Goal: Task Accomplishment & Management: Complete application form

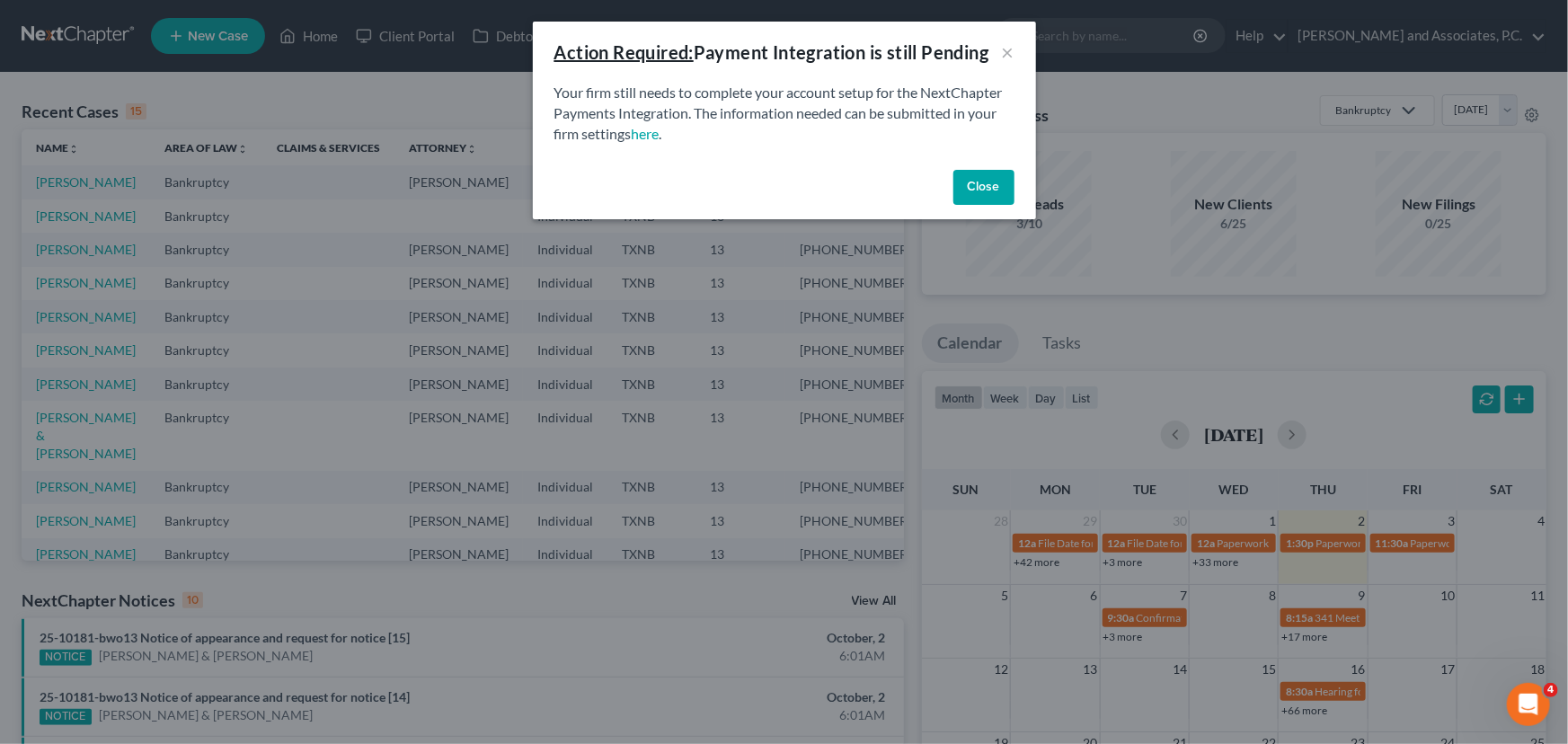
click at [1000, 218] on div "Close" at bounding box center [784, 191] width 504 height 57
click at [982, 193] on button "Close" at bounding box center [983, 187] width 61 height 36
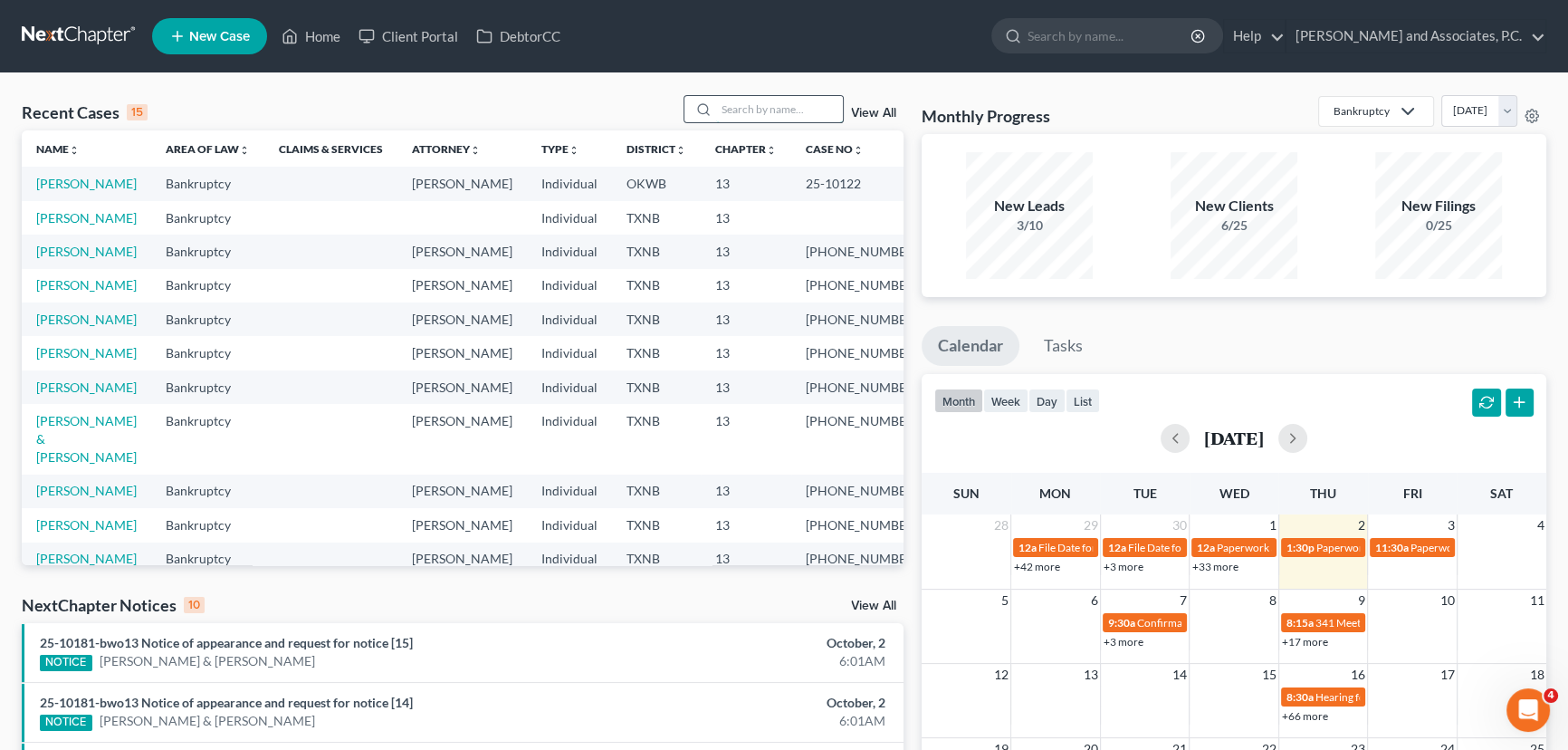
click at [751, 109] on input "search" at bounding box center [780, 108] width 127 height 26
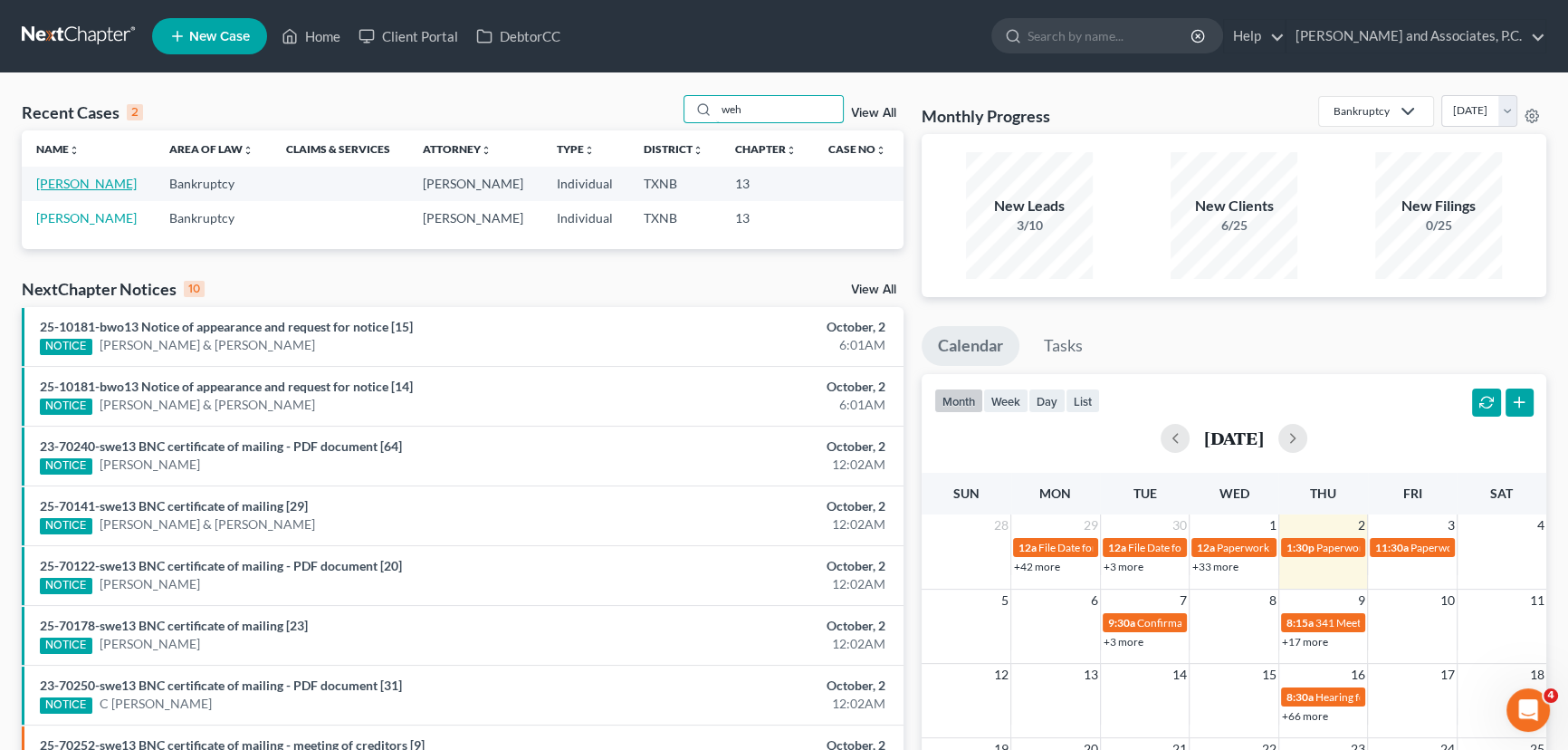
type input "weh"
click at [112, 181] on link "[PERSON_NAME]" at bounding box center [86, 183] width 101 height 15
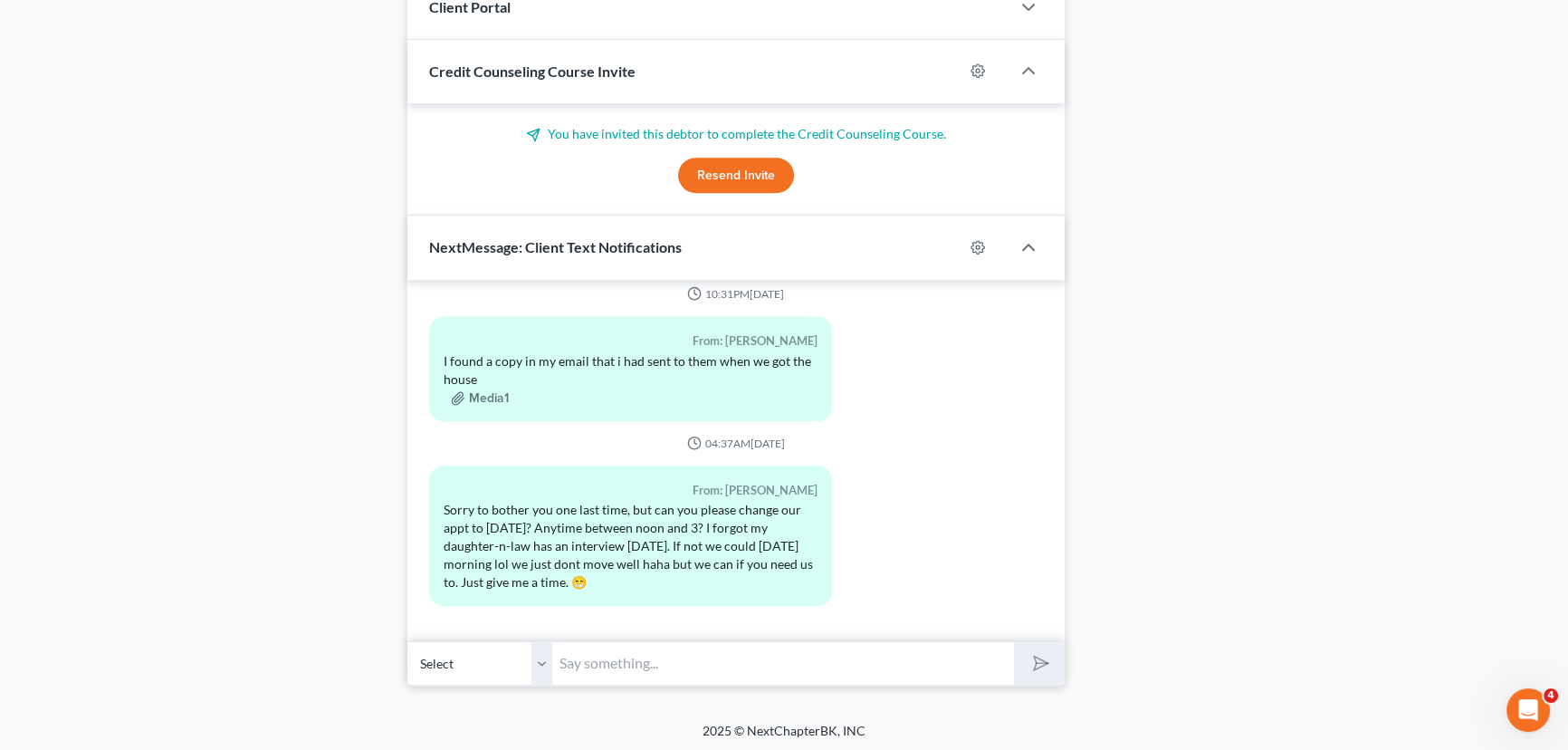
scroll to position [1770, 0]
click at [646, 674] on input "text" at bounding box center [783, 663] width 461 height 44
click at [842, 664] on input "I'm sorry, i left at 4:30 [DATE]" at bounding box center [783, 663] width 461 height 44
click at [858, 657] on input "I'm sorry, i left at 4:30 [DATE]. Your husband does not have to be here, we can…" at bounding box center [783, 663] width 461 height 44
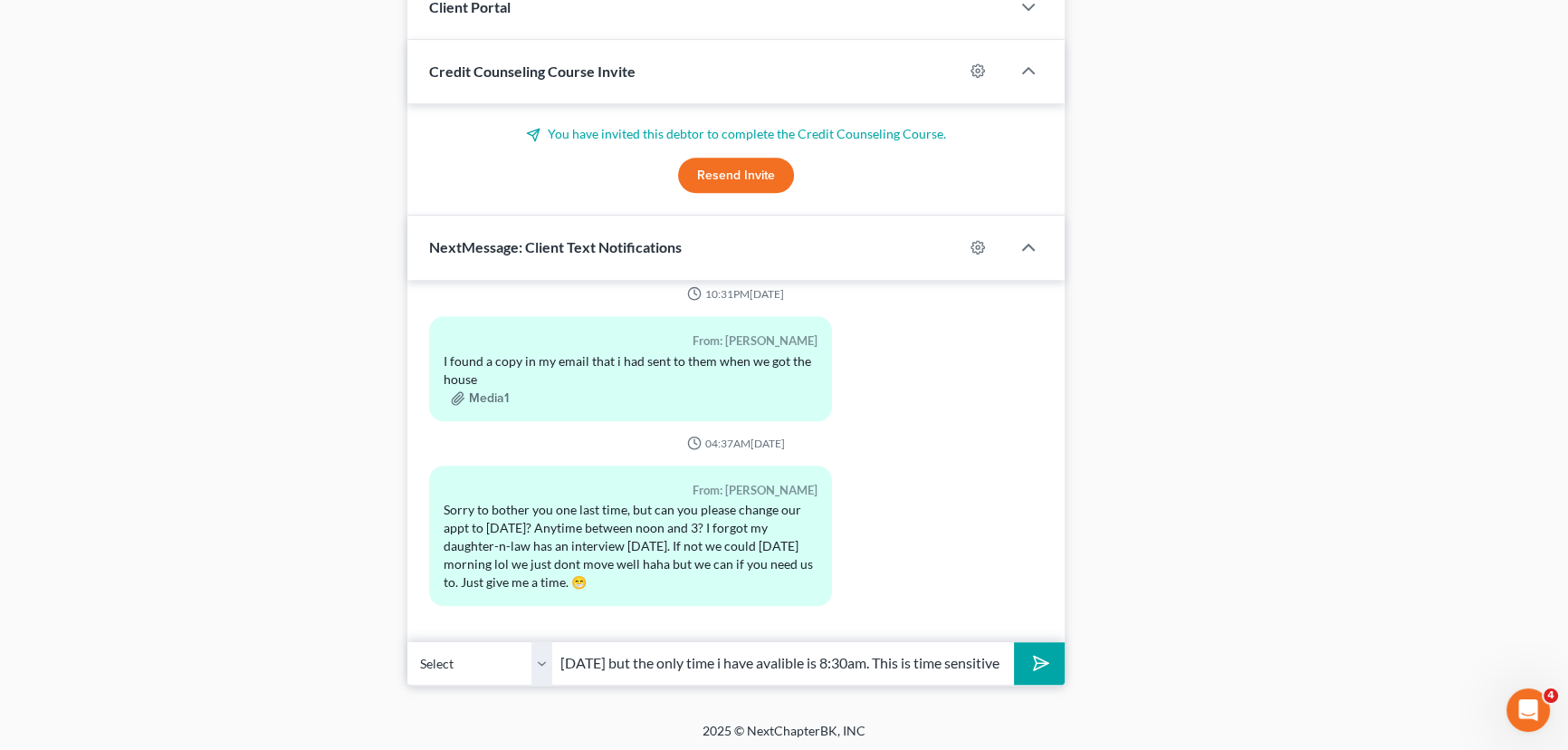
scroll to position [0, 516]
type input "I'm sorry, i left at 4:30 [DATE]. Your husband does not have to be here, we can…"
click at [1014, 642] on button "submit" at bounding box center [1039, 663] width 50 height 42
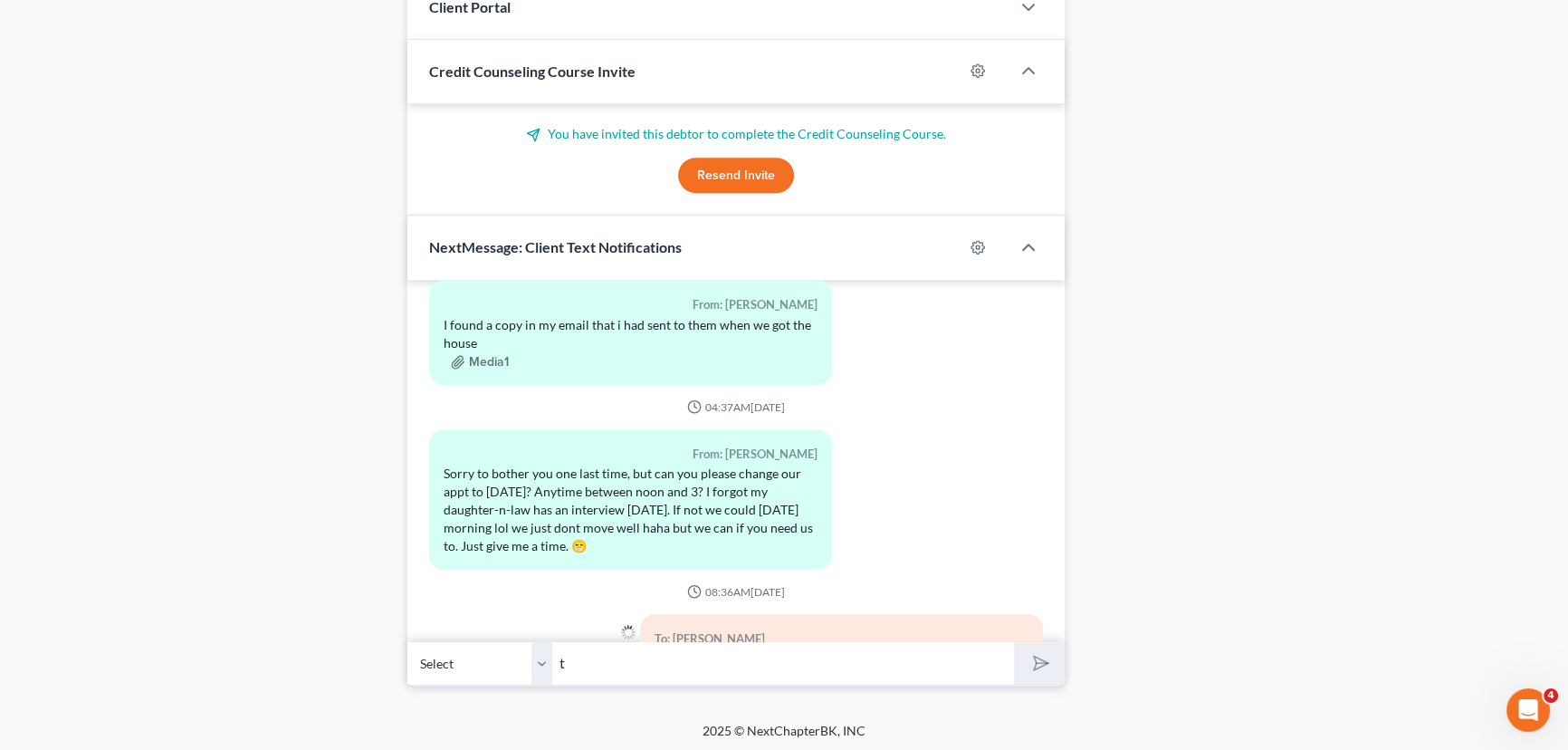
scroll to position [1919, 0]
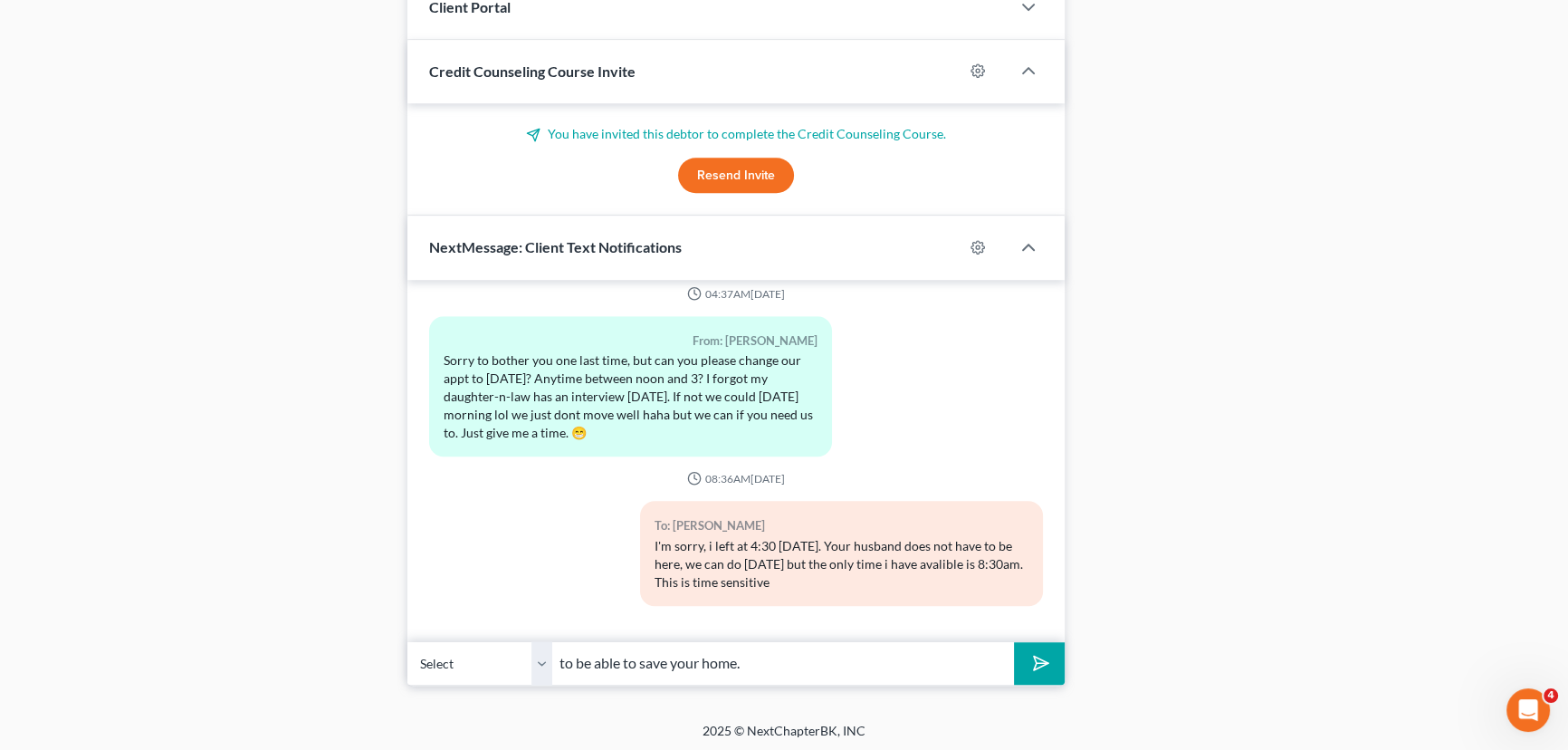
type input "to be able to save your home."
click at [1014, 642] on button "submit" at bounding box center [1039, 663] width 50 height 42
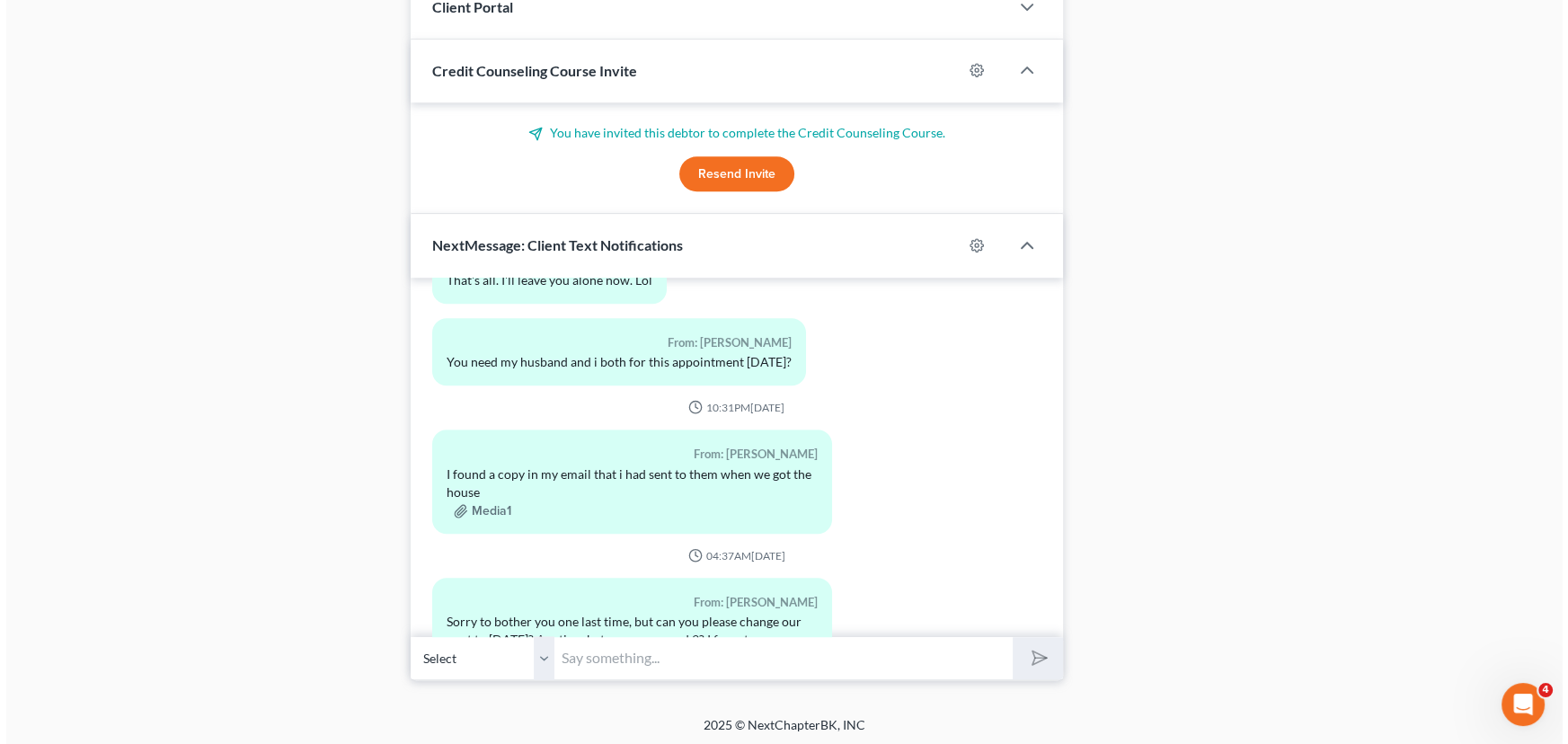
scroll to position [1577, 0]
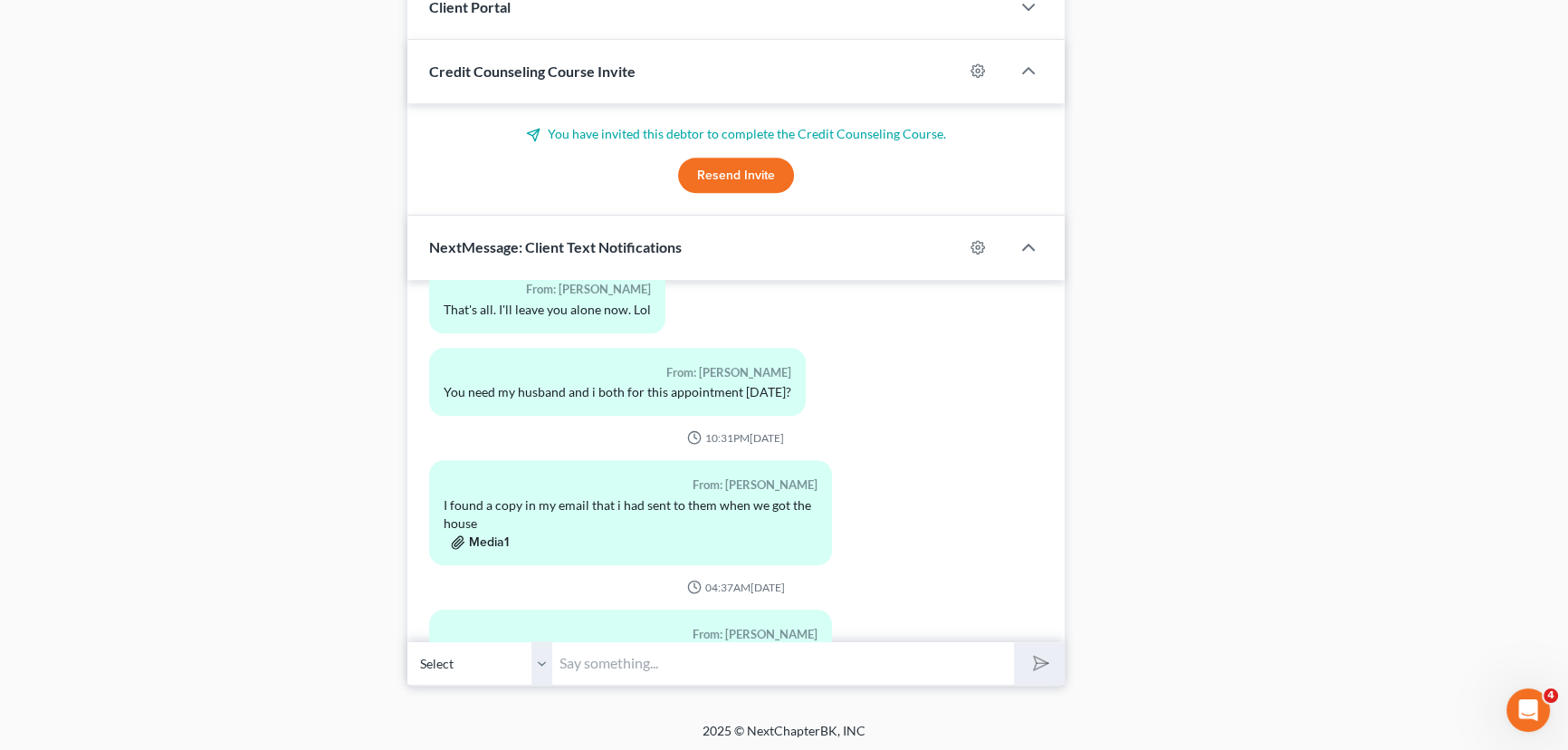
click at [499, 550] on button "Media1" at bounding box center [480, 542] width 58 height 14
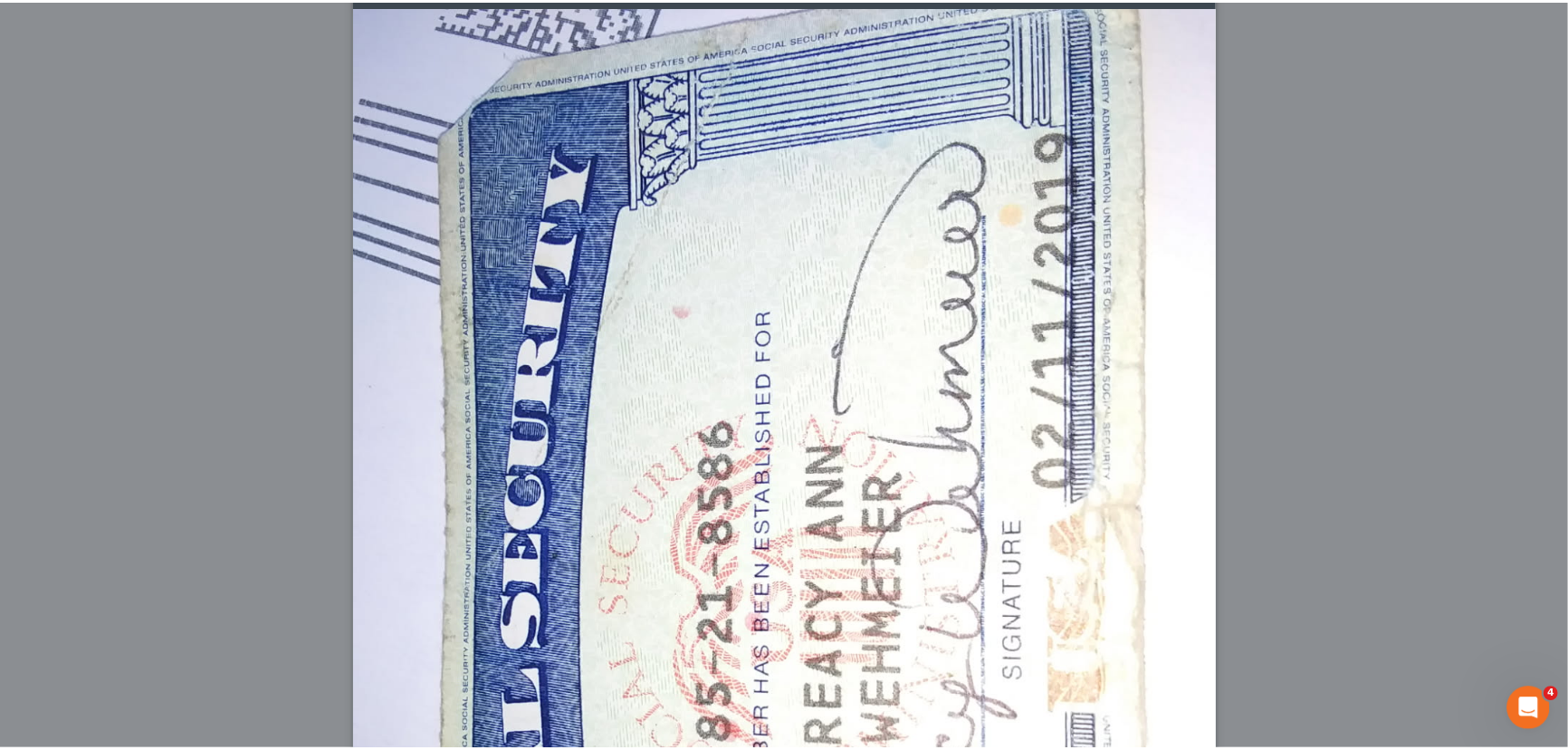
scroll to position [0, 0]
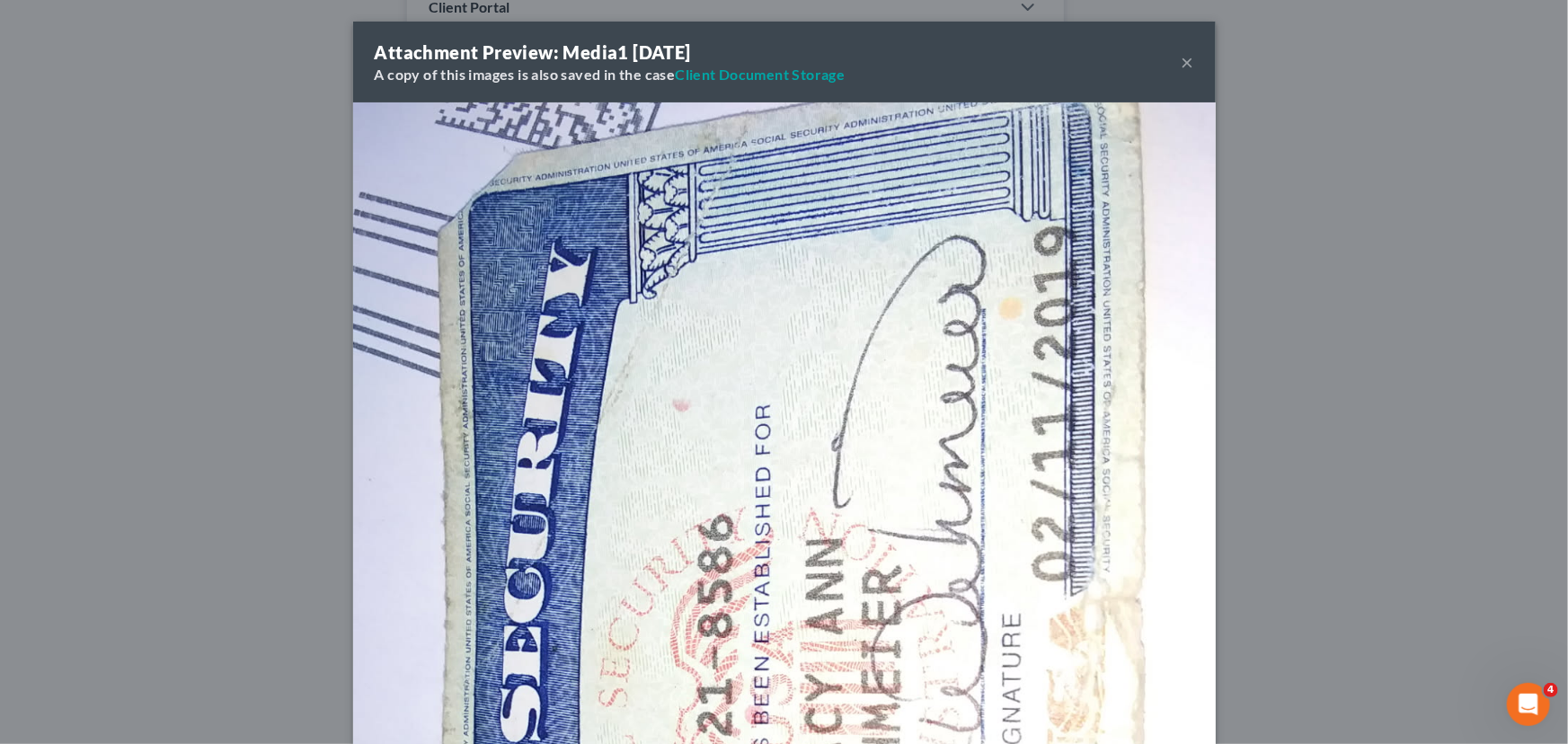
click at [1183, 60] on button "×" at bounding box center [1187, 62] width 12 height 22
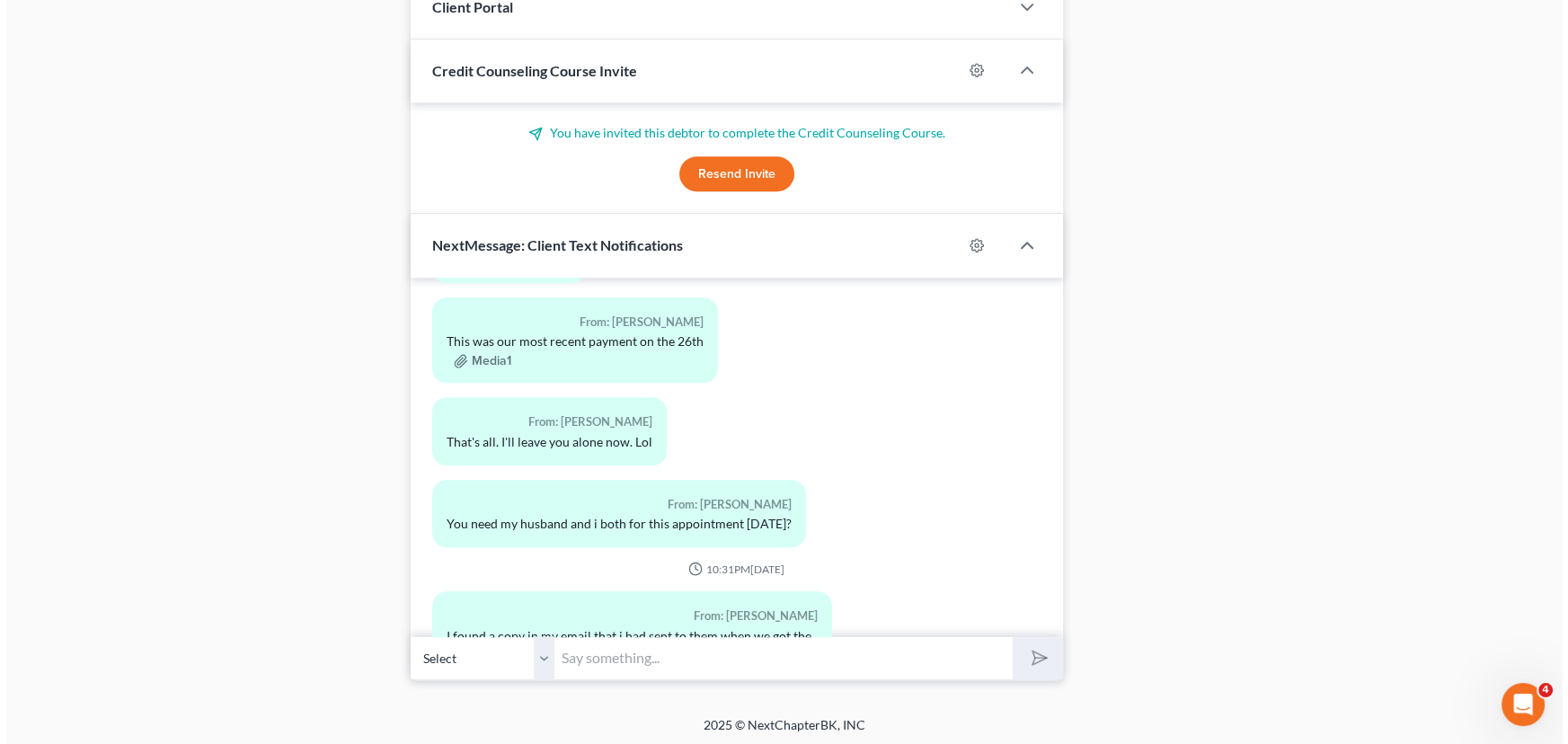
scroll to position [1415, 0]
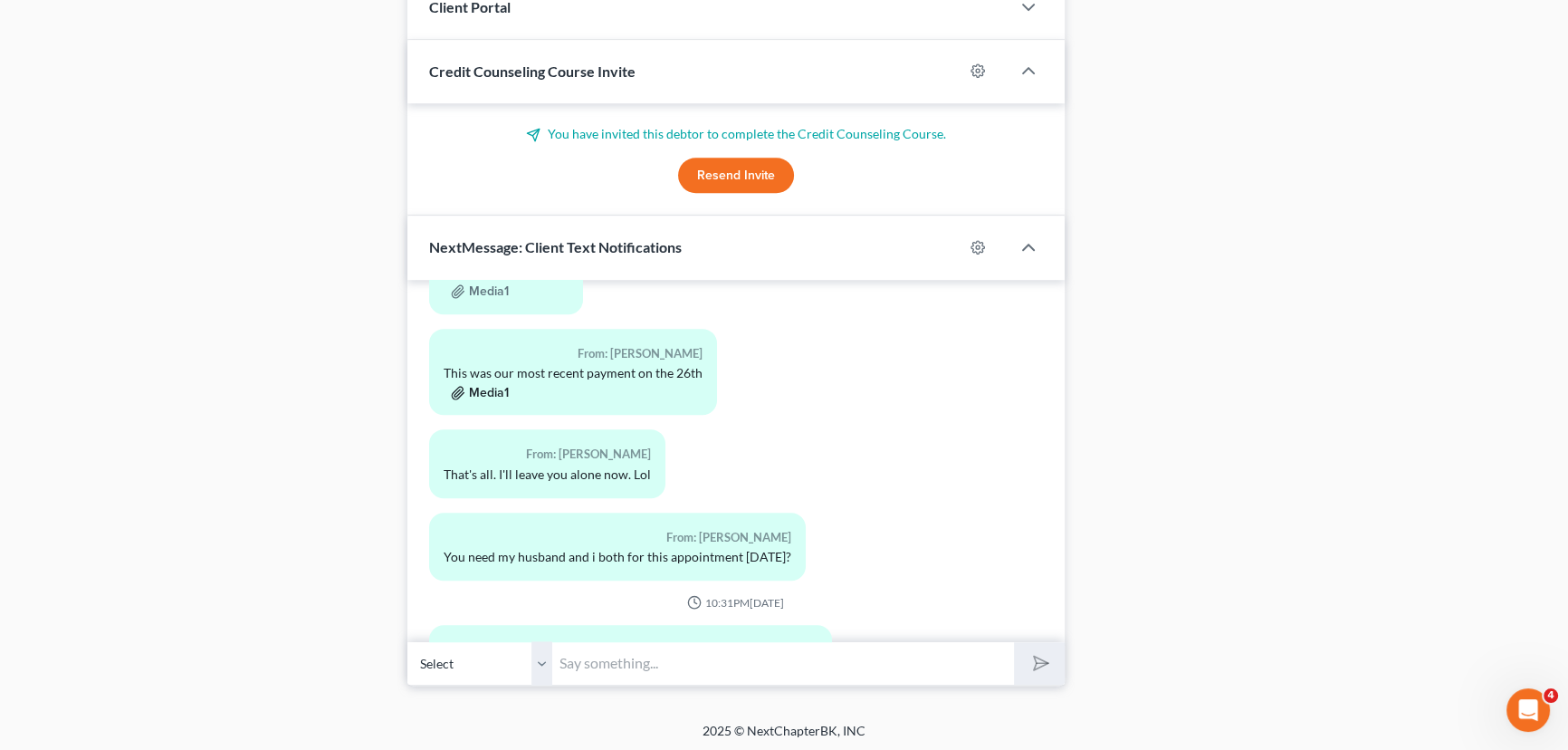
click at [496, 400] on button "Media1" at bounding box center [480, 392] width 58 height 14
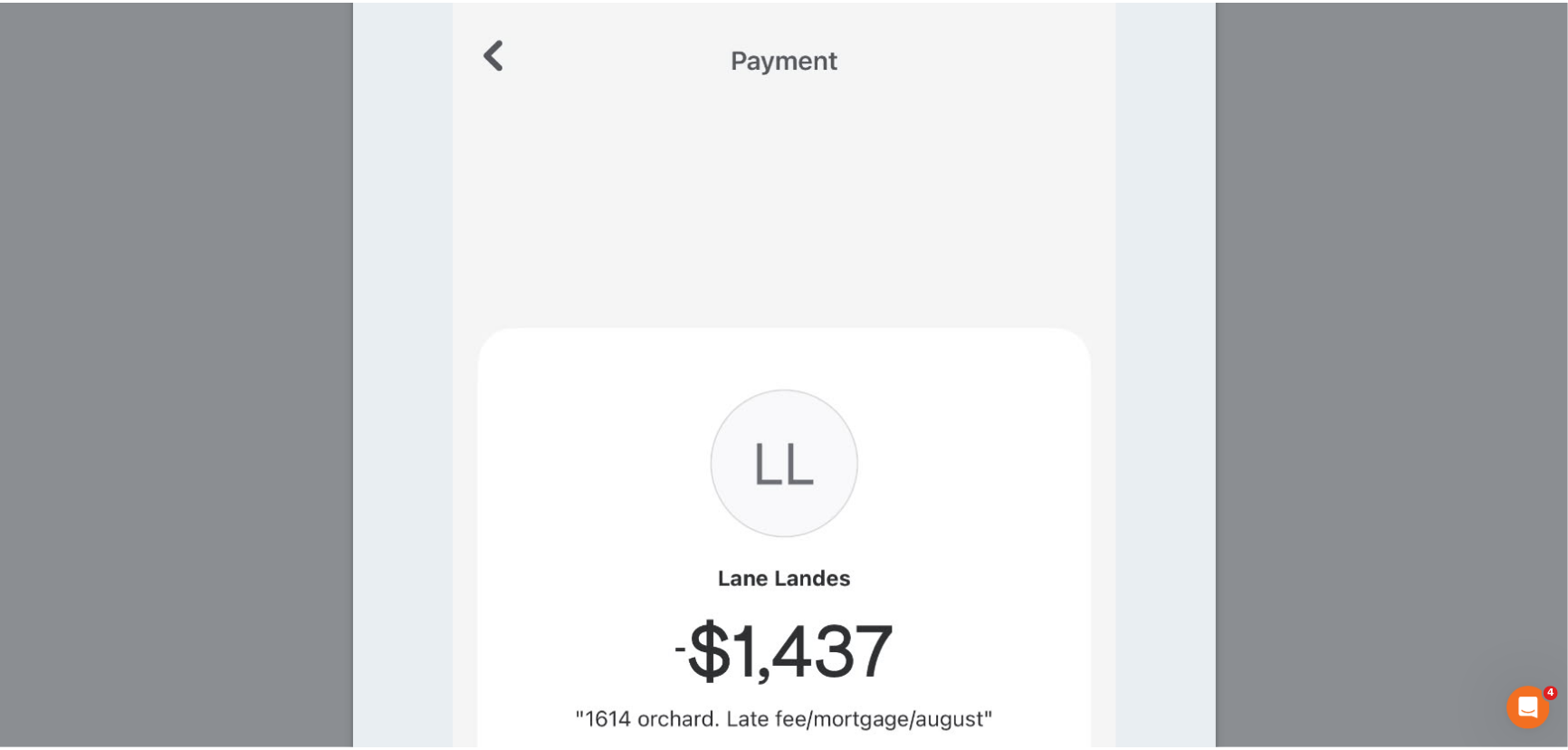
scroll to position [0, 0]
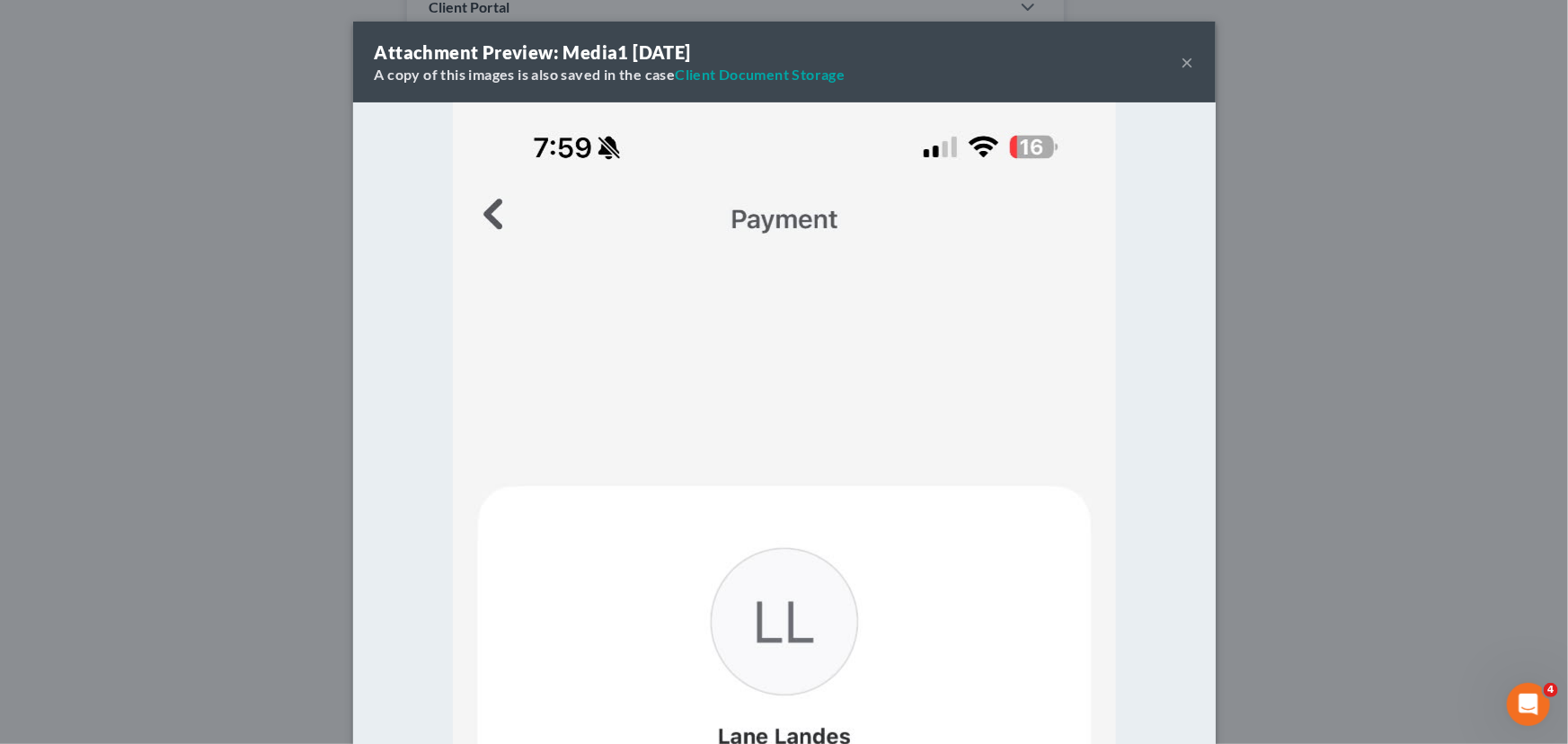
click at [1182, 54] on button "×" at bounding box center [1187, 62] width 12 height 22
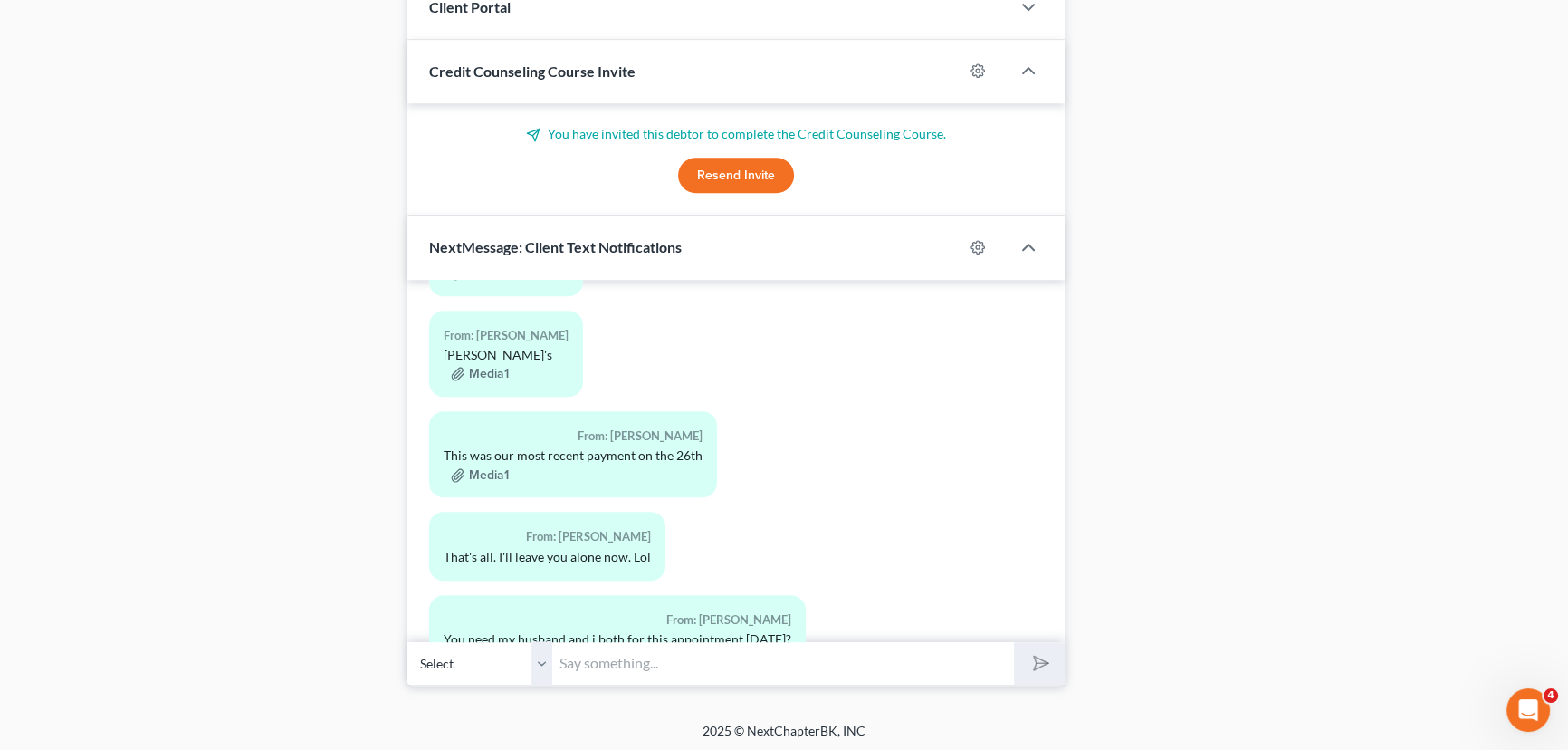
scroll to position [1261, 0]
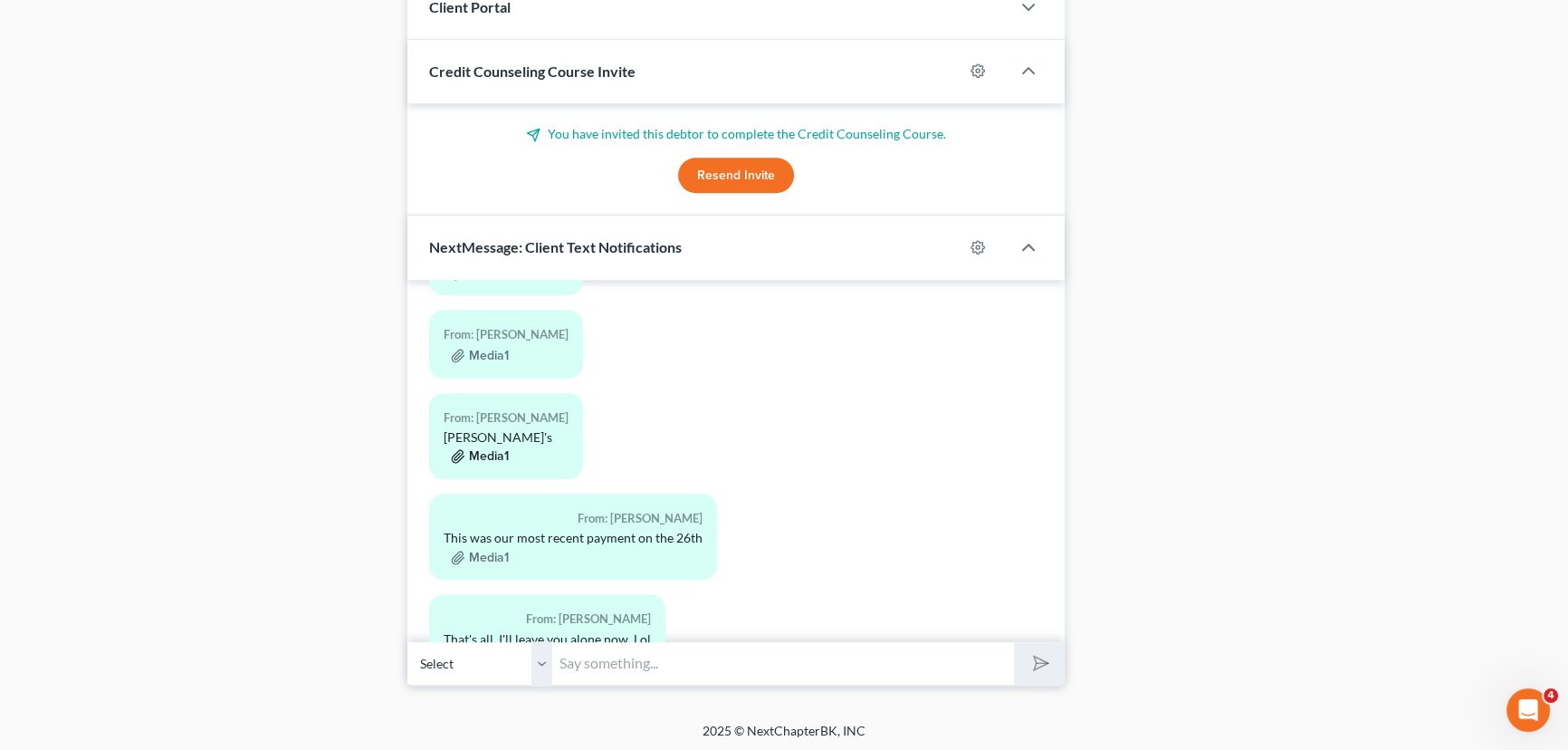
click at [492, 463] on button "Media1" at bounding box center [480, 456] width 58 height 14
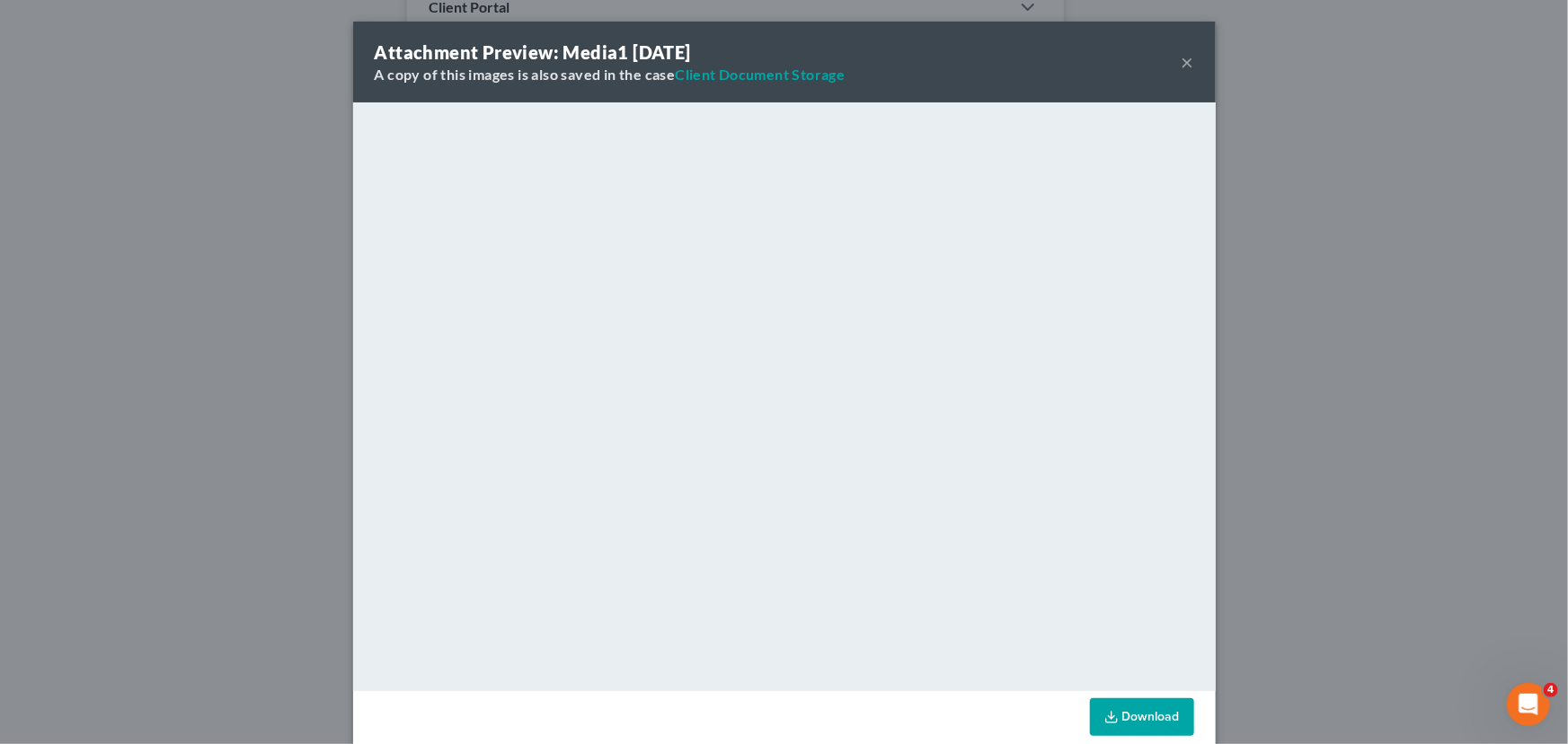
click at [1186, 63] on button "×" at bounding box center [1187, 62] width 12 height 22
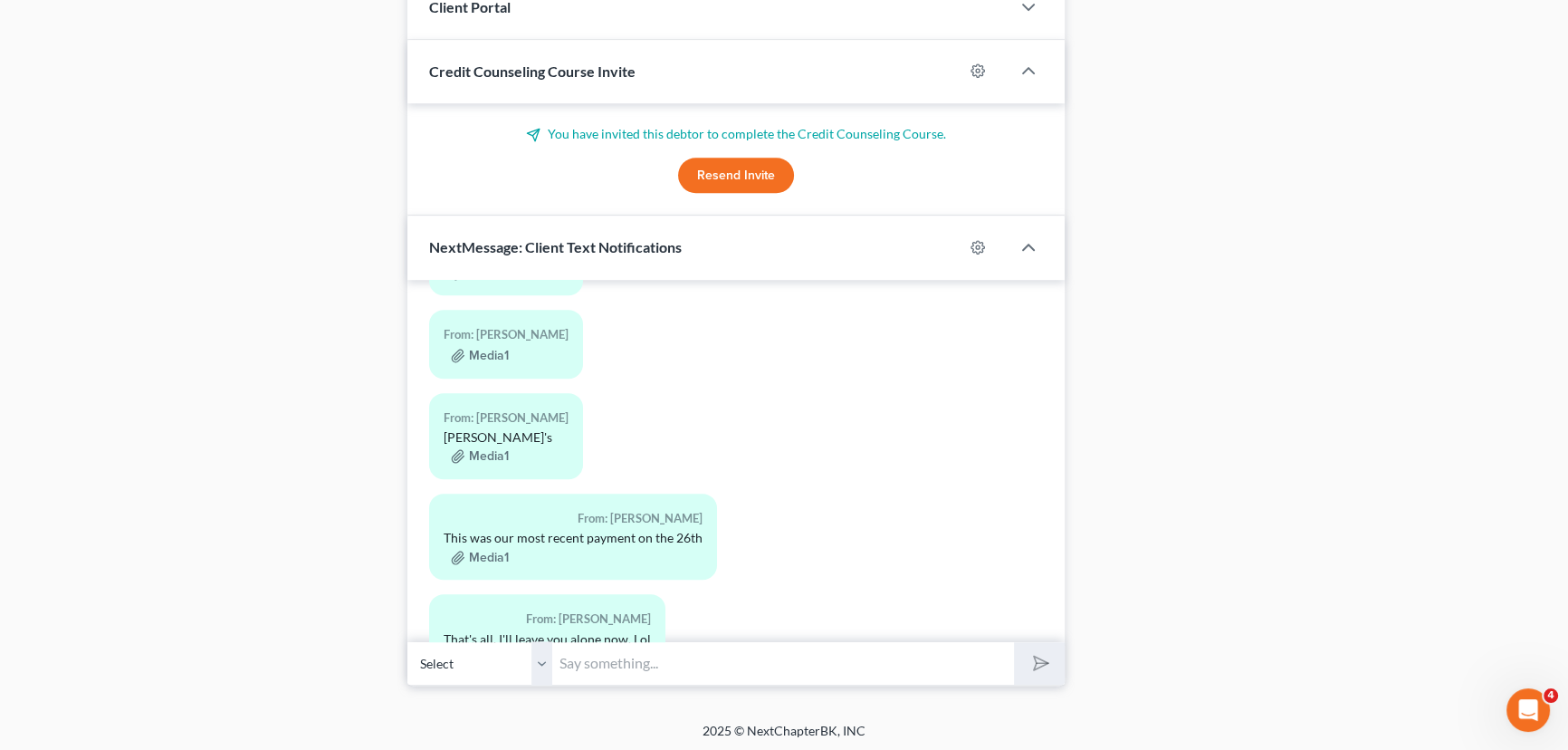
click at [486, 363] on div "Media1" at bounding box center [506, 355] width 125 height 18
click at [486, 363] on button "Media1" at bounding box center [480, 355] width 58 height 14
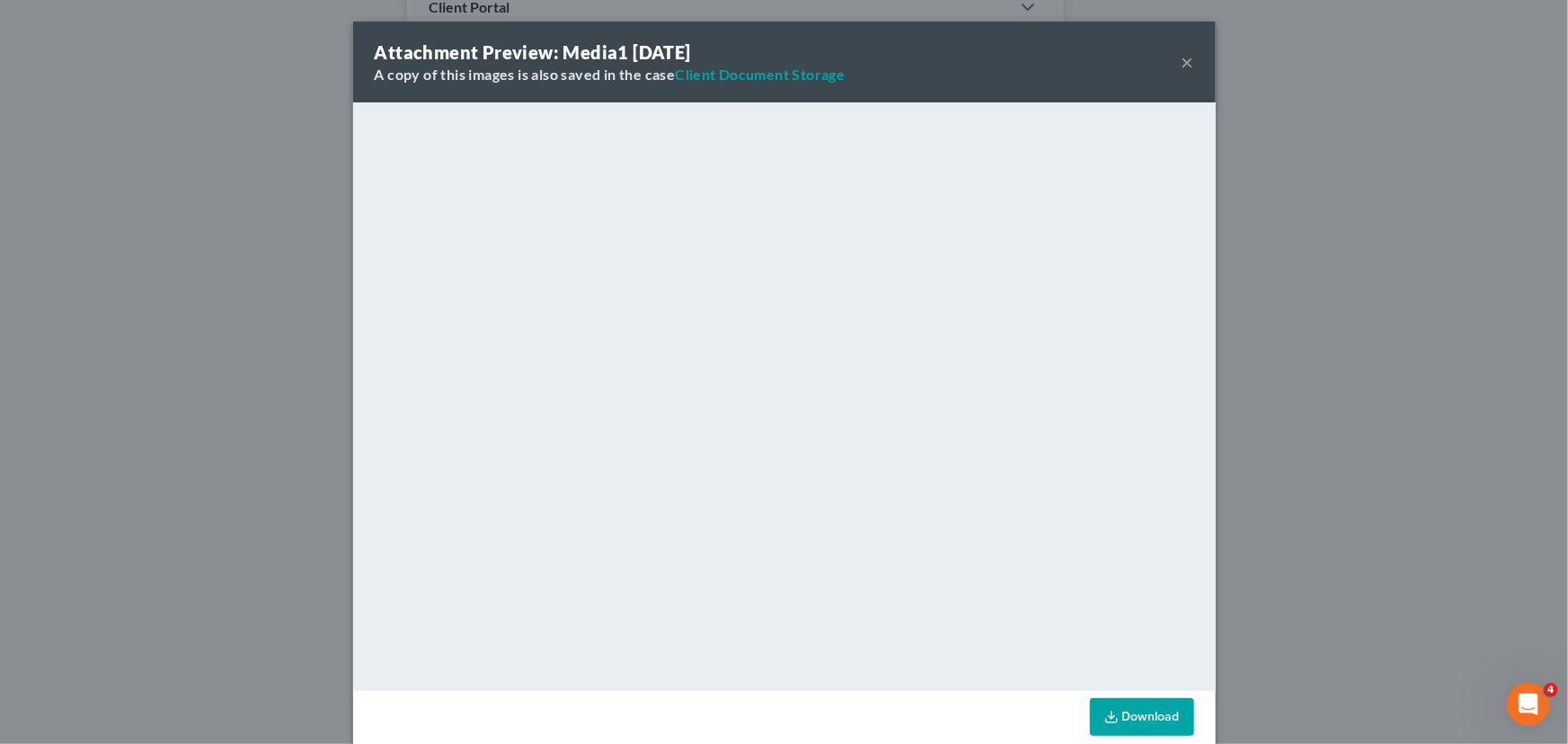
click at [1186, 60] on button "×" at bounding box center [1187, 62] width 12 height 22
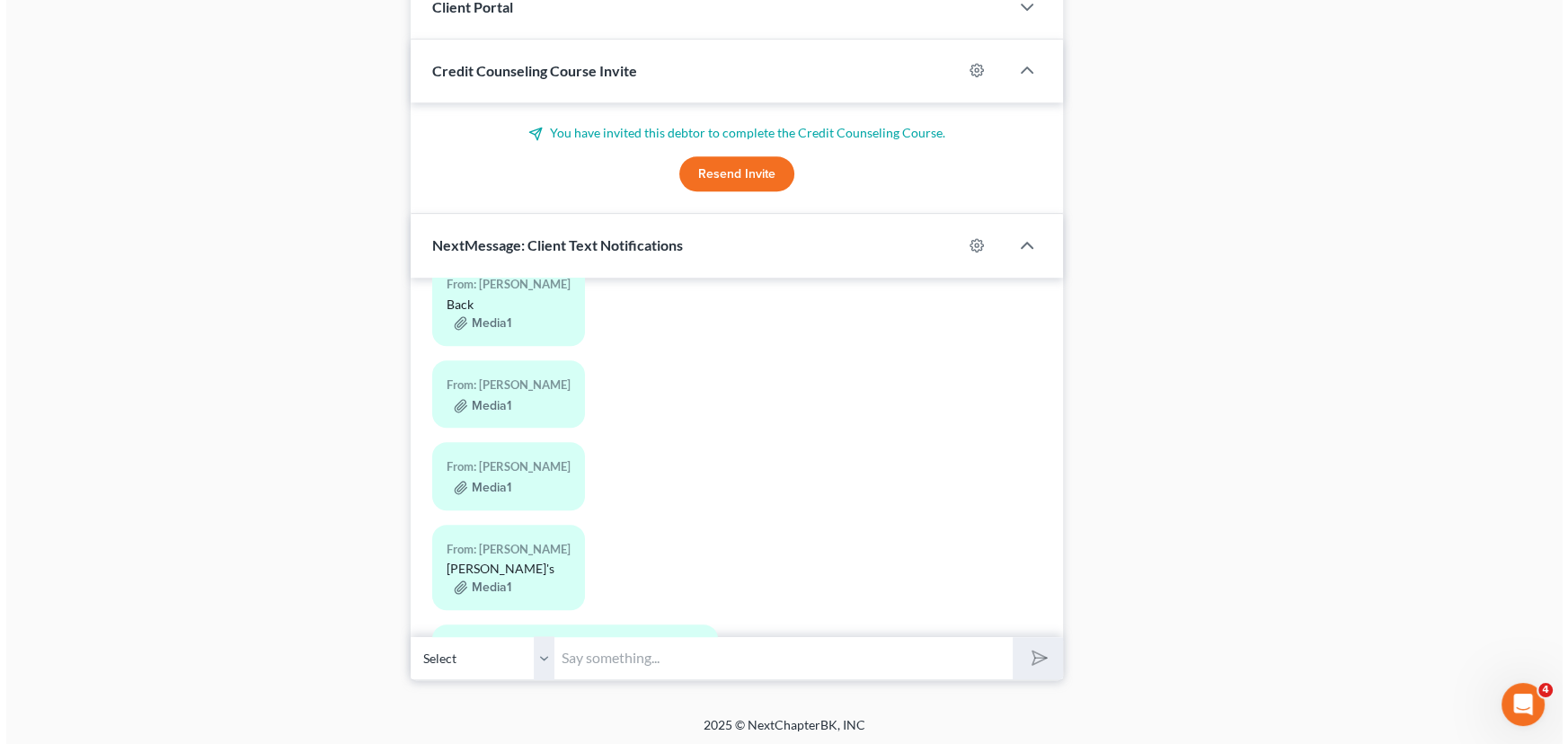
scroll to position [1087, 0]
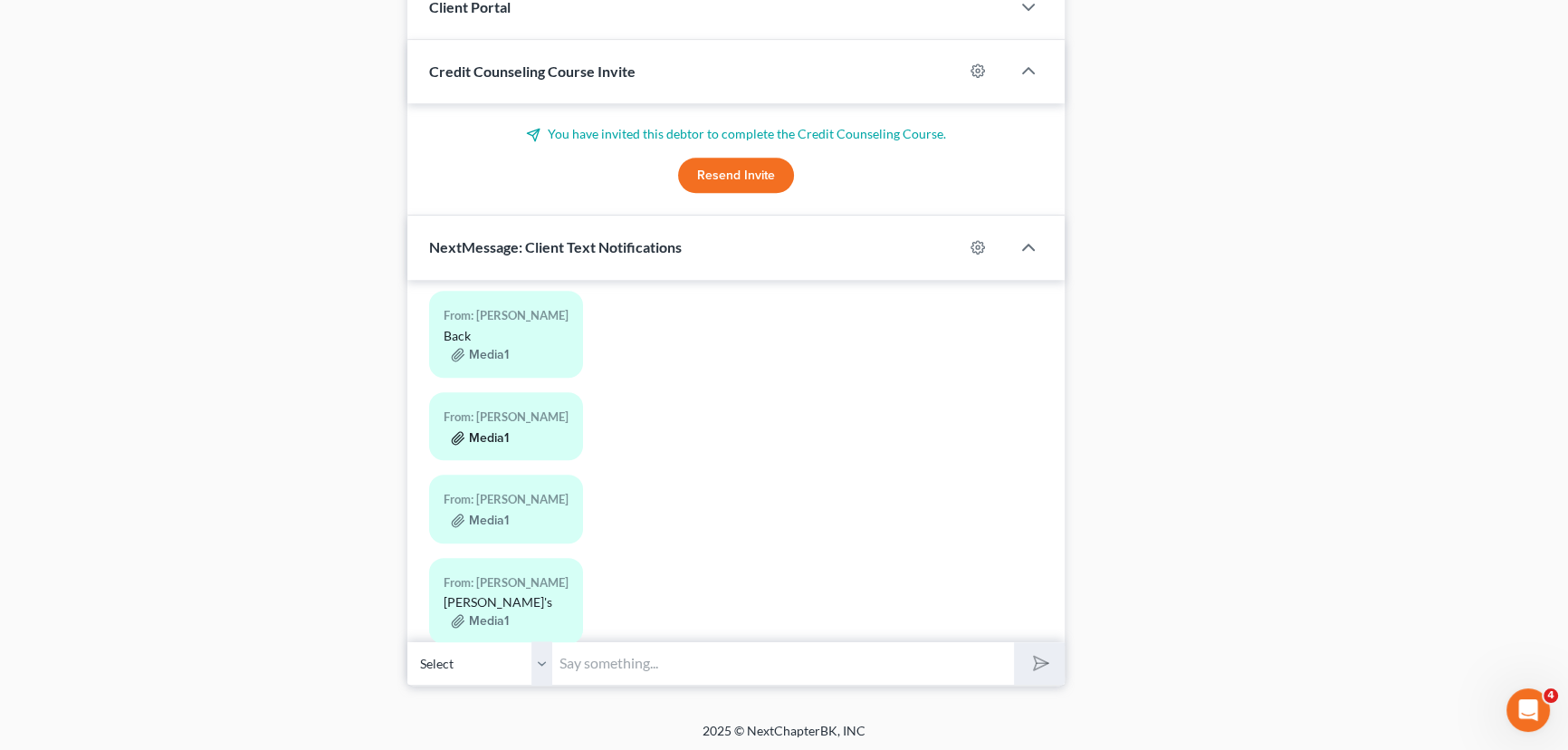
click at [492, 445] on button "Media1" at bounding box center [480, 437] width 58 height 14
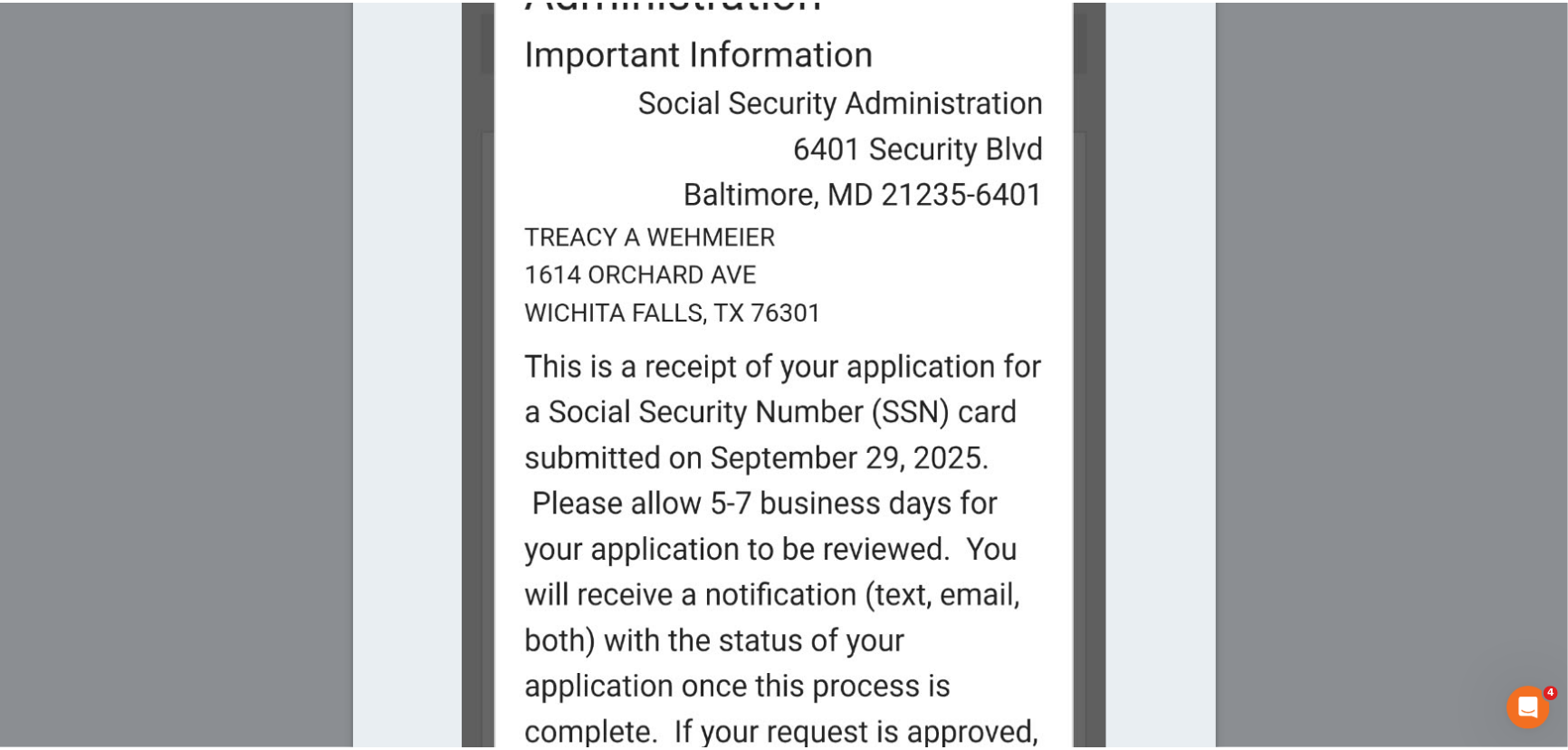
scroll to position [0, 0]
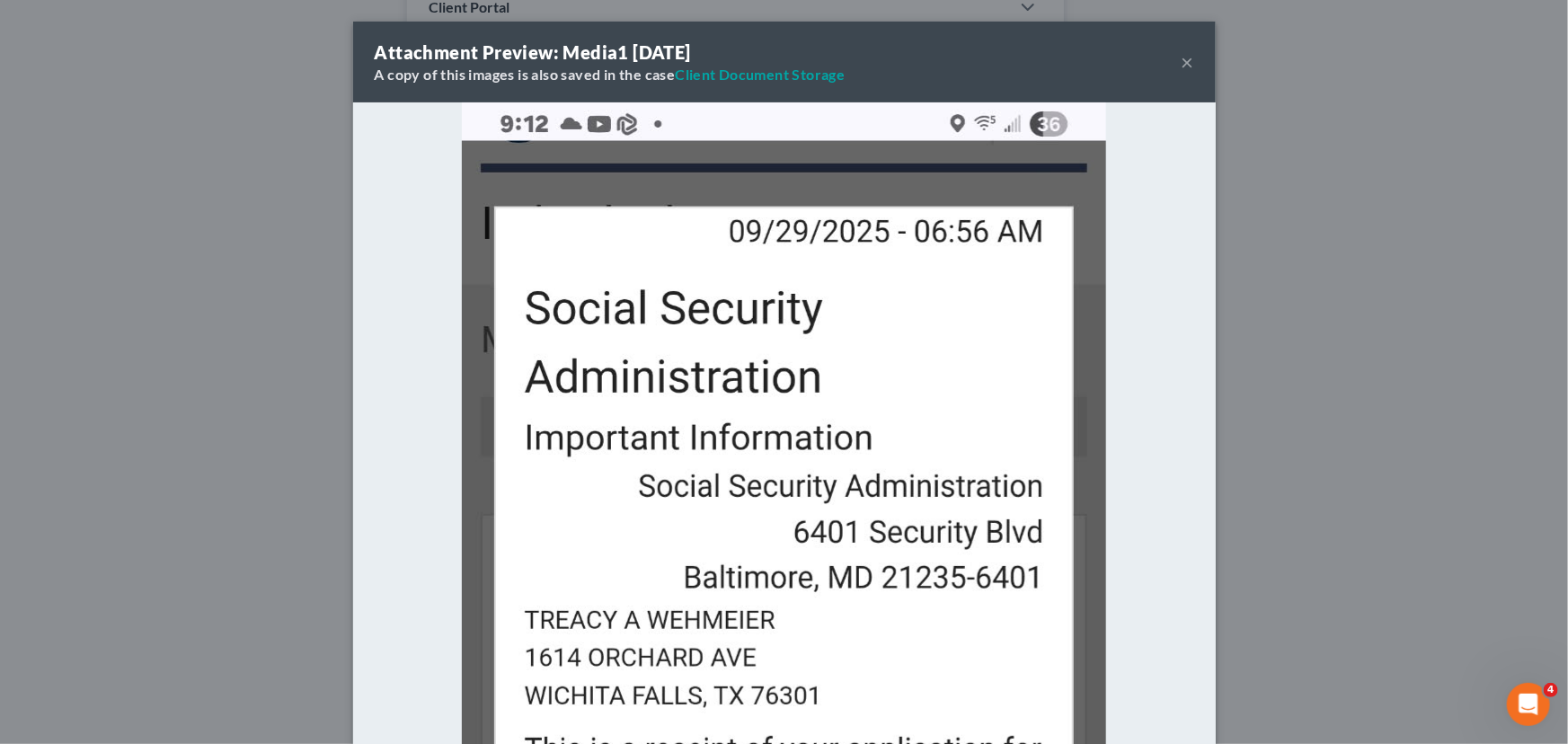
click at [1181, 66] on button "×" at bounding box center [1187, 62] width 12 height 22
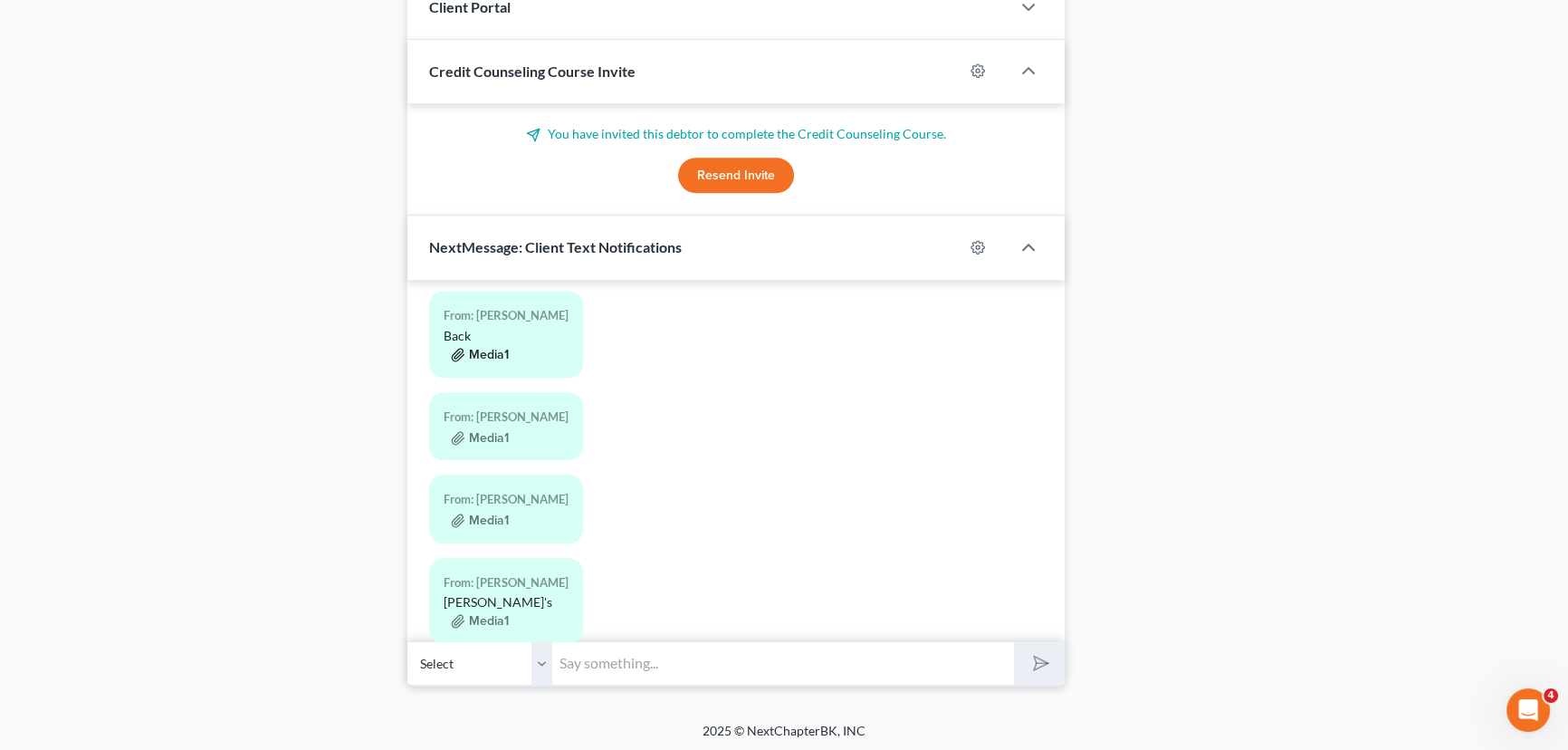
click at [480, 363] on button "Media1" at bounding box center [480, 354] width 58 height 14
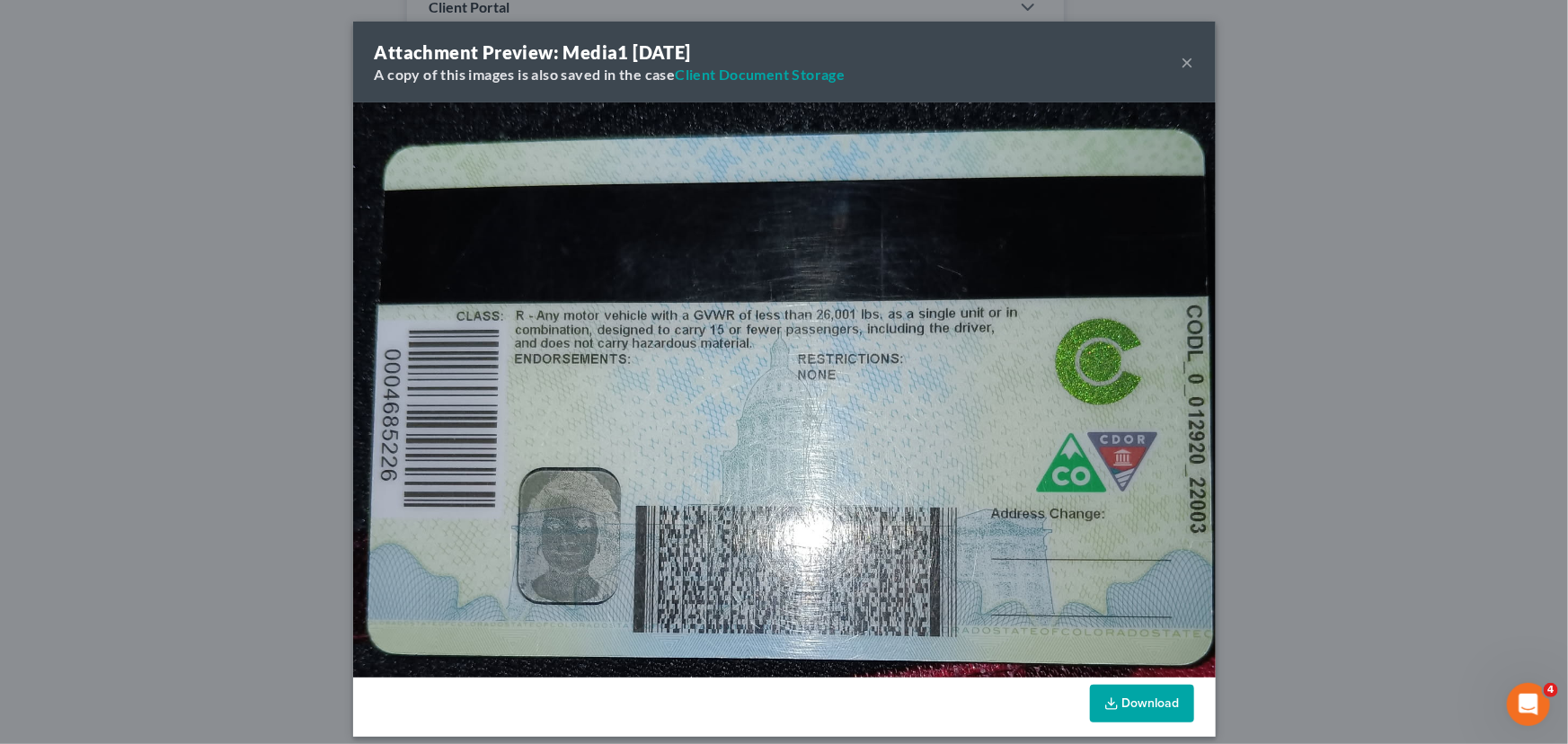
click at [1183, 60] on button "×" at bounding box center [1187, 62] width 12 height 22
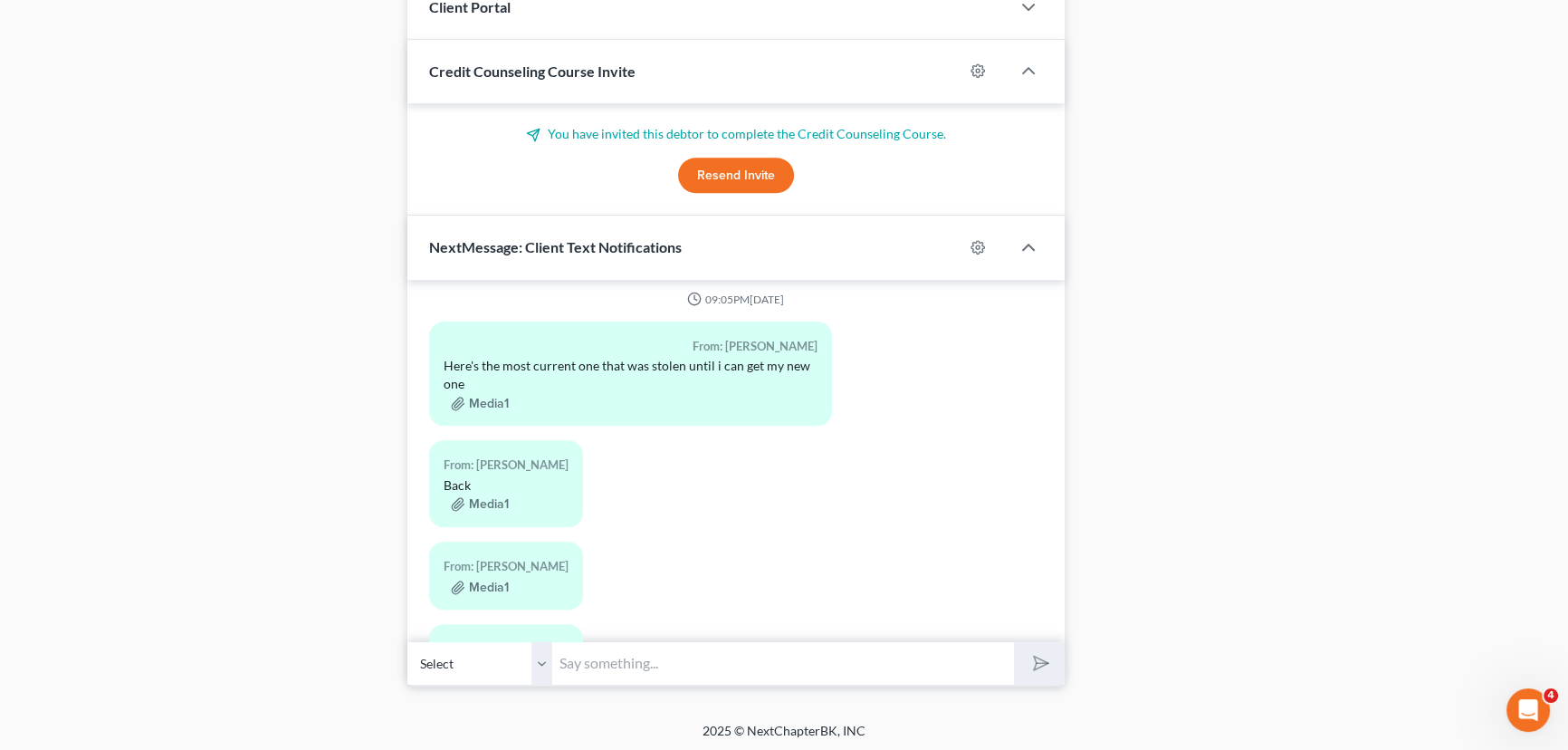
scroll to position [932, 0]
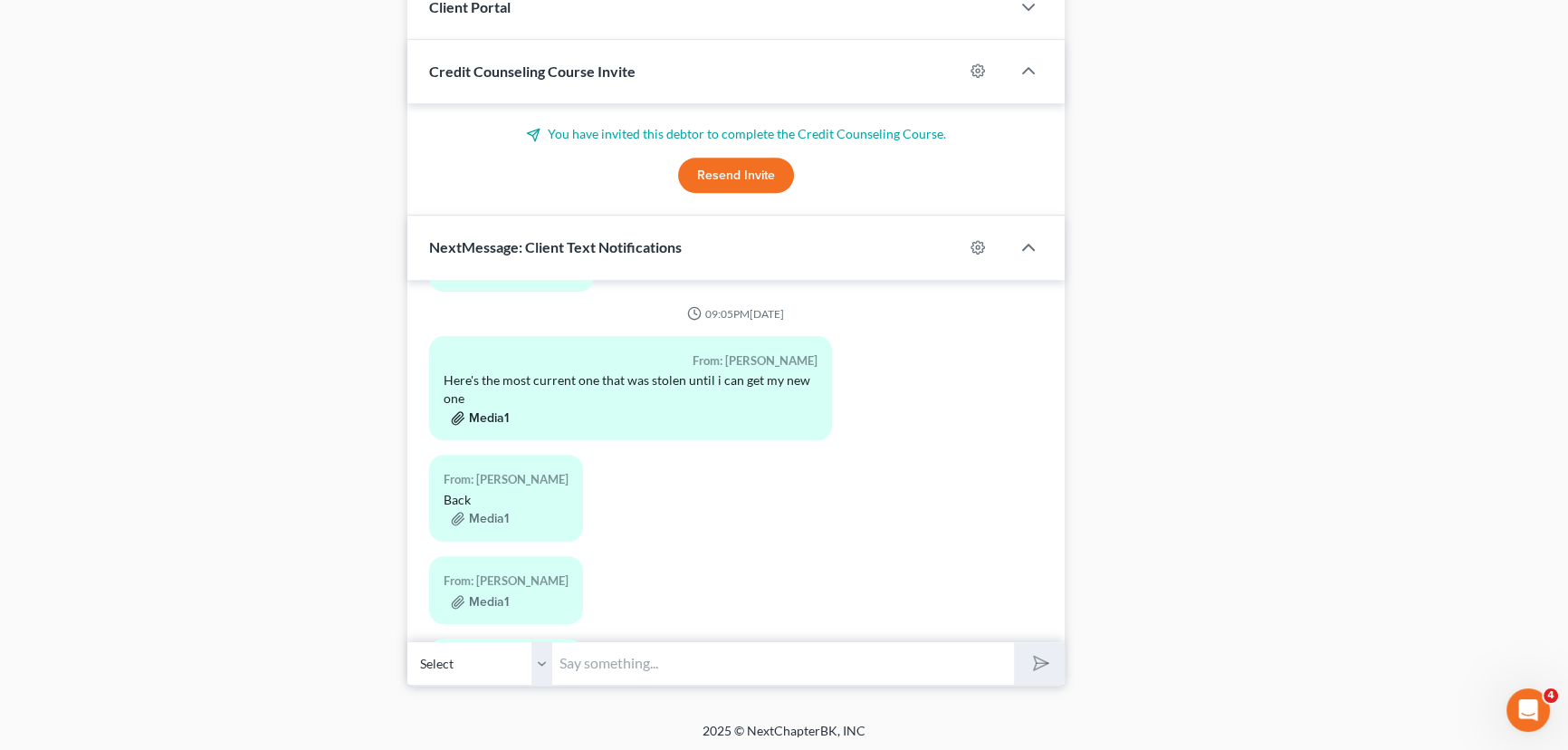
click at [481, 426] on button "Media1" at bounding box center [480, 418] width 58 height 14
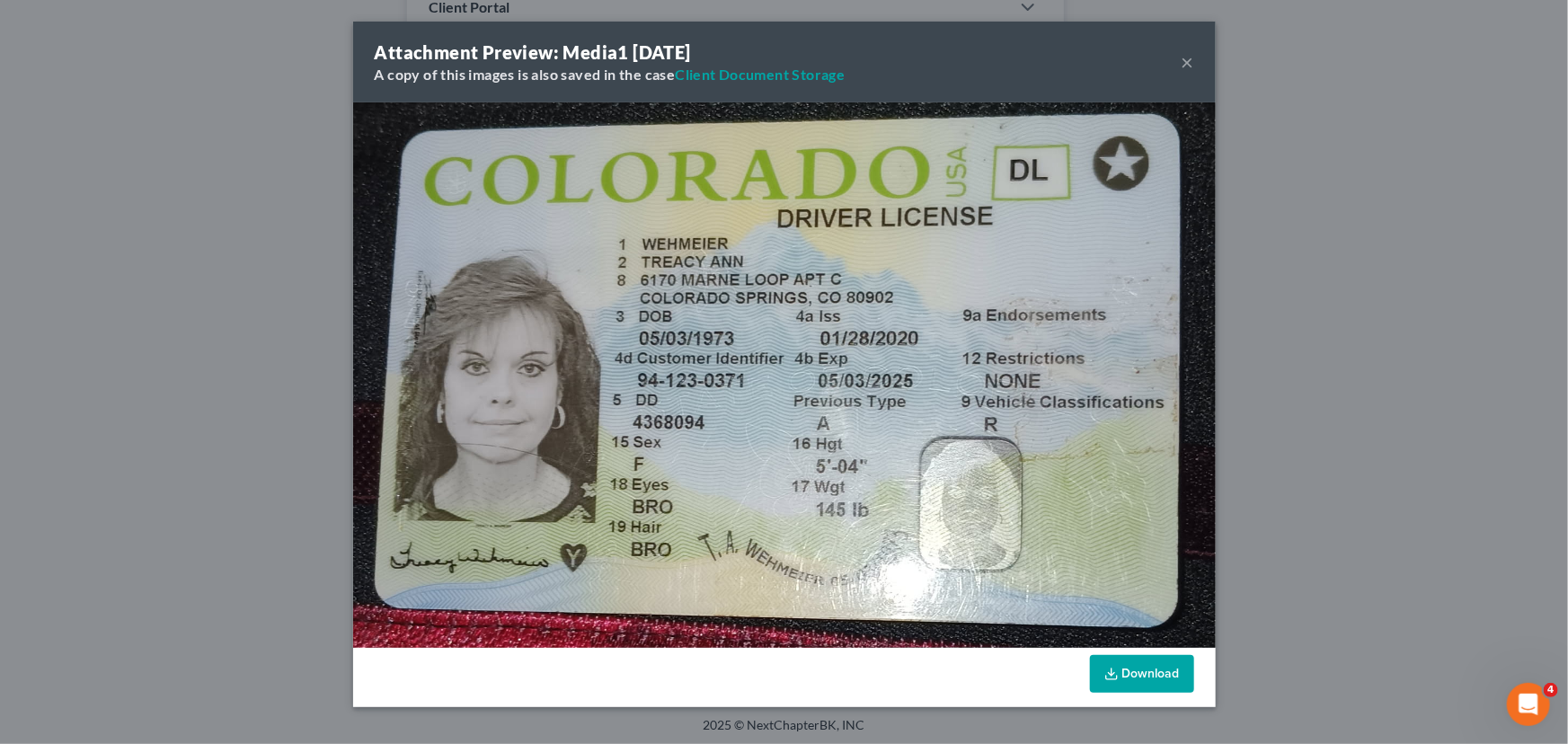
click at [1186, 58] on button "×" at bounding box center [1187, 62] width 12 height 22
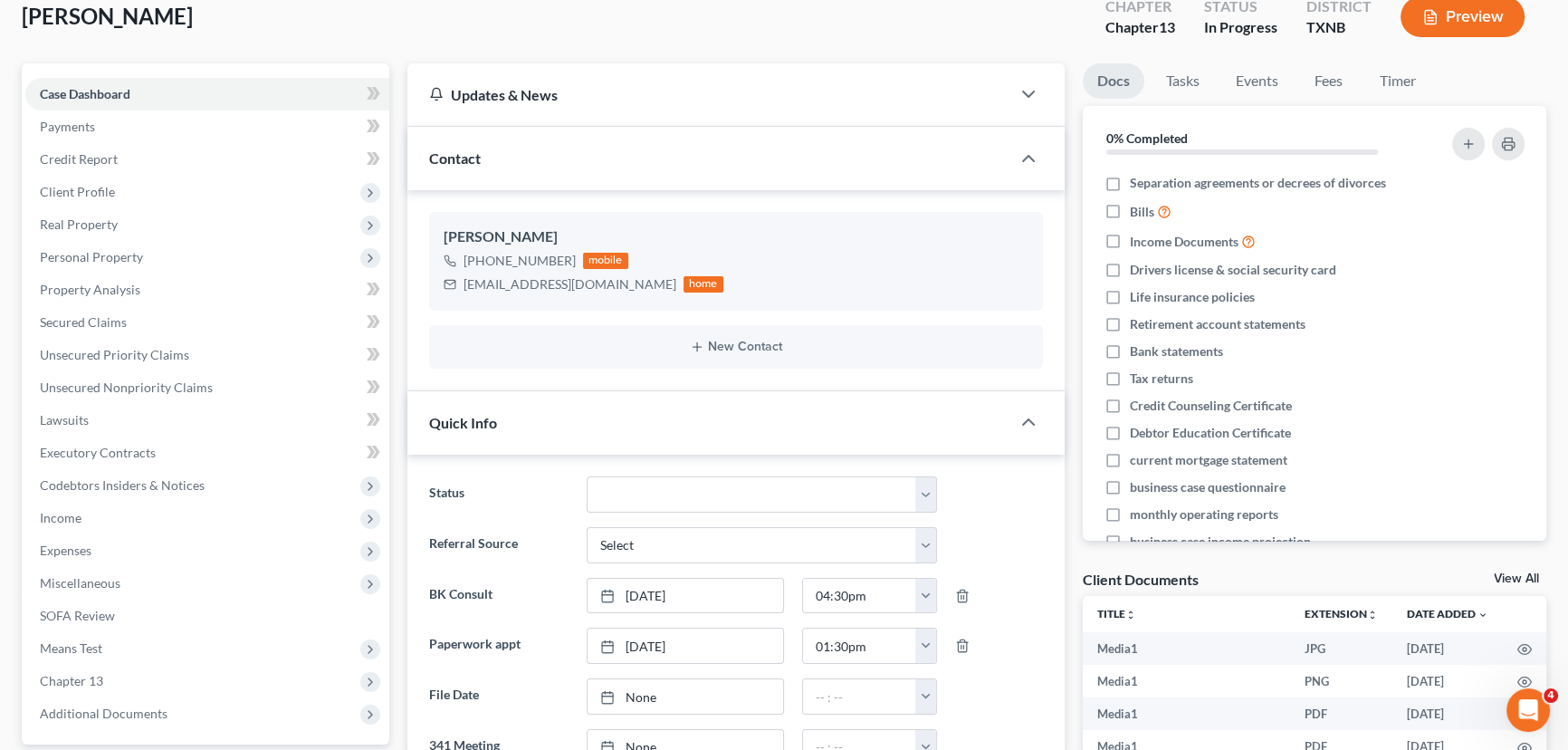
scroll to position [0, 0]
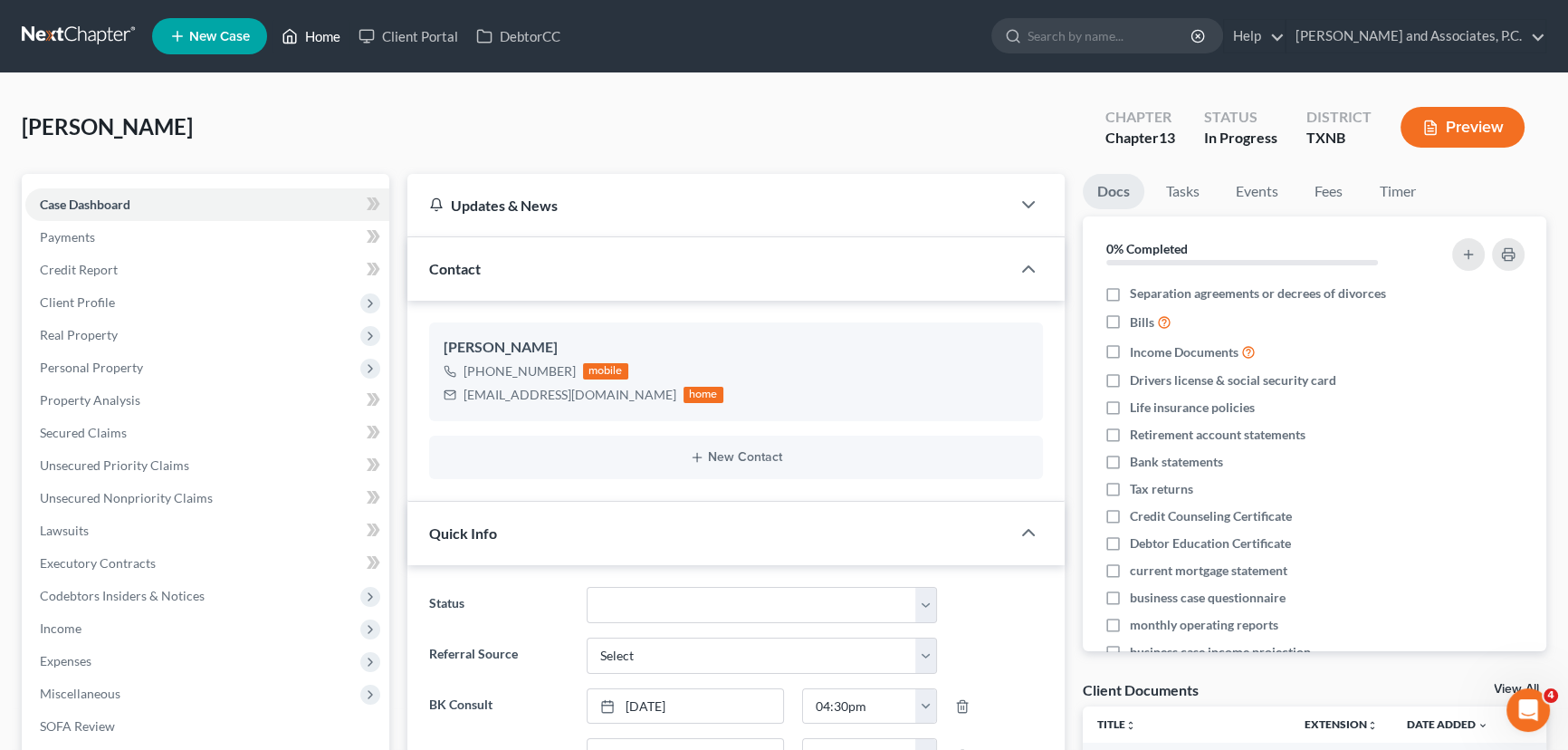
click at [328, 27] on link "Home" at bounding box center [311, 36] width 77 height 33
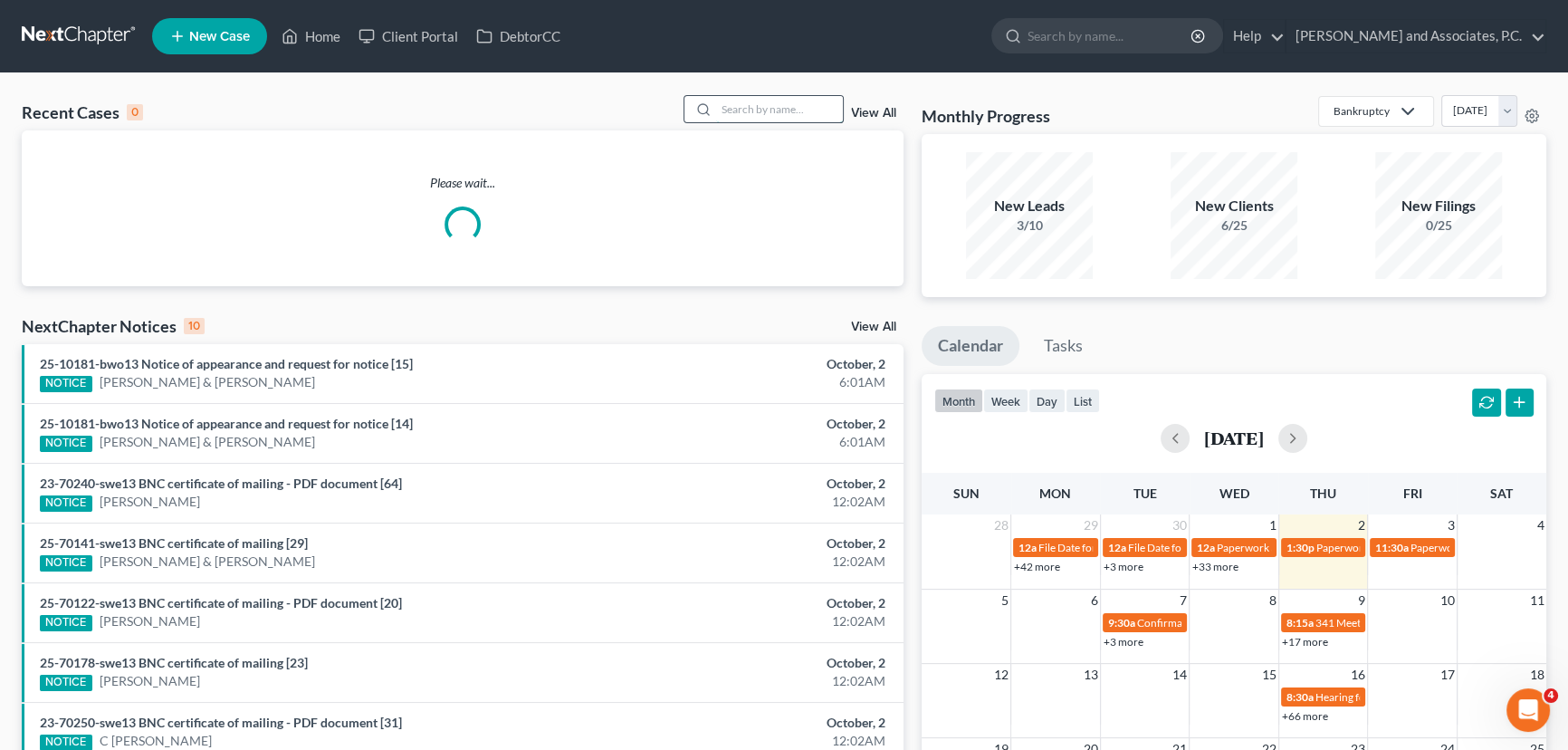
click at [746, 107] on input "search" at bounding box center [780, 108] width 127 height 26
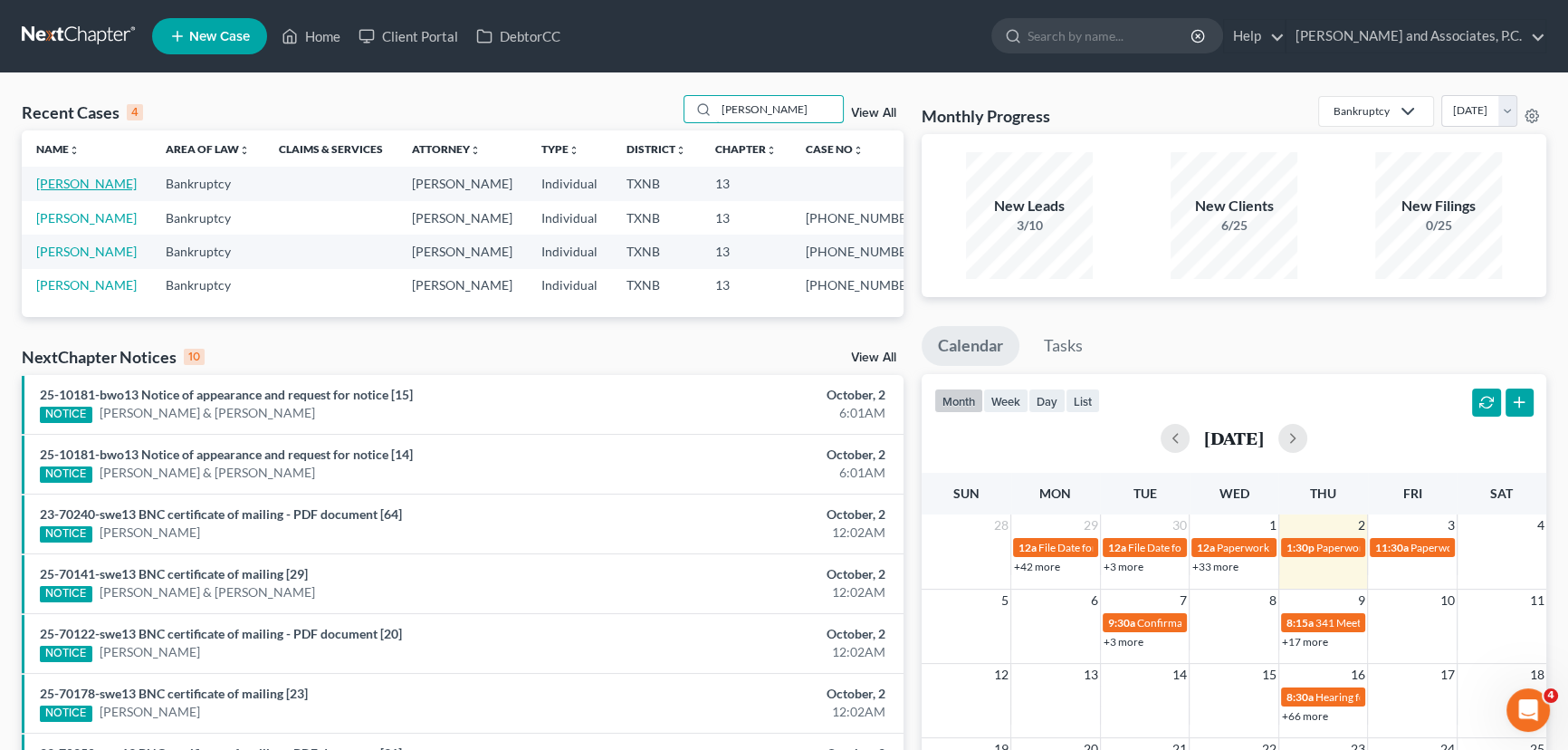
type input "medina"
click at [59, 180] on link "[PERSON_NAME]" at bounding box center [86, 183] width 101 height 15
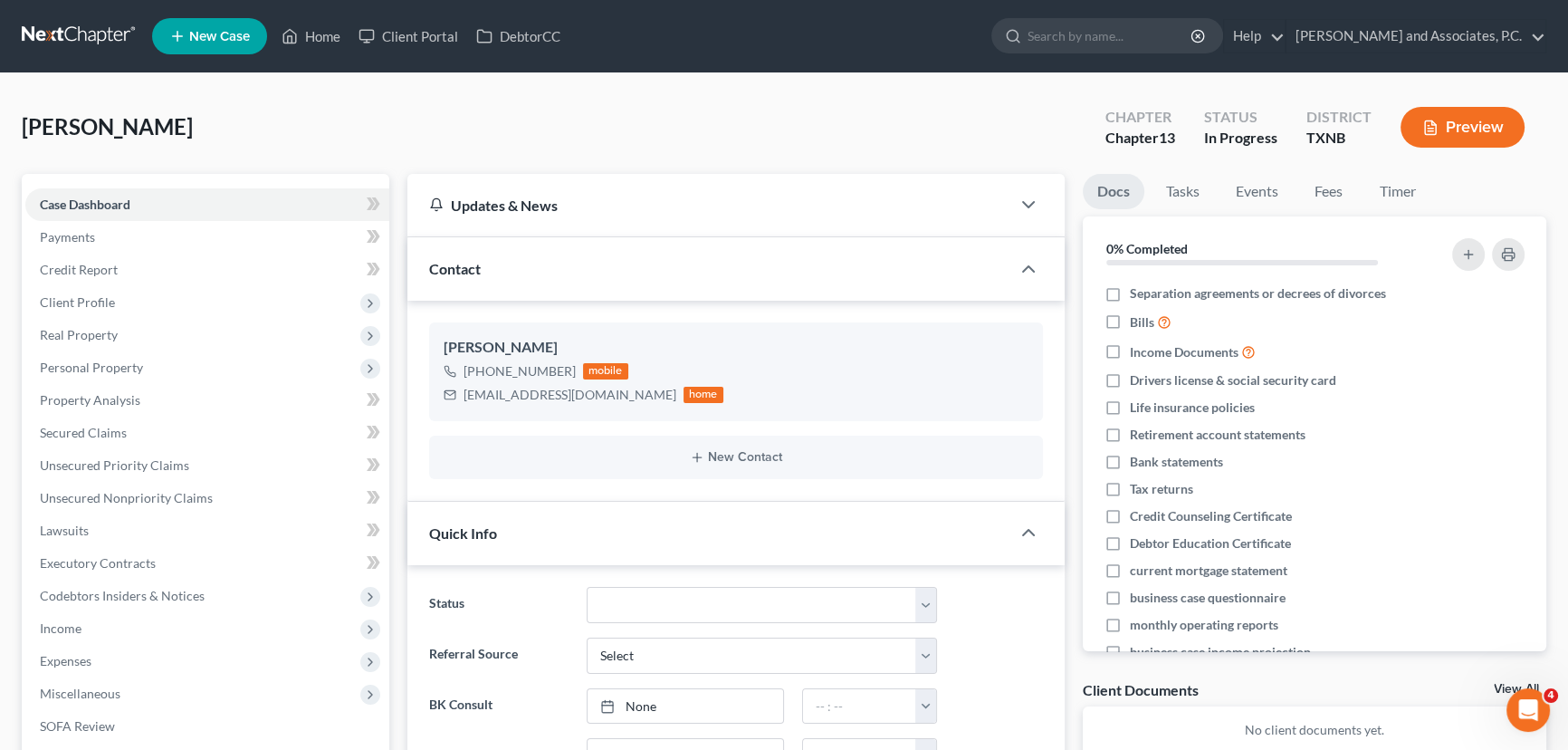
scroll to position [5895, 0]
click at [58, 361] on span "Personal Property" at bounding box center [92, 367] width 104 height 15
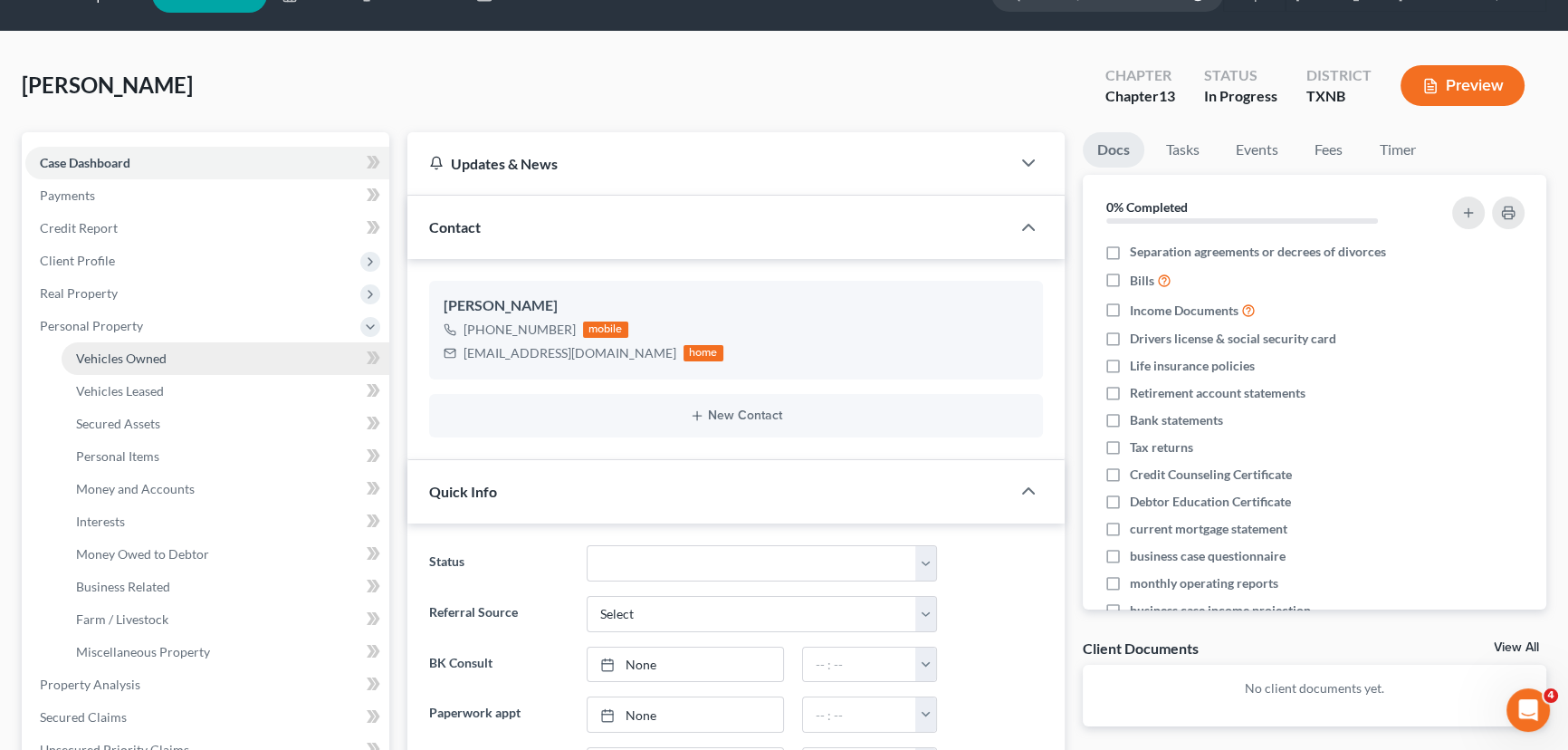
scroll to position [82, 0]
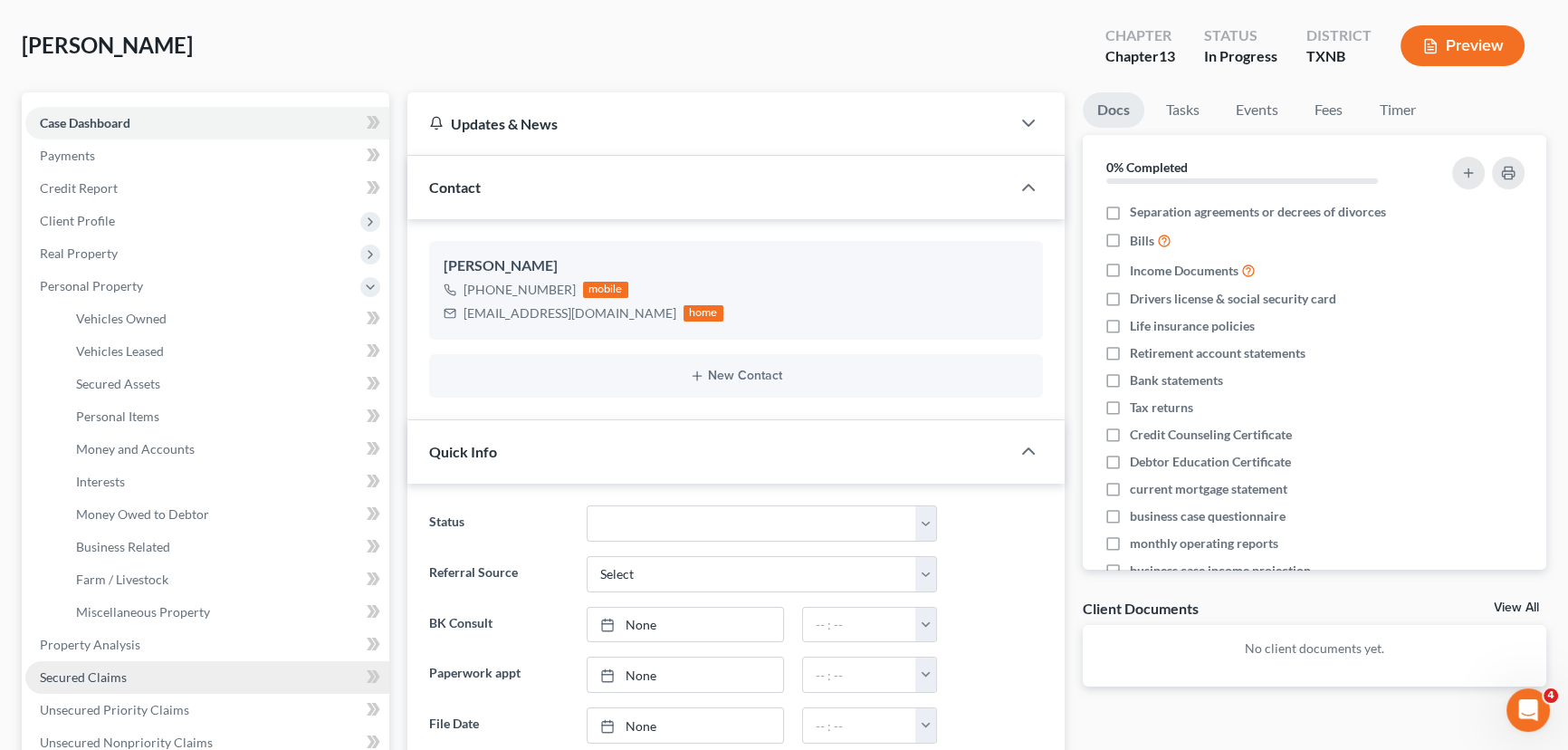
click at [134, 685] on link "Secured Claims" at bounding box center [206, 677] width 363 height 33
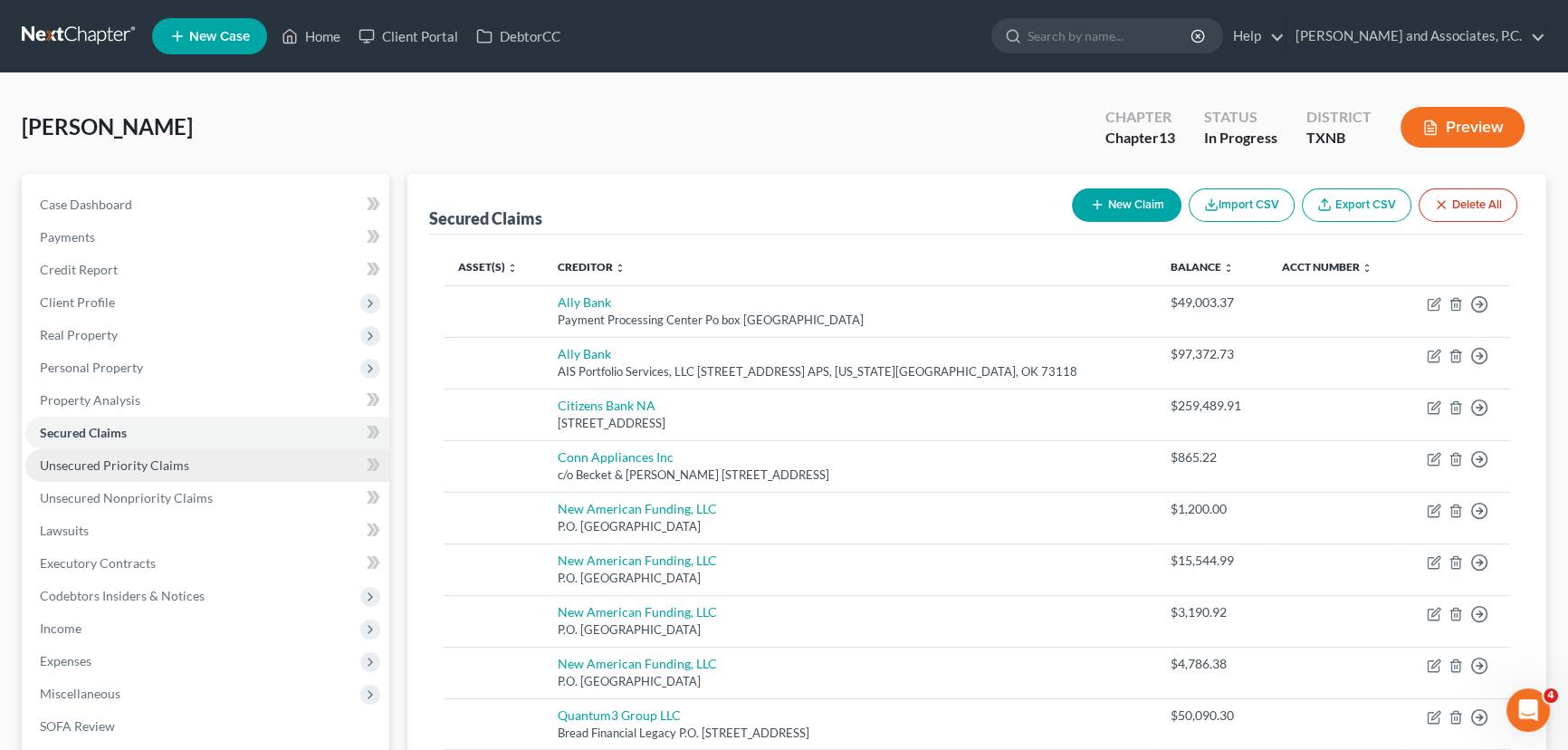
click at [110, 465] on span "Unsecured Priority Claims" at bounding box center [115, 465] width 150 height 15
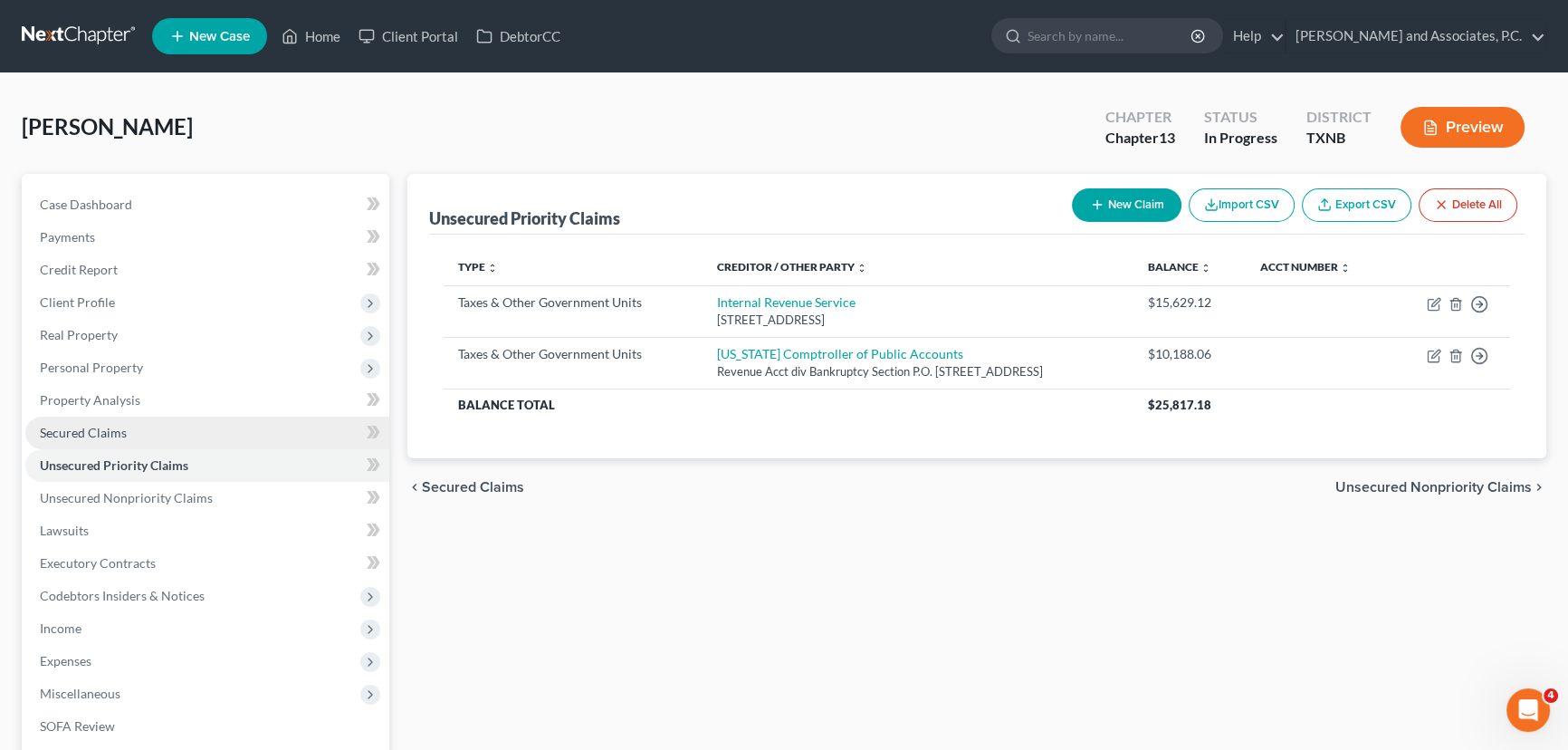
click at [154, 432] on link "Secured Claims" at bounding box center [206, 433] width 363 height 33
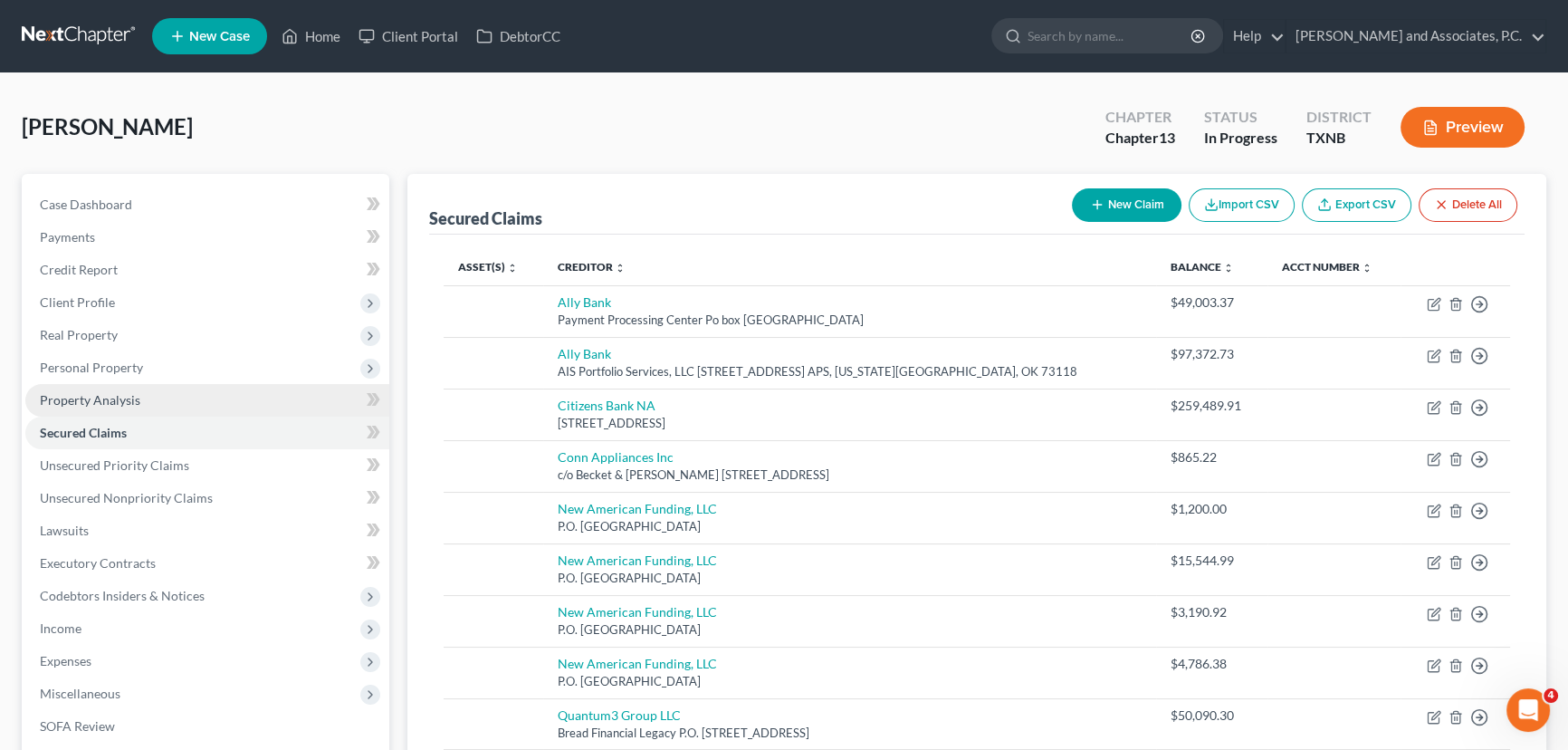
click at [149, 399] on link "Property Analysis" at bounding box center [206, 400] width 363 height 33
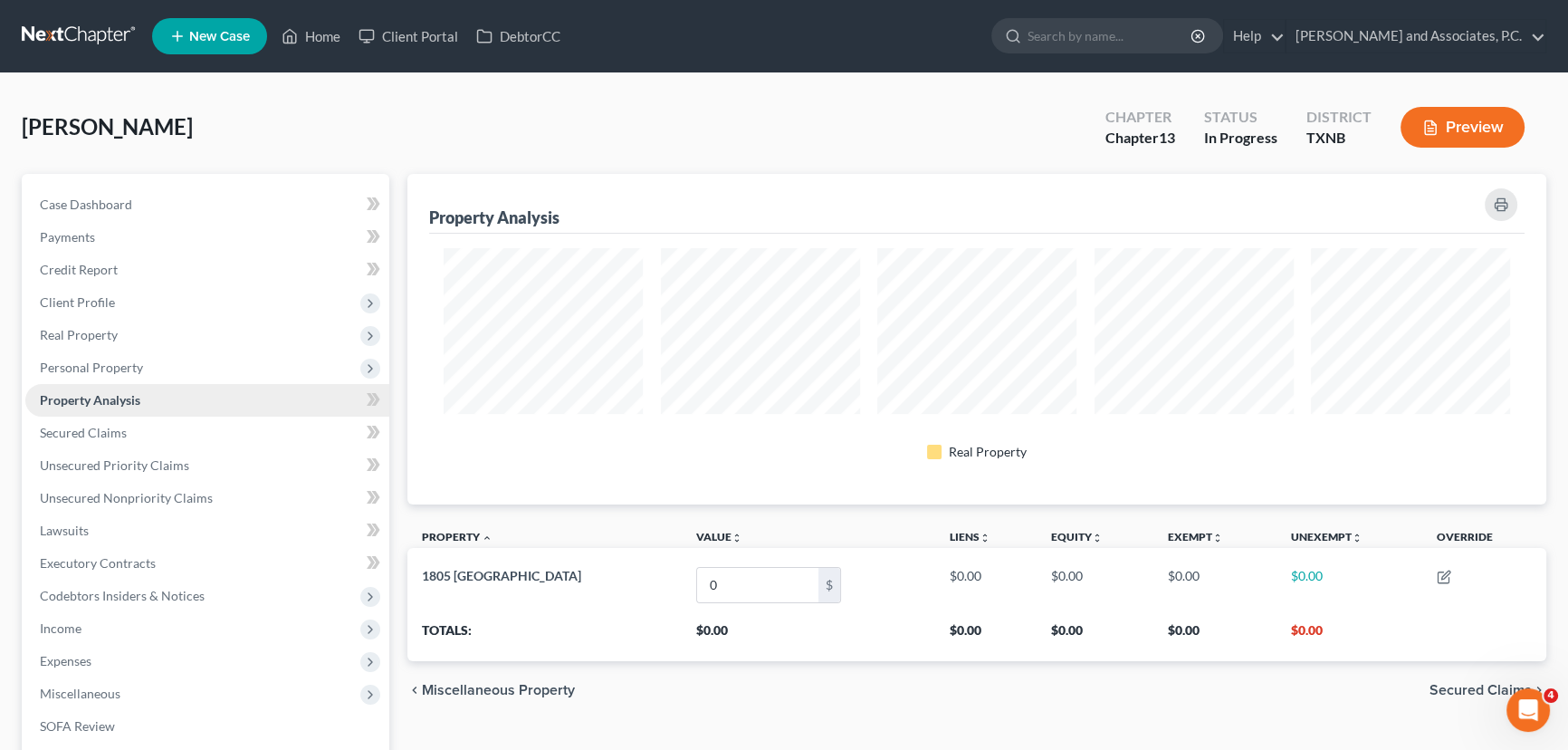
scroll to position [331, 1137]
click at [163, 375] on span "Personal Property" at bounding box center [206, 367] width 363 height 33
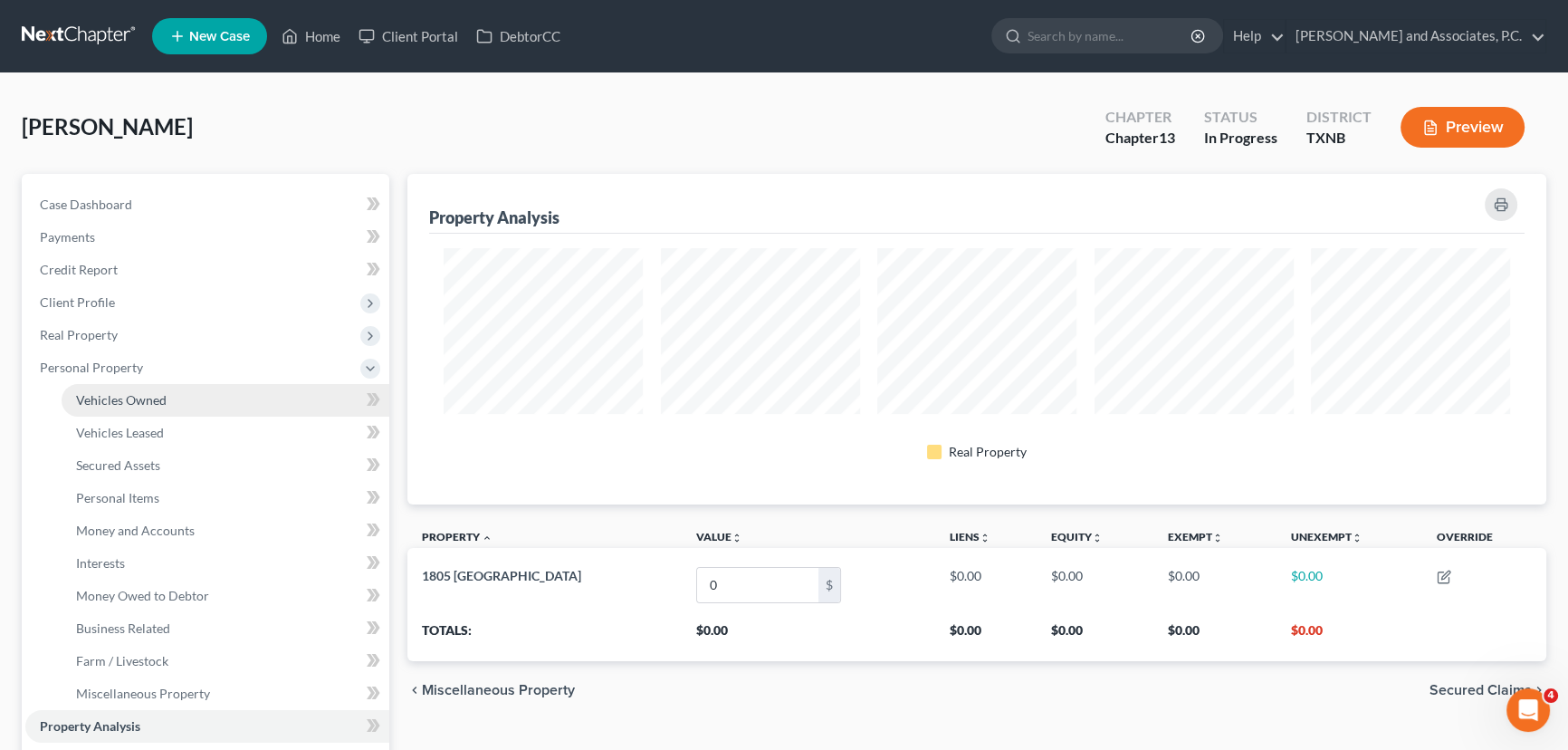
click at [153, 397] on span "Vehicles Owned" at bounding box center [121, 400] width 90 height 15
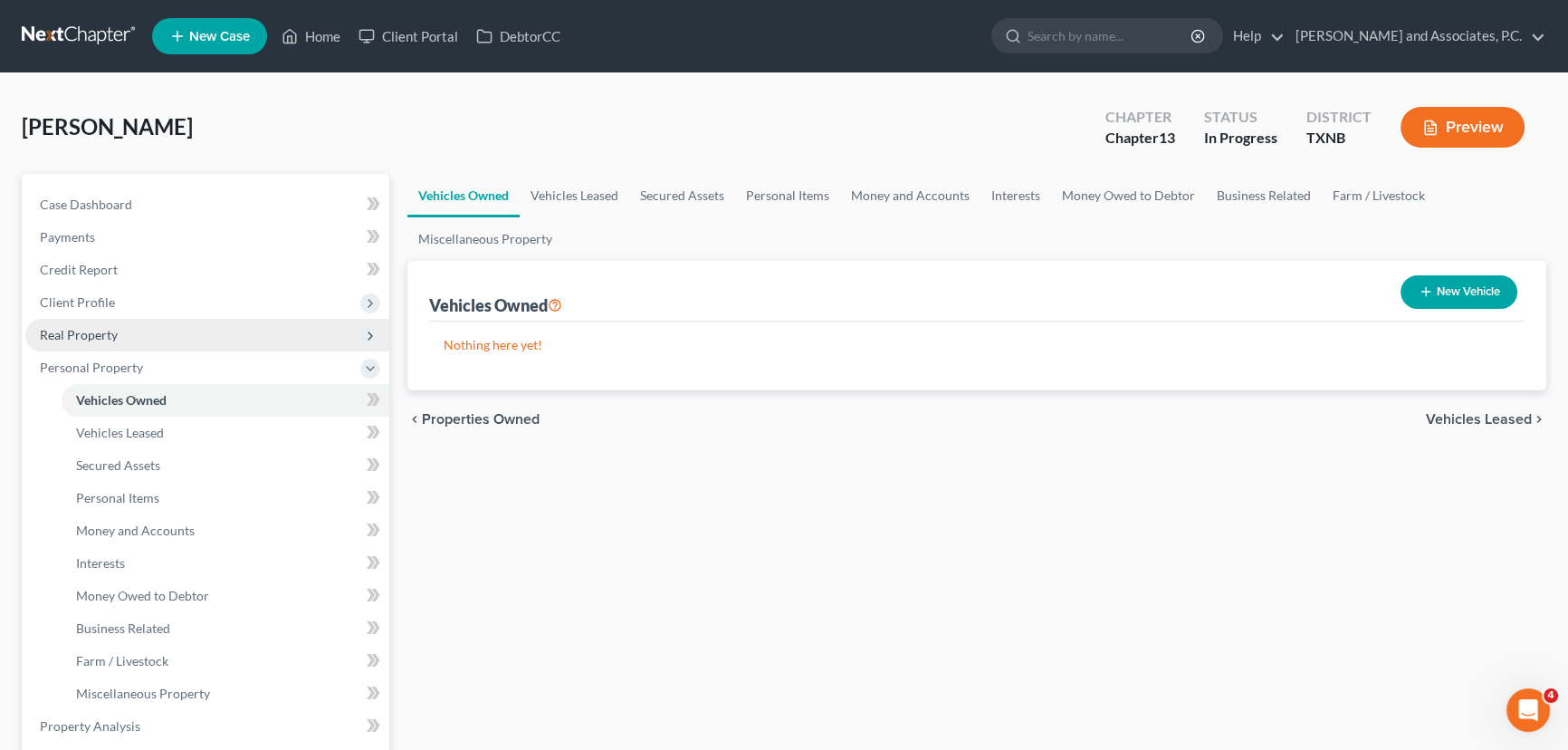
scroll to position [82, 0]
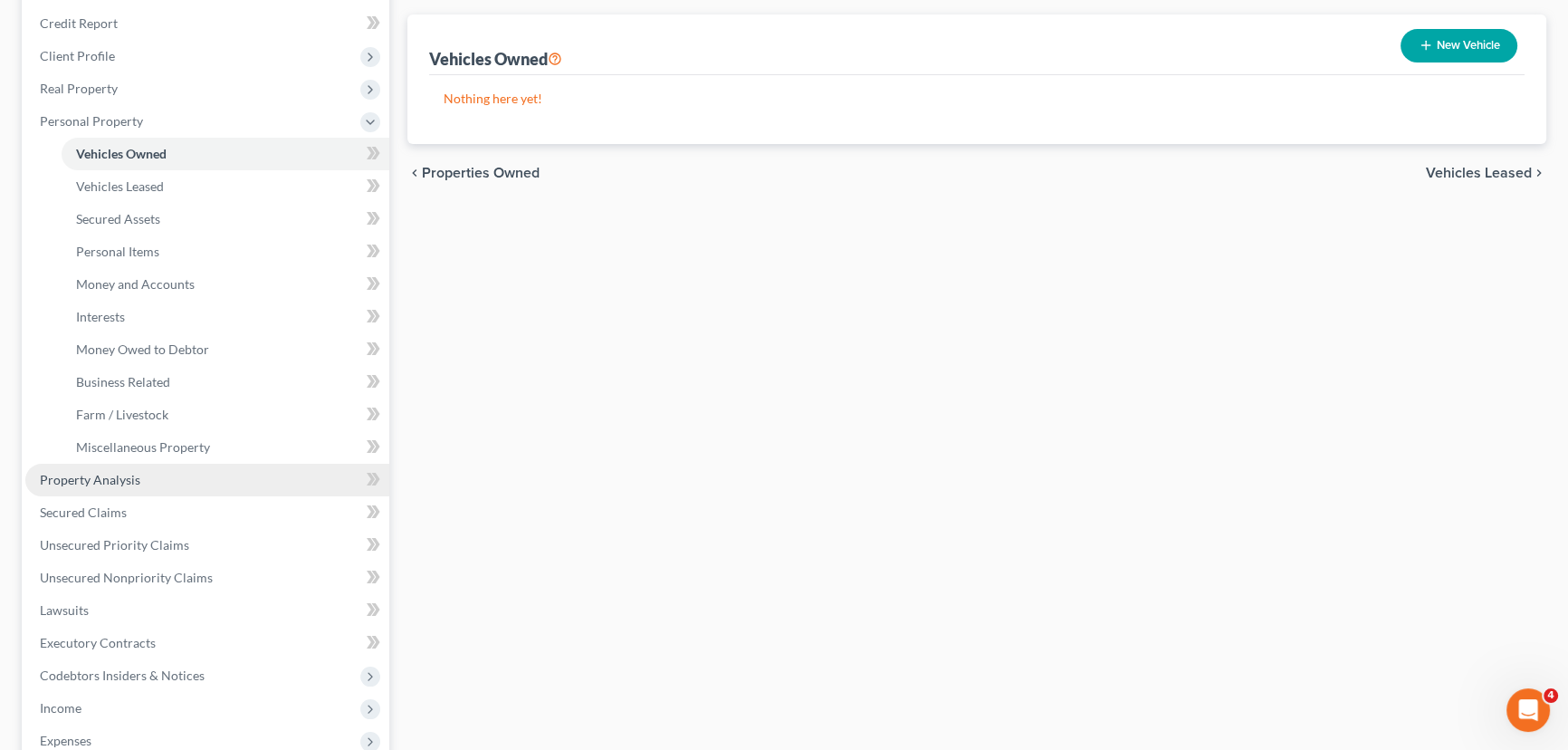
click at [106, 479] on span "Property Analysis" at bounding box center [90, 480] width 101 height 15
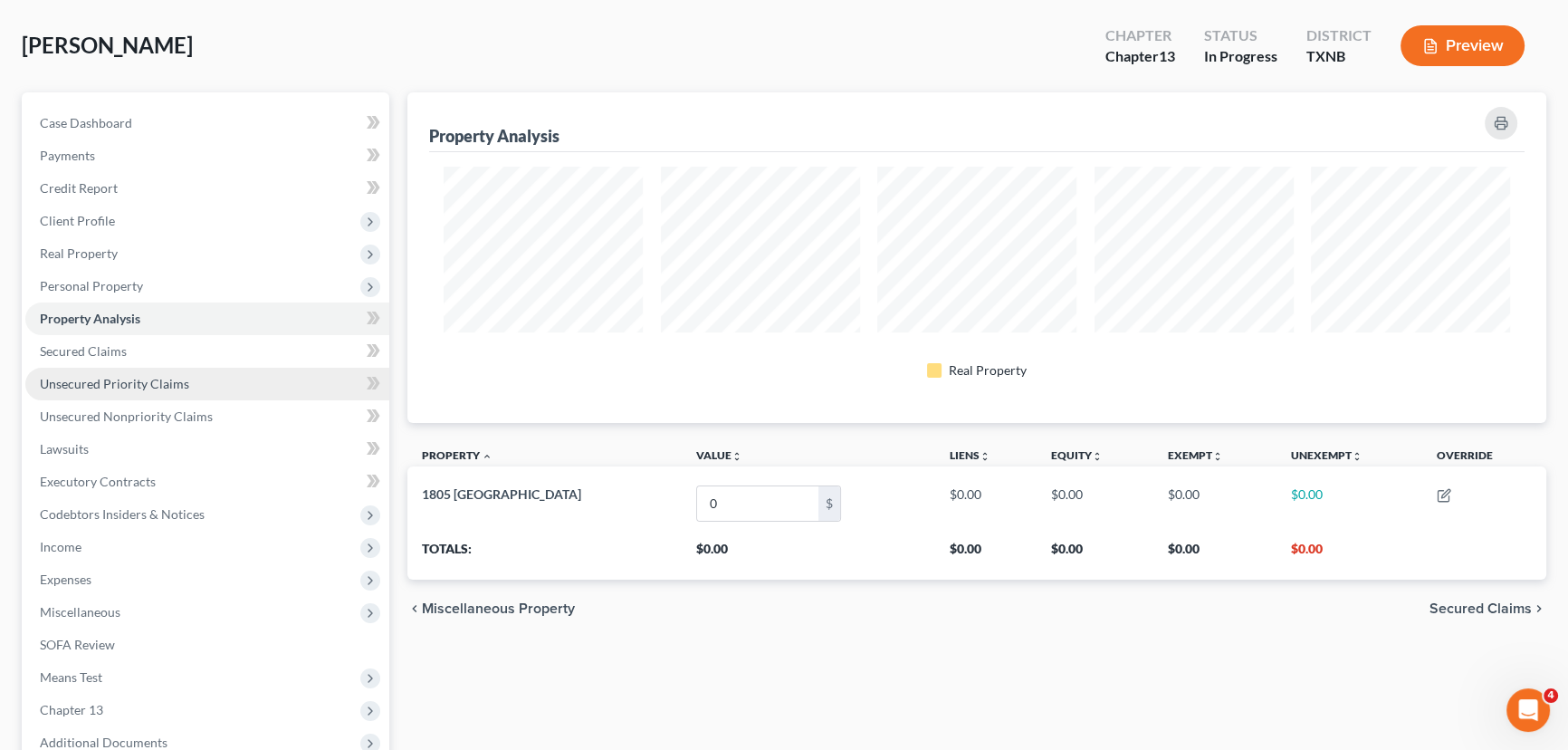
click at [171, 386] on span "Unsecured Priority Claims" at bounding box center [115, 384] width 150 height 15
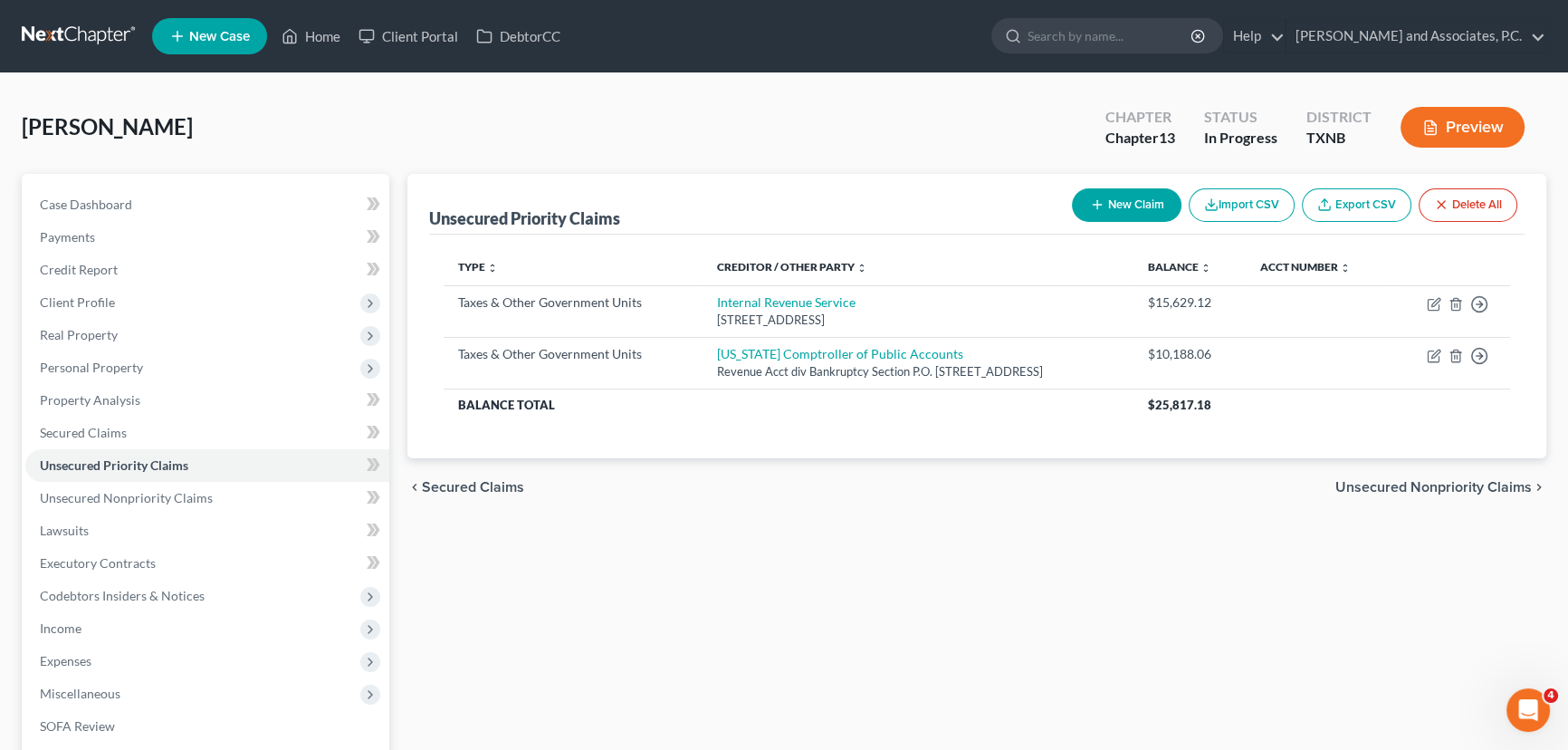
click at [812, 529] on div "Unsecured Priority Claims New Claim Import CSV Export CSV Delete All Type expan…" at bounding box center [976, 566] width 1157 height 785
click at [76, 444] on link "Secured Claims" at bounding box center [206, 433] width 363 height 33
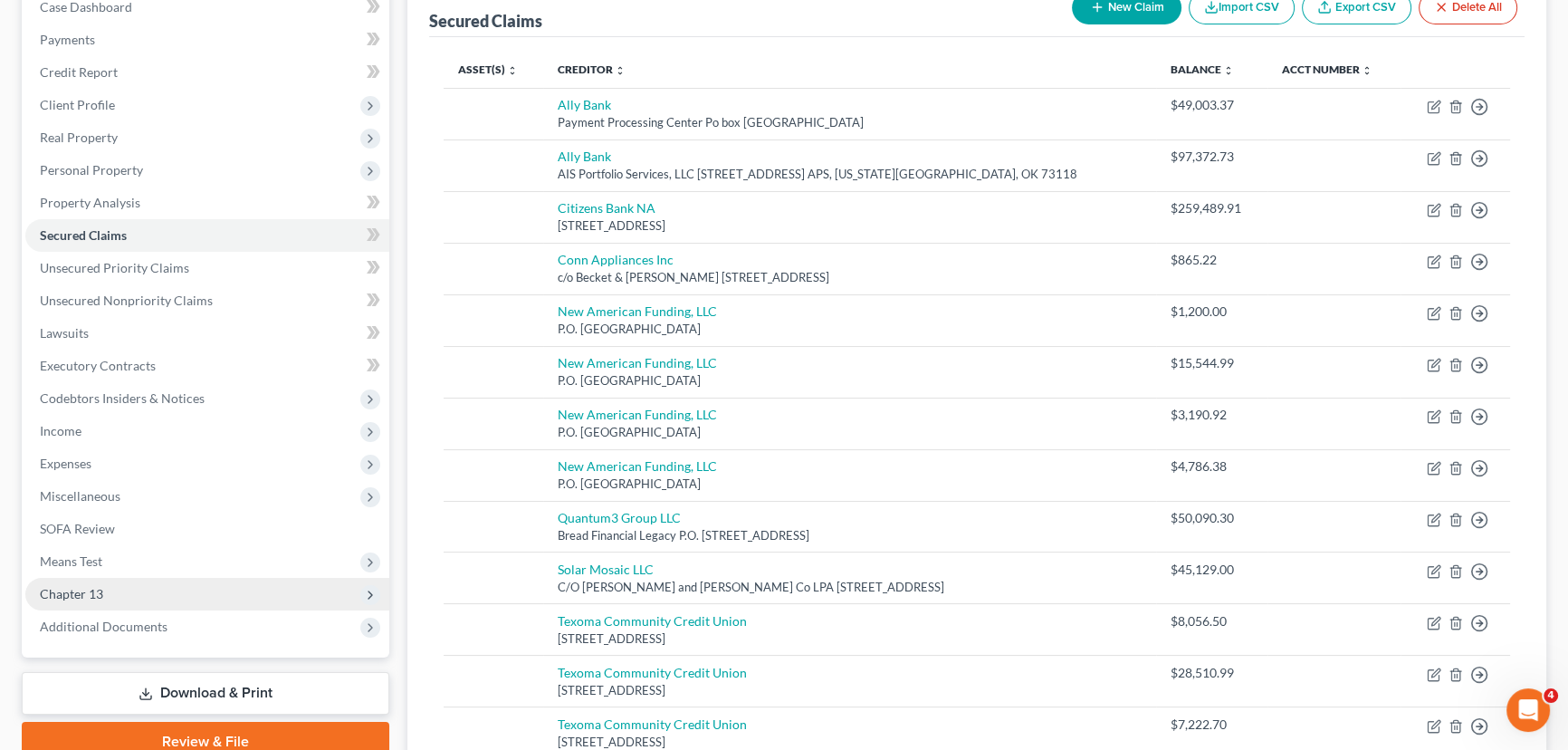
scroll to position [194, 0]
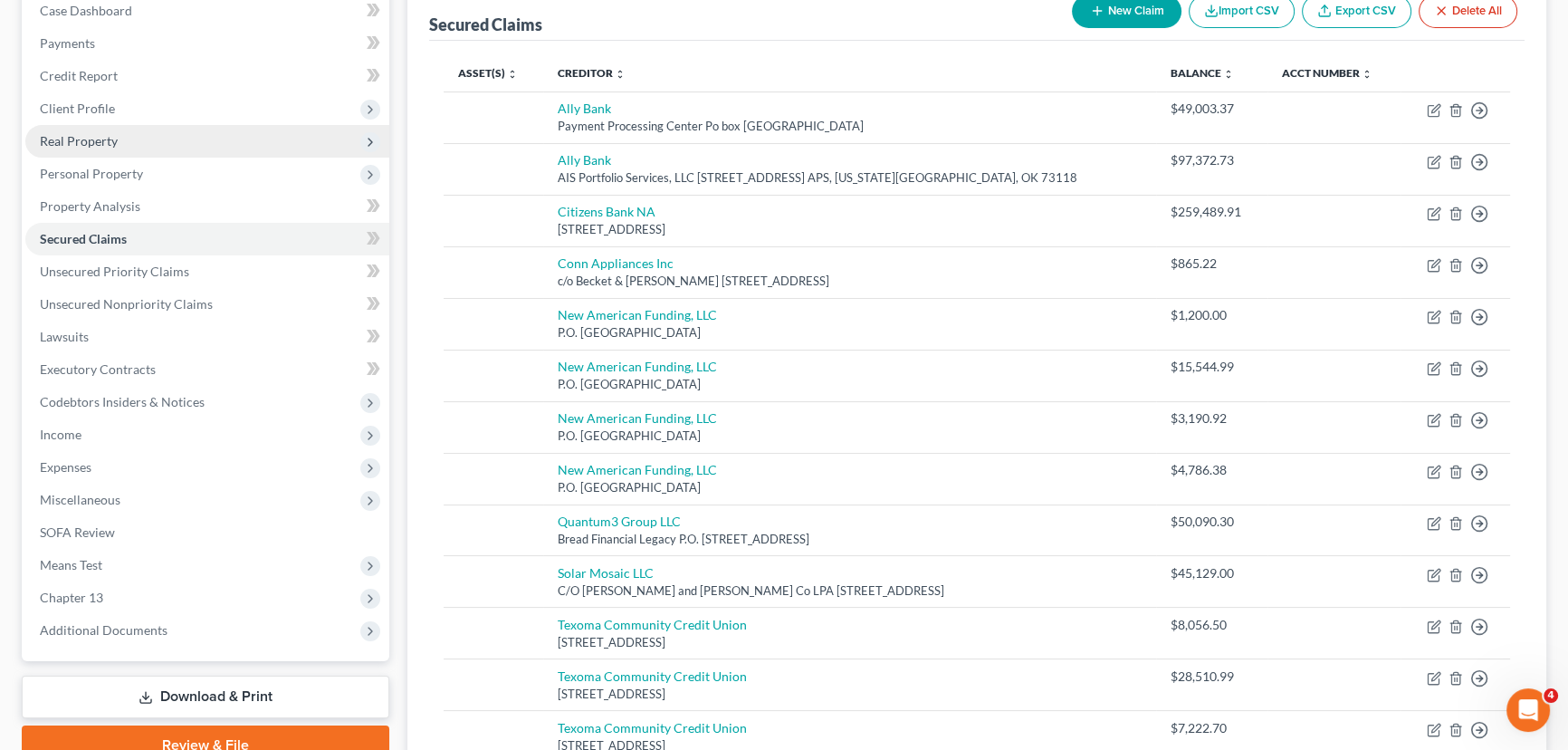
click at [74, 138] on span "Real Property" at bounding box center [79, 141] width 78 height 15
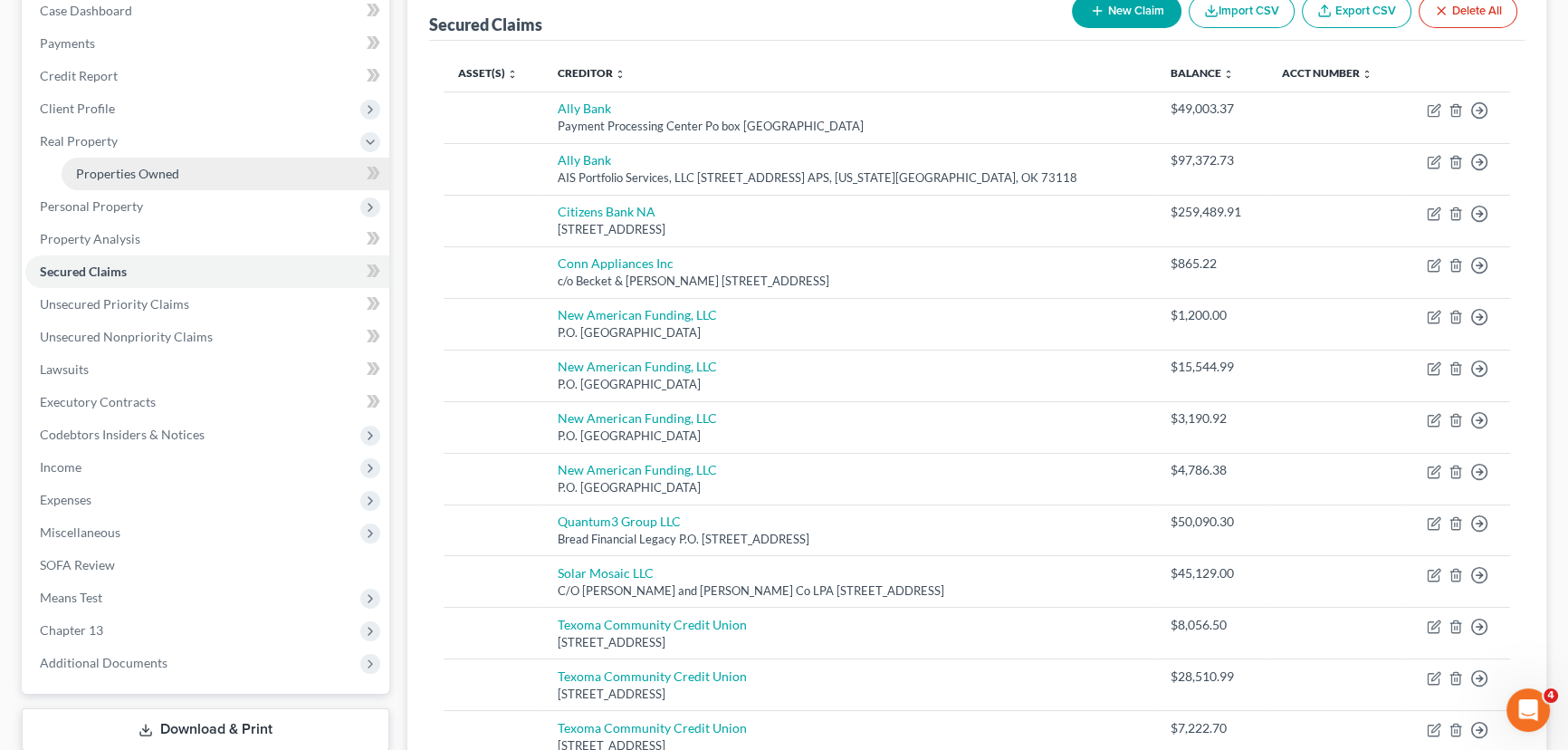
click at [114, 174] on span "Properties Owned" at bounding box center [128, 174] width 104 height 15
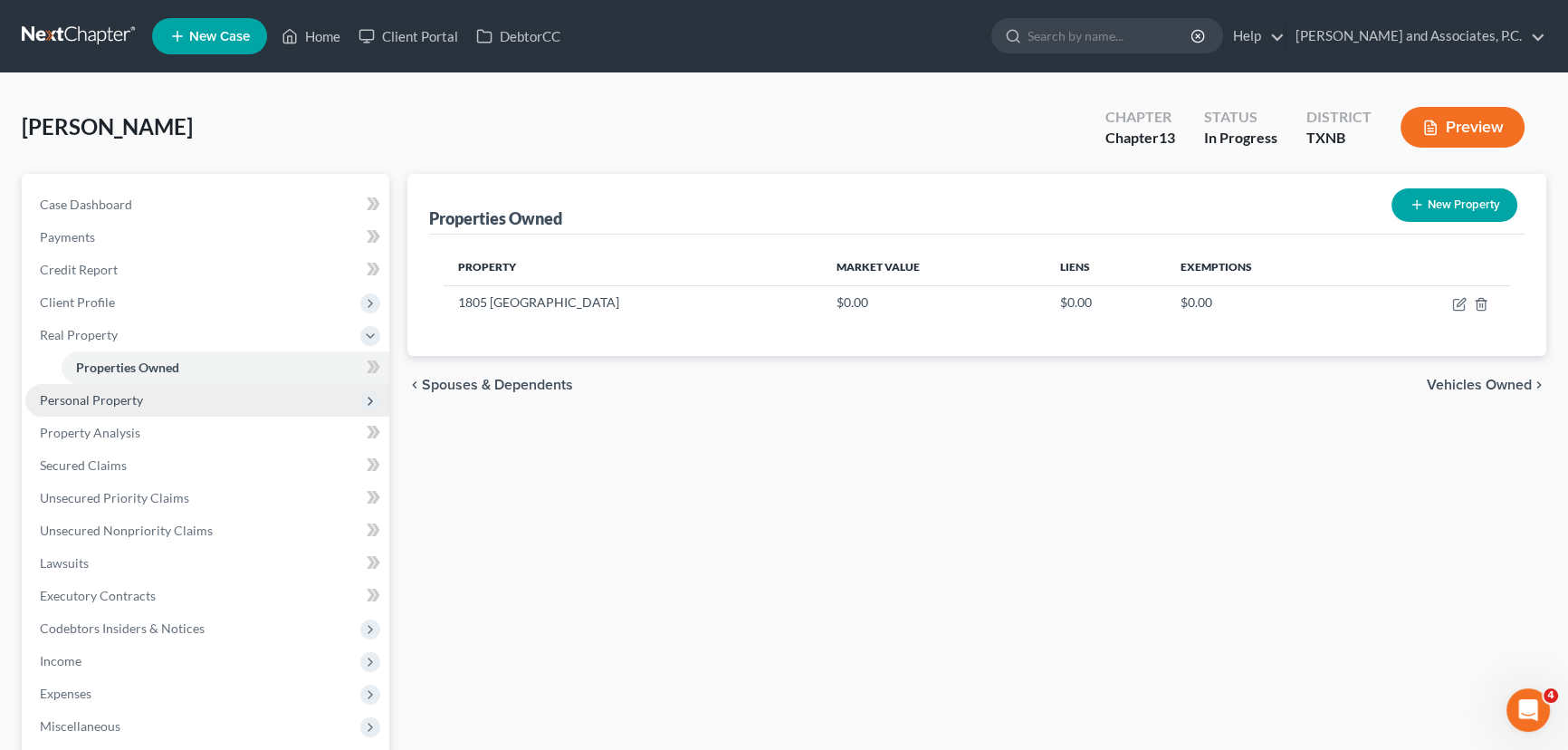
click at [126, 406] on span "Personal Property" at bounding box center [92, 400] width 104 height 15
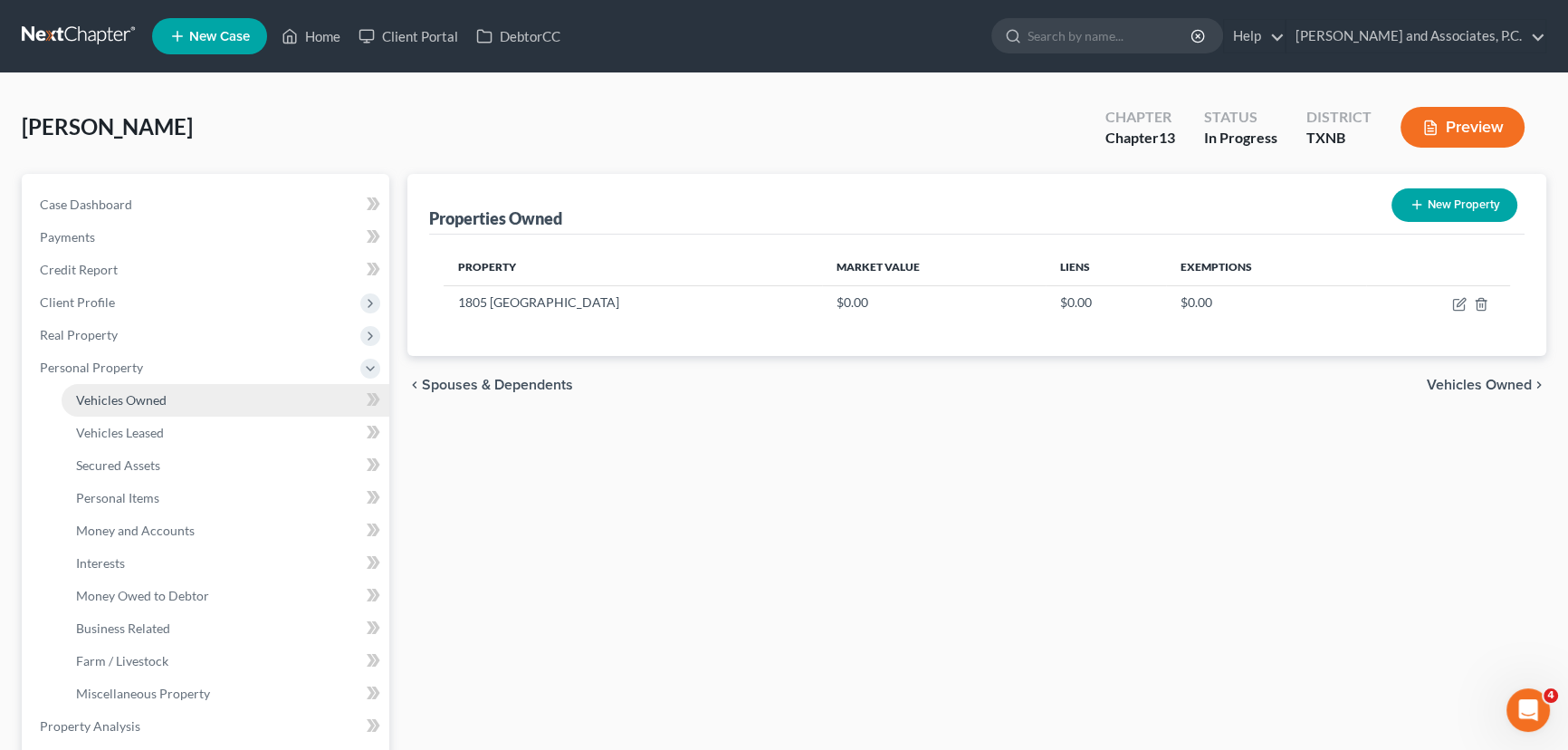
click at [136, 408] on link "Vehicles Owned" at bounding box center [225, 400] width 328 height 33
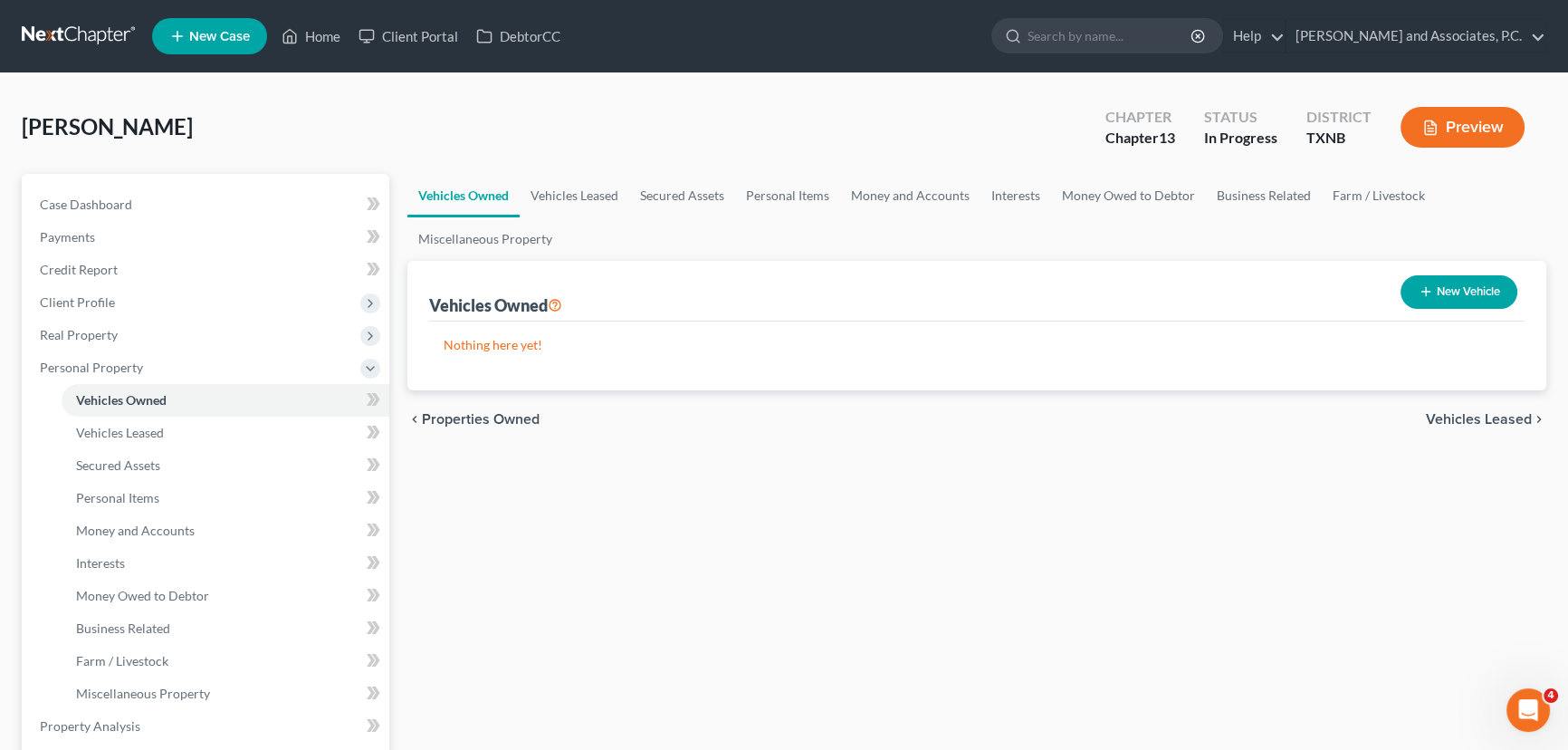
click at [1442, 297] on button "New Vehicle" at bounding box center [1459, 292] width 117 height 34
select select "0"
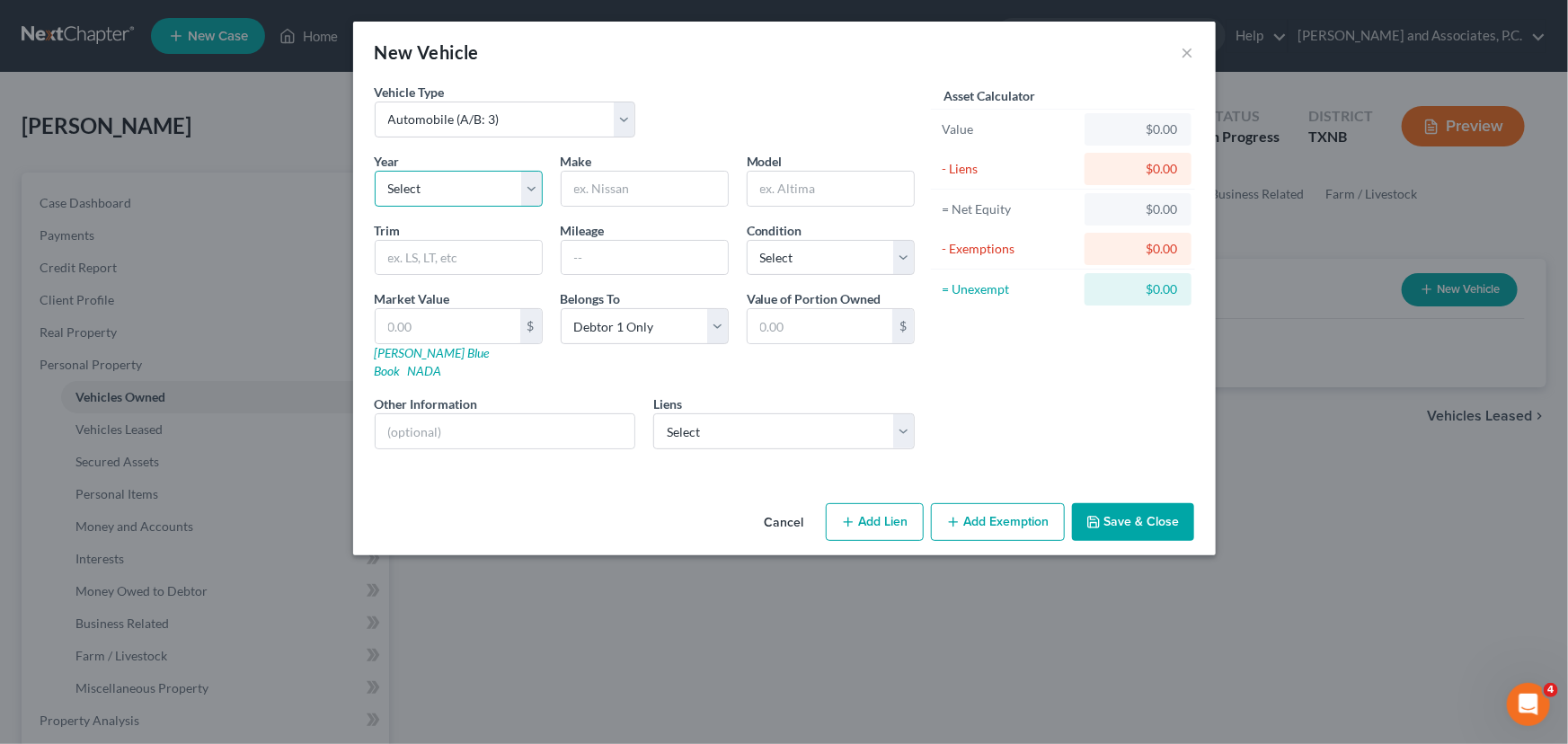
click at [495, 198] on select "Select 2026 2025 2024 2023 2022 2021 2020 2019 2018 2017 2016 2015 2014 2013 20…" at bounding box center [459, 188] width 169 height 36
select select "4"
click at [375, 170] on select "Select 2026 2025 2024 2023 2022 2021 2020 2019 2018 2017 2016 2015 2014 2013 20…" at bounding box center [459, 188] width 169 height 36
click at [599, 184] on input "text" at bounding box center [645, 188] width 167 height 34
type input "Dodge"
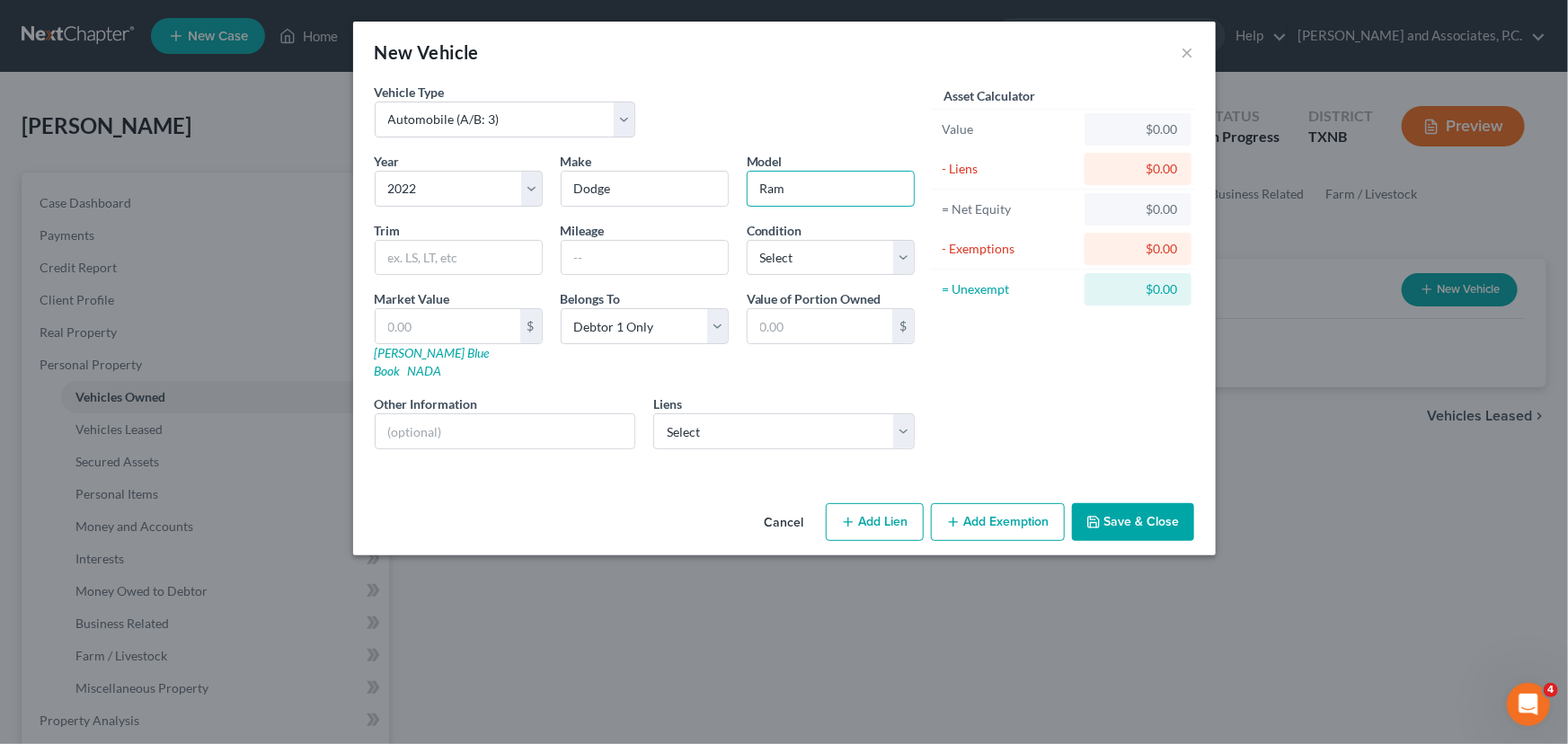
type input "Ram"
drag, startPoint x: 895, startPoint y: 501, endPoint x: 804, endPoint y: 296, distance: 224.3
click at [895, 503] on button "Add Lien" at bounding box center [874, 522] width 98 height 38
select select "0"
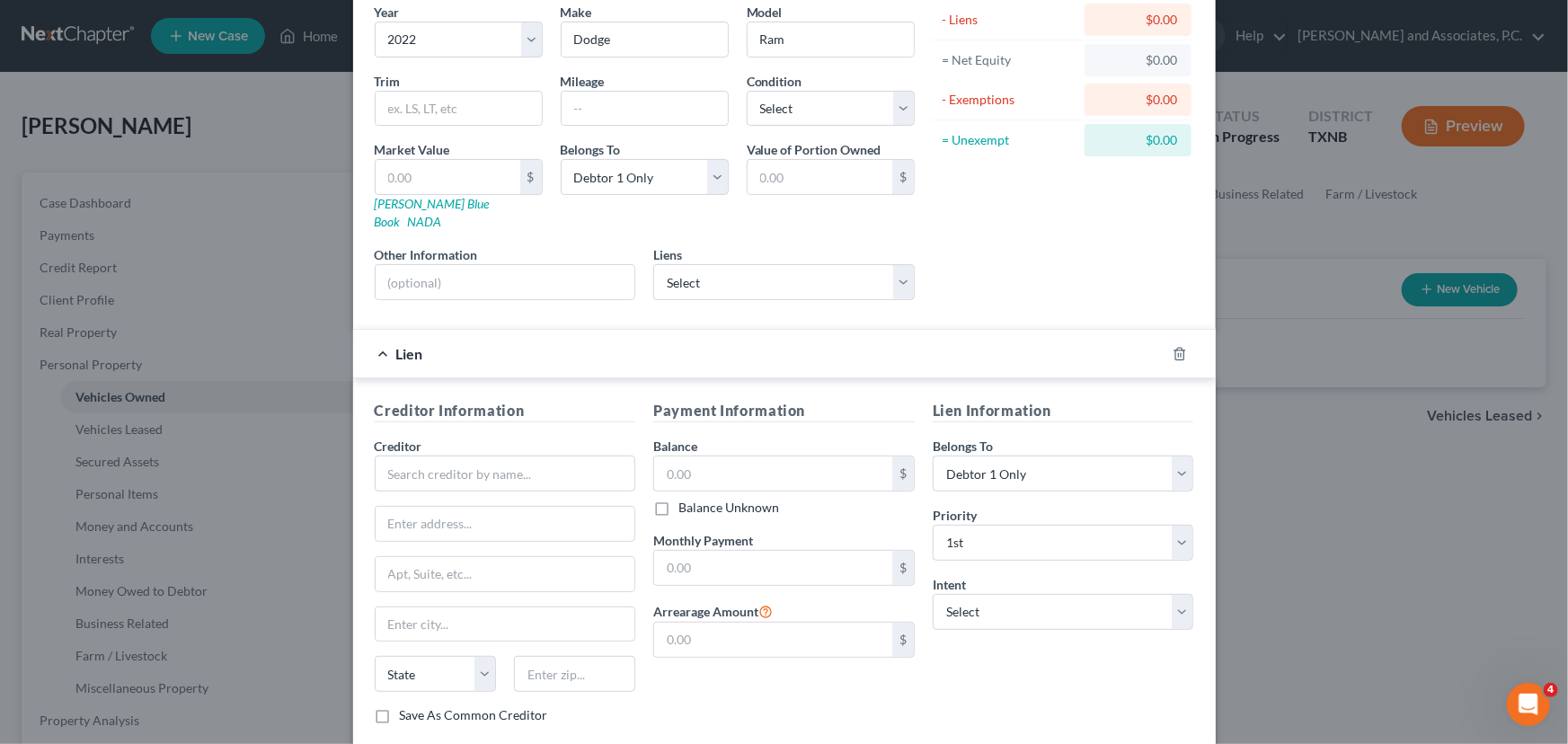
scroll to position [236, 0]
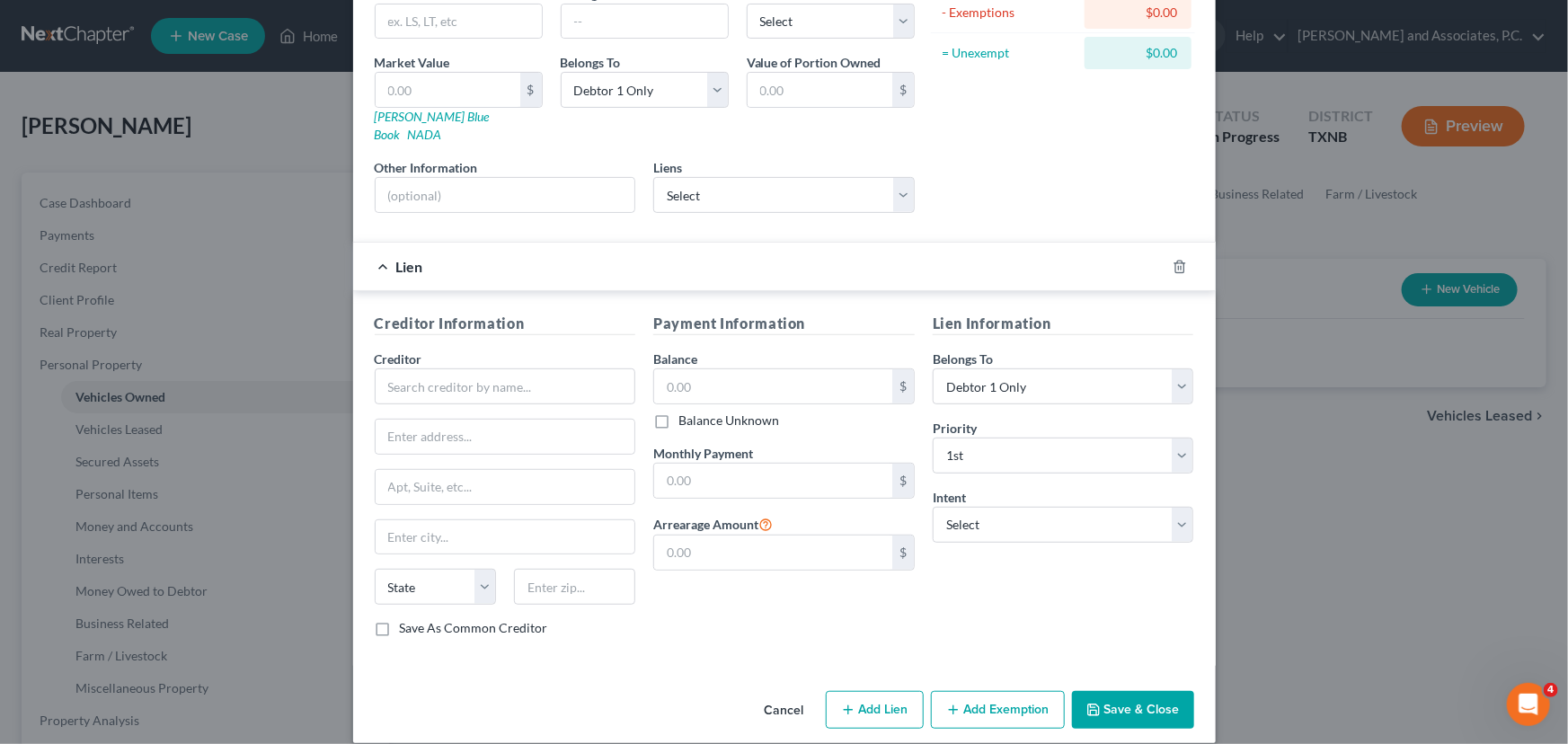
drag, startPoint x: 781, startPoint y: 693, endPoint x: 785, endPoint y: 678, distance: 15.5
click at [778, 693] on button "Cancel" at bounding box center [784, 711] width 69 height 36
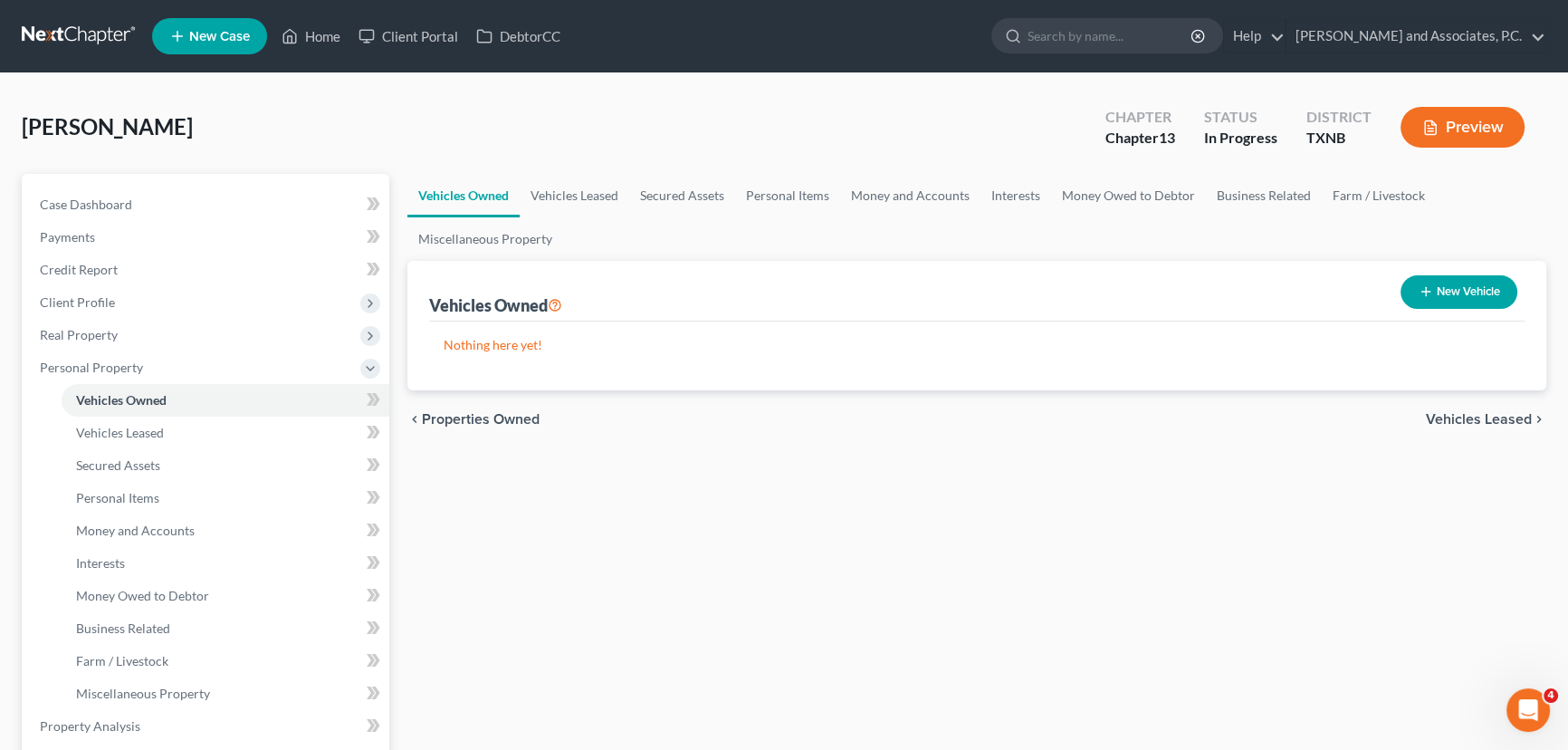
click at [1465, 308] on div "New Vehicle" at bounding box center [1459, 292] width 131 height 48
click at [1466, 290] on button "New Vehicle" at bounding box center [1459, 292] width 117 height 34
select select "0"
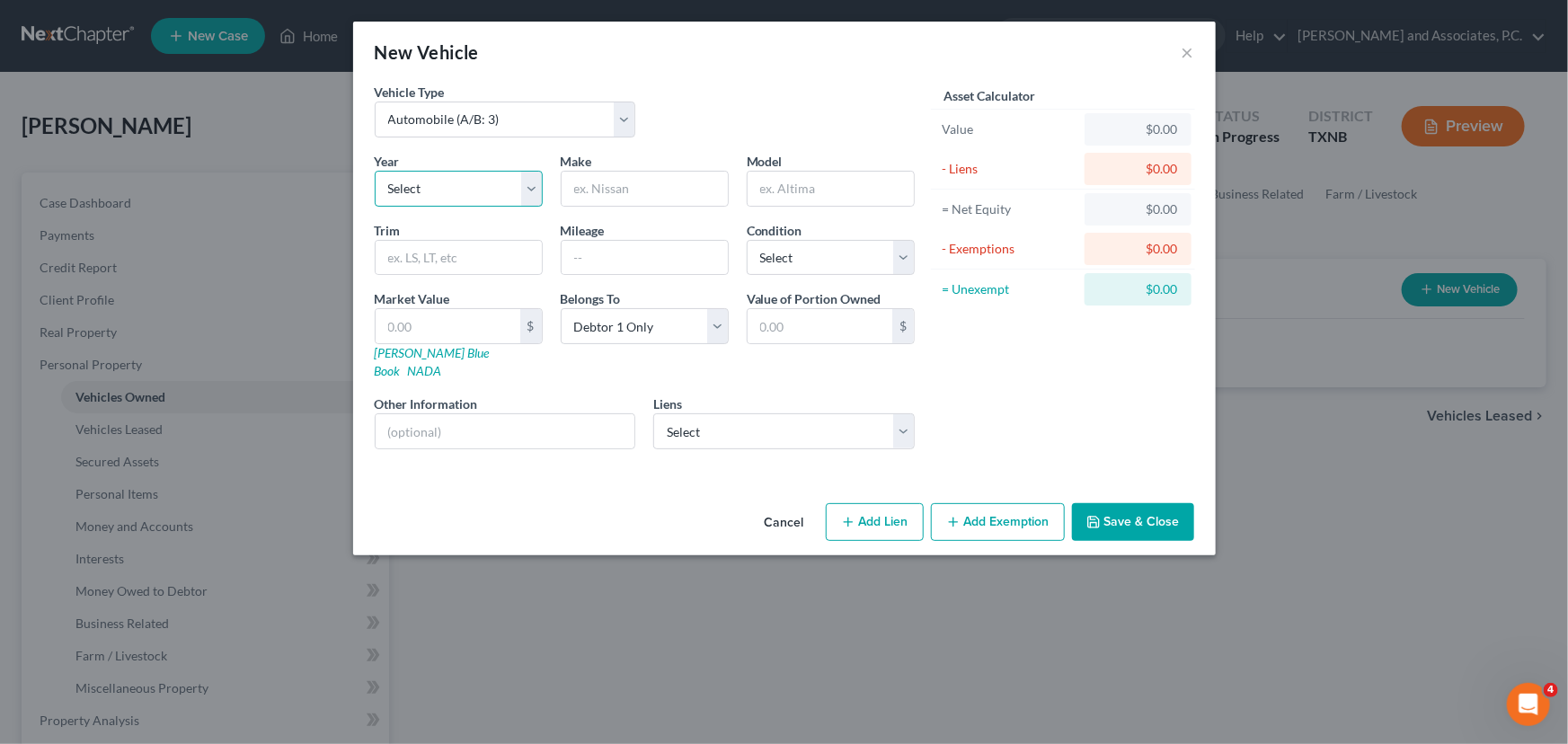
click at [423, 177] on select "Select 2026 2025 2024 2023 2022 2021 2020 2019 2018 2017 2016 2015 2014 2013 20…" at bounding box center [459, 188] width 169 height 36
select select "4"
click at [375, 170] on select "Select 2026 2025 2024 2023 2022 2021 2020 2019 2018 2017 2016 2015 2014 2013 20…" at bounding box center [459, 188] width 169 height 36
click at [575, 188] on input "text" at bounding box center [645, 188] width 167 height 34
type input "Dodge"
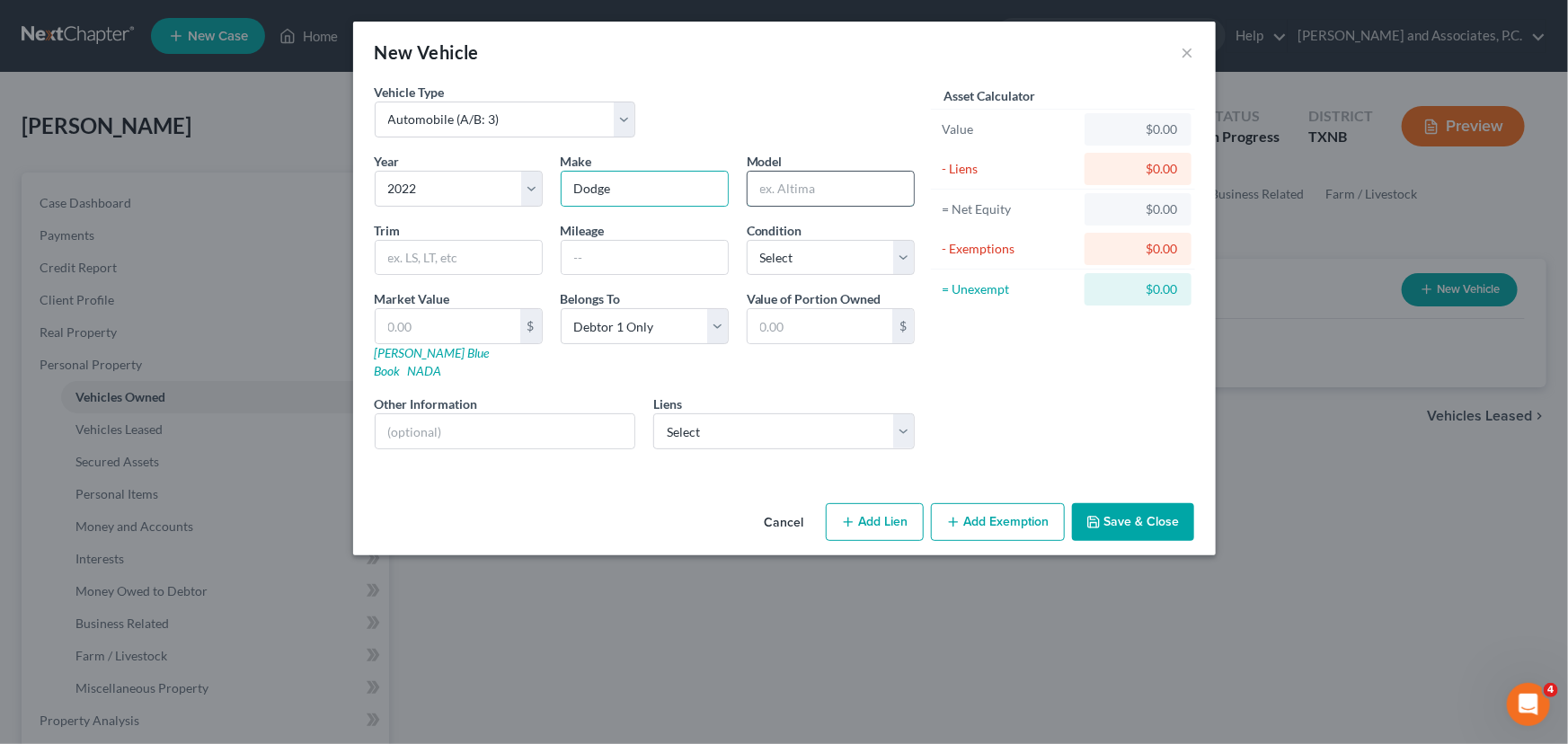
click at [787, 191] on input "text" at bounding box center [830, 188] width 167 height 34
type input "Ram"
click at [687, 413] on select "Select Citizens Bank NA - $259,489.91 New American Funding, LLC - $4,786.38 All…" at bounding box center [784, 431] width 262 height 36
select select "10"
click at [653, 413] on select "Select Citizens Bank NA - $259,489.91 New American Funding, LLC - $4,786.38 All…" at bounding box center [784, 431] width 262 height 36
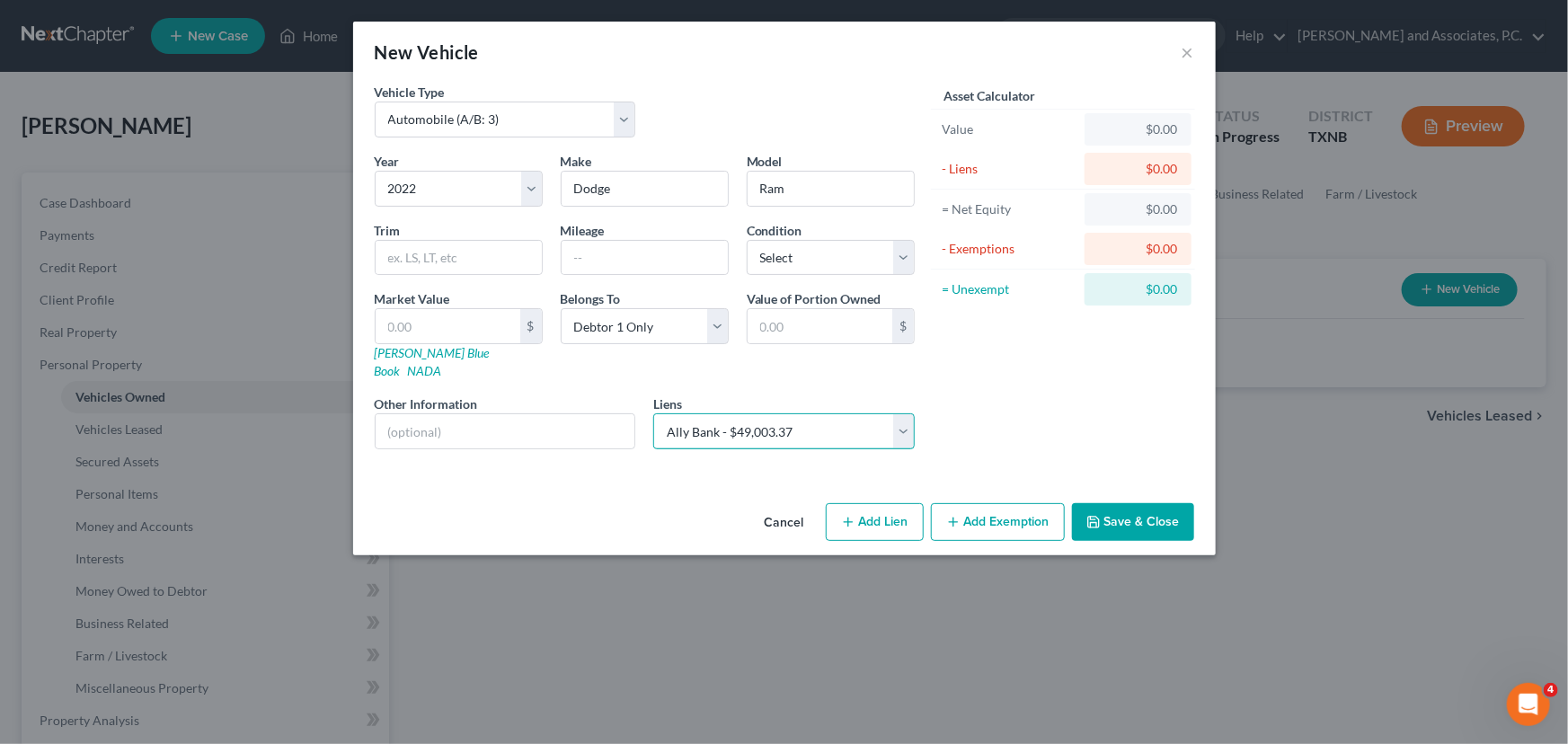
select select
select select "3"
select select "0"
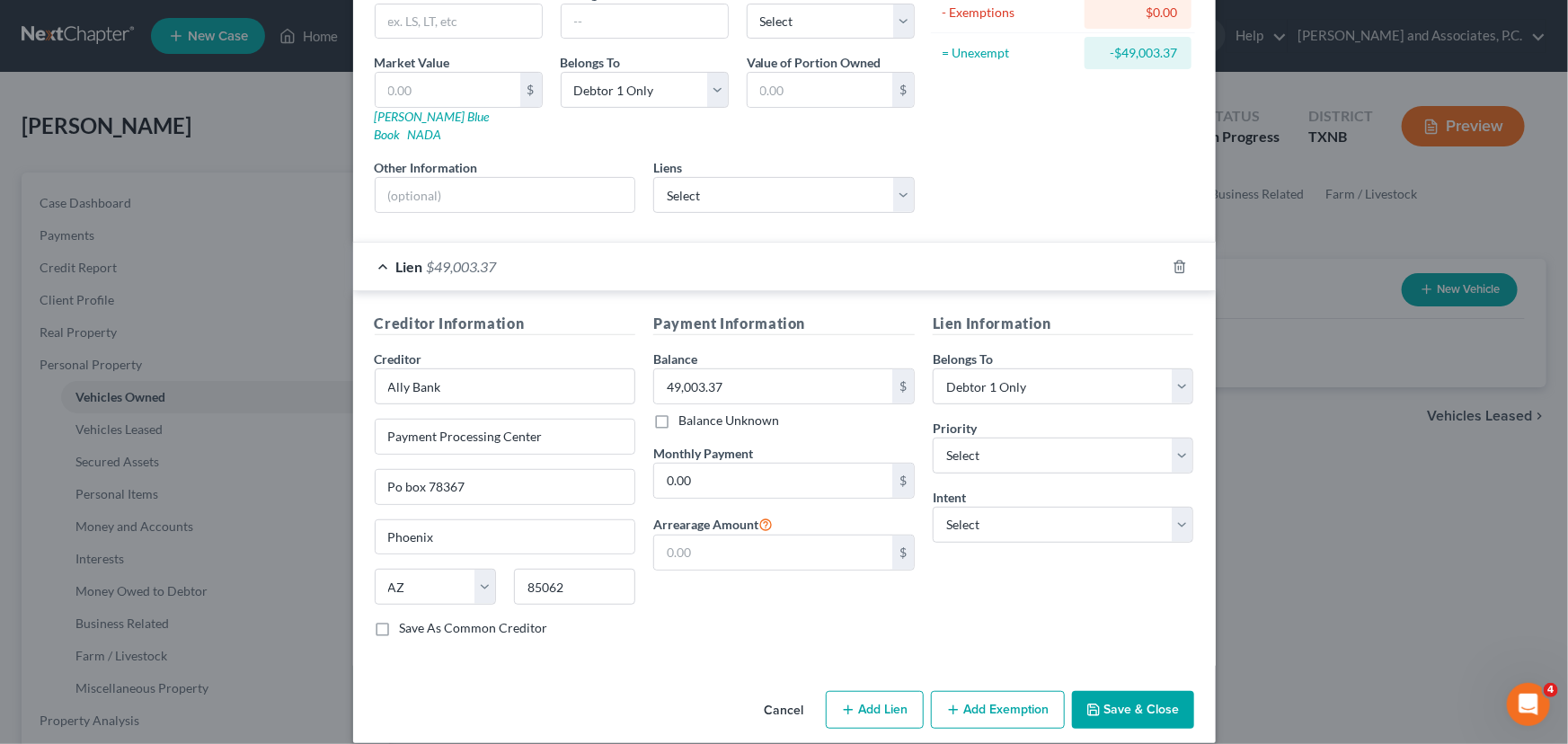
click at [1114, 691] on button "Save & Close" at bounding box center [1133, 710] width 122 height 38
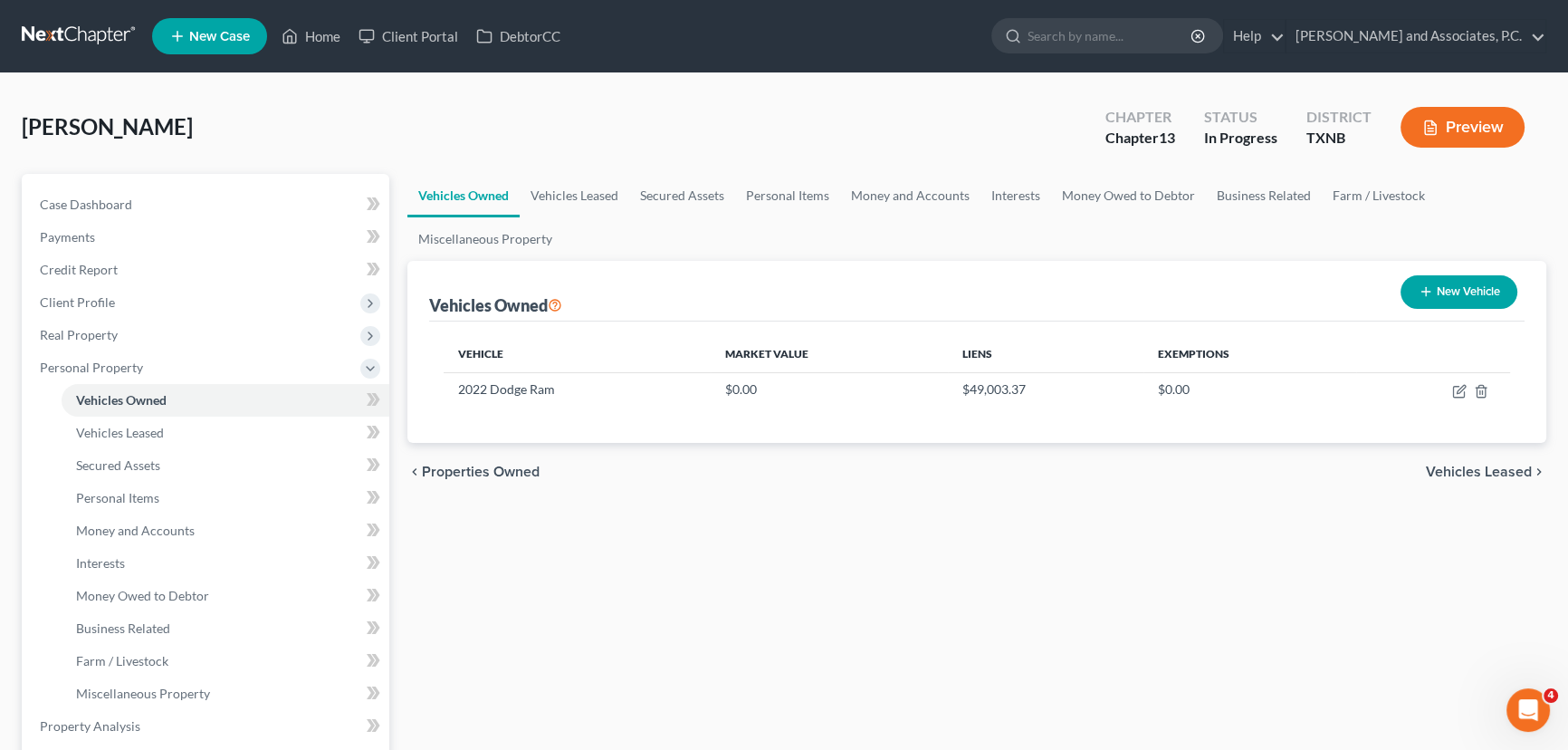
click at [1499, 288] on button "New Vehicle" at bounding box center [1459, 292] width 117 height 34
select select "0"
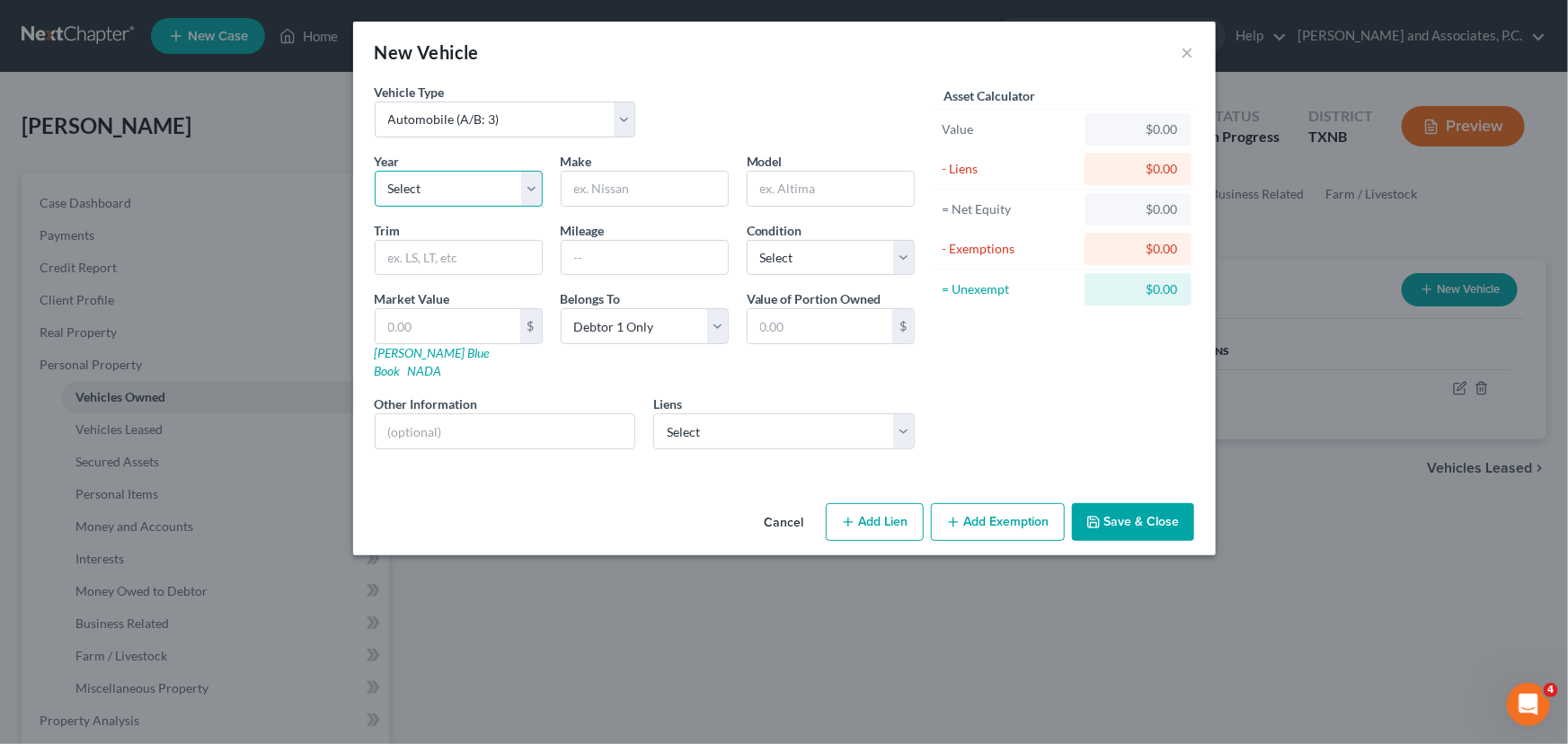
click at [441, 197] on select "Select 2026 2025 2024 2023 2022 2021 2020 2019 2018 2017 2016 2015 2014 2013 20…" at bounding box center [459, 188] width 169 height 36
select select "7"
click at [375, 170] on select "Select 2026 2025 2024 2023 2022 2021 2020 2019 2018 2017 2016 2015 2014 2013 20…" at bounding box center [459, 188] width 169 height 36
click at [665, 191] on input "text" at bounding box center [645, 188] width 167 height 34
type input "Ford"
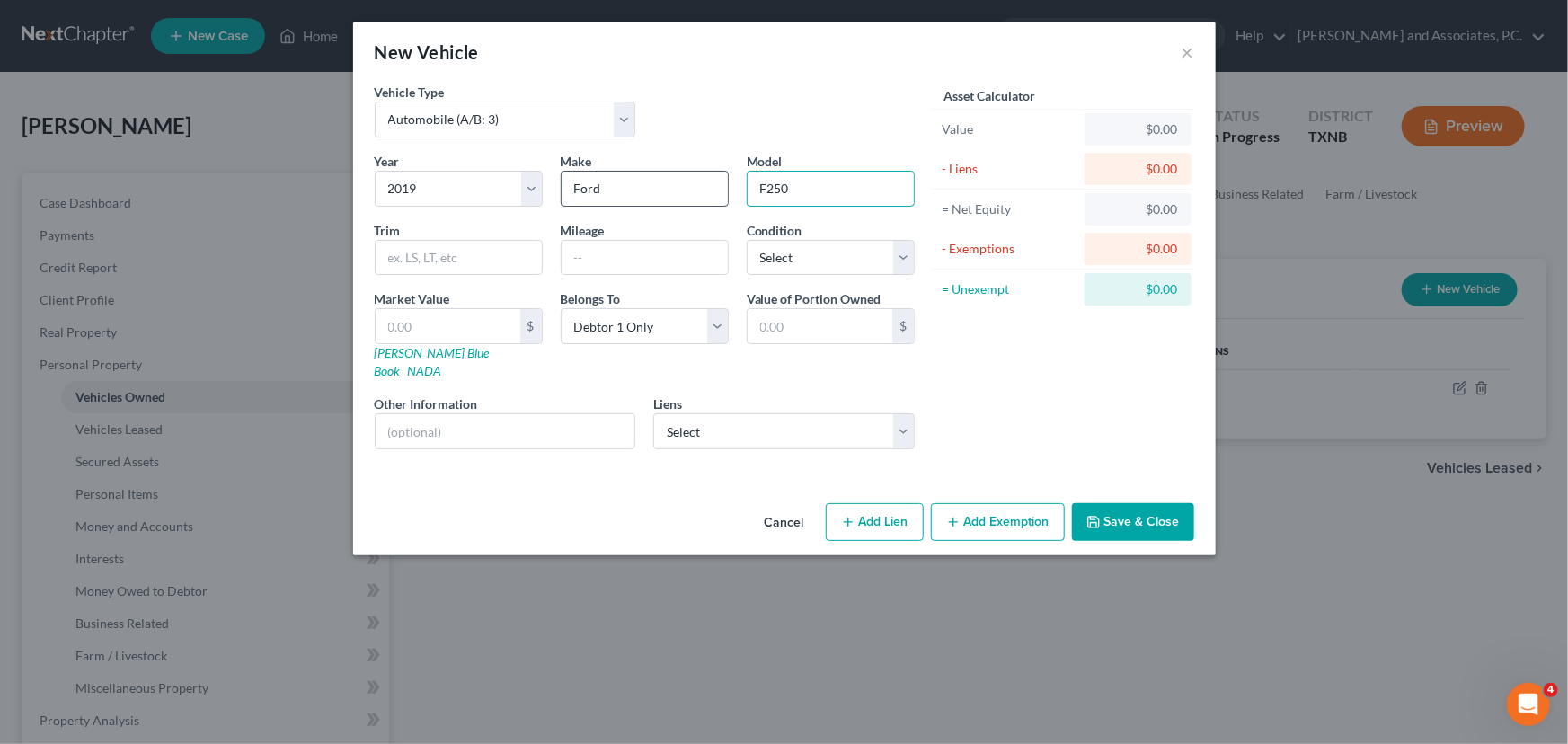
type input "F250"
click at [846, 503] on button "Add Lien" at bounding box center [874, 522] width 98 height 38
select select "0"
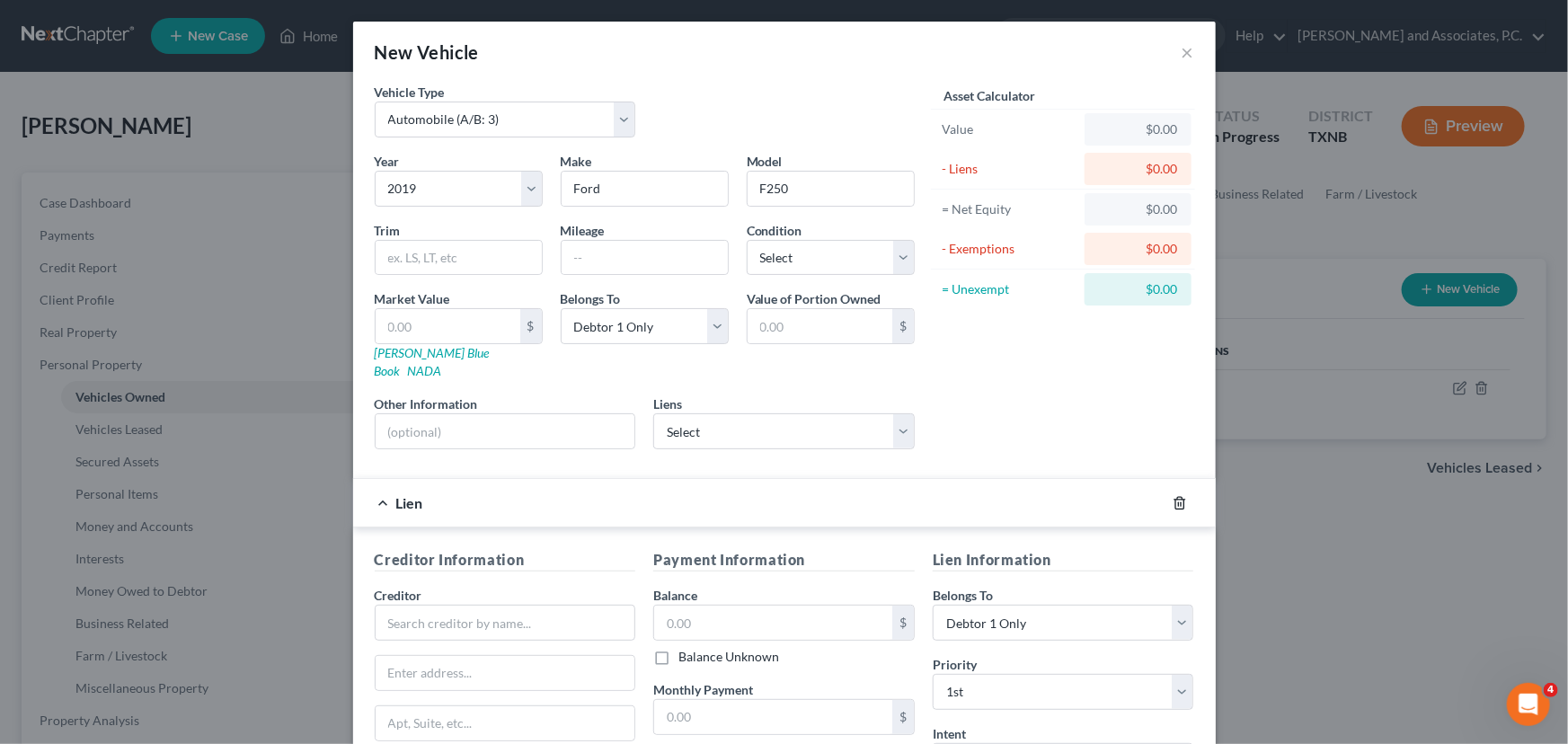
click at [1177, 497] on icon "button" at bounding box center [1180, 502] width 8 height 11
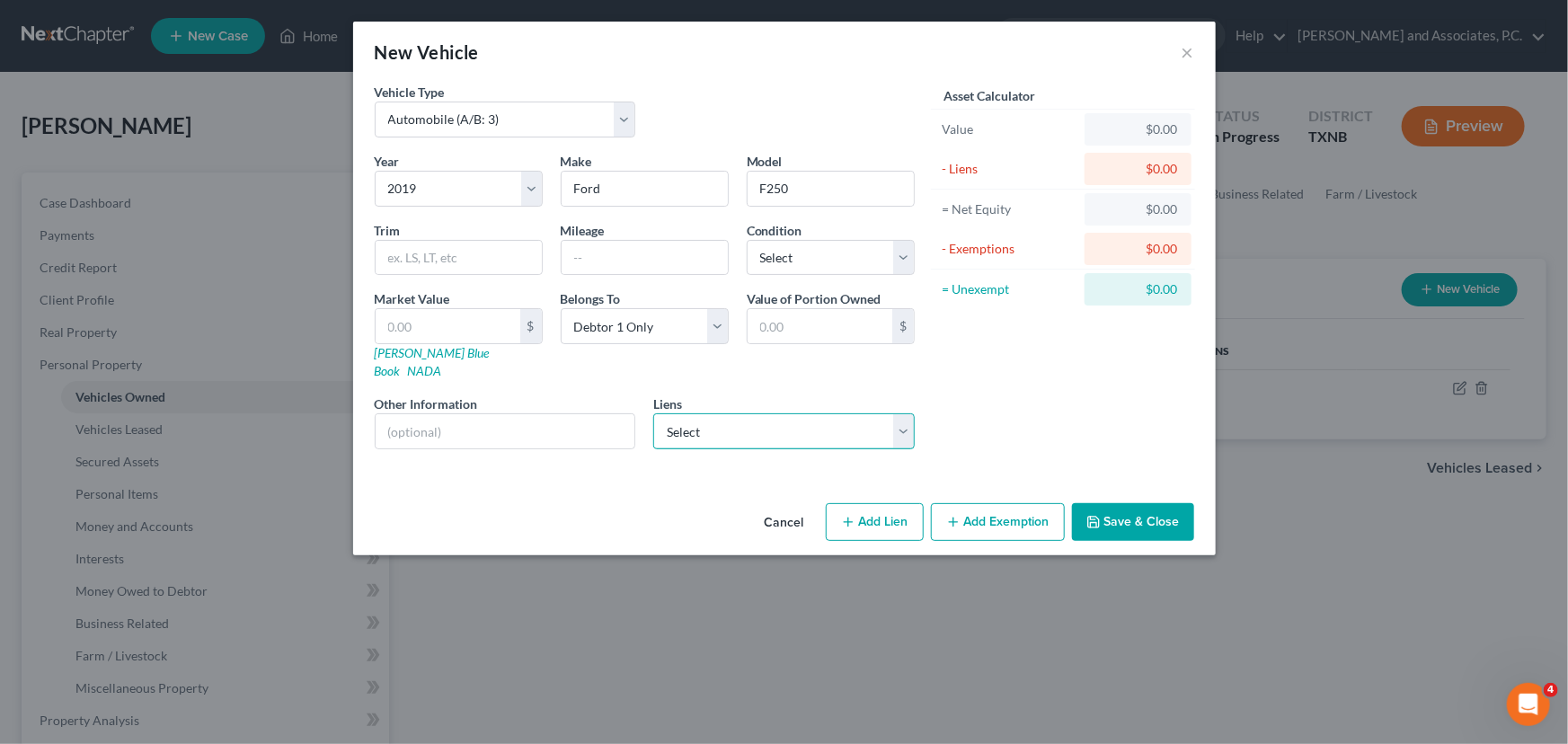
click at [784, 413] on select "Select Citizens Bank NA - $259,489.91 New American Funding, LLC - $4,786.38 All…" at bounding box center [784, 431] width 262 height 36
drag, startPoint x: 1062, startPoint y: 421, endPoint x: 1084, endPoint y: 447, distance: 34.1
click at [1062, 421] on div "Asset Calculator Value $0.00 - Liens $0.00 = Net Equity $0.00 - Exemptions $0.0…" at bounding box center [1063, 273] width 280 height 381
click at [1141, 504] on button "Save & Close" at bounding box center [1133, 522] width 122 height 38
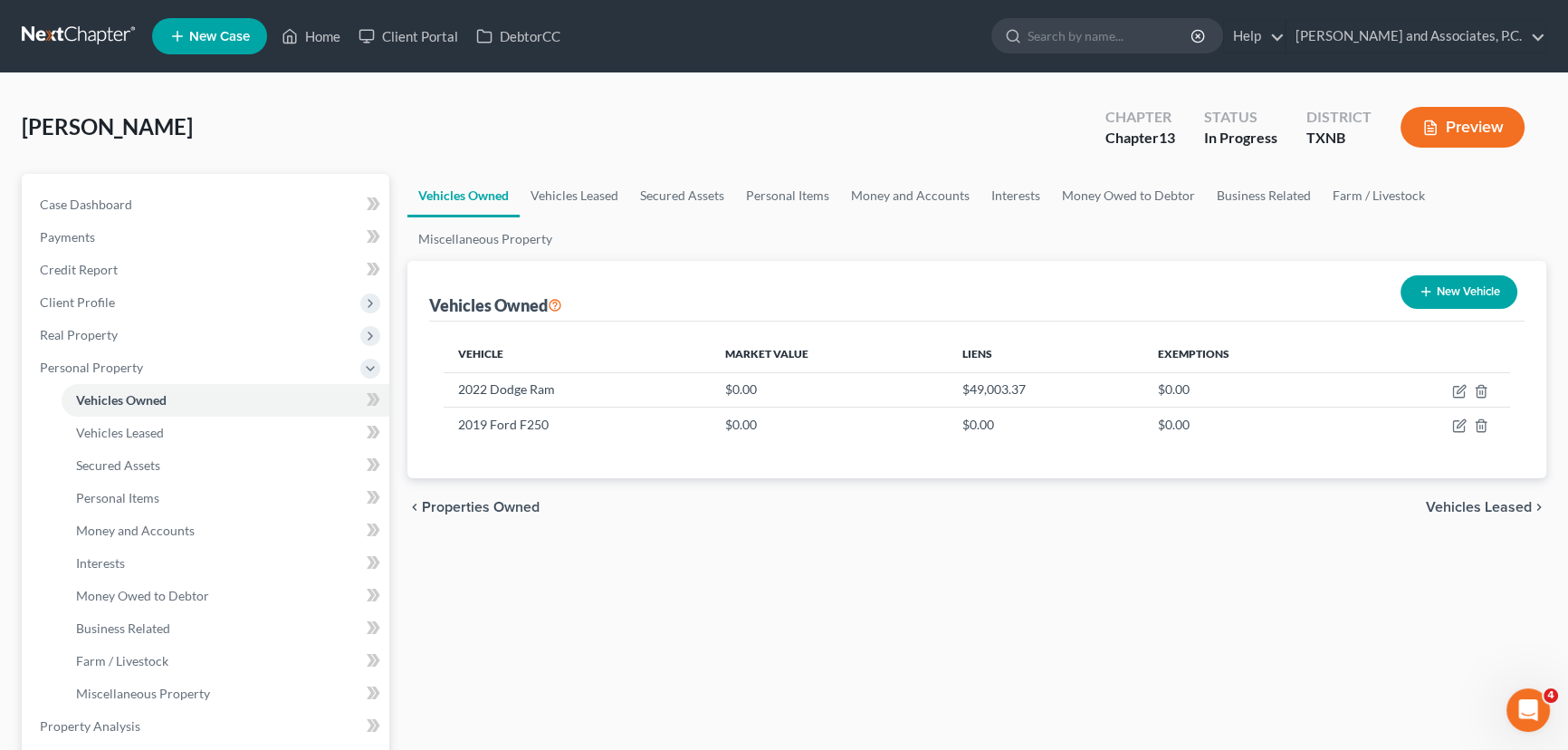
click at [1437, 281] on button "New Vehicle" at bounding box center [1459, 292] width 117 height 34
select select "0"
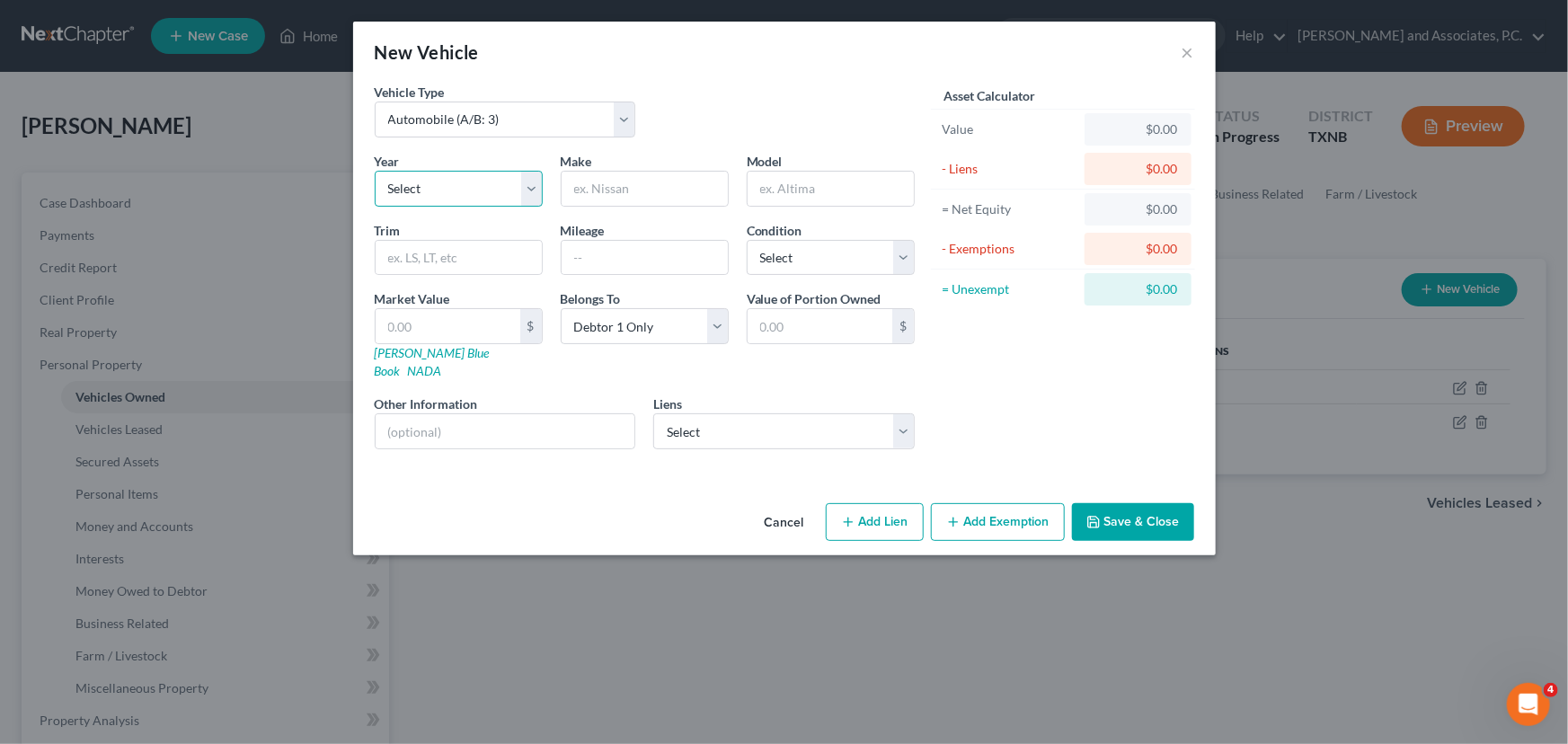
click at [440, 186] on select "Select 2026 2025 2024 2023 2022 2021 2020 2019 2018 2017 2016 2015 2014 2013 20…" at bounding box center [459, 188] width 169 height 36
select select "4"
click at [375, 170] on select "Select 2026 2025 2024 2023 2022 2021 2020 2019 2018 2017 2016 2015 2014 2013 20…" at bounding box center [459, 188] width 169 height 36
click at [581, 188] on input "text" at bounding box center [645, 188] width 167 height 34
type input "Jeep"
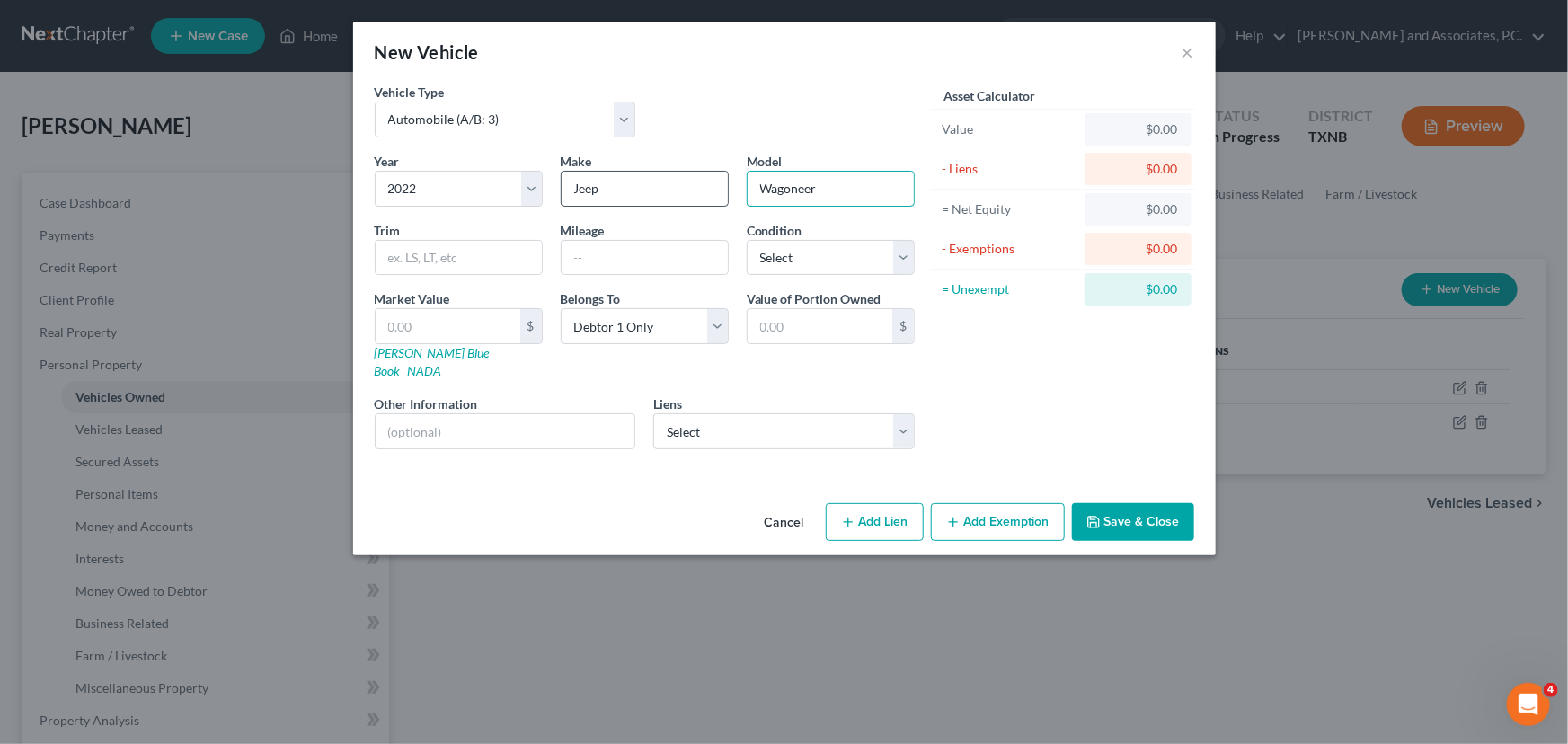
type input "Wagoneer"
click at [625, 313] on select "Select Debtor 1 Only Debtor 2 Only Debtor 1 And Debtor 2 Only At Least One Of T…" at bounding box center [645, 326] width 169 height 36
select select "4"
click at [561, 308] on select "Select Debtor 1 Only Debtor 2 Only Debtor 1 And Debtor 2 Only At Least One Of T…" at bounding box center [645, 326] width 169 height 36
click at [736, 413] on select "Select Citizens Bank NA - $259,489.91 New American Funding, LLC - $4,786.38 All…" at bounding box center [784, 431] width 262 height 36
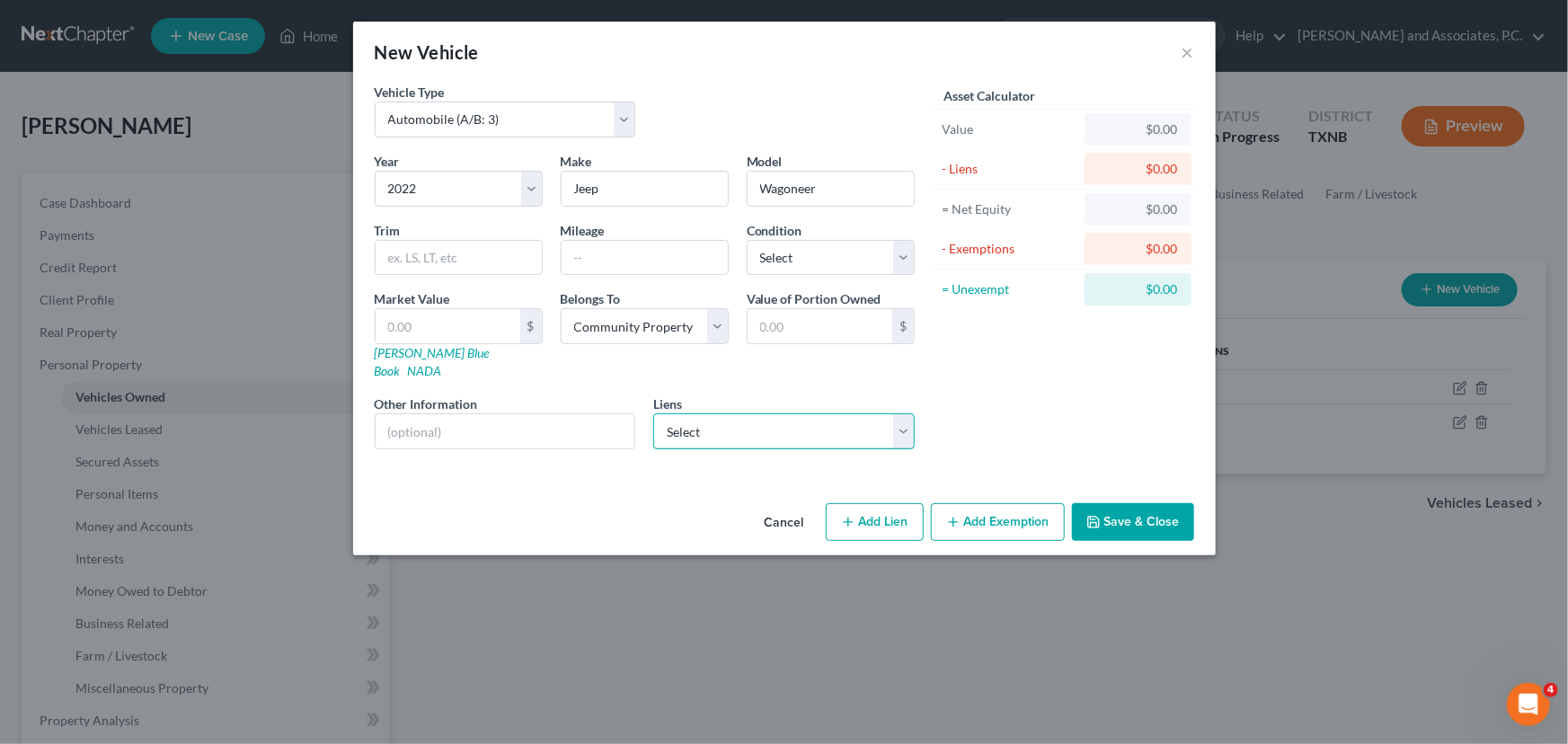
click at [728, 421] on select "Select Citizens Bank NA - $259,489.91 New American Funding, LLC - $4,786.38 All…" at bounding box center [784, 431] width 262 height 36
select select "2"
click at [653, 413] on select "Select Citizens Bank NA - $259,489.91 New American Funding, LLC - $4,786.38 All…" at bounding box center [784, 431] width 262 height 36
select select
select select "37"
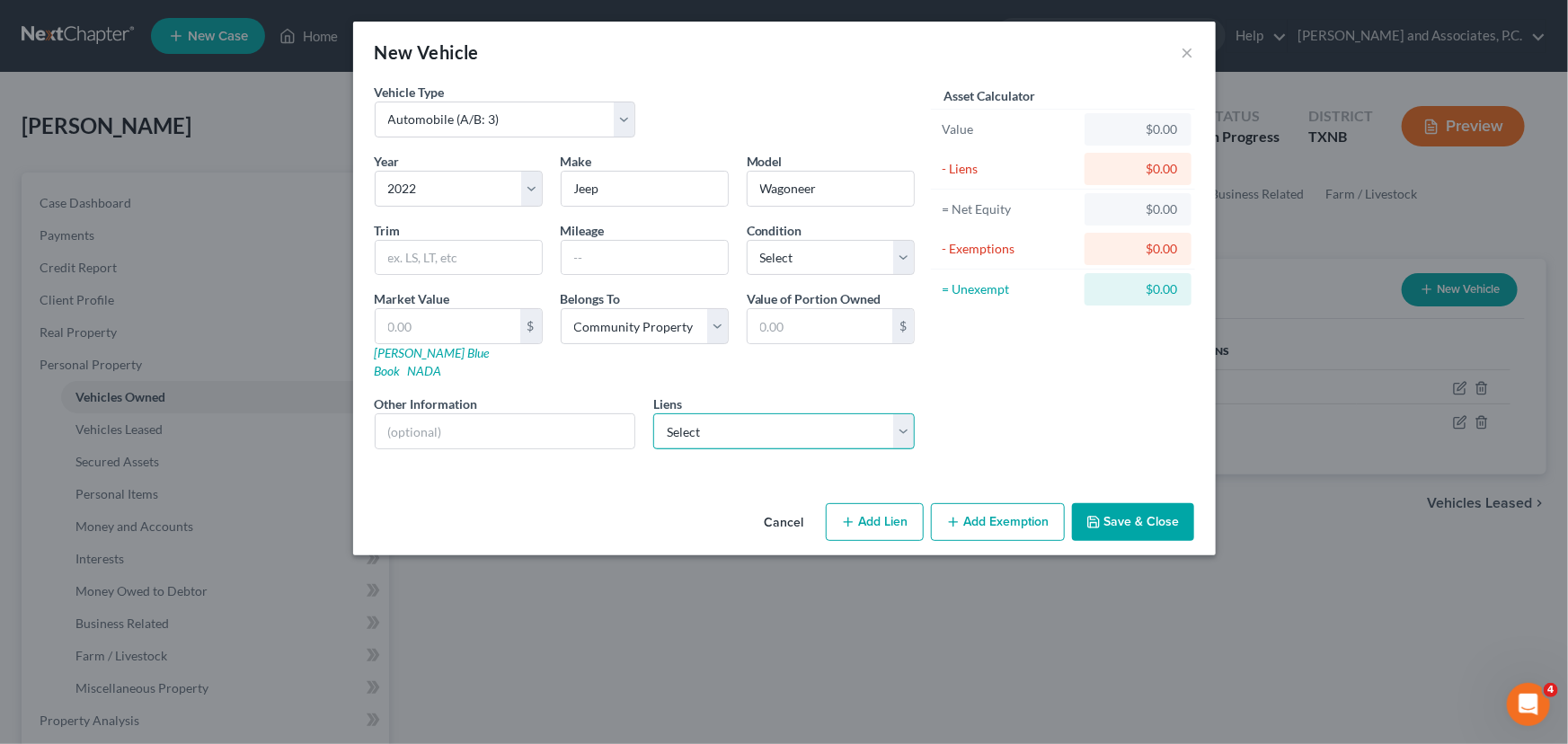
select select "0"
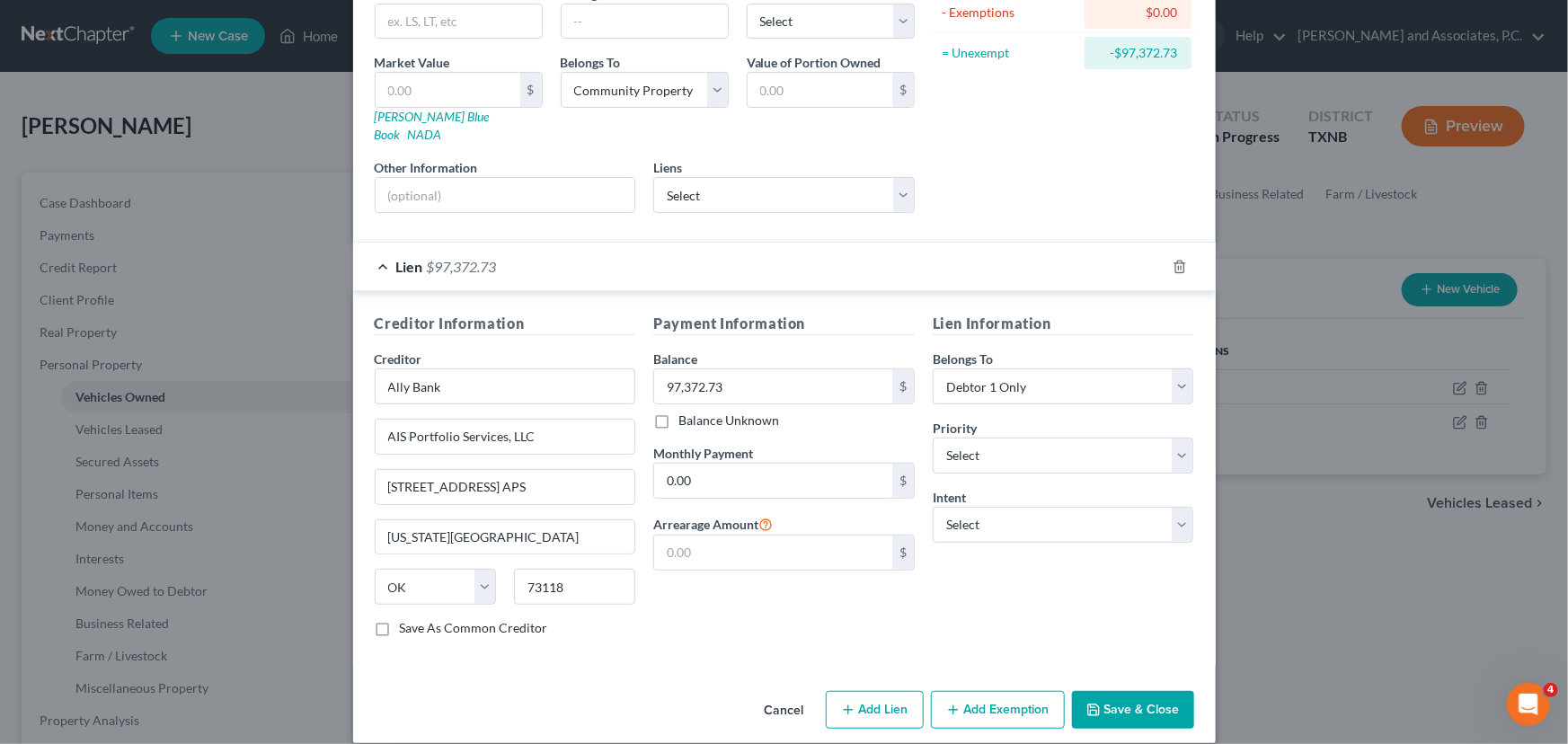
click at [1130, 691] on button "Save & Close" at bounding box center [1133, 710] width 122 height 38
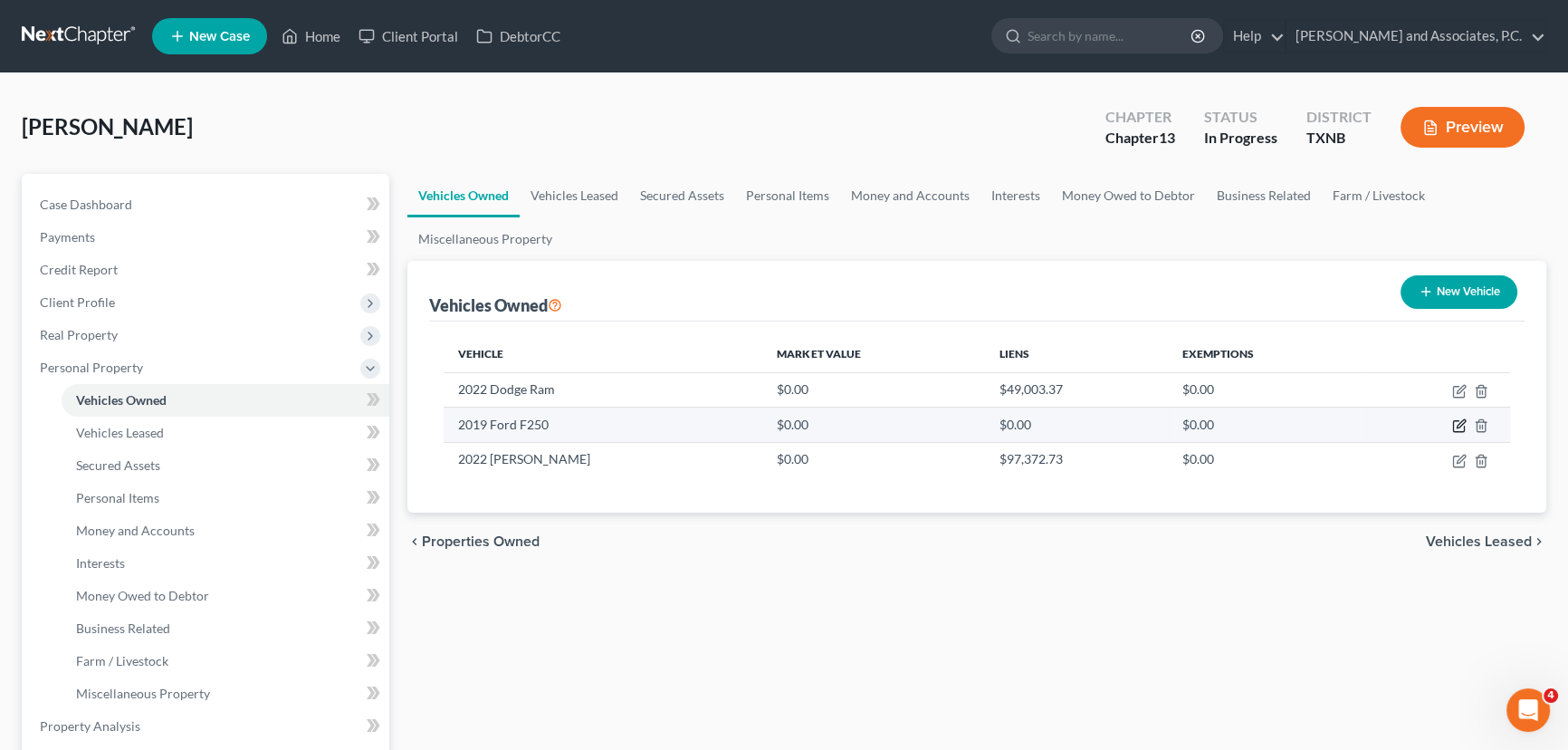
click at [1458, 421] on icon "button" at bounding box center [1459, 425] width 14 height 14
select select "0"
select select "7"
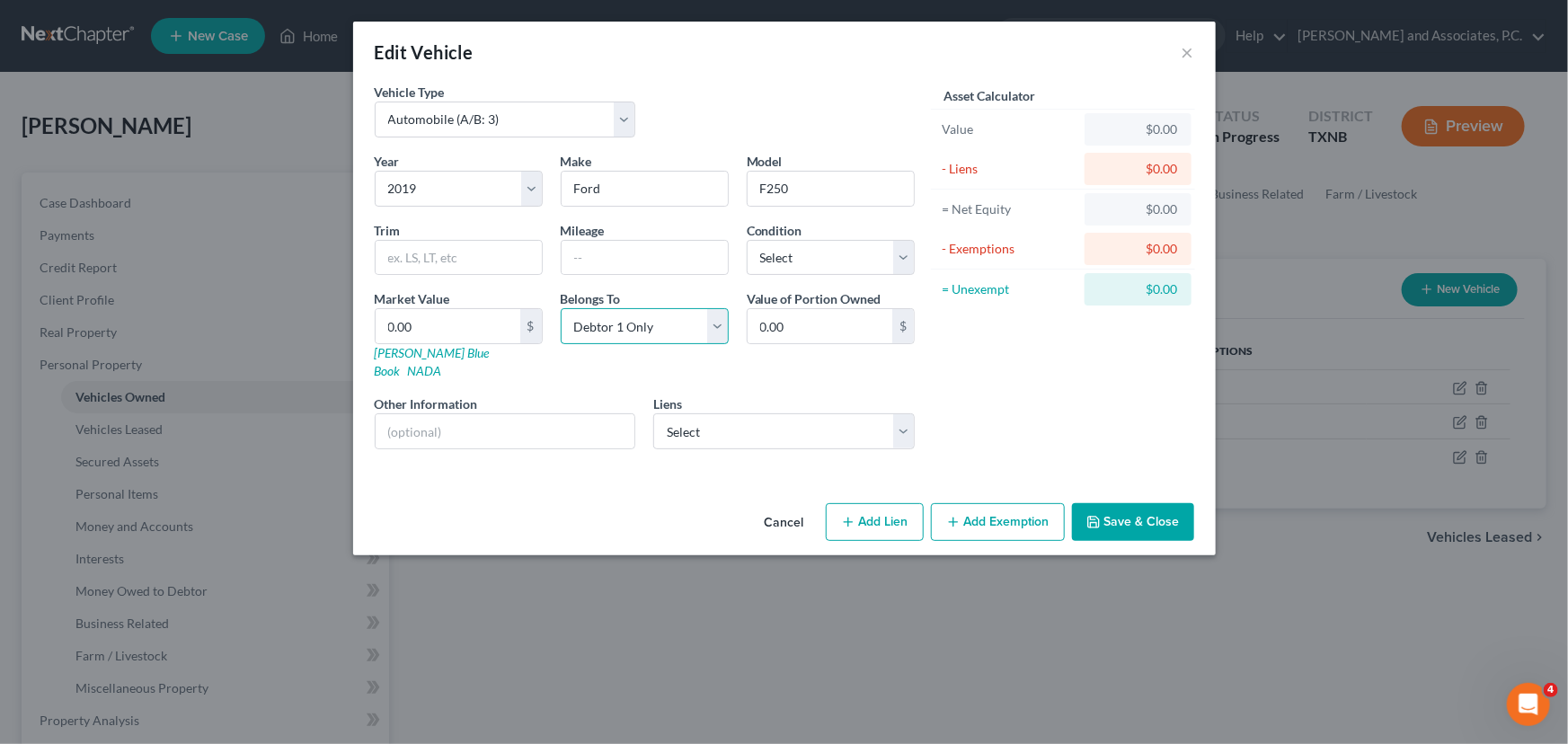
click at [678, 336] on select "Select Debtor 1 Only Debtor 2 Only Debtor 1 And Debtor 2 Only At Least One Of T…" at bounding box center [645, 326] width 169 height 36
select select "4"
click at [561, 308] on select "Select Debtor 1 Only Debtor 2 Only Debtor 1 And Debtor 2 Only At Least One Of T…" at bounding box center [645, 326] width 169 height 36
click at [1124, 503] on button "Save & Close" at bounding box center [1133, 522] width 122 height 38
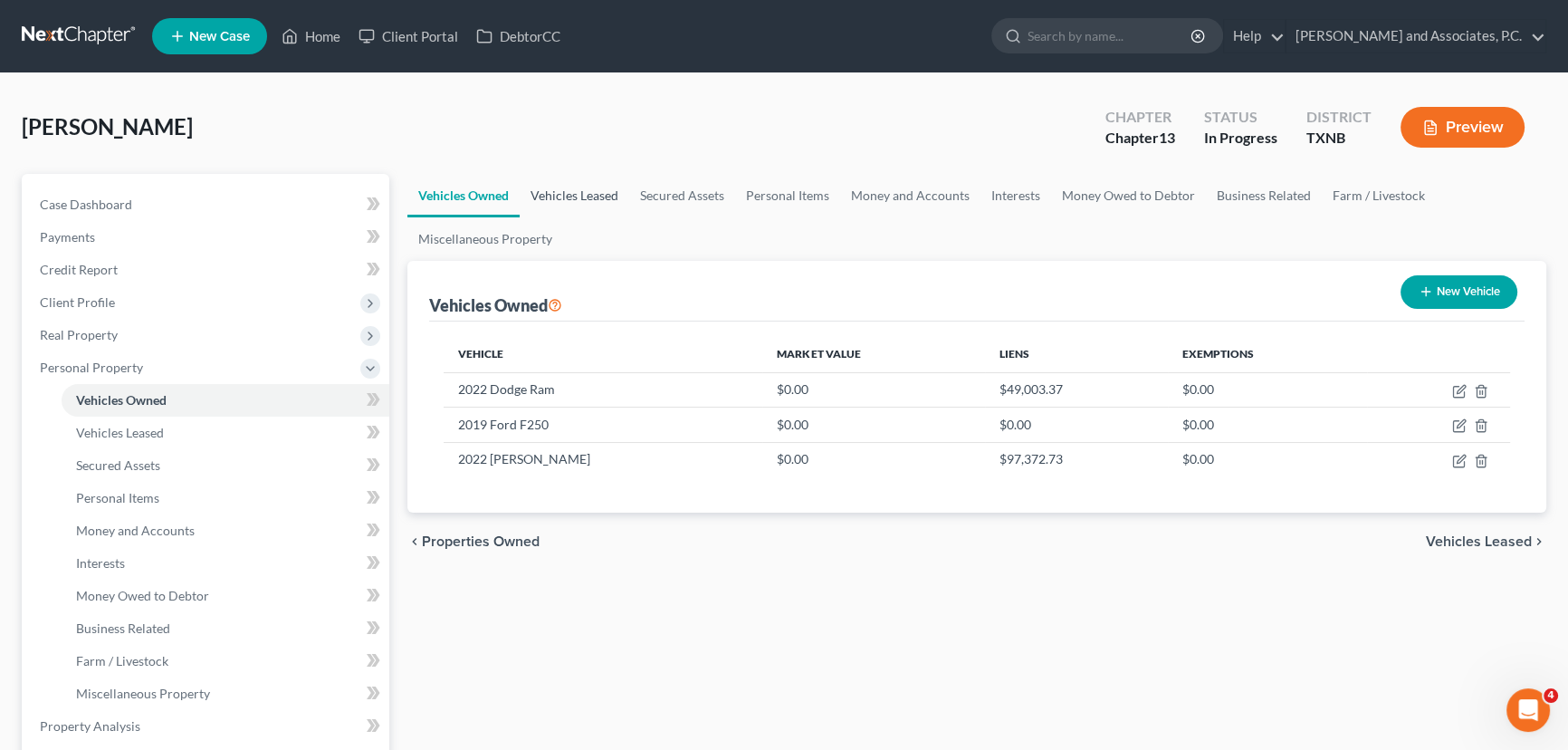
click at [568, 193] on link "Vehicles Leased" at bounding box center [574, 195] width 109 height 43
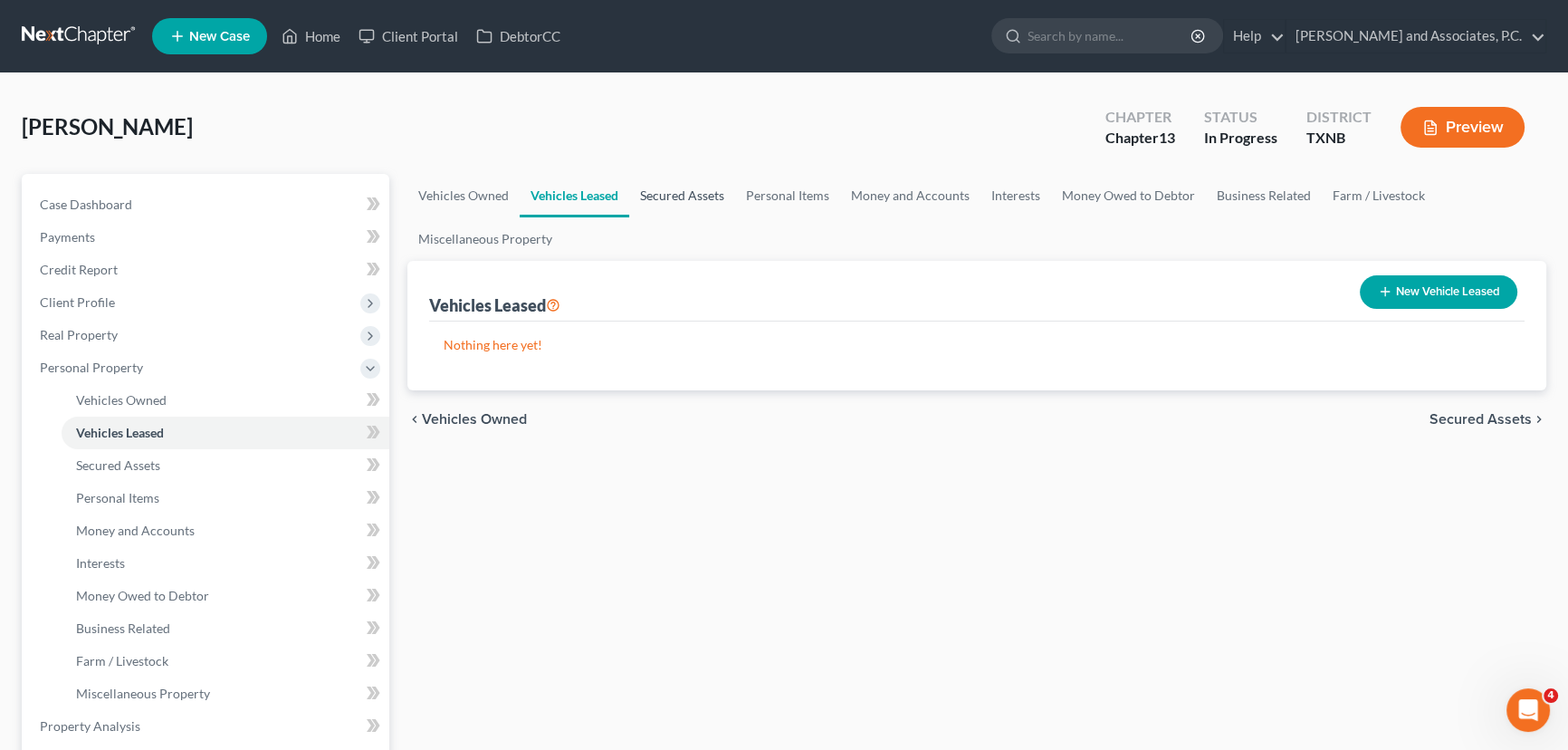
click at [654, 196] on link "Secured Assets" at bounding box center [682, 195] width 105 height 43
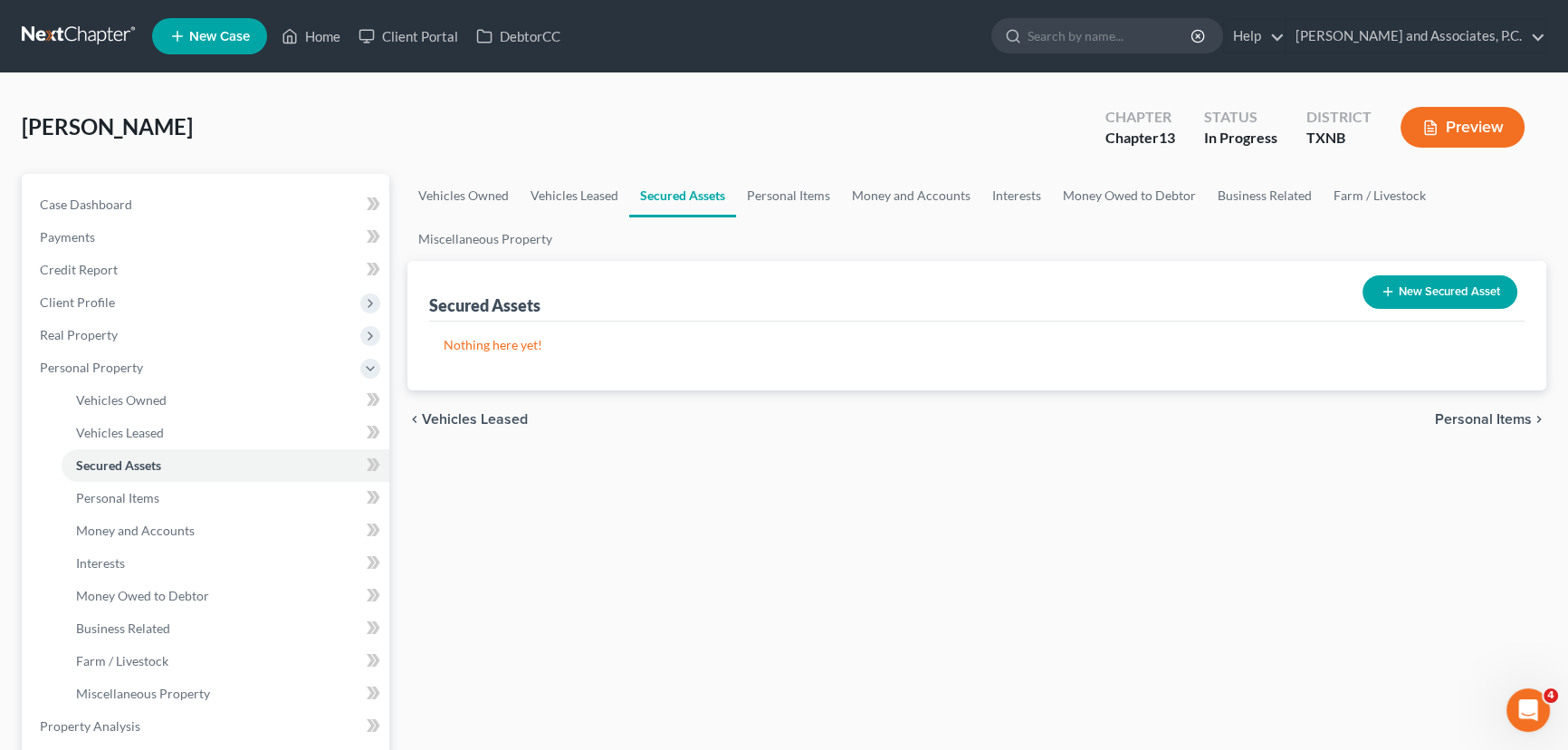
click at [1385, 285] on icon "button" at bounding box center [1387, 291] width 14 height 14
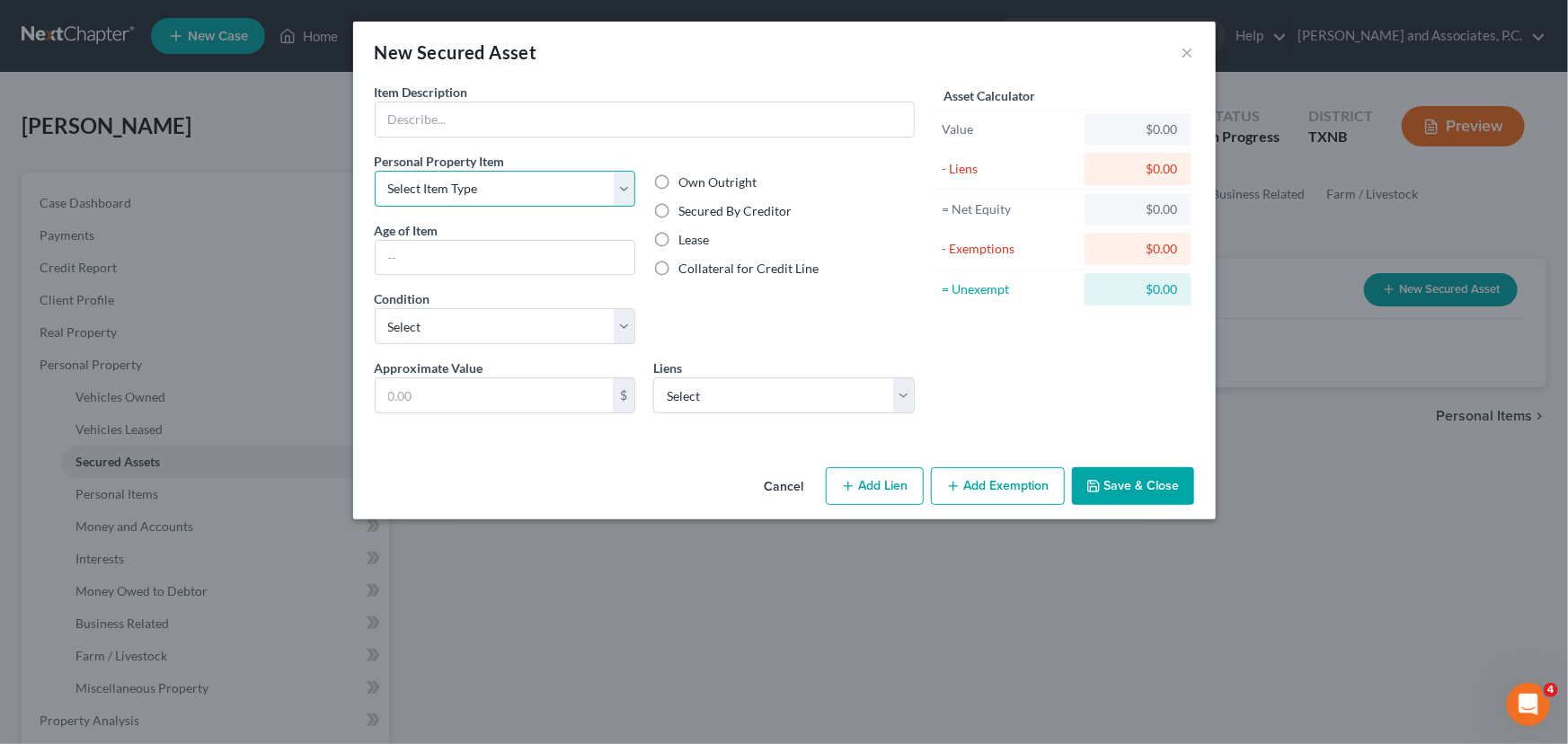
click at [450, 196] on select "Select Item Type Clothing (A/B: 11) Collectibles Of Value (A/B: 8) Electronics …" at bounding box center [506, 188] width 262 height 36
select select "electronics"
click at [375, 170] on select "Select Item Type Clothing (A/B: 11) Collectibles Of Value (A/B: 8) Electronics …" at bounding box center [506, 188] width 262 height 36
click at [467, 114] on input "text" at bounding box center [645, 120] width 538 height 34
type input "(4) Televisions"
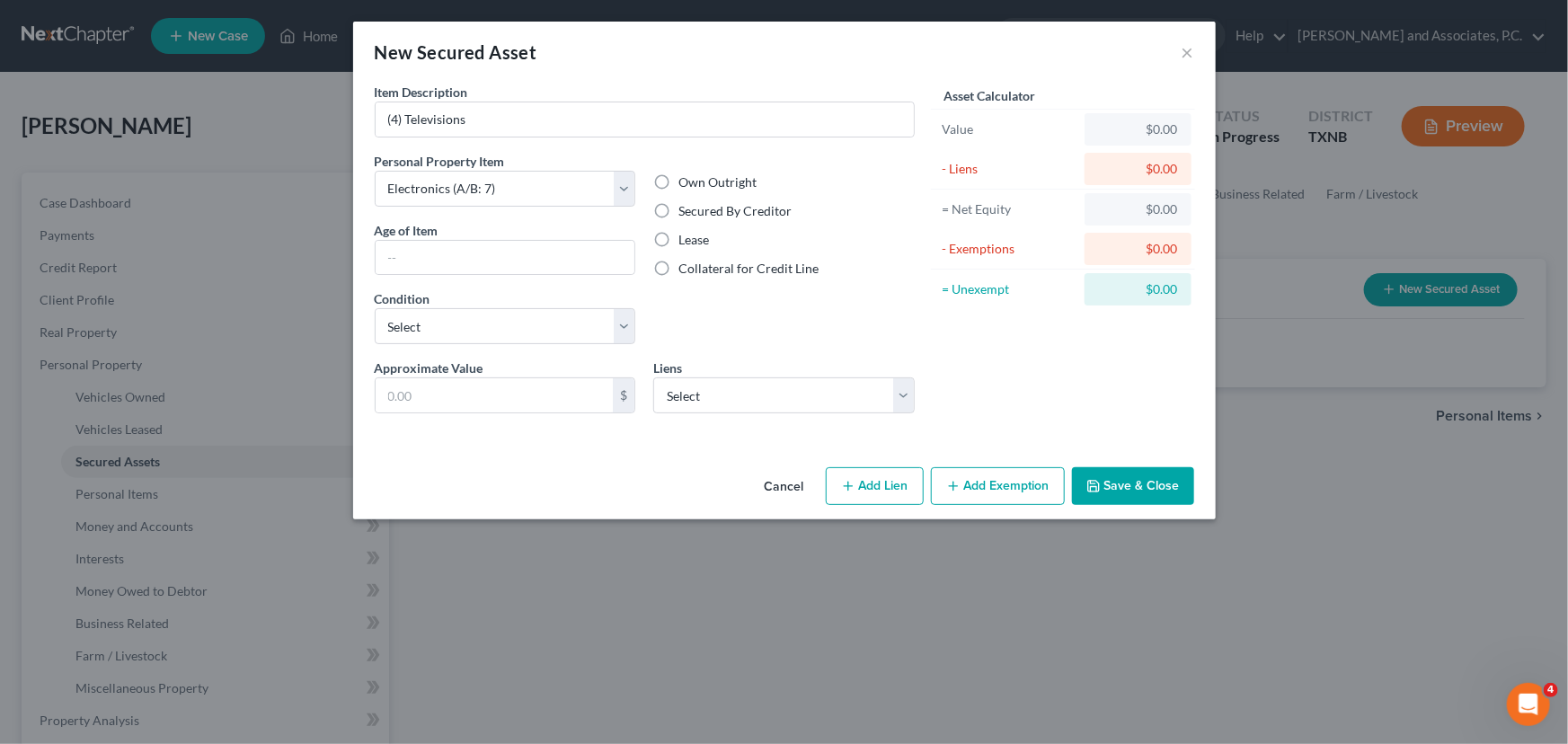
click at [679, 206] on label "Secured By Creditor" at bounding box center [735, 210] width 113 height 18
click at [685, 206] on input "Secured By Creditor" at bounding box center [691, 207] width 11 height 11
radio input "true"
click at [757, 391] on select "Select Citizens Bank NA - $259,489.91 New American Funding, LLC - $4,786.38 Con…" at bounding box center [784, 395] width 262 height 36
select select "2"
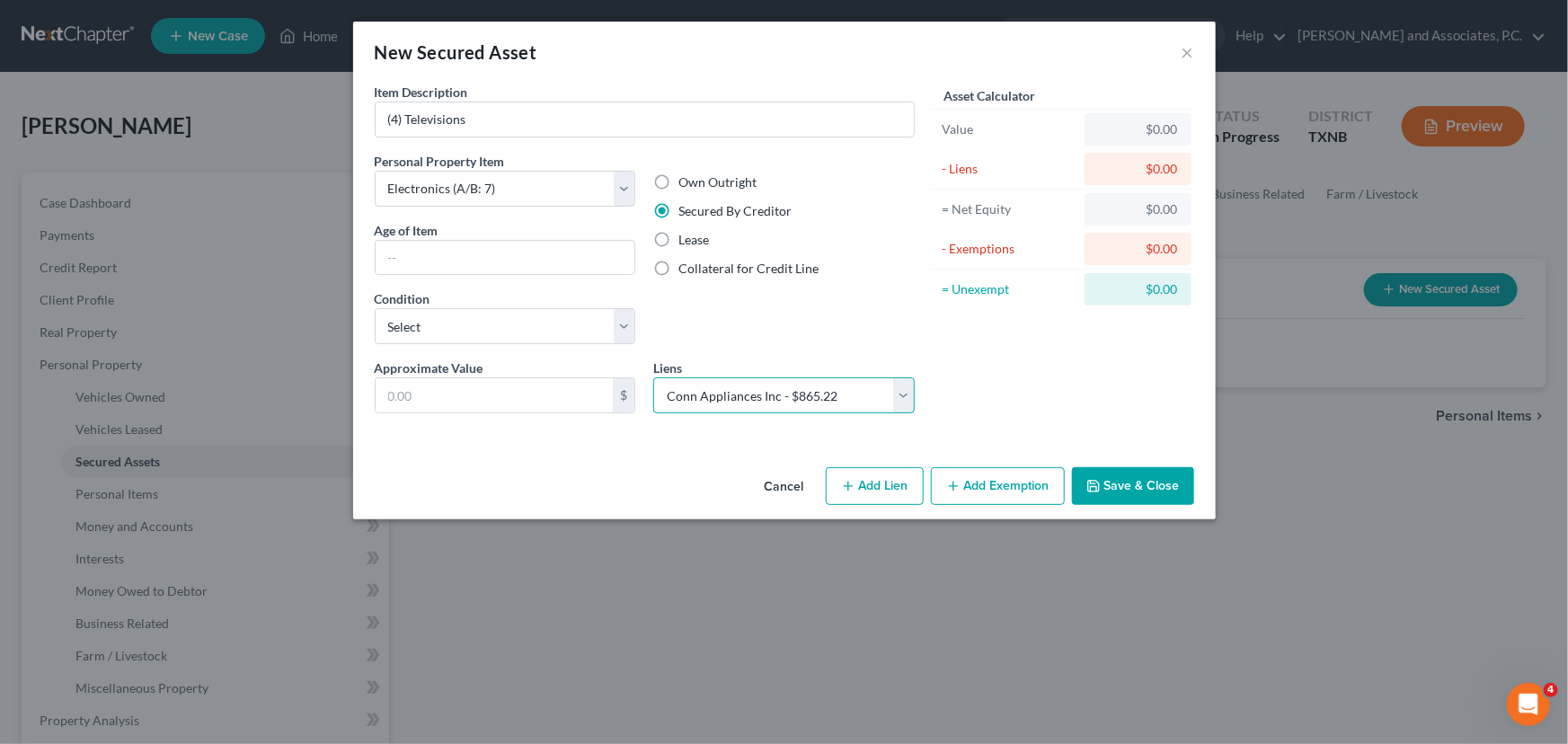
click at [653, 377] on select "Select Citizens Bank NA - $259,489.91 New American Funding, LLC - $4,786.38 Con…" at bounding box center [784, 395] width 262 height 36
select select
select select "39"
select select "0"
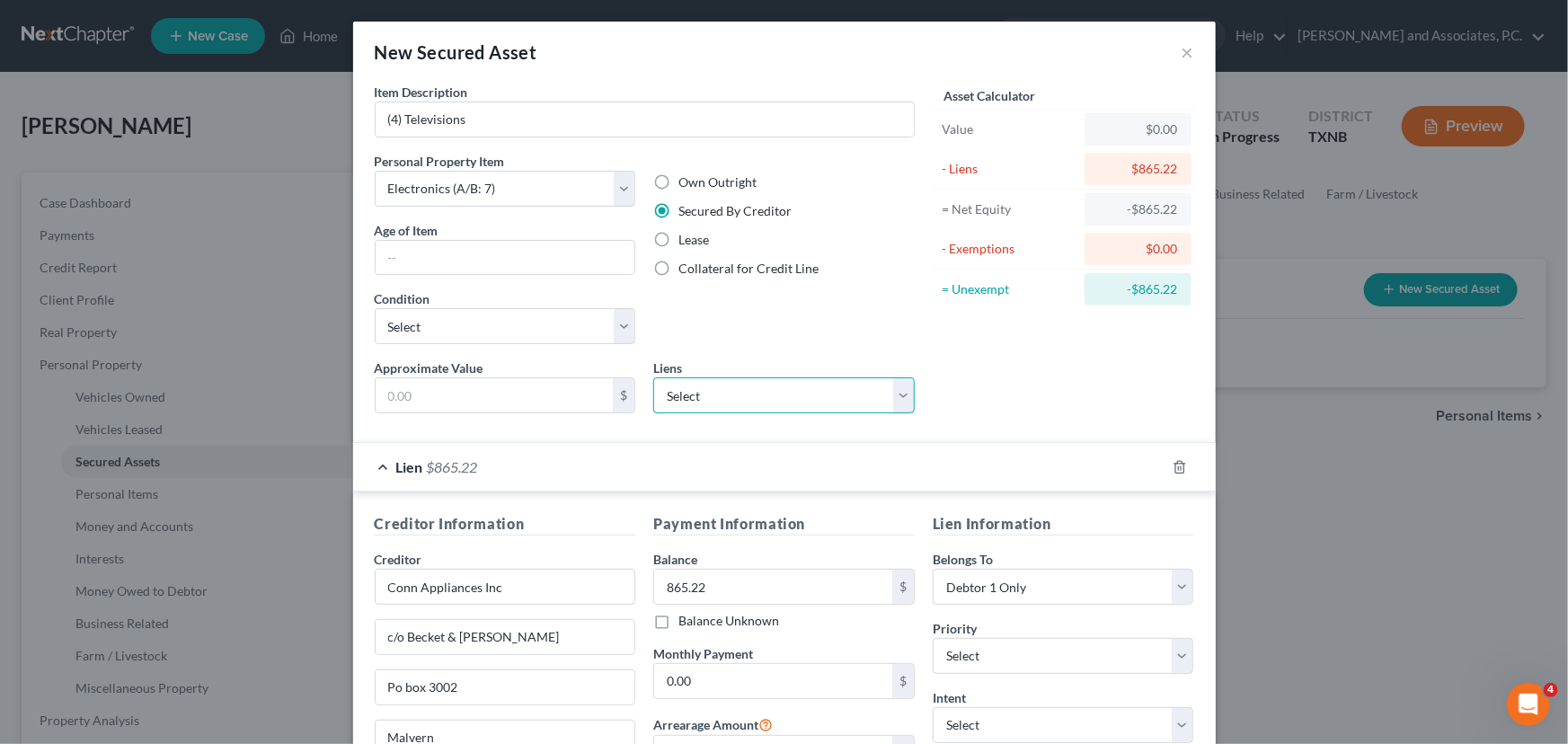
scroll to position [241, 0]
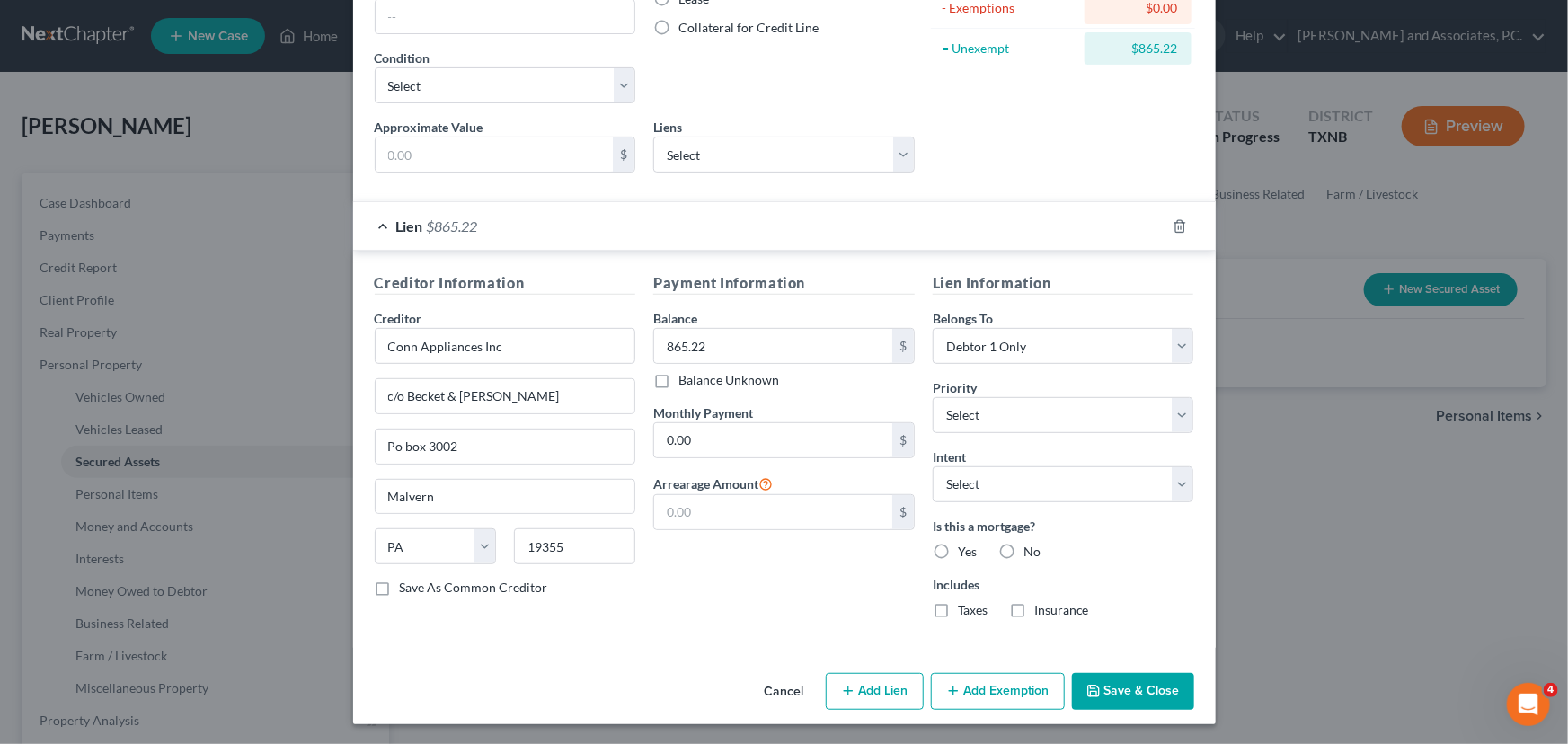
click at [1102, 697] on button "Save & Close" at bounding box center [1133, 692] width 122 height 38
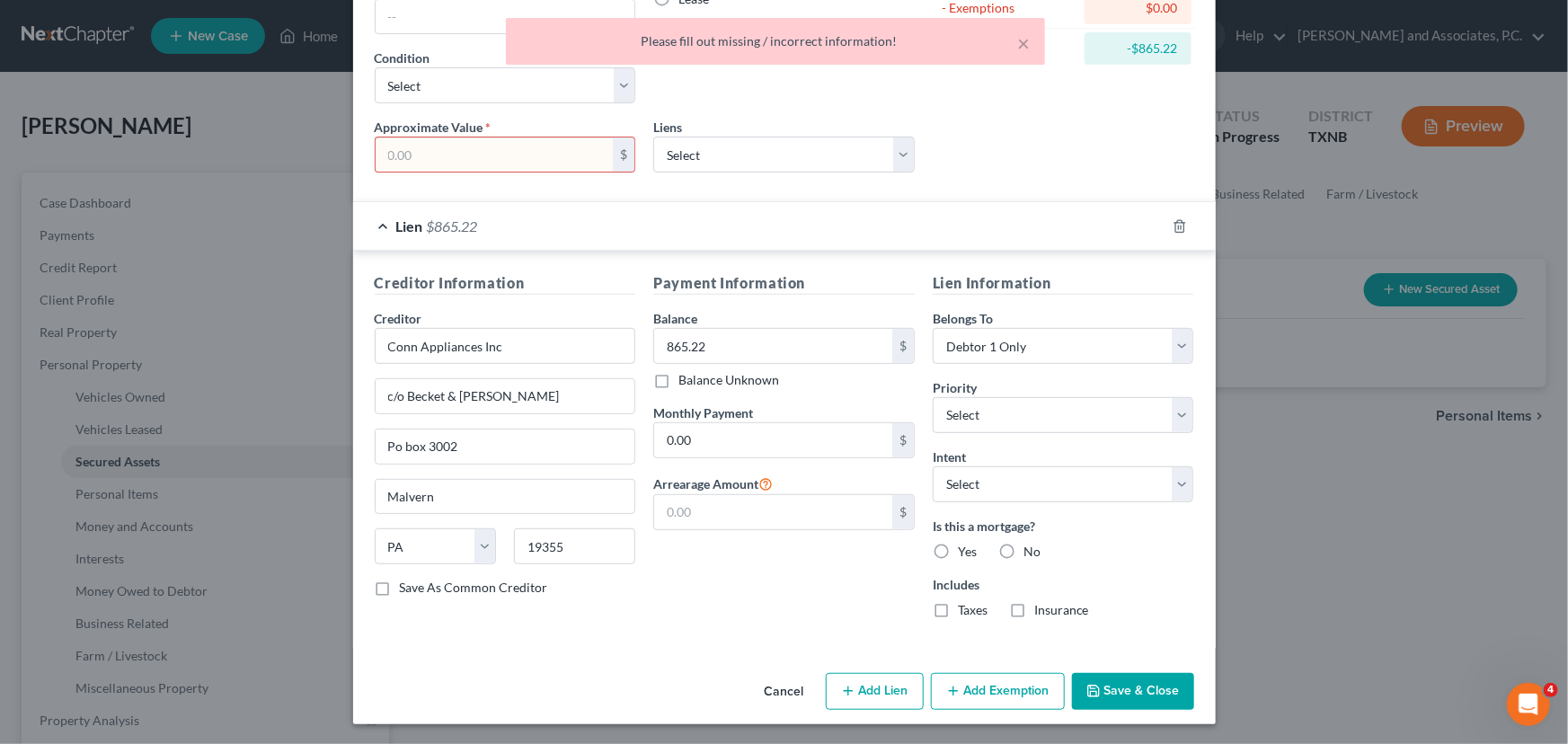
click at [471, 152] on input "text" at bounding box center [495, 154] width 238 height 34
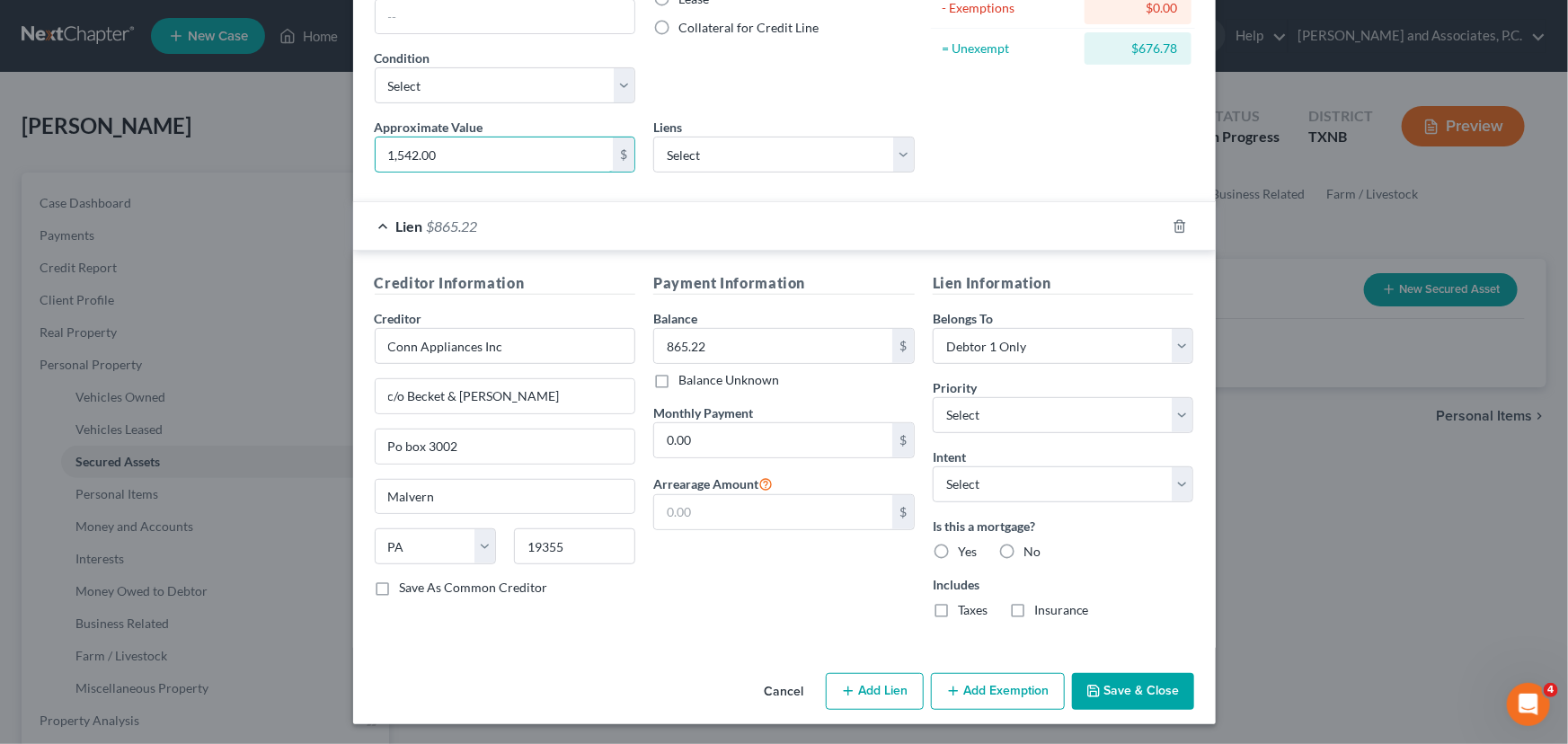
type input "1,542.00"
click at [1131, 698] on button "Save & Close" at bounding box center [1133, 692] width 122 height 38
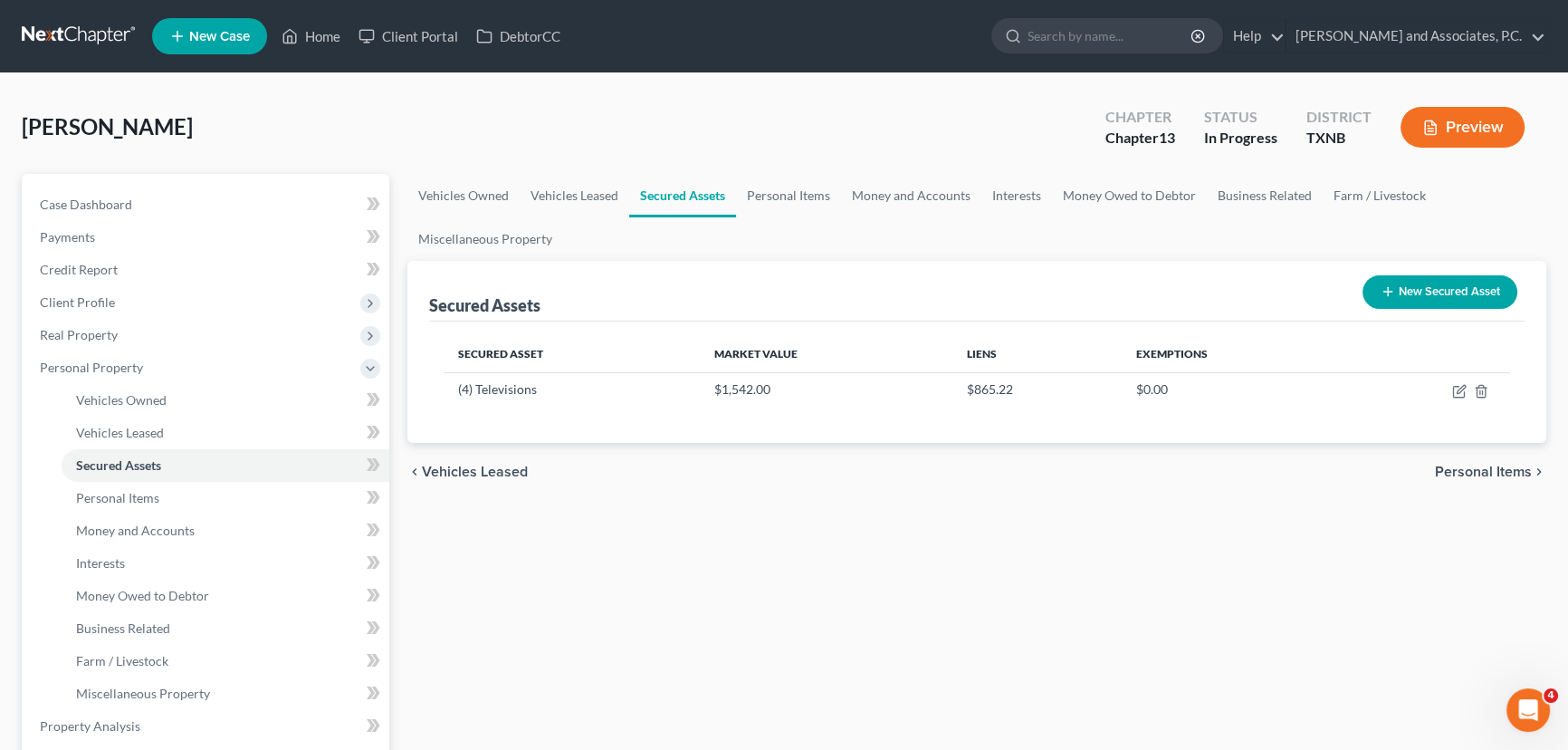
click at [1416, 294] on button "New Secured Asset" at bounding box center [1439, 292] width 154 height 34
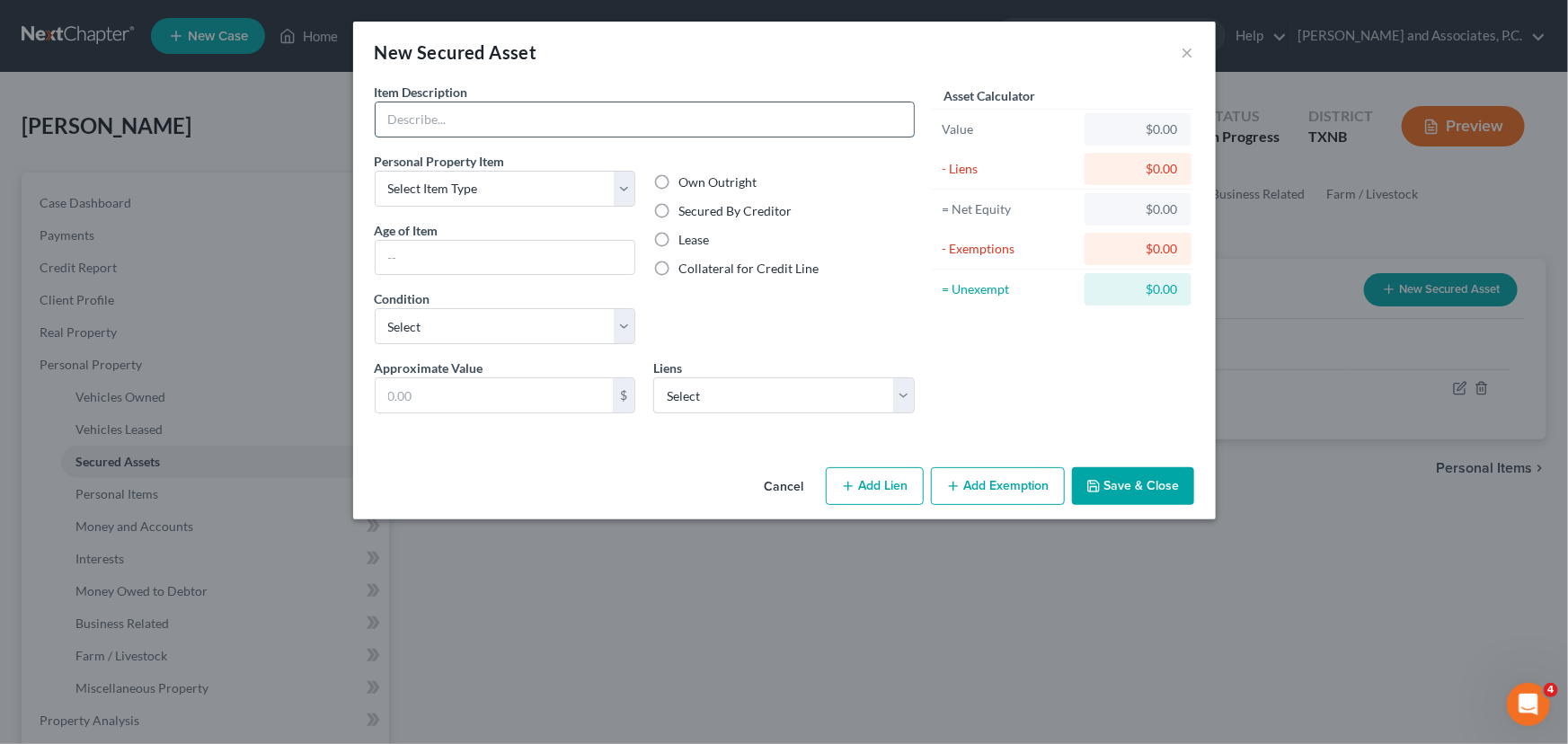
click at [494, 115] on input "text" at bounding box center [645, 120] width 538 height 34
type input "2016 Polaris RZR 900 Trail Fox"
click at [530, 187] on select "Select Item Type Clothing (A/B: 11) Collectibles Of Value (A/B: 8) Electronics …" at bounding box center [506, 188] width 262 height 36
select select "other"
click at [375, 170] on select "Select Item Type Clothing (A/B: 11) Collectibles Of Value (A/B: 8) Electronics …" at bounding box center [506, 188] width 262 height 36
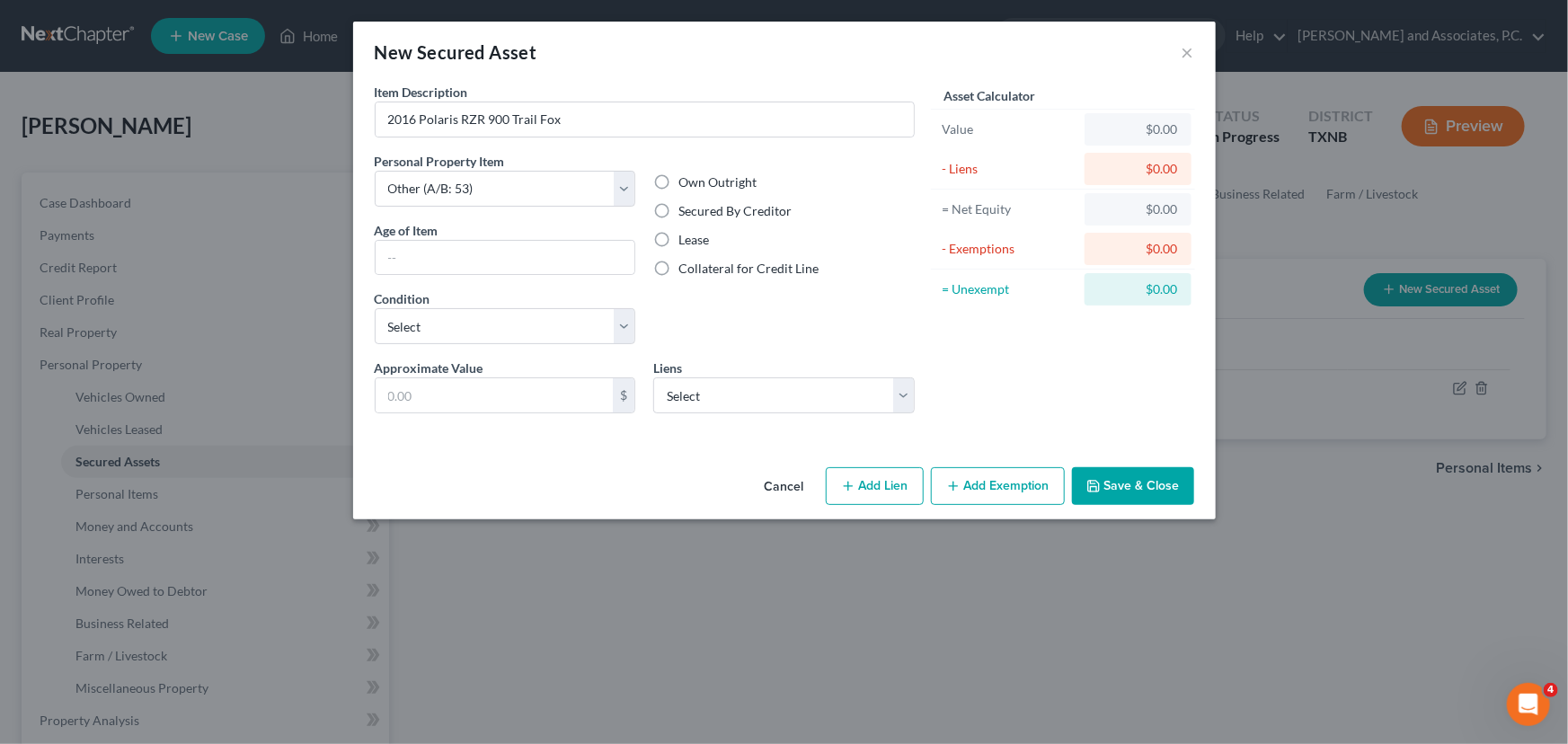
click at [679, 210] on label "Secured By Creditor" at bounding box center [735, 210] width 113 height 18
click at [685, 210] on input "Secured By Creditor" at bounding box center [691, 207] width 11 height 11
radio input "true"
click at [484, 403] on input "text" at bounding box center [495, 395] width 238 height 34
type input "8,392.00"
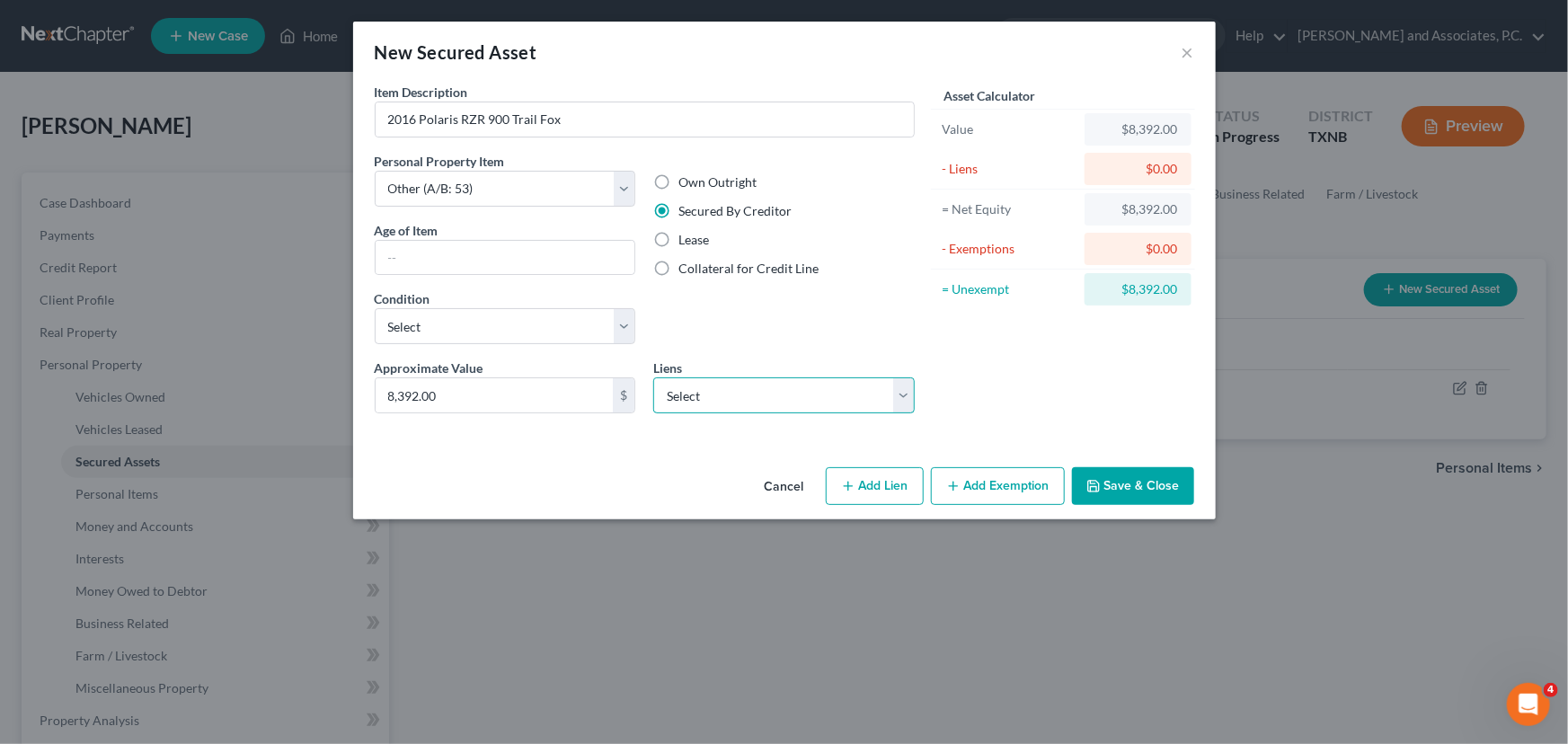
click at [828, 401] on select "Select Citizens Bank NA - $259,489.91 New American Funding, LLC - $4,786.38 Qua…" at bounding box center [784, 395] width 262 height 36
select select "9"
click at [653, 377] on select "Select Citizens Bank NA - $259,489.91 New American Funding, LLC - $4,786.38 Qua…" at bounding box center [784, 395] width 262 height 36
select select
select select "45"
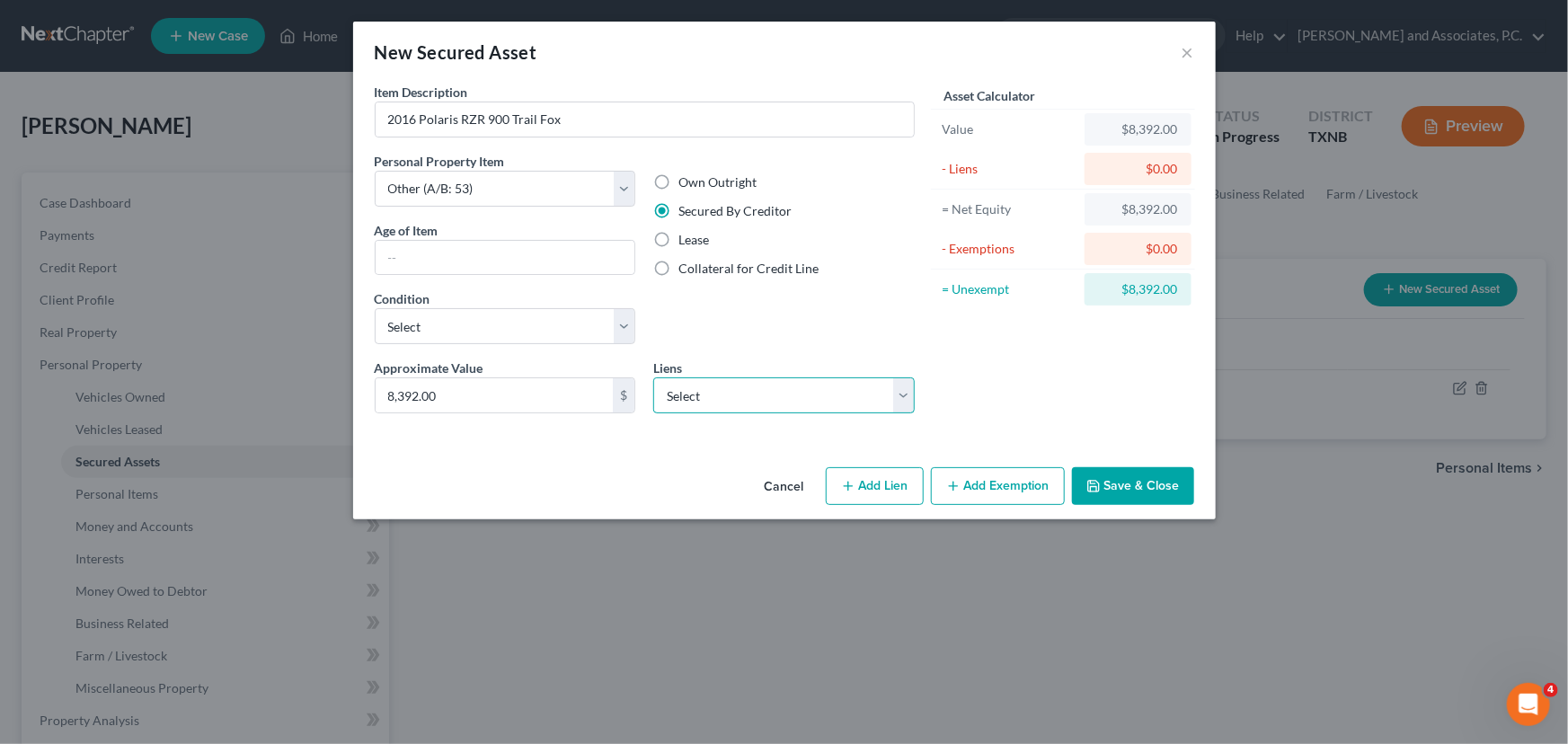
select select "0"
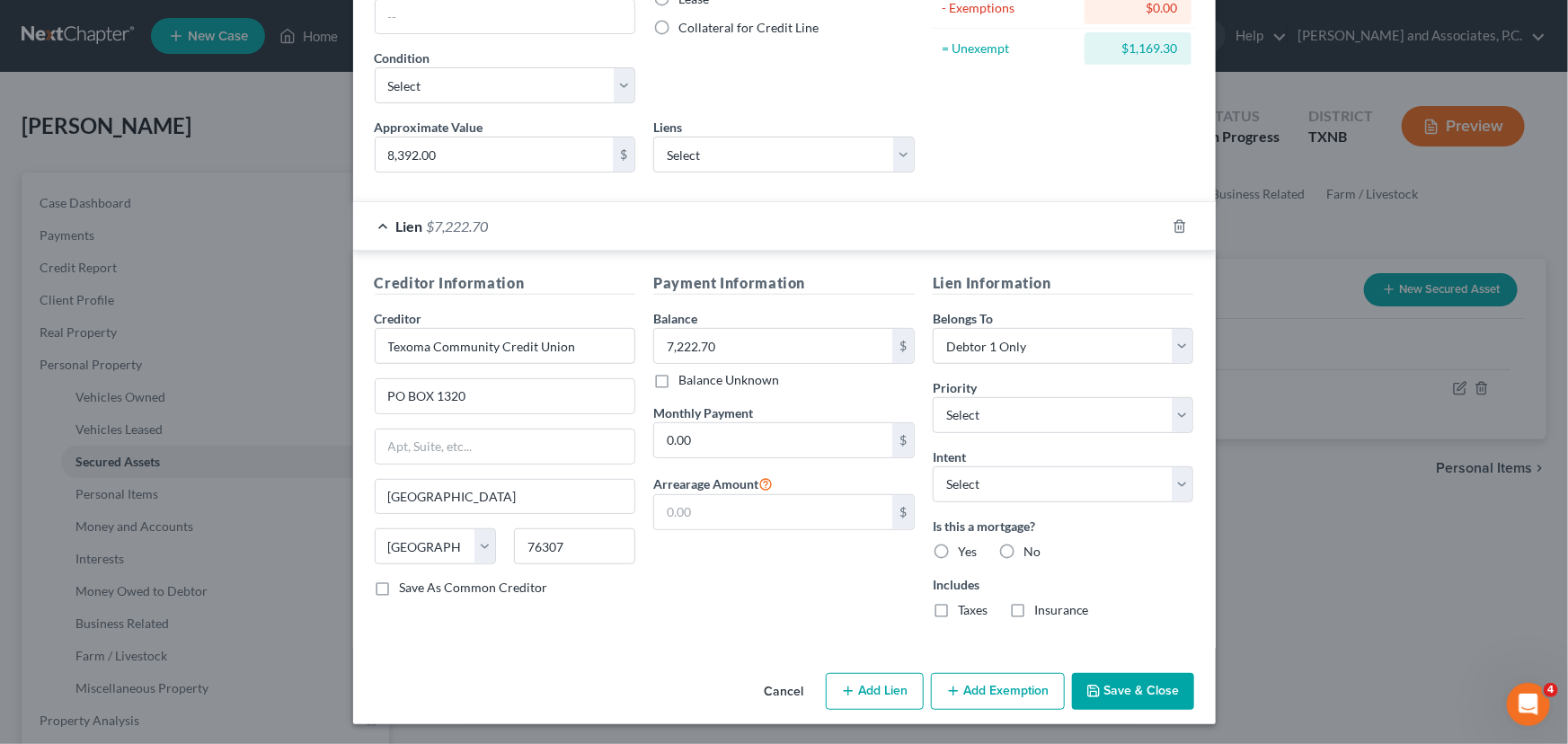
click at [1117, 698] on button "Save & Close" at bounding box center [1133, 692] width 122 height 38
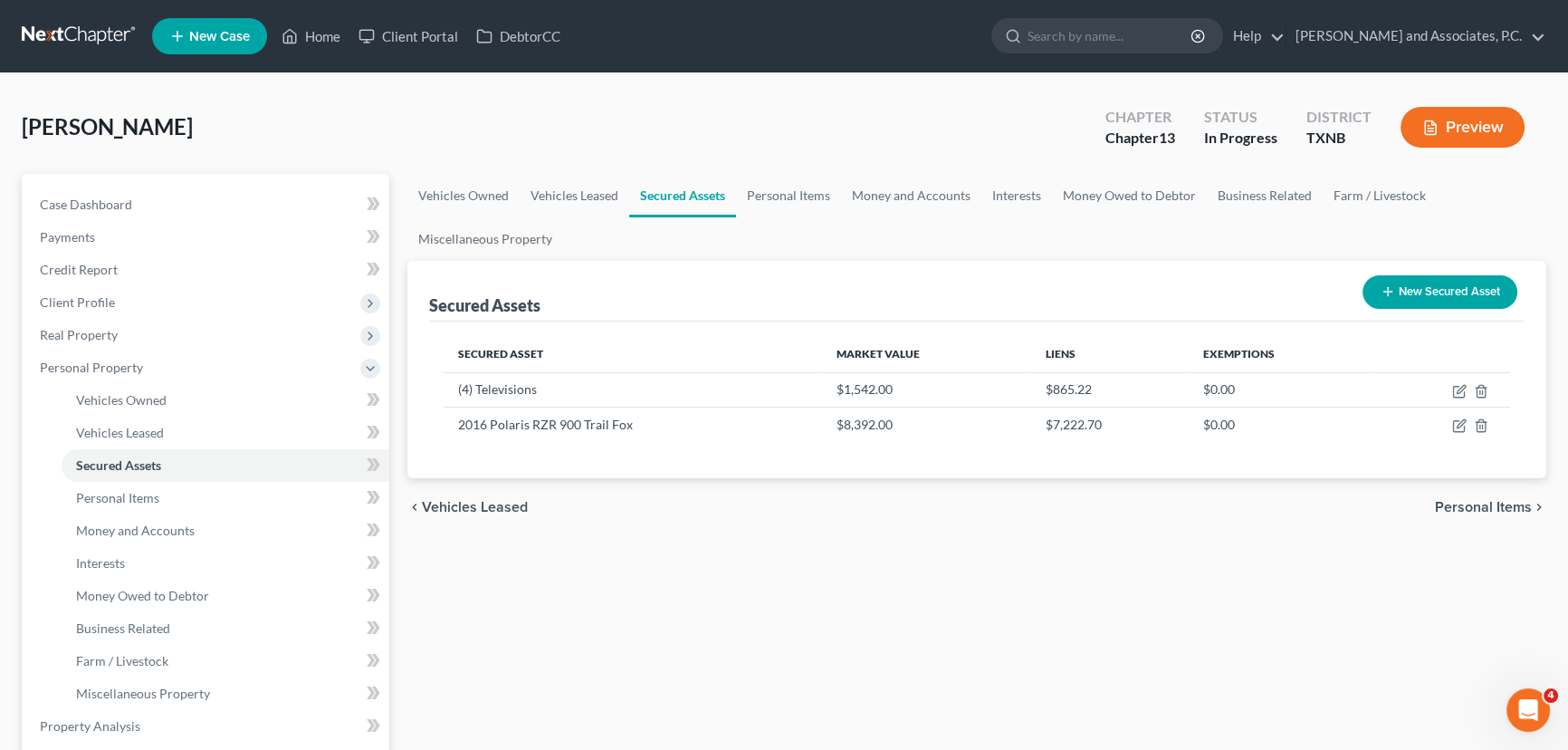
click at [1394, 289] on button "New Secured Asset" at bounding box center [1439, 292] width 154 height 34
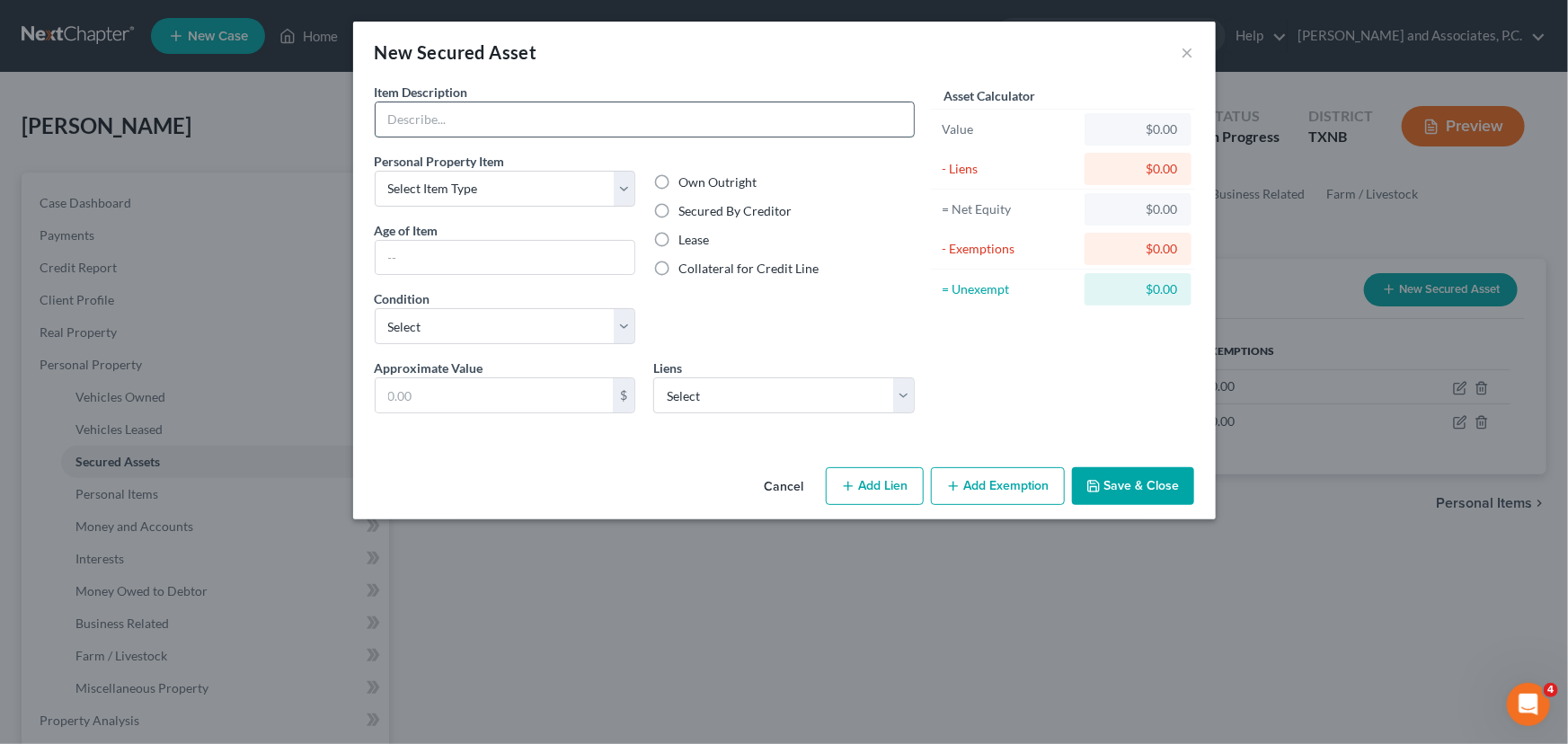
click at [548, 118] on input "text" at bounding box center [645, 120] width 538 height 34
type input "(40) Solar Panels"
click at [449, 187] on select "Select Item Type Clothing (A/B: 11) Collectibles Of Value (A/B: 8) Electronics …" at bounding box center [506, 188] width 262 height 36
select select "other"
click at [375, 170] on select "Select Item Type Clothing (A/B: 11) Collectibles Of Value (A/B: 8) Electronics …" at bounding box center [506, 188] width 262 height 36
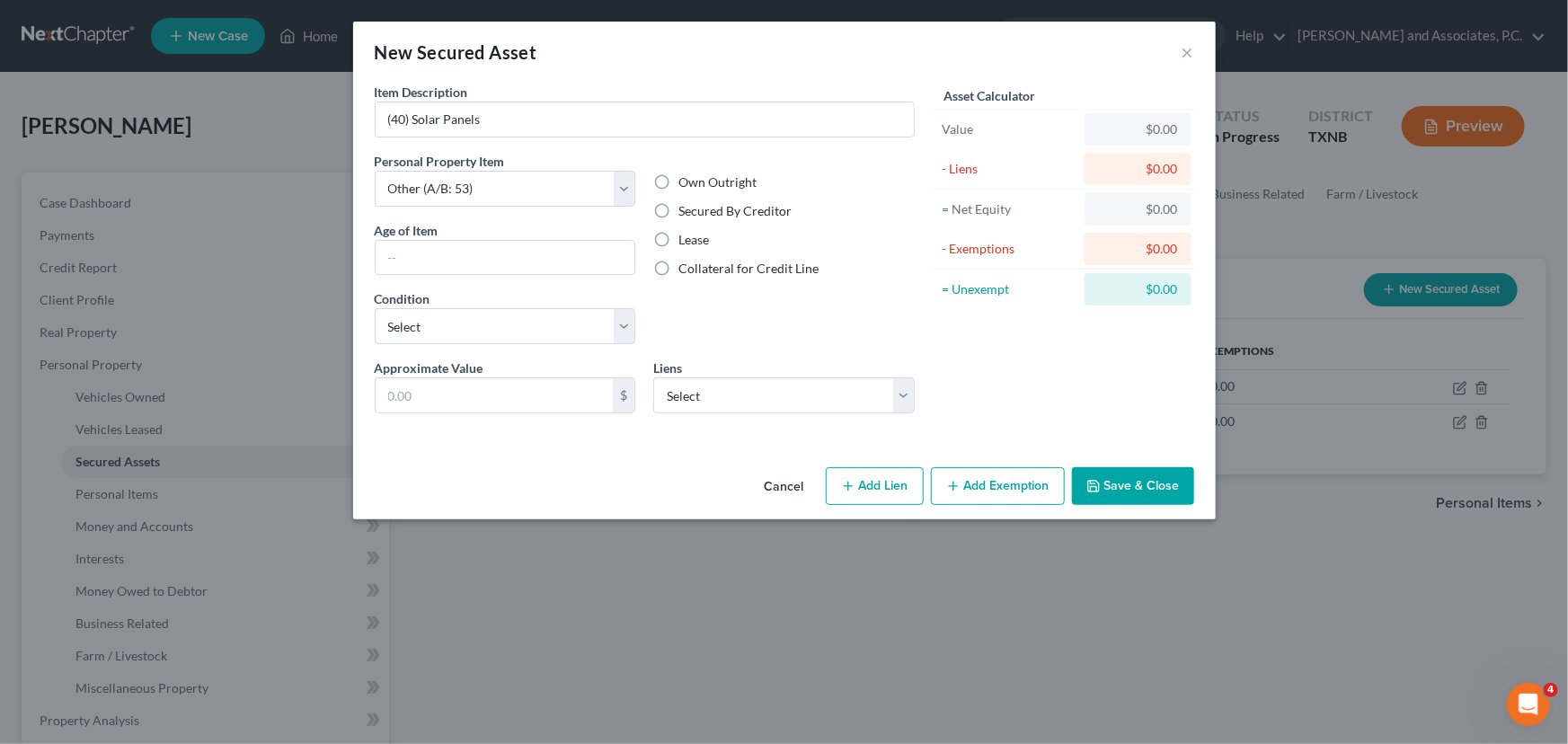
click at [679, 211] on label "Secured By Creditor" at bounding box center [735, 210] width 113 height 18
click at [685, 211] on input "Secured By Creditor" at bounding box center [691, 207] width 11 height 11
radio input "true"
click at [759, 393] on select "Select Citizens Bank NA - $259,489.91 New American Funding, LLC - $4,786.38 Qua…" at bounding box center [784, 395] width 262 height 36
select select "2"
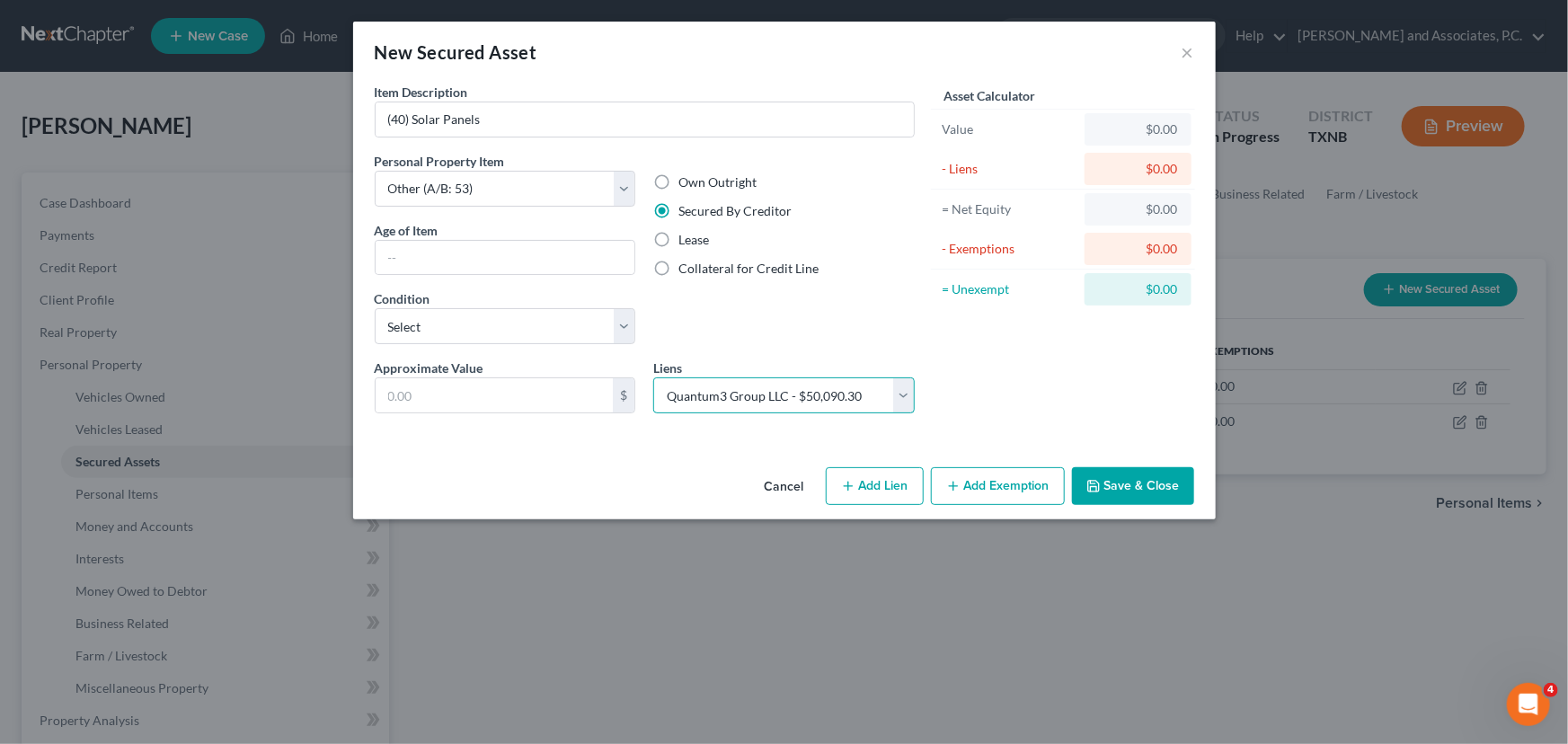
click at [653, 377] on select "Select Citizens Bank NA - $259,489.91 New American Funding, LLC - $4,786.38 Qua…" at bounding box center [784, 395] width 262 height 36
select select
select select "50"
select select "0"
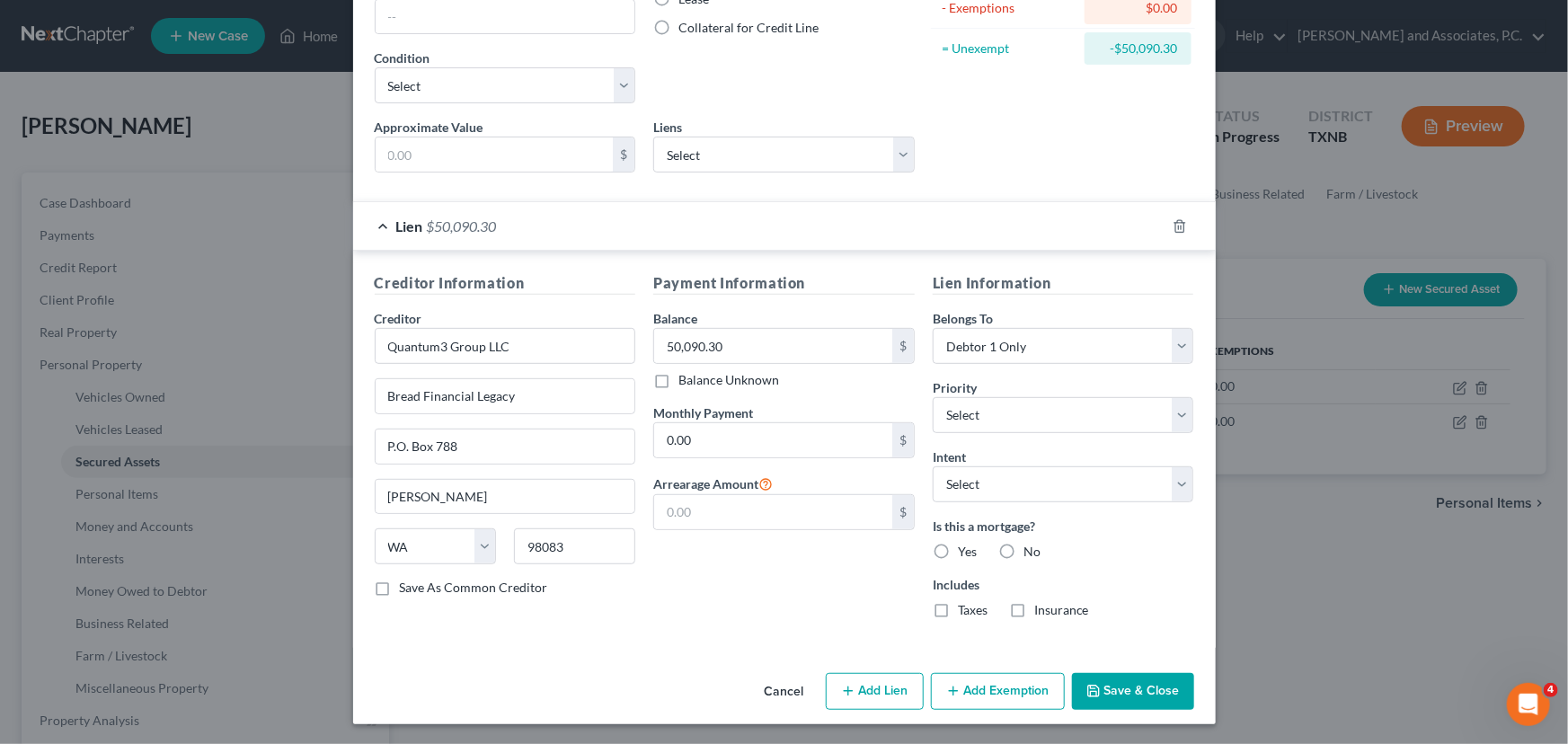
click at [1013, 165] on div "Asset Calculator Value $0.00 - Liens $50,090.30 = Net Equity -$50,090.30 - Exem…" at bounding box center [1063, 14] width 280 height 344
click at [892, 682] on button "Add Lien" at bounding box center [874, 692] width 98 height 38
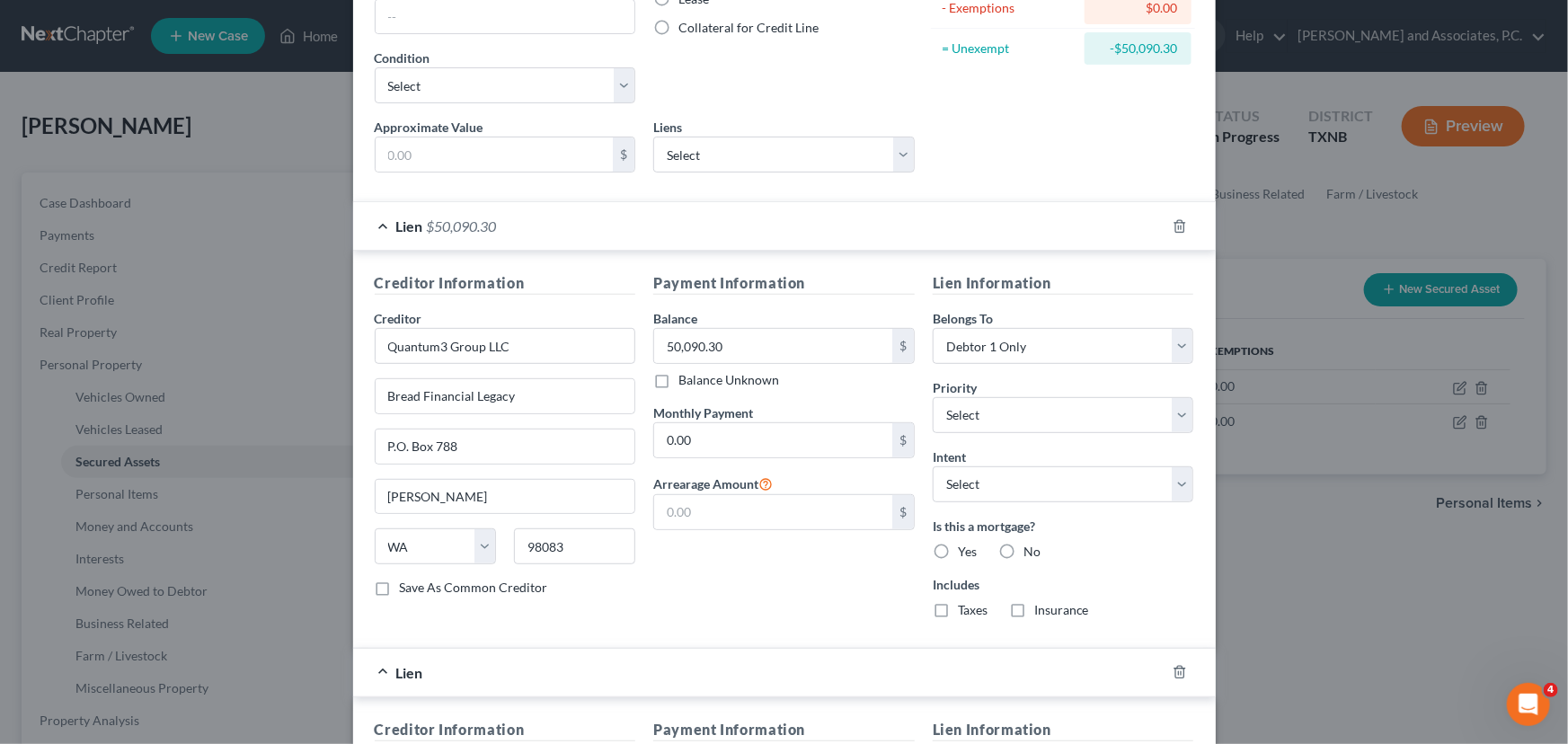
scroll to position [648, 0]
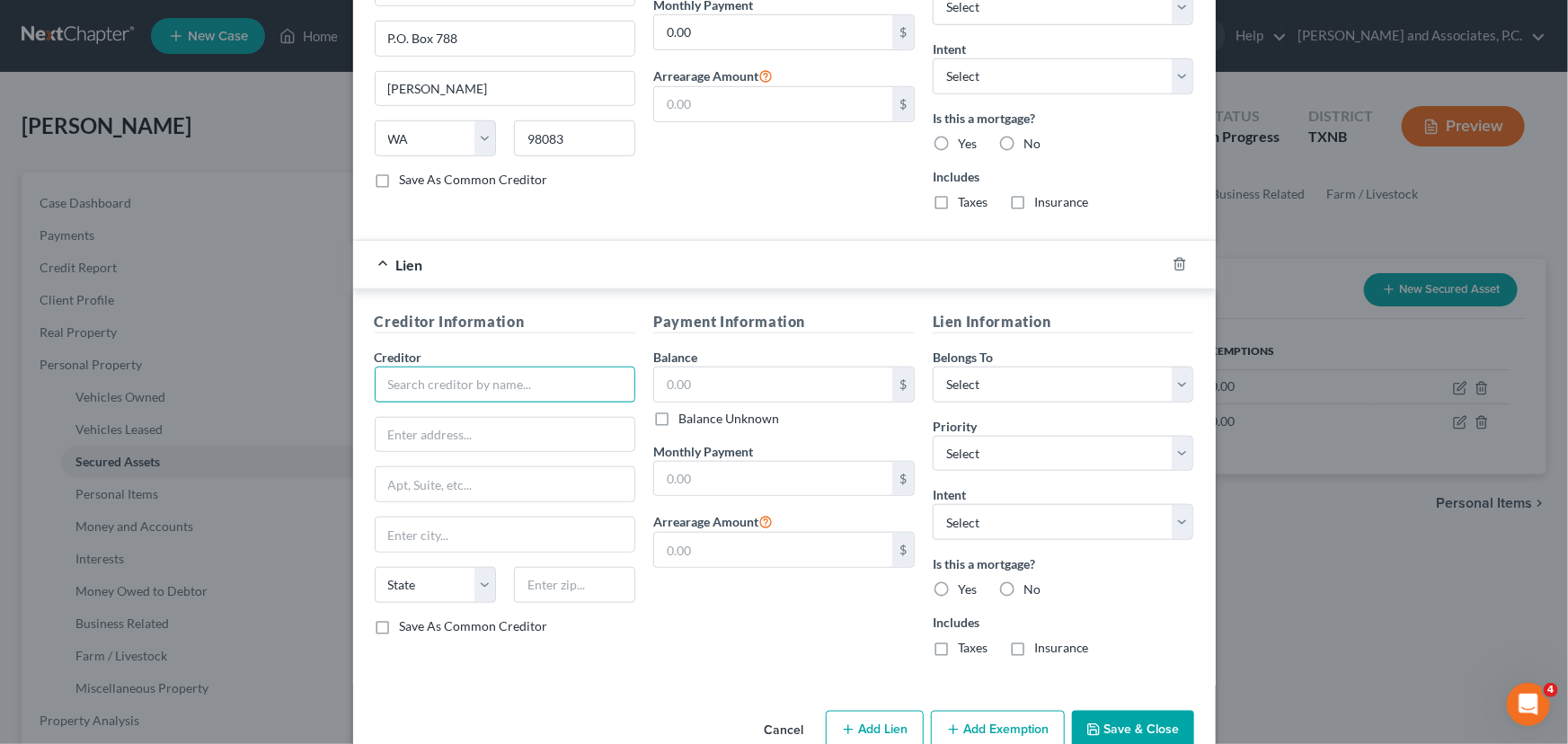
click at [410, 385] on input "text" at bounding box center [506, 384] width 262 height 36
type input "Solar Mosaic, LLC"
type input "Weltman, Weinberg & Reis Co., LPA"
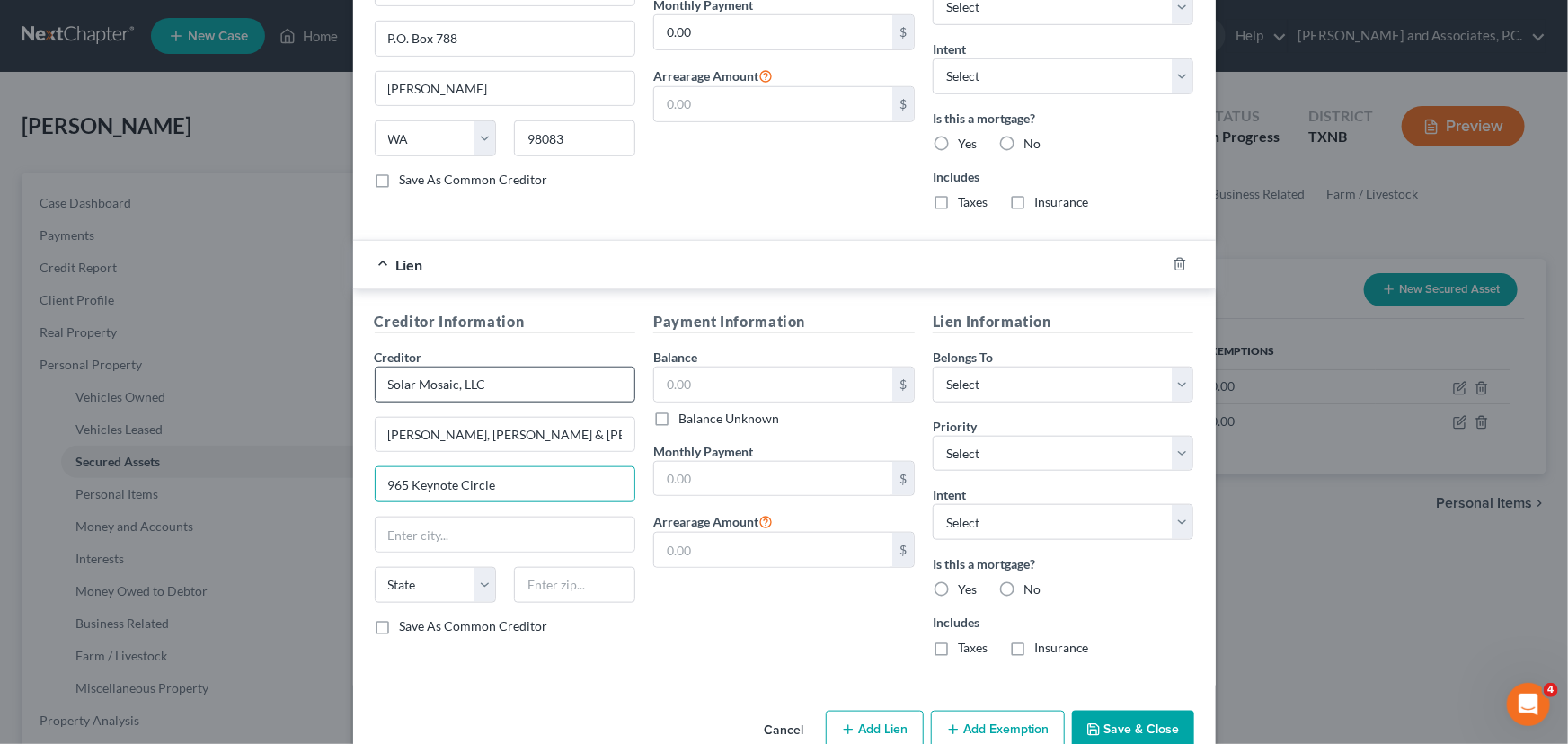
type input "965 Keynote Circle"
type input "44131"
type input "Independence"
select select "36"
click at [753, 383] on input "text" at bounding box center [773, 384] width 238 height 34
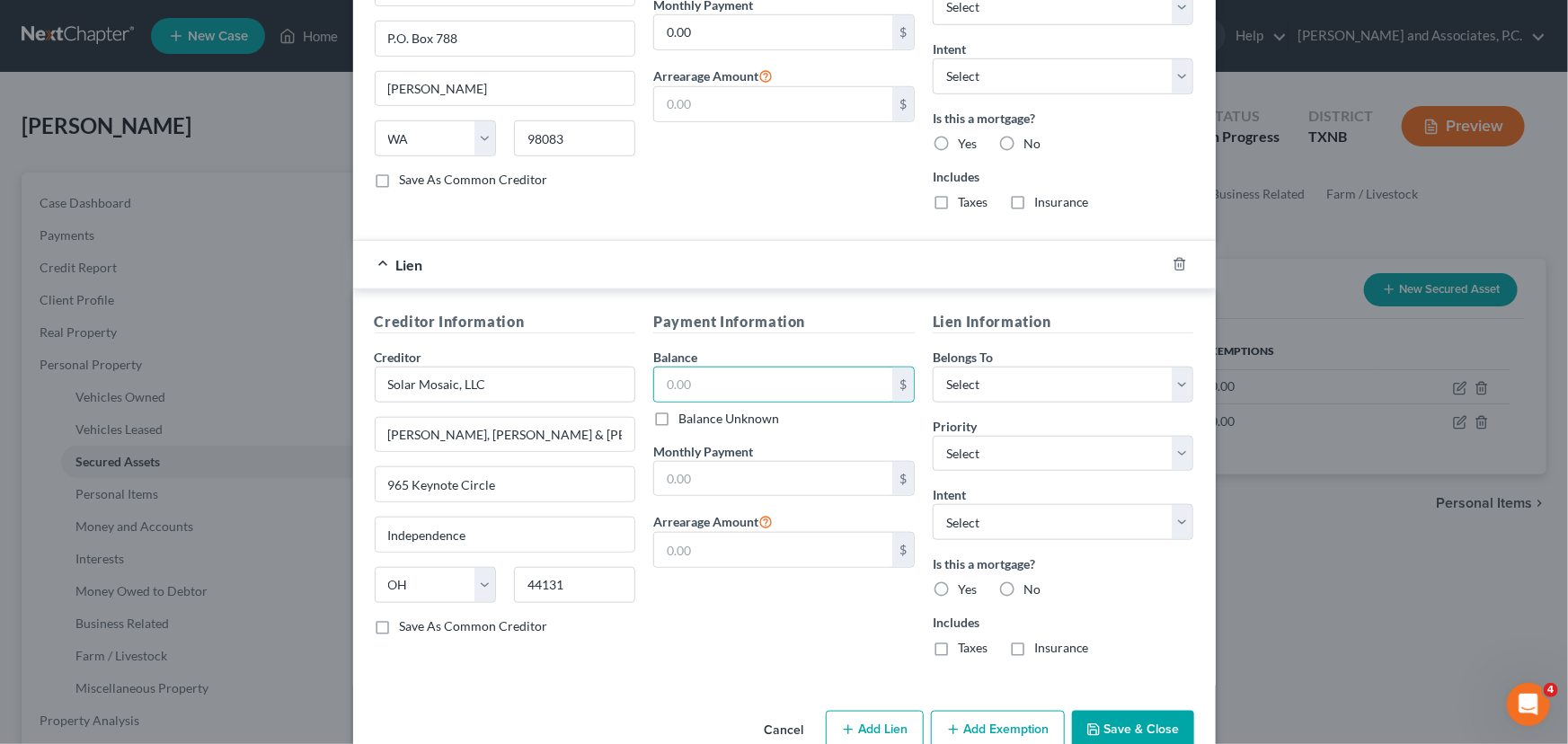
click at [997, 362] on div "Belongs To * Select Debtor 1 Only Debtor 2 Only Debtor 1 And Debtor 2 Only At L…" at bounding box center [1063, 375] width 262 height 55
click at [997, 377] on select "Select Debtor 1 Only Debtor 2 Only Debtor 1 And Debtor 2 Only At Least One Of T…" at bounding box center [1063, 384] width 262 height 36
select select "0"
click at [933, 366] on select "Select Debtor 1 Only Debtor 2 Only Debtor 1 And Debtor 2 Only At Least One Of T…" at bounding box center [1063, 384] width 262 height 36
click at [984, 520] on select "Select Surrender Redeem Reaffirm Avoid Other" at bounding box center [1063, 522] width 262 height 36
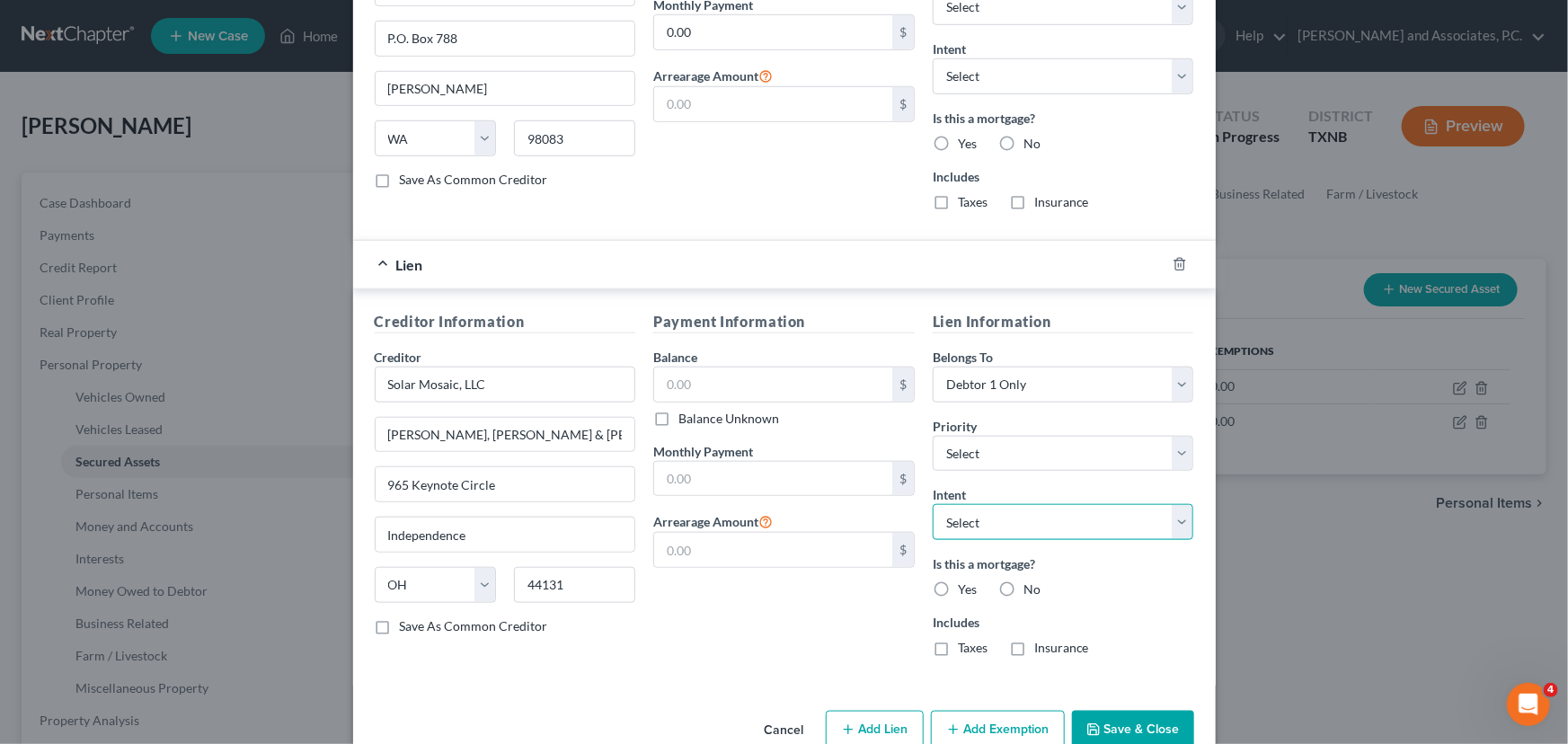
select select "0"
click at [933, 504] on select "Select Surrender Redeem Reaffirm Avoid Other" at bounding box center [1063, 522] width 262 height 36
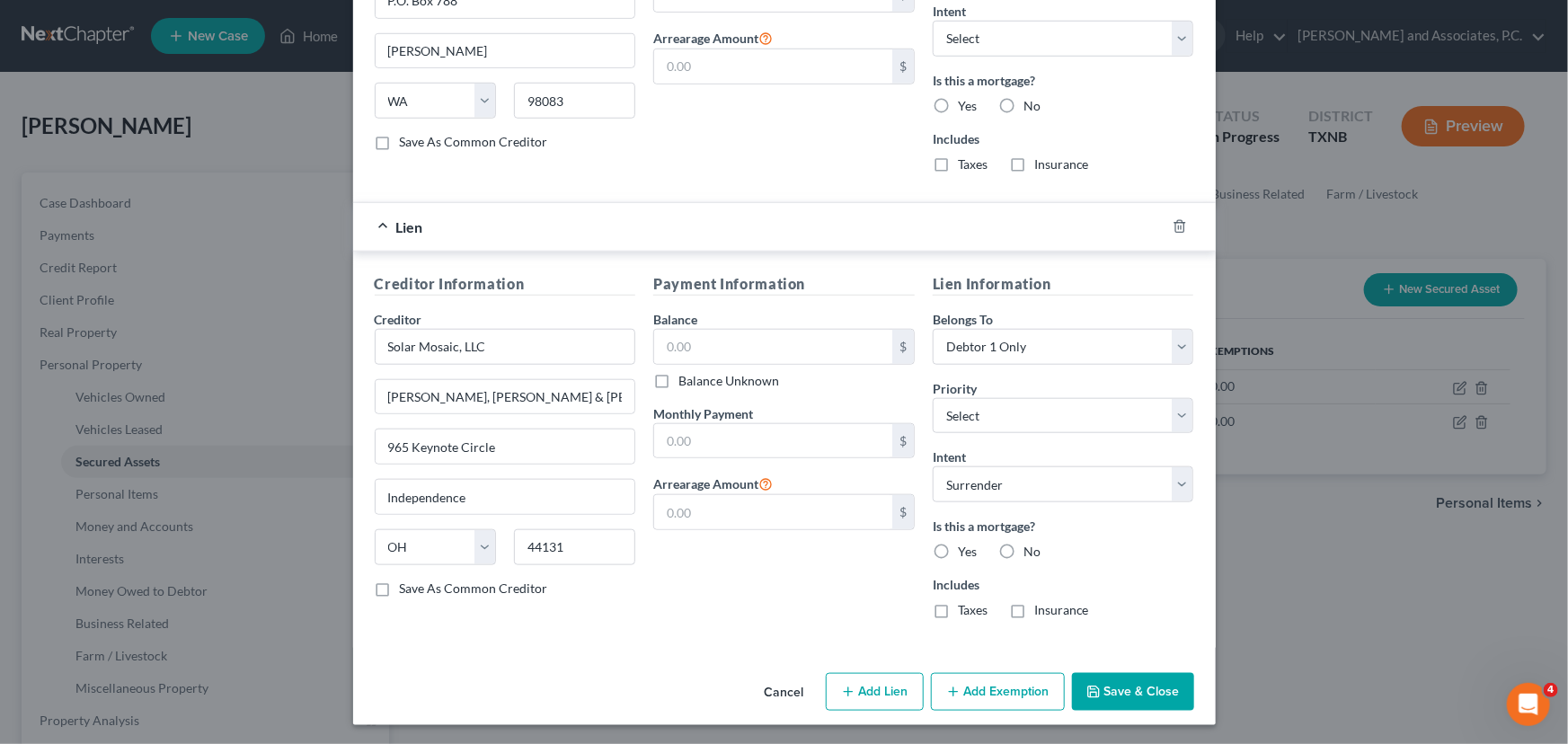
click at [1111, 680] on button "Save & Close" at bounding box center [1133, 692] width 122 height 38
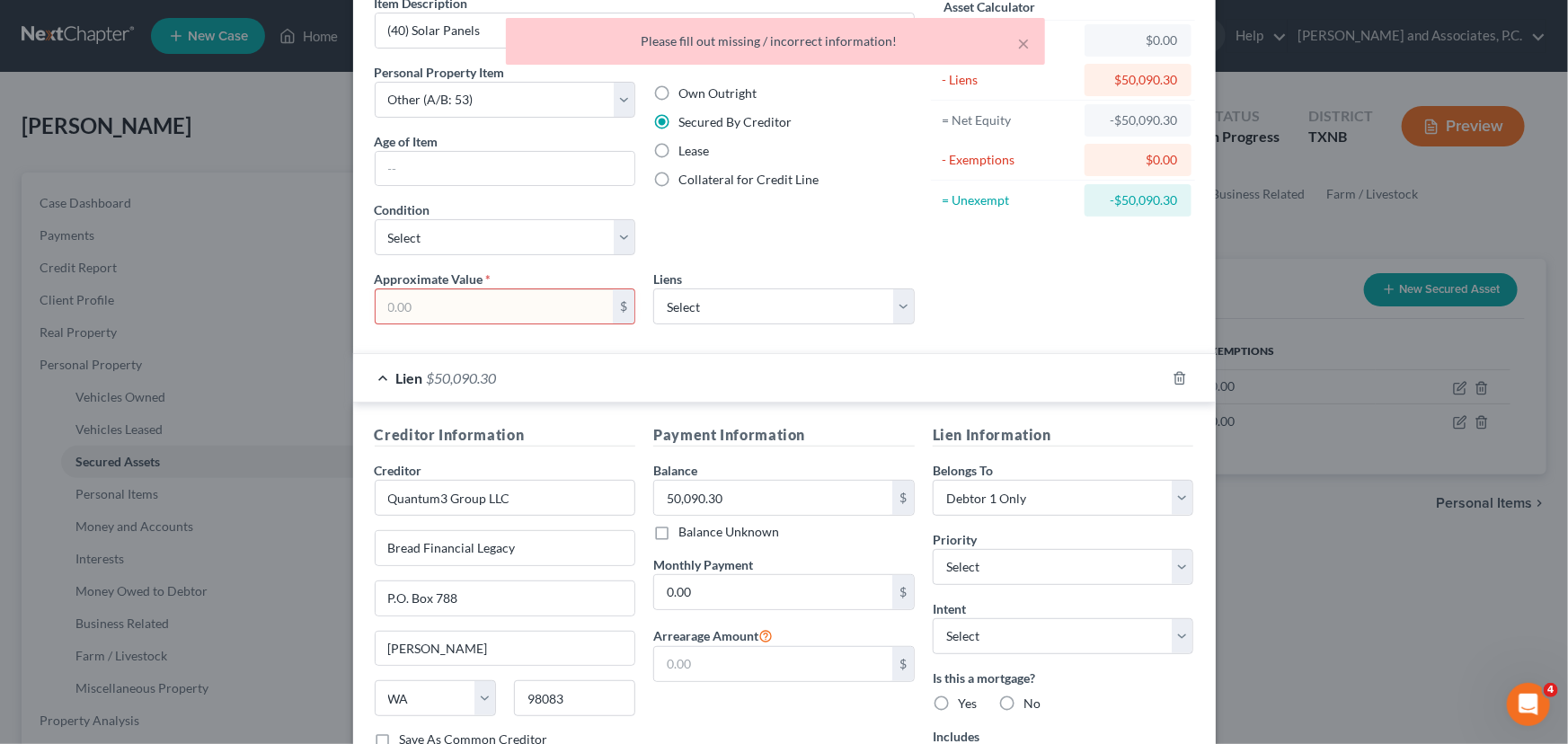
scroll to position [0, 0]
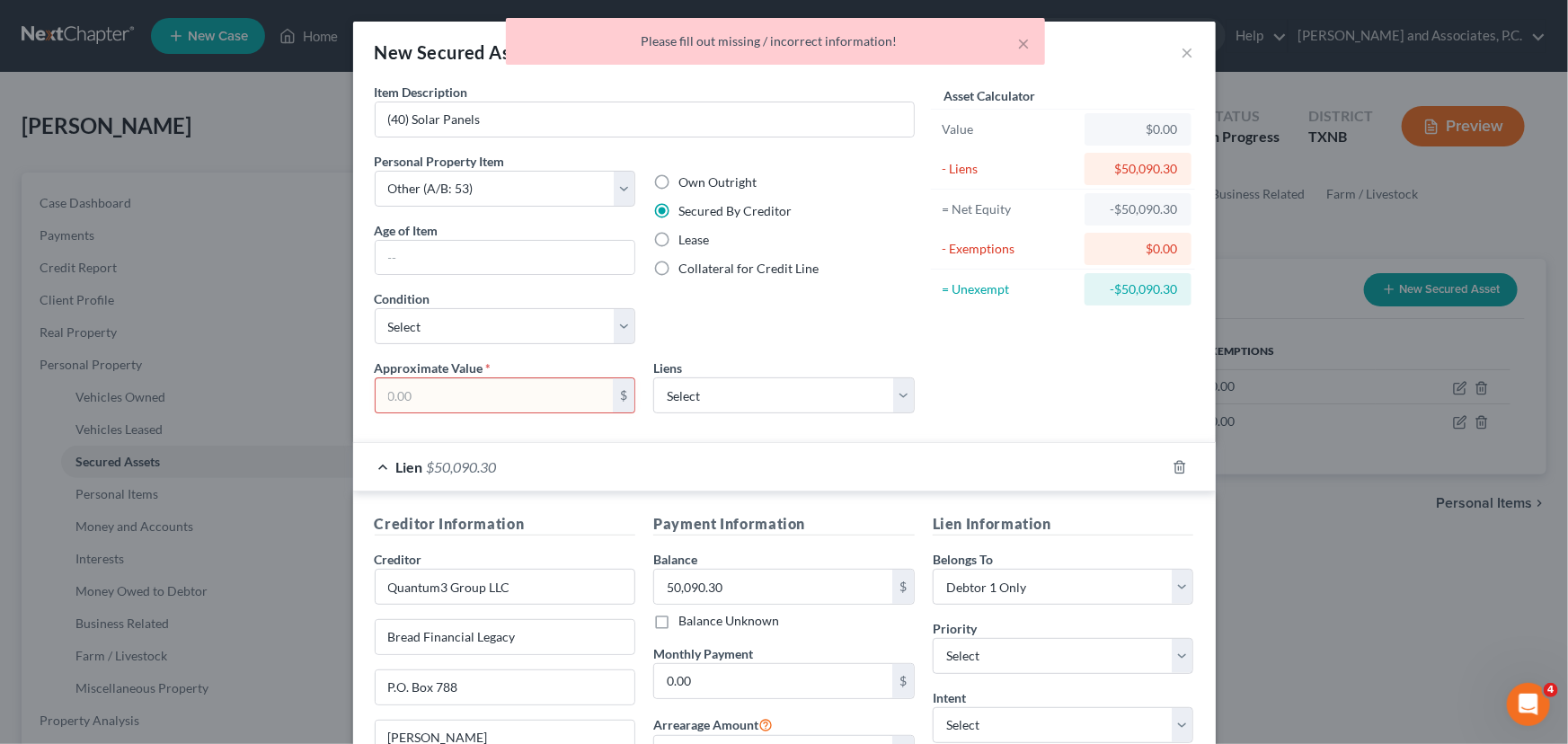
click at [485, 396] on input "text" at bounding box center [495, 395] width 238 height 34
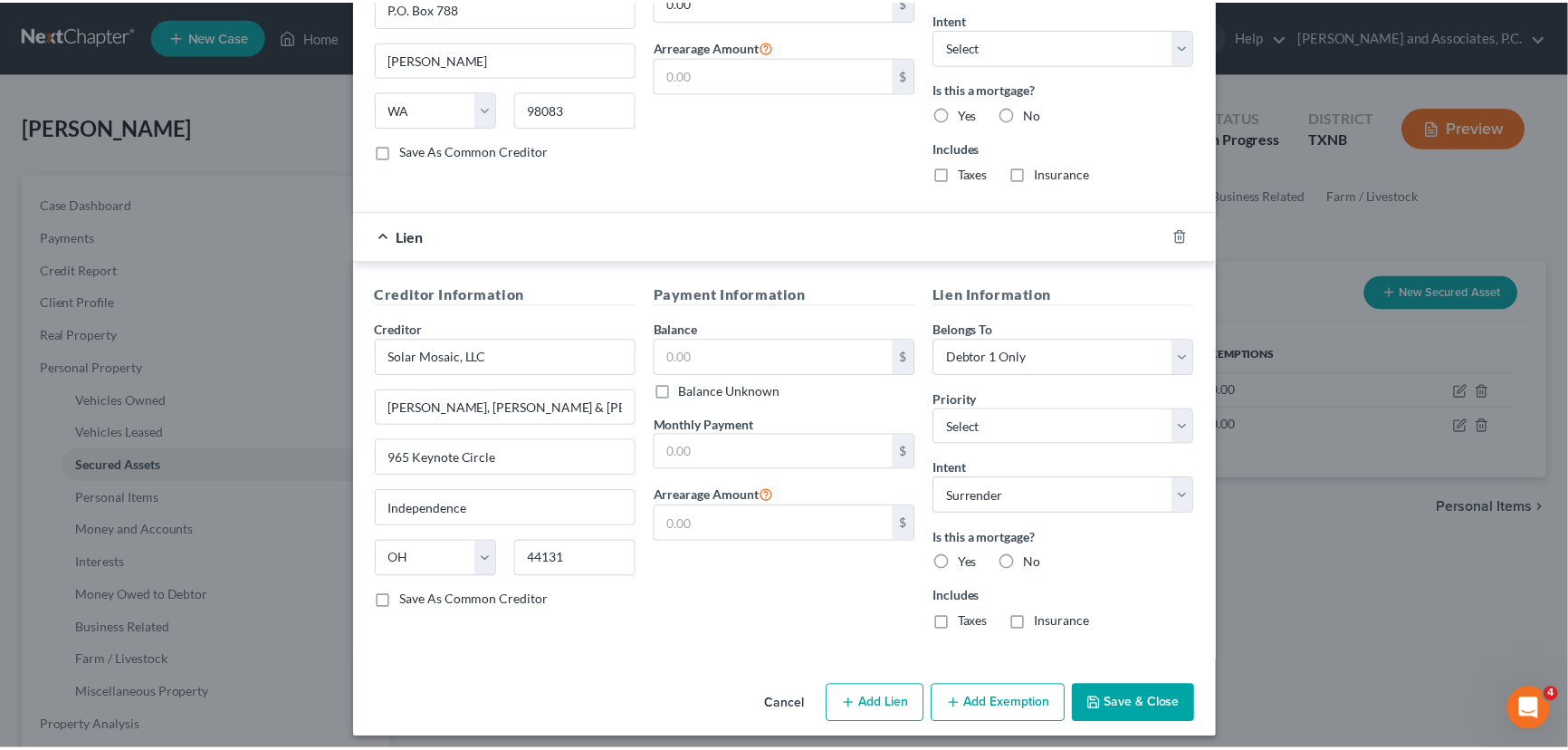
scroll to position [691, 0]
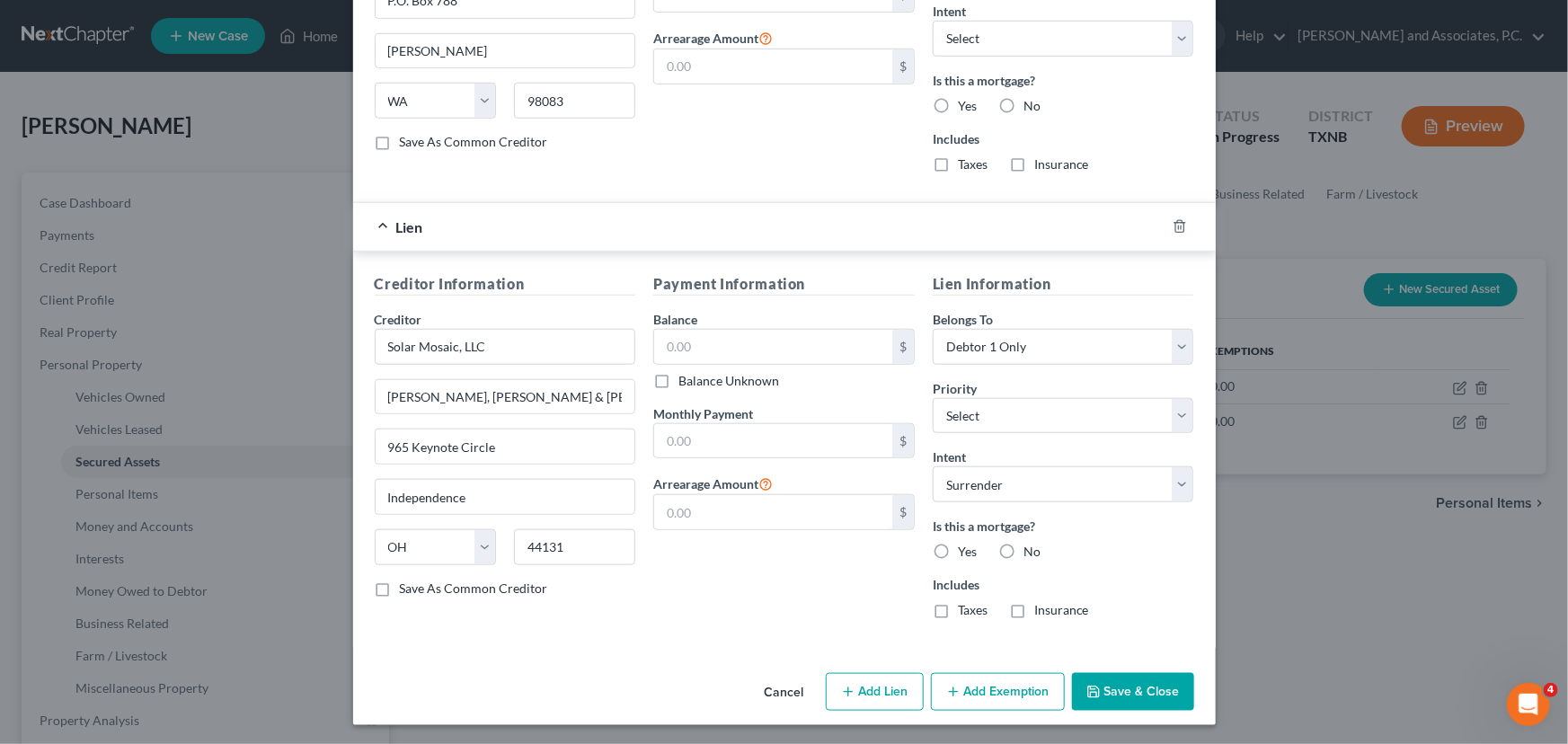
type input "5,000.00"
click at [1102, 701] on button "Save & Close" at bounding box center [1133, 692] width 122 height 38
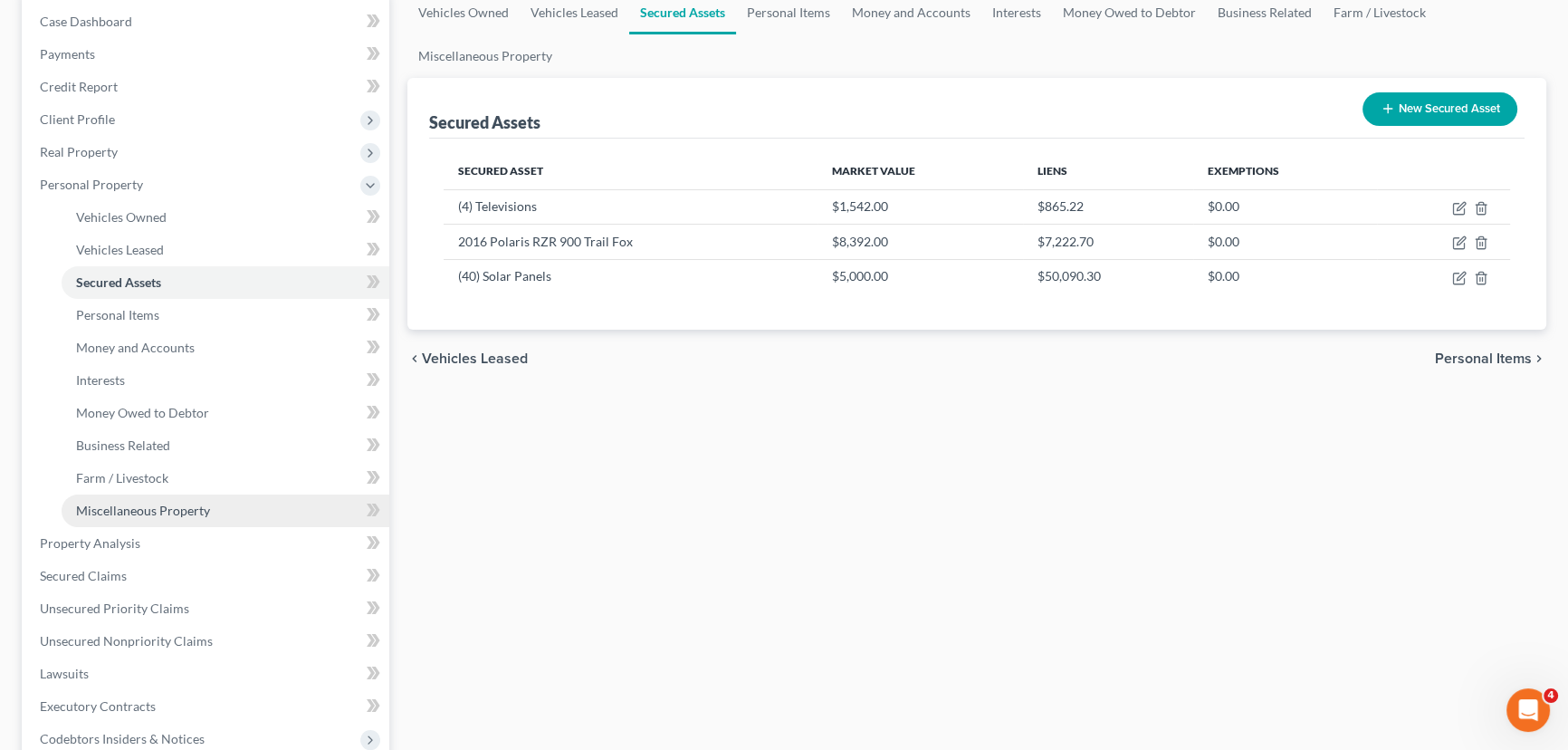
scroll to position [246, 0]
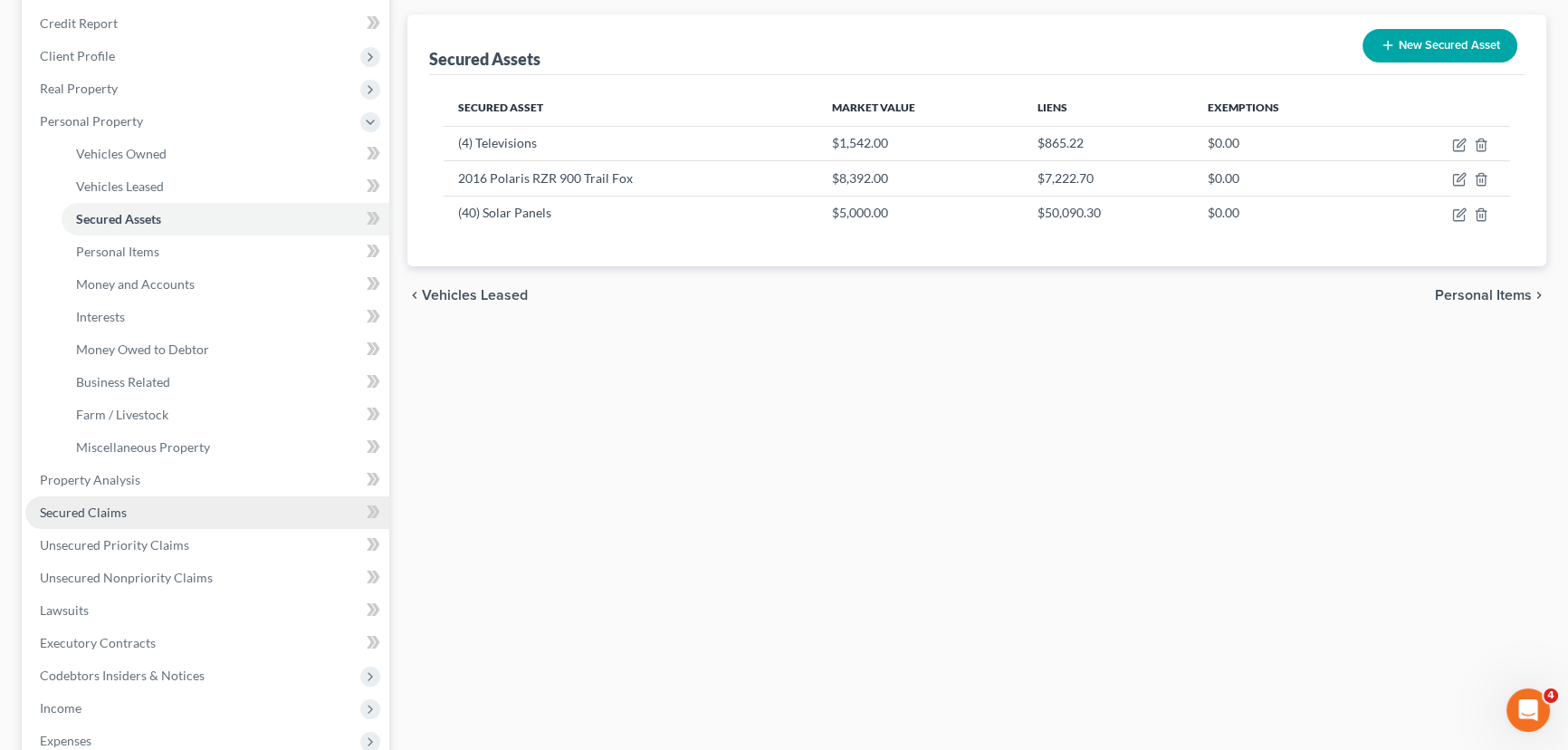
click at [95, 519] on link "Secured Claims" at bounding box center [206, 512] width 363 height 33
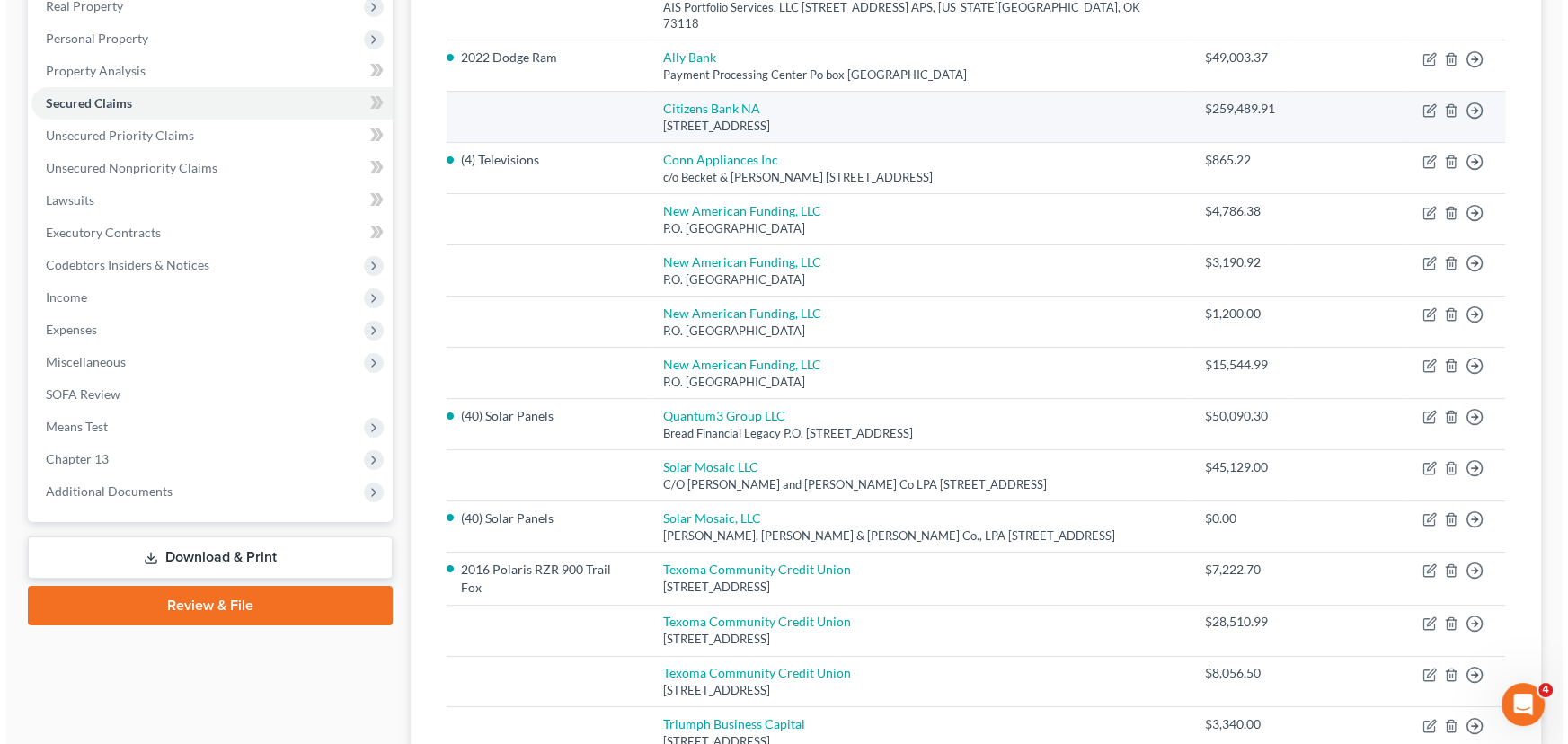
scroll to position [408, 0]
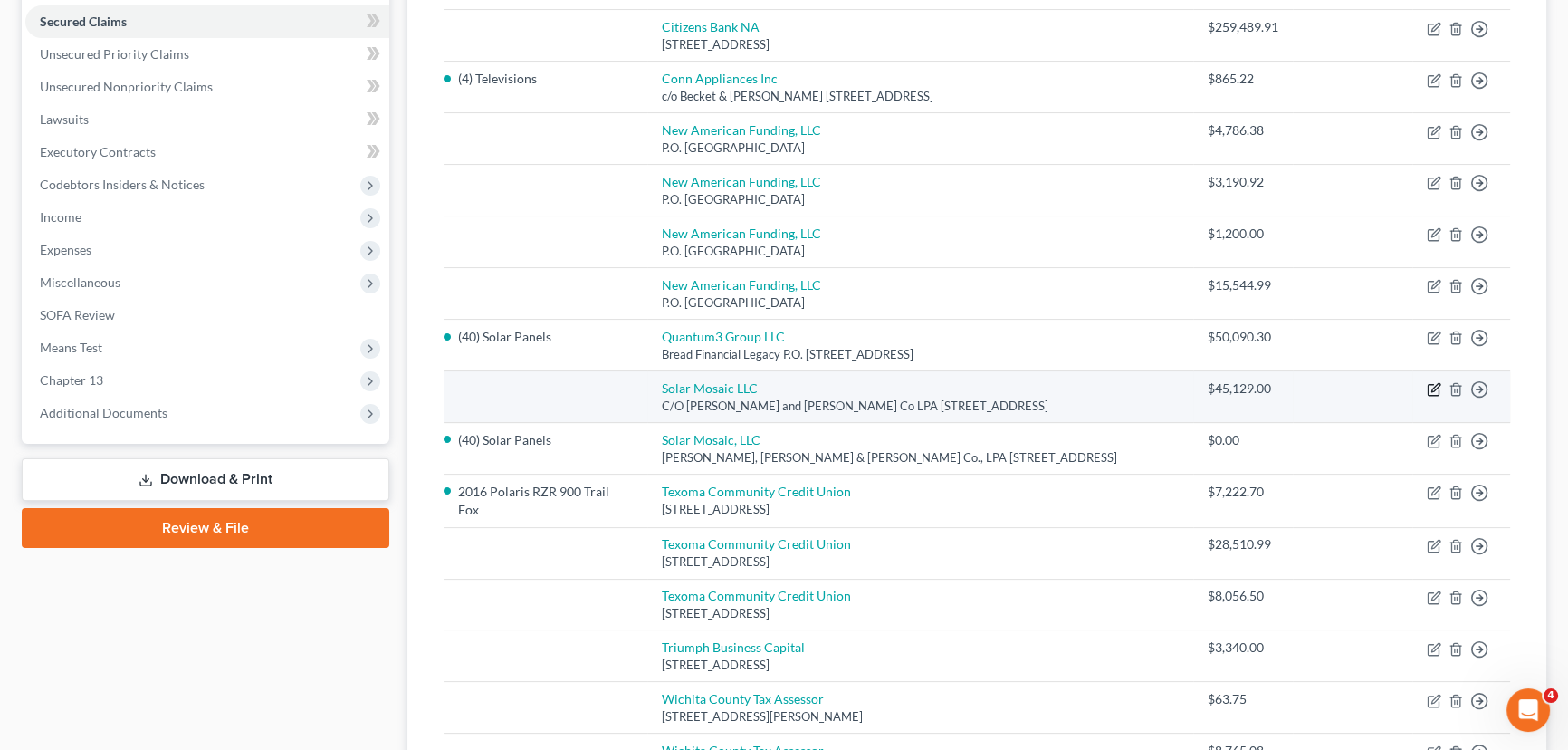
click at [1438, 382] on icon "button" at bounding box center [1434, 388] width 14 height 14
select select "36"
select select "0"
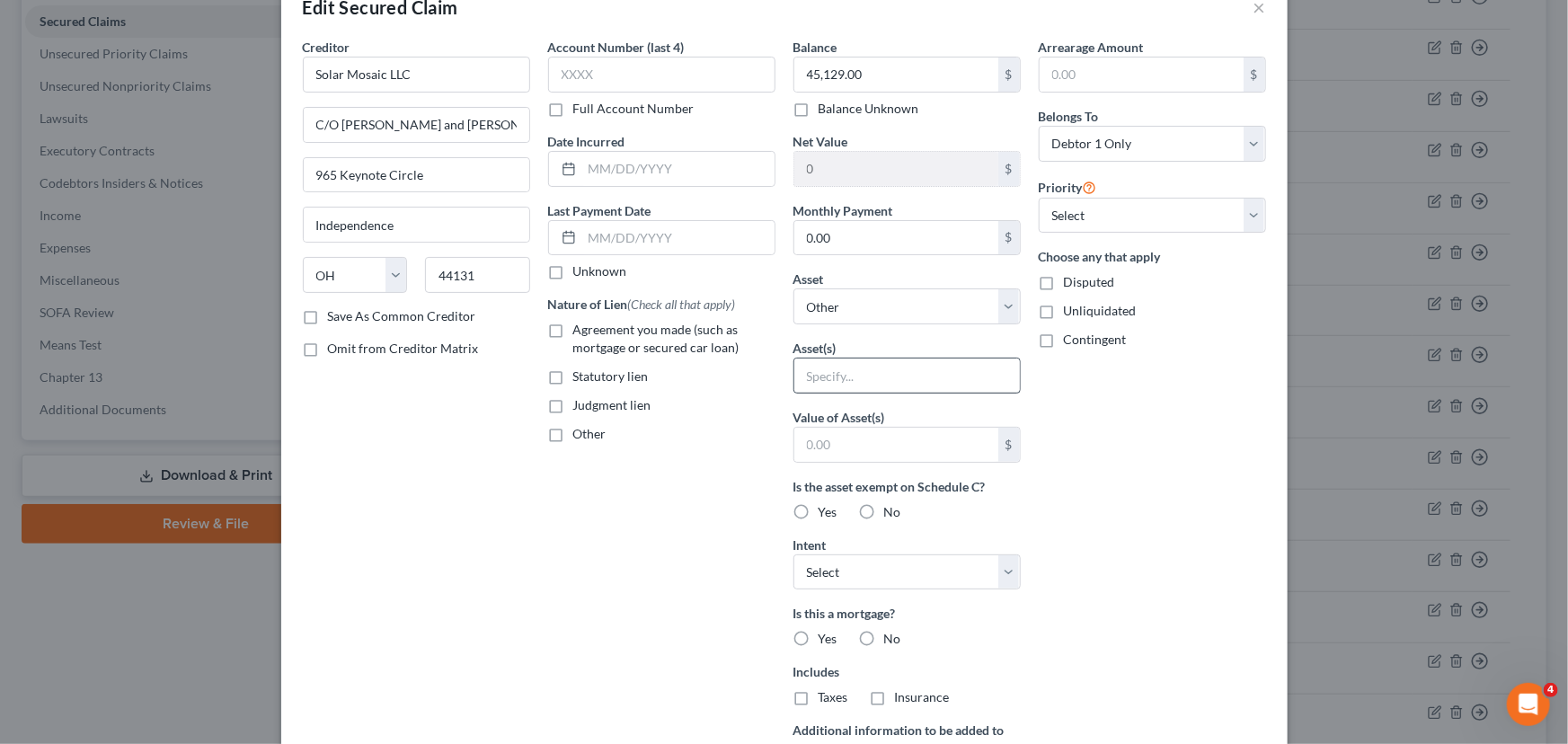
scroll to position [81, 0]
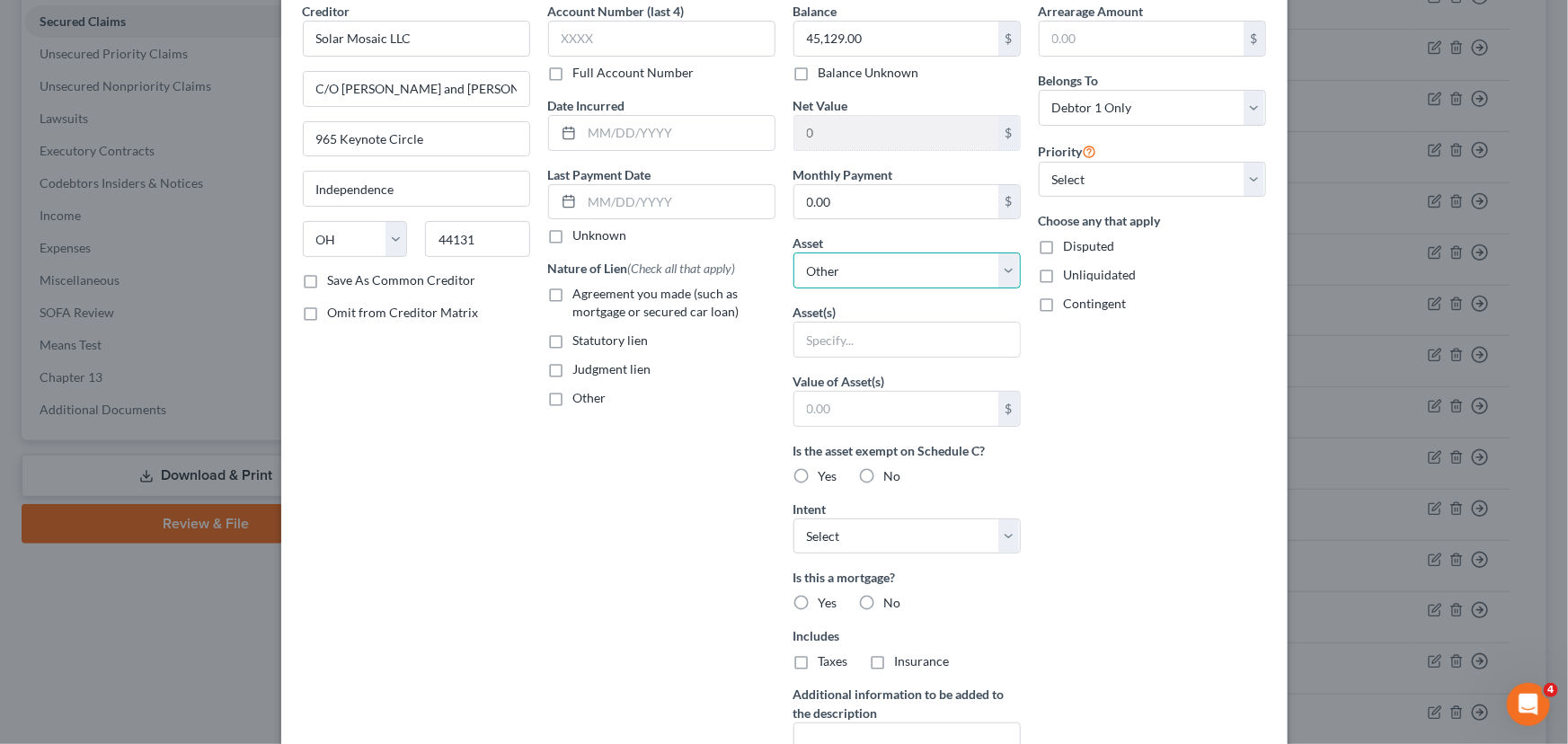
click at [855, 271] on select "Select Other Multiple Assets 2022 Dodge Ram - $0.0 2019 Ford F250 - $0.0 2022 J…" at bounding box center [906, 270] width 228 height 36
select select "7"
click at [793, 252] on select "Select Other Multiple Assets 2022 Dodge Ram - $0.0 2019 Ford F250 - $0.0 2022 J…" at bounding box center [906, 270] width 228 height 36
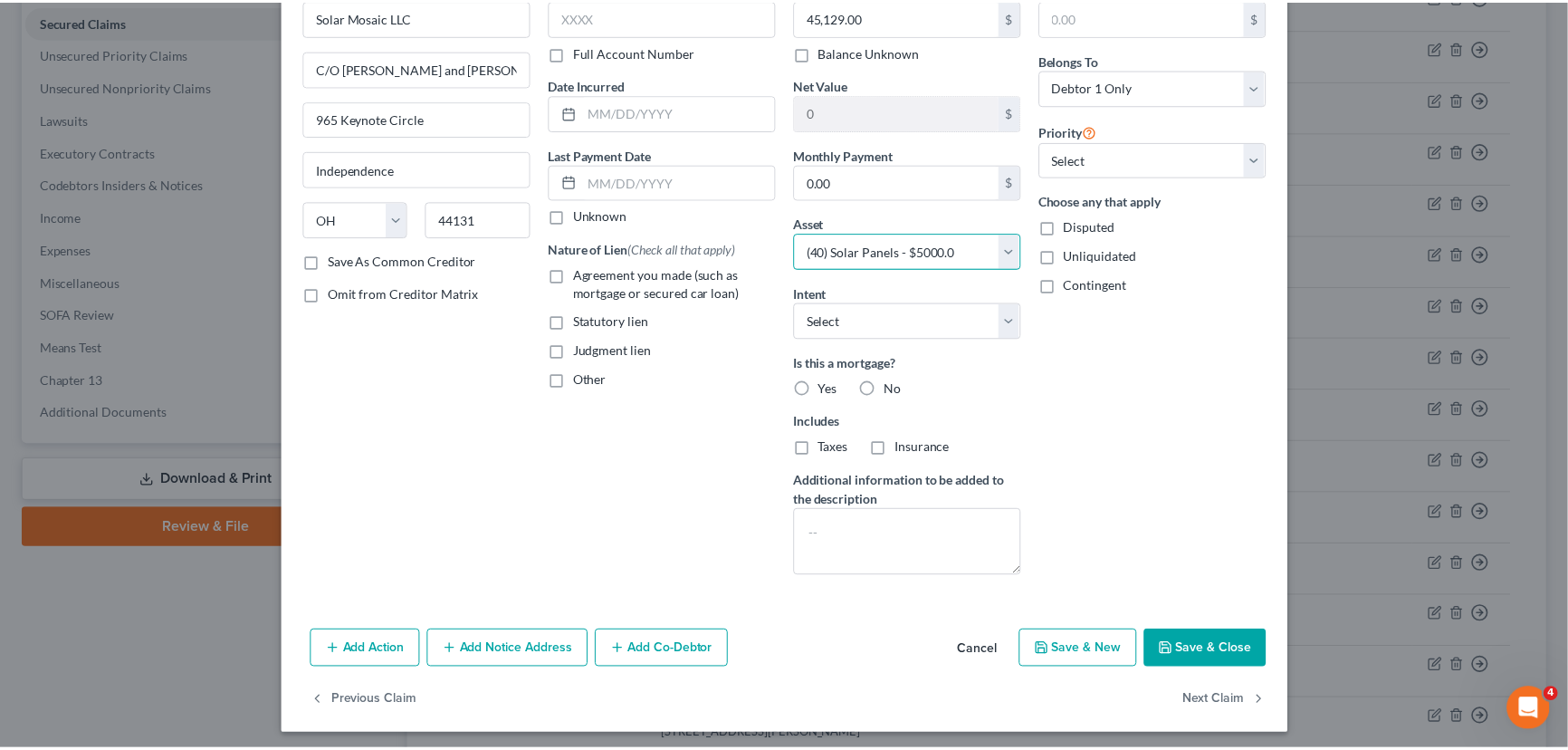
scroll to position [108, 0]
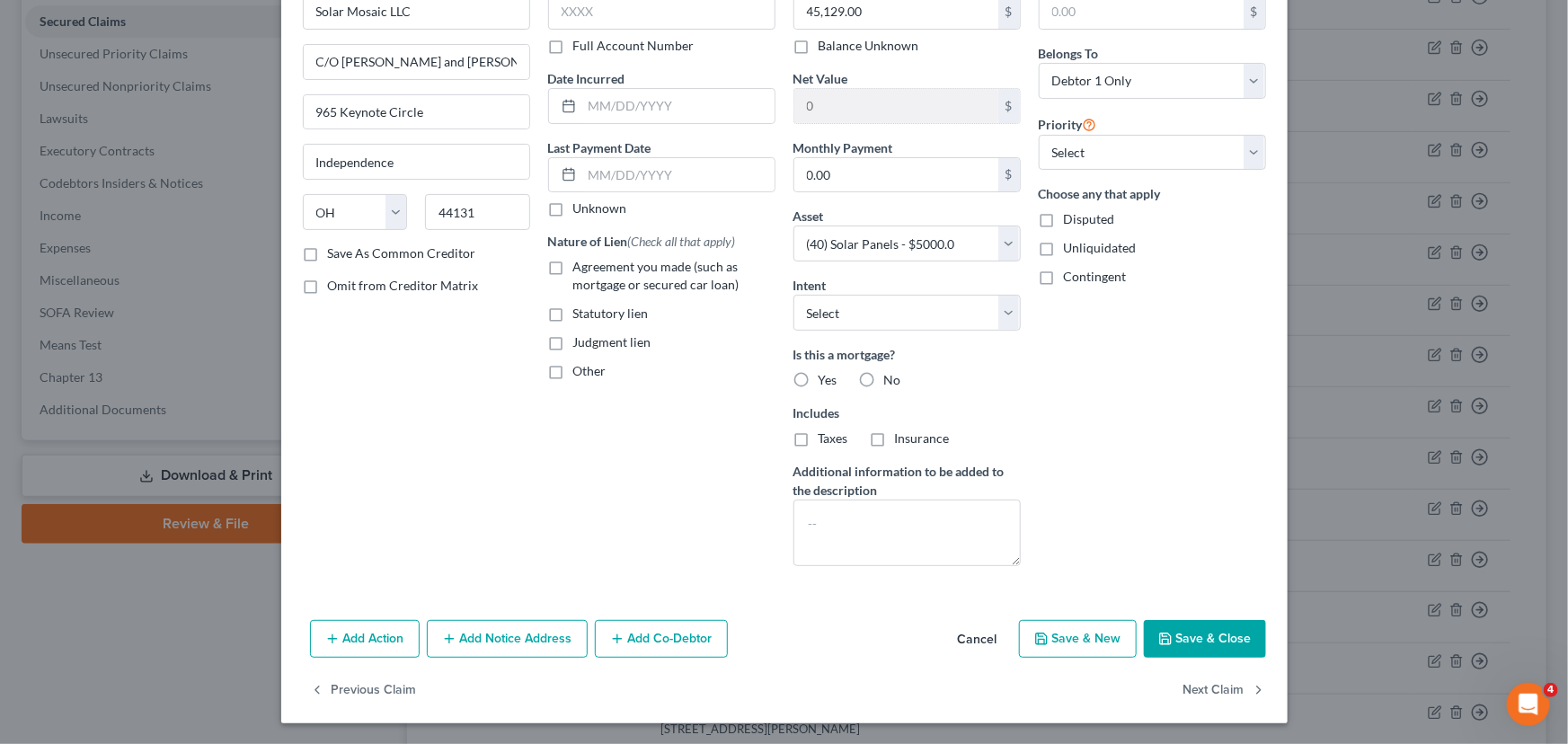
click at [1172, 633] on button "Save & Close" at bounding box center [1205, 638] width 122 height 38
select select
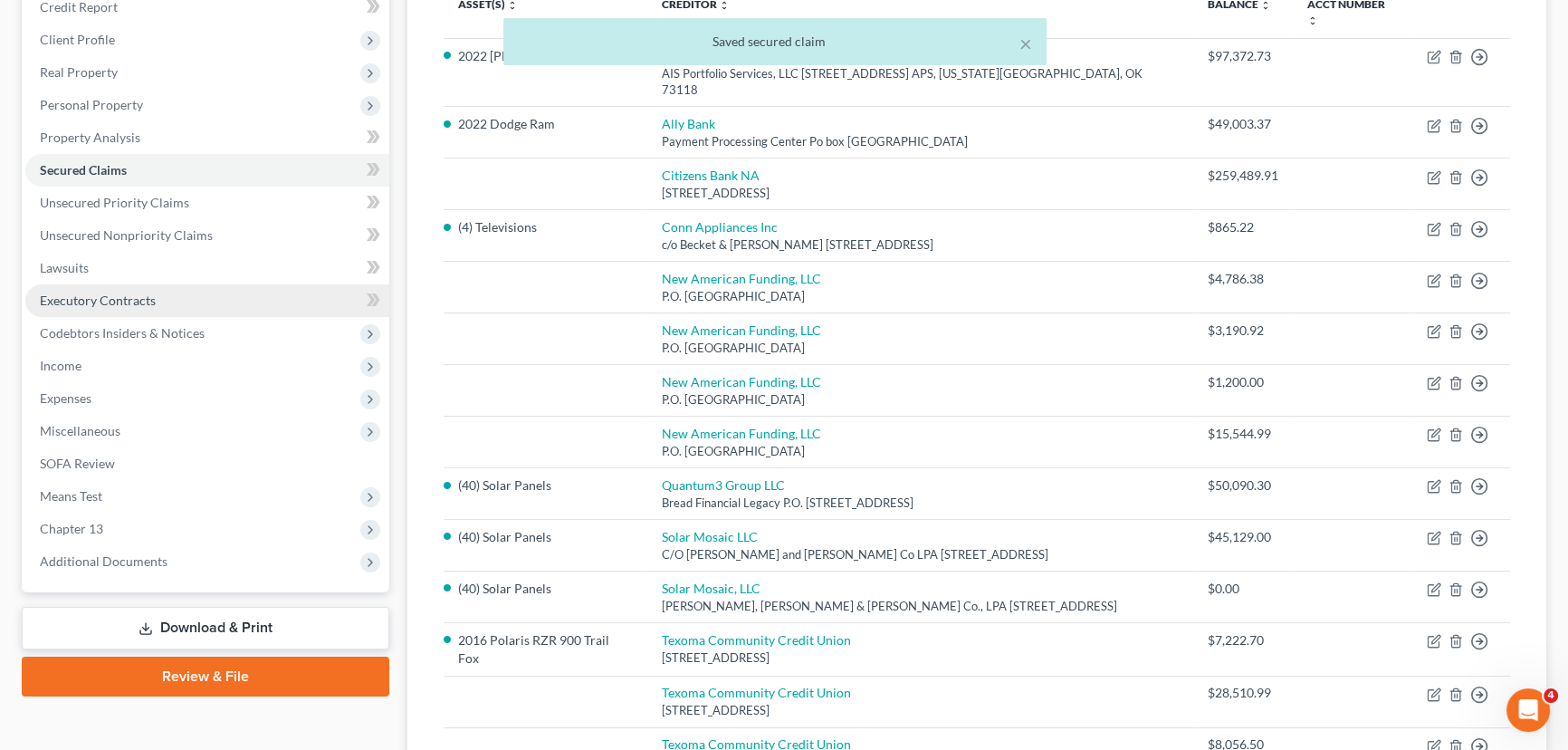
scroll to position [246, 0]
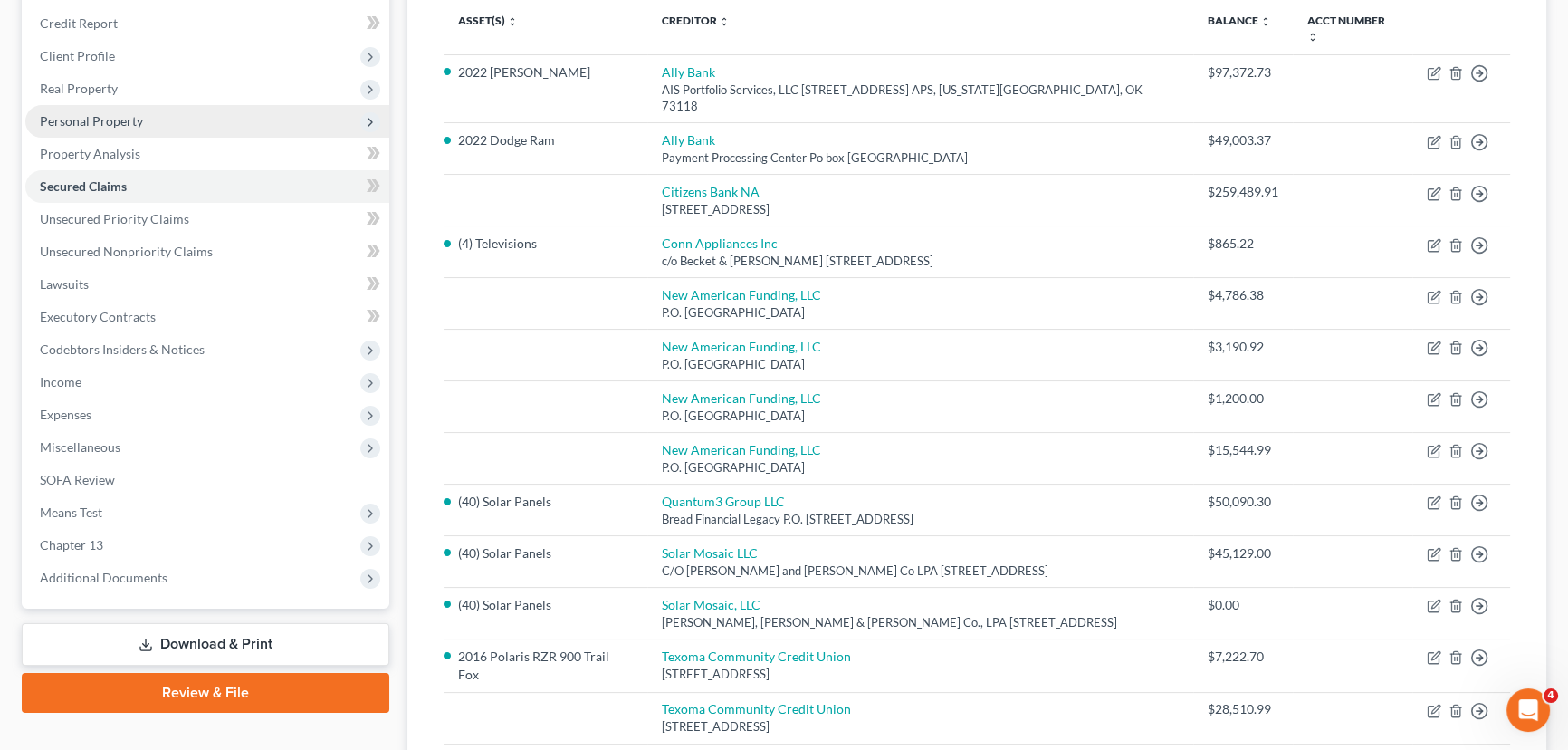
click at [155, 118] on span "Personal Property" at bounding box center [206, 121] width 363 height 33
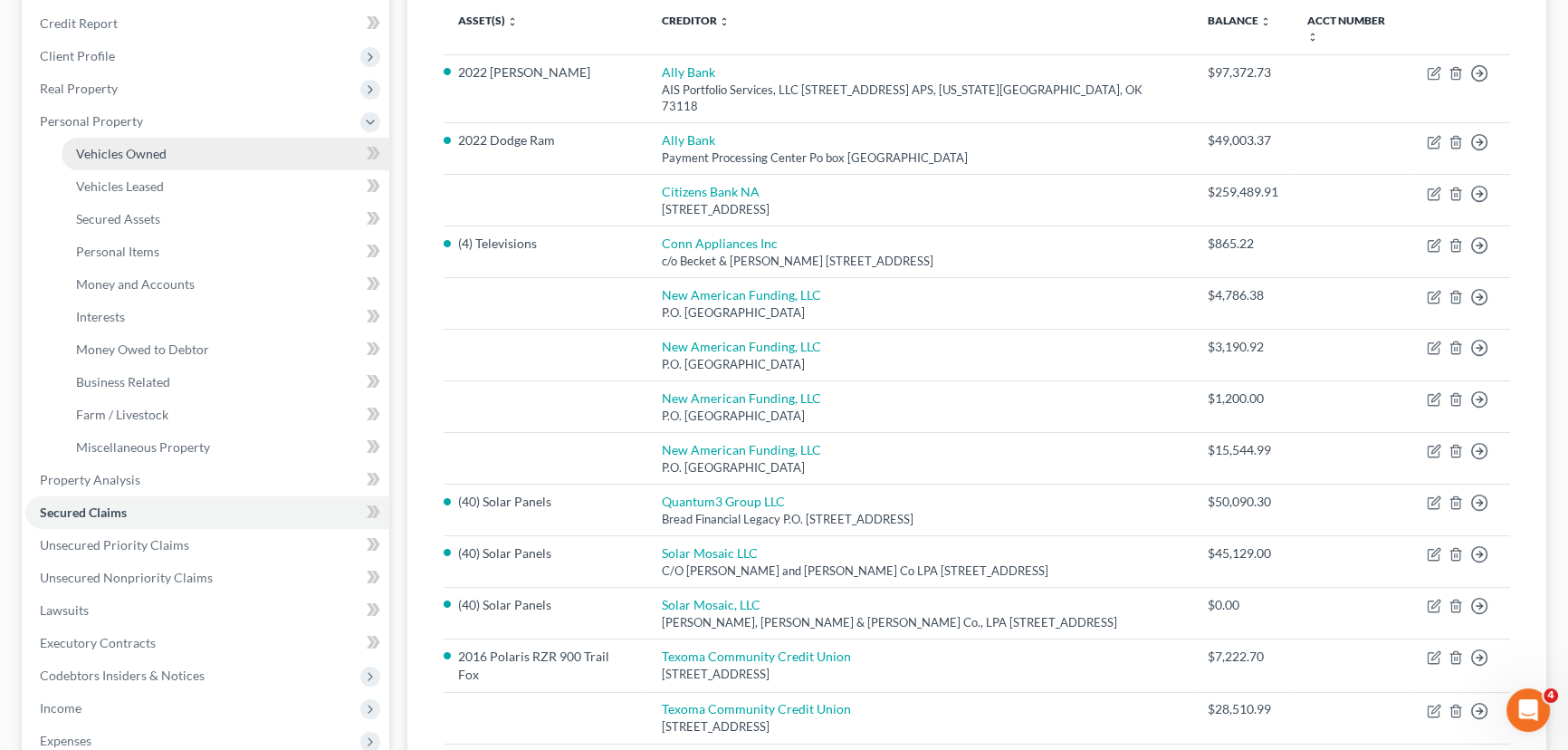
click at [157, 154] on span "Vehicles Owned" at bounding box center [121, 153] width 90 height 15
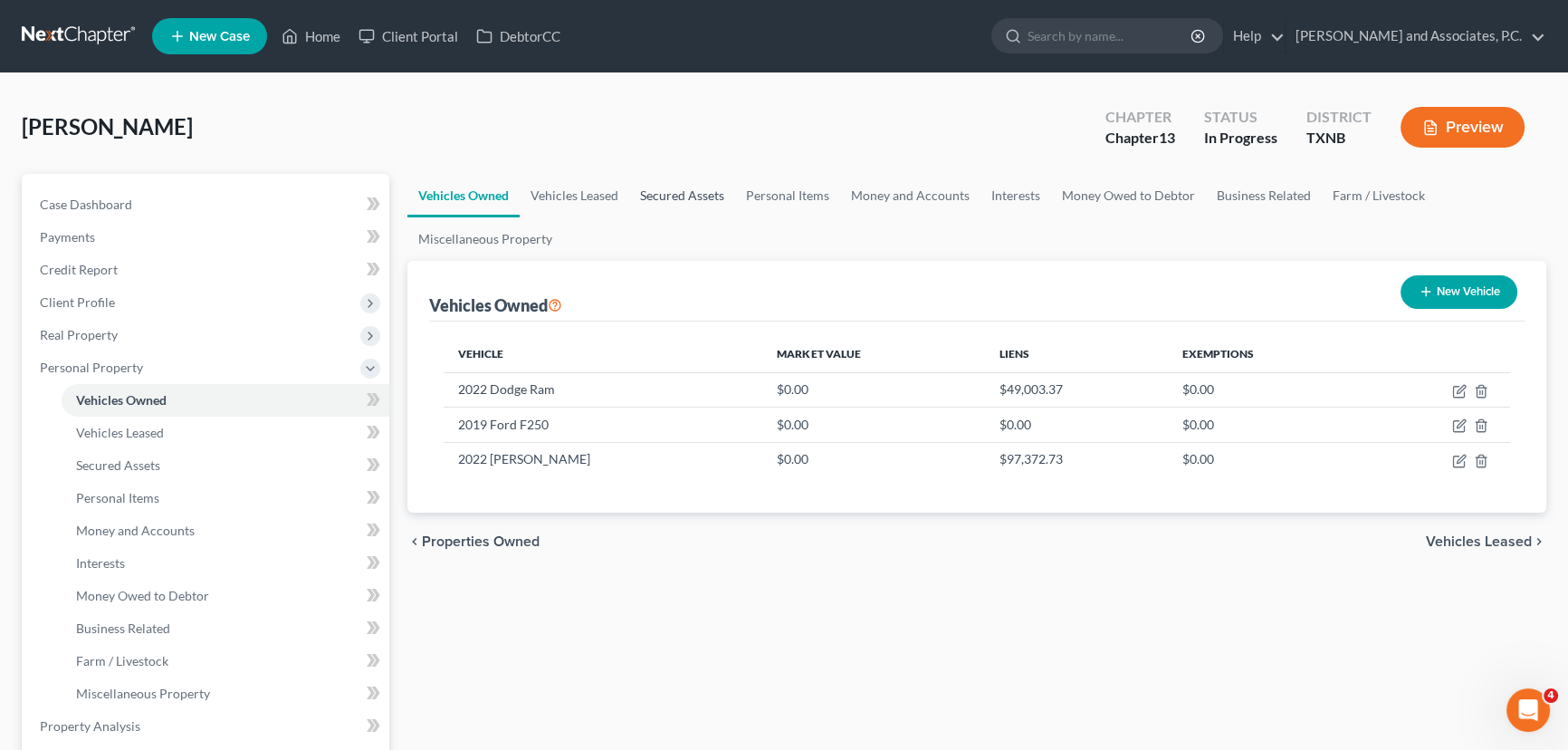
click at [663, 190] on link "Secured Assets" at bounding box center [682, 195] width 105 height 43
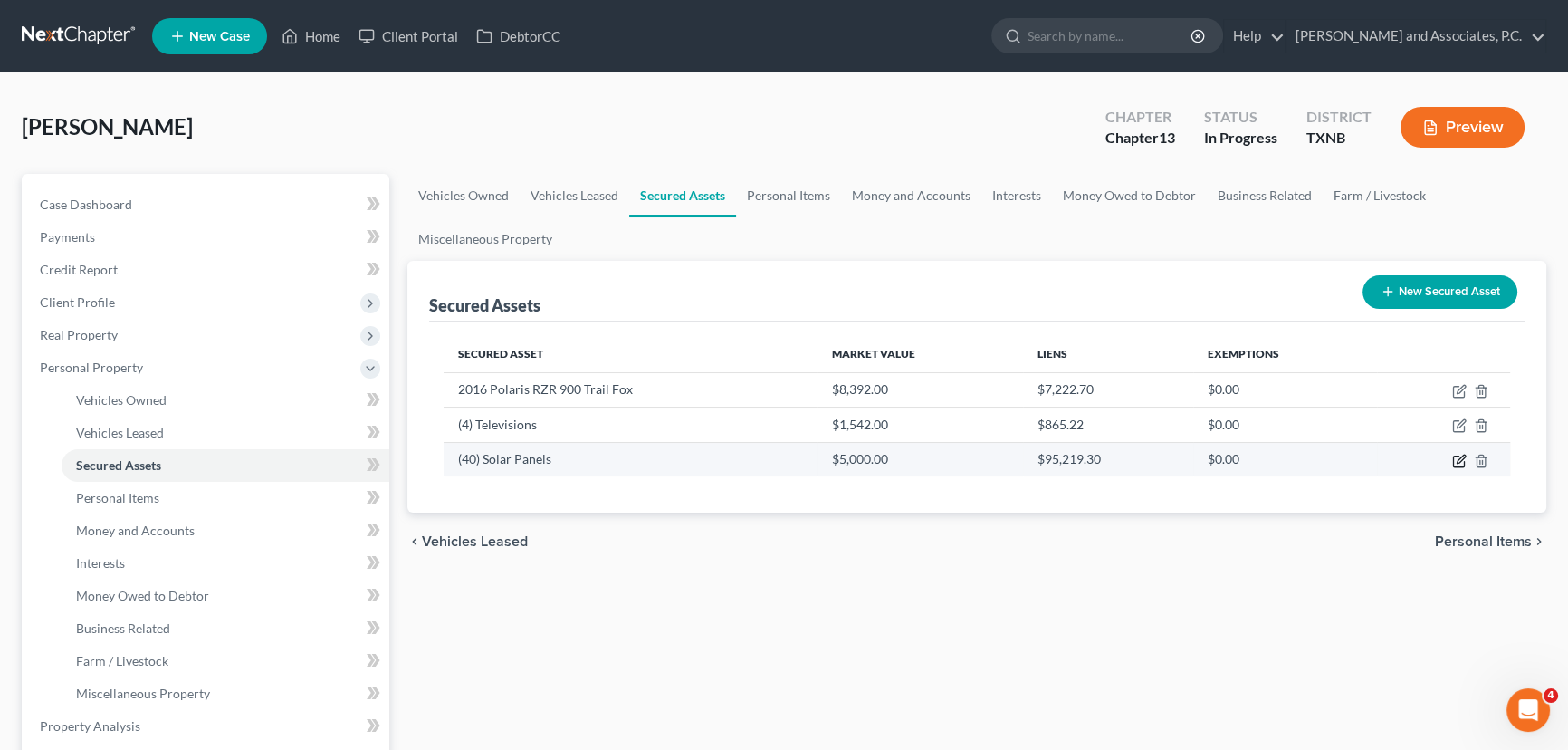
click at [1456, 456] on icon "button" at bounding box center [1459, 460] width 14 height 14
select select "other"
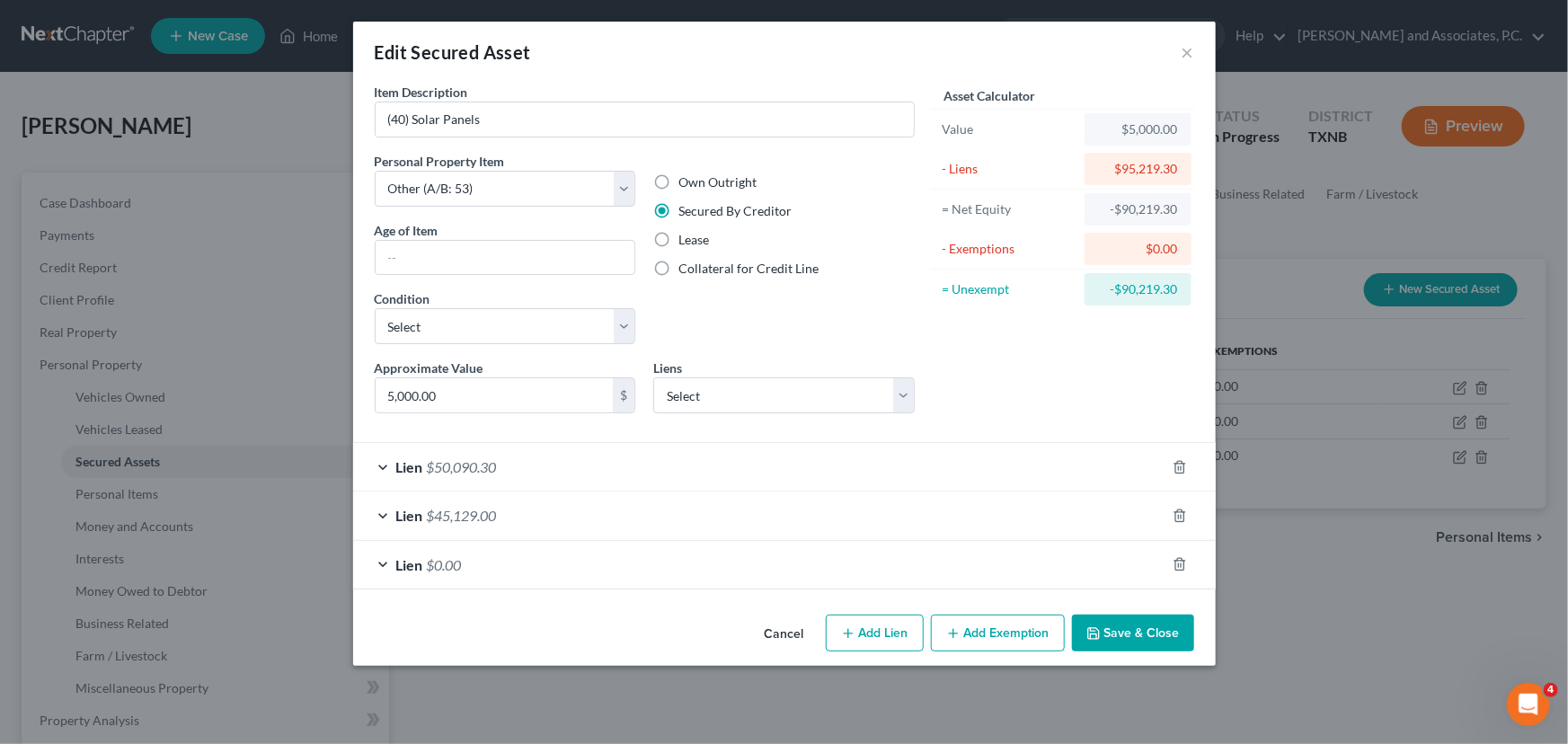
click at [1152, 635] on button "Save & Close" at bounding box center [1133, 634] width 122 height 38
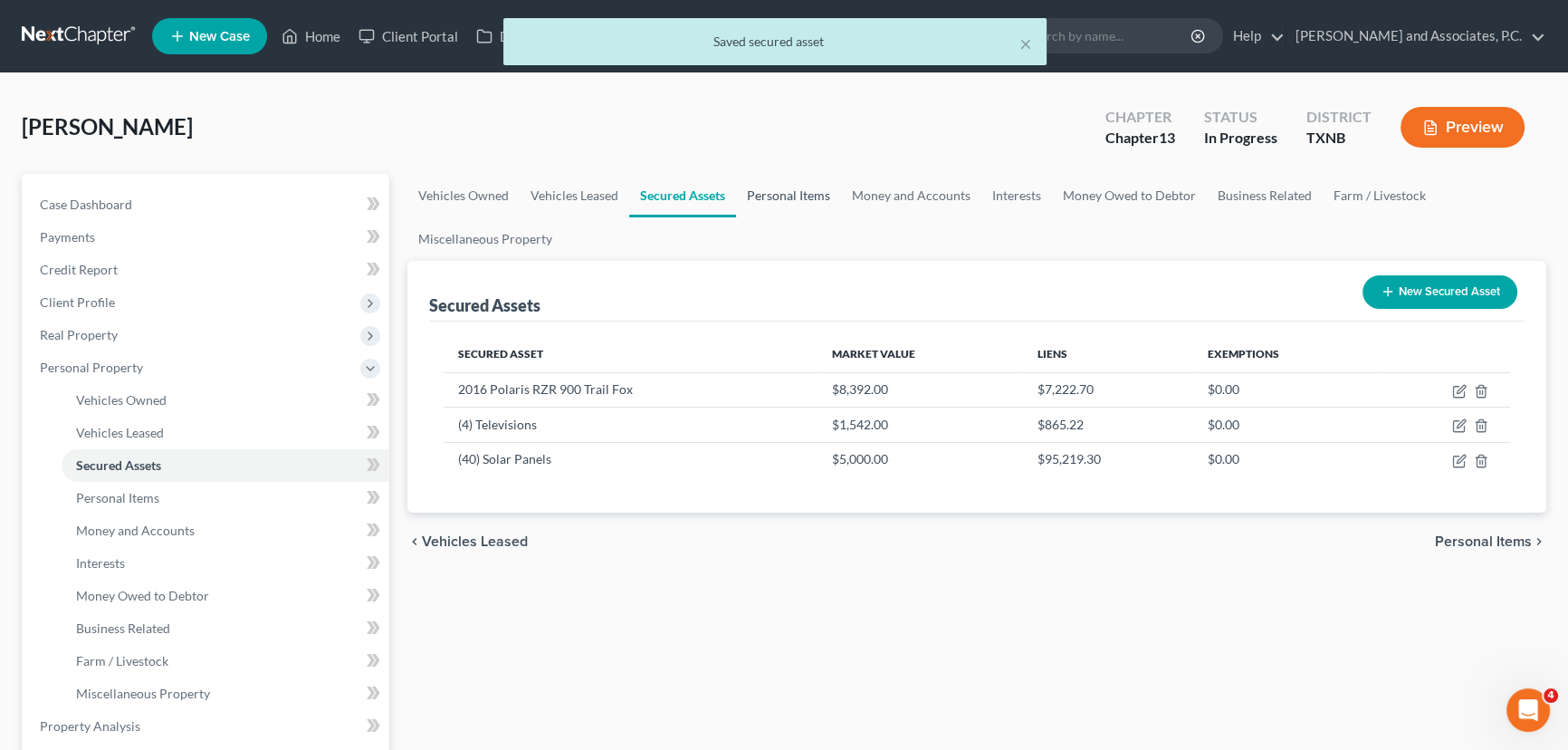
click at [769, 195] on link "Personal Items" at bounding box center [787, 195] width 105 height 43
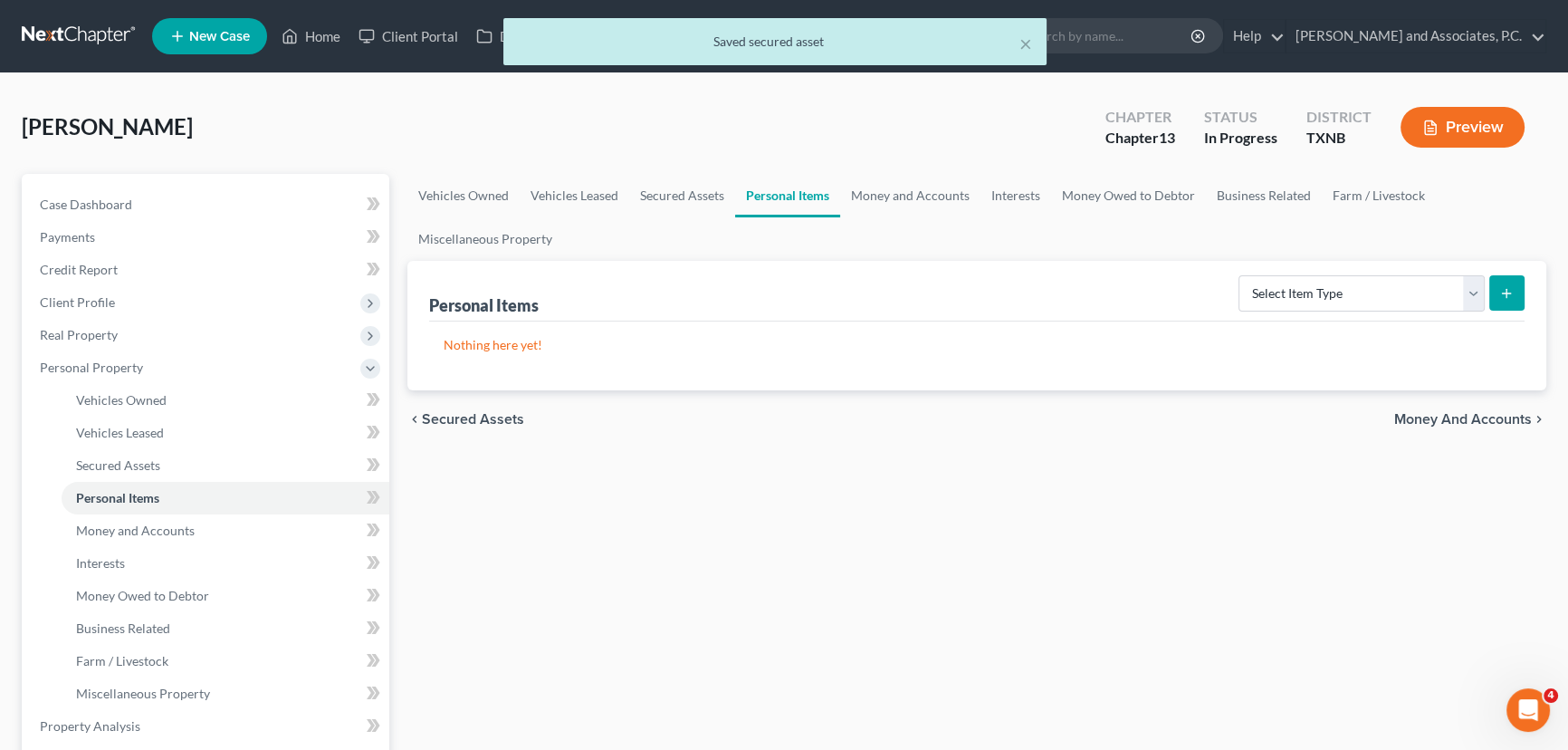
click at [1313, 310] on form "Select Item Type Clothing (A/B: 11) Collectibles Of Value (A/B: 8) Electronics …" at bounding box center [1381, 293] width 286 height 37
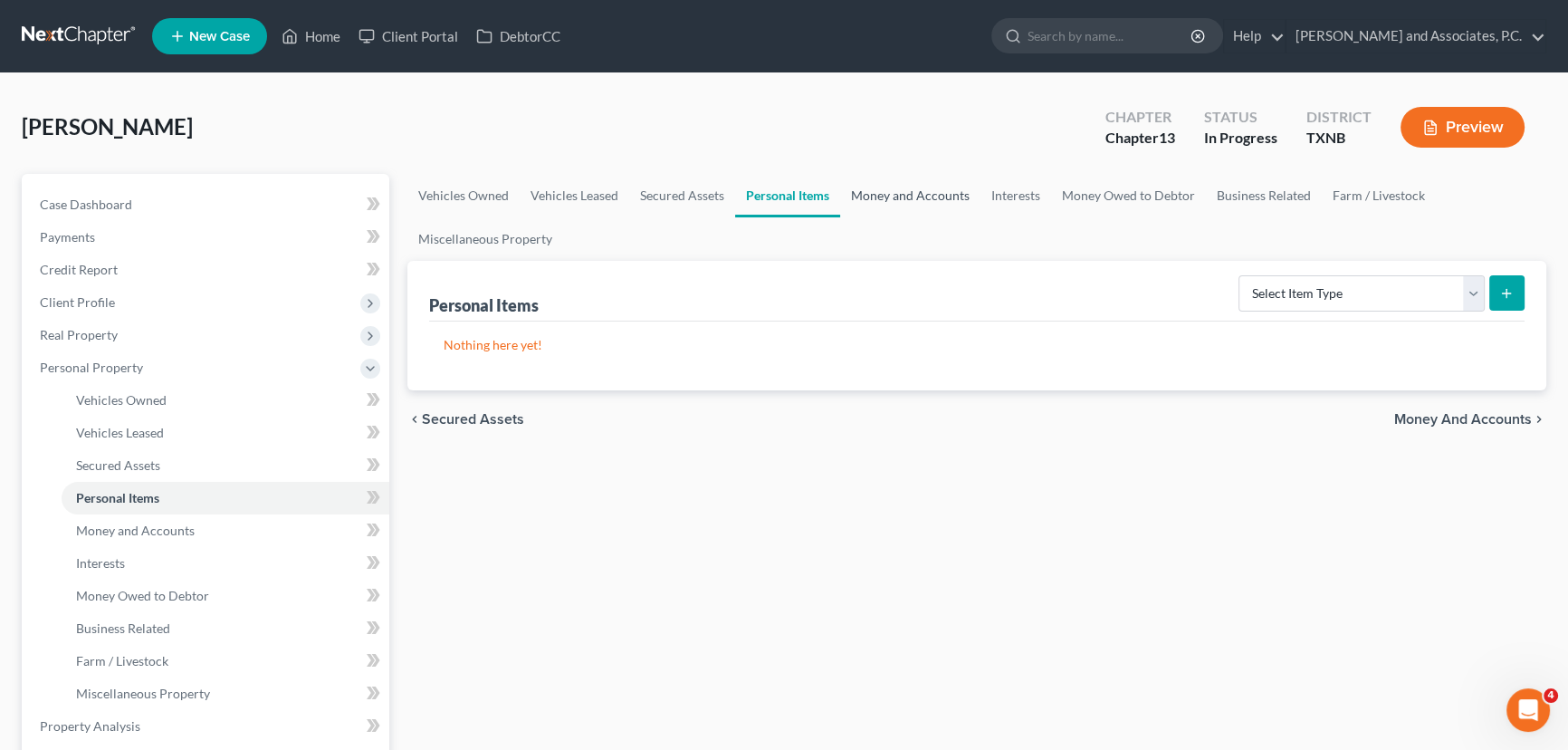
click at [900, 190] on link "Money and Accounts" at bounding box center [910, 195] width 140 height 43
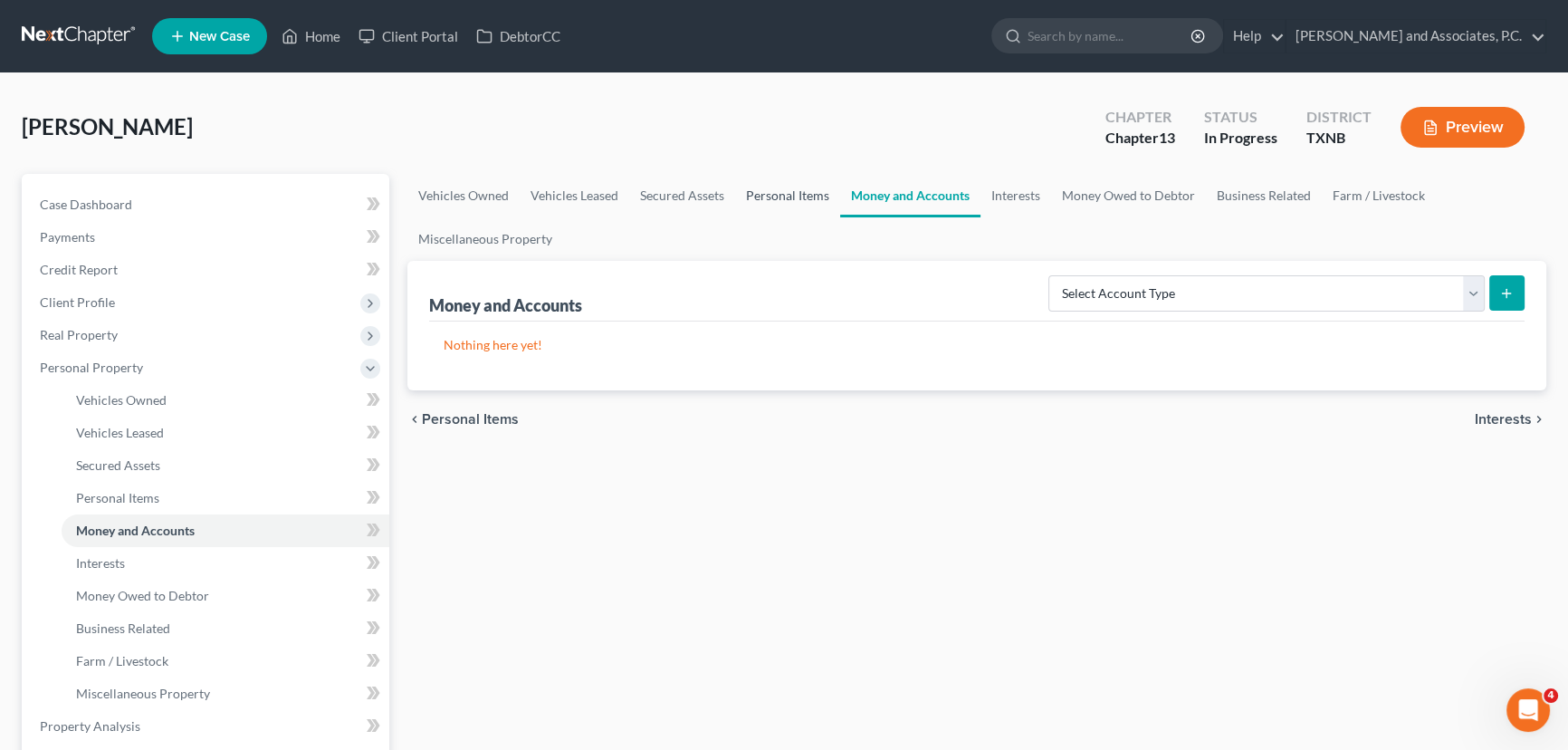
click at [753, 190] on link "Personal Items" at bounding box center [786, 195] width 105 height 43
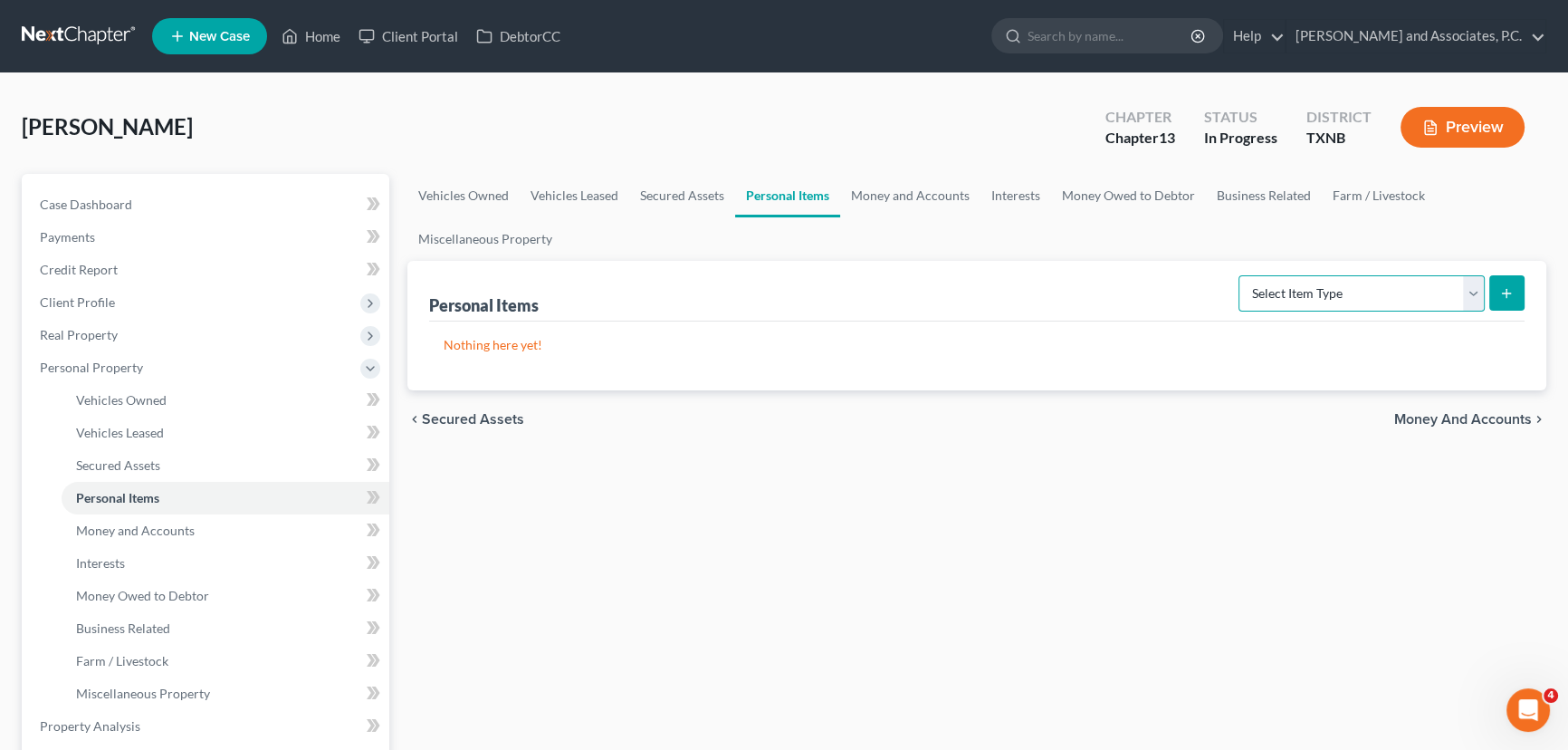
click at [1288, 283] on select "Select Item Type Clothing (A/B: 11) Collectibles Of Value (A/B: 8) Electronics …" at bounding box center [1361, 293] width 246 height 36
click at [1401, 293] on select "Select Item Type Clothing (A/B: 11) Collectibles Of Value (A/B: 8) Electronics …" at bounding box center [1361, 293] width 246 height 36
select select "clothing"
click at [1241, 275] on select "Select Item Type Clothing (A/B: 11) Collectibles Of Value (A/B: 8) Electronics …" at bounding box center [1361, 293] width 246 height 36
click at [1507, 289] on line "submit" at bounding box center [1507, 293] width 0 height 8
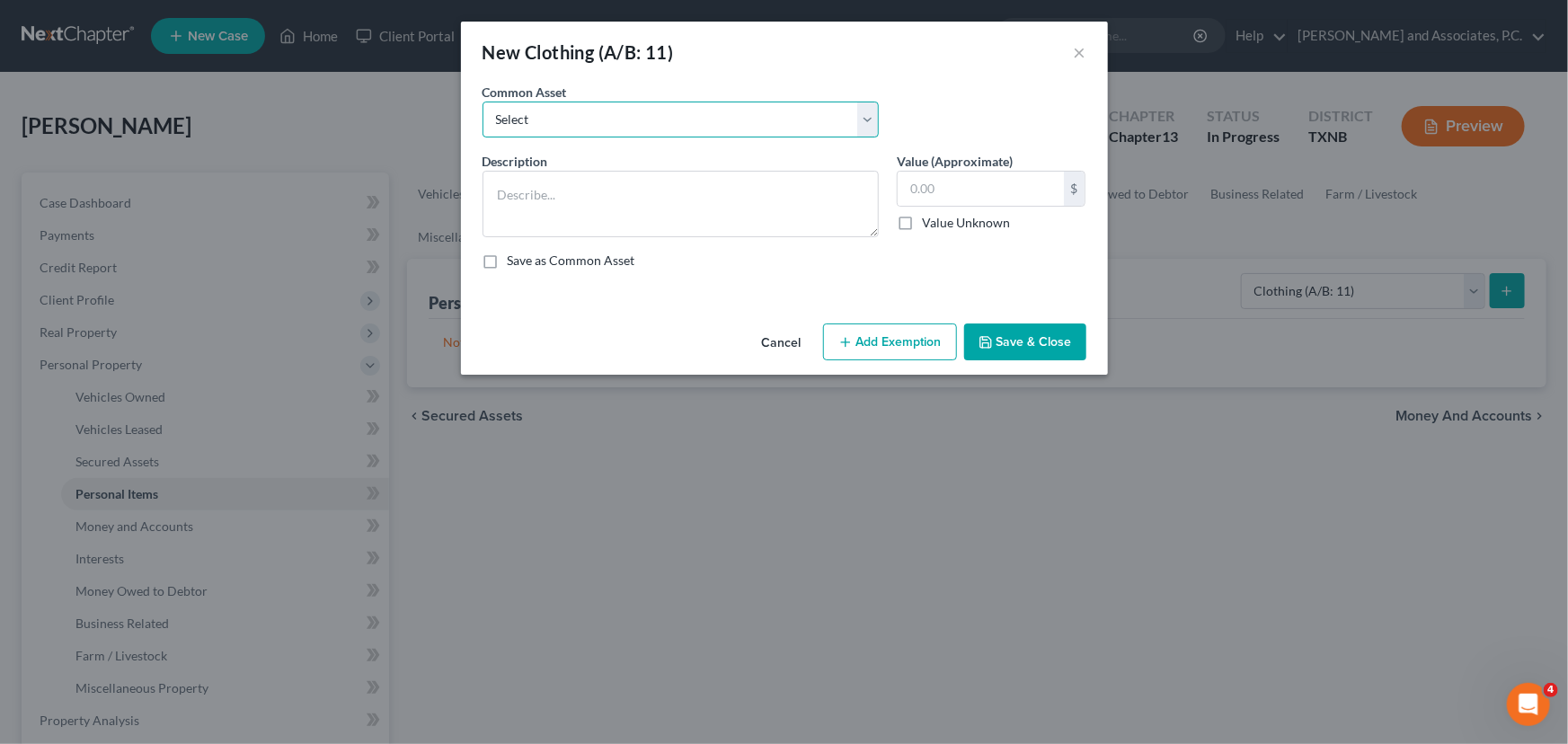
click at [638, 128] on select "Select personal clothing personal clothing personal clothing" at bounding box center [681, 120] width 396 height 36
select select "1"
click at [483, 102] on select "Select personal clothing personal clothing personal clothing" at bounding box center [681, 120] width 396 height 36
type textarea "personal clothing"
type input "500.00"
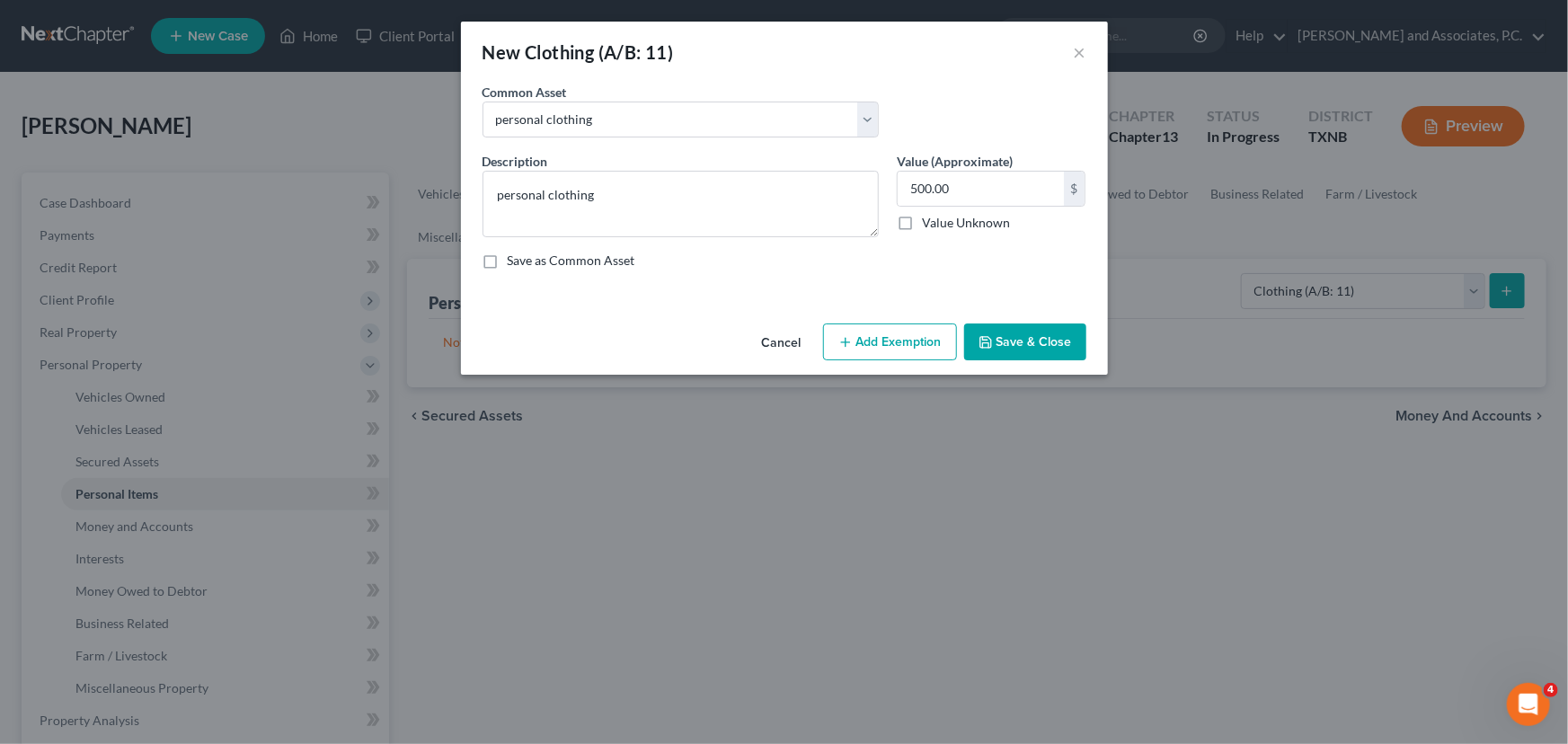
click at [1020, 349] on button "Save & Close" at bounding box center [1025, 343] width 122 height 38
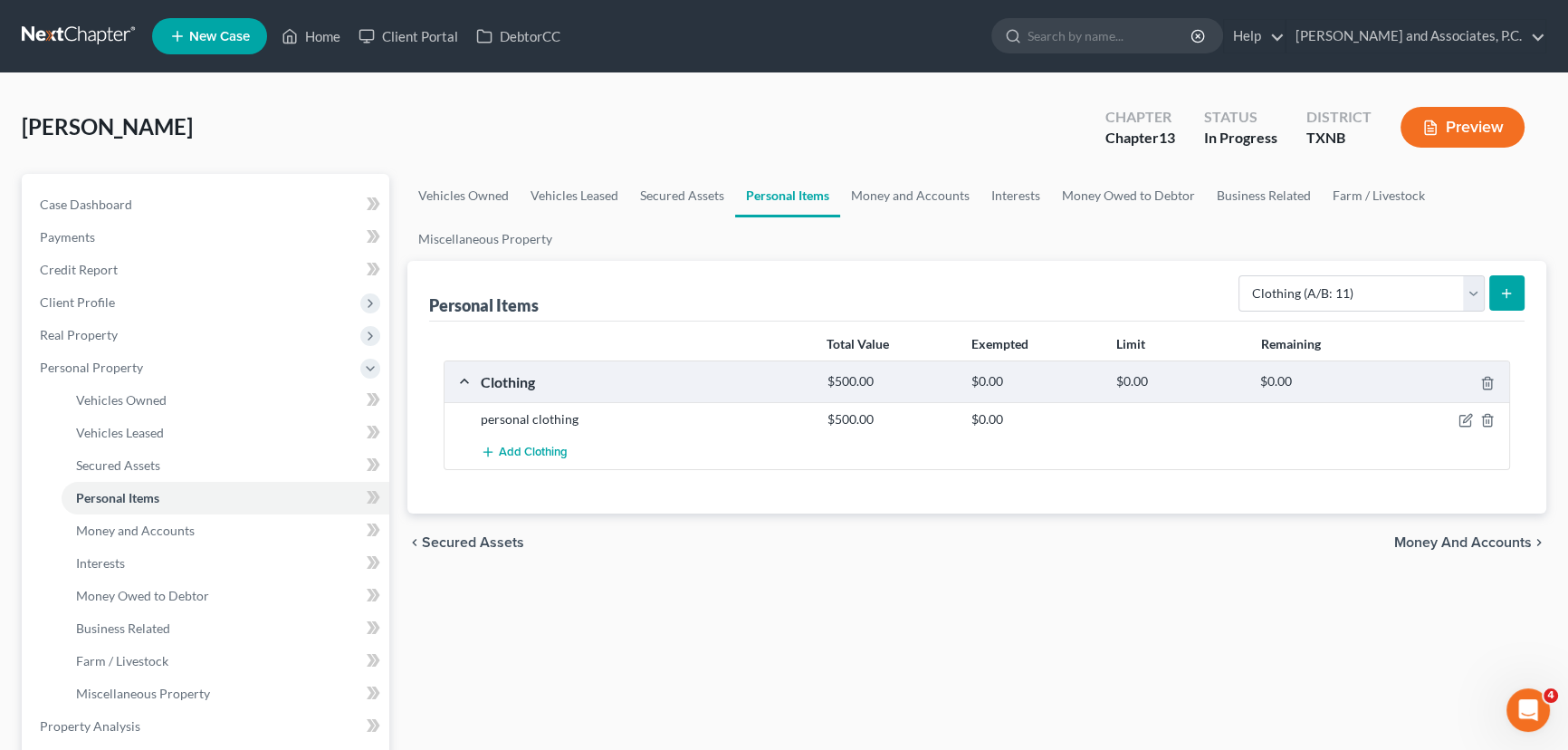
click at [1511, 296] on icon "submit" at bounding box center [1506, 293] width 14 height 14
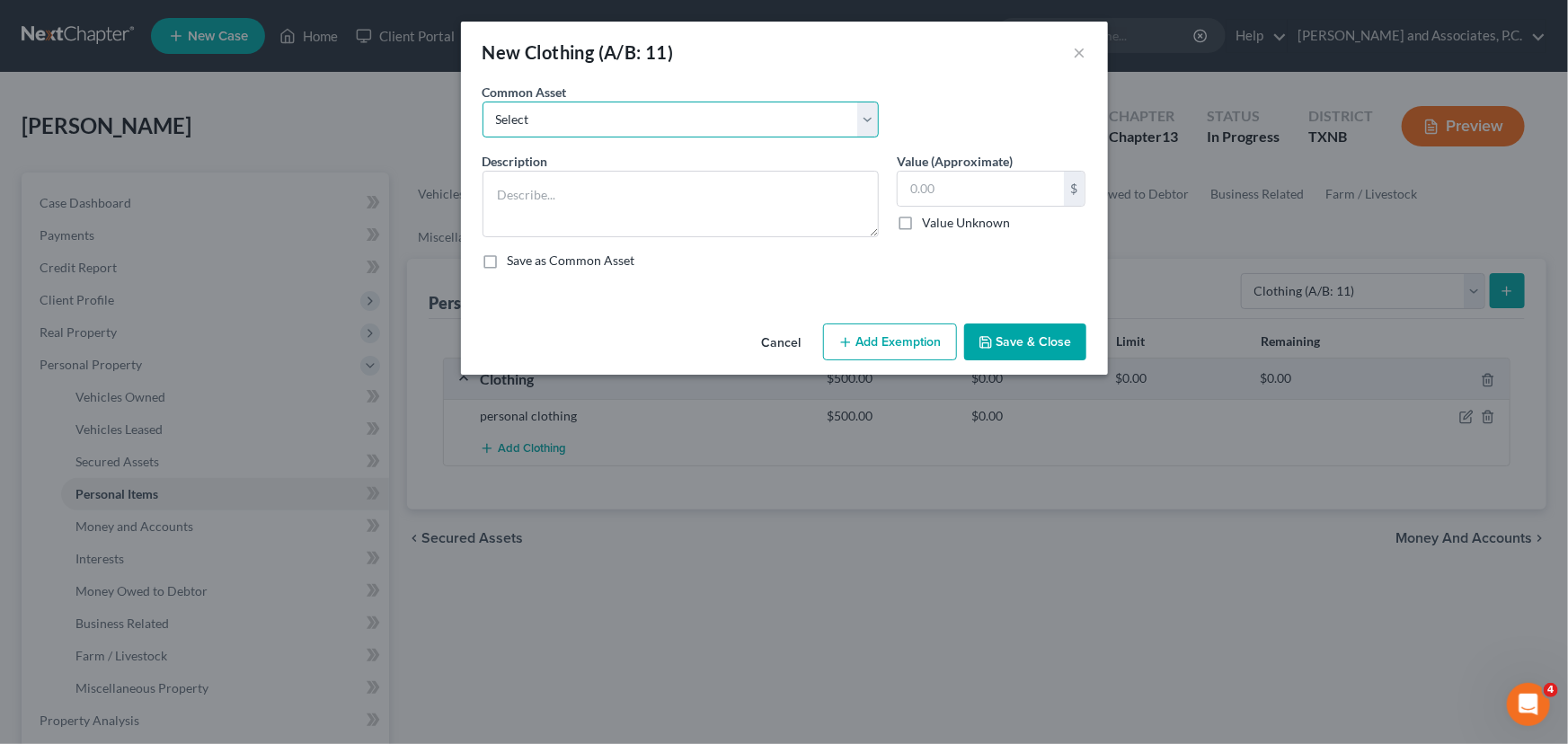
drag, startPoint x: 653, startPoint y: 118, endPoint x: 647, endPoint y: 135, distance: 18.0
click at [653, 118] on select "Select personal clothing personal clothing personal clothing" at bounding box center [681, 120] width 396 height 36
select select "1"
click at [483, 102] on select "Select personal clothing personal clothing personal clothing" at bounding box center [681, 120] width 396 height 36
type textarea "personal clothing"
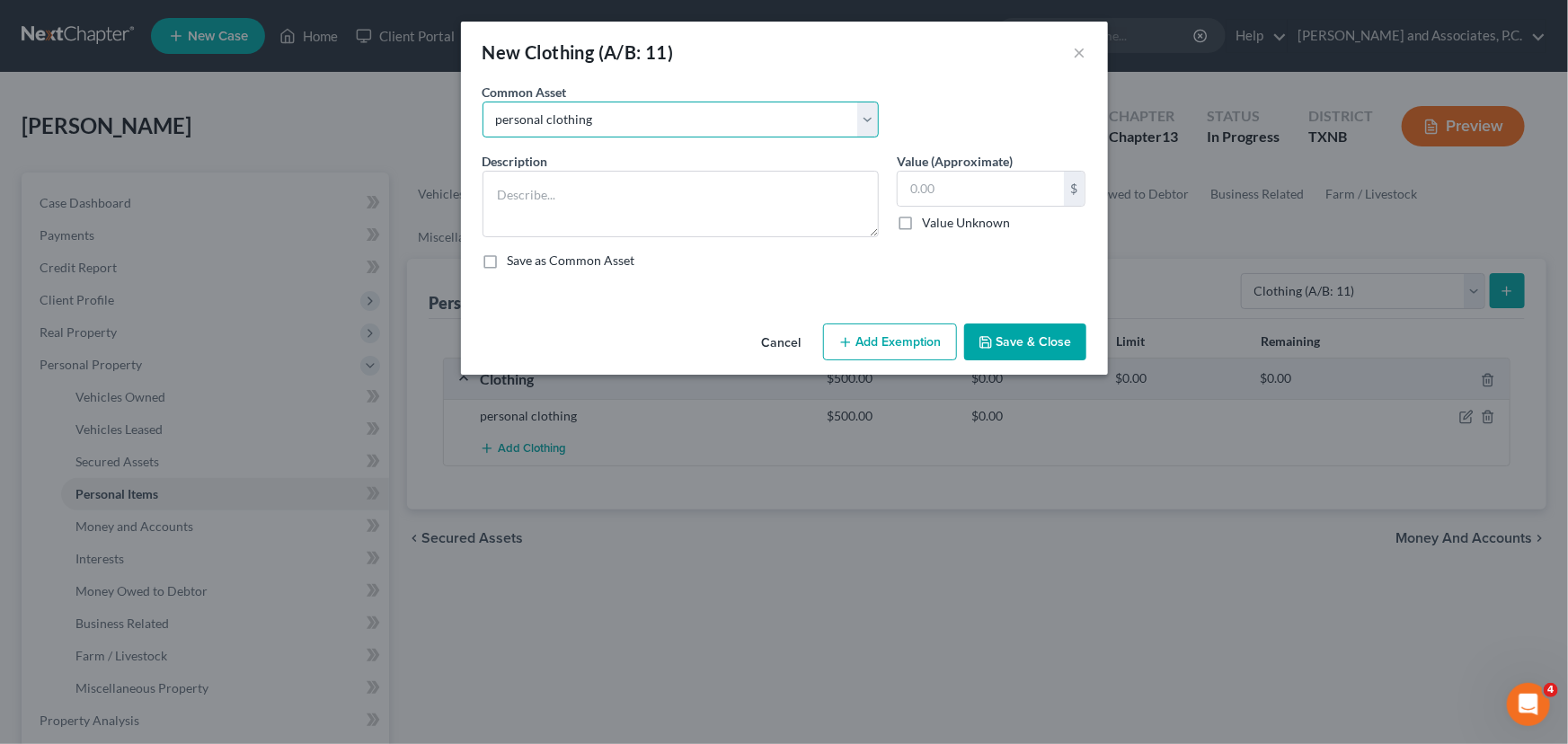
type input "500.00"
click at [1076, 53] on button "×" at bounding box center [1080, 51] width 12 height 22
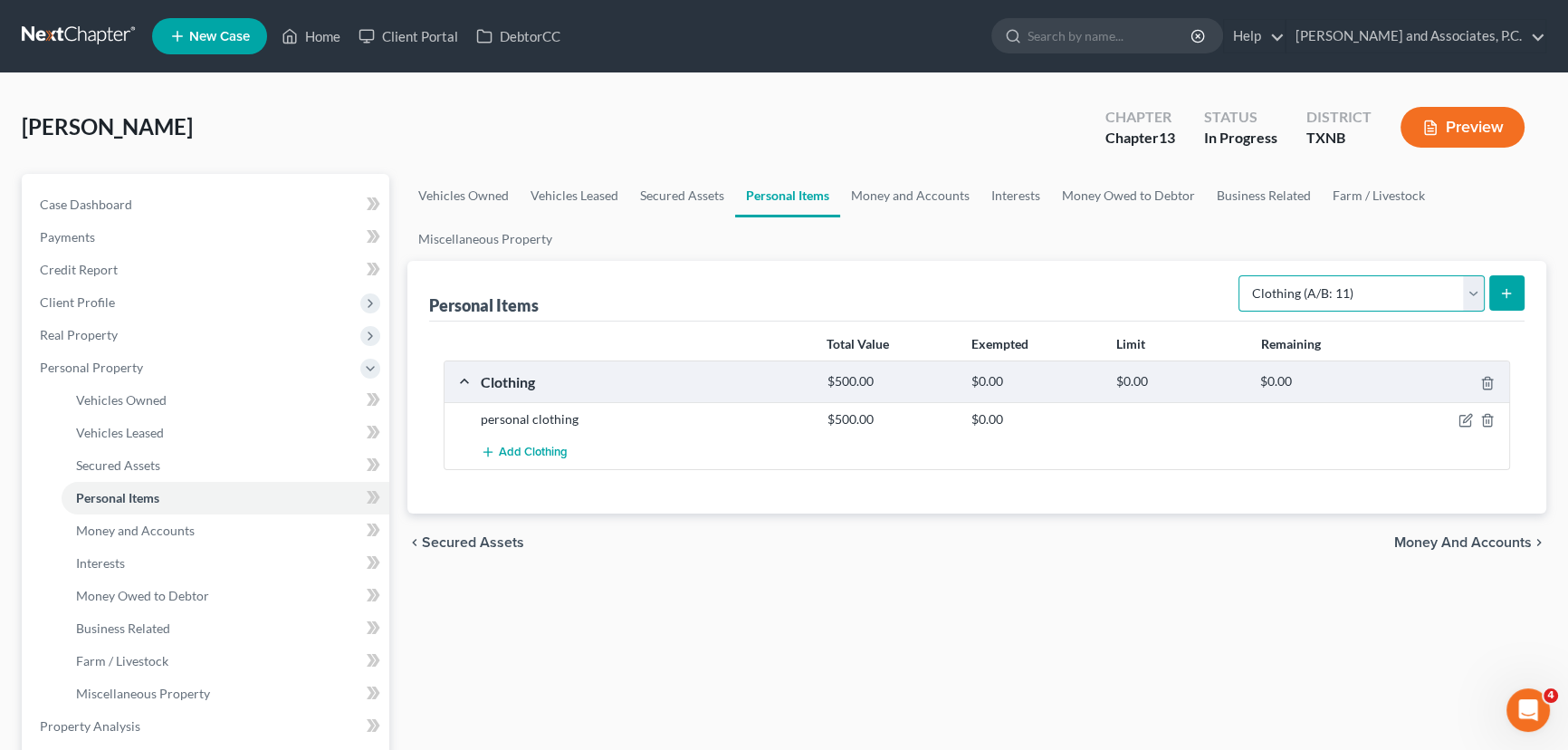
click at [1290, 286] on select "Select Item Type Clothing (A/B: 11) Collectibles Of Value (A/B: 8) Electronics …" at bounding box center [1361, 293] width 246 height 36
select select "household_goods"
click at [1241, 275] on select "Select Item Type Clothing (A/B: 11) Collectibles Of Value (A/B: 8) Electronics …" at bounding box center [1361, 293] width 246 height 36
click at [1505, 286] on icon "submit" at bounding box center [1506, 293] width 14 height 14
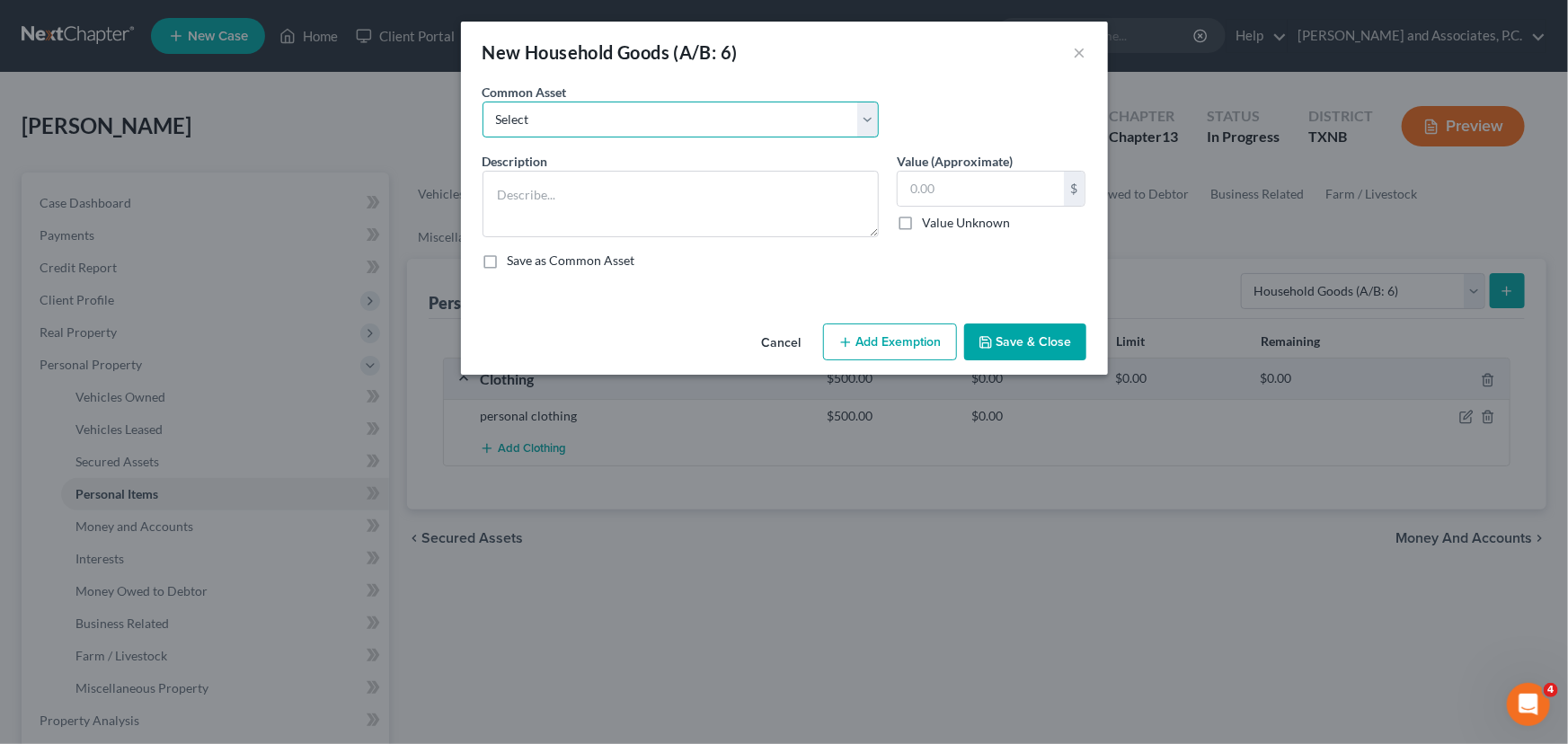
drag, startPoint x: 625, startPoint y: 120, endPoint x: 621, endPoint y: 135, distance: 15.5
click at [625, 120] on select "Select household goods & furnishings household goods & furnishings" at bounding box center [681, 120] width 396 height 36
select select "0"
click at [483, 102] on select "Select household goods & furnishings household goods & furnishings" at bounding box center [681, 120] width 396 height 36
type textarea "household goods & furnishings"
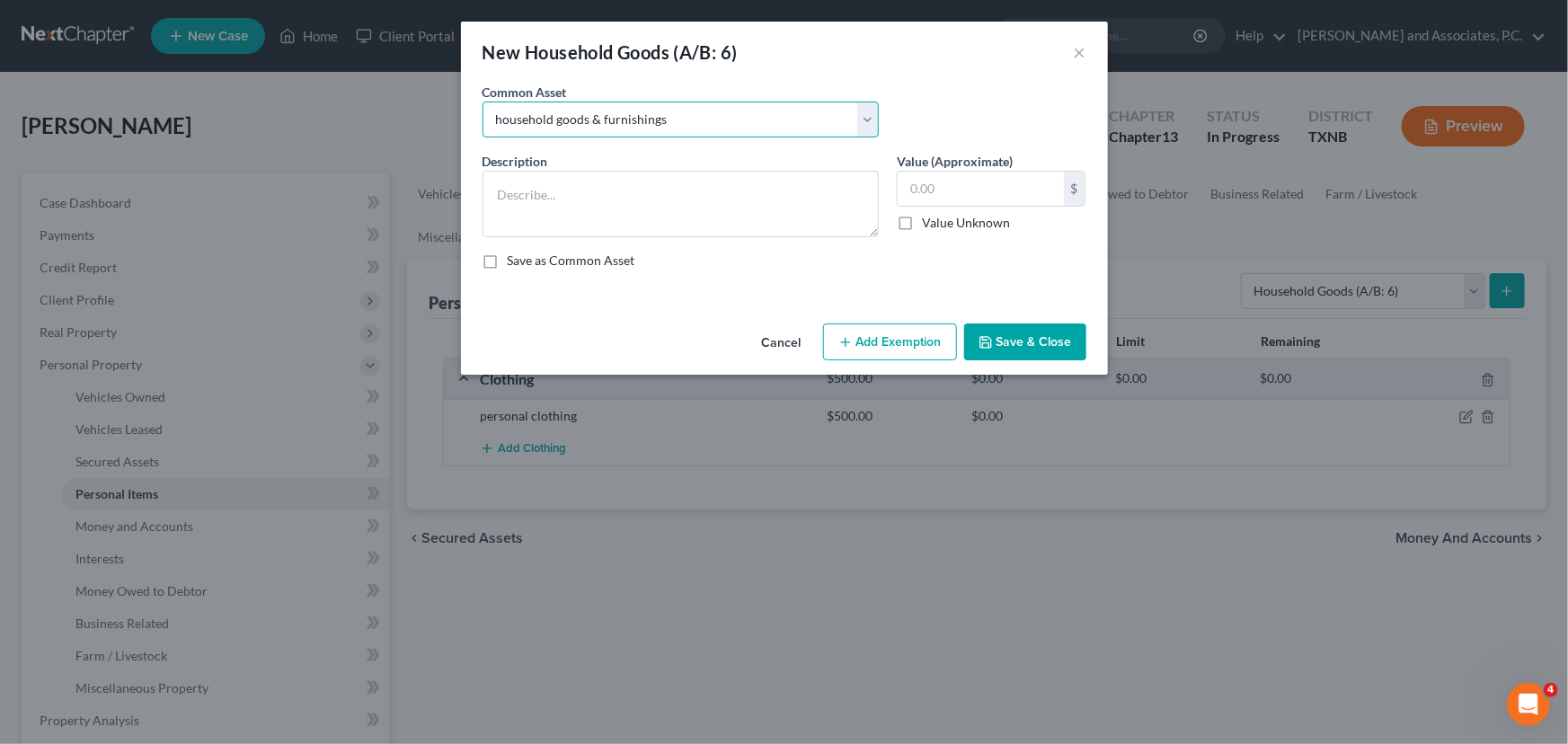
type input "4,000.00"
click at [1005, 342] on button "Save & Close" at bounding box center [1025, 343] width 122 height 38
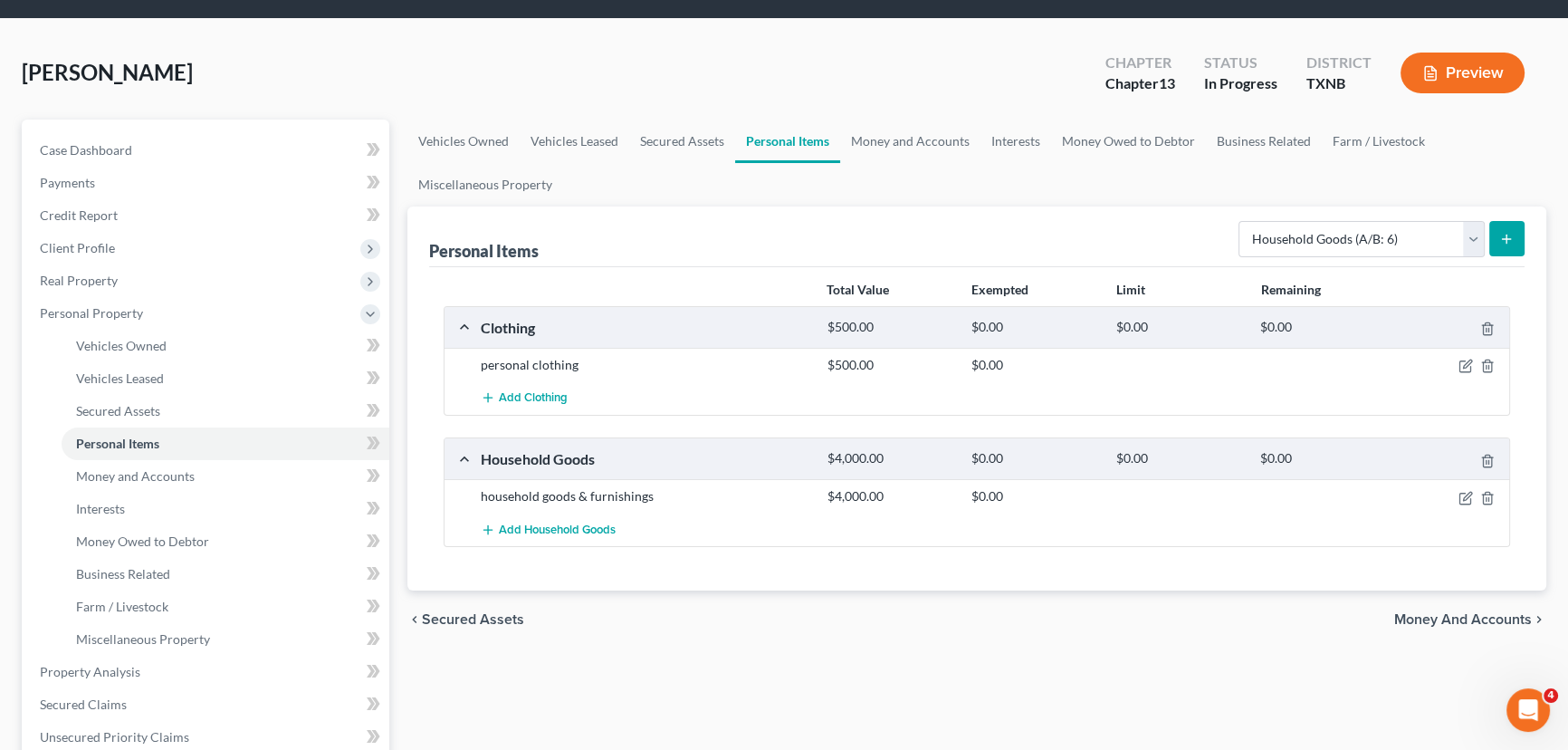
scroll to position [82, 0]
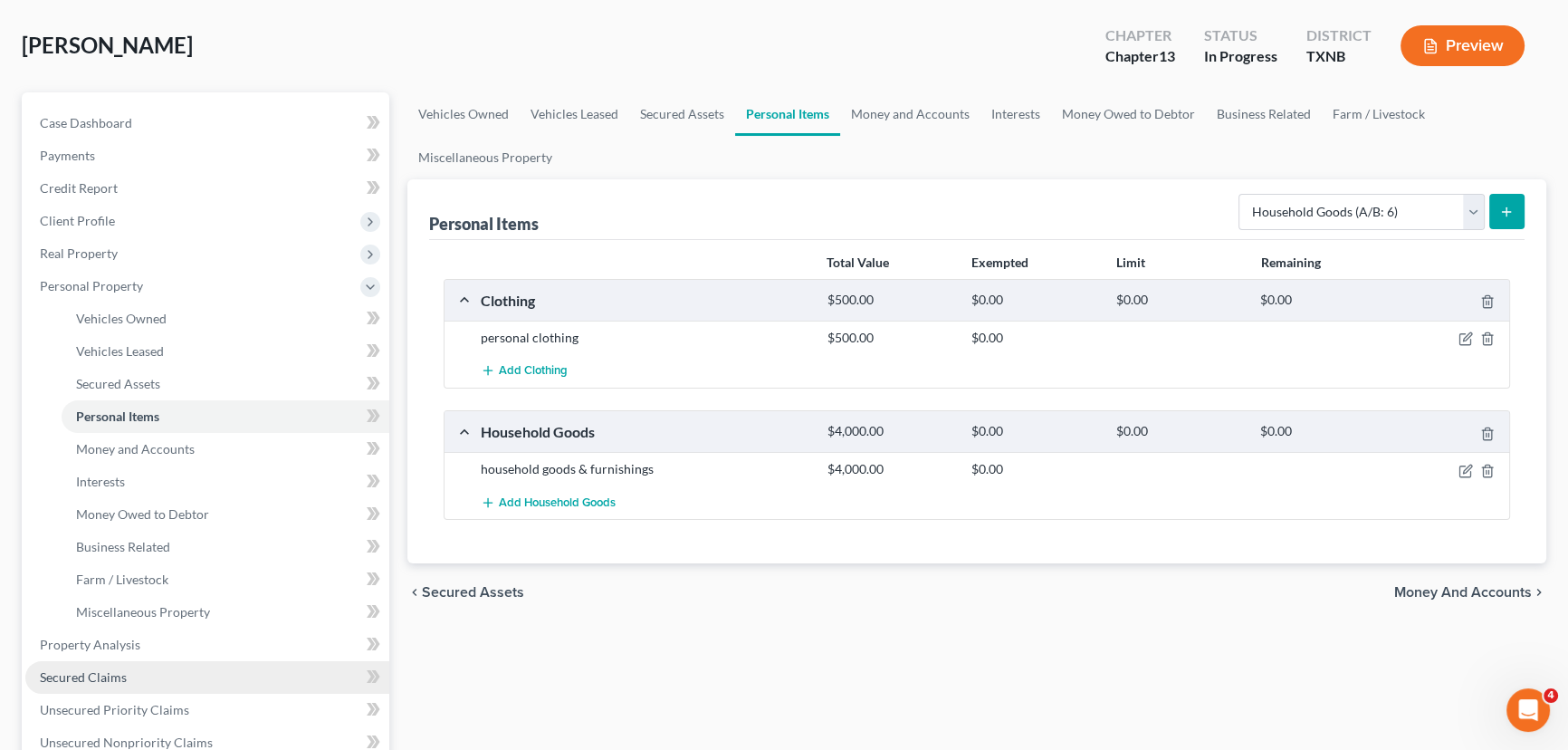
click at [150, 675] on link "Secured Claims" at bounding box center [206, 677] width 363 height 33
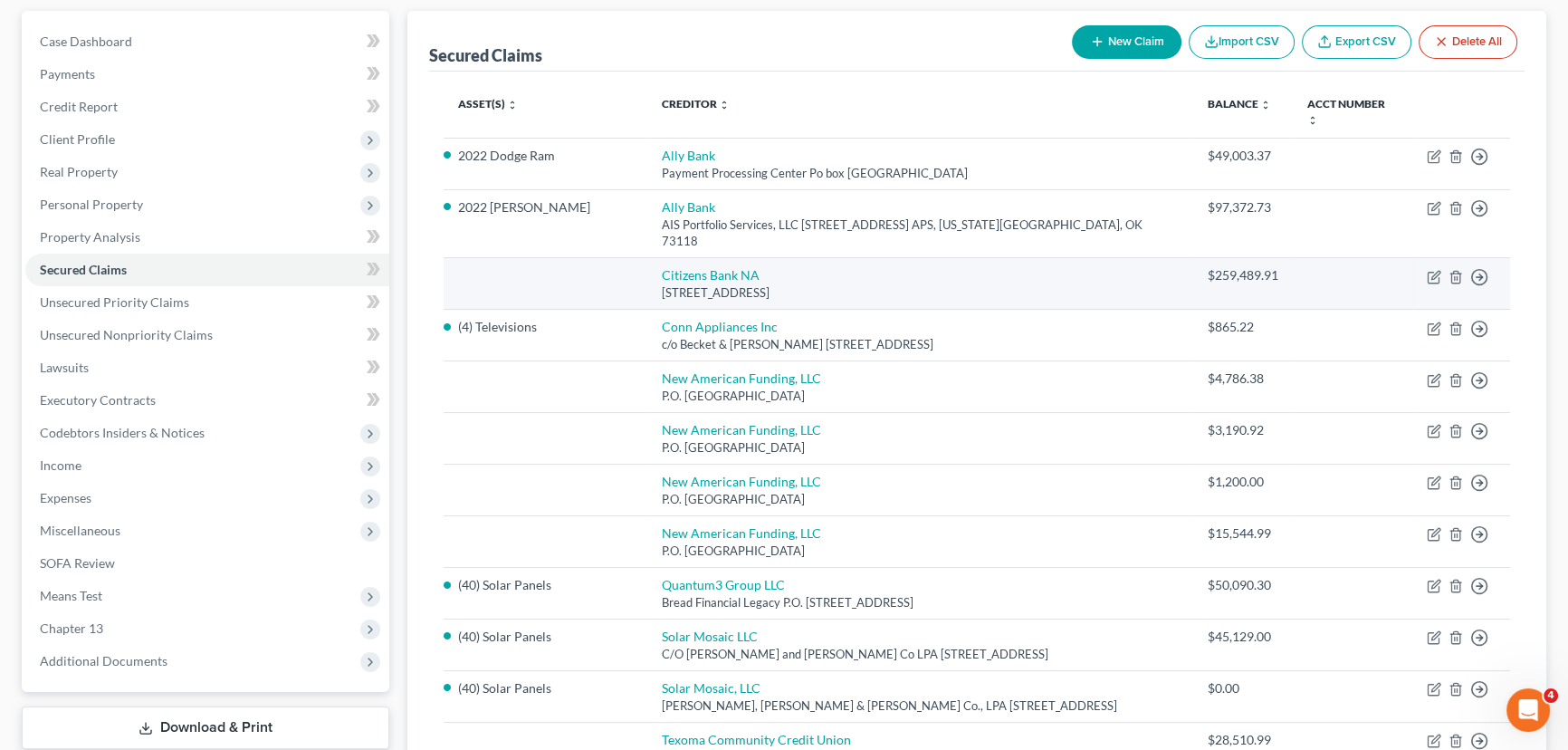
scroll to position [164, 0]
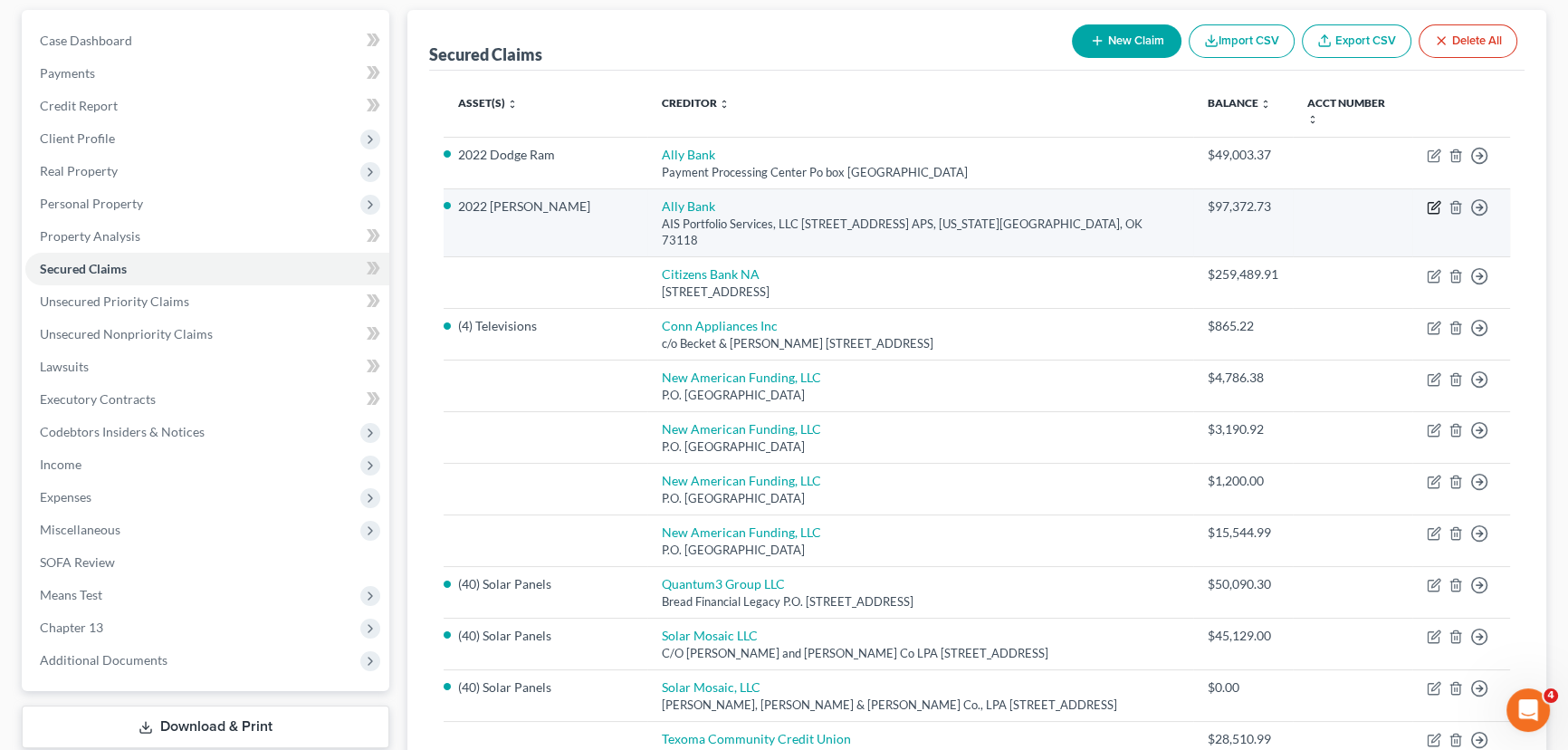
click at [1433, 200] on icon "button" at bounding box center [1434, 207] width 14 height 14
select select "37"
select select "0"
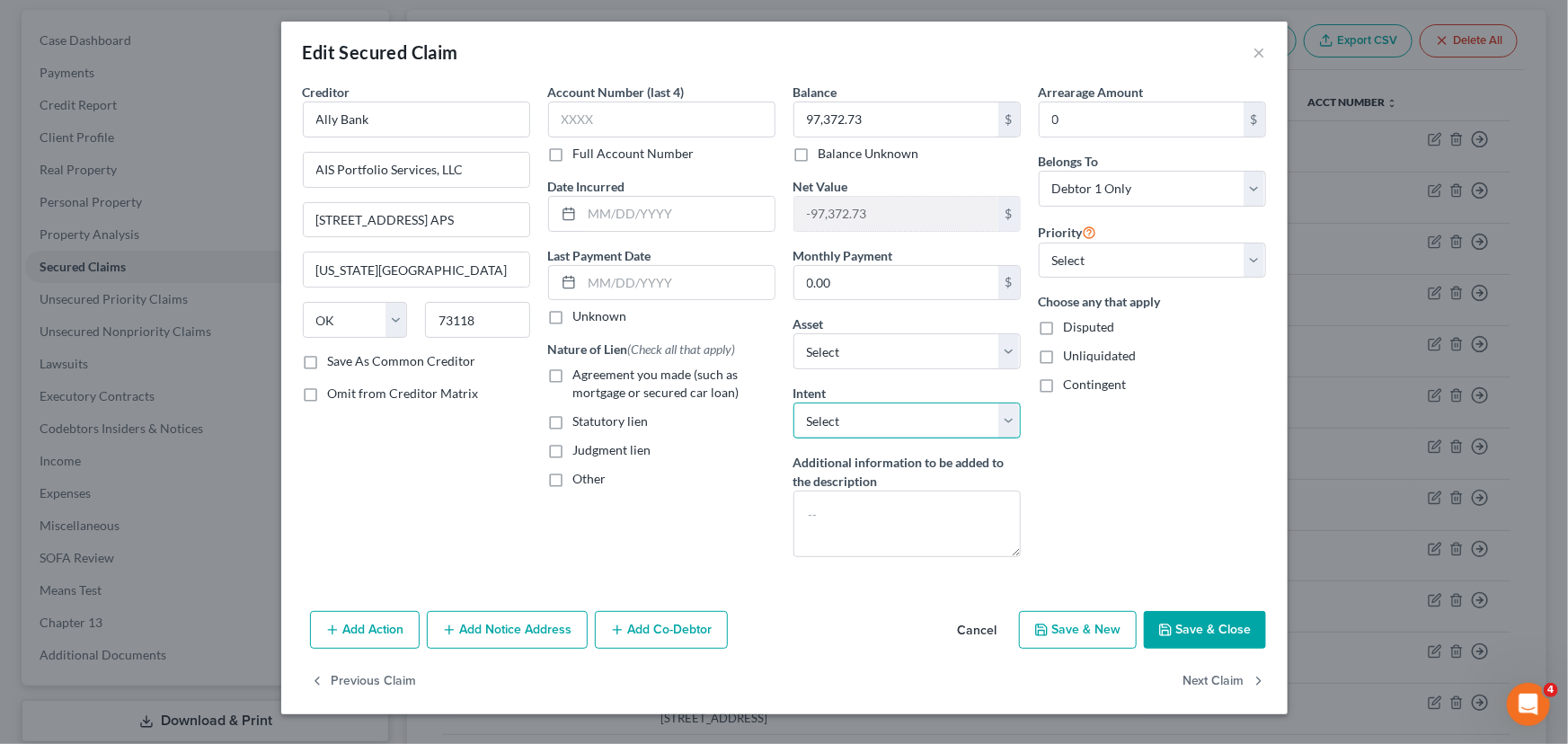
click at [824, 413] on select "Select Surrender Redeem Reaffirm Avoid Other" at bounding box center [906, 421] width 228 height 36
select select "0"
click at [793, 402] on select "Select Surrender Redeem Reaffirm Avoid Other" at bounding box center [906, 421] width 228 height 36
click at [1195, 632] on button "Save & Close" at bounding box center [1205, 630] width 122 height 38
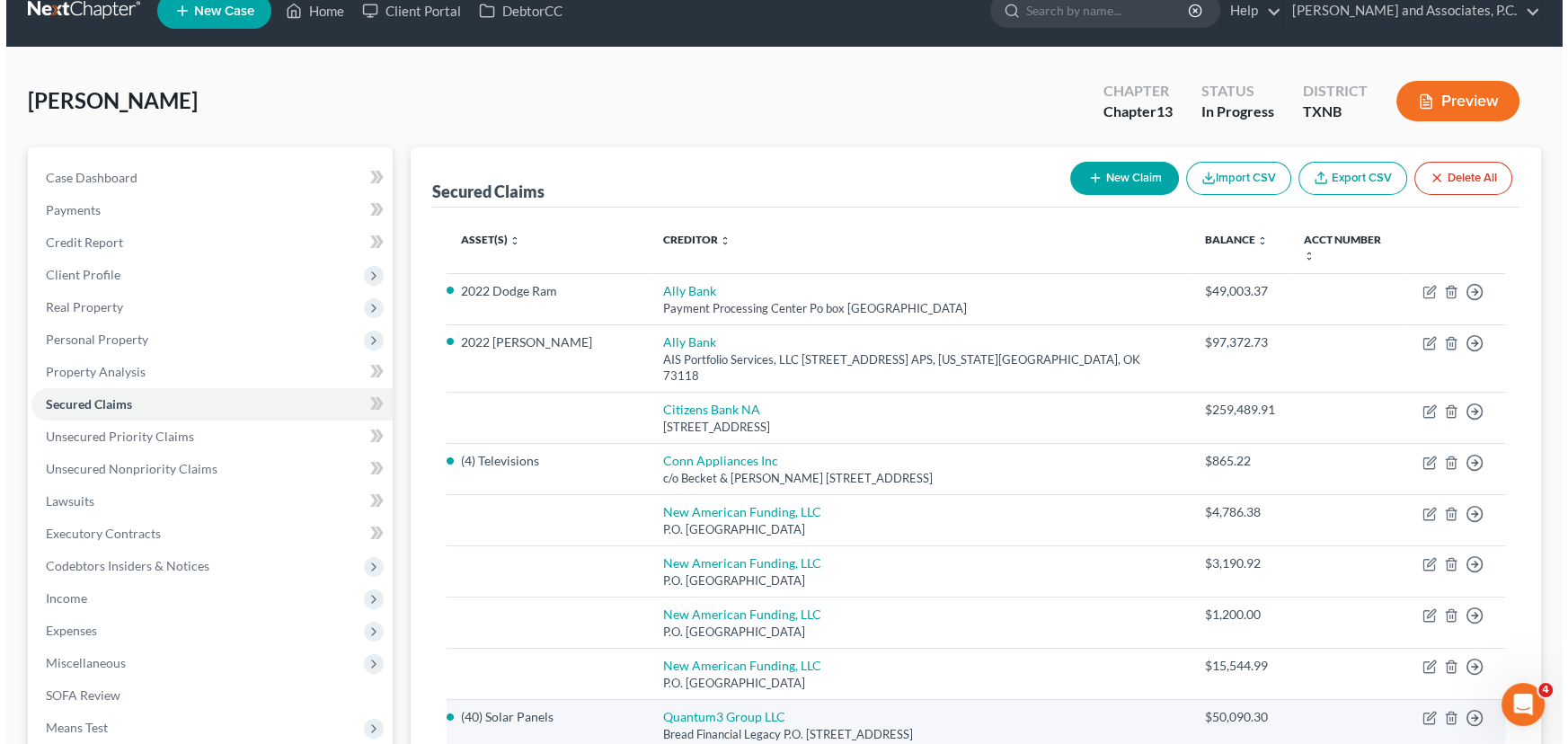
scroll to position [0, 0]
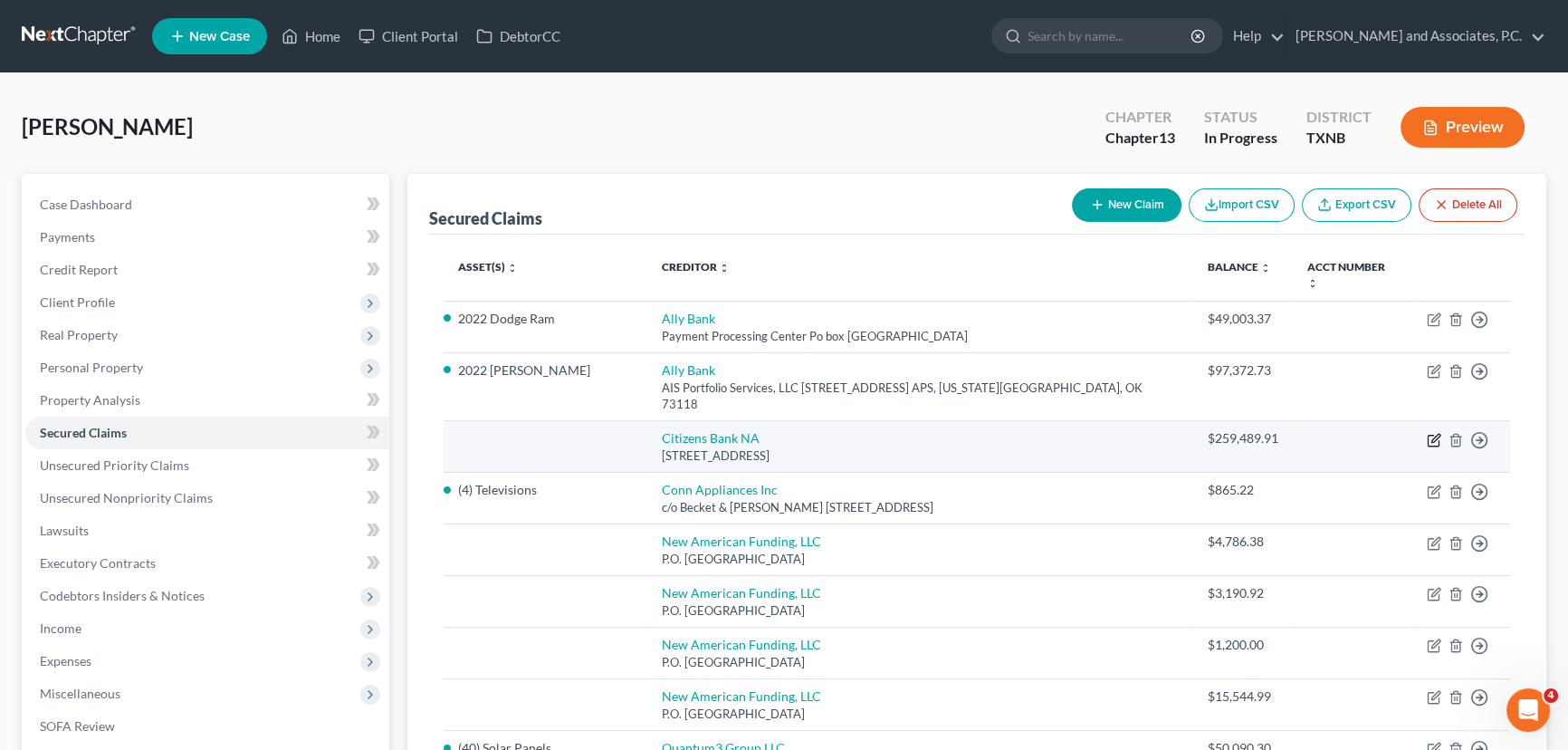
click at [1430, 433] on icon "button" at bounding box center [1434, 439] width 14 height 14
select select "48"
select select "0"
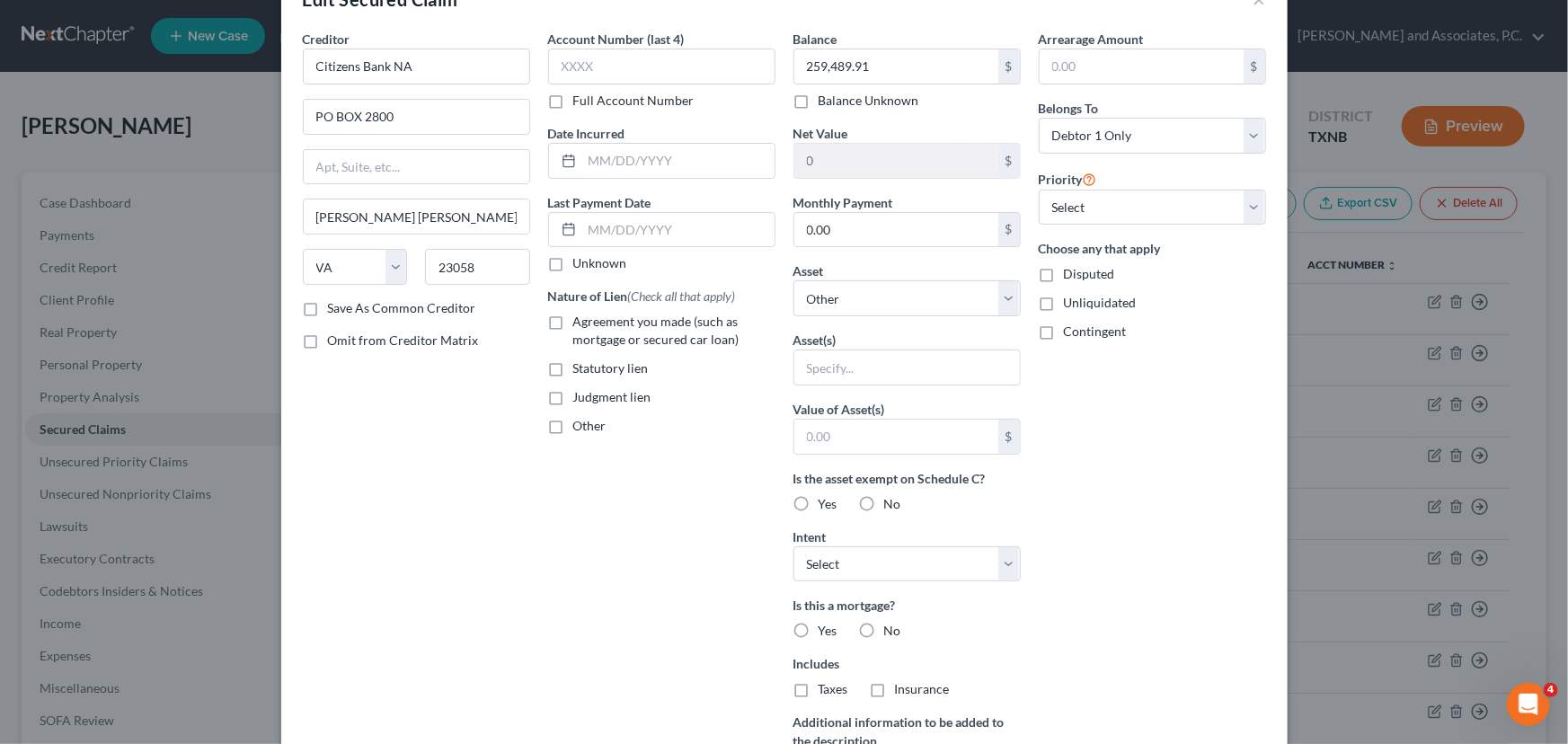
scroll to position [81, 0]
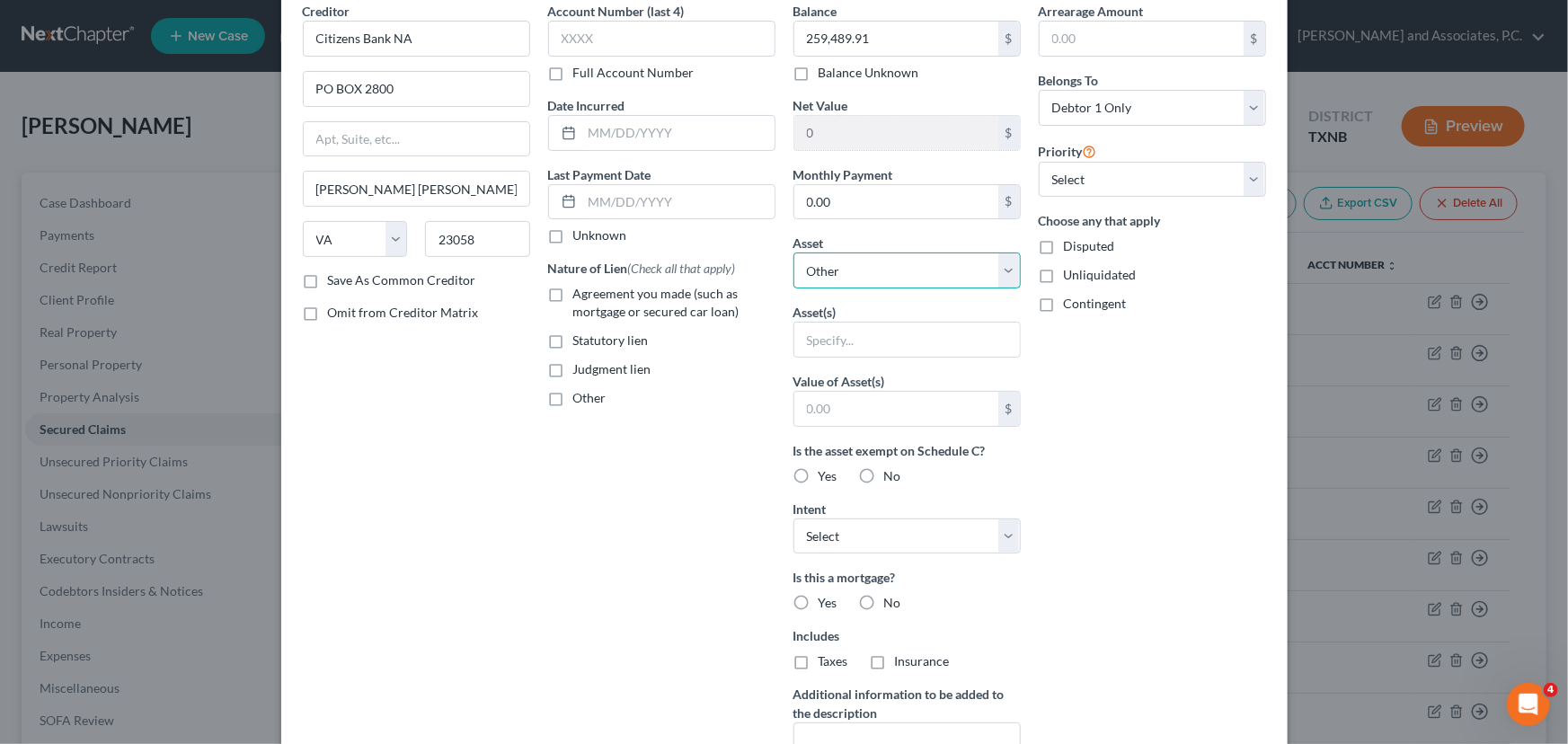
click at [976, 269] on select "Select Other Multiple Assets 2022 Dodge Ram - $0.0 Household Goods - household …" at bounding box center [906, 270] width 228 height 36
click at [979, 270] on select "Select Other Multiple Assets 2022 Dodge Ram - $0.0 Household Goods - household …" at bounding box center [906, 270] width 228 height 36
click at [911, 534] on select "Select Surrender Redeem Reaffirm Avoid Other" at bounding box center [906, 537] width 228 height 36
select select "0"
click at [793, 519] on select "Select Surrender Redeem Reaffirm Avoid Other" at bounding box center [906, 537] width 228 height 36
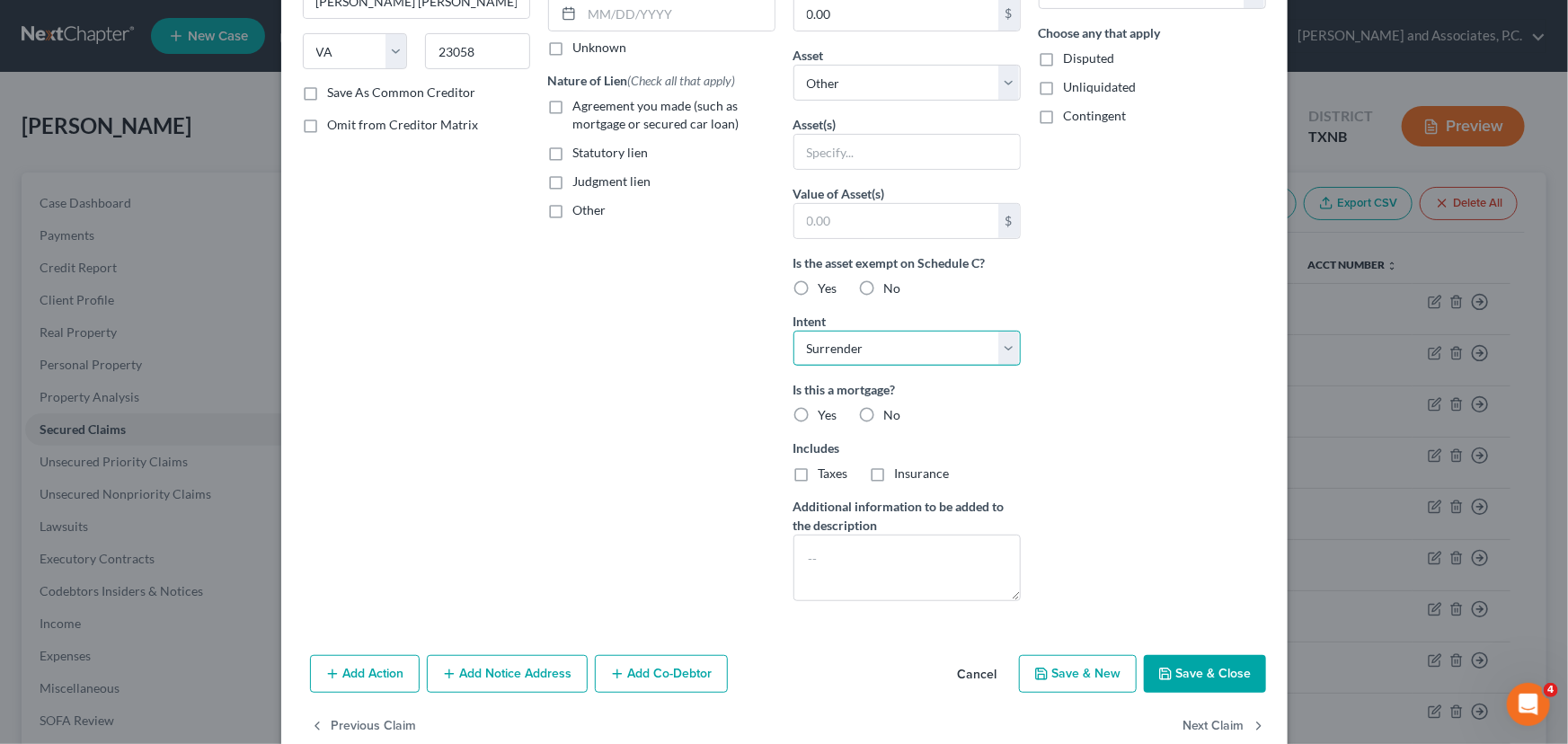
scroll to position [303, 0]
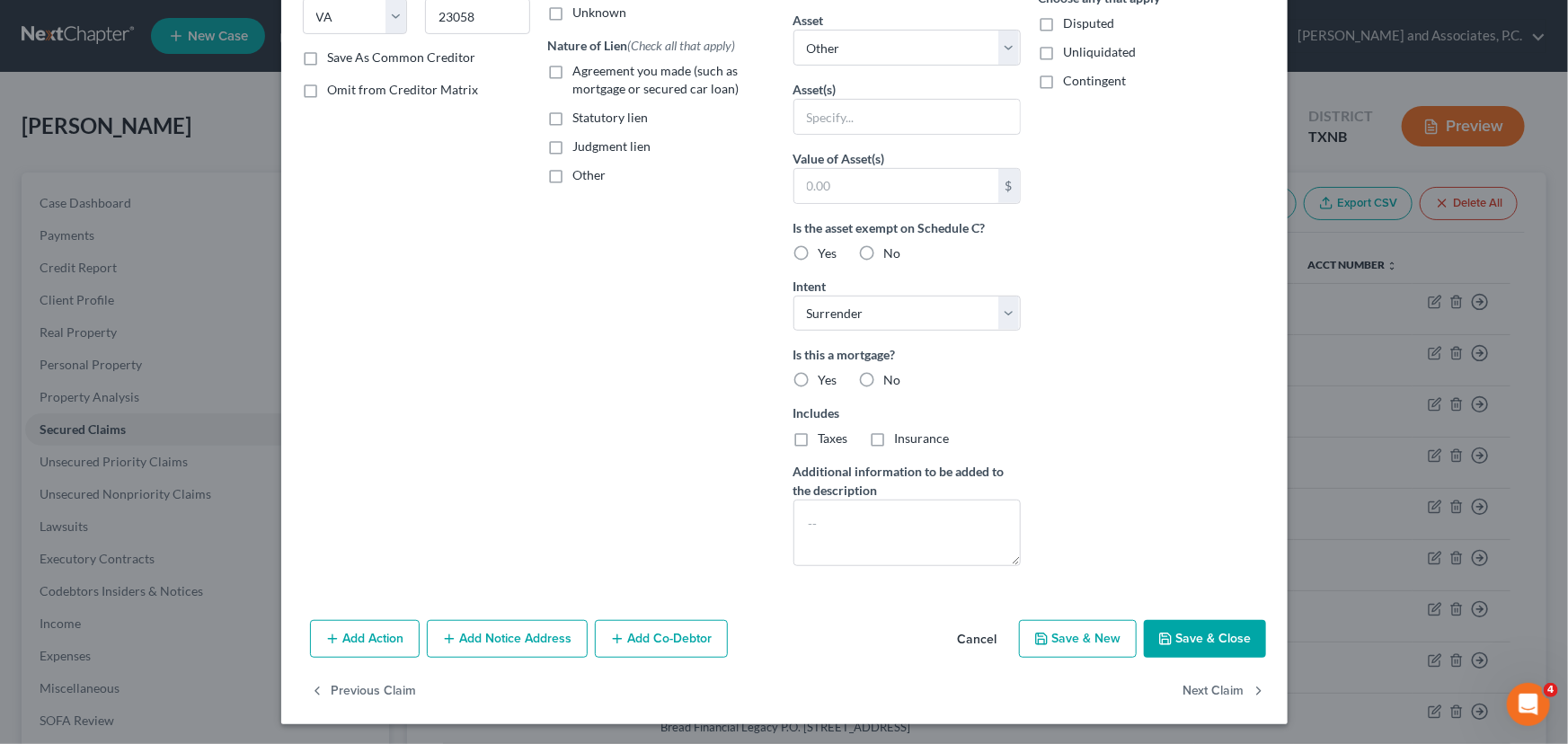
click at [1182, 628] on button "Save & Close" at bounding box center [1205, 638] width 122 height 38
select select
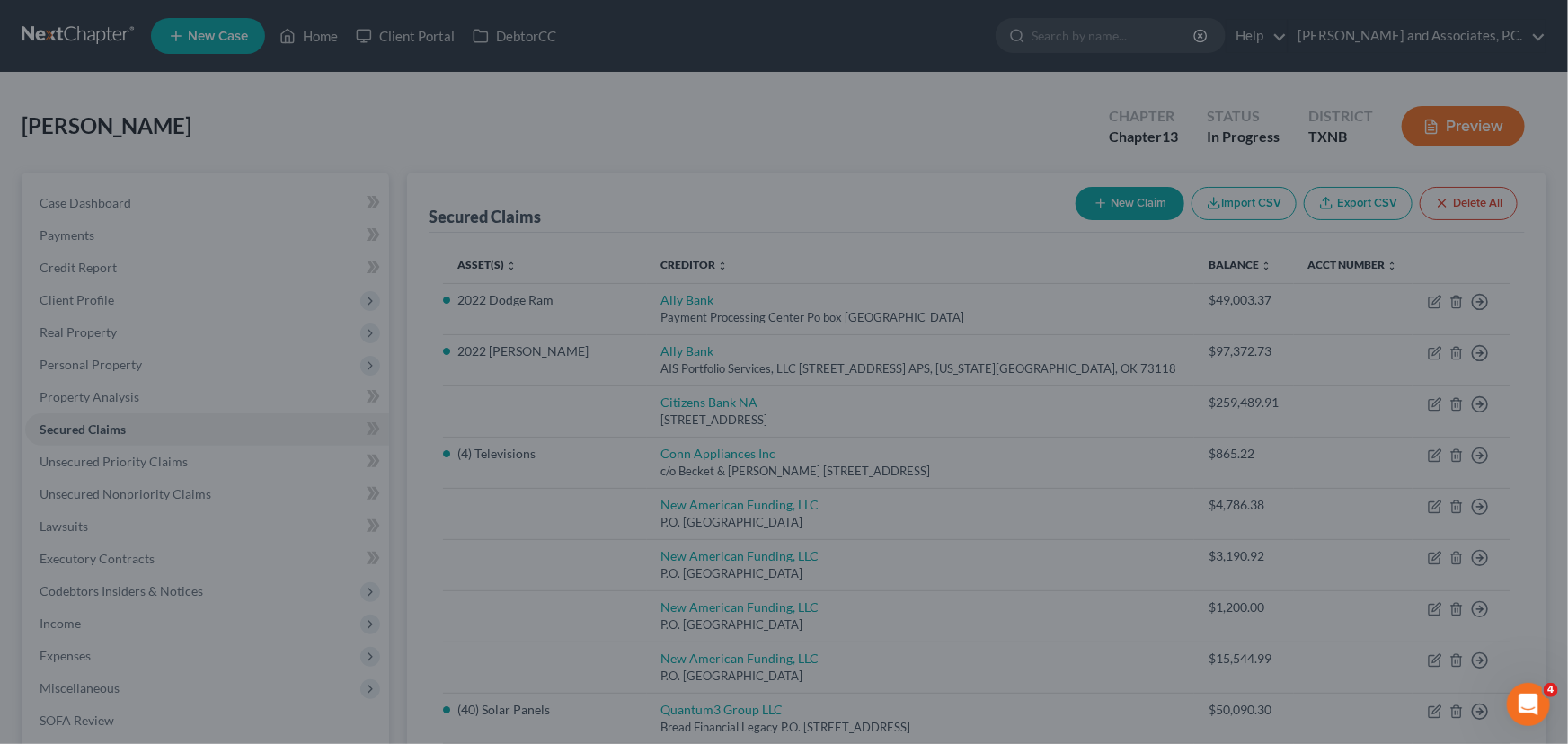
type input "0"
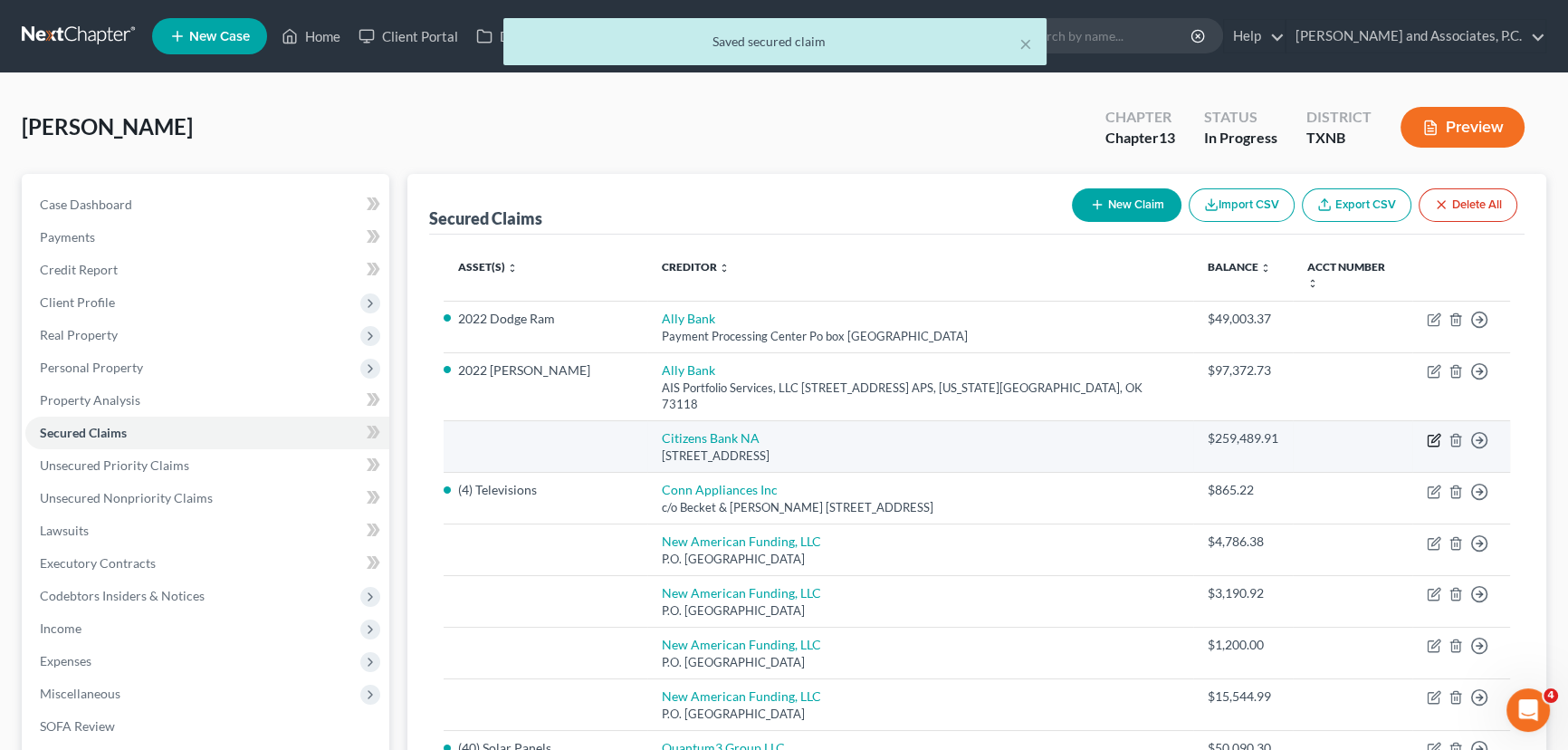
click at [1432, 433] on icon "button" at bounding box center [1434, 439] width 14 height 14
select select "48"
select select "0"
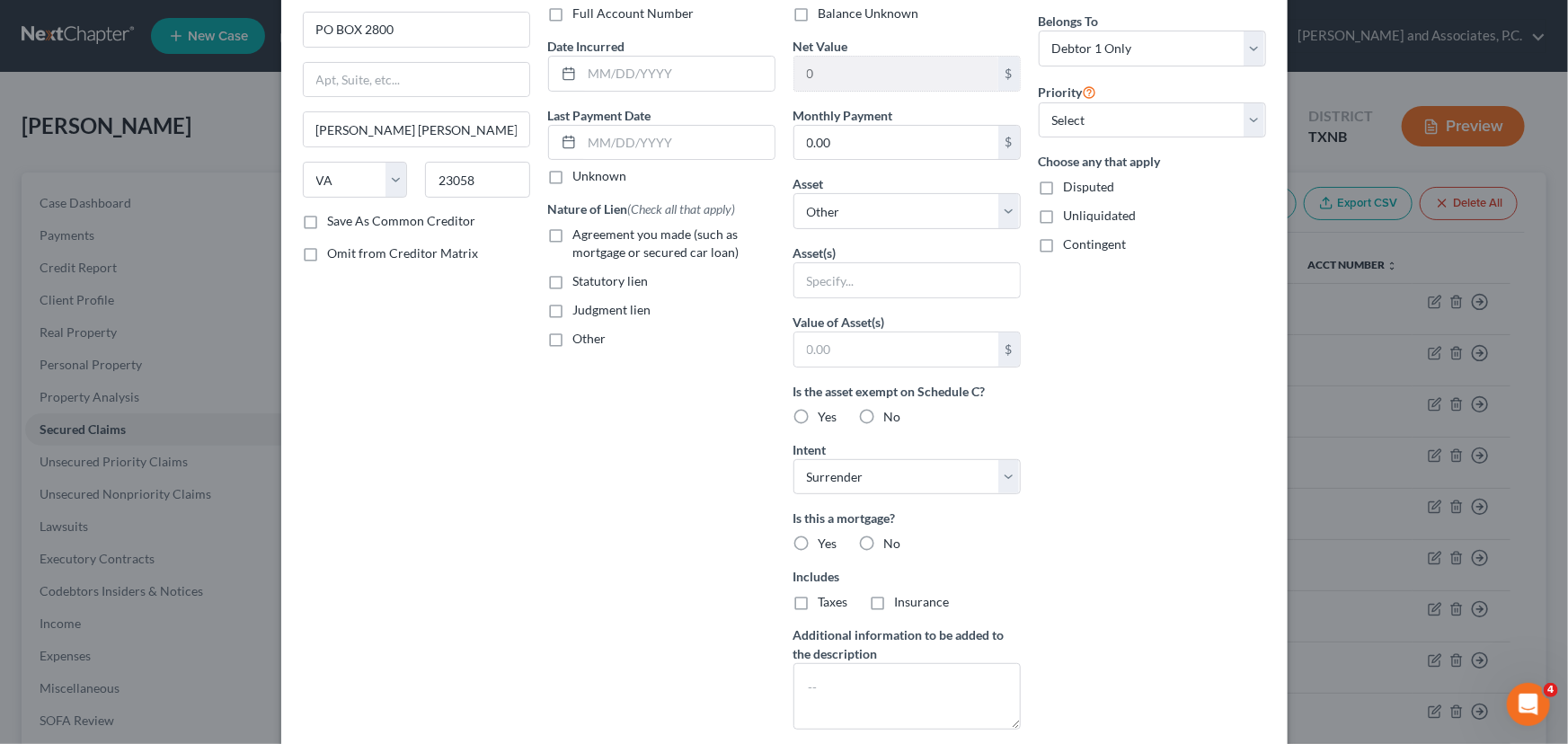
scroll to position [303, 0]
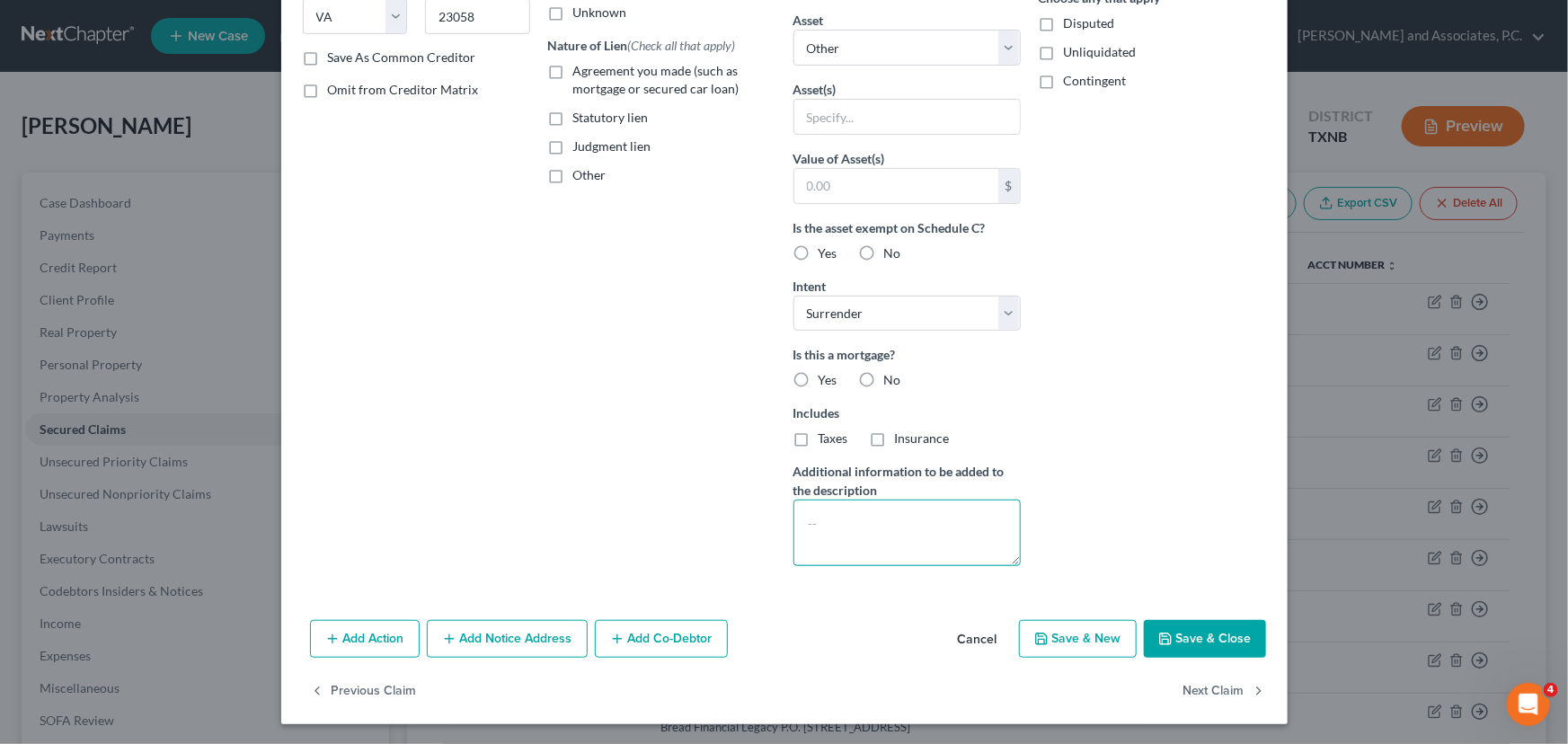
click at [897, 530] on textarea at bounding box center [906, 533] width 228 height 67
type textarea "[STREET_ADDRESS][PERSON_NAME]"
click at [1241, 637] on button "Save & Close" at bounding box center [1205, 638] width 122 height 38
select select
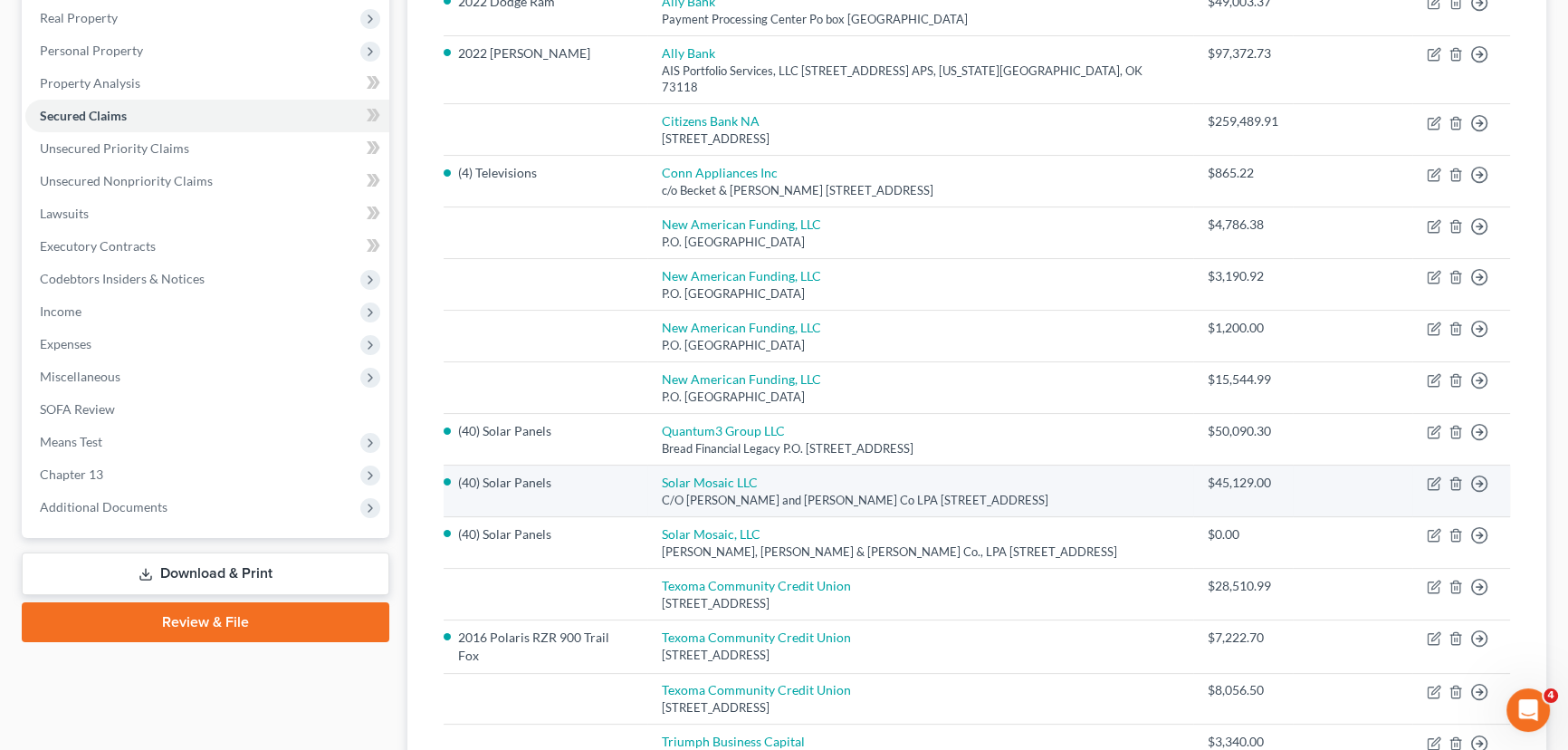
scroll to position [411, 0]
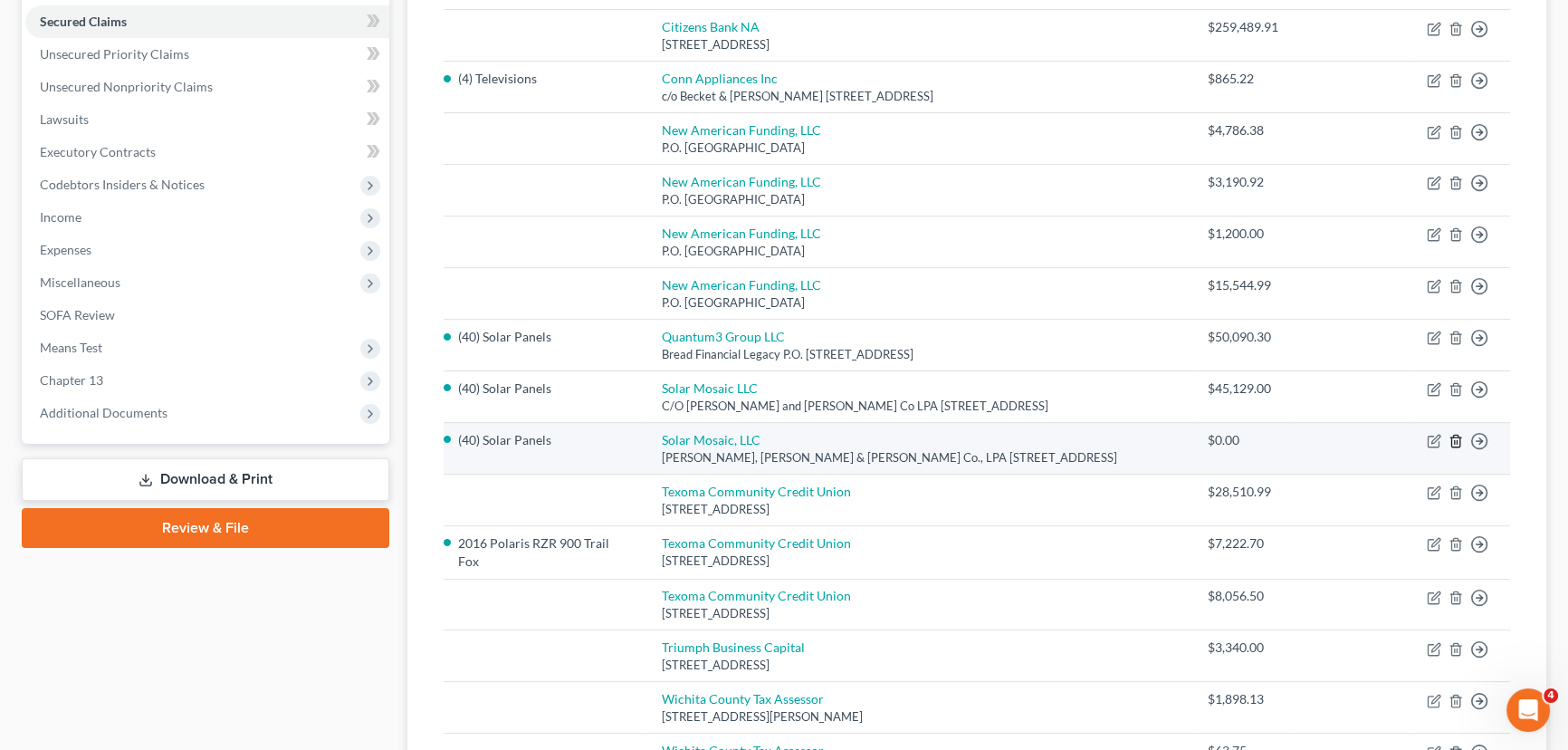
click at [1458, 434] on icon "button" at bounding box center [1455, 440] width 14 height 14
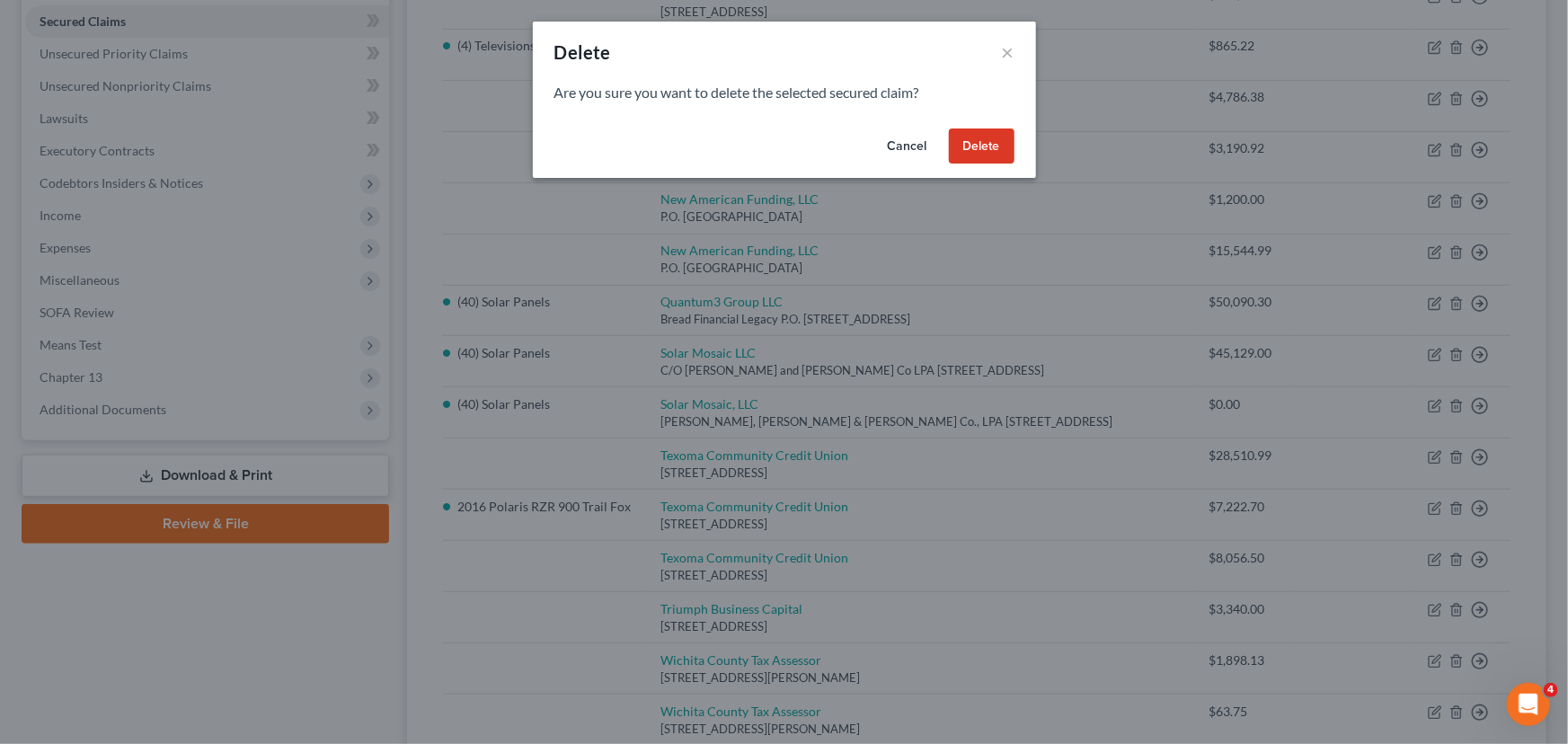
click at [984, 152] on button "Delete" at bounding box center [982, 147] width 66 height 36
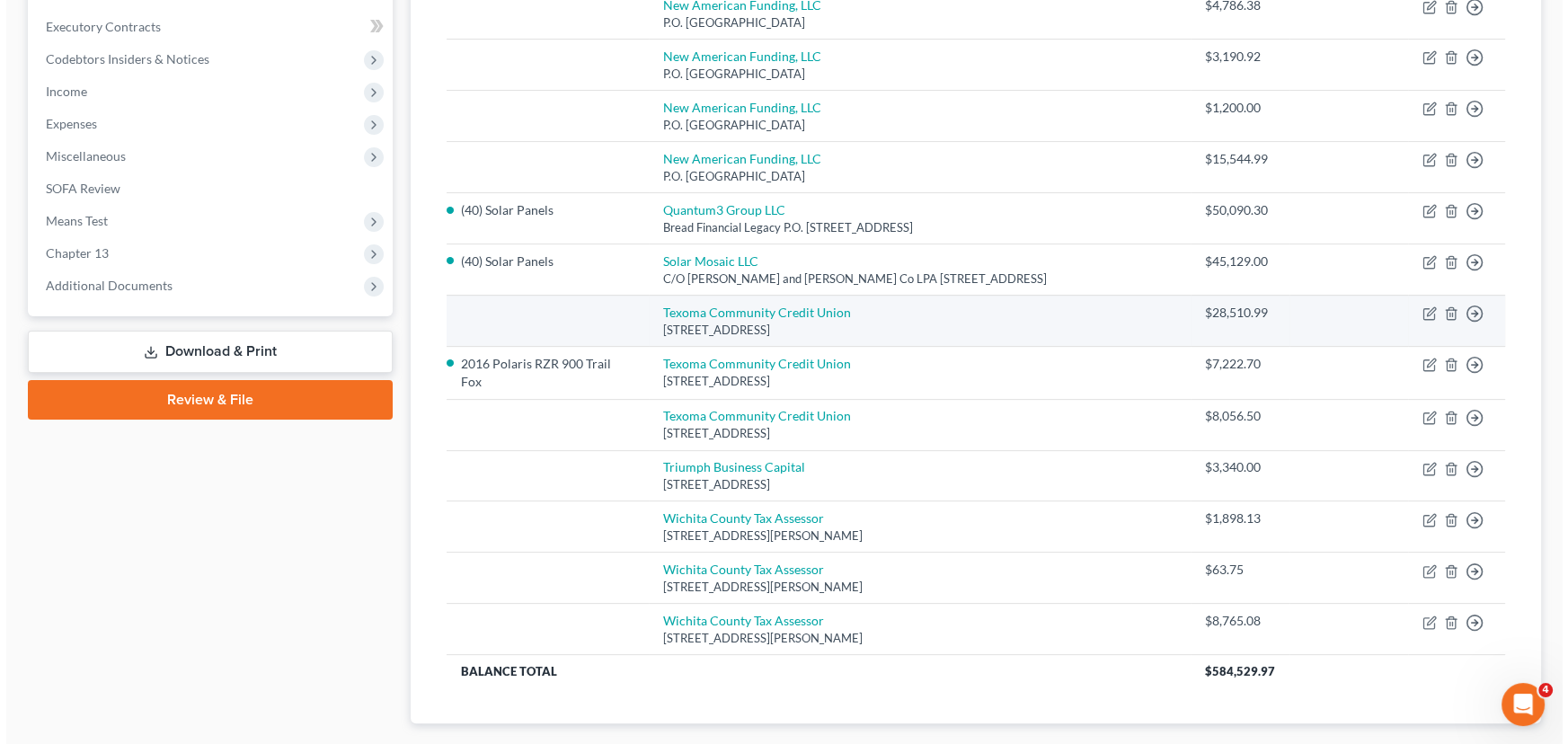
scroll to position [571, 0]
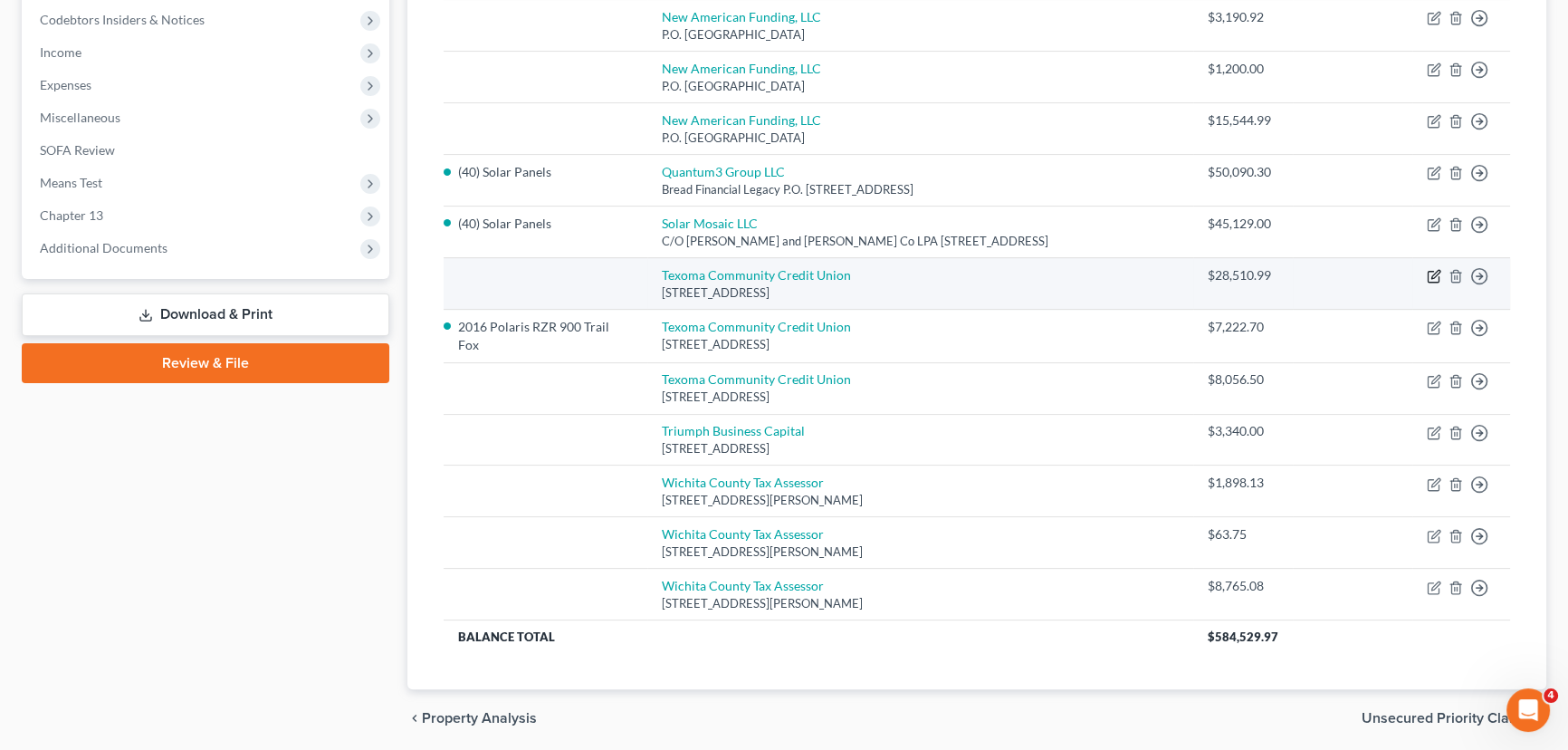
click at [1431, 269] on icon "button" at bounding box center [1434, 275] width 14 height 14
select select "45"
select select "0"
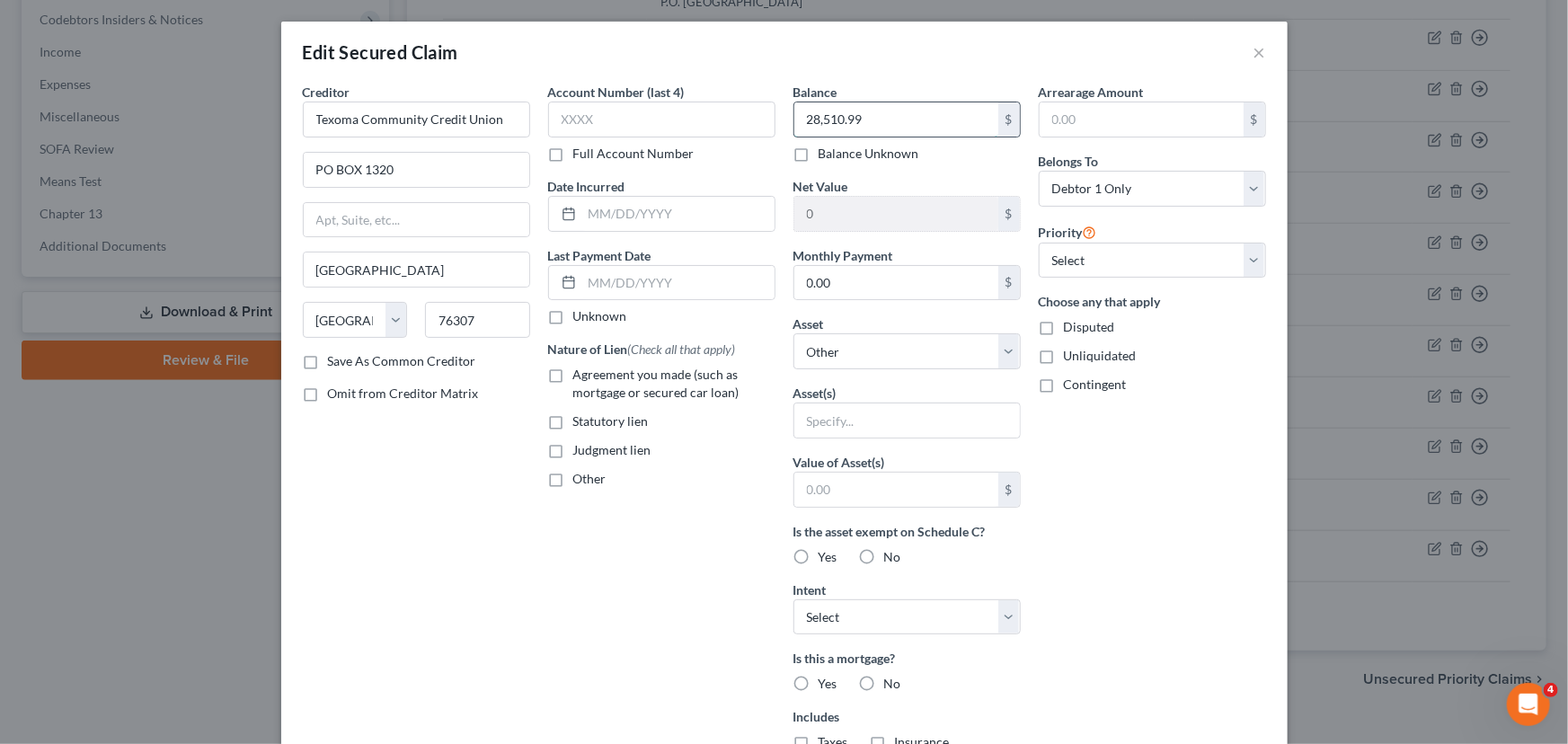
click at [880, 120] on input "28,510.99" at bounding box center [896, 120] width 204 height 34
type input "27,672.47"
click at [1223, 586] on div "Arrearage Amount $ Belongs To * Select Debtor 1 Only Debtor 2 Only Debtor 1 And…" at bounding box center [1153, 483] width 246 height 801
click at [842, 328] on div "Asset * Select Other Multiple Assets 2022 Dodge Ram - $0.0 Household Goods - ho…" at bounding box center [906, 342] width 228 height 55
click at [846, 350] on select "Select Other Multiple Assets 2022 Dodge Ram - $0.0 Household Goods - household …" at bounding box center [906, 351] width 228 height 36
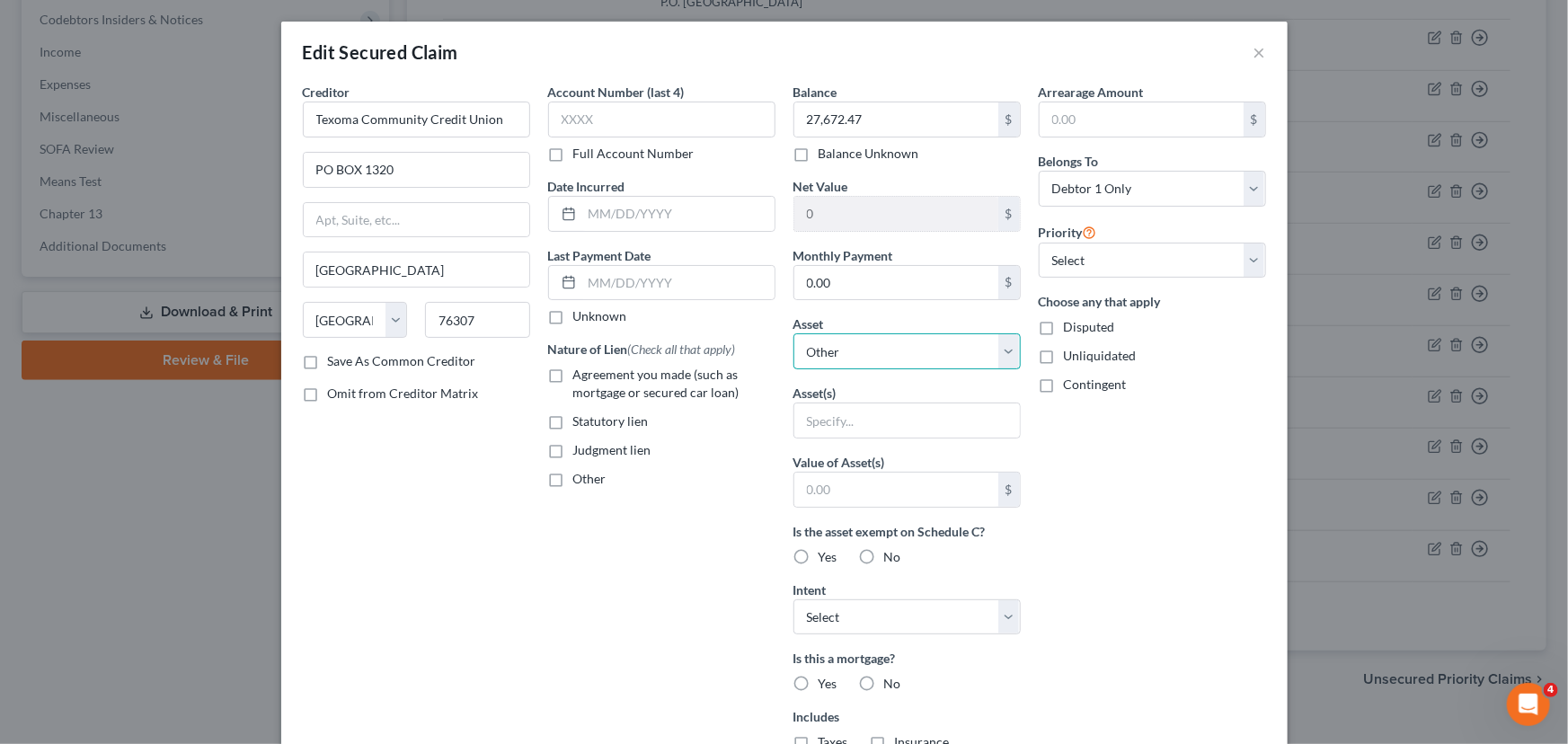
select select "4"
click at [793, 333] on select "Select Other Multiple Assets 2022 Dodge Ram - $0.0 Household Goods - household …" at bounding box center [906, 351] width 228 height 36
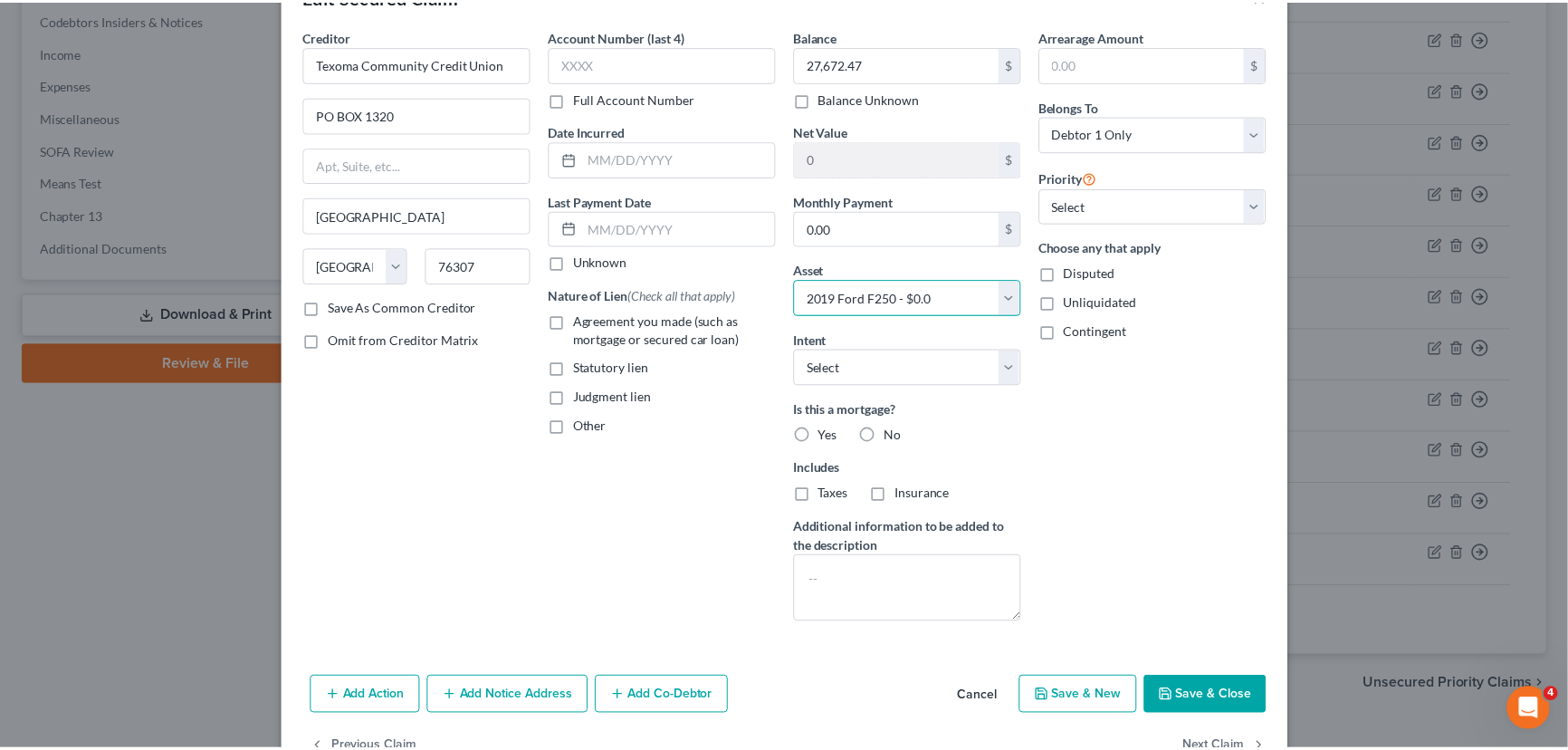
scroll to position [108, 0]
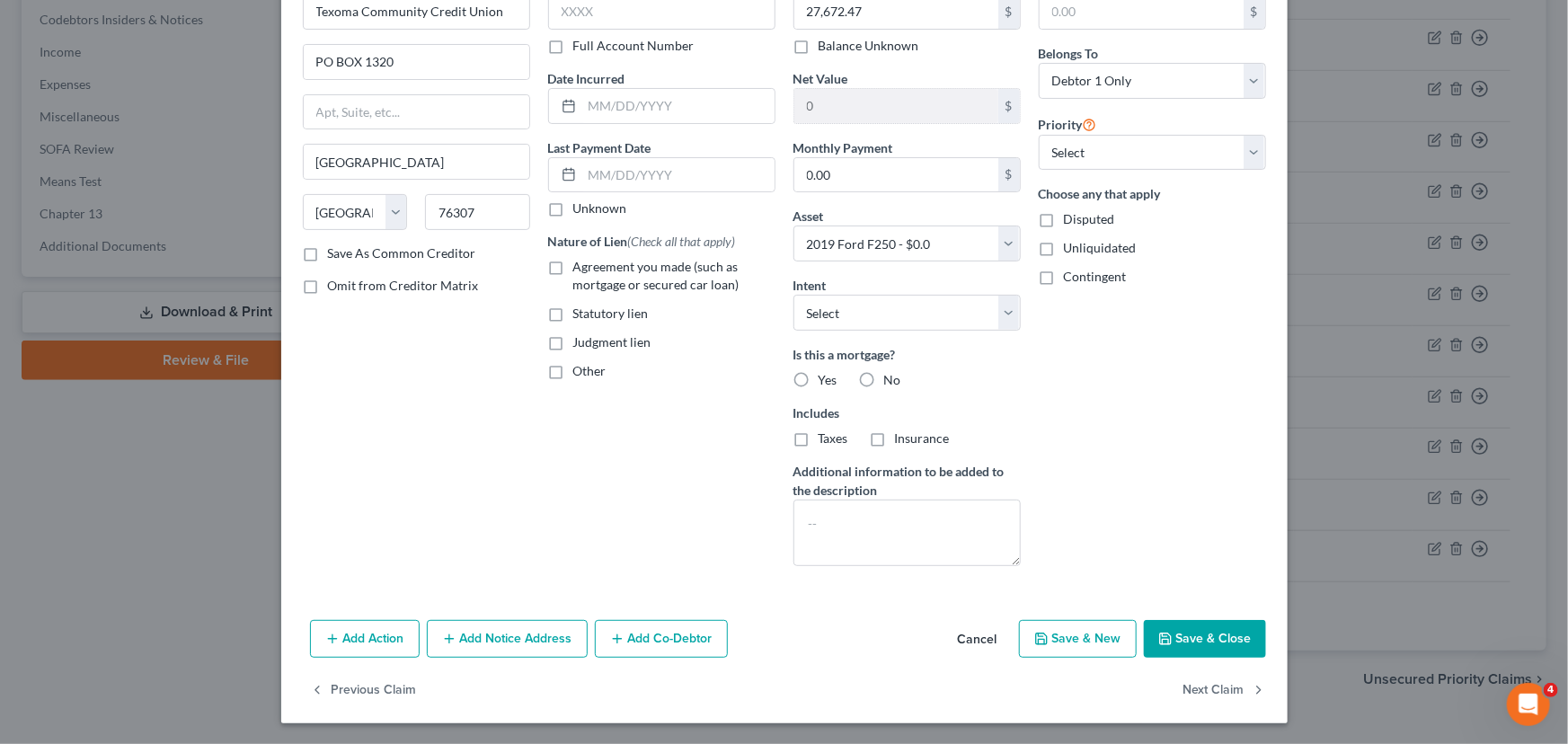
click at [1202, 643] on button "Save & Close" at bounding box center [1205, 638] width 122 height 38
select select
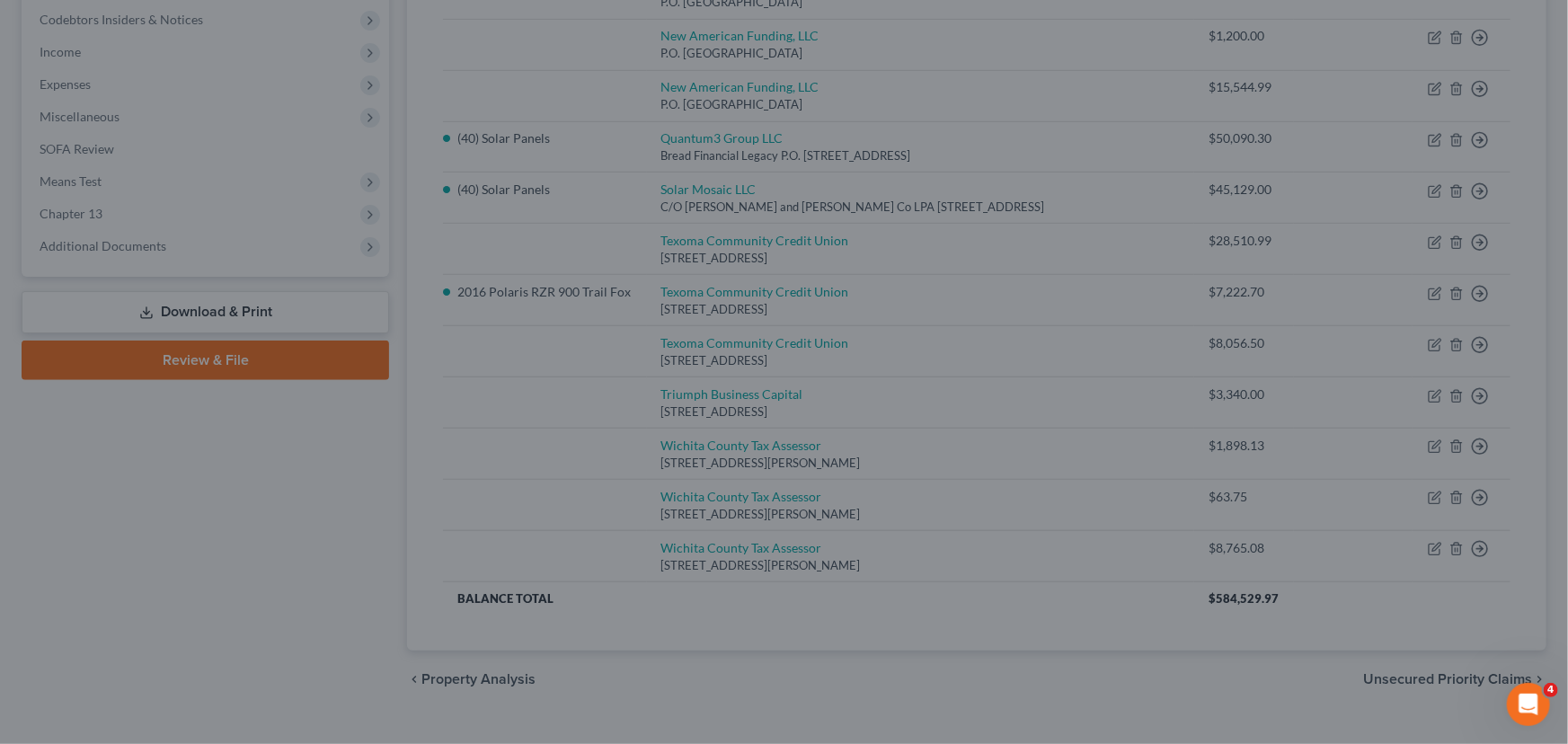
type input "-27,672.47"
select select "4"
type input "0"
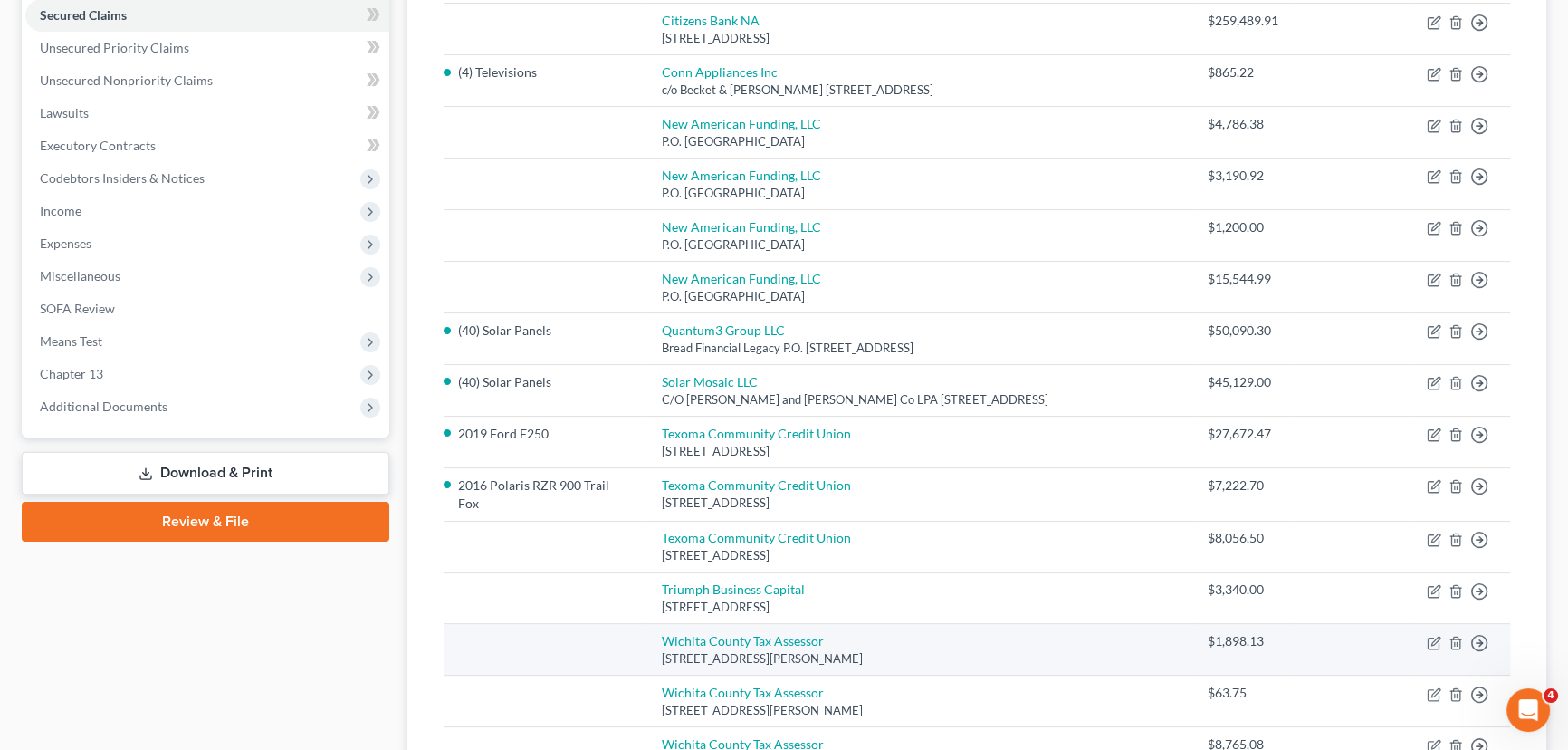
scroll to position [411, 0]
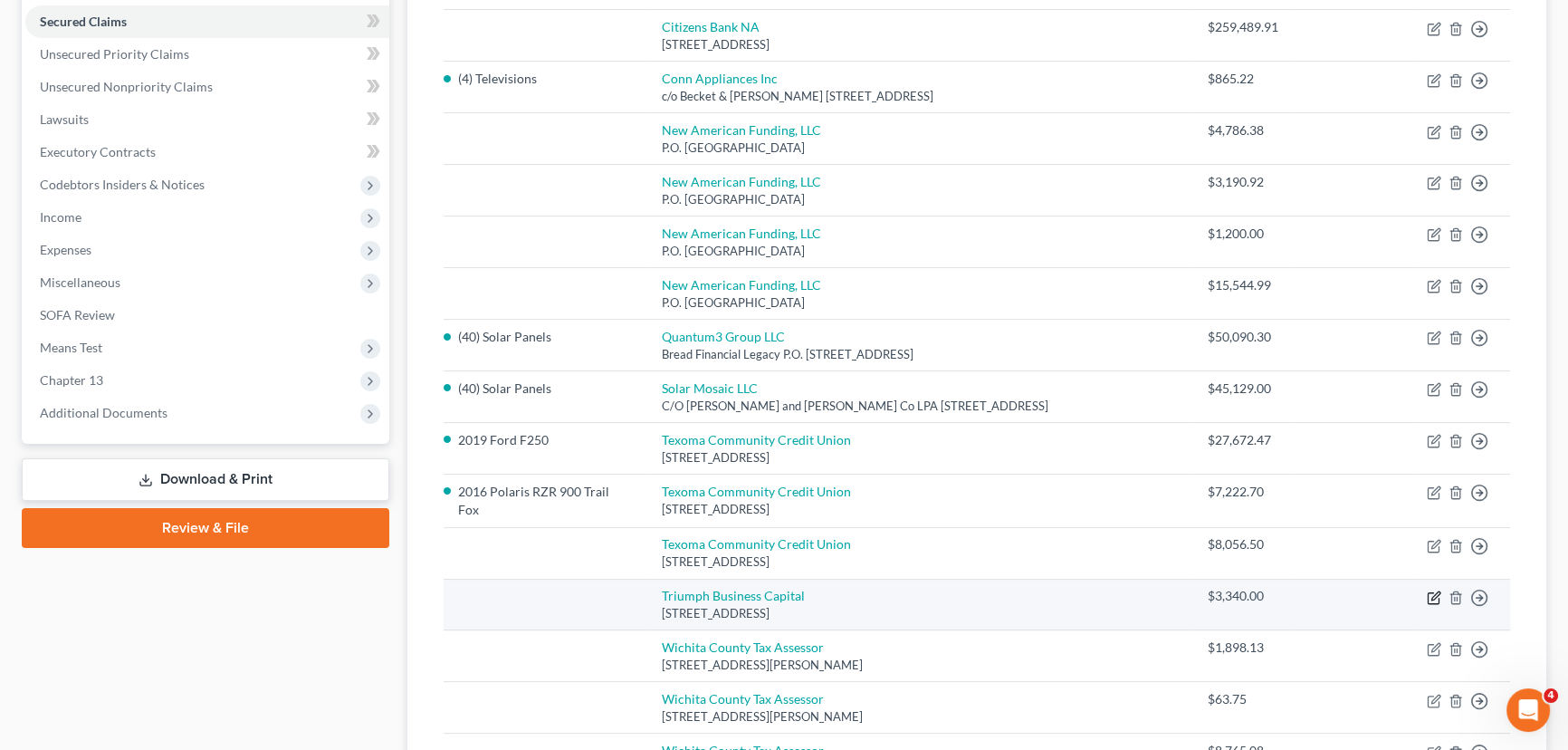
click at [1431, 591] on icon "button" at bounding box center [1435, 595] width 8 height 8
select select "45"
select select "0"
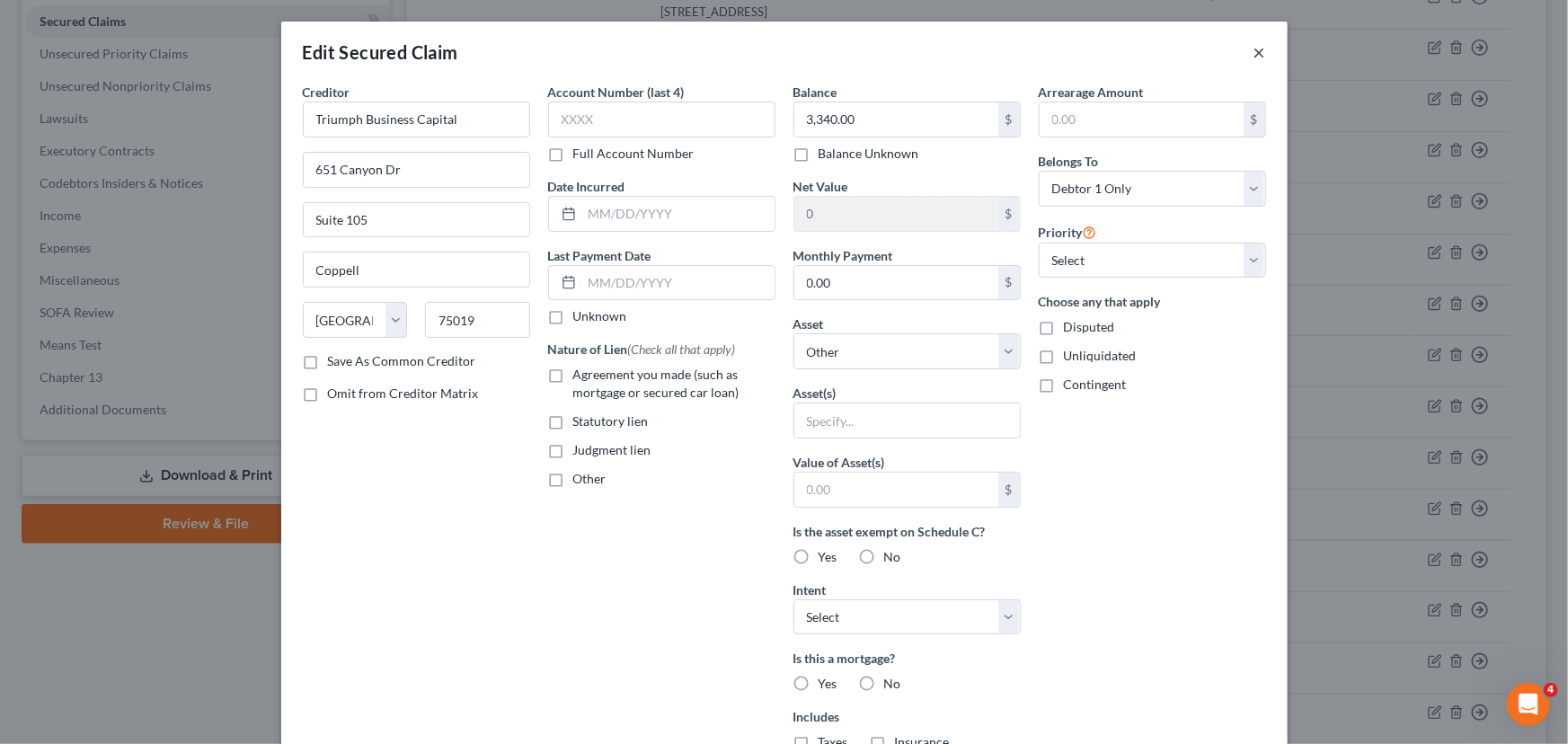
click at [1258, 53] on button "×" at bounding box center [1260, 51] width 12 height 22
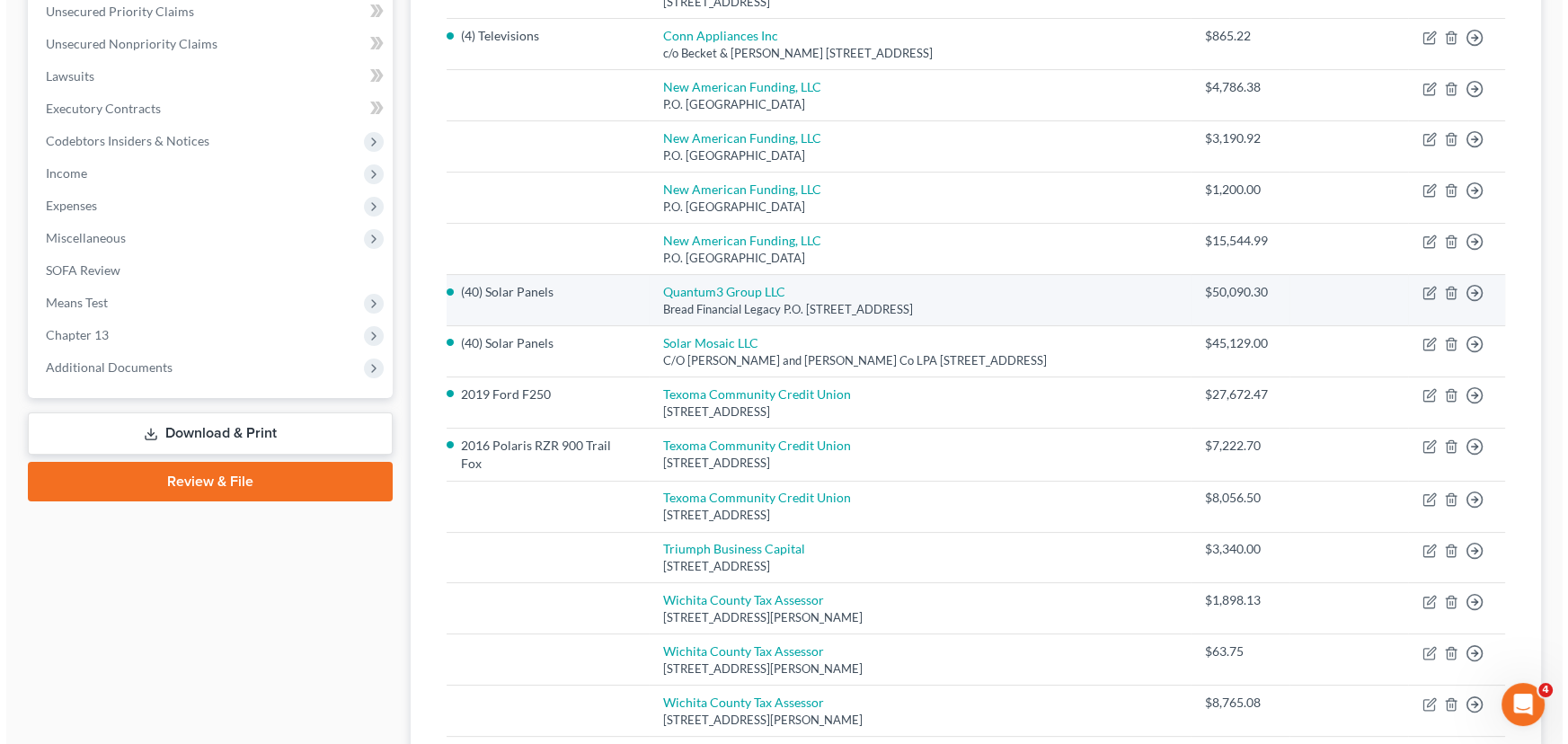
scroll to position [489, 0]
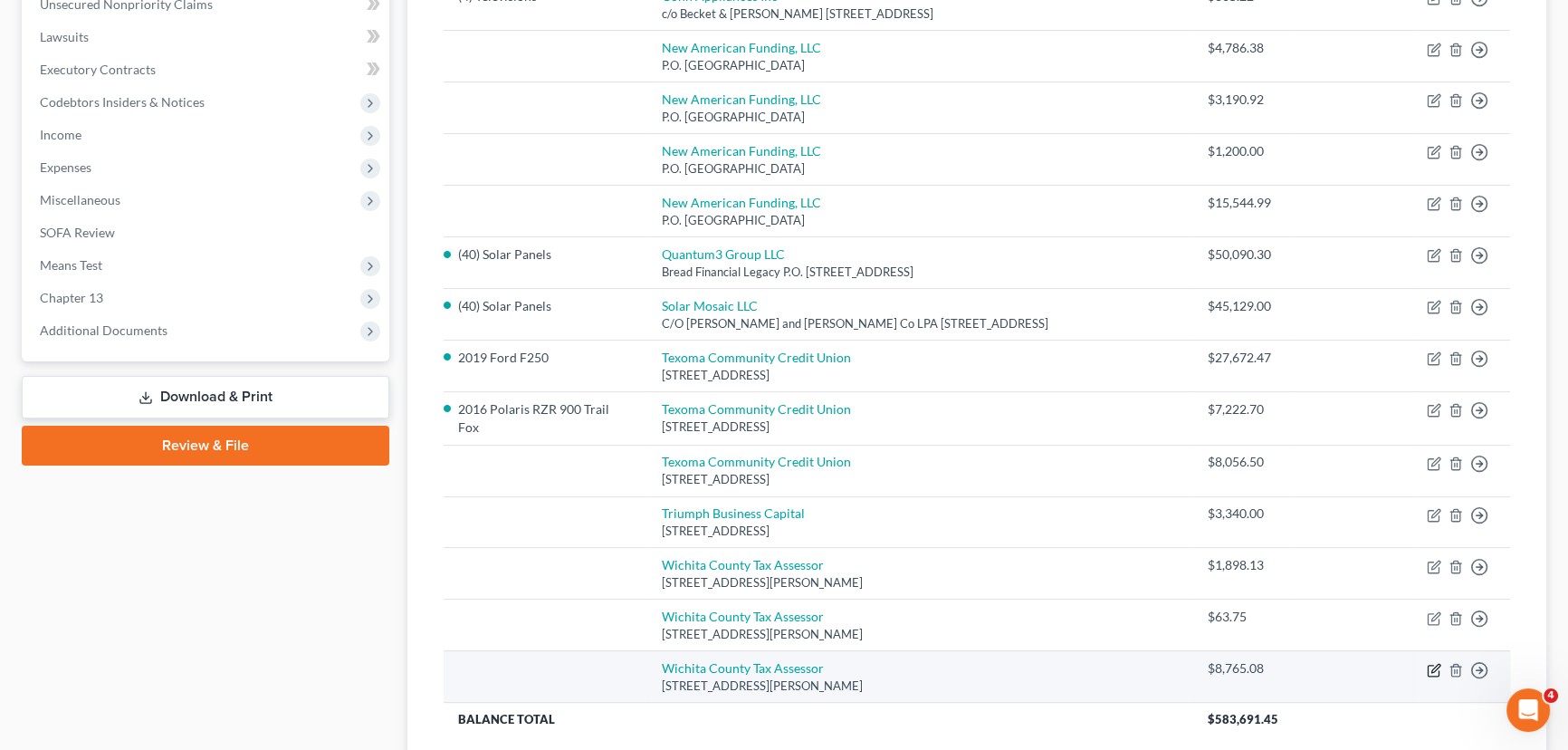
click at [1432, 664] on icon "button" at bounding box center [1435, 668] width 8 height 8
select select "45"
select select "0"
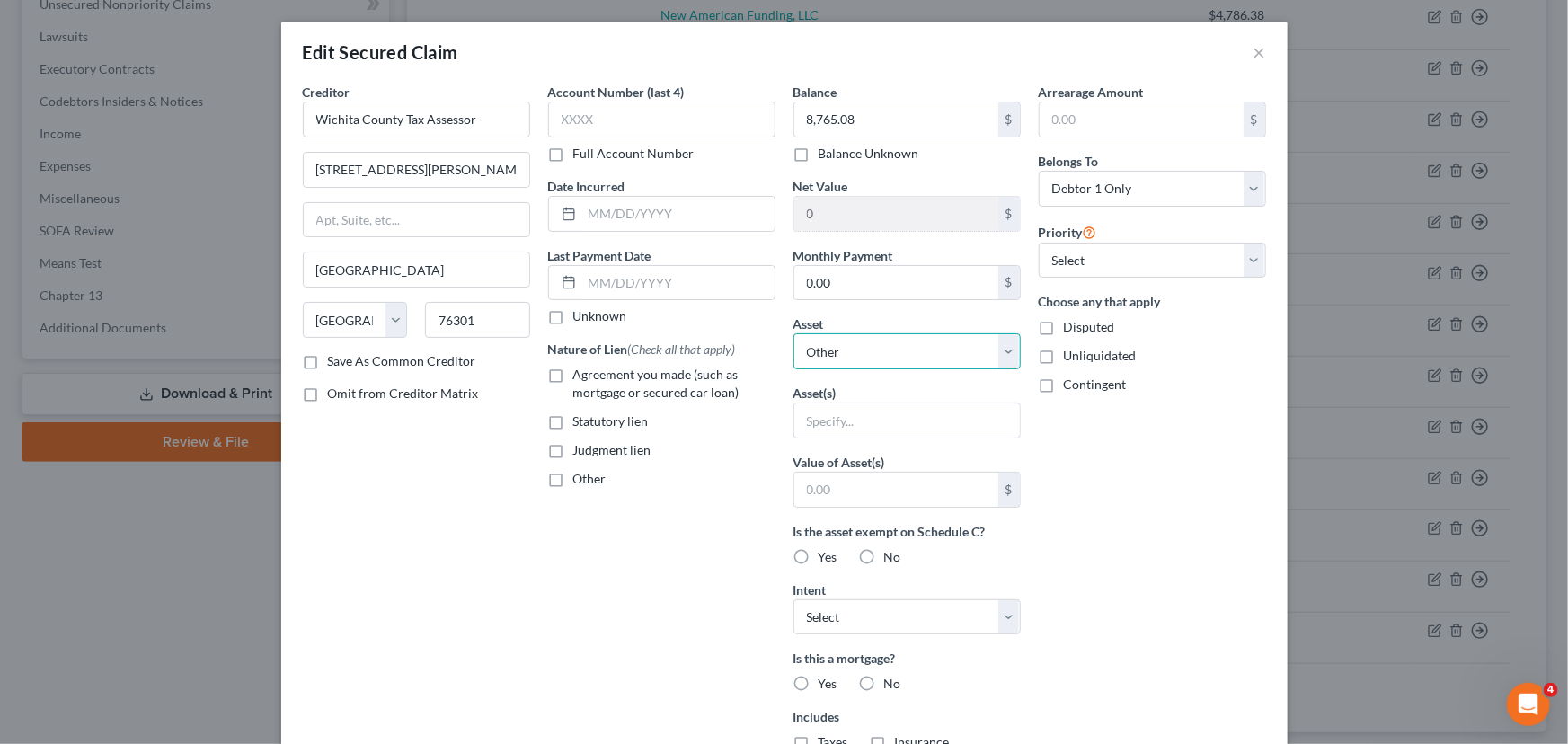
click at [892, 349] on select "Select Other Multiple Assets 2022 Dodge Ram - $0.0 Household Goods - household …" at bounding box center [906, 351] width 228 height 36
click at [1161, 423] on div "Arrearage Amount $ Belongs To * Select Debtor 1 Only Debtor 2 Only Debtor 1 And…" at bounding box center [1153, 483] width 246 height 801
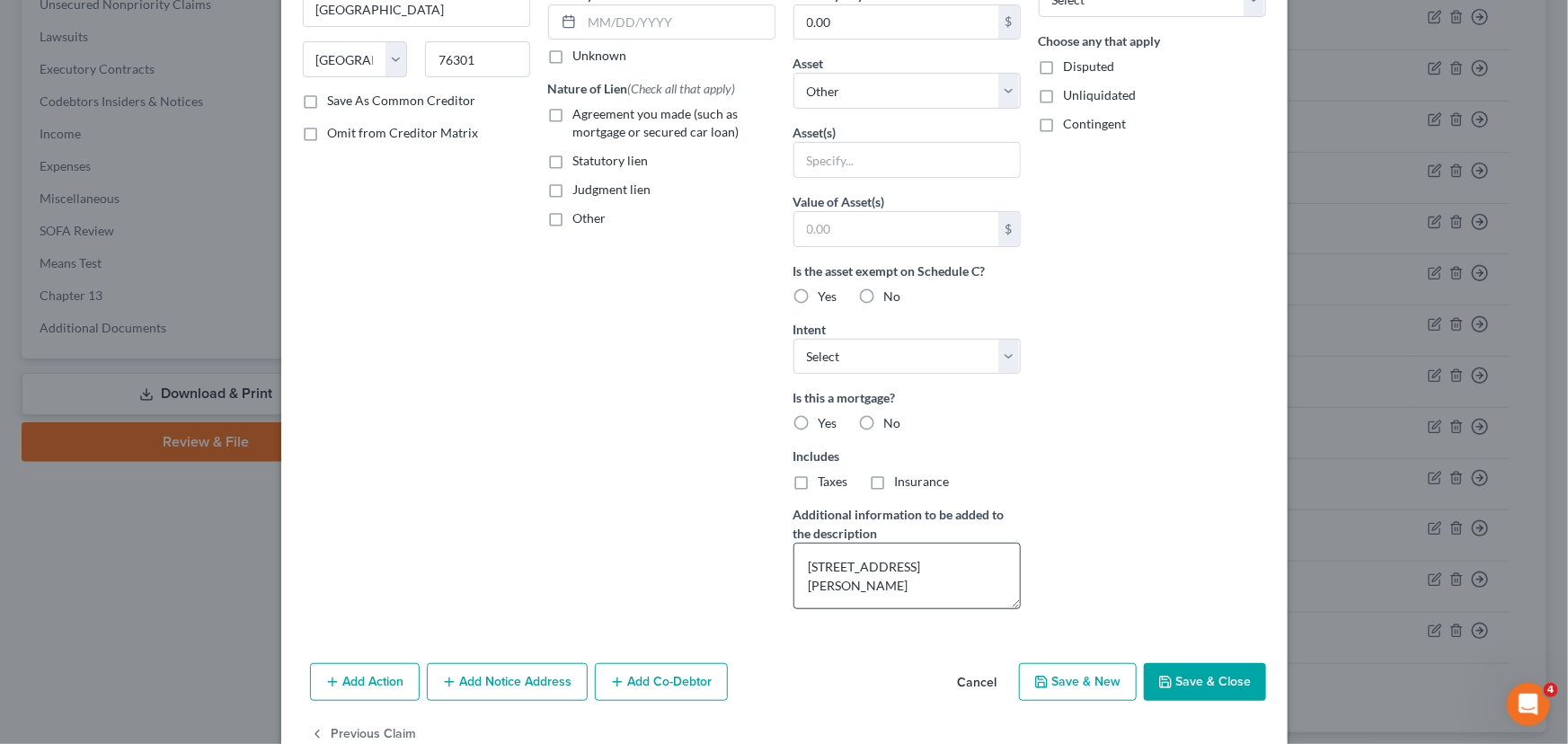
scroll to position [222, 0]
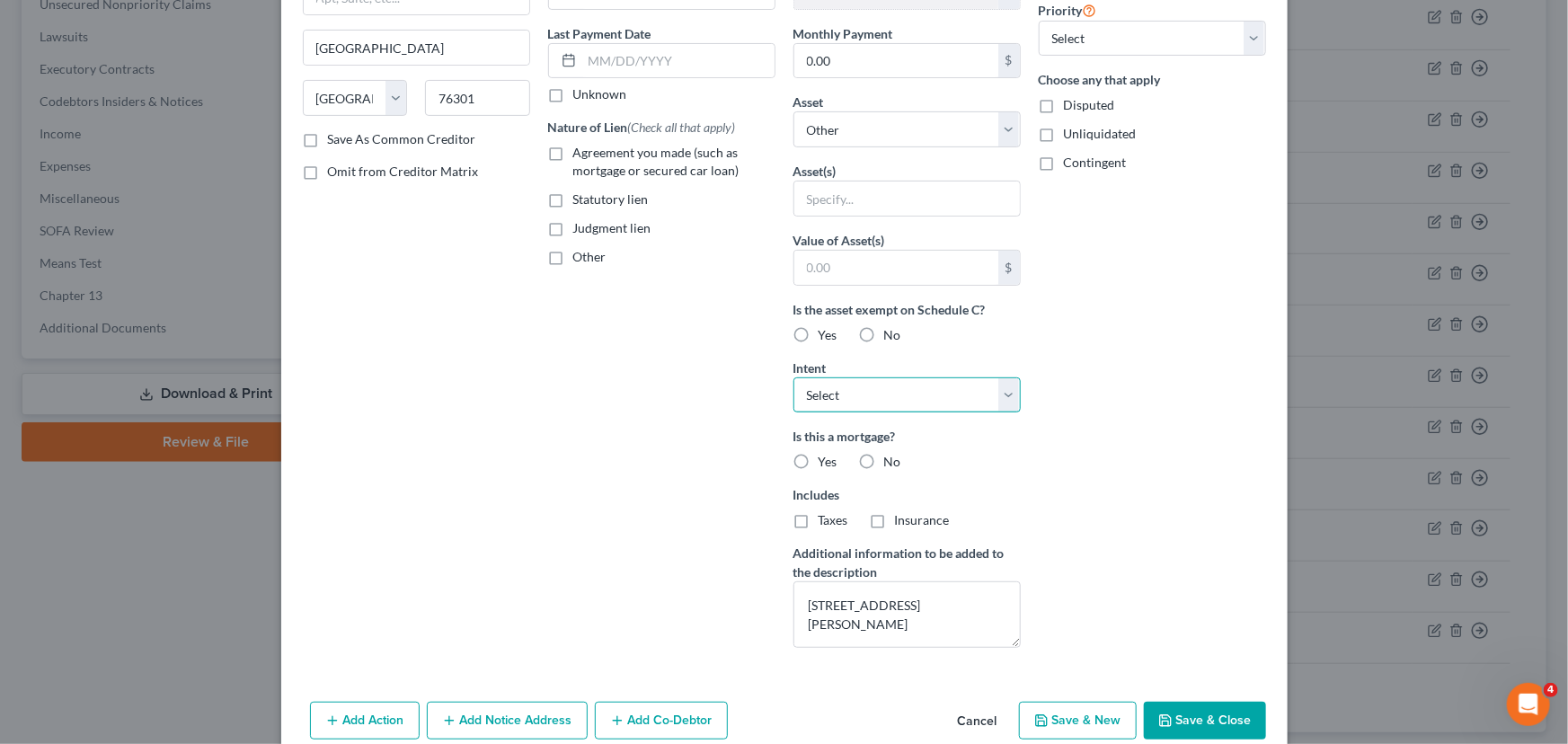
drag, startPoint x: 836, startPoint y: 392, endPoint x: 843, endPoint y: 407, distance: 16.6
click at [836, 392] on select "Select Surrender Redeem Reaffirm Avoid Other" at bounding box center [906, 395] width 228 height 36
select select "0"
click at [793, 377] on select "Select Surrender Redeem Reaffirm Avoid Other" at bounding box center [906, 395] width 228 height 36
click at [1177, 712] on button "Save & Close" at bounding box center [1205, 720] width 122 height 38
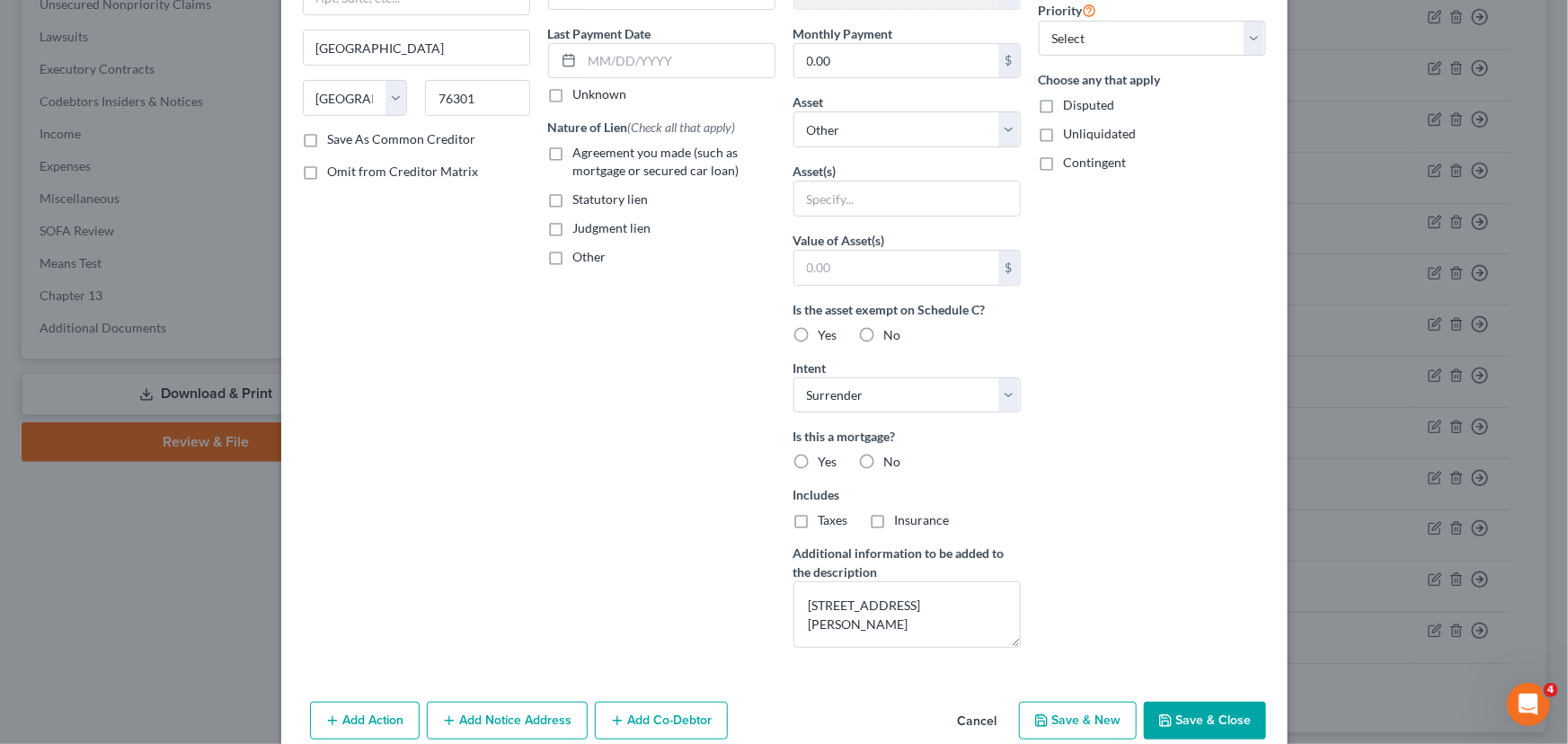
select select
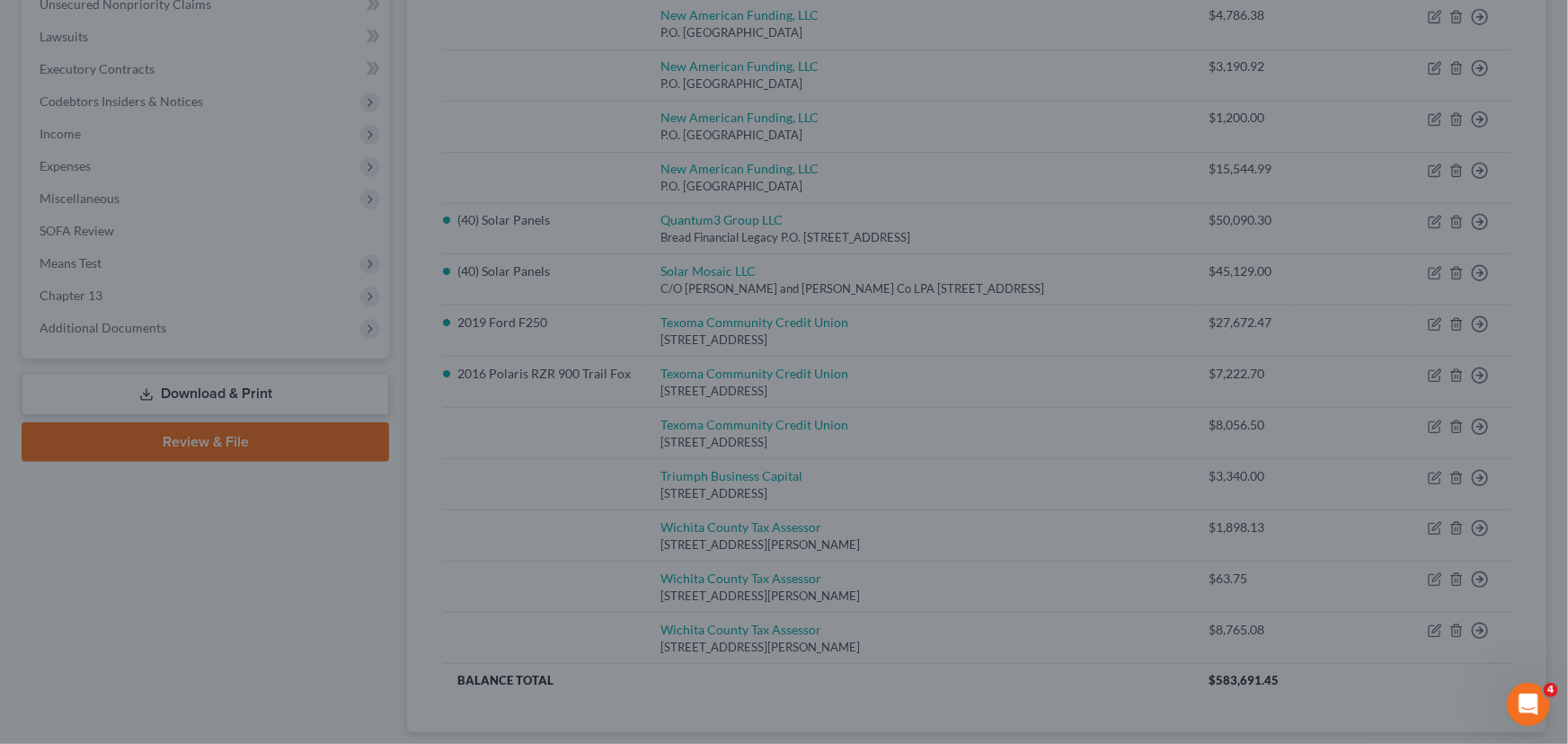
type input "0"
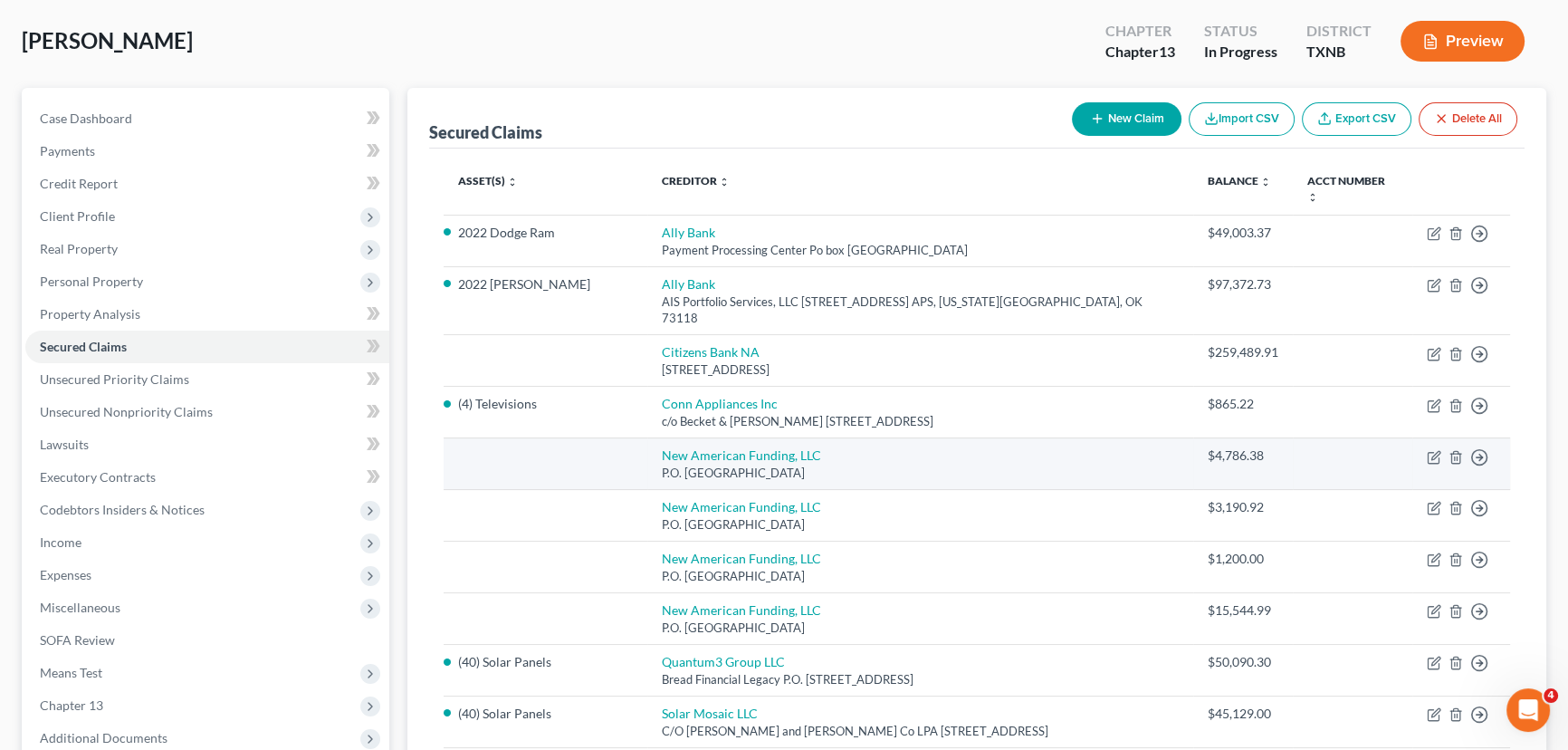
scroll to position [0, 0]
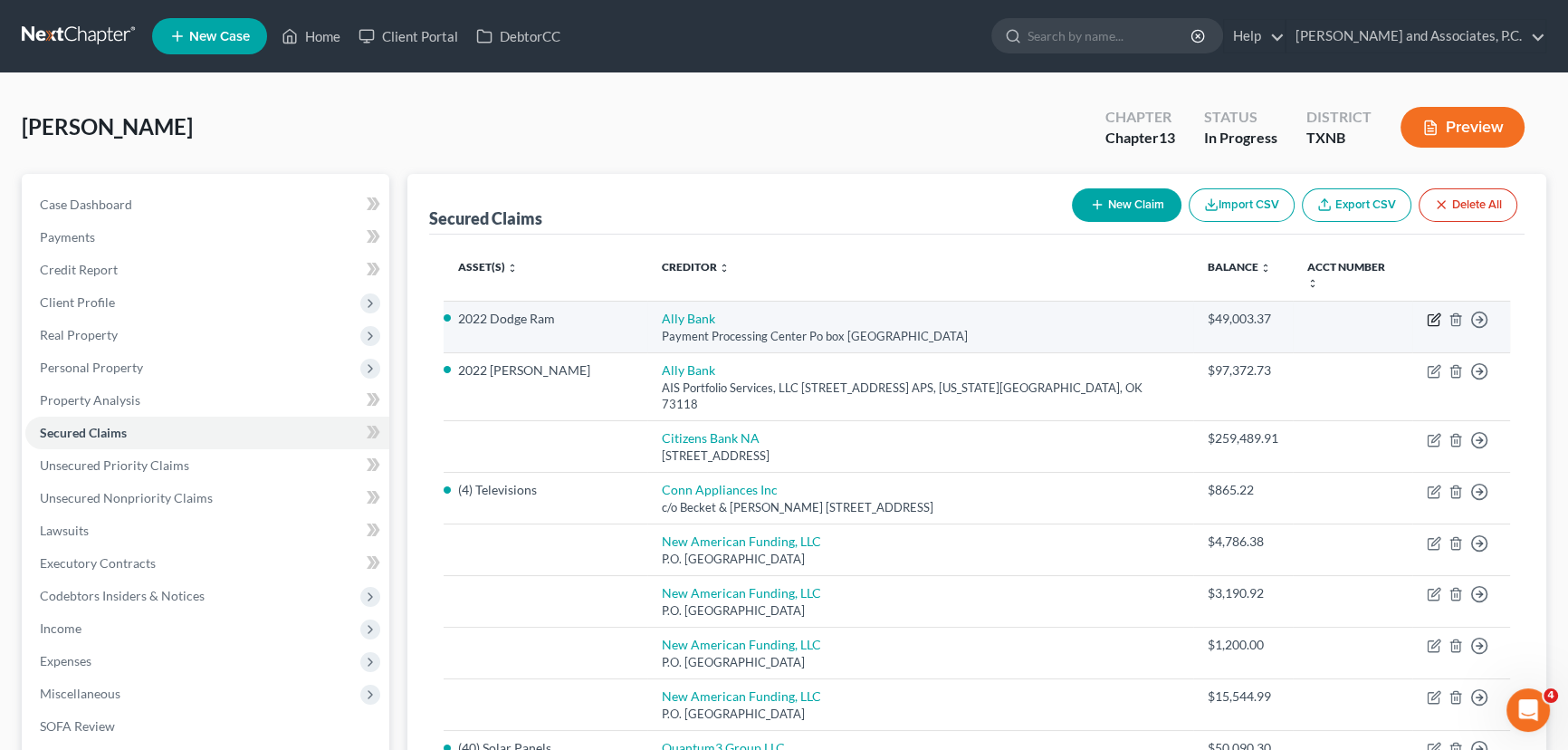
click at [1434, 313] on icon "button" at bounding box center [1434, 319] width 14 height 14
select select "3"
select select "2"
select select "0"
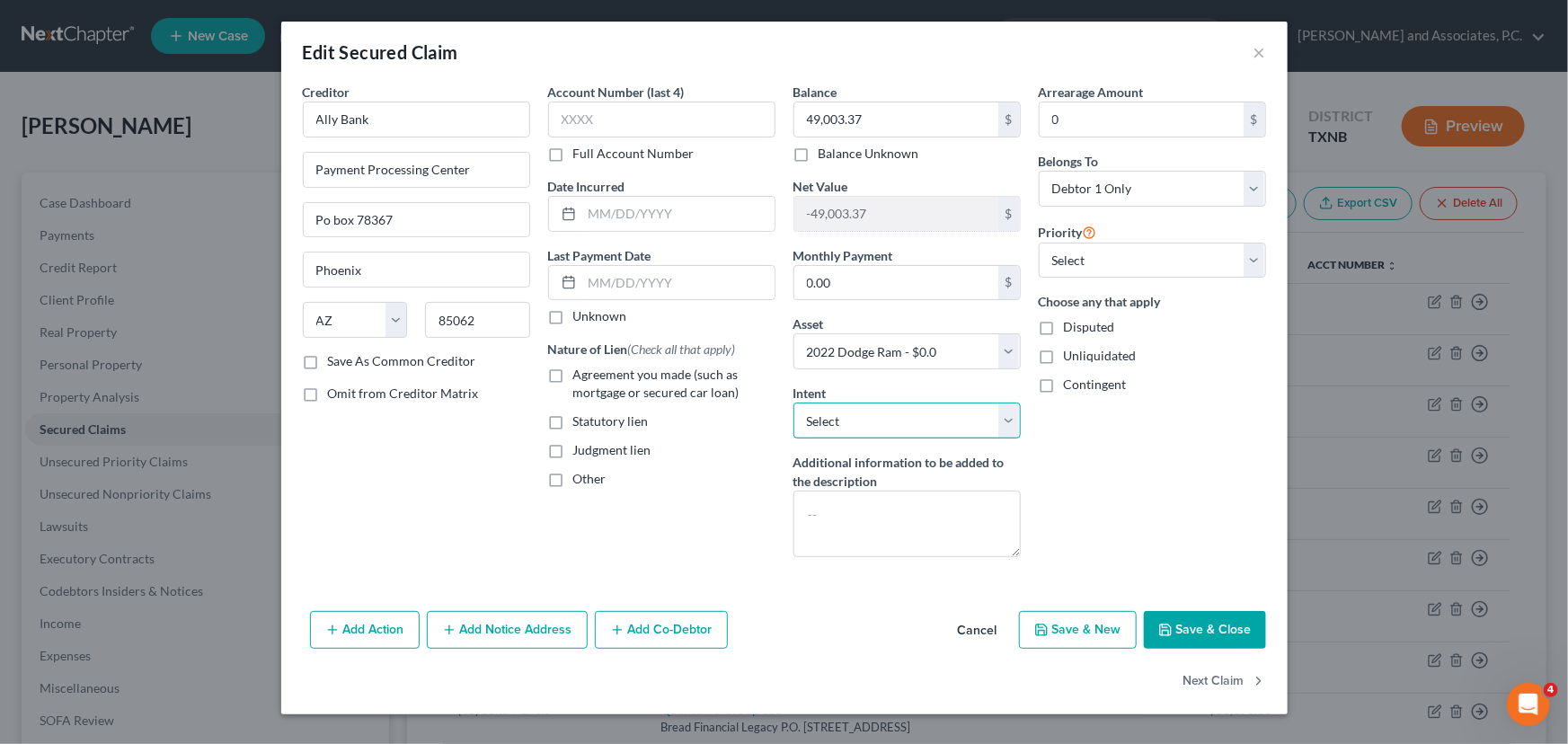
click at [927, 424] on select "Select Surrender Redeem Reaffirm Avoid Other" at bounding box center [906, 421] width 228 height 36
select select "0"
click at [793, 402] on select "Select Surrender Redeem Reaffirm Avoid Other" at bounding box center [906, 421] width 228 height 36
click at [1233, 630] on button "Save & Close" at bounding box center [1205, 630] width 122 height 38
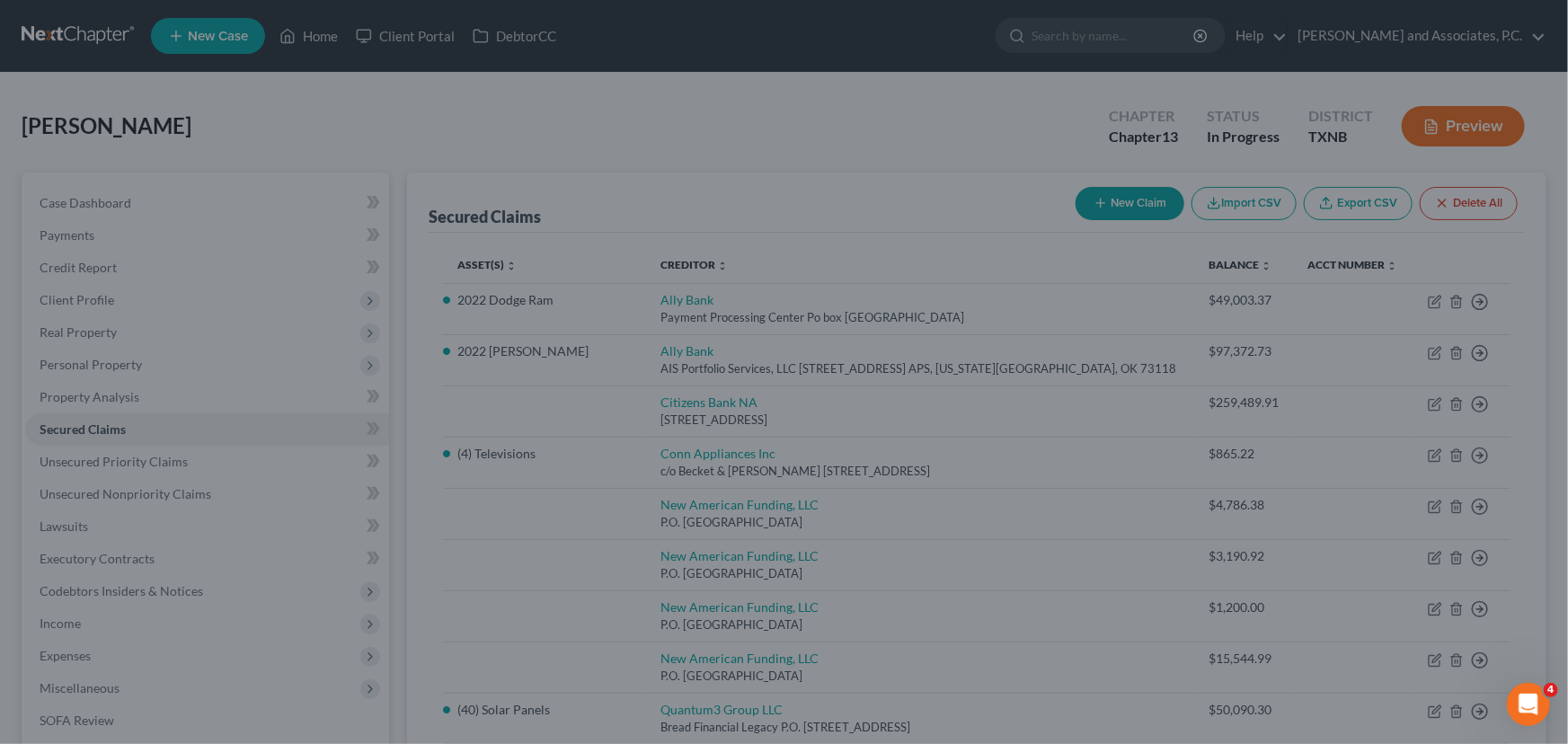
select select "2"
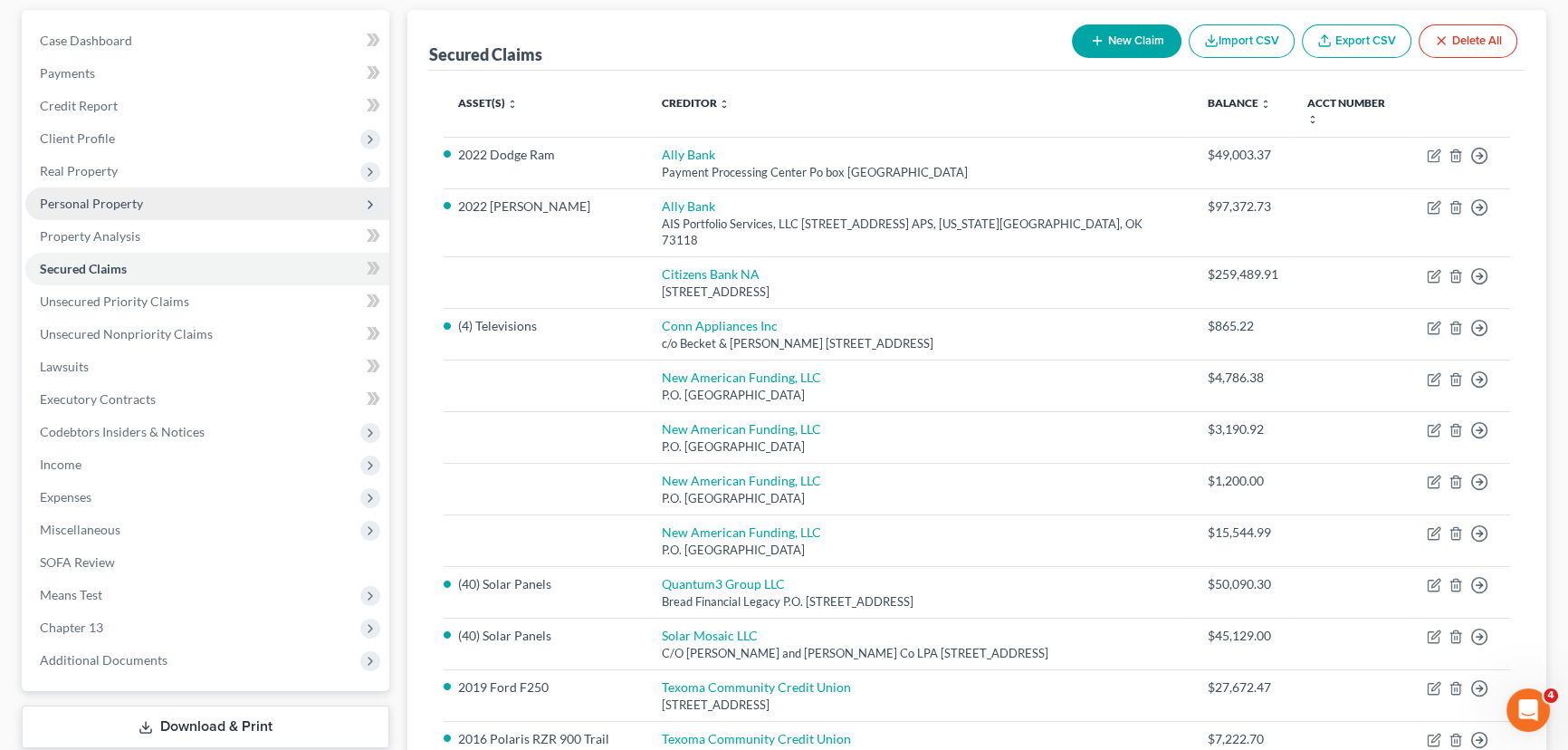
scroll to position [82, 0]
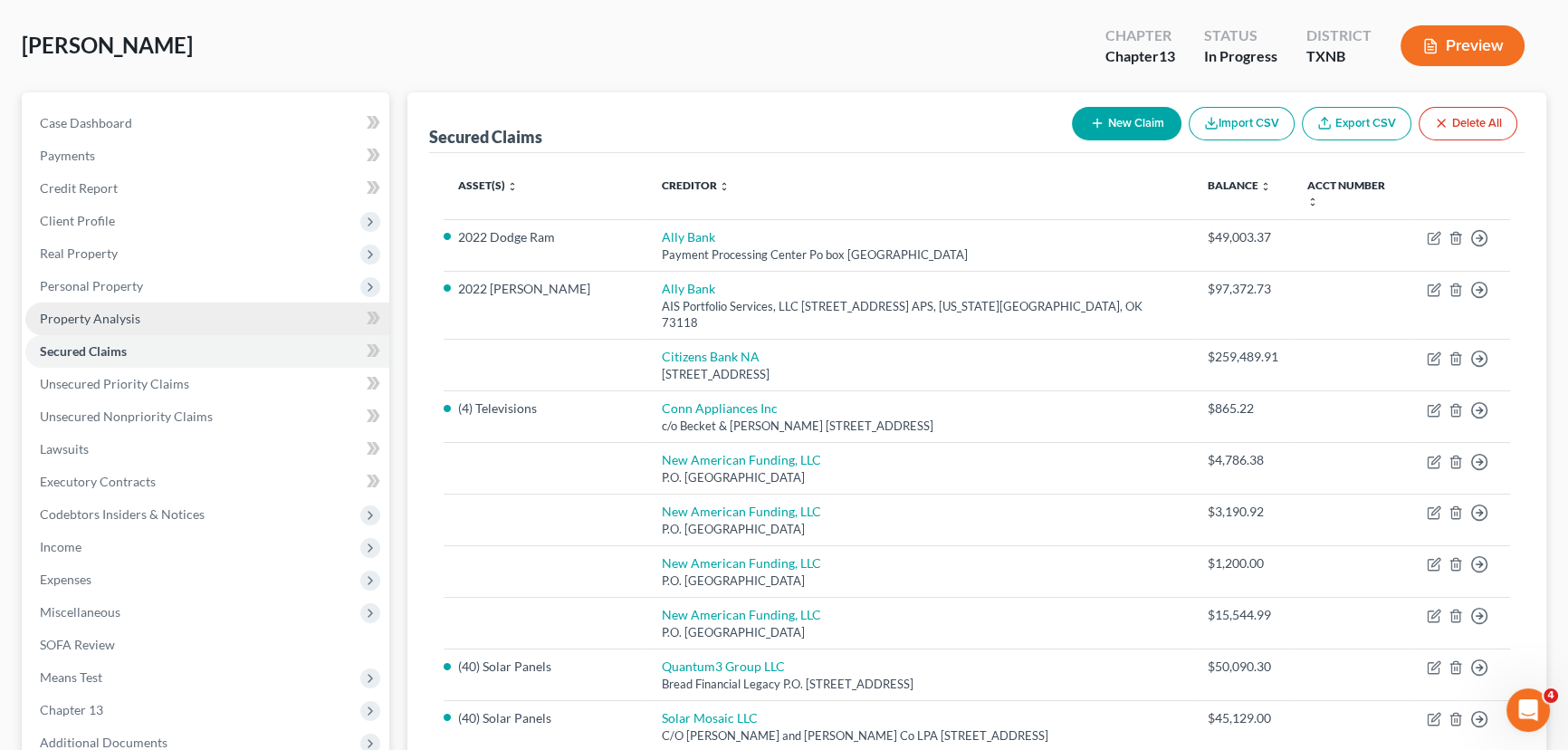
click at [134, 326] on link "Property Analysis" at bounding box center [206, 318] width 363 height 33
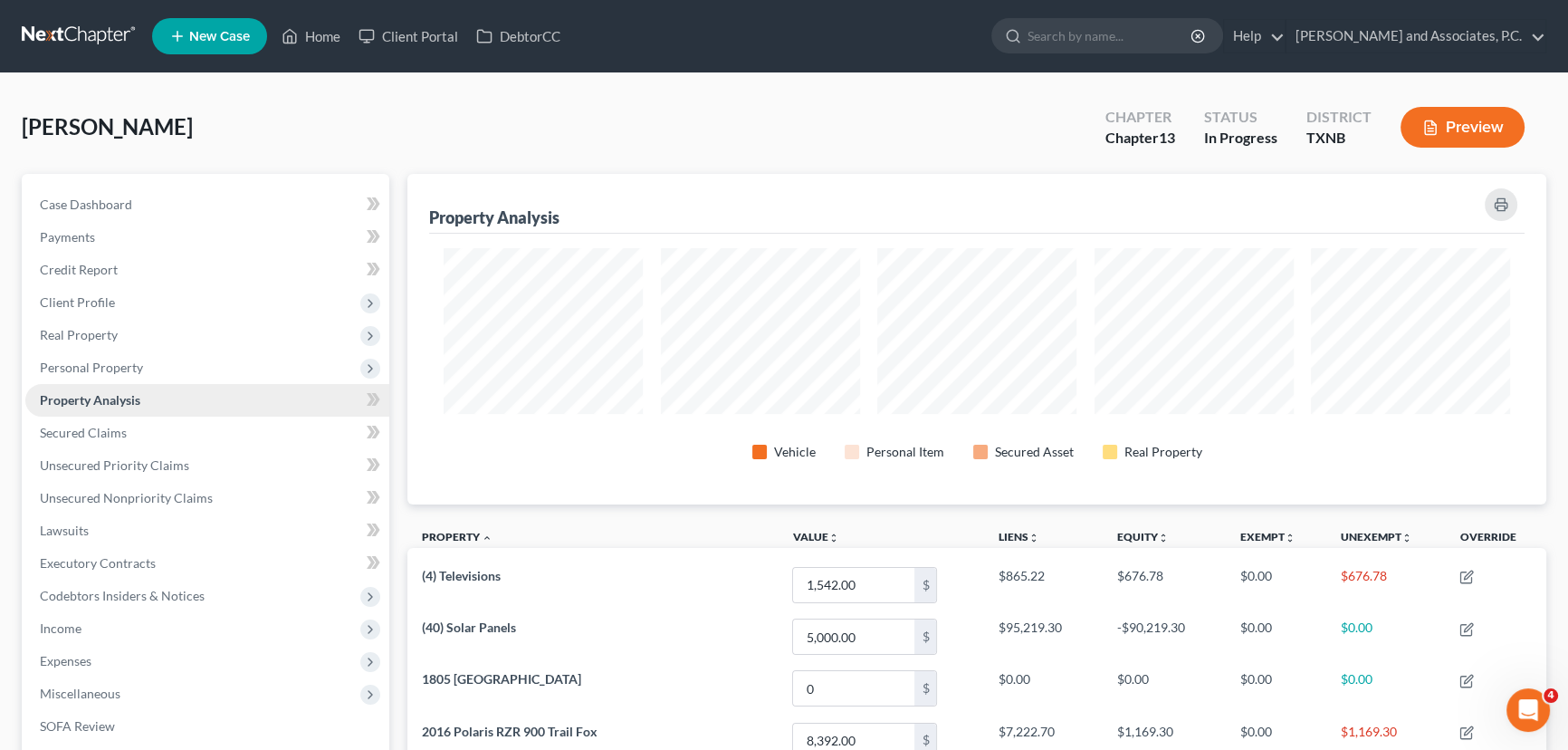
scroll to position [331, 1137]
click at [9, 364] on div "Medina, Manuel Upgraded Chapter Chapter 13 Status In Progress District TXNB Pre…" at bounding box center [784, 621] width 1568 height 1096
click at [64, 371] on span "Personal Property" at bounding box center [92, 367] width 104 height 15
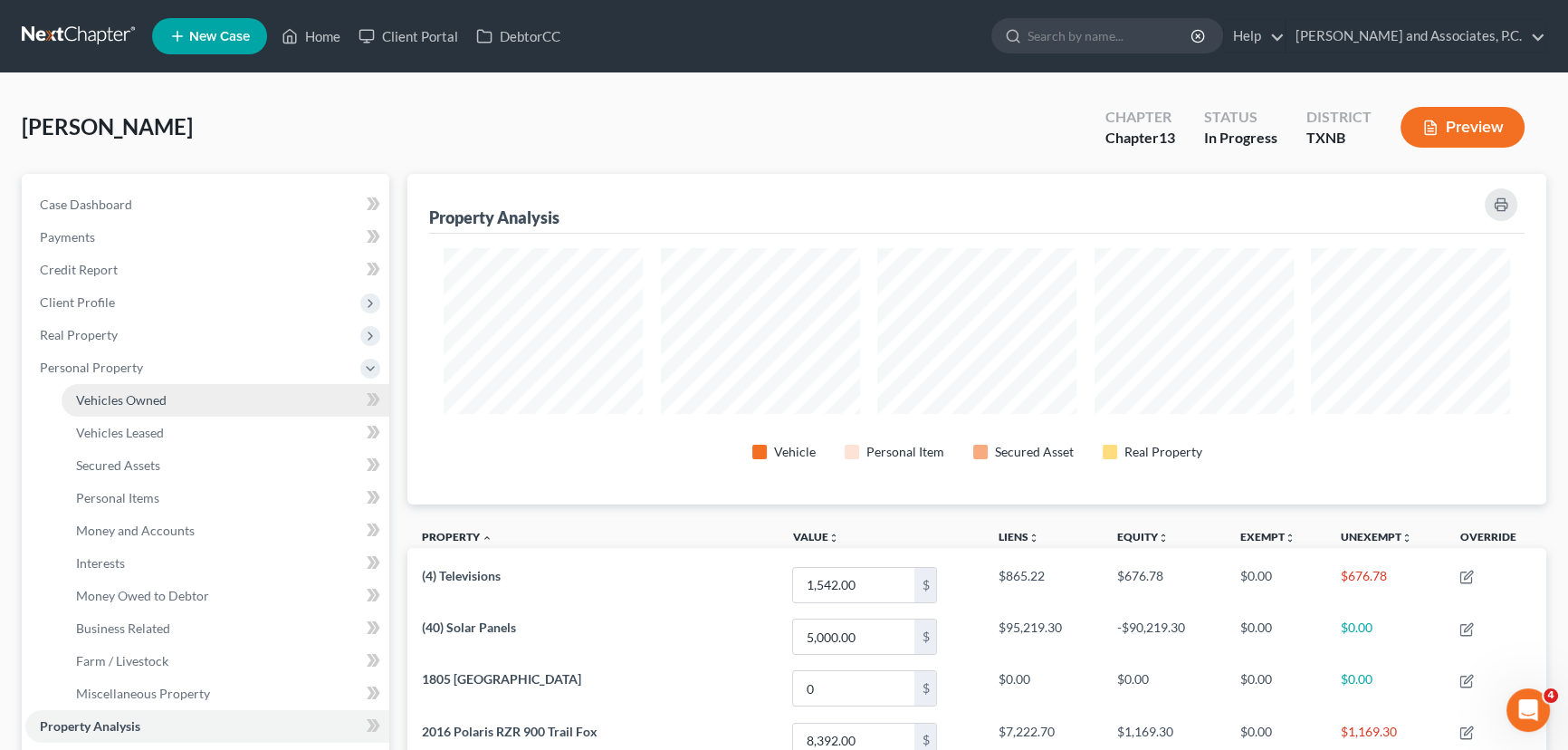
click at [111, 394] on span "Vehicles Owned" at bounding box center [121, 400] width 90 height 15
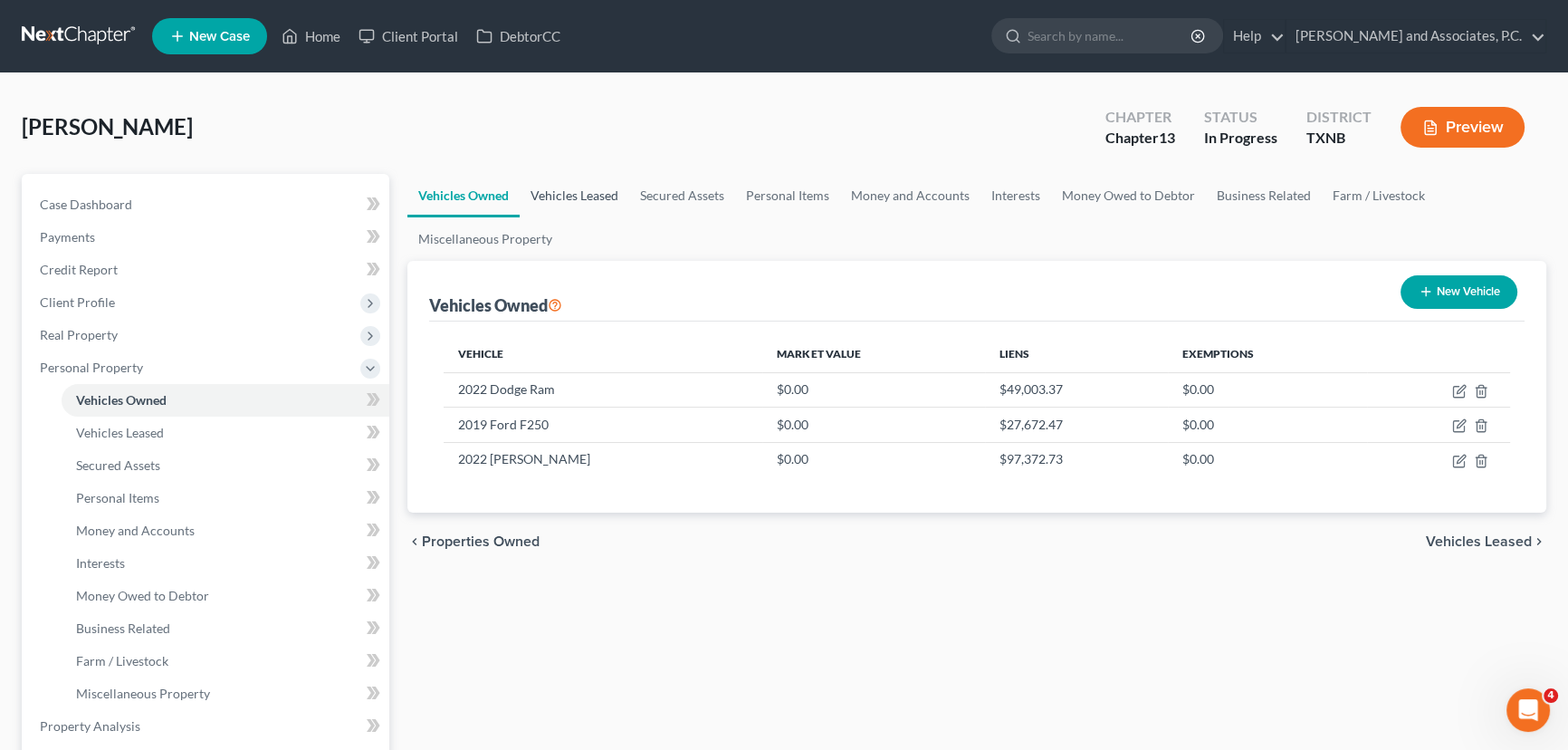
click at [555, 190] on link "Vehicles Leased" at bounding box center [574, 195] width 109 height 43
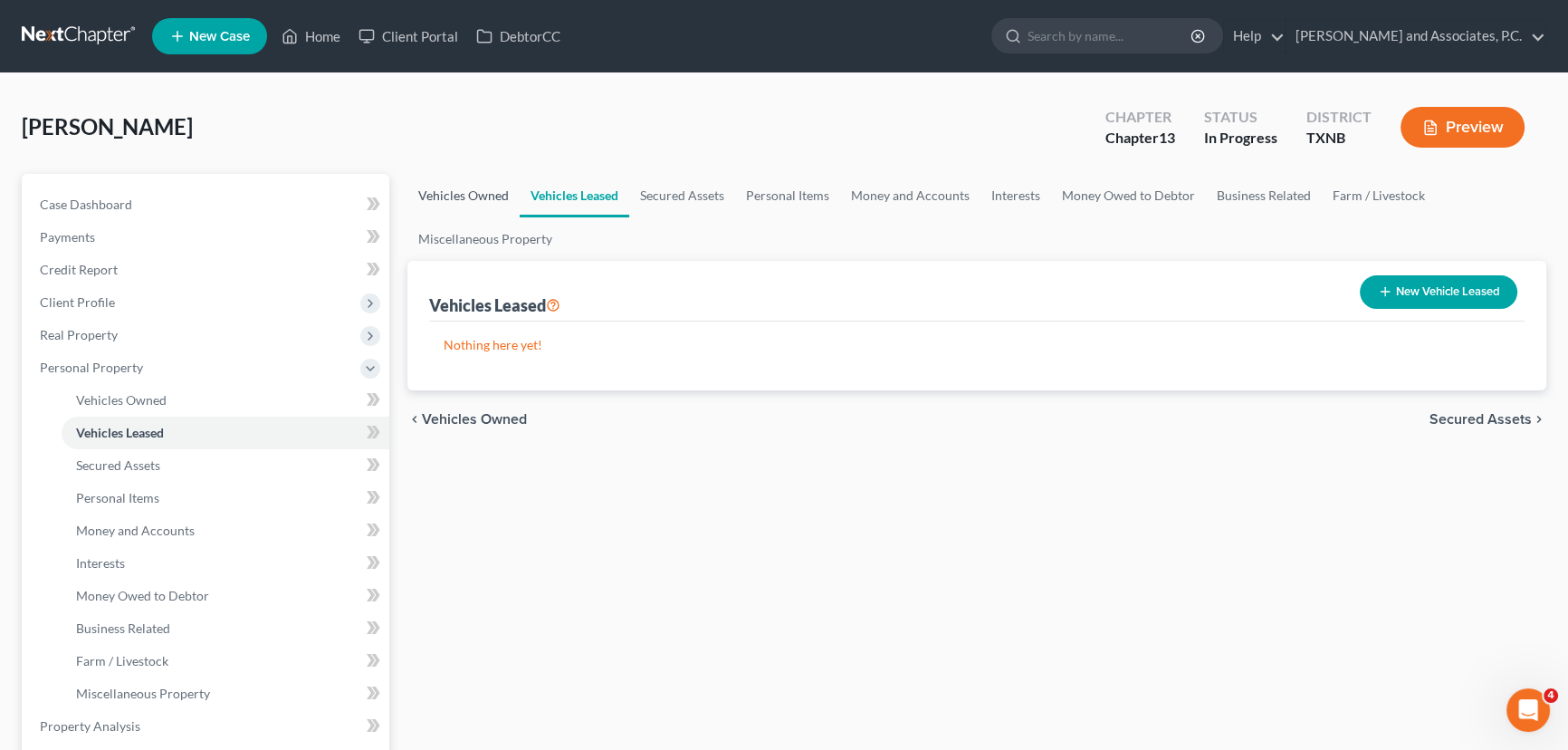
click at [471, 184] on link "Vehicles Owned" at bounding box center [463, 195] width 112 height 43
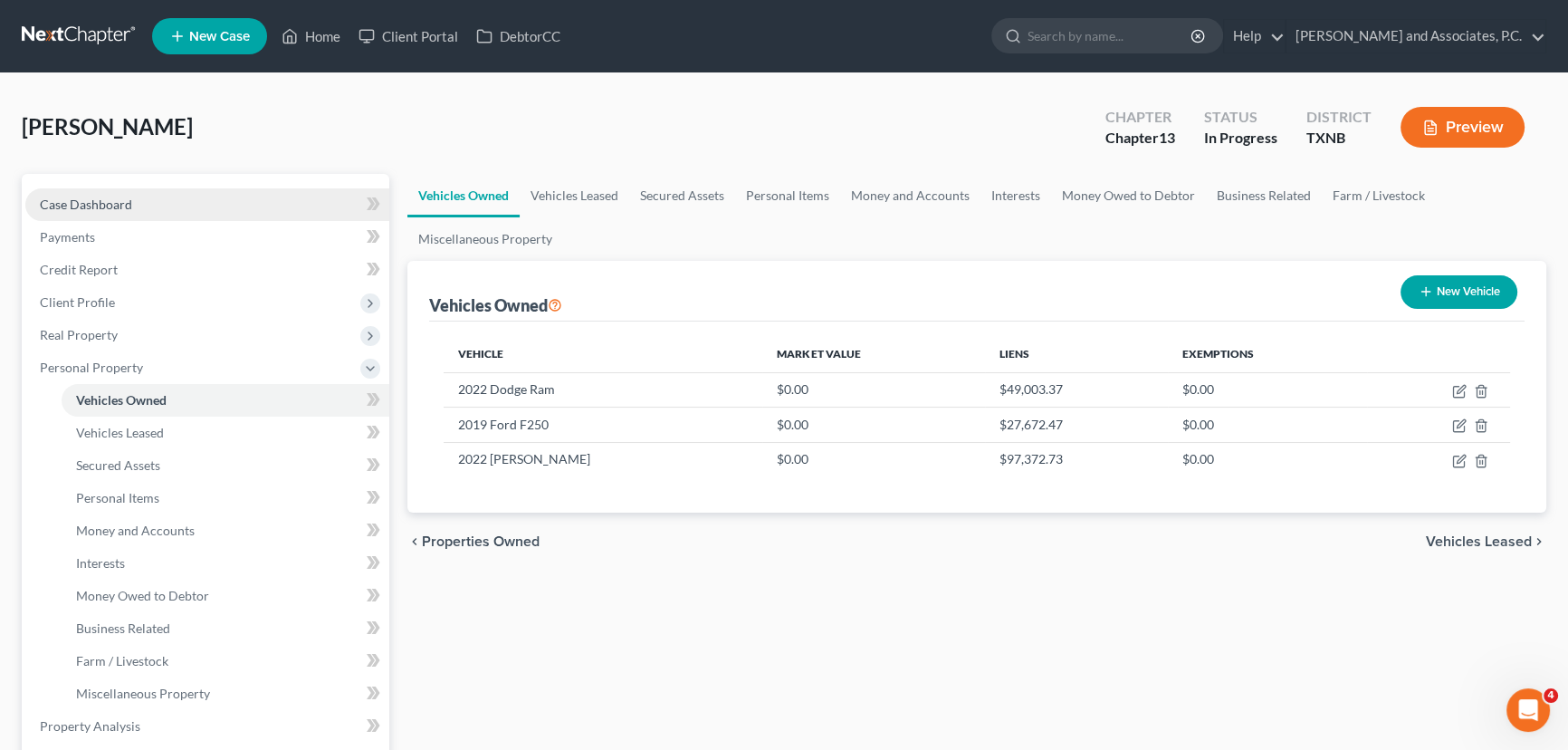
click at [128, 192] on link "Case Dashboard" at bounding box center [206, 204] width 363 height 33
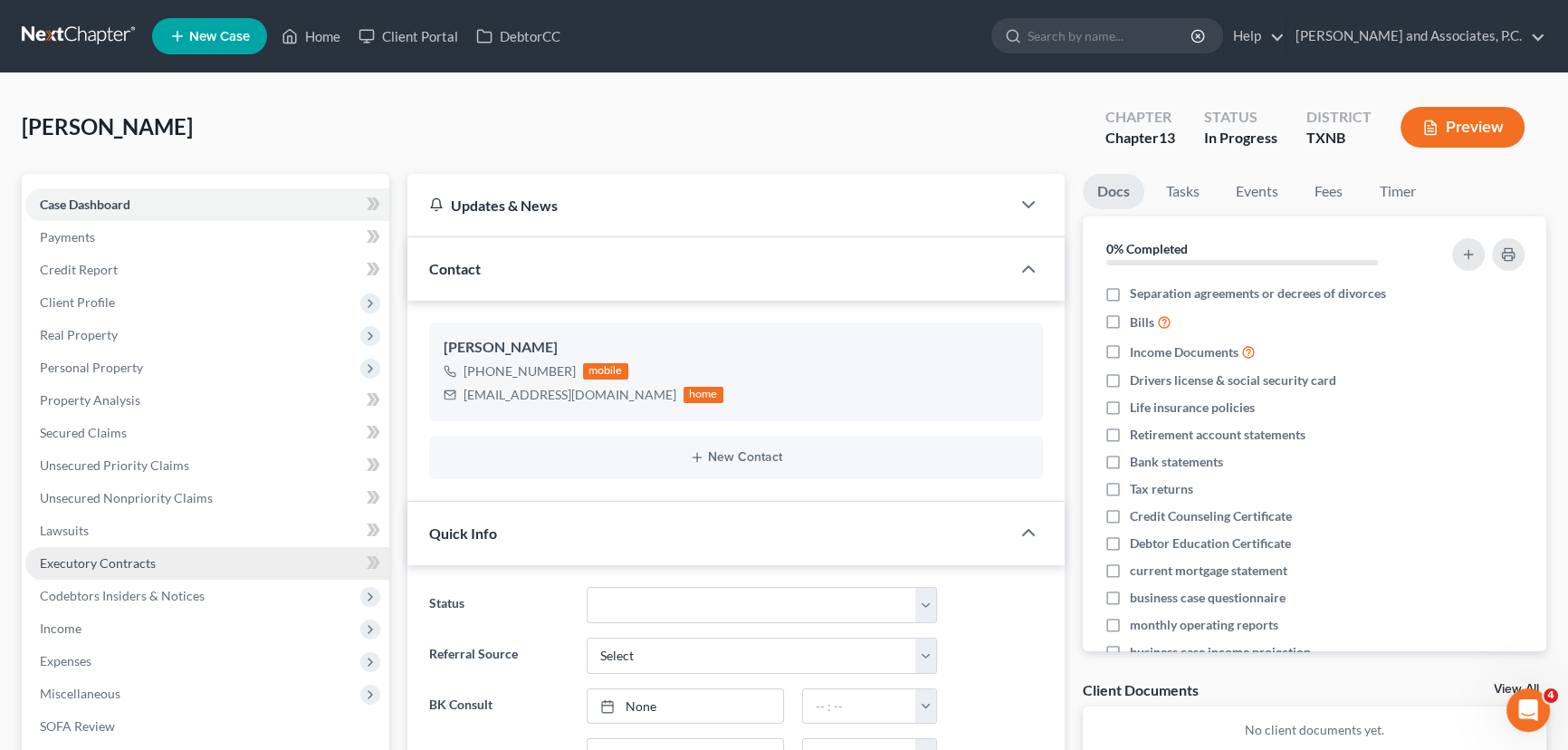
scroll to position [82, 0]
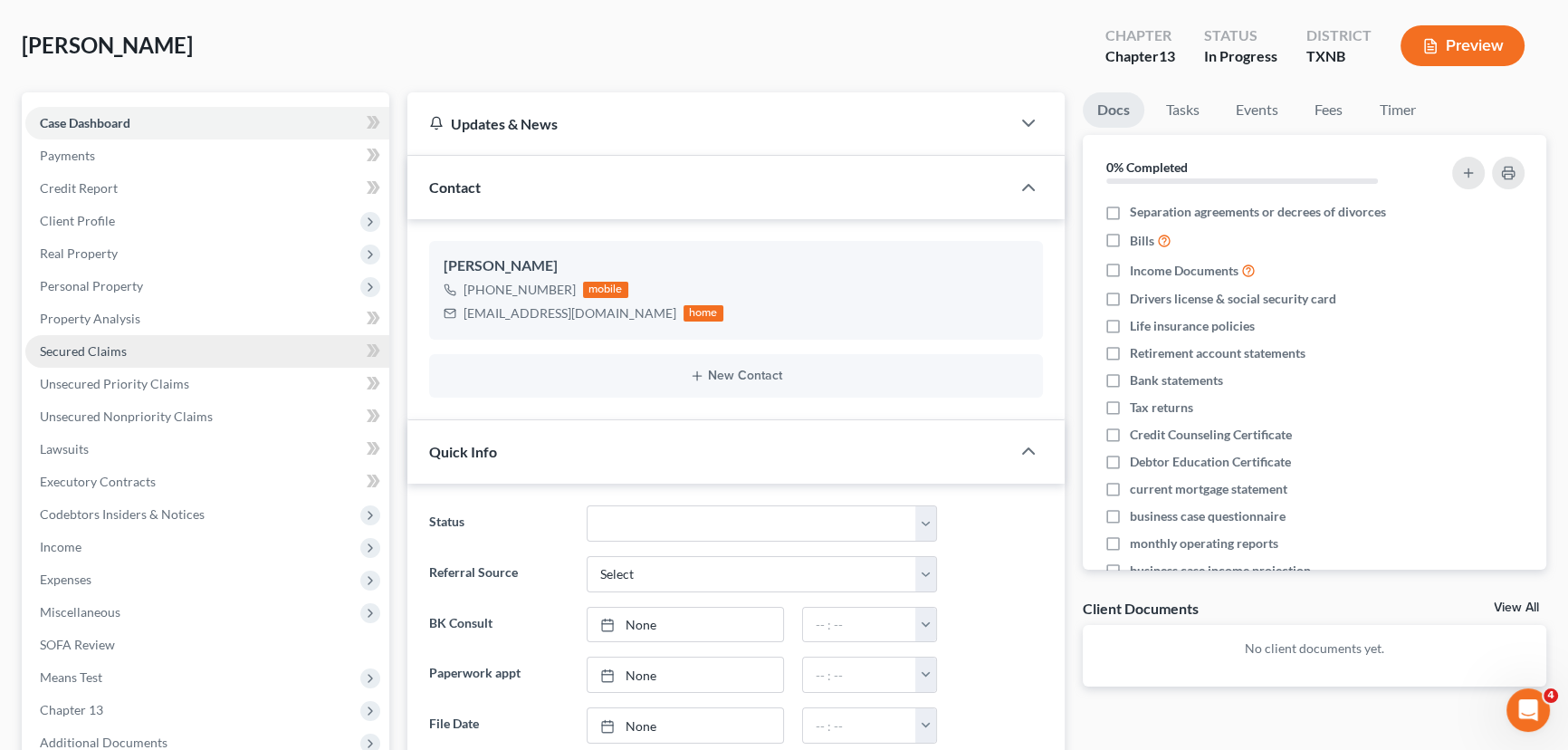
click at [178, 353] on link "Secured Claims" at bounding box center [206, 351] width 363 height 33
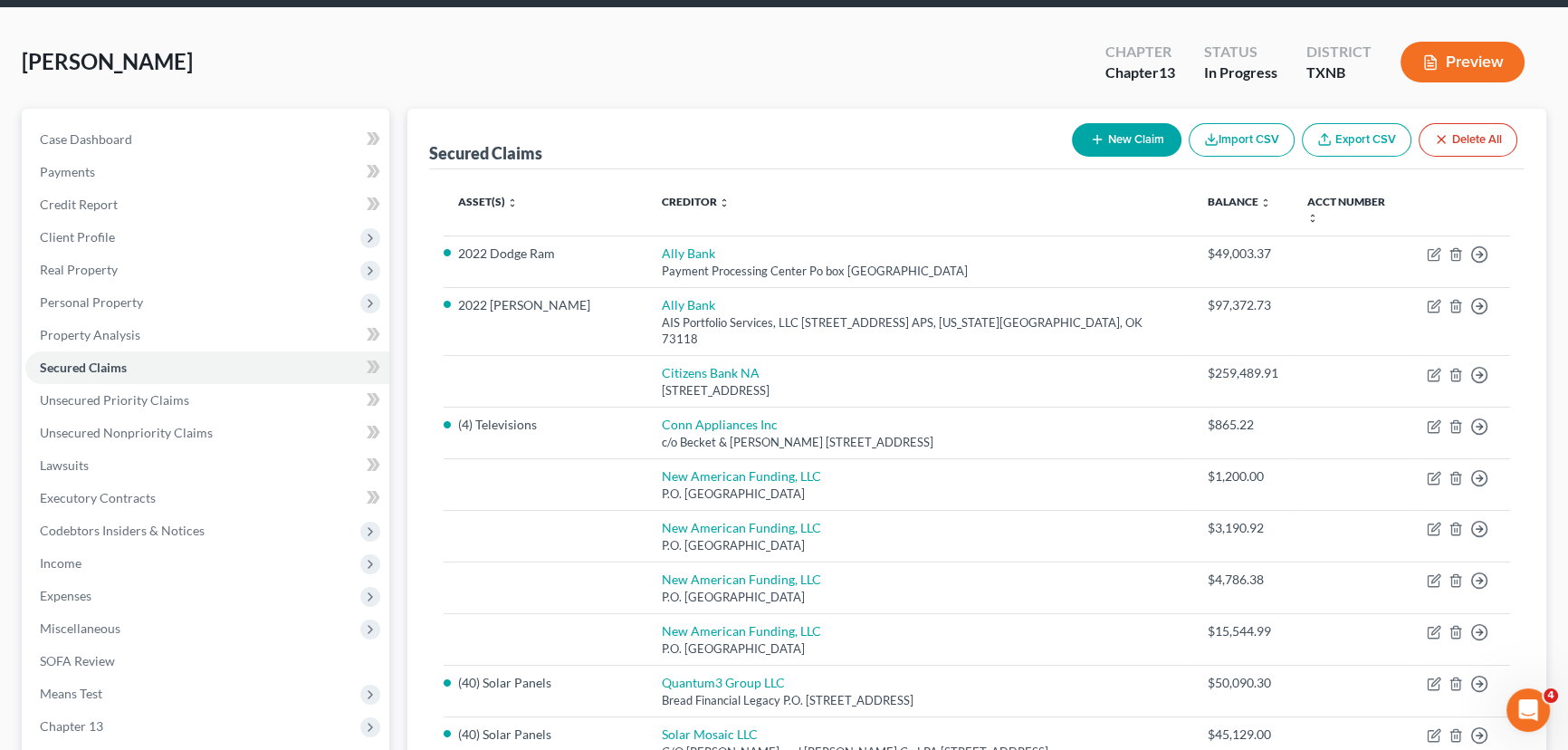
scroll to position [164, 0]
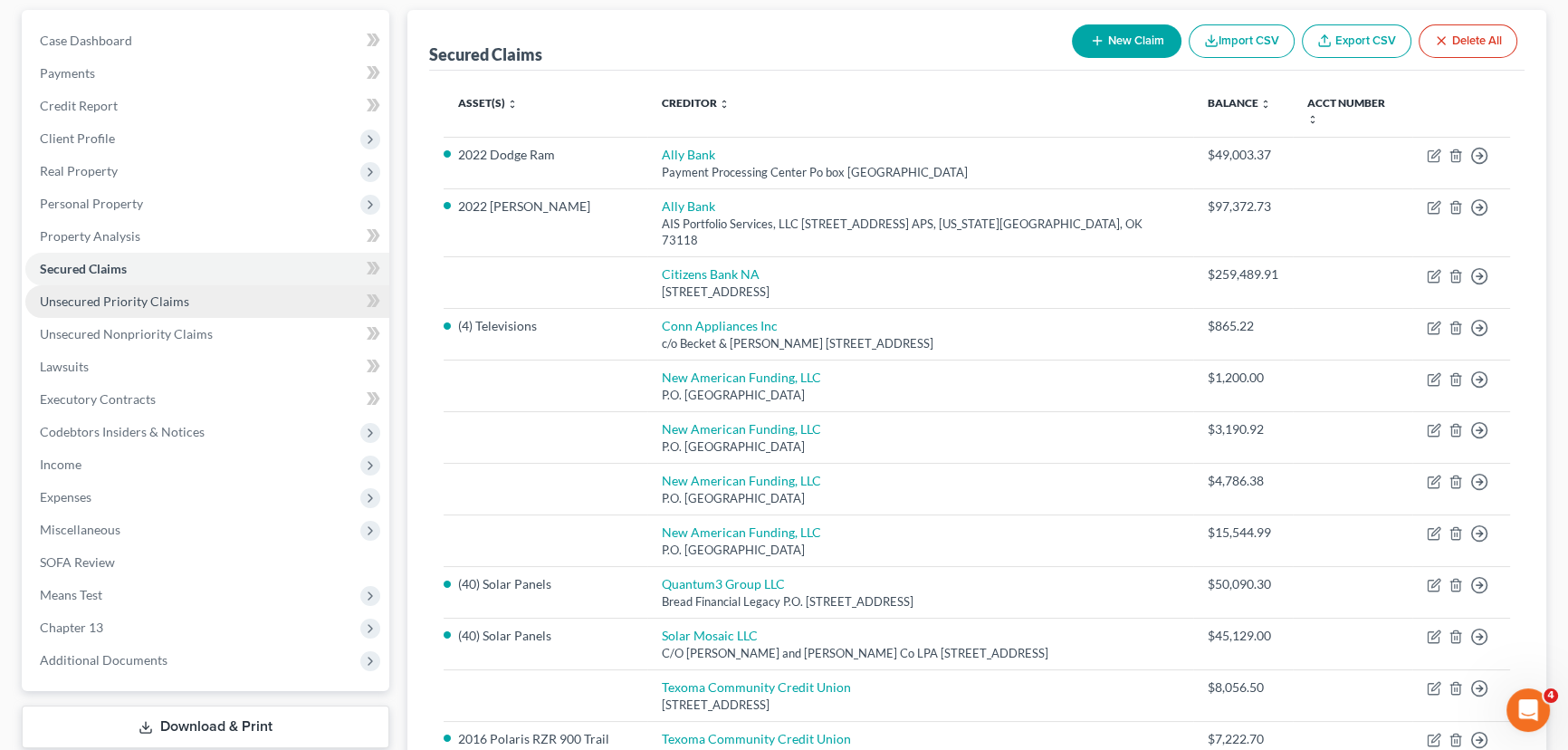
click at [82, 288] on link "Unsecured Priority Claims" at bounding box center [206, 301] width 363 height 33
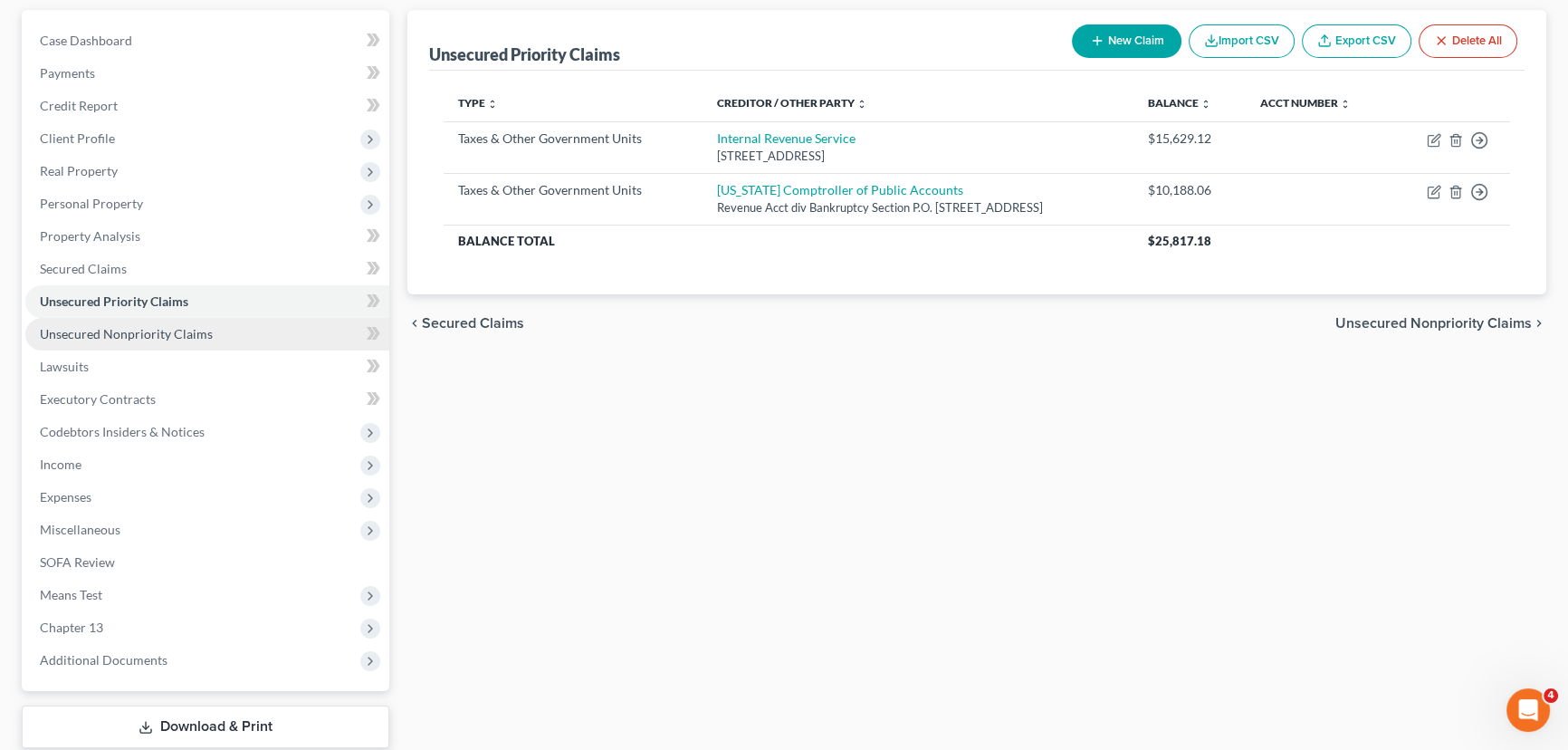
click at [131, 342] on link "Unsecured Nonpriority Claims" at bounding box center [206, 334] width 363 height 33
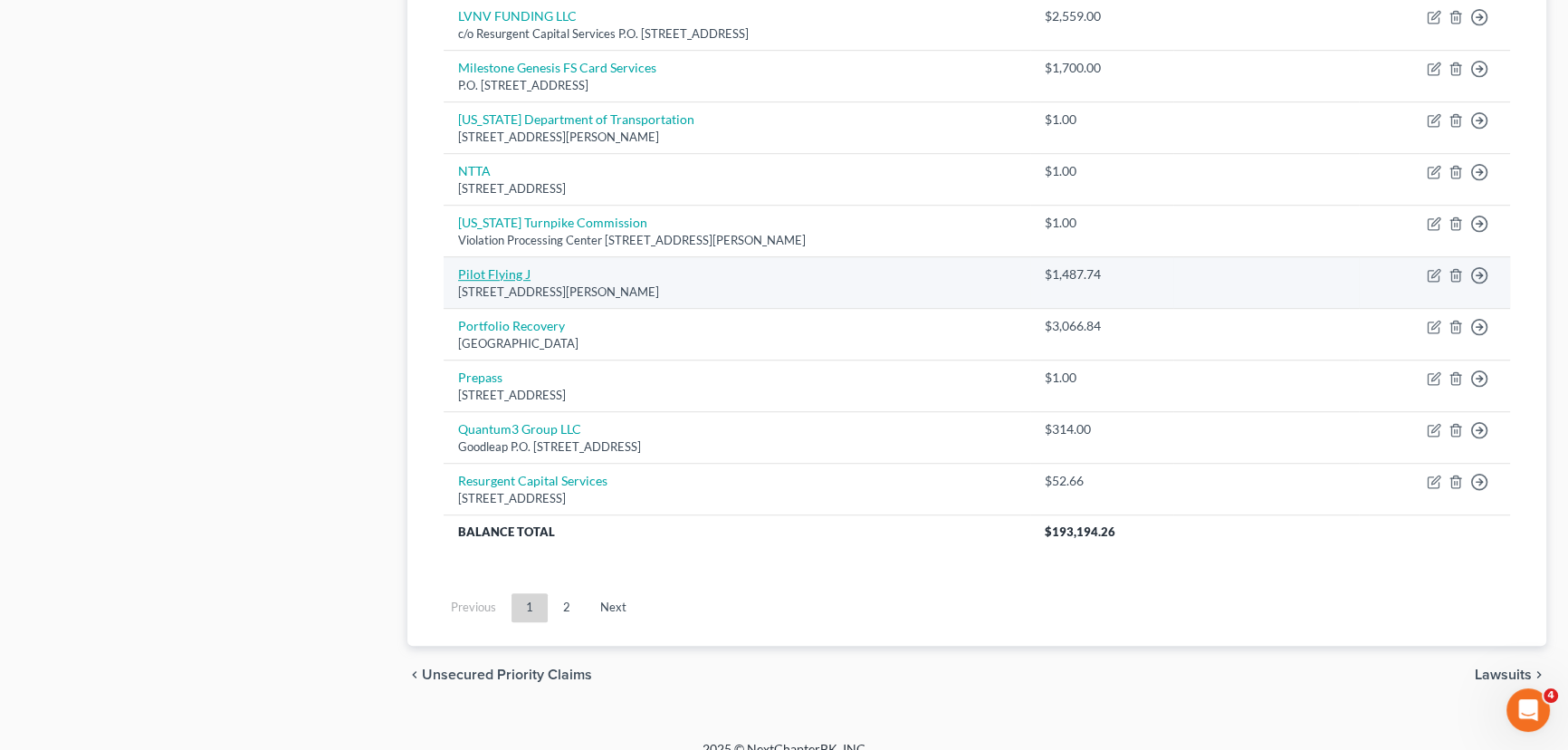
scroll to position [1336, 0]
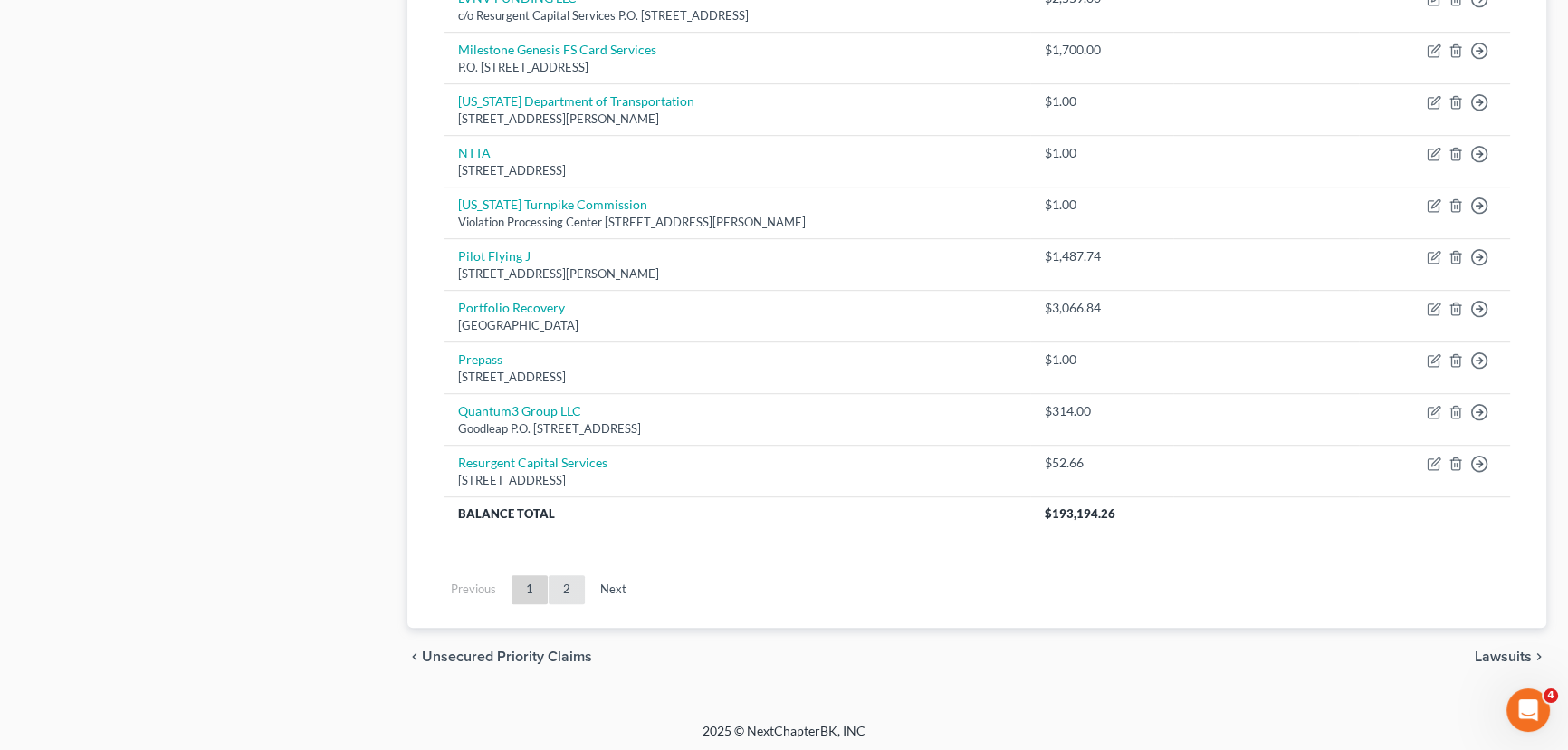
click at [556, 584] on link "2" at bounding box center [567, 589] width 36 height 29
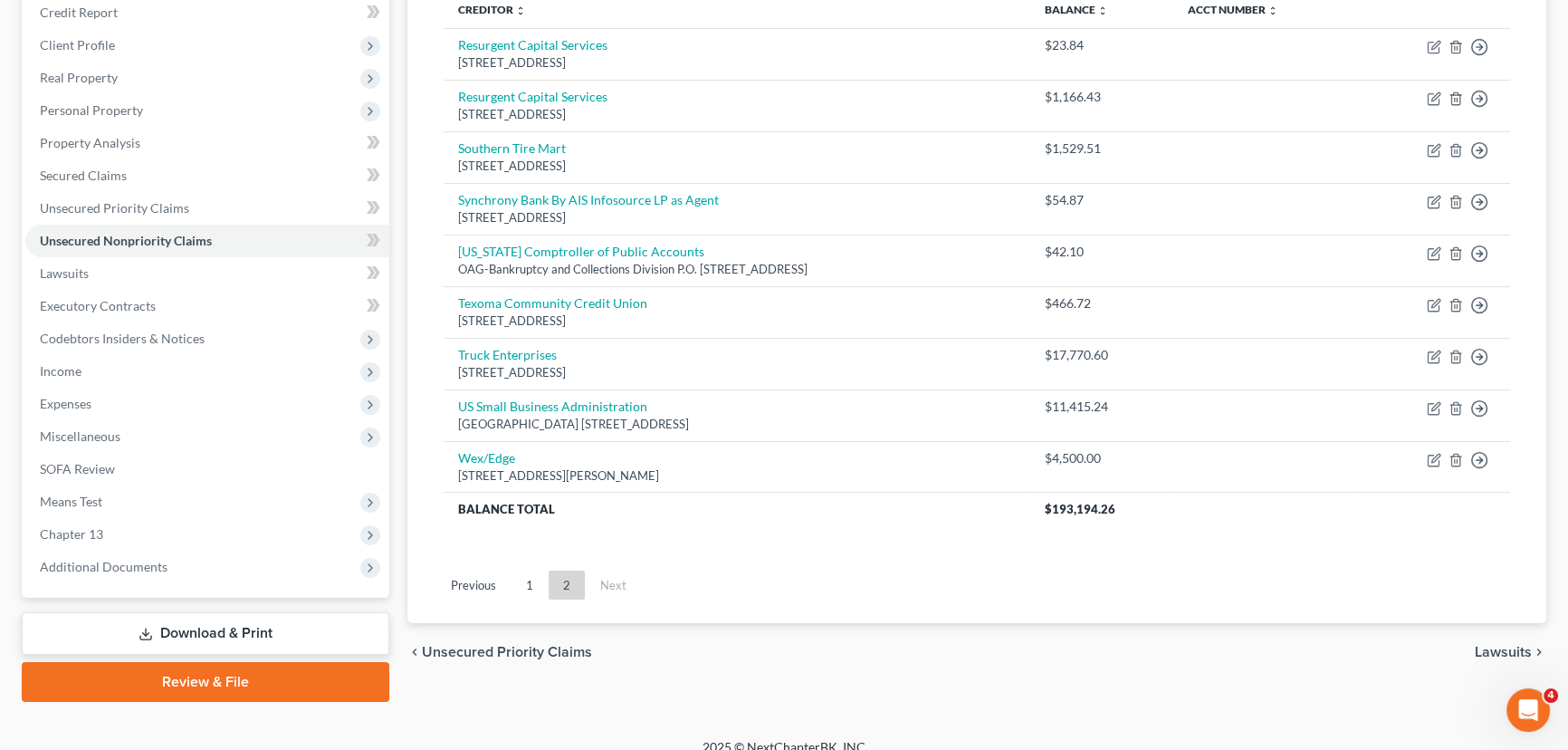
scroll to position [275, 0]
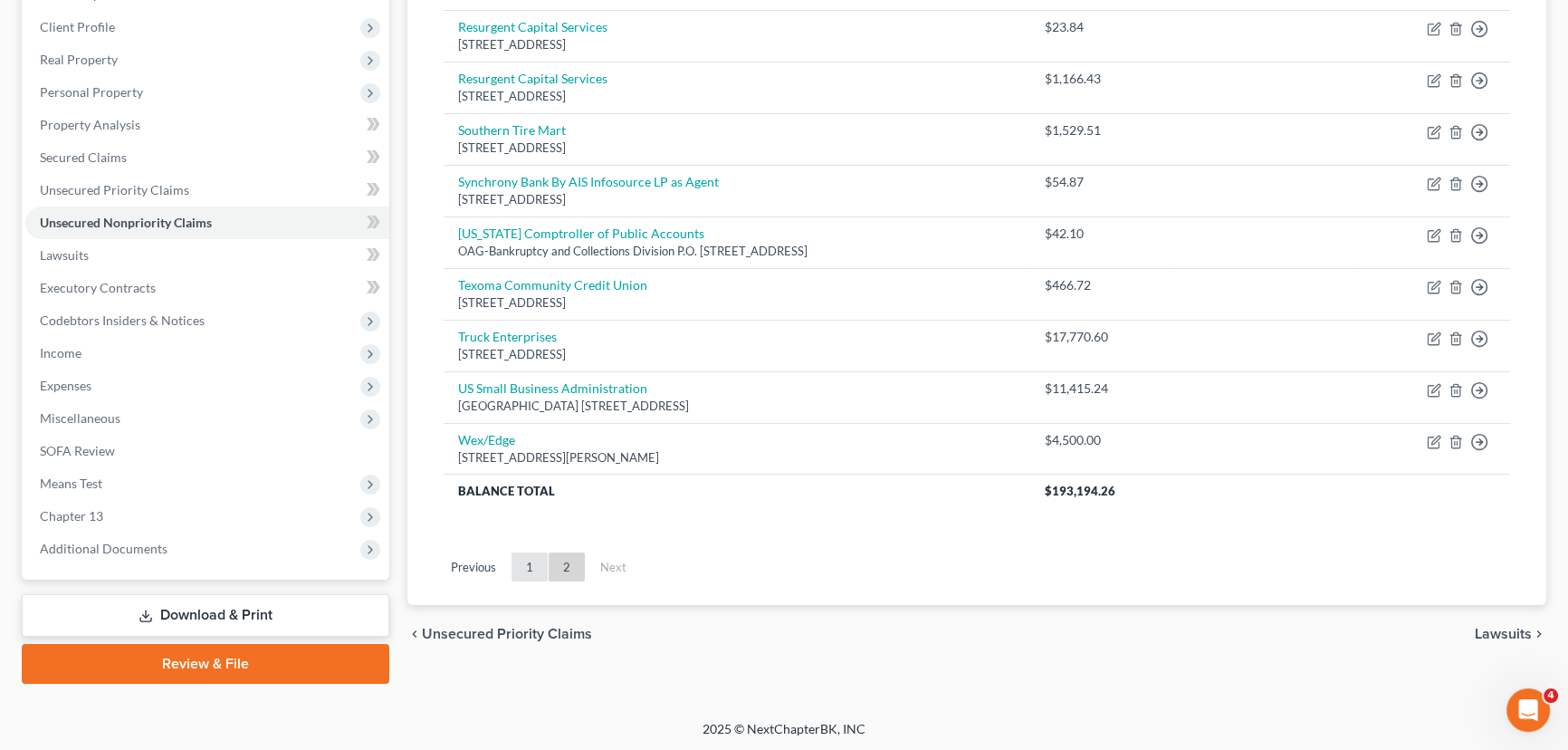
click at [516, 559] on link "1" at bounding box center [529, 567] width 36 height 29
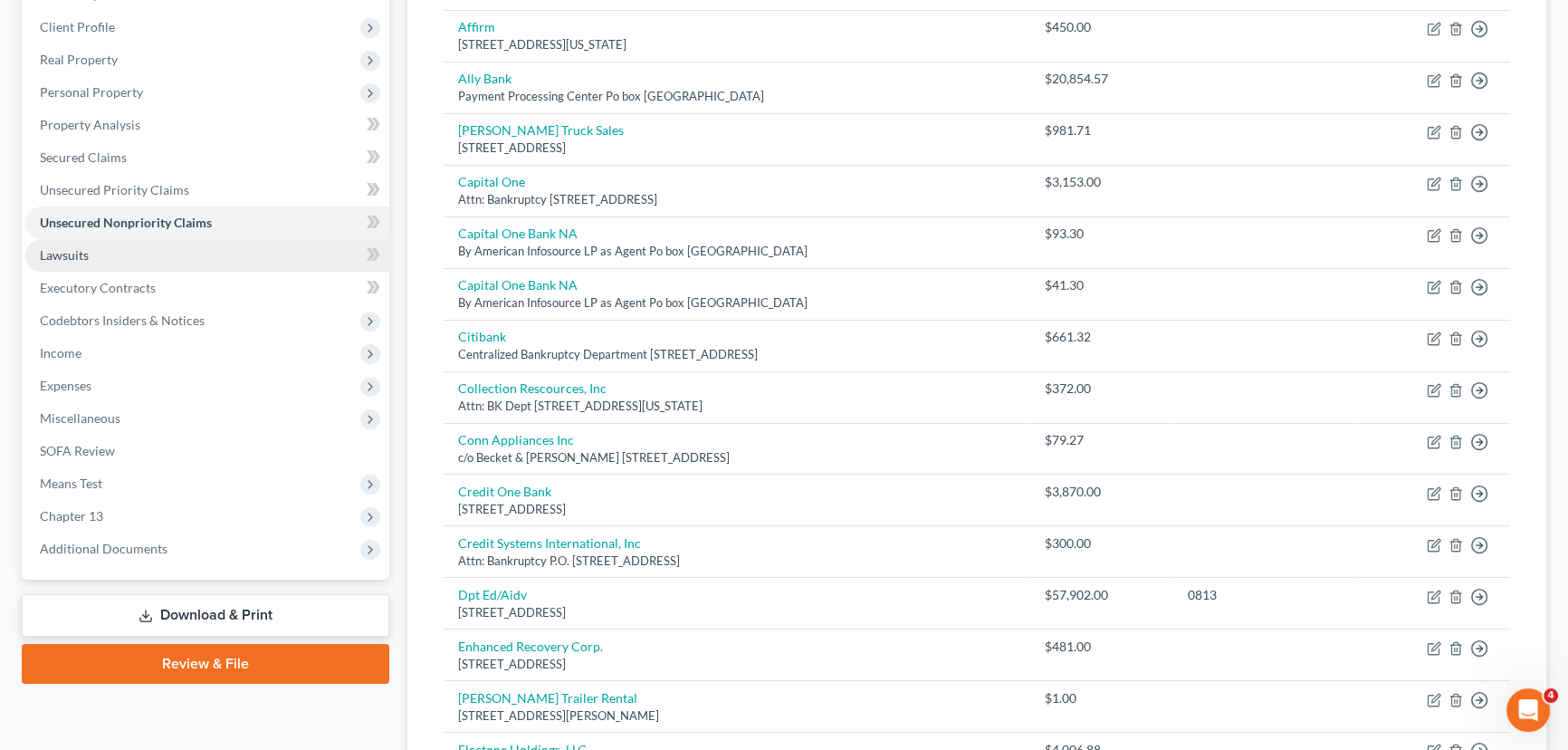
click at [140, 246] on link "Lawsuits" at bounding box center [206, 255] width 363 height 33
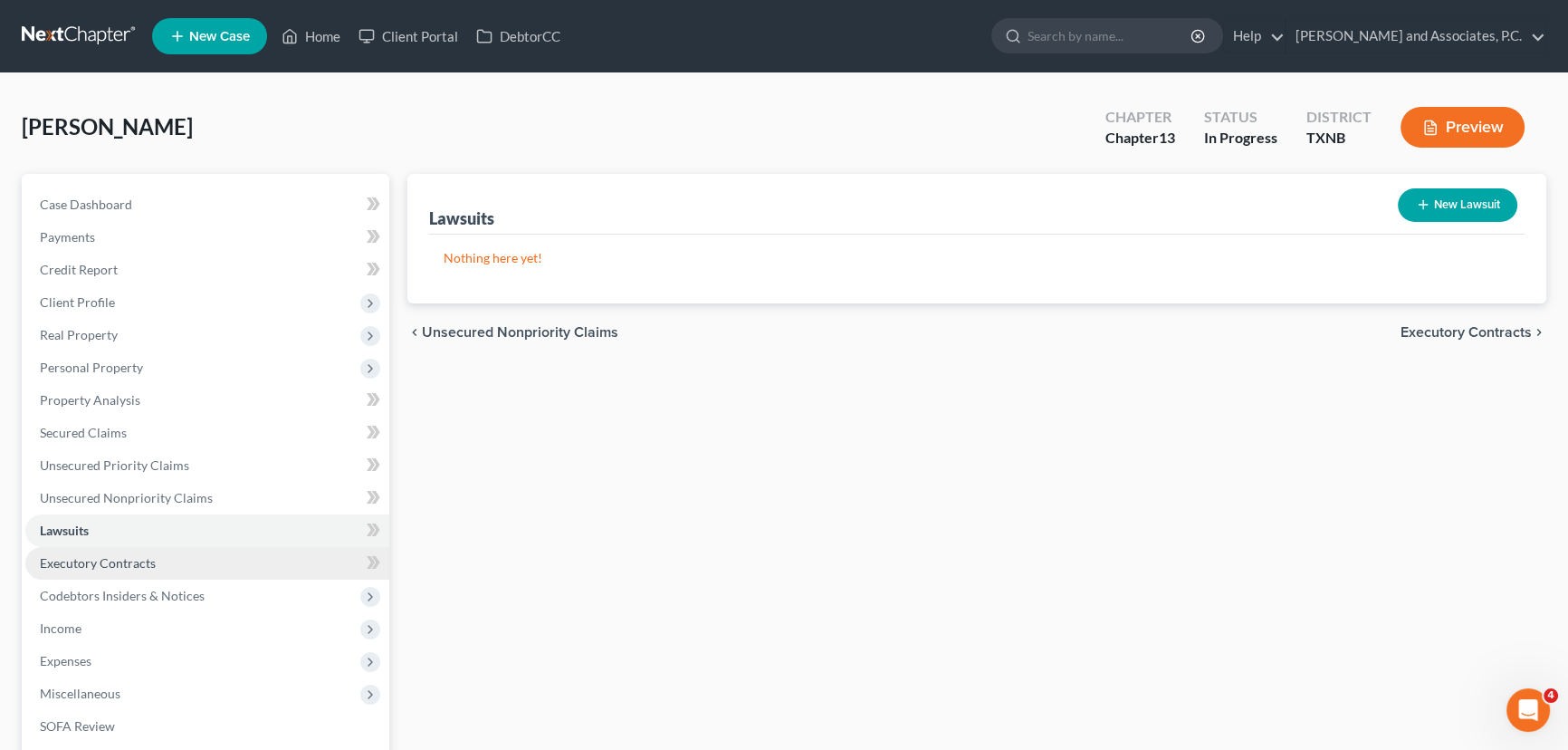
click at [119, 560] on span "Executory Contracts" at bounding box center [98, 563] width 116 height 15
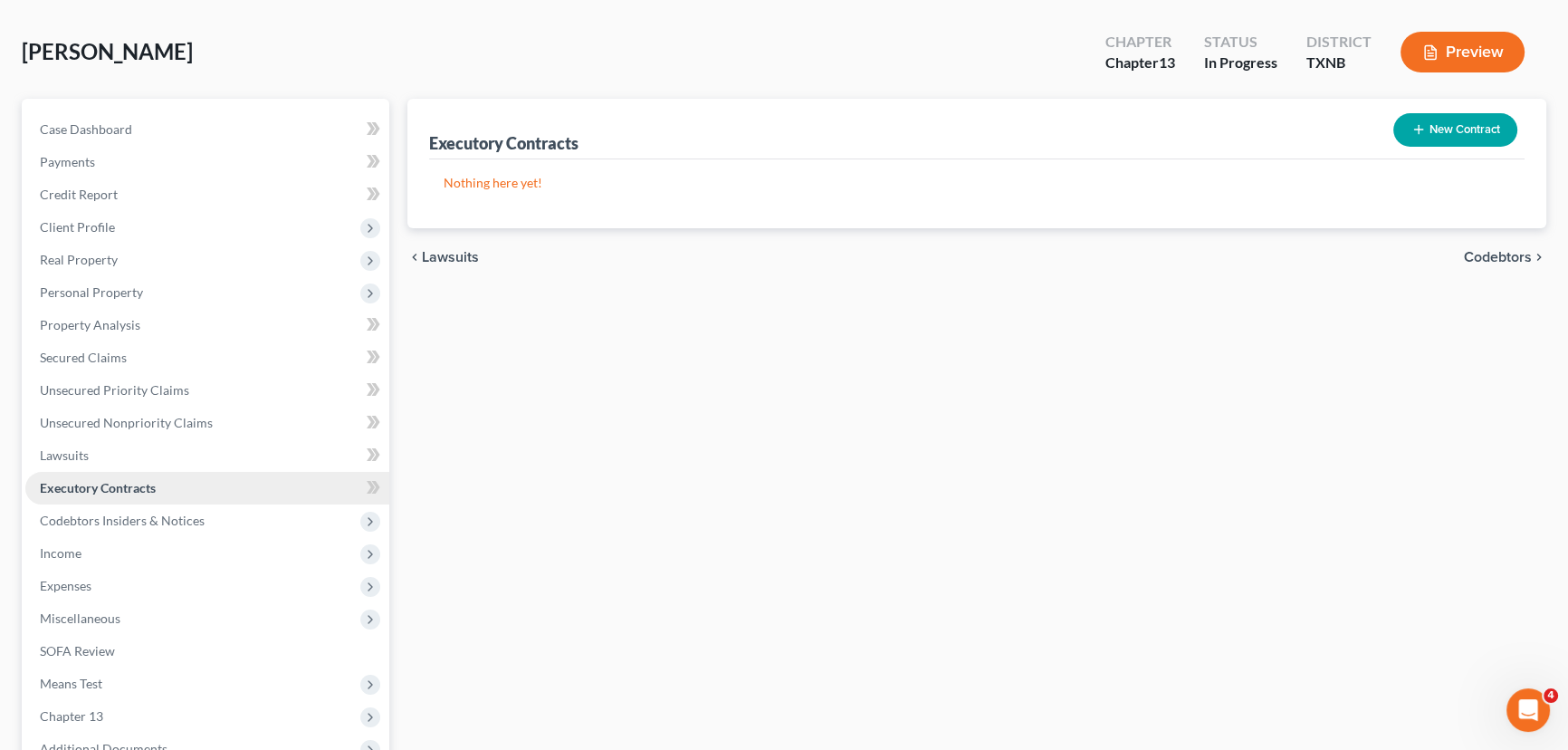
scroll to position [164, 0]
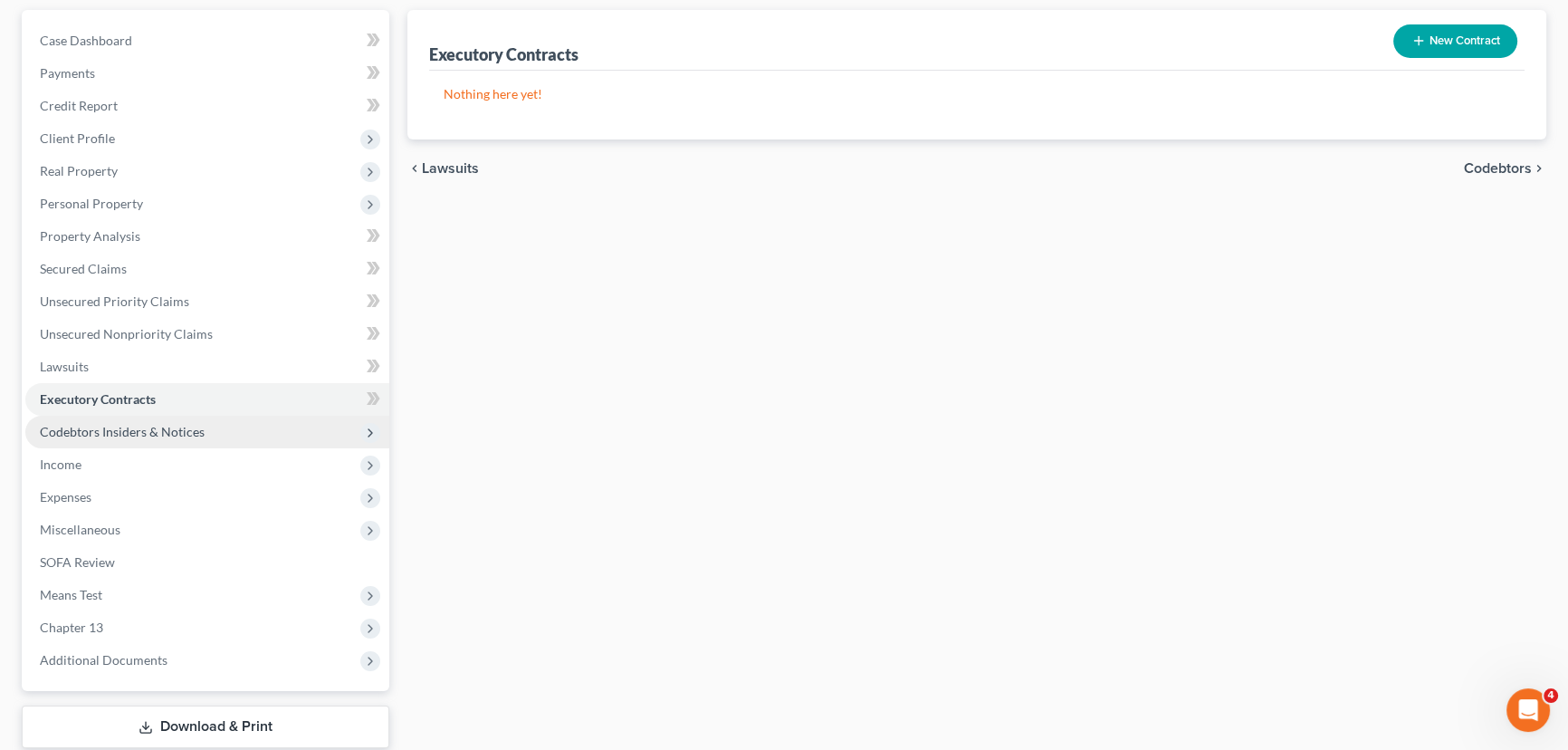
click at [191, 431] on span "Codebtors Insiders & Notices" at bounding box center [123, 432] width 165 height 15
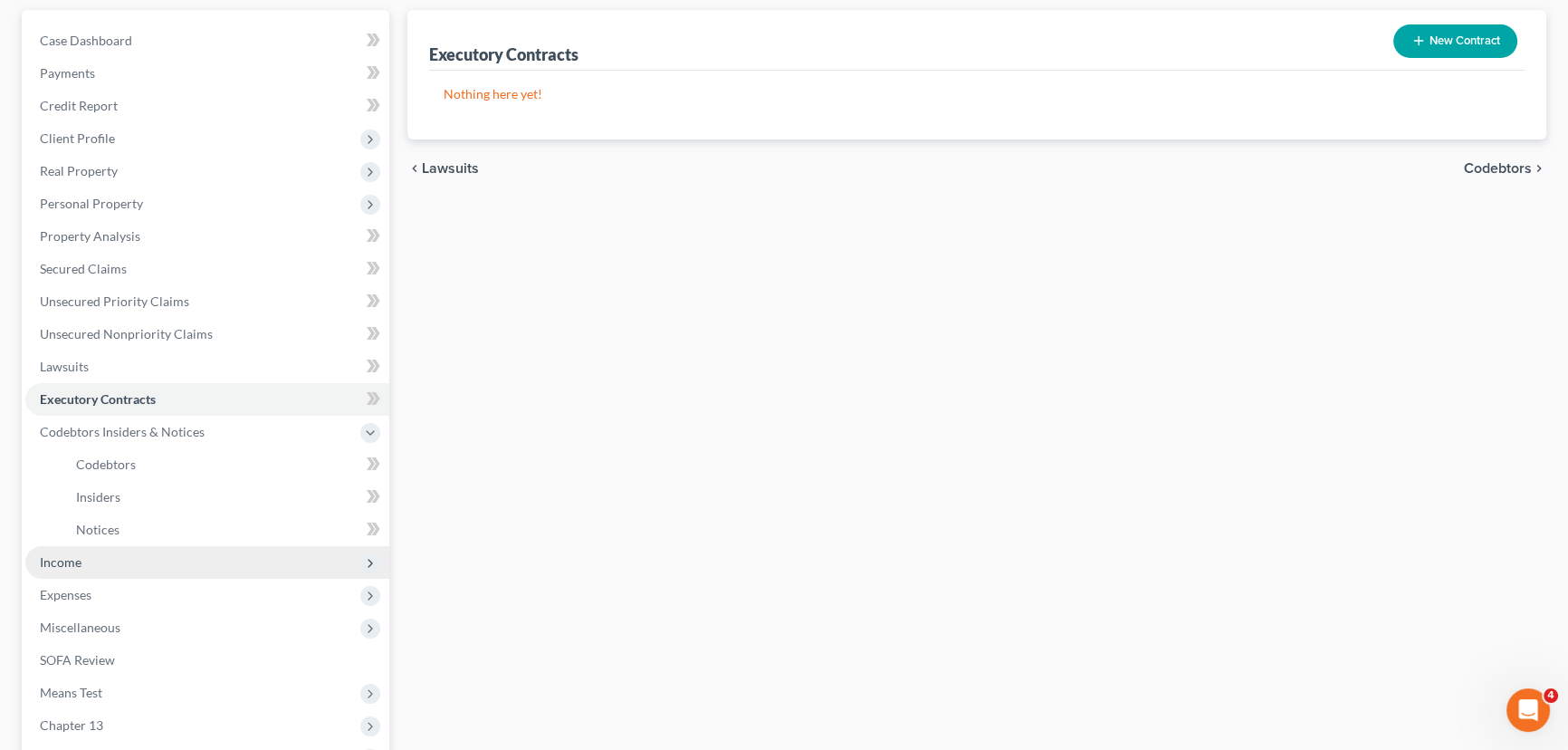
click at [96, 554] on span "Income" at bounding box center [206, 562] width 363 height 33
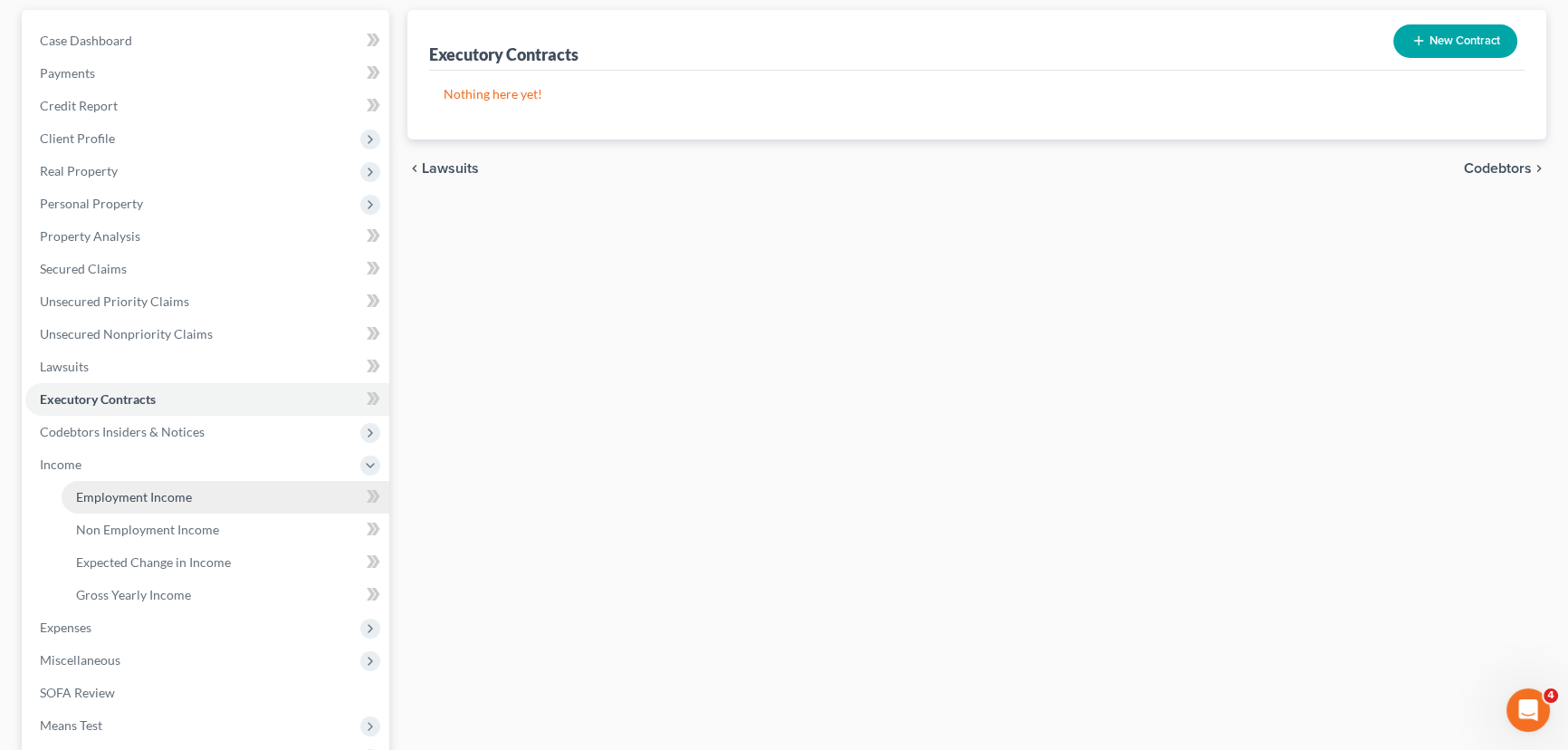
click at [140, 492] on span "Employment Income" at bounding box center [133, 497] width 116 height 15
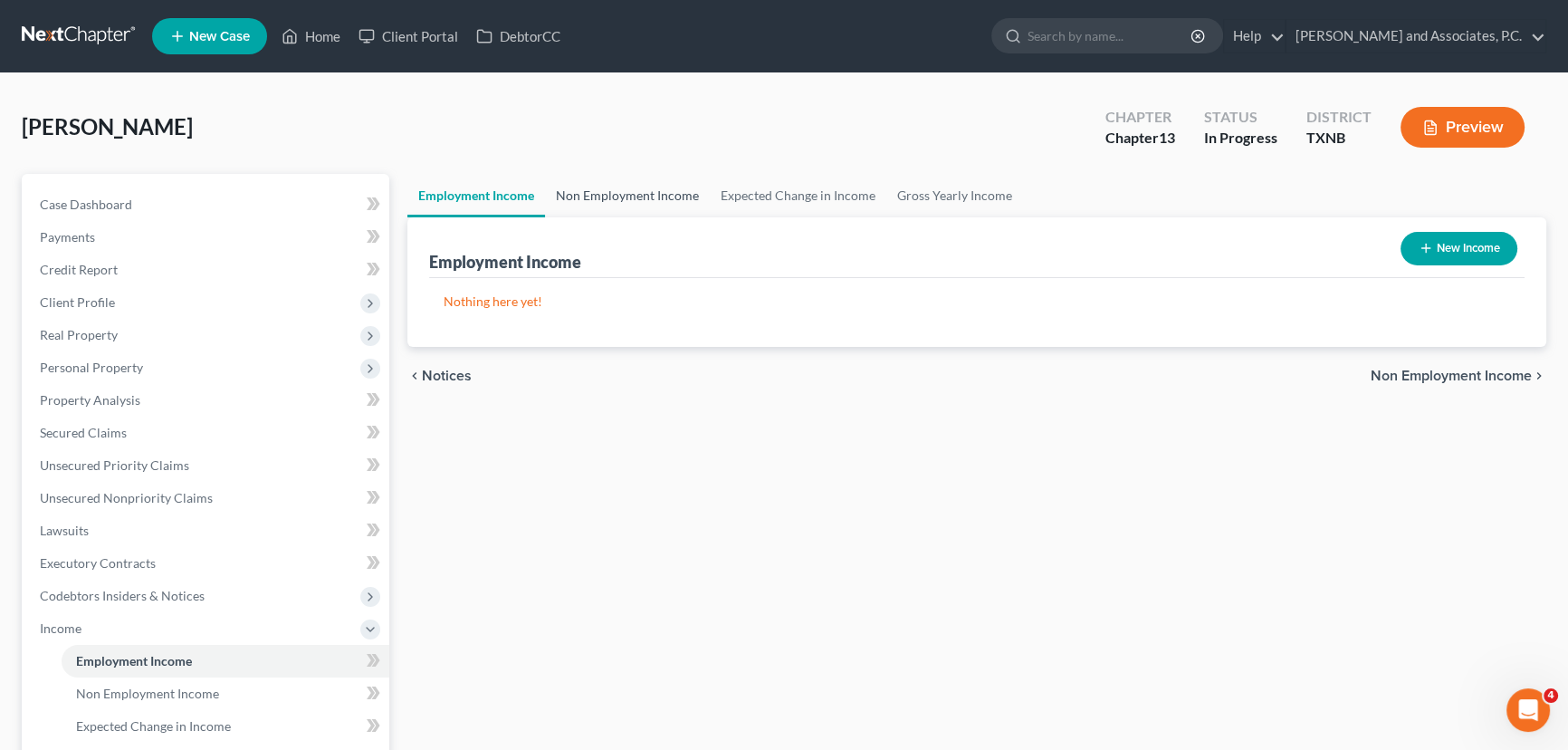
click at [597, 203] on link "Non Employment Income" at bounding box center [627, 195] width 165 height 43
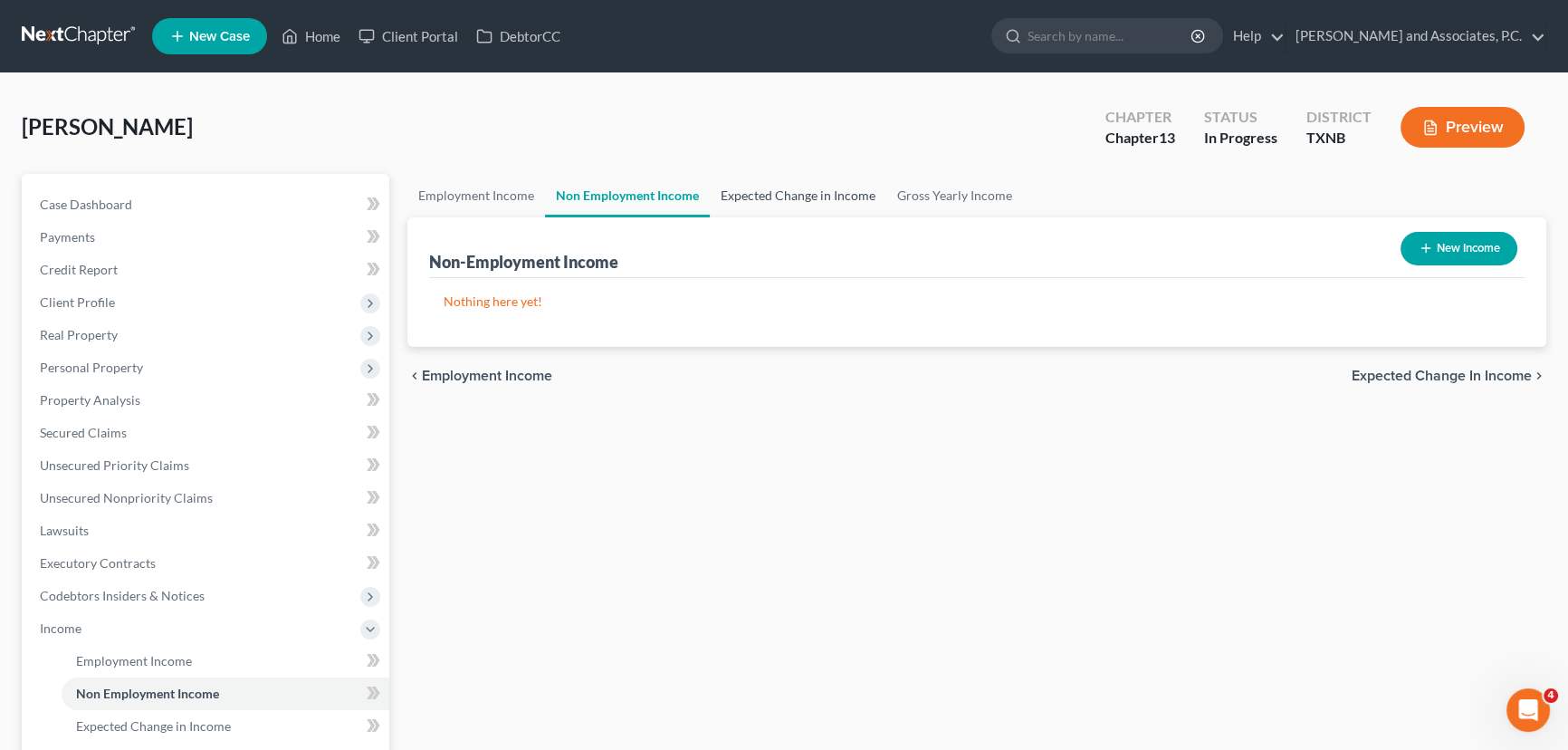
click at [752, 200] on link "Expected Change in Income" at bounding box center [798, 195] width 176 height 43
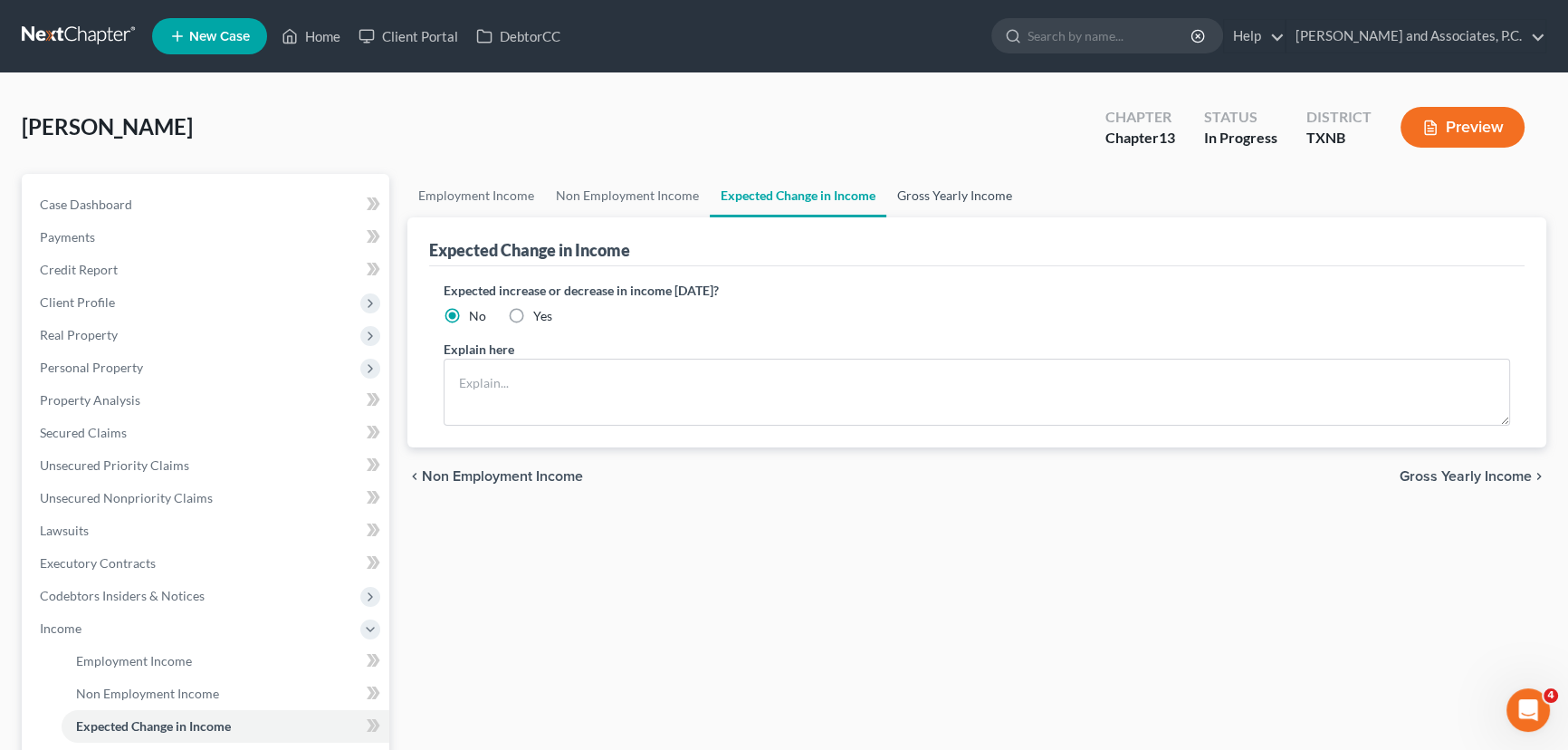
click at [979, 202] on link "Gross Yearly Income" at bounding box center [954, 195] width 137 height 43
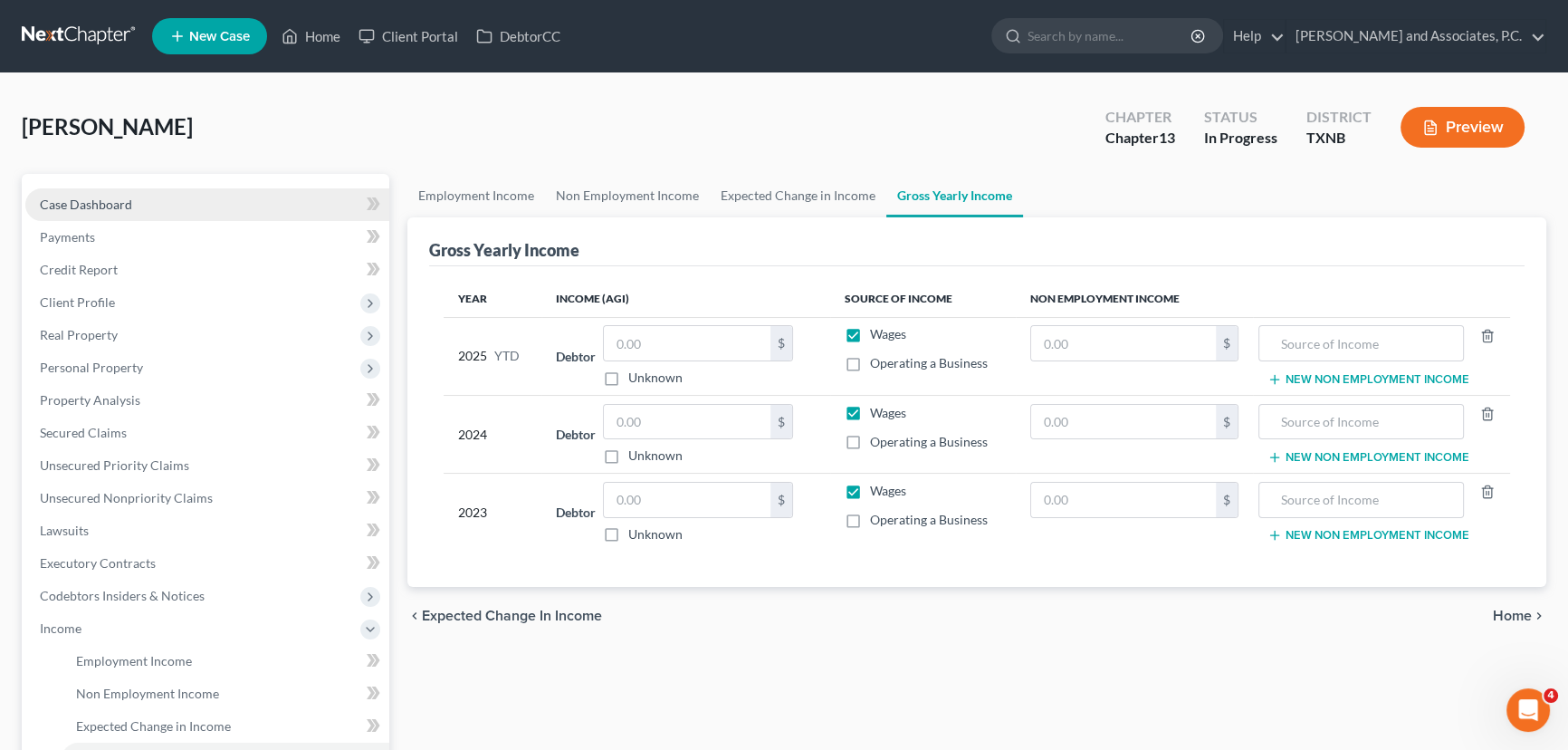
click at [121, 203] on span "Case Dashboard" at bounding box center [86, 204] width 92 height 15
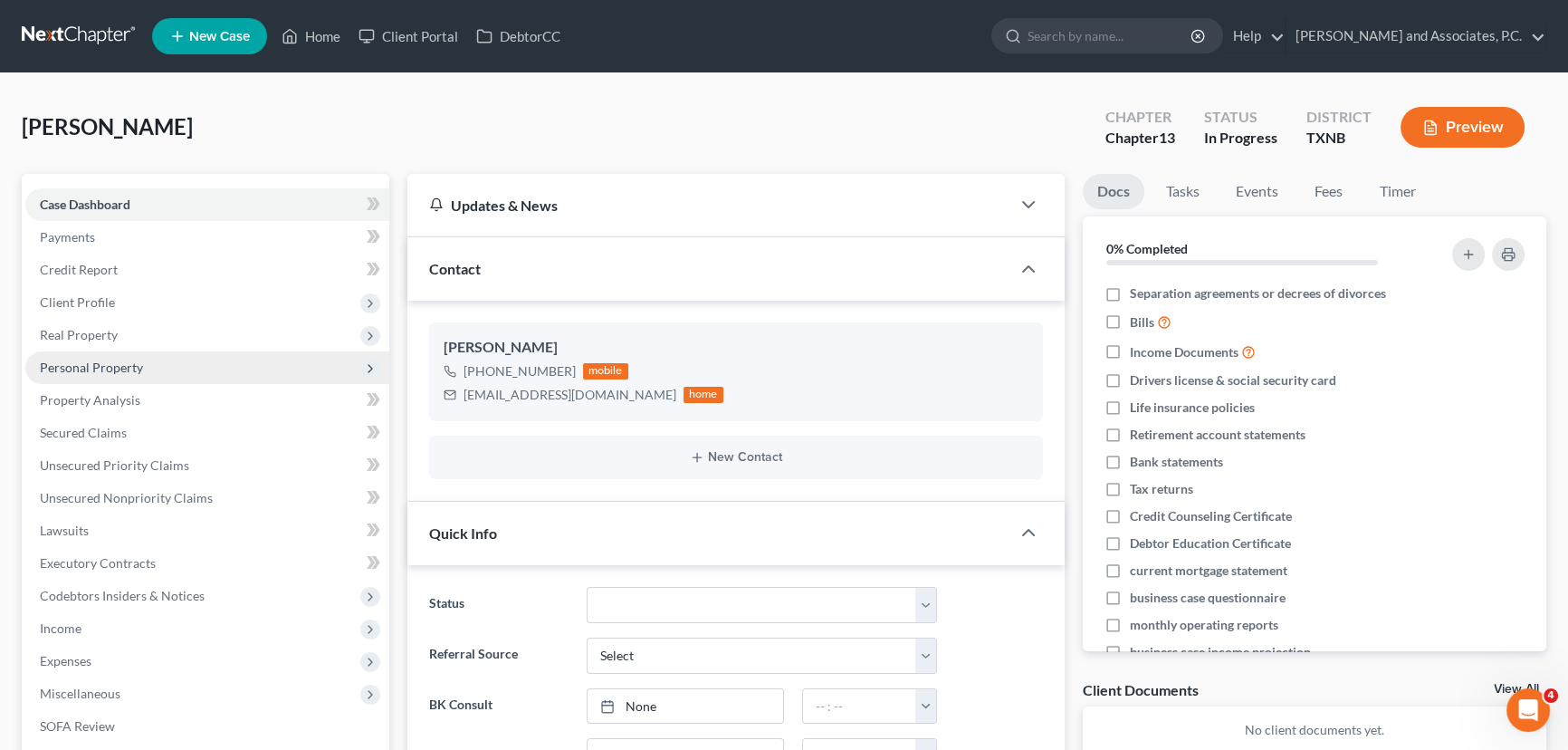
click at [137, 351] on span "Personal Property" at bounding box center [206, 367] width 363 height 33
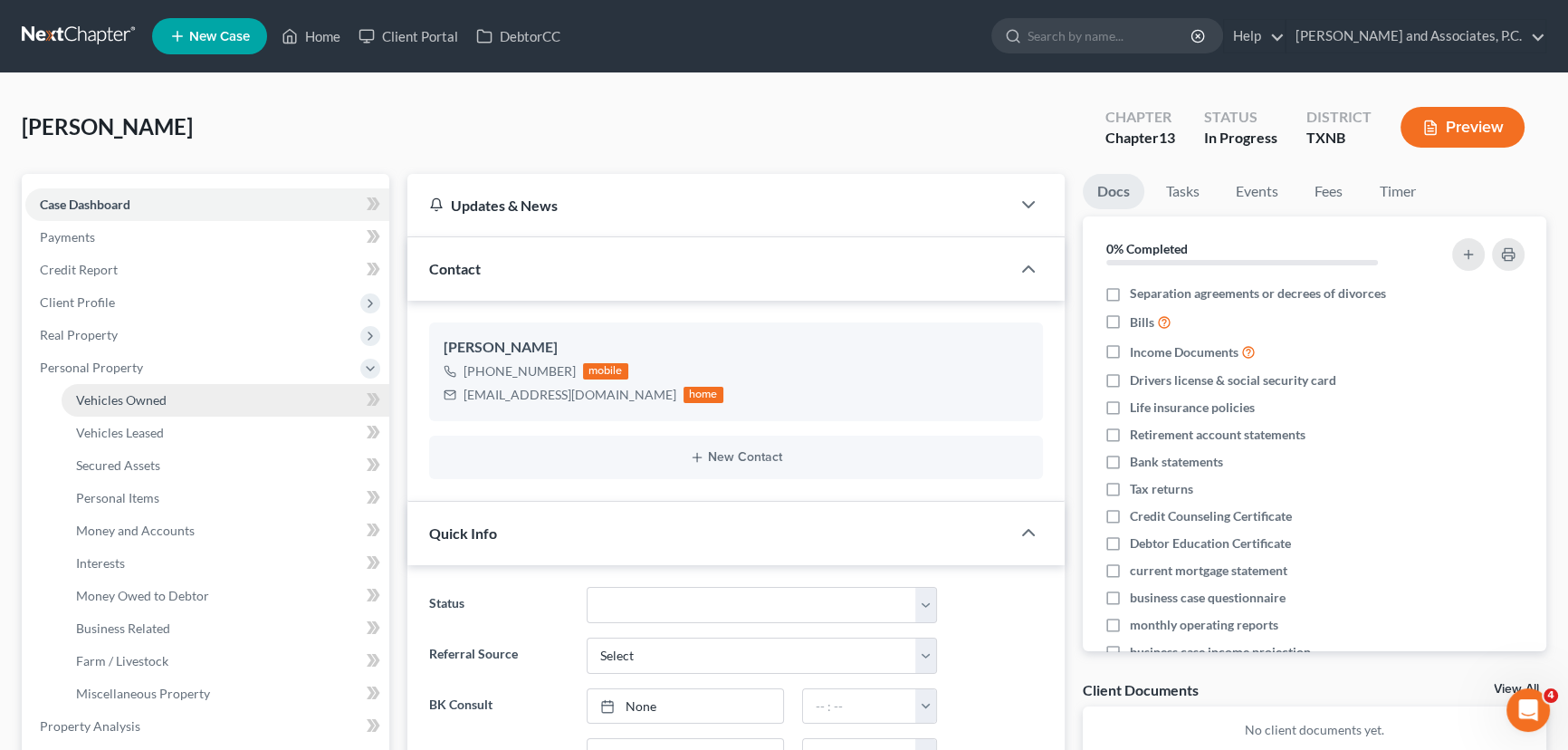
click at [138, 392] on span "Vehicles Owned" at bounding box center [121, 400] width 90 height 15
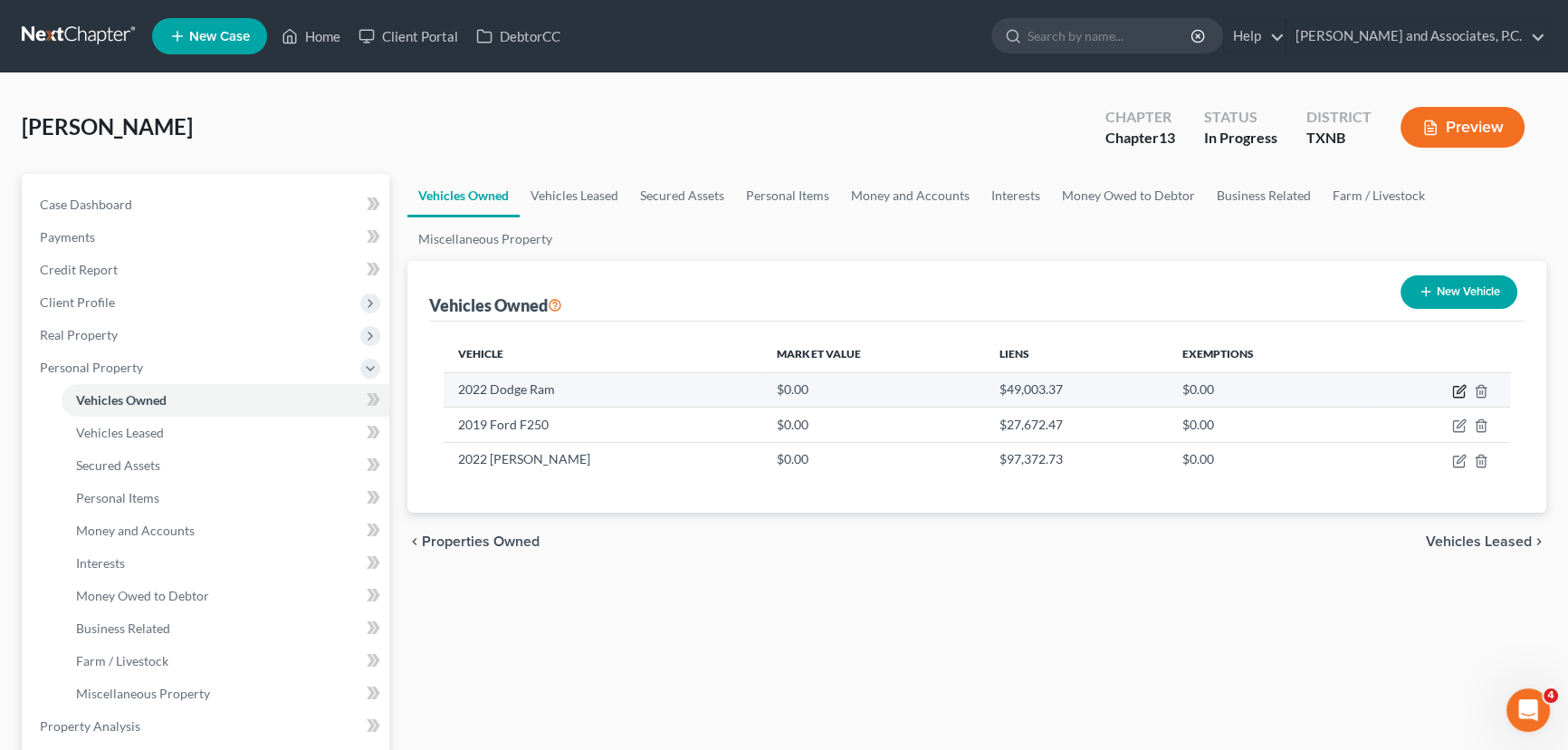
click at [1453, 388] on icon "button" at bounding box center [1458, 391] width 11 height 11
select select "0"
select select "4"
select select "0"
select select "3"
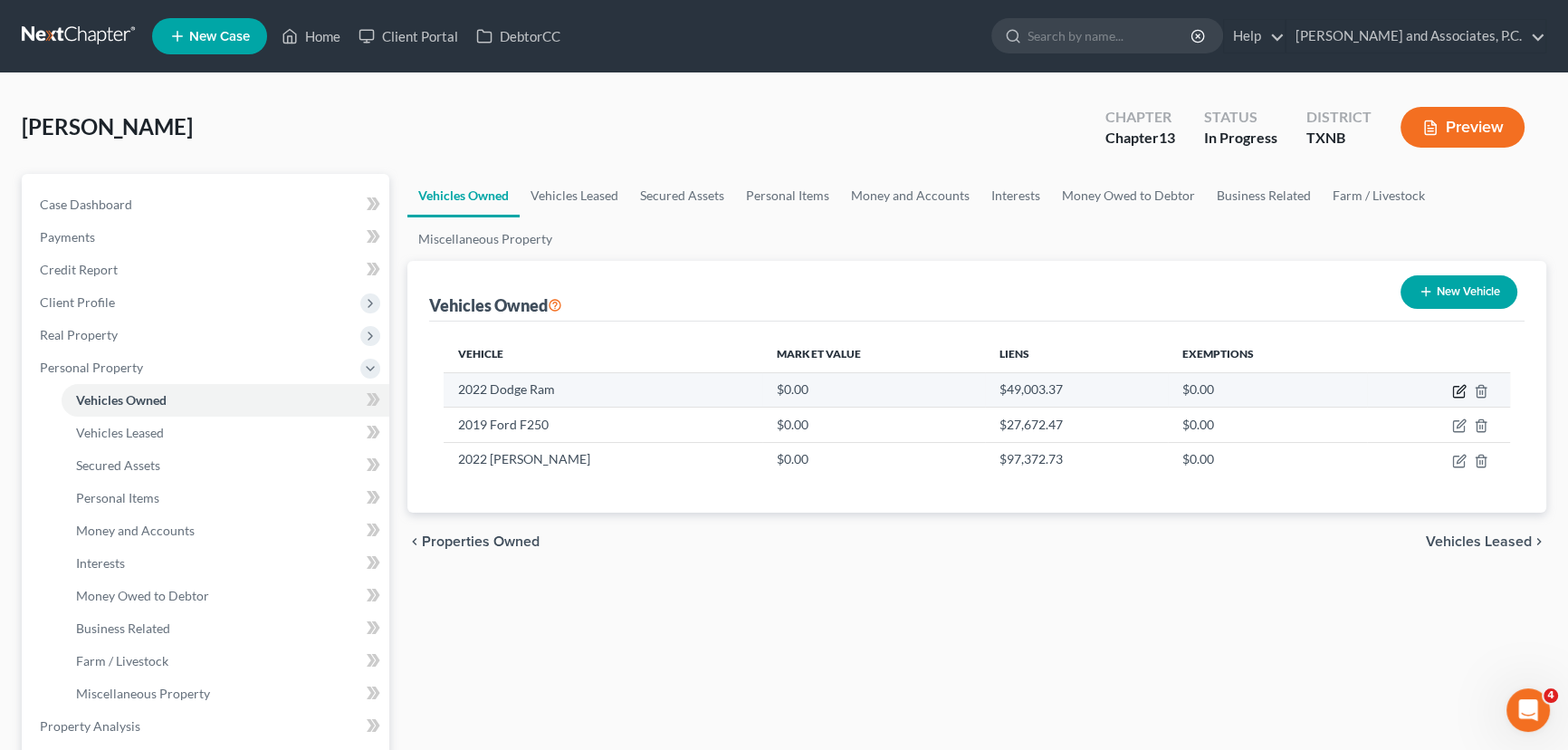
select select "0"
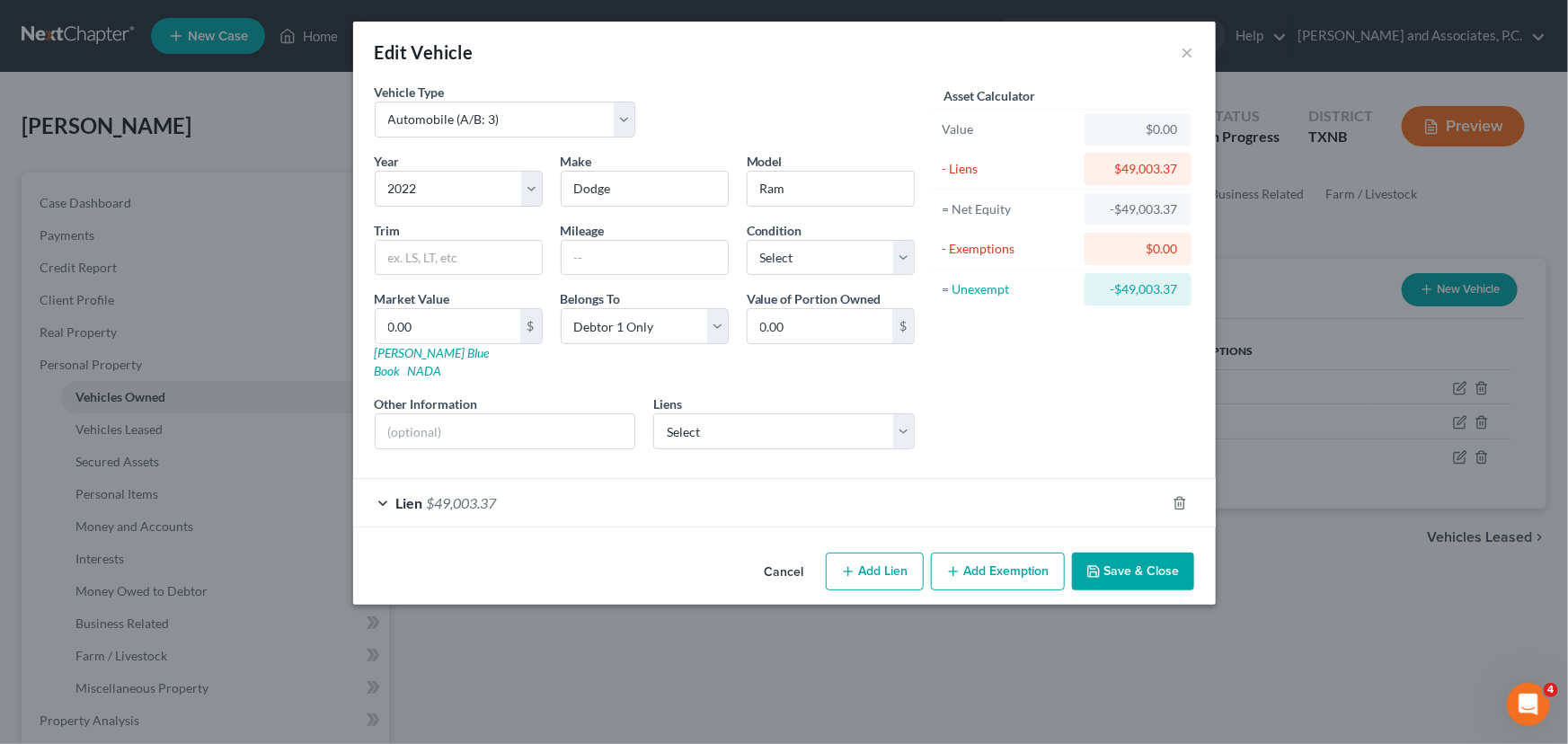
click at [860, 482] on div "Lien $49,003.37" at bounding box center [759, 502] width 812 height 48
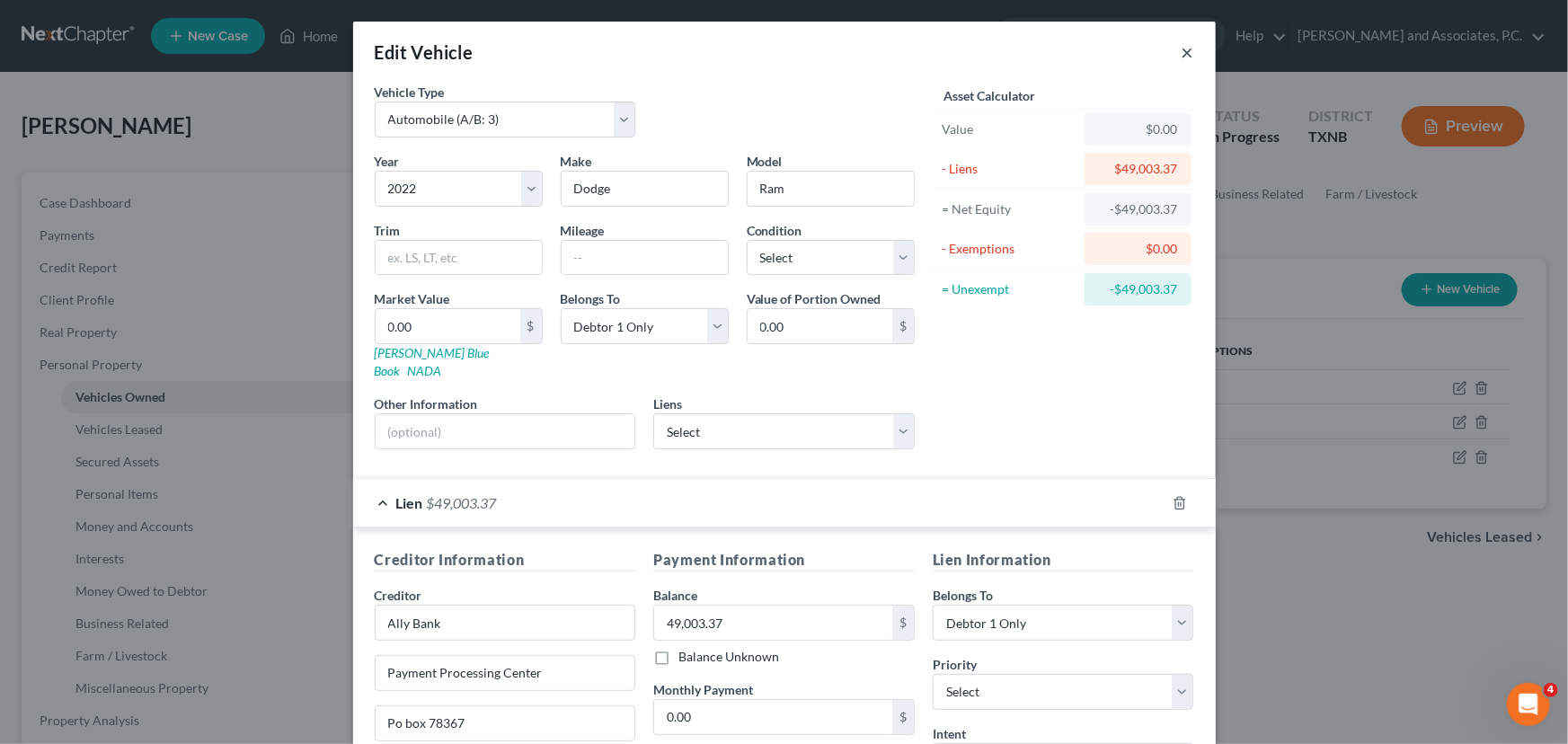
click at [1182, 49] on button "×" at bounding box center [1187, 51] width 12 height 22
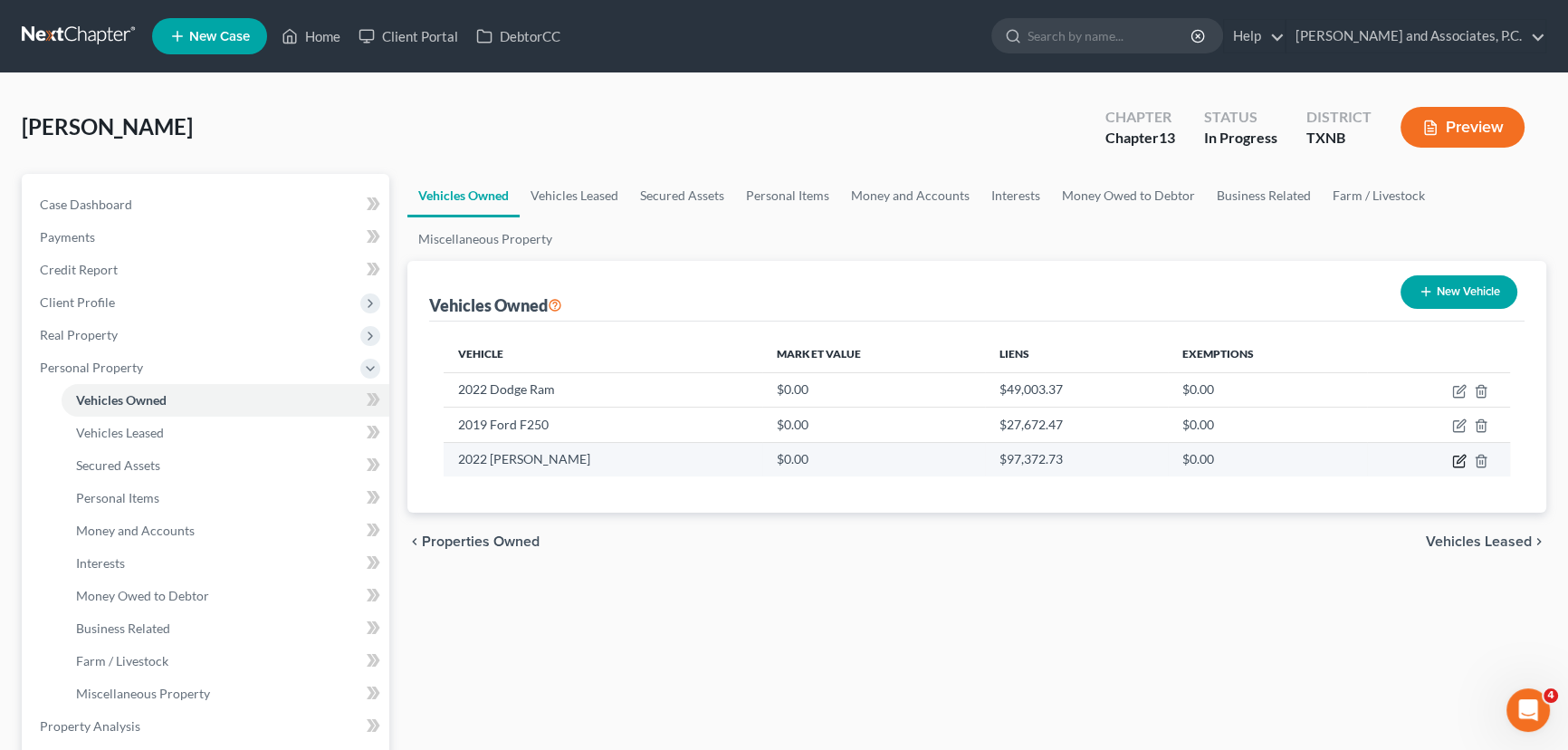
click at [1458, 457] on icon "button" at bounding box center [1459, 460] width 14 height 14
select select "0"
select select "4"
select select "37"
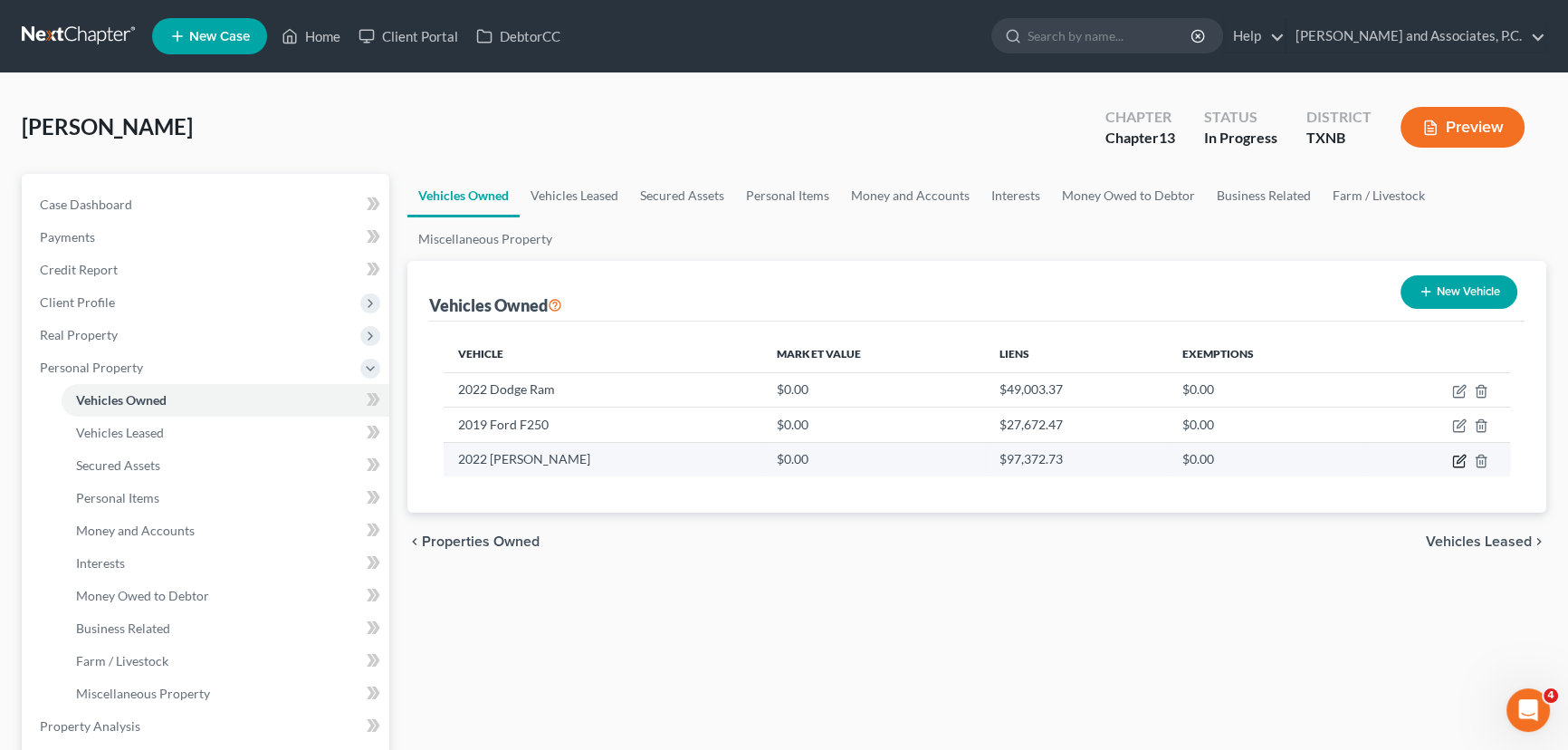
select select "0"
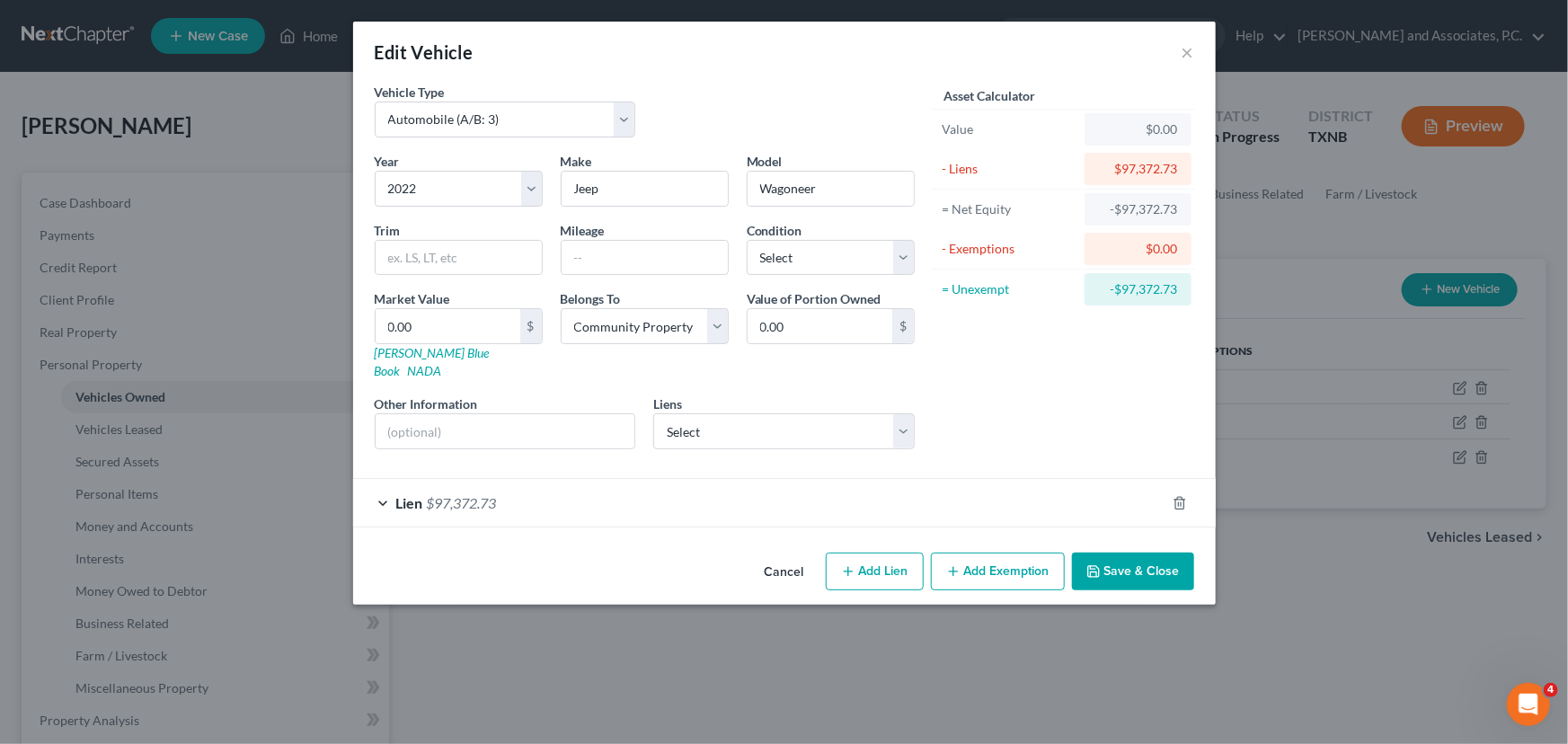
click at [919, 480] on div "Lien $97,372.73" at bounding box center [759, 502] width 812 height 48
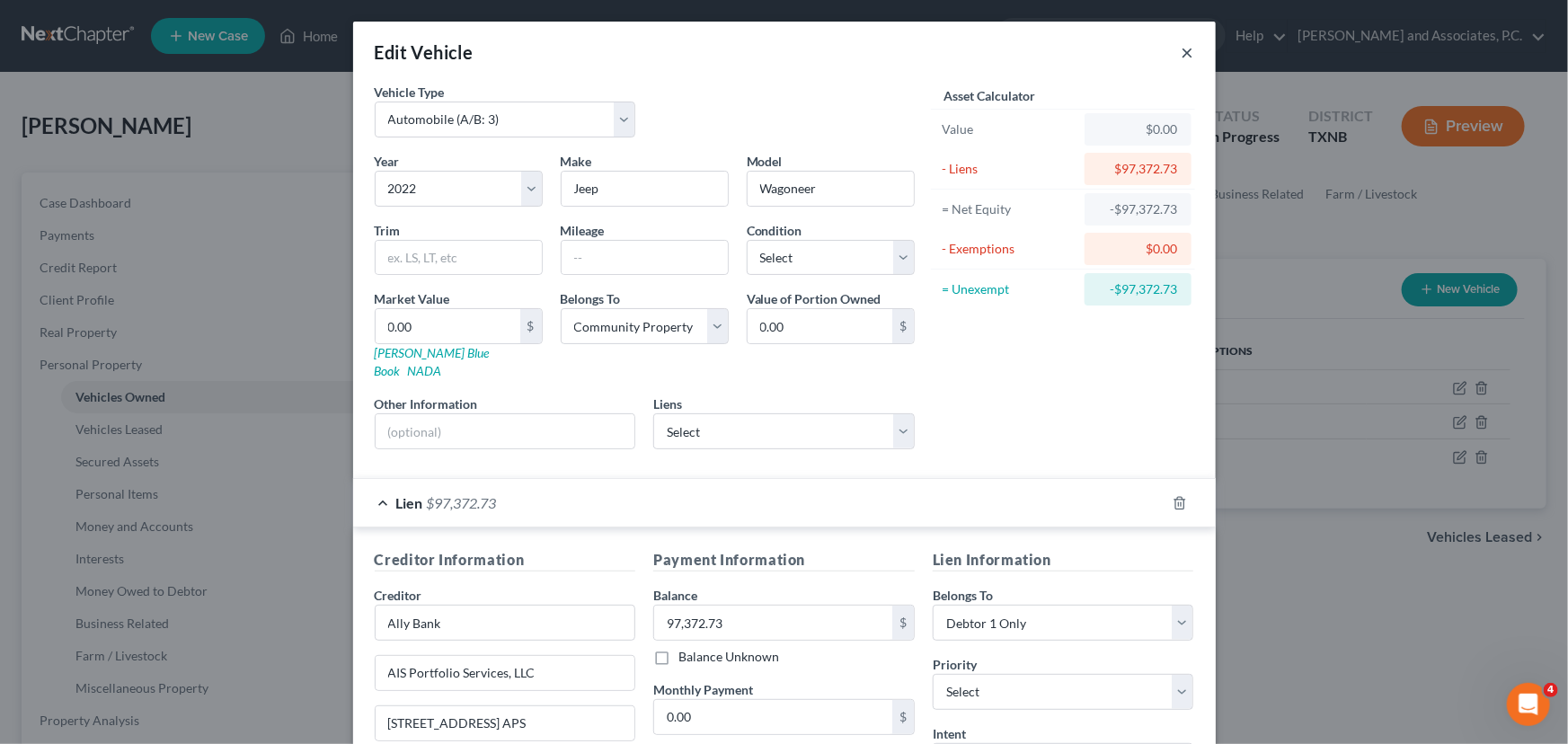
click at [1187, 41] on button "×" at bounding box center [1187, 51] width 12 height 22
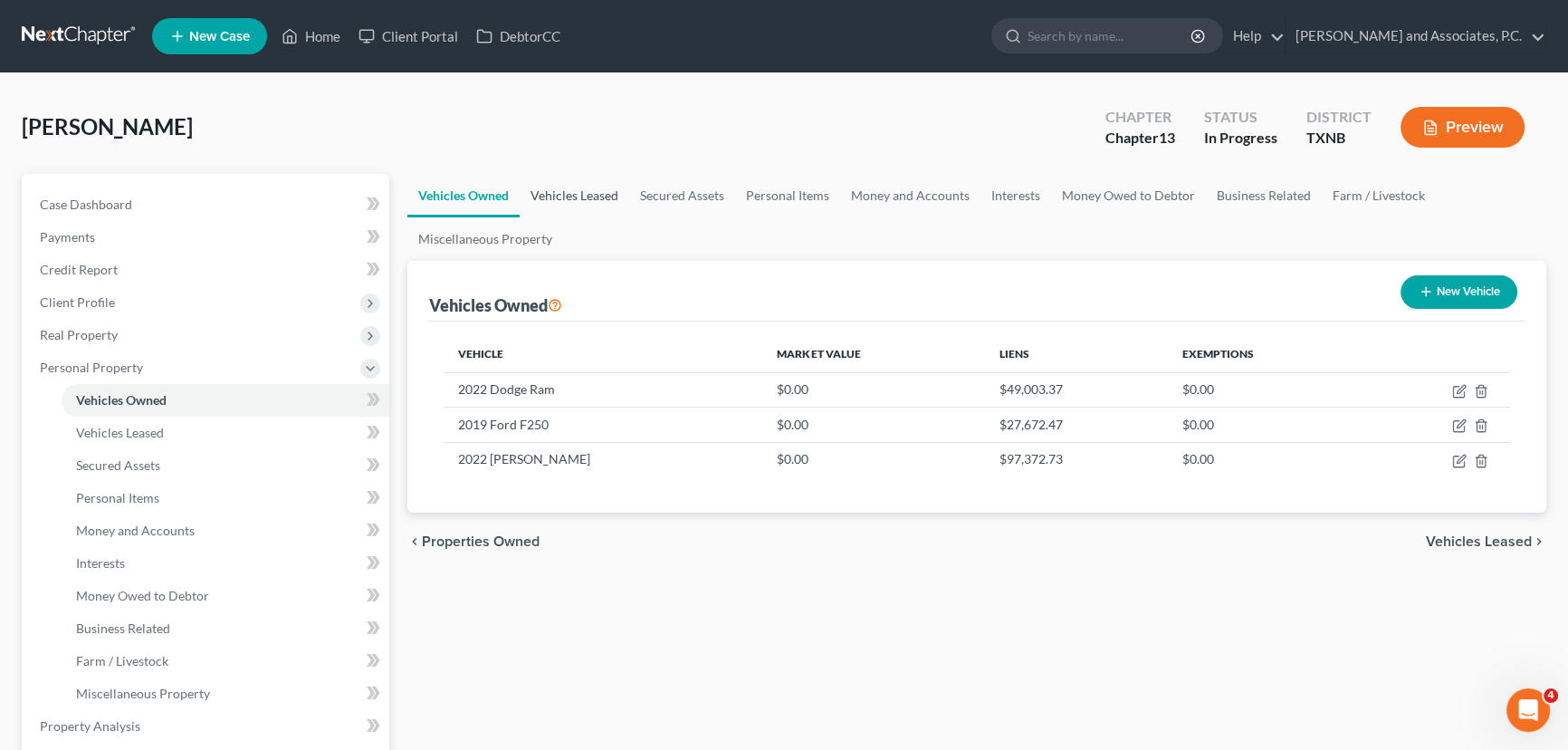
click at [566, 198] on link "Vehicles Leased" at bounding box center [574, 195] width 109 height 43
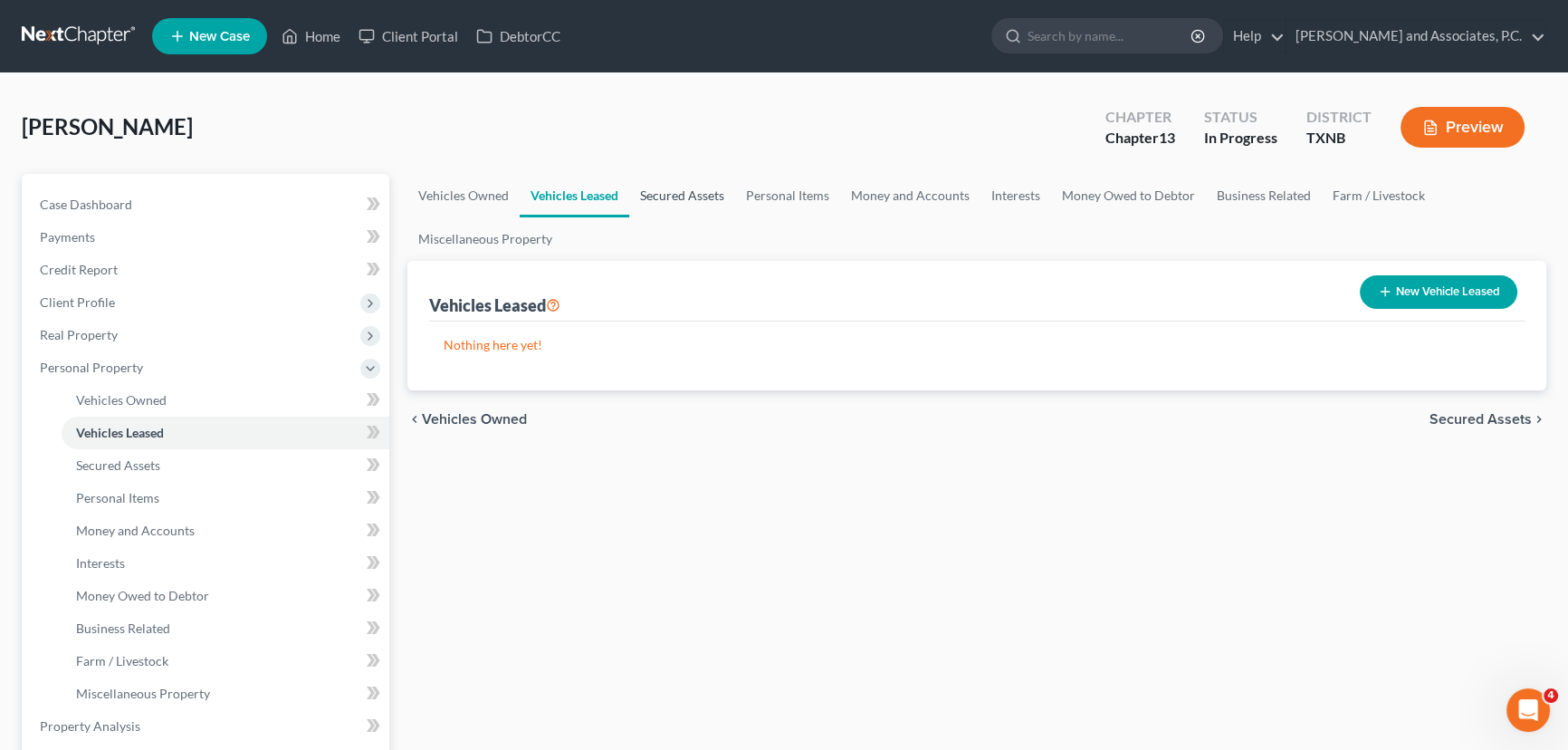
click at [661, 199] on link "Secured Assets" at bounding box center [682, 195] width 105 height 43
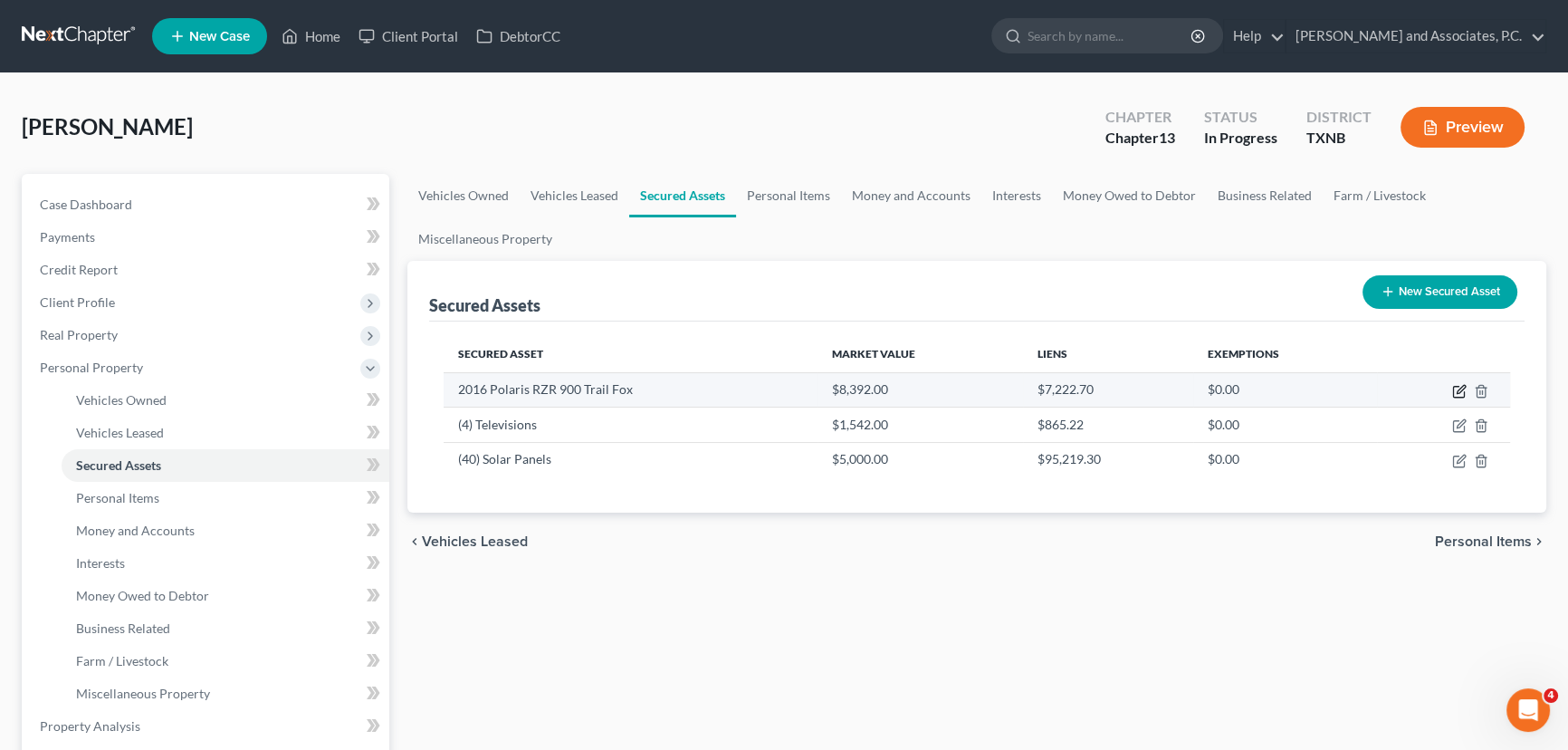
click at [1456, 387] on icon "button" at bounding box center [1459, 390] width 14 height 14
select select "other"
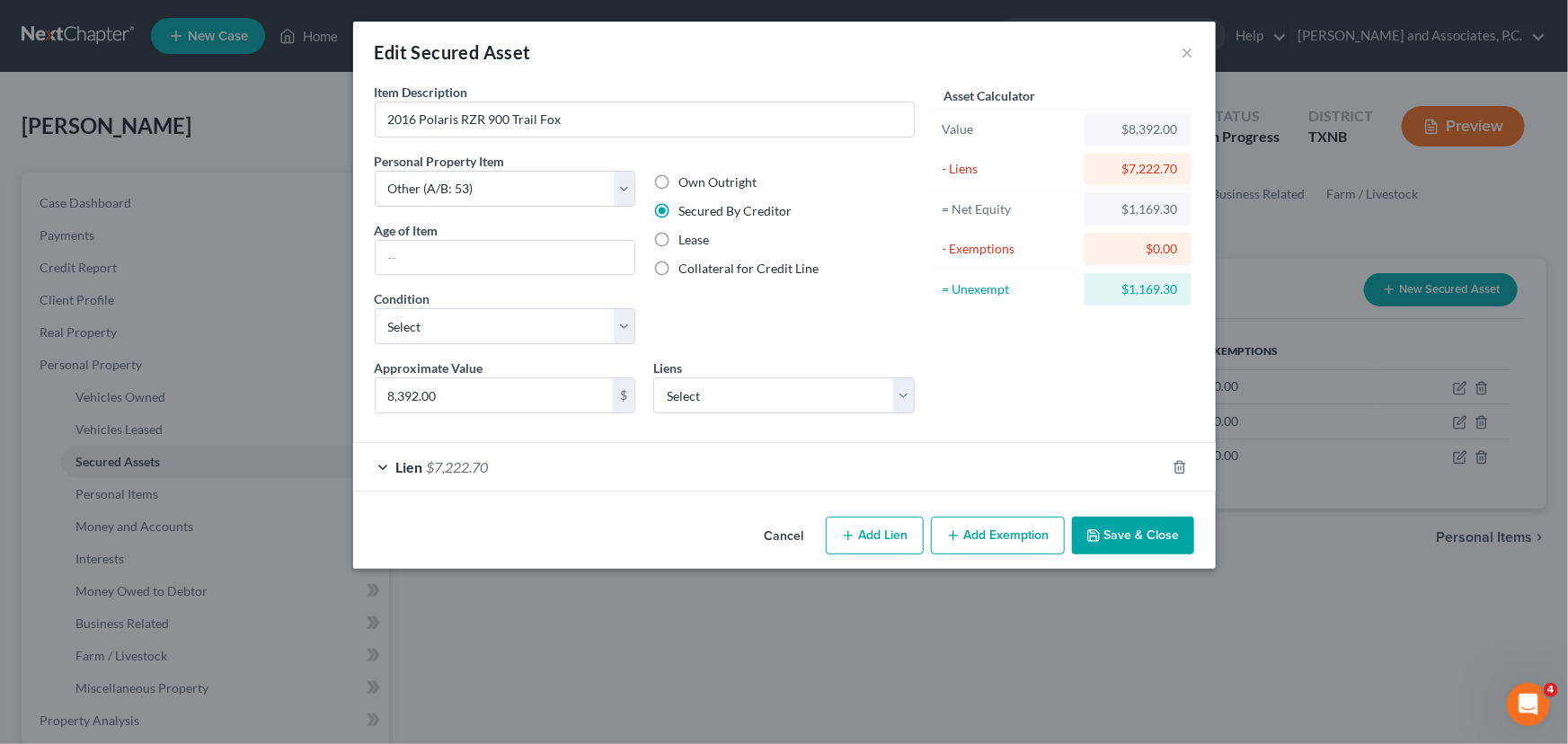
click at [888, 439] on form "Item Description * 2016 Polaris RZR 900 Trail Fox Personal Property Item Select…" at bounding box center [784, 286] width 820 height 408
click at [957, 463] on div "Lien $7,222.70" at bounding box center [759, 466] width 812 height 48
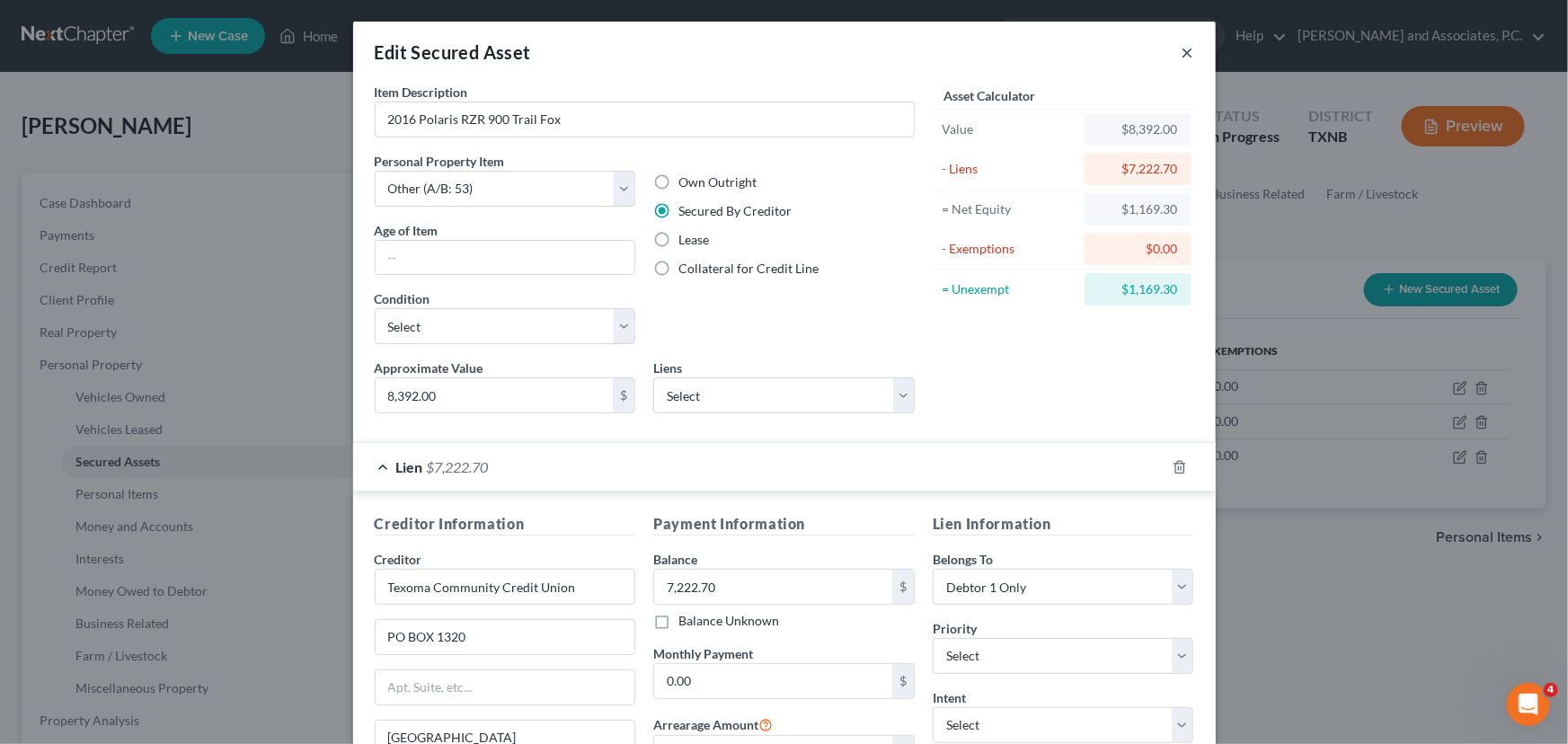
click at [1187, 49] on button "×" at bounding box center [1187, 51] width 12 height 22
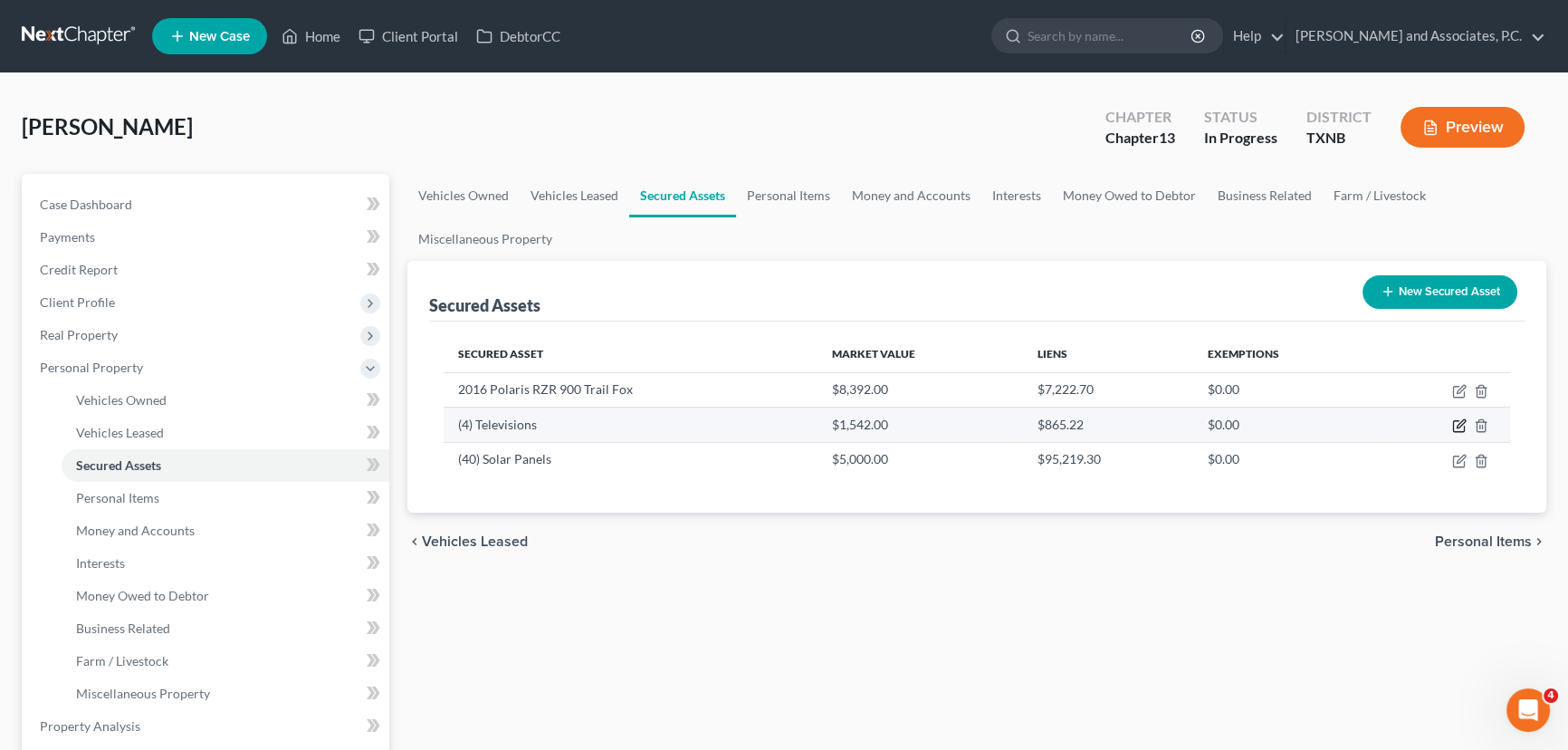
click at [1456, 426] on icon "button" at bounding box center [1459, 425] width 14 height 14
select select "electronics"
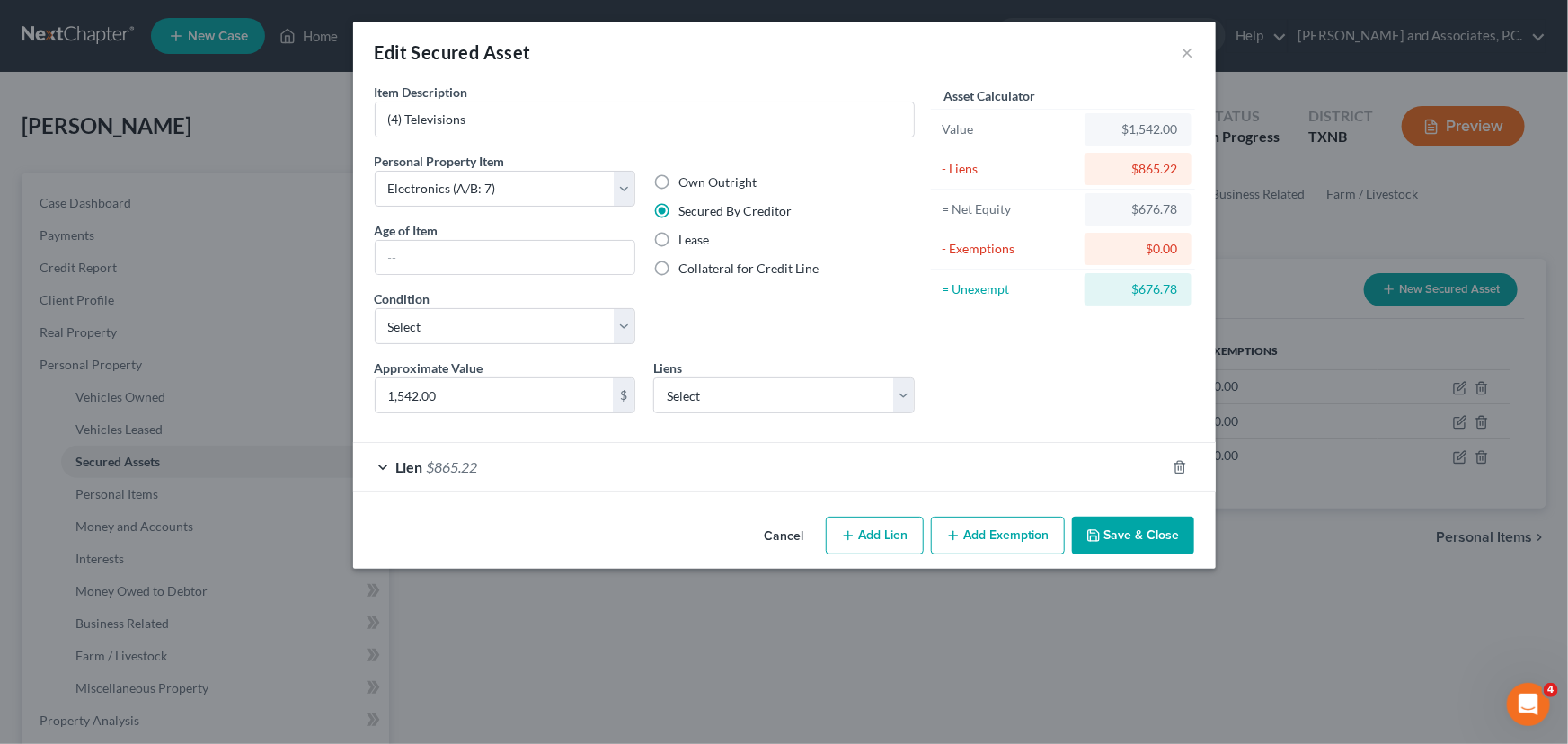
click at [930, 457] on div "Lien $865.22" at bounding box center [759, 466] width 812 height 48
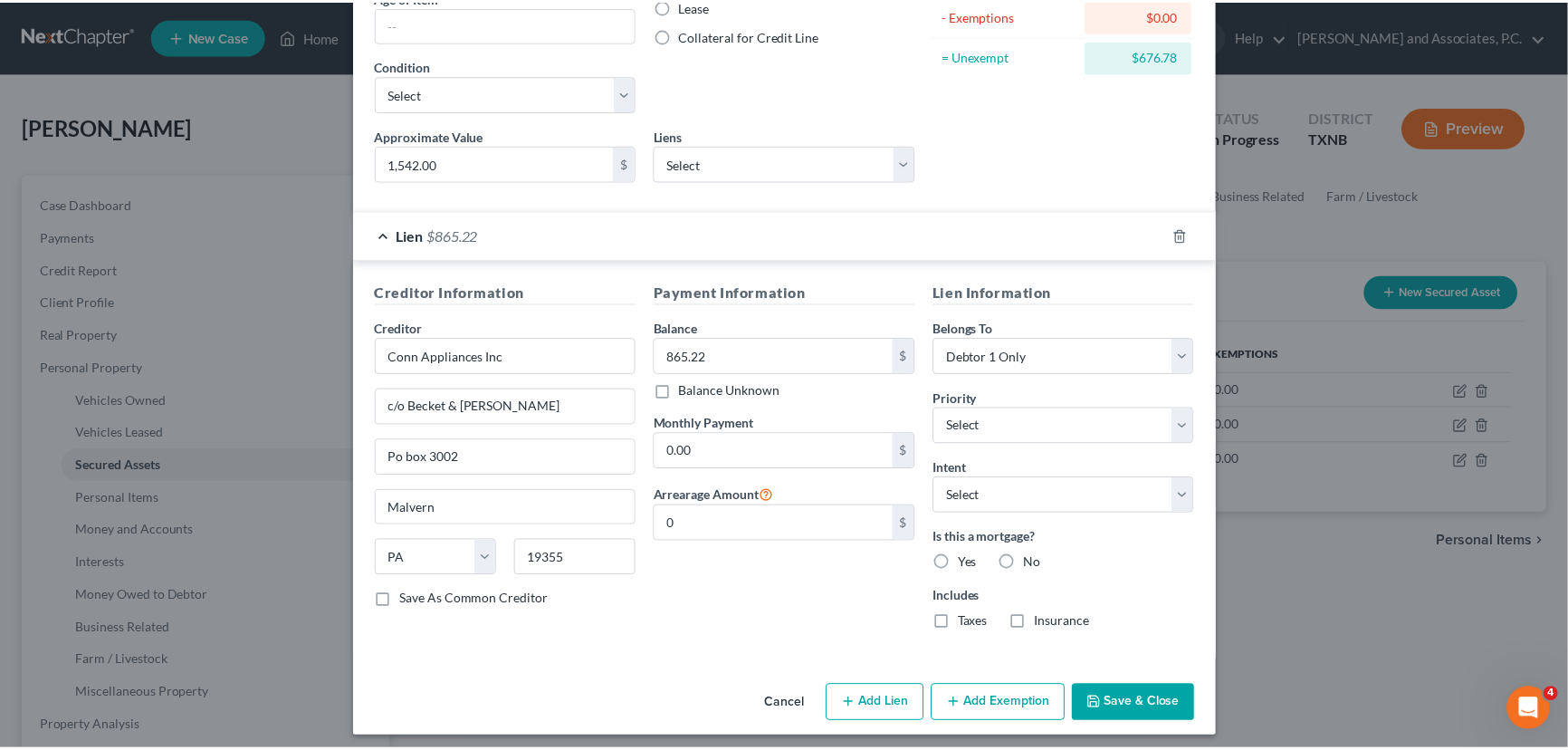
scroll to position [243, 0]
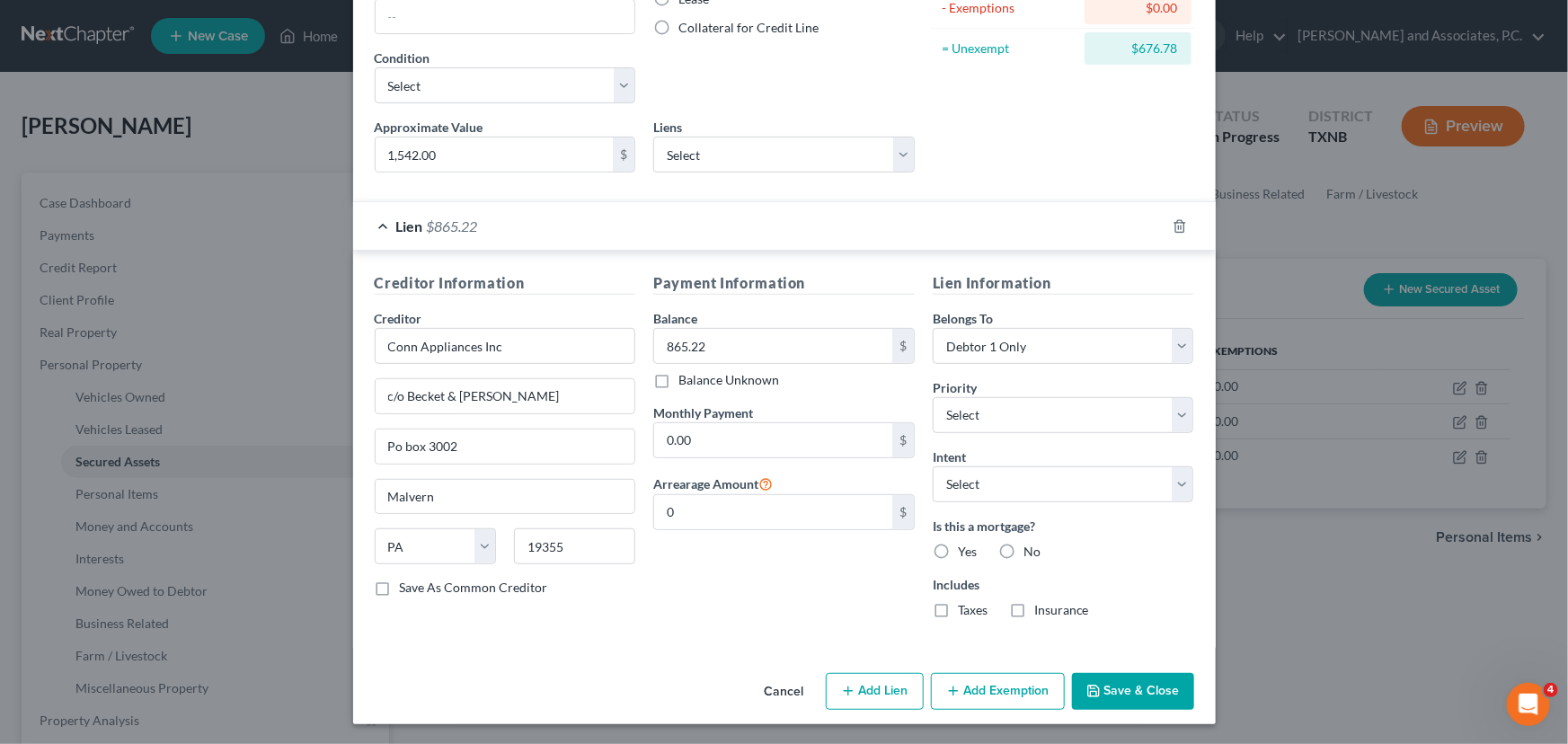
click at [1127, 685] on button "Save & Close" at bounding box center [1133, 692] width 122 height 38
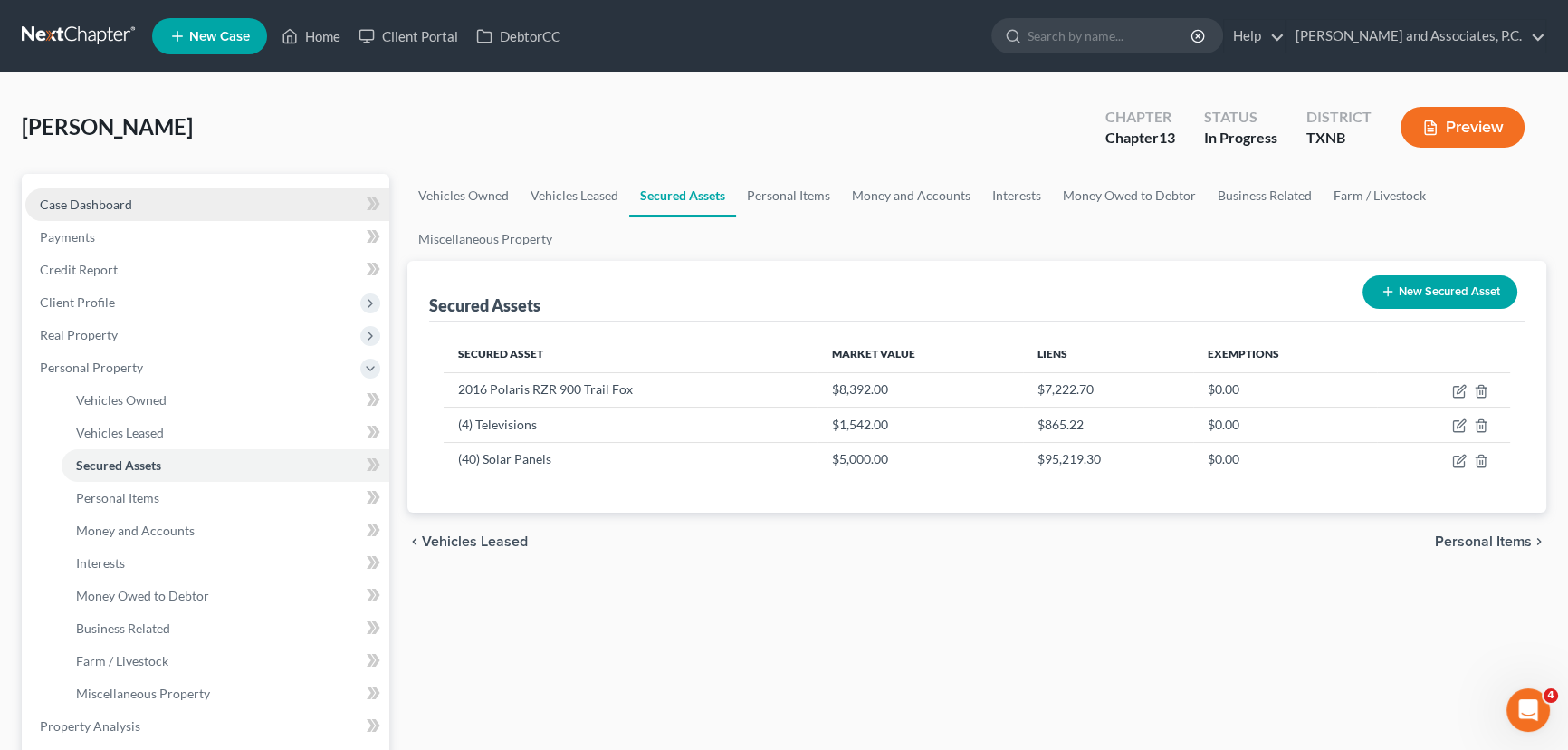
click at [118, 203] on span "Case Dashboard" at bounding box center [86, 204] width 92 height 15
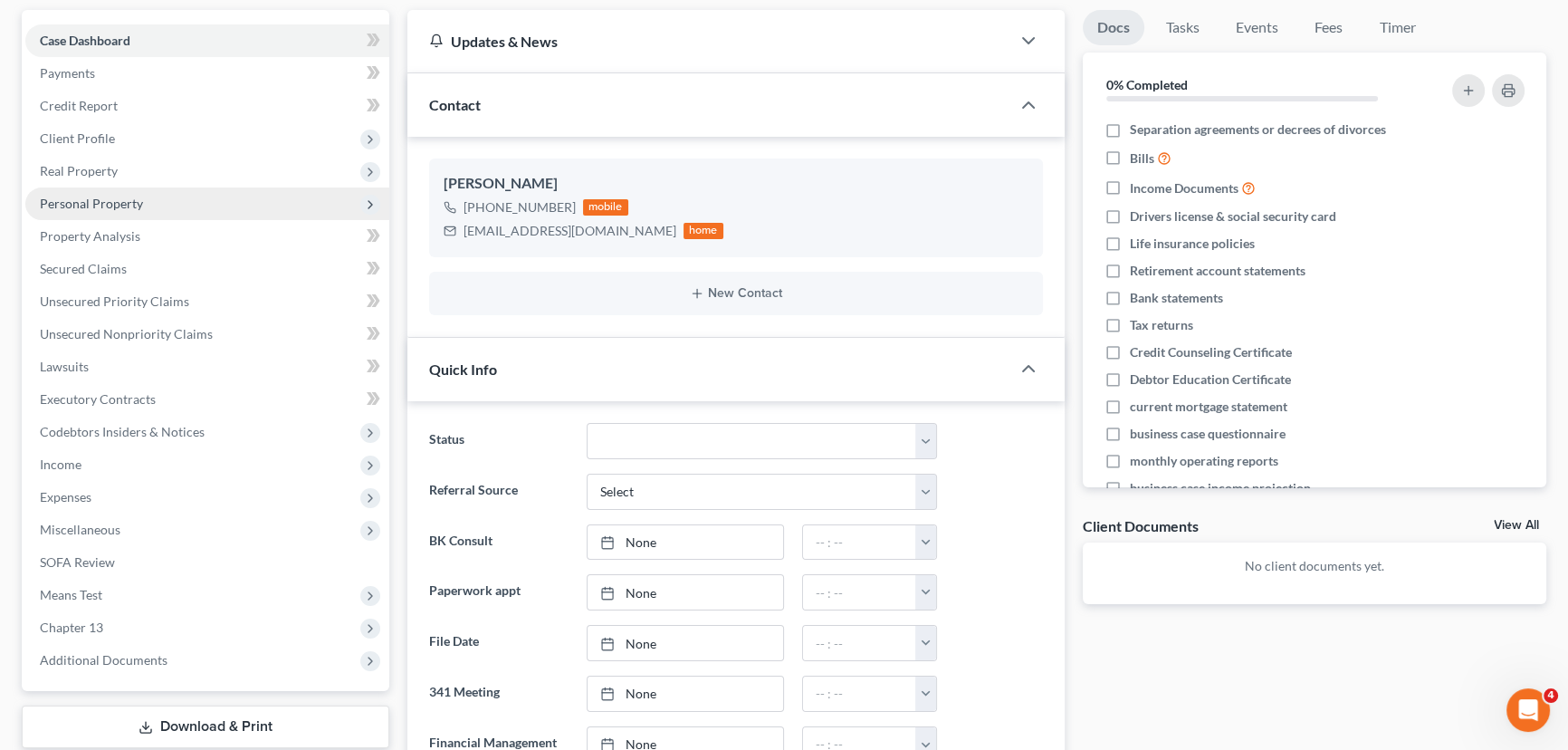
scroll to position [5895, 0]
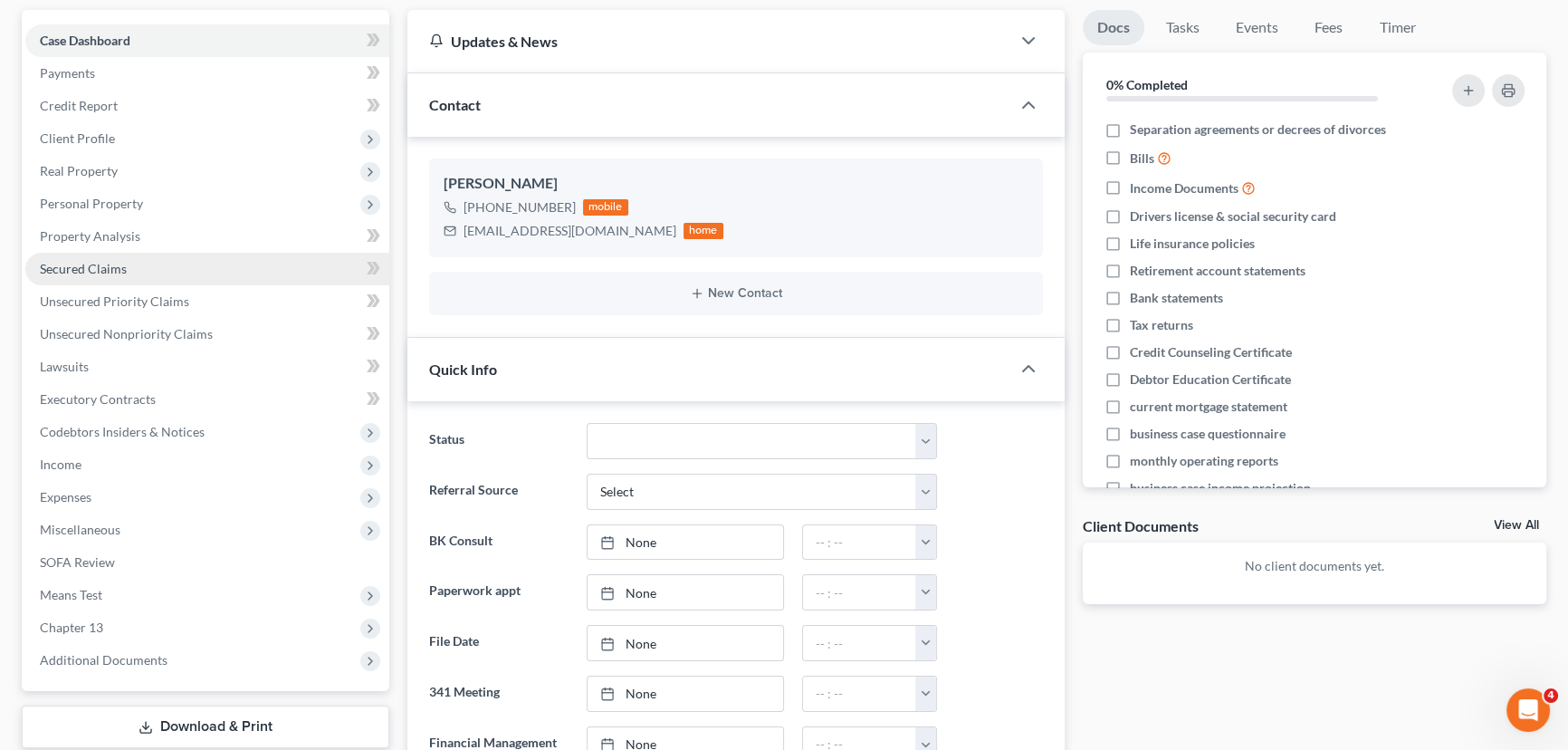
click at [127, 263] on link "Secured Claims" at bounding box center [206, 269] width 363 height 33
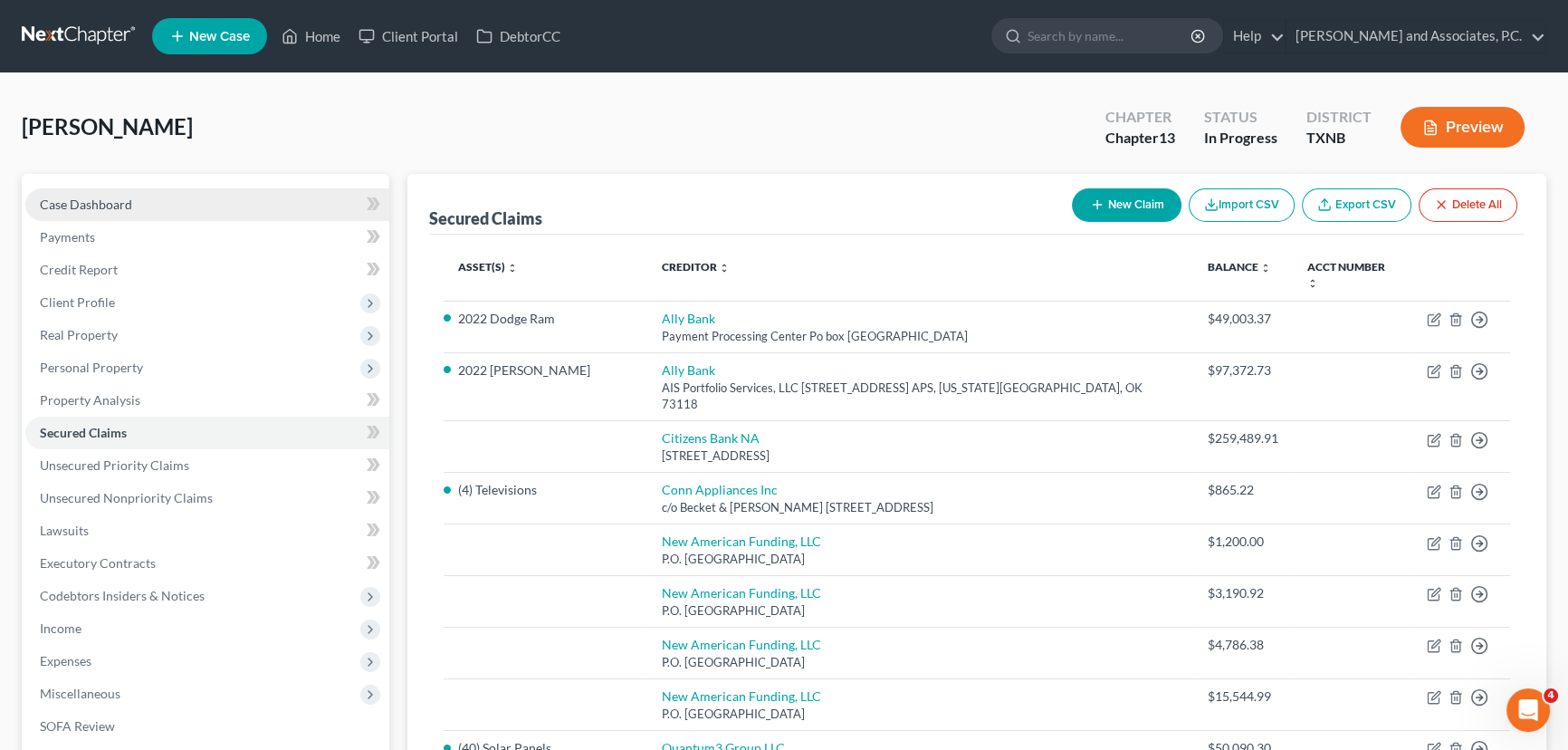
click at [149, 199] on link "Case Dashboard" at bounding box center [206, 204] width 363 height 33
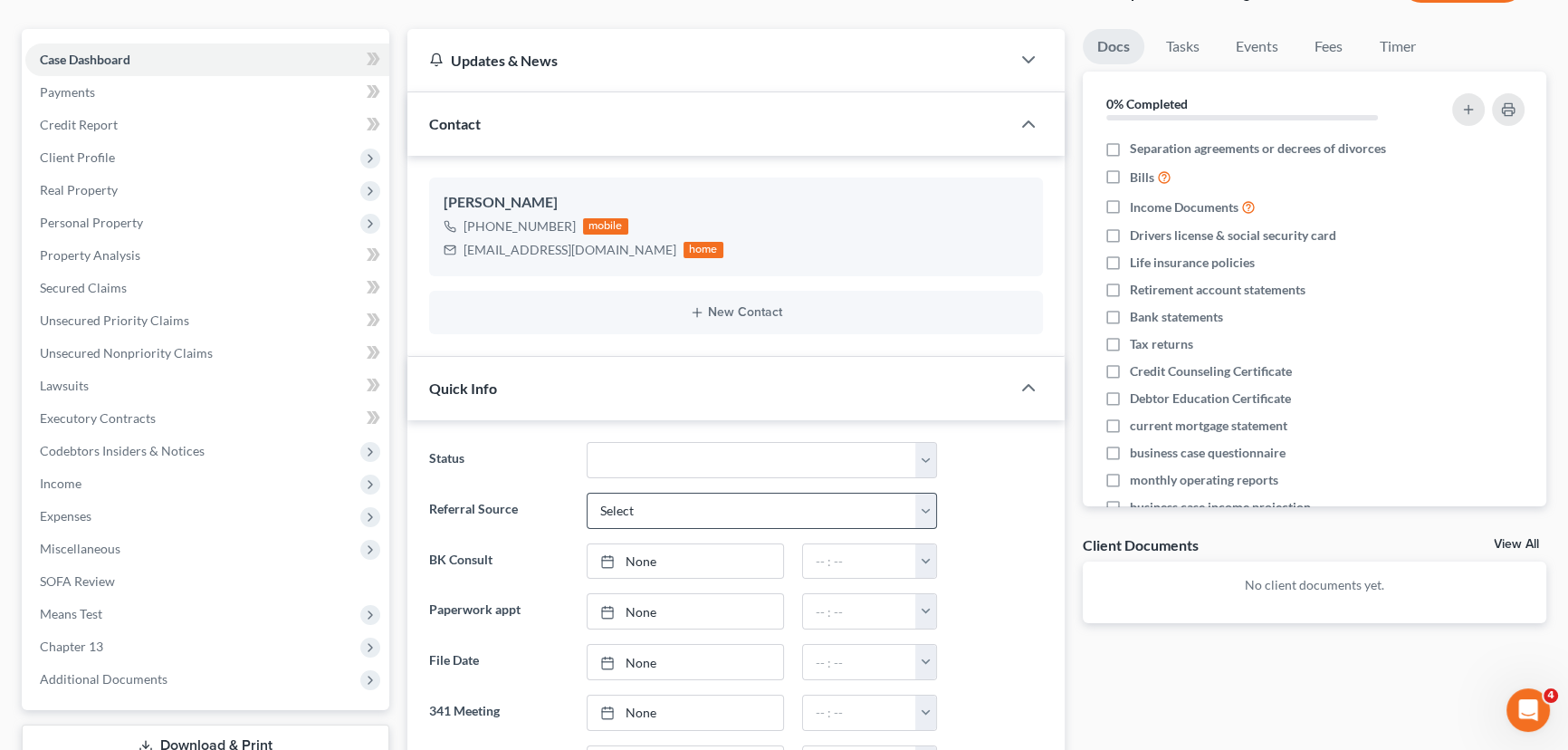
scroll to position [5895, 0]
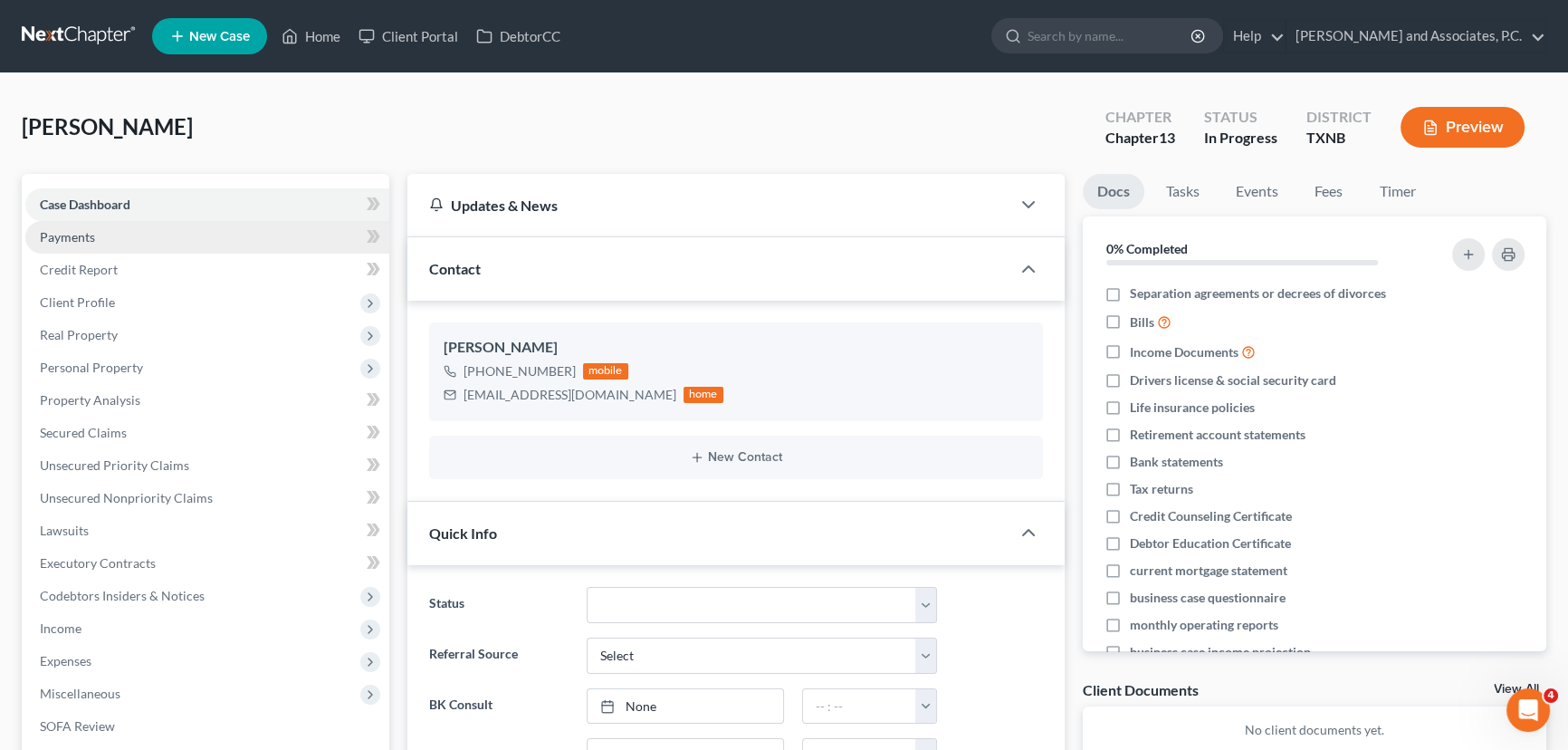
click at [135, 231] on link "Payments" at bounding box center [206, 237] width 363 height 33
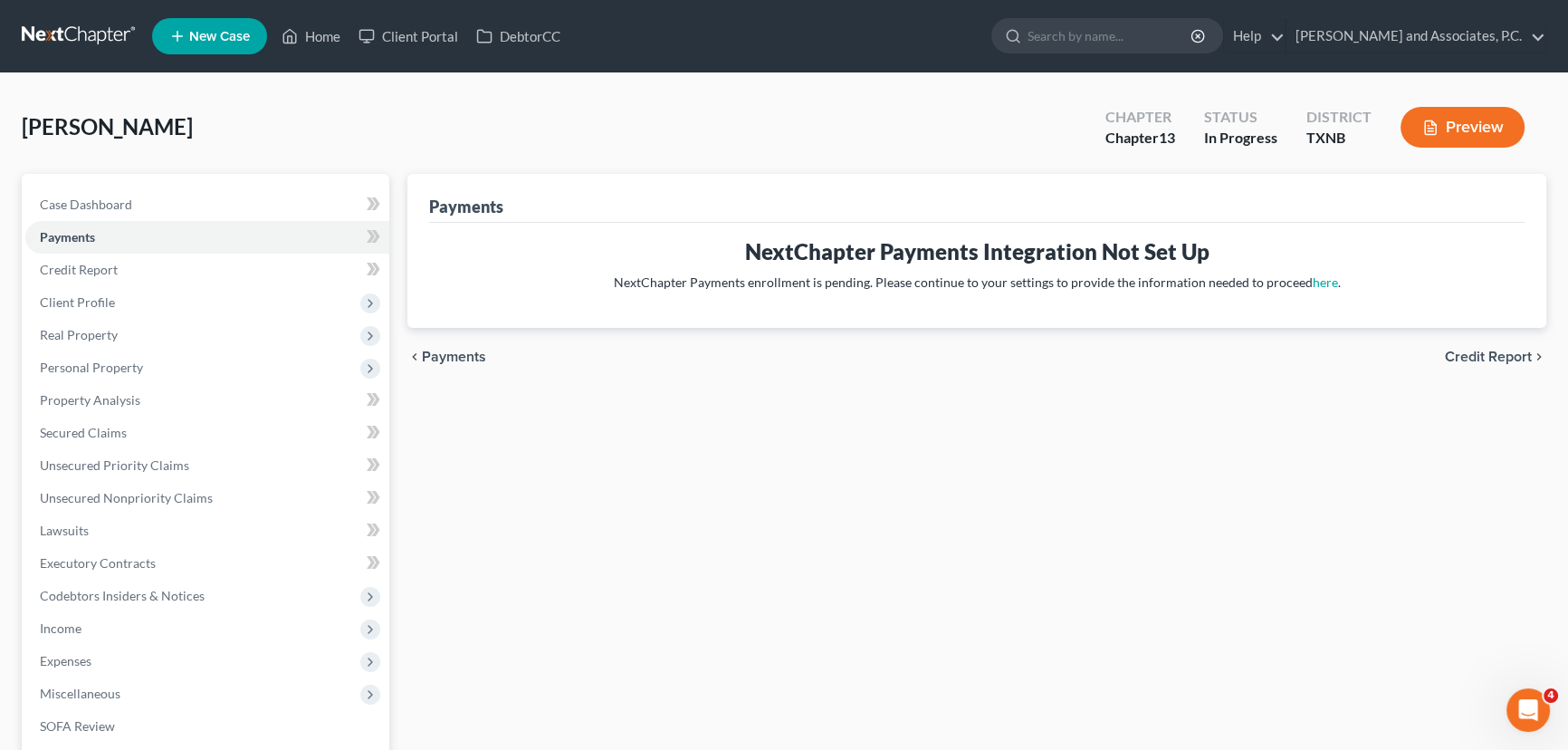
click at [370, 115] on div "Medina, Manuel Upgraded Chapter Chapter 13 Status In Progress District TXNB Pre…" at bounding box center [784, 134] width 1524 height 79
click at [239, 189] on link "Case Dashboard" at bounding box center [206, 204] width 363 height 33
select select "7"
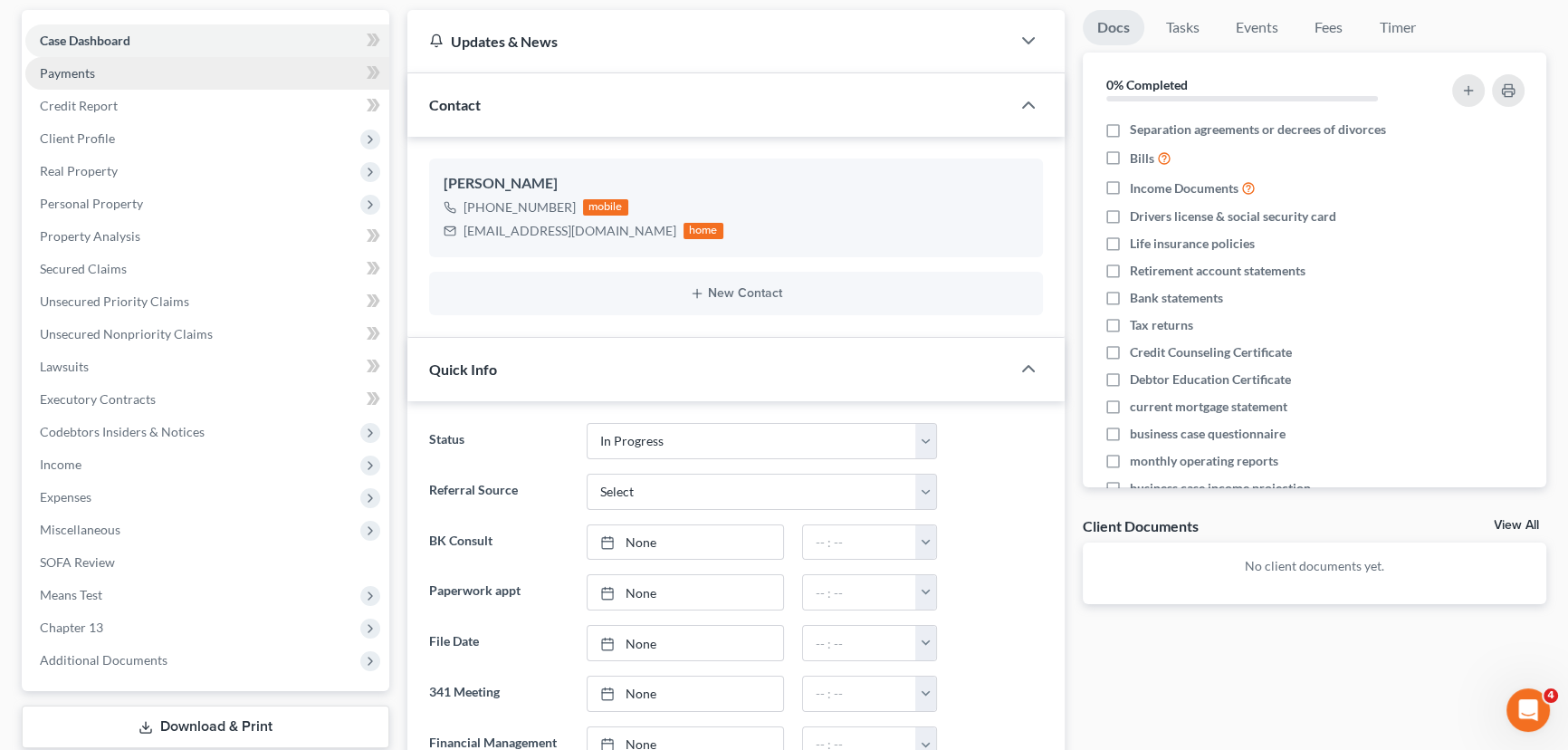
scroll to position [5895, 0]
click at [157, 71] on link "Payments" at bounding box center [206, 73] width 363 height 33
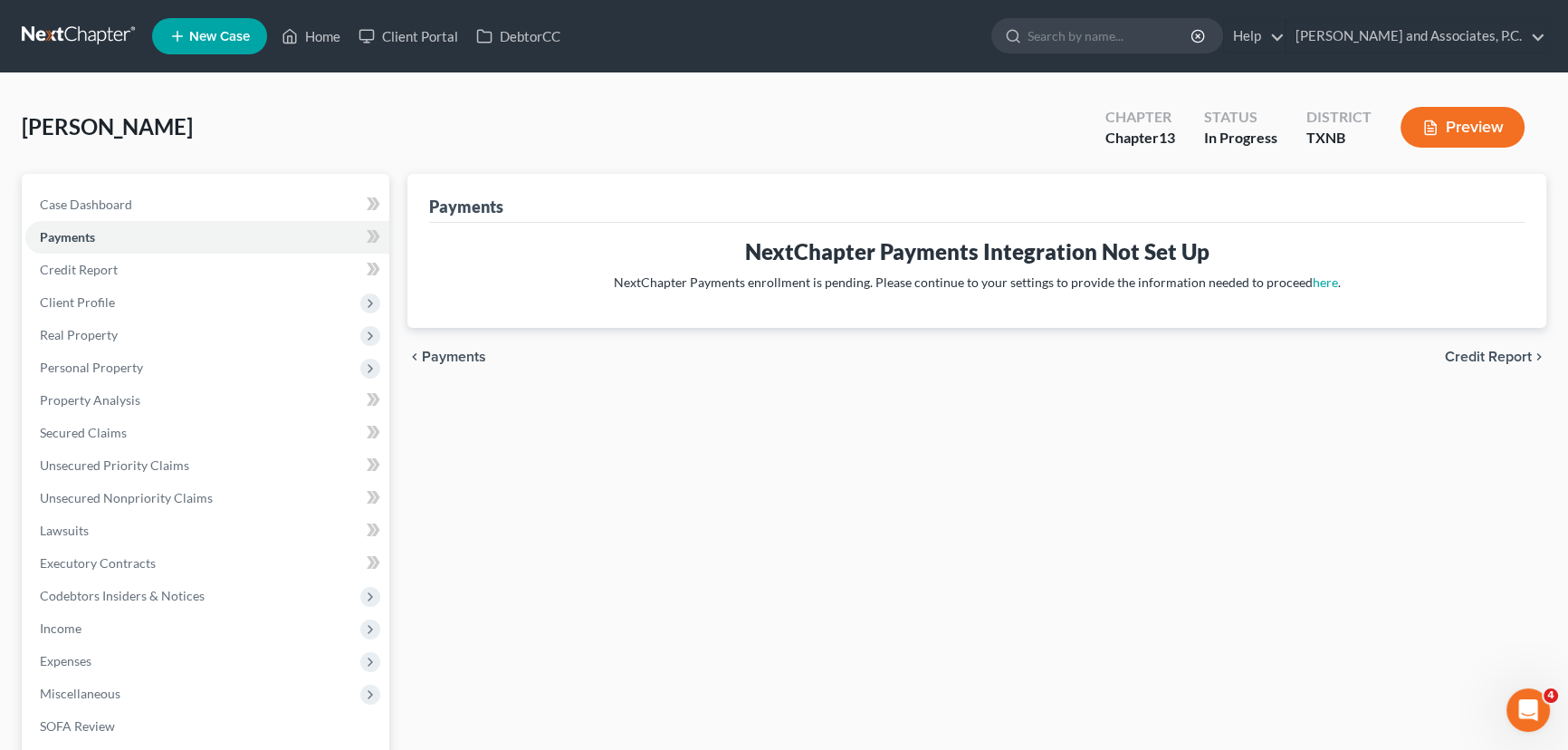
click at [585, 461] on div "Payments NextChapter Payments Integration Not Set Up NextChapter Payments enrol…" at bounding box center [976, 566] width 1157 height 785
click at [138, 264] on link "Credit Report" at bounding box center [206, 270] width 363 height 33
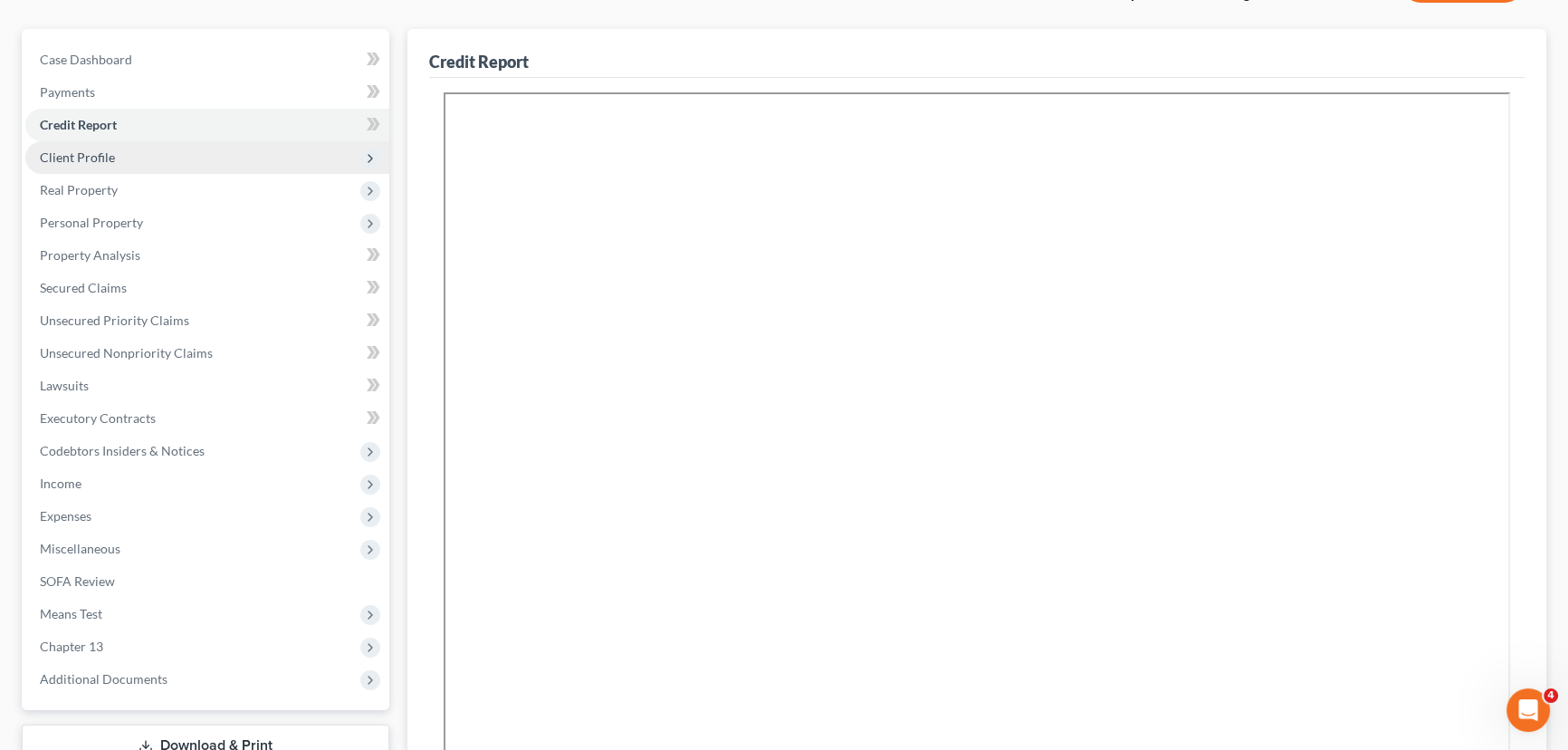
scroll to position [164, 0]
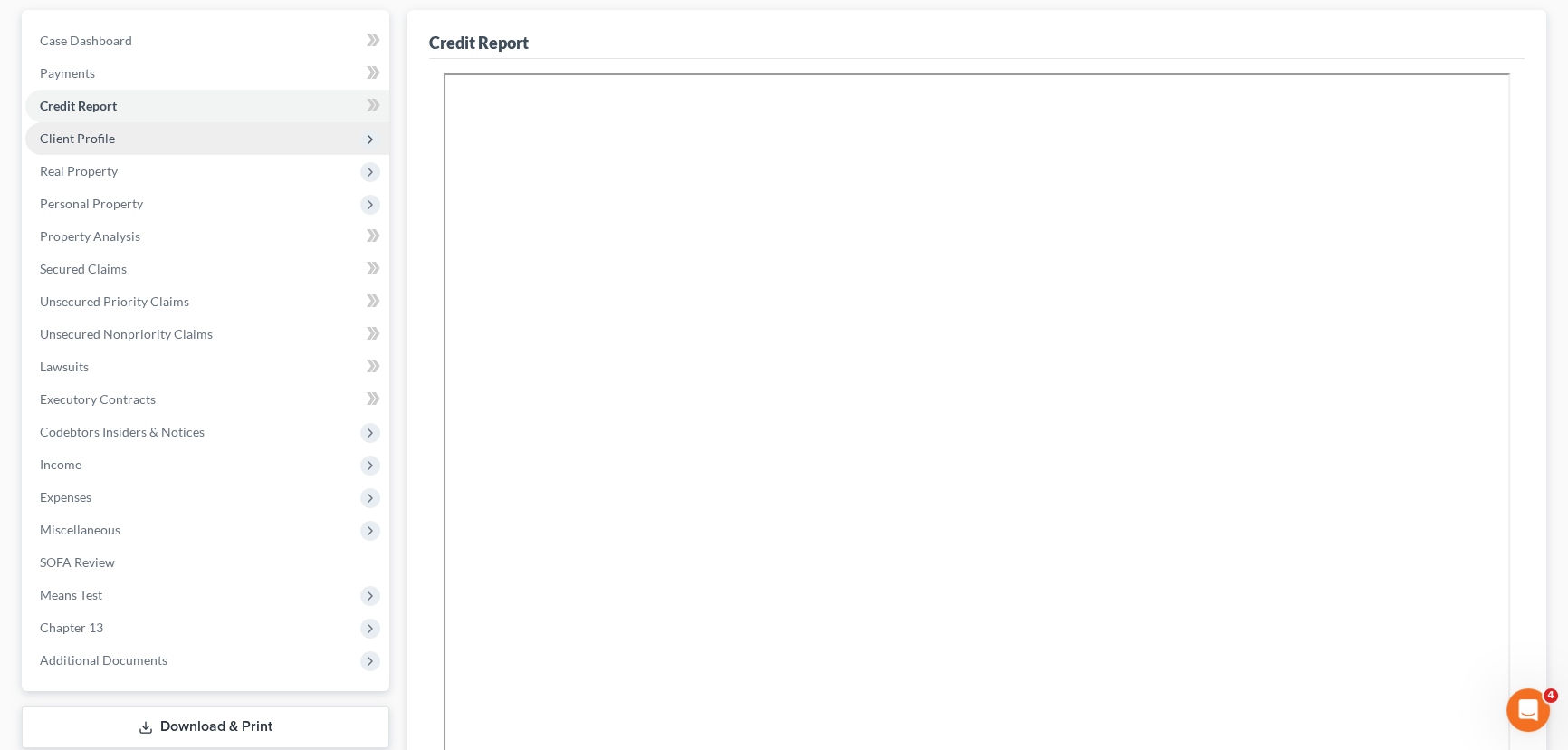
click at [63, 137] on span "Client Profile" at bounding box center [78, 138] width 75 height 15
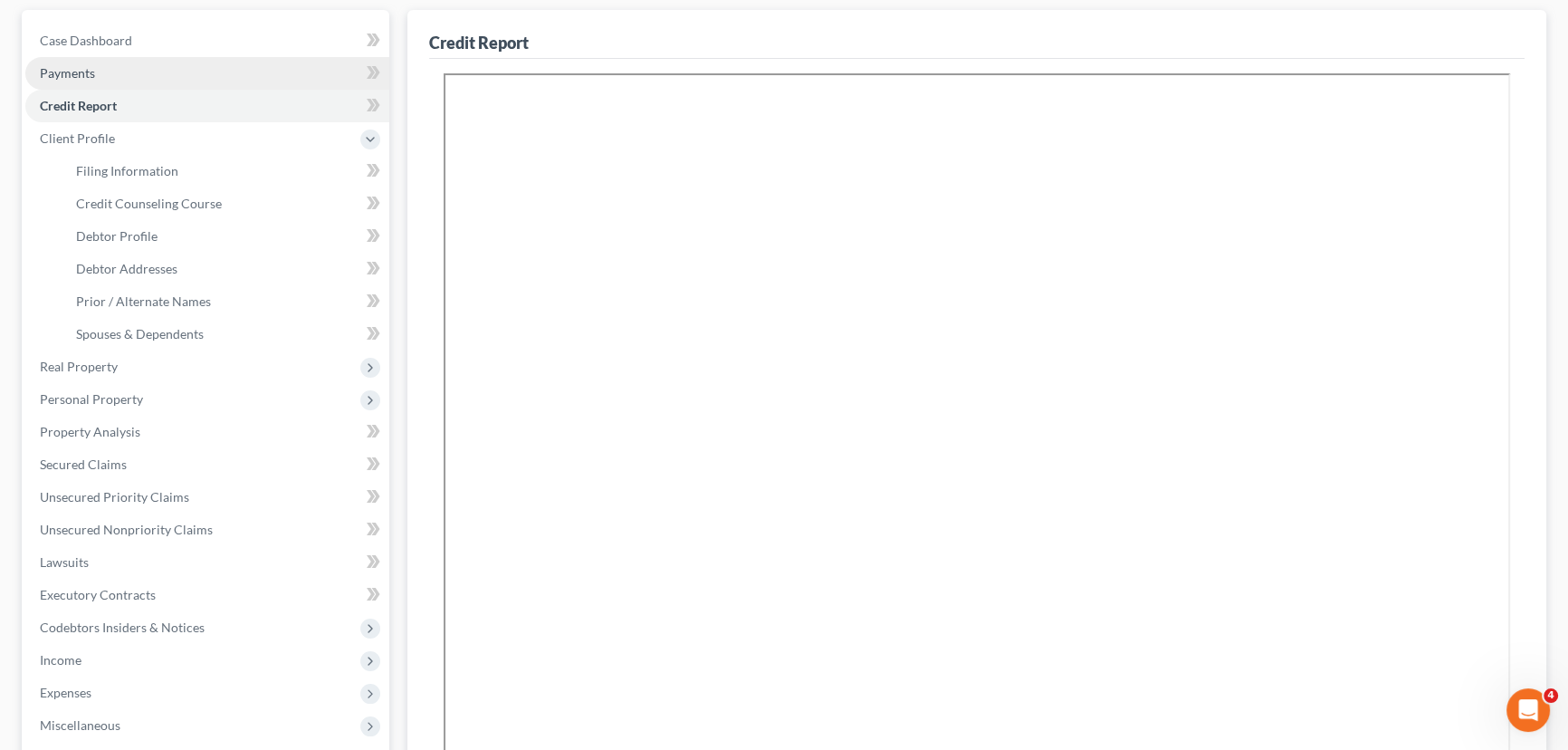
click at [63, 72] on span "Payments" at bounding box center [68, 73] width 56 height 15
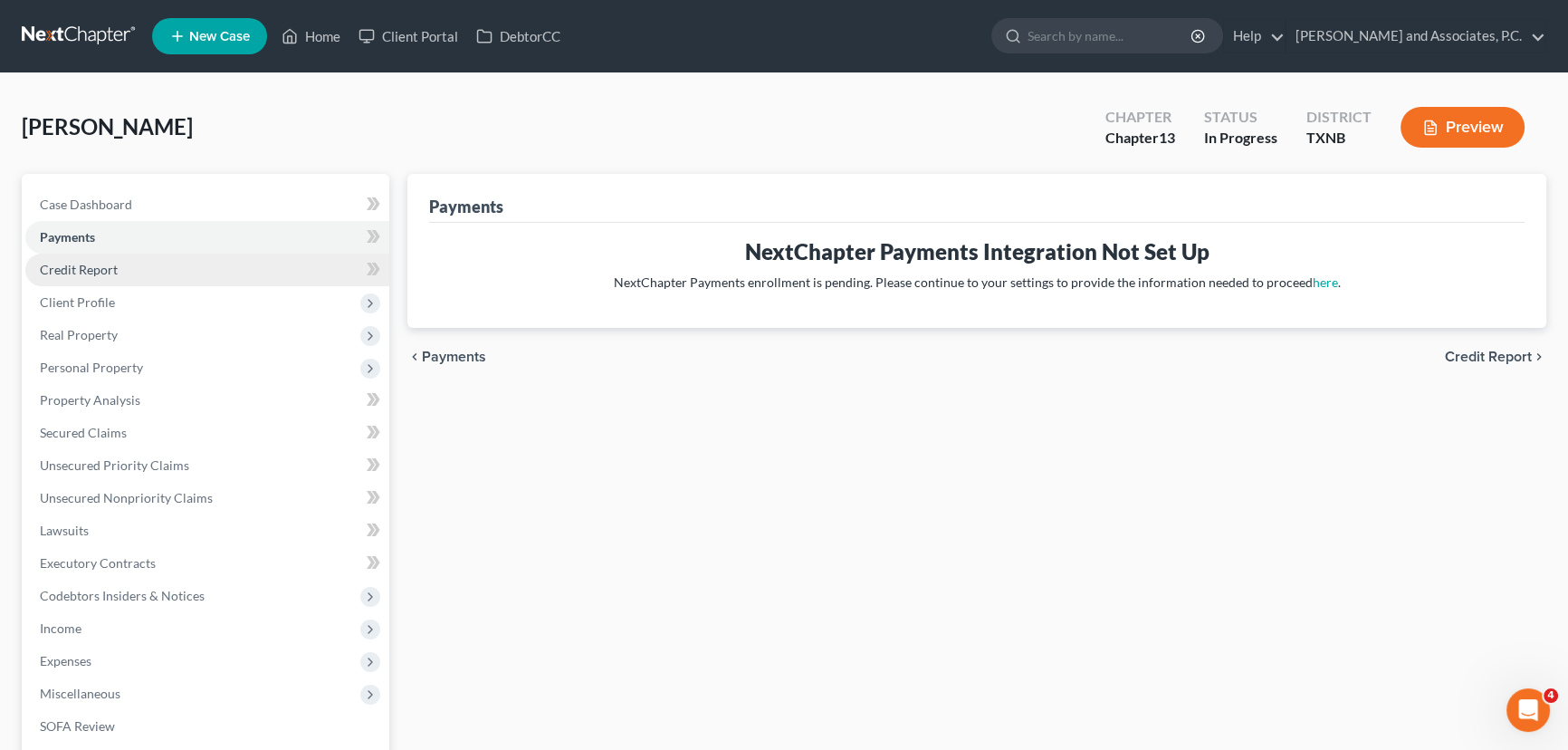
click at [106, 275] on link "Credit Report" at bounding box center [206, 270] width 363 height 33
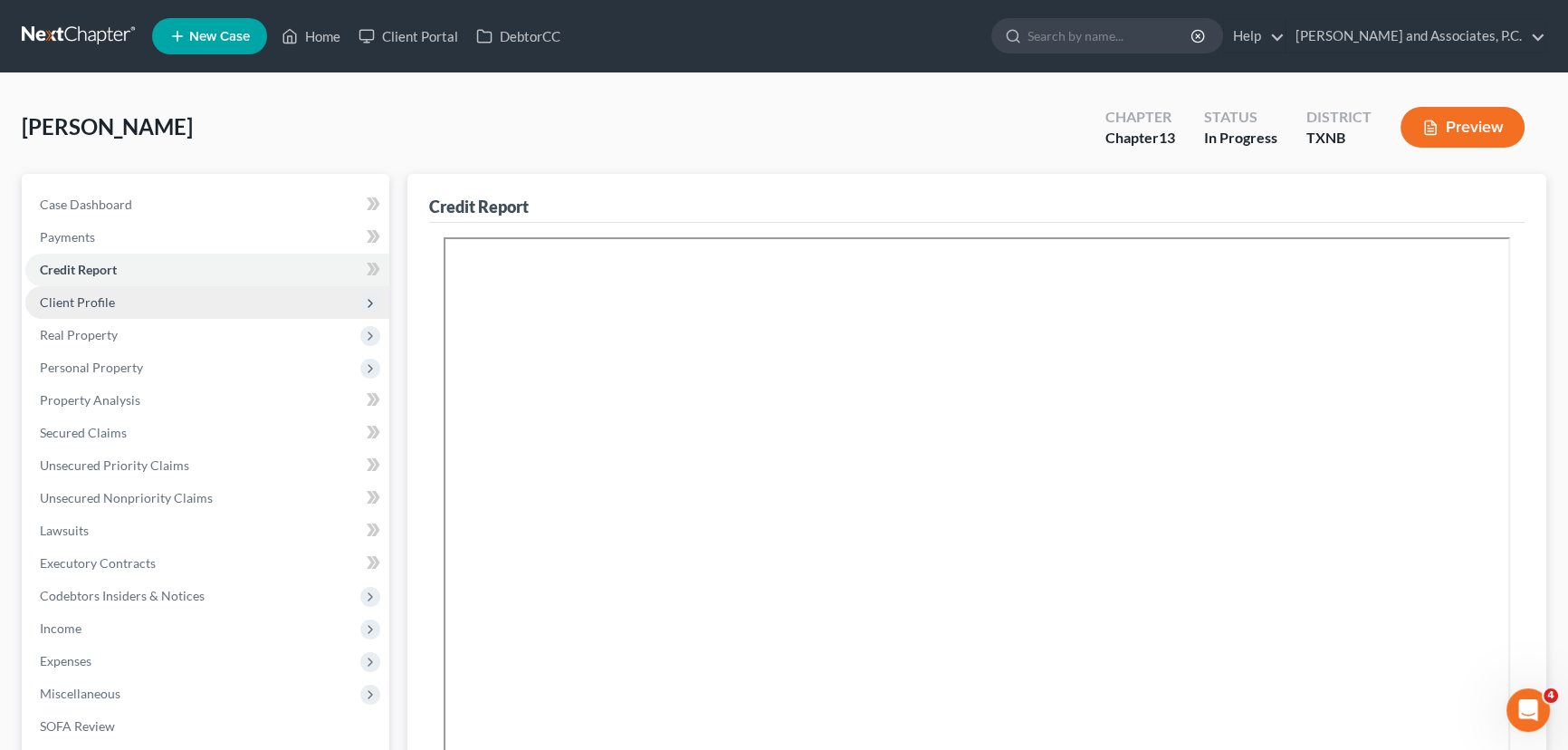
click at [103, 301] on span "Client Profile" at bounding box center [78, 302] width 75 height 15
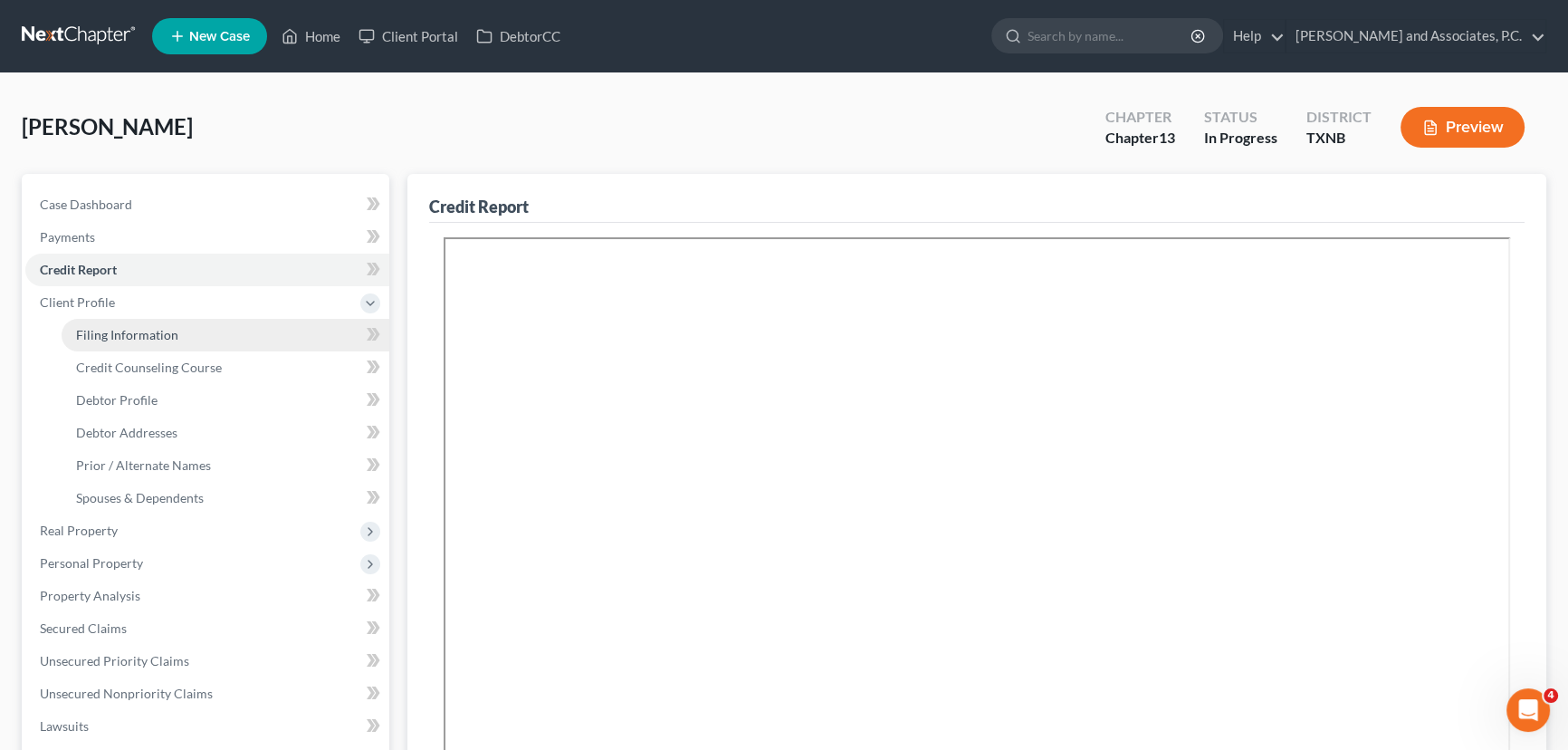
click at [118, 329] on span "Filing Information" at bounding box center [127, 335] width 103 height 15
select select "1"
select select "0"
select select "3"
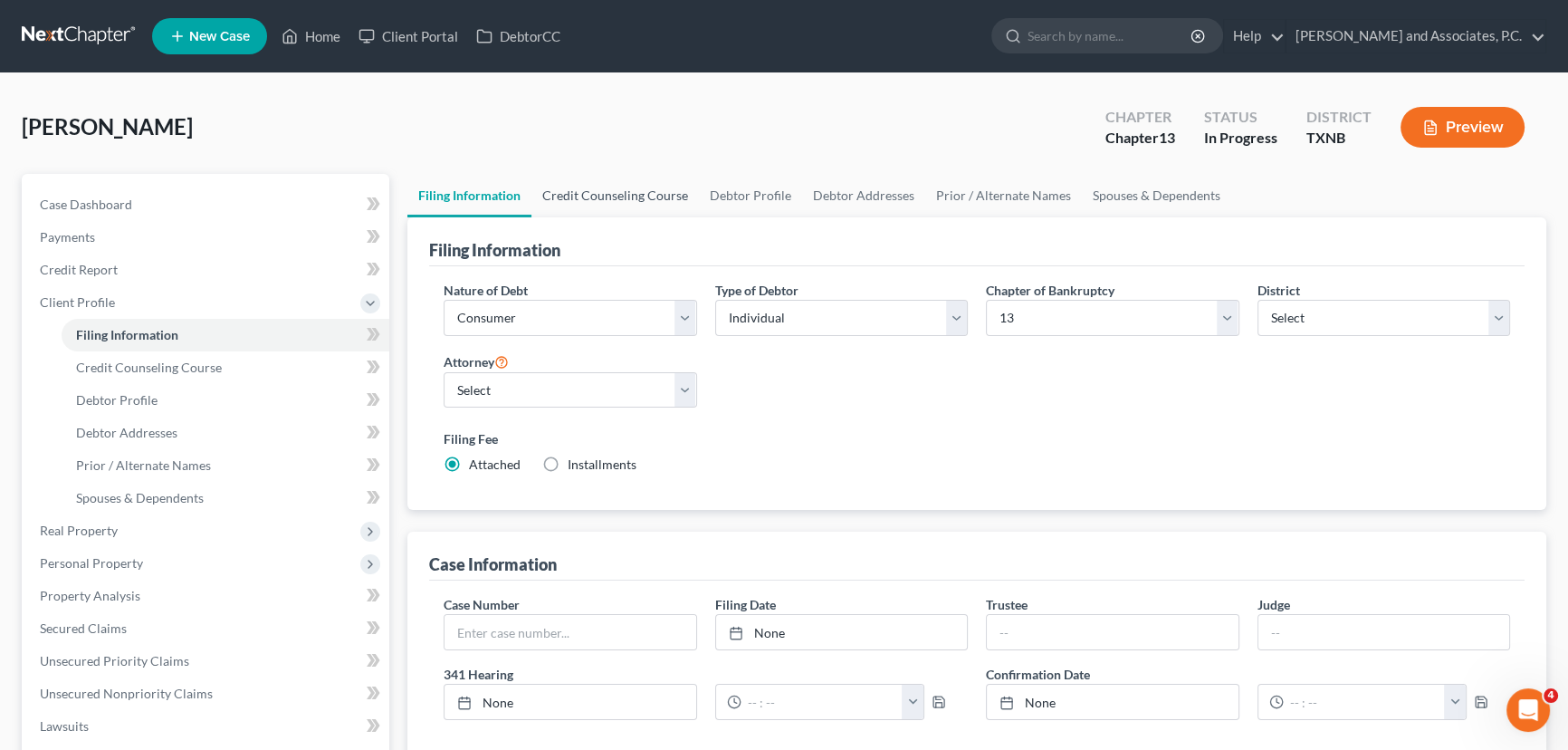
click at [608, 185] on link "Credit Counseling Course" at bounding box center [615, 195] width 168 height 43
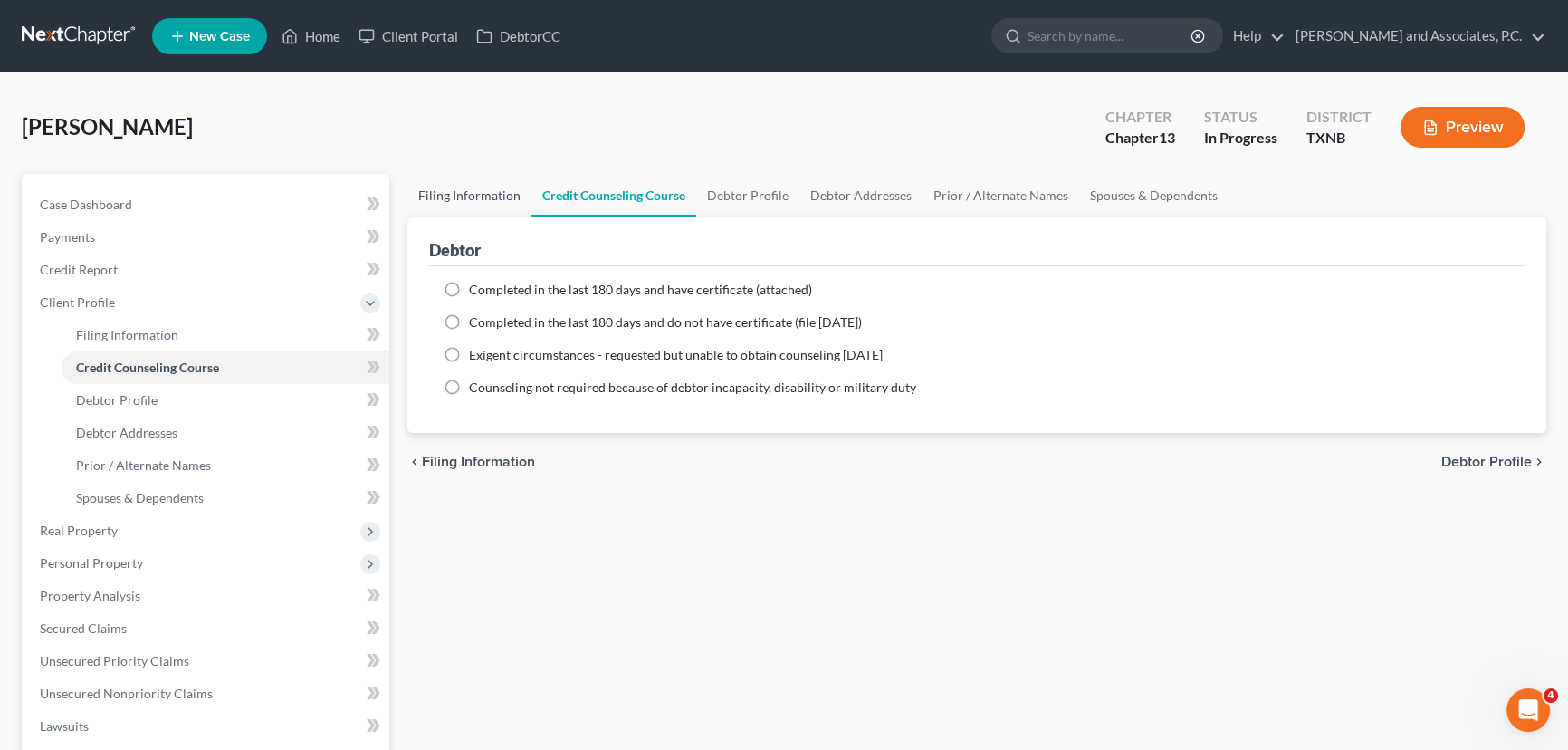
click at [476, 200] on link "Filing Information" at bounding box center [469, 195] width 124 height 43
select select "1"
select select "0"
select select "3"
select select "78"
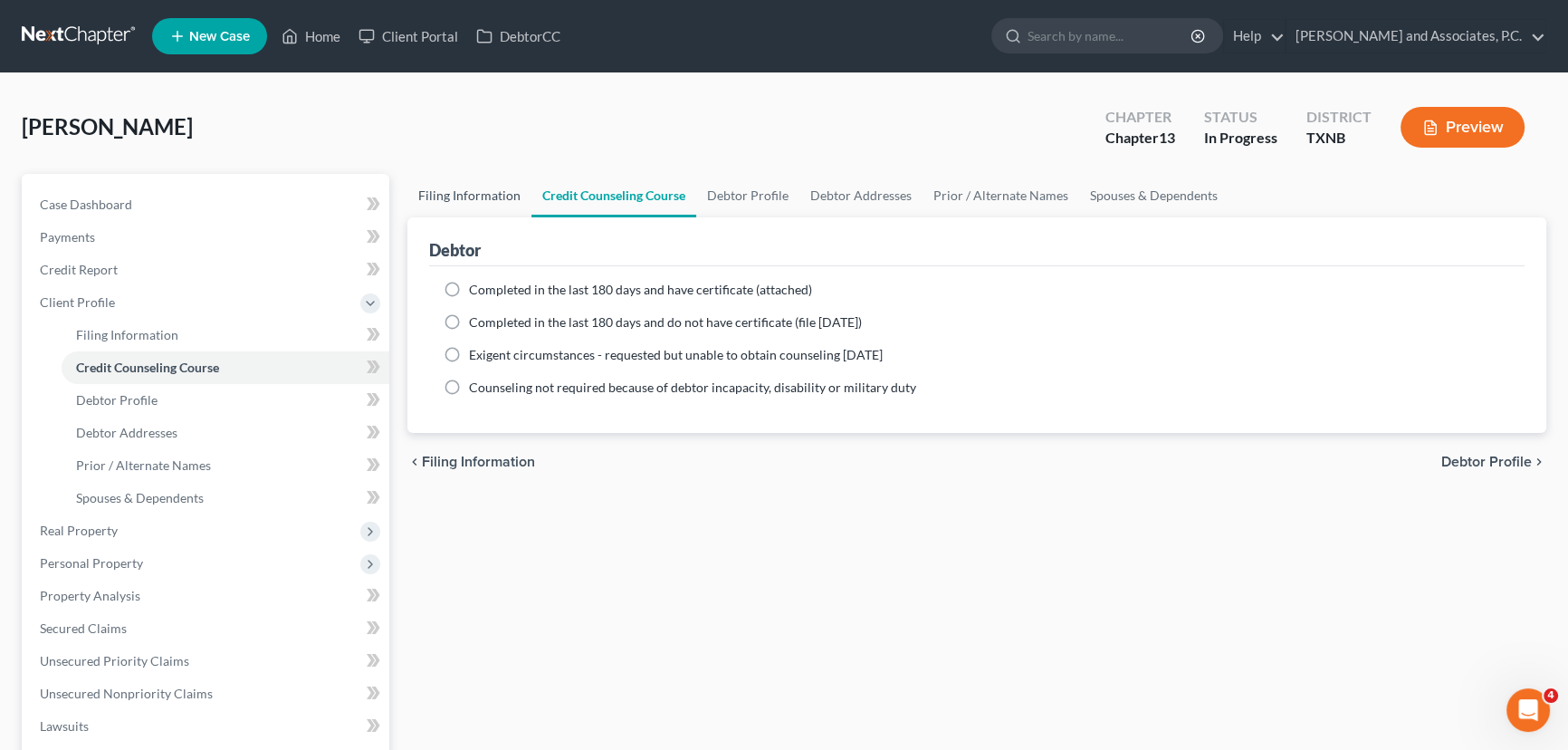
select select "0"
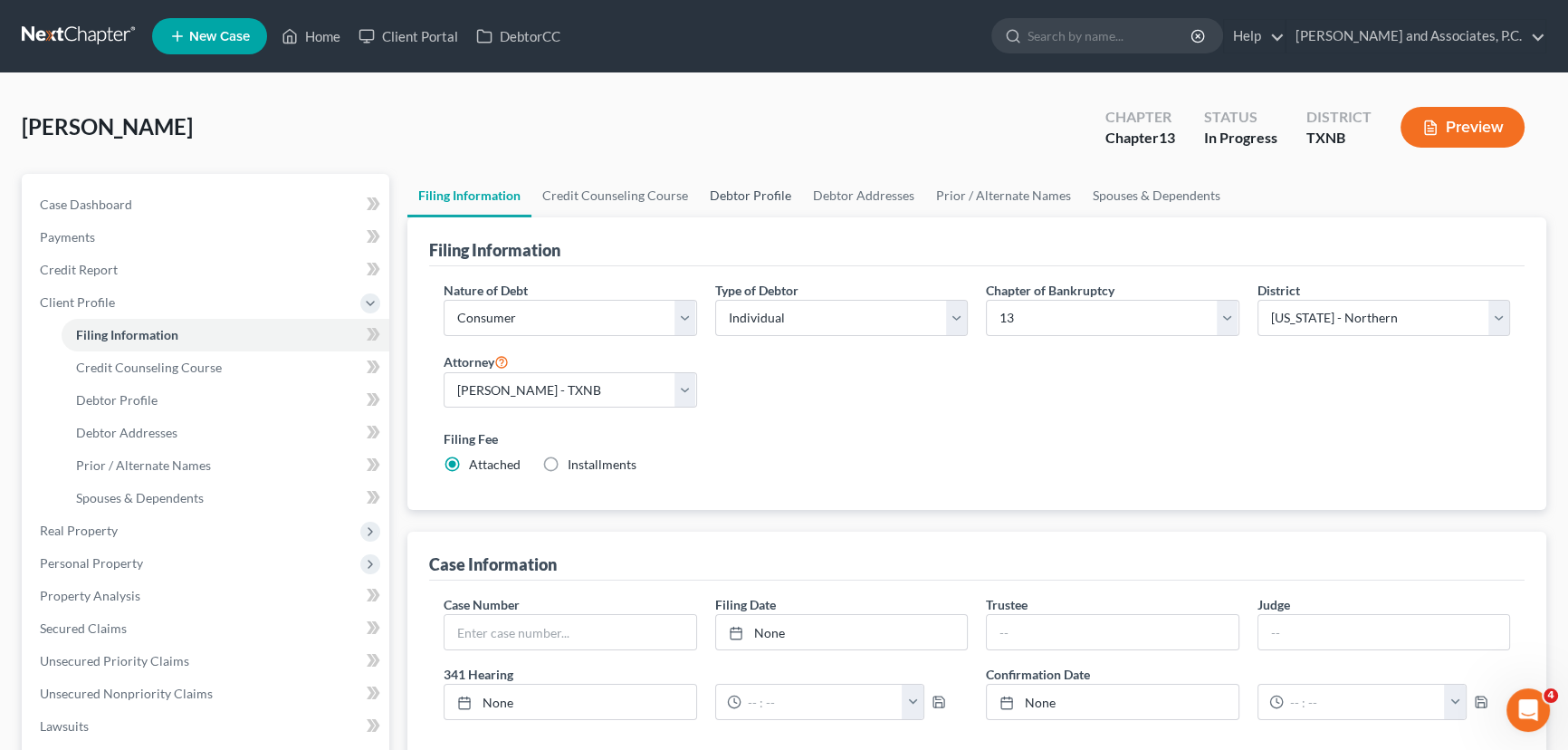
click at [741, 196] on link "Debtor Profile" at bounding box center [751, 195] width 104 height 43
select select "0"
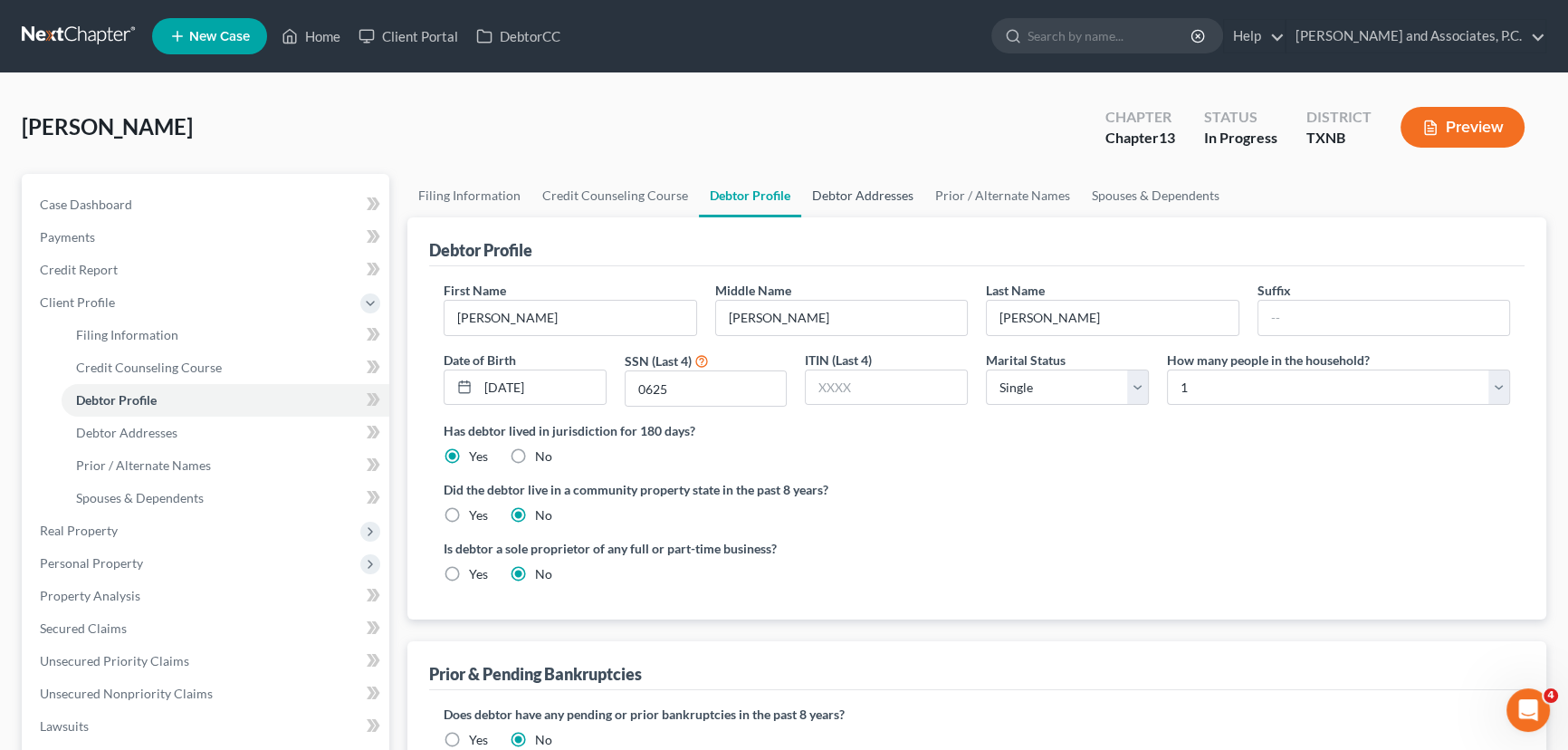
click at [825, 196] on link "Debtor Addresses" at bounding box center [862, 195] width 123 height 43
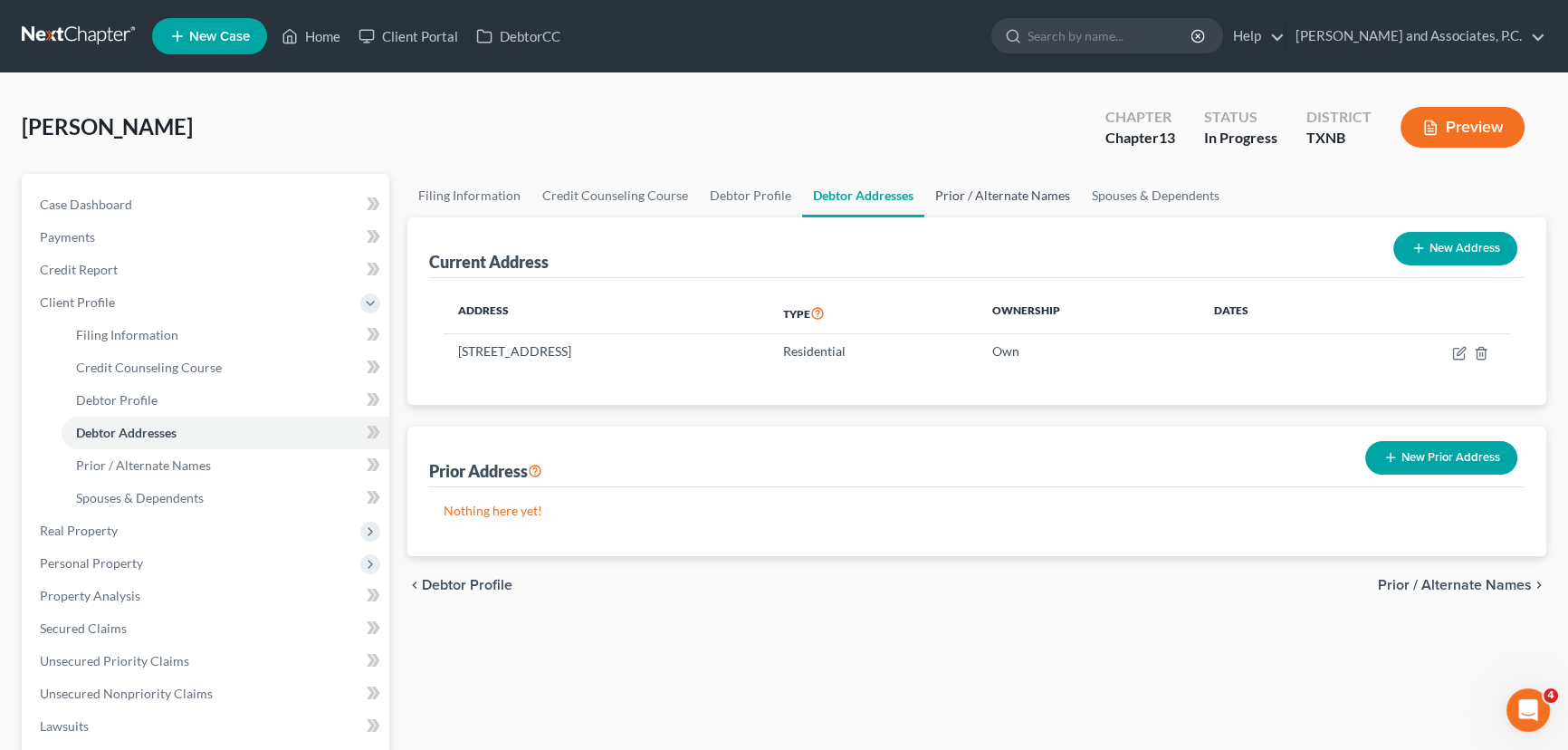
click at [976, 195] on link "Prior / Alternate Names" at bounding box center [1002, 195] width 156 height 43
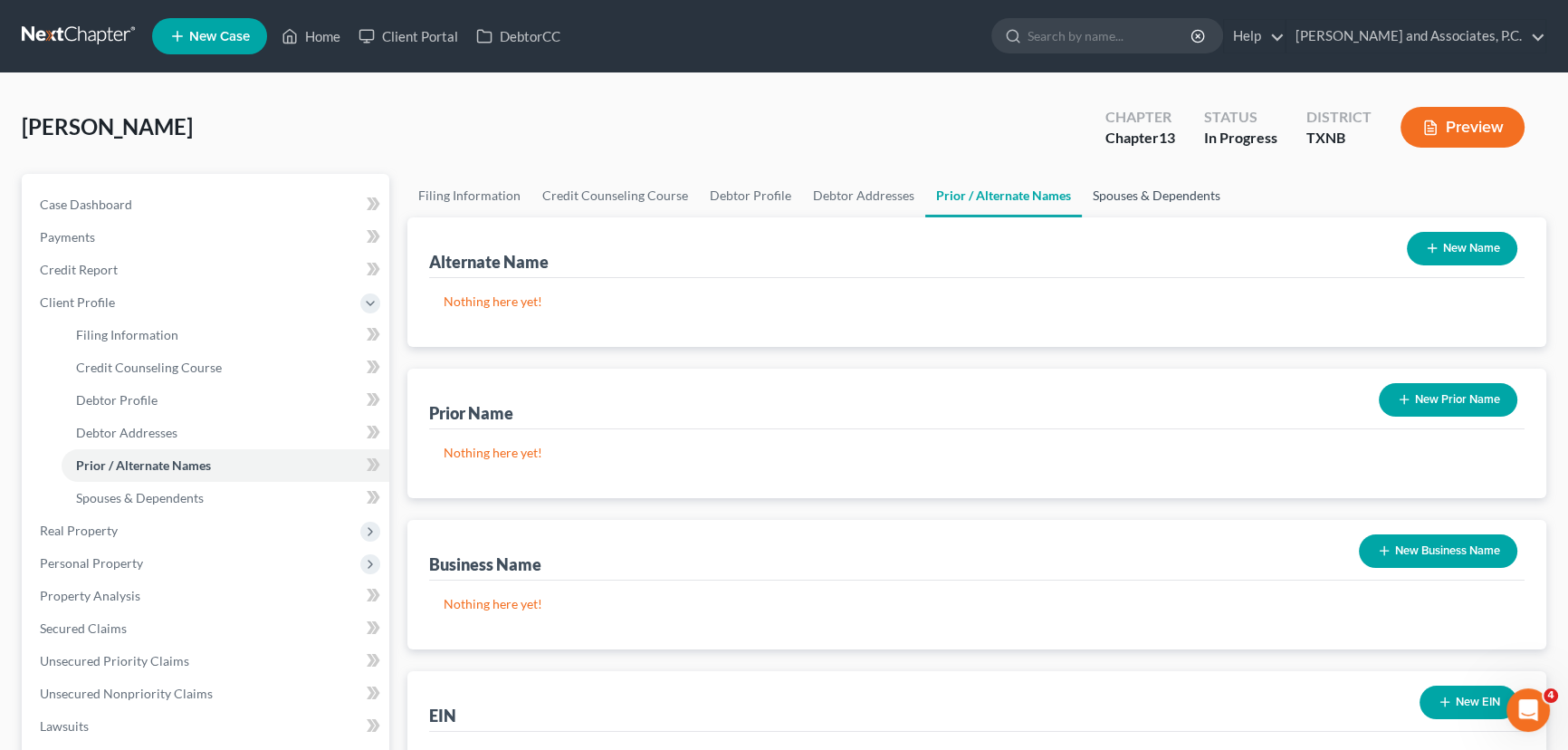
click at [1123, 198] on link "Spouses & Dependents" at bounding box center [1157, 195] width 150 height 43
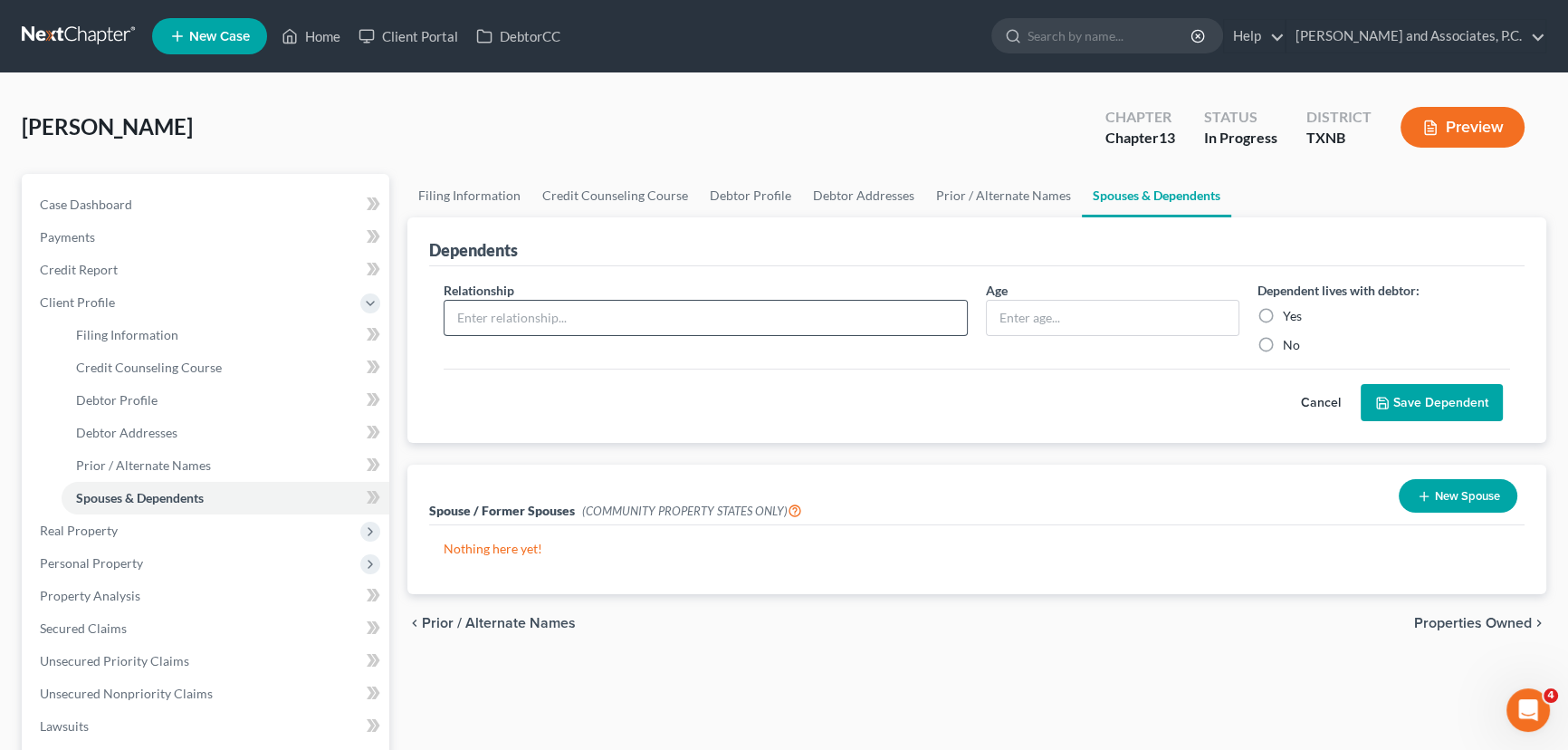
scroll to position [82, 0]
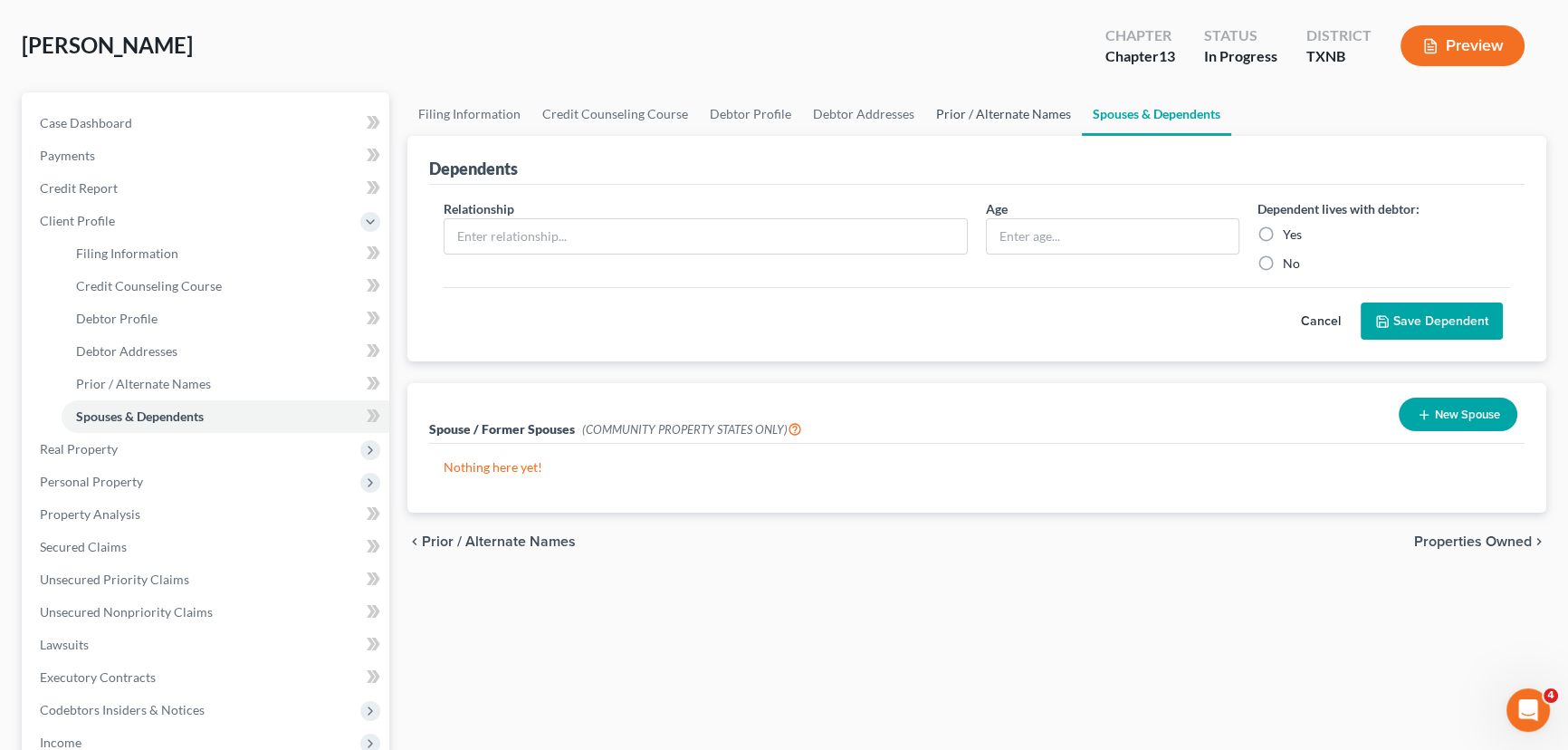
click at [971, 114] on link "Prior / Alternate Names" at bounding box center [1003, 113] width 156 height 43
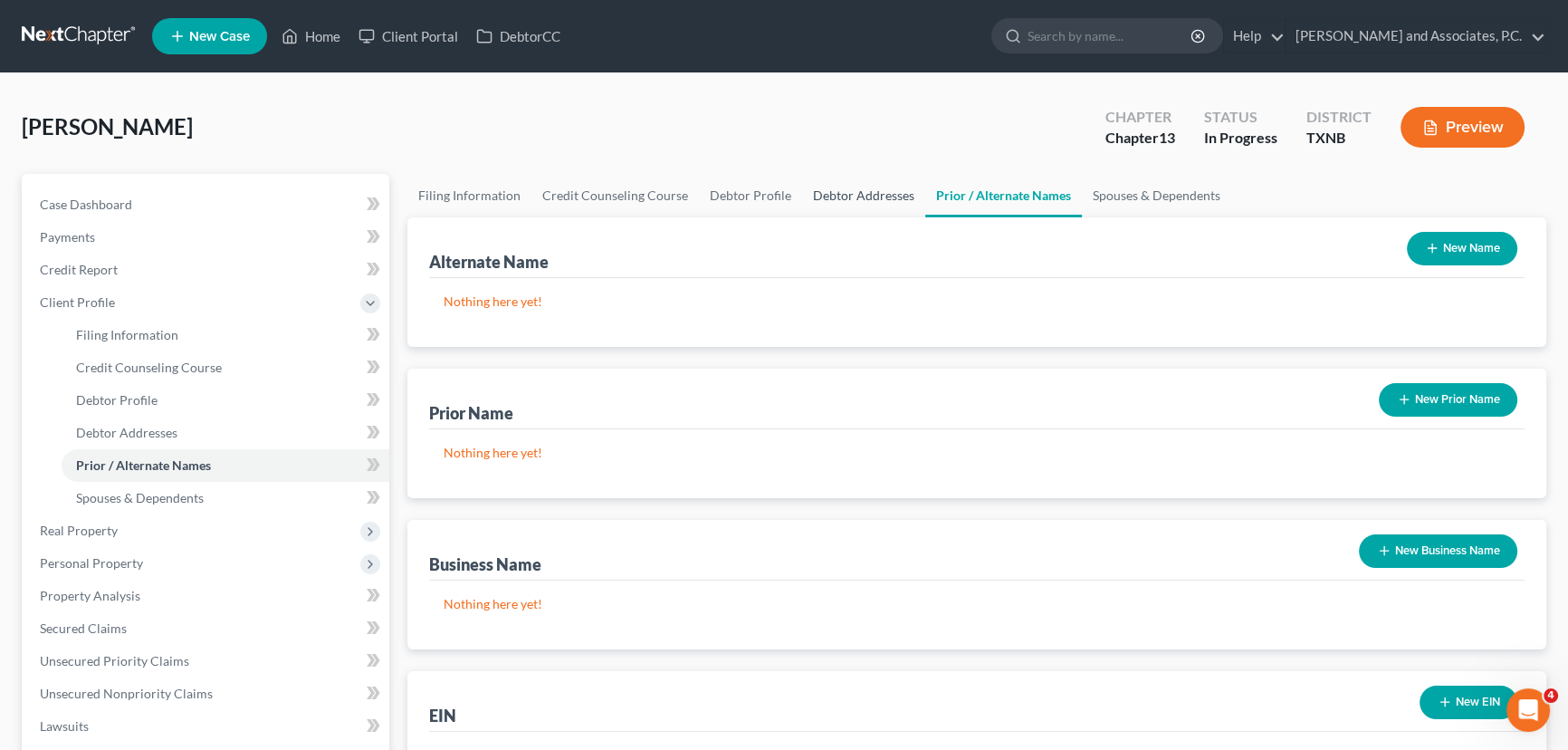
click at [852, 193] on link "Debtor Addresses" at bounding box center [863, 195] width 123 height 43
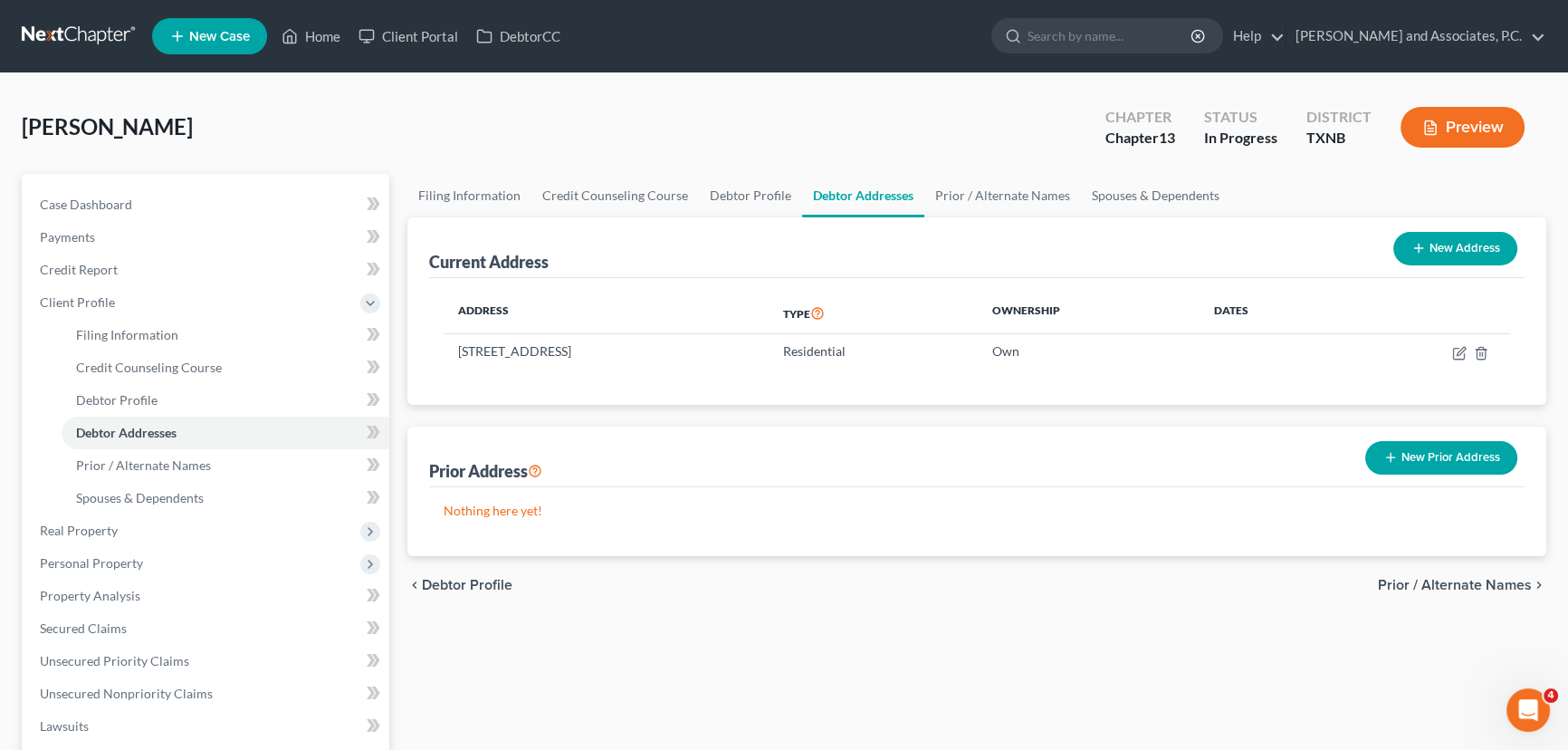
scroll to position [82, 0]
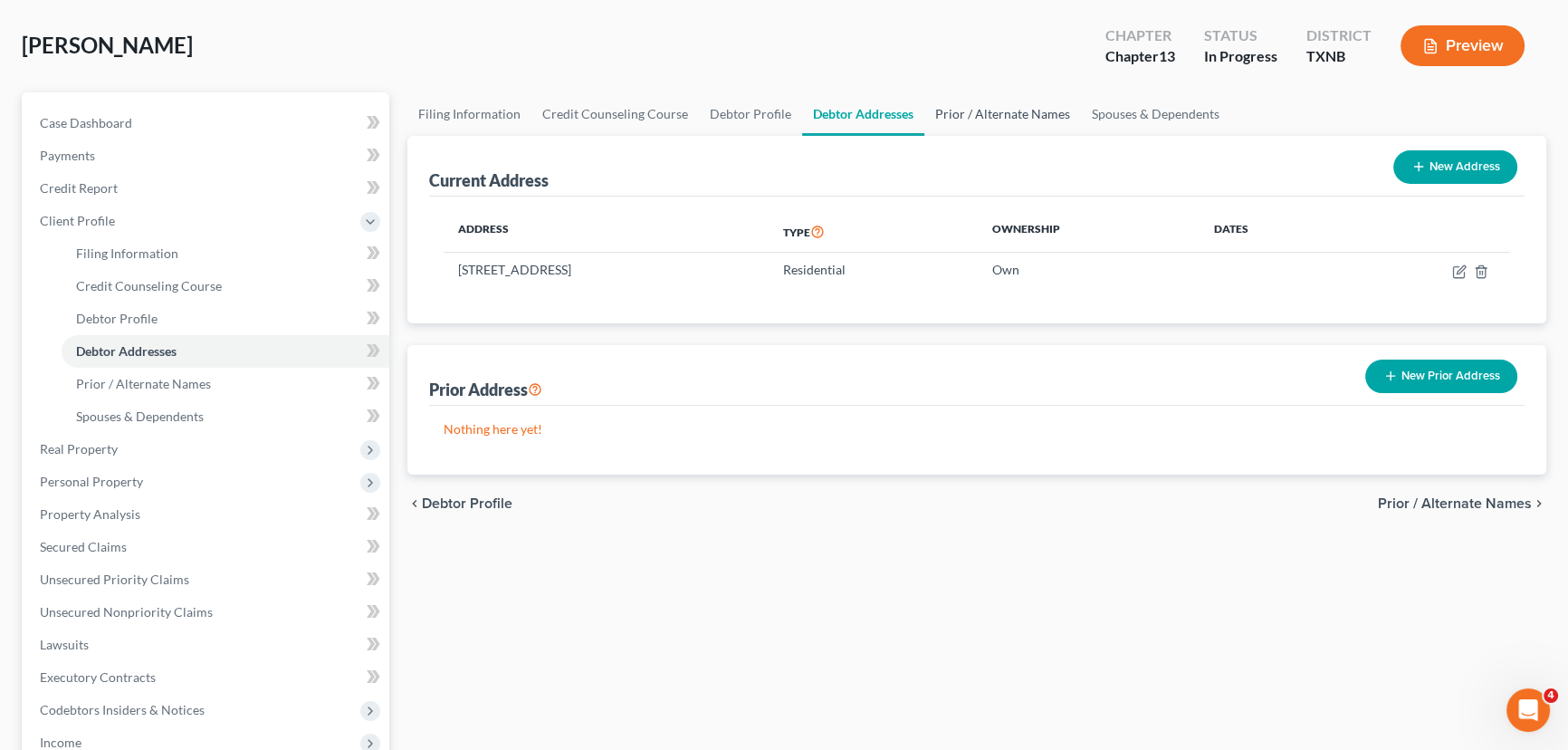
click at [1005, 103] on link "Prior / Alternate Names" at bounding box center [1002, 113] width 156 height 43
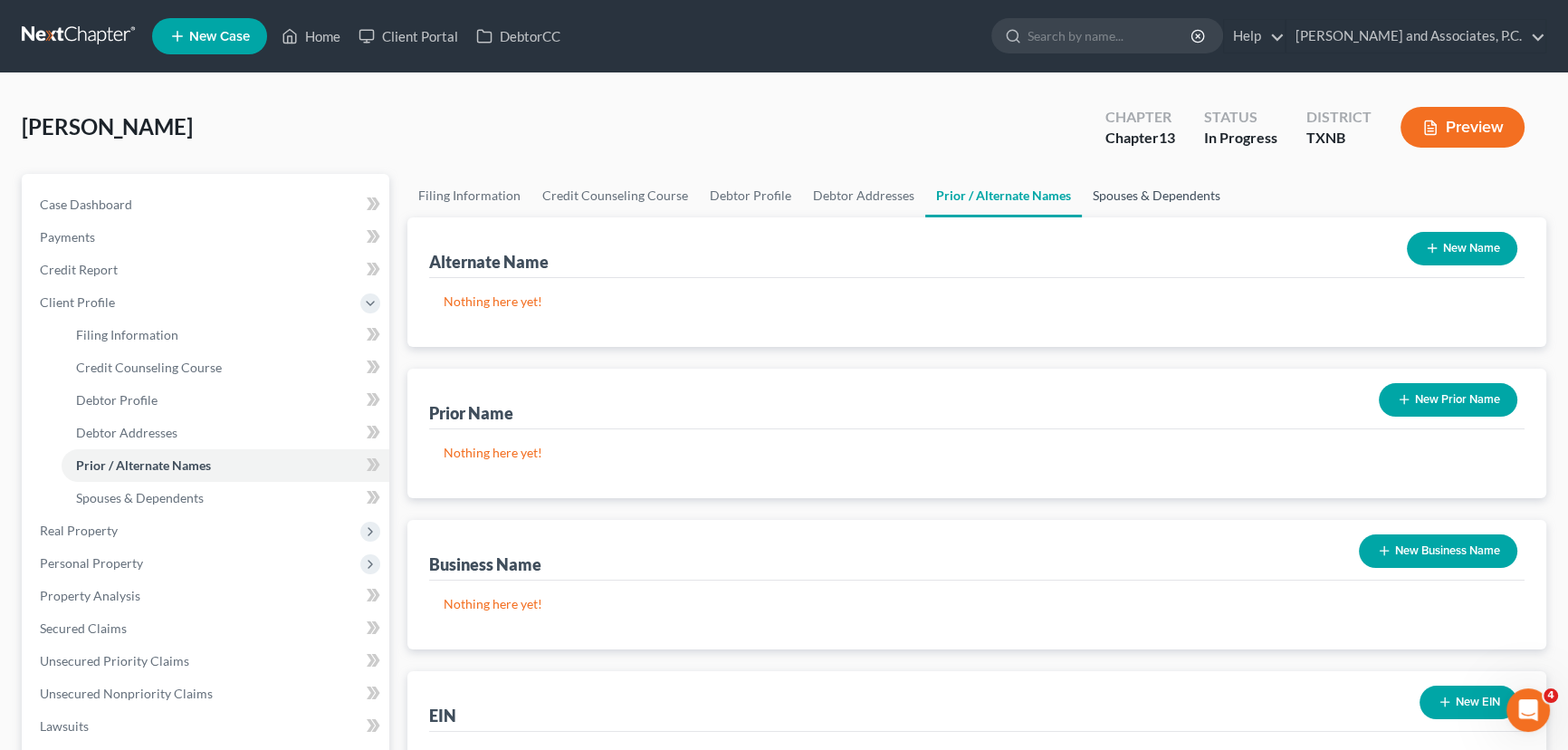
click at [1131, 199] on link "Spouses & Dependents" at bounding box center [1157, 195] width 150 height 43
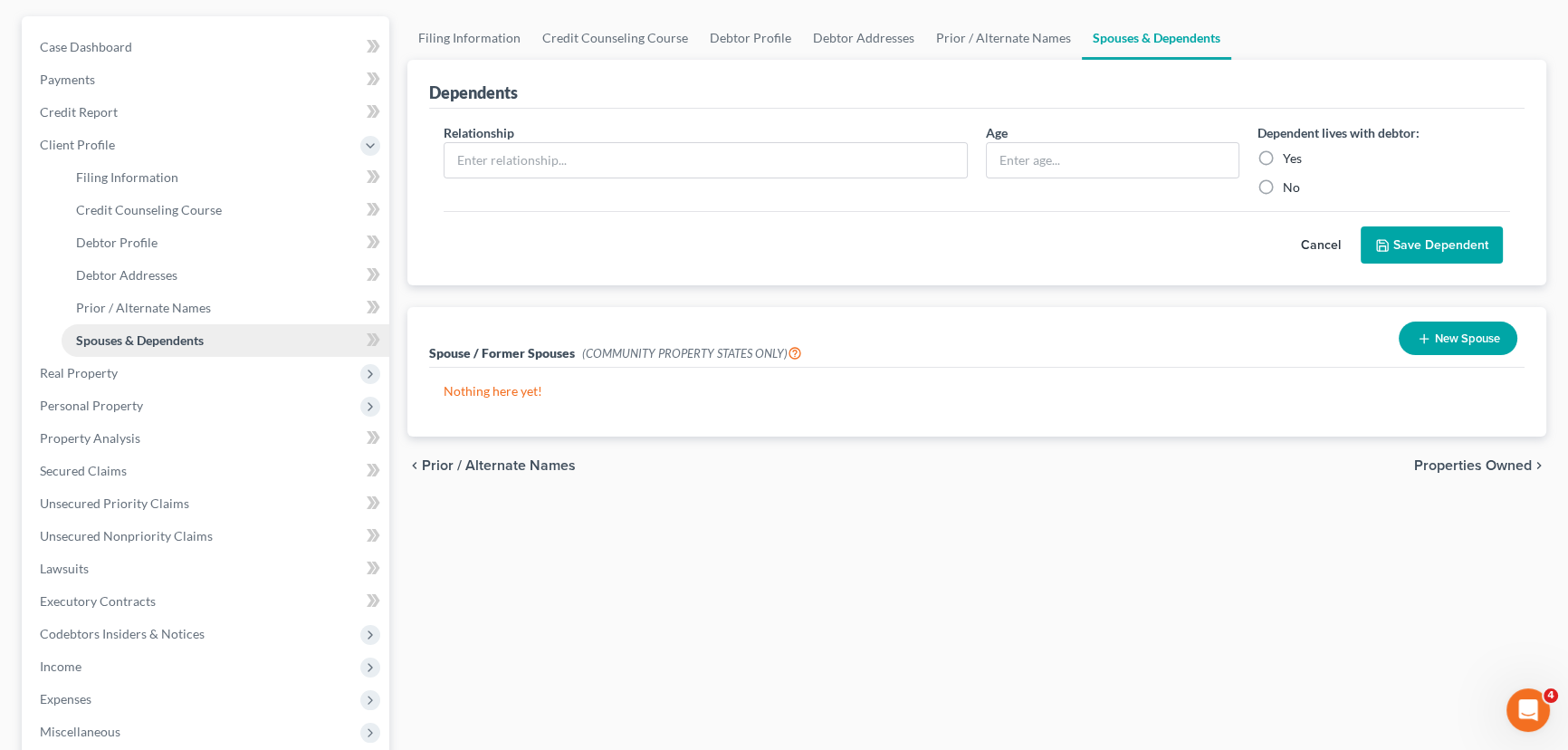
scroll to position [164, 0]
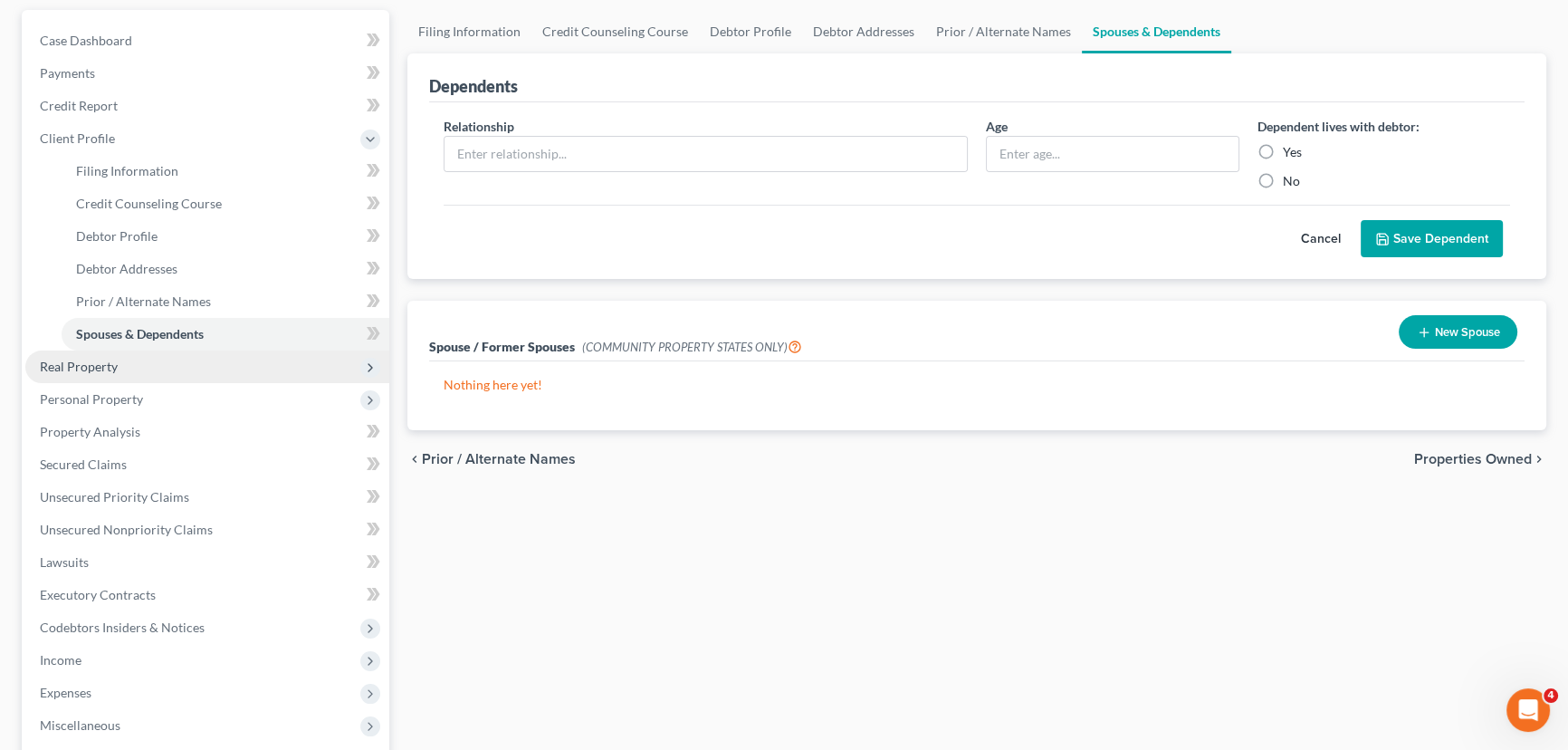
click at [116, 369] on span "Real Property" at bounding box center [79, 366] width 78 height 15
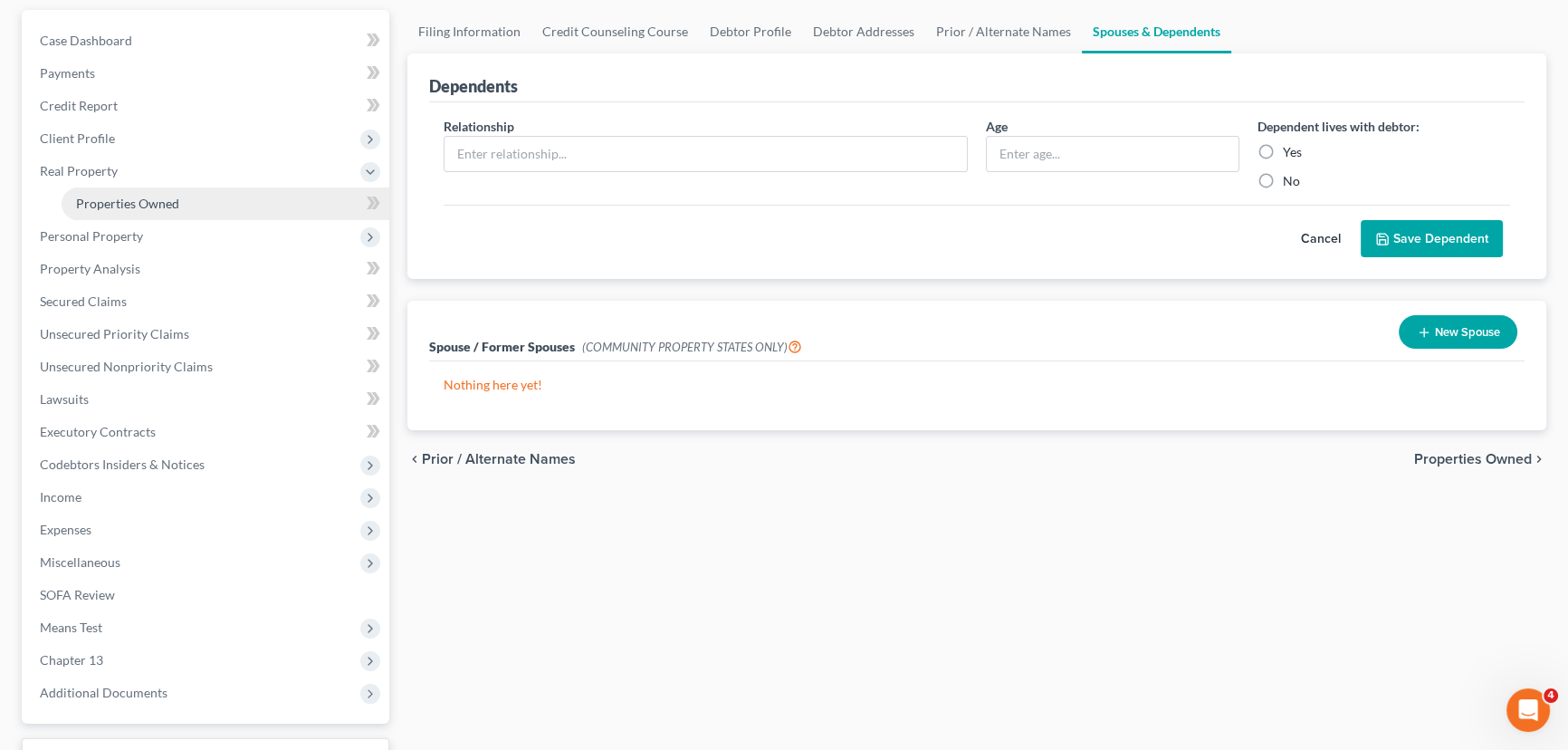
click at [137, 199] on span "Properties Owned" at bounding box center [128, 203] width 104 height 15
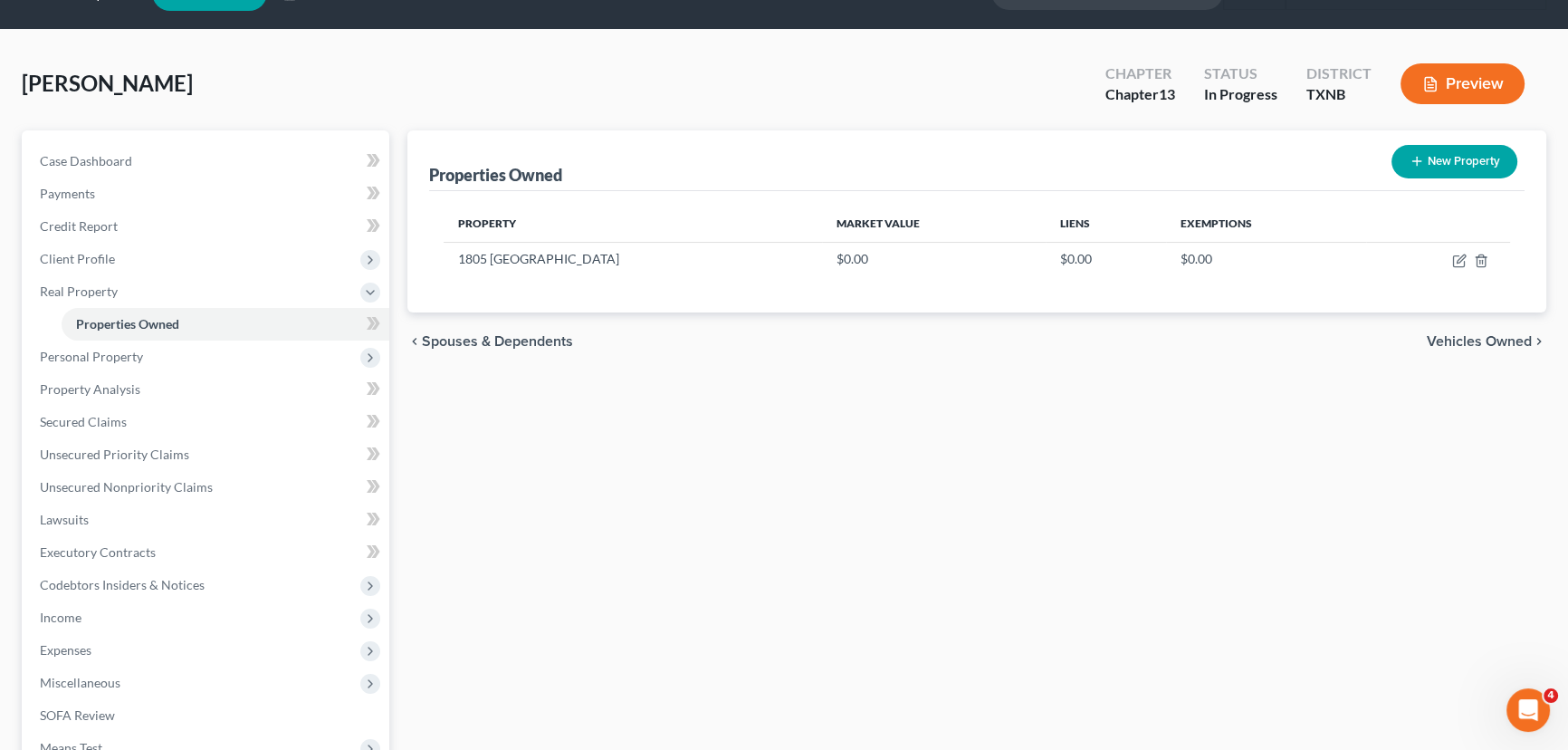
scroll to position [82, 0]
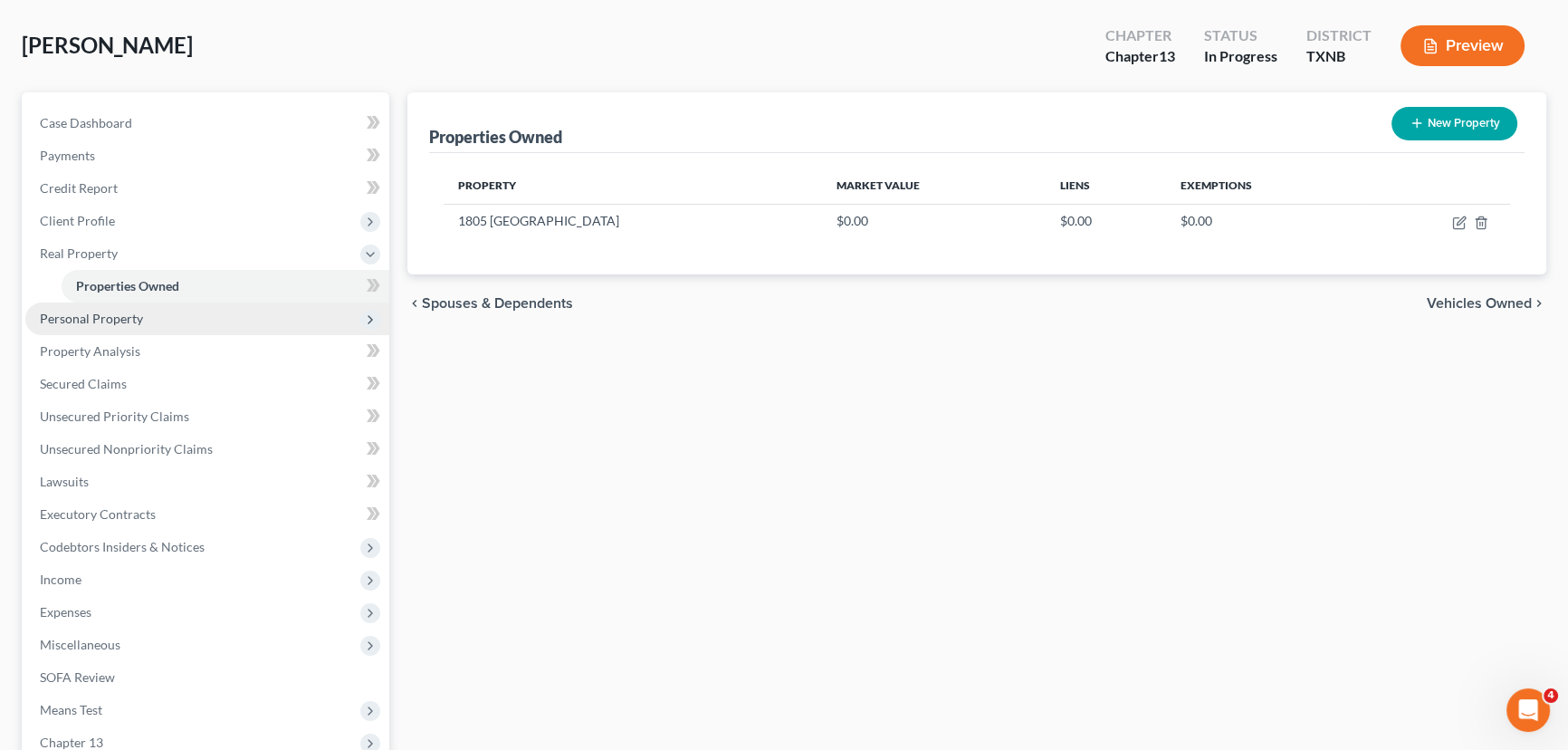
click at [152, 326] on span "Personal Property" at bounding box center [206, 318] width 363 height 33
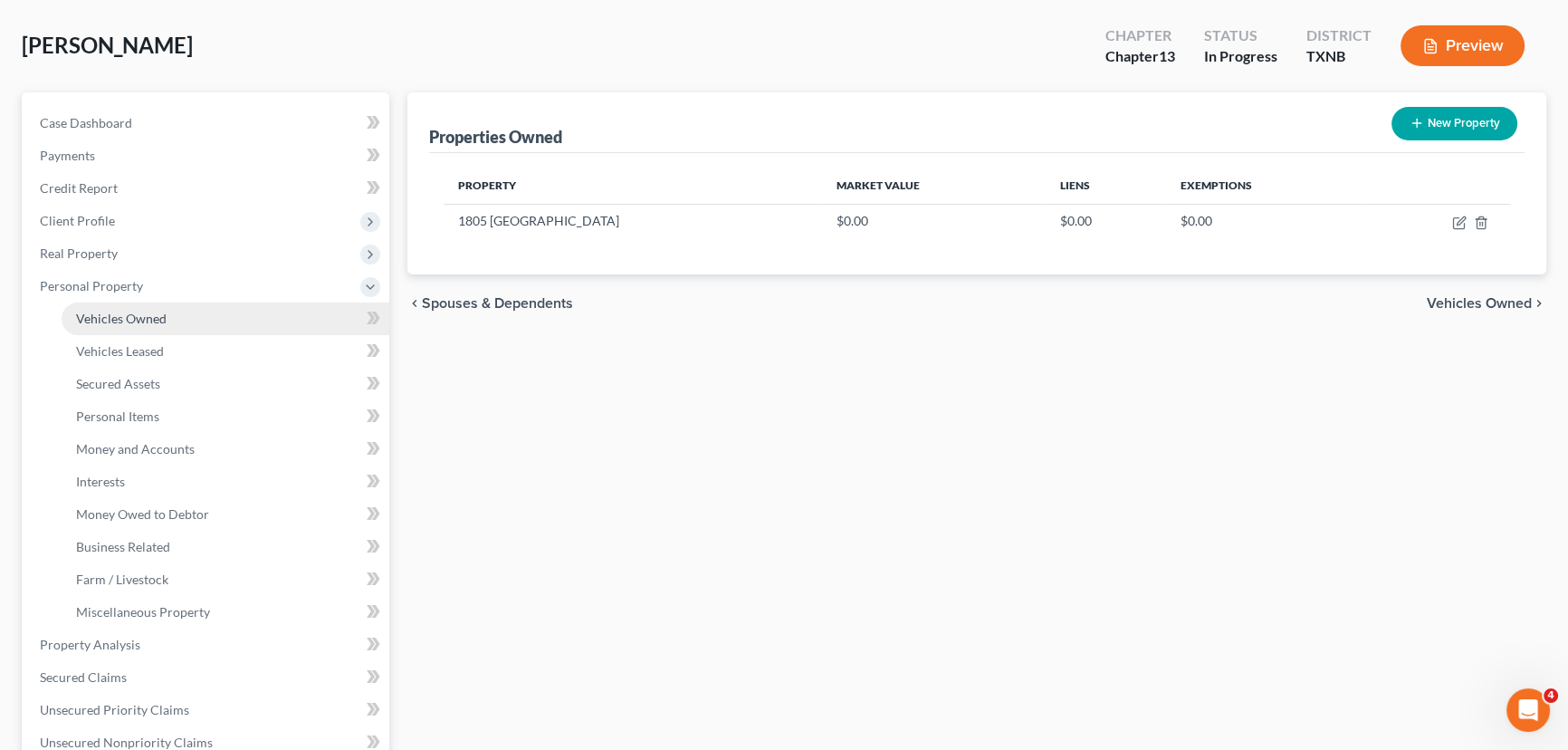
click at [148, 316] on span "Vehicles Owned" at bounding box center [121, 318] width 90 height 15
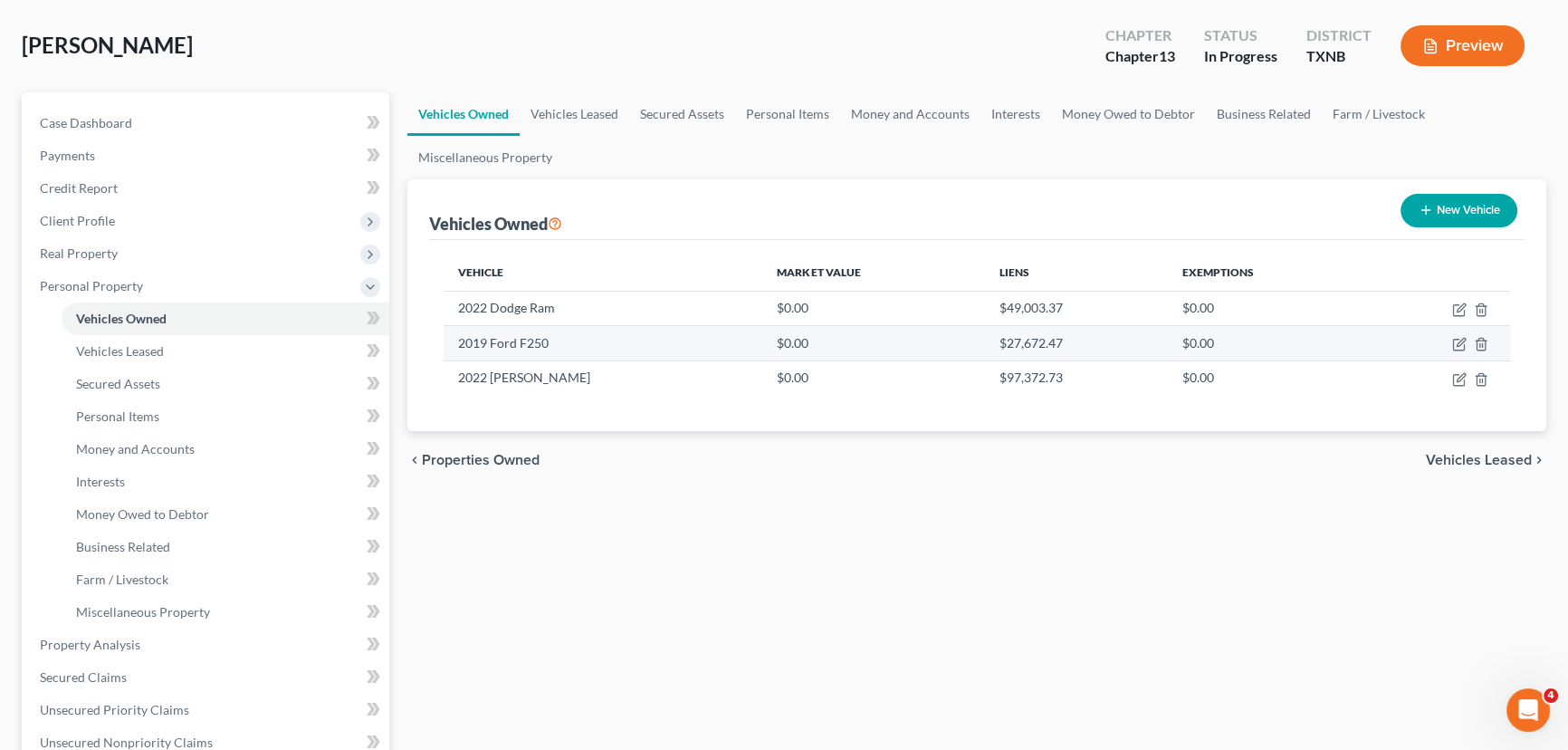
scroll to position [164, 0]
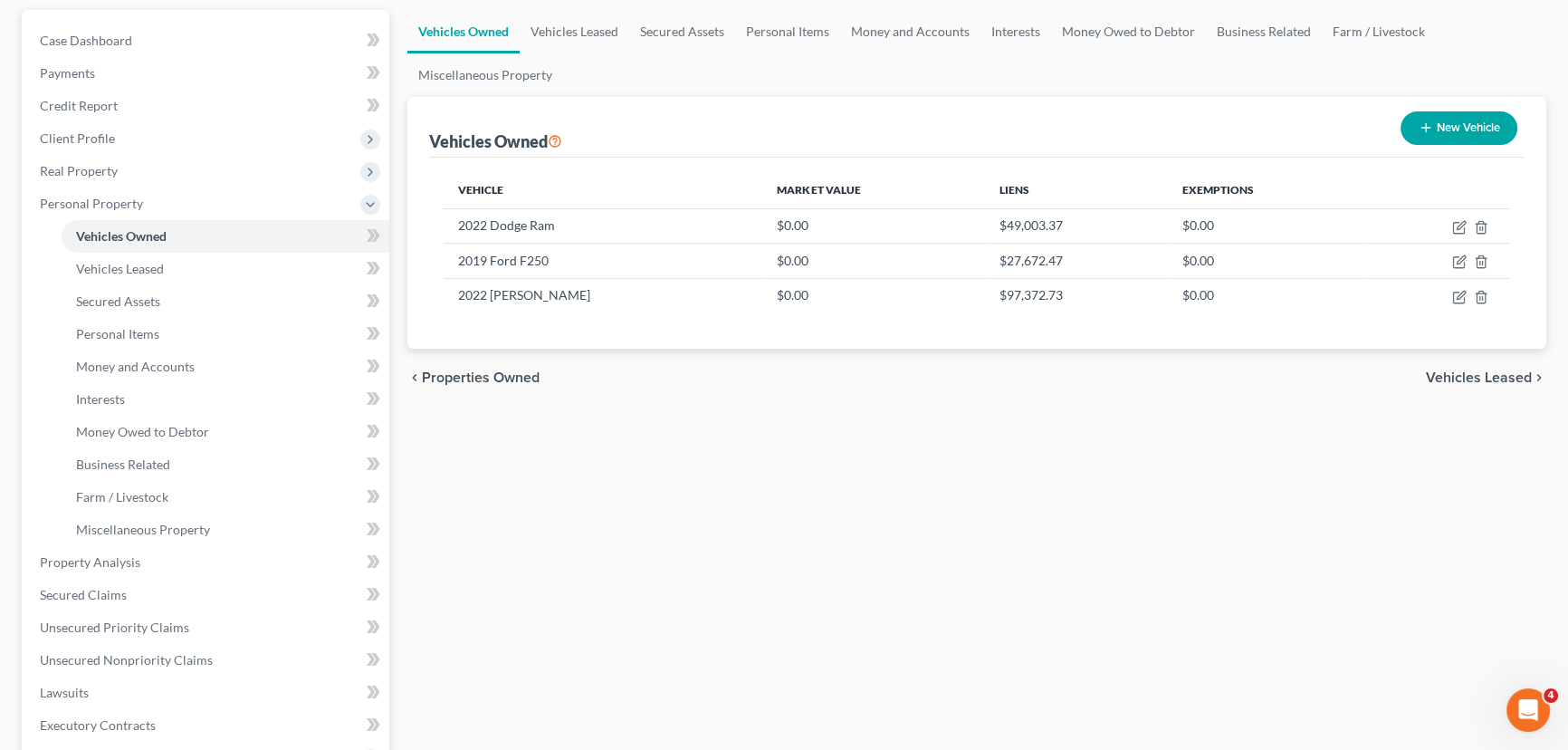
click at [842, 563] on div "Vehicles Owned Vehicles Leased Secured Assets Personal Items Money and Accounts…" at bounding box center [976, 565] width 1157 height 1111
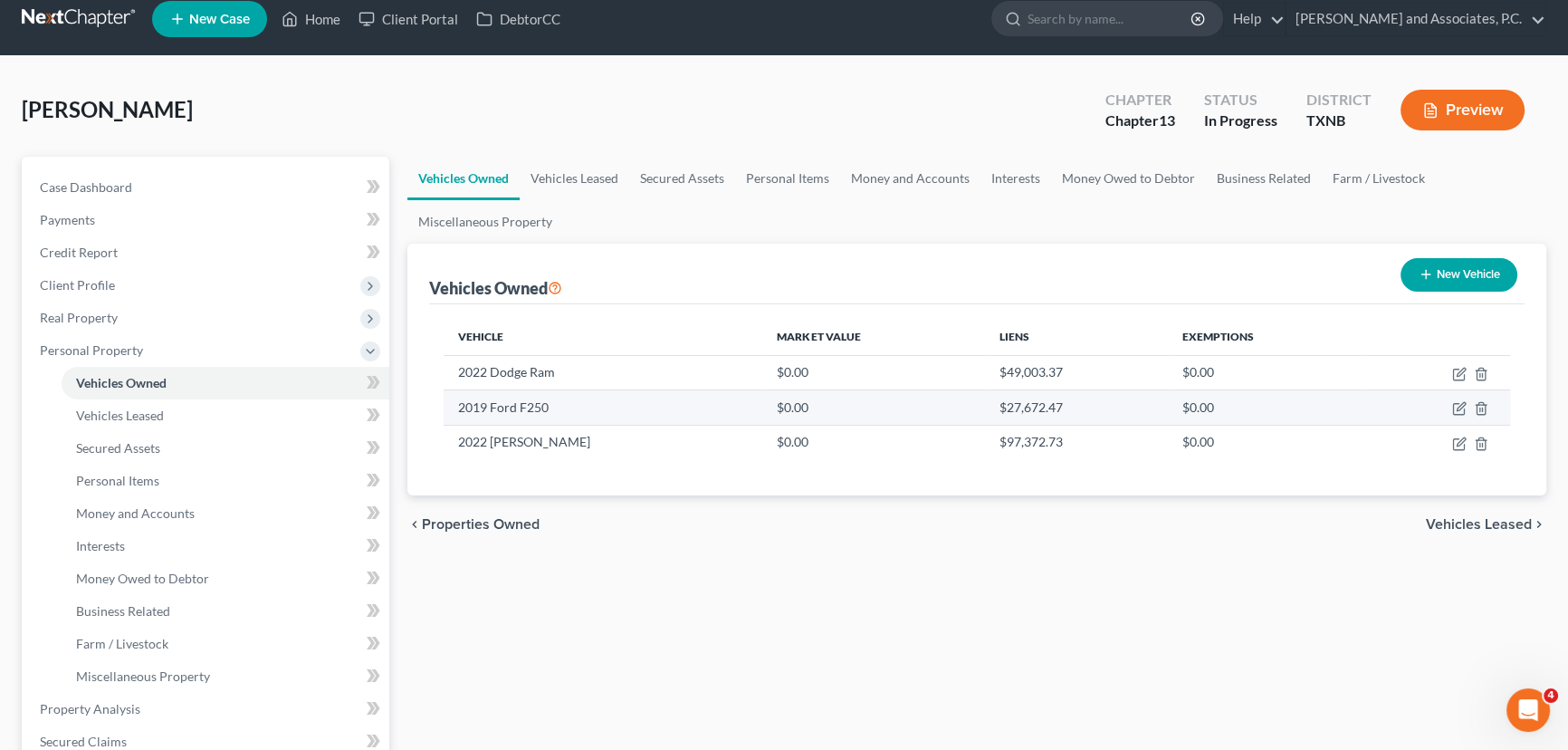
scroll to position [0, 0]
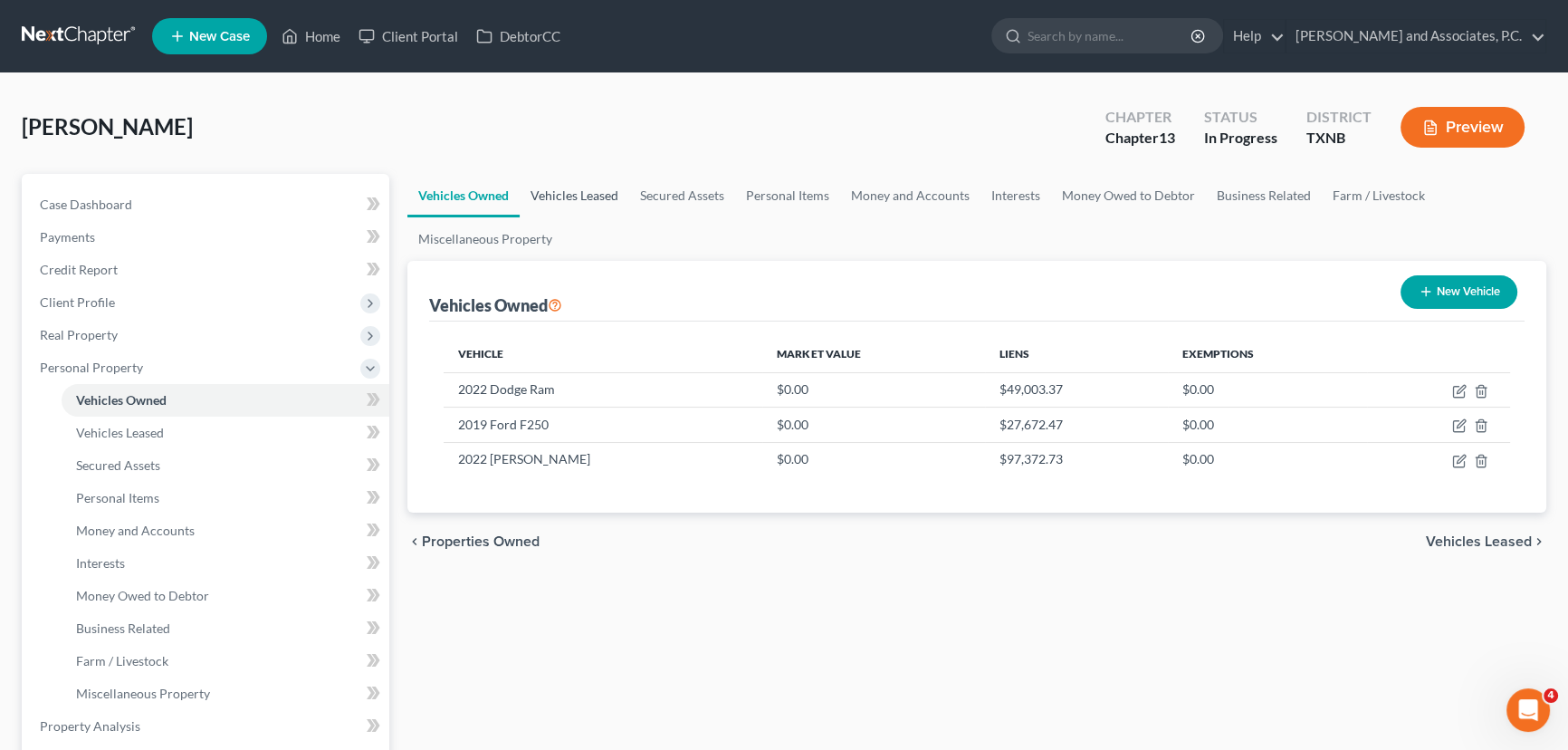
click at [597, 196] on link "Vehicles Leased" at bounding box center [574, 195] width 109 height 43
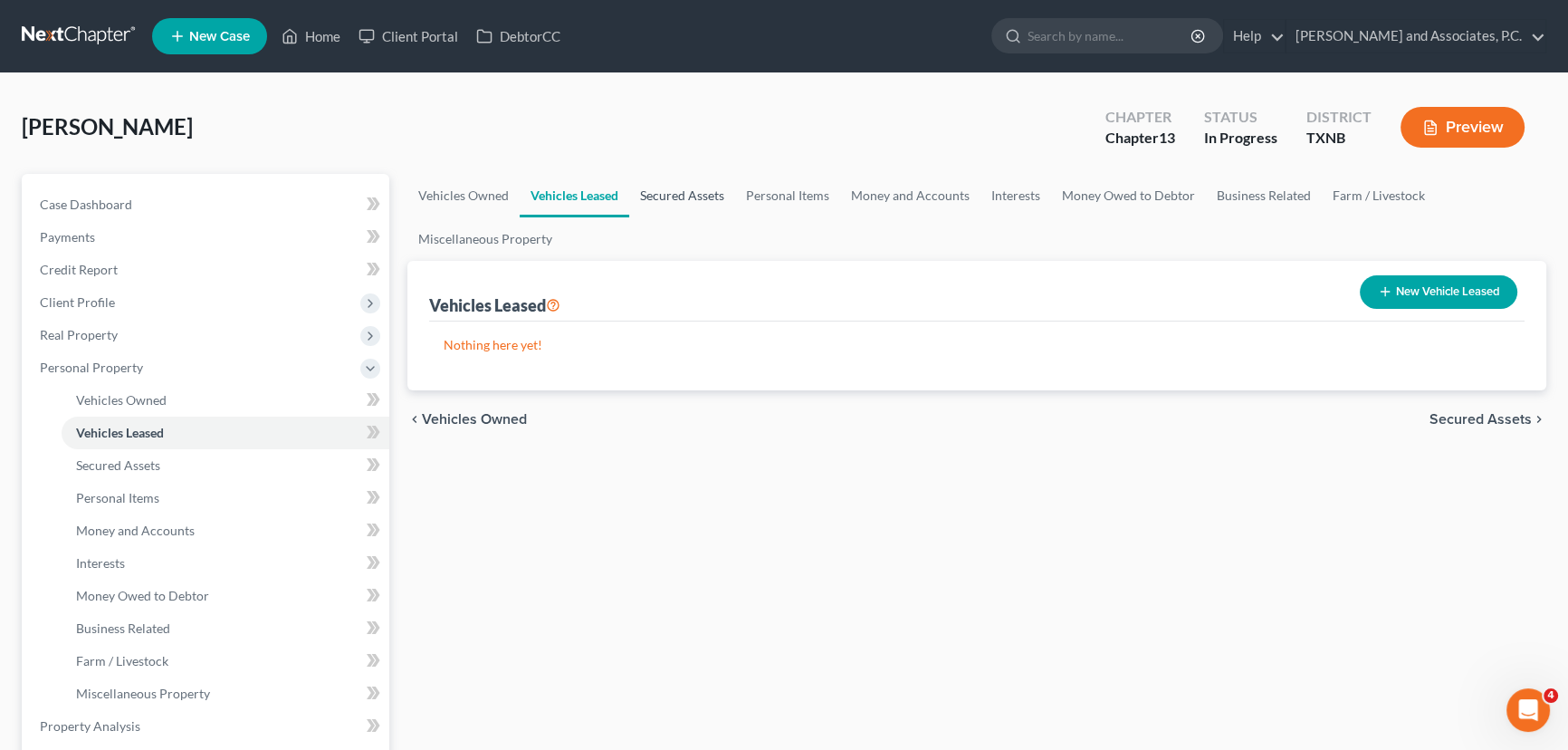
click at [681, 190] on link "Secured Assets" at bounding box center [682, 195] width 105 height 43
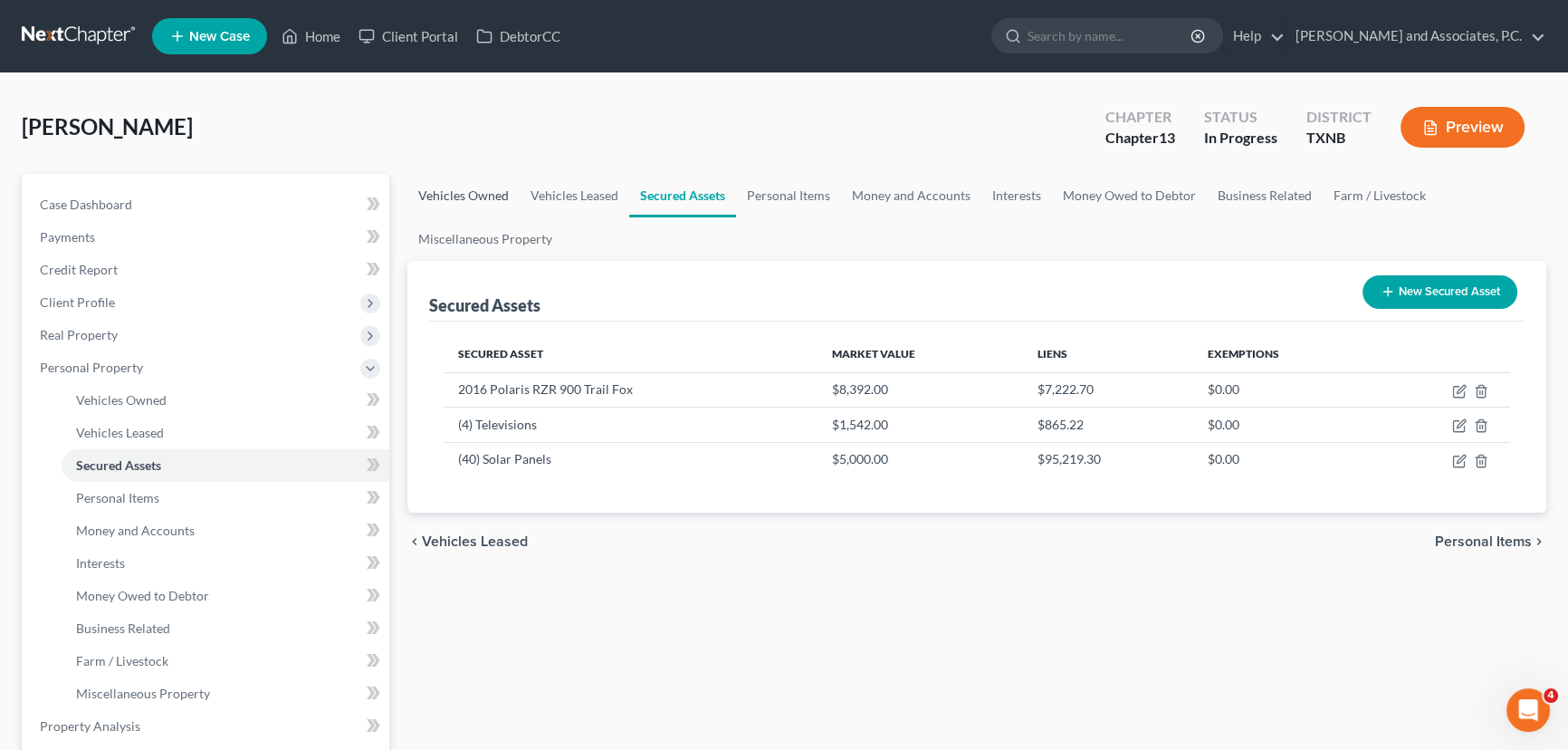
click at [496, 193] on link "Vehicles Owned" at bounding box center [463, 195] width 112 height 43
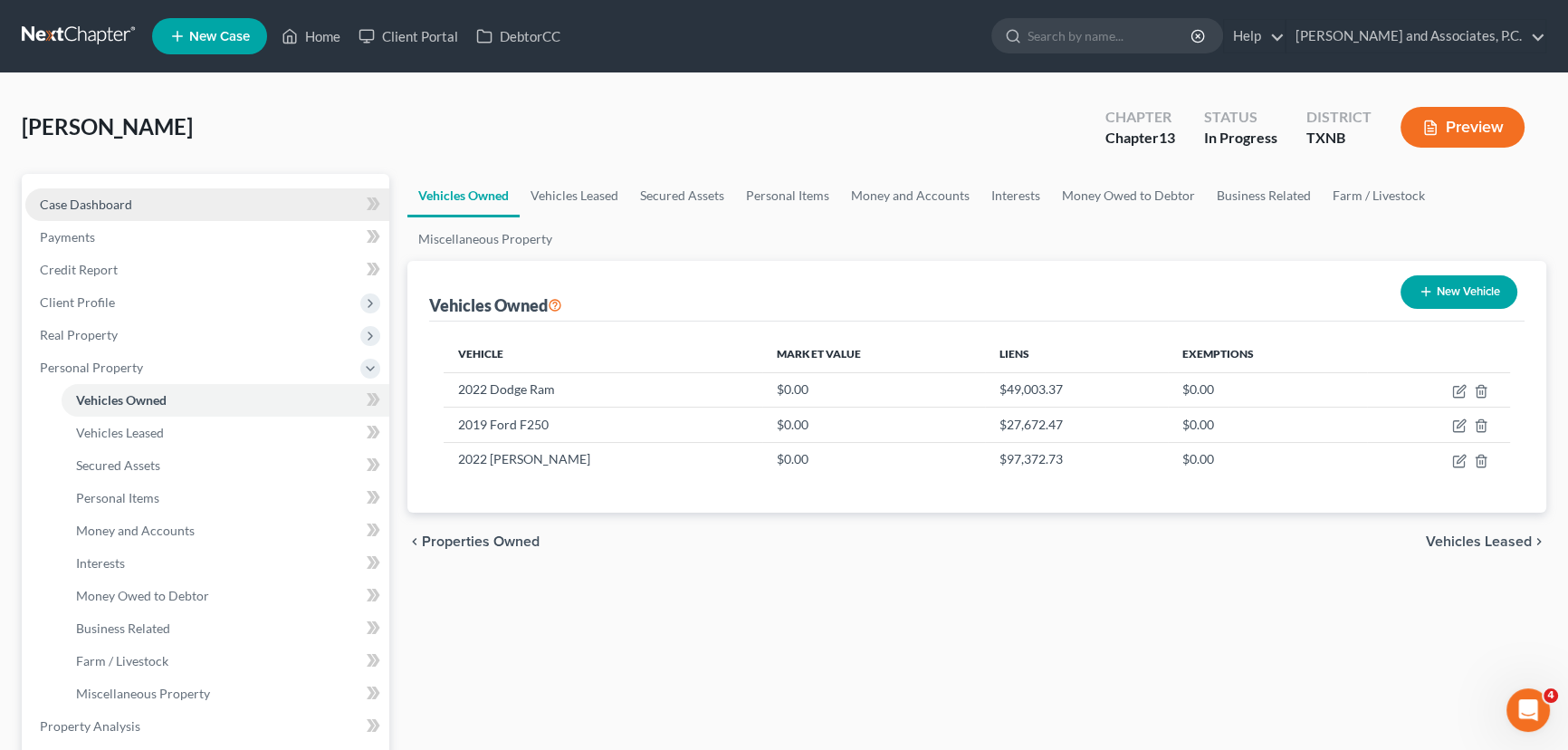
click at [168, 205] on link "Case Dashboard" at bounding box center [206, 204] width 363 height 33
select select "7"
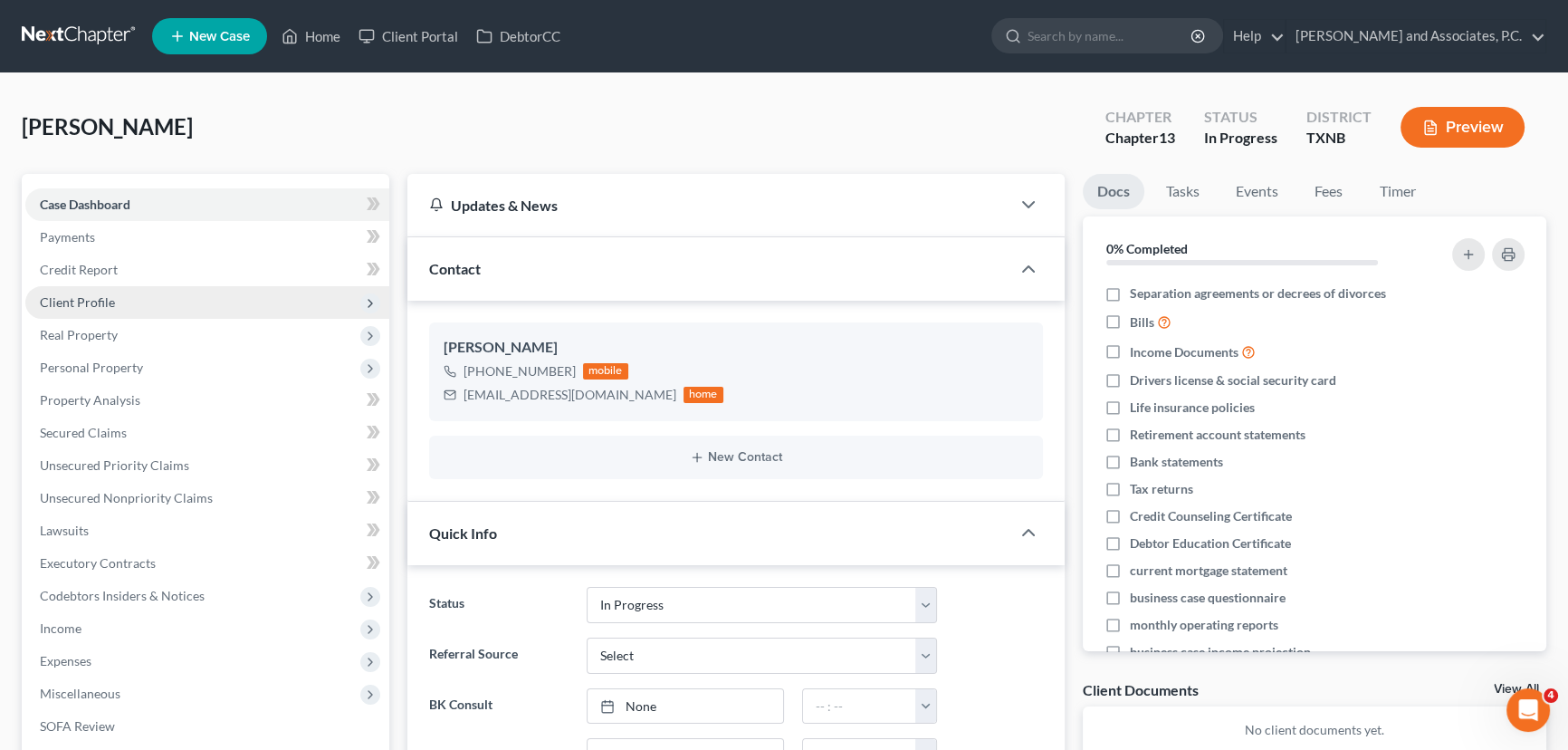
click at [127, 302] on span "Client Profile" at bounding box center [206, 302] width 363 height 33
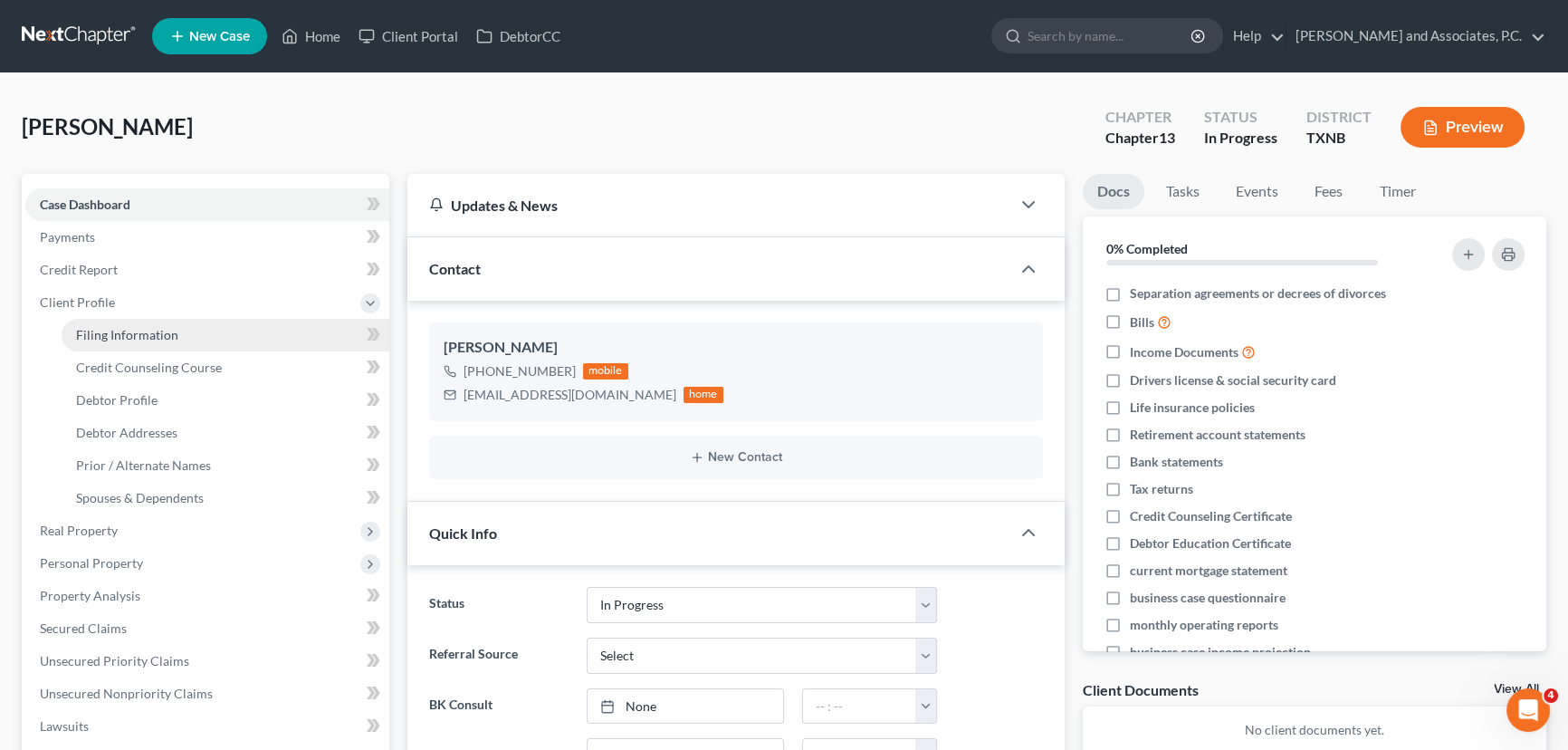
click at [127, 346] on link "Filing Information" at bounding box center [225, 335] width 328 height 33
select select "1"
select select "0"
select select "3"
select select "78"
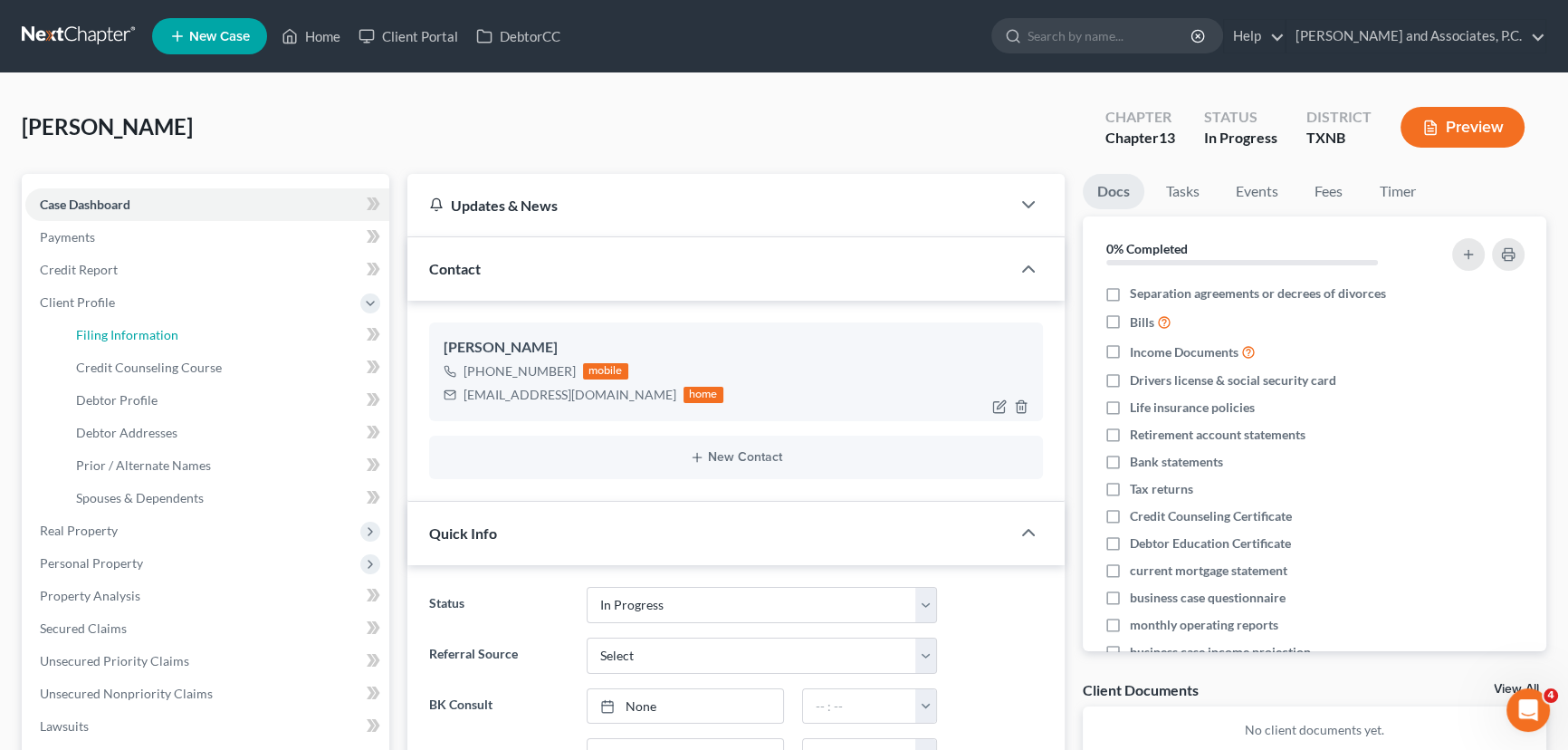
select select "0"
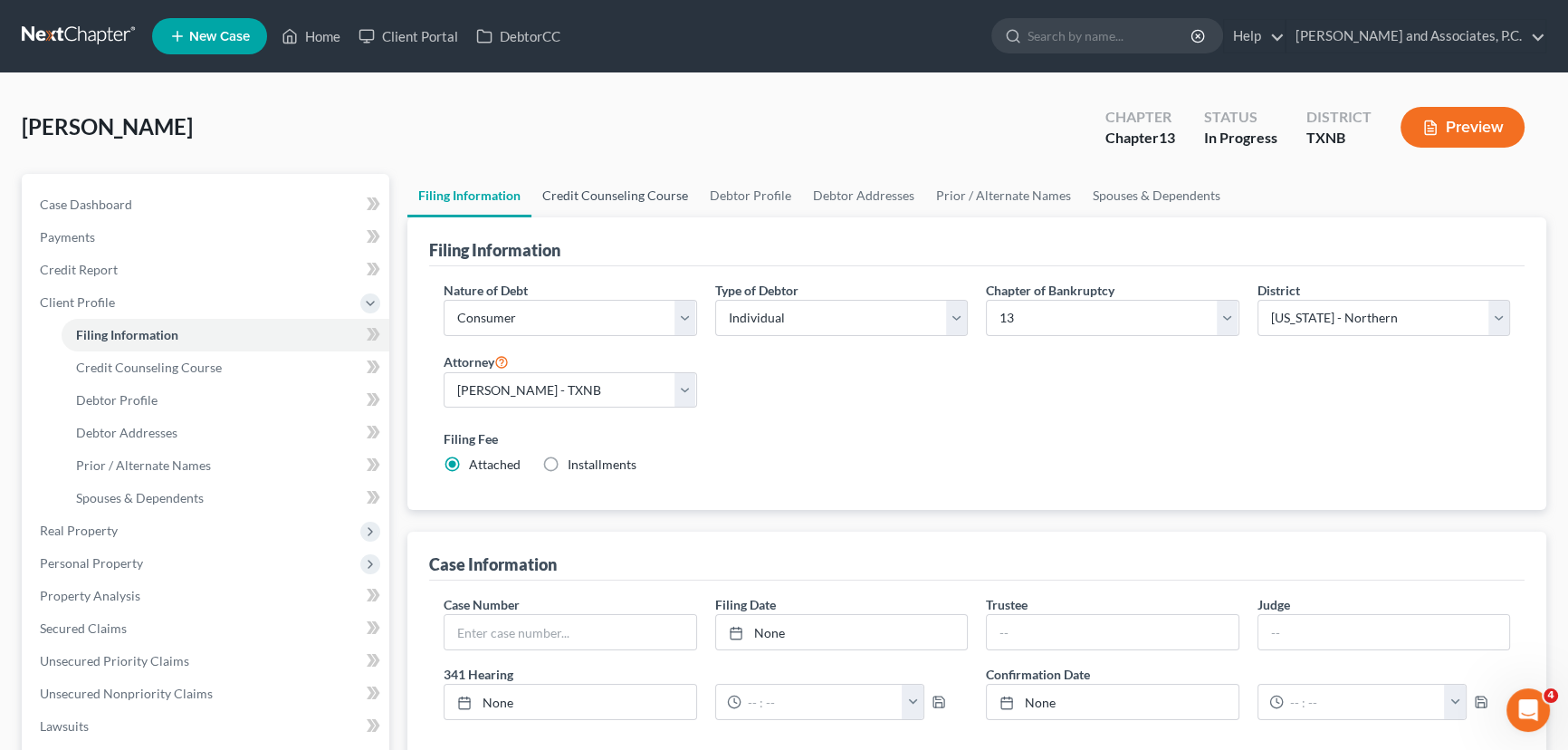
click at [625, 201] on link "Credit Counseling Course" at bounding box center [615, 195] width 168 height 43
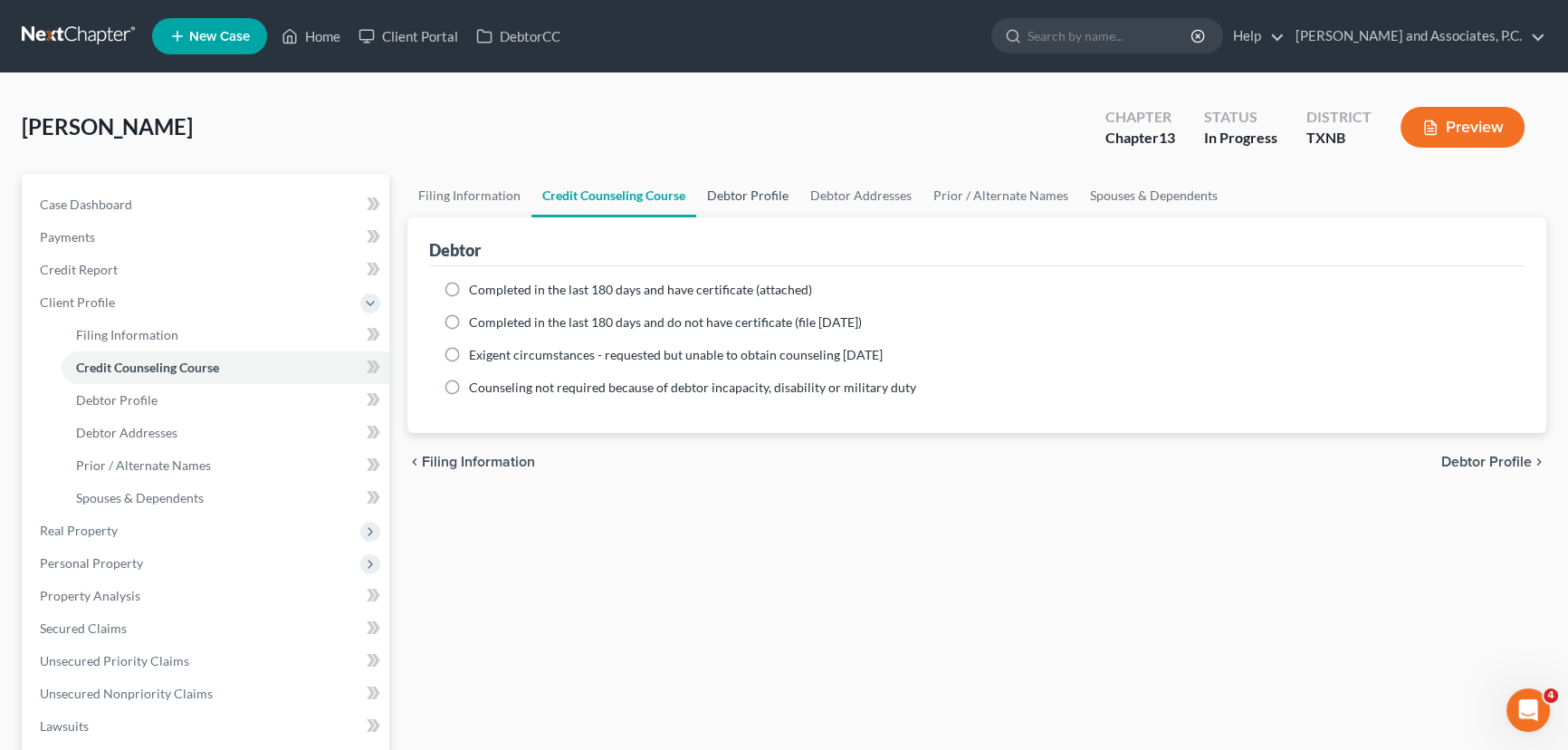
click at [793, 207] on link "Debtor Profile" at bounding box center [748, 195] width 104 height 43
select select "0"
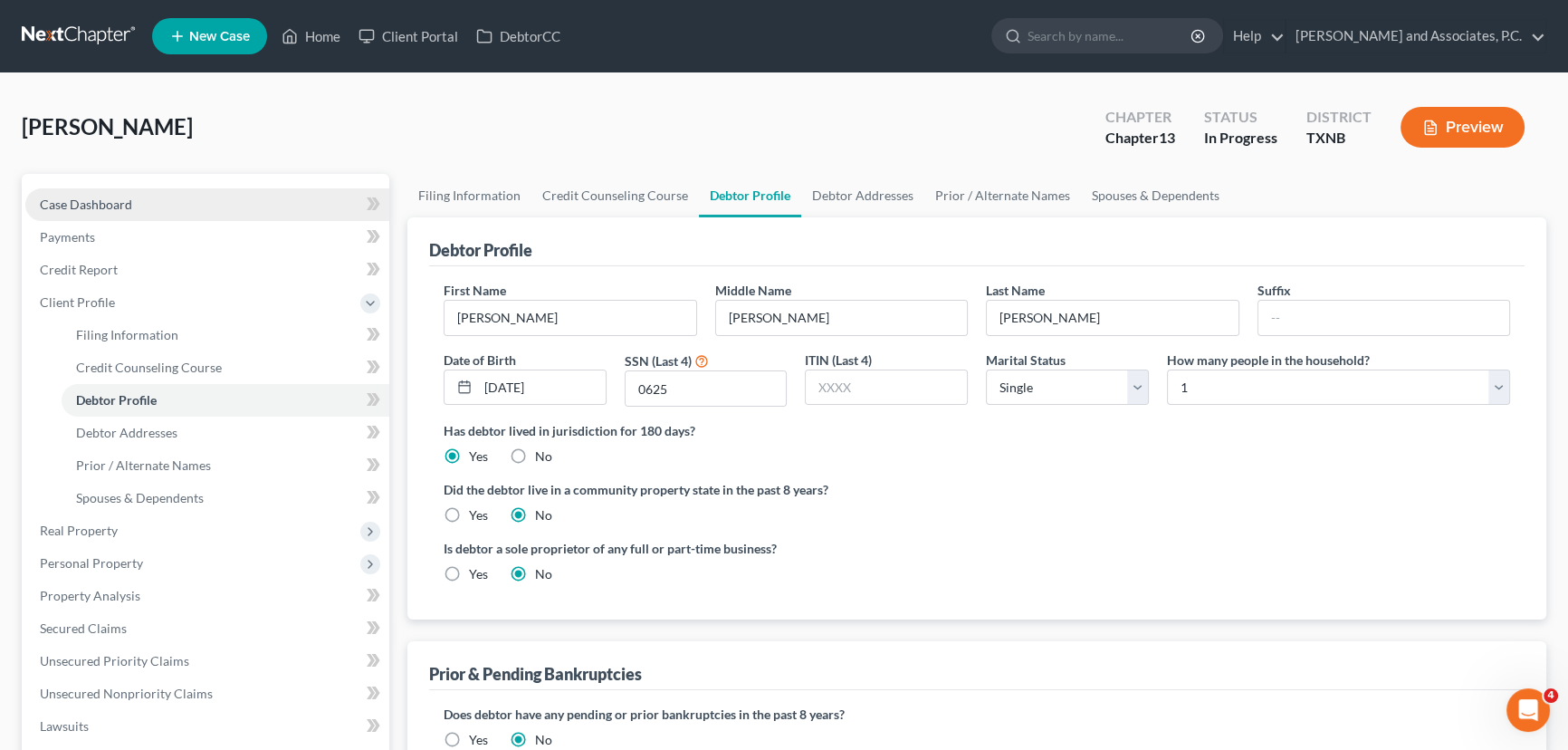
click at [173, 202] on link "Case Dashboard" at bounding box center [206, 204] width 363 height 33
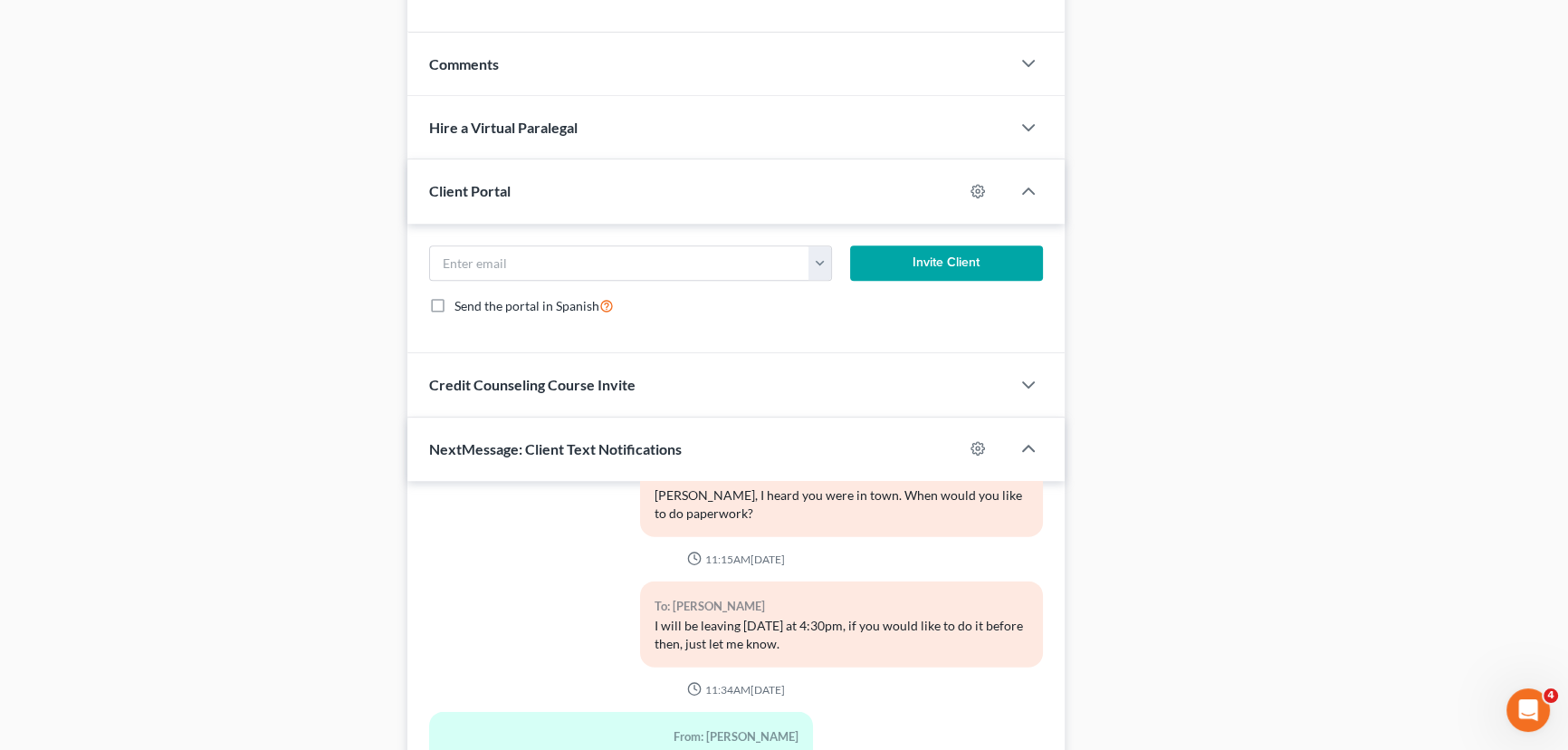
scroll to position [973, 0]
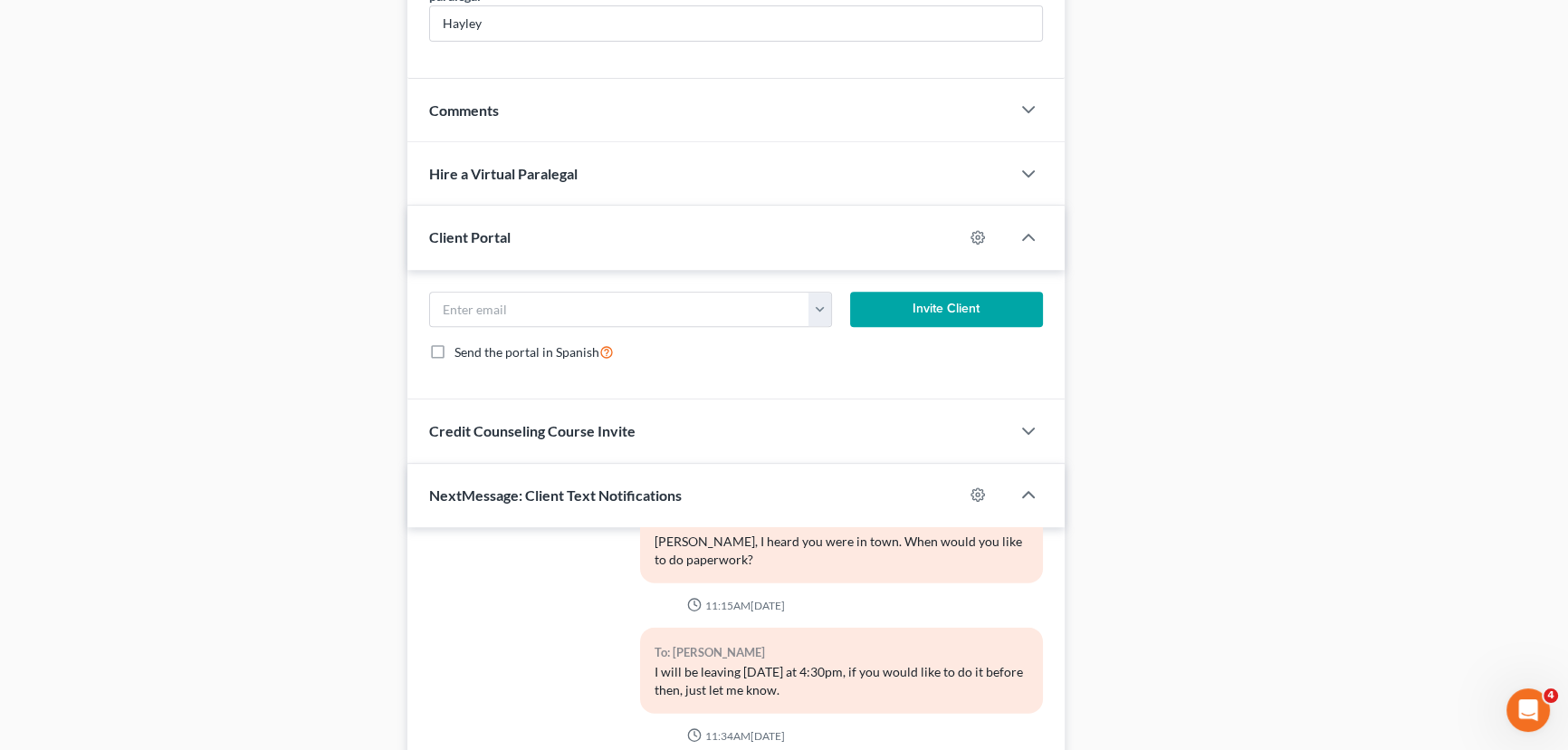
click at [589, 435] on div "Credit Counseling Course Invite" at bounding box center [709, 430] width 603 height 62
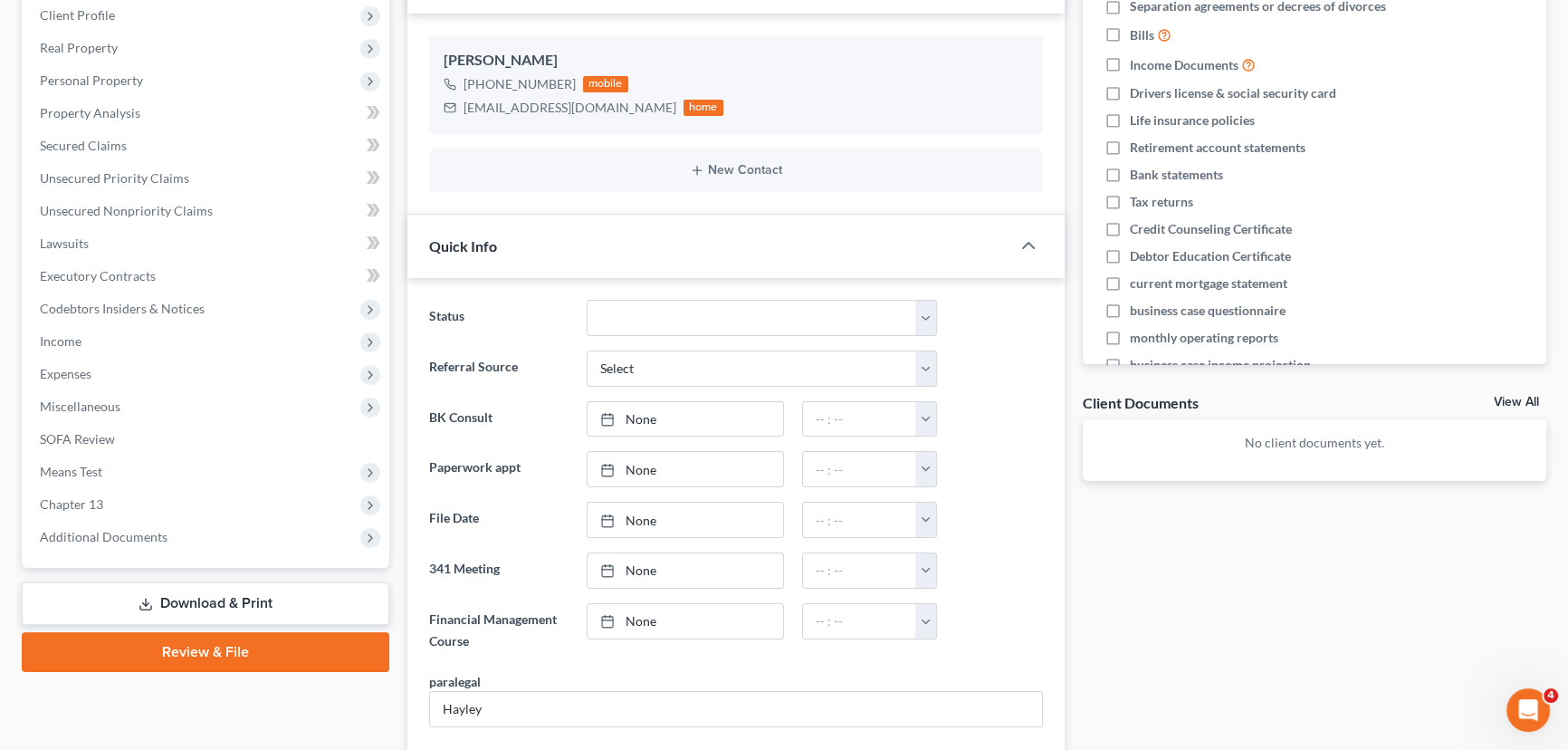
scroll to position [67, 0]
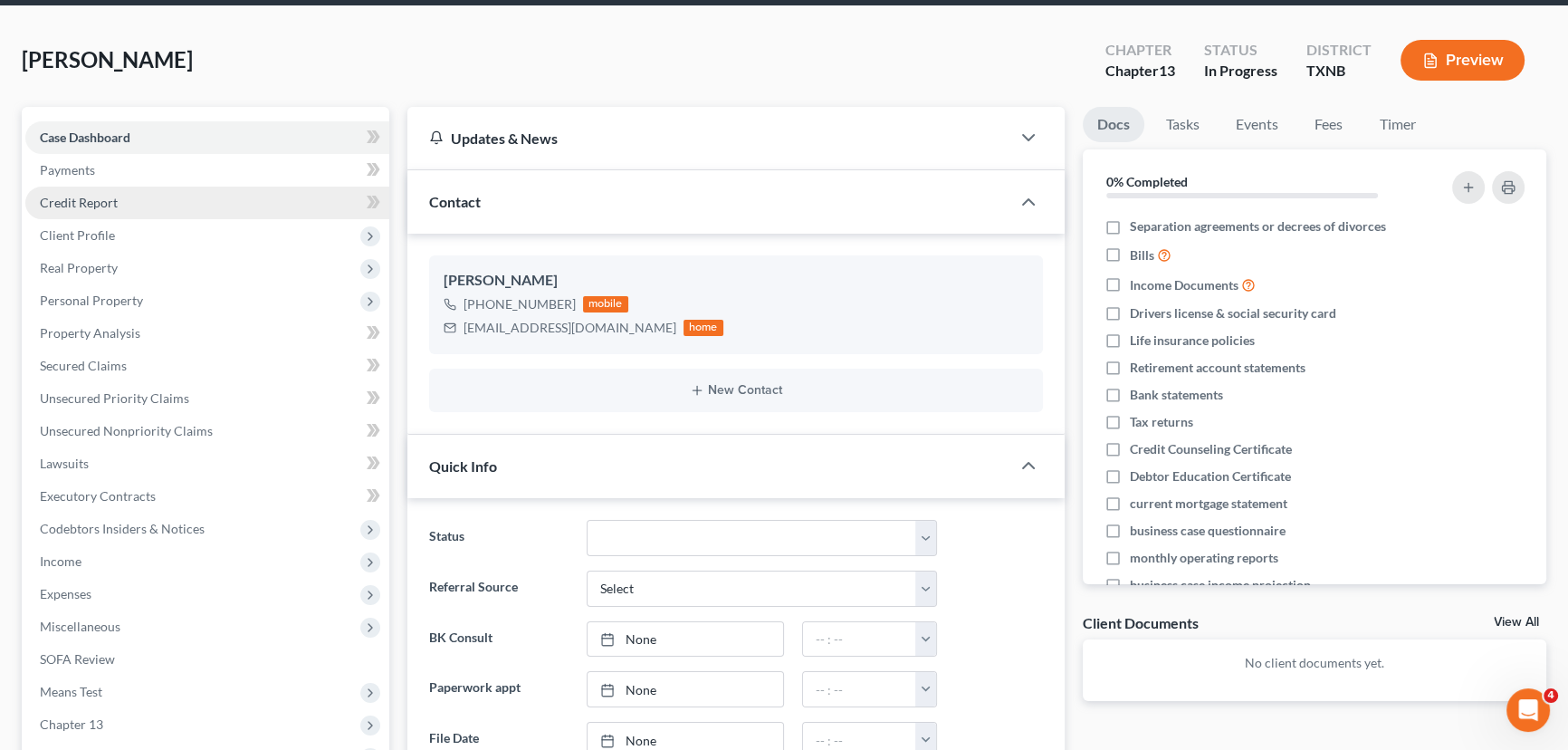
click at [188, 210] on link "Credit Report" at bounding box center [206, 202] width 363 height 33
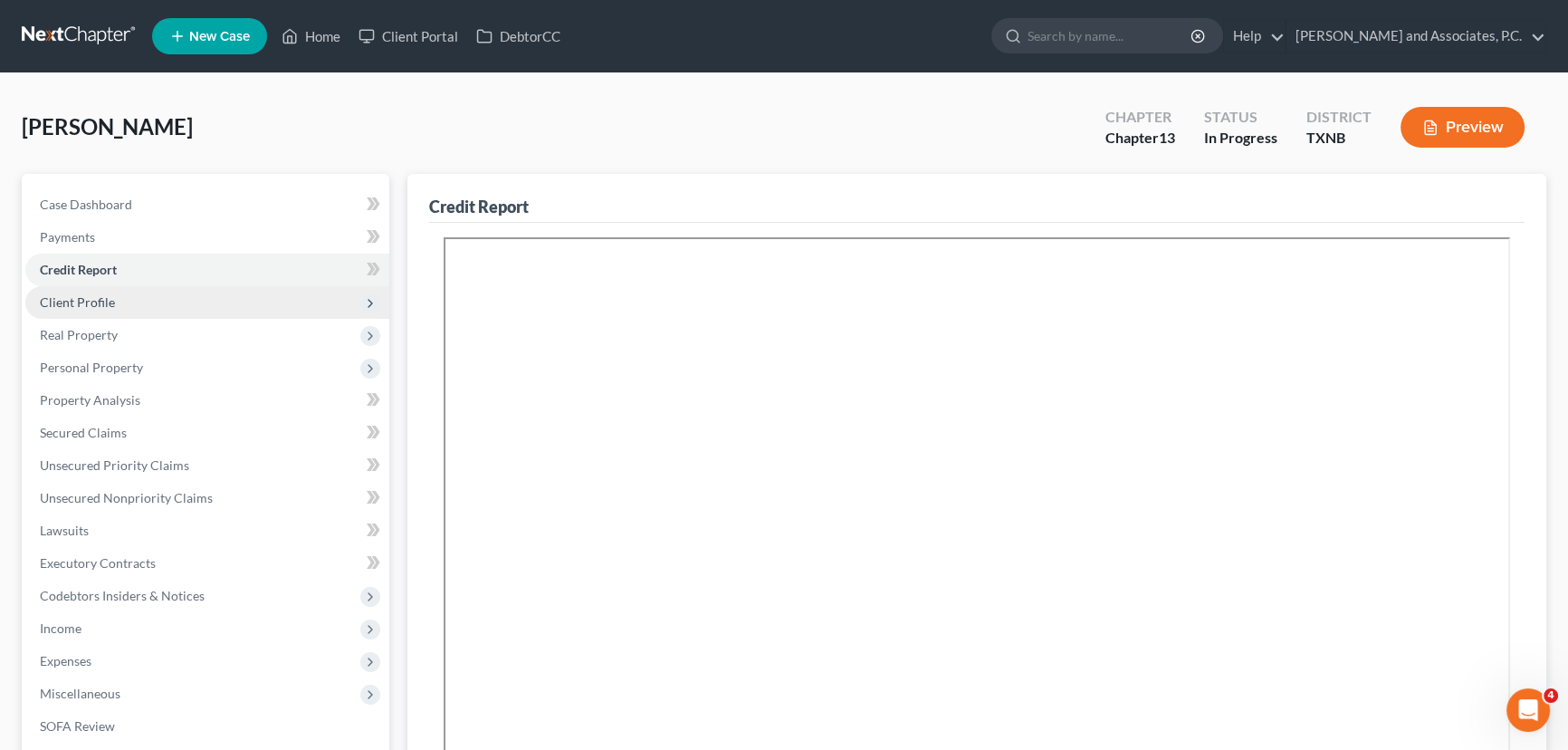
click at [181, 303] on span "Client Profile" at bounding box center [206, 302] width 363 height 33
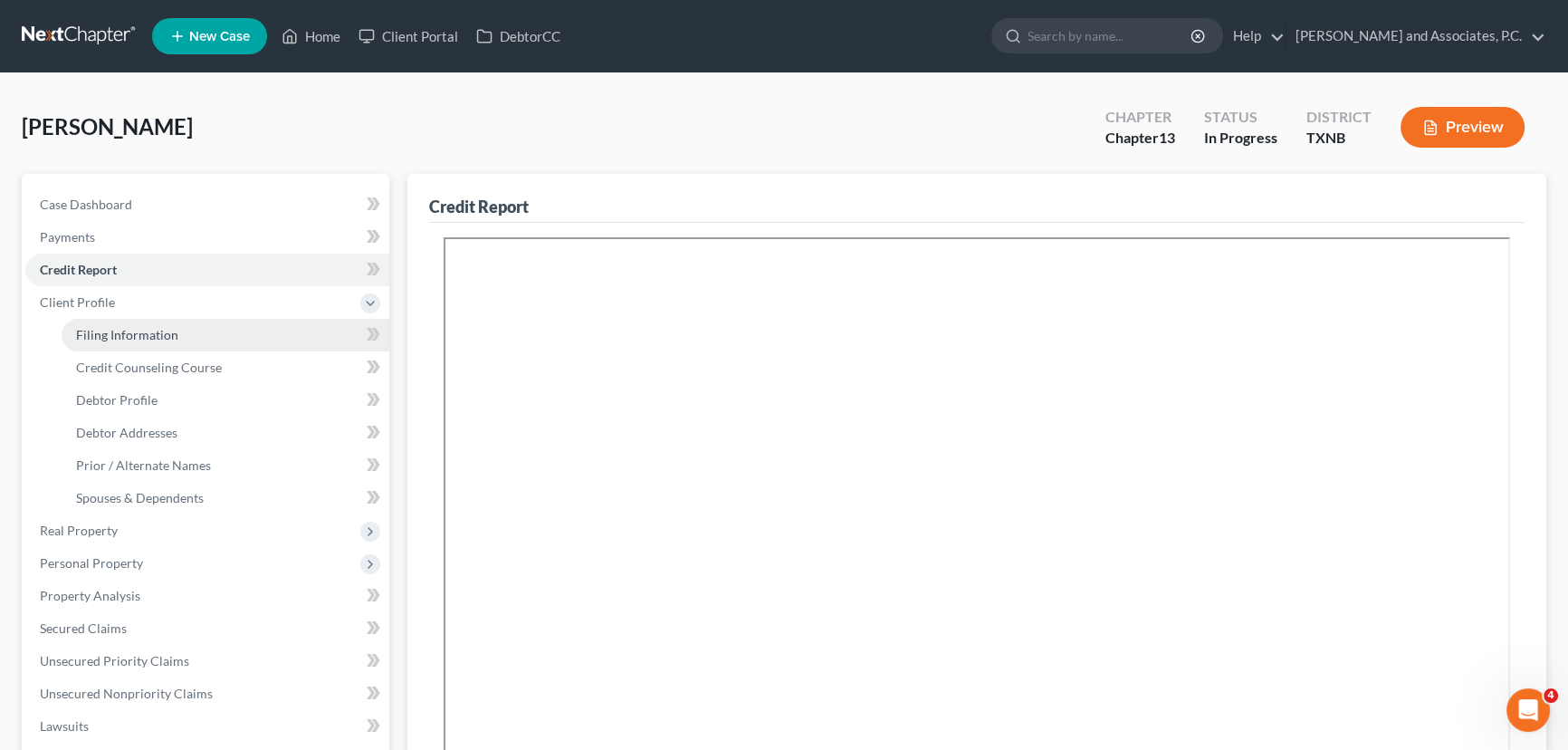
click at [128, 335] on span "Filing Information" at bounding box center [127, 335] width 103 height 15
select select "1"
select select "0"
select select "3"
select select "78"
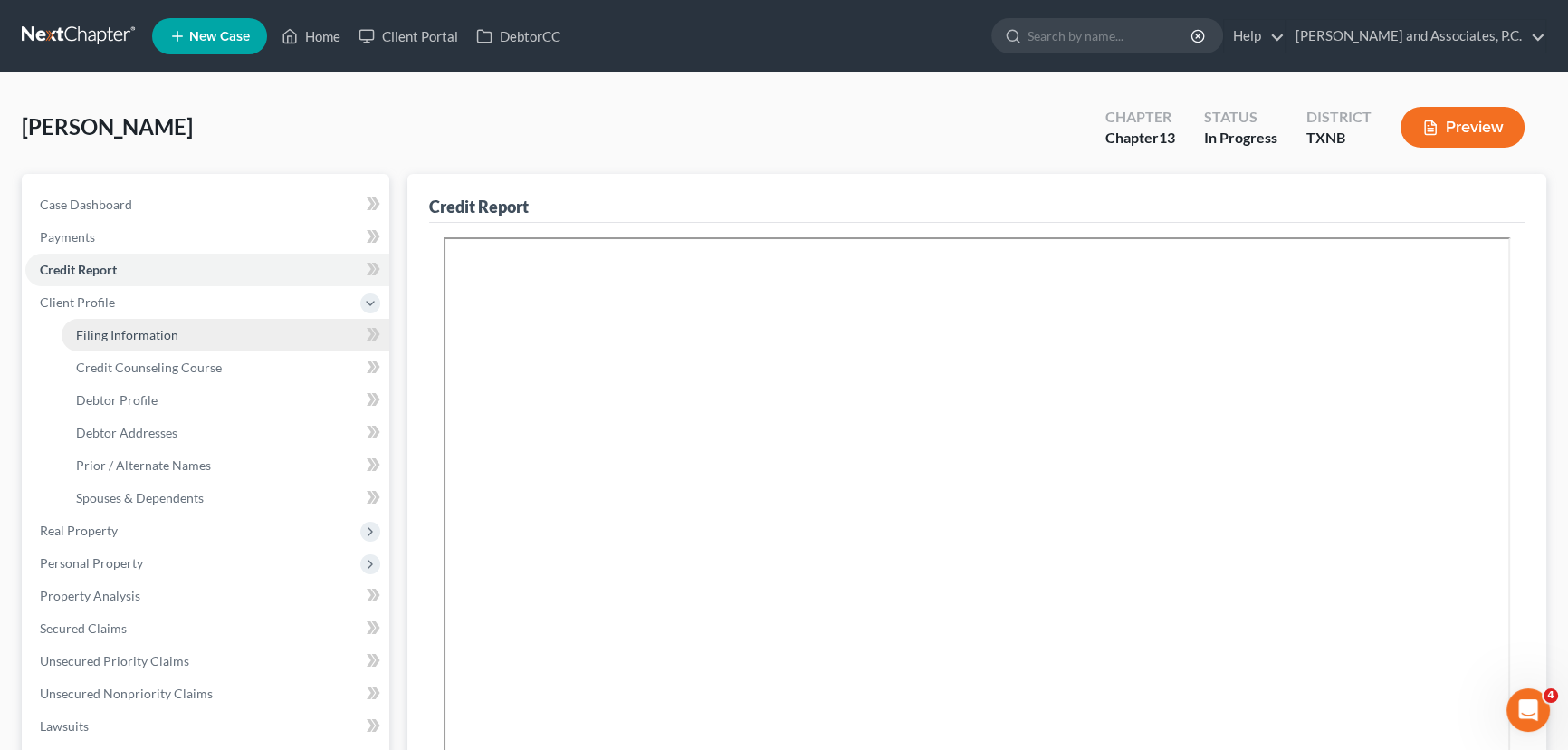
select select "0"
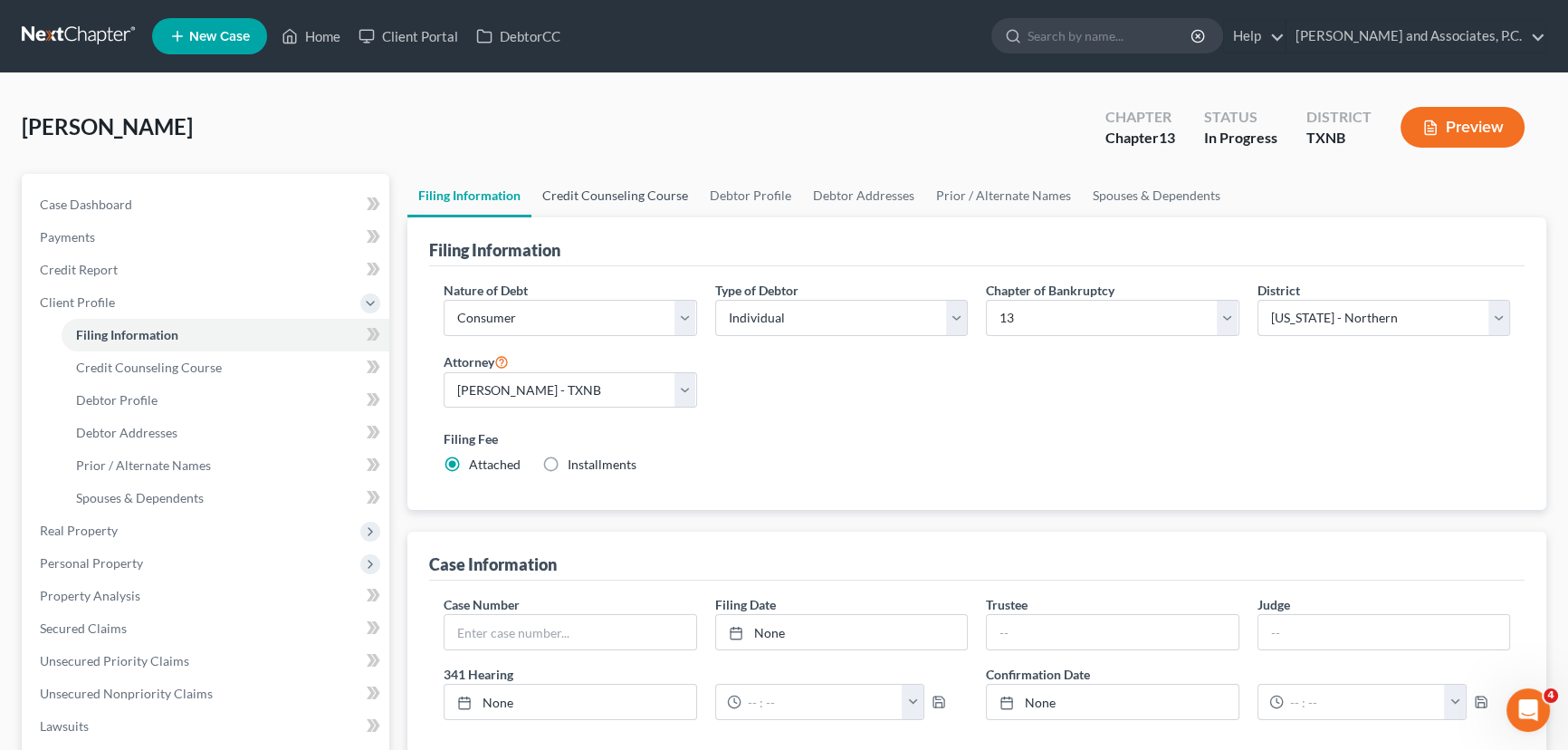
click at [614, 205] on link "Credit Counseling Course" at bounding box center [615, 195] width 168 height 43
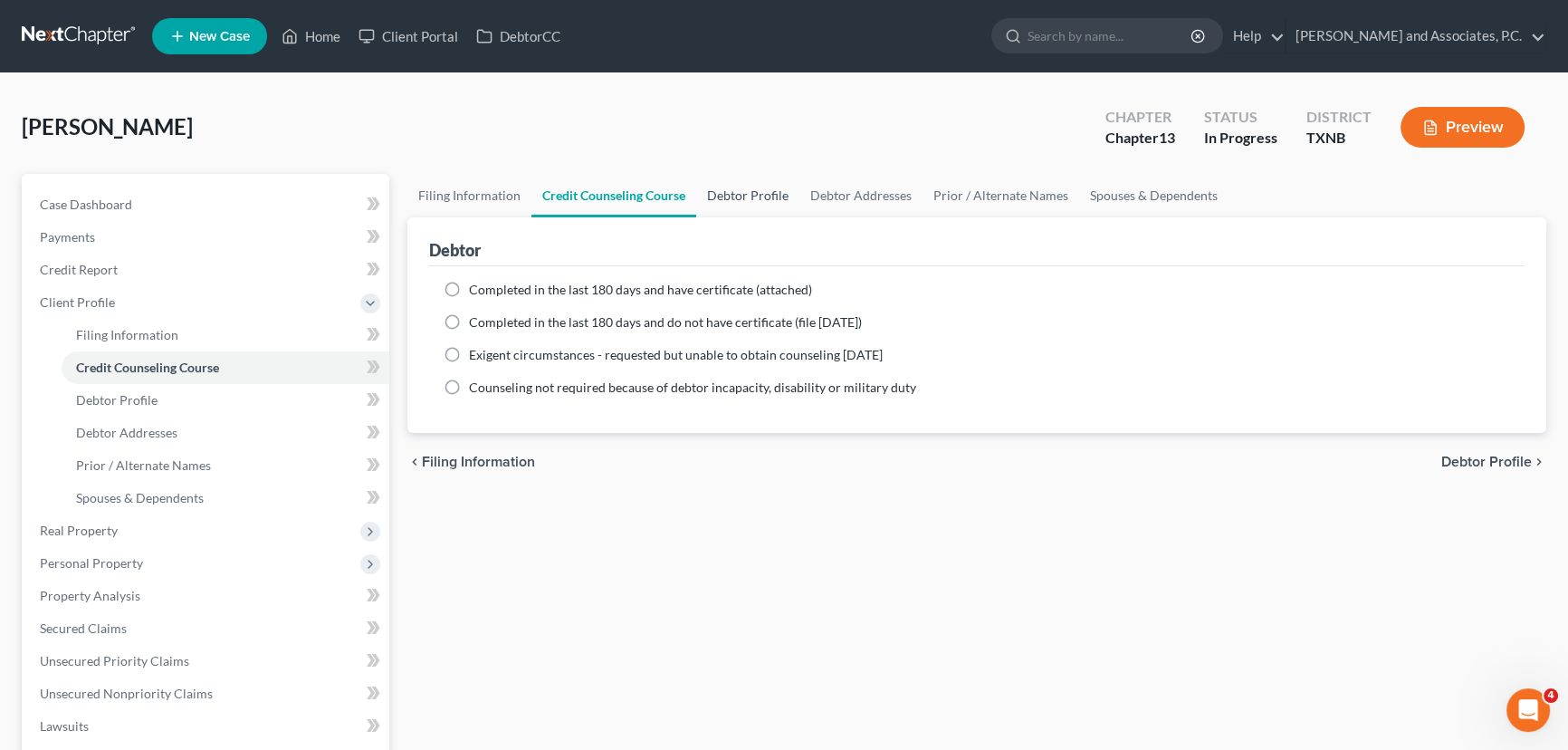
click at [765, 200] on link "Debtor Profile" at bounding box center [748, 195] width 104 height 43
select select "0"
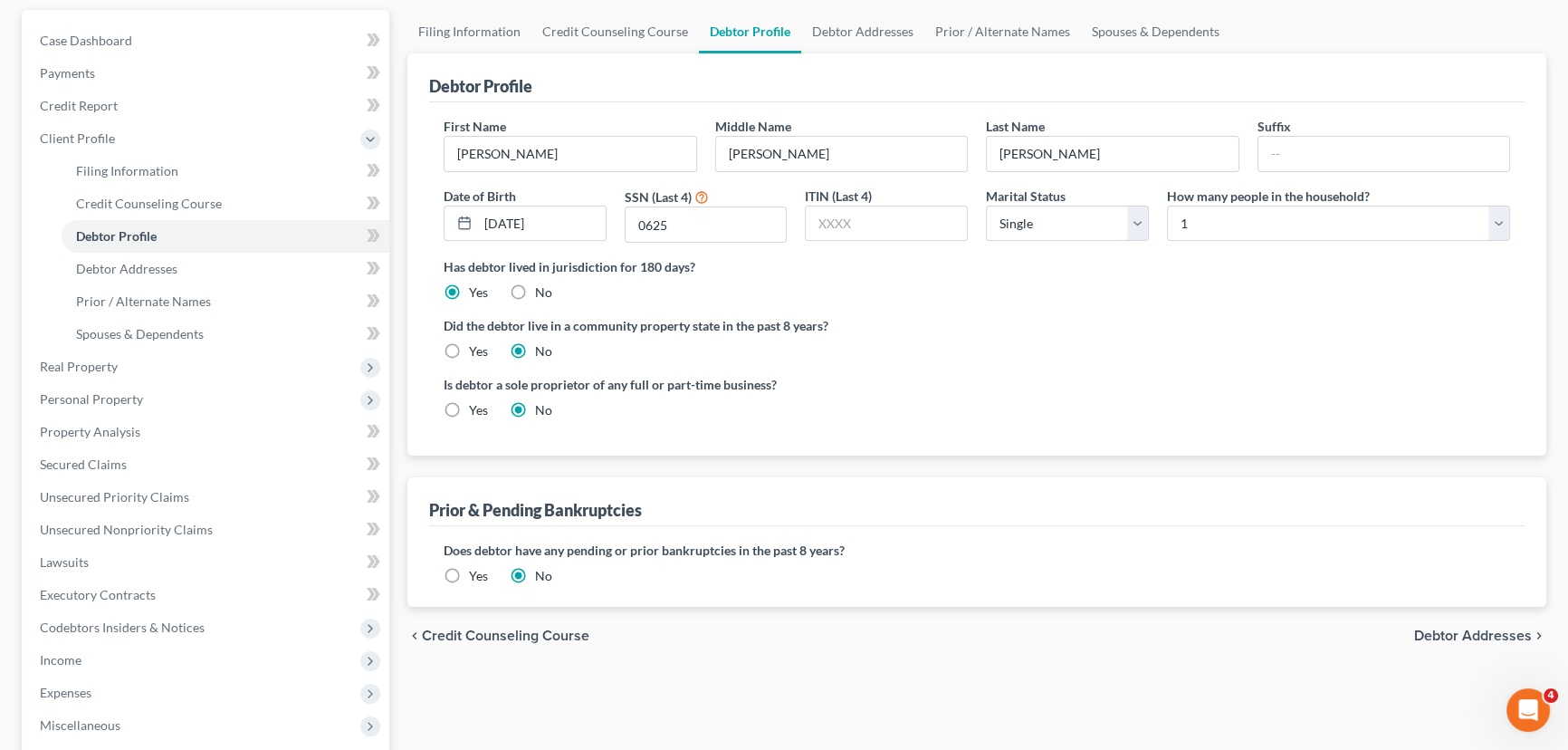
scroll to position [82, 0]
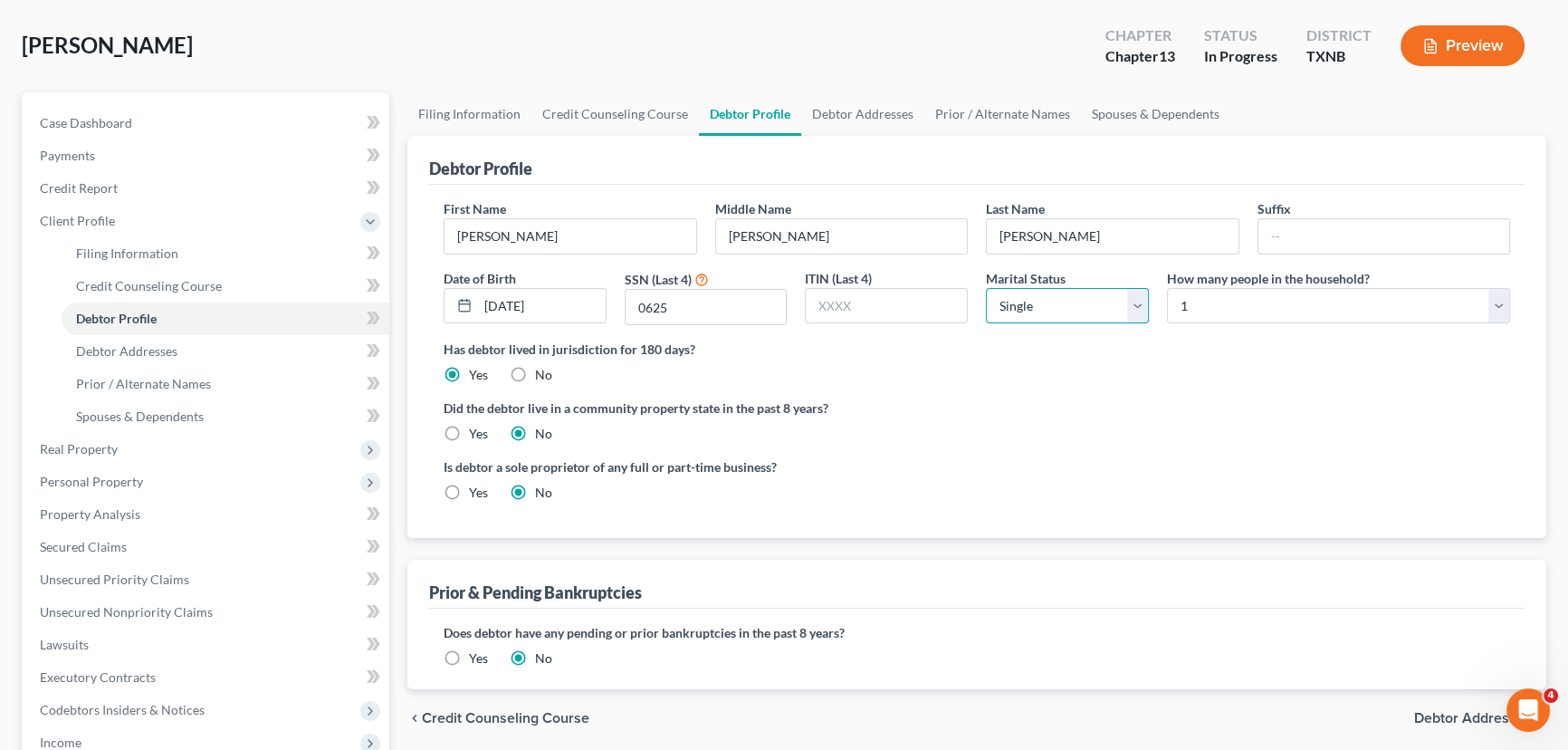
click at [1135, 301] on select "Select Single Married Separated Divorced Widowed" at bounding box center [1067, 306] width 163 height 36
select select "2"
click at [986, 288] on select "Select Single Married Separated Divorced Widowed" at bounding box center [1067, 306] width 163 height 36
click at [1229, 308] on select "Select 1 2 3 4 5 6 7 8 9 10 11 12 13 14 15 16 17 18 19 20" at bounding box center [1339, 306] width 343 height 36
select select "1"
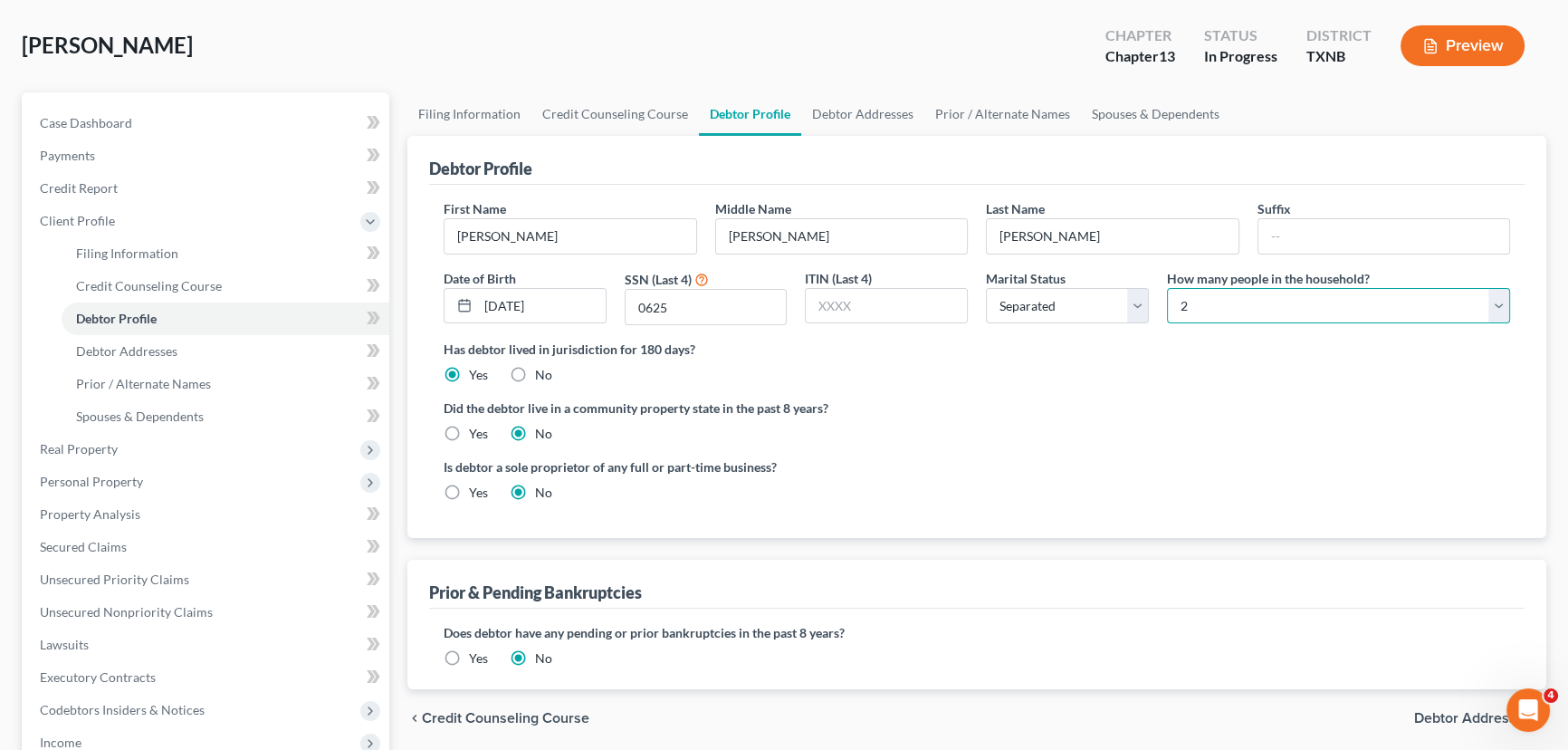
click at [1167, 288] on select "Select 1 2 3 4 5 6 7 8 9 10 11 12 13 14 15 16 17 18 19 20" at bounding box center [1339, 306] width 343 height 36
click at [1041, 392] on ng-include "First Name Manuel Middle Name Alvarez Last Name Medina Suffix Date of Birth 06/…" at bounding box center [977, 358] width 1066 height 316
click at [902, 106] on link "Debtor Addresses" at bounding box center [862, 113] width 123 height 43
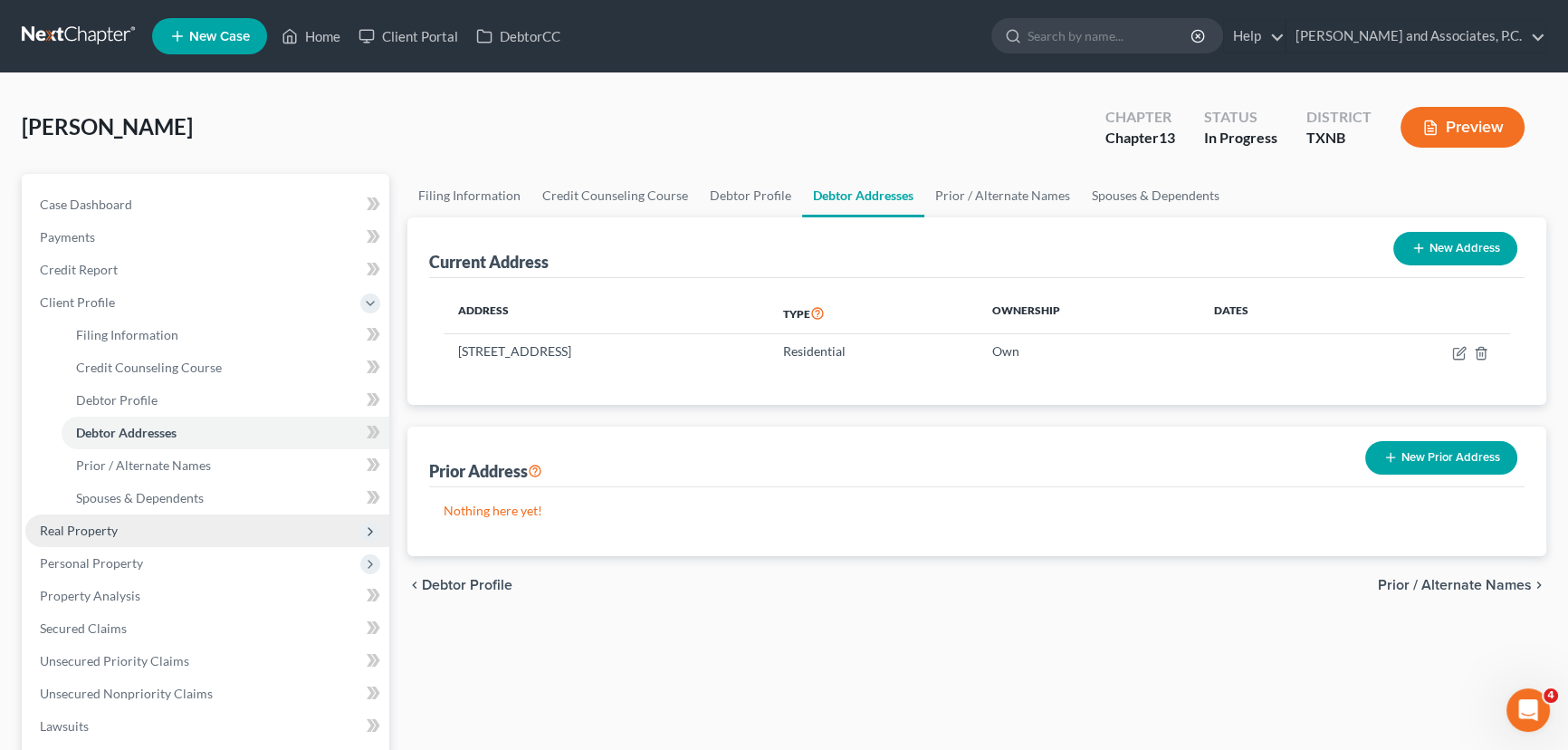
drag, startPoint x: 75, startPoint y: 537, endPoint x: 92, endPoint y: 529, distance: 18.8
click at [75, 537] on span "Real Property" at bounding box center [206, 530] width 363 height 33
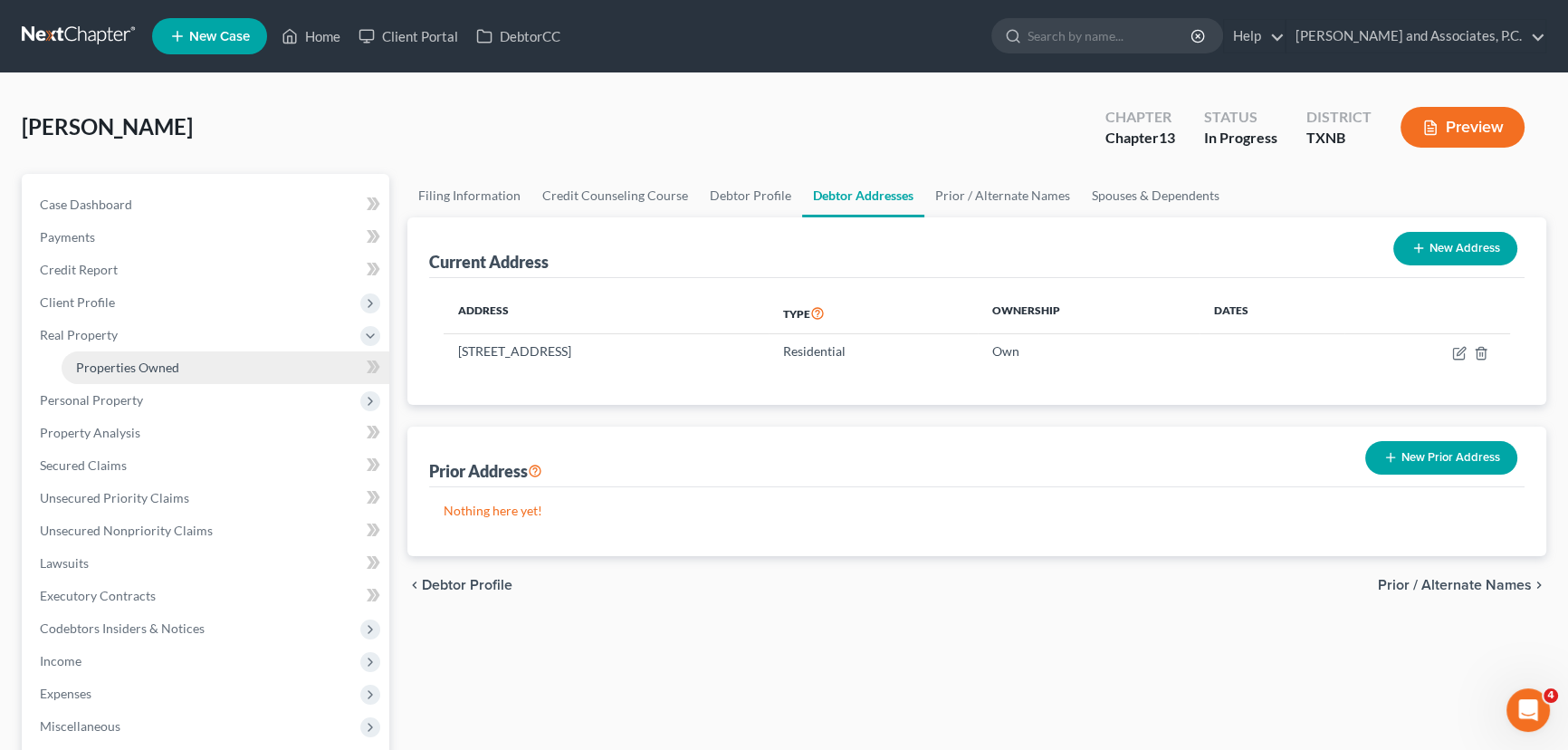
click at [168, 377] on link "Properties Owned" at bounding box center [225, 367] width 328 height 33
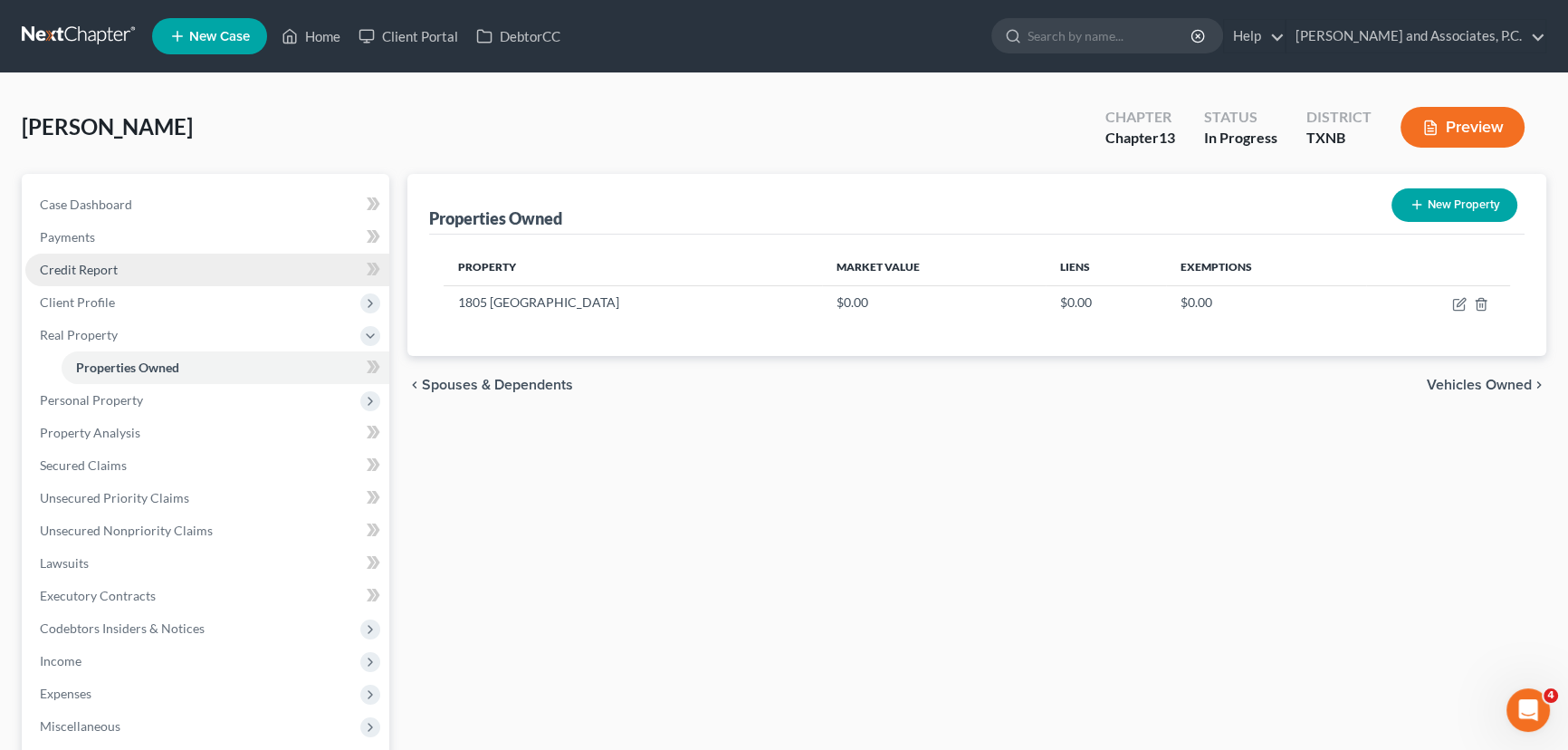
click at [150, 273] on link "Credit Report" at bounding box center [206, 270] width 363 height 33
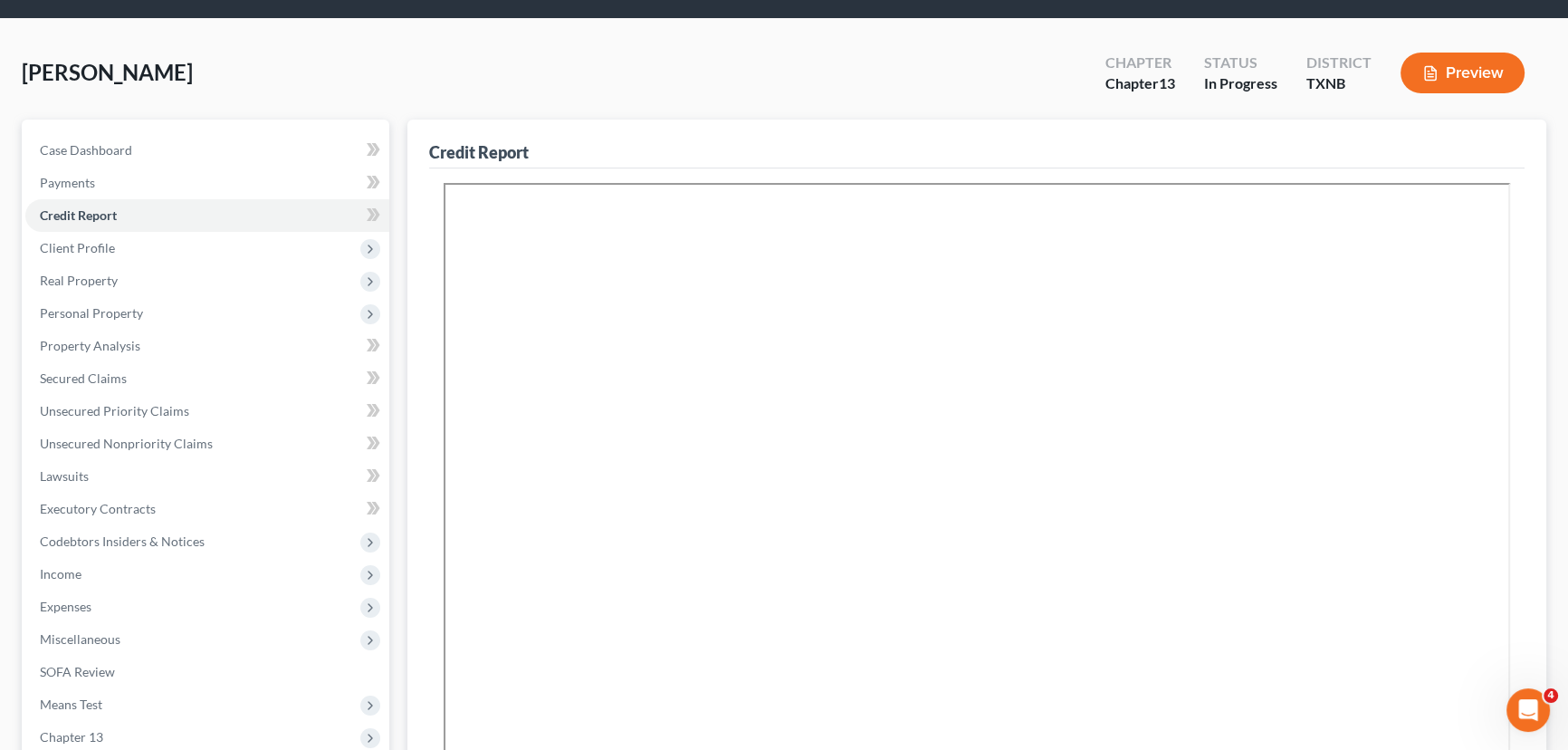
scroll to position [82, 0]
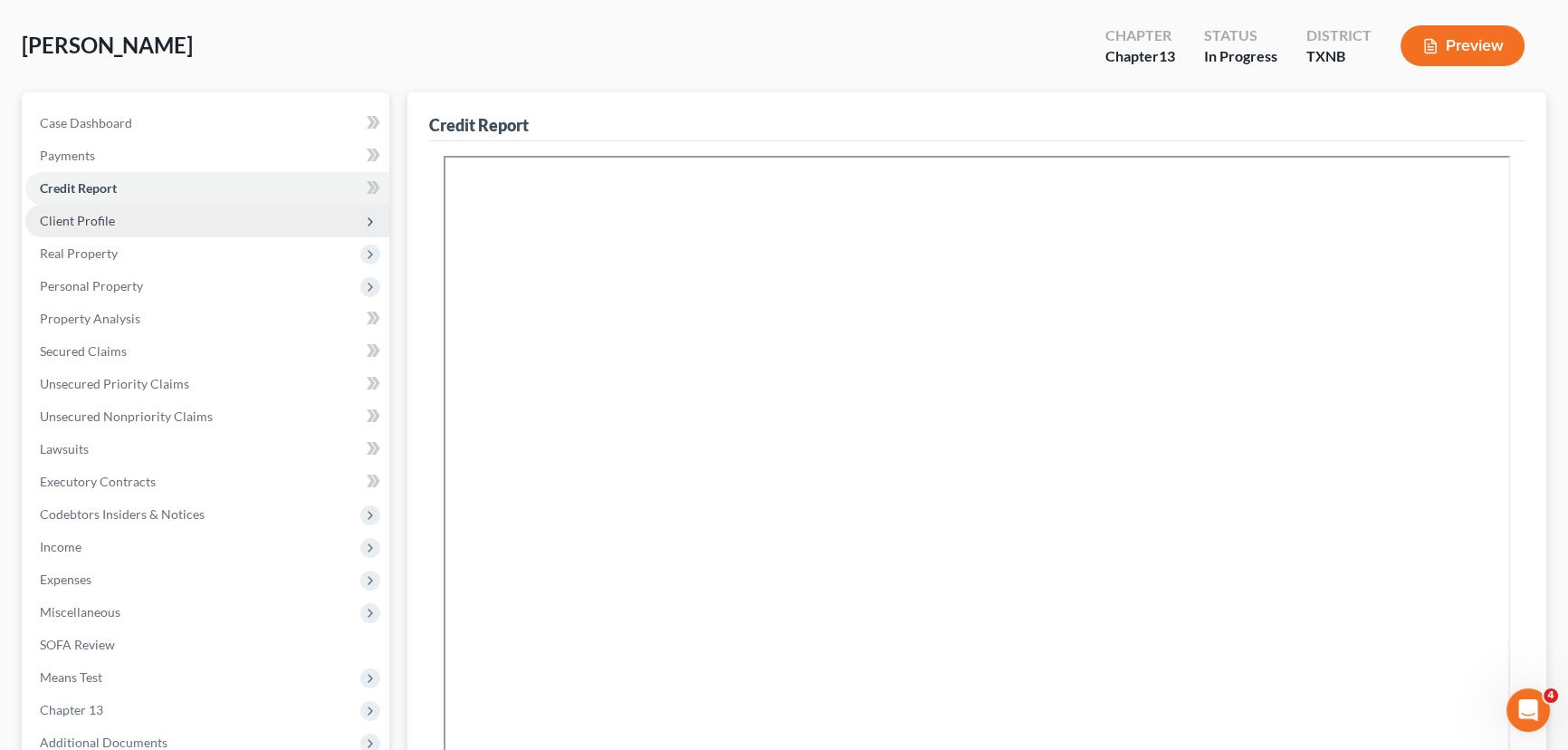
click at [85, 208] on span "Client Profile" at bounding box center [206, 221] width 363 height 33
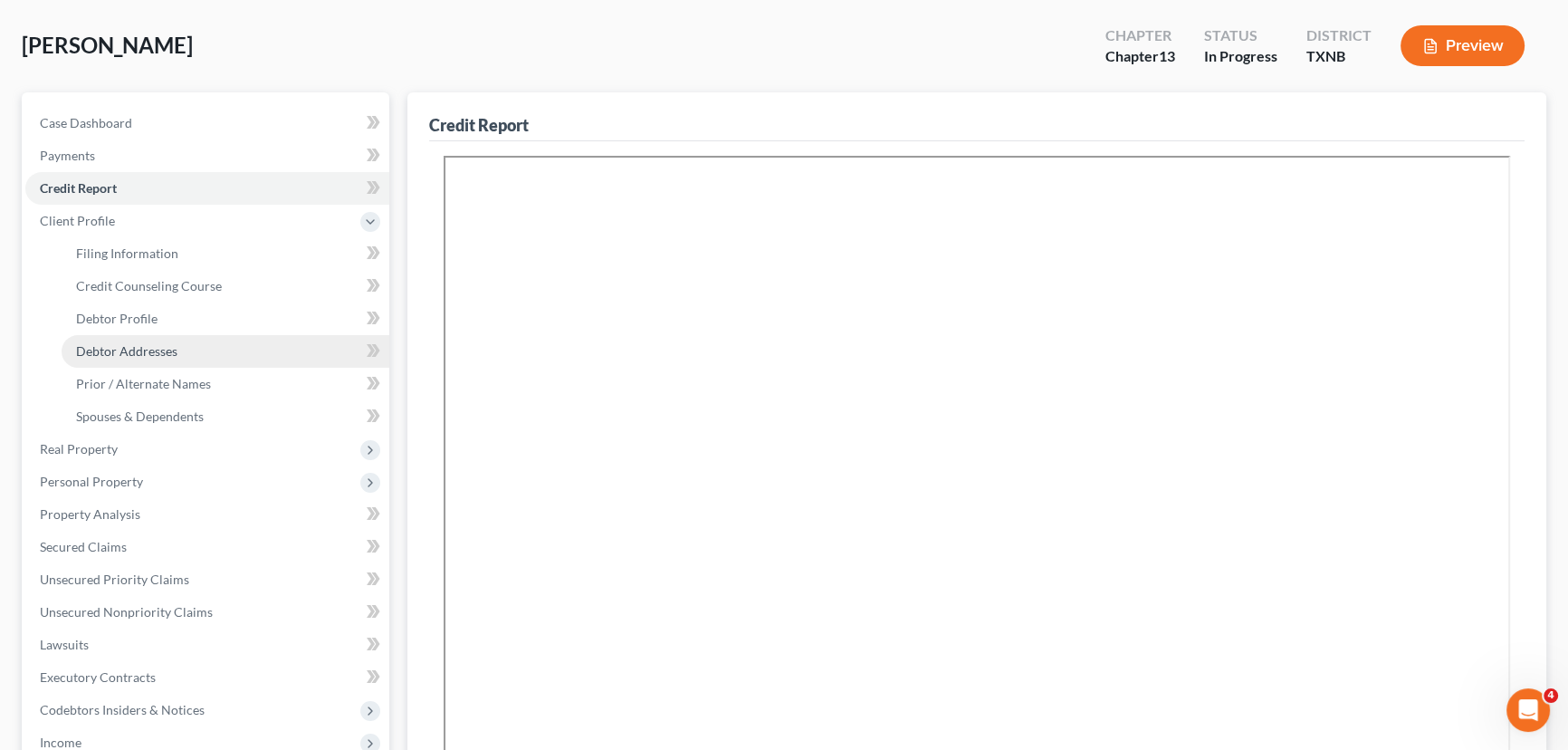
click at [121, 346] on span "Debtor Addresses" at bounding box center [127, 351] width 102 height 15
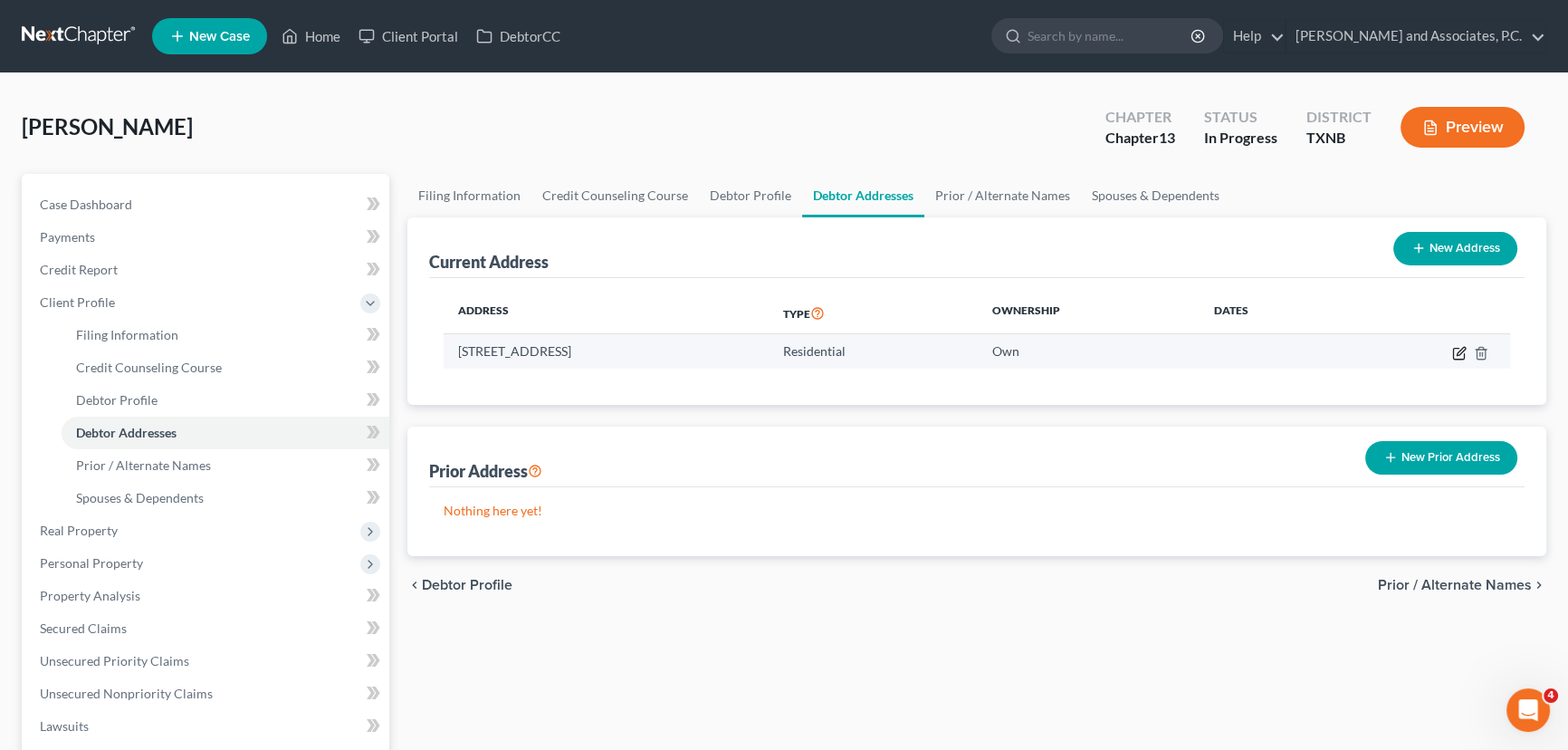
click at [1458, 347] on icon "button" at bounding box center [1458, 352] width 11 height 11
select select "34"
select select "7"
select select "0"
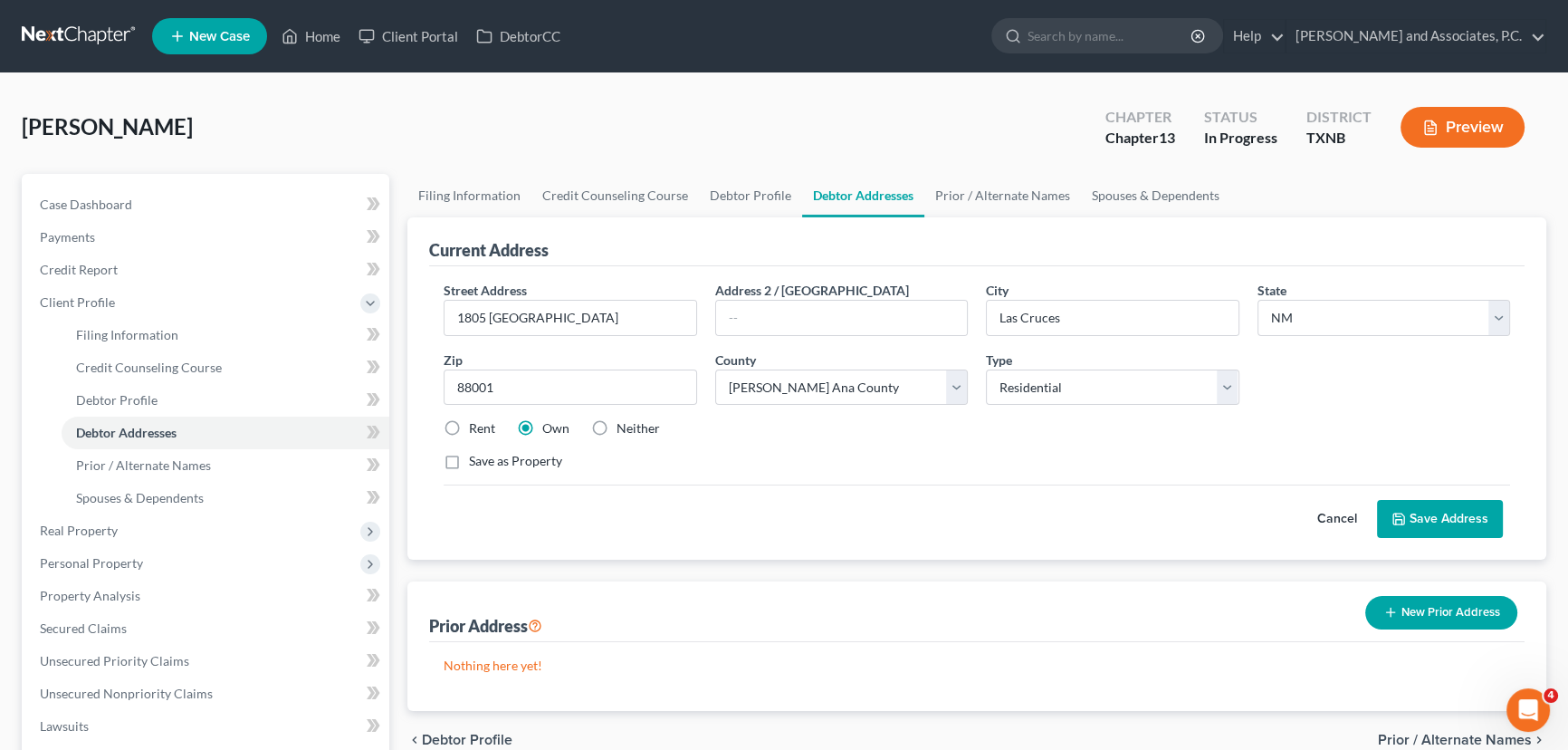
click at [1335, 518] on button "Cancel" at bounding box center [1337, 519] width 80 height 36
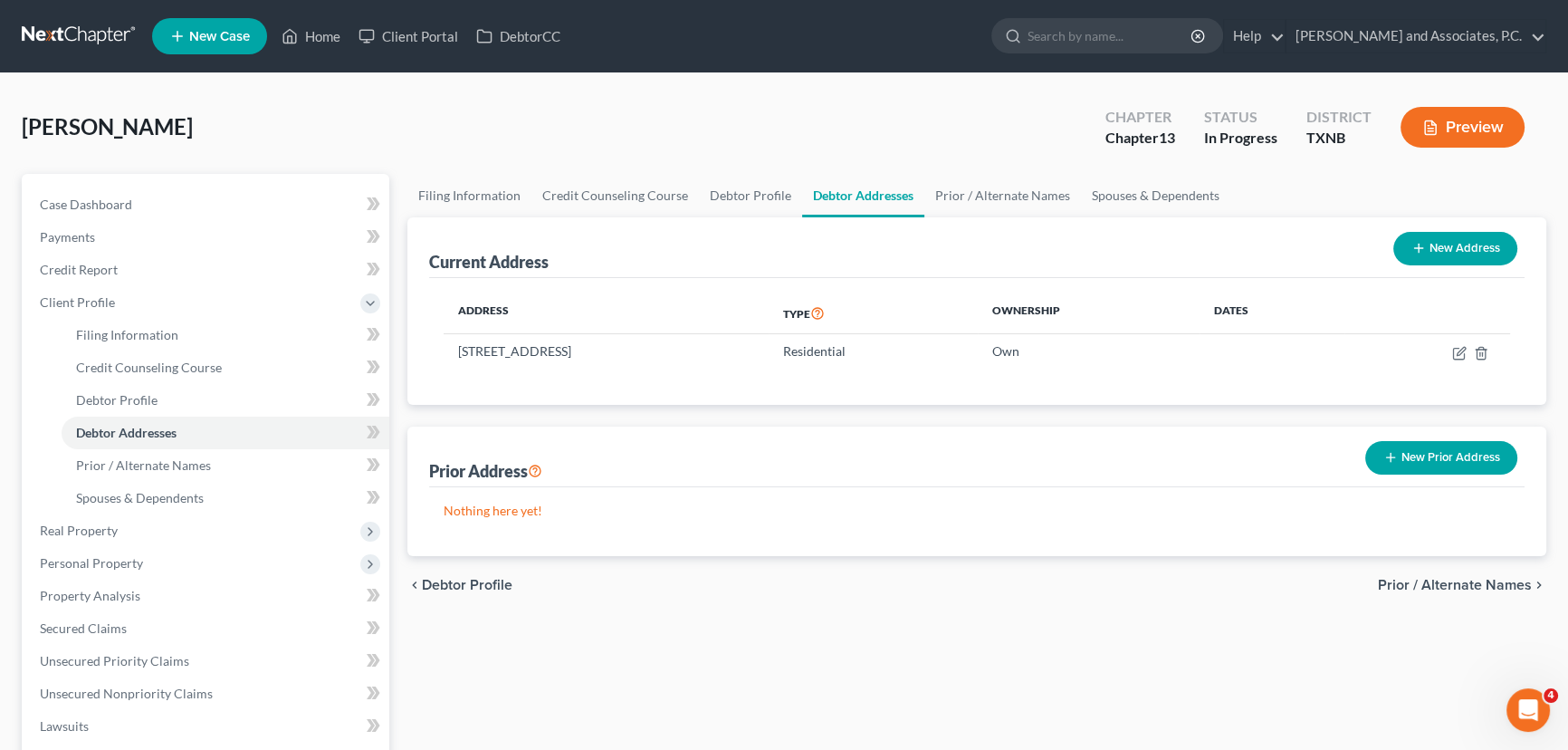
click at [1435, 457] on button "New Prior Address" at bounding box center [1440, 457] width 152 height 34
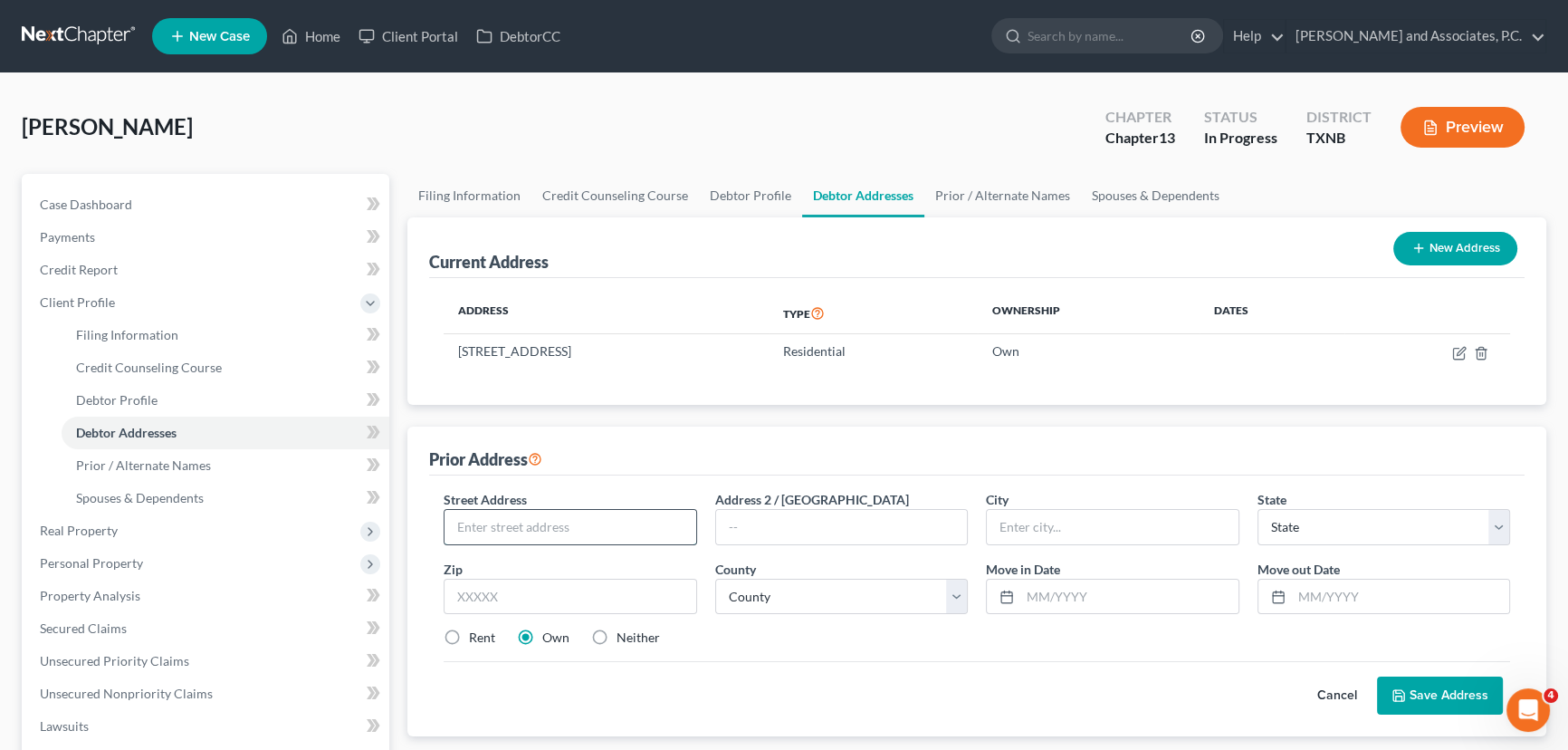
click at [541, 527] on input "text" at bounding box center [570, 527] width 251 height 35
type input "1805 Altura Ave"
type input "88001"
type input "Las Cruces"
select select "34"
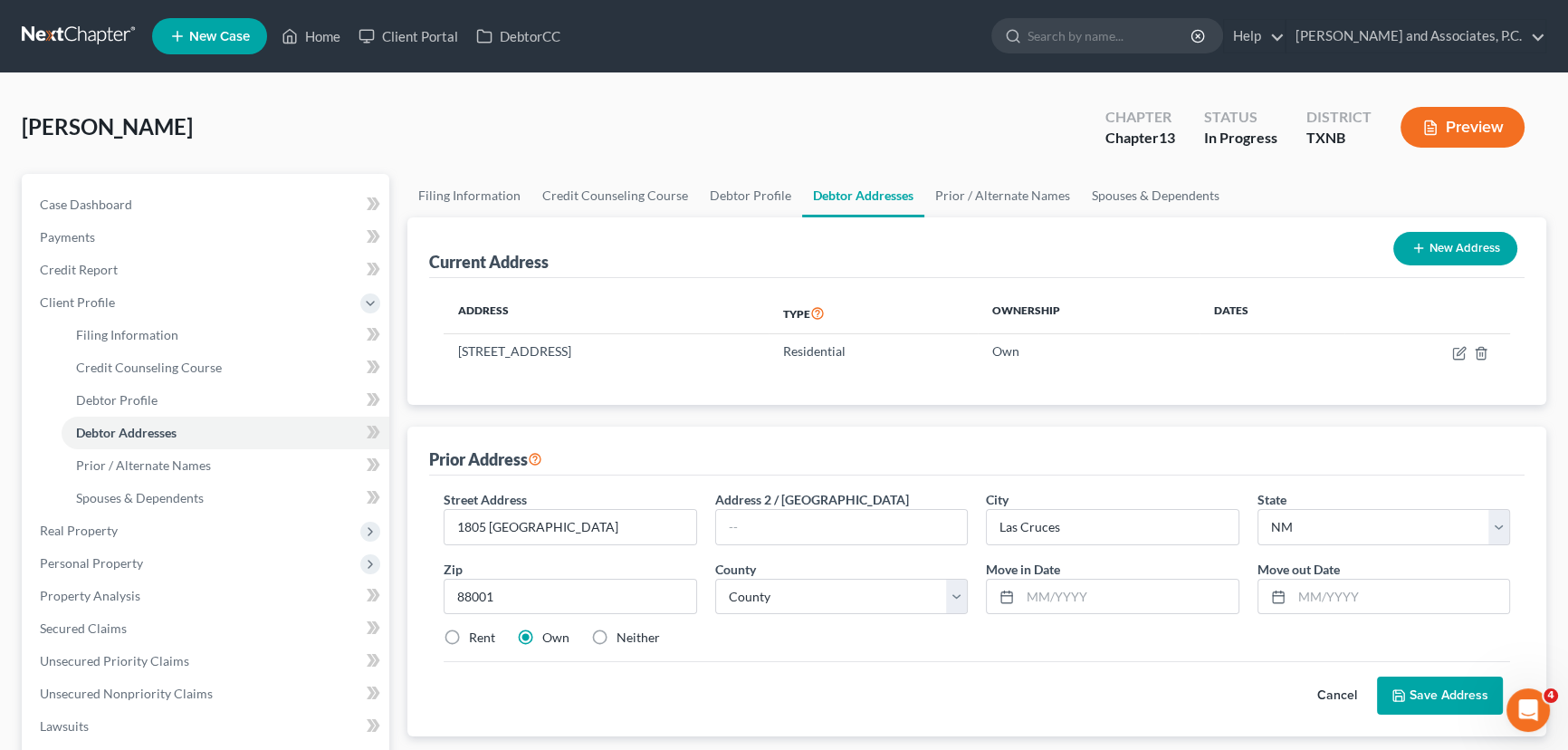
click at [1444, 692] on button "Save Address" at bounding box center [1439, 695] width 126 height 38
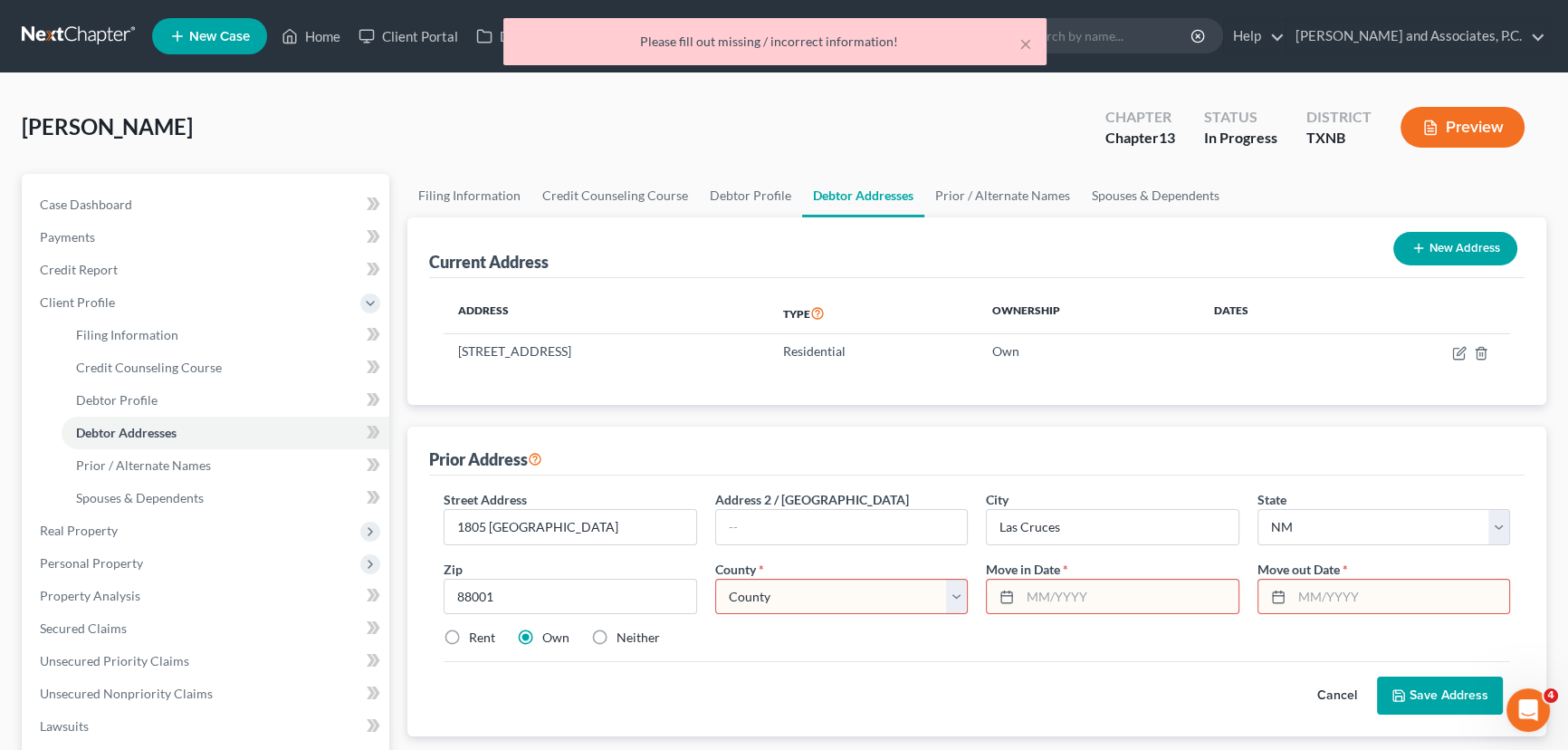
click at [1037, 595] on input "text" at bounding box center [1129, 597] width 218 height 35
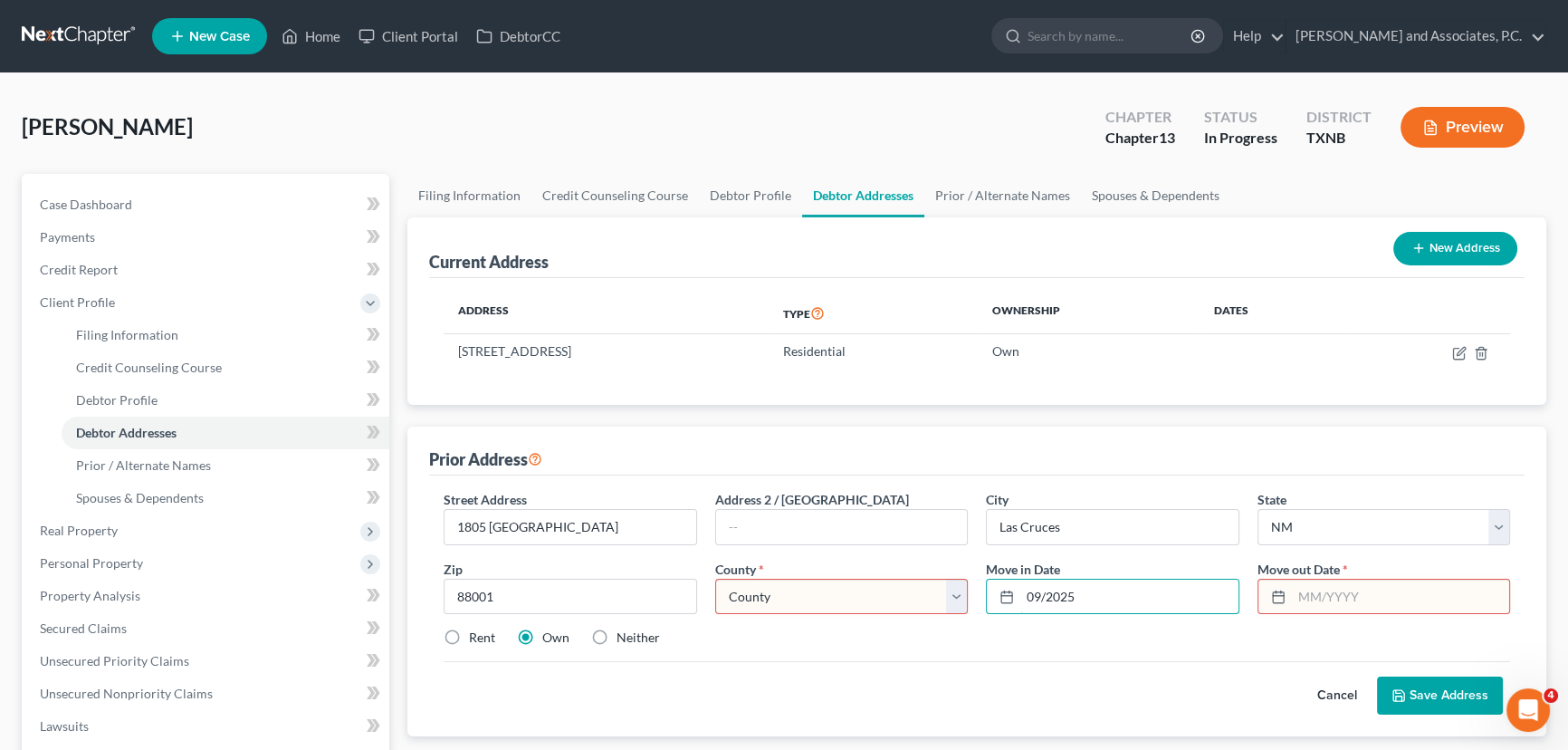
type input "09/2025"
click at [819, 593] on select "County Bernalillo County Catron County Chaves County Cibola County Colfax Count…" at bounding box center [842, 597] width 253 height 36
select select "7"
click at [715, 578] on select "County Bernalillo County Catron County Chaves County Cibola County Colfax Count…" at bounding box center [842, 597] width 253 height 36
click at [1331, 598] on input "text" at bounding box center [1400, 597] width 218 height 35
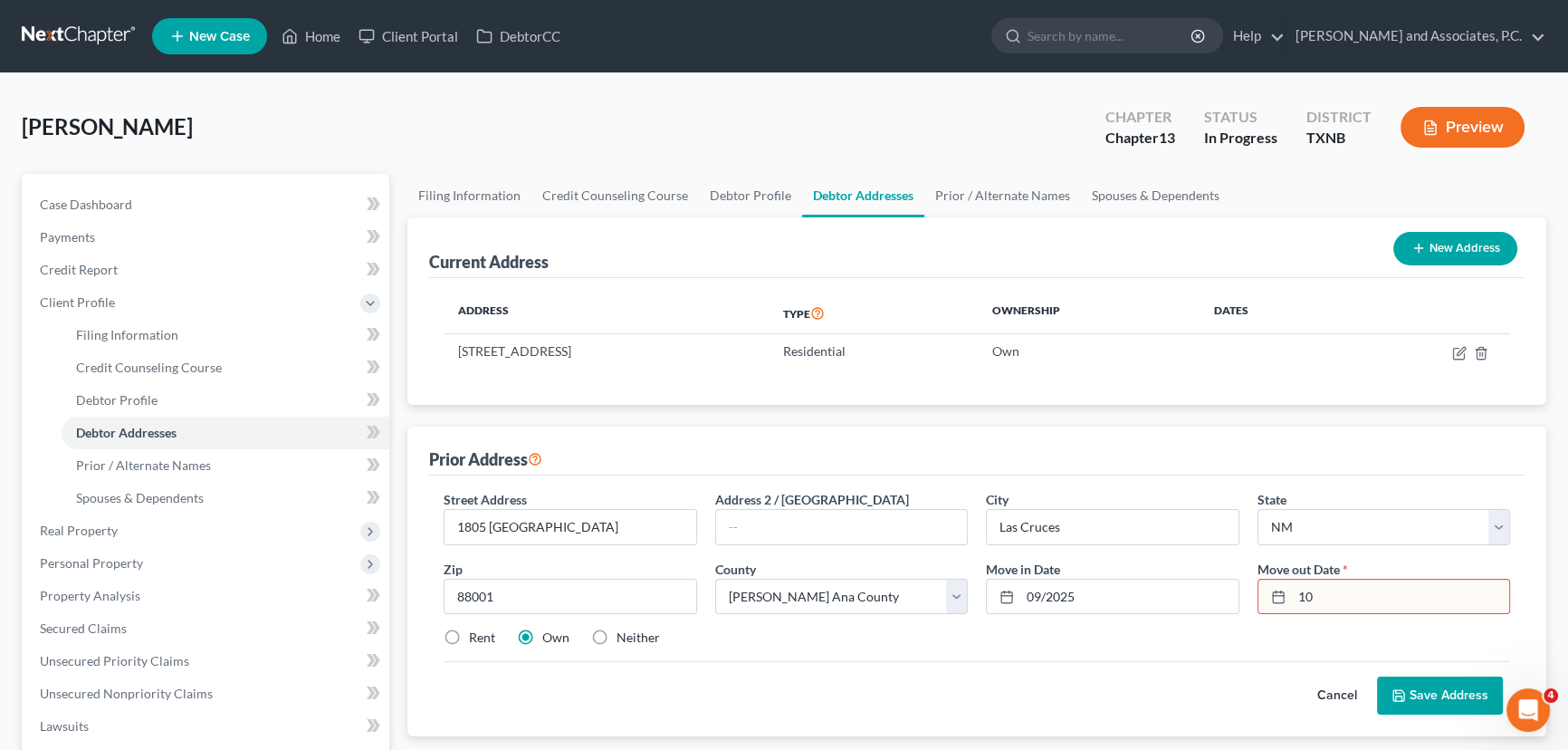
type input "1"
type input "09/2025"
drag, startPoint x: 1287, startPoint y: 571, endPoint x: 1435, endPoint y: 695, distance: 193.1
click at [1435, 695] on button "Save Address" at bounding box center [1439, 695] width 126 height 38
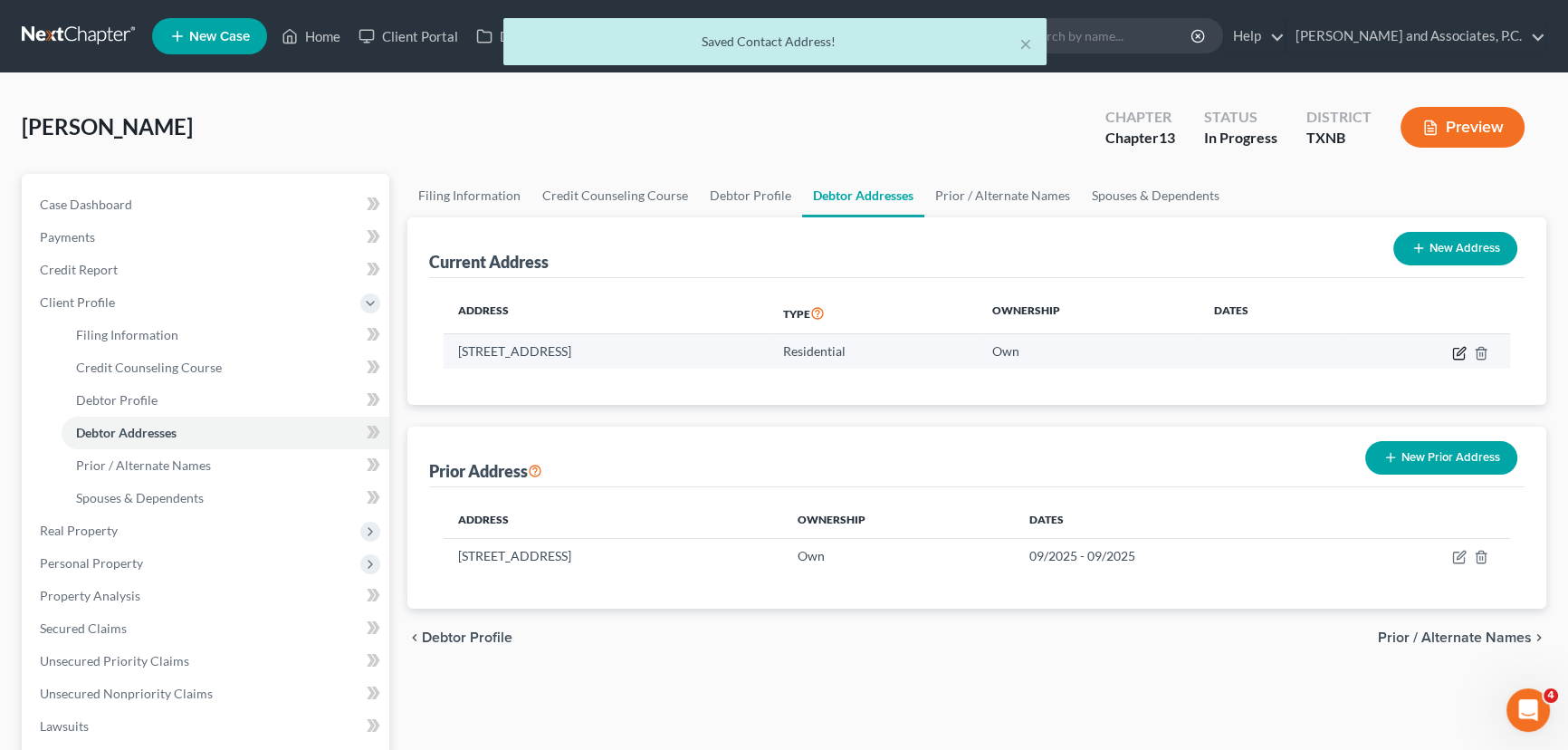
click at [1455, 349] on icon "button" at bounding box center [1459, 353] width 14 height 14
select select "34"
select select "7"
select select "0"
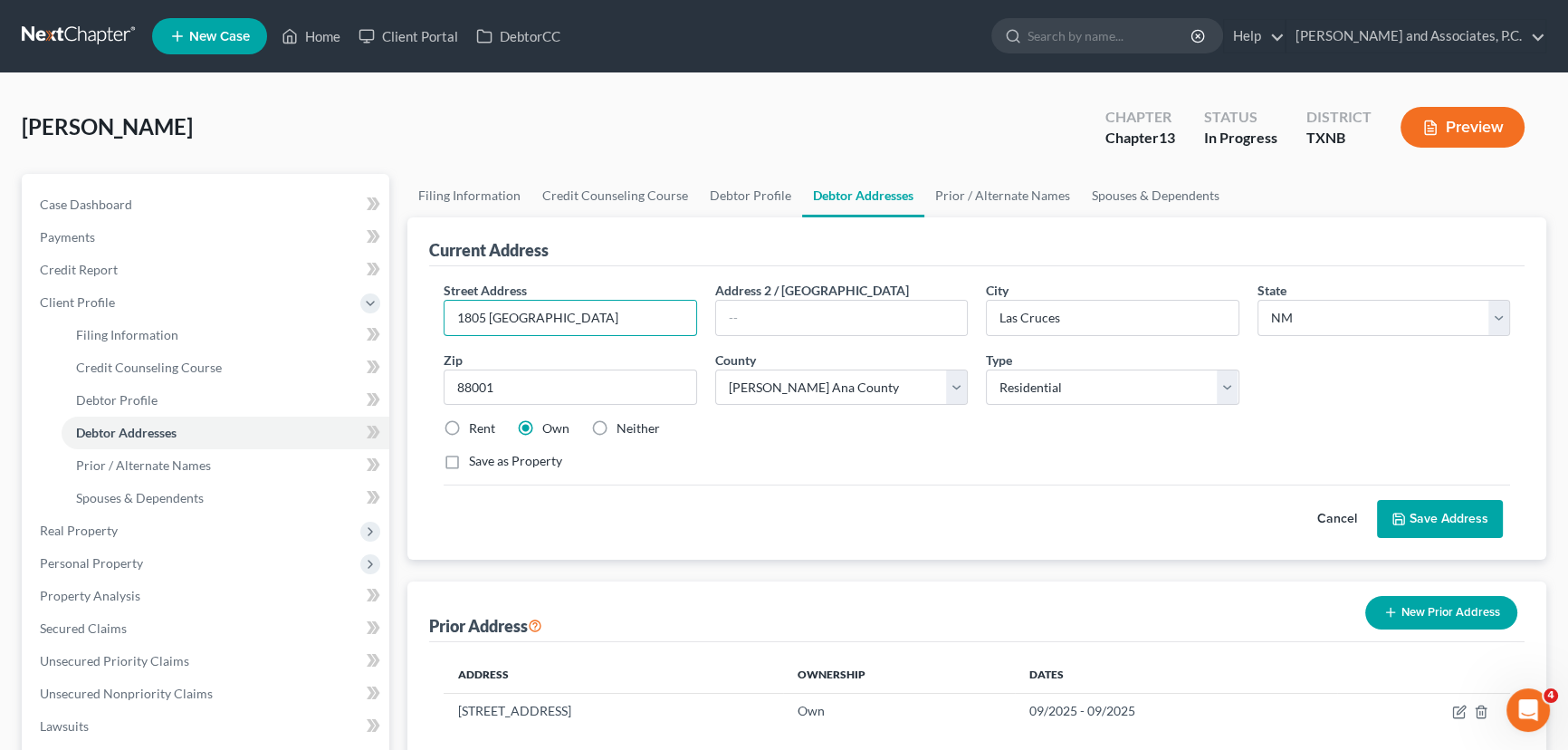
drag, startPoint x: 515, startPoint y: 316, endPoint x: 396, endPoint y: 323, distance: 119.2
click at [396, 323] on div "Petition Navigation Case Dashboard Payments Invoices Payments Payments Credit R…" at bounding box center [784, 664] width 1542 height 980
type input "1527 Jenney Lee Dr"
type input "76302"
type input "[GEOGRAPHIC_DATA]"
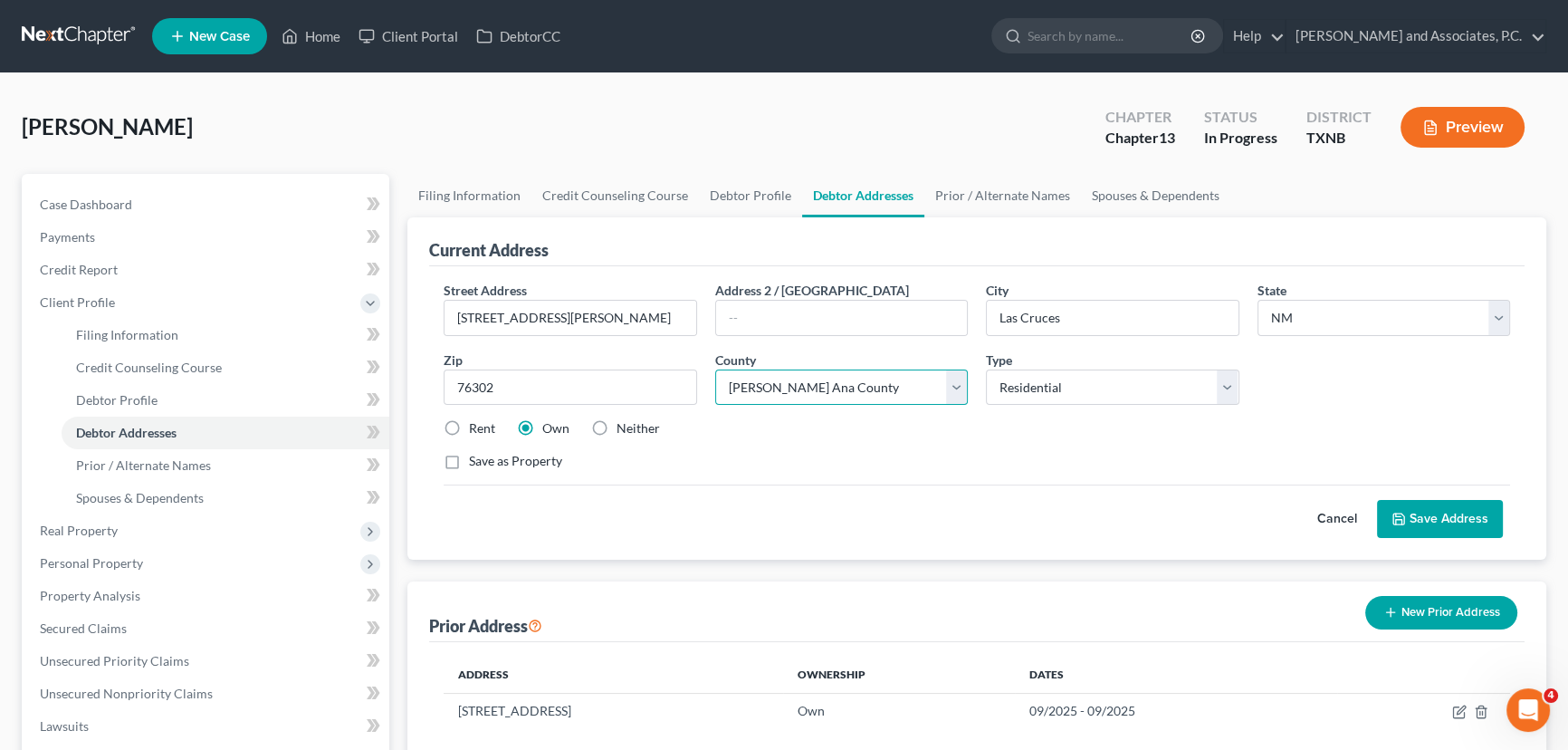
select select "45"
click at [791, 385] on select "County Anderson County Andrews County Angelina County Aransas County Archer Cou…" at bounding box center [842, 387] width 253 height 36
select select "242"
click at [870, 438] on div "Street Address * 1527 Jenney Lee Dr Address 2 / PO Box City * Wichita Falls Sta…" at bounding box center [976, 383] width 1085 height 204
click at [469, 424] on label "Rent" at bounding box center [481, 428] width 26 height 18
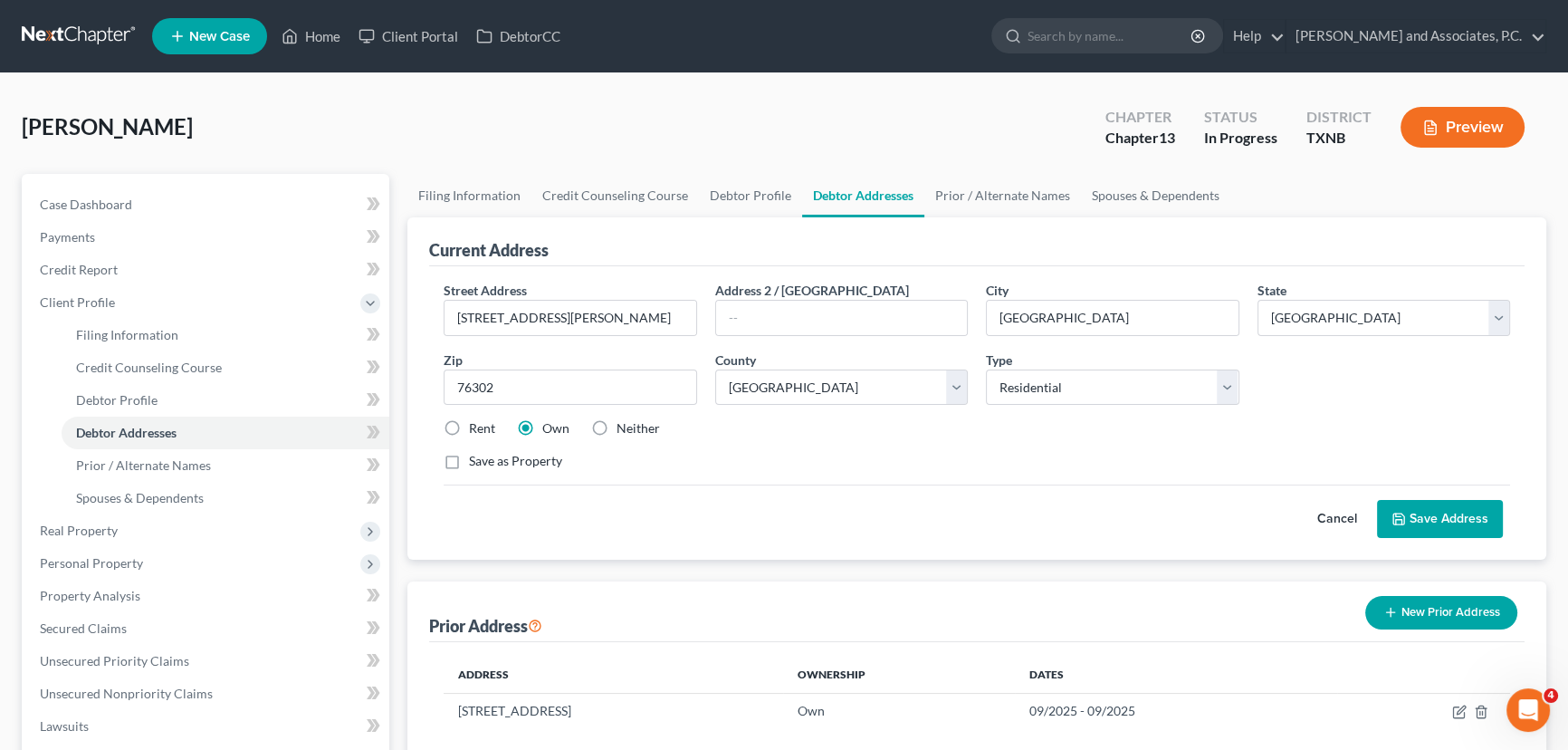
click at [476, 424] on input "Rent" at bounding box center [481, 425] width 12 height 12
radio input "true"
click at [1411, 510] on button "Save Address" at bounding box center [1439, 519] width 126 height 38
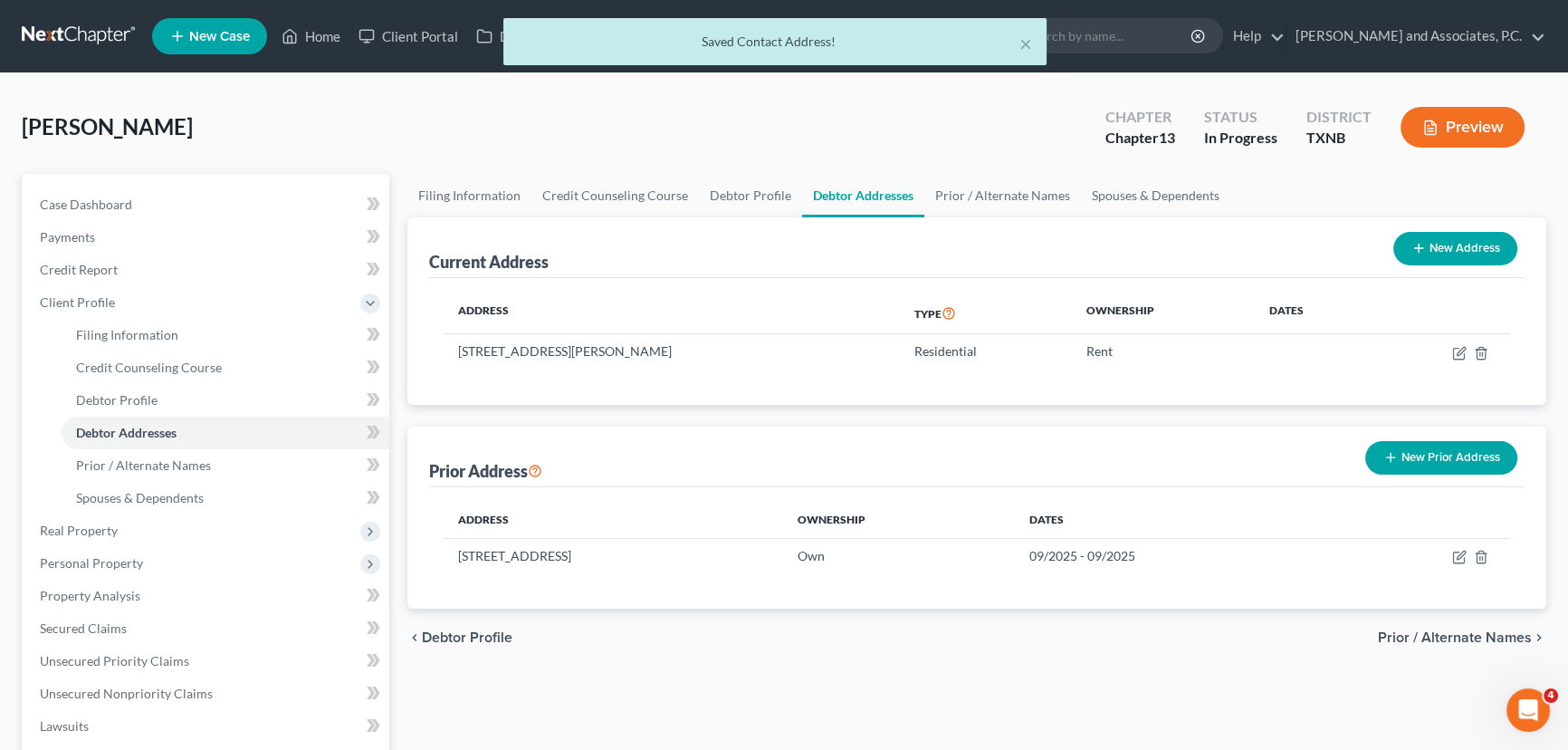
click at [929, 672] on div "Filing Information Credit Counseling Course Debtor Profile Debtor Addresses Pri…" at bounding box center [976, 664] width 1157 height 980
click at [991, 199] on link "Prior / Alternate Names" at bounding box center [1002, 195] width 156 height 43
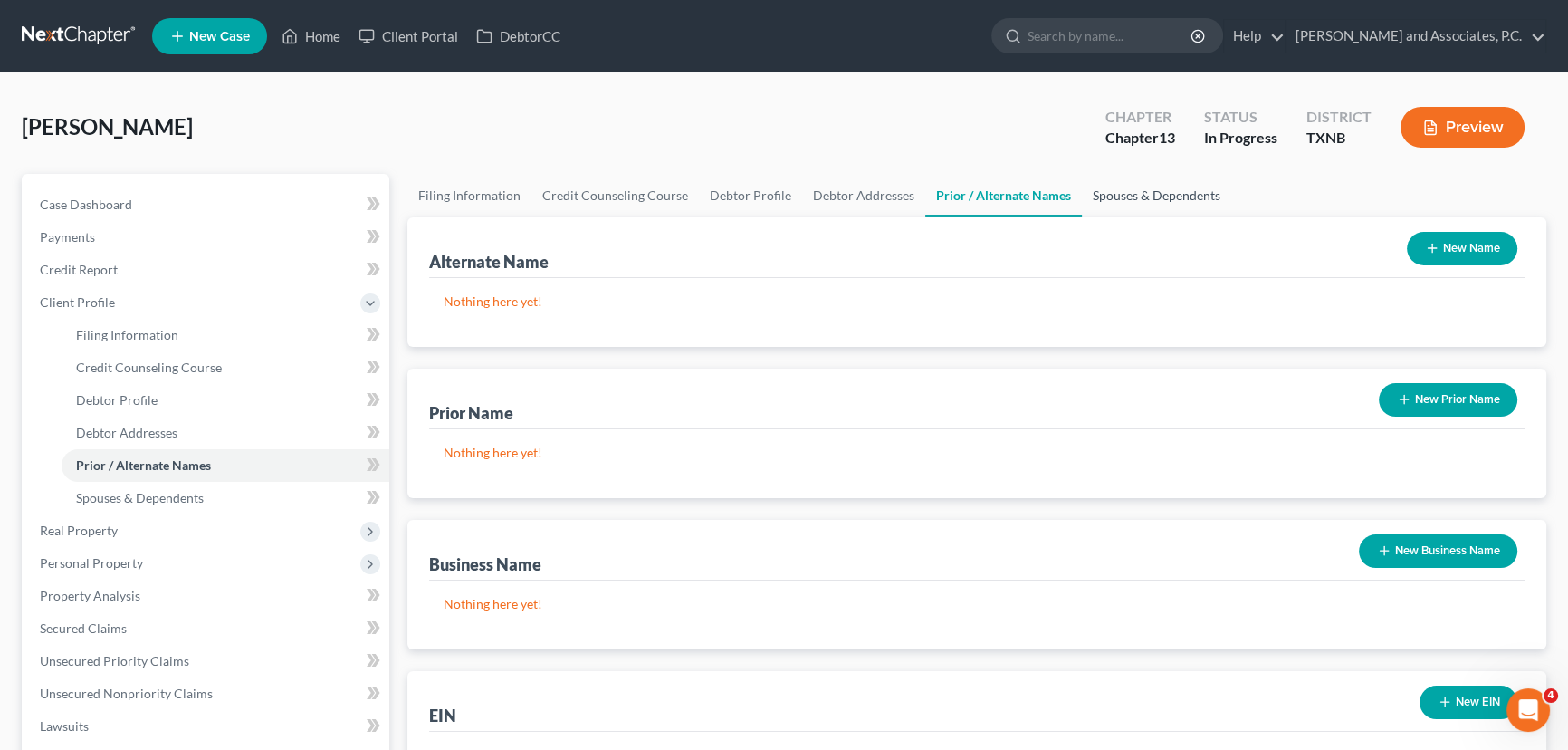
click at [1174, 199] on link "Spouses & Dependents" at bounding box center [1157, 195] width 150 height 43
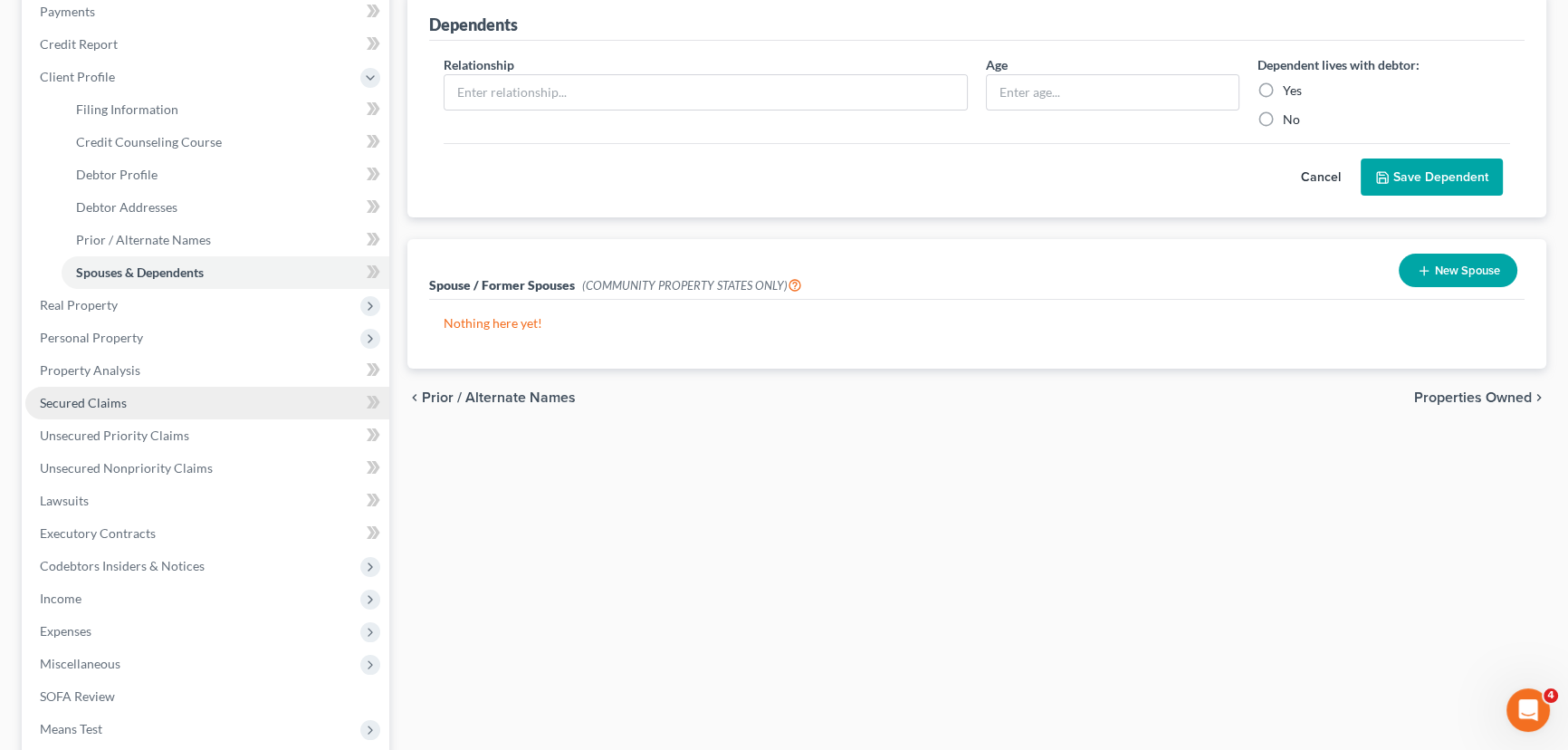
scroll to position [246, 0]
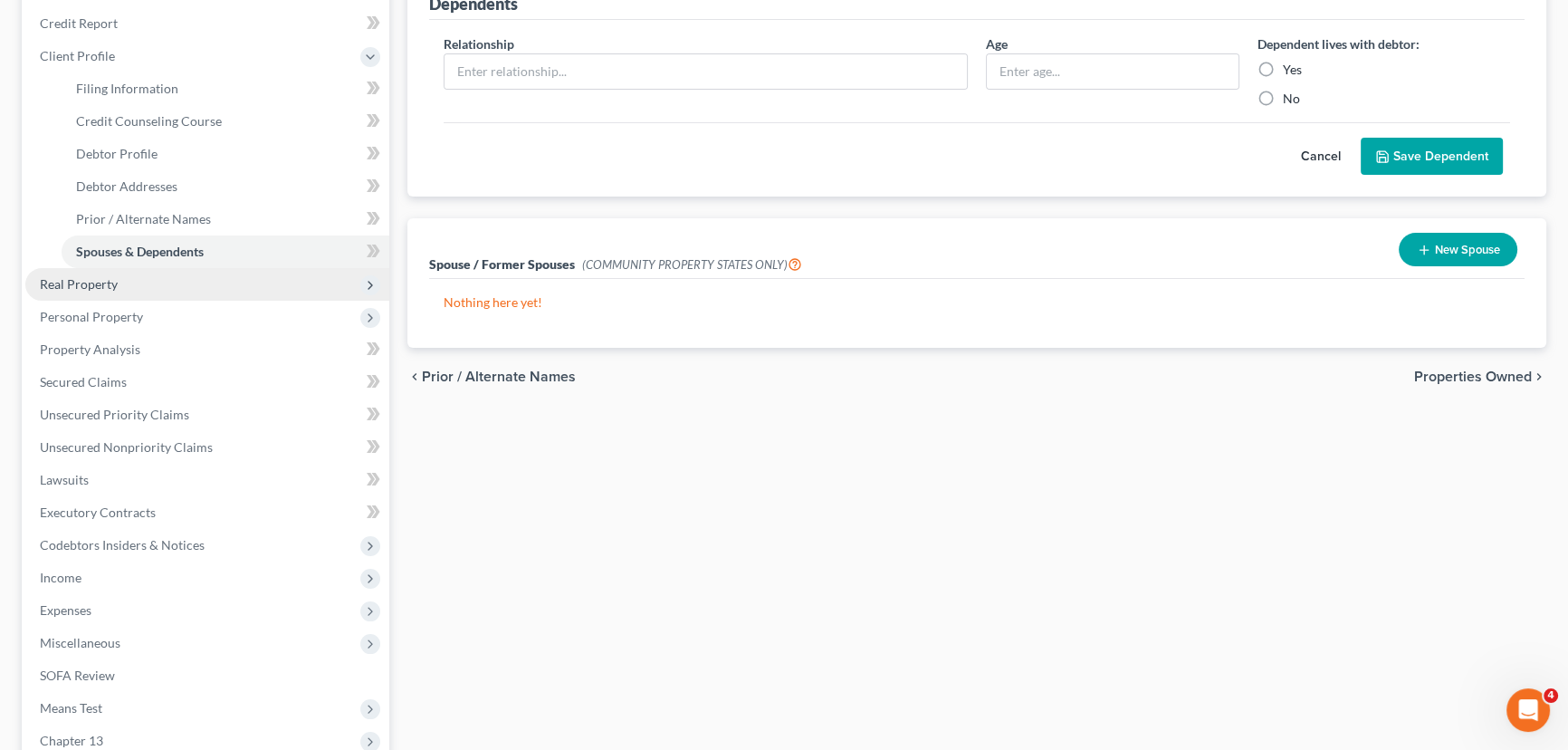
click at [134, 282] on span "Real Property" at bounding box center [206, 284] width 363 height 33
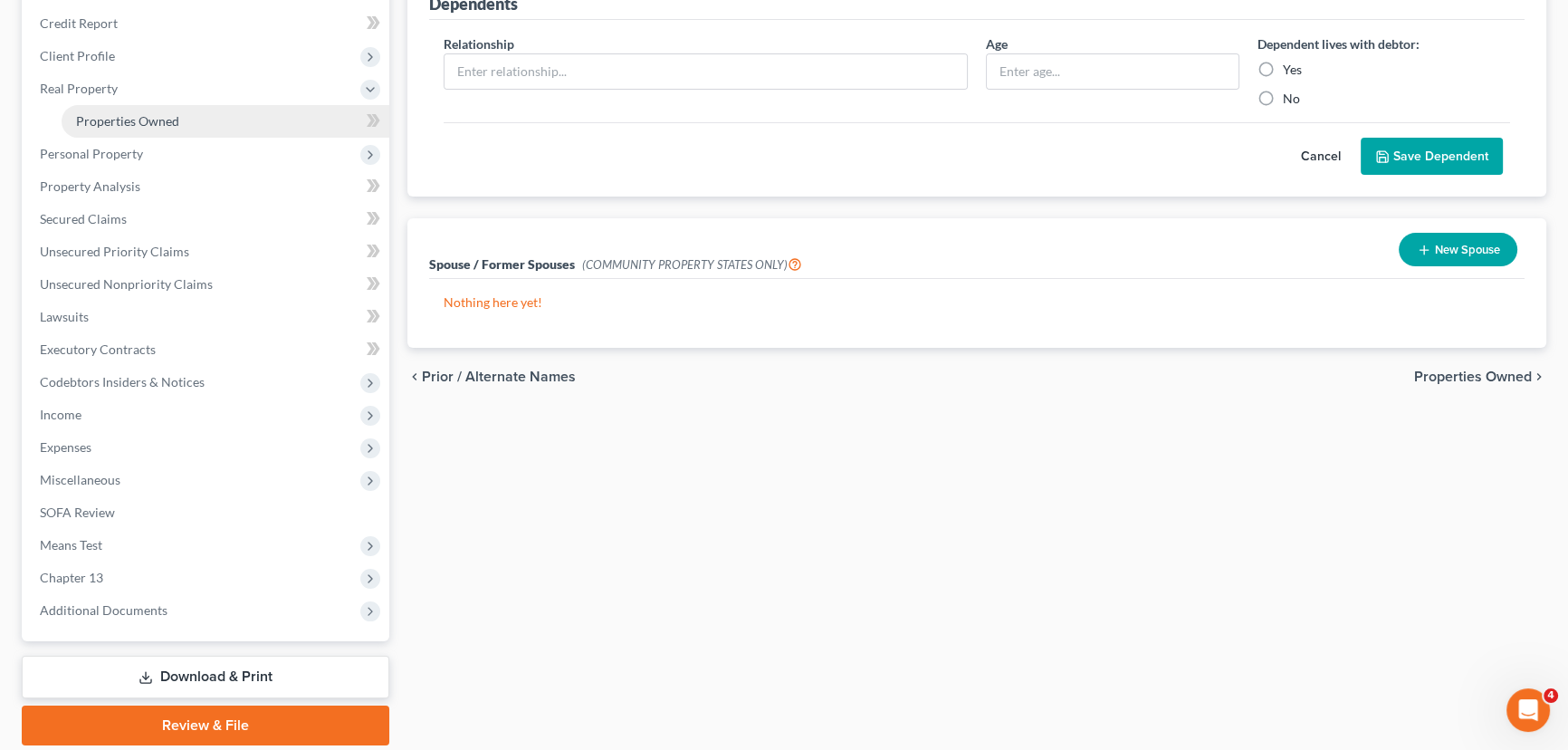
click at [120, 132] on link "Properties Owned" at bounding box center [225, 121] width 328 height 33
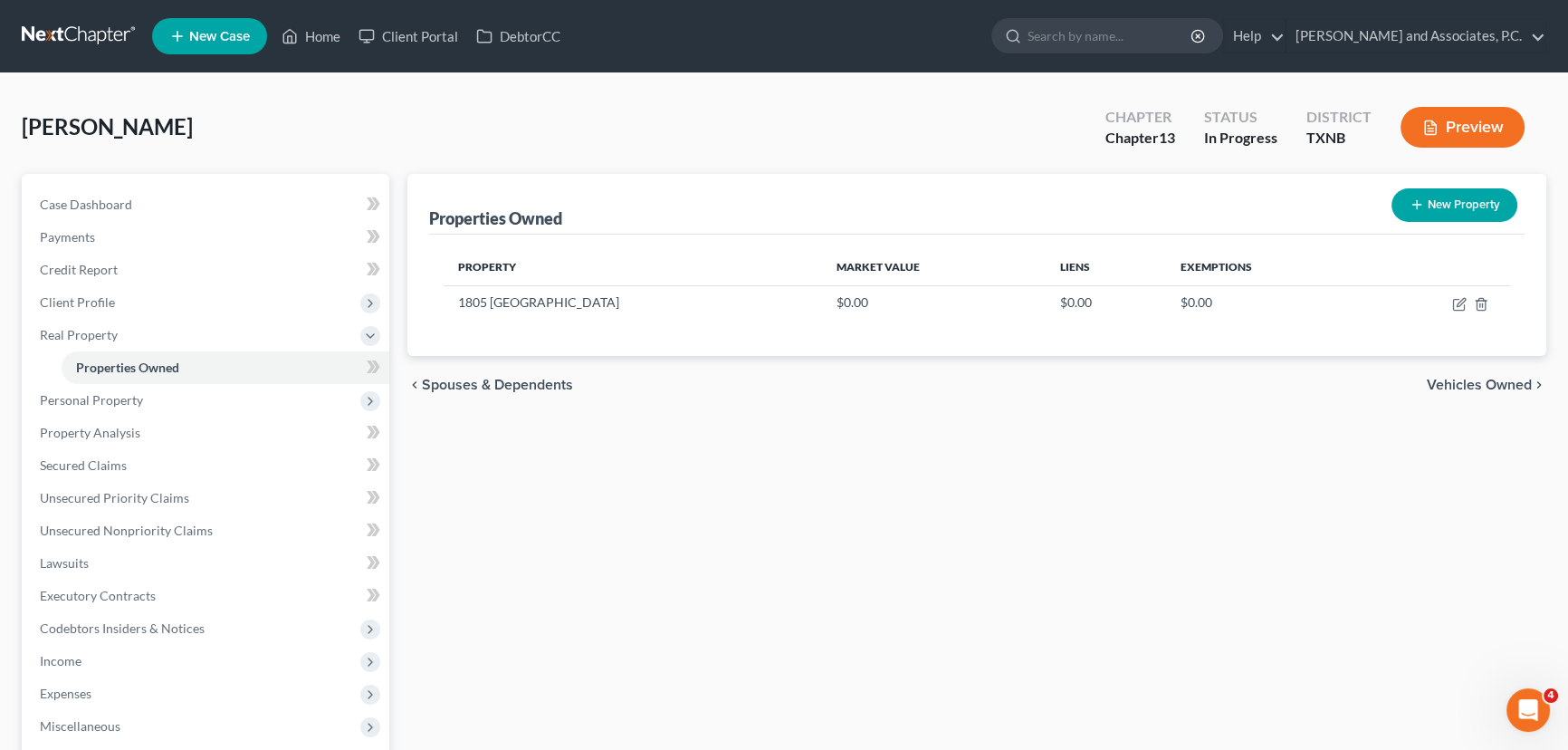
click at [697, 480] on div "Properties Owned New Property Property Market Value Liens Exemptions 1805 Altur…" at bounding box center [976, 582] width 1157 height 817
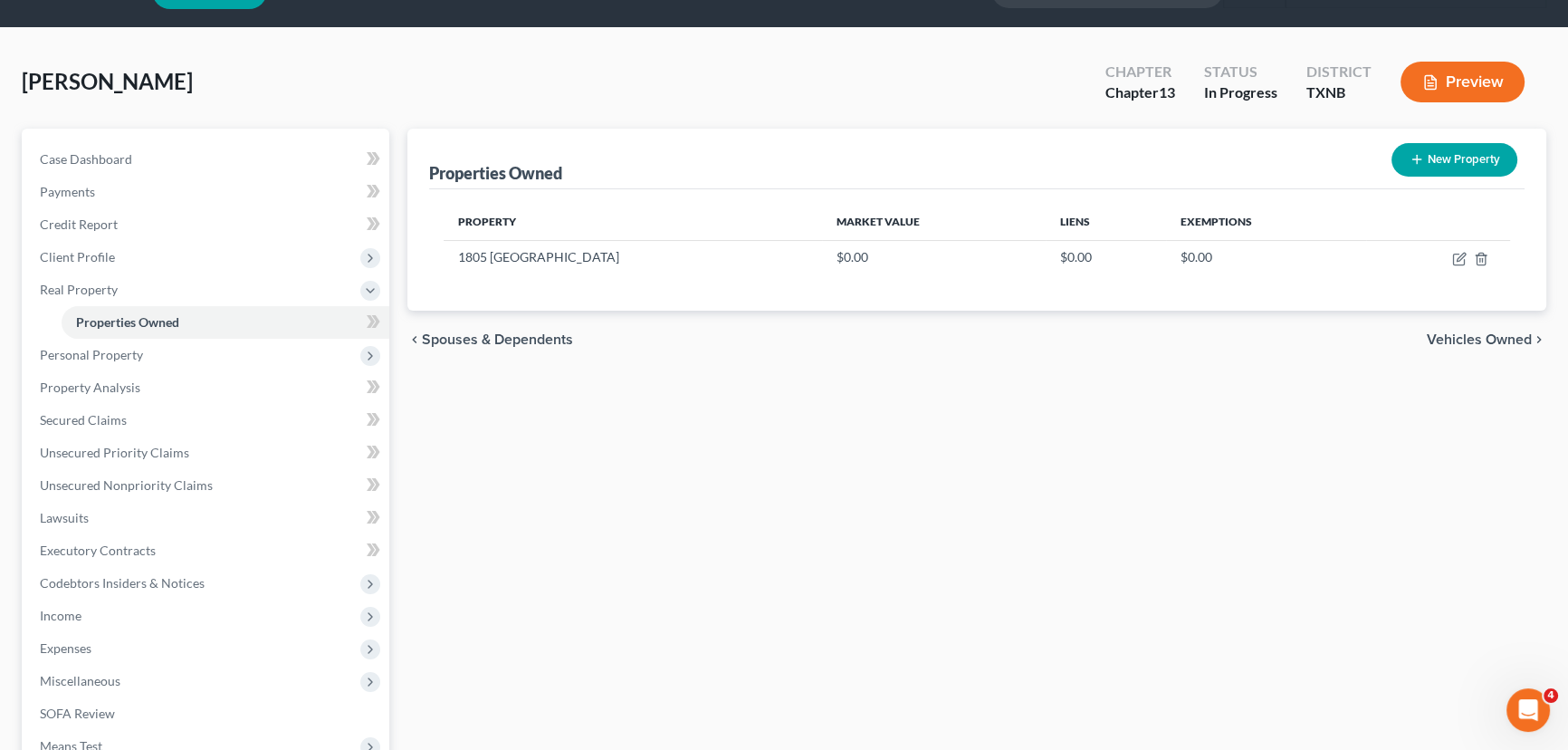
scroll to position [82, 0]
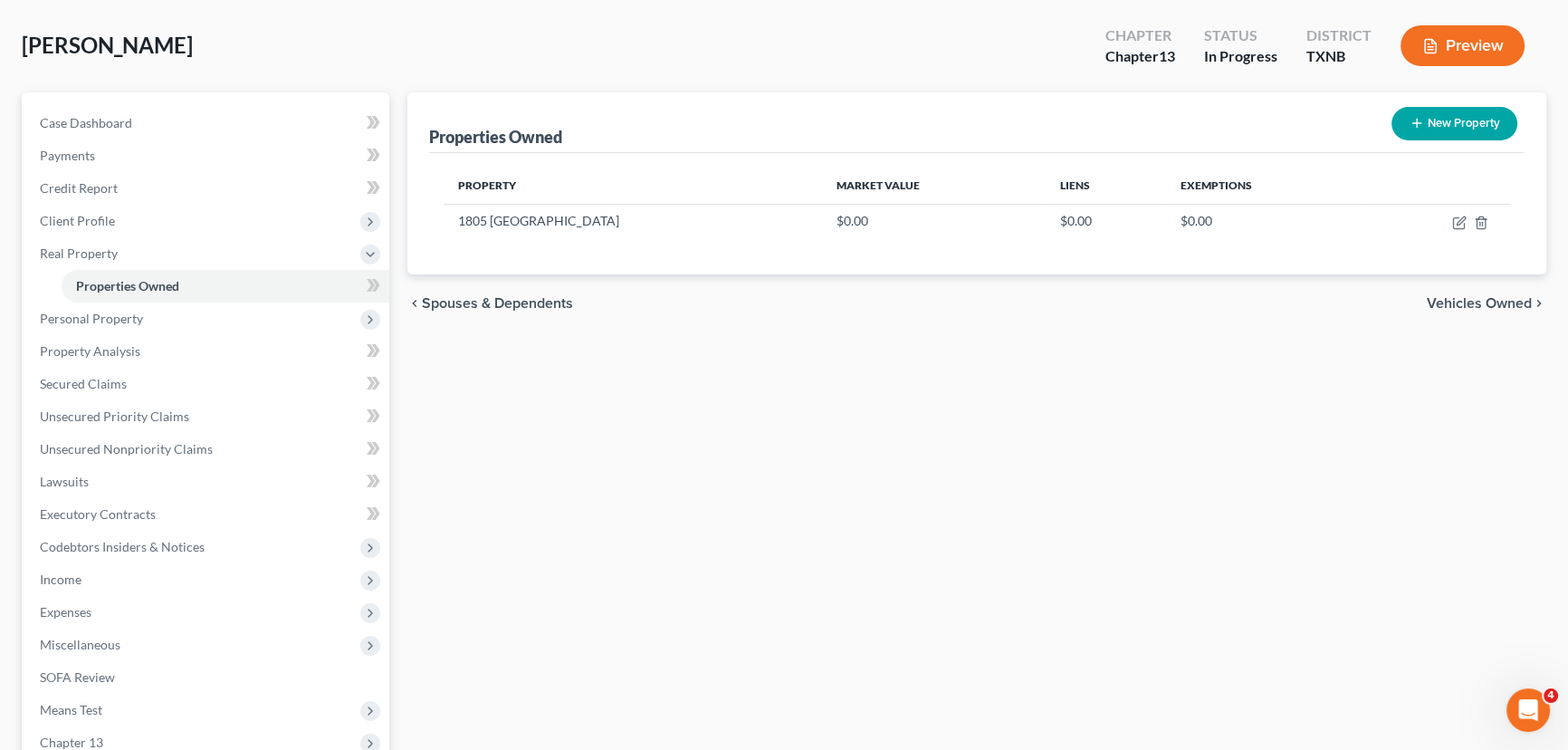
click at [806, 489] on div "Properties Owned New Property Property Market Value Liens Exemptions 1805 Altur…" at bounding box center [976, 501] width 1157 height 817
click at [185, 319] on span "Personal Property" at bounding box center [206, 318] width 363 height 33
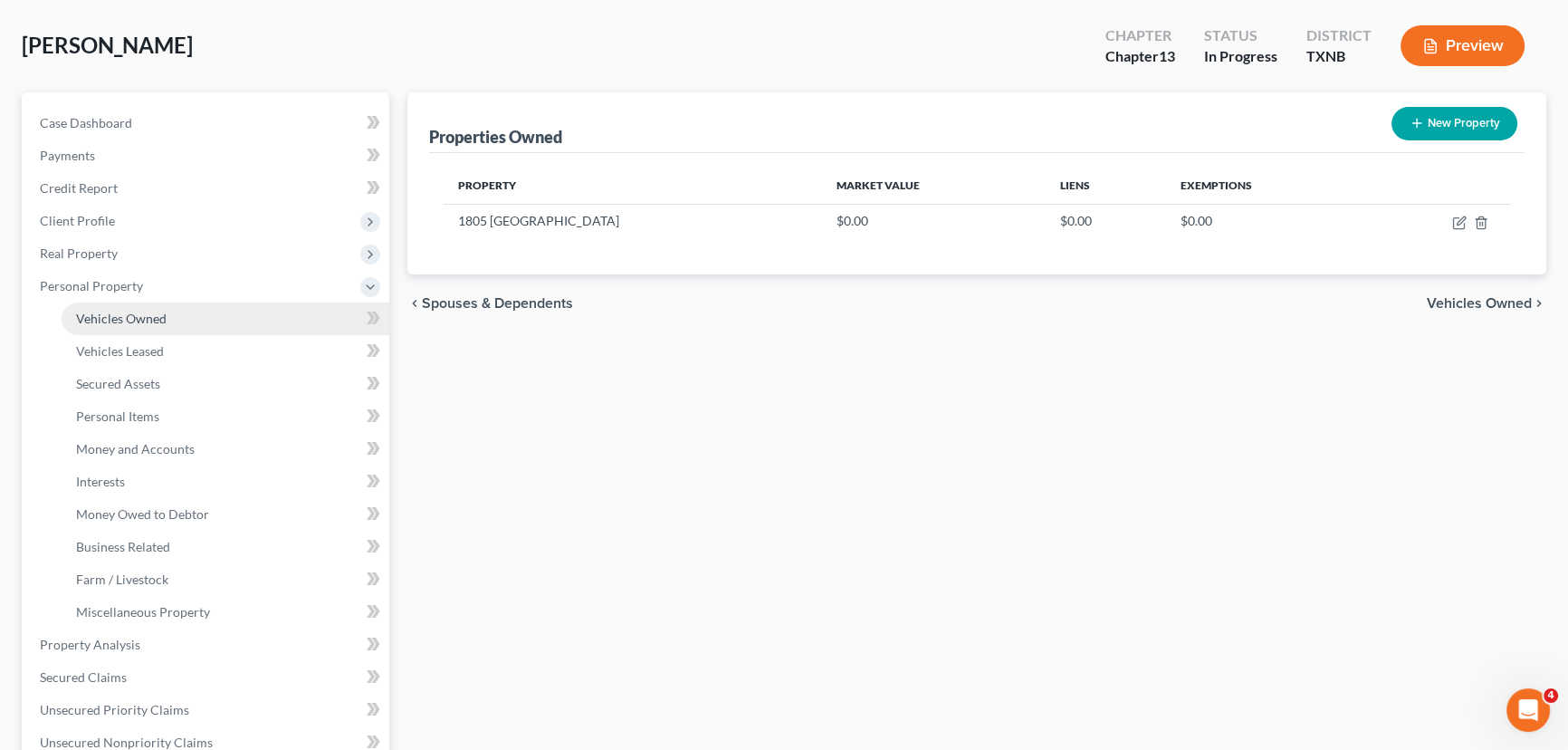
click at [176, 312] on link "Vehicles Owned" at bounding box center [225, 318] width 328 height 33
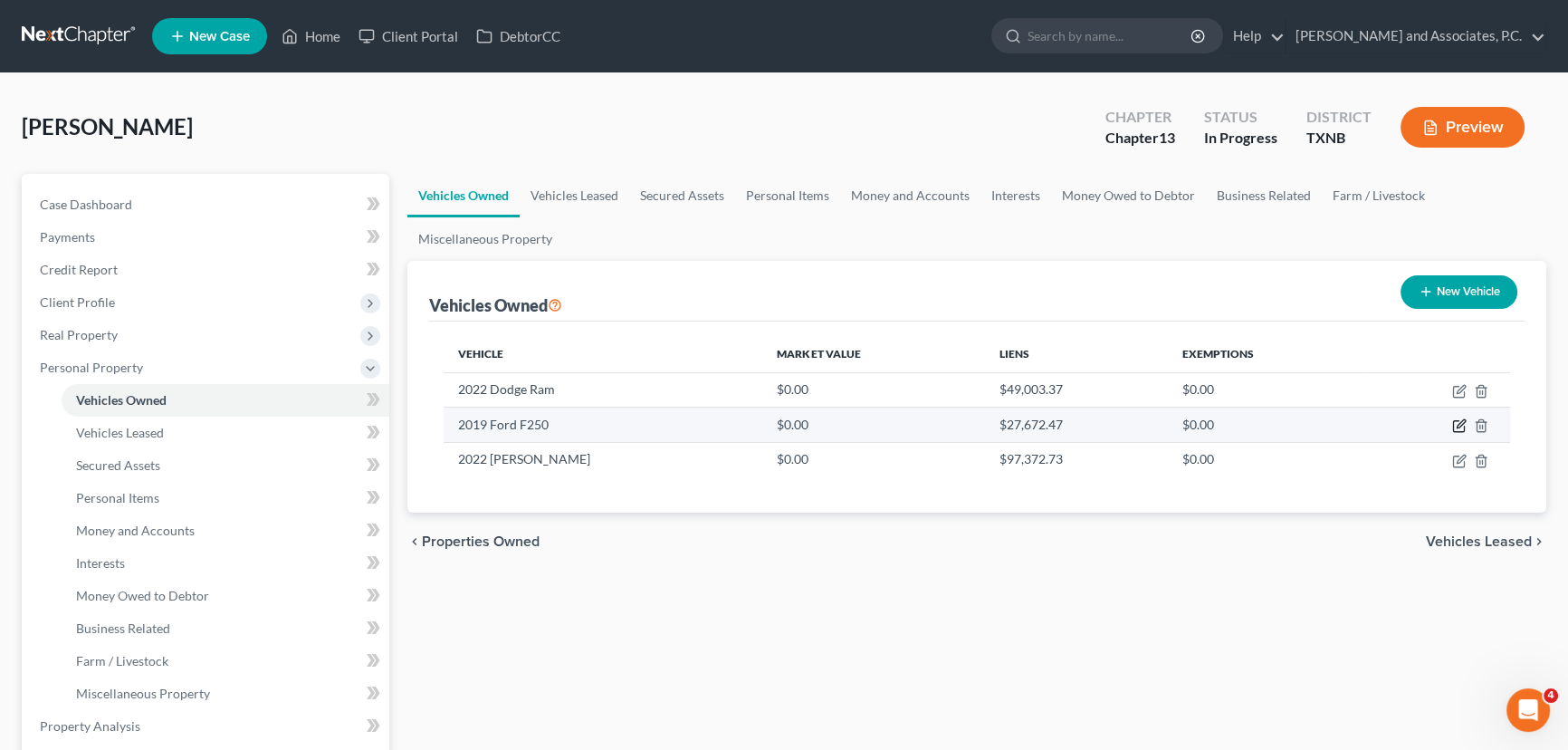
click at [1459, 428] on icon "button" at bounding box center [1459, 425] width 14 height 14
select select "0"
select select "7"
select select "4"
select select "45"
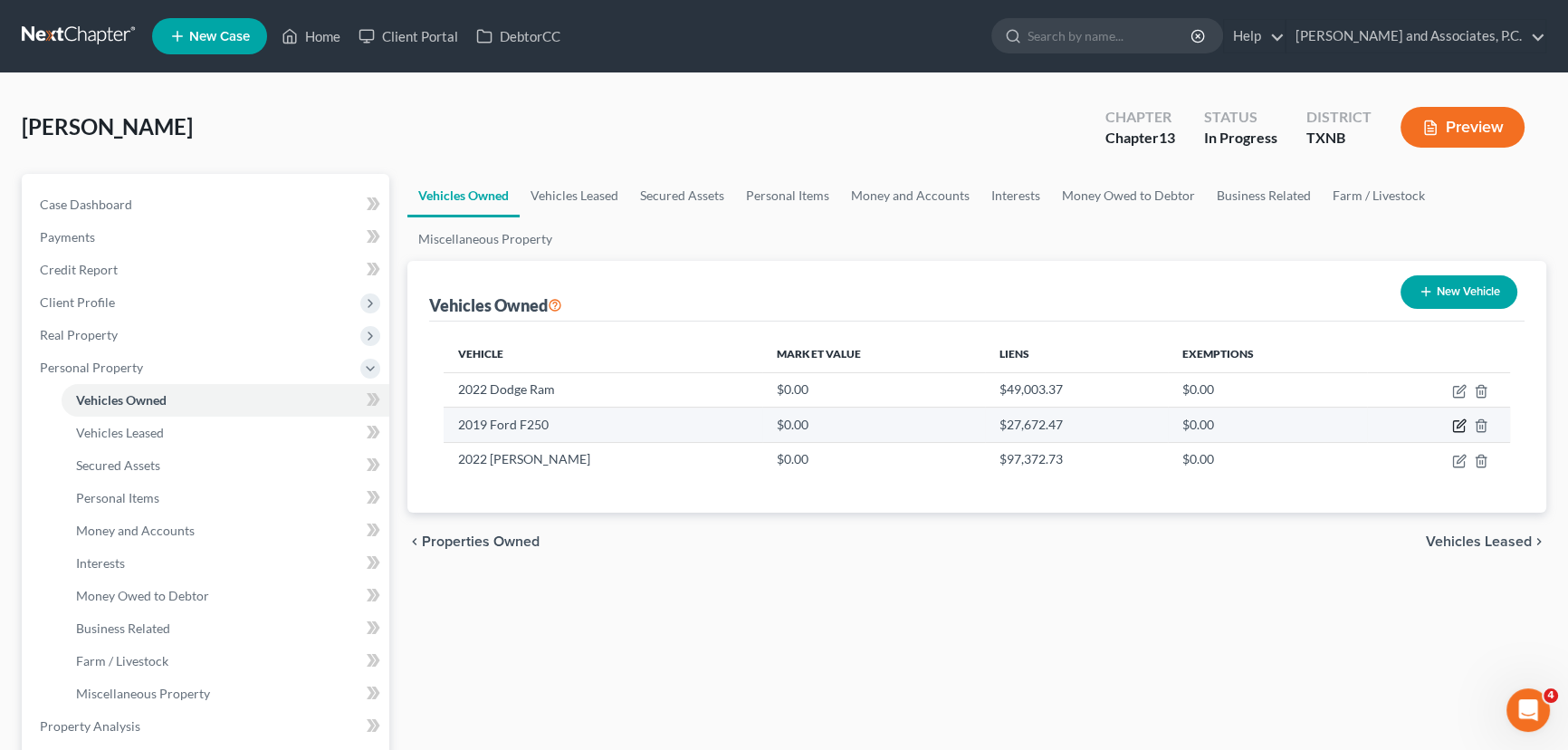
select select "0"
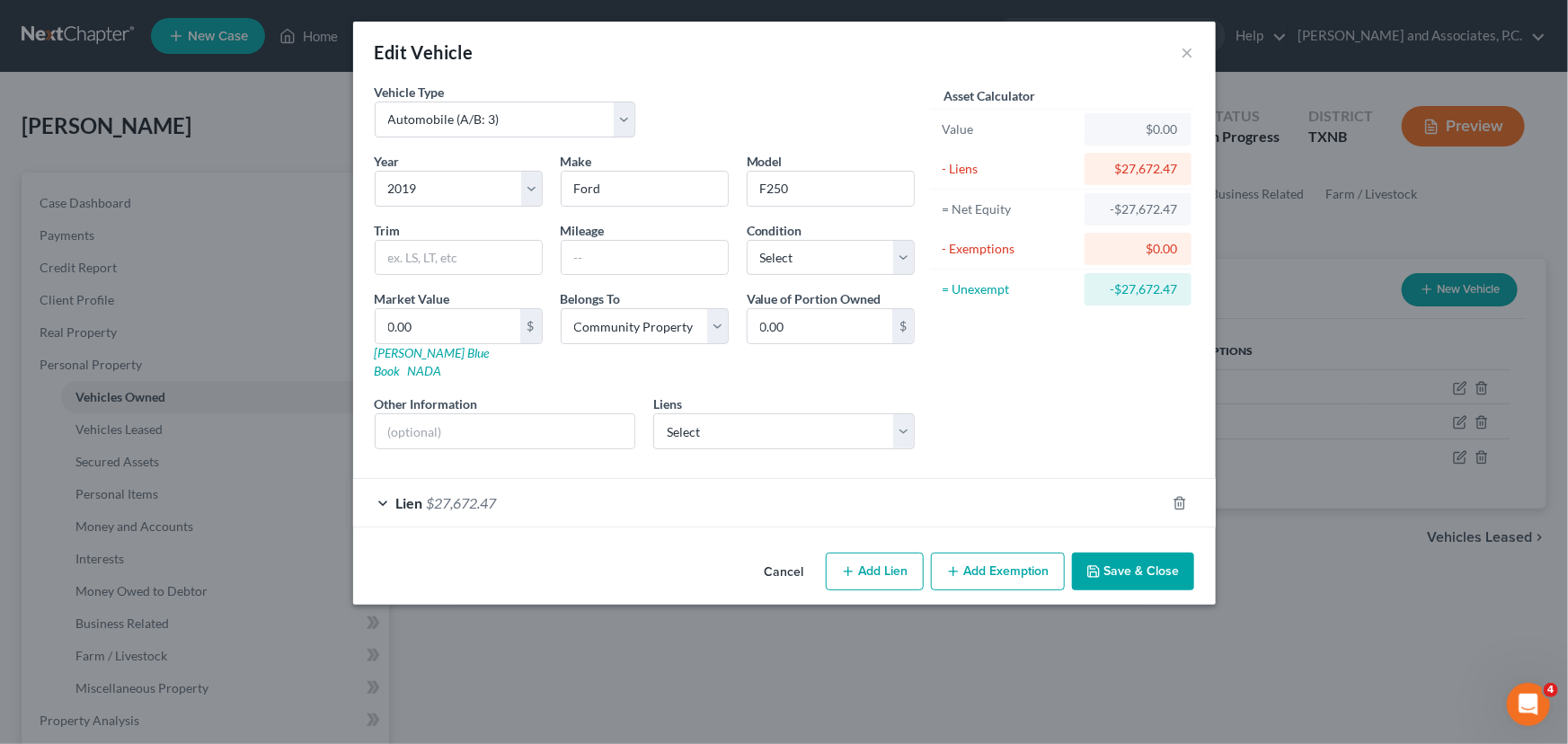
click at [863, 483] on div "Lien $27,672.47" at bounding box center [759, 502] width 812 height 48
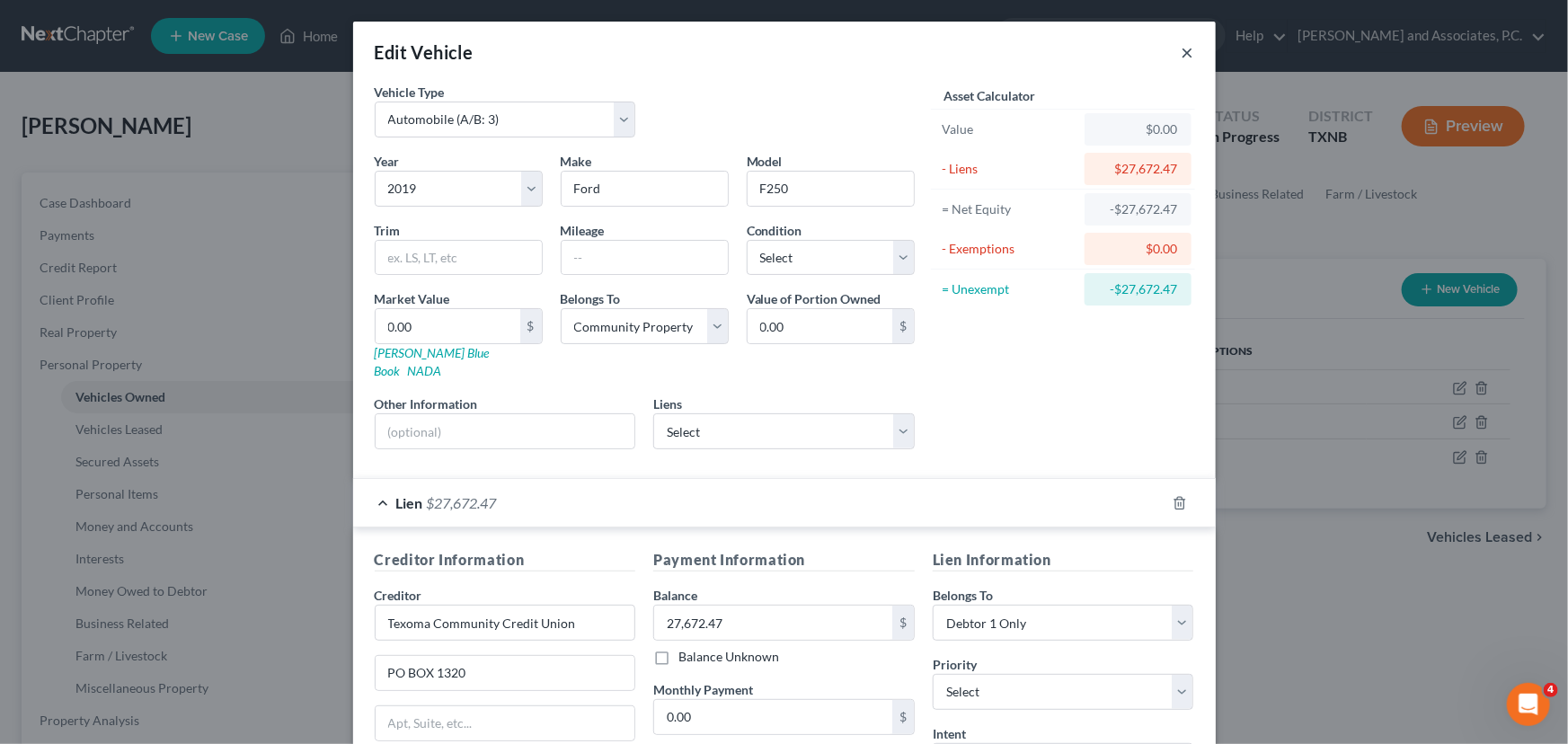
click at [1181, 55] on button "×" at bounding box center [1187, 51] width 12 height 22
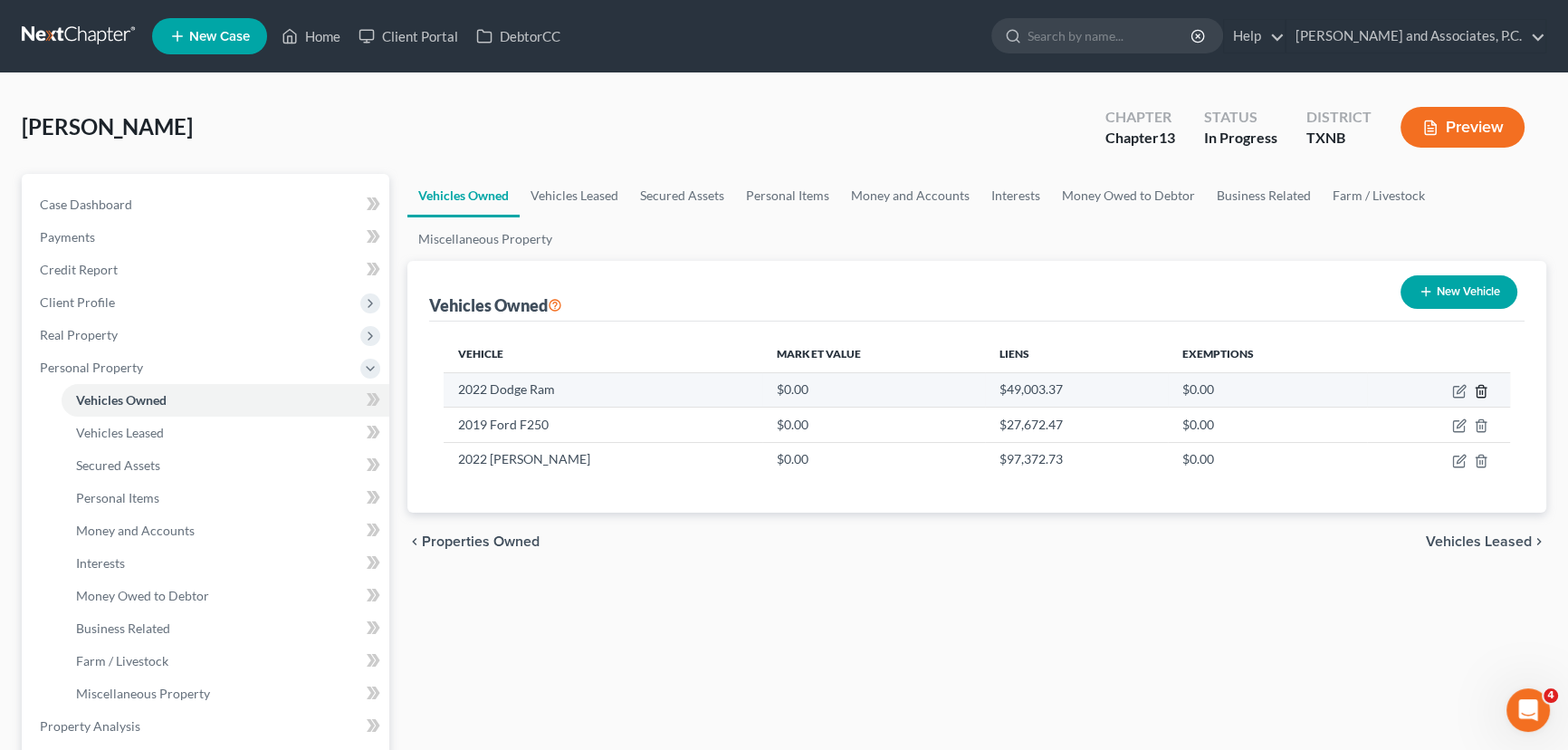
click at [1483, 388] on icon "button" at bounding box center [1481, 390] width 14 height 14
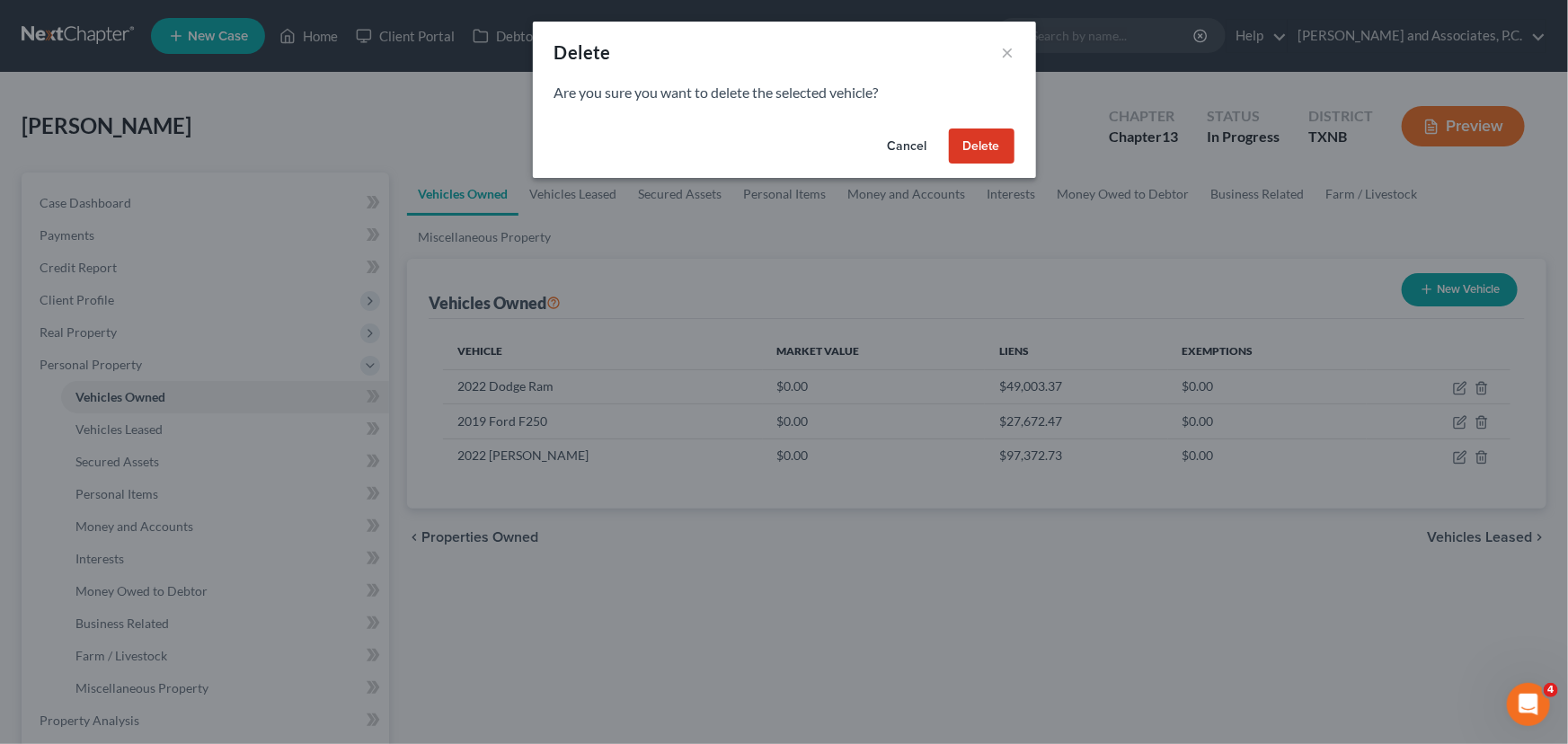
click at [979, 152] on button "Delete" at bounding box center [982, 147] width 66 height 36
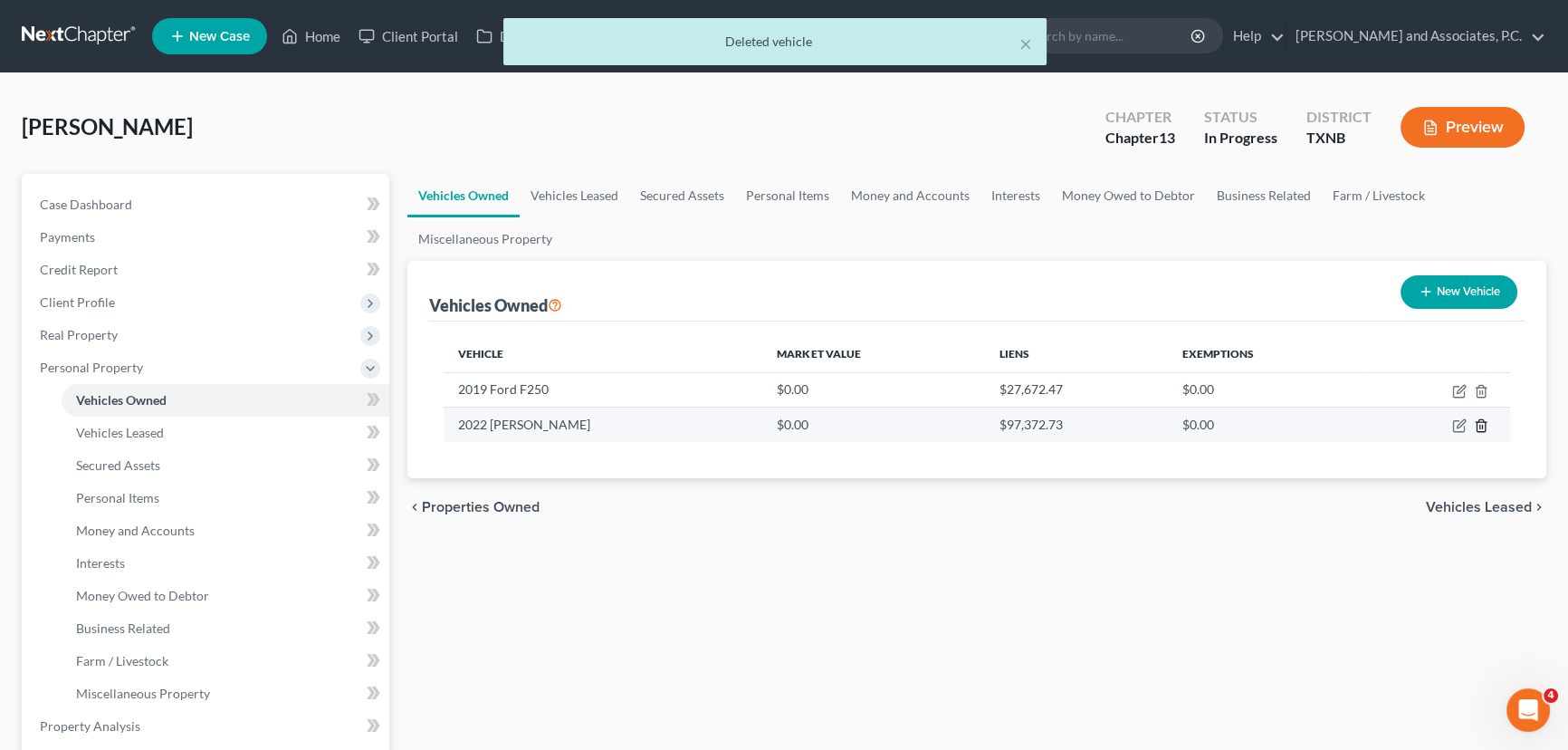
click at [1483, 427] on icon "button" at bounding box center [1481, 425] width 14 height 14
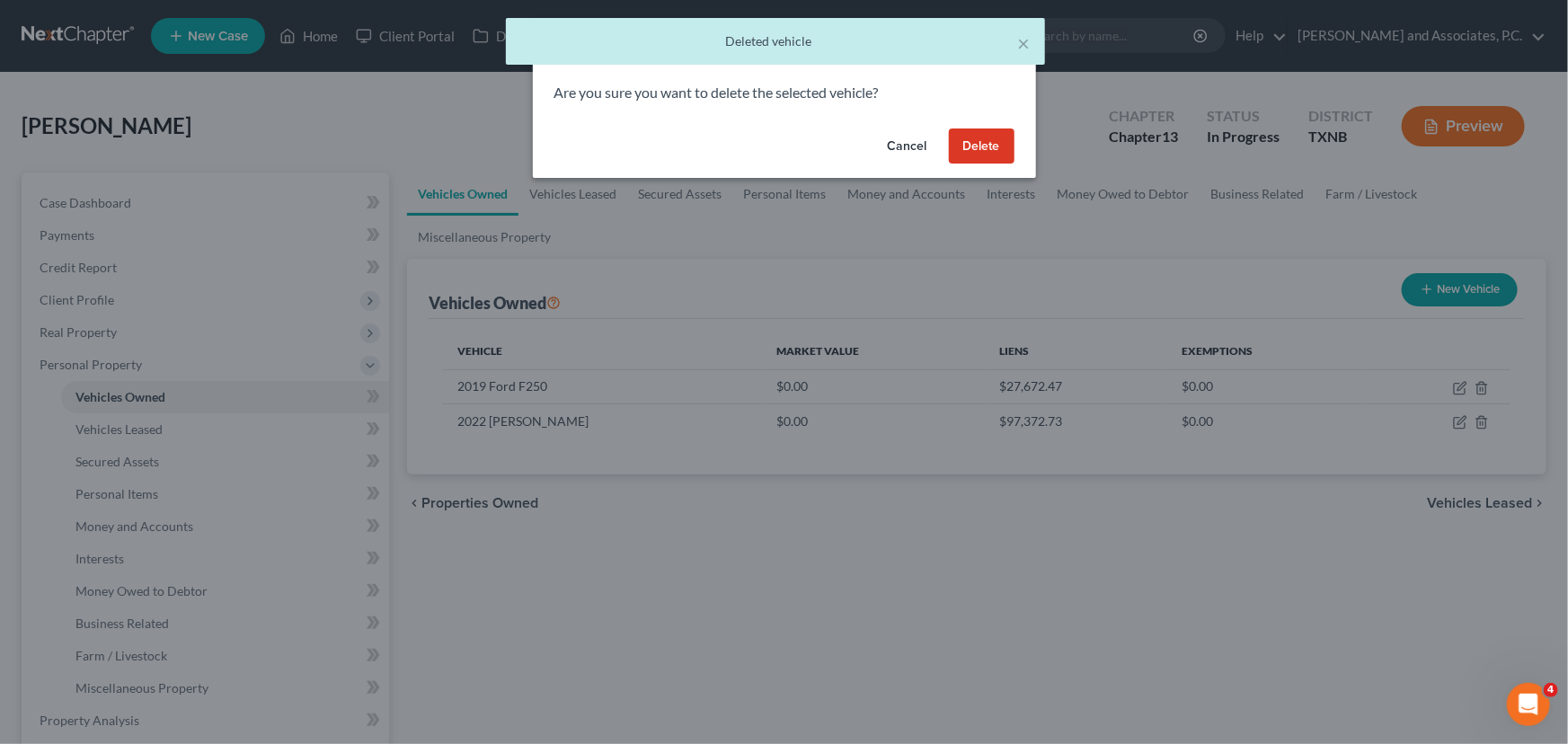
click at [1001, 148] on button "Delete" at bounding box center [982, 147] width 66 height 36
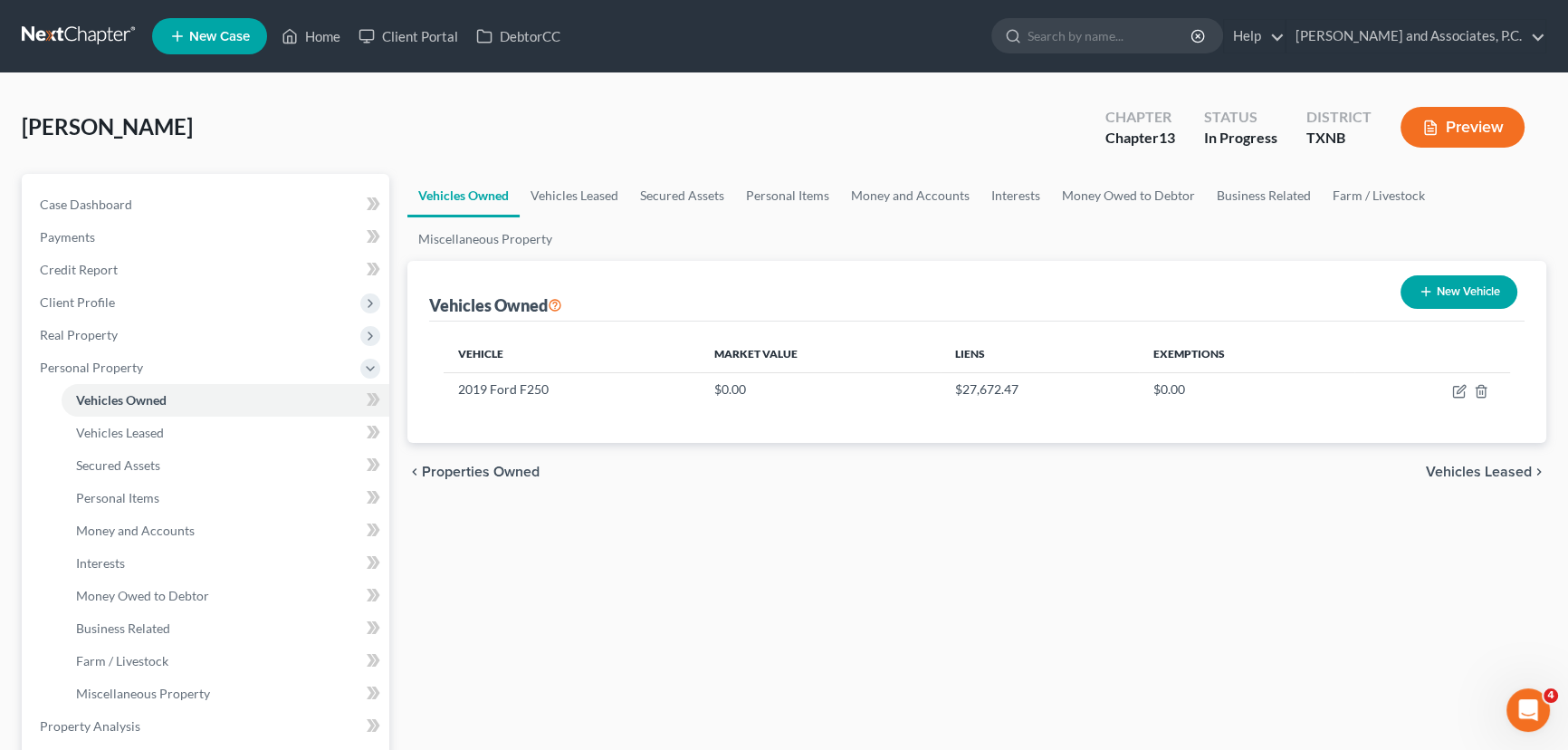
click at [1421, 292] on line "button" at bounding box center [1425, 292] width 8 height 0
select select "0"
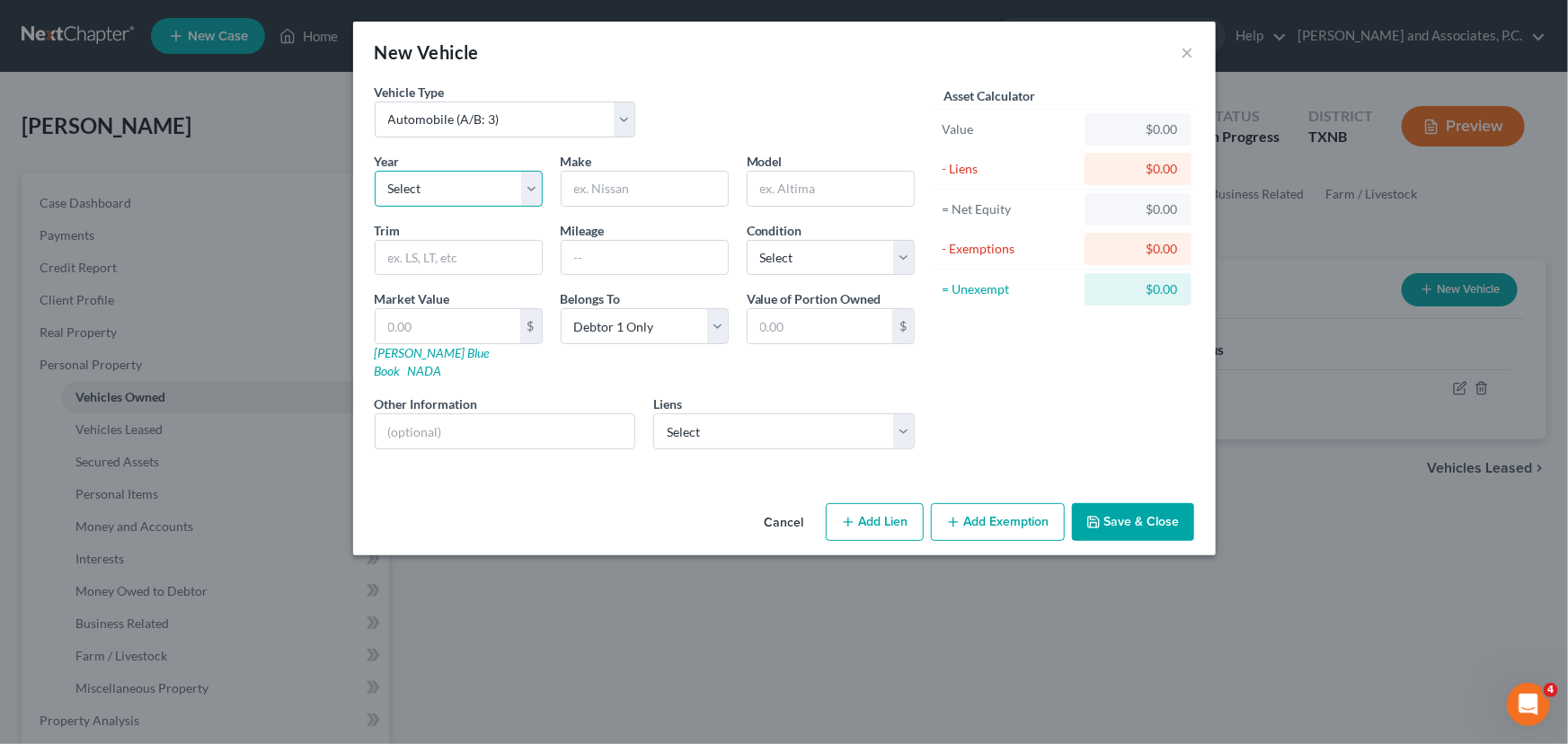
click at [426, 181] on select "Select 2026 2025 2024 2023 2022 2021 2020 2019 2018 2017 2016 2015 2014 2013 20…" at bounding box center [459, 188] width 169 height 36
select select "18"
click at [375, 170] on select "Select 2026 2025 2024 2023 2022 2021 2020 2019 2018 2017 2016 2015 2014 2013 20…" at bounding box center [459, 188] width 169 height 36
type input "Ford"
type input "Escape"
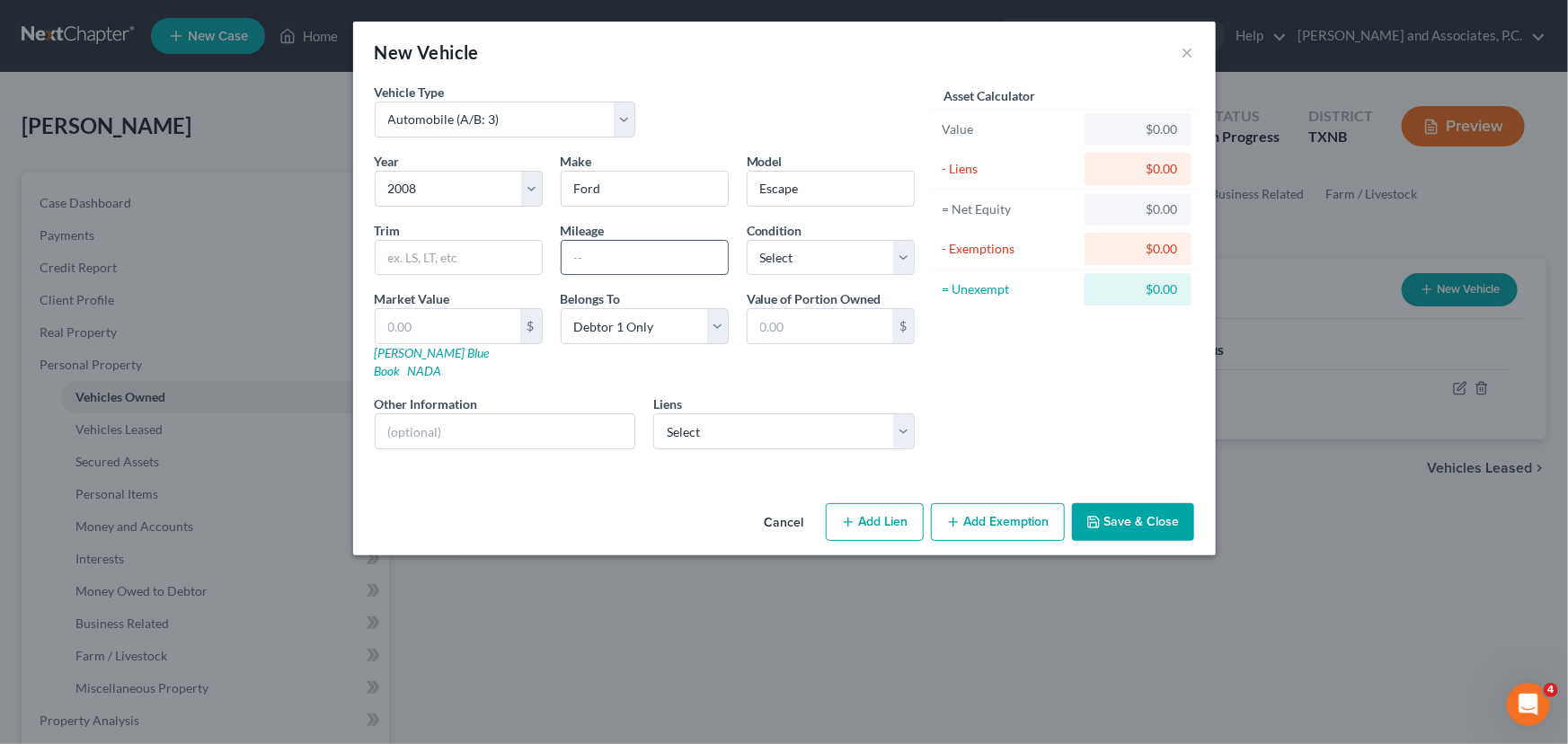
click at [585, 263] on input "text" at bounding box center [645, 258] width 167 height 34
click at [808, 264] on select "Select Excellent Very Good Good Fair Poor" at bounding box center [830, 258] width 169 height 36
click at [746, 240] on select "Select Excellent Very Good Good Fair Poor" at bounding box center [830, 258] width 169 height 36
click at [410, 414] on input "text" at bounding box center [506, 431] width 260 height 34
click at [1109, 503] on button "Save & Close" at bounding box center [1133, 522] width 122 height 38
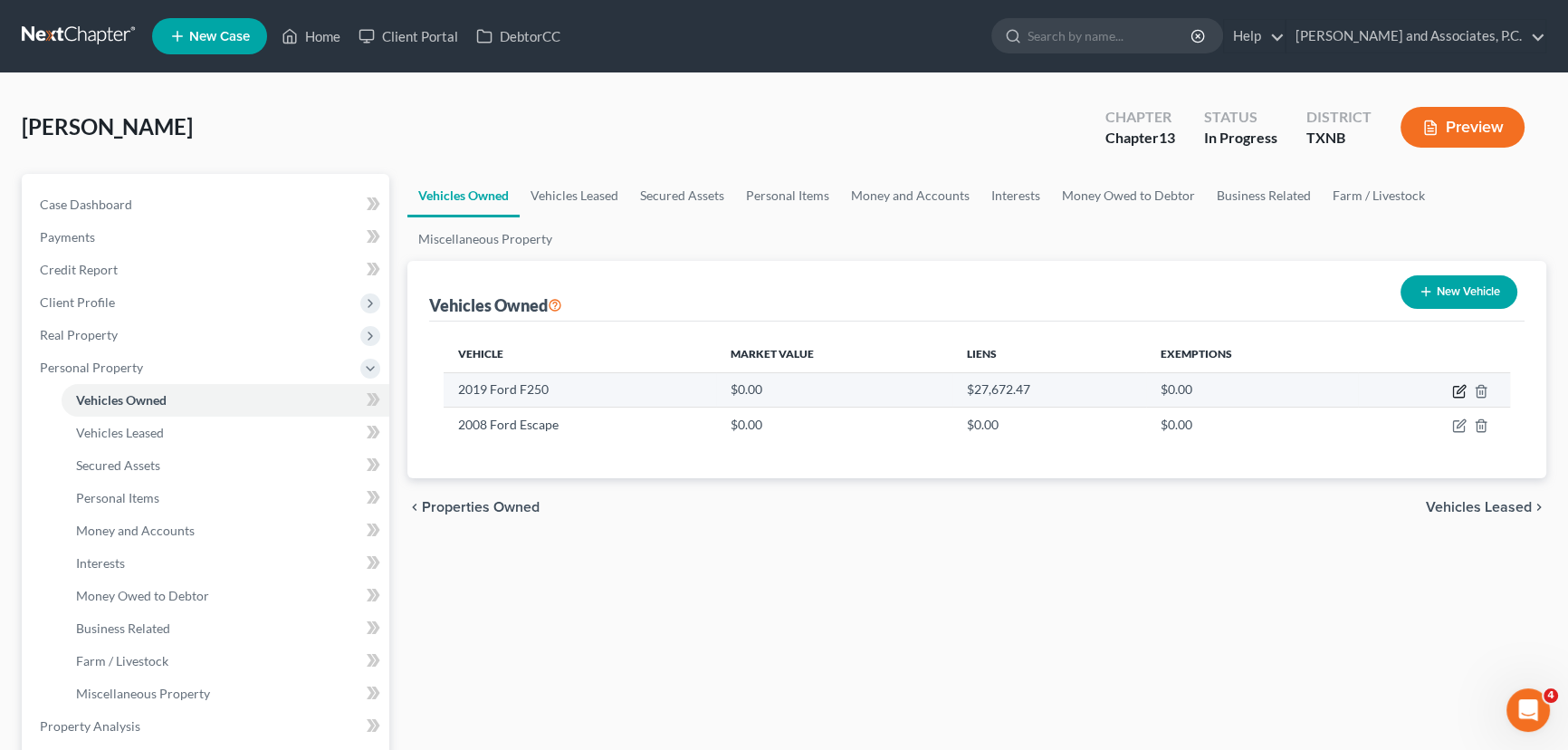
click at [1460, 391] on icon "button" at bounding box center [1459, 390] width 14 height 14
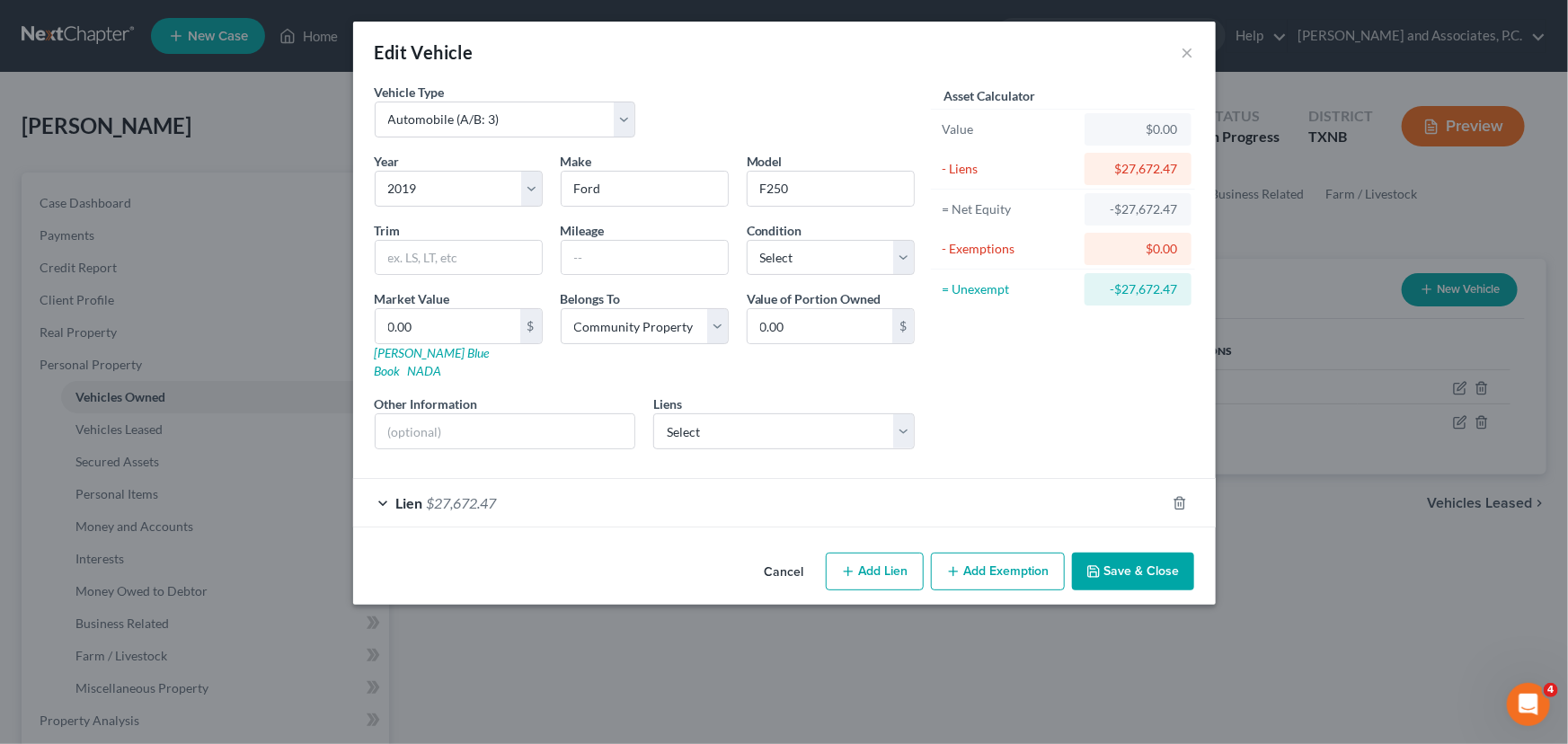
drag, startPoint x: 1042, startPoint y: 410, endPoint x: 685, endPoint y: 325, distance: 367.0
click at [1042, 410] on div "Asset Calculator Value $0.00 - Liens $27,672.47 = Net Equity -$27,672.47 - Exem…" at bounding box center [1063, 273] width 280 height 381
click at [611, 262] on input "text" at bounding box center [645, 258] width 167 height 34
click at [815, 261] on select "Select Excellent Very Good Good Fair Poor" at bounding box center [830, 258] width 169 height 36
click at [746, 240] on select "Select Excellent Very Good Good Fair Poor" at bounding box center [830, 258] width 169 height 36
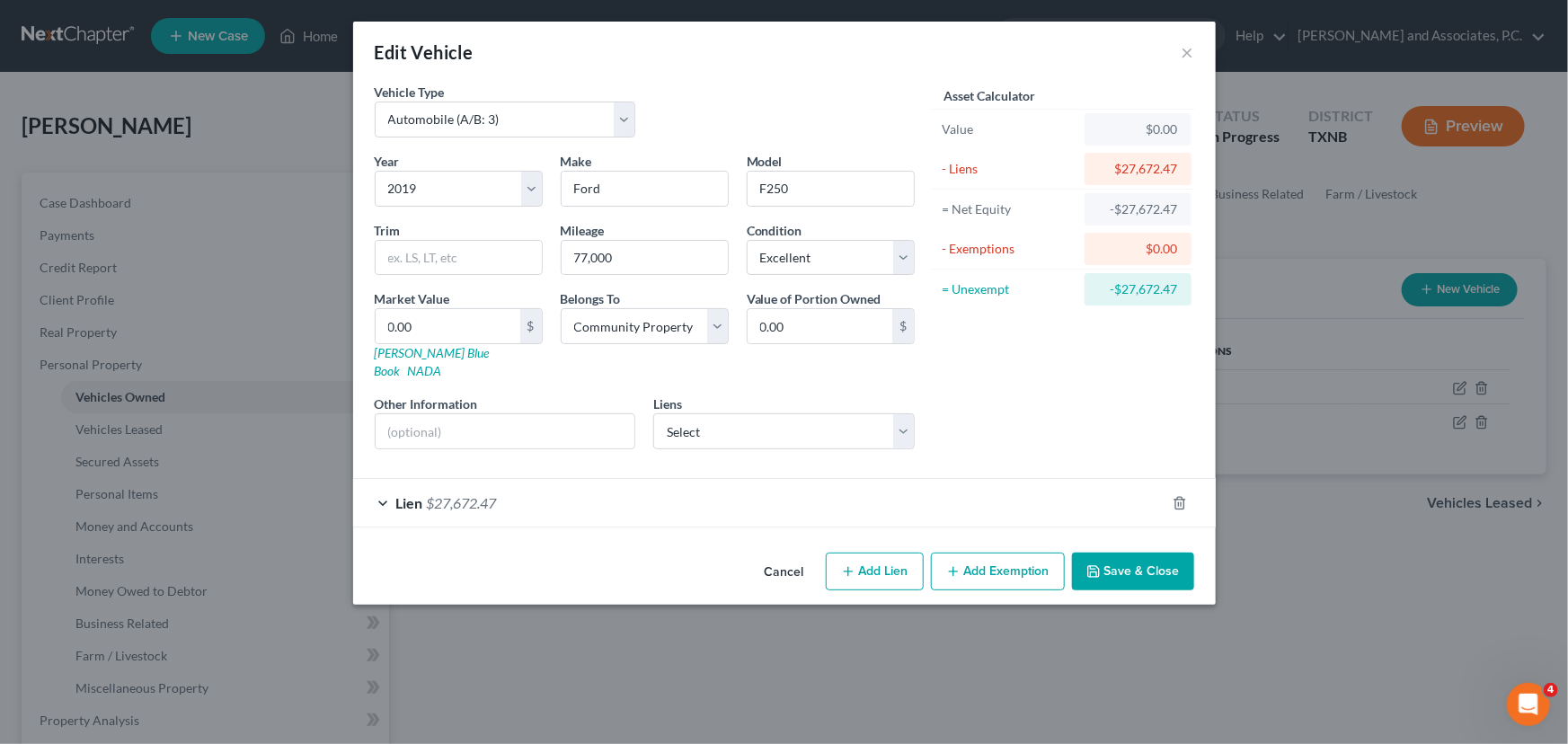
click at [1124, 552] on button "Save & Close" at bounding box center [1133, 571] width 122 height 38
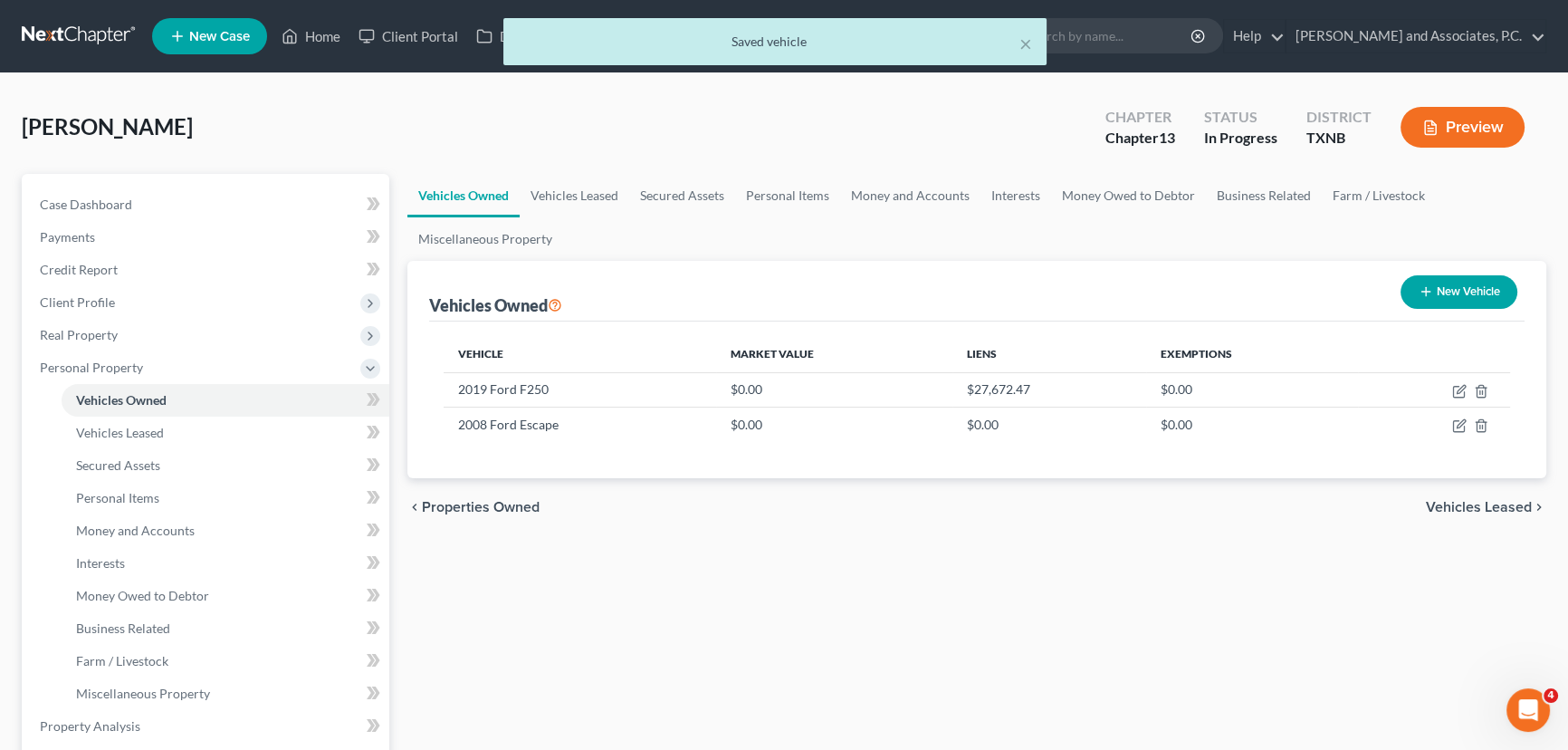
click at [1148, 686] on div "Vehicles Owned Vehicles Leased Secured Assets Personal Items Money and Accounts…" at bounding box center [976, 729] width 1157 height 1111
click at [589, 197] on link "Vehicles Leased" at bounding box center [574, 195] width 109 height 43
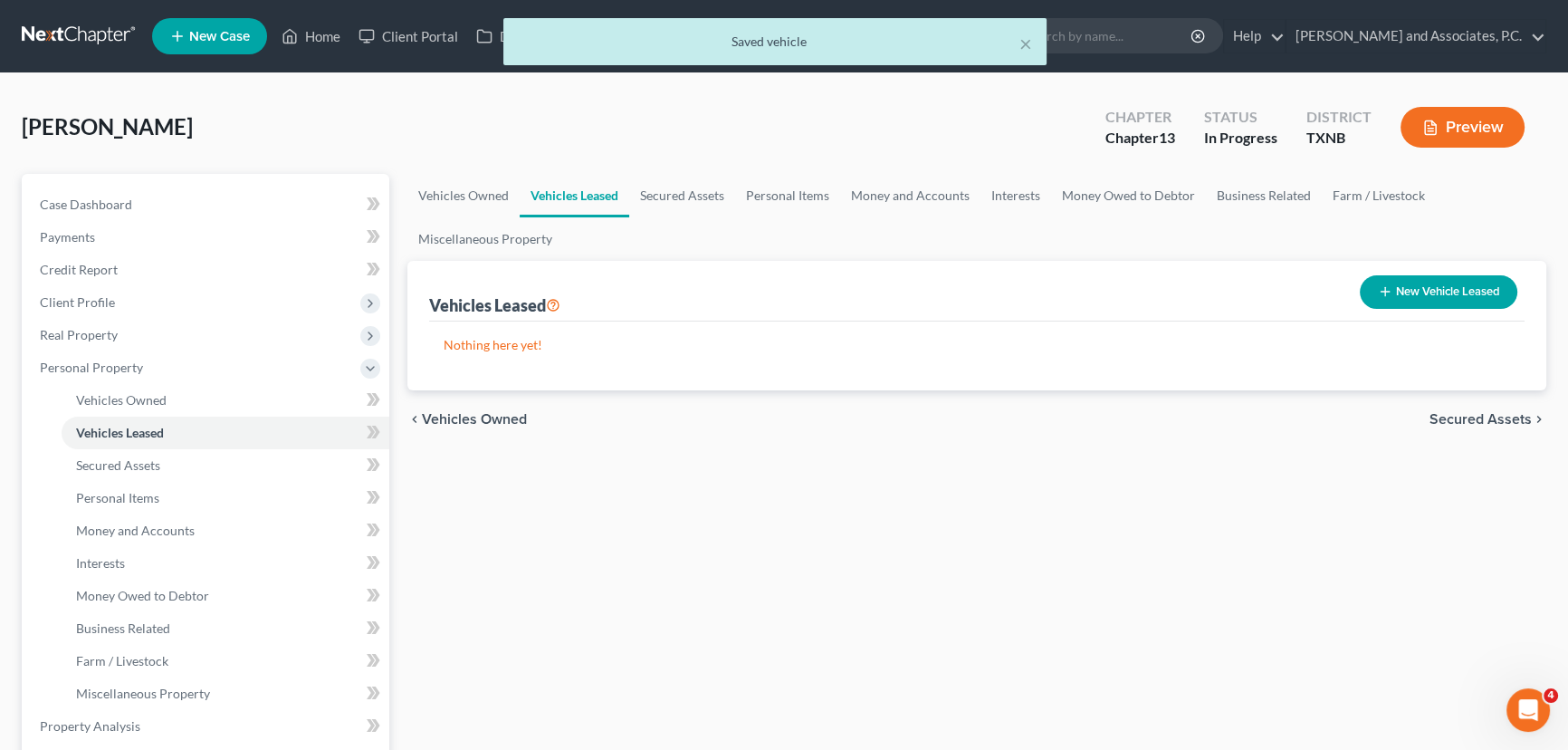
click at [784, 492] on div "Vehicles Owned Vehicles Leased Secured Assets Personal Items Money and Accounts…" at bounding box center [976, 729] width 1157 height 1111
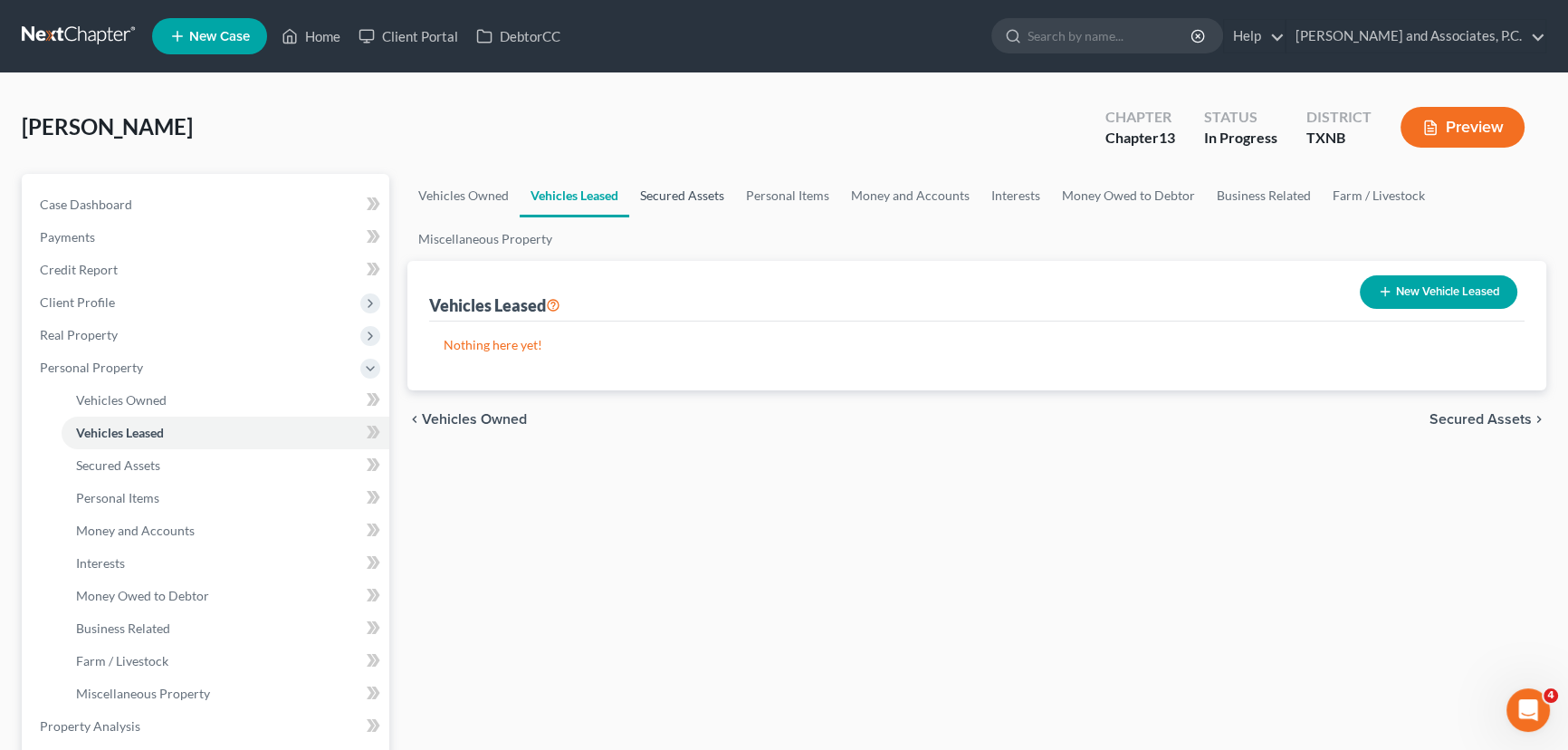
click at [702, 199] on link "Secured Assets" at bounding box center [682, 195] width 105 height 43
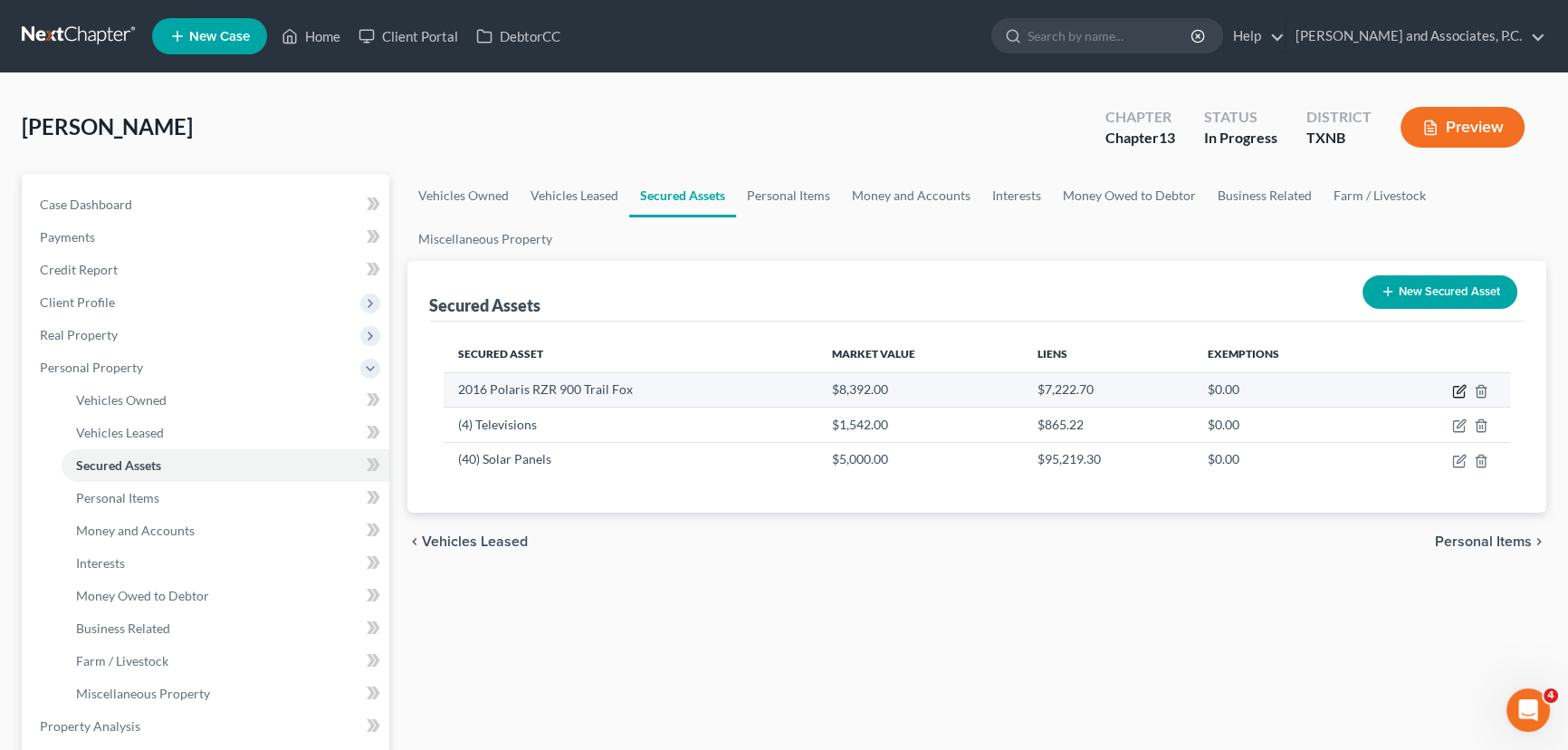
click at [1453, 387] on icon "button" at bounding box center [1458, 391] width 11 height 11
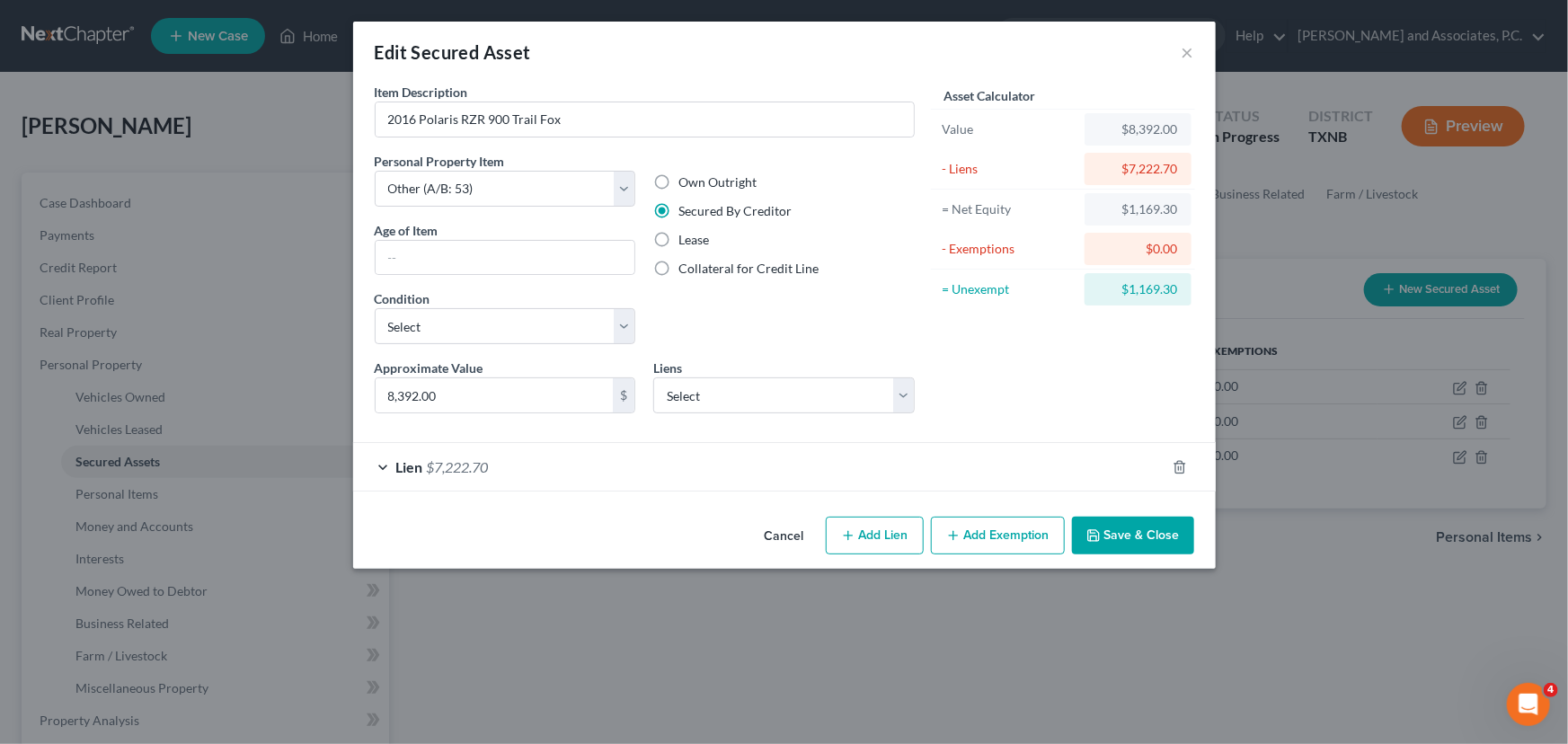
click at [682, 472] on div "Lien $7,222.70" at bounding box center [759, 466] width 812 height 48
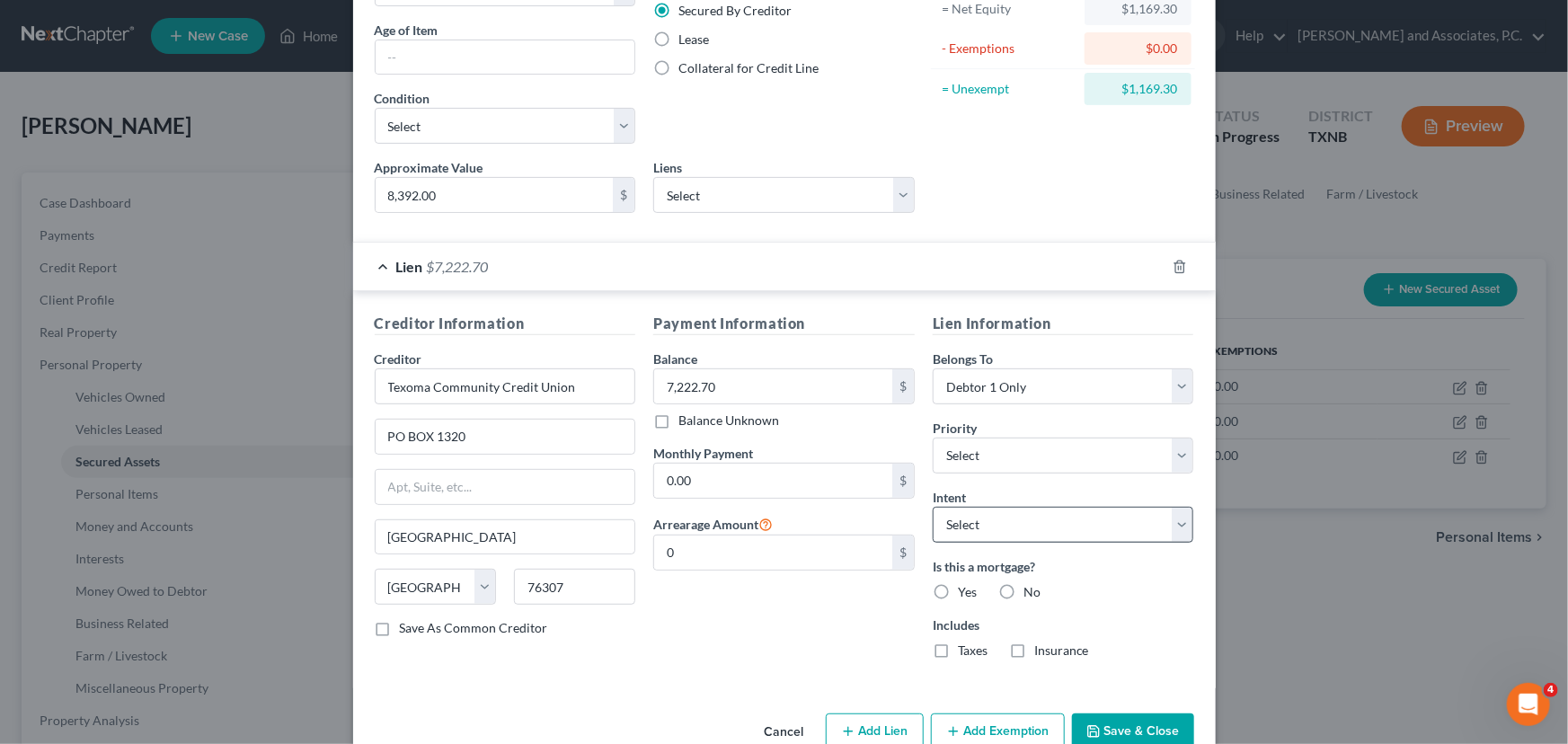
scroll to position [241, 0]
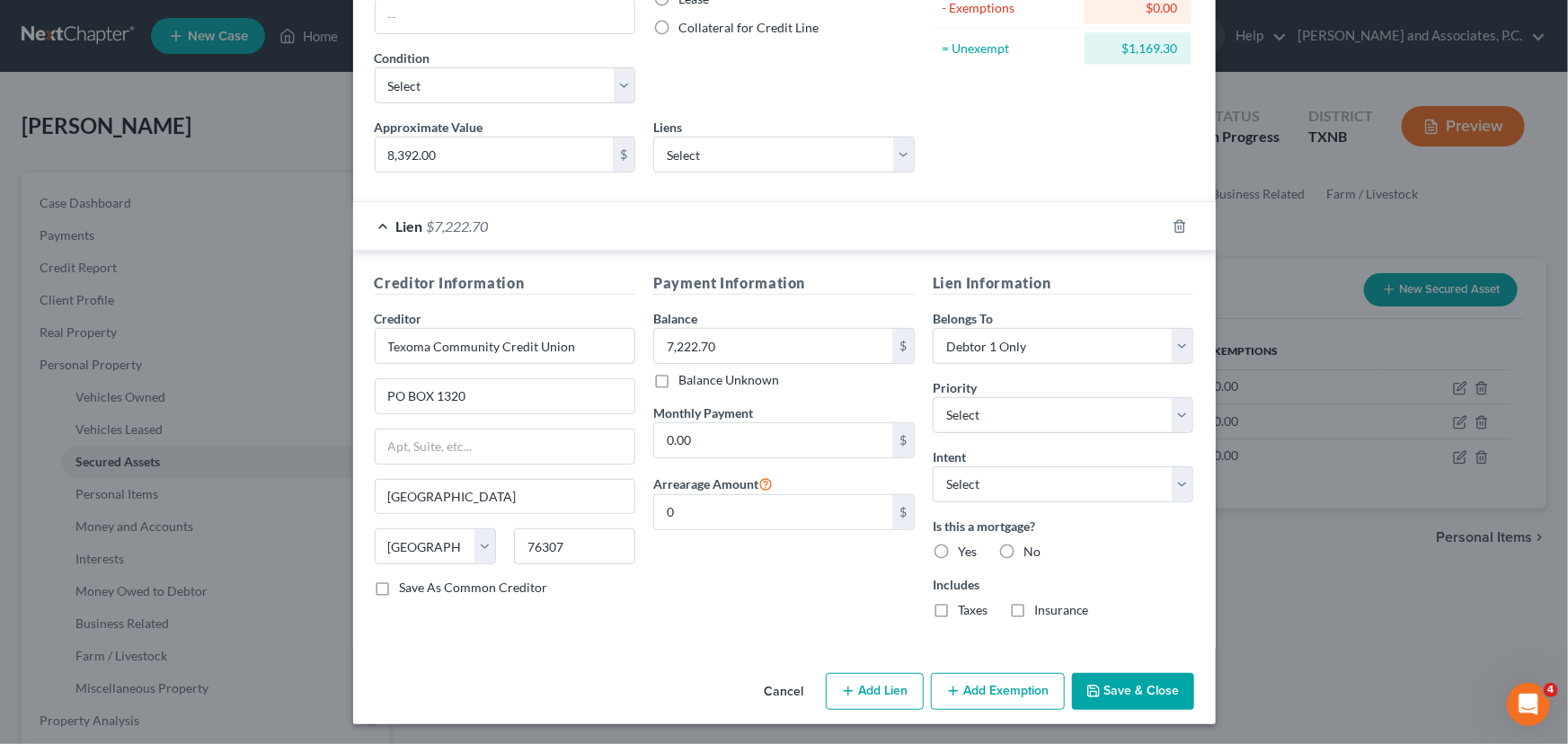
click at [1102, 696] on button "Save & Close" at bounding box center [1133, 692] width 122 height 38
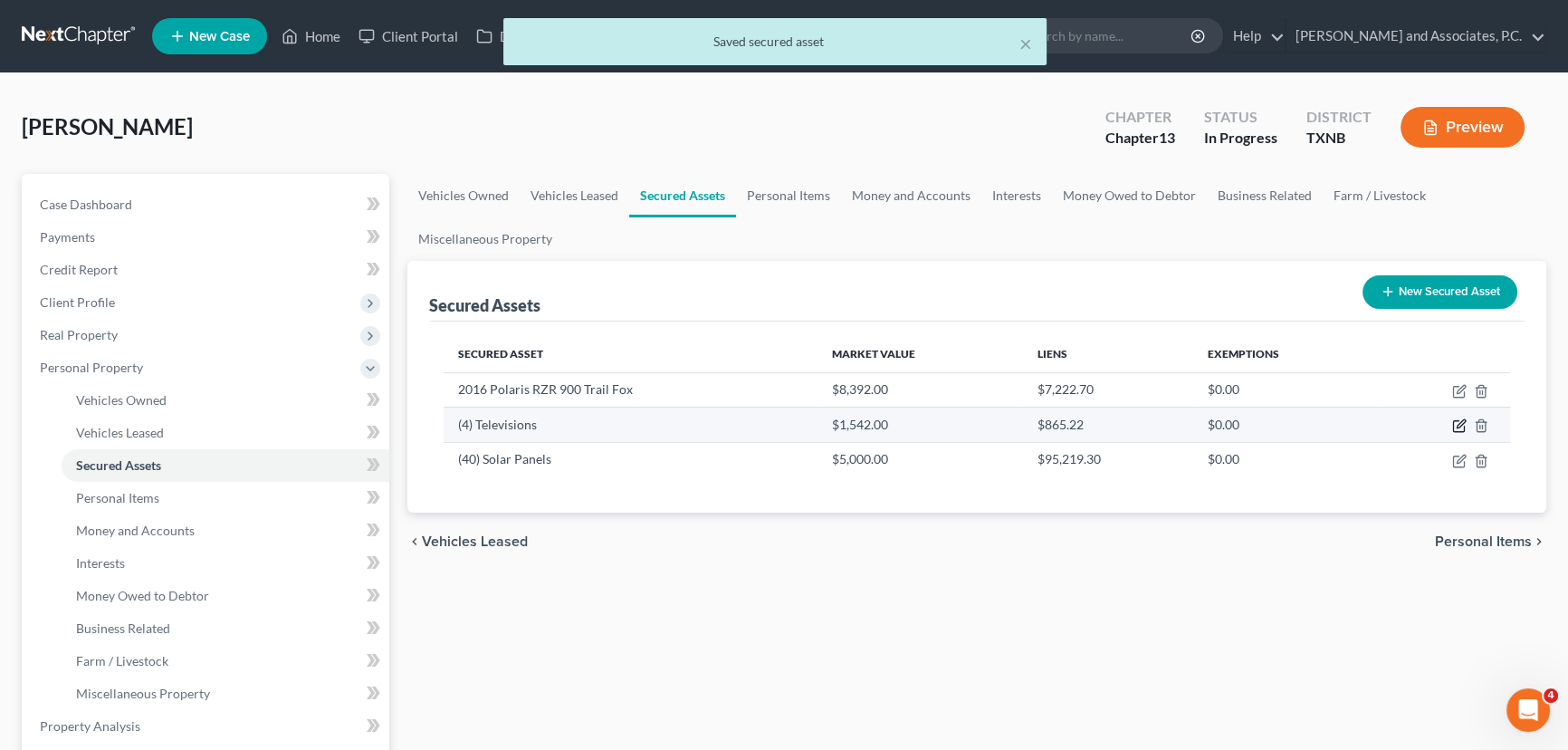
click at [1460, 424] on icon "button" at bounding box center [1459, 425] width 14 height 14
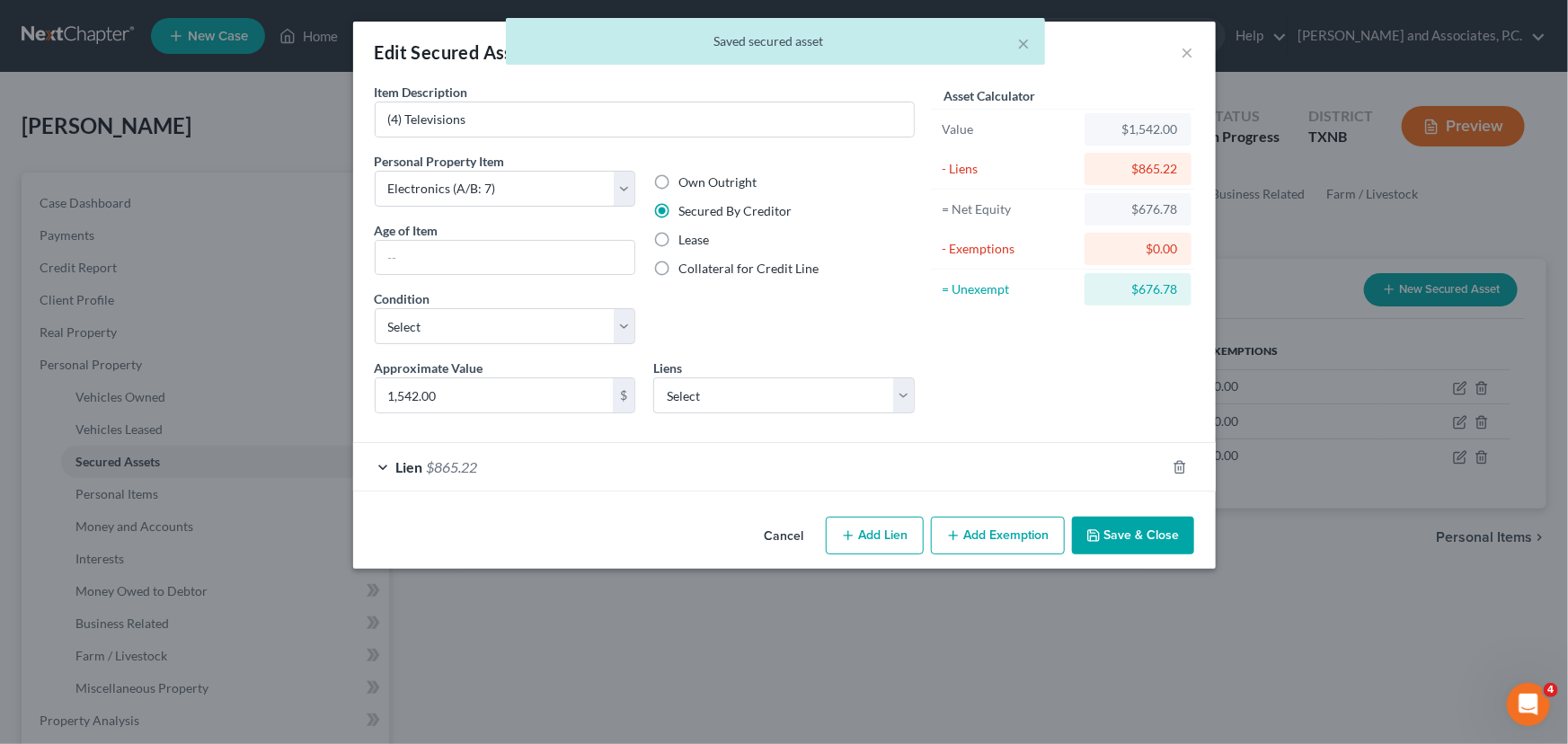
click at [1193, 53] on div "× Saved secured asset" at bounding box center [775, 46] width 1568 height 56
click at [1186, 50] on div "× Saved secured asset" at bounding box center [775, 46] width 1568 height 56
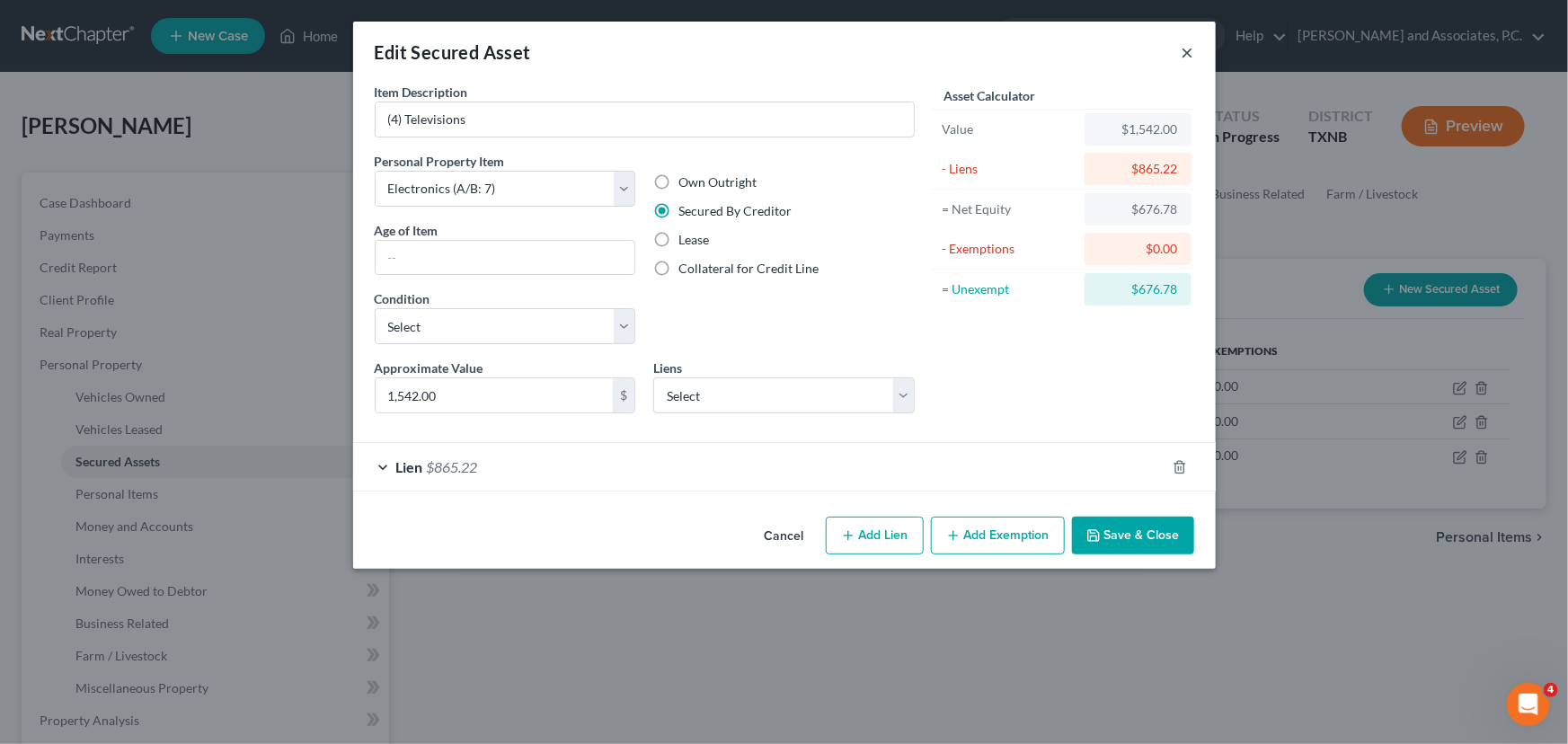
click at [1186, 50] on button "×" at bounding box center [1187, 51] width 12 height 22
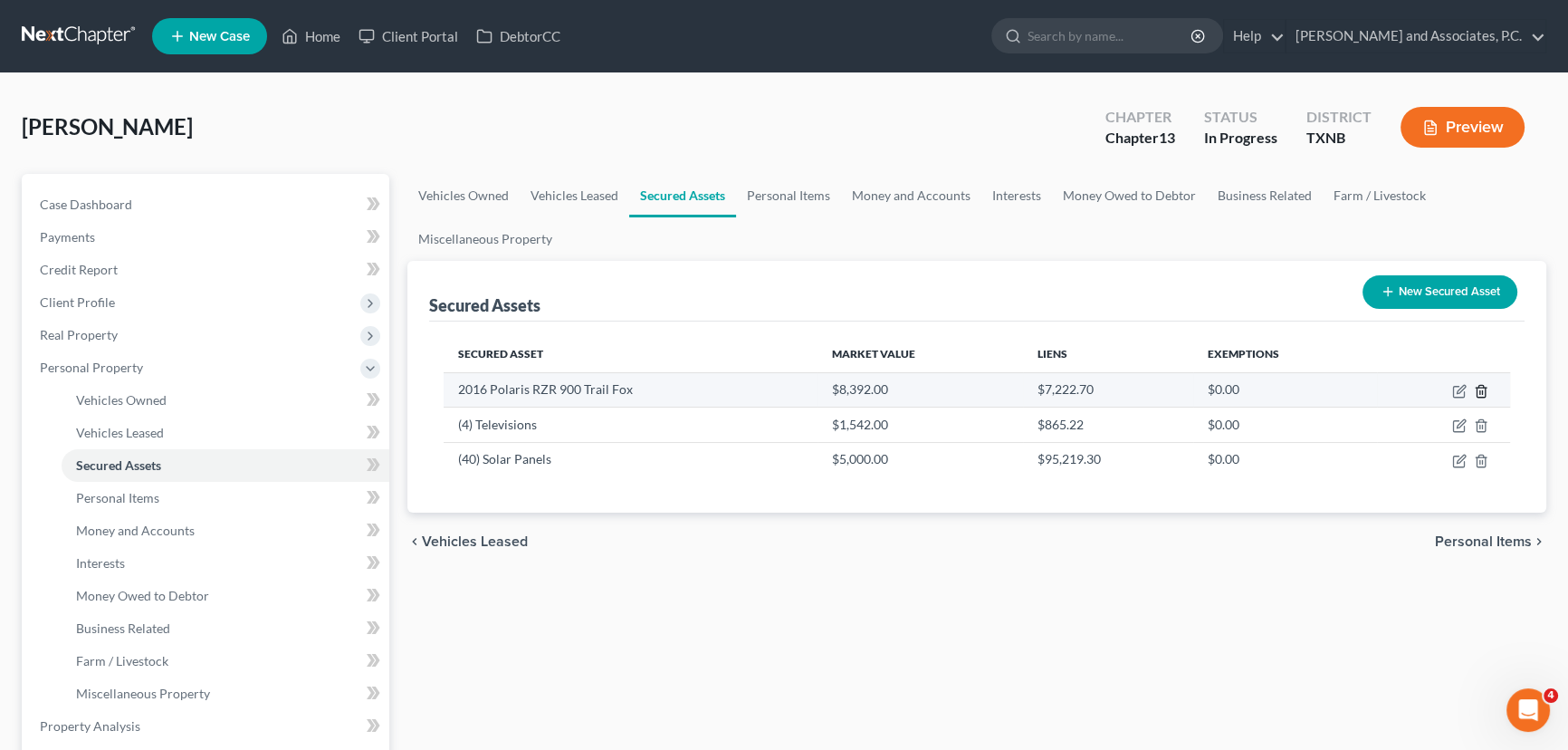
click at [1484, 386] on icon "button" at bounding box center [1480, 390] width 8 height 12
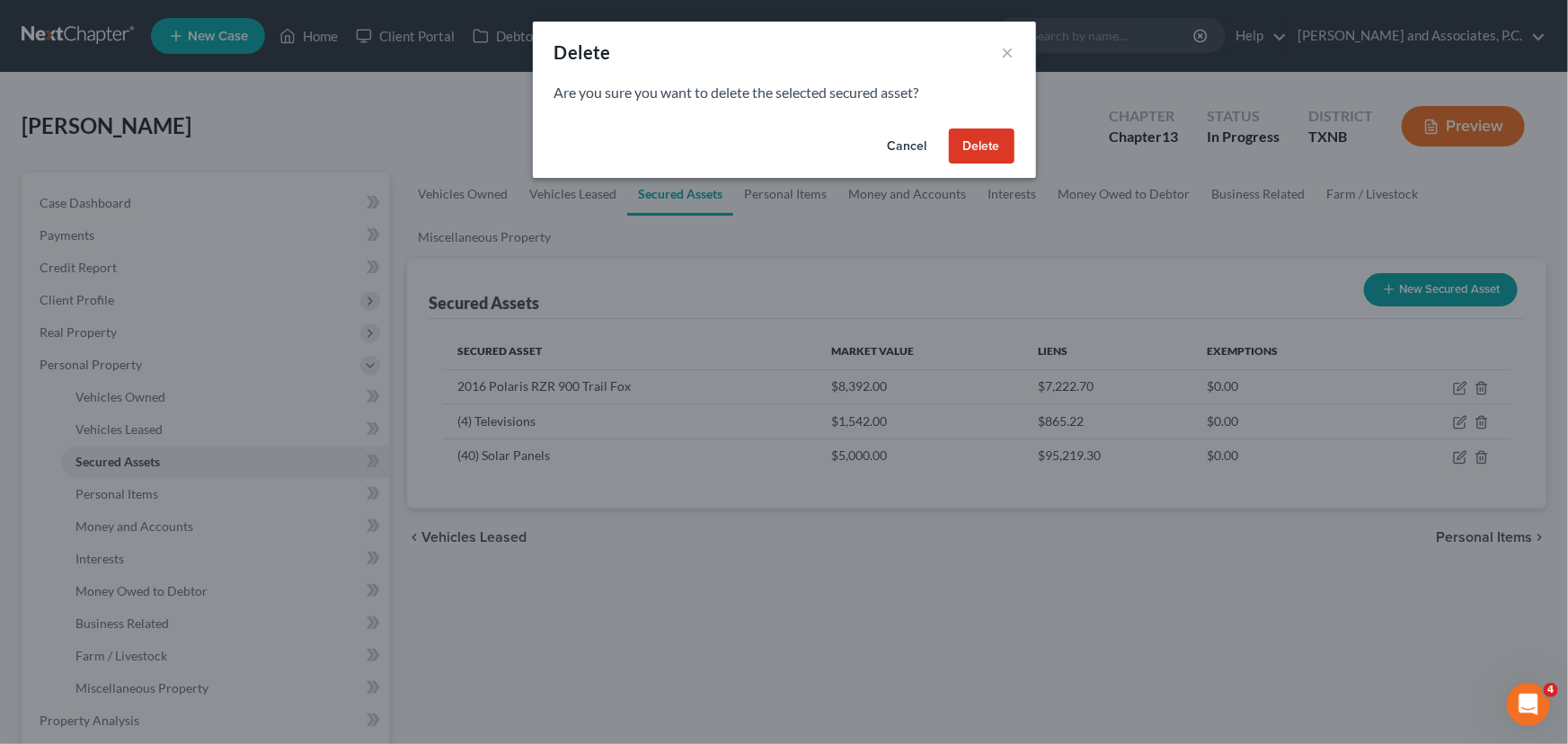
click at [972, 151] on button "Delete" at bounding box center [982, 147] width 66 height 36
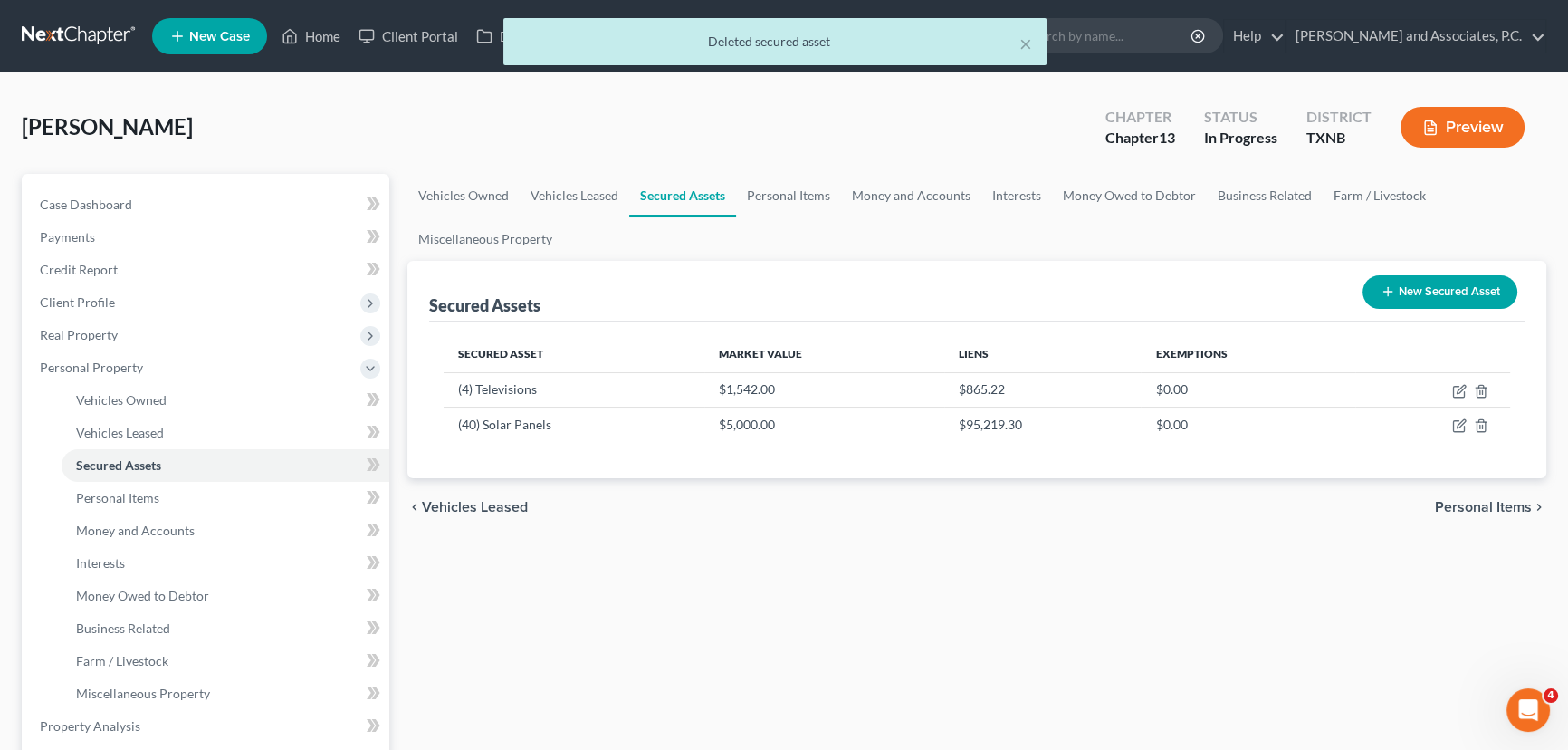
click at [926, 503] on div "chevron_left Vehicles Leased Personal Items chevron_right" at bounding box center [976, 506] width 1138 height 58
click at [1455, 388] on icon "button" at bounding box center [1459, 390] width 14 height 14
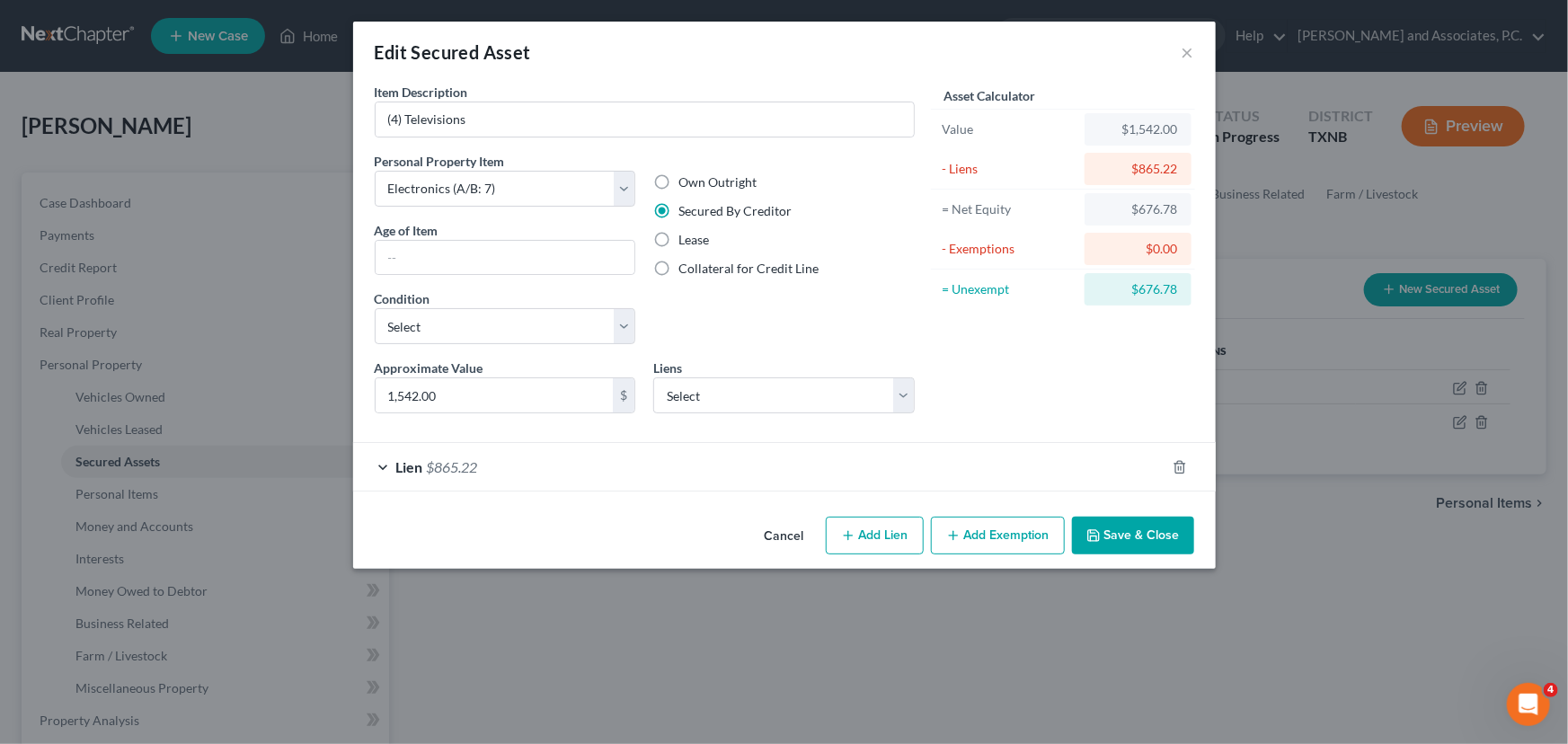
click at [515, 465] on div "Lien $865.22" at bounding box center [759, 466] width 812 height 48
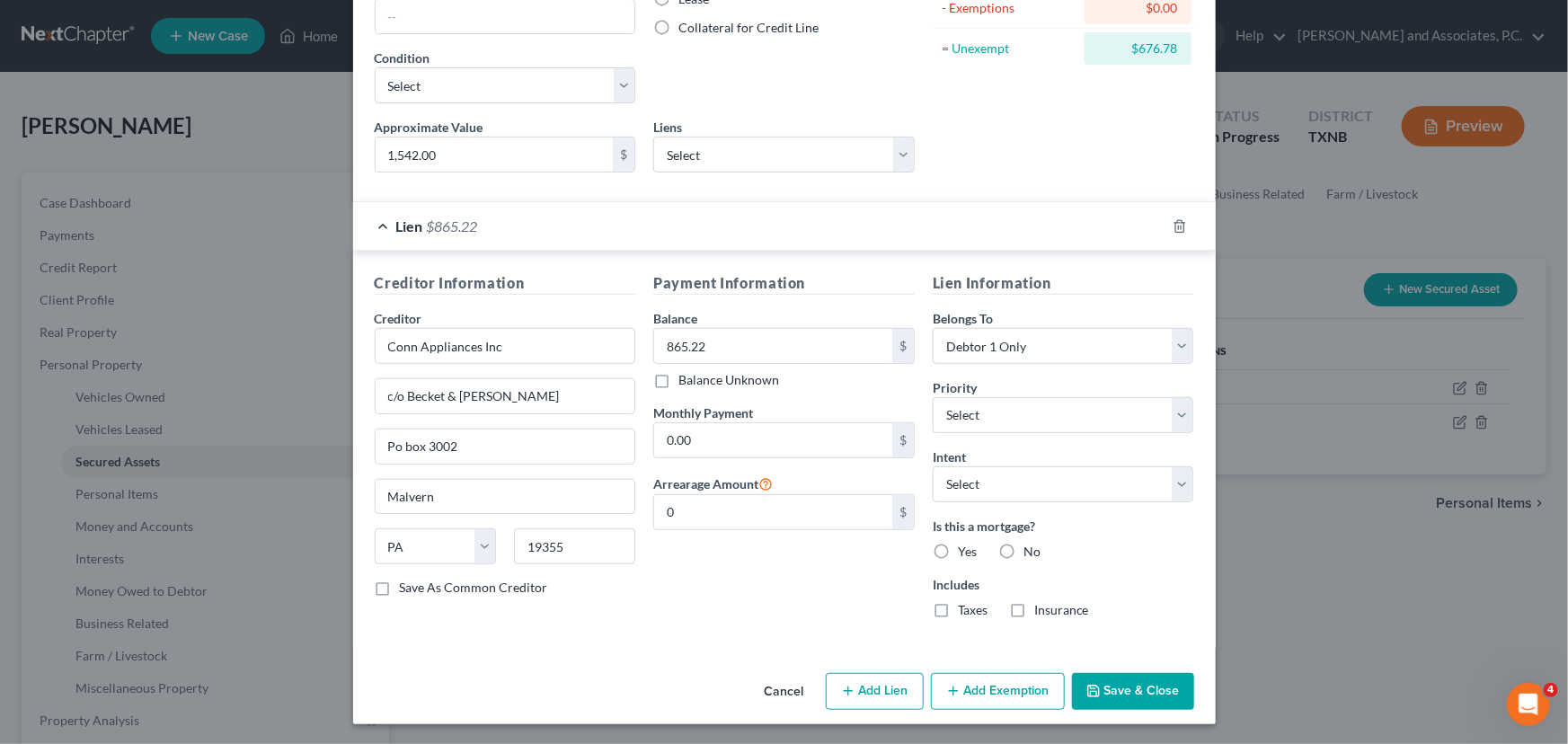
click at [1123, 691] on button "Save & Close" at bounding box center [1133, 692] width 122 height 38
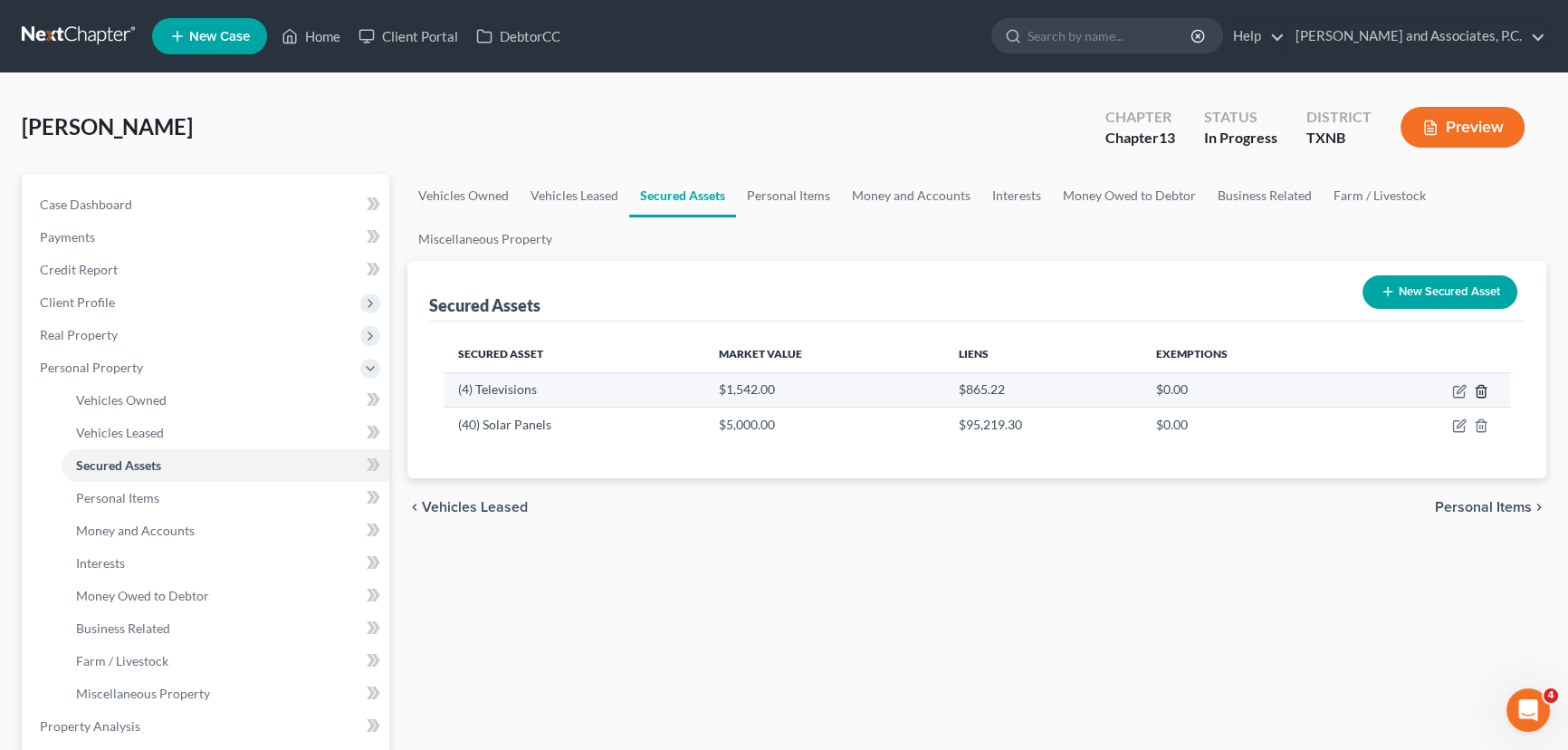
click at [1476, 385] on icon "button" at bounding box center [1481, 390] width 14 height 14
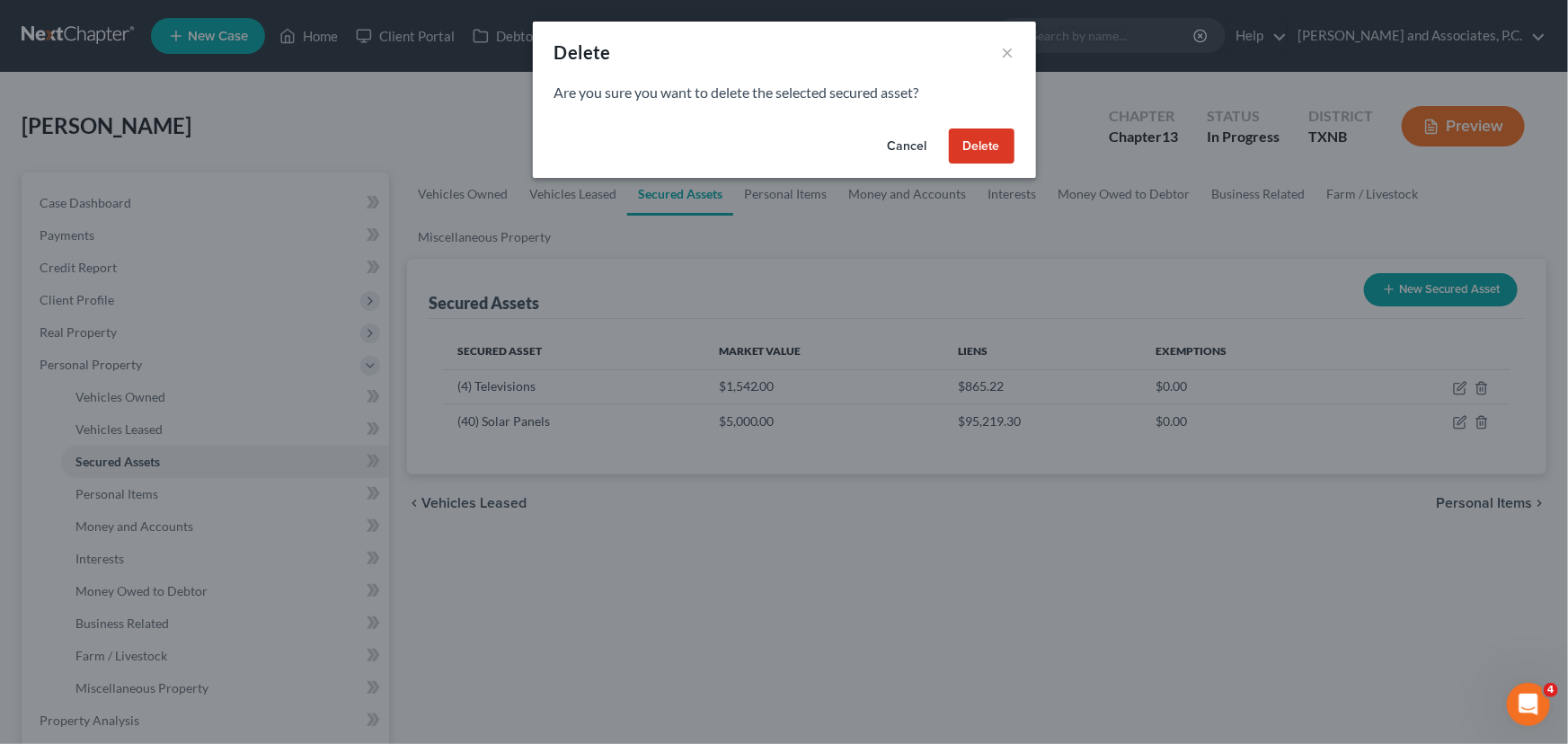
click at [987, 149] on button "Delete" at bounding box center [982, 147] width 66 height 36
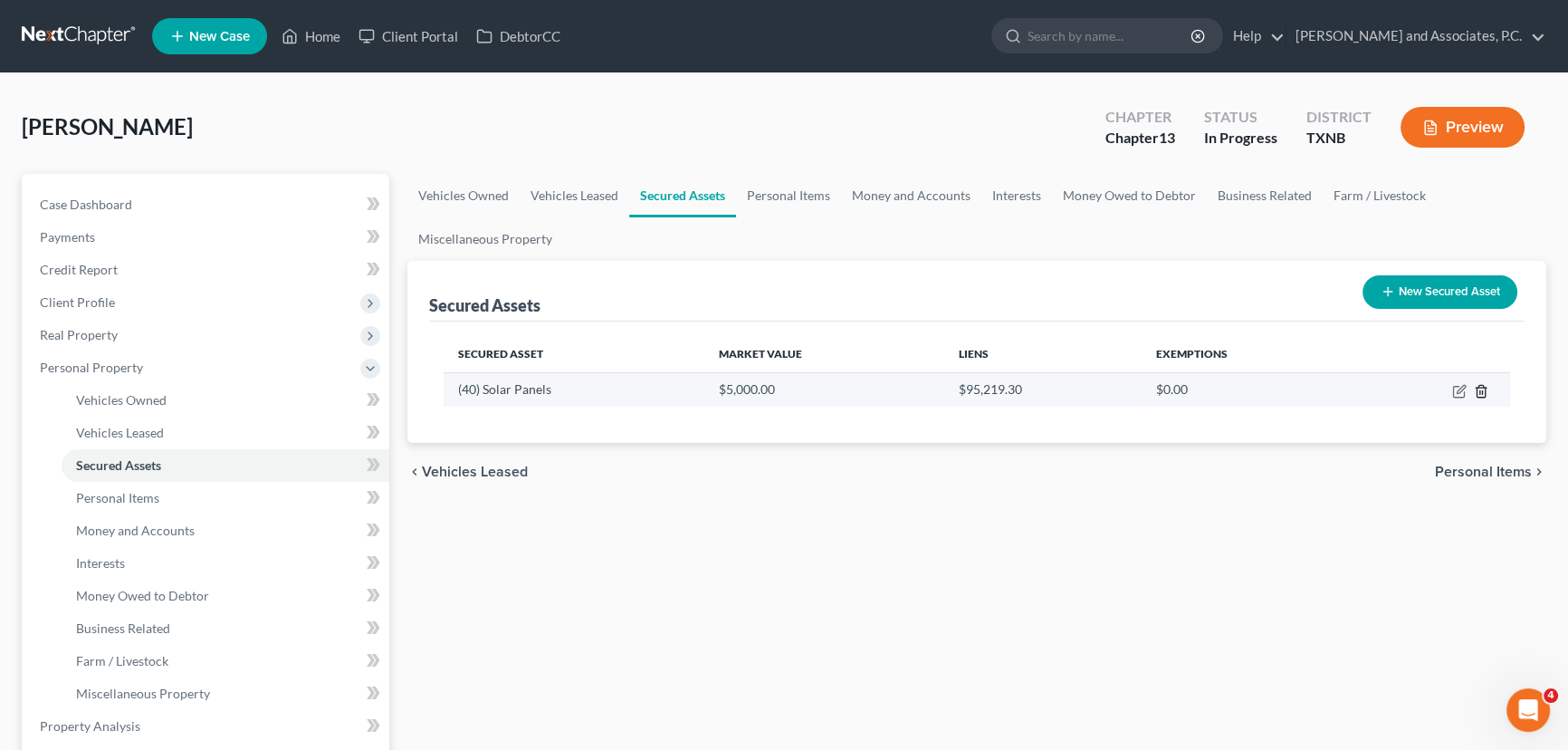
click at [1477, 388] on icon "button" at bounding box center [1481, 390] width 14 height 14
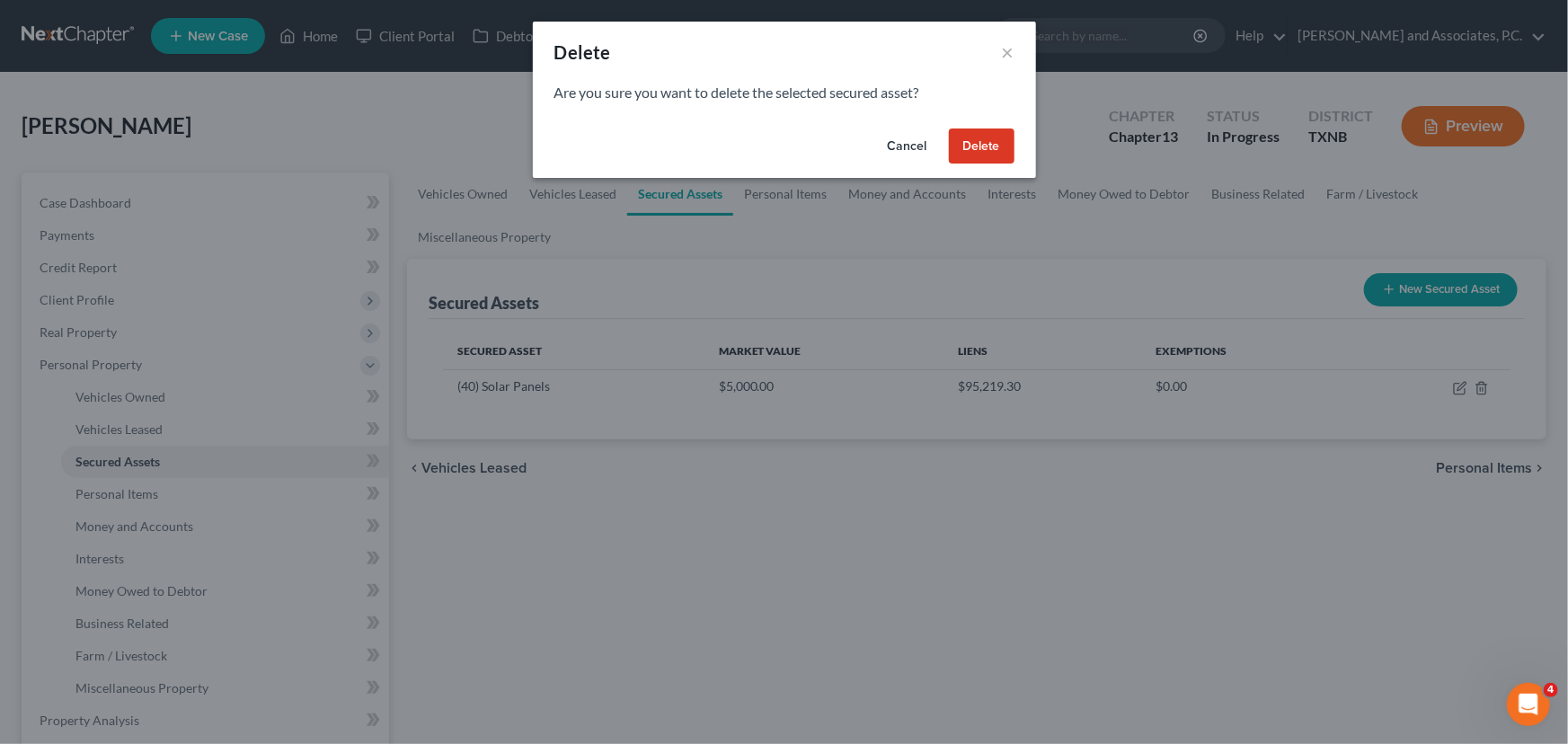
click at [969, 149] on button "Delete" at bounding box center [982, 147] width 66 height 36
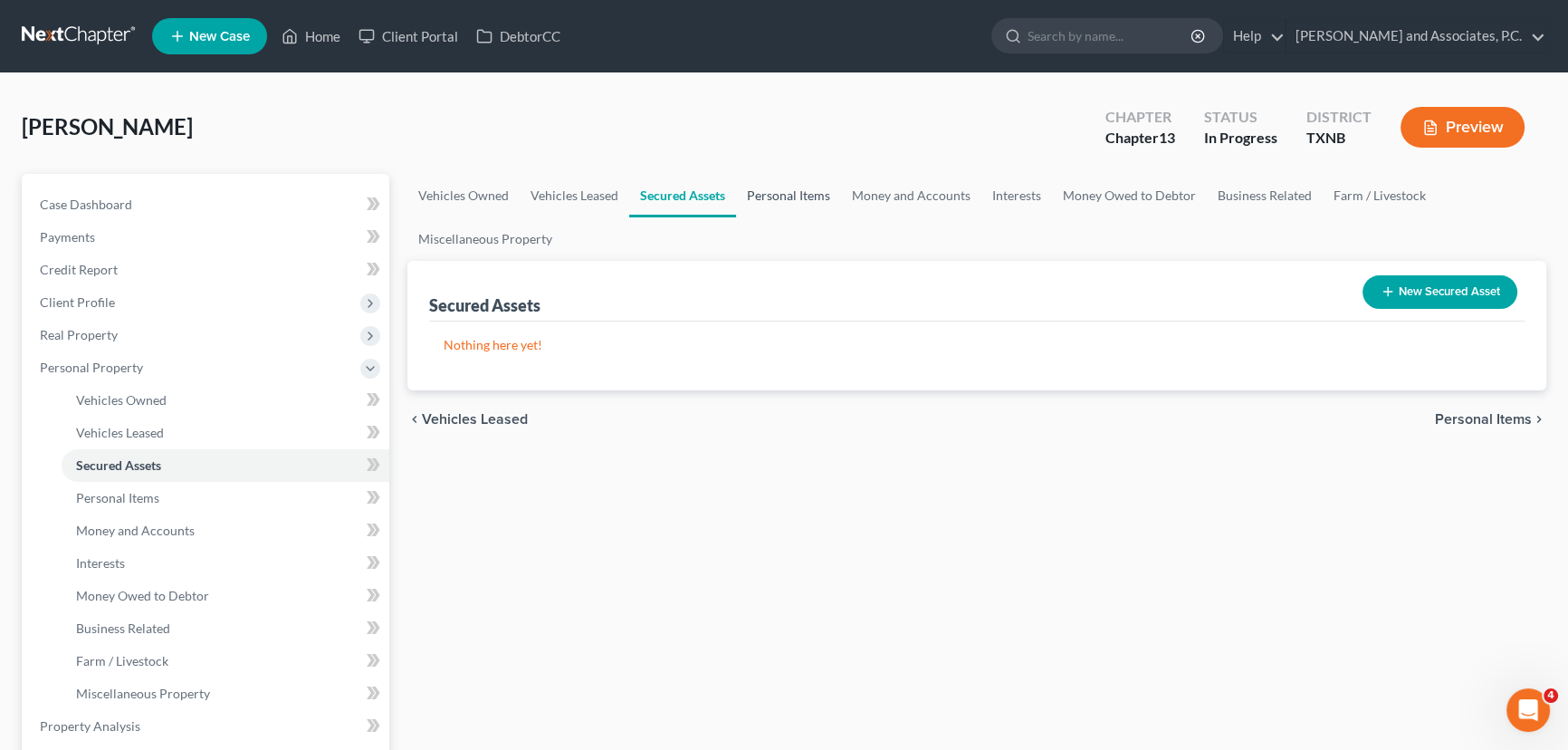
click at [800, 198] on link "Personal Items" at bounding box center [787, 195] width 105 height 43
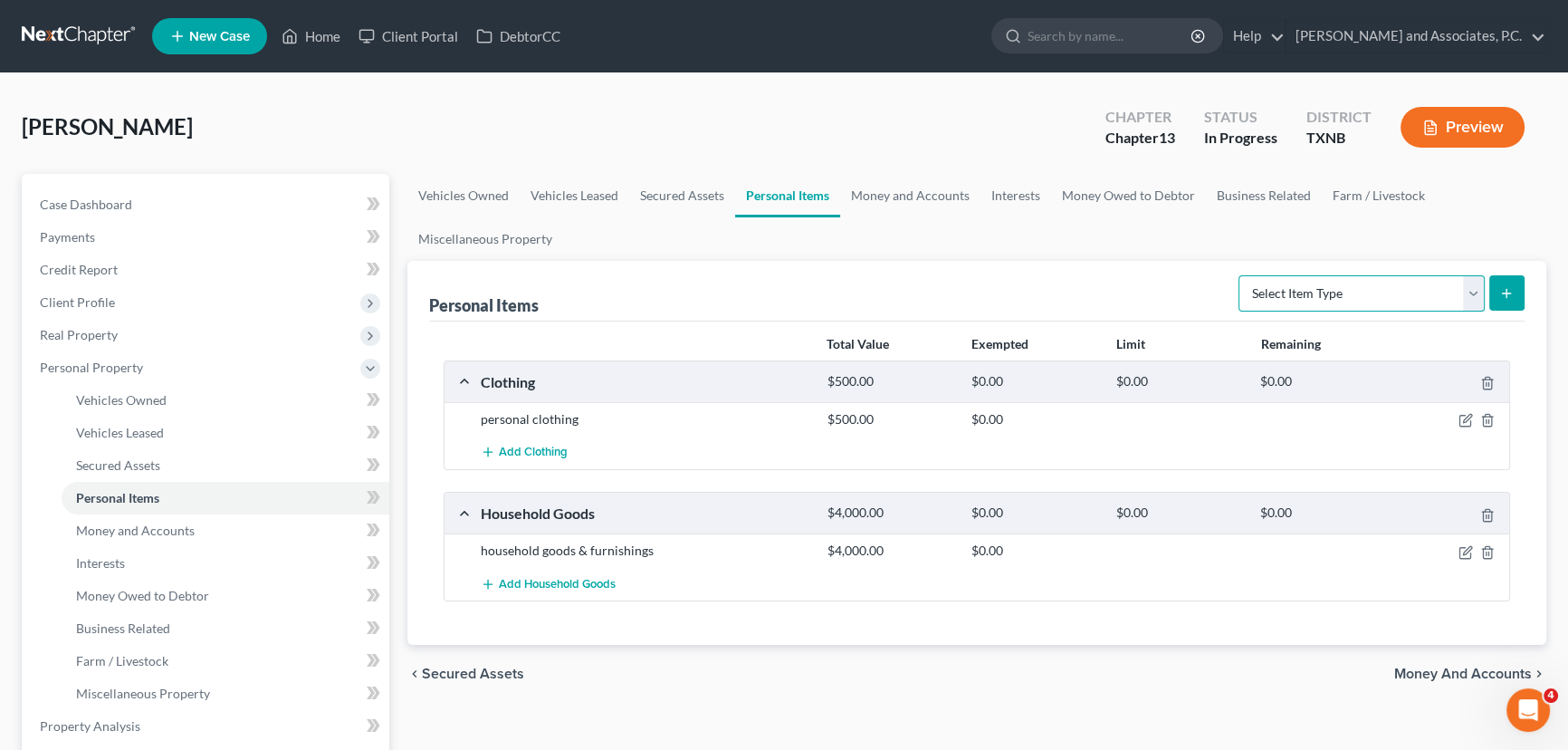
click at [1324, 292] on select "Select Item Type Clothing (A/B: 11) Collectibles Of Value (A/B: 8) Electronics …" at bounding box center [1361, 293] width 246 height 36
click at [1129, 254] on ul "Vehicles Owned Vehicles Leased Secured Assets Personal Items Money and Accounts…" at bounding box center [976, 217] width 1138 height 87
click at [1348, 293] on select "Select Item Type Clothing (A/B: 11) Collectibles Of Value (A/B: 8) Electronics …" at bounding box center [1361, 293] width 246 height 36
click at [1241, 275] on select "Select Item Type Clothing (A/B: 11) Collectibles Of Value (A/B: 8) Electronics …" at bounding box center [1361, 293] width 246 height 36
click at [1509, 293] on icon "submit" at bounding box center [1506, 293] width 14 height 14
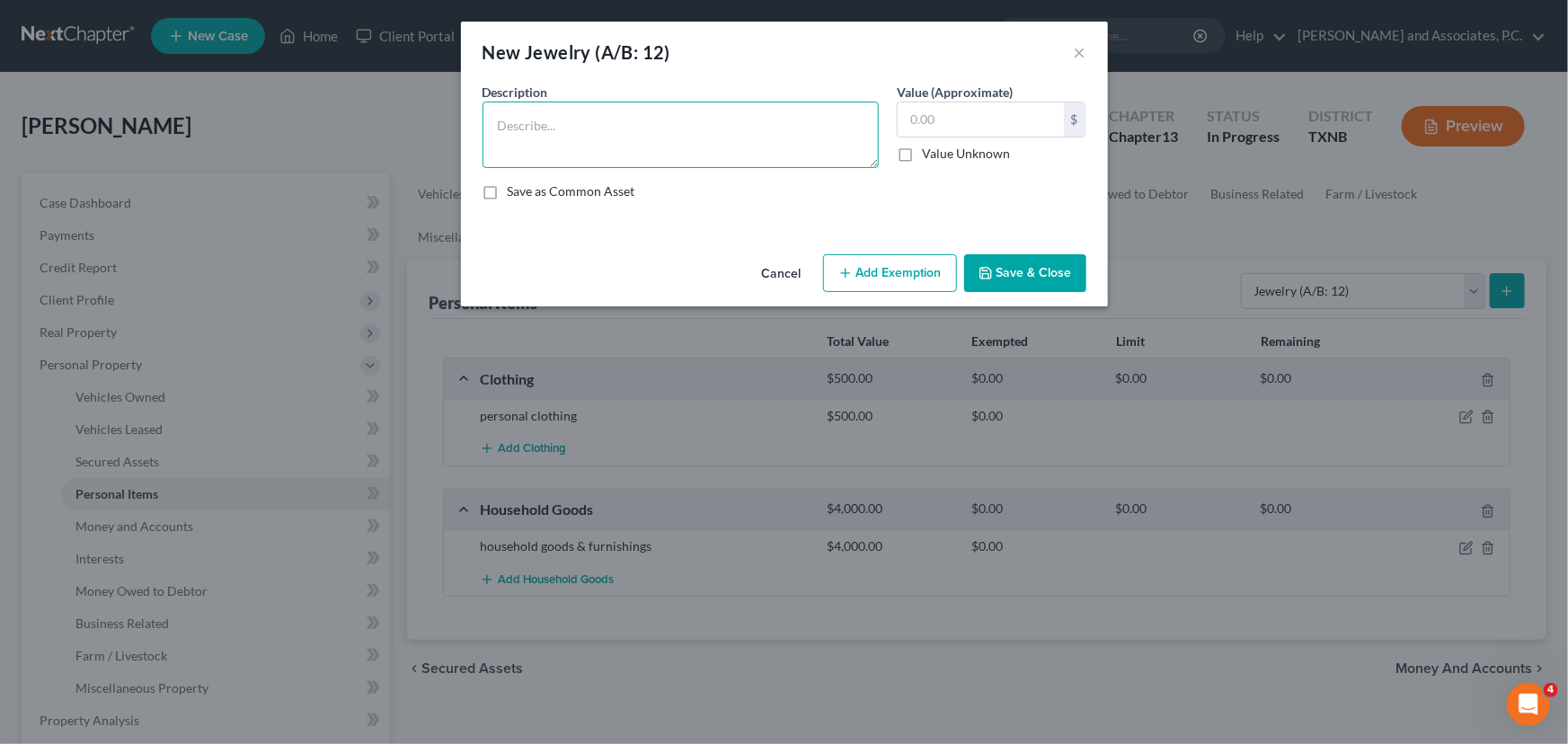
click at [505, 111] on textarea at bounding box center [681, 135] width 396 height 67
drag, startPoint x: 1011, startPoint y: 269, endPoint x: 1019, endPoint y: 305, distance: 36.9
click at [1011, 270] on button "Save & Close" at bounding box center [1025, 273] width 122 height 38
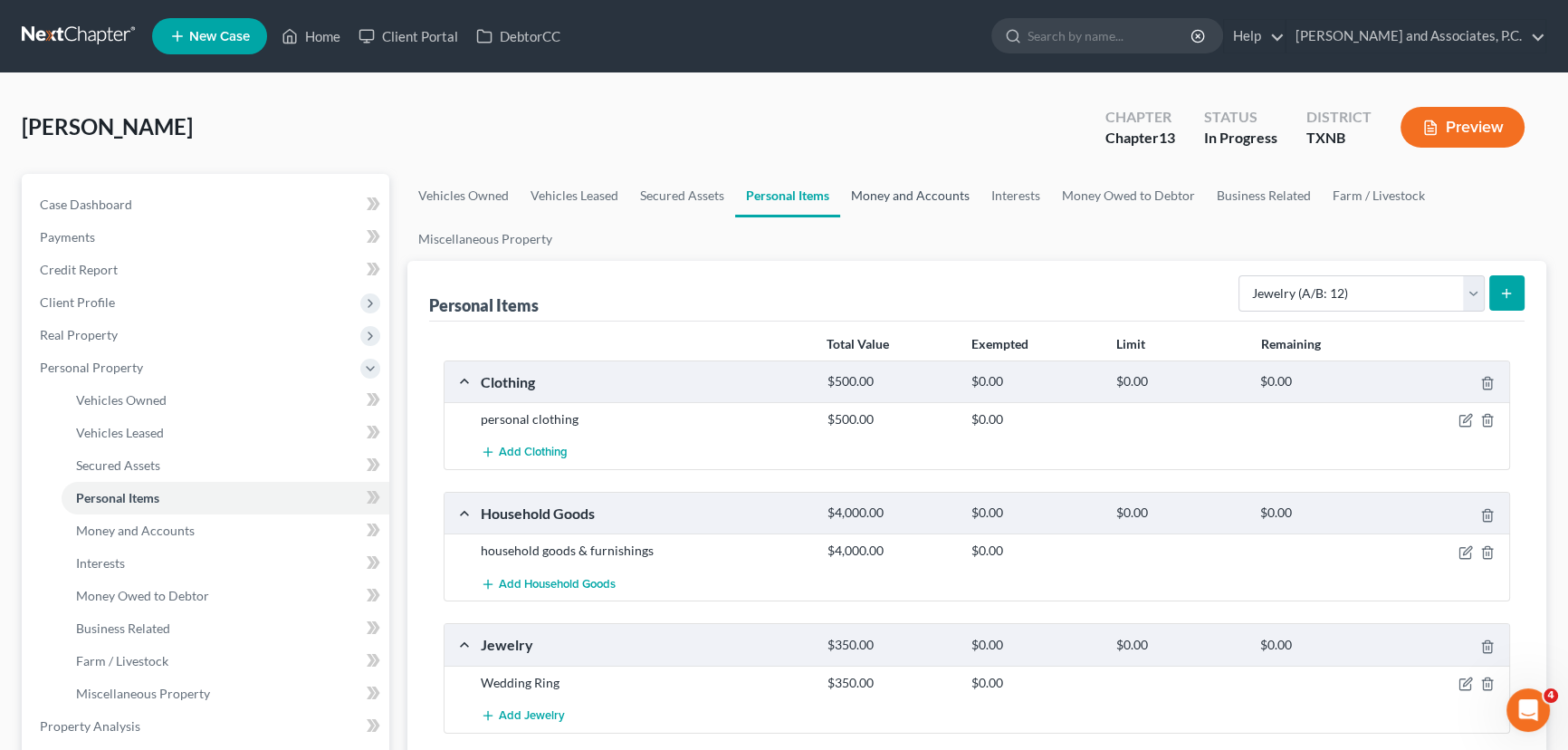
drag, startPoint x: 886, startPoint y: 199, endPoint x: 902, endPoint y: 190, distance: 18.4
click at [886, 199] on link "Money and Accounts" at bounding box center [910, 195] width 140 height 43
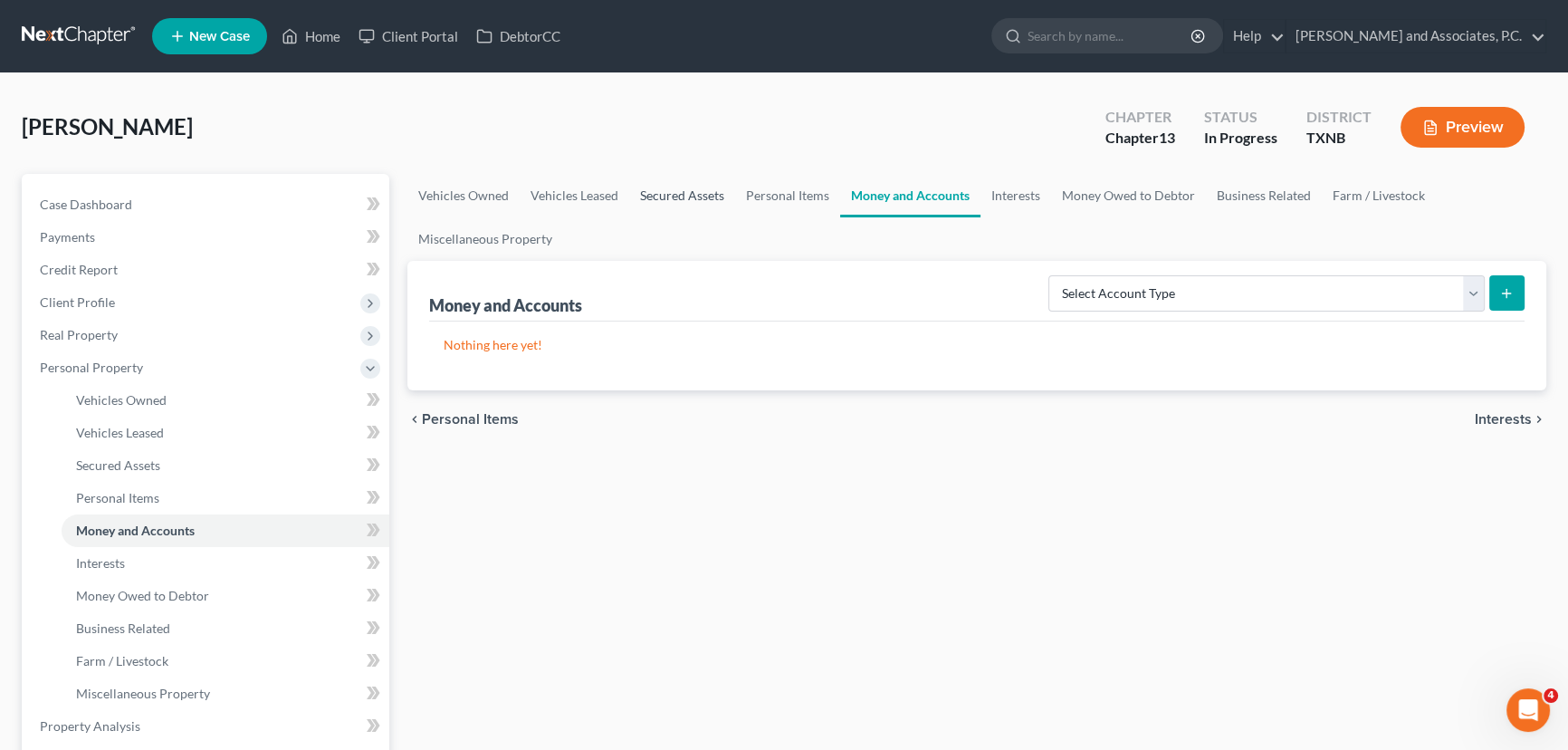
click at [652, 191] on link "Secured Assets" at bounding box center [682, 195] width 105 height 43
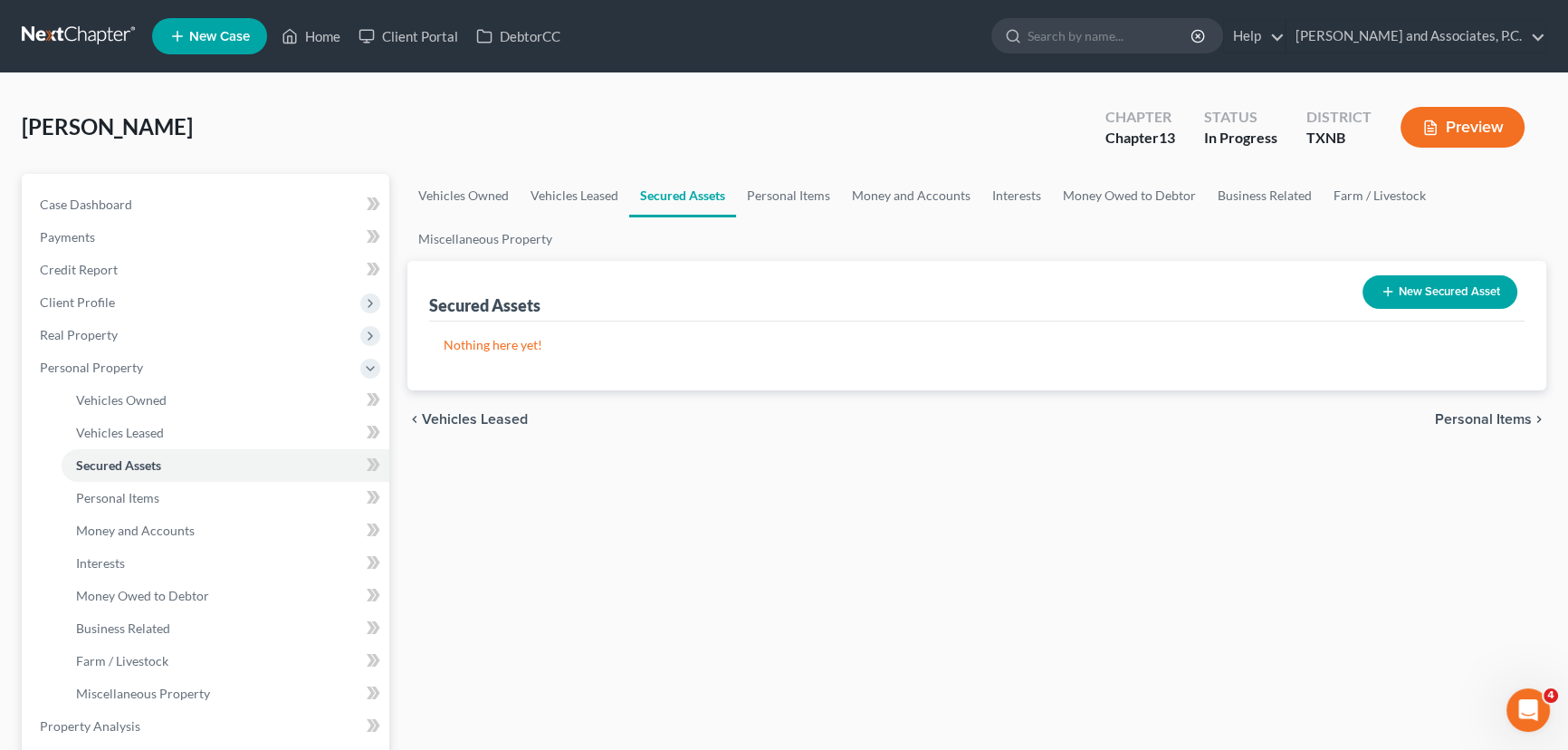
click at [1430, 297] on button "New Secured Asset" at bounding box center [1439, 292] width 154 height 34
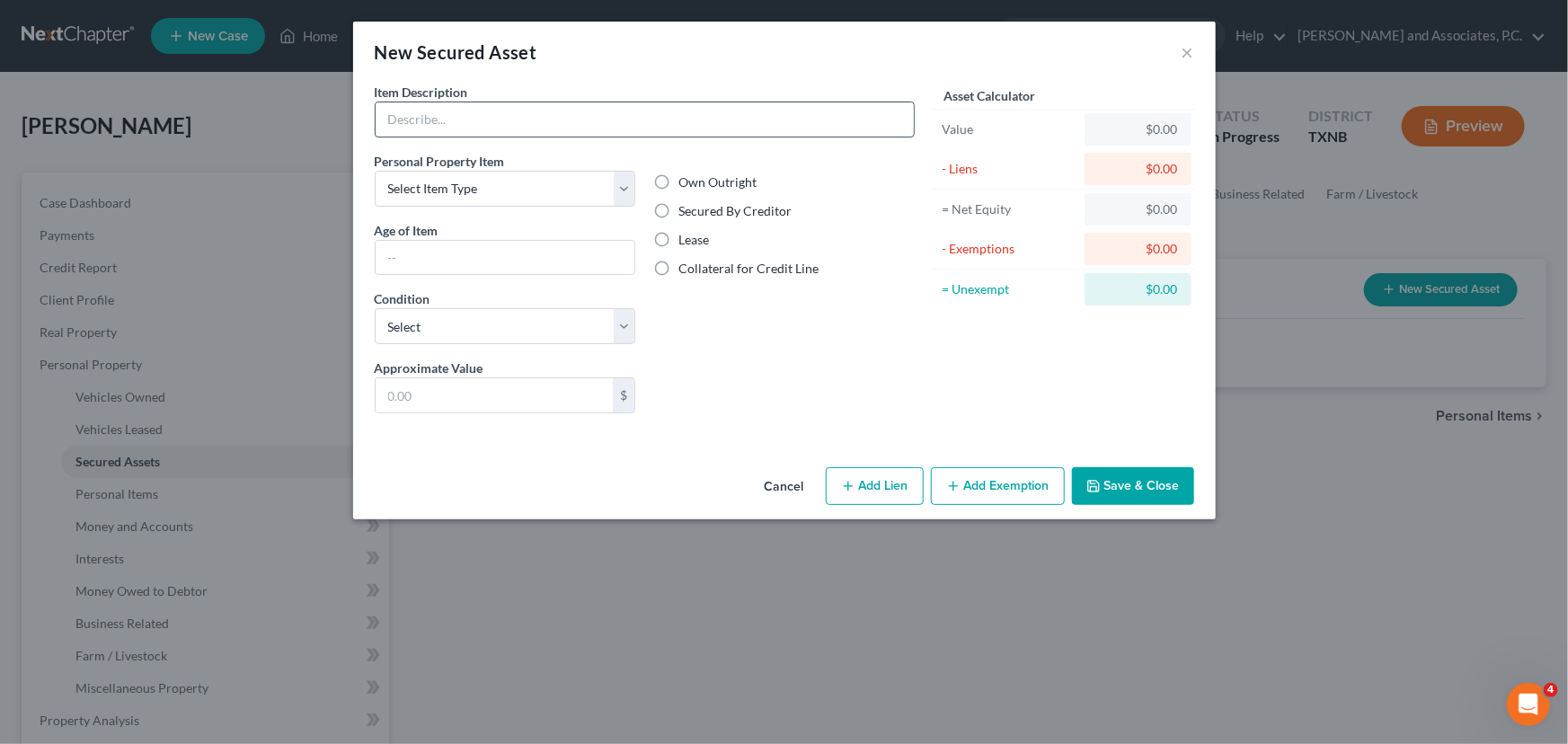
click at [419, 115] on input "text" at bounding box center [645, 120] width 538 height 34
click at [526, 264] on input "text" at bounding box center [506, 258] width 260 height 34
click at [679, 210] on label "Secured By Creditor" at bounding box center [735, 210] width 113 height 18
click at [685, 210] on input "Secured By Creditor" at bounding box center [691, 207] width 11 height 11
click at [507, 255] on input "text" at bounding box center [506, 258] width 260 height 34
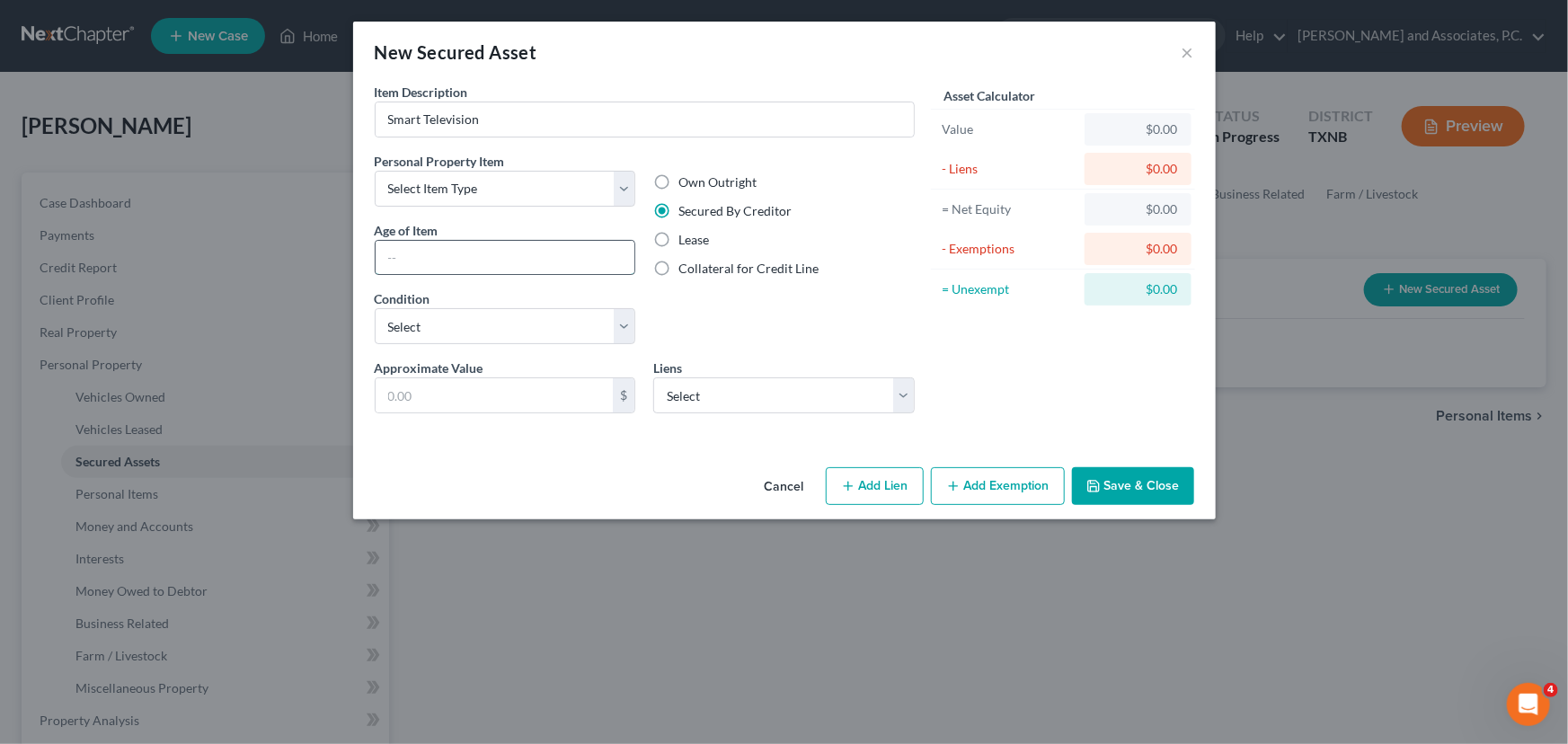
click at [512, 258] on input "text" at bounding box center [506, 258] width 260 height 34
click at [472, 317] on select "Select Excellent Very Good Good Fair Poor" at bounding box center [506, 326] width 262 height 36
click at [375, 308] on select "Select Excellent Very Good Good Fair Poor" at bounding box center [506, 326] width 262 height 36
click at [733, 401] on select "Select Citizens Bank NA - $259,489.91 New American Funding, LLC - $4,786.38 All…" at bounding box center [784, 395] width 262 height 36
click at [653, 377] on select "Select Citizens Bank NA - $259,489.91 New American Funding, LLC - $4,786.38 All…" at bounding box center [784, 395] width 262 height 36
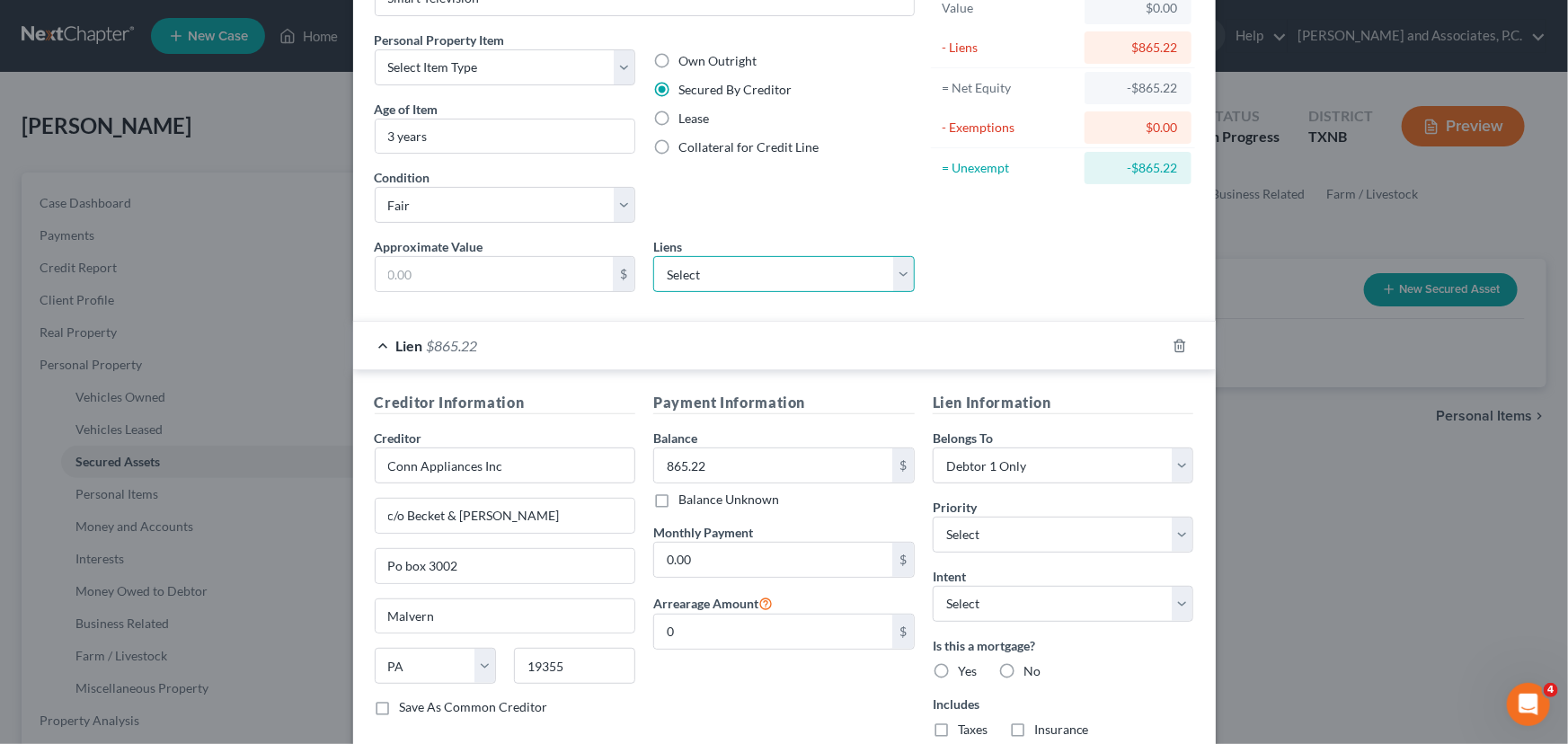
scroll to position [241, 0]
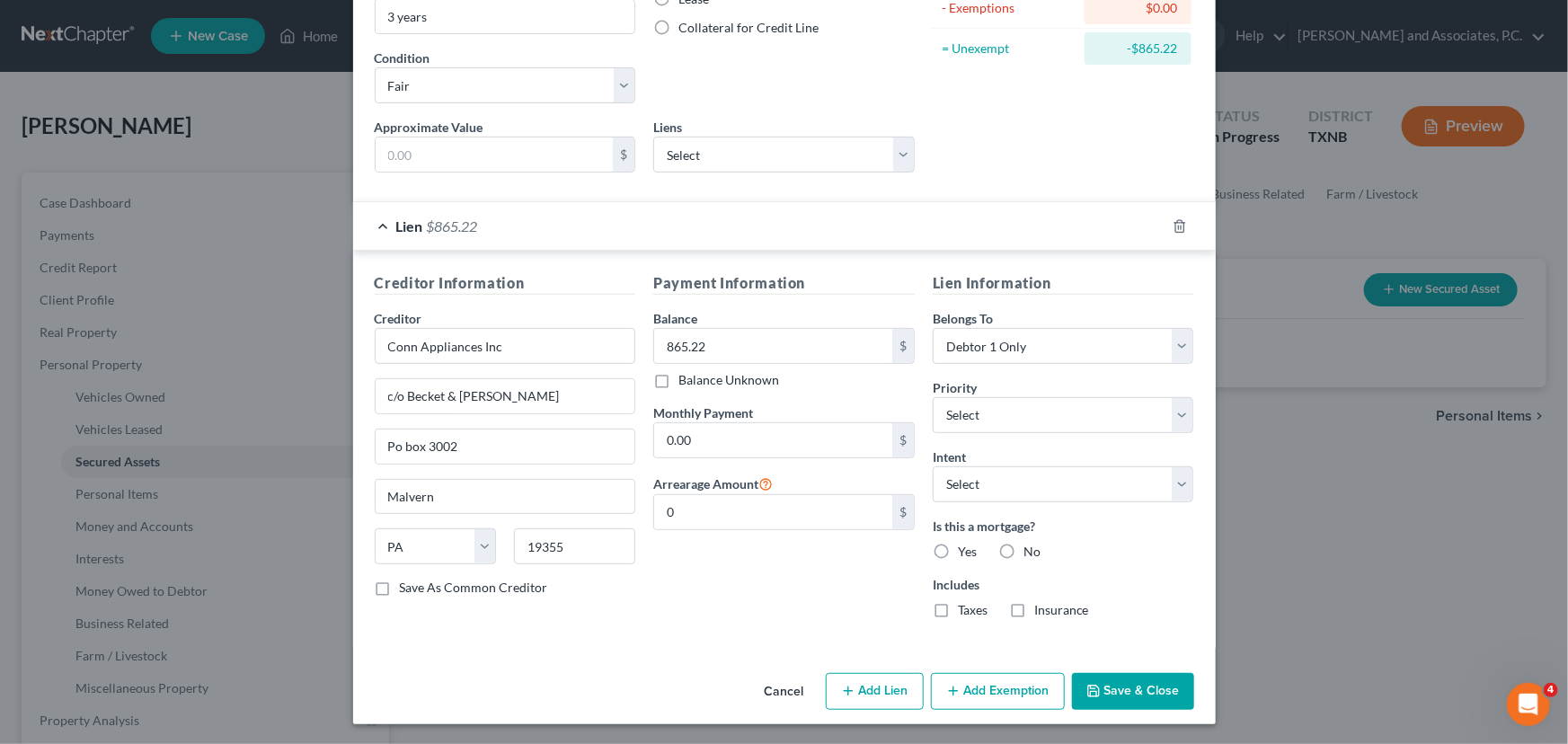
click at [1093, 676] on button "Save & Close" at bounding box center [1133, 692] width 122 height 38
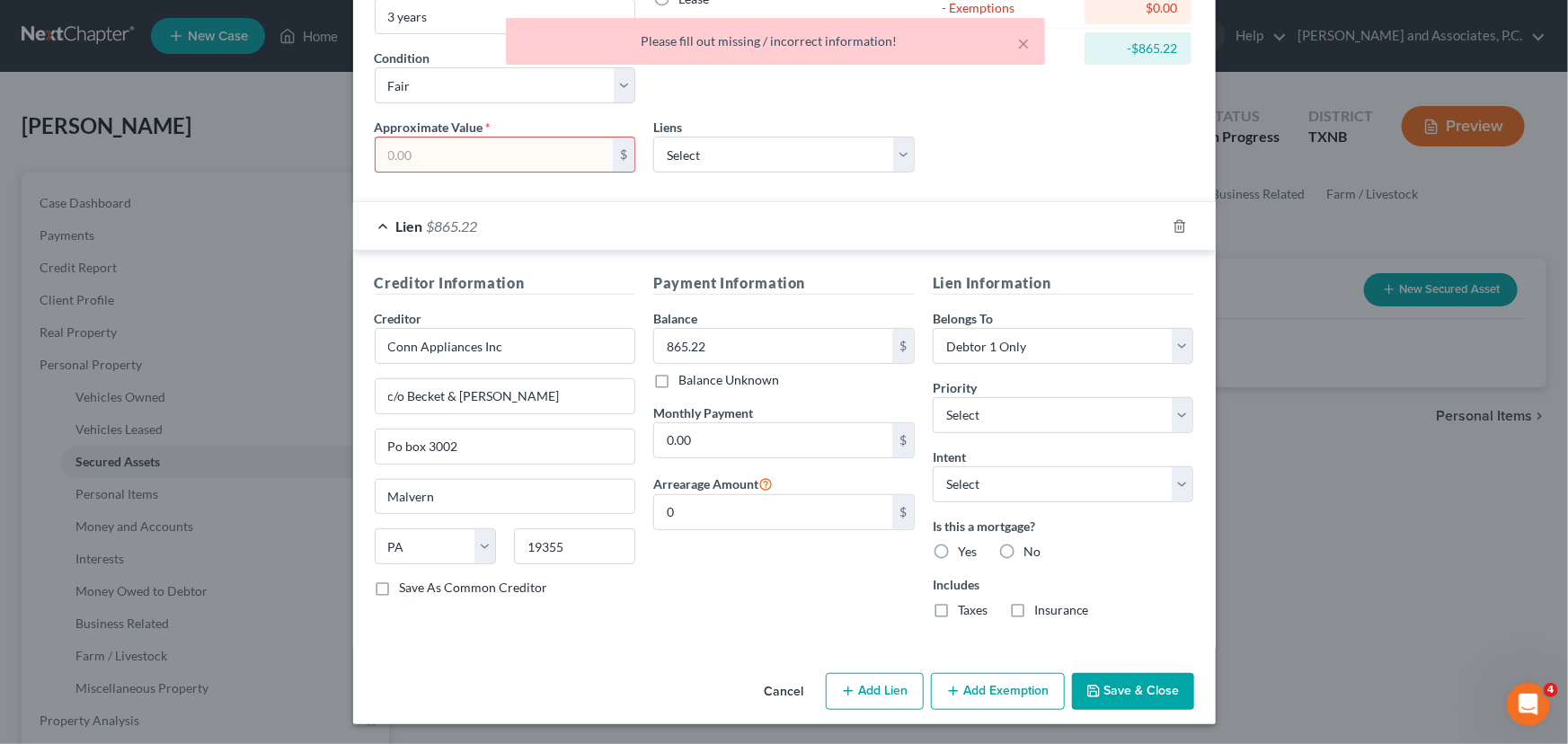
click at [422, 157] on input "text" at bounding box center [495, 154] width 238 height 34
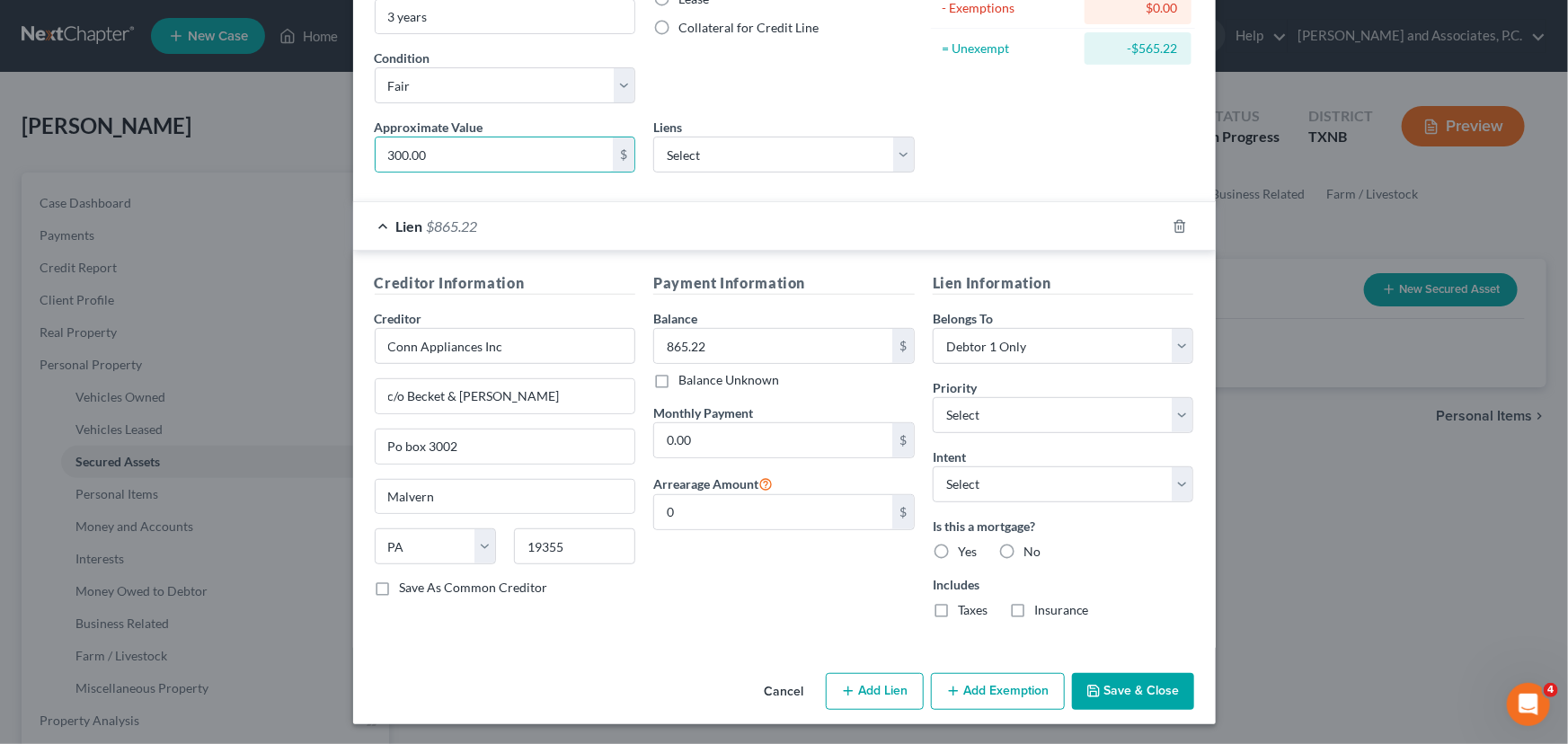
click at [1143, 684] on button "Save & Close" at bounding box center [1133, 692] width 122 height 38
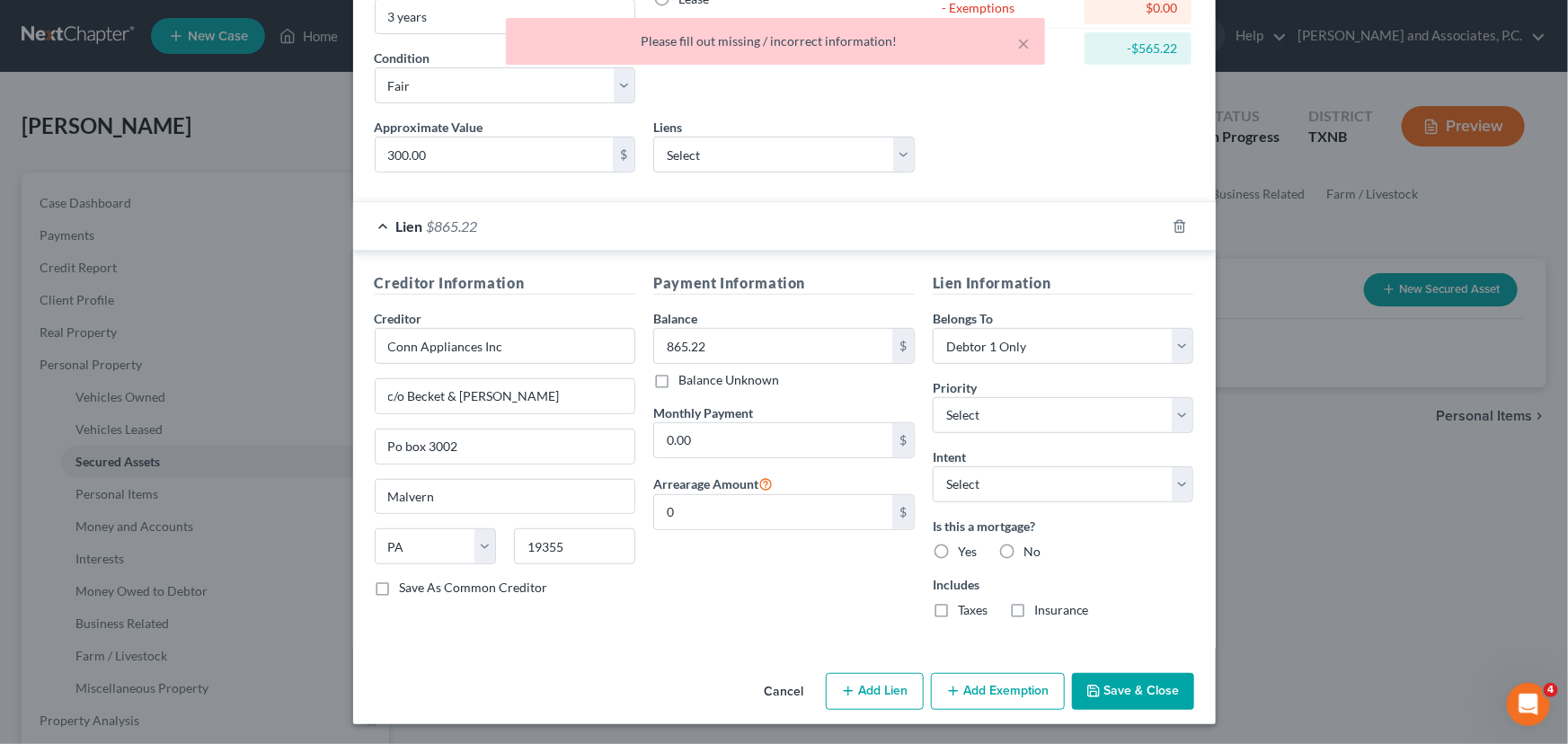
scroll to position [0, 0]
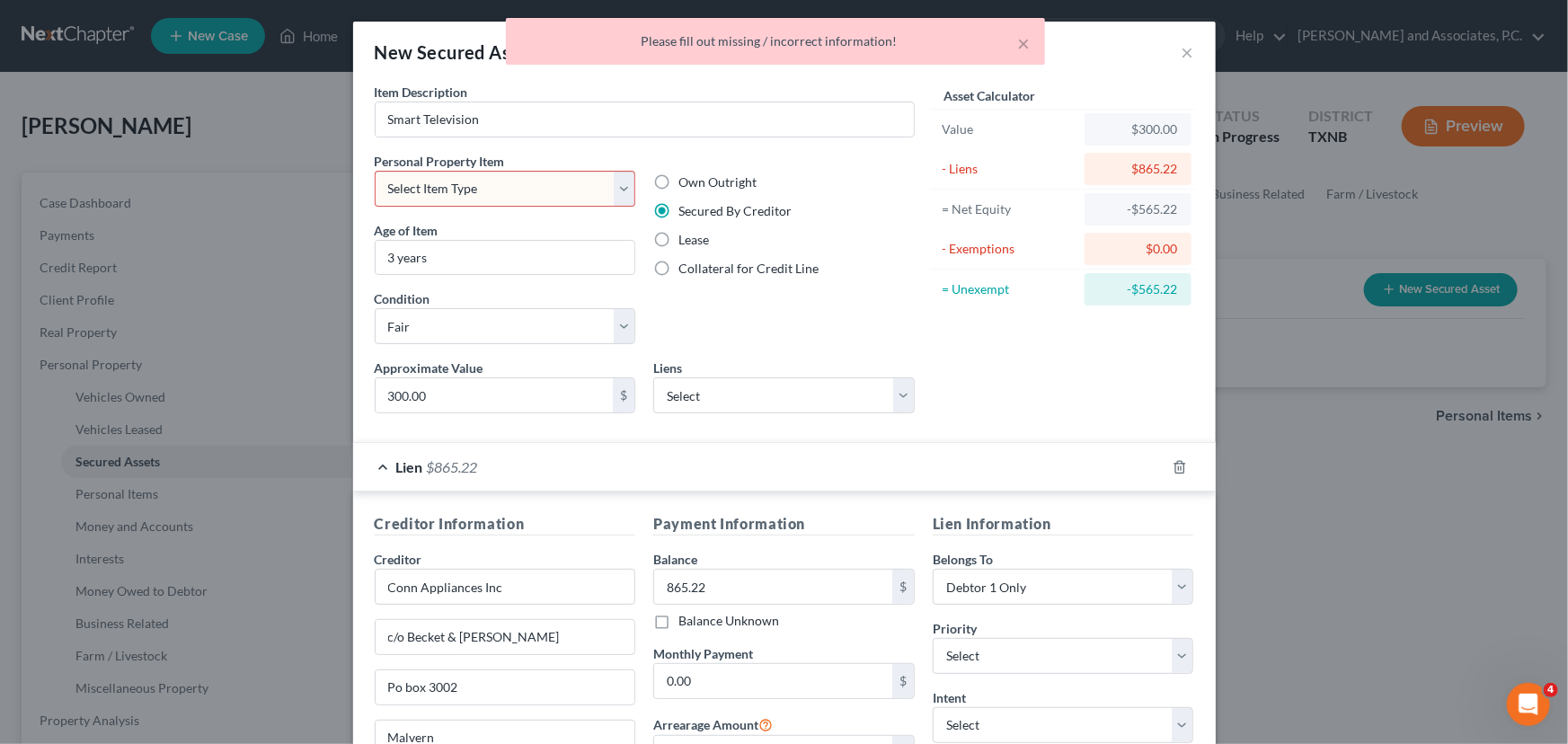
click at [530, 192] on select "Select Item Type Clothing (A/B: 11) Collectibles Of Value (A/B: 8) Electronics …" at bounding box center [506, 188] width 262 height 36
click at [375, 170] on select "Select Item Type Clothing (A/B: 11) Collectibles Of Value (A/B: 8) Electronics …" at bounding box center [506, 188] width 262 height 36
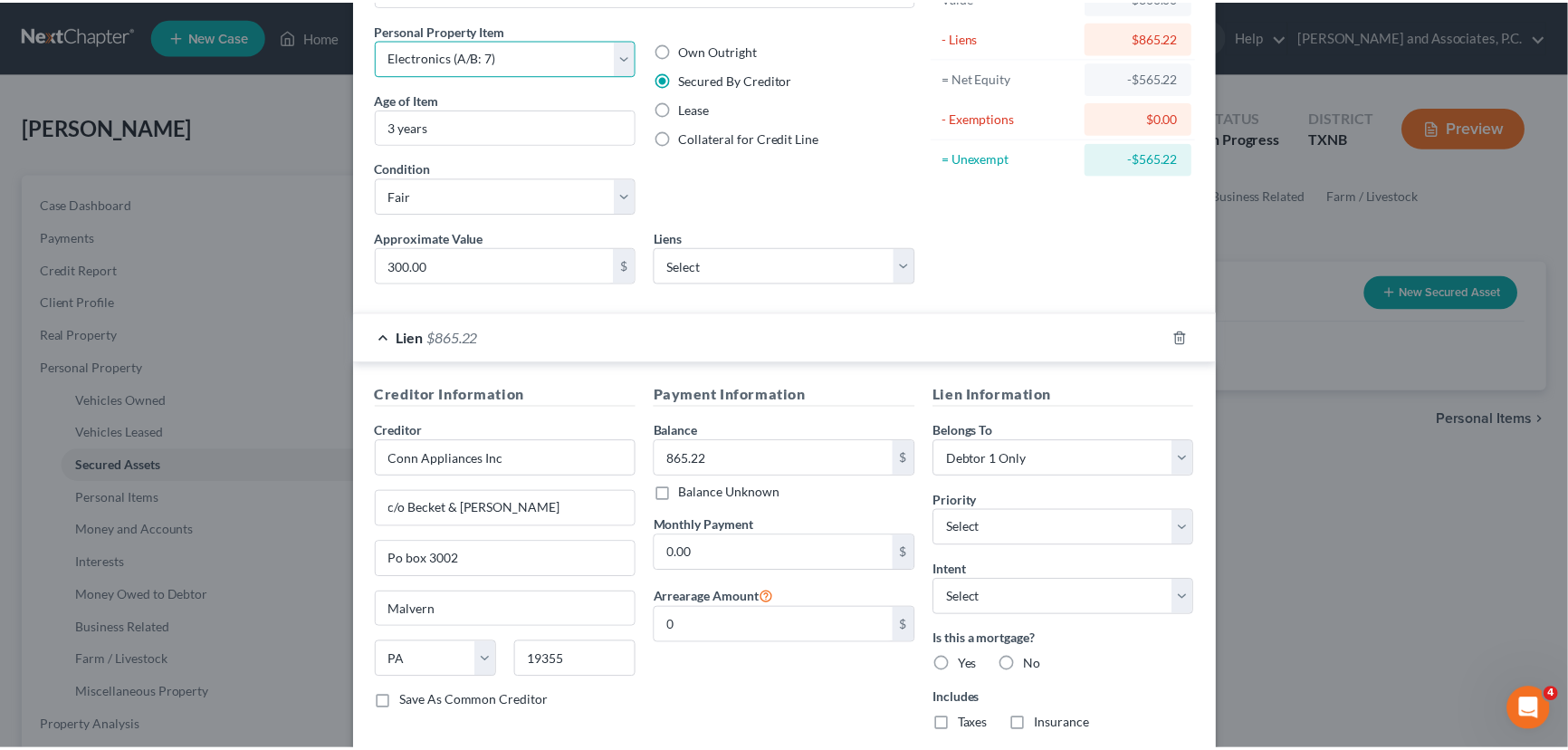
scroll to position [243, 0]
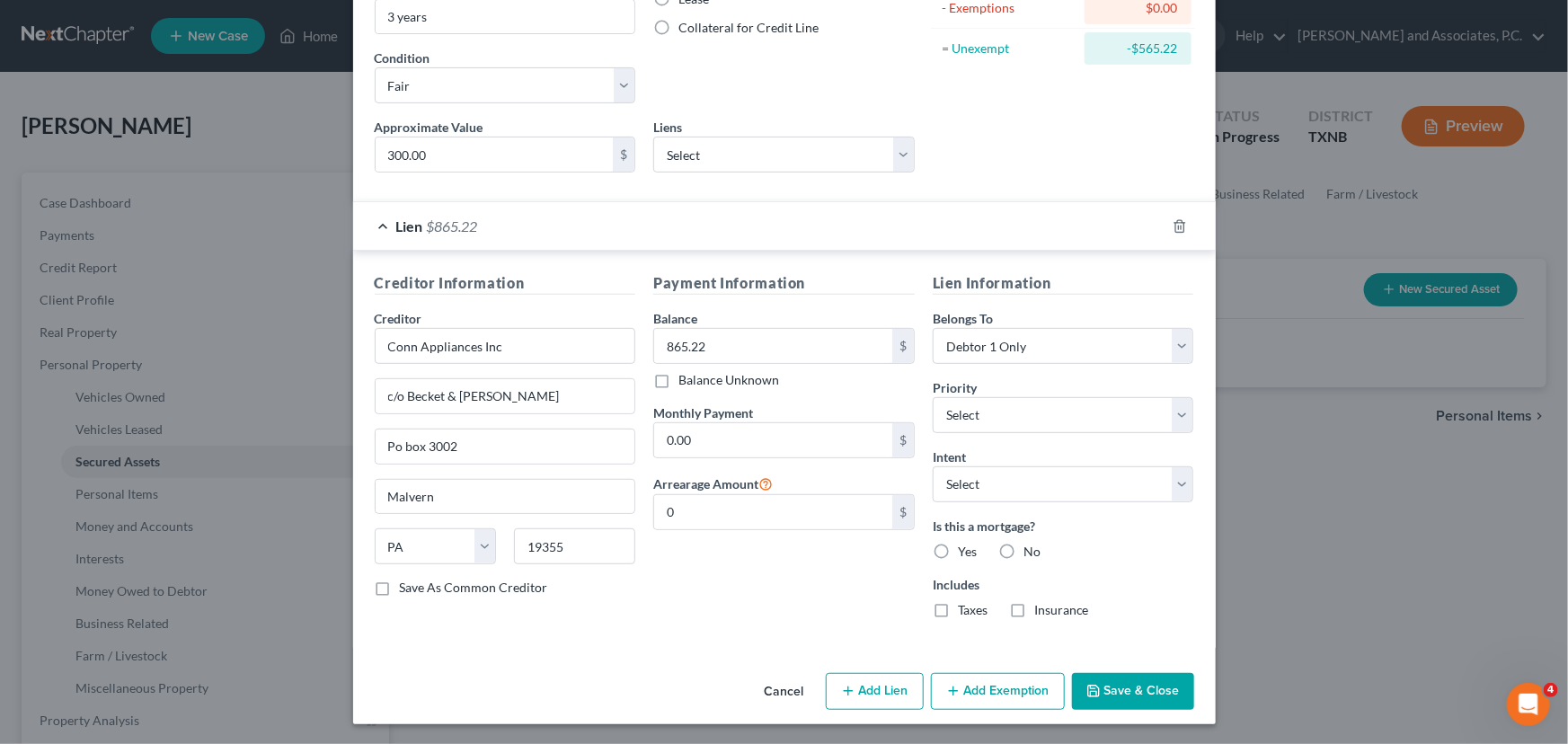
click at [1142, 696] on button "Save & Close" at bounding box center [1133, 692] width 122 height 38
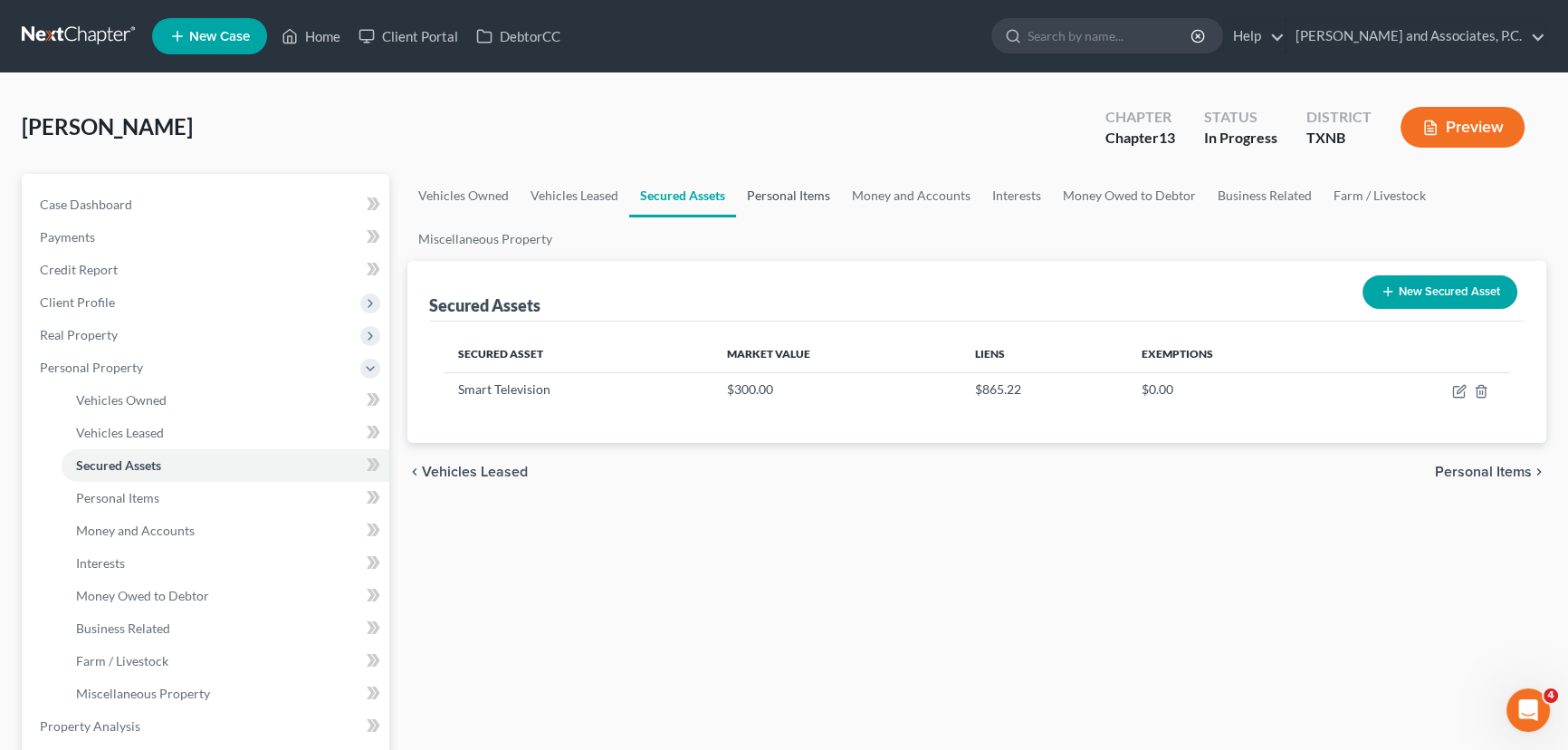
click at [774, 201] on link "Personal Items" at bounding box center [787, 195] width 105 height 43
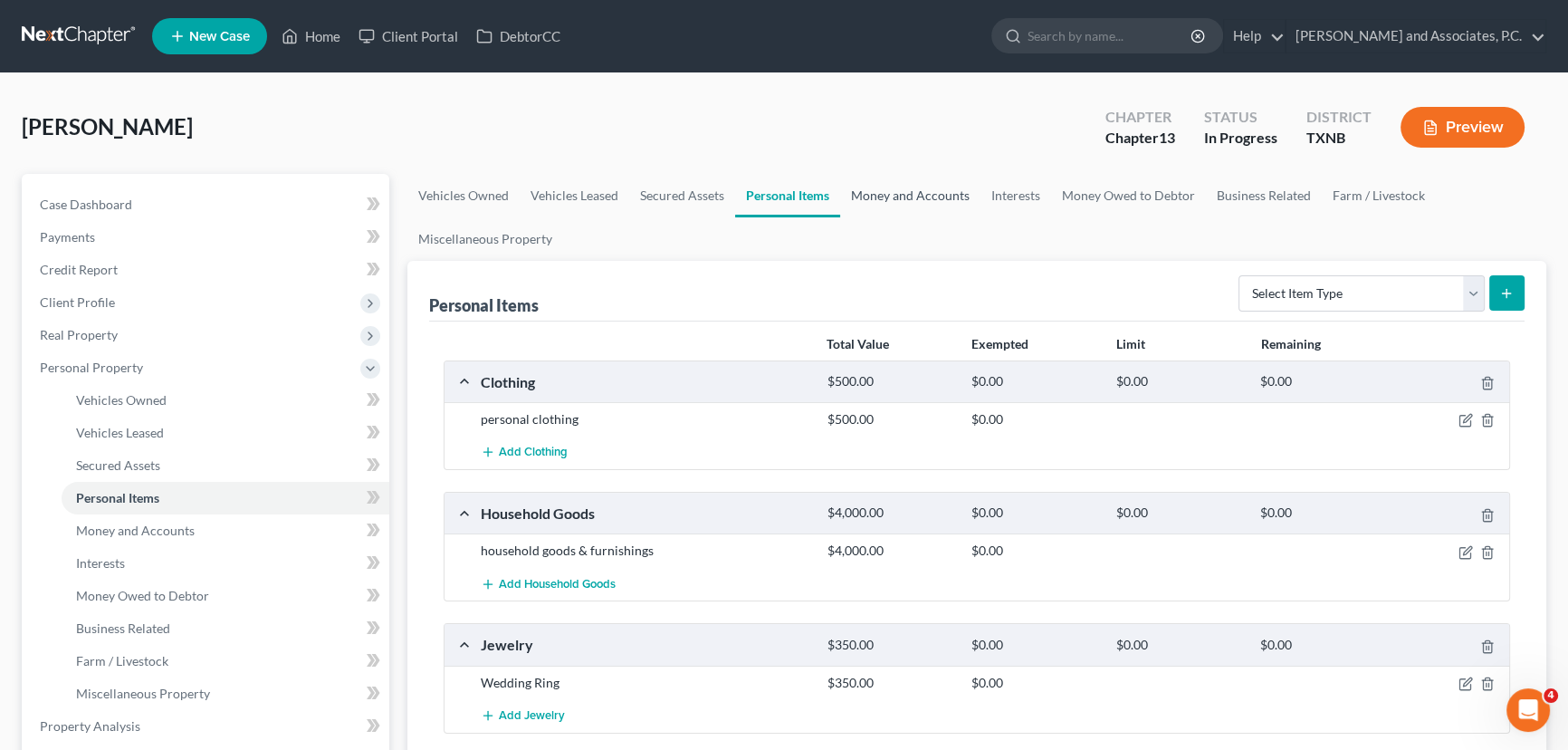
click at [937, 190] on link "Money and Accounts" at bounding box center [910, 195] width 140 height 43
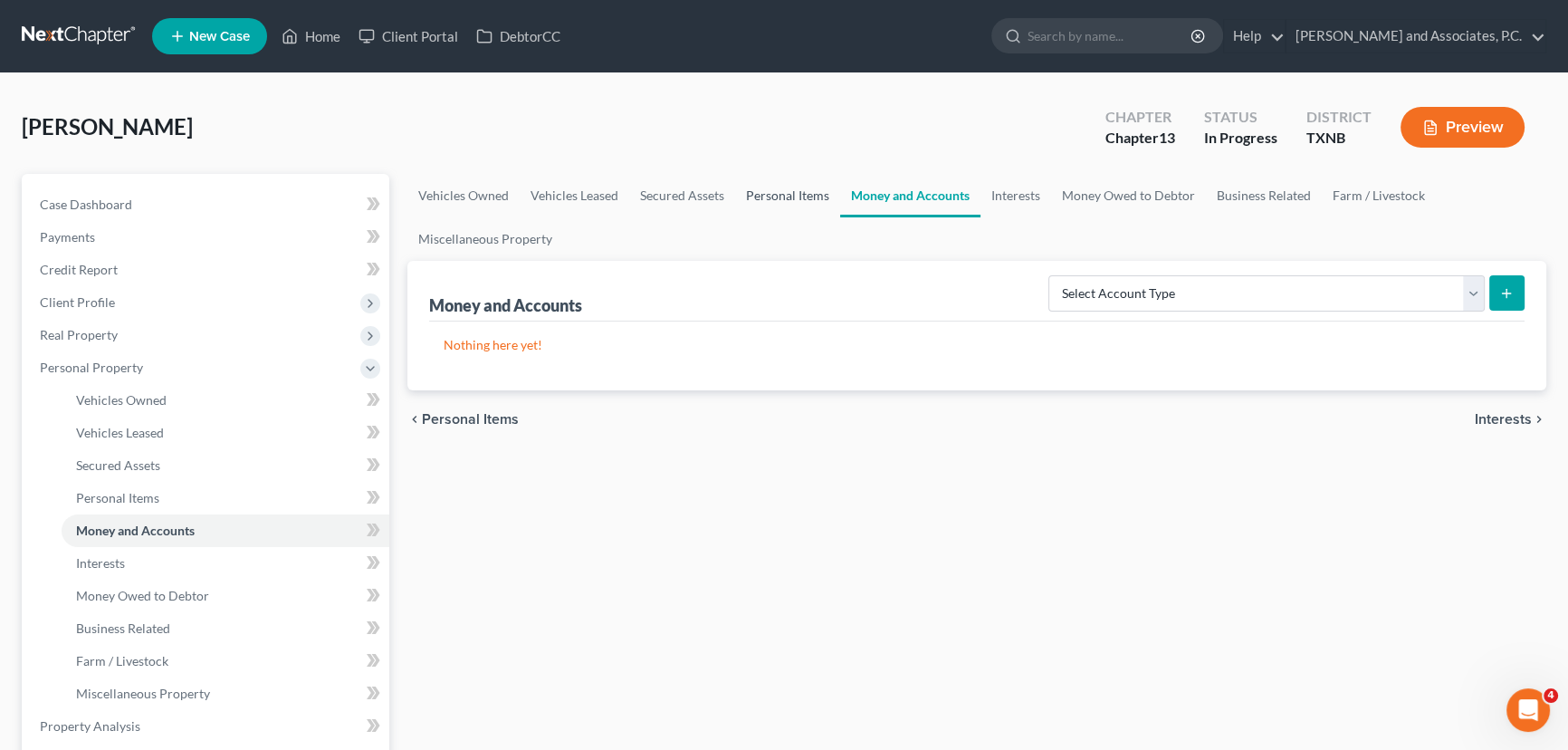
click at [752, 187] on link "Personal Items" at bounding box center [786, 195] width 105 height 43
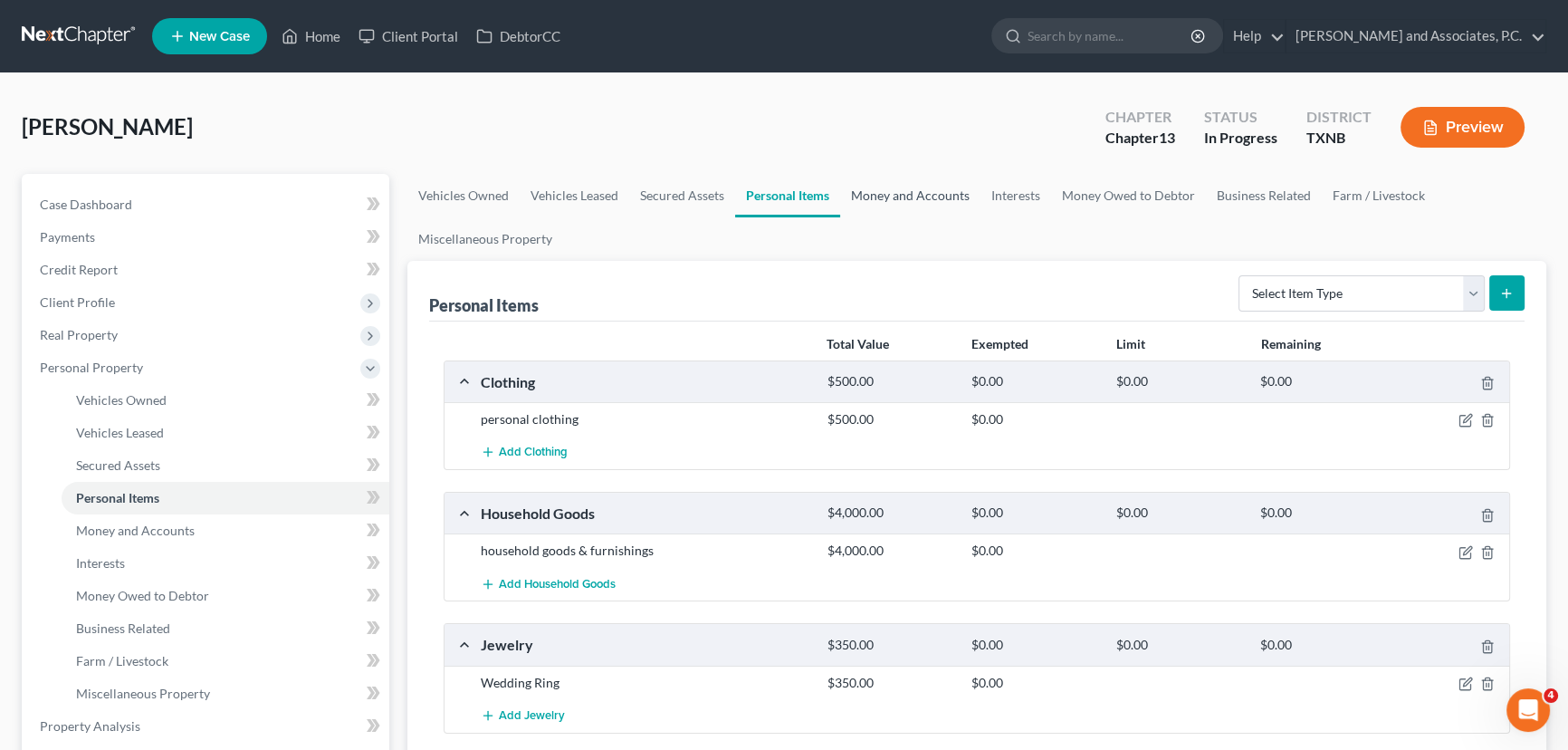
click at [917, 203] on link "Money and Accounts" at bounding box center [910, 195] width 140 height 43
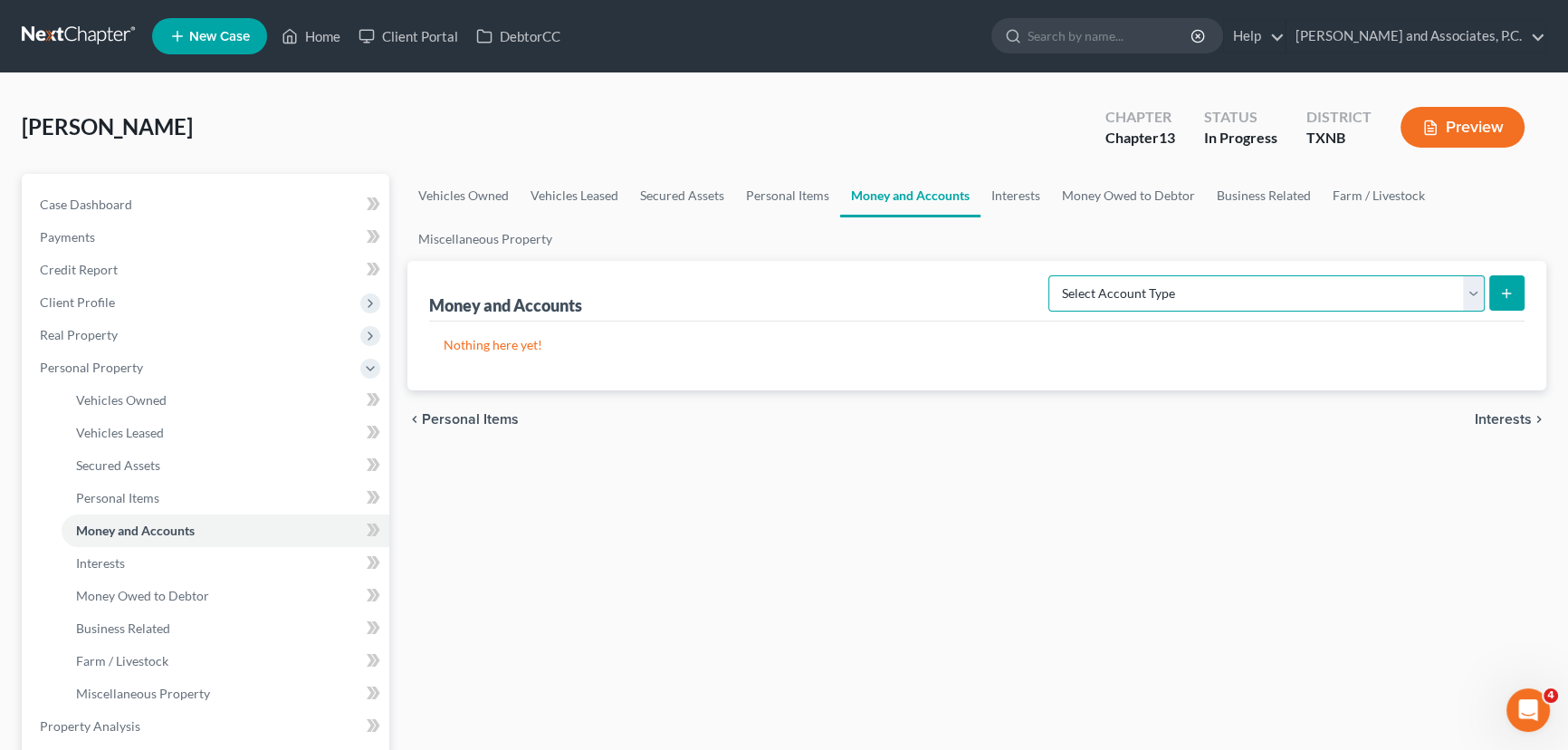
click at [1122, 284] on select "Select Account Type Brokerage (A/B: 18, SOFA: 20) Cash on Hand (A/B: 16) Certif…" at bounding box center [1266, 293] width 436 height 36
click at [786, 298] on div "Money and Accounts Select Account Type Brokerage (A/B: 18, SOFA: 20) Cash on Ha…" at bounding box center [976, 291] width 1095 height 60
click at [1131, 290] on select "Select Account Type Brokerage (A/B: 18, SOFA: 20) Cash on Hand (A/B: 16) Certif…" at bounding box center [1266, 293] width 436 height 36
click at [1054, 275] on select "Select Account Type Brokerage (A/B: 18, SOFA: 20) Cash on Hand (A/B: 16) Certif…" at bounding box center [1266, 293] width 436 height 36
click at [1521, 281] on button "submit" at bounding box center [1507, 293] width 35 height 35
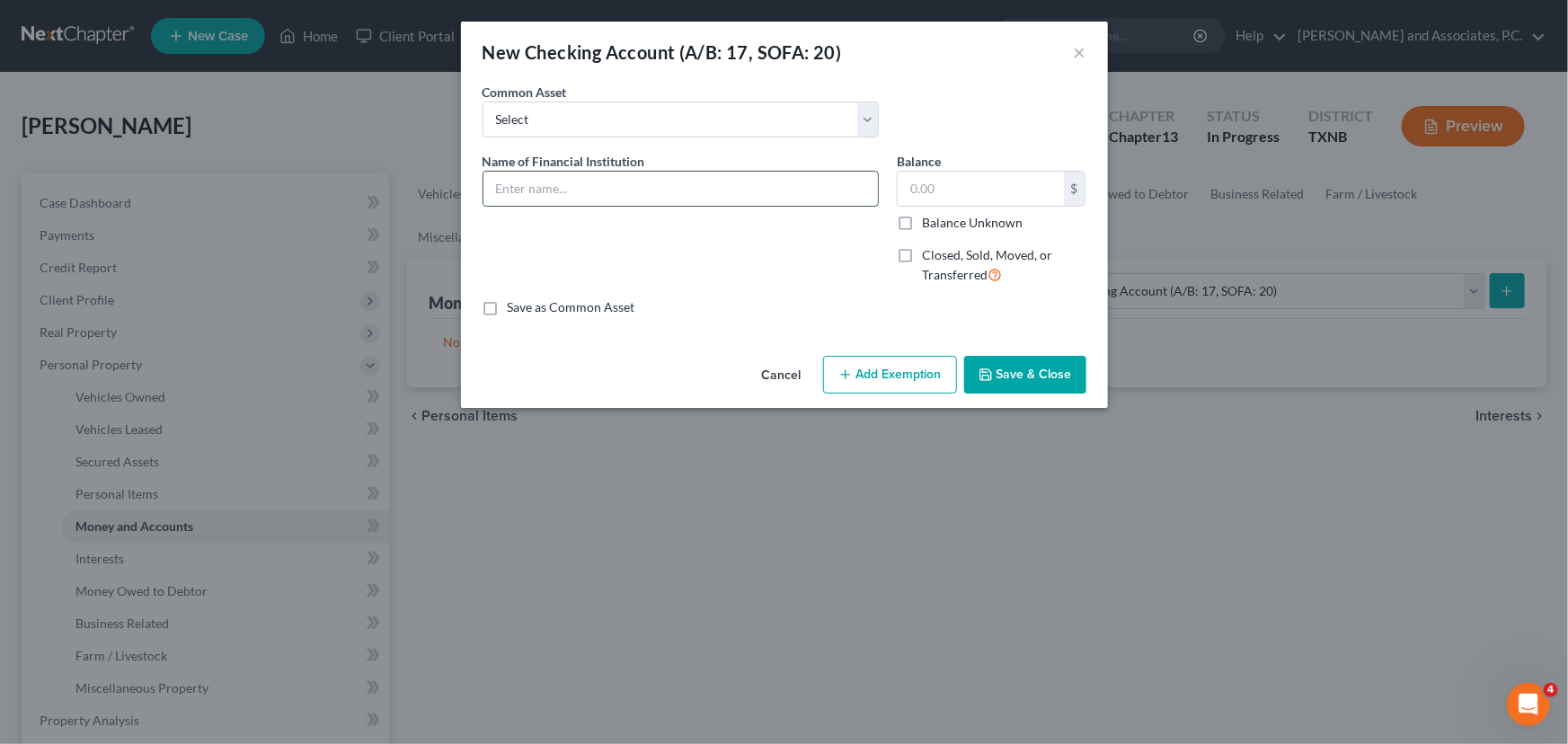
click at [557, 191] on input "text" at bounding box center [681, 188] width 394 height 34
click at [921, 186] on input "text" at bounding box center [981, 188] width 167 height 34
click at [1001, 195] on input "text" at bounding box center [981, 188] width 167 height 34
click at [1074, 49] on button "×" at bounding box center [1080, 51] width 12 height 22
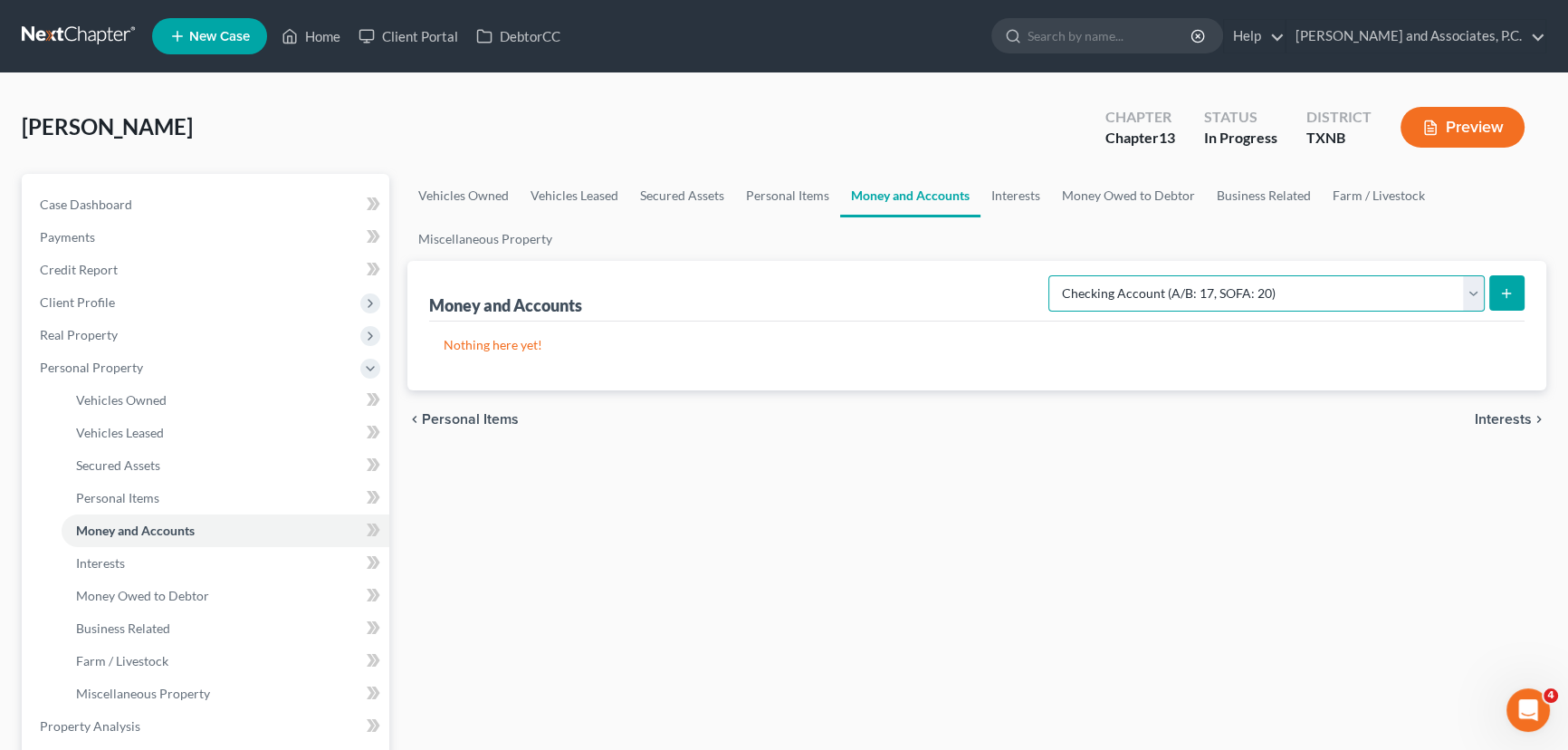
drag, startPoint x: 1194, startPoint y: 282, endPoint x: 1190, endPoint y: 308, distance: 26.3
click at [1195, 282] on select "Select Account Type Brokerage (A/B: 18, SOFA: 20) Cash on Hand (A/B: 16) Certif…" at bounding box center [1266, 293] width 436 height 36
click at [1054, 275] on select "Select Account Type Brokerage (A/B: 18, SOFA: 20) Cash on Hand (A/B: 16) Certif…" at bounding box center [1266, 293] width 436 height 36
click at [1501, 275] on button "submit" at bounding box center [1507, 293] width 35 height 35
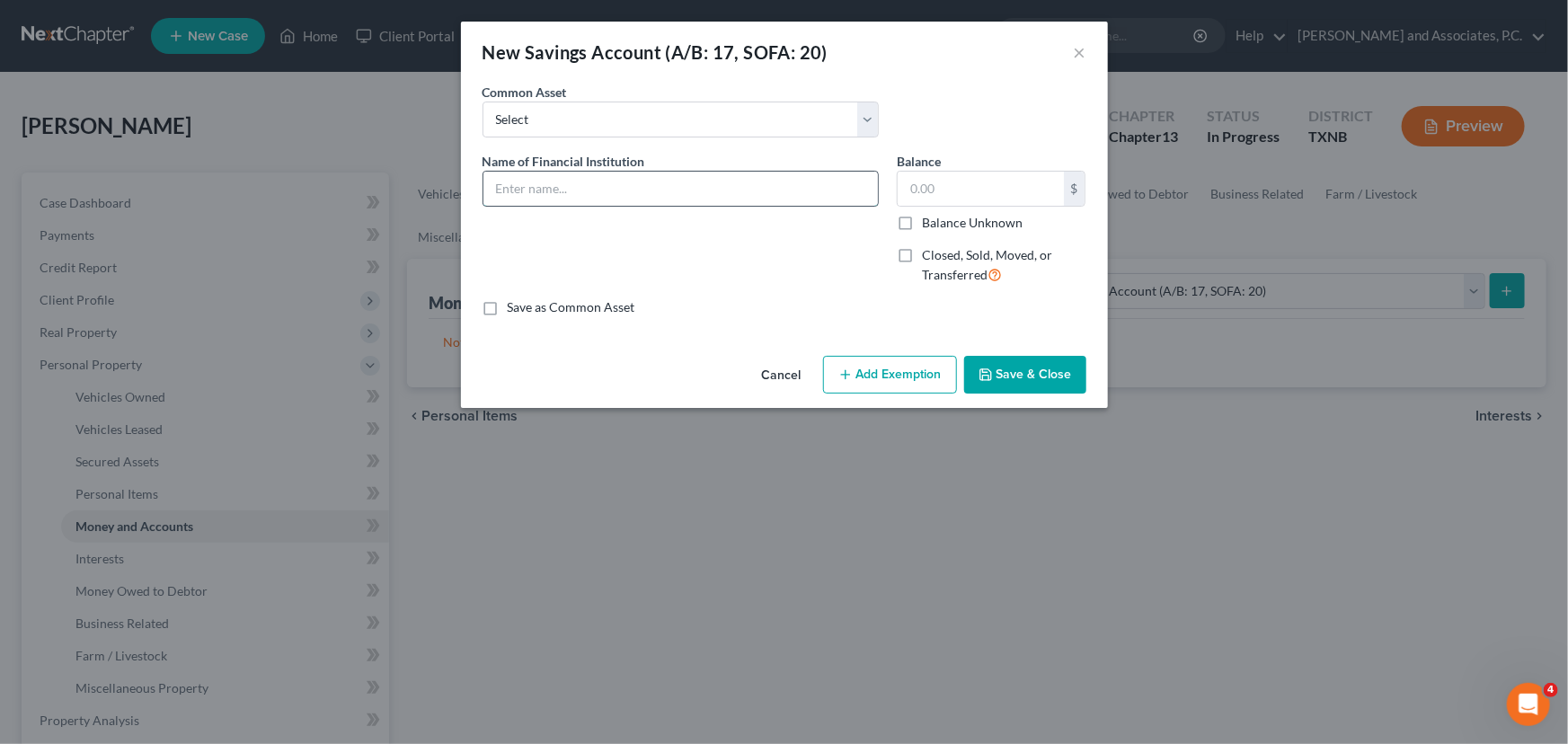
click at [522, 189] on input "text" at bounding box center [681, 188] width 394 height 34
click at [953, 185] on input "text" at bounding box center [981, 188] width 167 height 34
click at [1083, 51] on button "×" at bounding box center [1080, 51] width 12 height 22
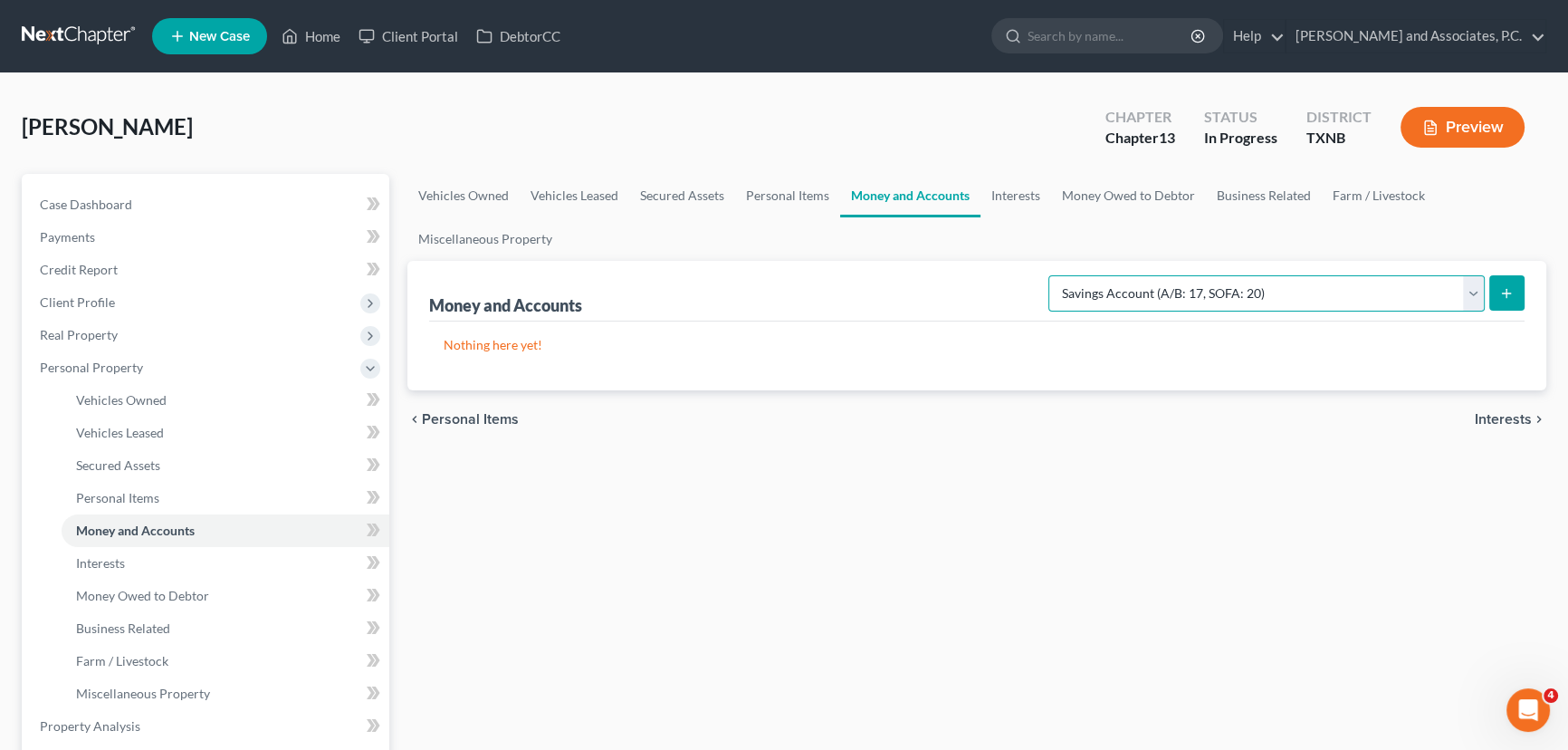
click at [1185, 297] on select "Select Account Type Brokerage (A/B: 18, SOFA: 20) Cash on Hand (A/B: 16) Certif…" at bounding box center [1266, 293] width 436 height 36
click at [1054, 275] on select "Select Account Type Brokerage (A/B: 18, SOFA: 20) Cash on Hand (A/B: 16) Certif…" at bounding box center [1266, 293] width 436 height 36
click at [1510, 289] on icon "submit" at bounding box center [1506, 293] width 14 height 14
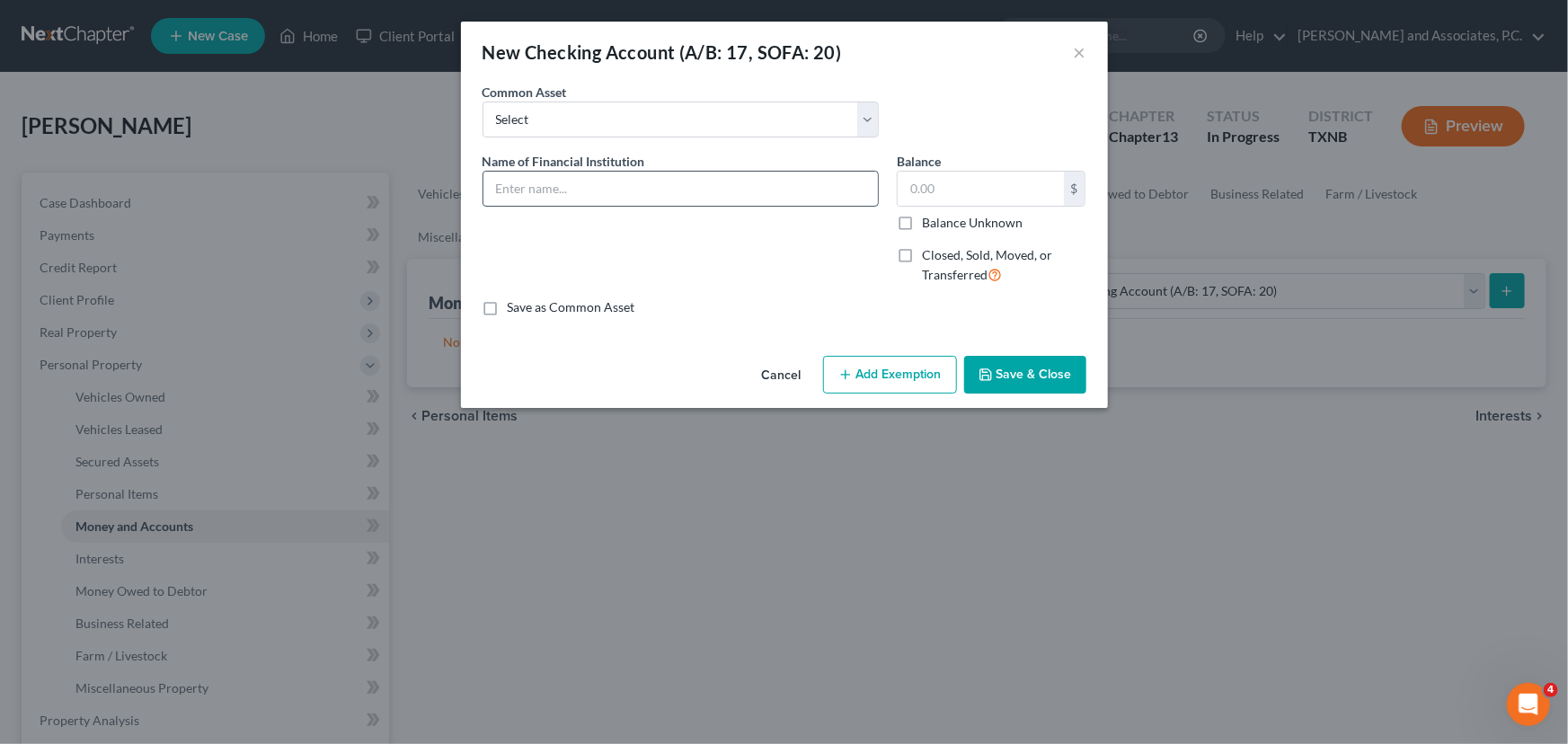
click at [605, 187] on input "text" at bounding box center [681, 188] width 394 height 34
click at [943, 185] on input "text" at bounding box center [981, 188] width 167 height 34
click at [1056, 378] on button "Save & Close" at bounding box center [1025, 375] width 122 height 38
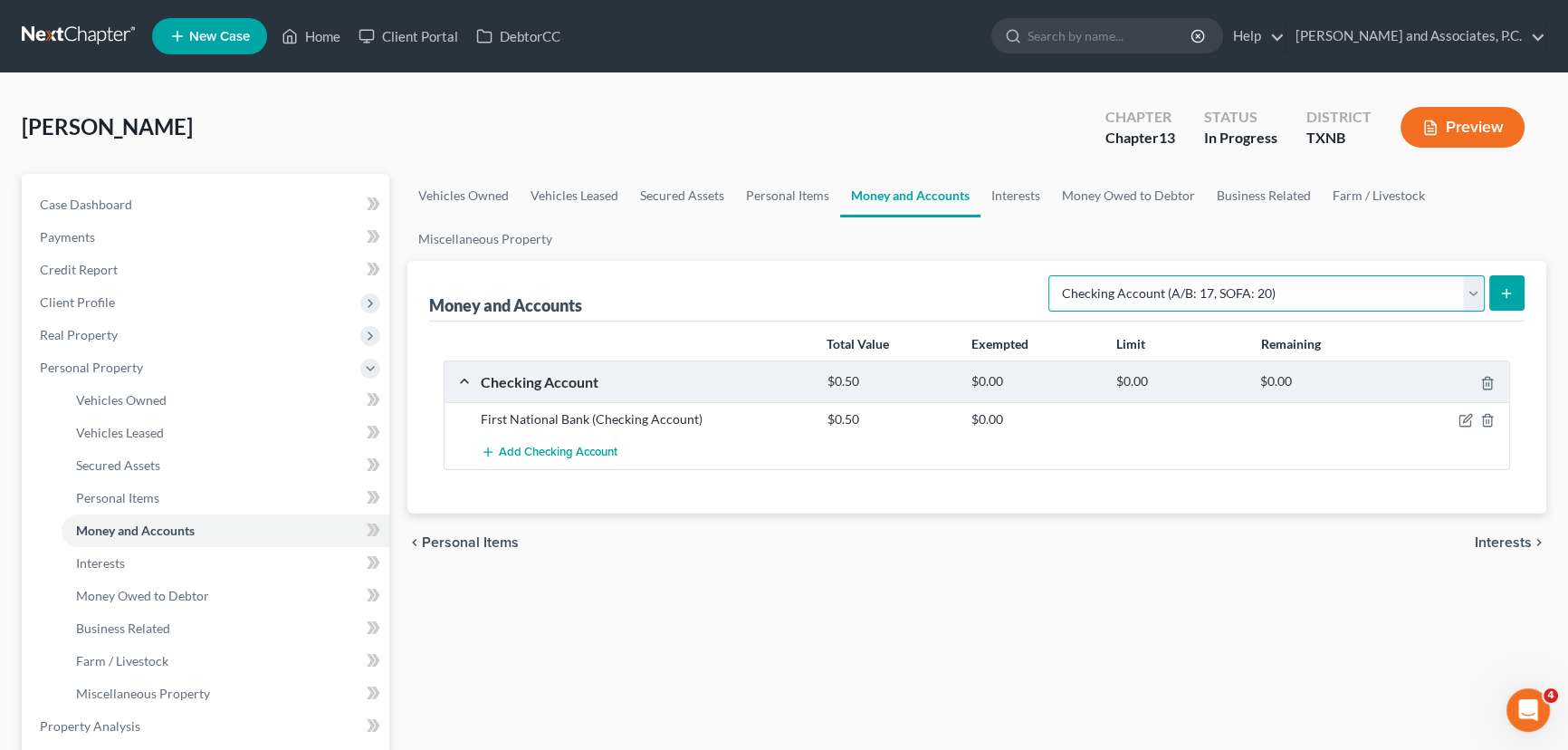
click at [1263, 289] on select "Select Account Type Brokerage (A/B: 18, SOFA: 20) Cash on Hand (A/B: 16) Certif…" at bounding box center [1266, 293] width 436 height 36
click at [1054, 275] on select "Select Account Type Brokerage (A/B: 18, SOFA: 20) Cash on Hand (A/B: 16) Certif…" at bounding box center [1266, 293] width 436 height 36
click at [1497, 290] on button "submit" at bounding box center [1507, 293] width 35 height 35
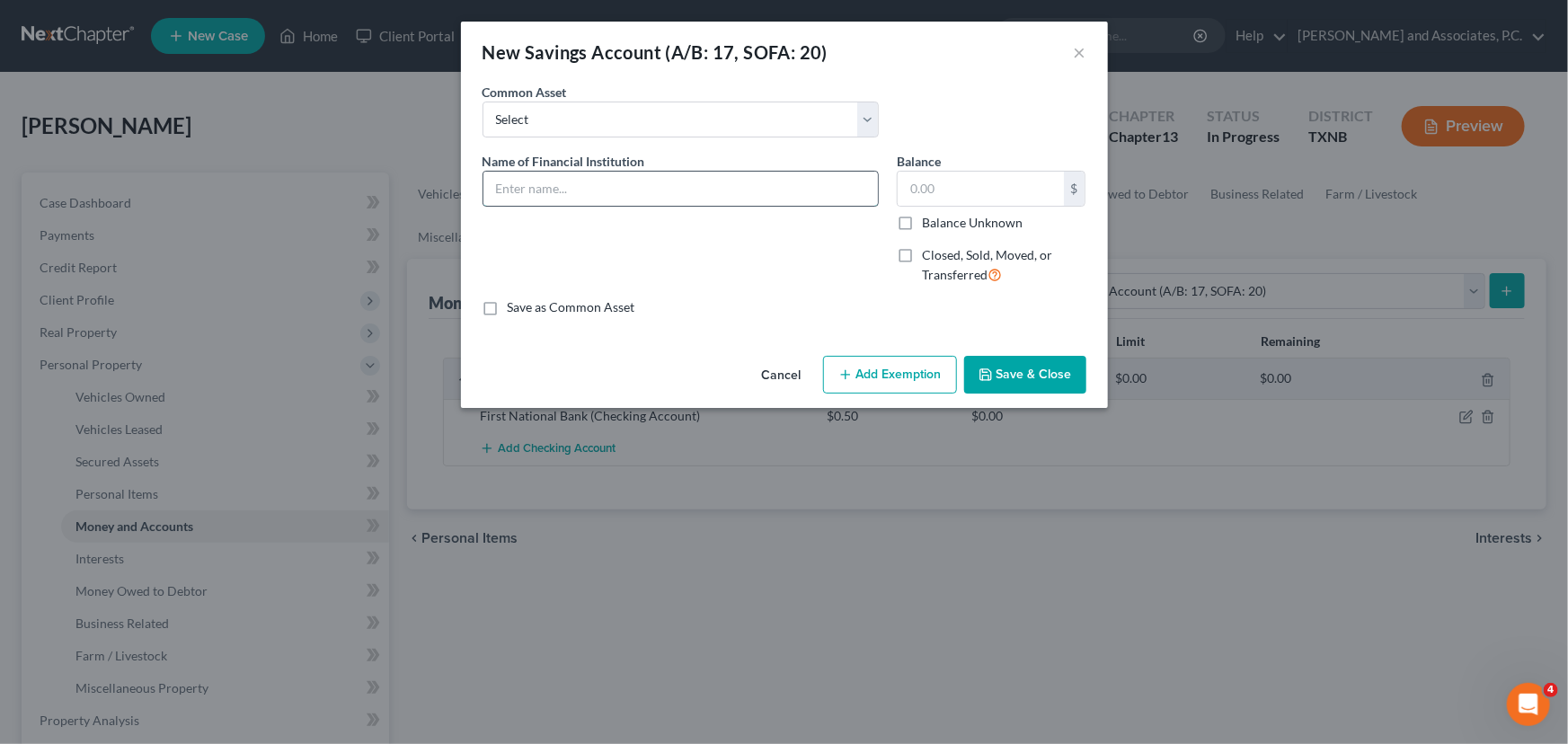
click at [551, 186] on input "text" at bounding box center [681, 188] width 394 height 34
click at [973, 188] on input "text" at bounding box center [981, 188] width 167 height 34
click at [1011, 356] on button "Save & Close" at bounding box center [1025, 375] width 122 height 38
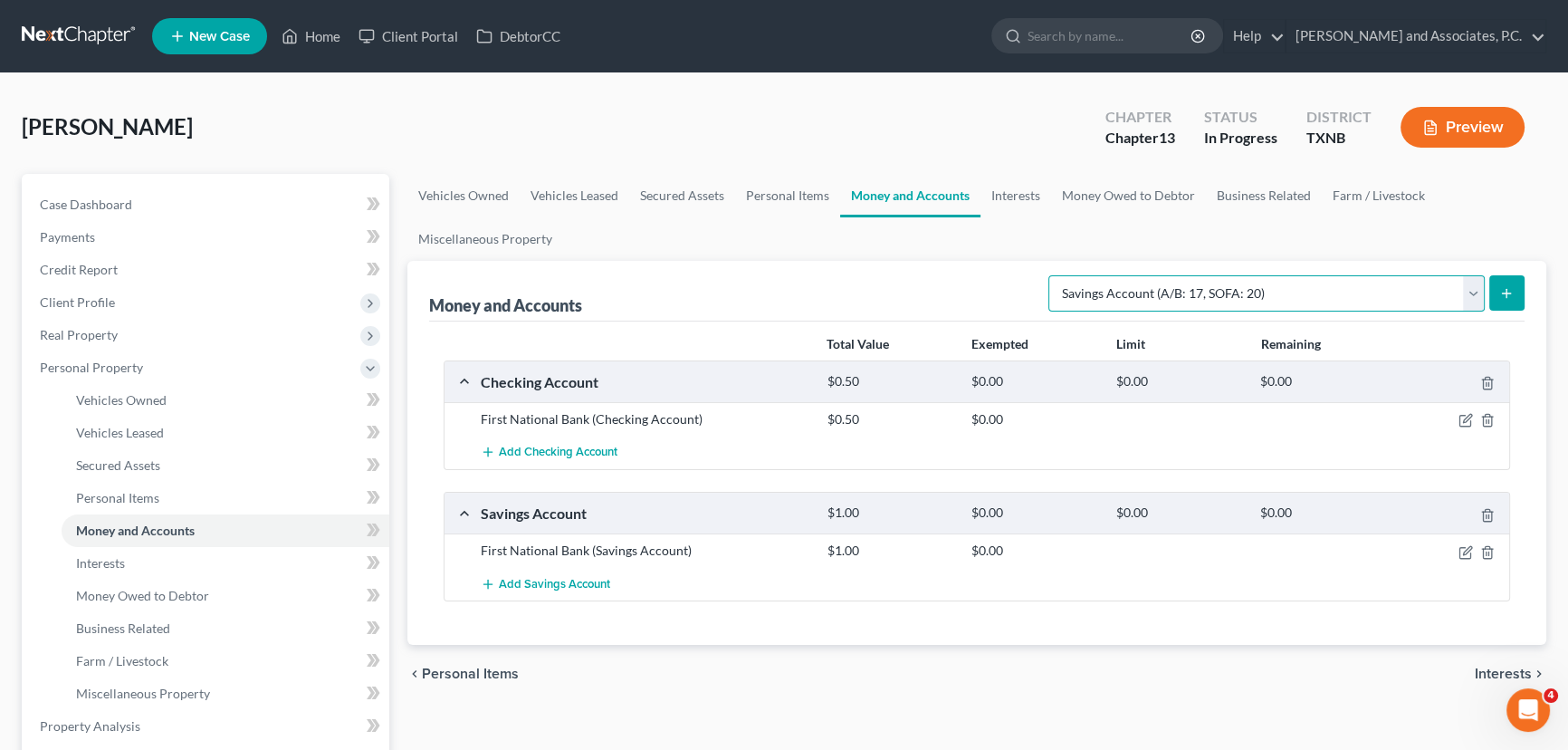
click at [1155, 284] on select "Select Account Type Brokerage (A/B: 18, SOFA: 20) Cash on Hand (A/B: 16) Certif…" at bounding box center [1266, 293] width 436 height 36
click at [1054, 275] on select "Select Account Type Brokerage (A/B: 18, SOFA: 20) Cash on Hand (A/B: 16) Certif…" at bounding box center [1266, 293] width 436 height 36
click at [1511, 286] on icon "submit" at bounding box center [1506, 293] width 14 height 14
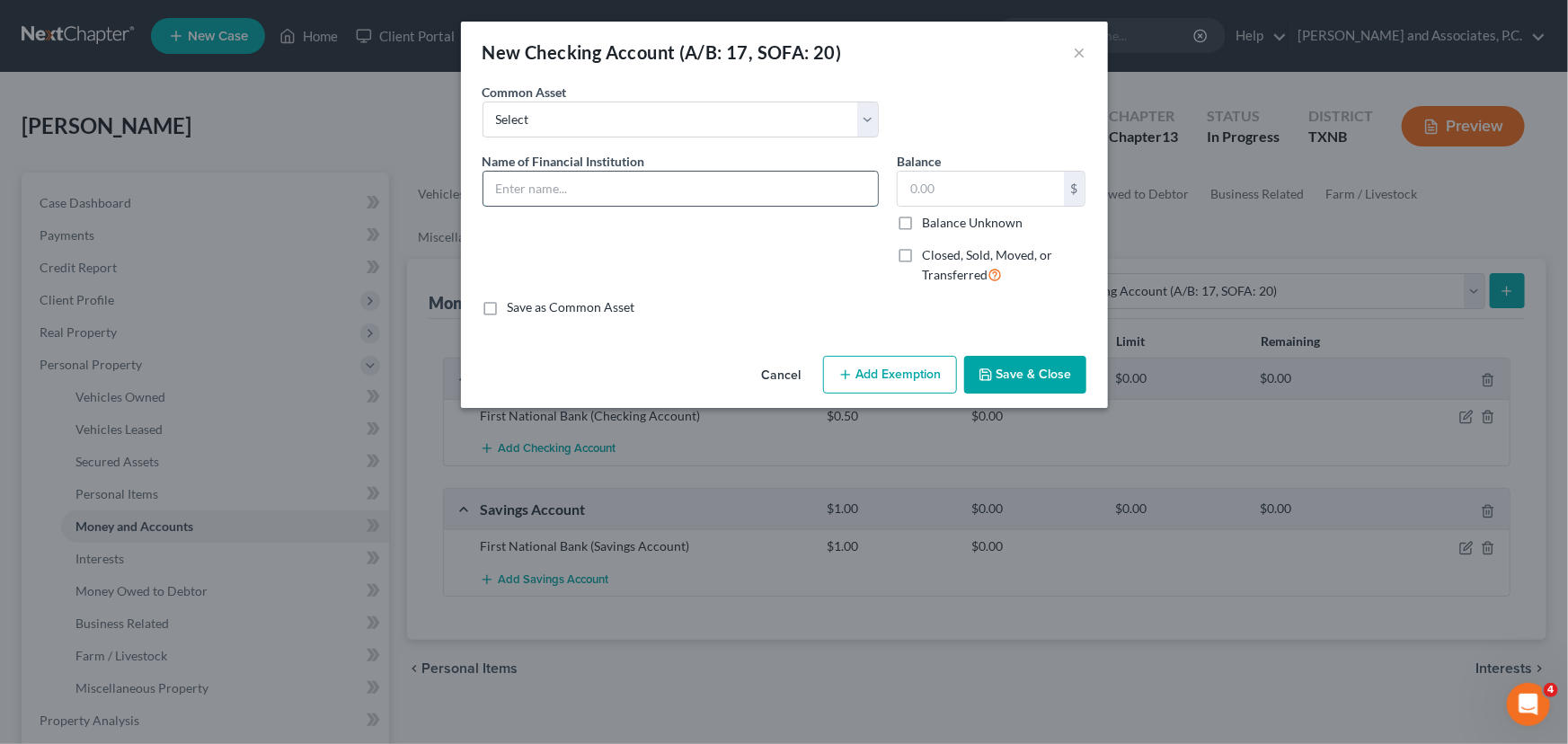
click at [528, 180] on input "text" at bounding box center [681, 188] width 394 height 34
click at [959, 193] on input "text" at bounding box center [981, 188] width 167 height 34
click at [1031, 382] on button "Save & Close" at bounding box center [1025, 375] width 122 height 38
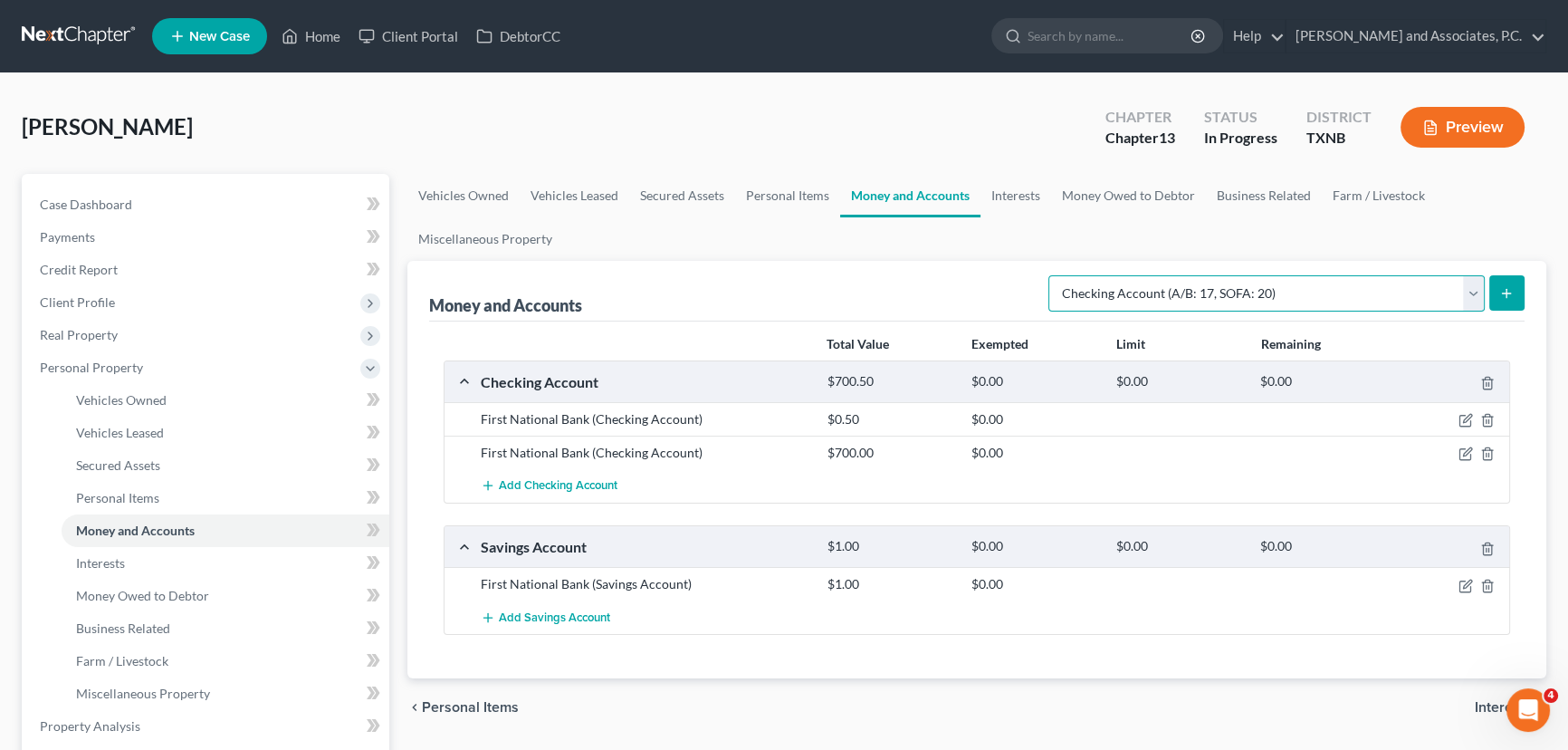
click at [1199, 300] on select "Select Account Type Brokerage (A/B: 18, SOFA: 20) Cash on Hand (A/B: 16) Certif…" at bounding box center [1266, 293] width 436 height 36
click at [1054, 275] on select "Select Account Type Brokerage (A/B: 18, SOFA: 20) Cash on Hand (A/B: 16) Certif…" at bounding box center [1266, 293] width 436 height 36
click at [1514, 293] on button "submit" at bounding box center [1507, 293] width 35 height 35
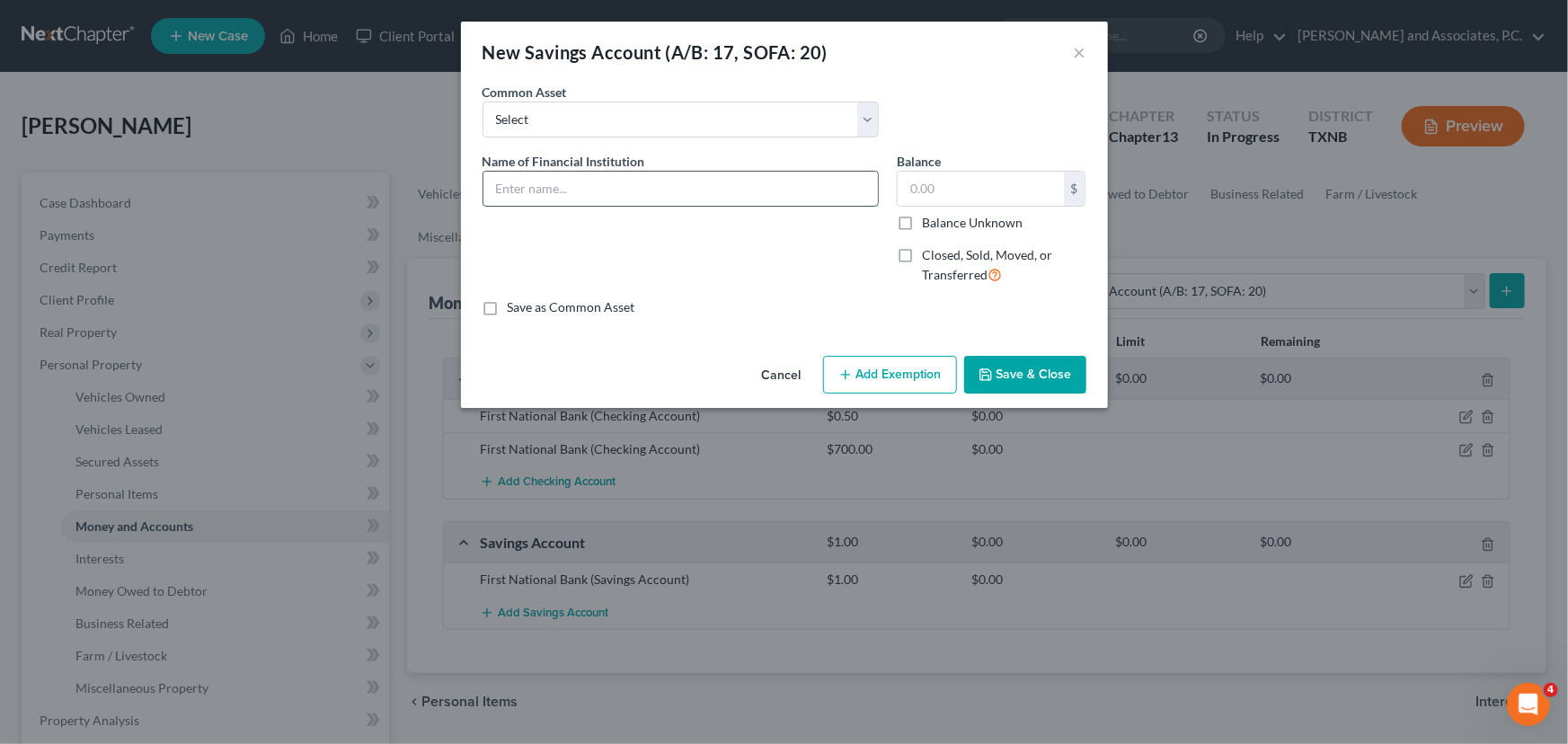
click at [602, 188] on input "text" at bounding box center [681, 188] width 394 height 34
click at [926, 190] on input "text" at bounding box center [981, 188] width 167 height 34
click at [1044, 378] on button "Save & Close" at bounding box center [1025, 375] width 122 height 38
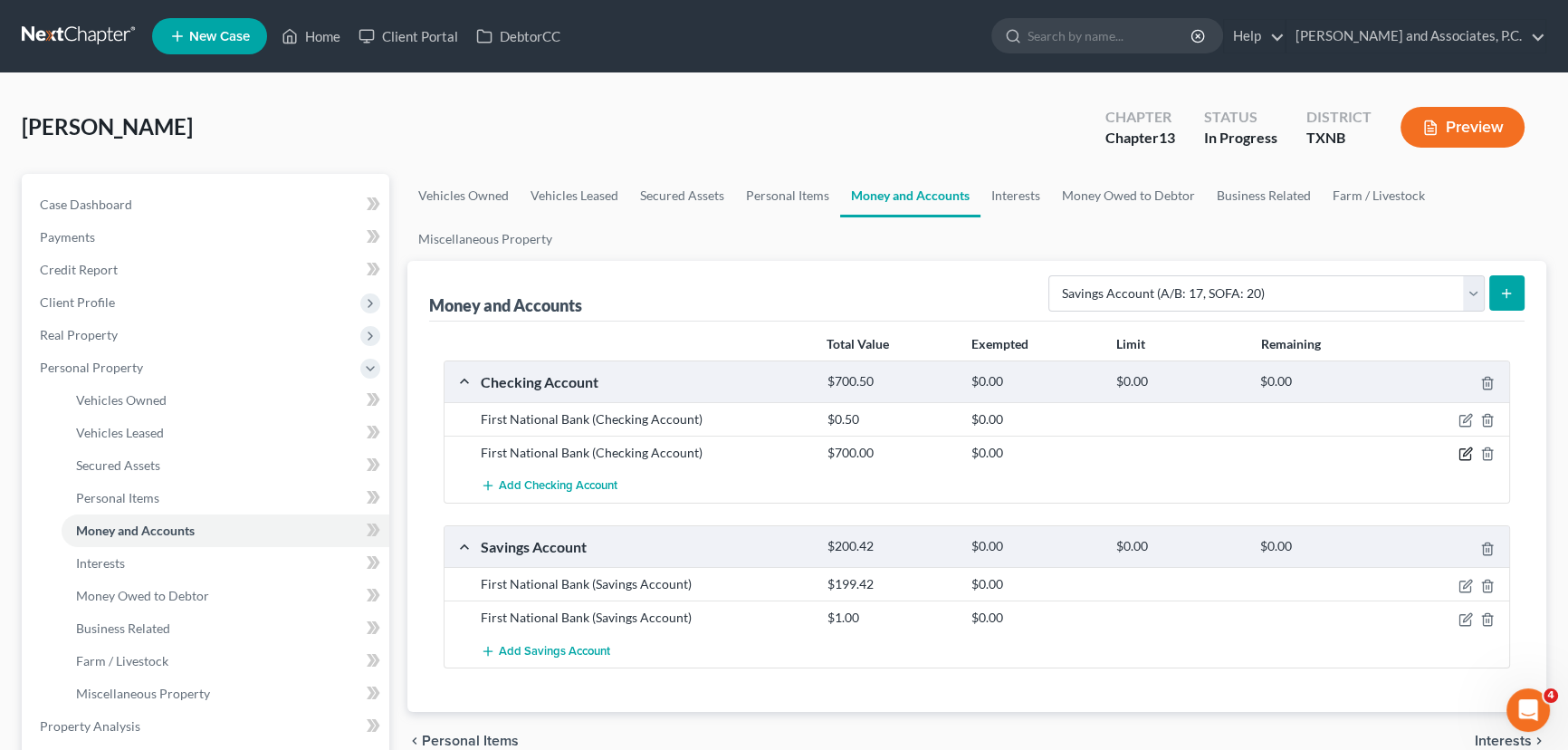
click at [1468, 450] on icon "button" at bounding box center [1466, 452] width 8 height 8
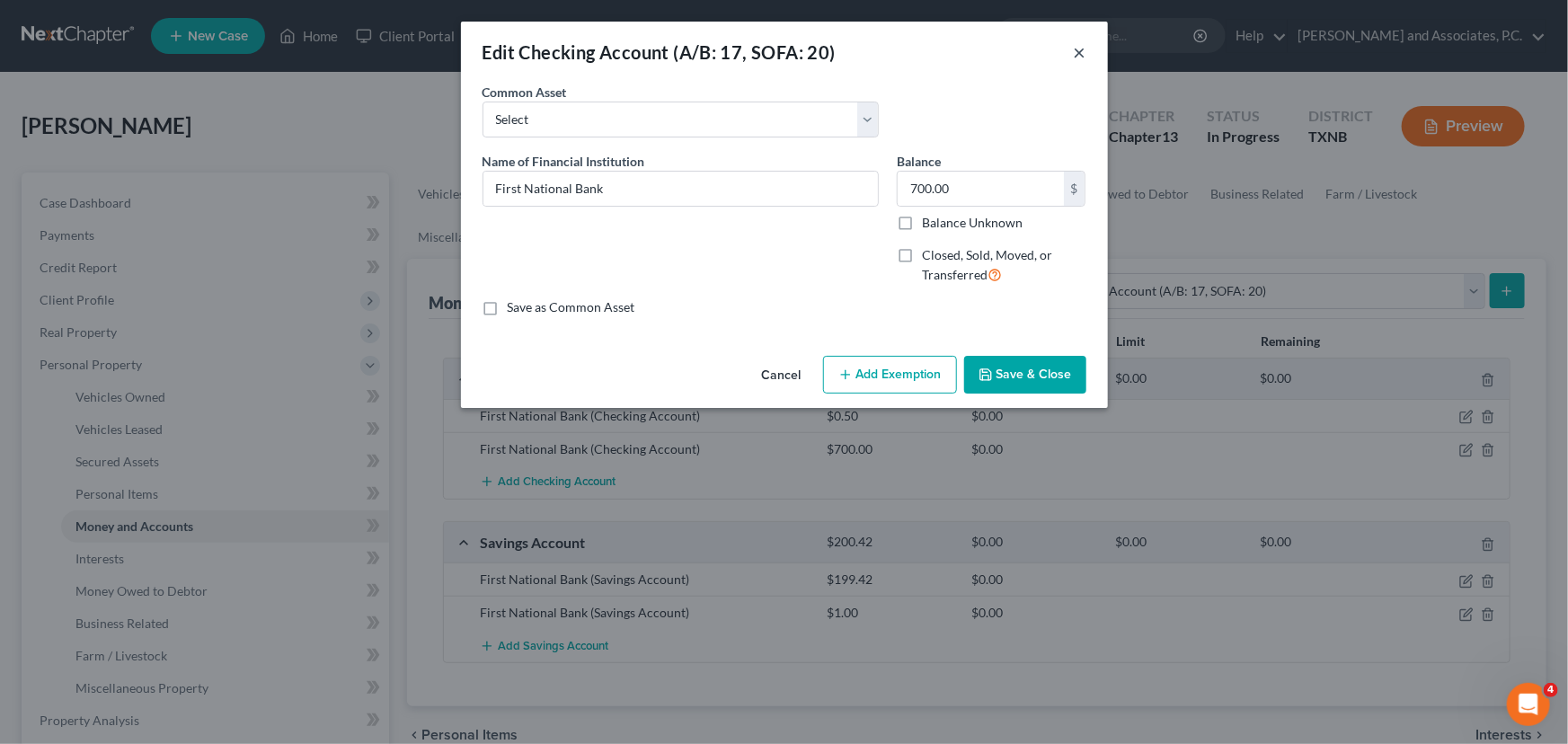
click at [1074, 47] on button "×" at bounding box center [1080, 51] width 12 height 22
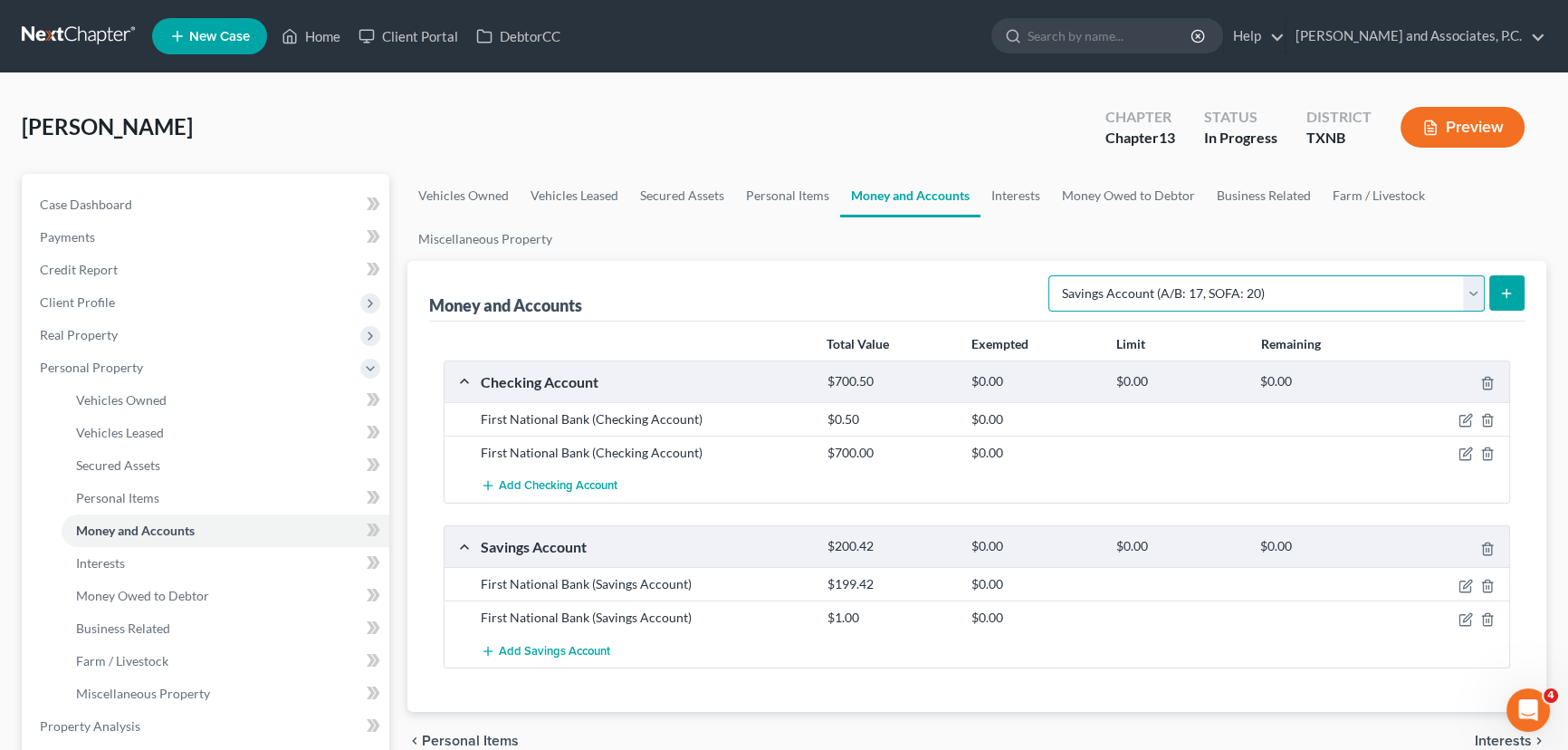
drag, startPoint x: 1385, startPoint y: 283, endPoint x: 1383, endPoint y: 308, distance: 25.1
click at [1385, 283] on select "Select Account Type Brokerage (A/B: 18, SOFA: 20) Cash on Hand (A/B: 16) Certif…" at bounding box center [1266, 293] width 436 height 36
drag, startPoint x: 1380, startPoint y: 290, endPoint x: 1493, endPoint y: 286, distance: 113.1
click at [1380, 290] on select "Select Account Type Brokerage (A/B: 18, SOFA: 20) Cash on Hand (A/B: 16) Certif…" at bounding box center [1266, 293] width 436 height 36
click at [1493, 285] on button "submit" at bounding box center [1507, 293] width 35 height 35
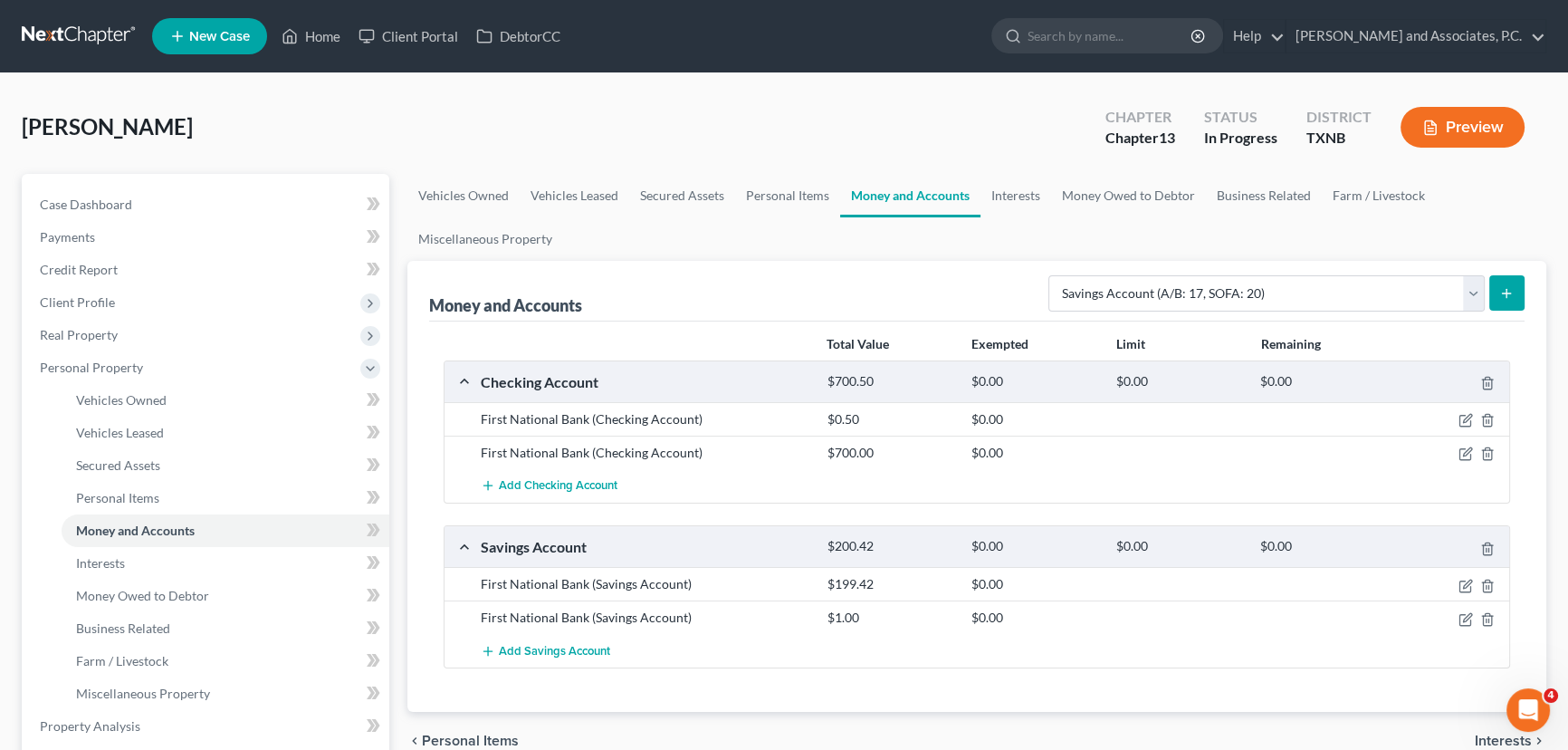
click at [1506, 293] on line "submit" at bounding box center [1507, 293] width 8 height 0
click at [594, 645] on span "Add Savings Account" at bounding box center [554, 650] width 111 height 14
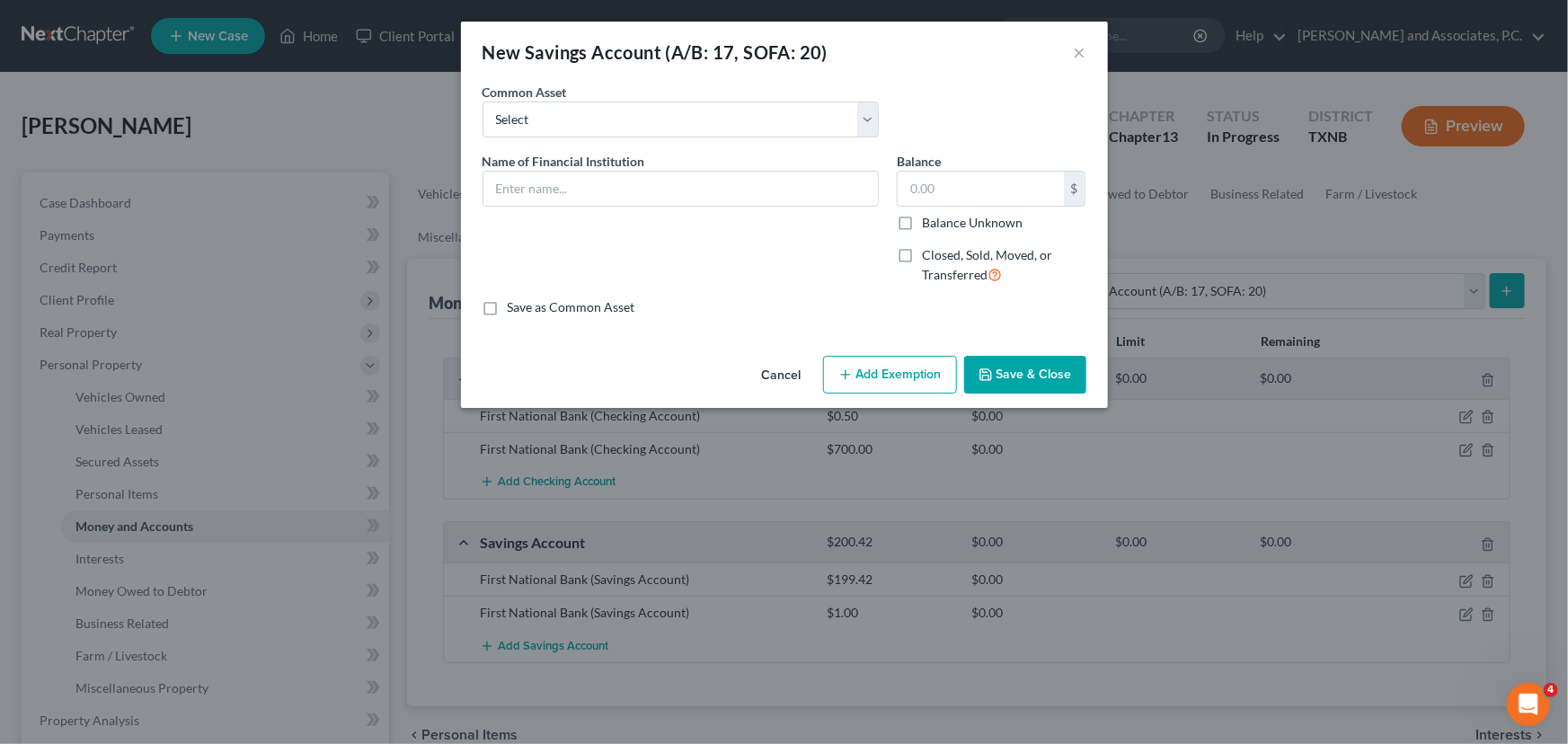
click at [762, 368] on button "Cancel" at bounding box center [782, 376] width 69 height 36
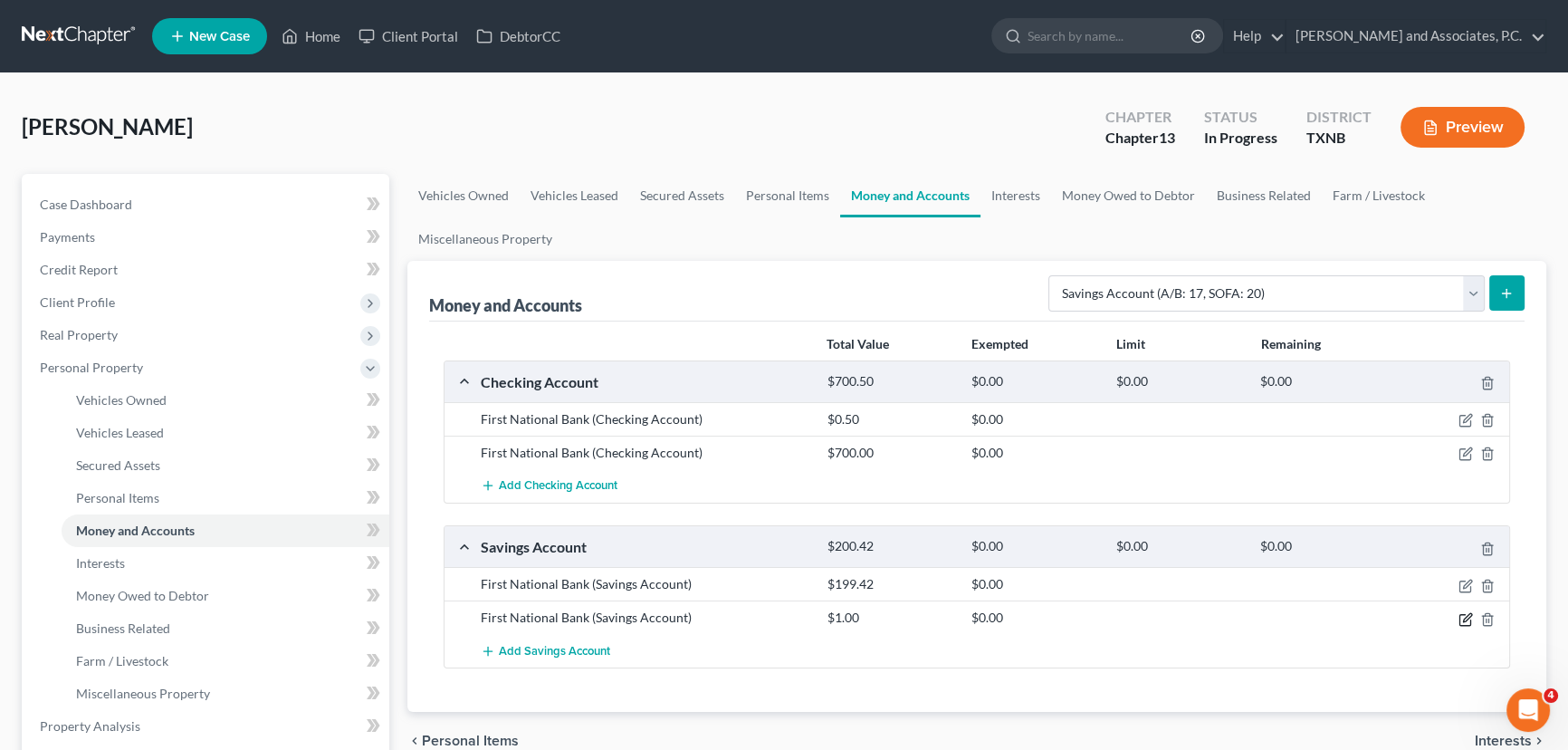
click at [1464, 618] on icon "button" at bounding box center [1465, 619] width 14 height 14
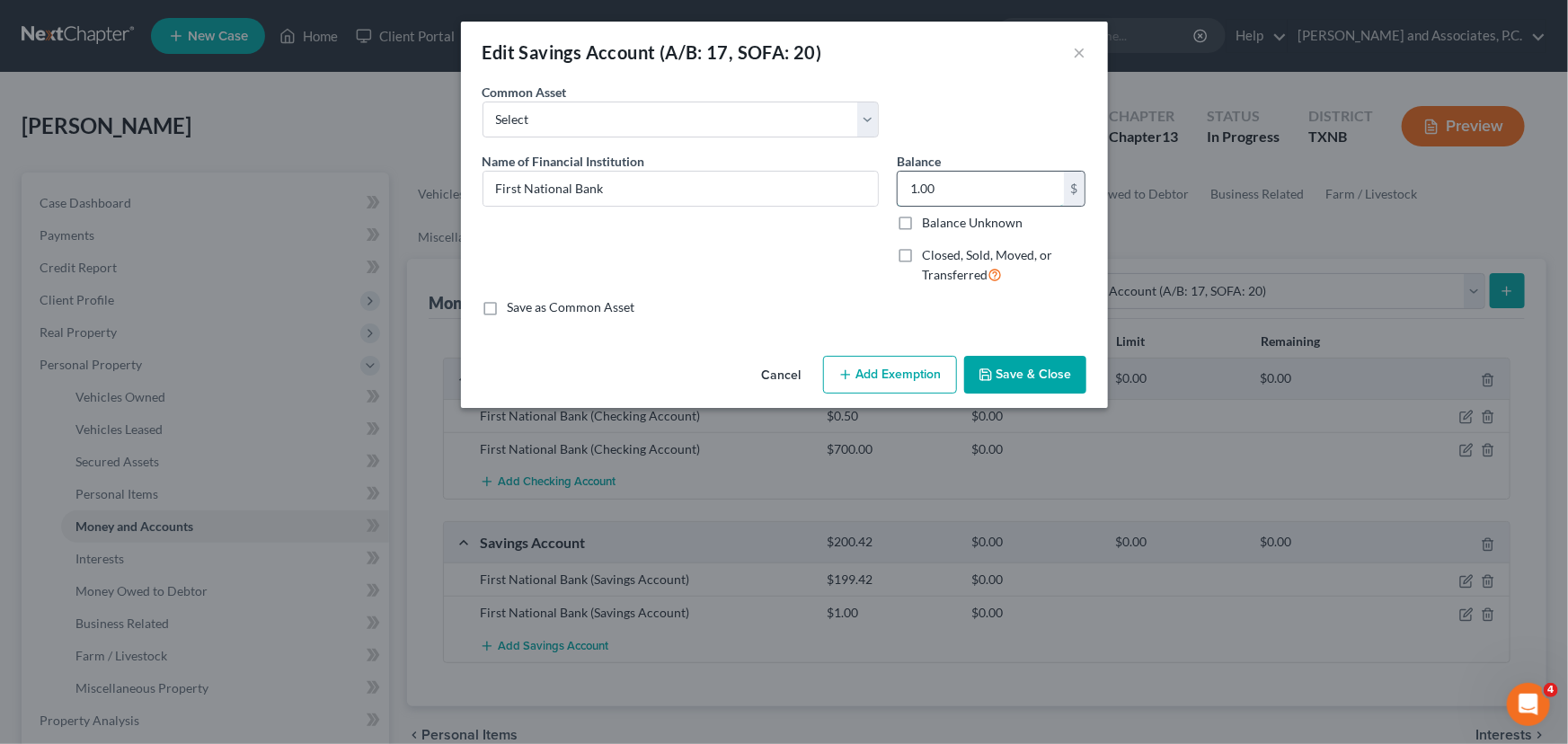
click at [959, 188] on input "1.00" at bounding box center [981, 188] width 167 height 34
click at [1038, 376] on button "Save & Close" at bounding box center [1025, 375] width 122 height 38
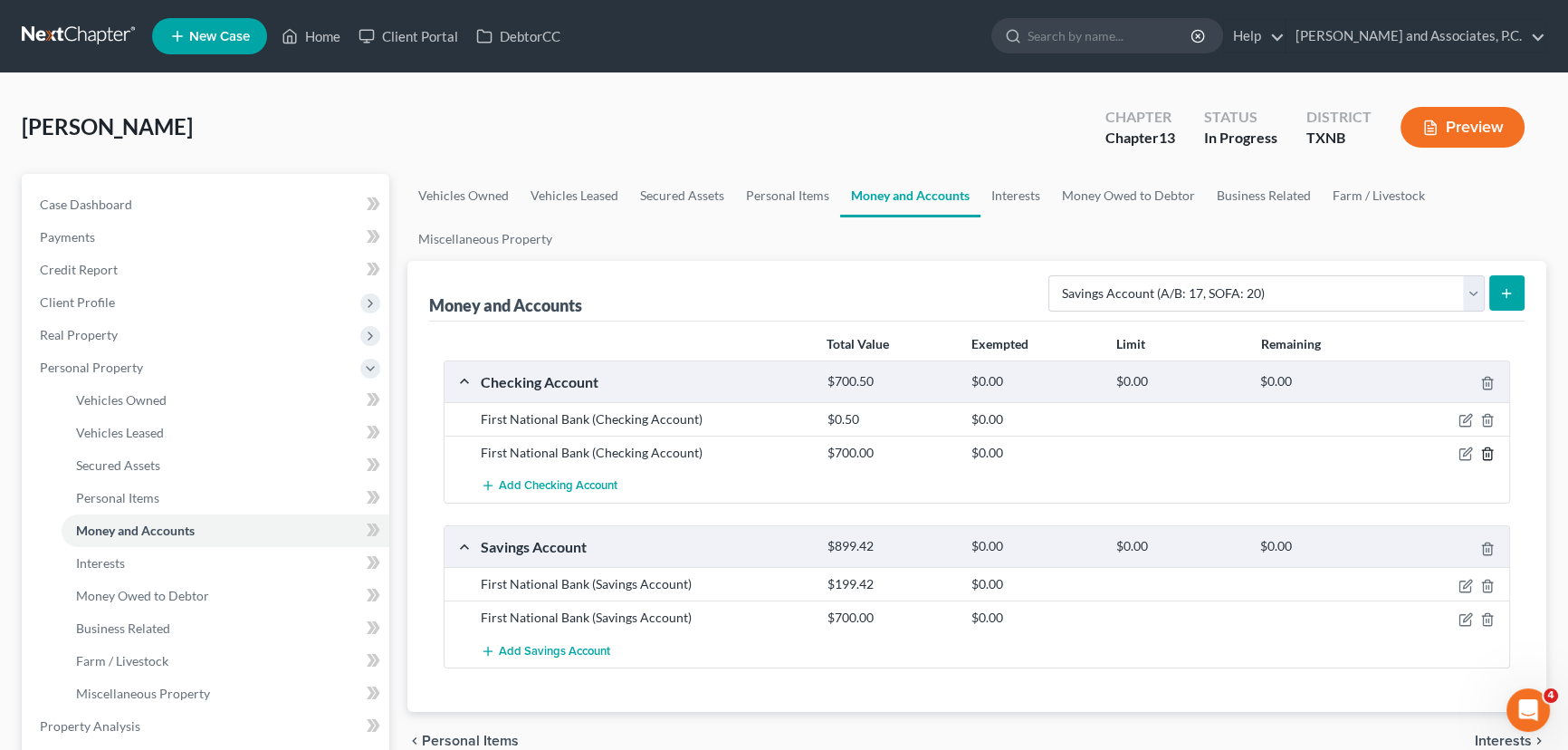
click at [1485, 450] on icon "button" at bounding box center [1486, 453] width 14 height 14
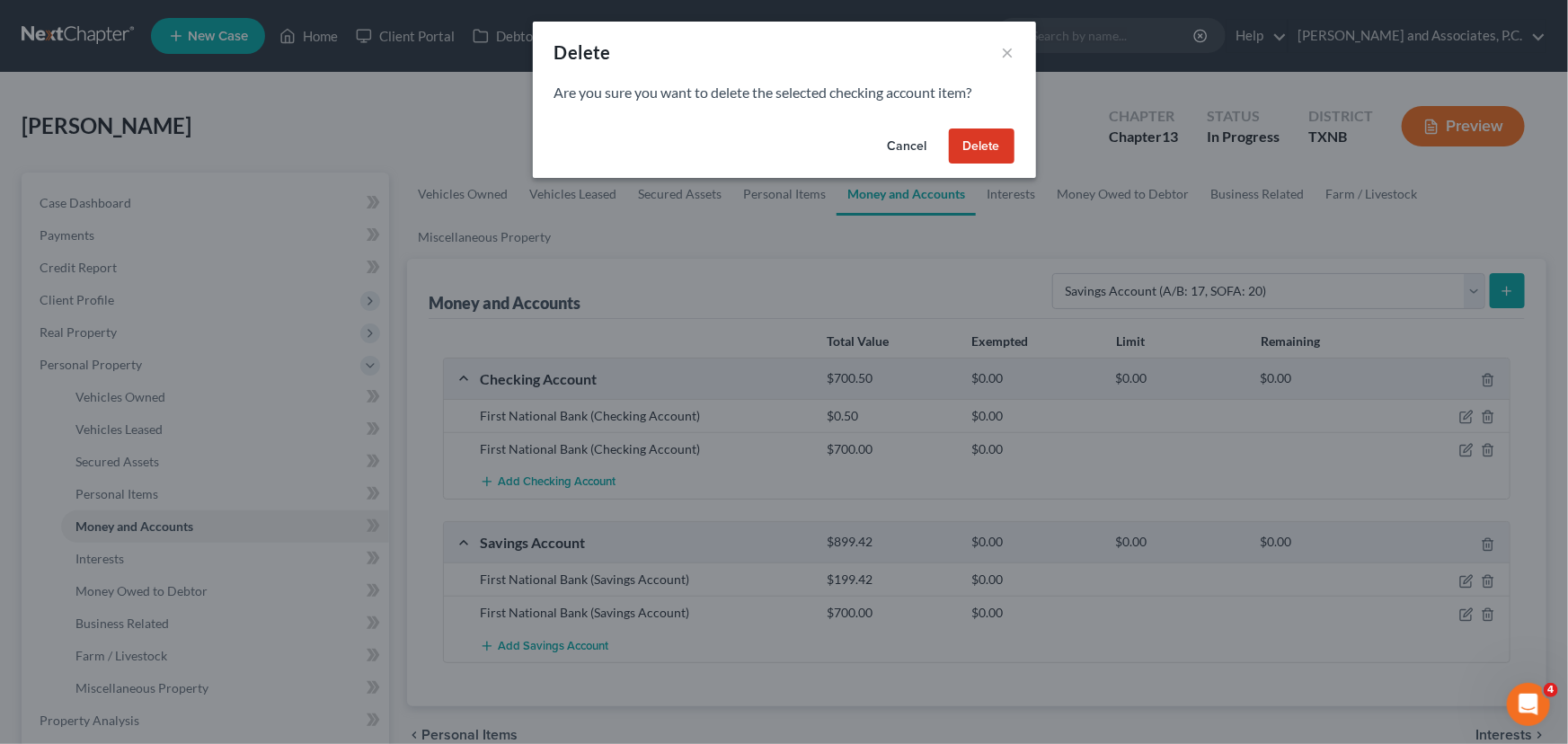
click at [972, 146] on button "Delete" at bounding box center [982, 147] width 66 height 36
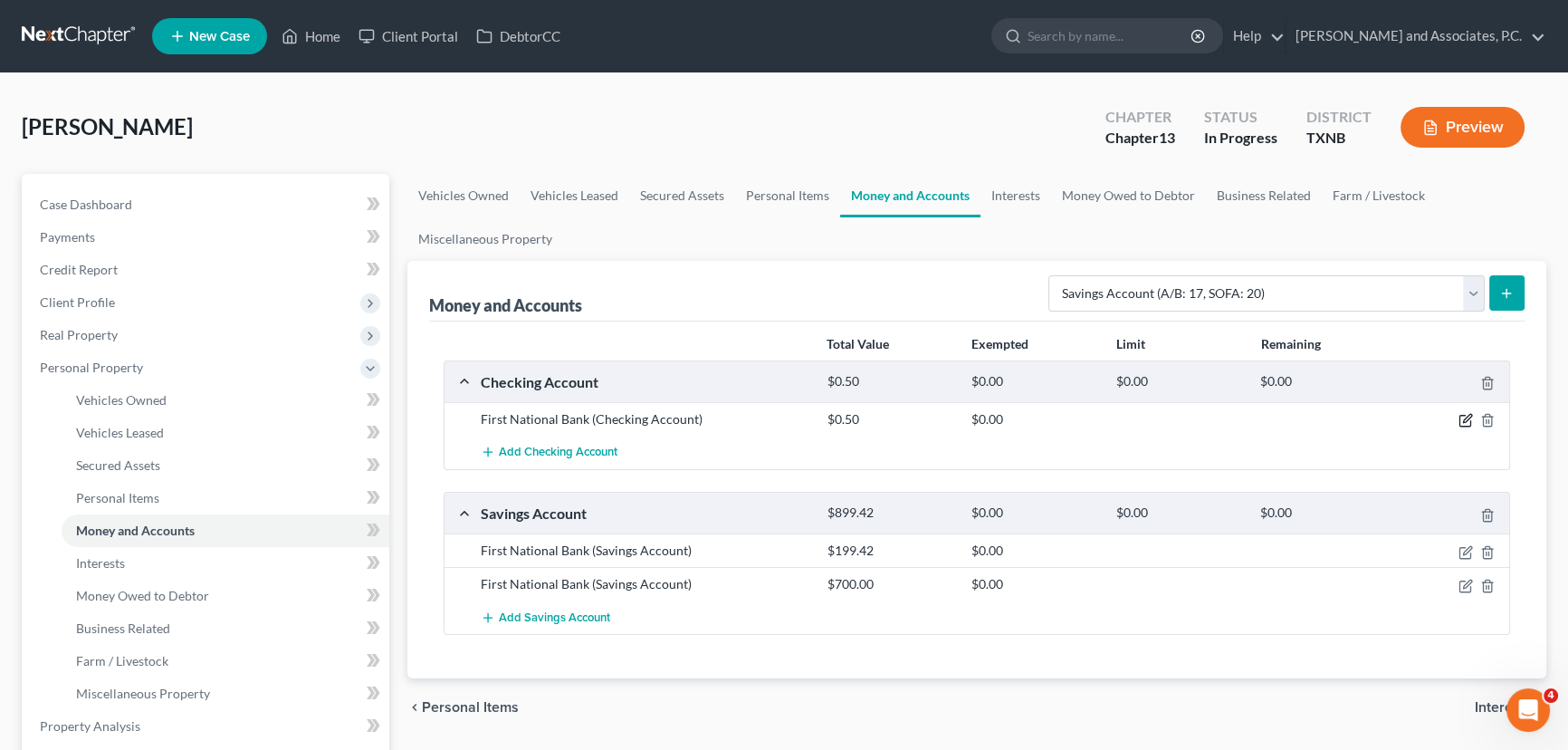
drag, startPoint x: 1462, startPoint y: 417, endPoint x: 1050, endPoint y: 397, distance: 412.5
click at [1462, 417] on icon "button" at bounding box center [1465, 419] width 14 height 14
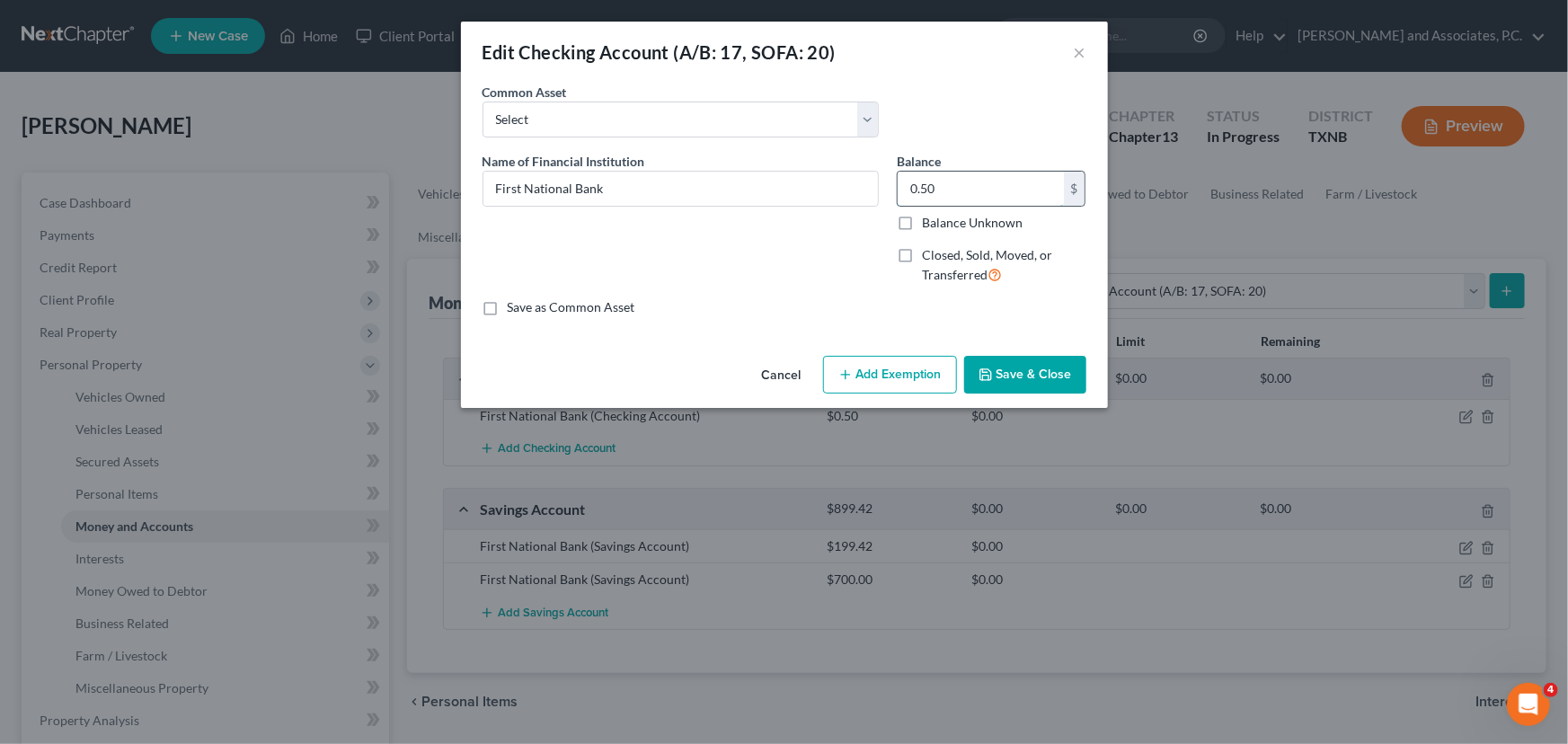
click at [954, 194] on input "0.50" at bounding box center [981, 188] width 167 height 34
click at [1029, 377] on button "Save & Close" at bounding box center [1025, 375] width 122 height 38
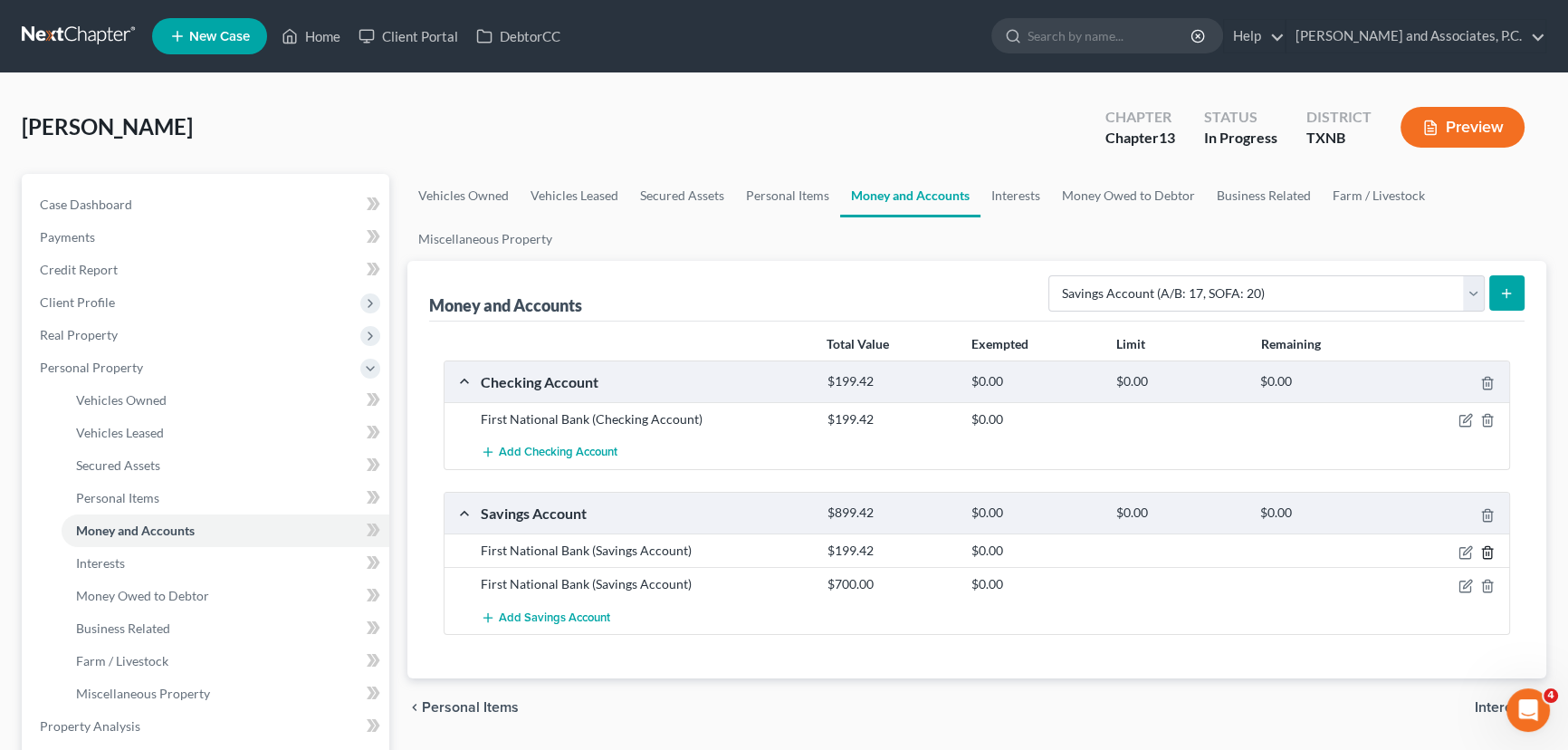
click at [1484, 547] on icon "button" at bounding box center [1486, 551] width 14 height 14
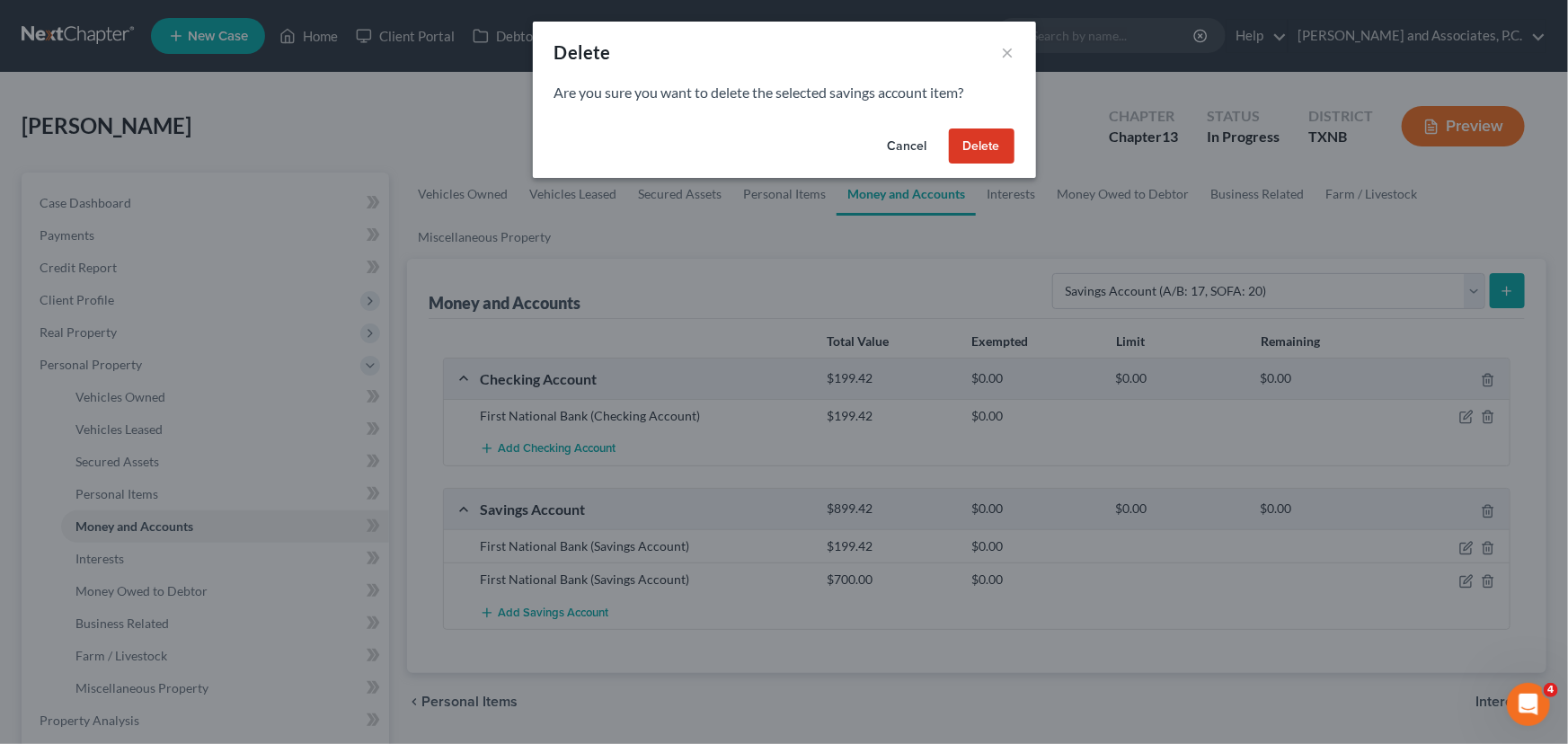
click at [983, 152] on button "Delete" at bounding box center [982, 147] width 66 height 36
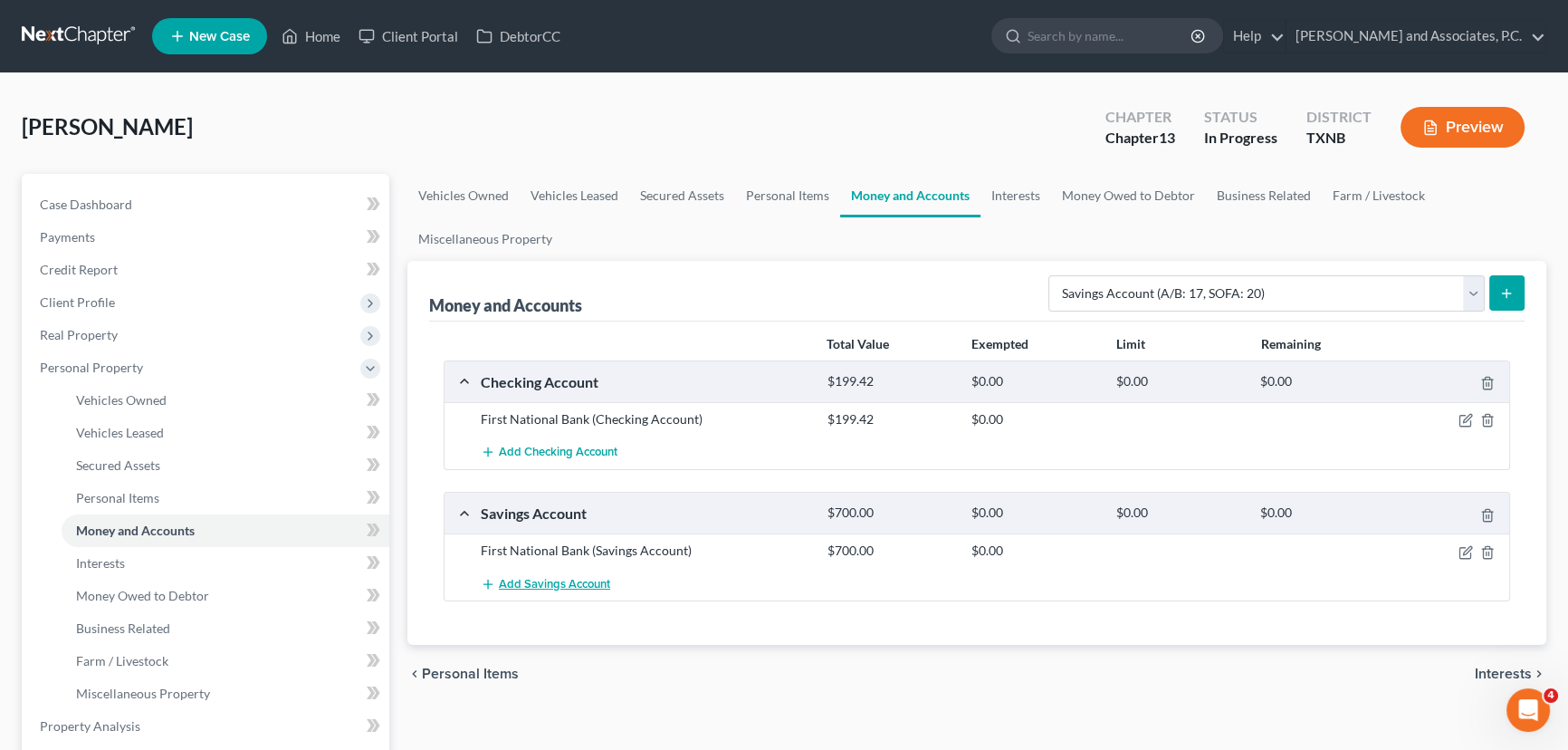
click at [571, 585] on span "Add Savings Account" at bounding box center [554, 583] width 111 height 14
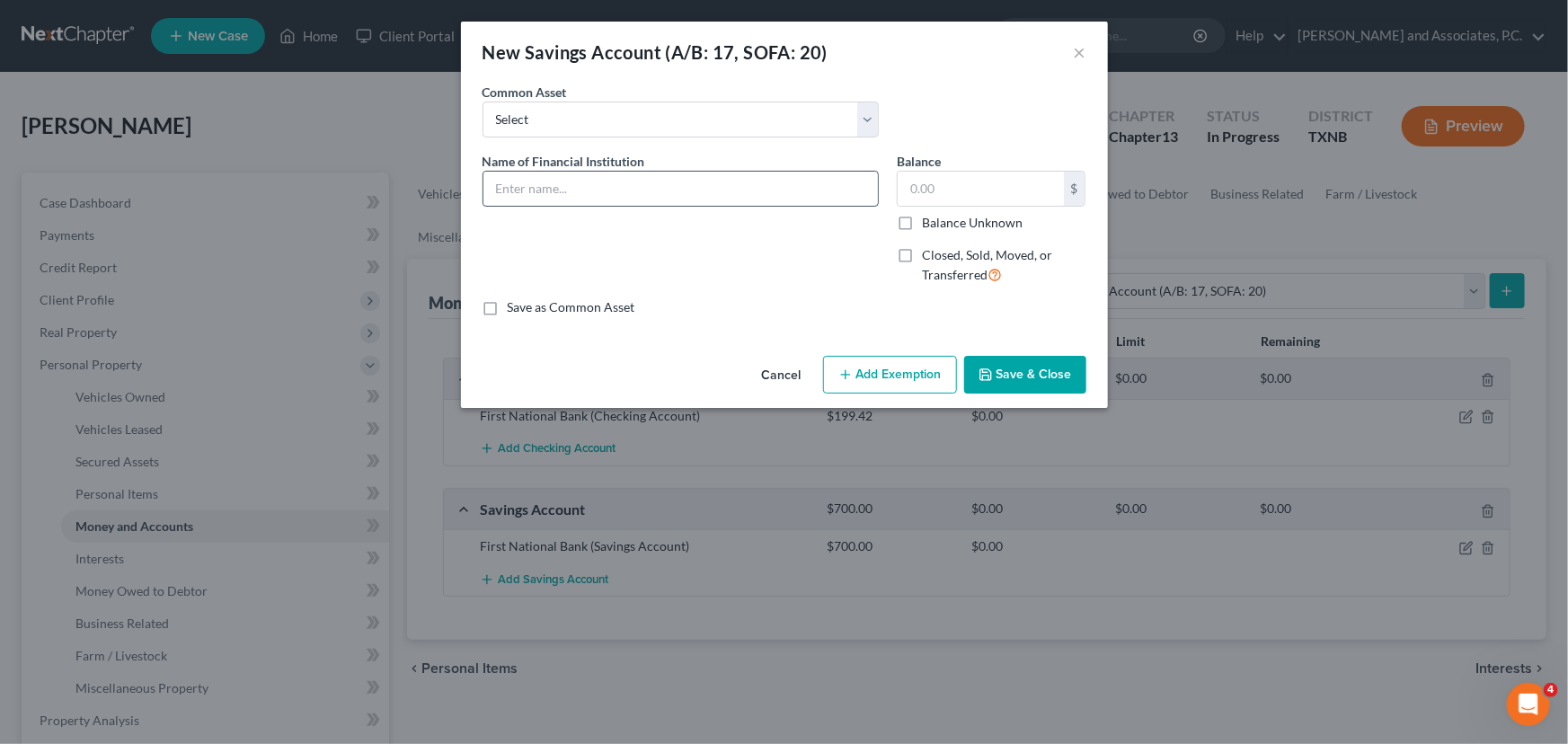
click at [589, 193] on input "text" at bounding box center [681, 188] width 394 height 34
click at [931, 186] on input "text" at bounding box center [981, 188] width 167 height 34
click at [1032, 378] on button "Save & Close" at bounding box center [1025, 375] width 122 height 38
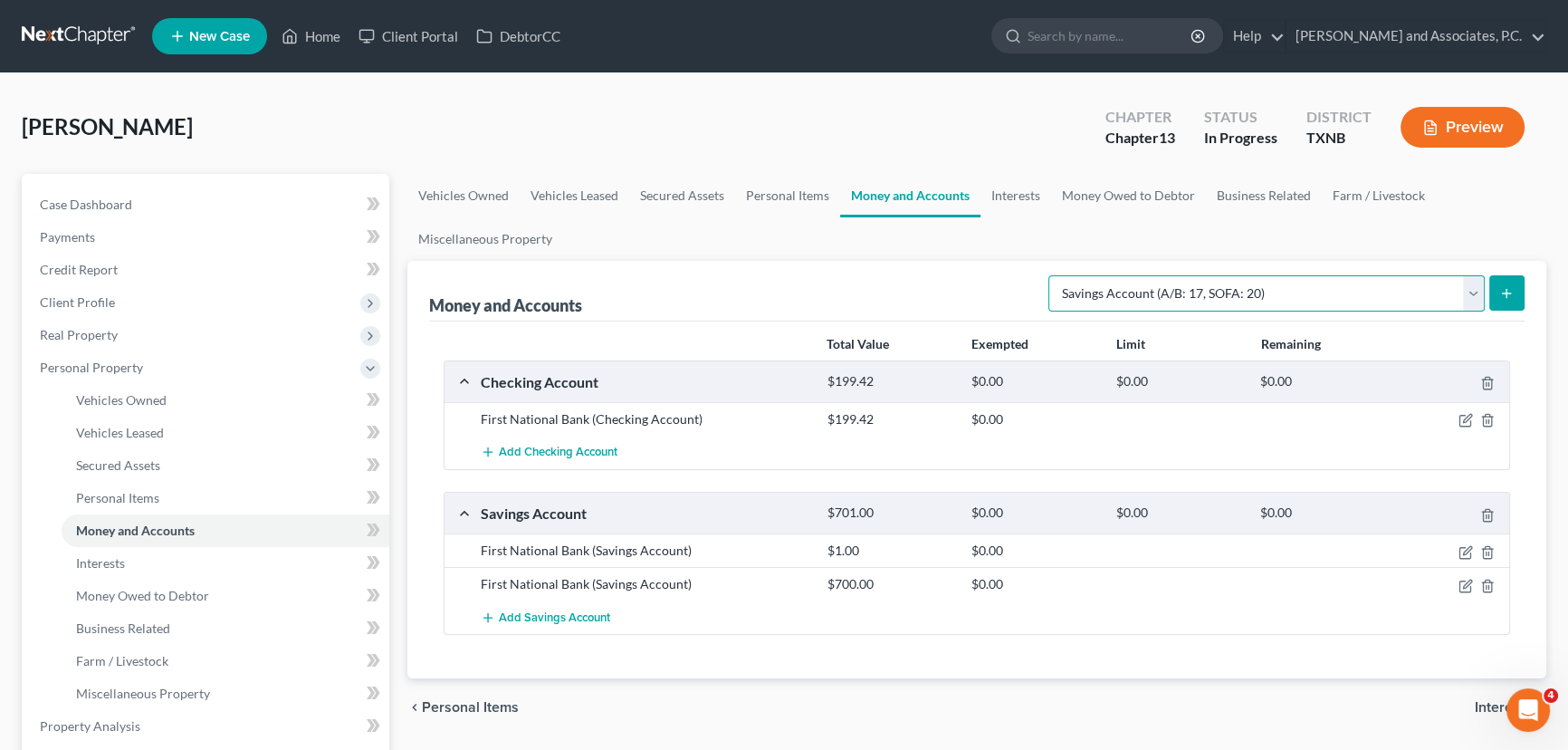
click at [1430, 293] on select "Select Account Type Brokerage (A/B: 18, SOFA: 20) Cash on Hand (A/B: 16) Certif…" at bounding box center [1266, 293] width 436 height 36
click at [1054, 275] on select "Select Account Type Brokerage (A/B: 18, SOFA: 20) Cash on Hand (A/B: 16) Certif…" at bounding box center [1266, 293] width 436 height 36
click at [1514, 296] on button "submit" at bounding box center [1507, 293] width 35 height 35
click at [1503, 293] on line "submit" at bounding box center [1507, 293] width 8 height 0
click at [1502, 290] on icon "submit" at bounding box center [1506, 293] width 14 height 14
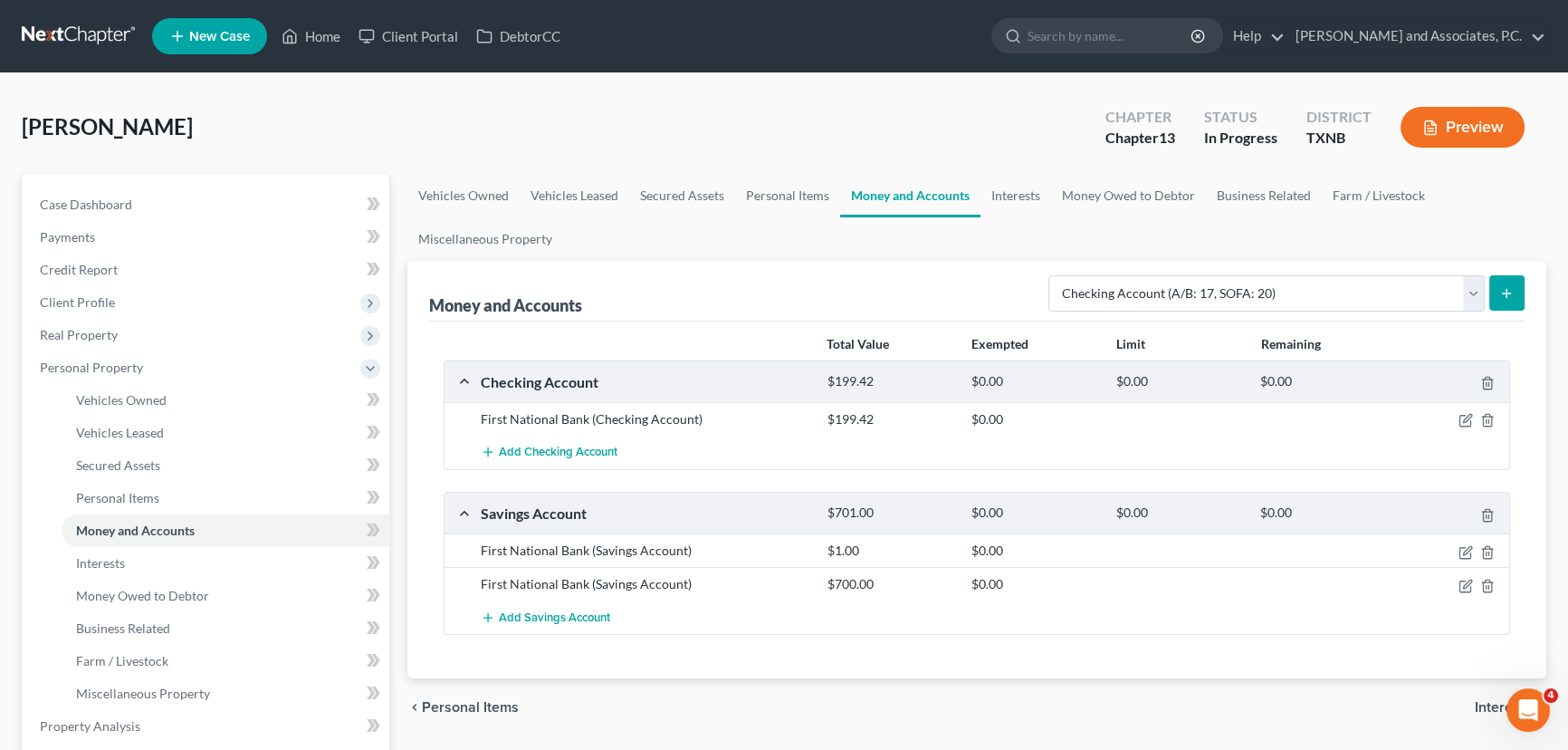
click at [1519, 287] on button "submit" at bounding box center [1507, 293] width 35 height 35
click at [564, 447] on span "Add Checking Account" at bounding box center [558, 452] width 119 height 14
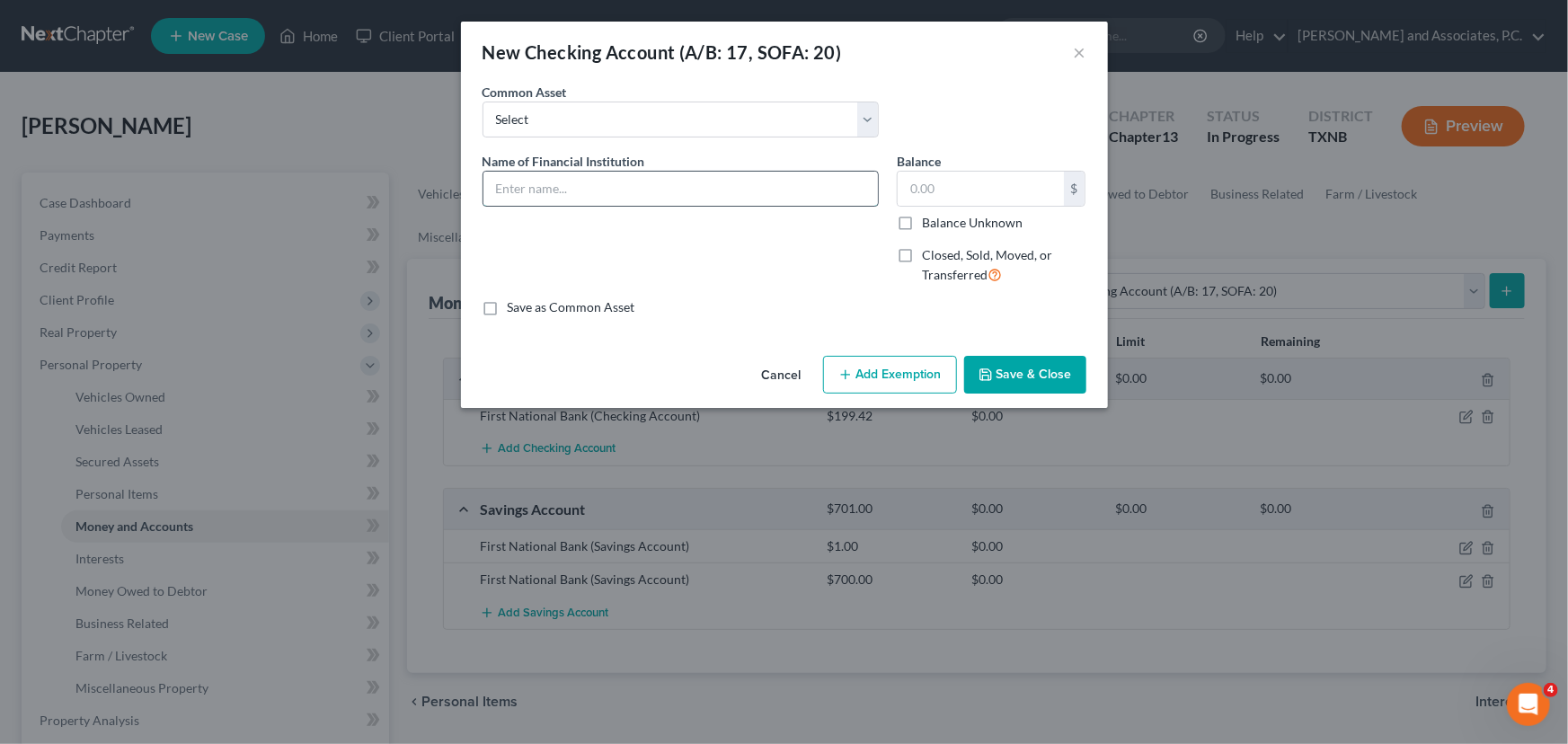
click at [611, 184] on input "text" at bounding box center [681, 188] width 394 height 34
click at [925, 186] on input "text" at bounding box center [981, 188] width 167 height 34
click at [1061, 379] on button "Save & Close" at bounding box center [1025, 375] width 122 height 38
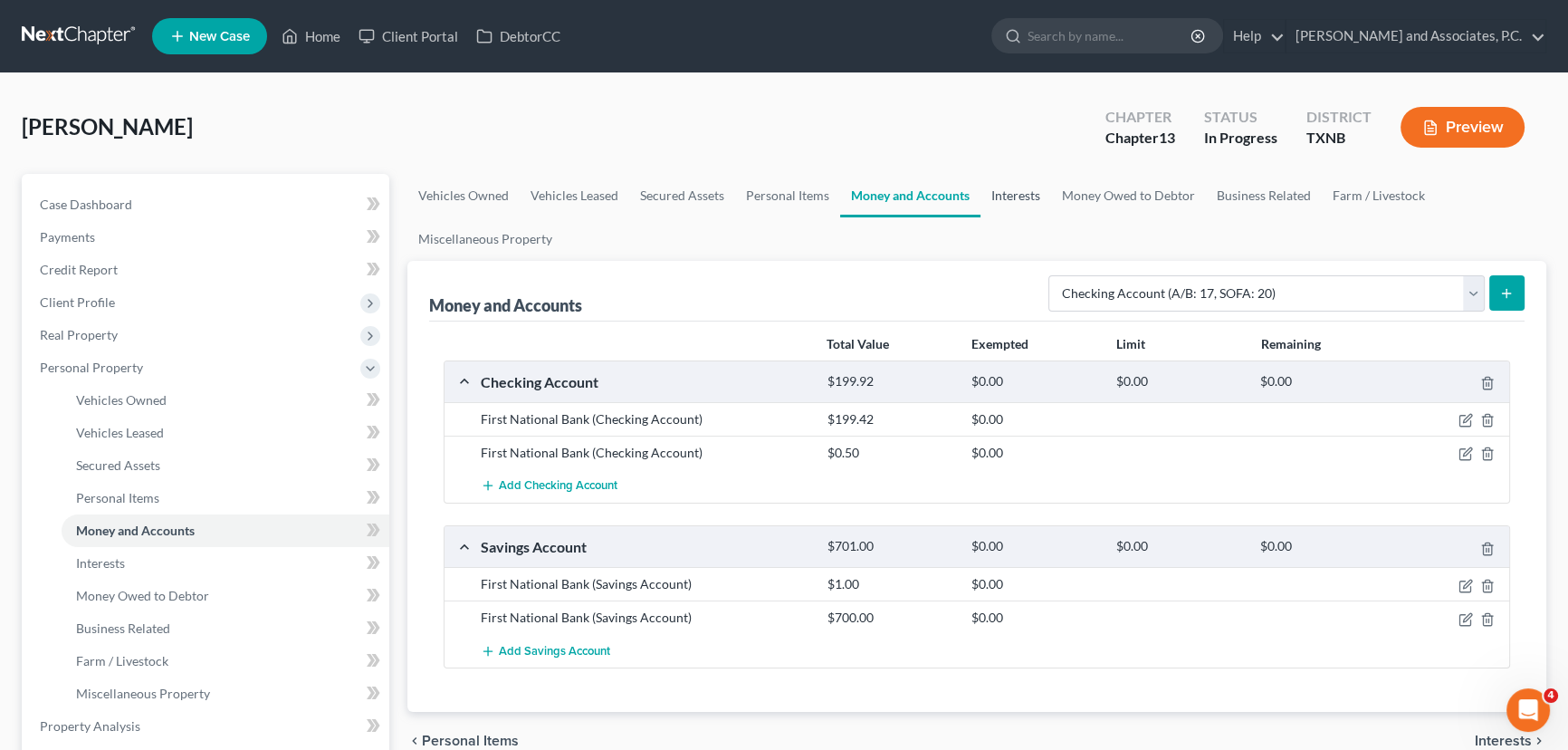
drag, startPoint x: 1022, startPoint y: 196, endPoint x: 1263, endPoint y: 270, distance: 252.1
click at [1022, 196] on link "Interests" at bounding box center [1016, 195] width 71 height 43
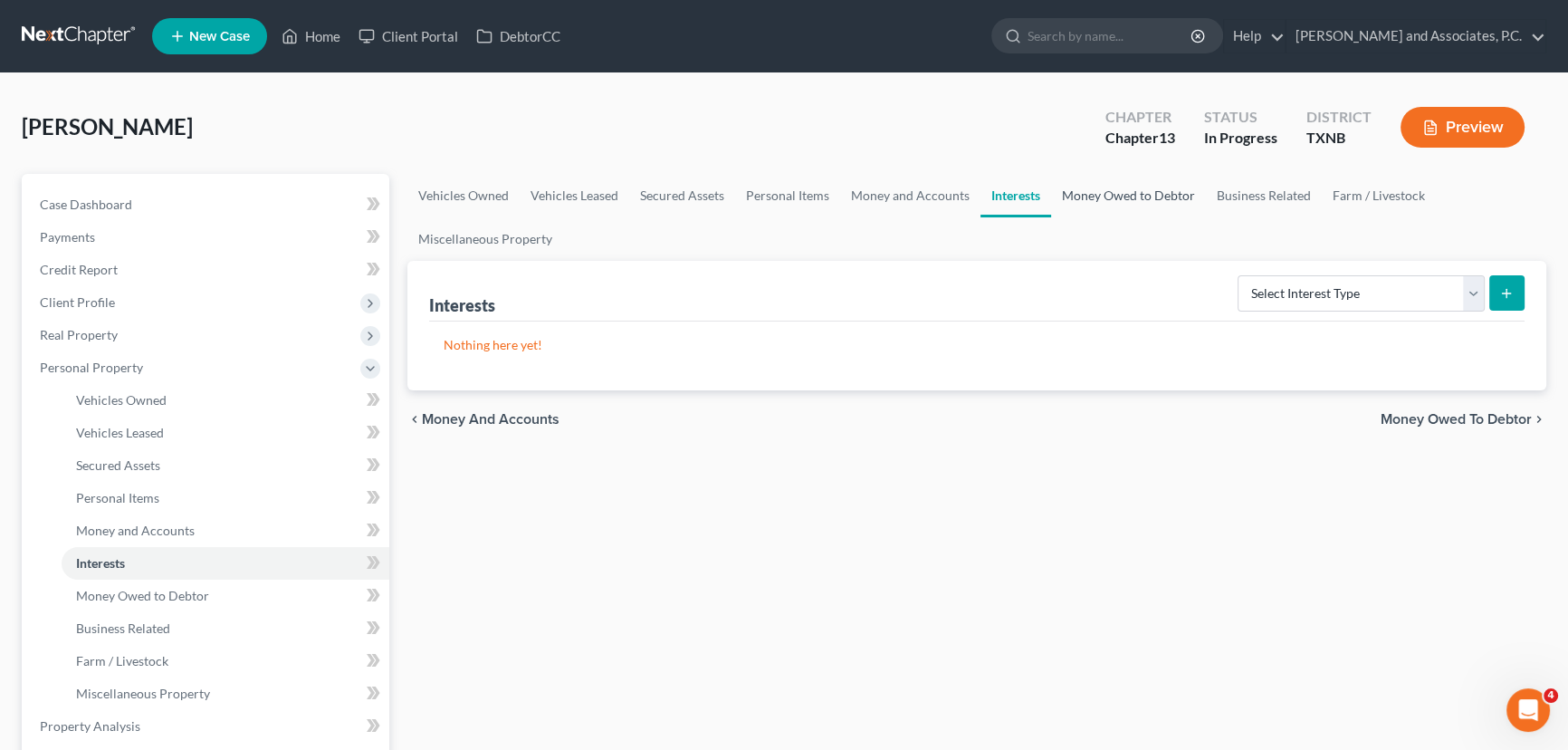
click at [1107, 199] on link "Money Owed to Debtor" at bounding box center [1128, 195] width 154 height 43
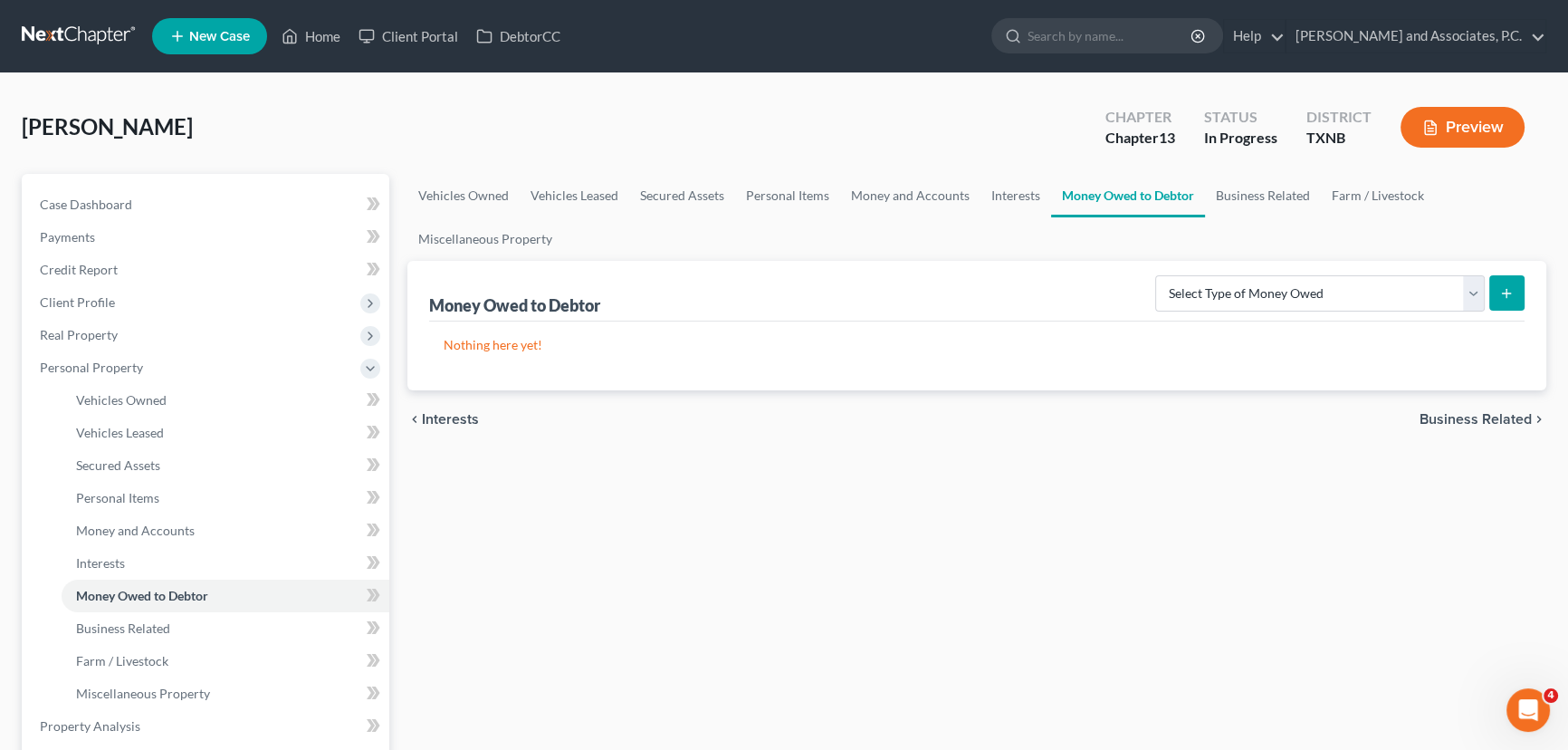
drag, startPoint x: 1192, startPoint y: 495, endPoint x: 1185, endPoint y: 480, distance: 16.6
click at [1192, 495] on div "Vehicles Owned Vehicles Leased Secured Assets Personal Items Money and Accounts…" at bounding box center [976, 729] width 1157 height 1111
click at [1266, 187] on link "Business Related" at bounding box center [1262, 195] width 116 height 43
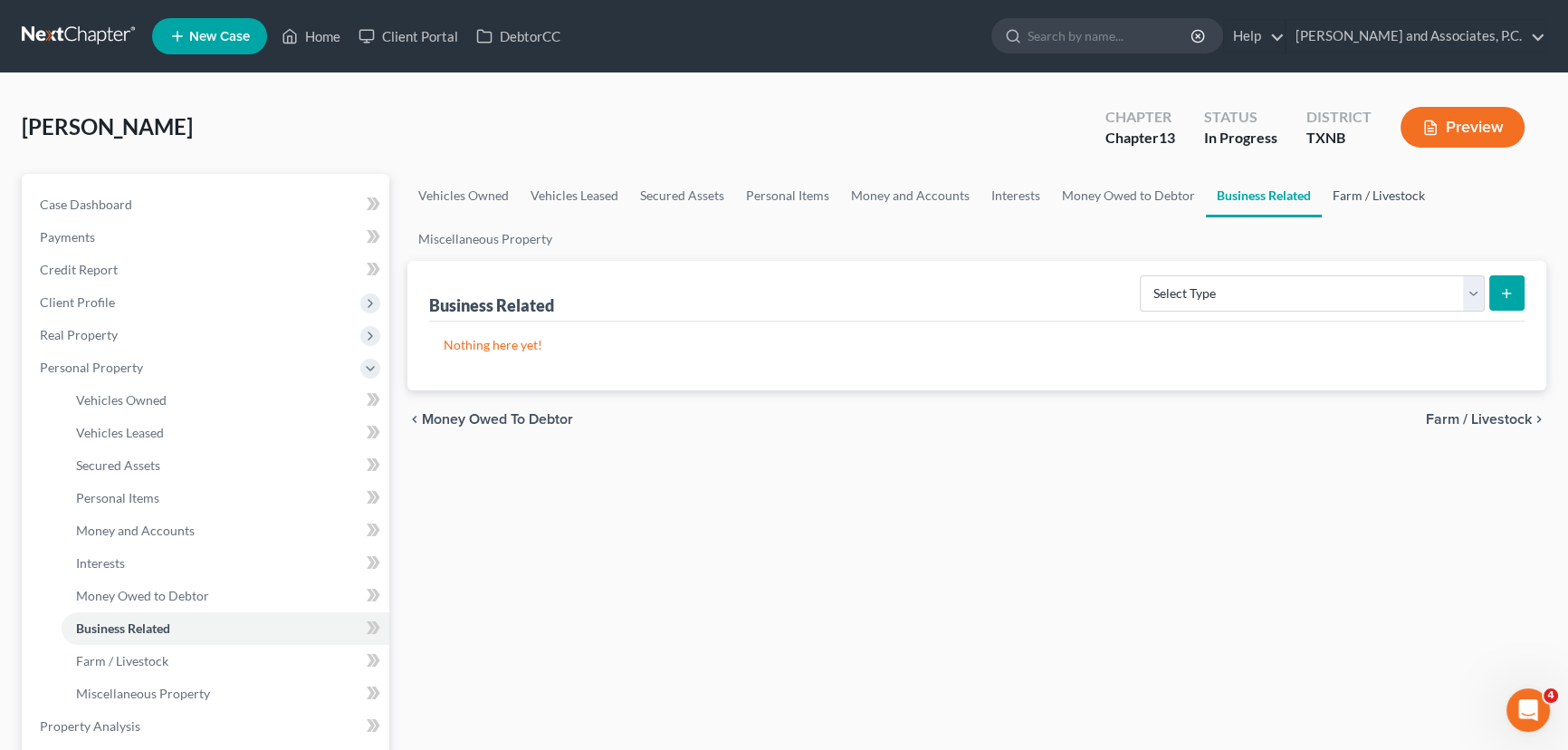
click at [1374, 190] on link "Farm / Livestock" at bounding box center [1378, 195] width 114 height 43
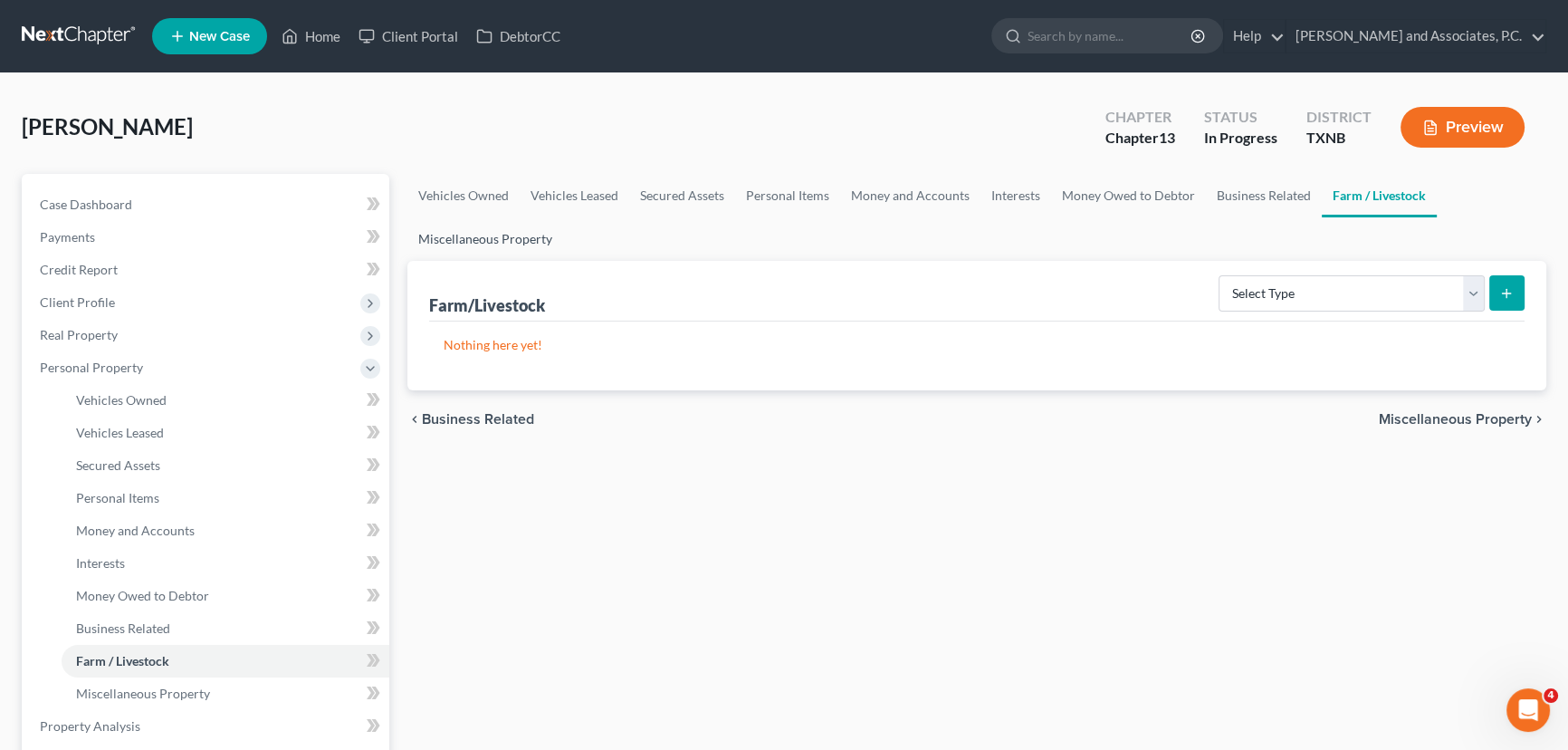
click at [455, 237] on link "Miscellaneous Property" at bounding box center [485, 239] width 155 height 43
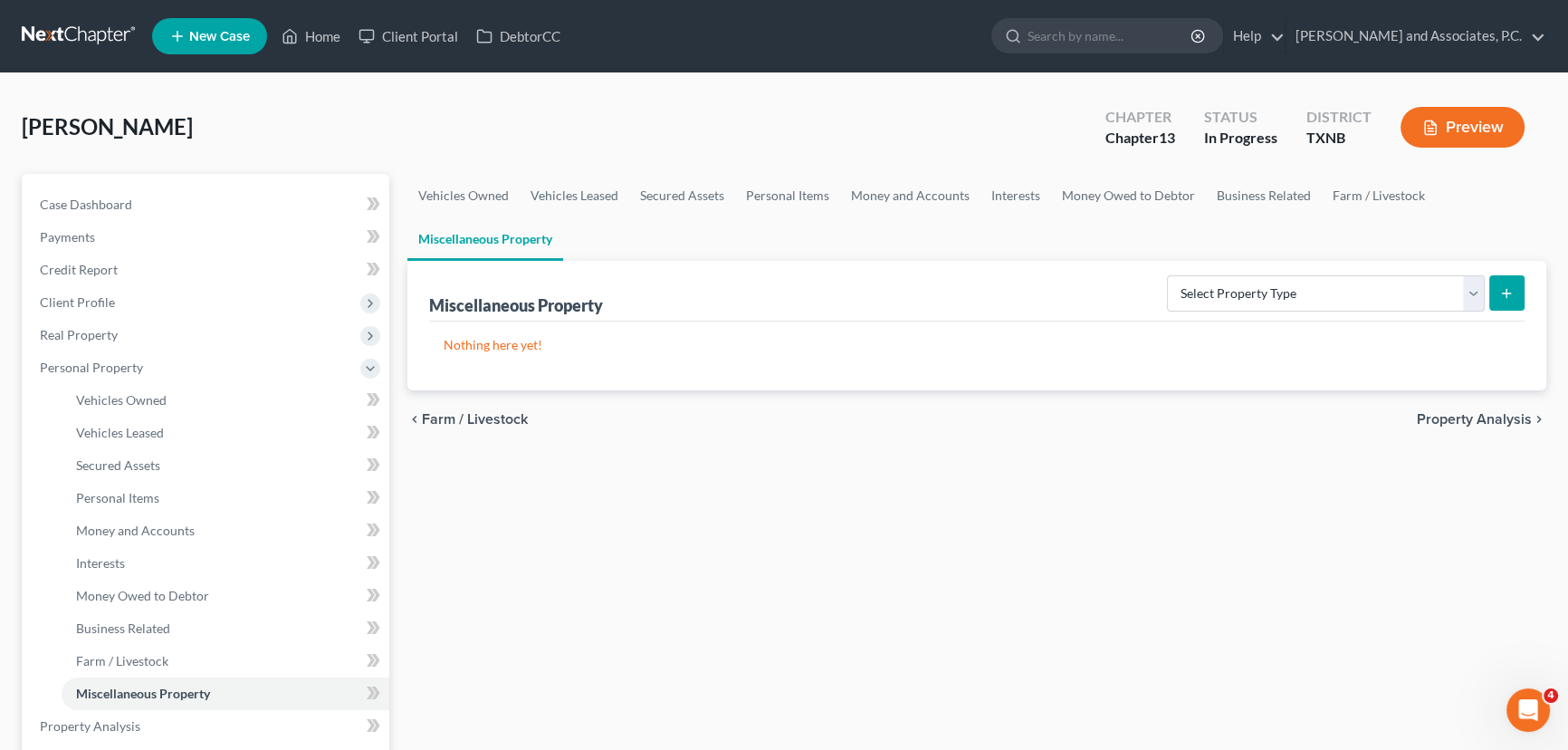
click at [683, 480] on div "Vehicles Owned Vehicles Leased Secured Assets Personal Items Money and Accounts…" at bounding box center [976, 729] width 1157 height 1111
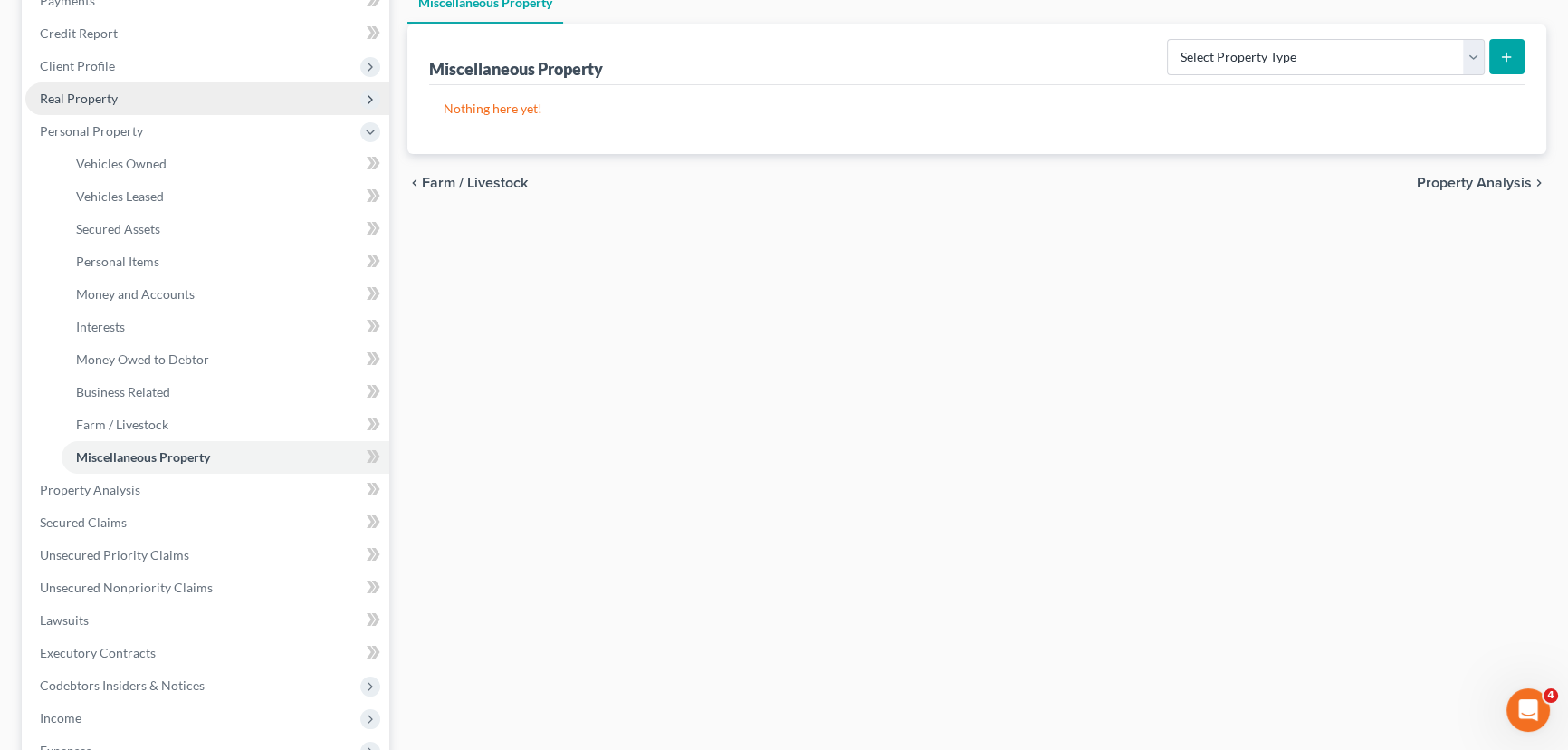
scroll to position [246, 0]
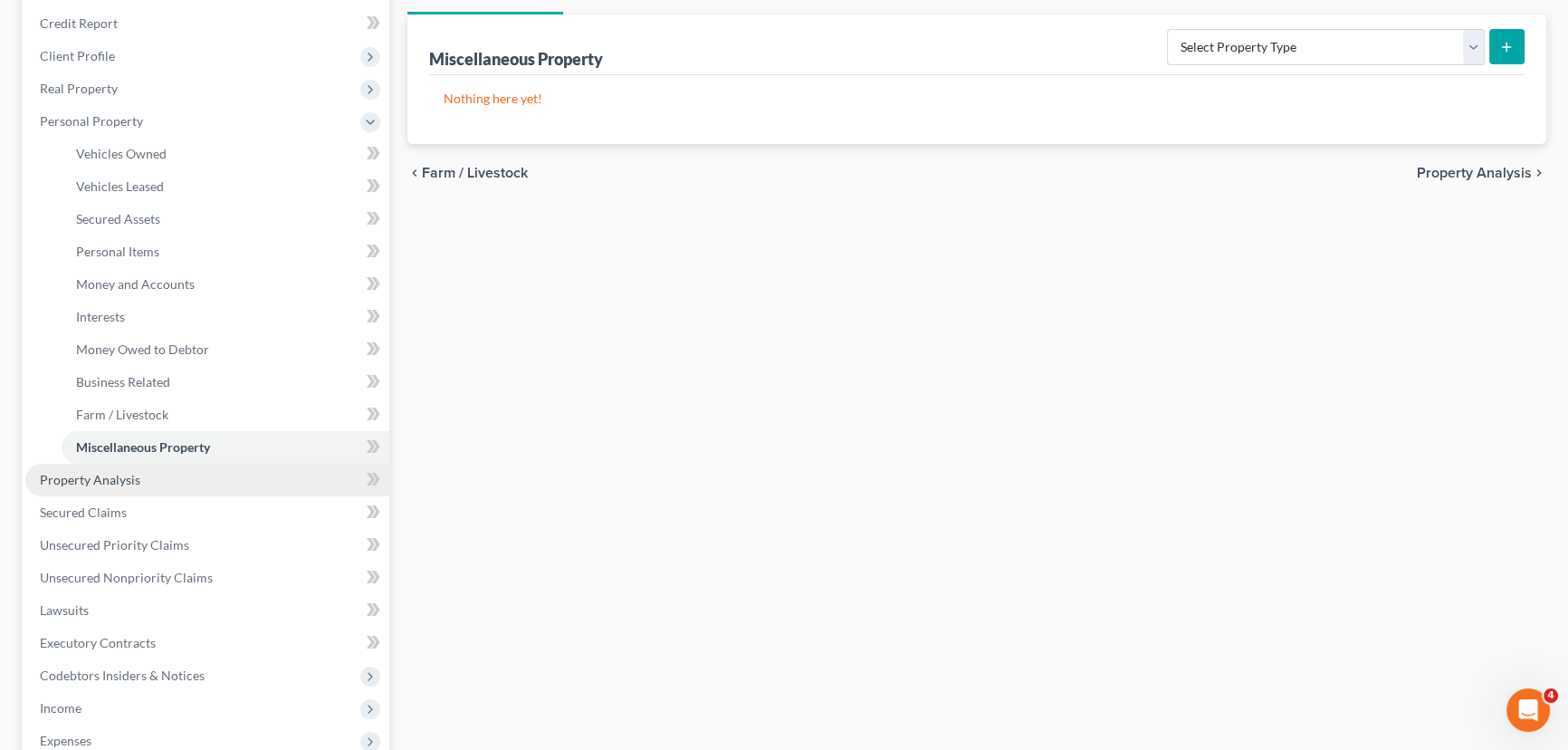
click at [111, 480] on span "Property Analysis" at bounding box center [90, 480] width 101 height 15
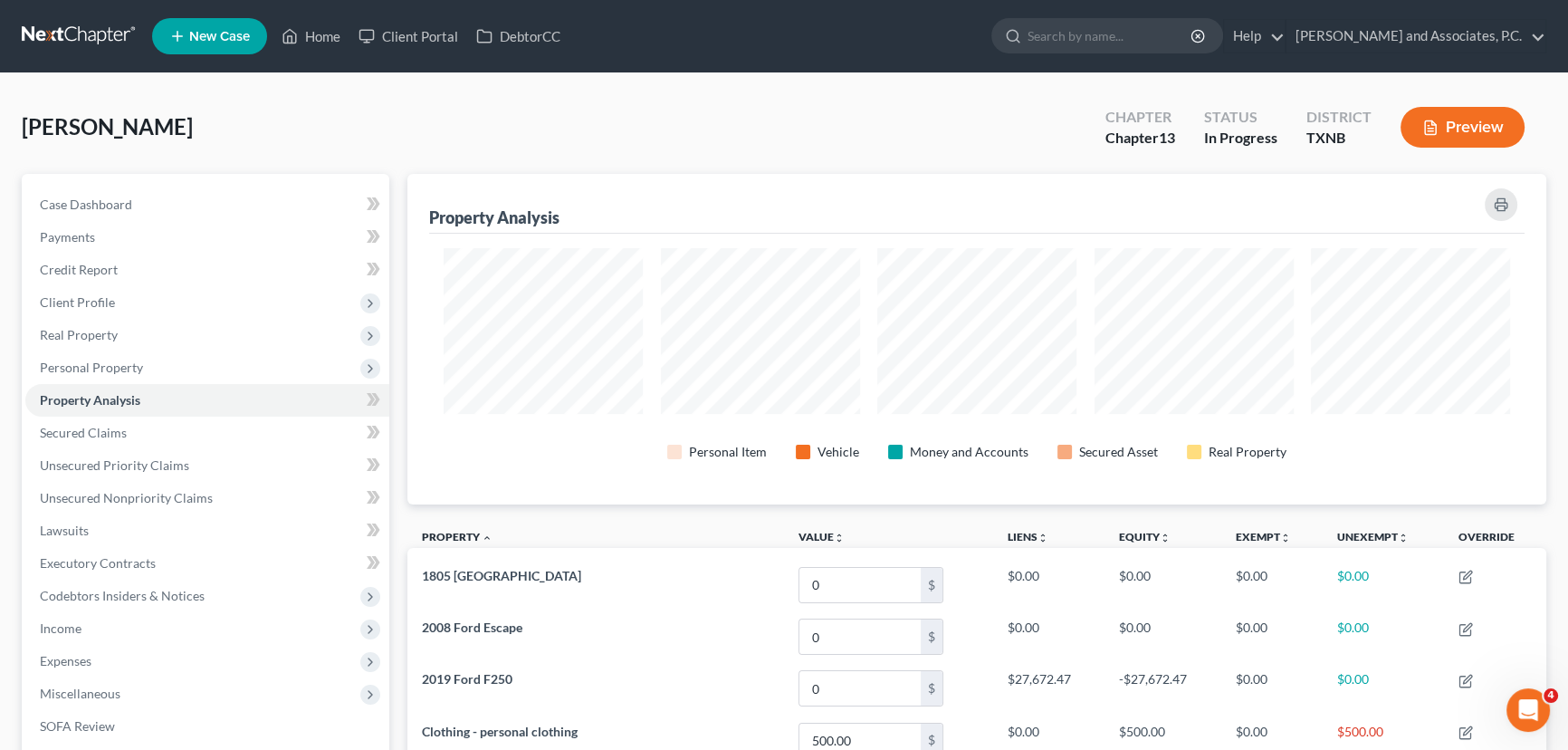
scroll to position [331, 1137]
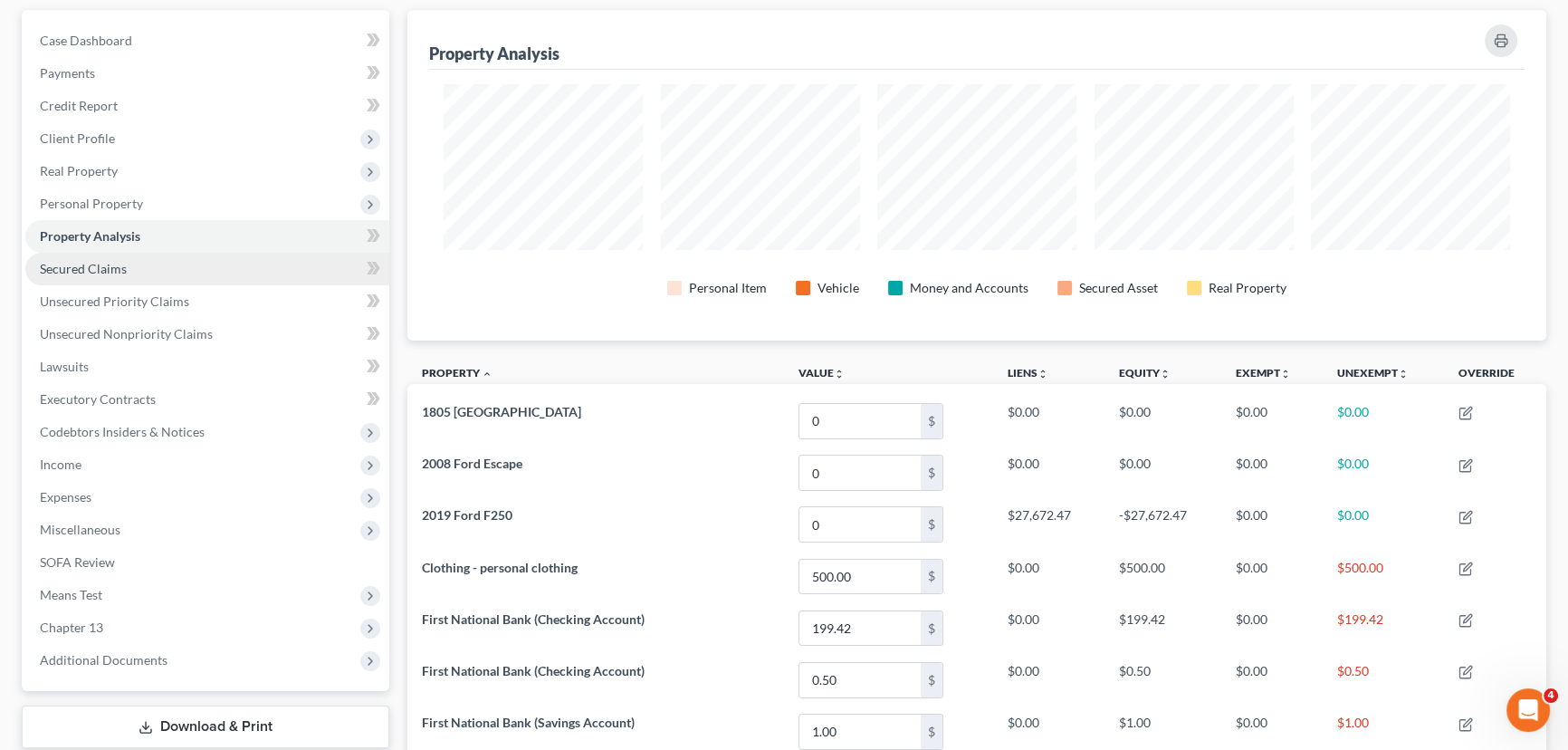
click at [142, 262] on link "Secured Claims" at bounding box center [206, 269] width 363 height 33
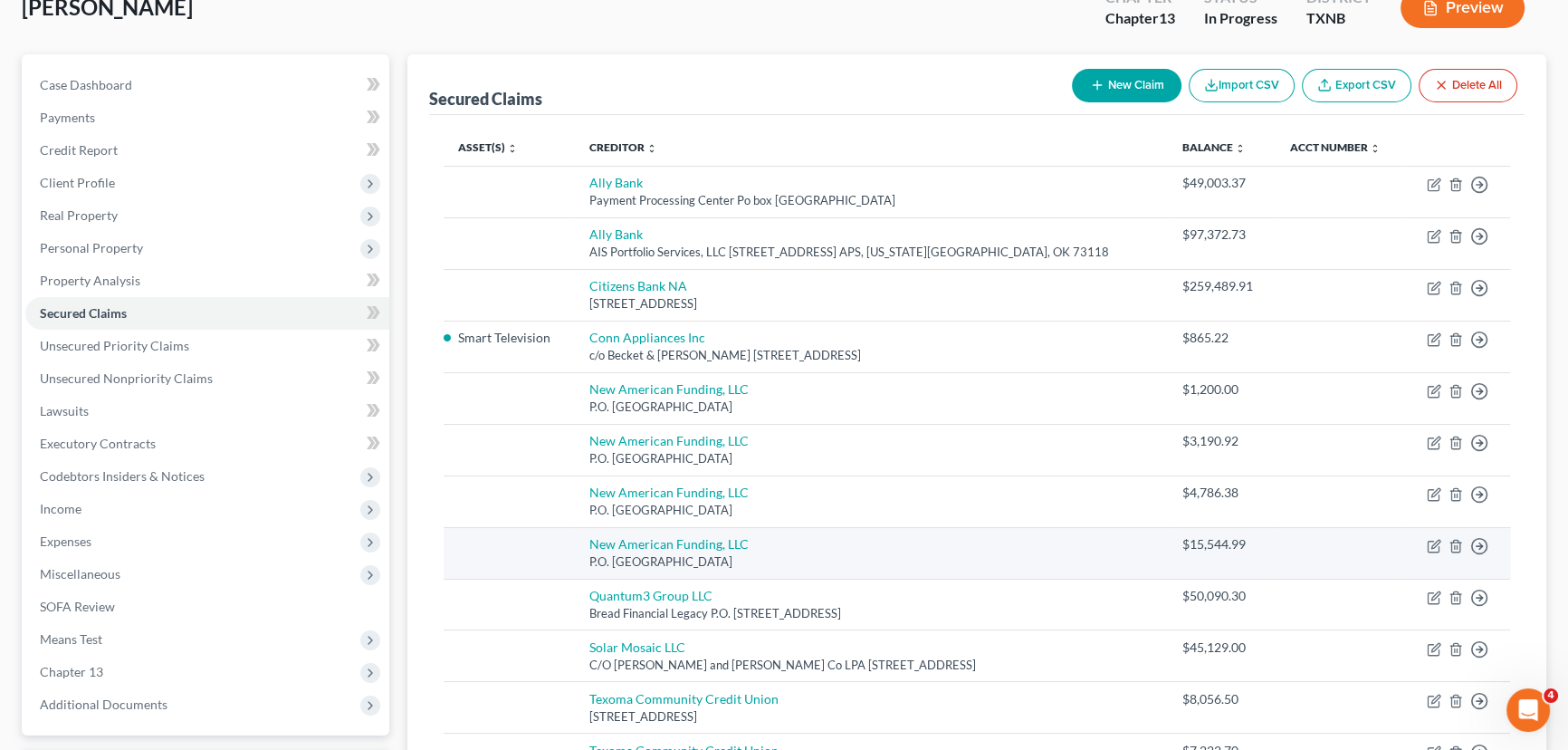
scroll to position [164, 0]
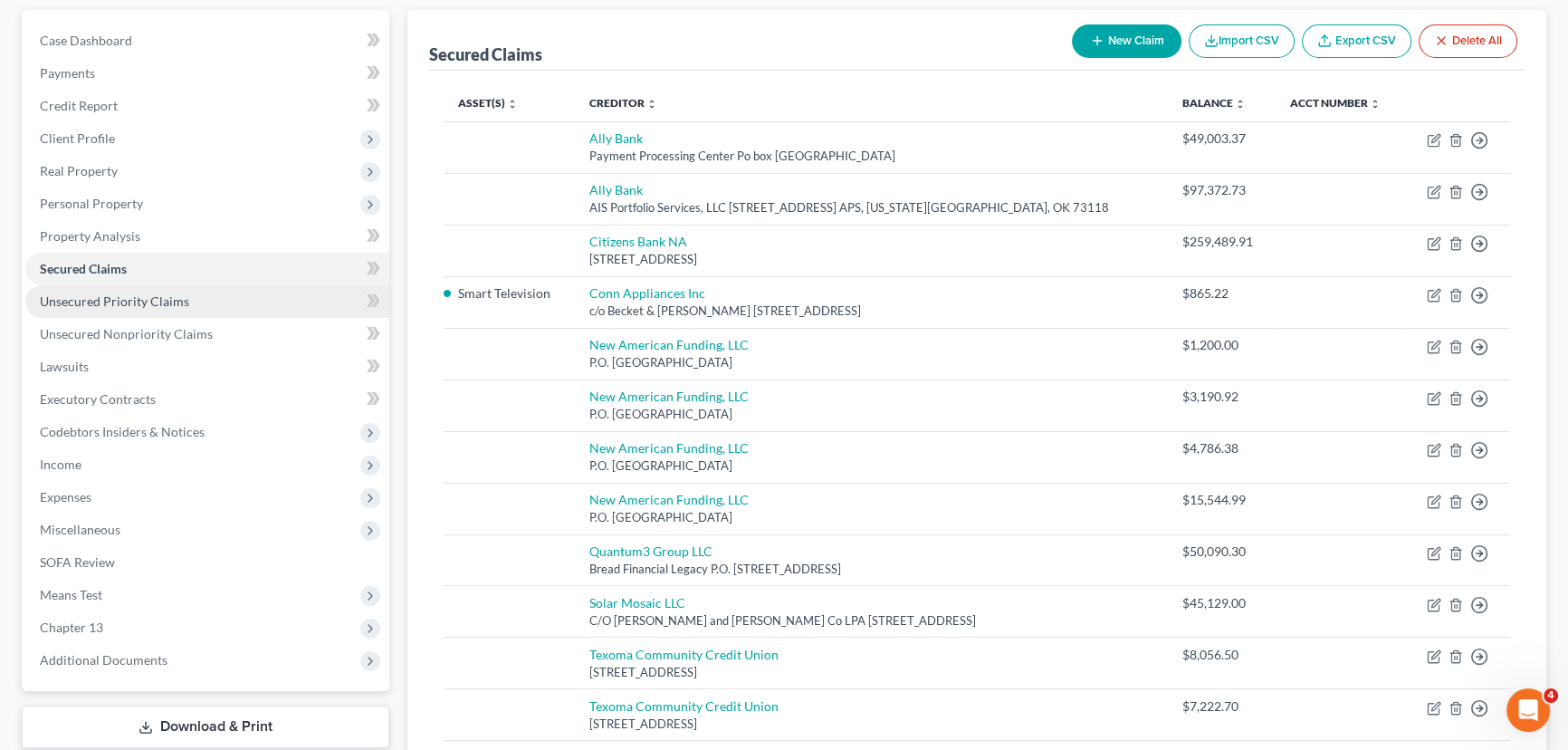
click at [226, 302] on link "Unsecured Priority Claims" at bounding box center [206, 301] width 363 height 33
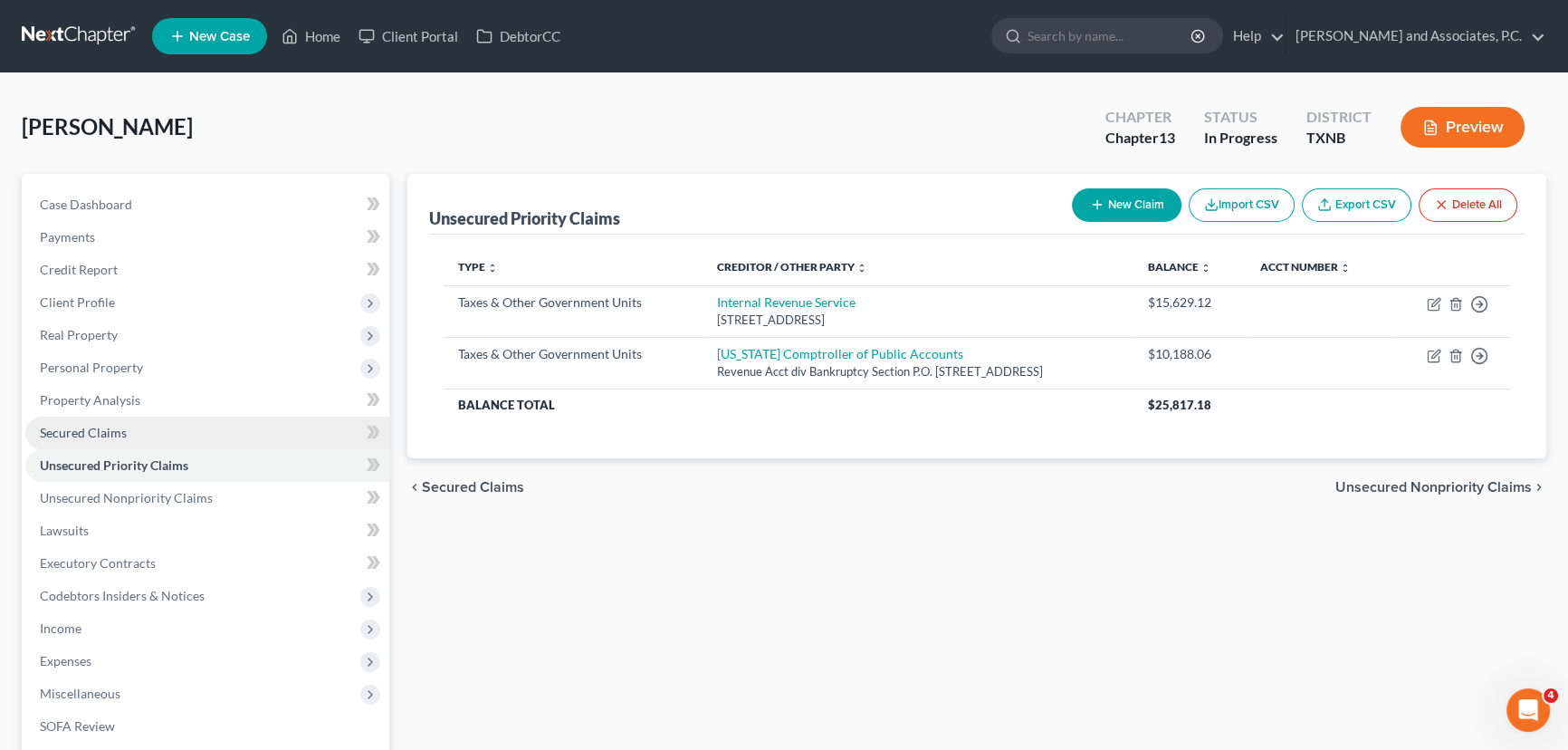
click at [130, 430] on link "Secured Claims" at bounding box center [206, 433] width 363 height 33
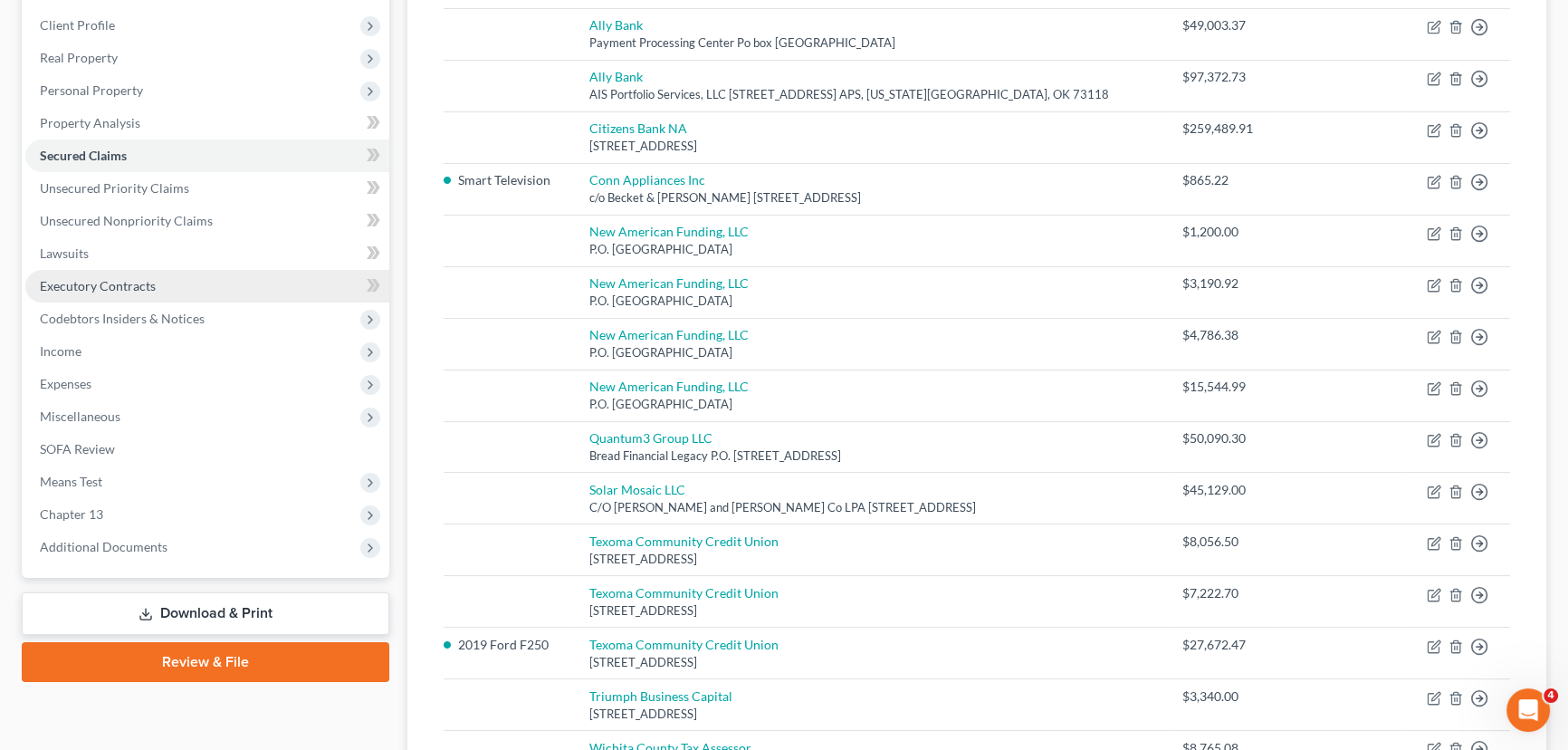
scroll to position [276, 0]
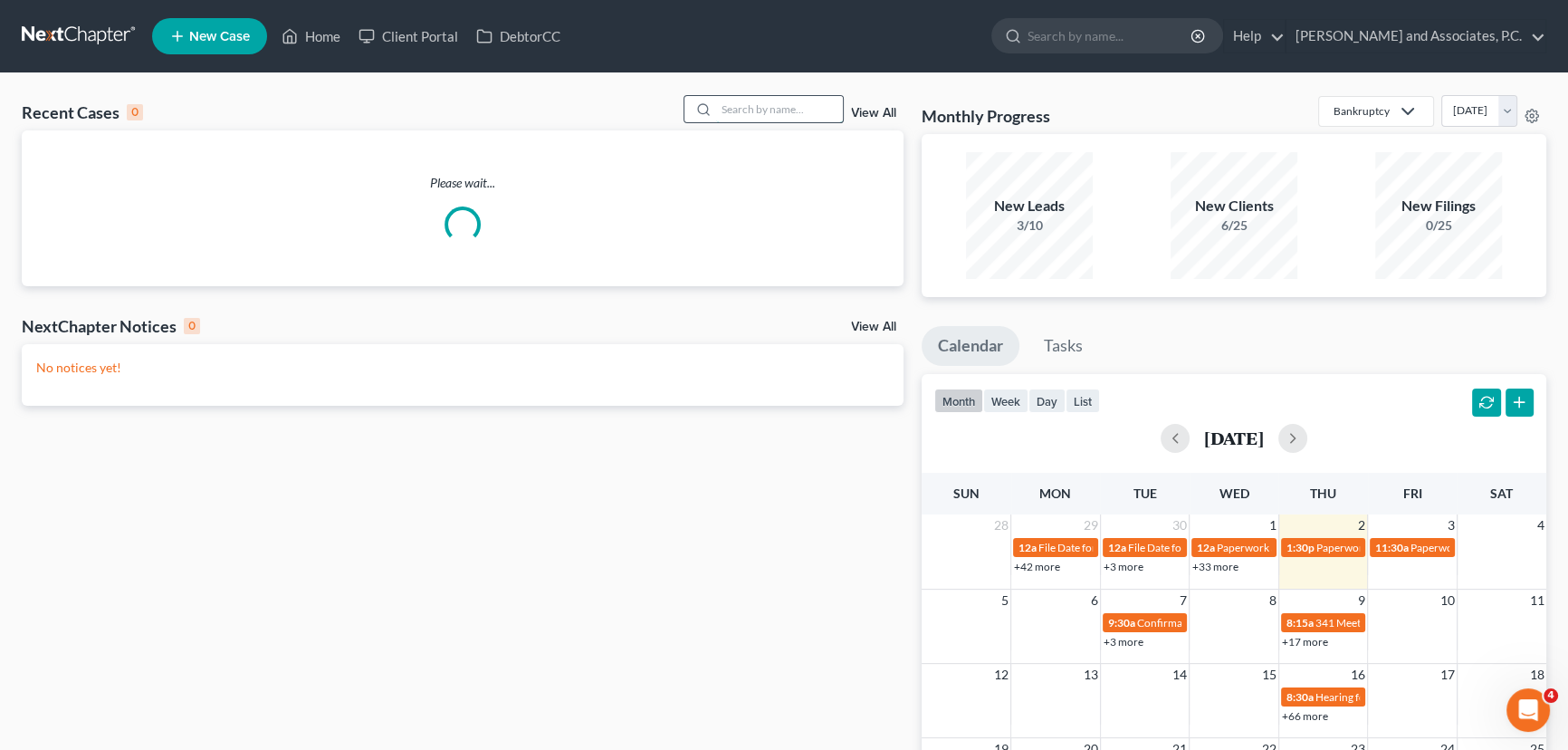
click at [771, 106] on input "search" at bounding box center [780, 108] width 127 height 26
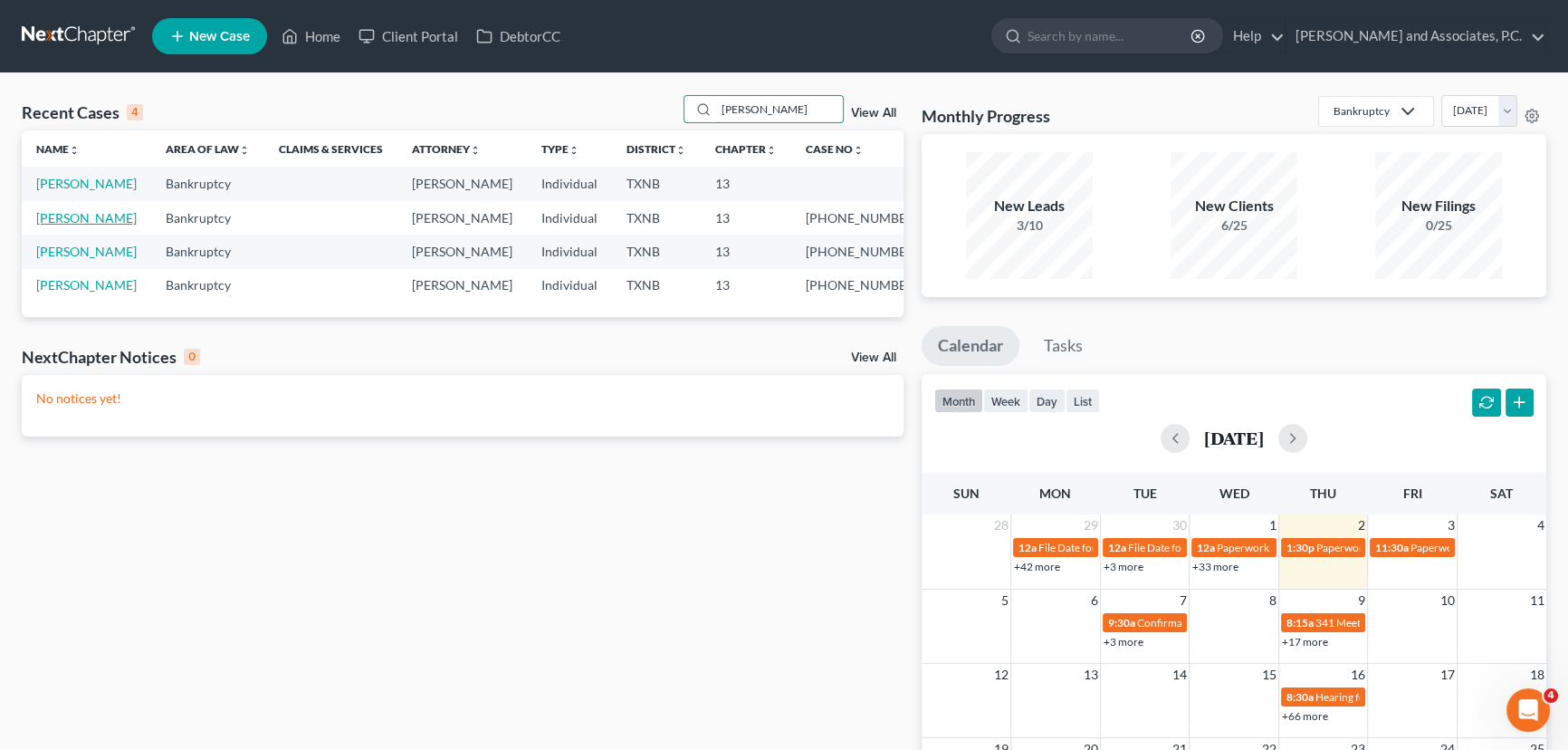
type input "[PERSON_NAME]"
click at [64, 217] on link "[PERSON_NAME]" at bounding box center [86, 218] width 101 height 15
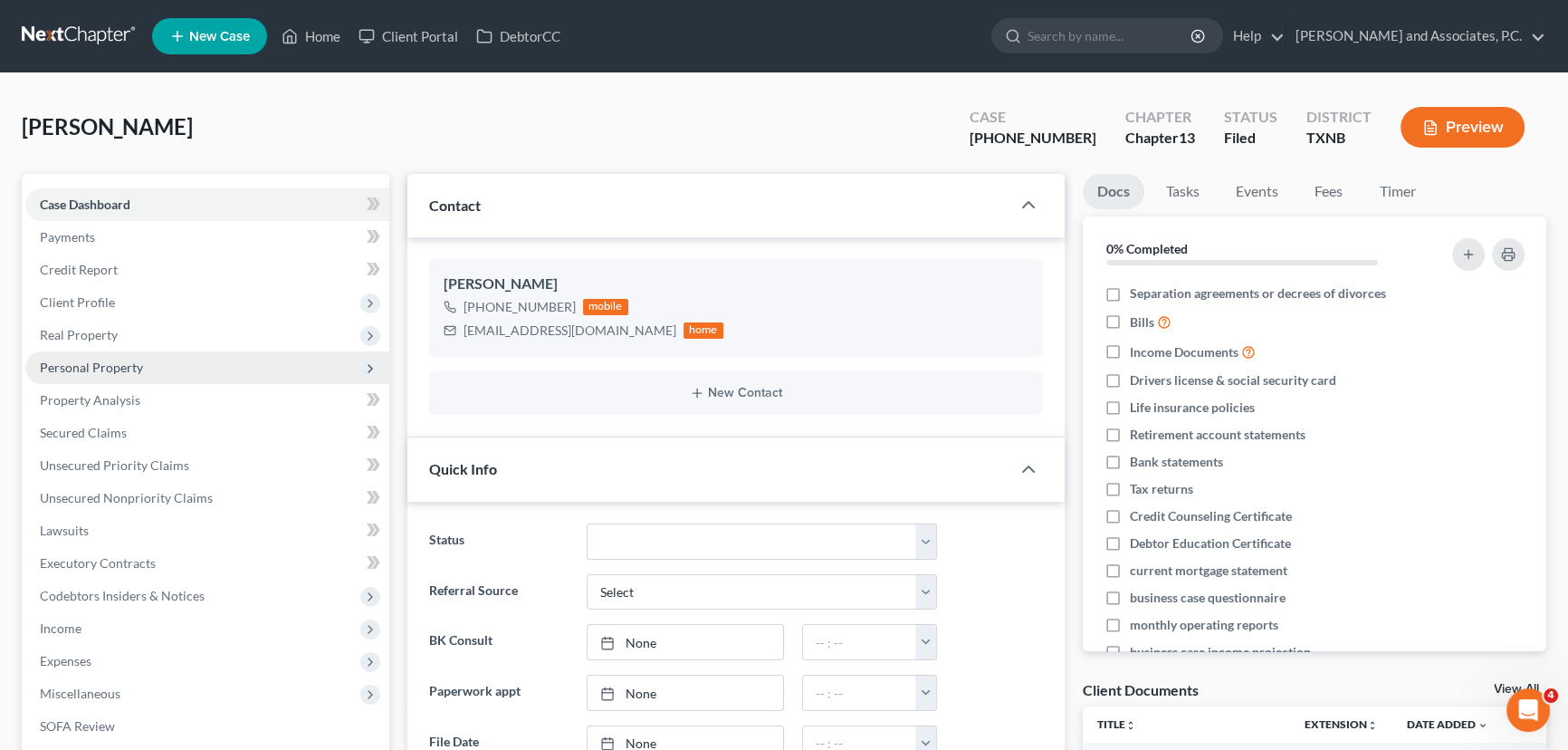
scroll to position [1081, 0]
click at [124, 336] on span "Real Property" at bounding box center [206, 335] width 363 height 33
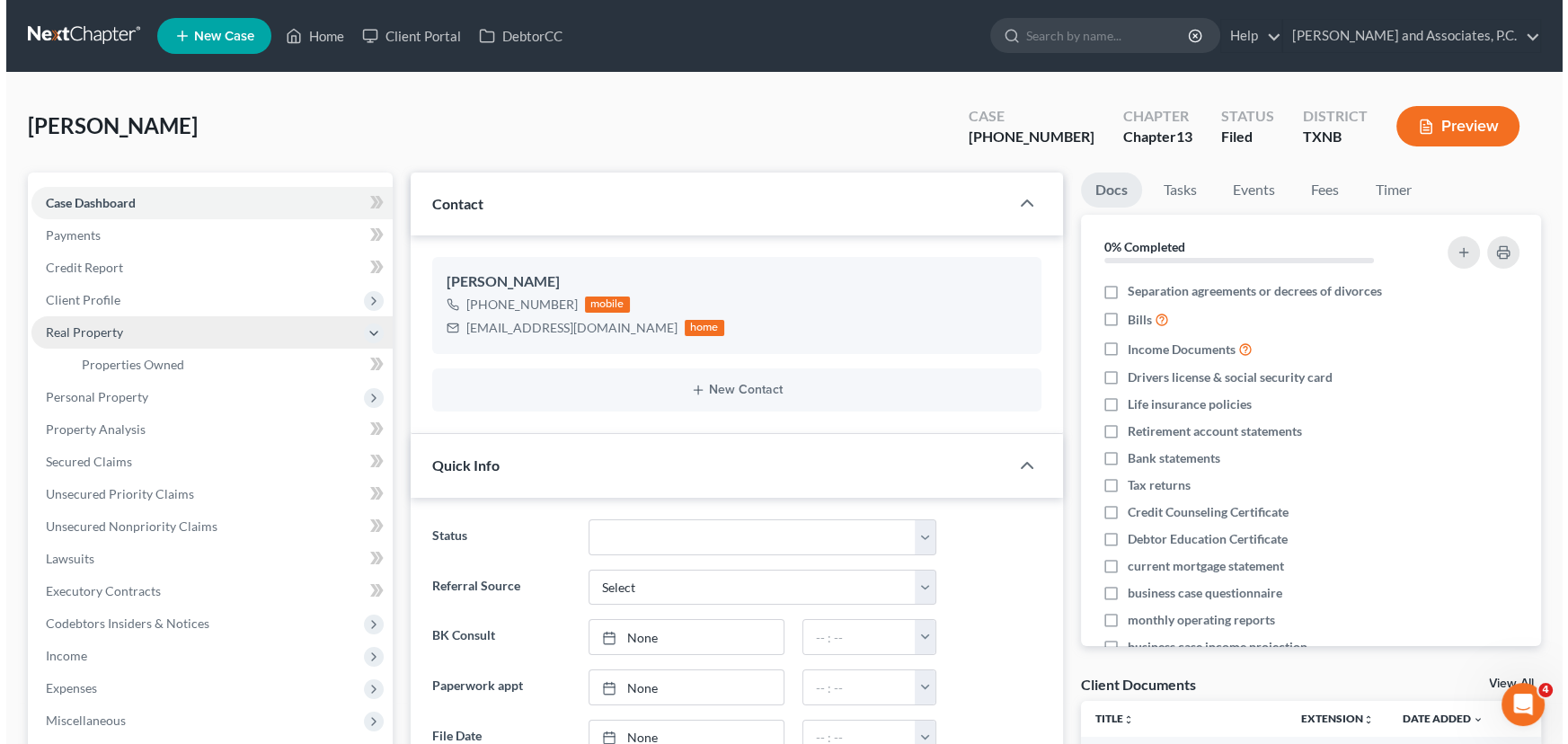
scroll to position [5848, 0]
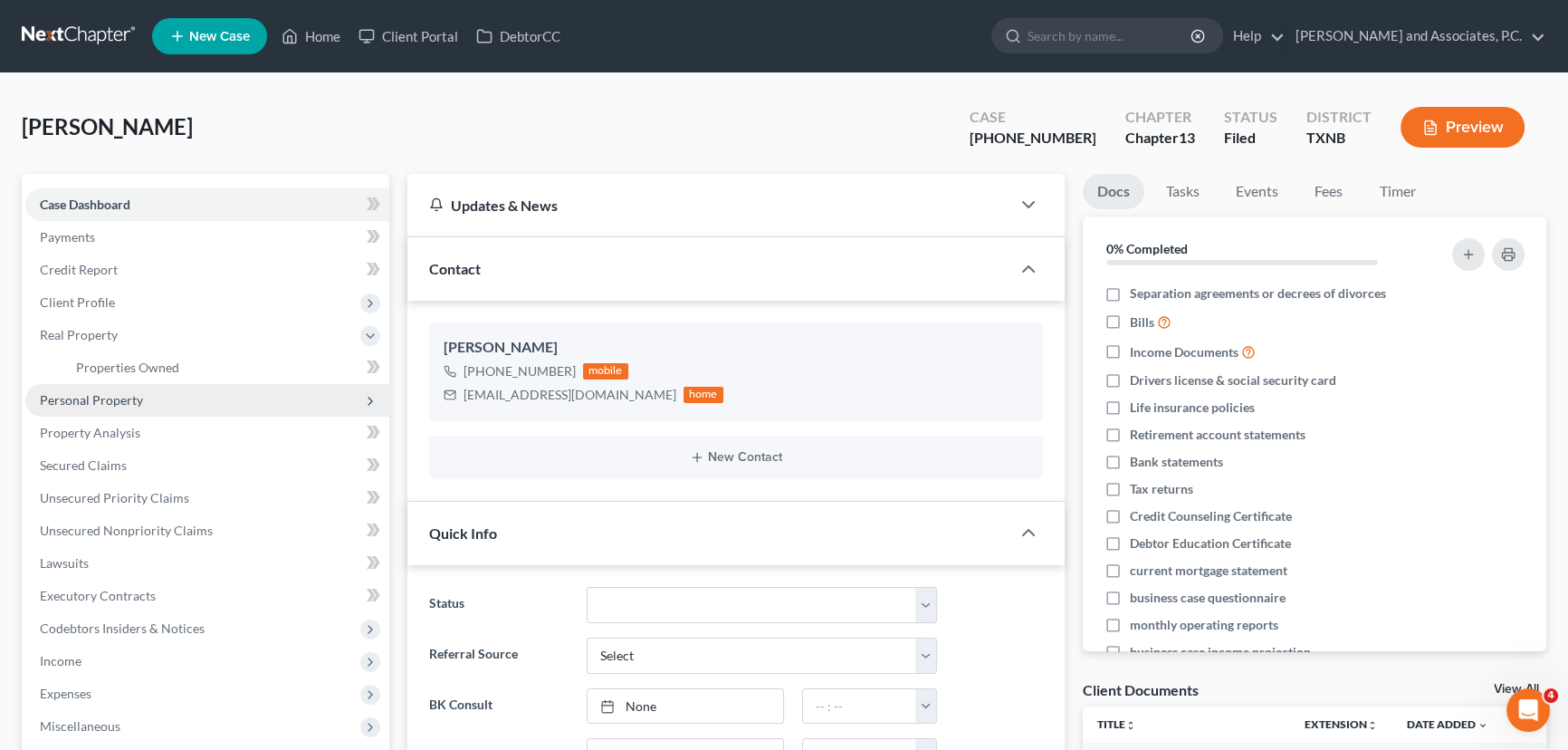
click at [96, 395] on span "Personal Property" at bounding box center [92, 400] width 104 height 15
click at [126, 396] on span "Vehicles Owned" at bounding box center [121, 400] width 90 height 15
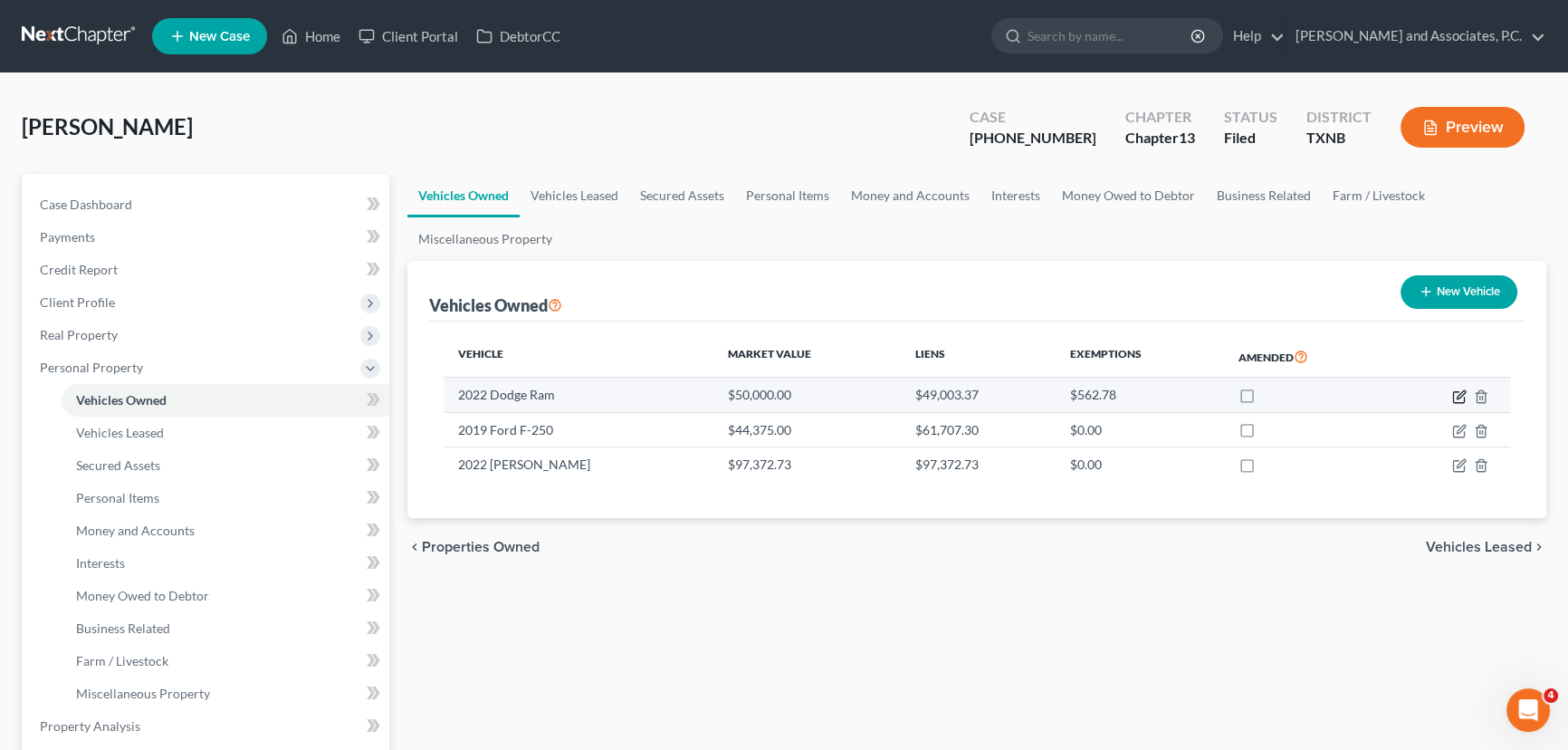
click at [1456, 392] on icon "button" at bounding box center [1459, 396] width 14 height 14
select select "0"
select select "4"
select select "2"
select select "0"
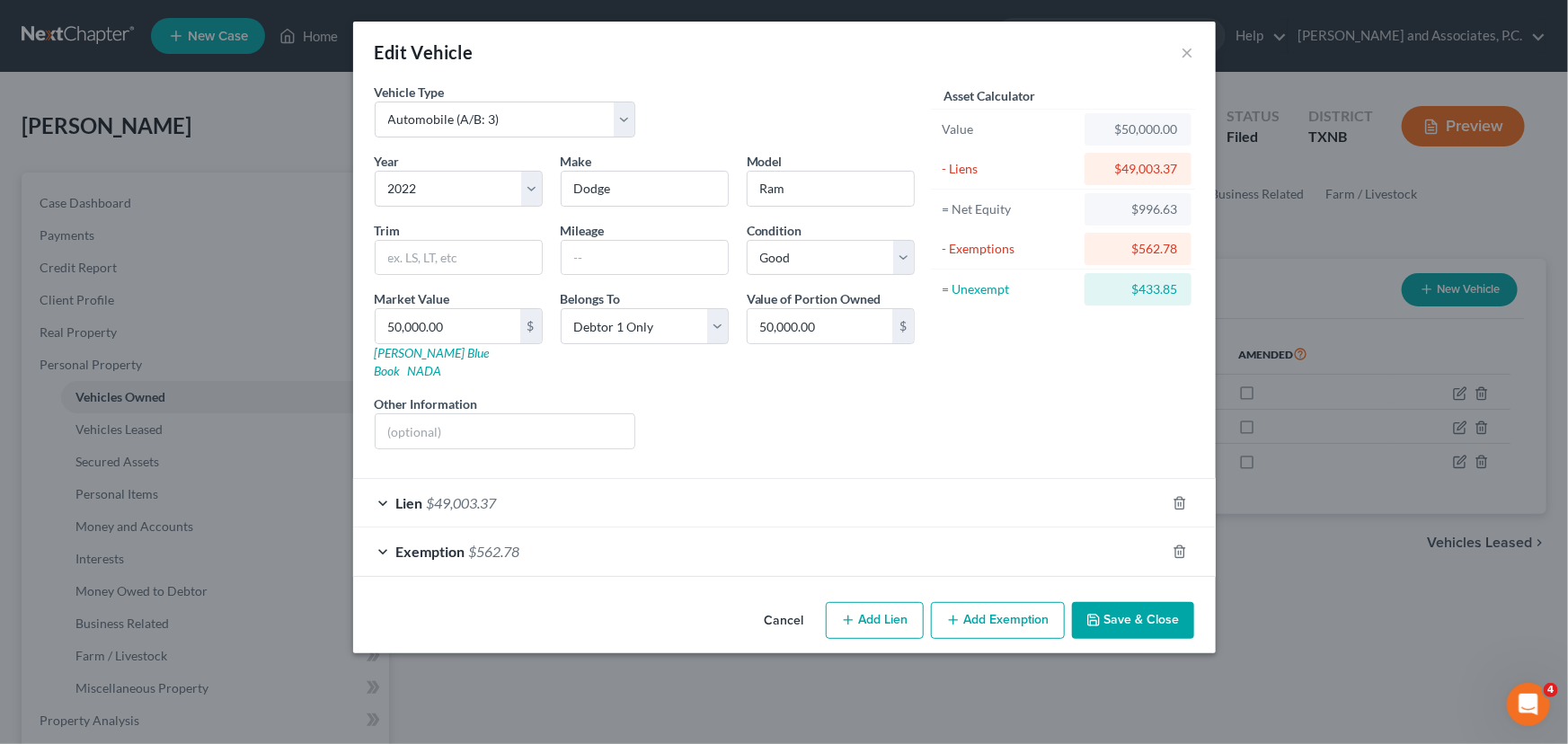
click at [725, 479] on div "Lien $49,003.37" at bounding box center [759, 502] width 812 height 48
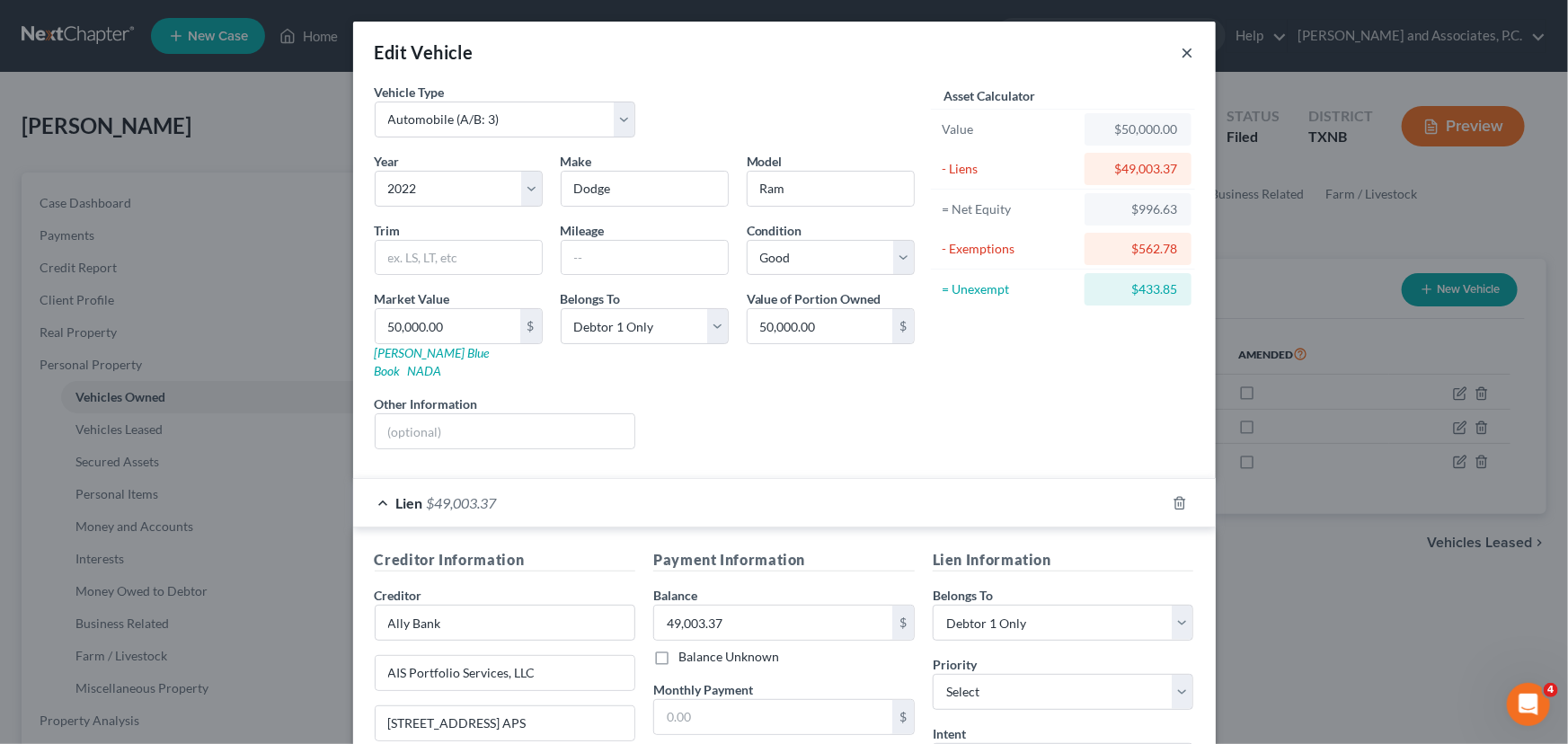
click at [1181, 52] on button "×" at bounding box center [1187, 51] width 12 height 22
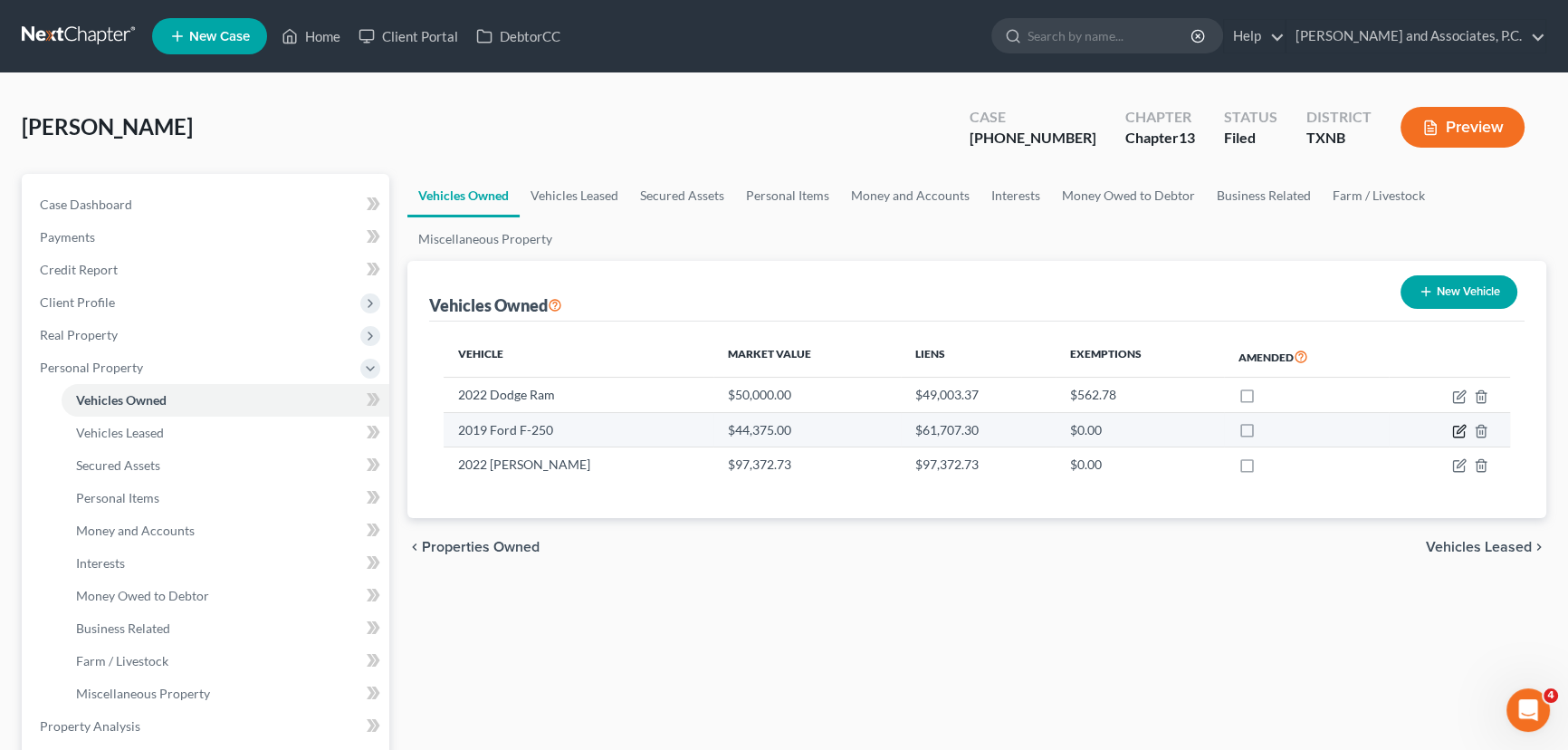
click at [1455, 428] on icon "button" at bounding box center [1459, 431] width 14 height 14
select select "0"
select select "7"
select select "2"
select select "4"
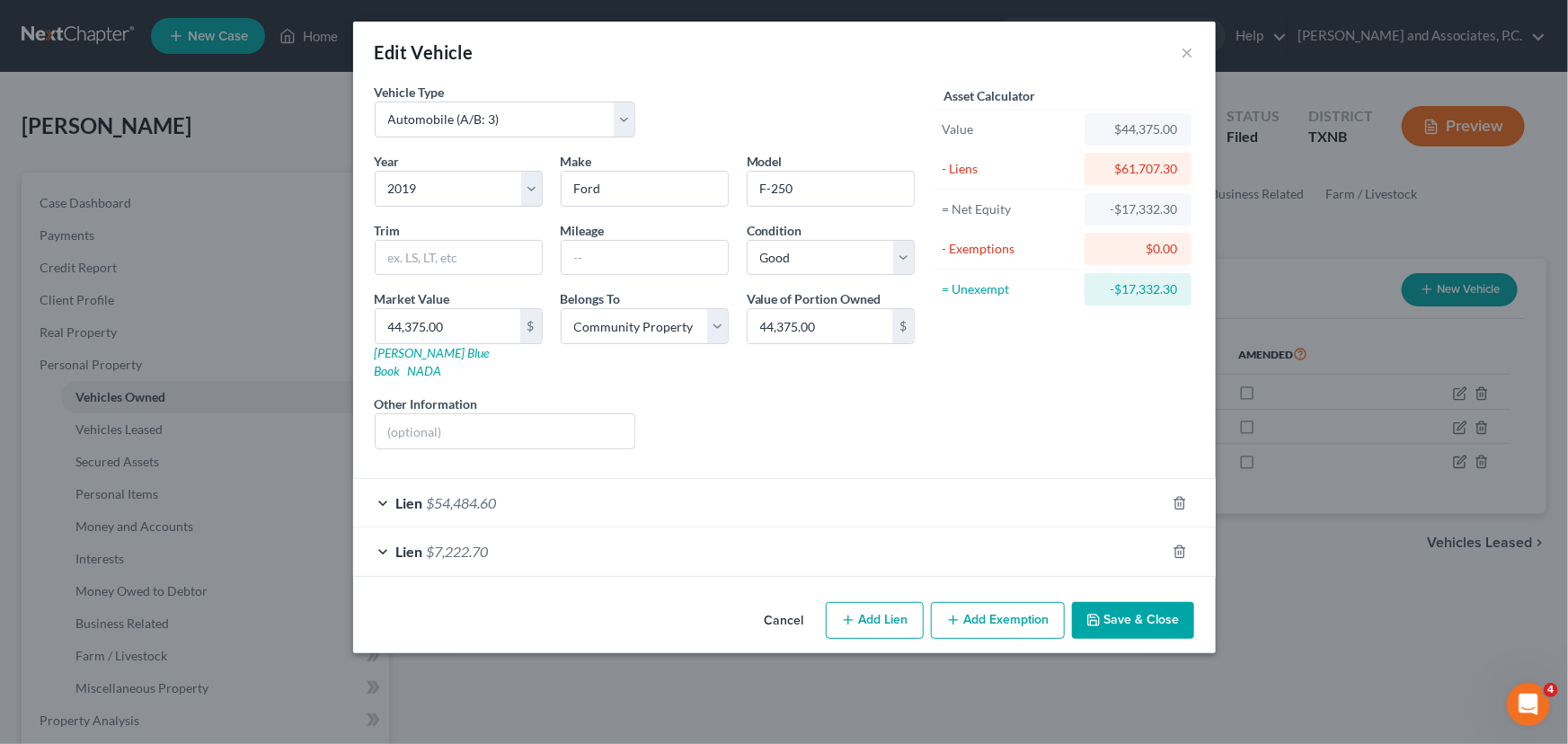
click at [625, 486] on div "Lien $54,484.60" at bounding box center [759, 502] width 812 height 48
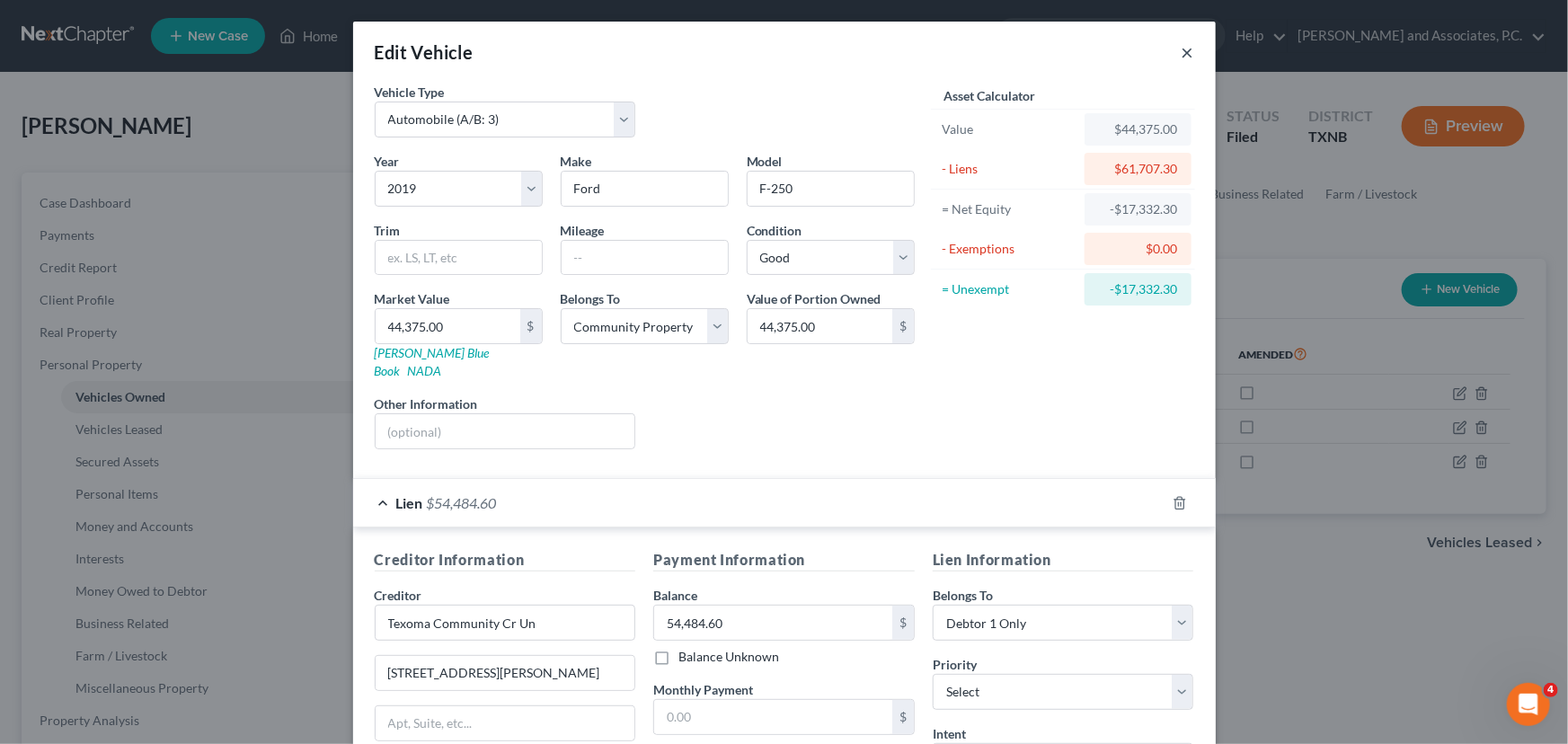
click at [1181, 44] on button "×" at bounding box center [1187, 51] width 12 height 22
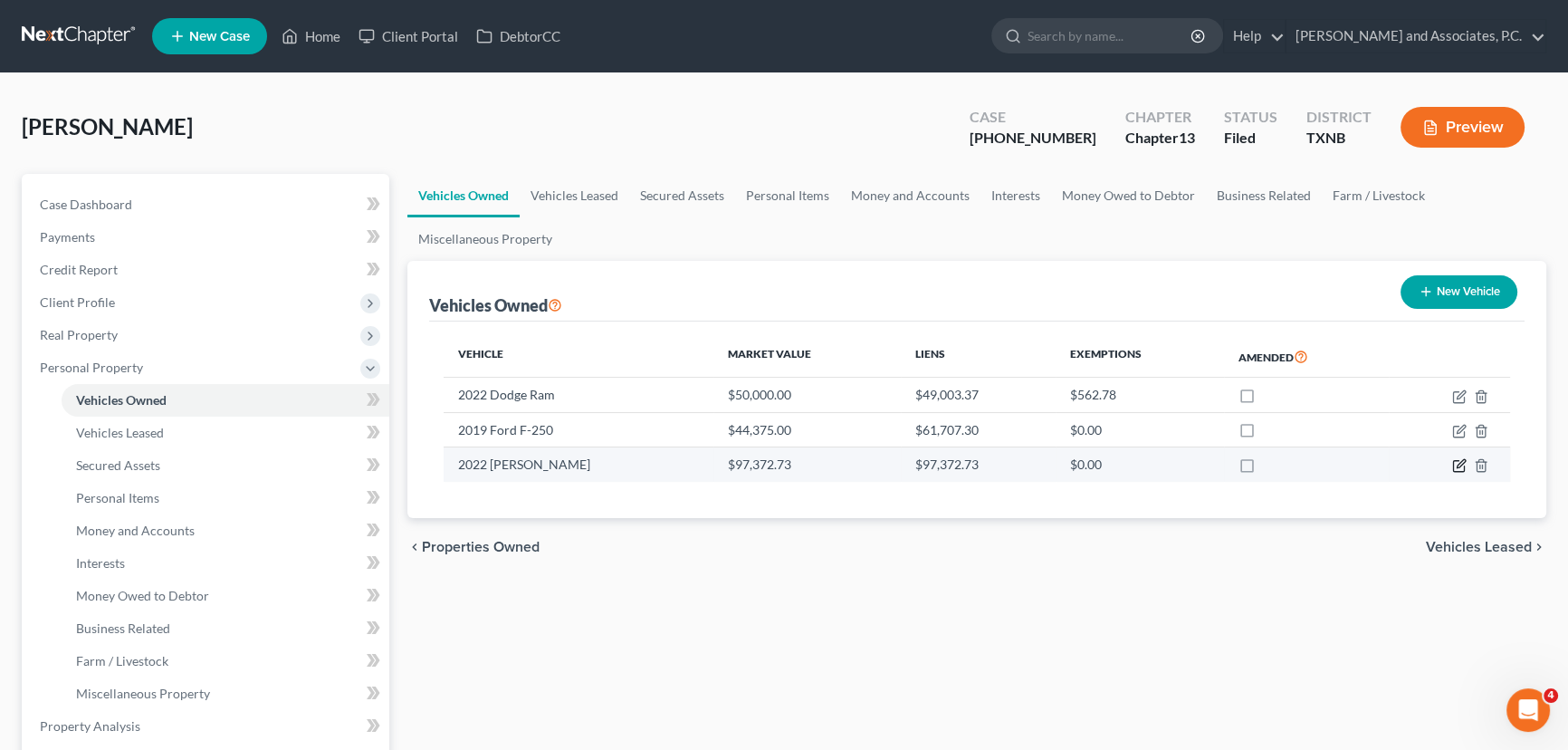
click at [1460, 460] on icon "button" at bounding box center [1461, 463] width 8 height 8
select select "0"
select select "4"
select select "1"
select select "4"
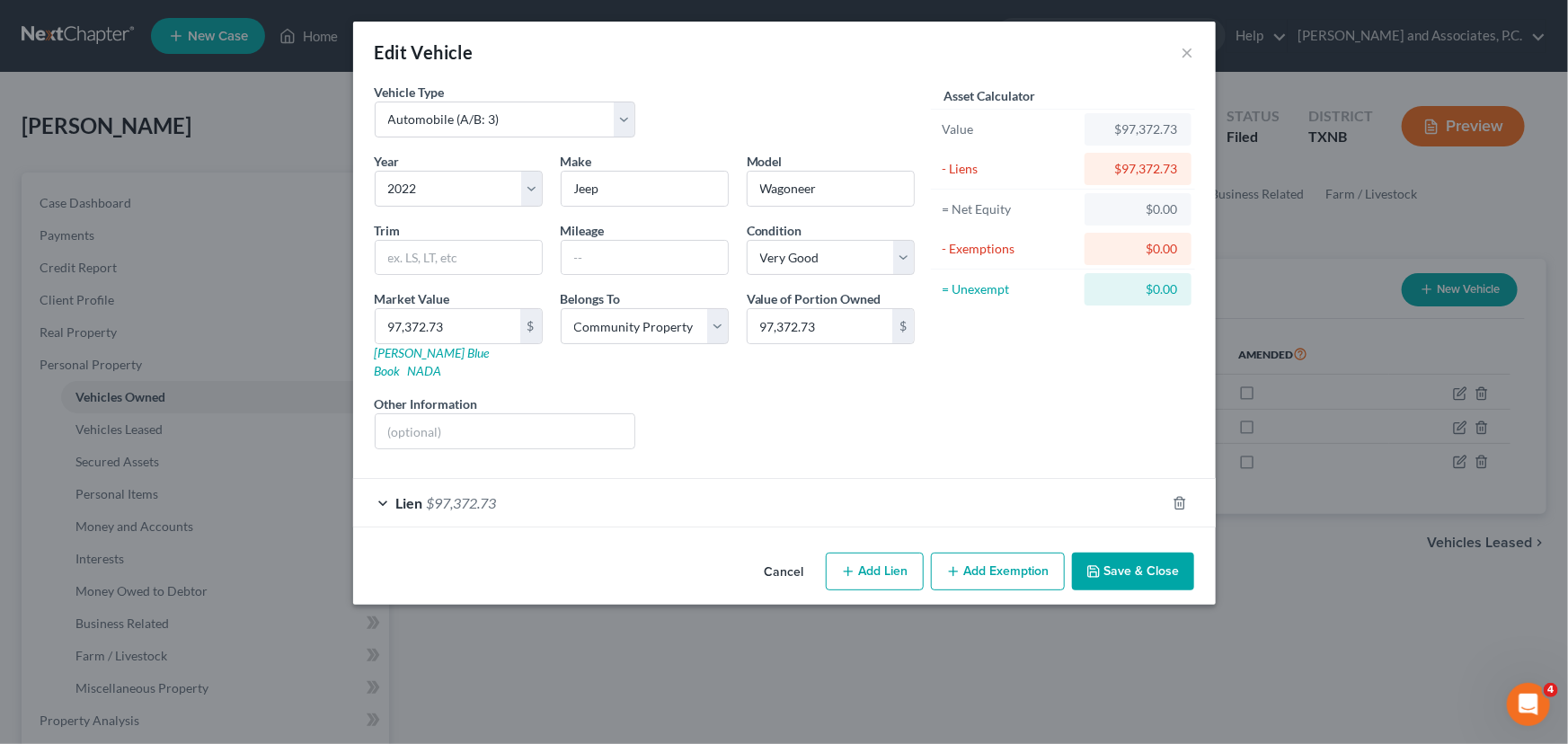
click at [516, 485] on div "Lien $97,372.73" at bounding box center [759, 502] width 812 height 48
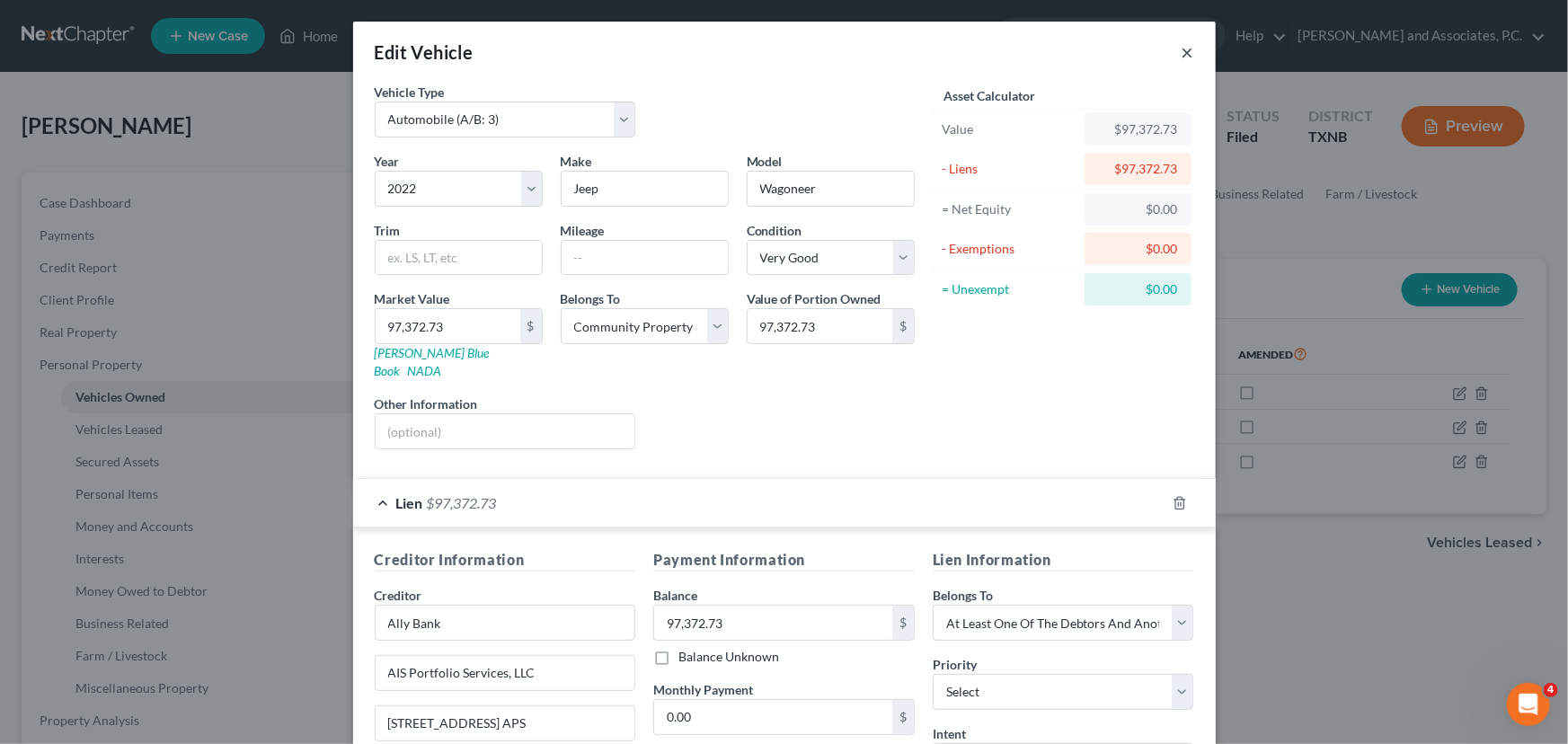
click at [1184, 51] on button "×" at bounding box center [1187, 51] width 12 height 22
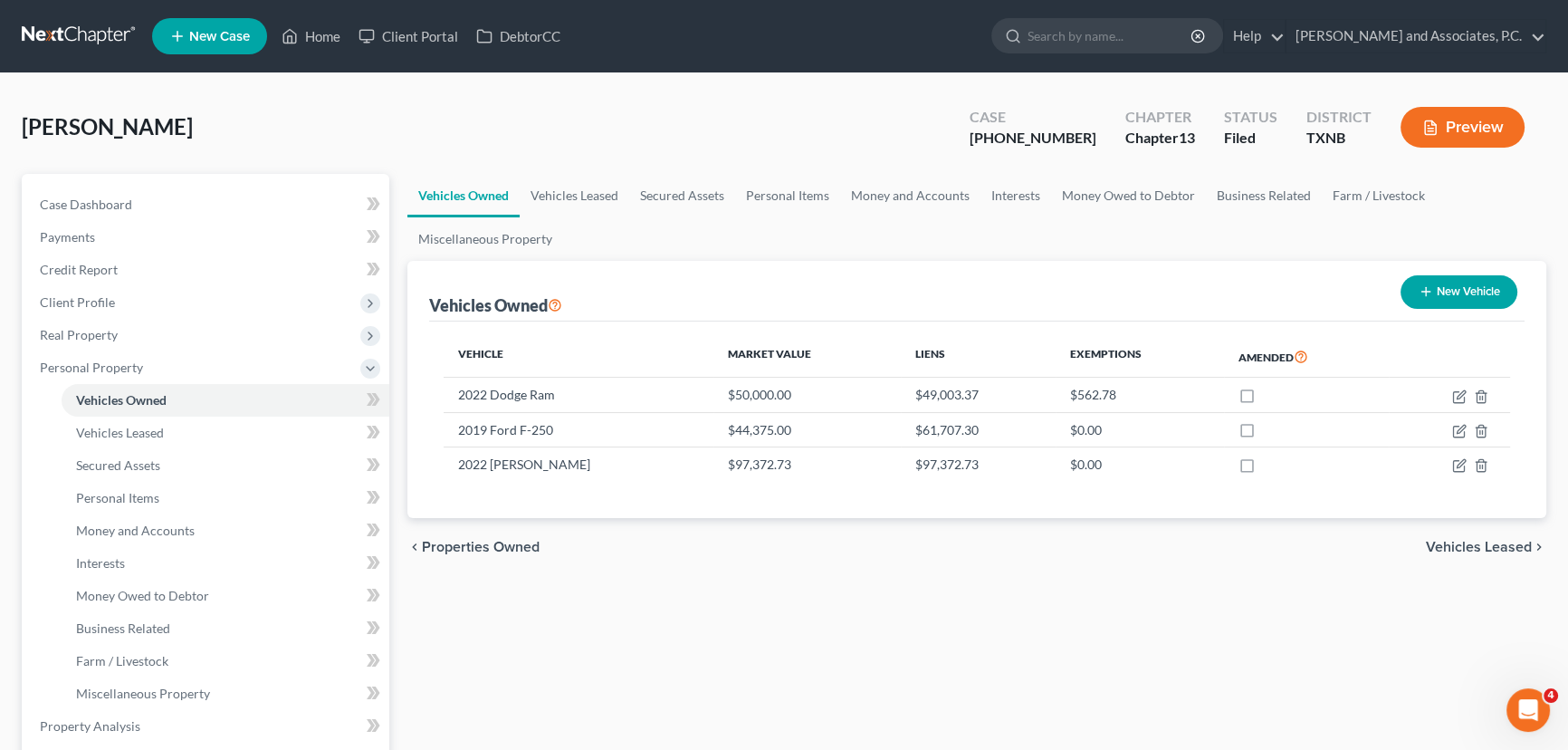
click at [751, 544] on div "chevron_left Properties Owned Vehicles Leased chevron_right" at bounding box center [976, 547] width 1138 height 58
click at [1454, 428] on icon "button" at bounding box center [1459, 431] width 14 height 14
select select "0"
select select "7"
select select "2"
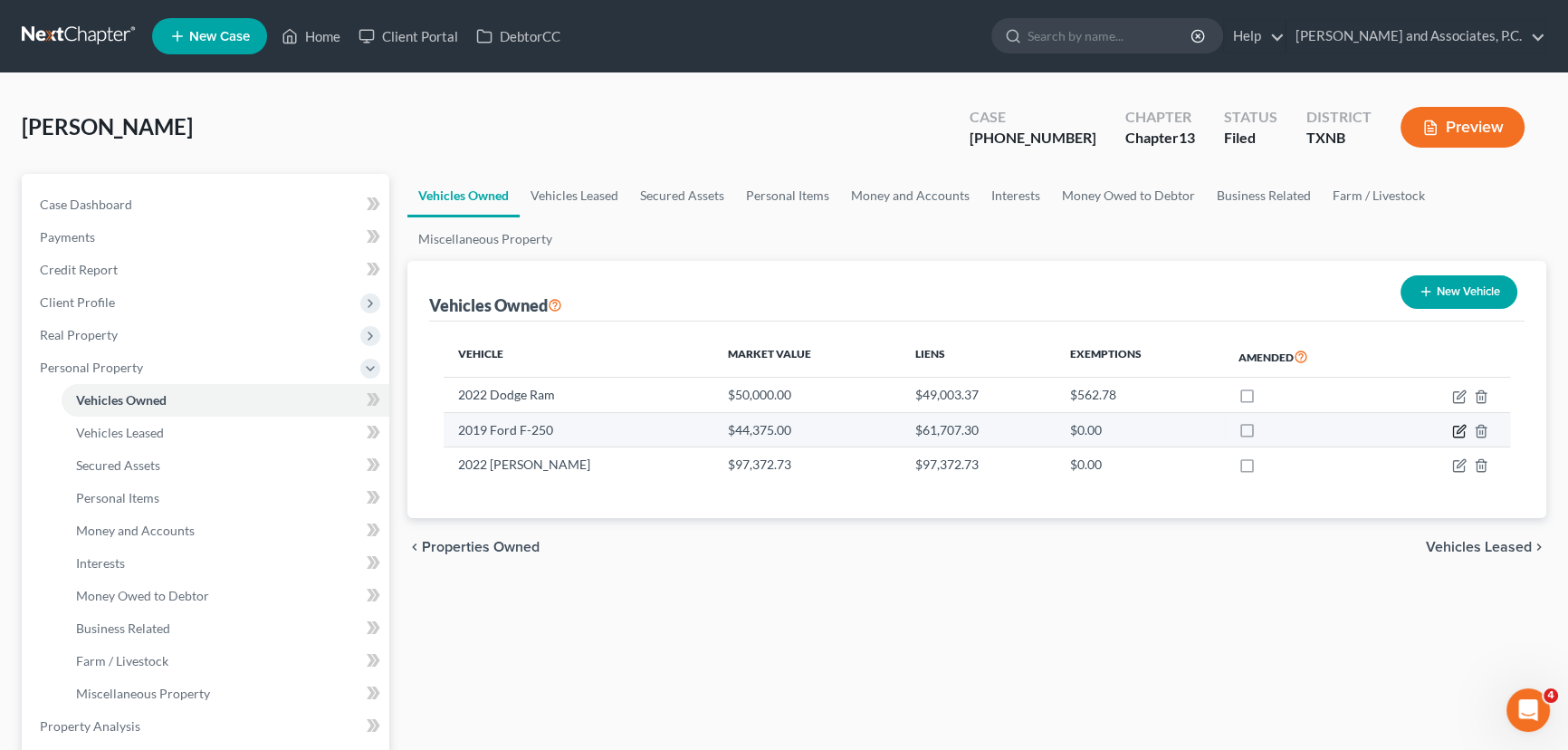
select select "4"
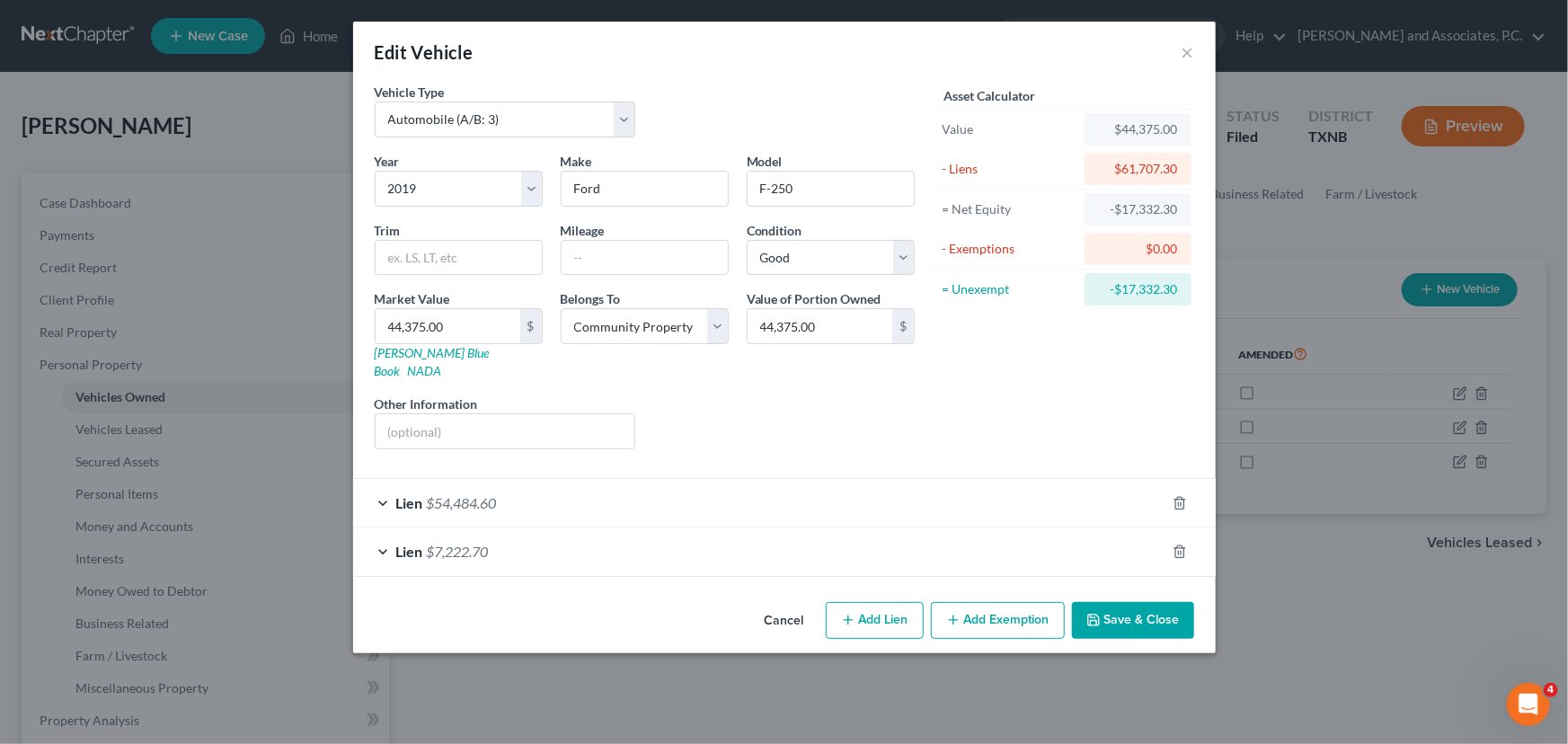
click at [1127, 595] on div "Cancel Add Lien Add Lease Add Exemption Save & Close" at bounding box center [784, 624] width 863 height 59
click at [1127, 601] on button "Save & Close" at bounding box center [1133, 620] width 122 height 38
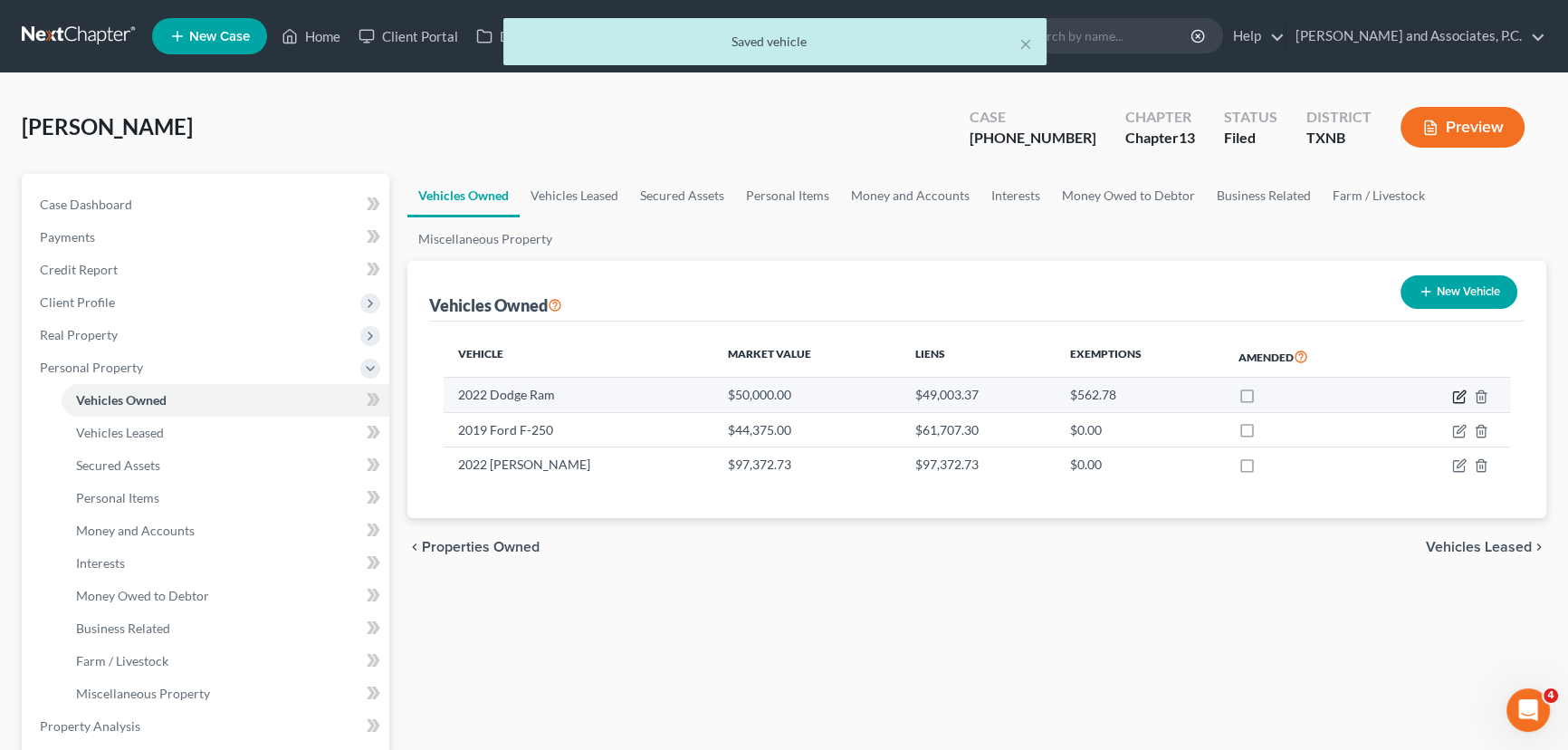
click at [1455, 393] on icon "button" at bounding box center [1459, 396] width 14 height 14
select select "0"
select select "4"
select select "2"
select select "0"
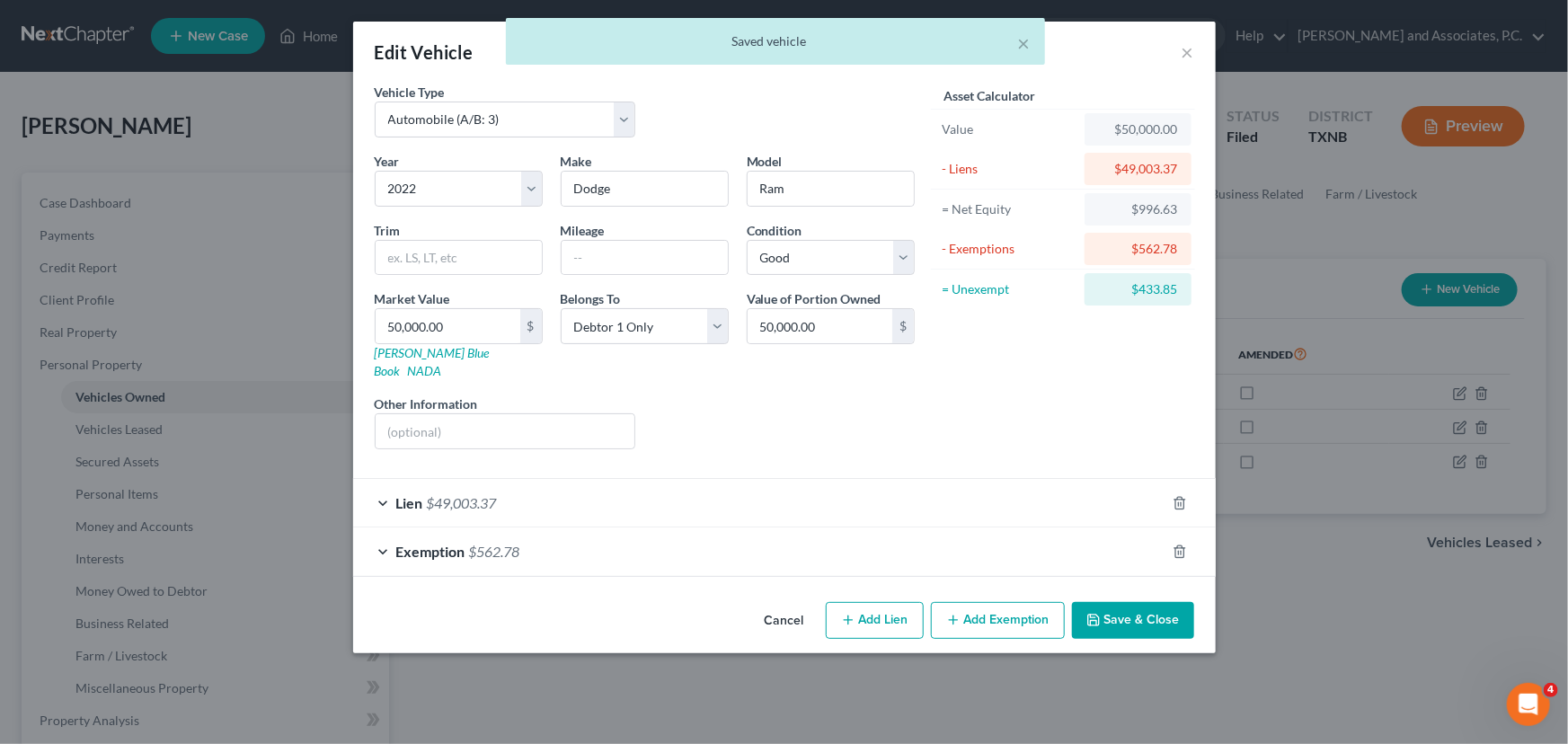
click at [1115, 601] on button "Save & Close" at bounding box center [1133, 620] width 122 height 38
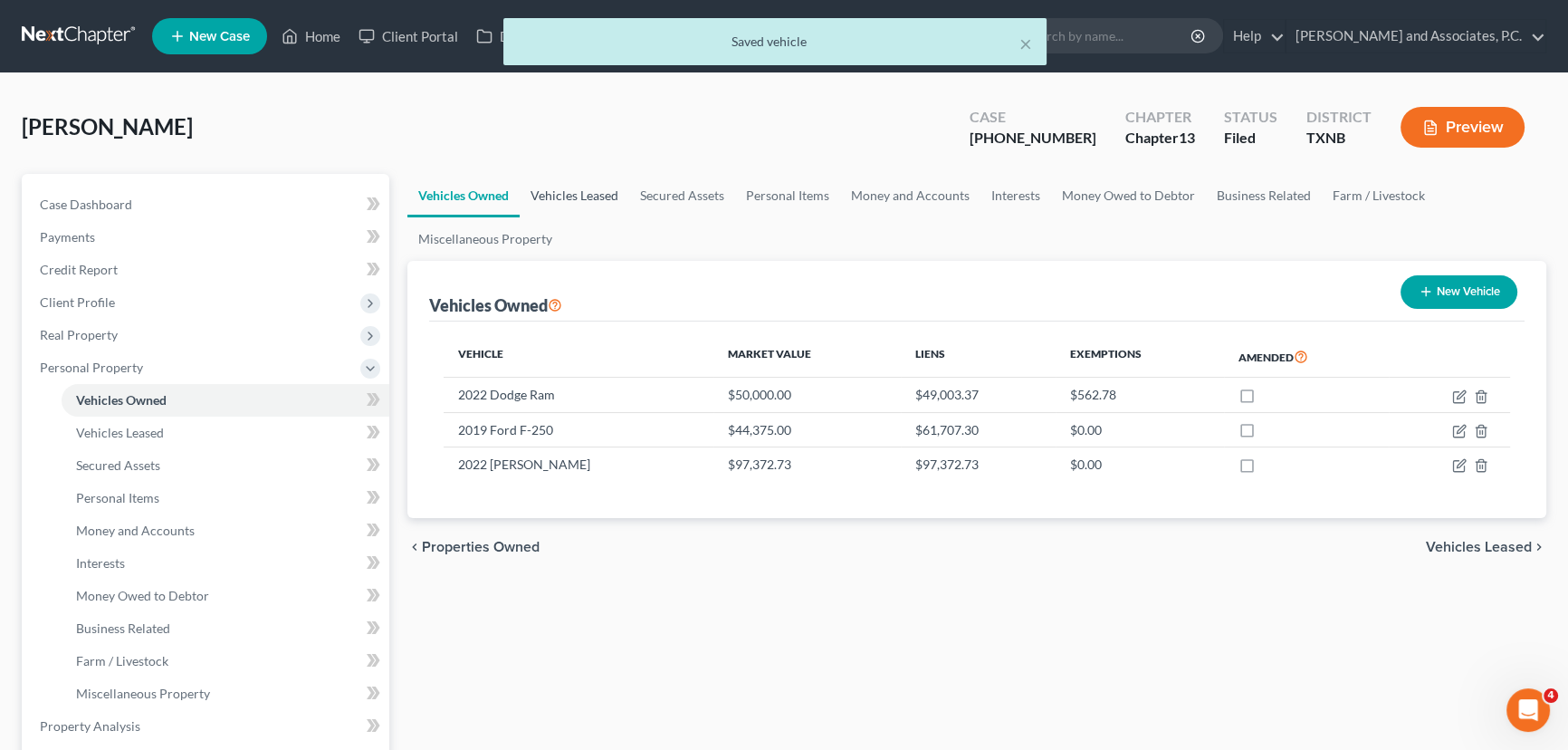
click at [542, 188] on link "Vehicles Leased" at bounding box center [574, 195] width 109 height 43
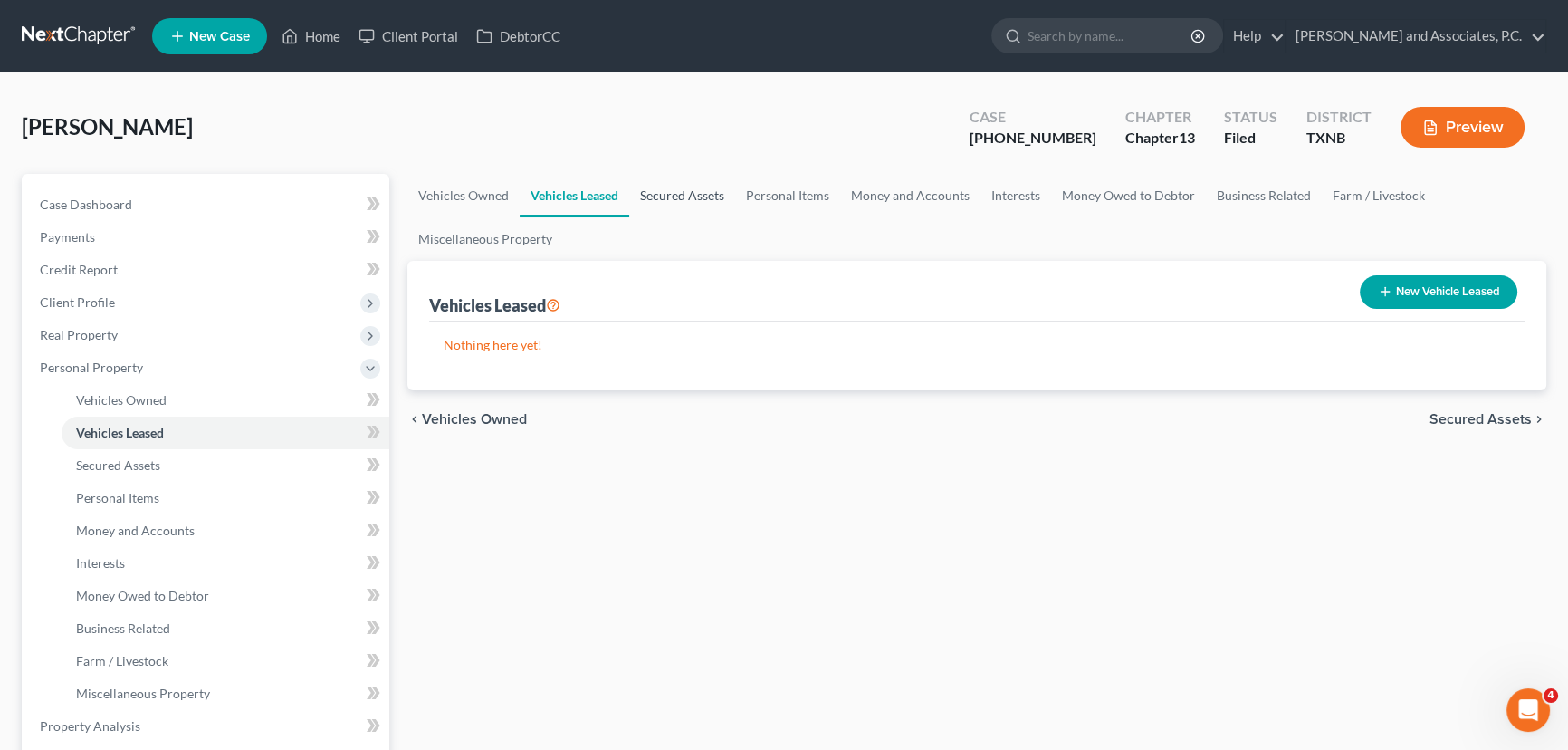
click at [678, 197] on link "Secured Assets" at bounding box center [682, 195] width 105 height 43
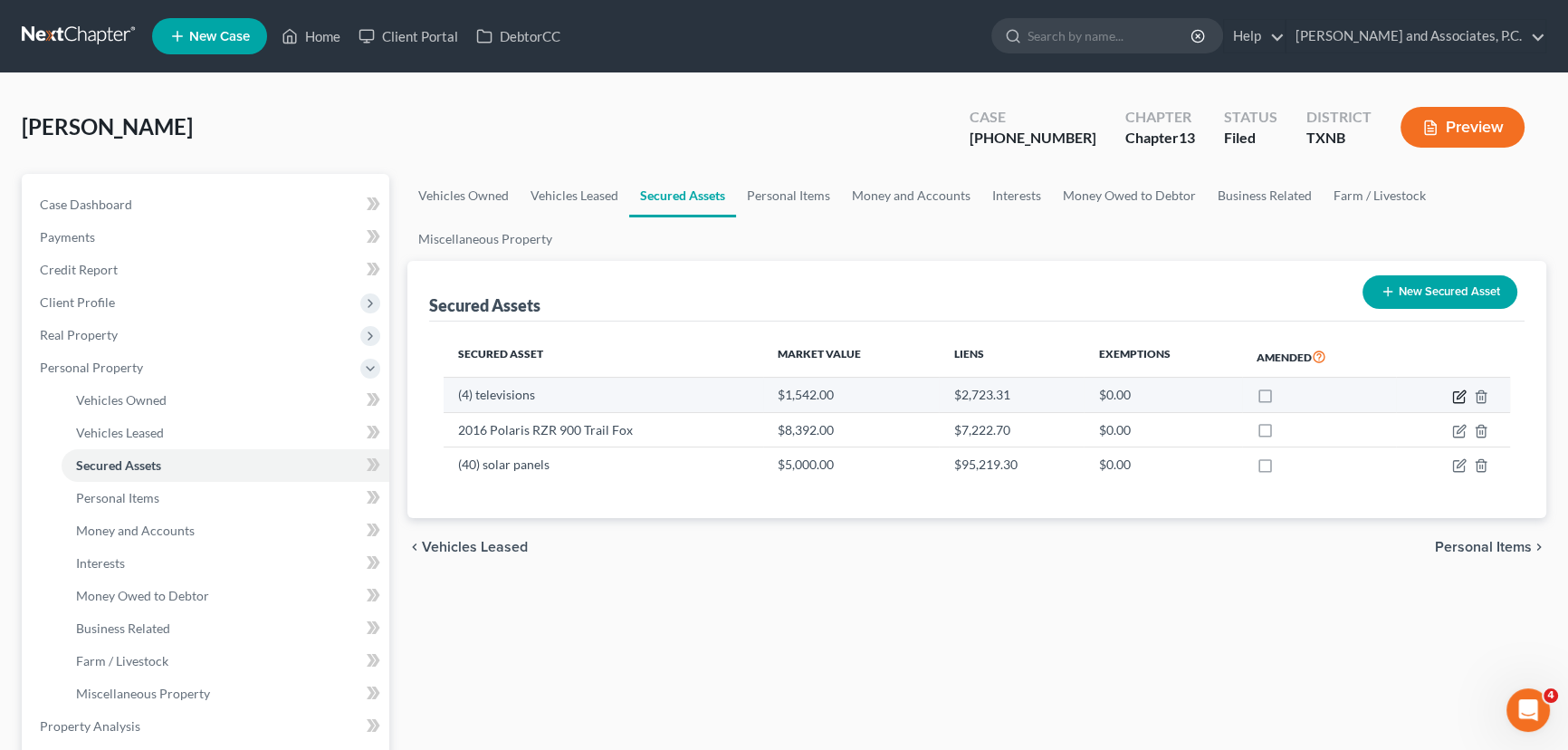
click at [1453, 395] on icon "button" at bounding box center [1458, 396] width 11 height 11
select select "electronics"
select select "2"
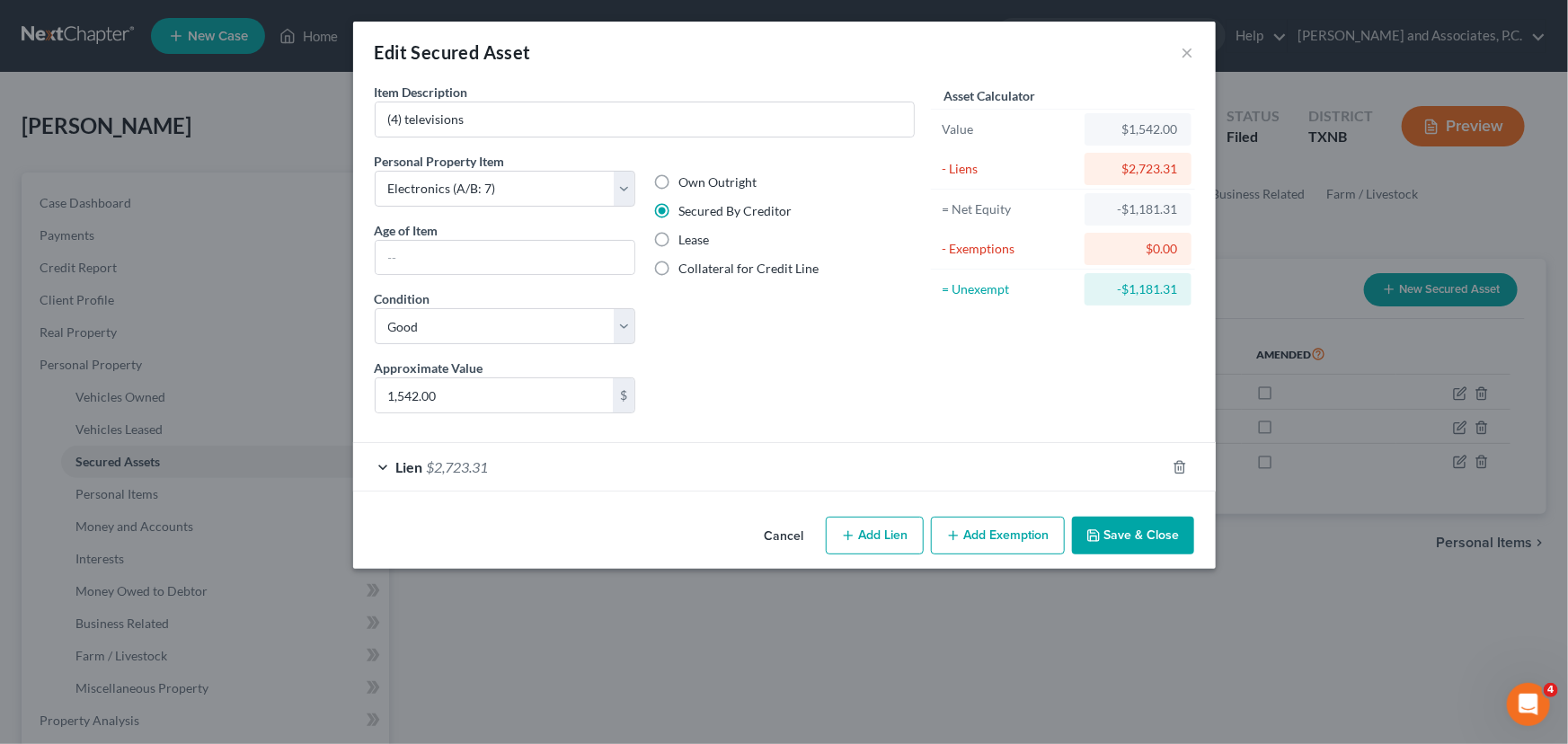
click at [641, 456] on div "Lien $2,723.31" at bounding box center [759, 466] width 812 height 48
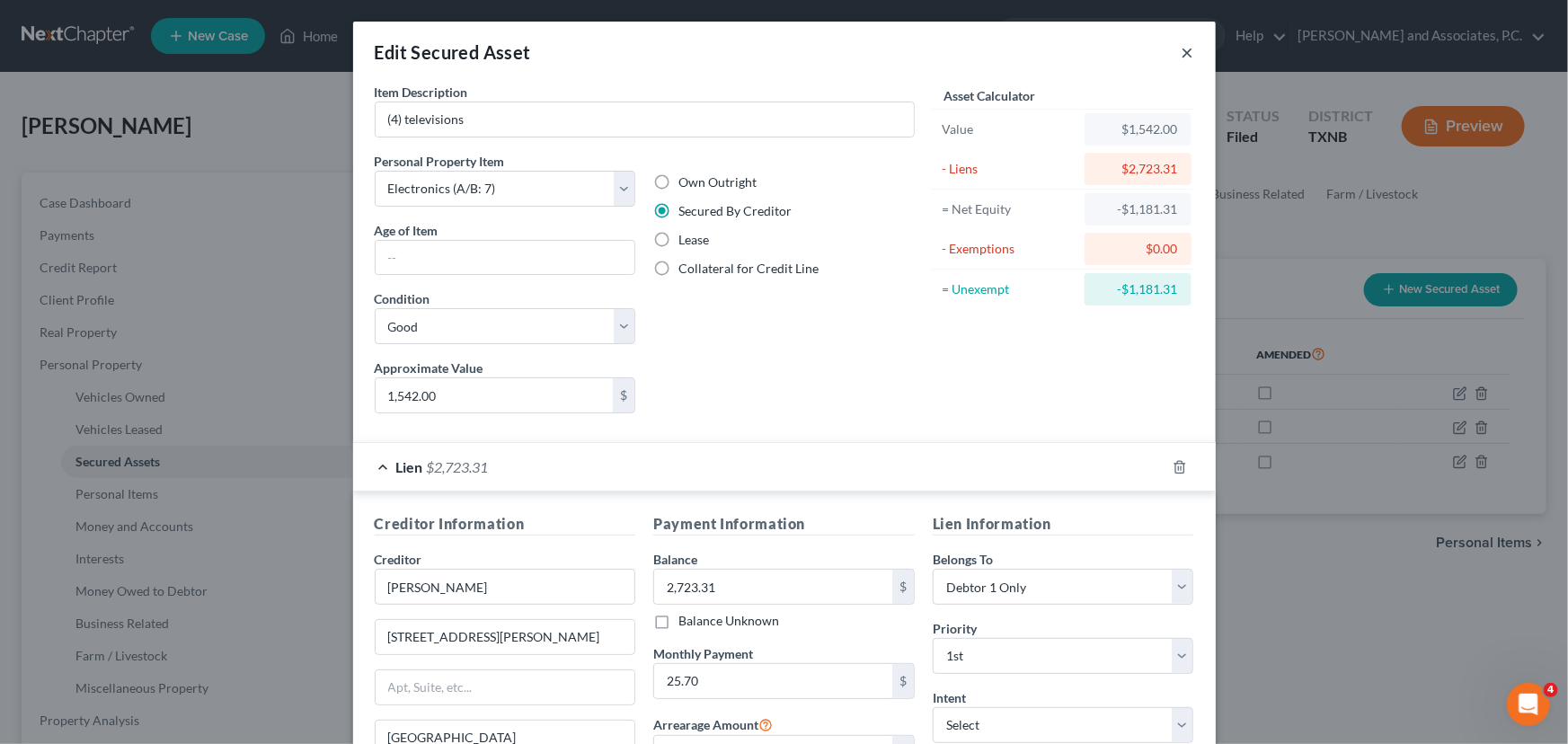
click at [1186, 54] on button "×" at bounding box center [1187, 51] width 12 height 22
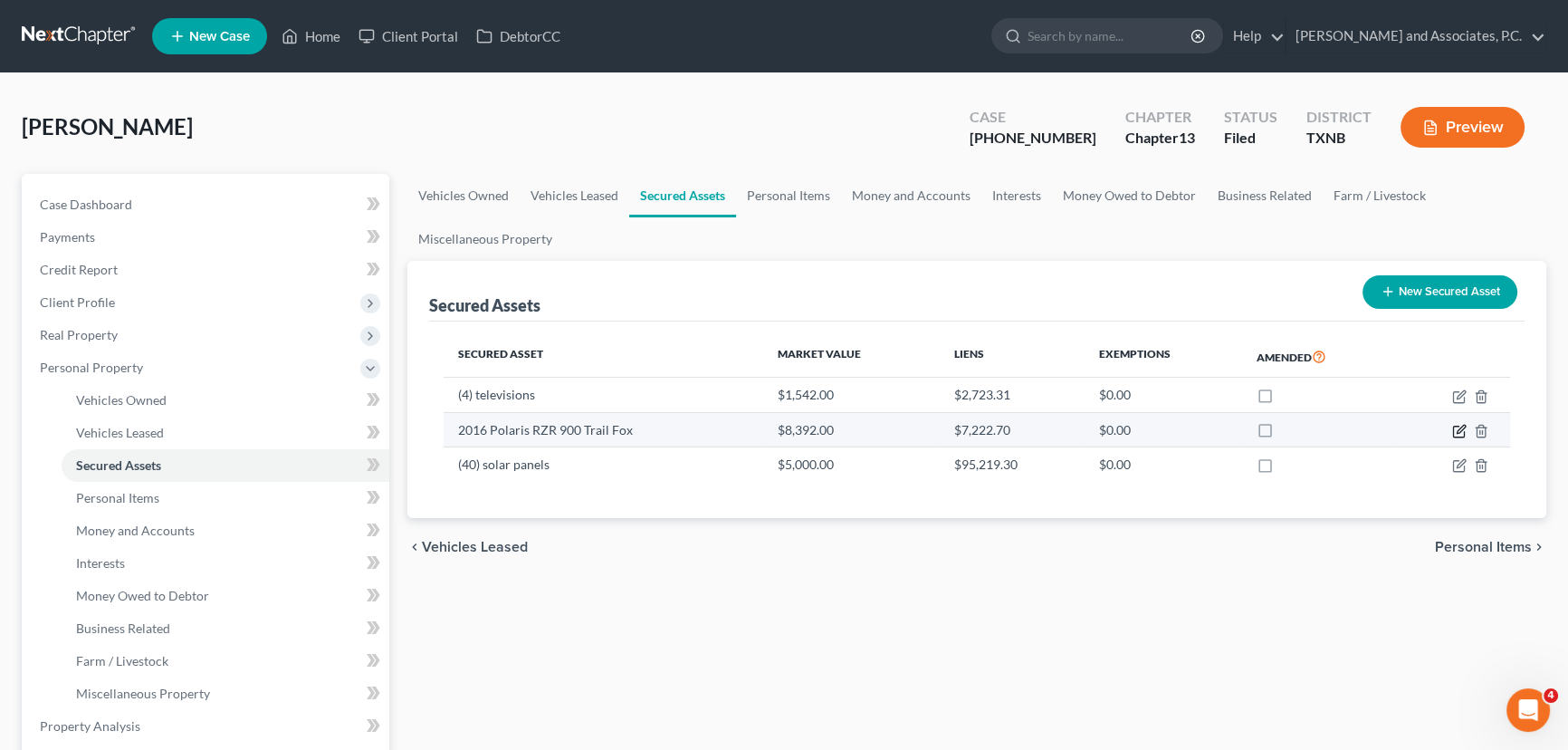
click at [1458, 428] on icon "button" at bounding box center [1459, 431] width 14 height 14
select select "other"
select select "2"
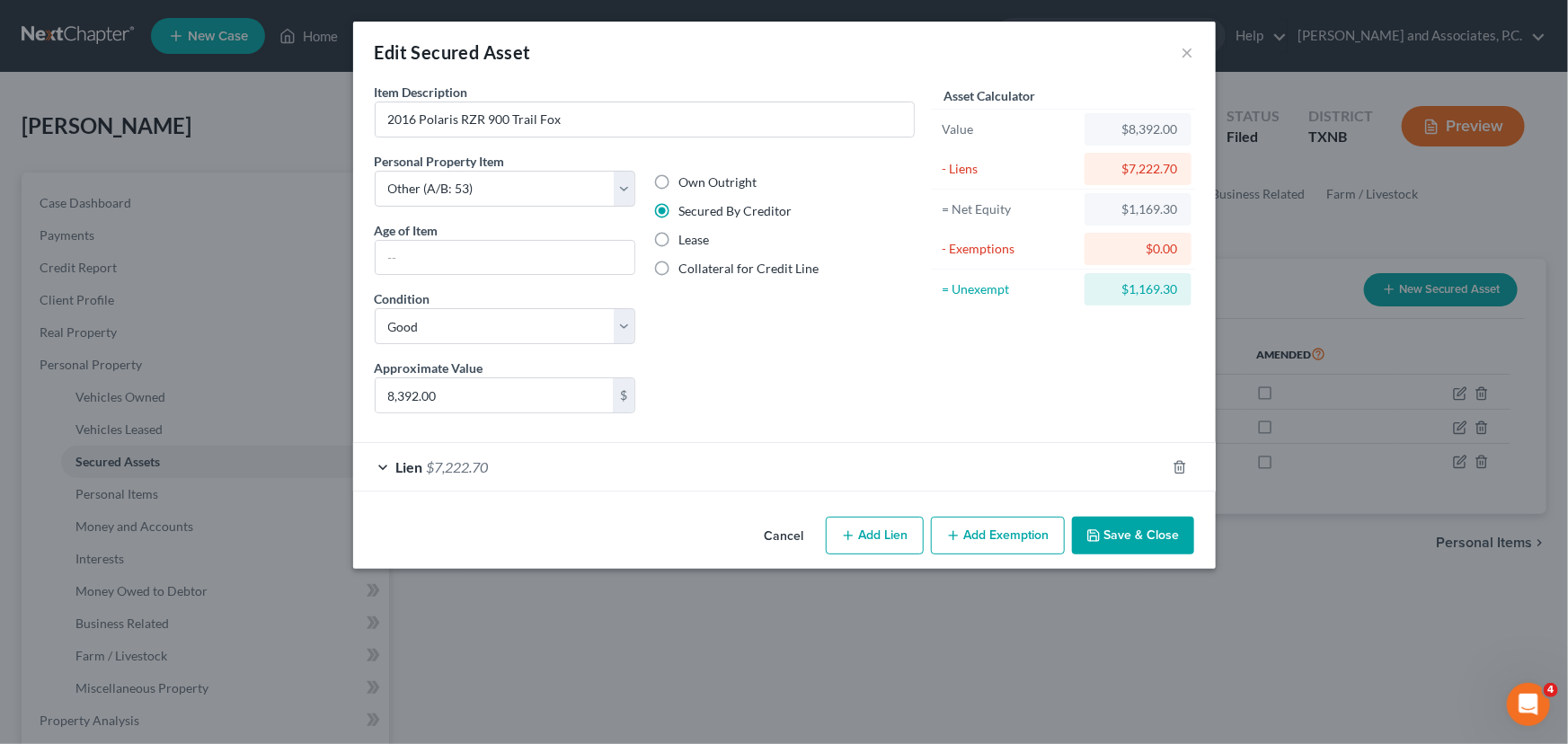
click at [639, 475] on div "Lien $7,222.70" at bounding box center [759, 466] width 812 height 48
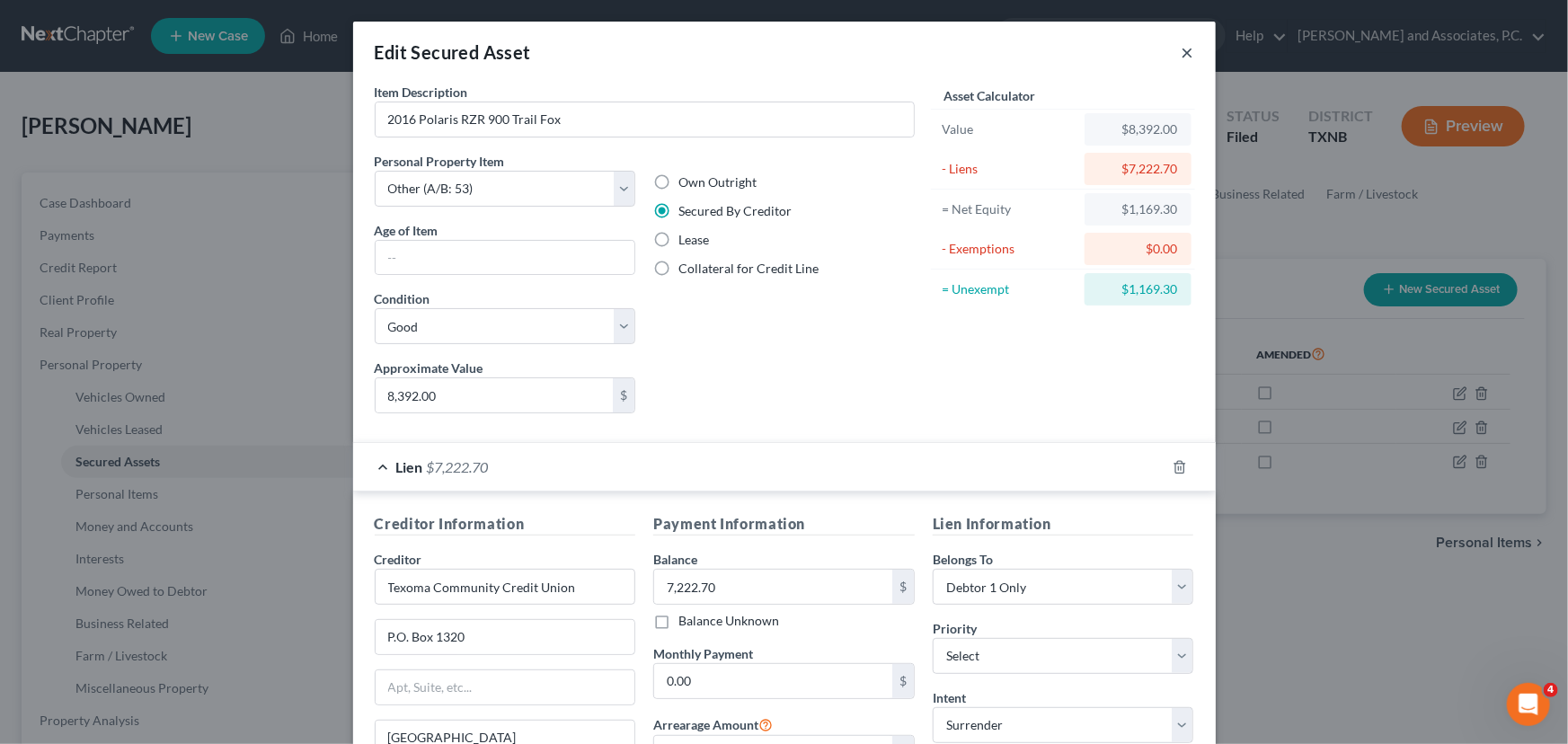
click at [1181, 52] on button "×" at bounding box center [1187, 51] width 12 height 22
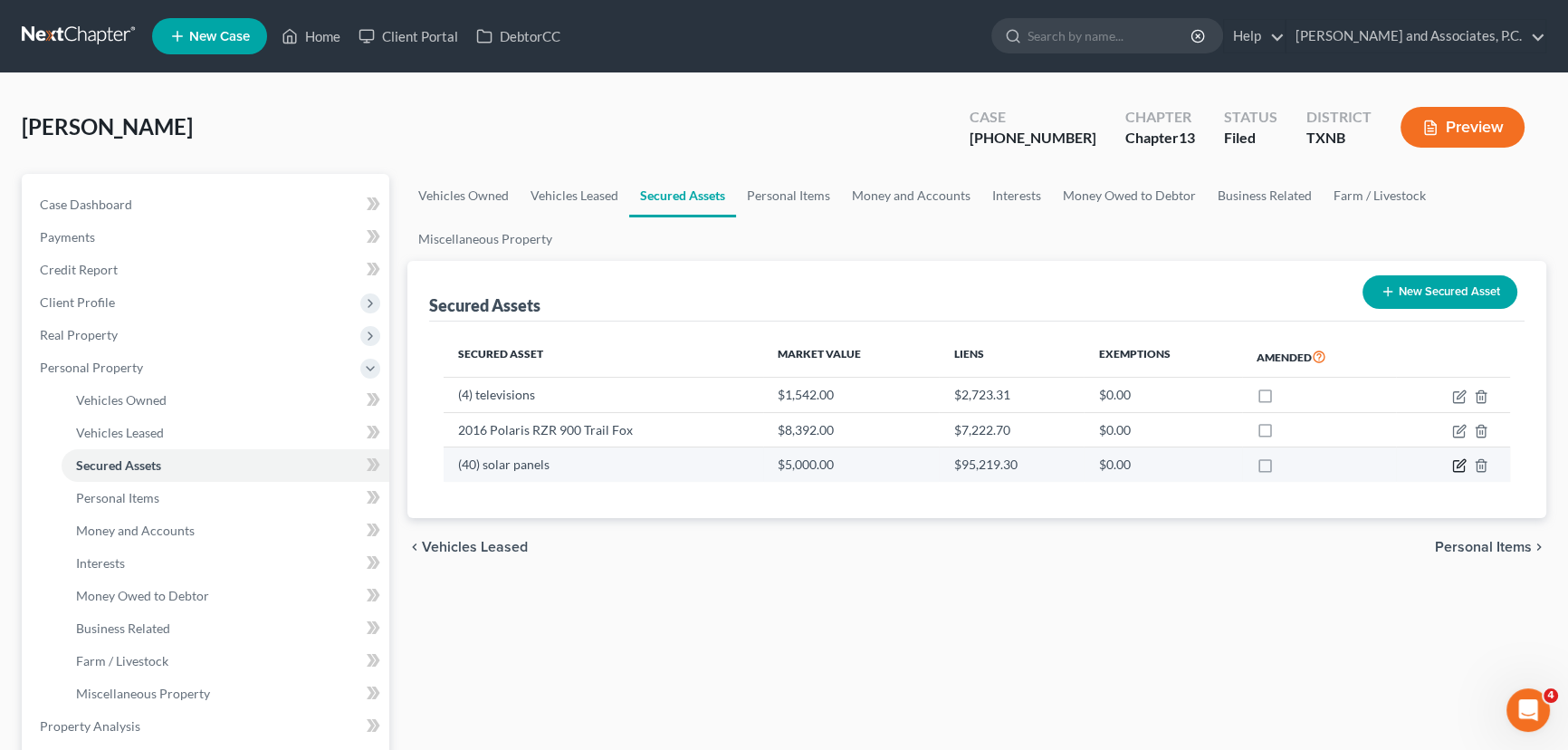
click at [1460, 463] on icon "button" at bounding box center [1459, 465] width 14 height 14
select select "other"
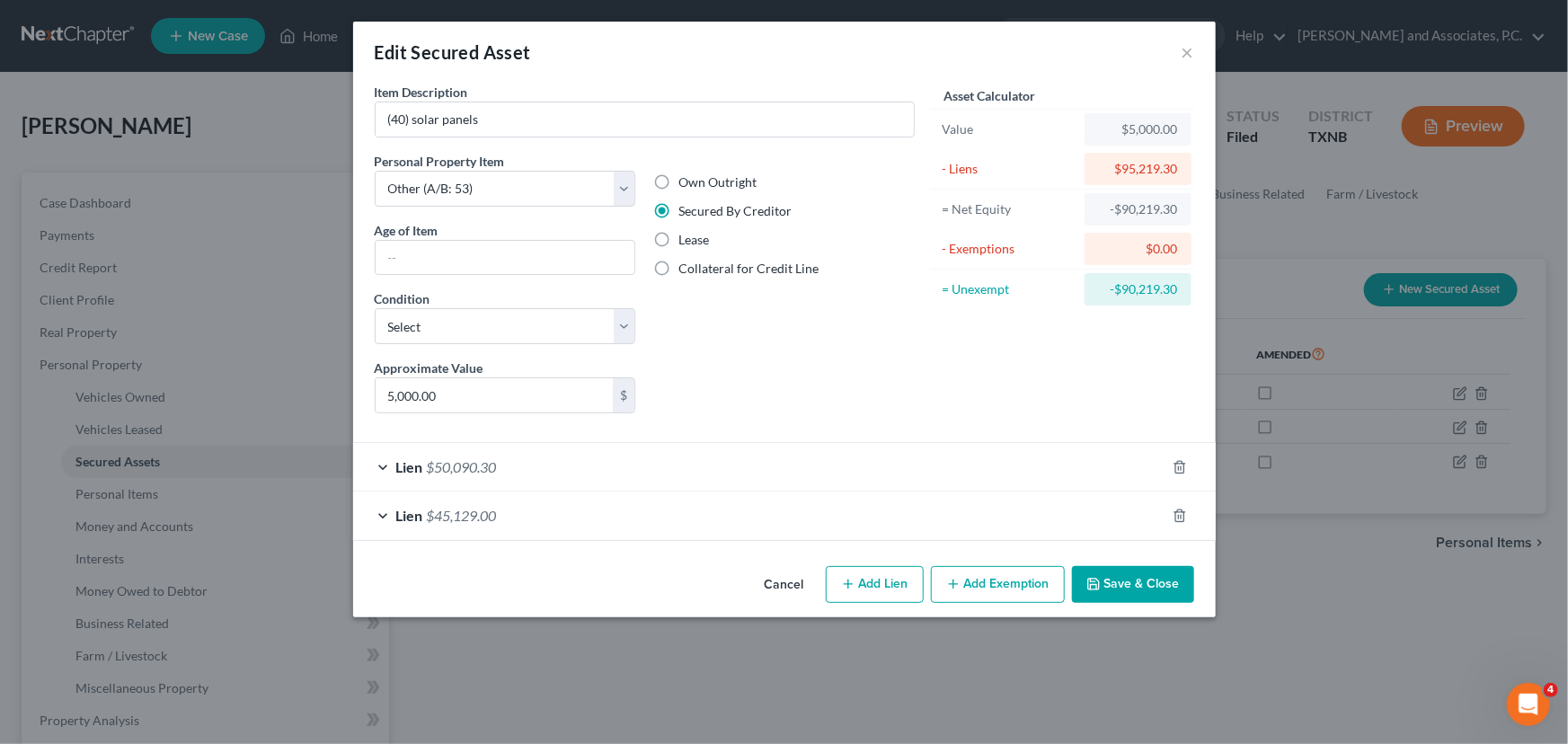
click at [585, 466] on div "Lien $50,090.30" at bounding box center [759, 466] width 812 height 48
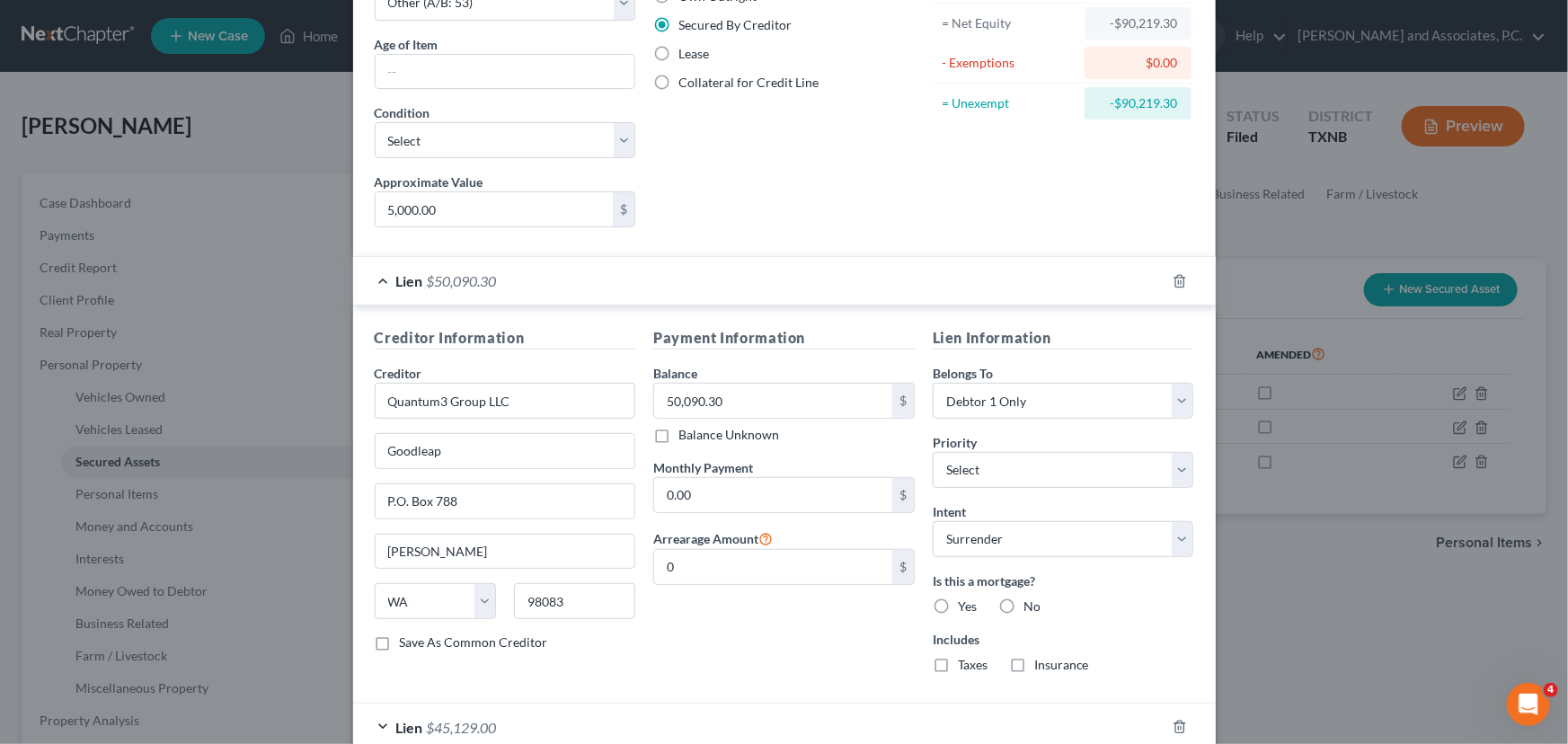
scroll to position [245, 0]
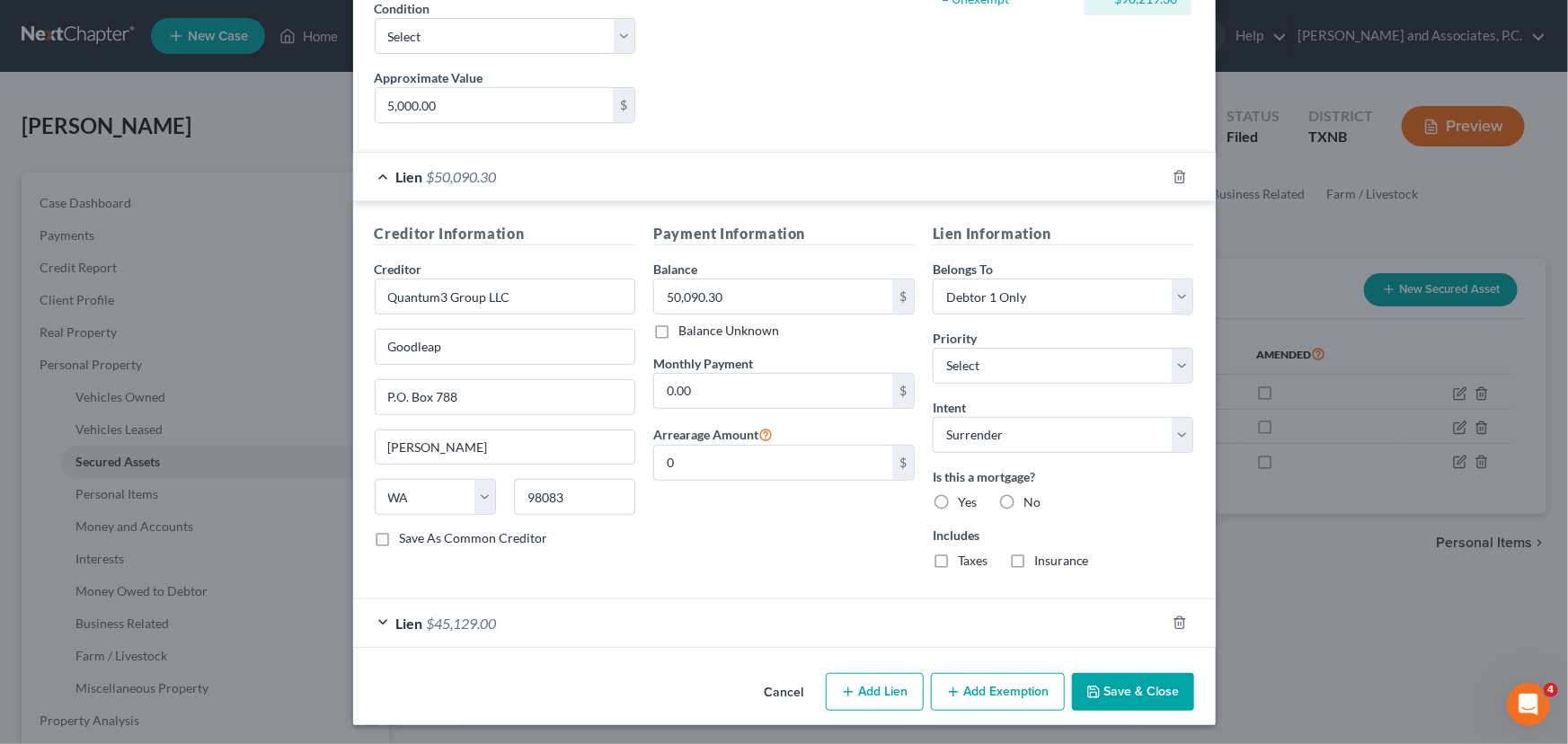
drag, startPoint x: 671, startPoint y: 624, endPoint x: 674, endPoint y: 586, distance: 38.1
click at [671, 624] on div "Lien $45,129.00" at bounding box center [759, 623] width 812 height 48
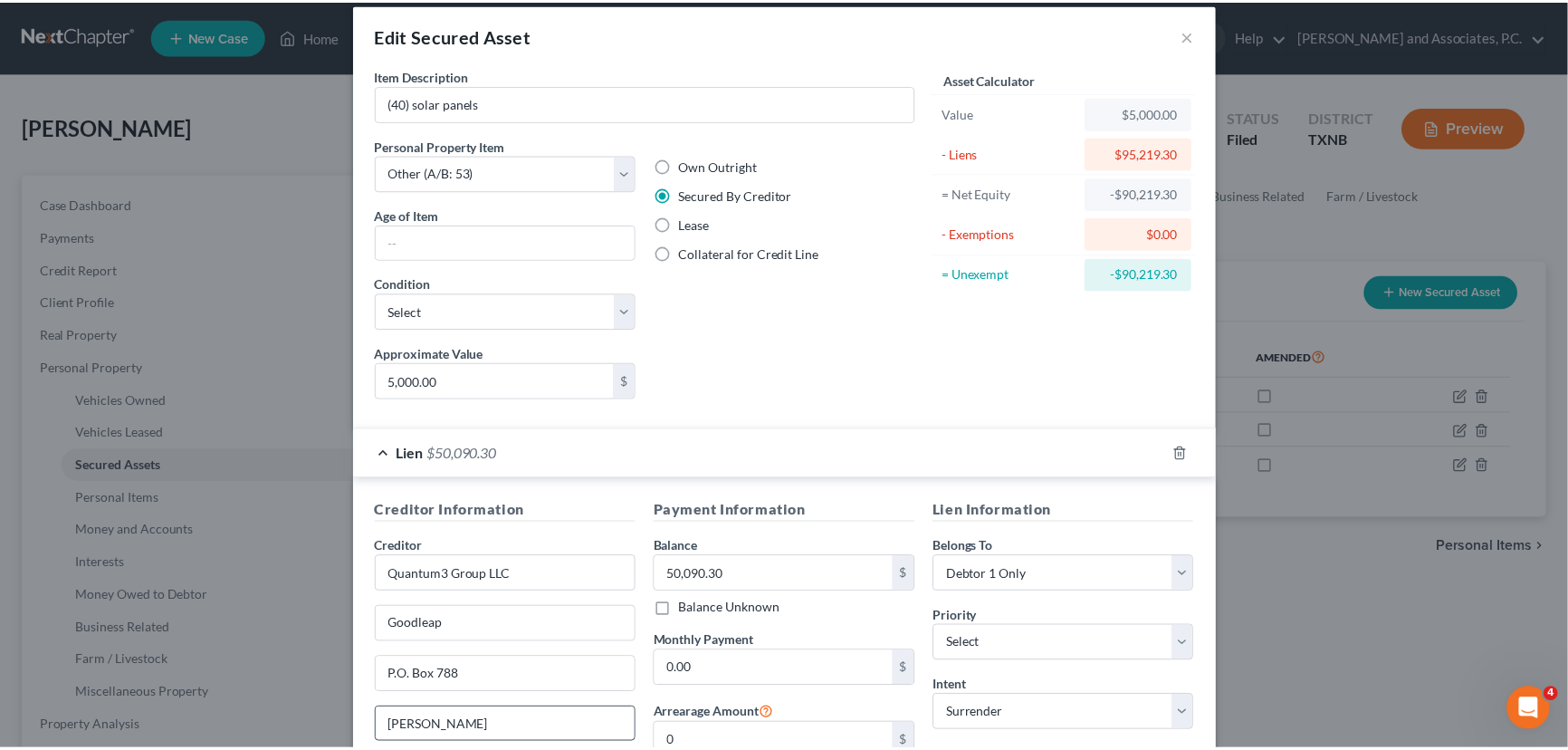
scroll to position [0, 0]
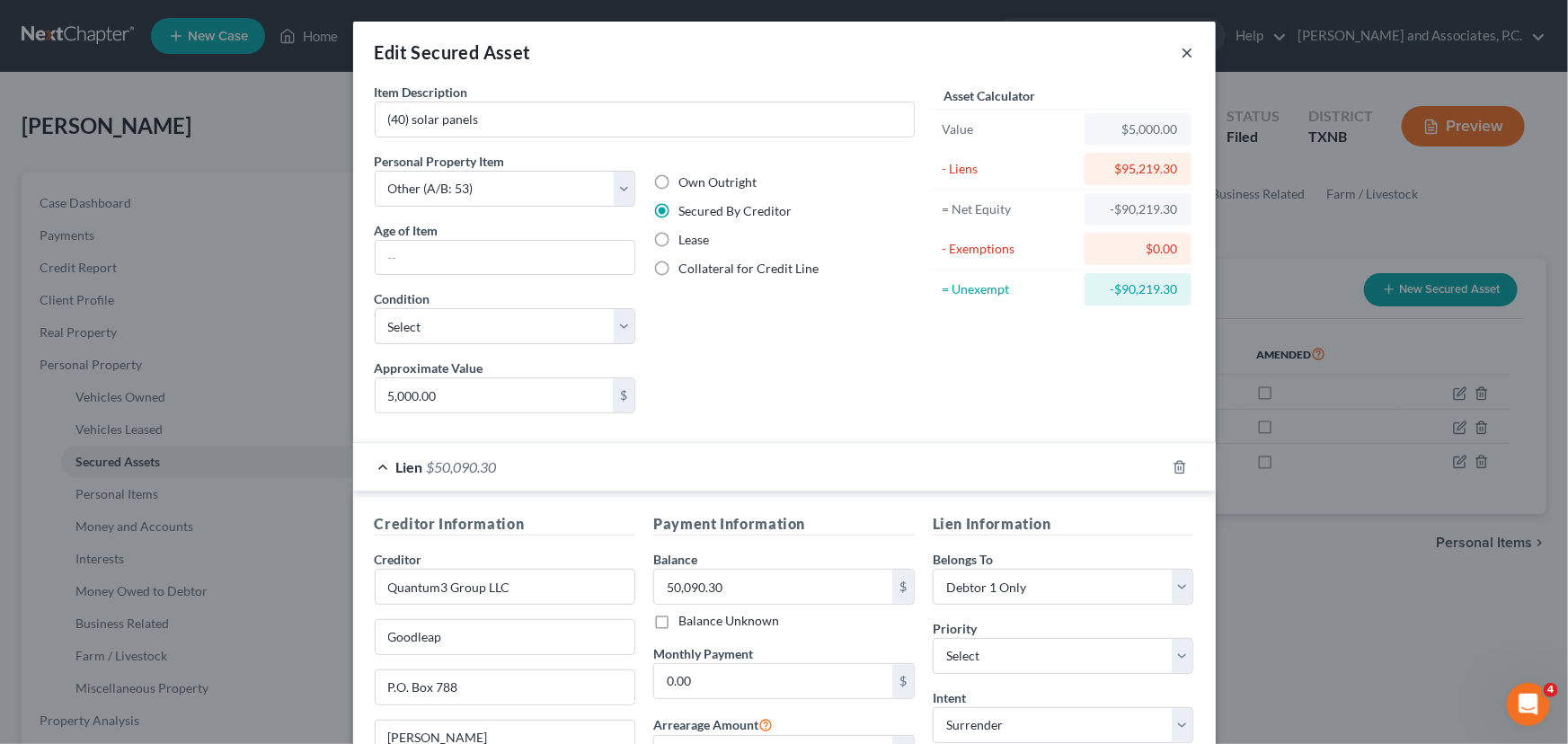
click at [1186, 54] on button "×" at bounding box center [1187, 51] width 12 height 22
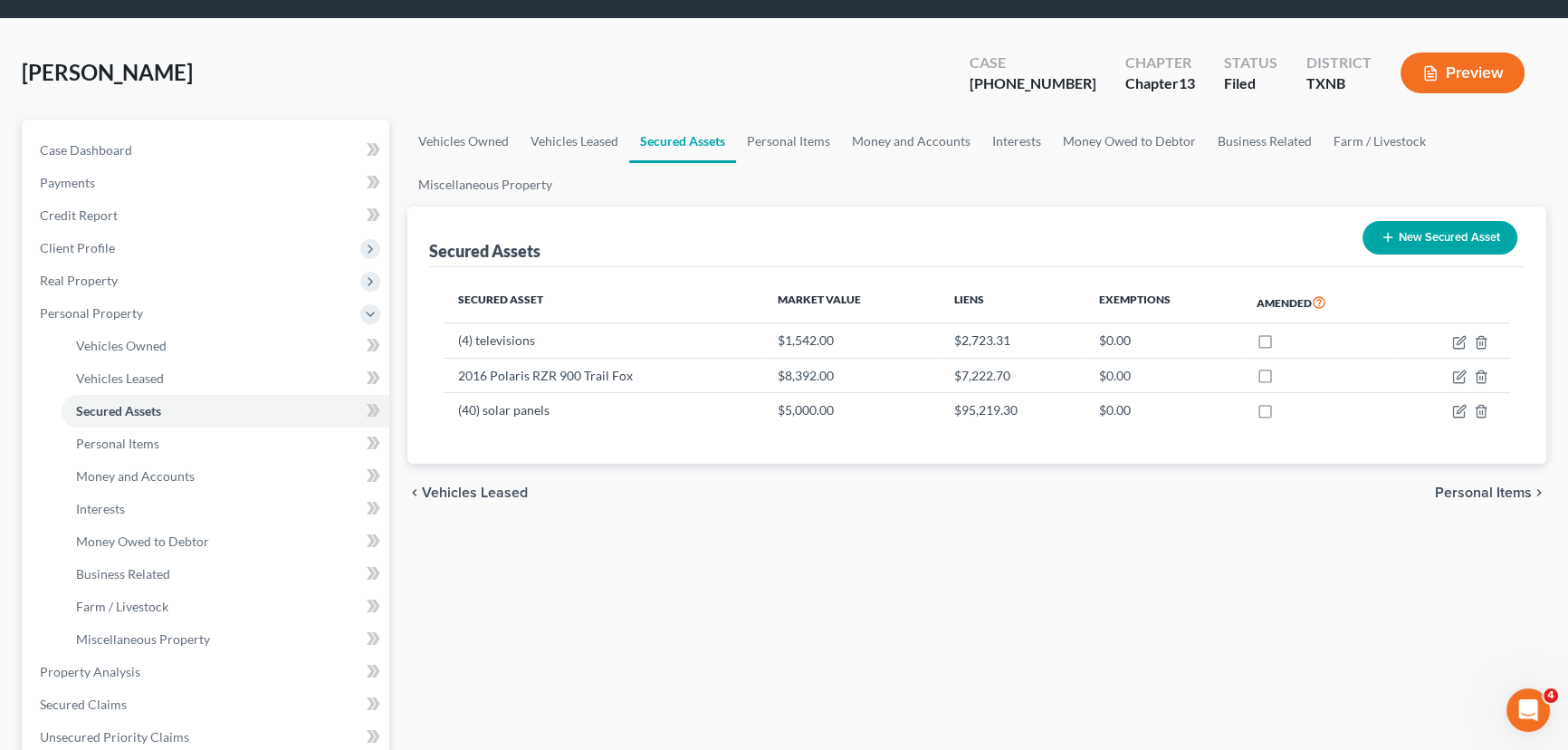
scroll to position [82, 0]
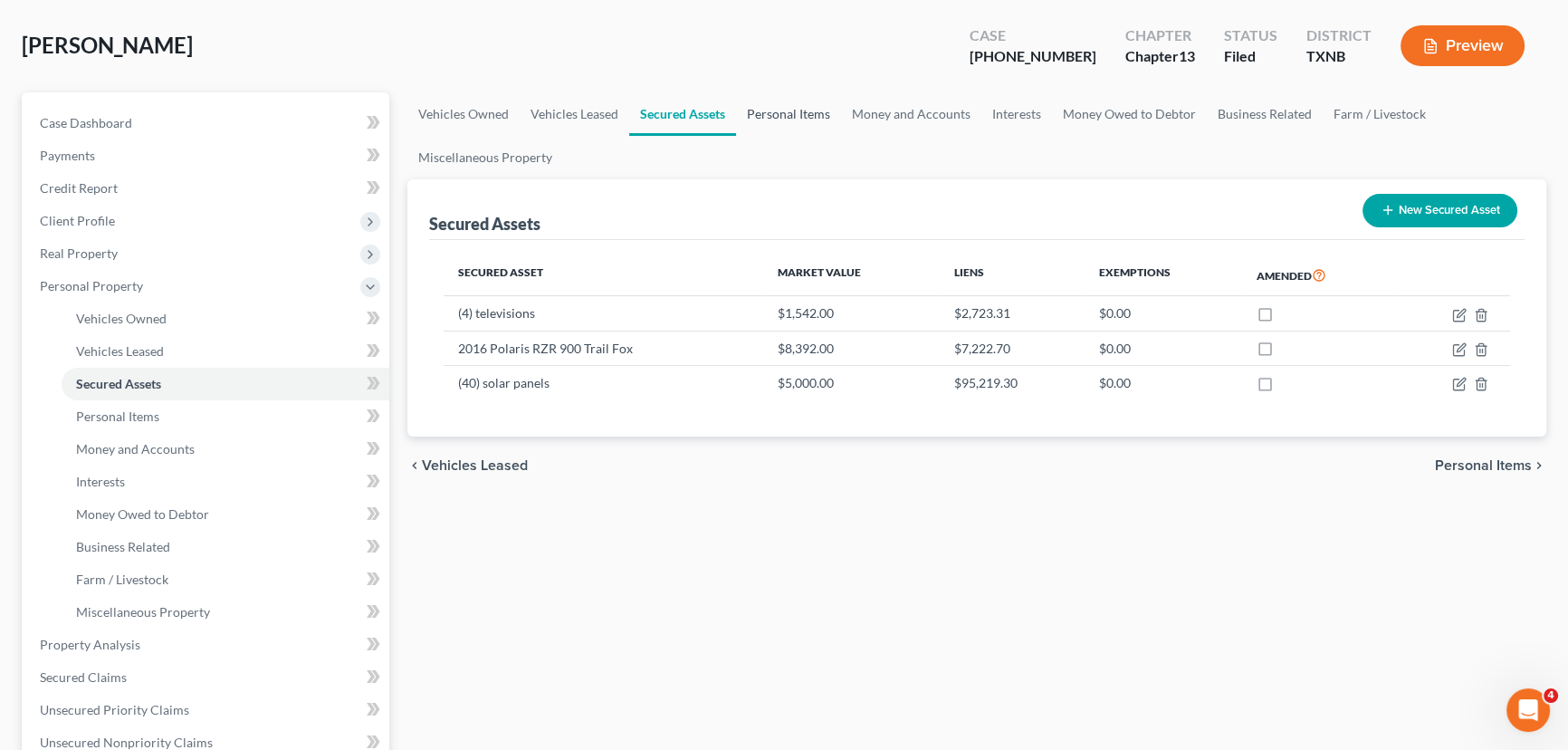
click at [766, 119] on link "Personal Items" at bounding box center [787, 113] width 105 height 43
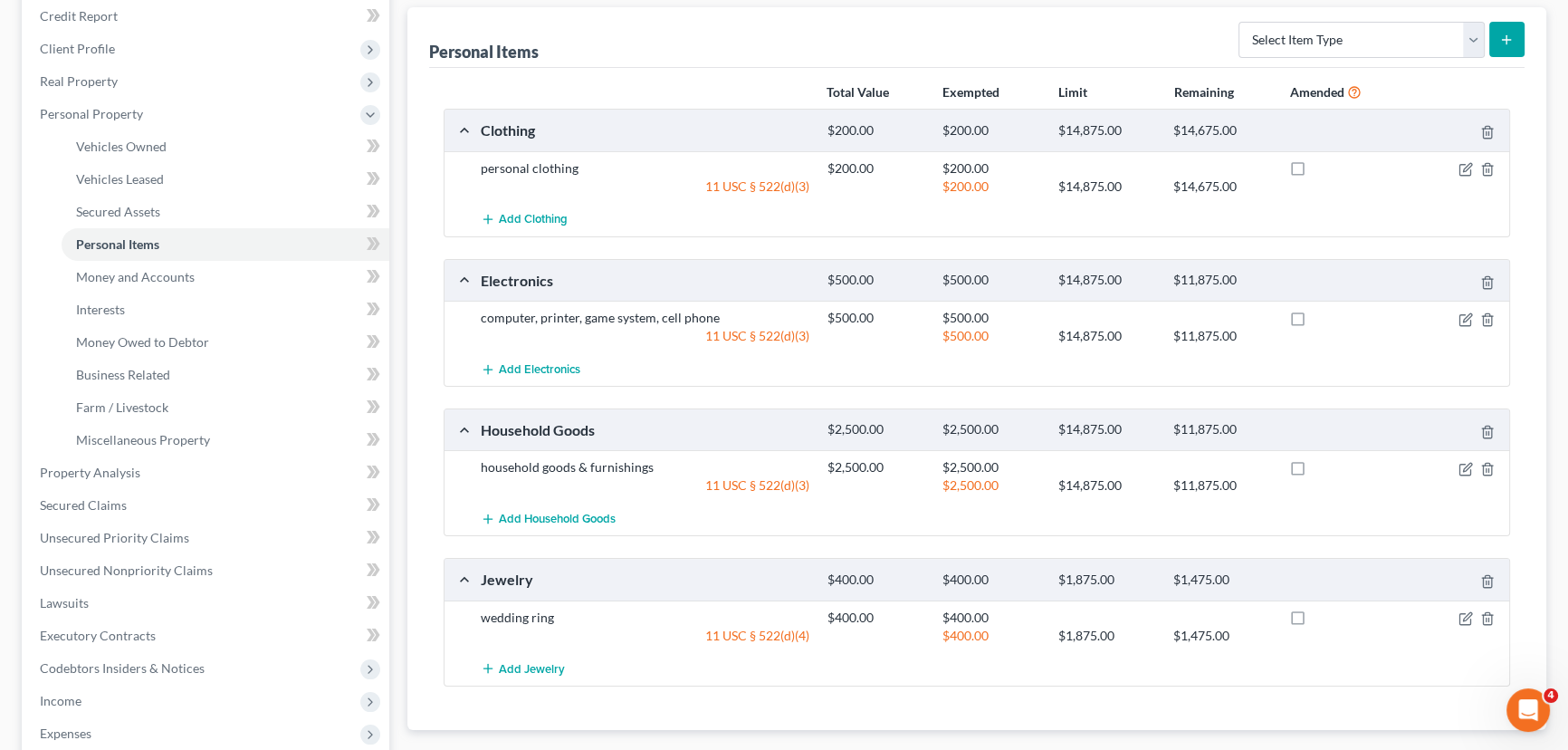
scroll to position [164, 0]
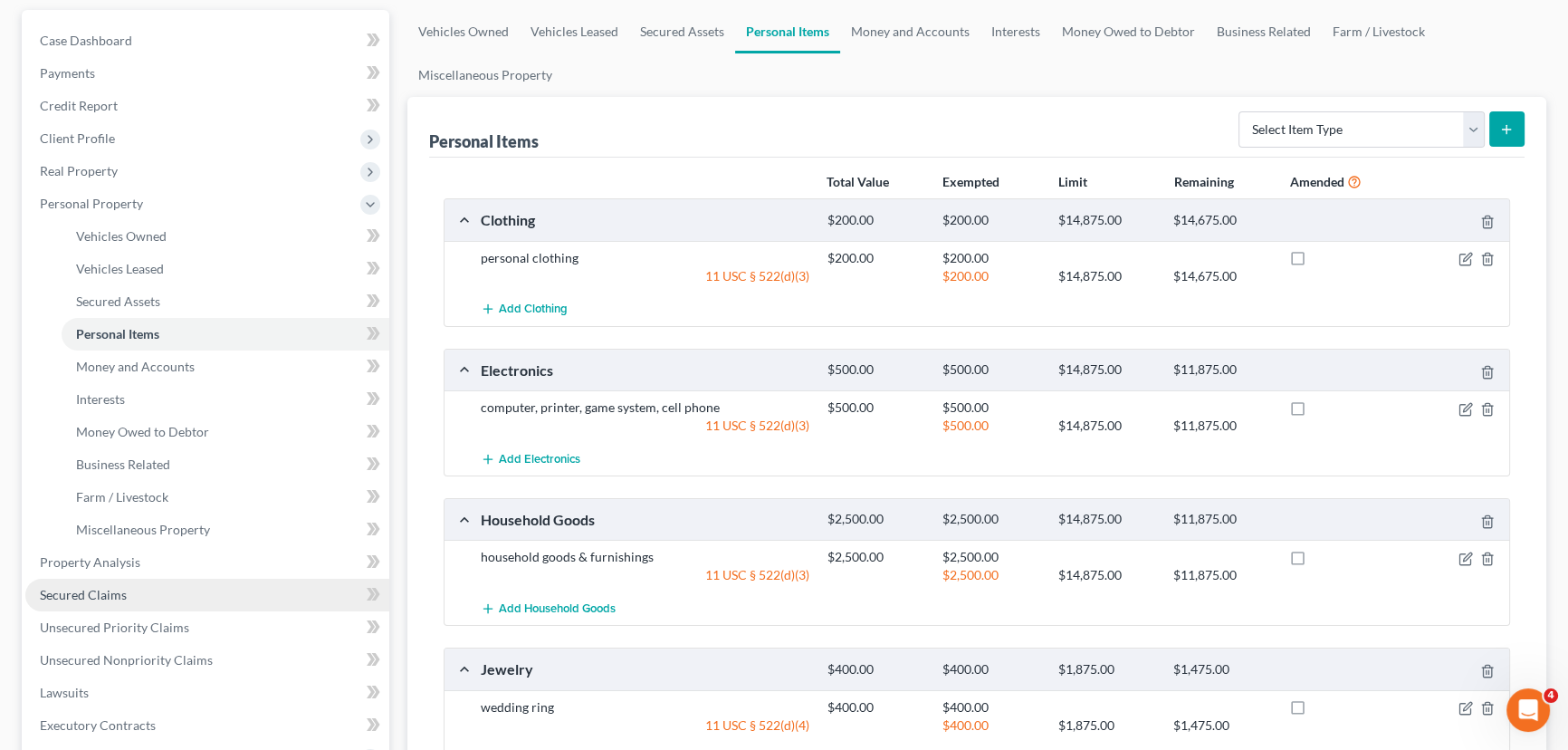
click at [74, 603] on link "Secured Claims" at bounding box center [206, 595] width 363 height 33
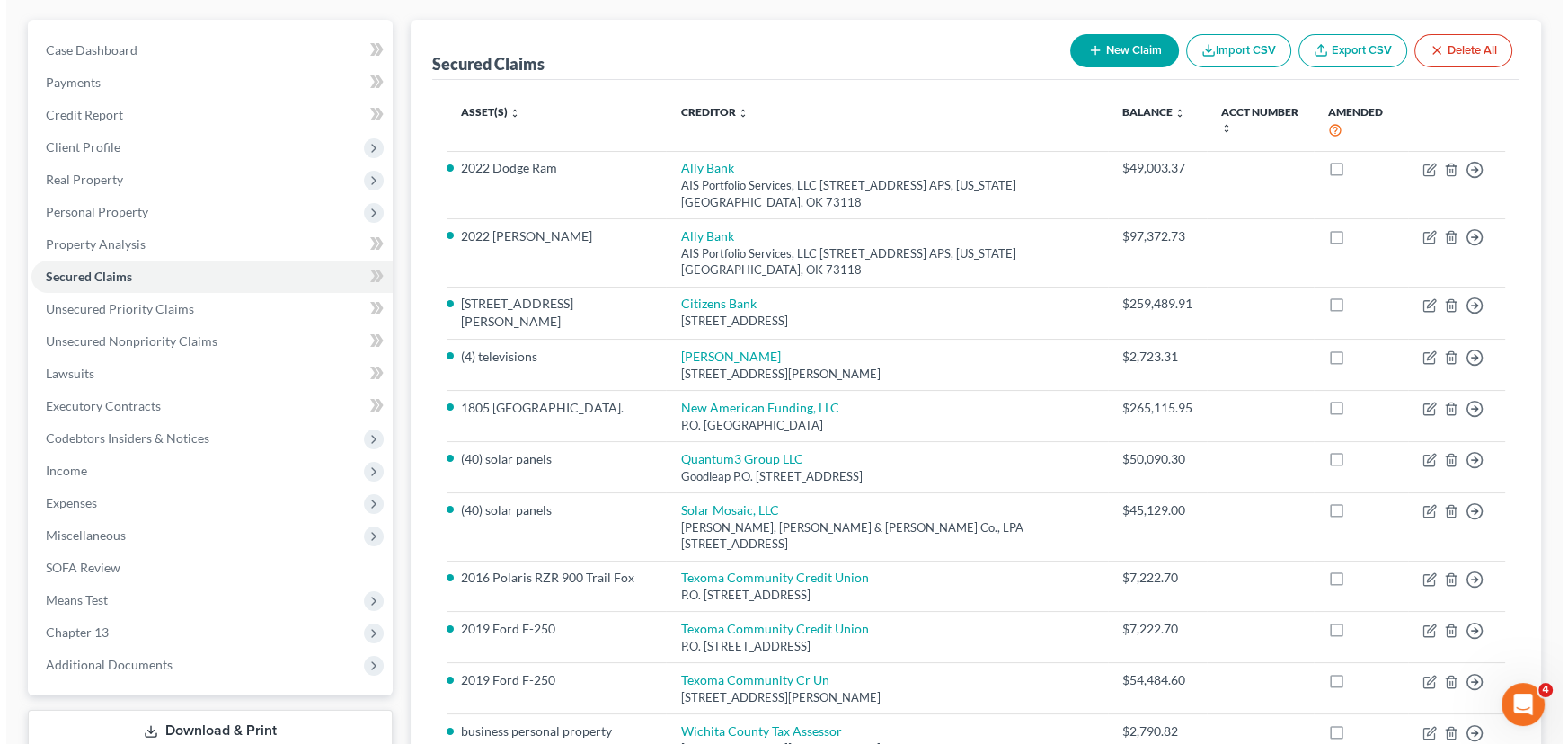
scroll to position [163, 0]
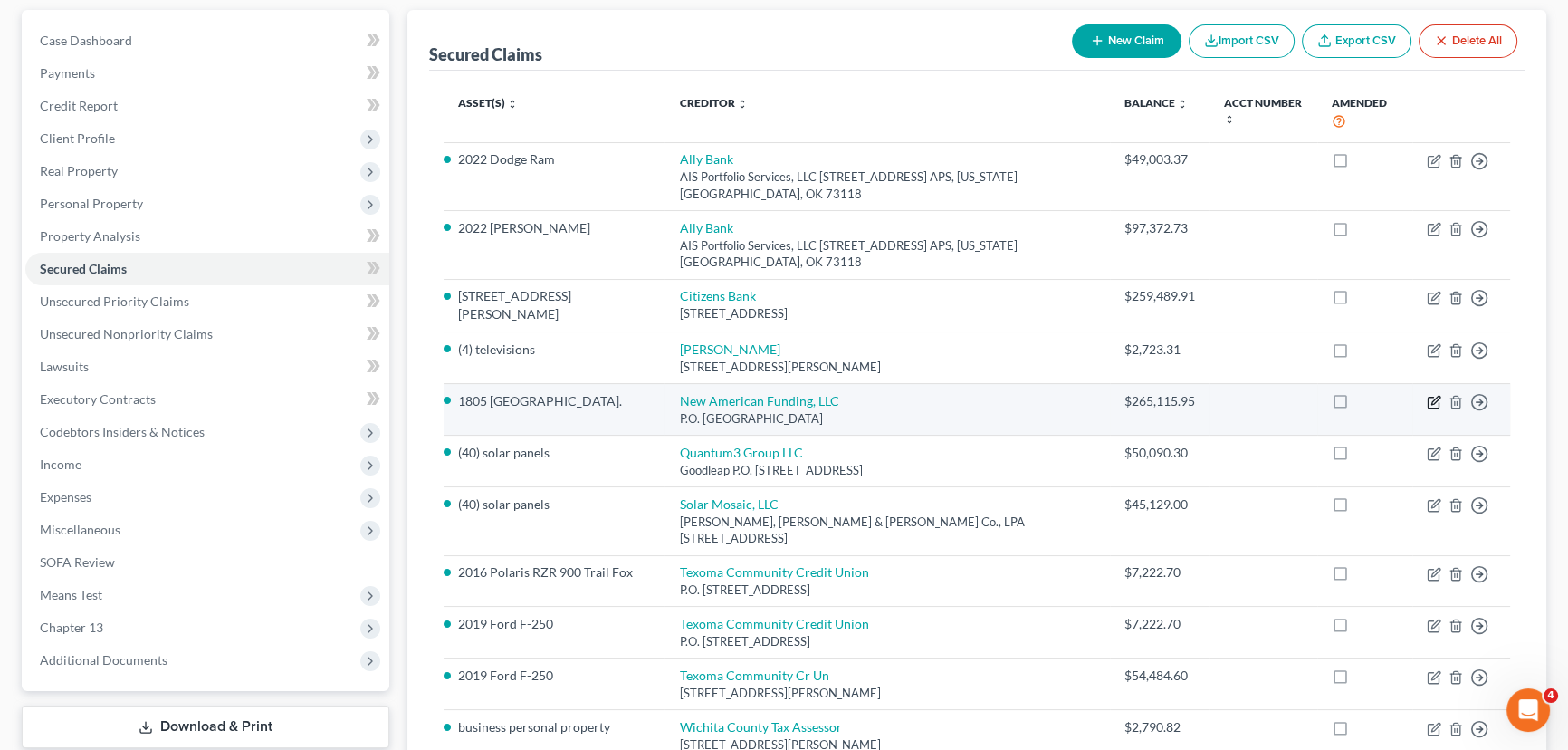
click at [1429, 397] on icon "button" at bounding box center [1434, 402] width 14 height 14
select select "45"
select select "0"
select select "3"
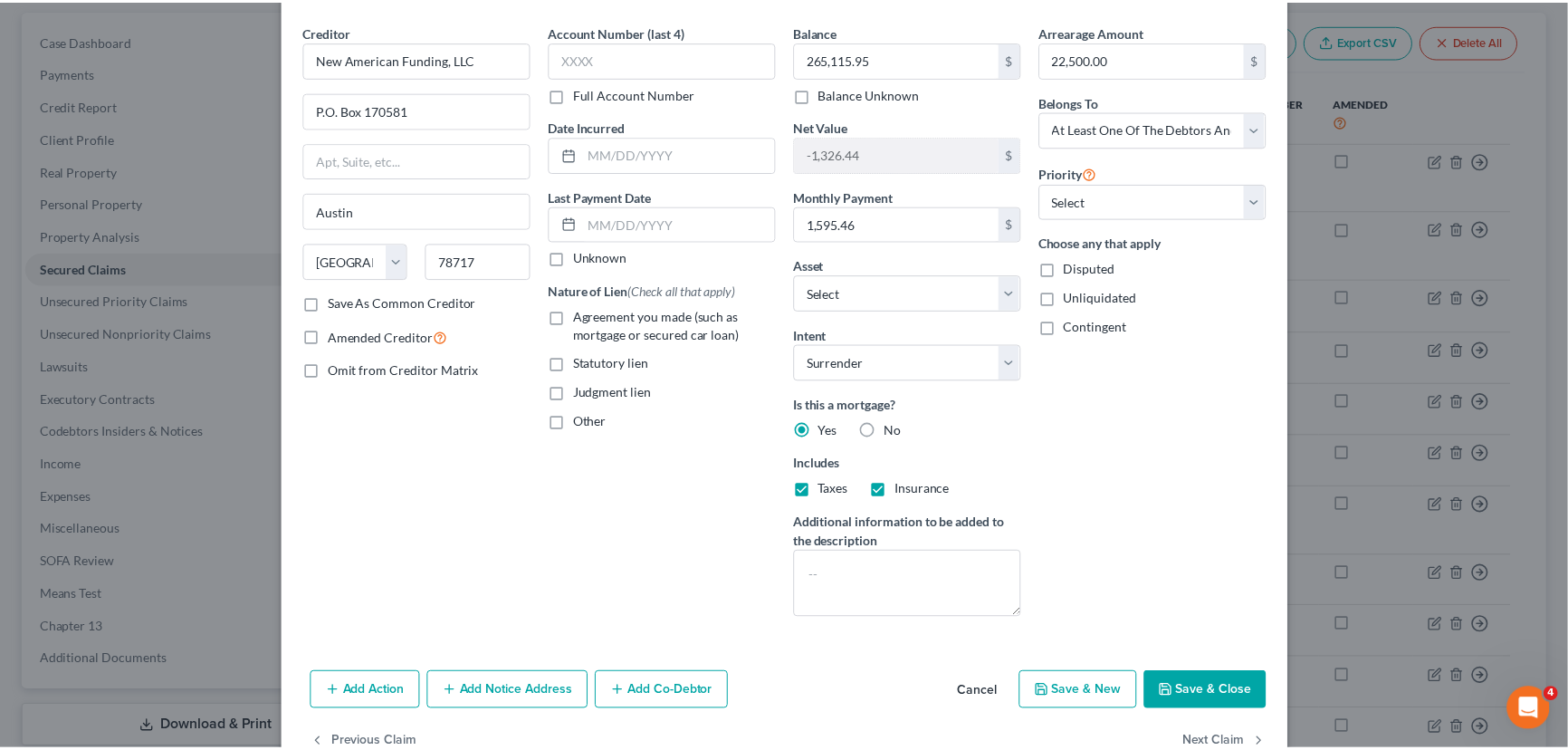
scroll to position [0, 0]
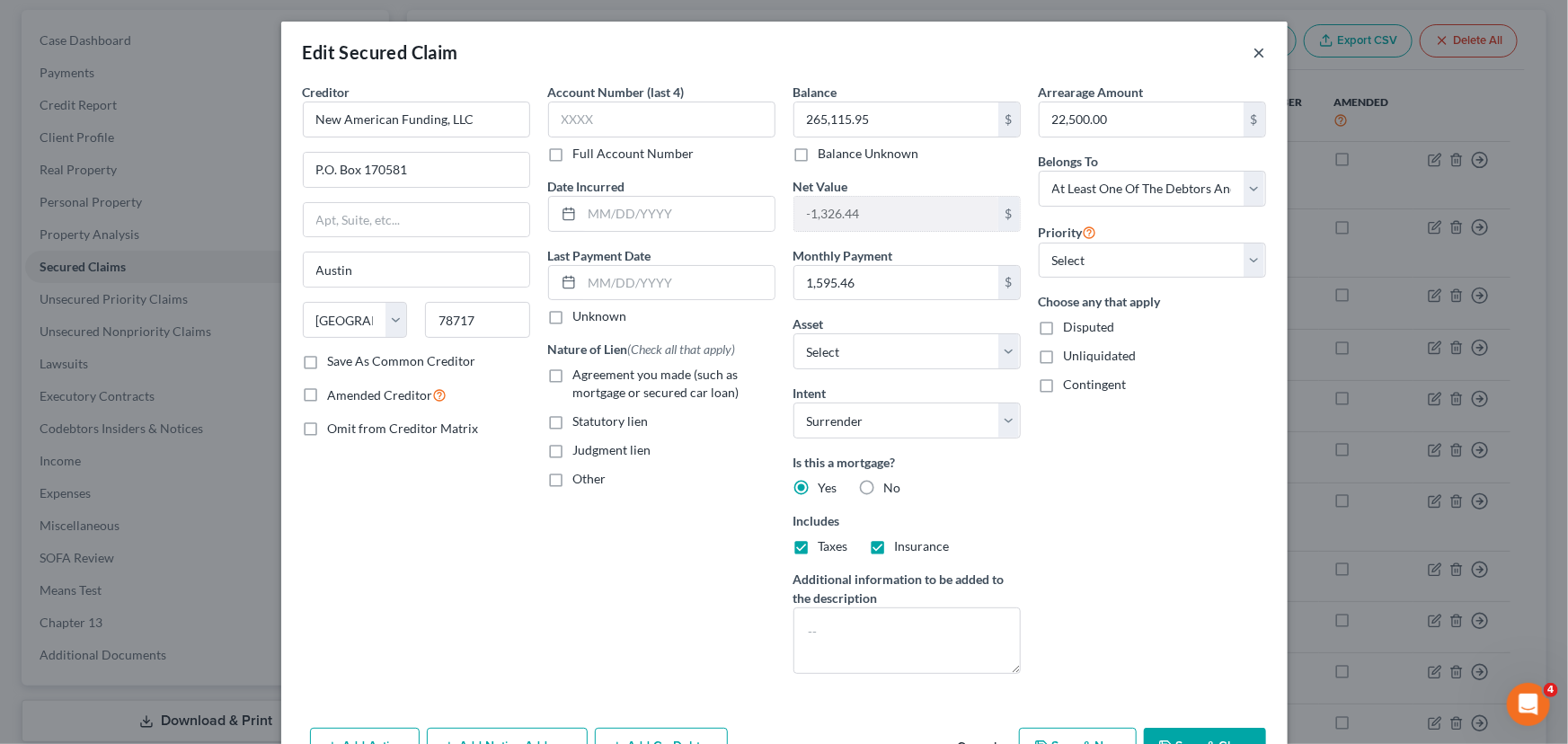
click at [1254, 55] on button "×" at bounding box center [1260, 51] width 12 height 22
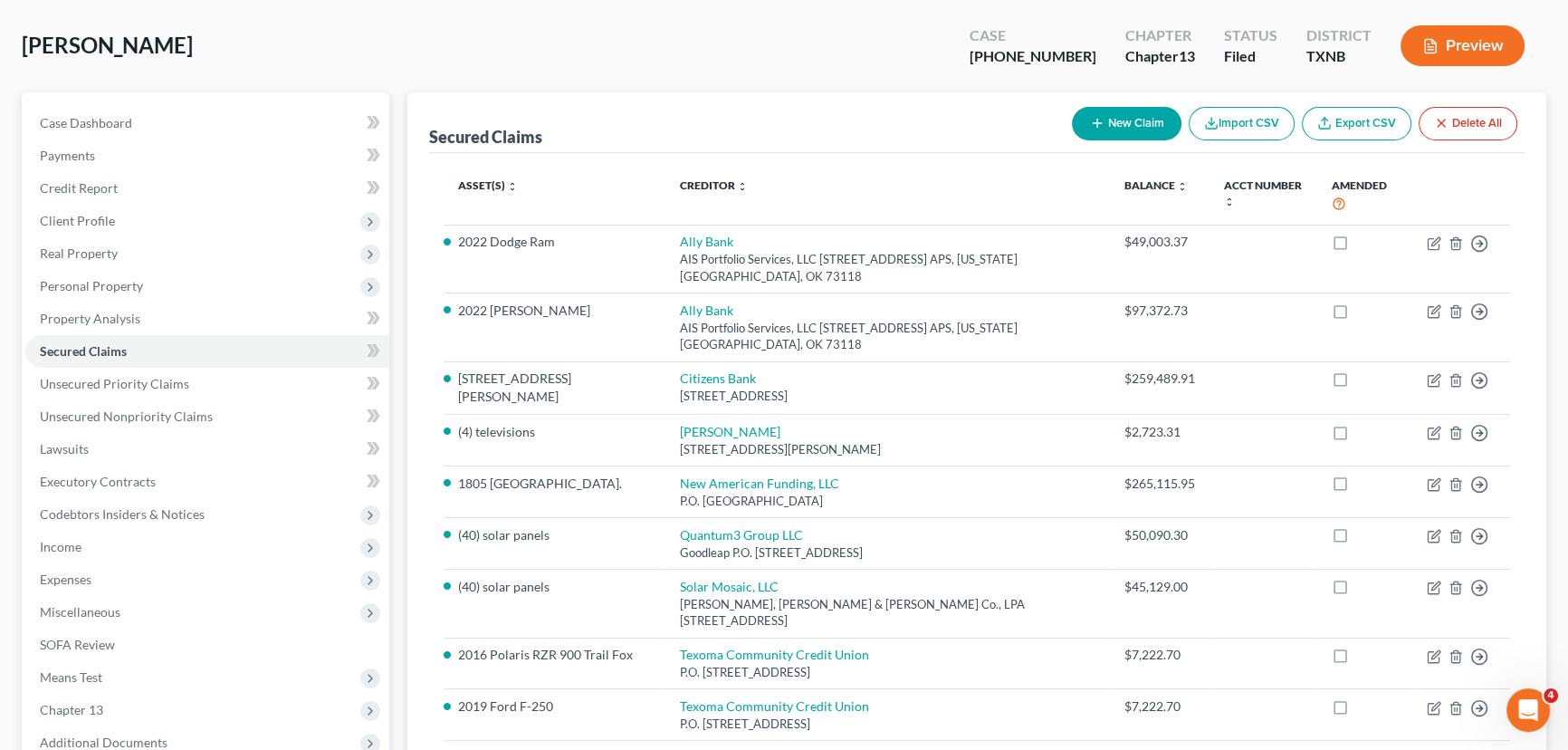
scroll to position [164, 0]
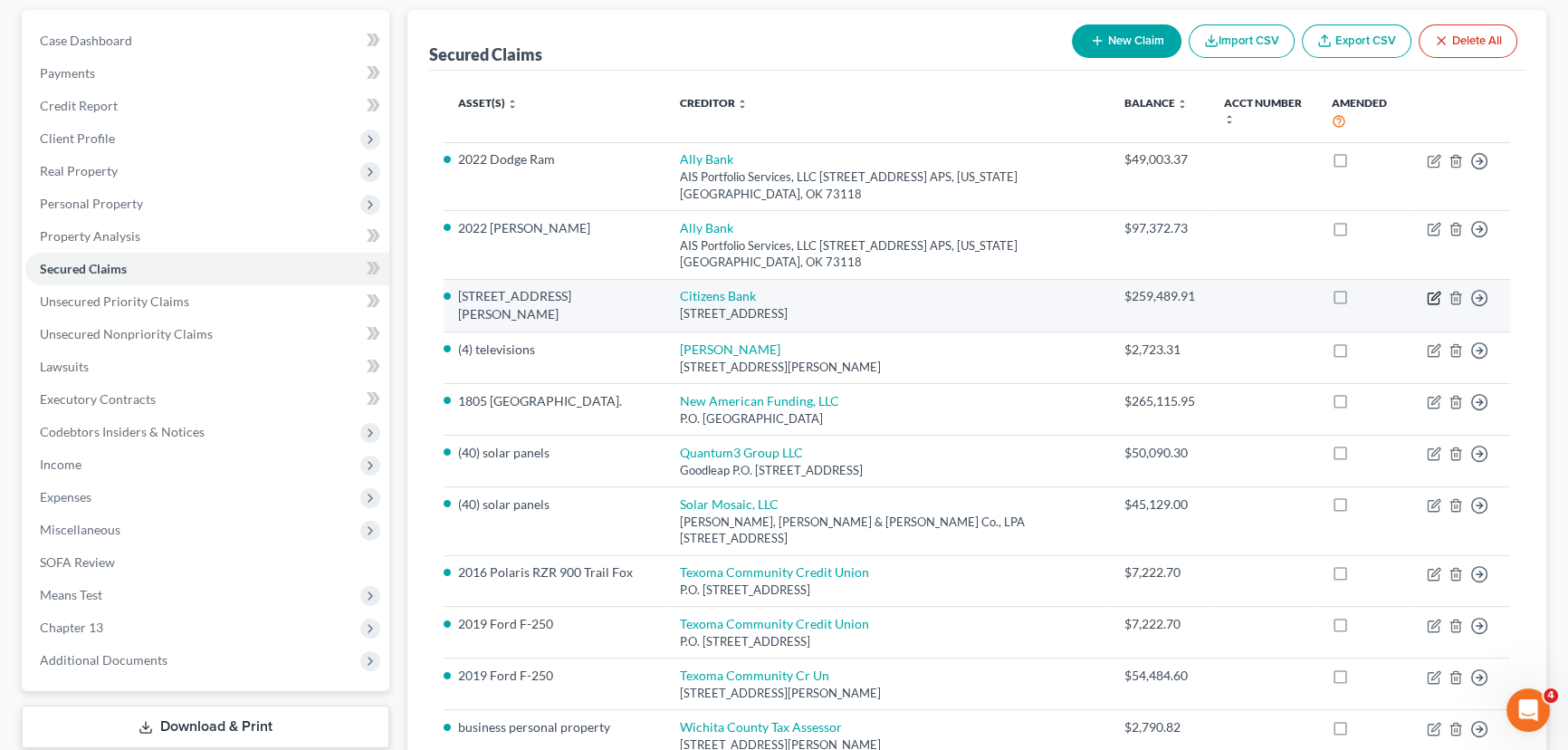
click at [1435, 298] on icon "button" at bounding box center [1434, 297] width 14 height 14
select select "48"
select select "10"
select select "0"
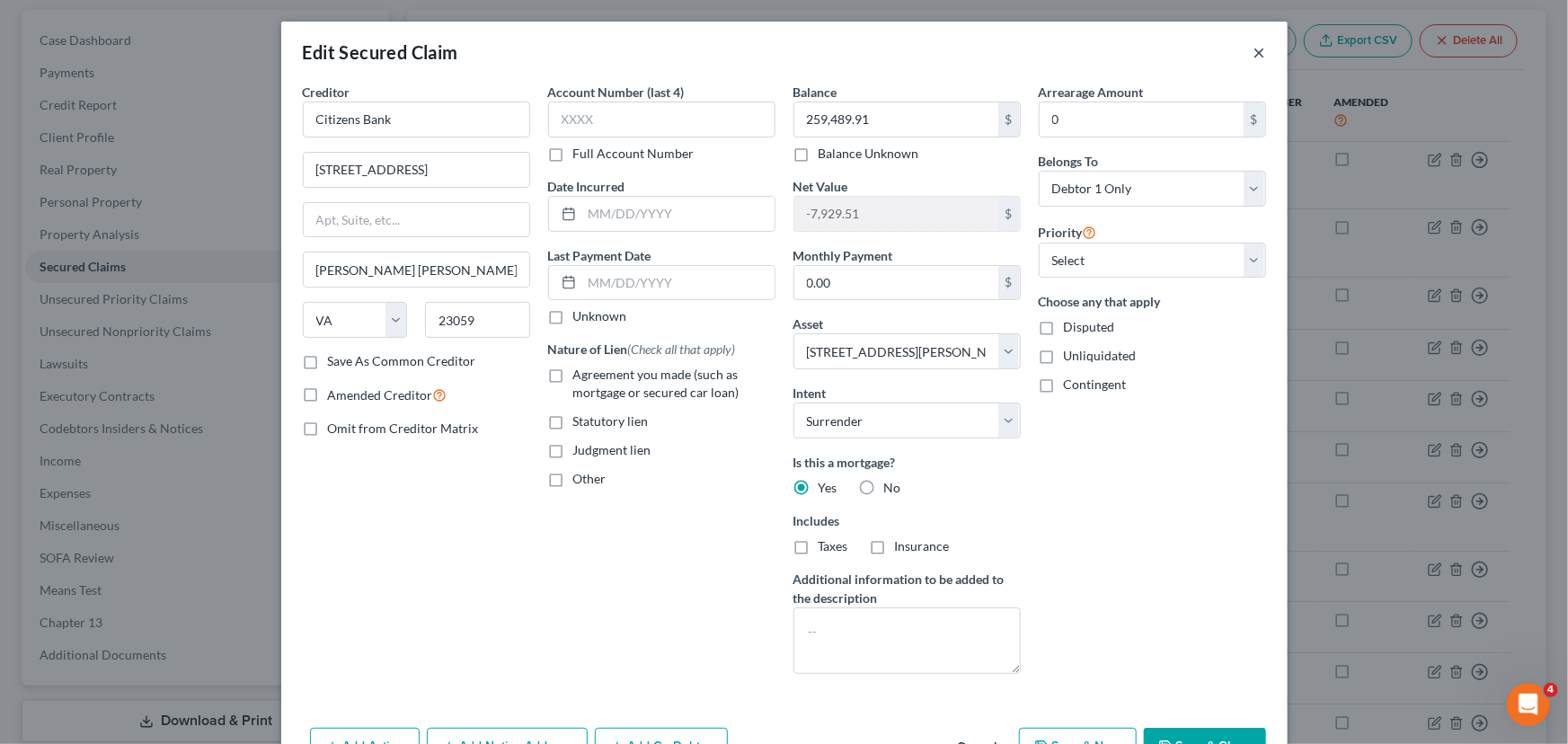
click at [1257, 54] on button "×" at bounding box center [1260, 51] width 12 height 22
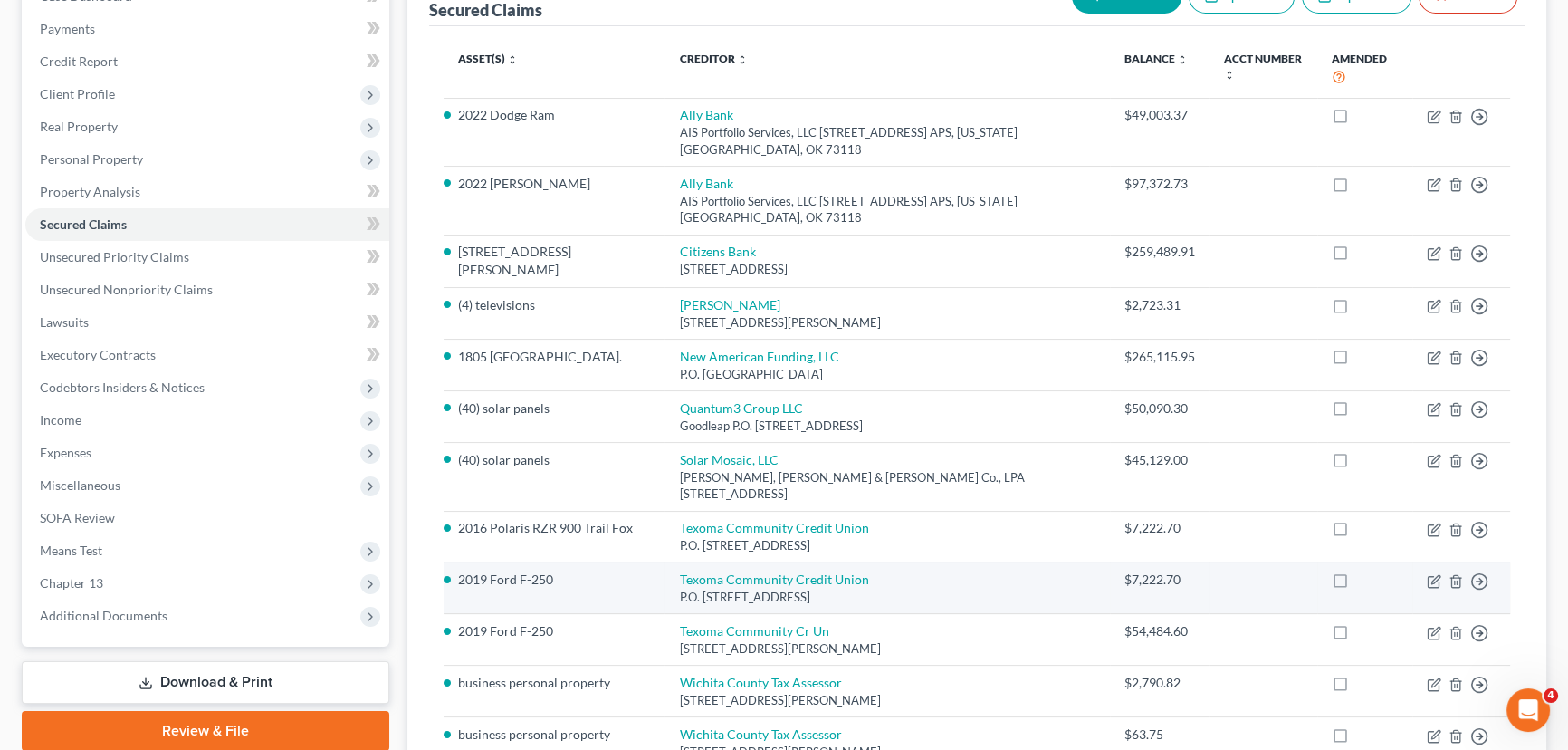
scroll to position [126, 0]
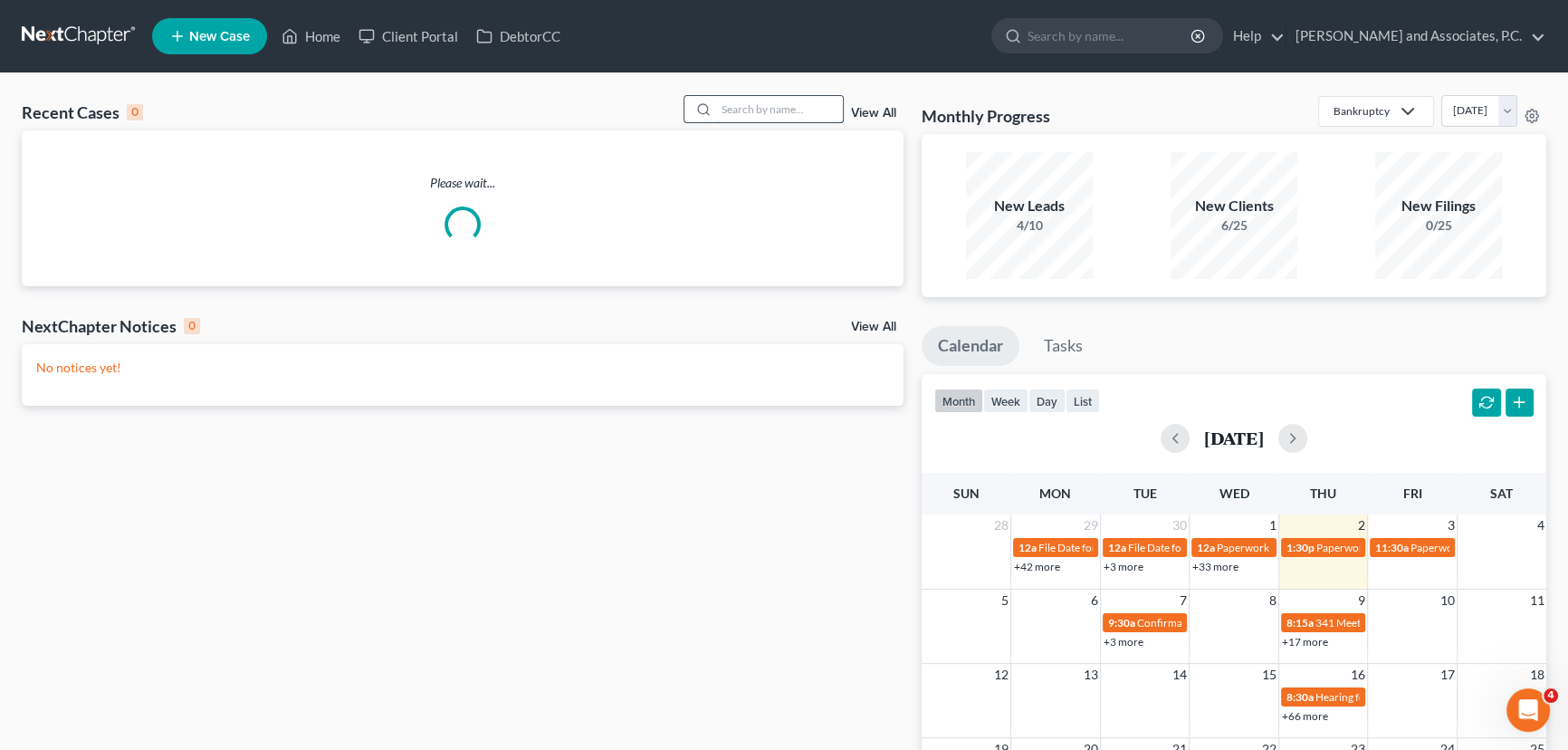
click at [779, 101] on input "search" at bounding box center [780, 108] width 127 height 26
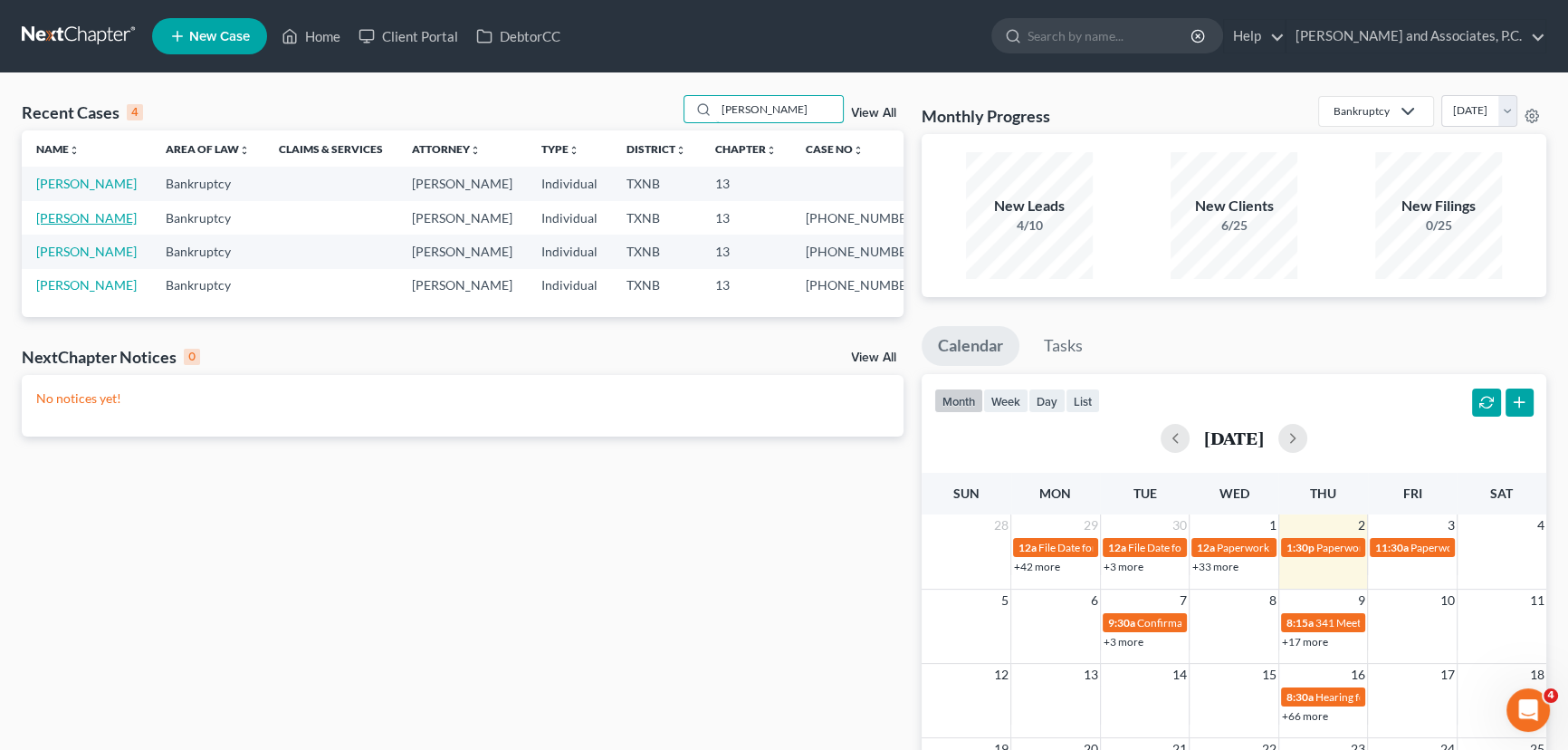
type input "[PERSON_NAME]"
click at [97, 222] on link "[PERSON_NAME]" at bounding box center [86, 218] width 101 height 15
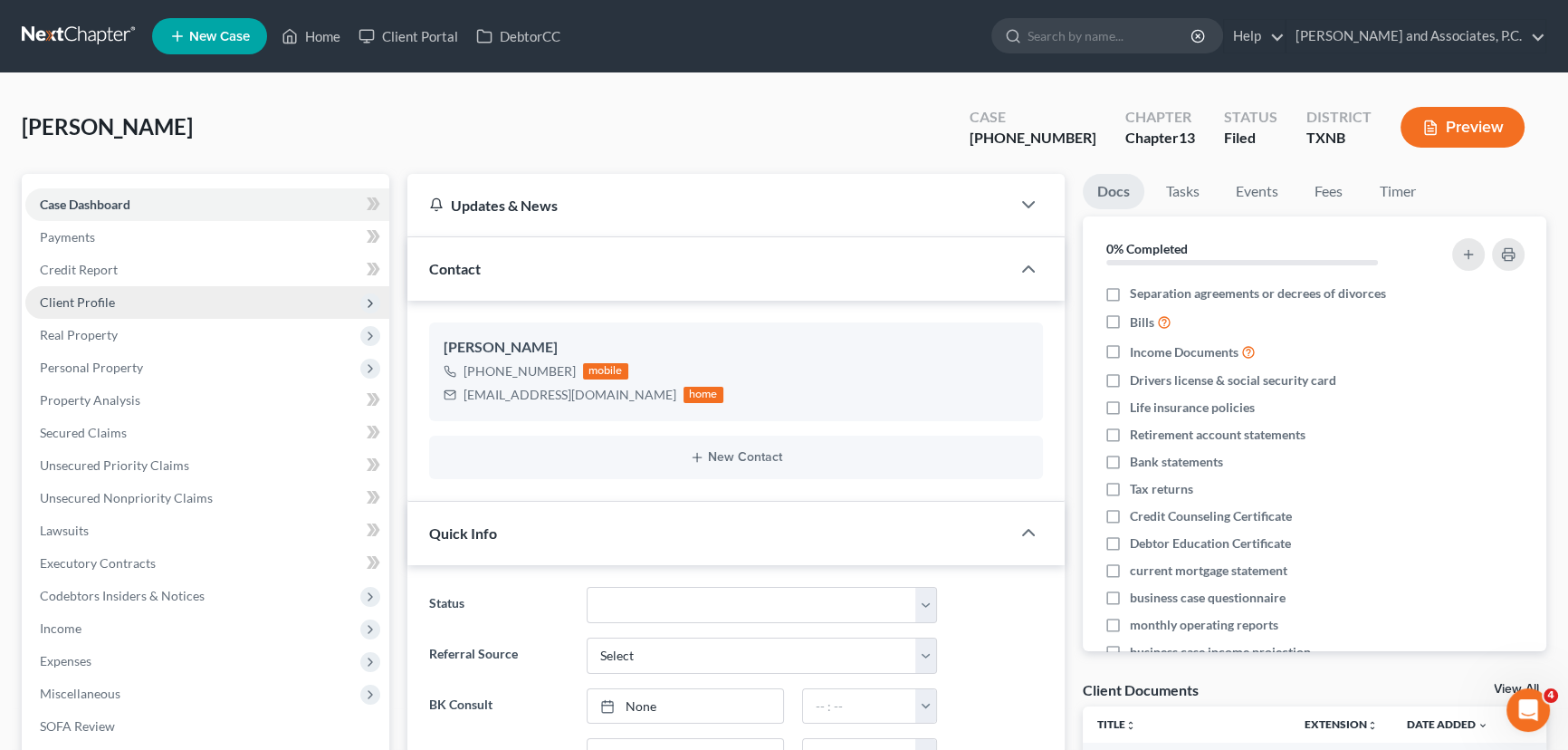
scroll to position [5895, 0]
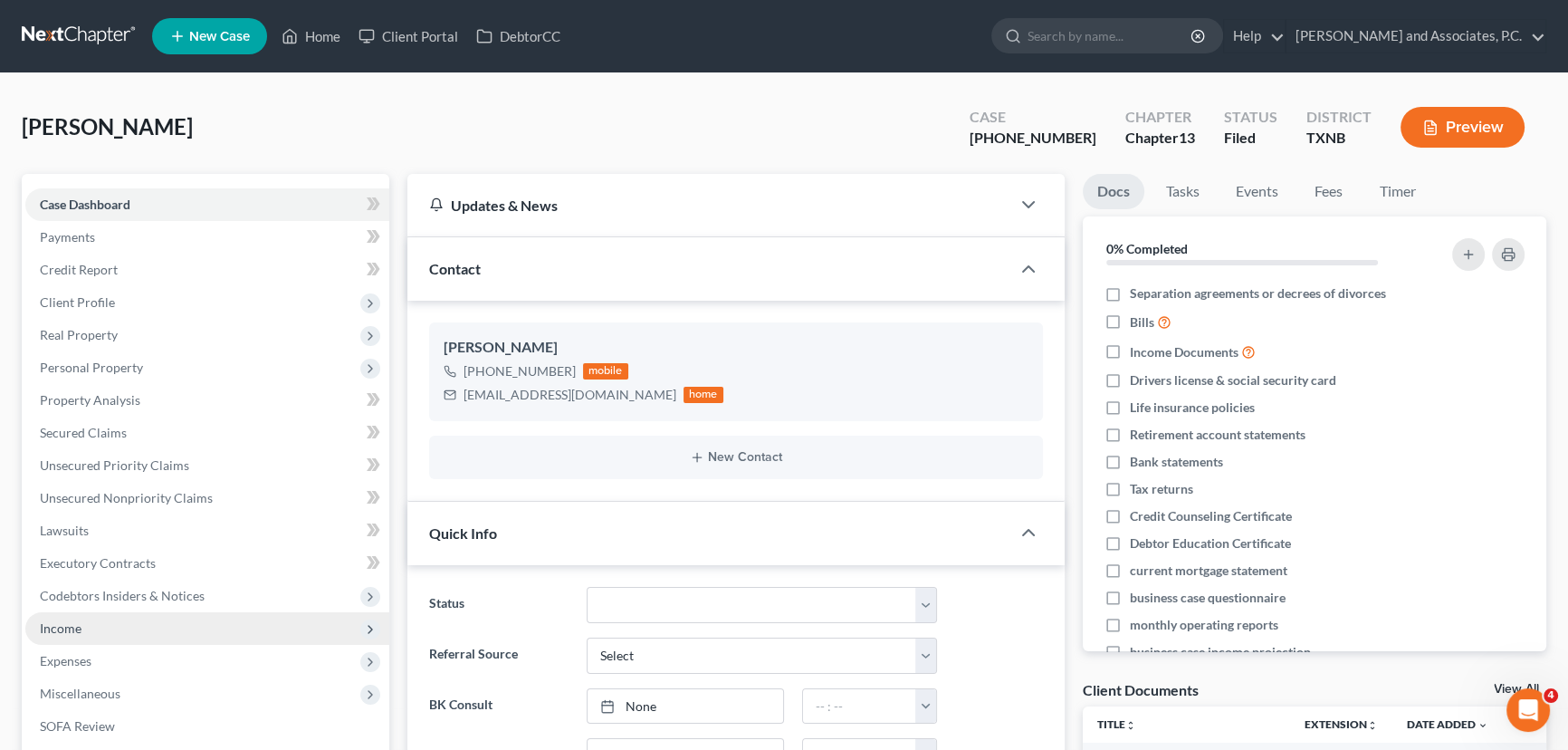
click at [81, 621] on span "Income" at bounding box center [60, 628] width 41 height 15
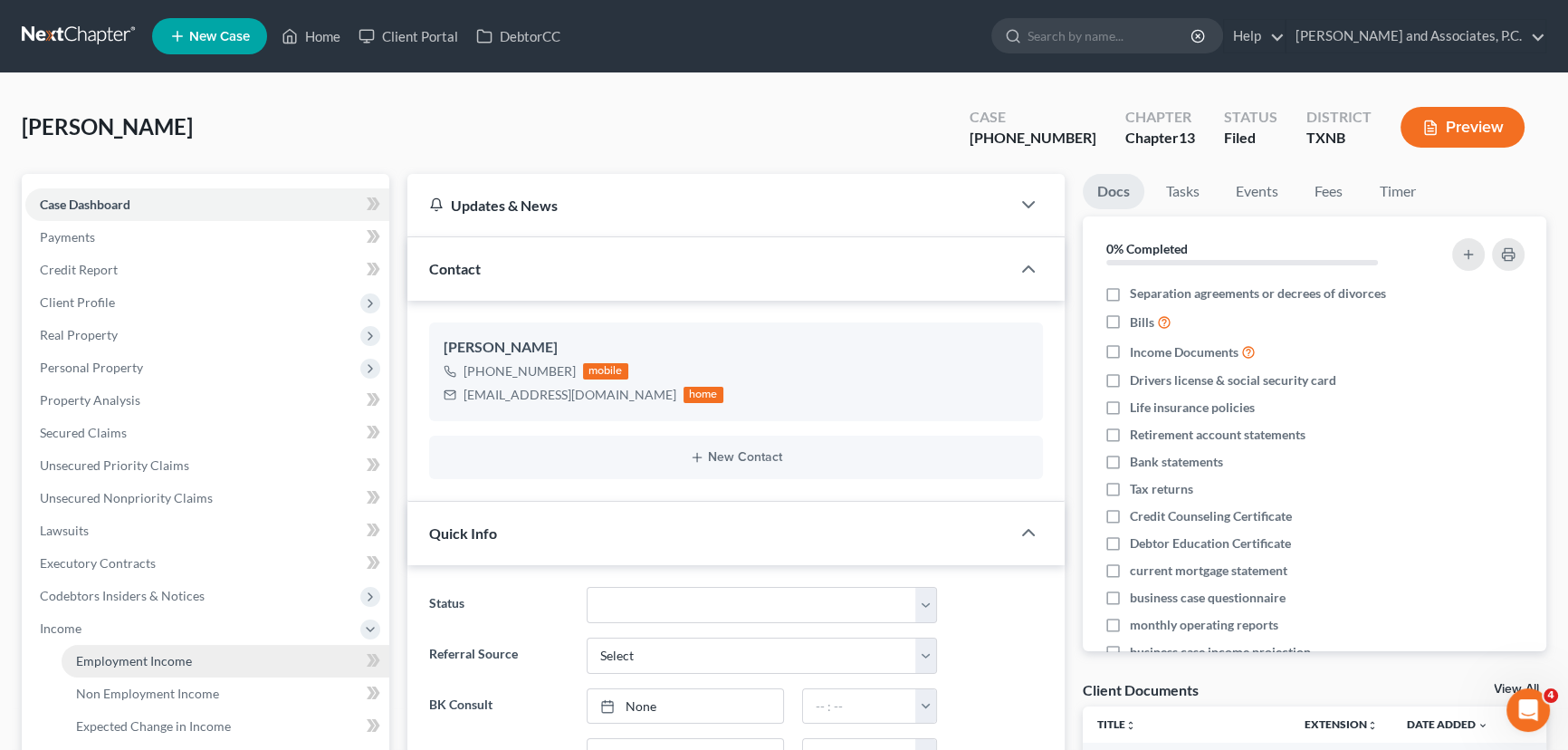
click at [103, 656] on span "Employment Income" at bounding box center [133, 661] width 116 height 15
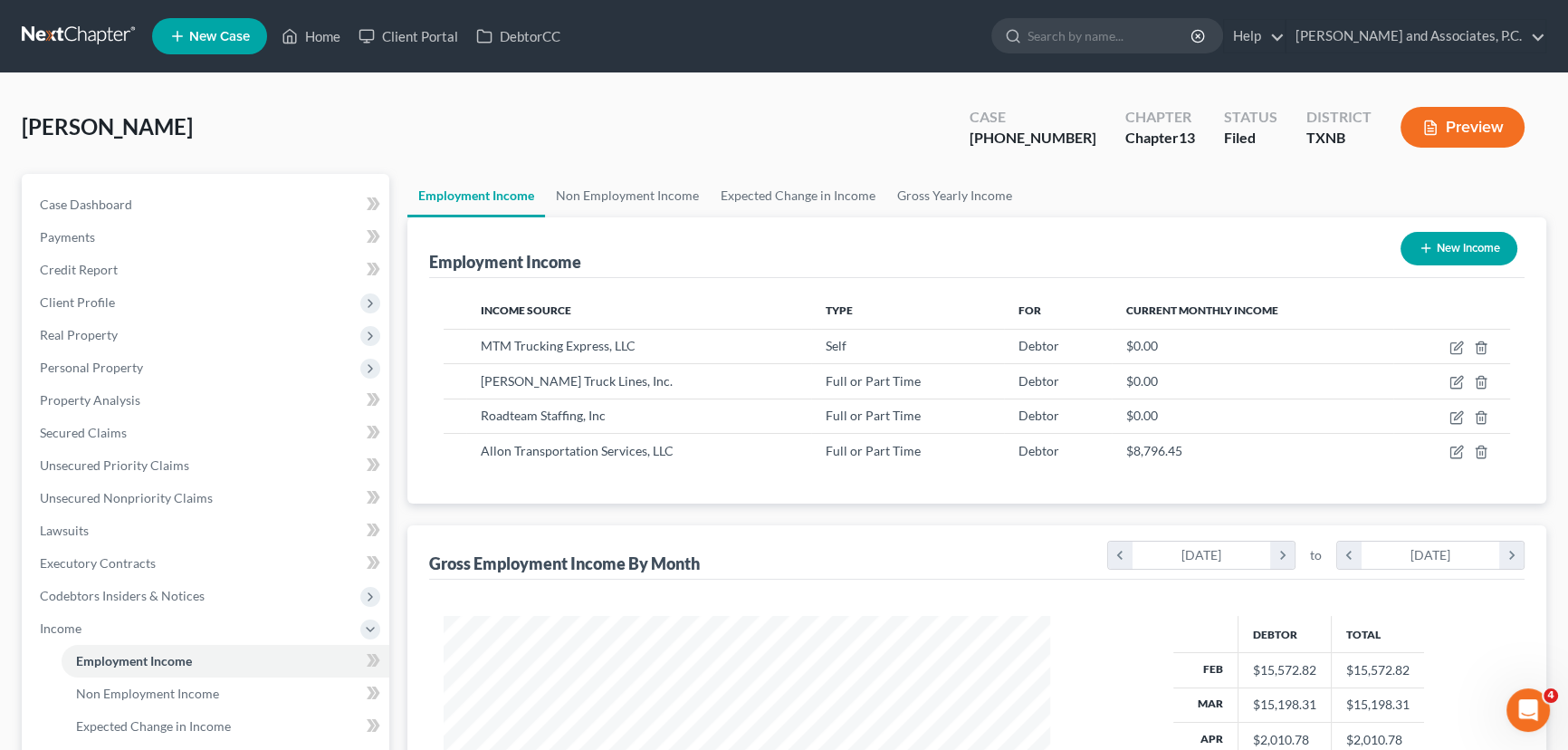
scroll to position [324, 643]
click at [656, 199] on link "Non Employment Income" at bounding box center [627, 195] width 165 height 43
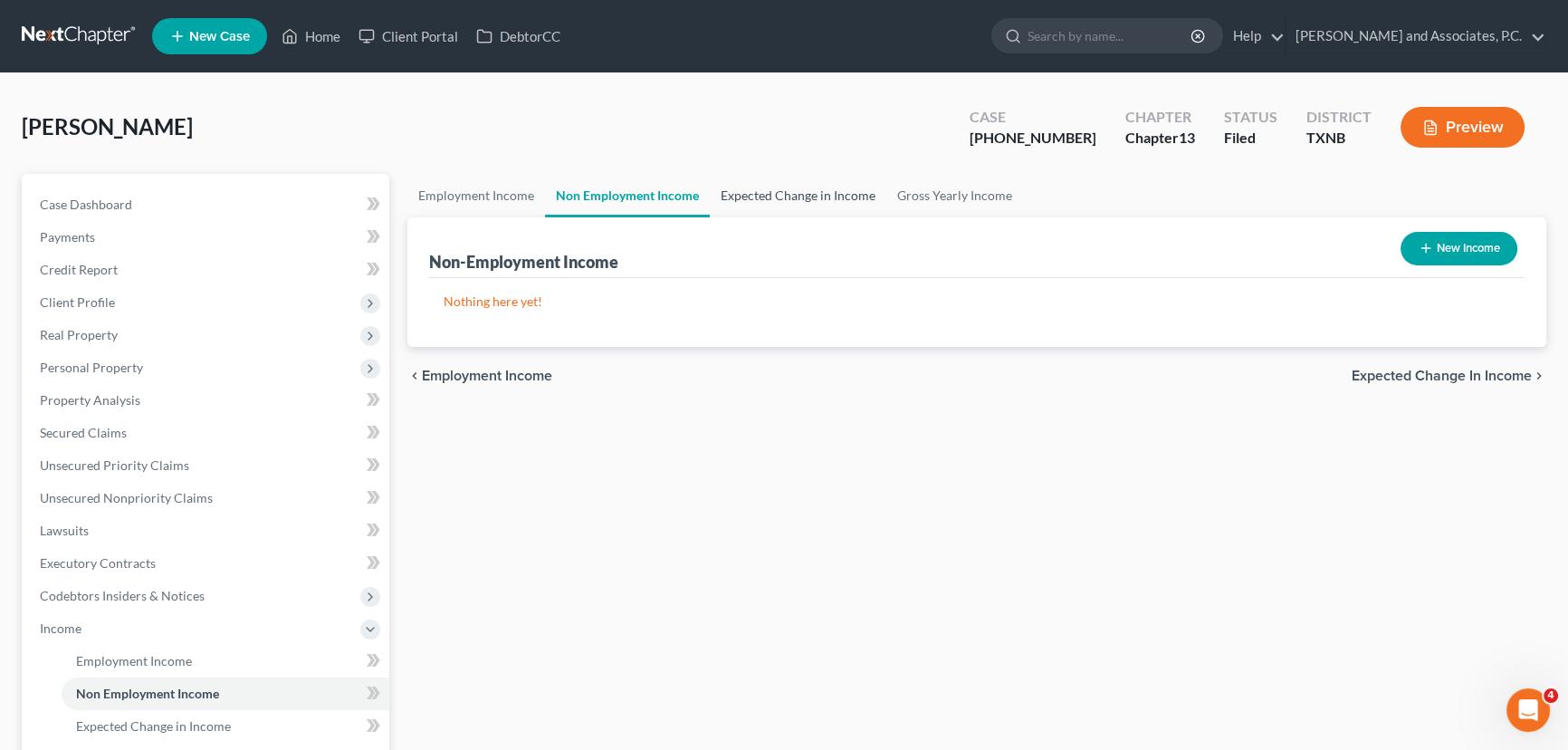
click at [798, 193] on link "Expected Change in Income" at bounding box center [798, 195] width 176 height 43
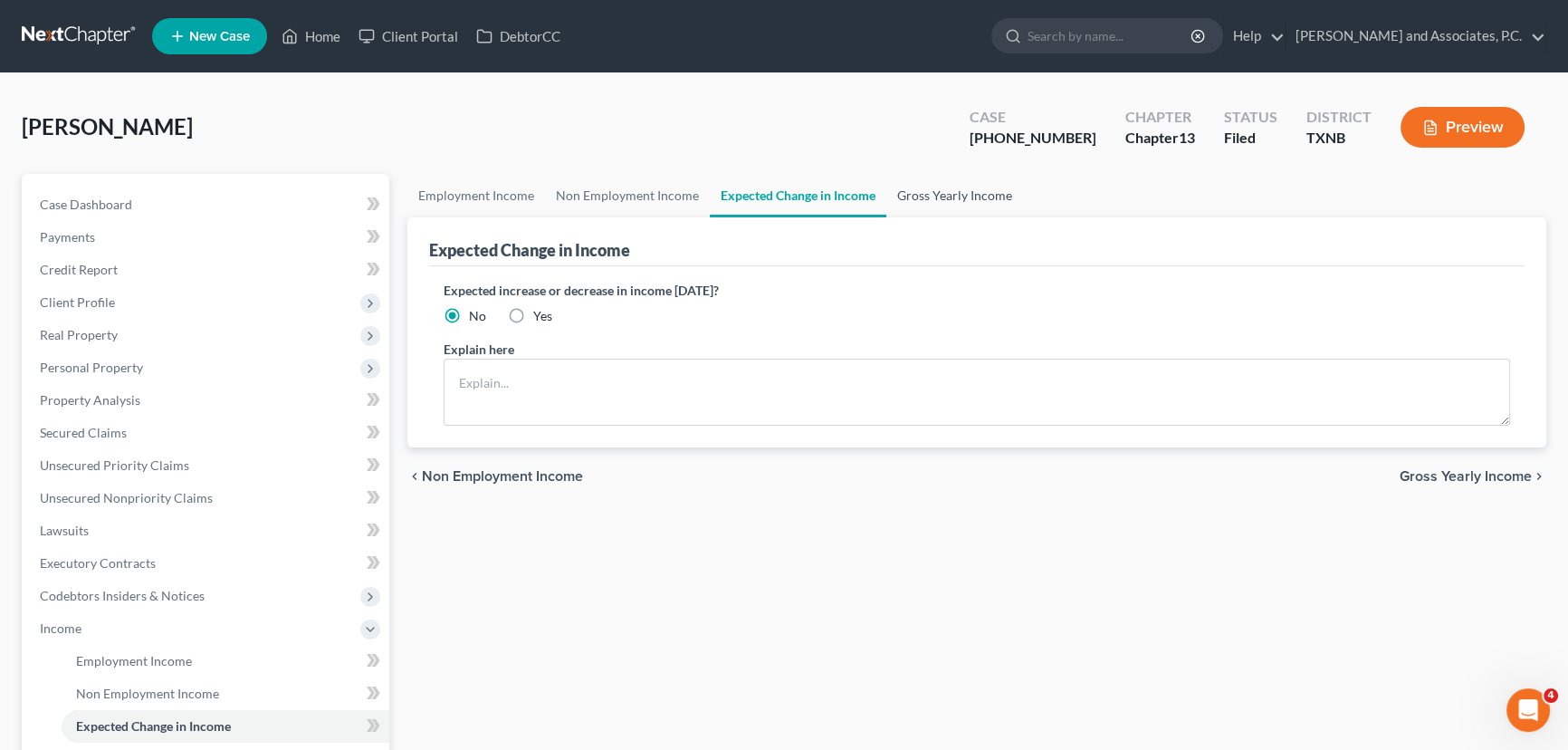
click at [946, 192] on link "Gross Yearly Income" at bounding box center [954, 195] width 137 height 43
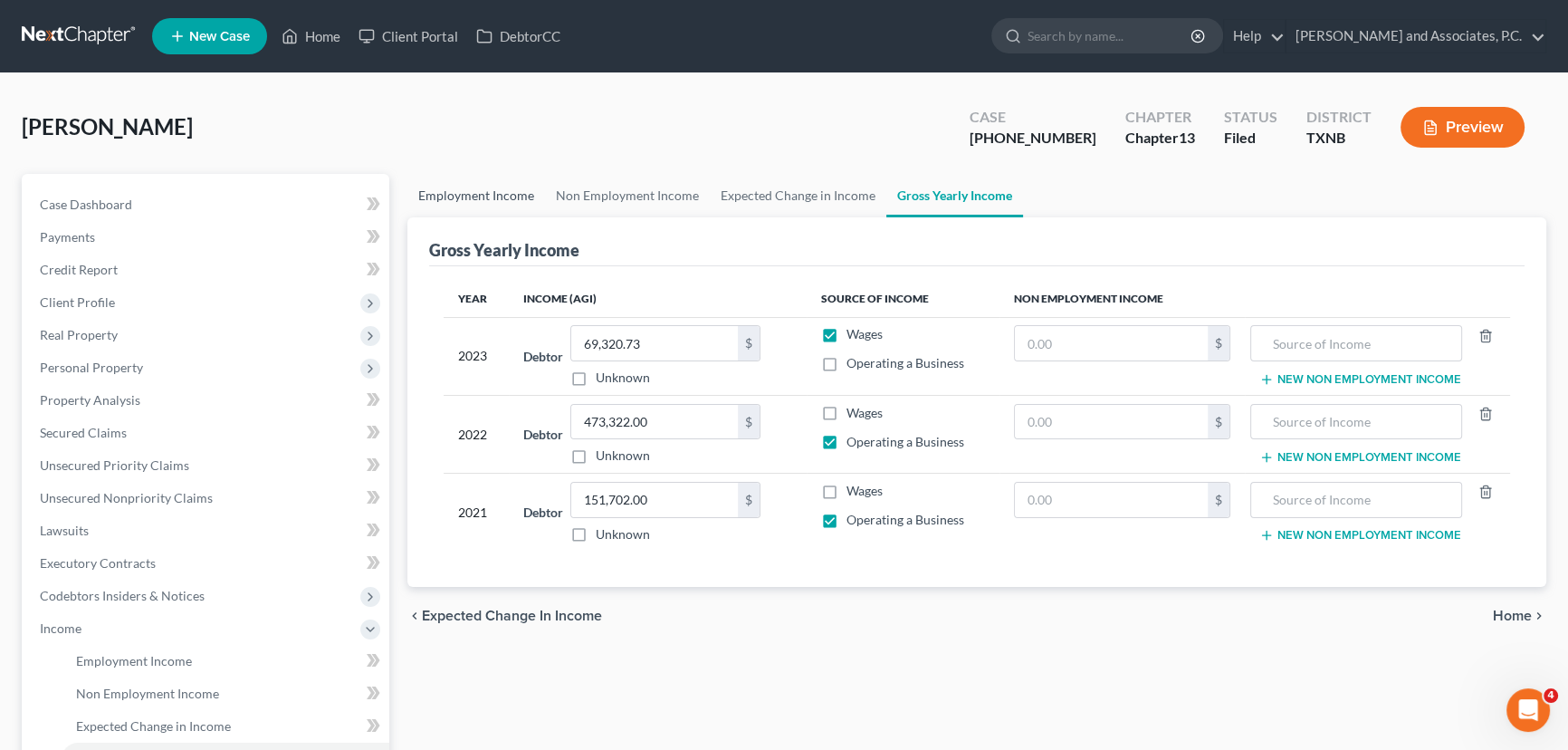
click at [474, 201] on link "Employment Income" at bounding box center [476, 195] width 137 height 43
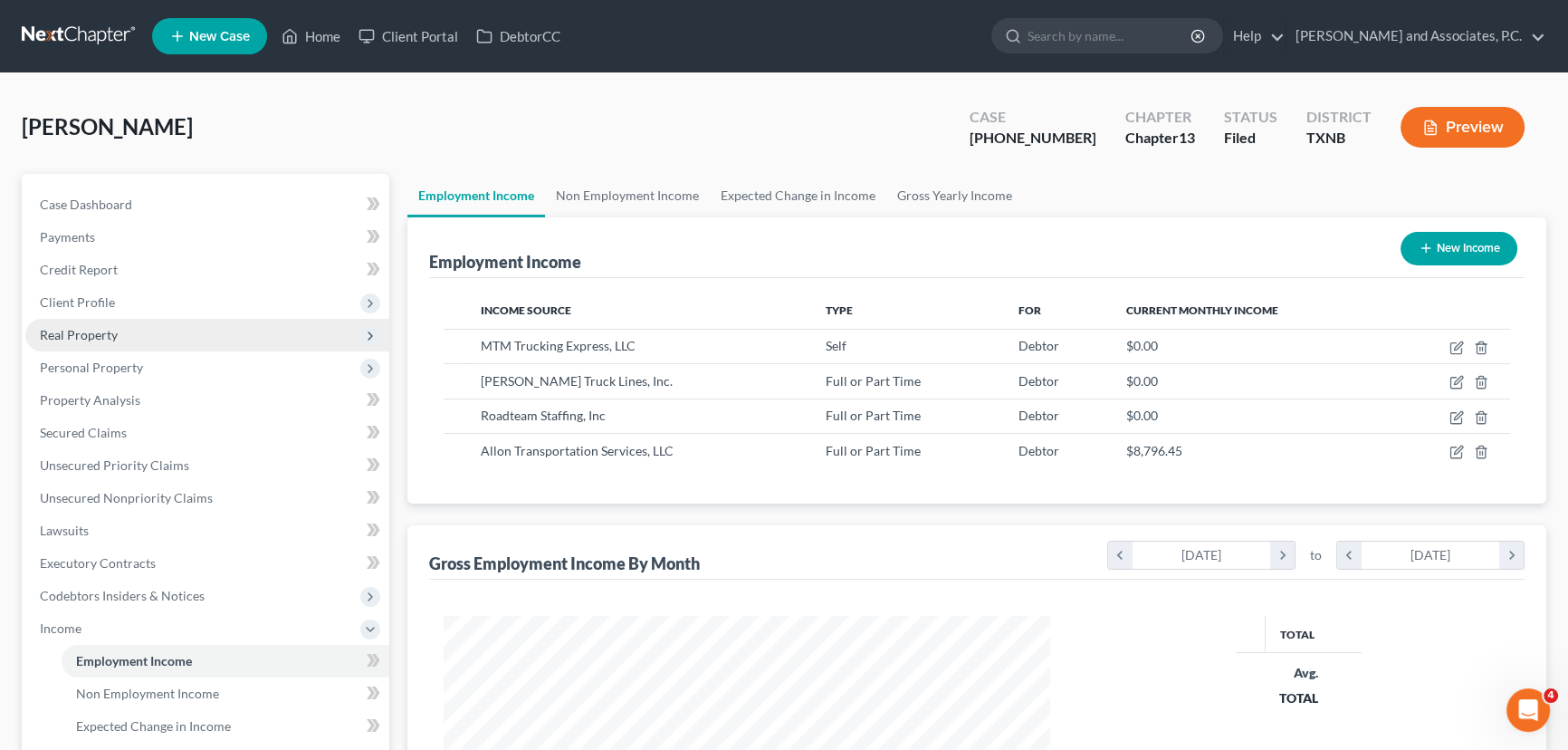
scroll to position [324, 643]
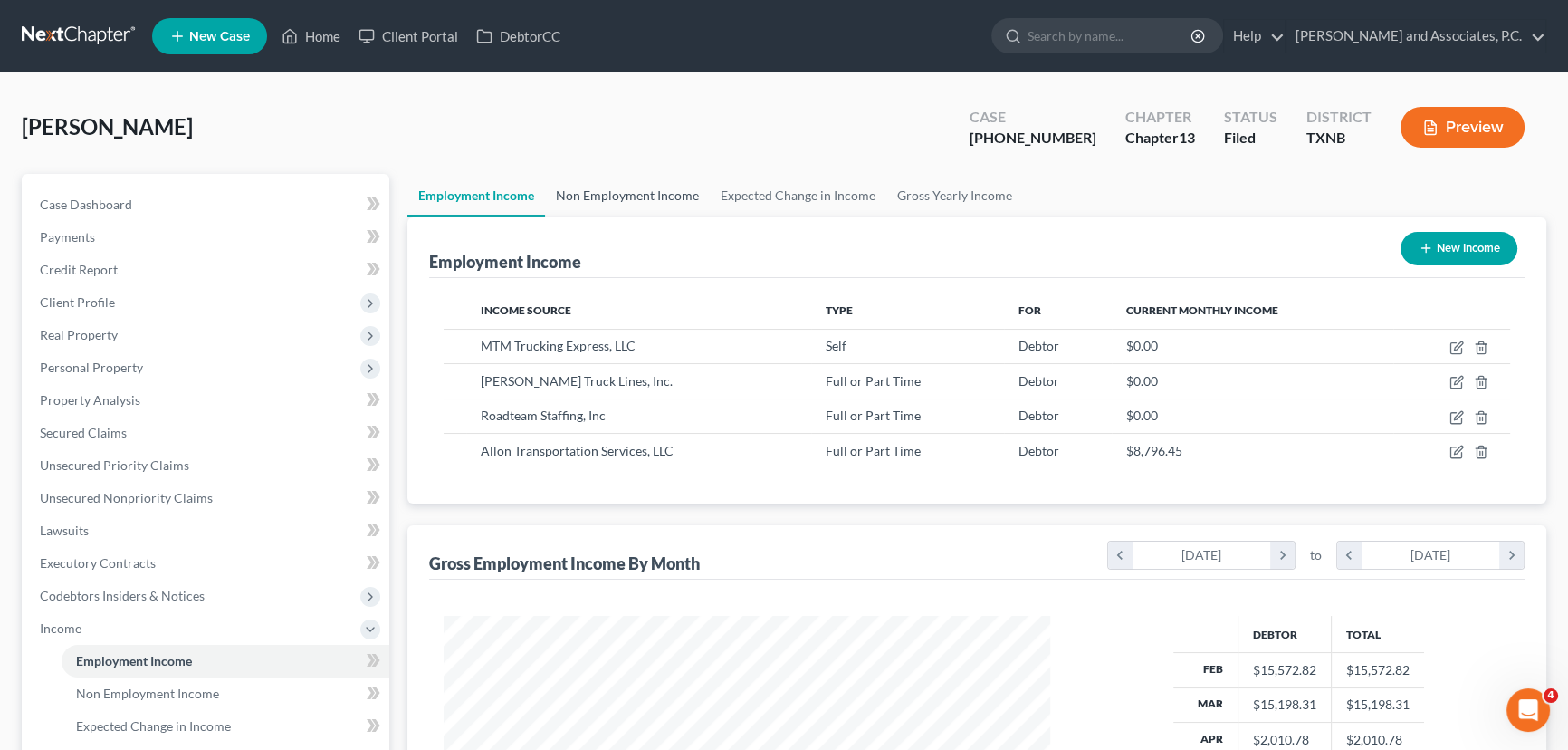
click at [649, 194] on link "Non Employment Income" at bounding box center [627, 195] width 165 height 43
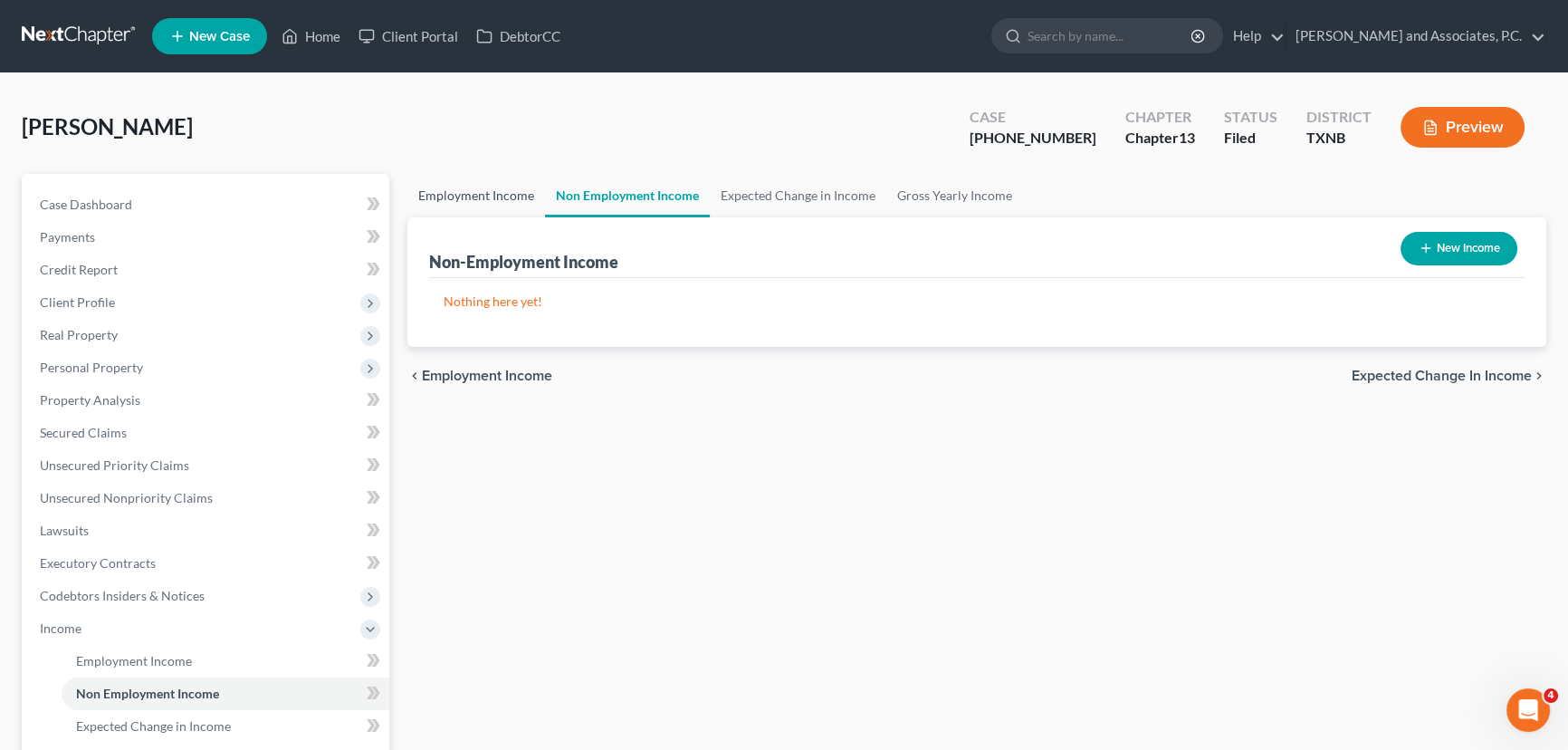
drag, startPoint x: 461, startPoint y: 180, endPoint x: 470, endPoint y: 198, distance: 20.1
click at [461, 180] on link "Employment Income" at bounding box center [476, 195] width 137 height 43
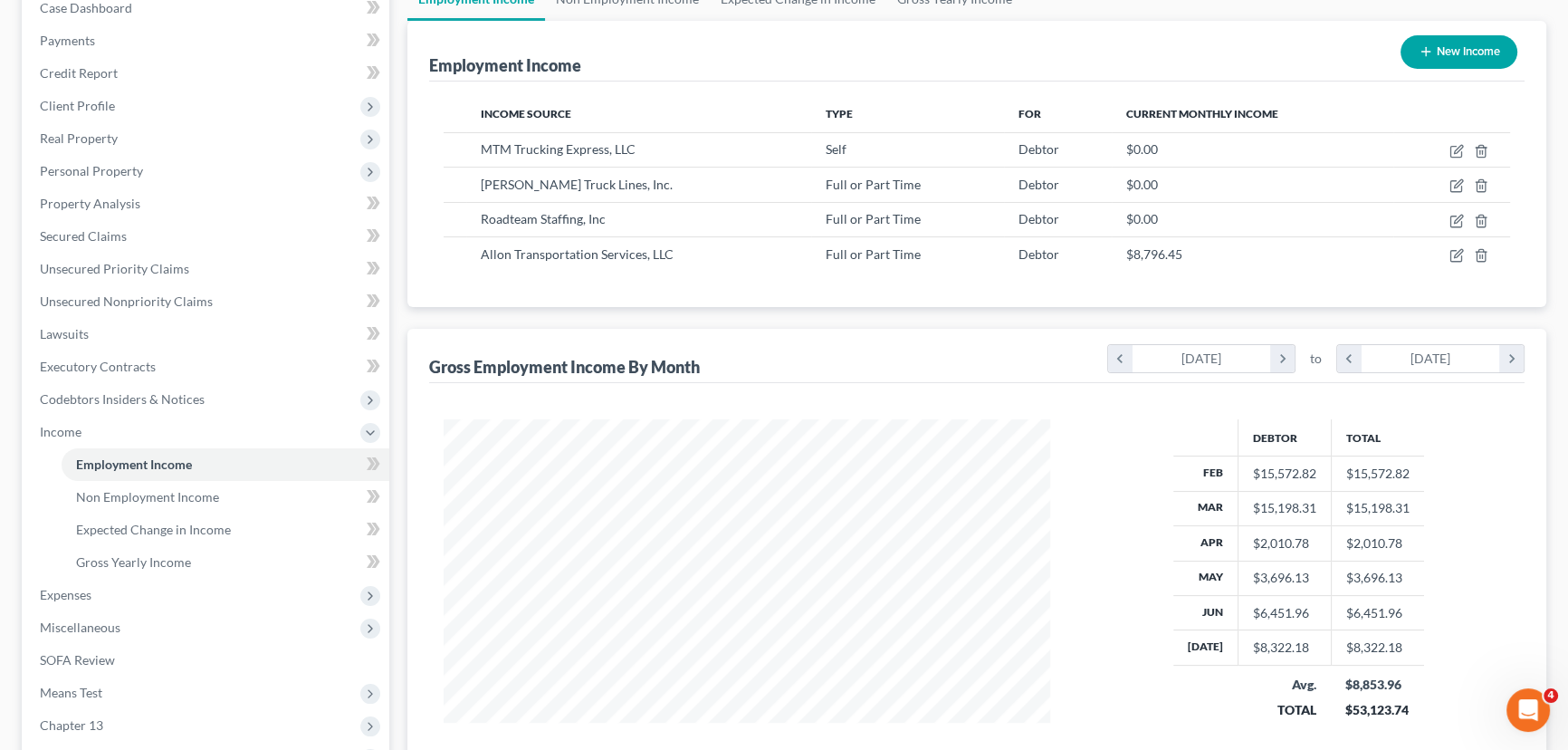
scroll to position [158, 0]
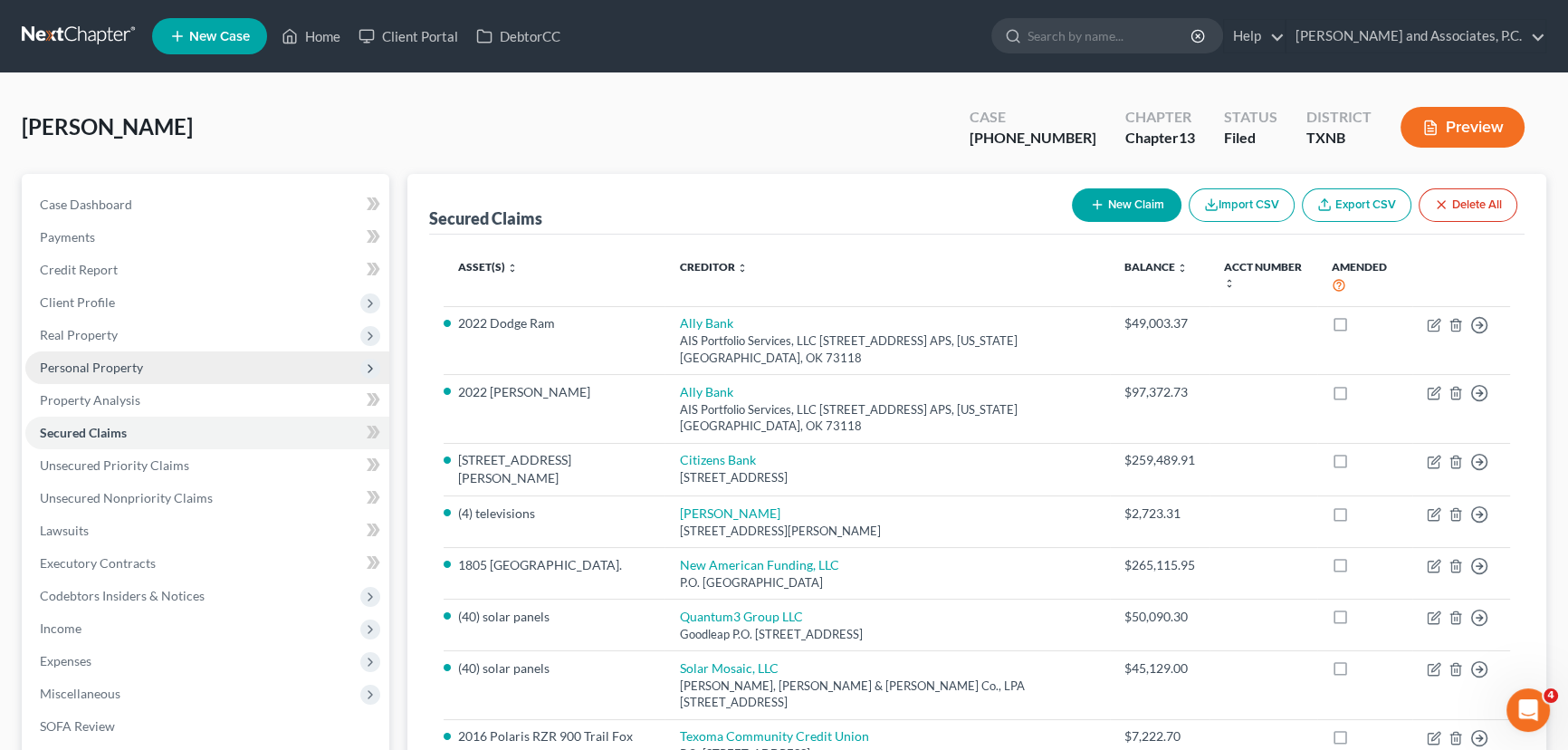
click at [59, 355] on span "Personal Property" at bounding box center [206, 367] width 363 height 33
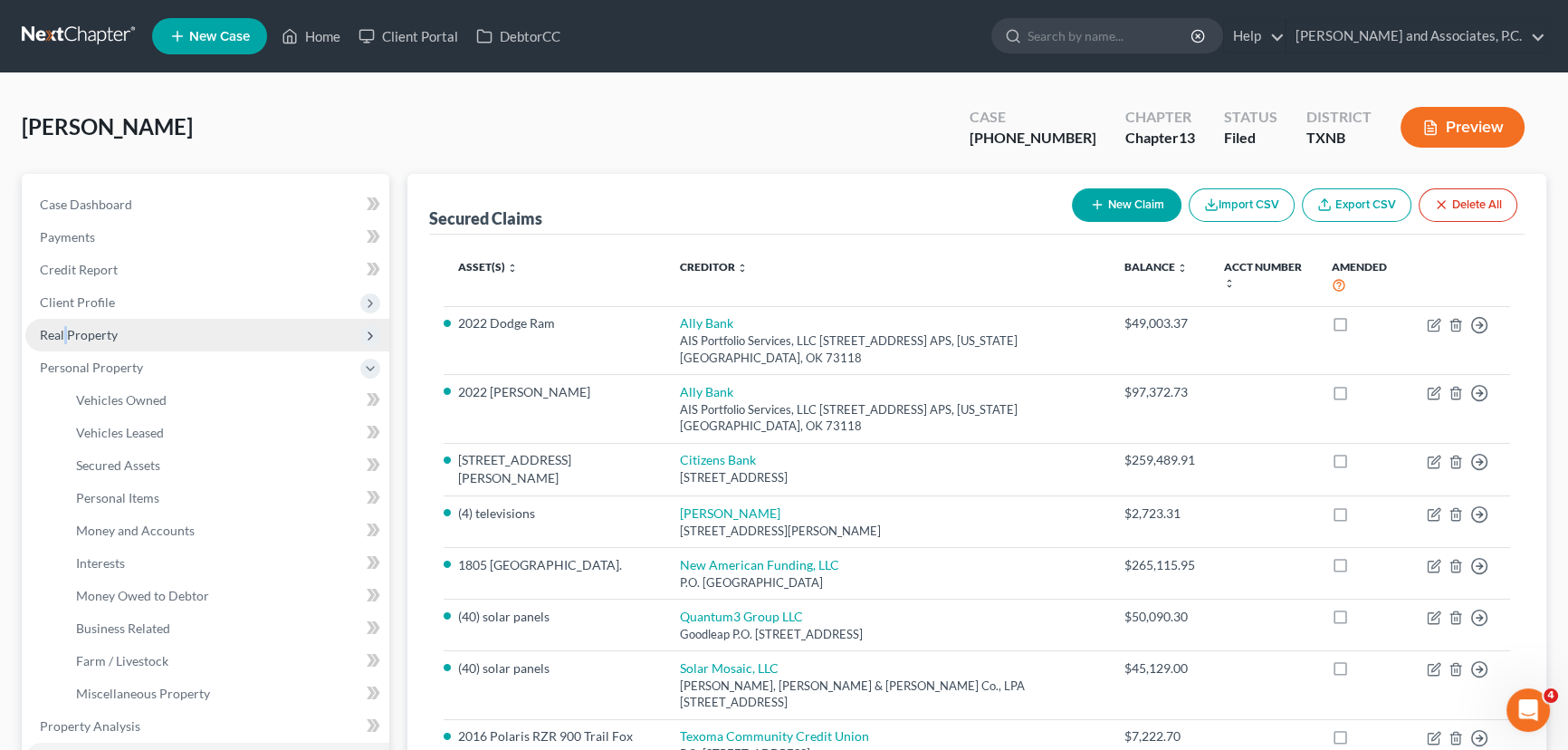
click at [65, 331] on span "Real Property" at bounding box center [79, 335] width 78 height 15
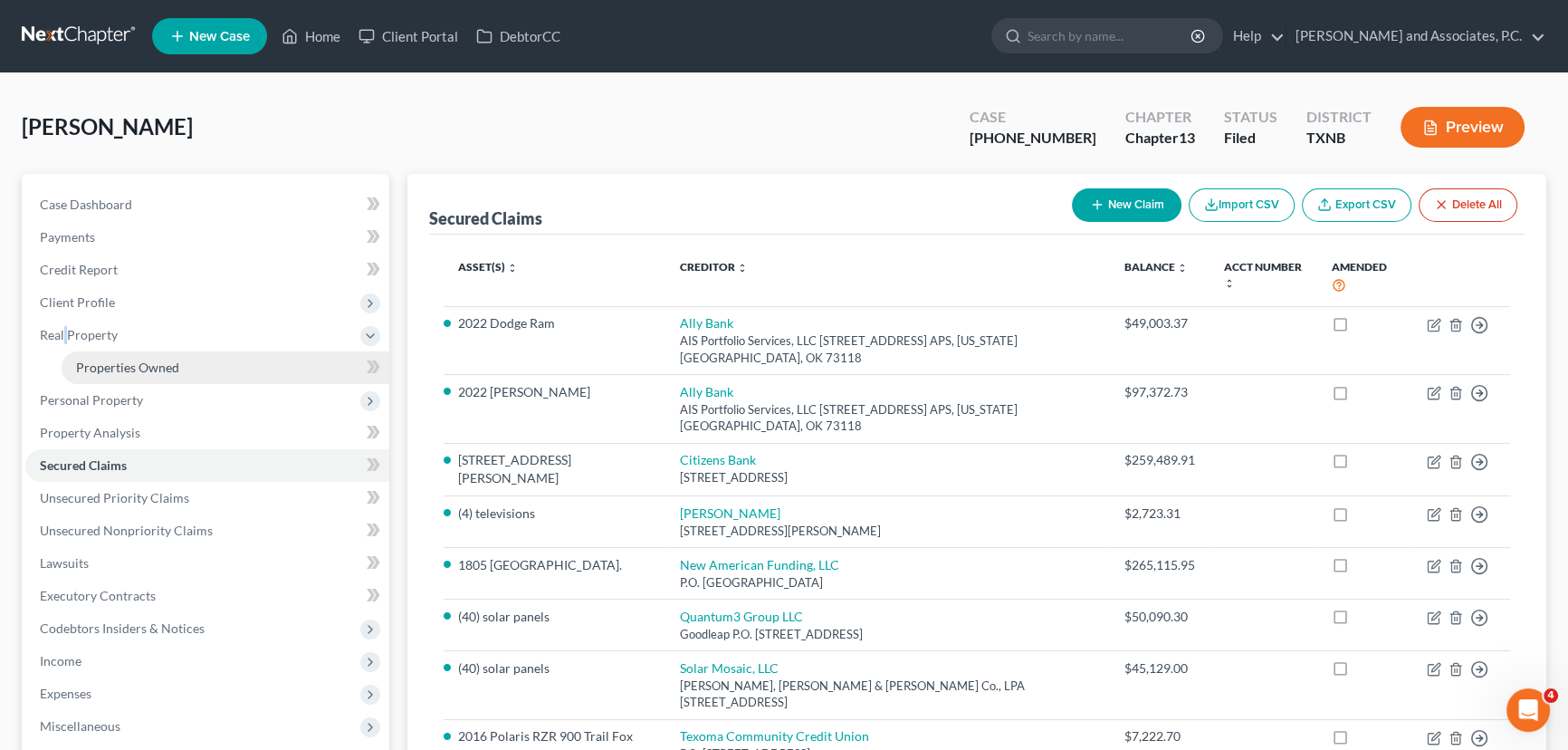
click at [135, 371] on span "Properties Owned" at bounding box center [128, 367] width 104 height 15
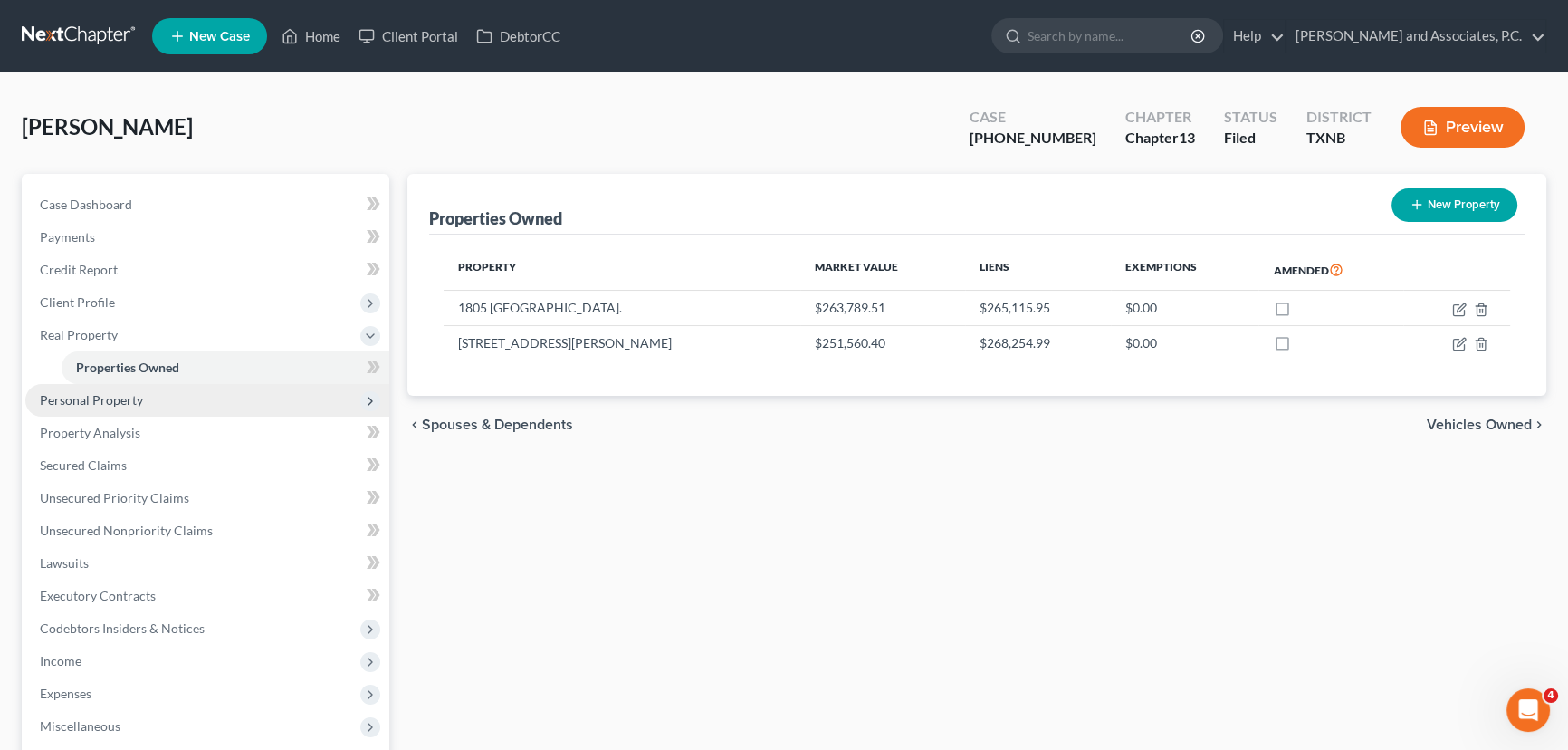
click at [121, 396] on span "Personal Property" at bounding box center [92, 400] width 104 height 15
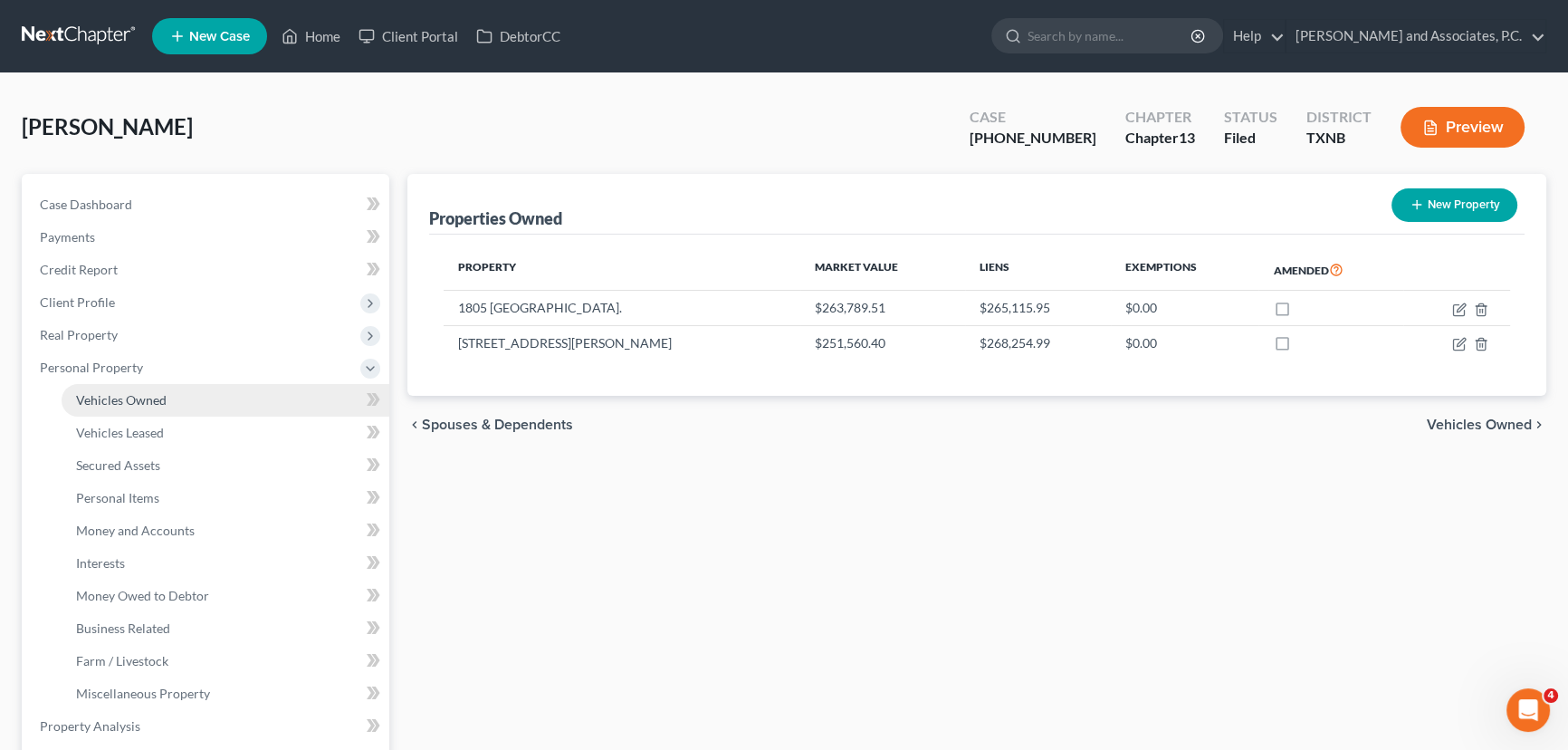
click at [118, 408] on link "Vehicles Owned" at bounding box center [225, 400] width 328 height 33
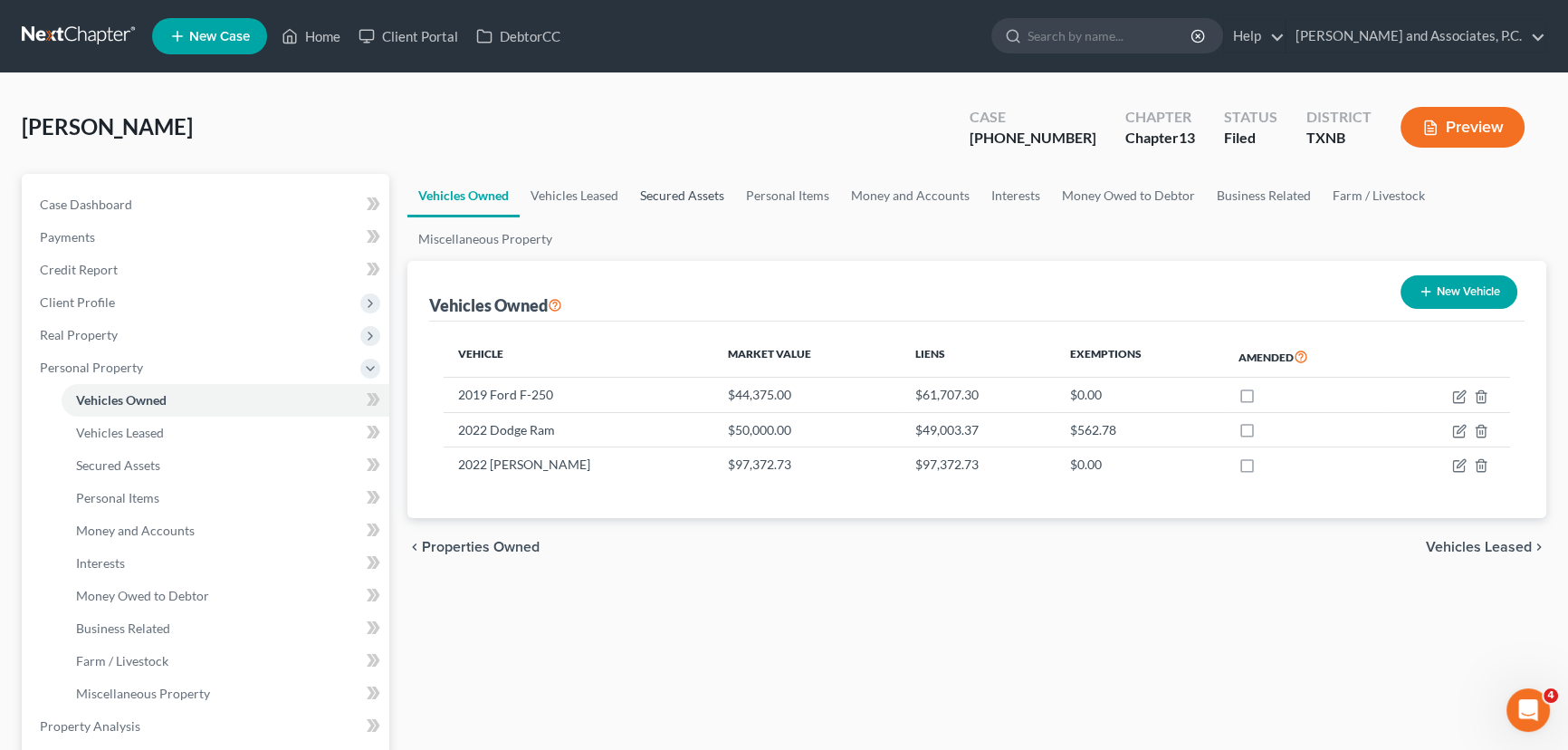
click at [699, 188] on link "Secured Assets" at bounding box center [682, 195] width 105 height 43
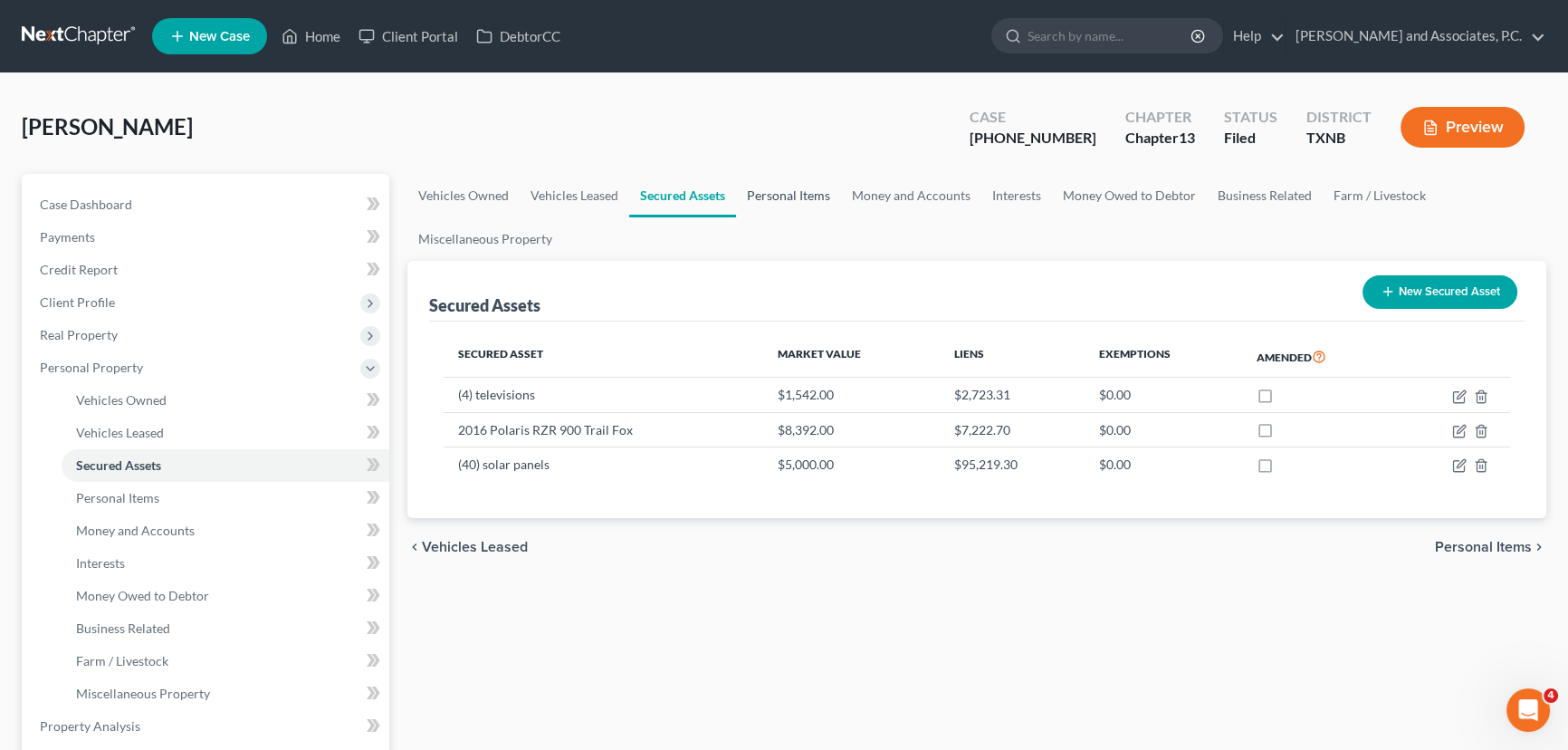
drag, startPoint x: 772, startPoint y: 193, endPoint x: 799, endPoint y: 231, distance: 46.6
click at [772, 193] on link "Personal Items" at bounding box center [787, 195] width 105 height 43
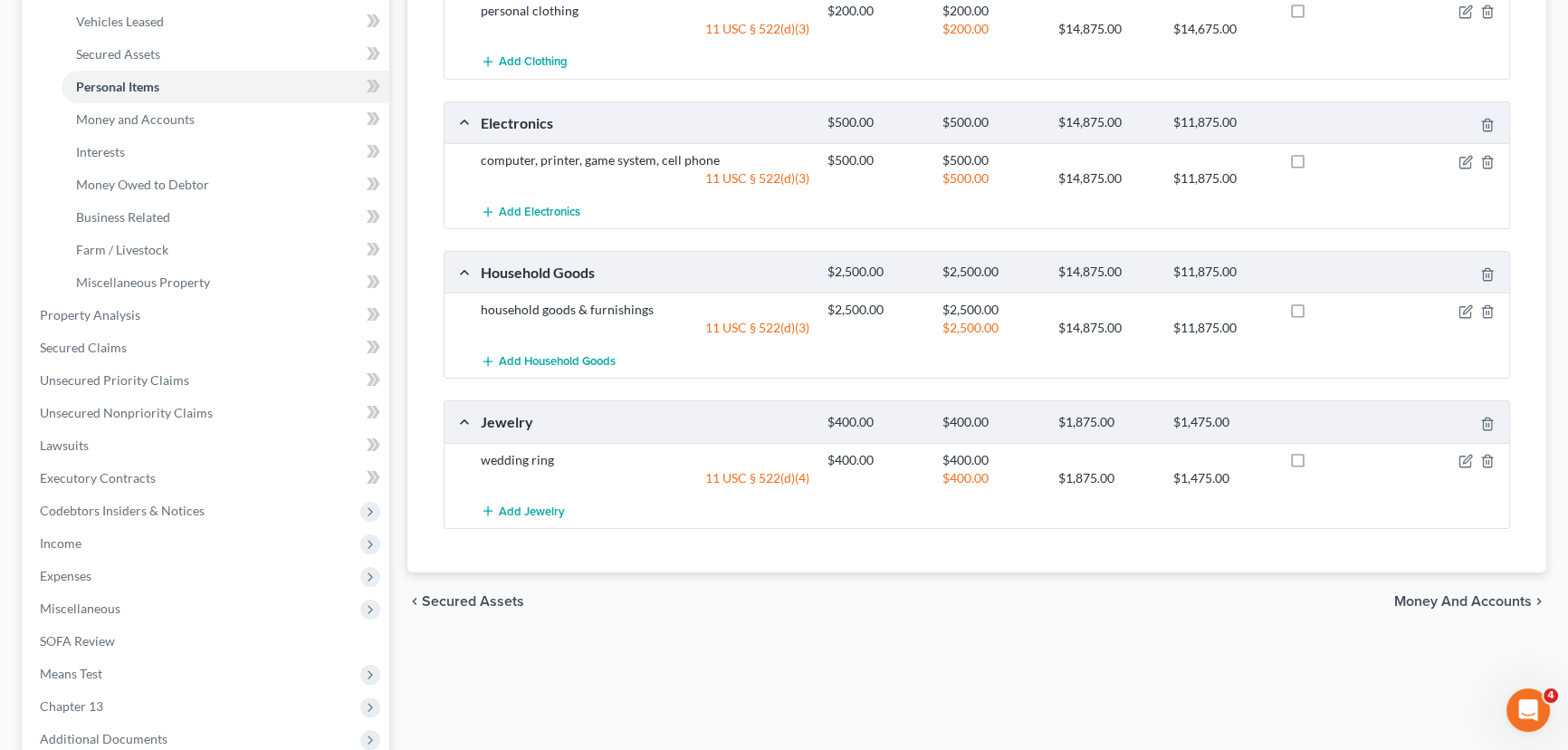
scroll to position [329, 0]
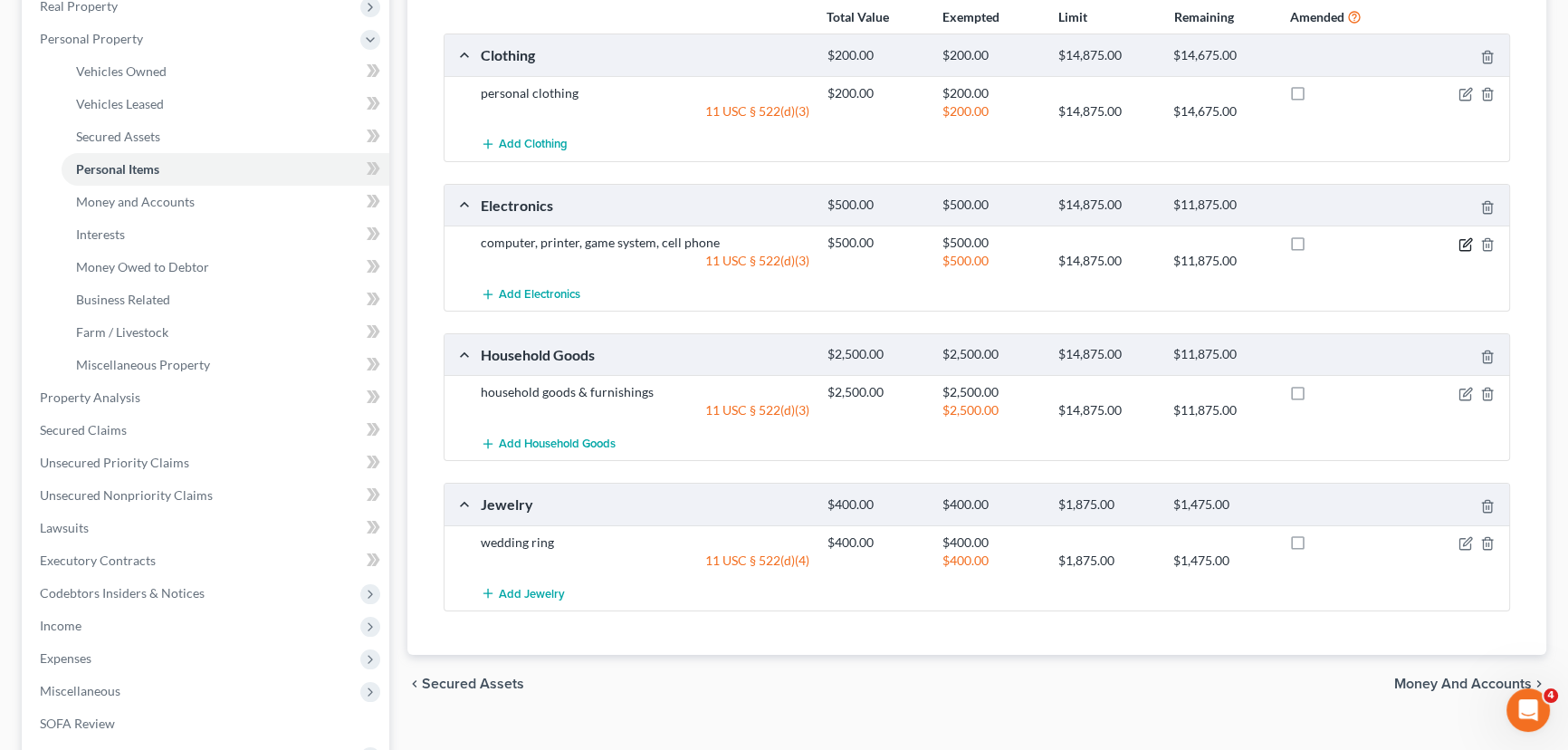
click at [1465, 241] on icon "button" at bounding box center [1465, 244] width 14 height 14
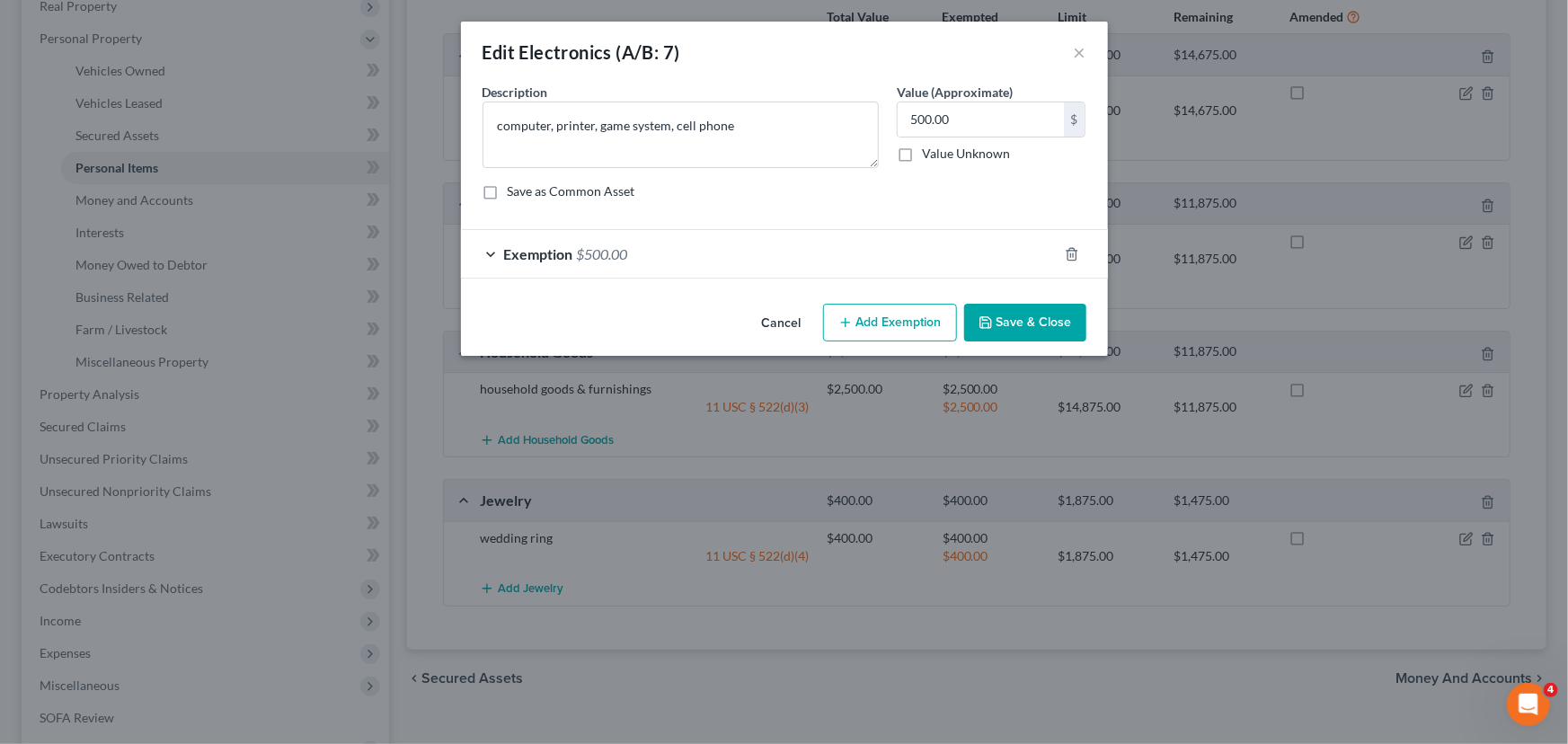
click at [1016, 323] on button "Save & Close" at bounding box center [1025, 323] width 122 height 38
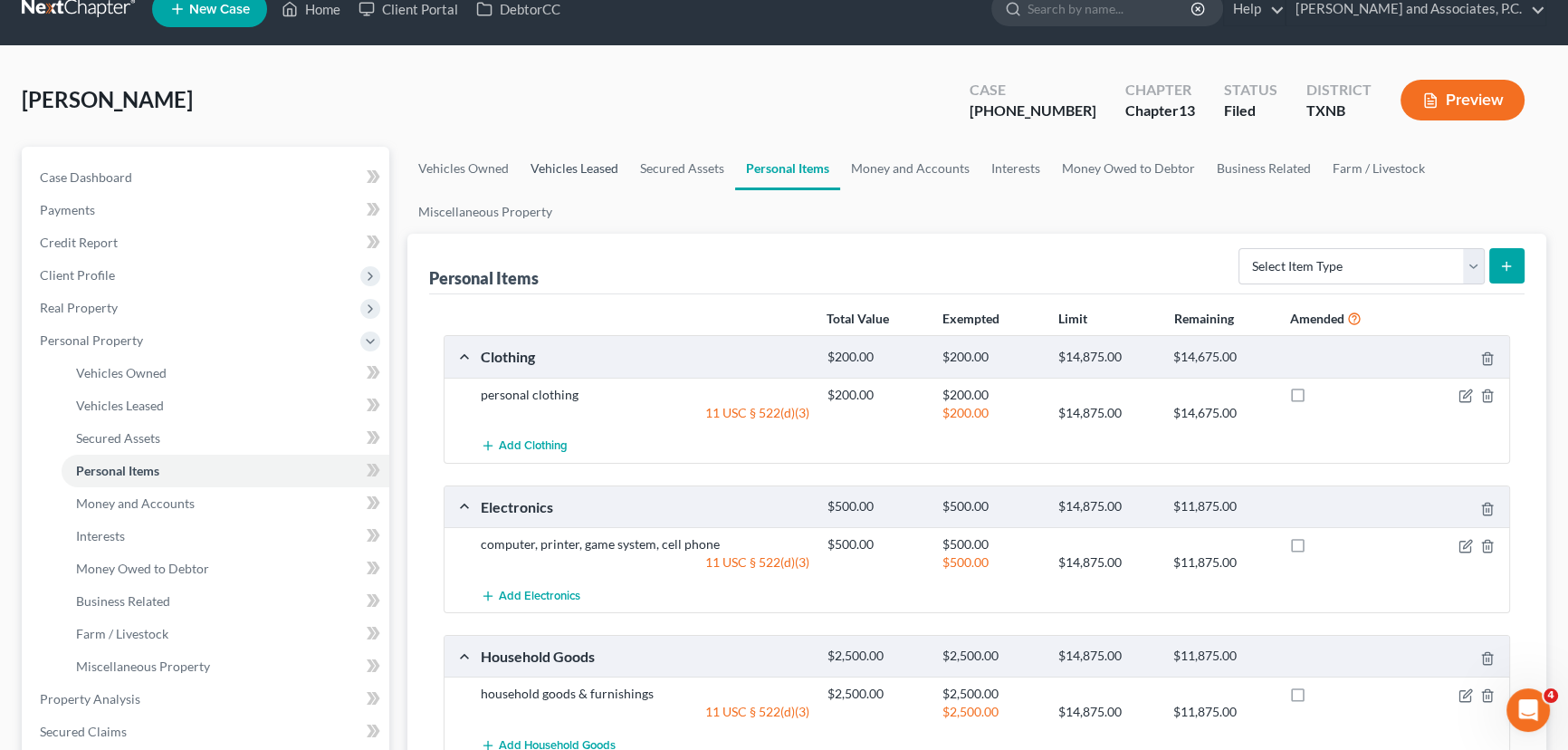
scroll to position [0, 0]
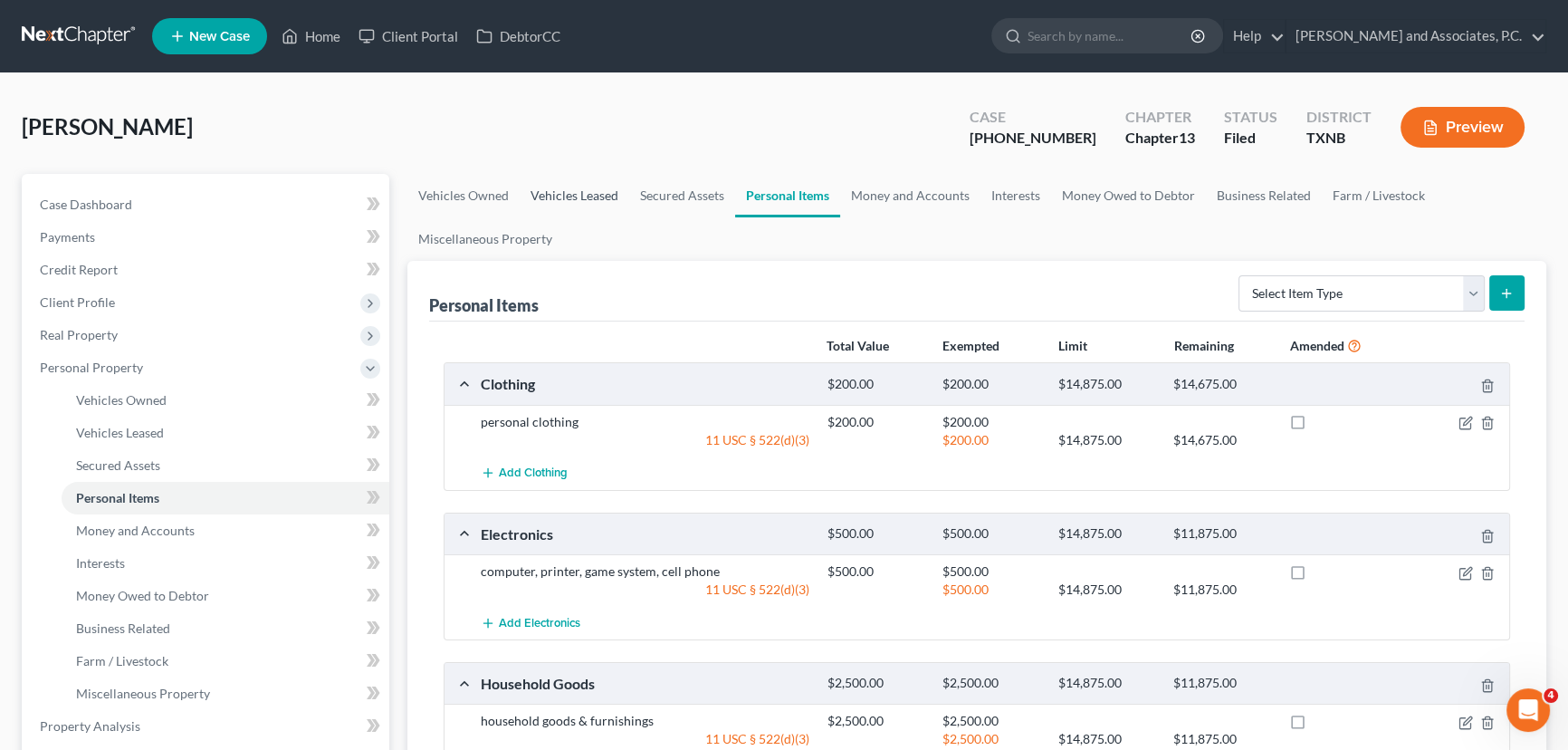
click at [587, 185] on link "Vehicles Leased" at bounding box center [574, 195] width 109 height 43
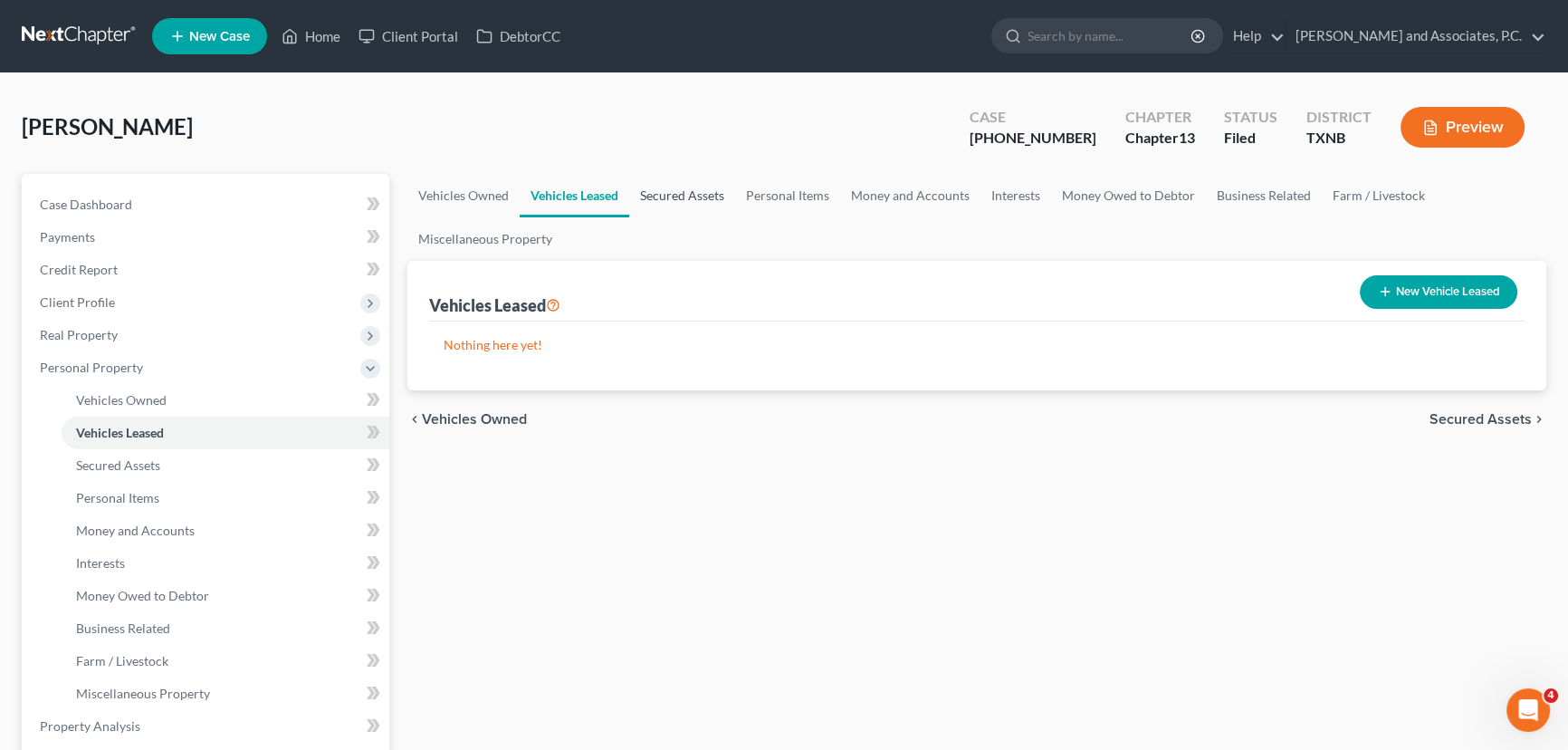
click at [697, 195] on link "Secured Assets" at bounding box center [682, 195] width 105 height 43
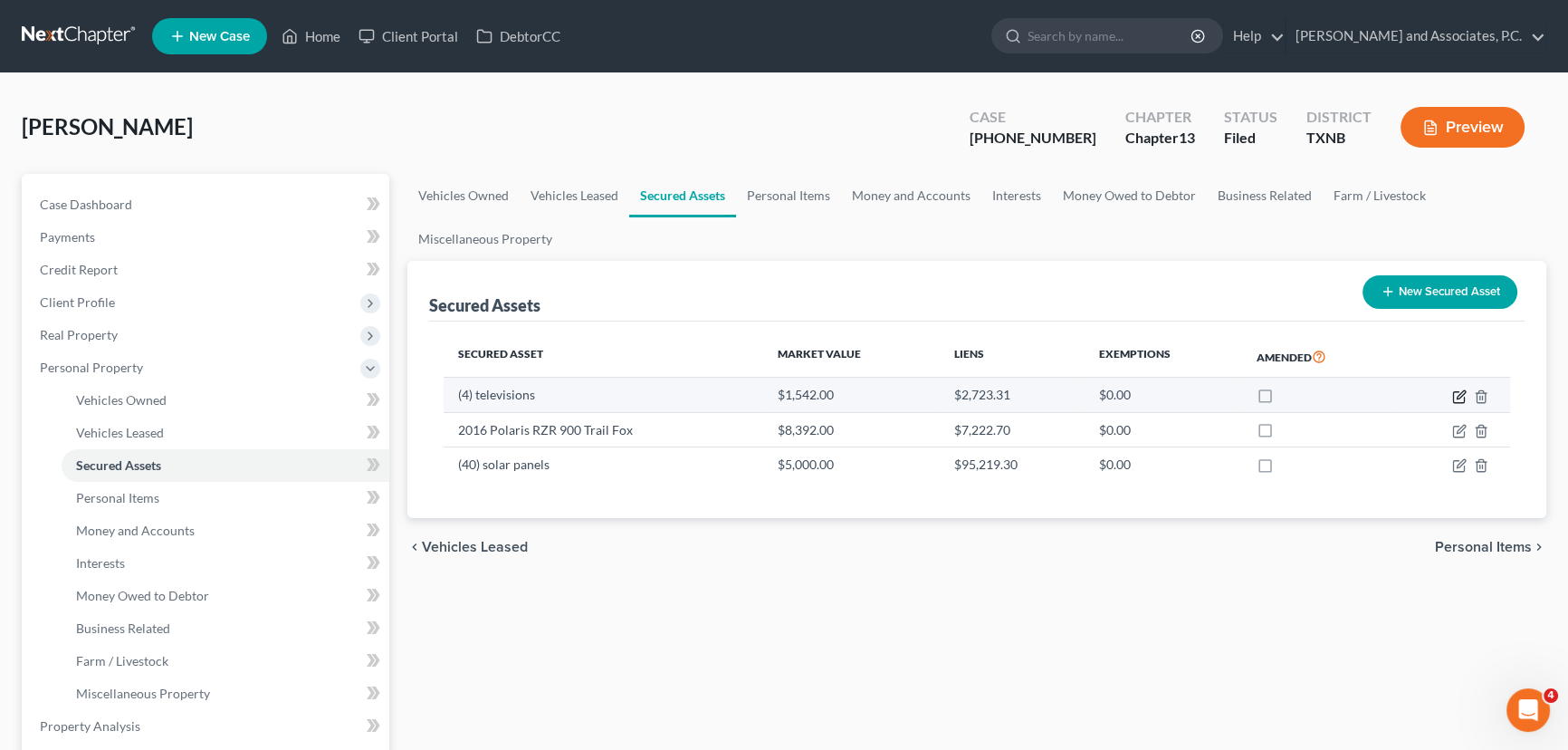
click at [1460, 393] on icon "button" at bounding box center [1459, 396] width 14 height 14
select select "electronics"
select select "2"
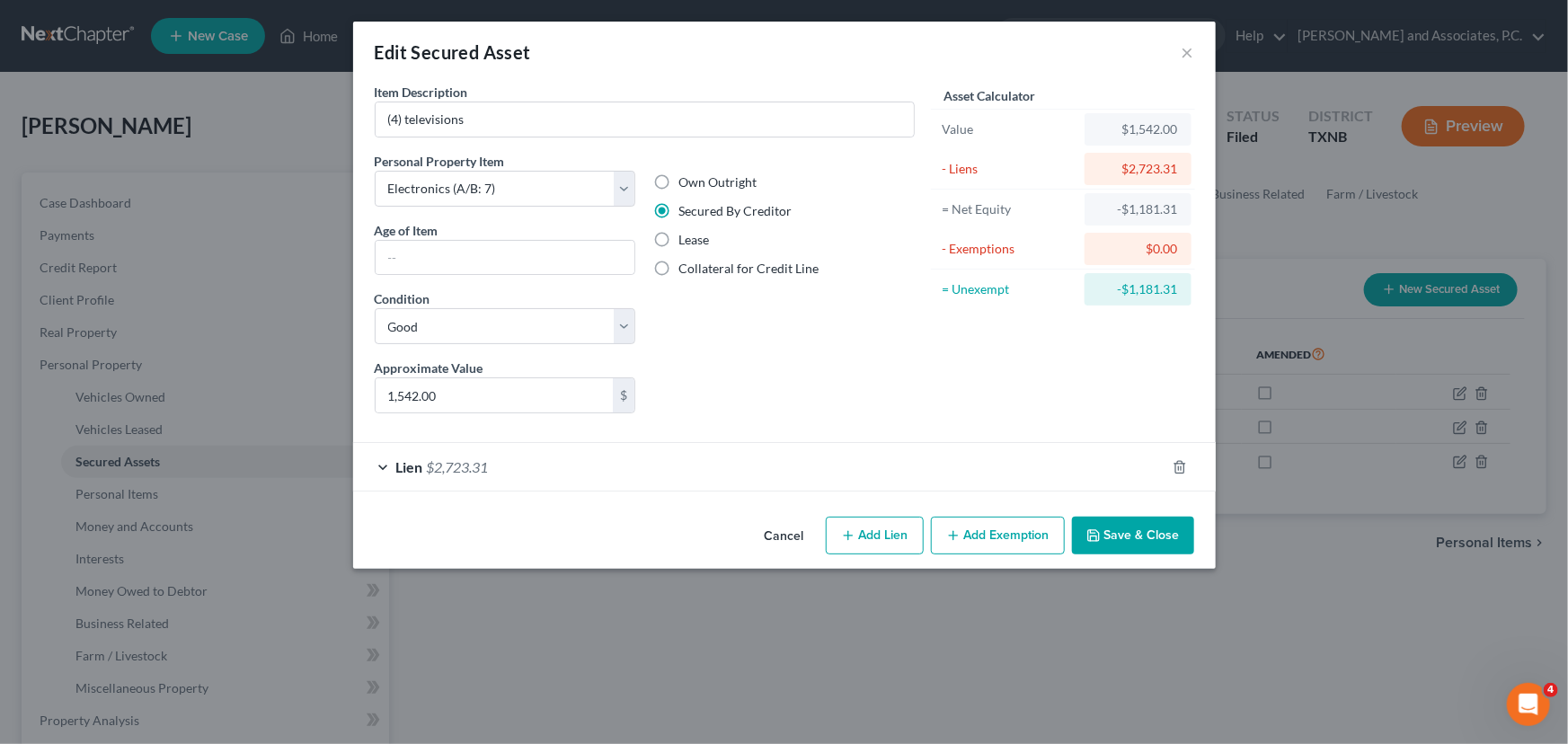
click at [1161, 539] on button "Save & Close" at bounding box center [1133, 536] width 122 height 38
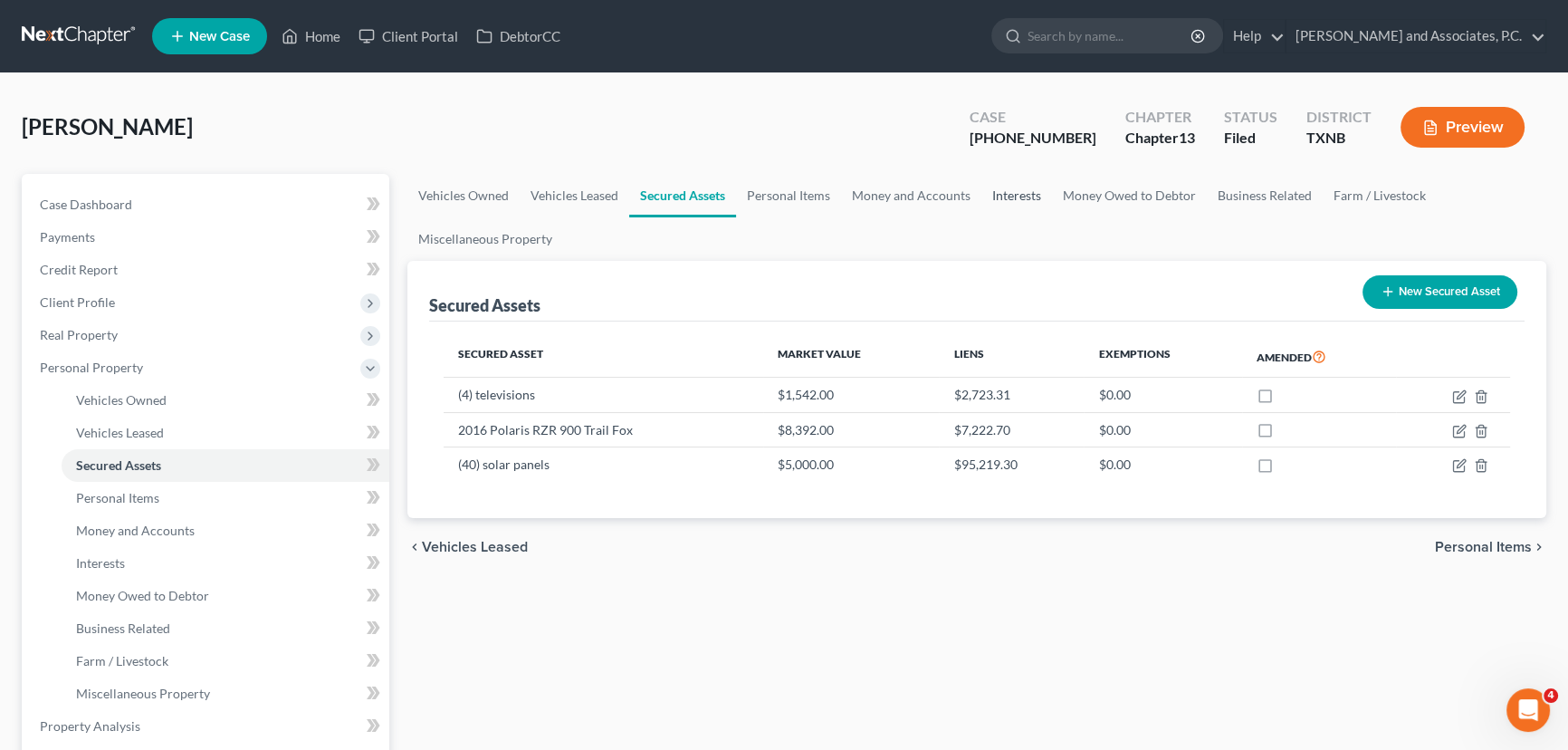
click at [1013, 199] on link "Interests" at bounding box center [1017, 195] width 71 height 43
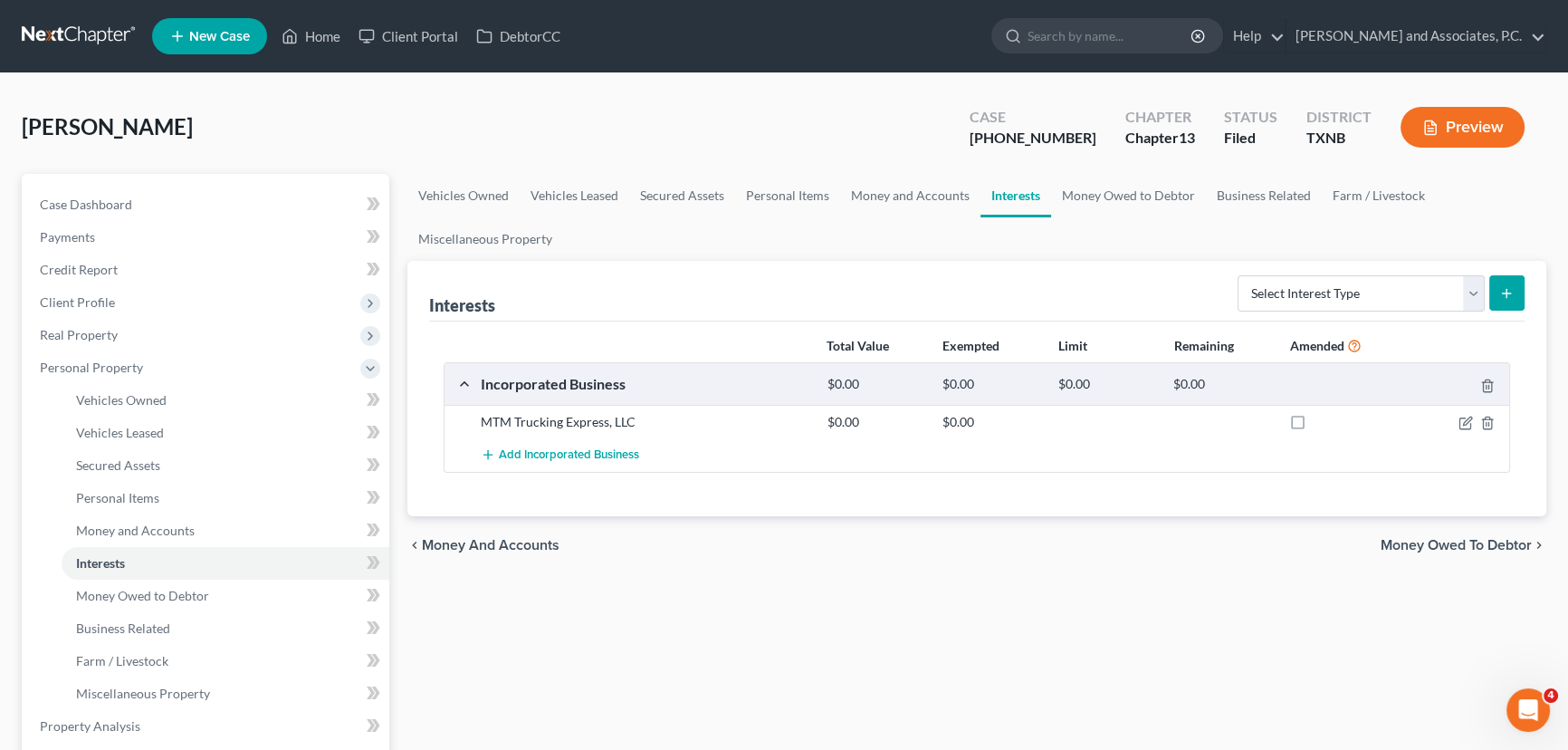
click at [644, 598] on div "Vehicles Owned Vehicles Leased Secured Assets Personal Items Money and Accounts…" at bounding box center [976, 729] width 1157 height 1111
click at [1088, 181] on link "Money Owed to Debtor" at bounding box center [1128, 195] width 154 height 43
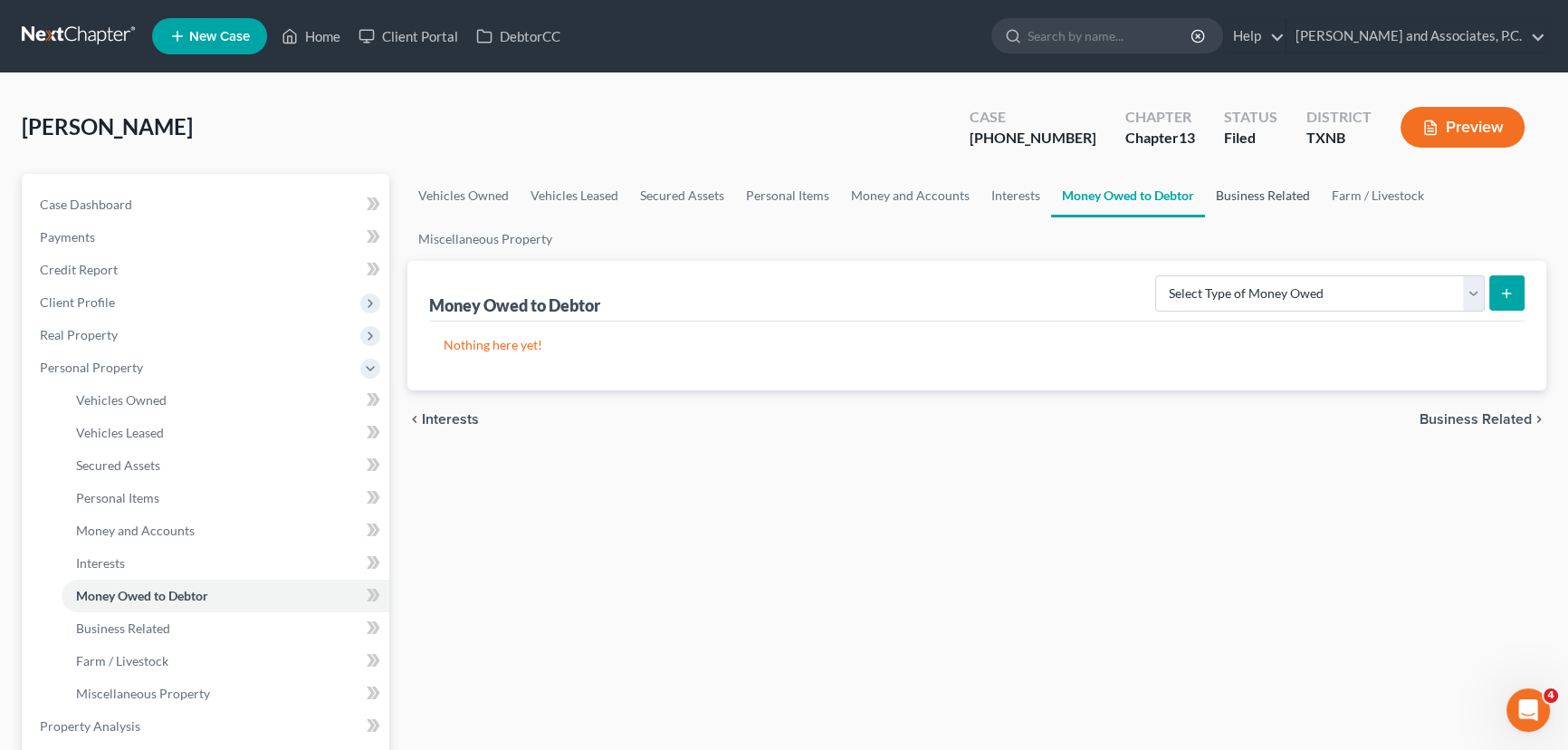
click at [1232, 195] on link "Business Related" at bounding box center [1262, 195] width 116 height 43
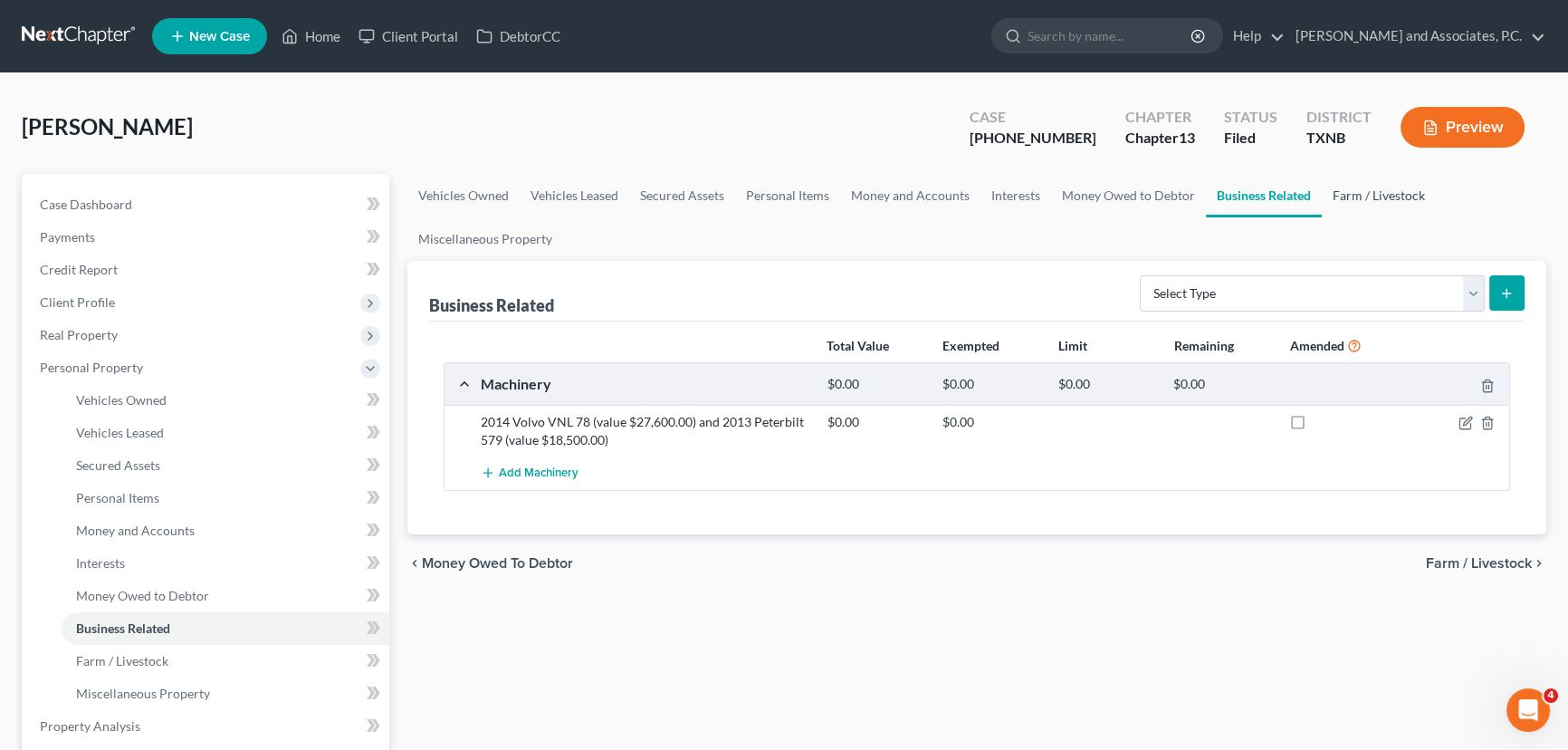
click at [1346, 192] on link "Farm / Livestock" at bounding box center [1378, 195] width 114 height 43
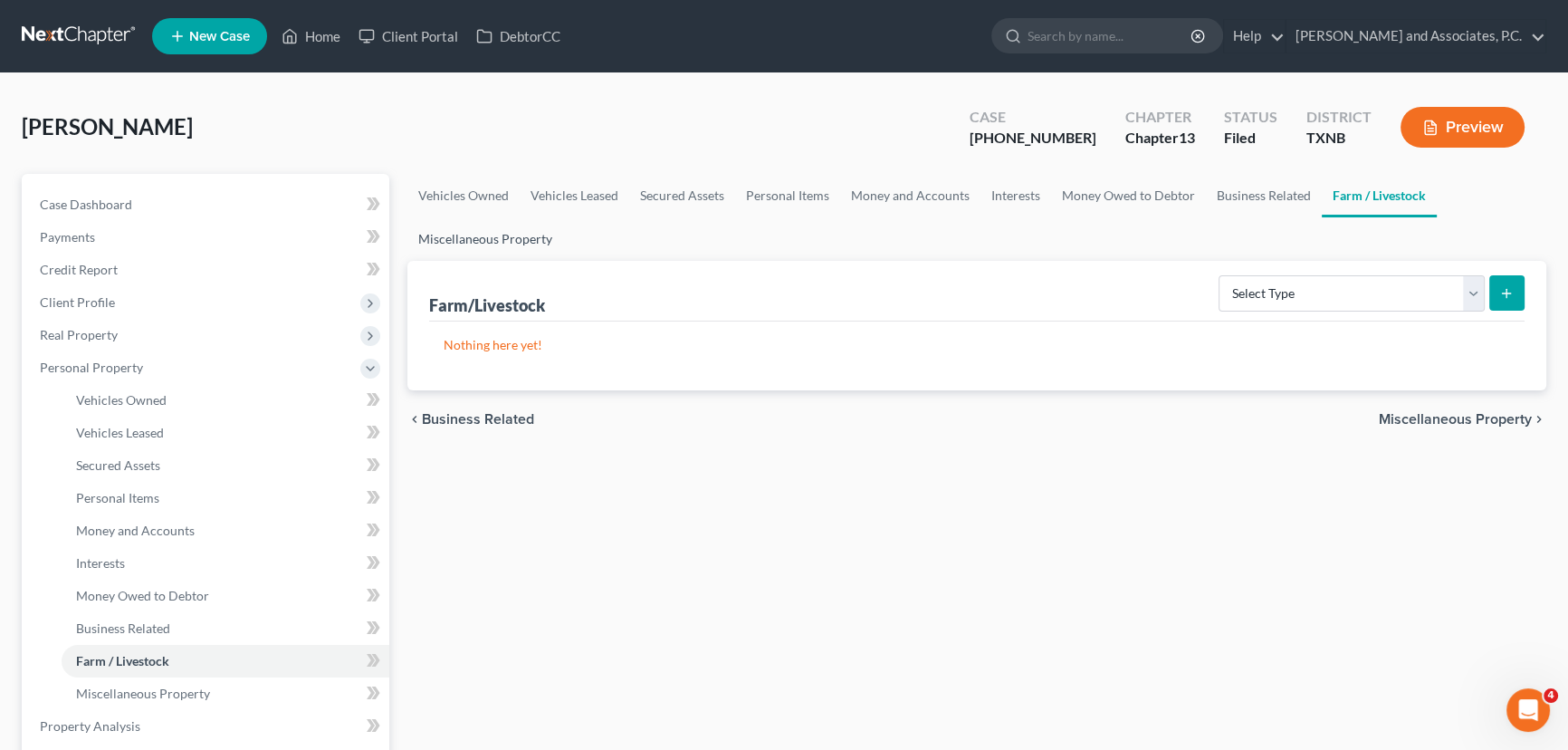
click at [470, 246] on link "Miscellaneous Property" at bounding box center [485, 239] width 155 height 43
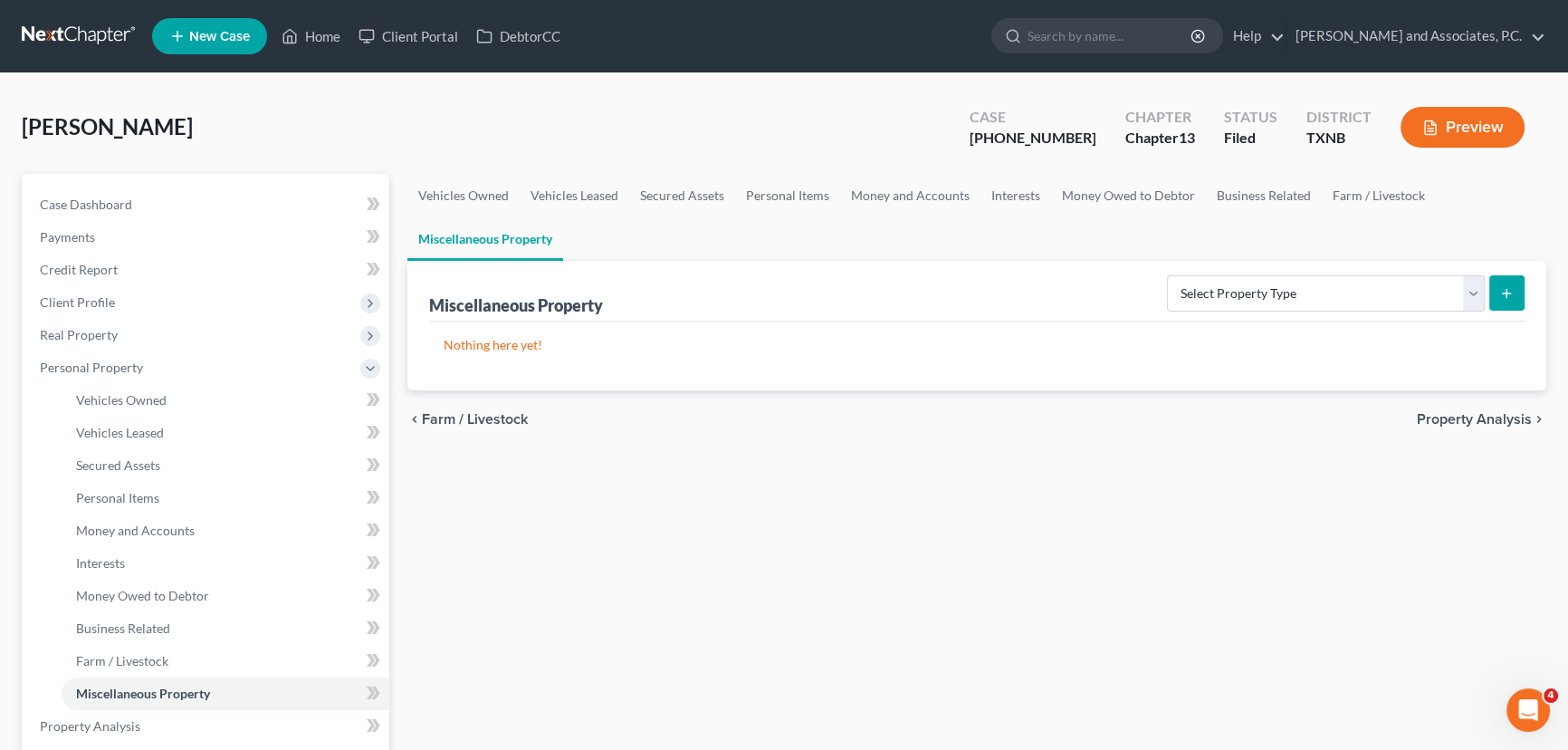
click at [825, 528] on div "Vehicles Owned Vehicles Leased Secured Assets Personal Items Money and Accounts…" at bounding box center [976, 729] width 1157 height 1111
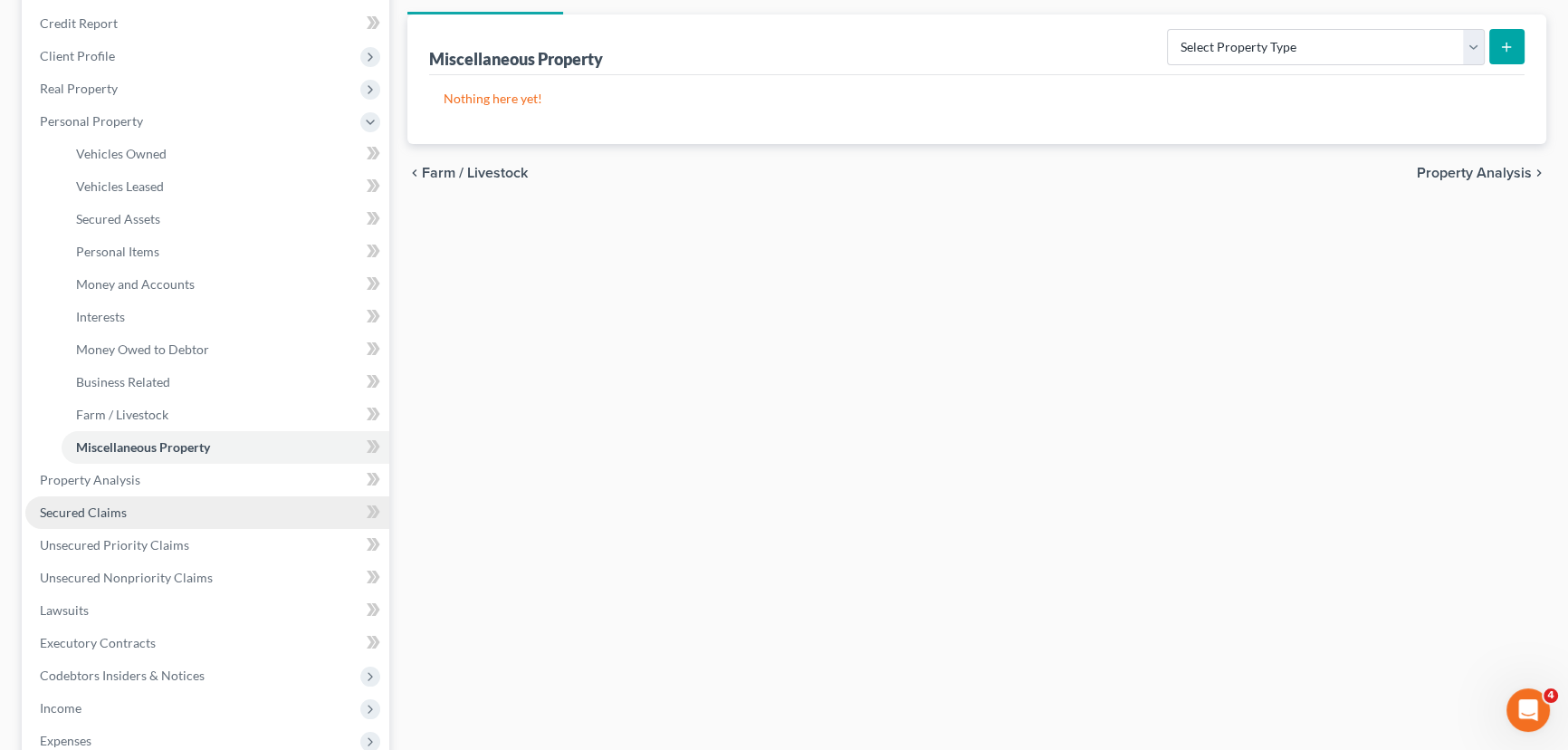
click at [99, 520] on link "Secured Claims" at bounding box center [206, 512] width 363 height 33
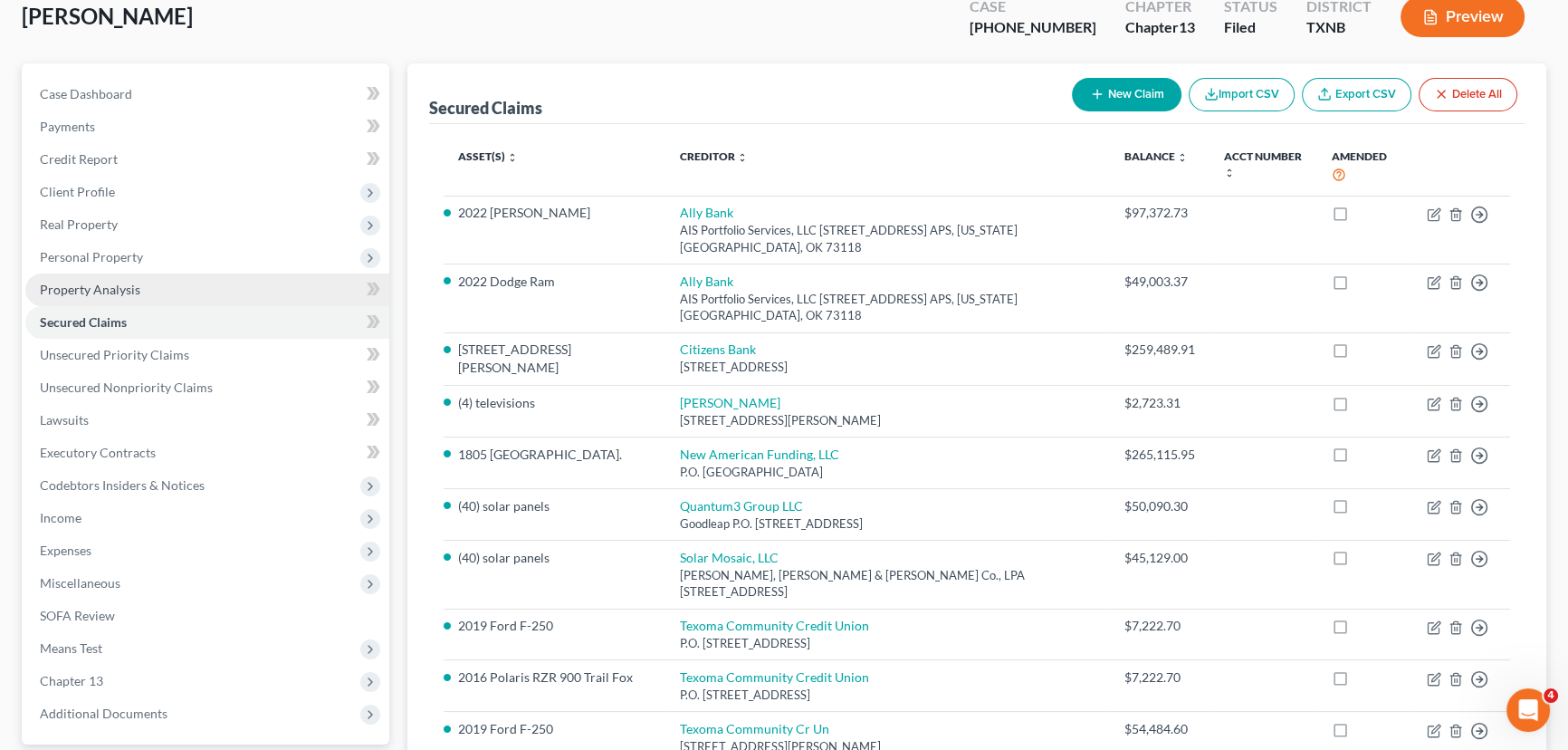
scroll to position [82, 0]
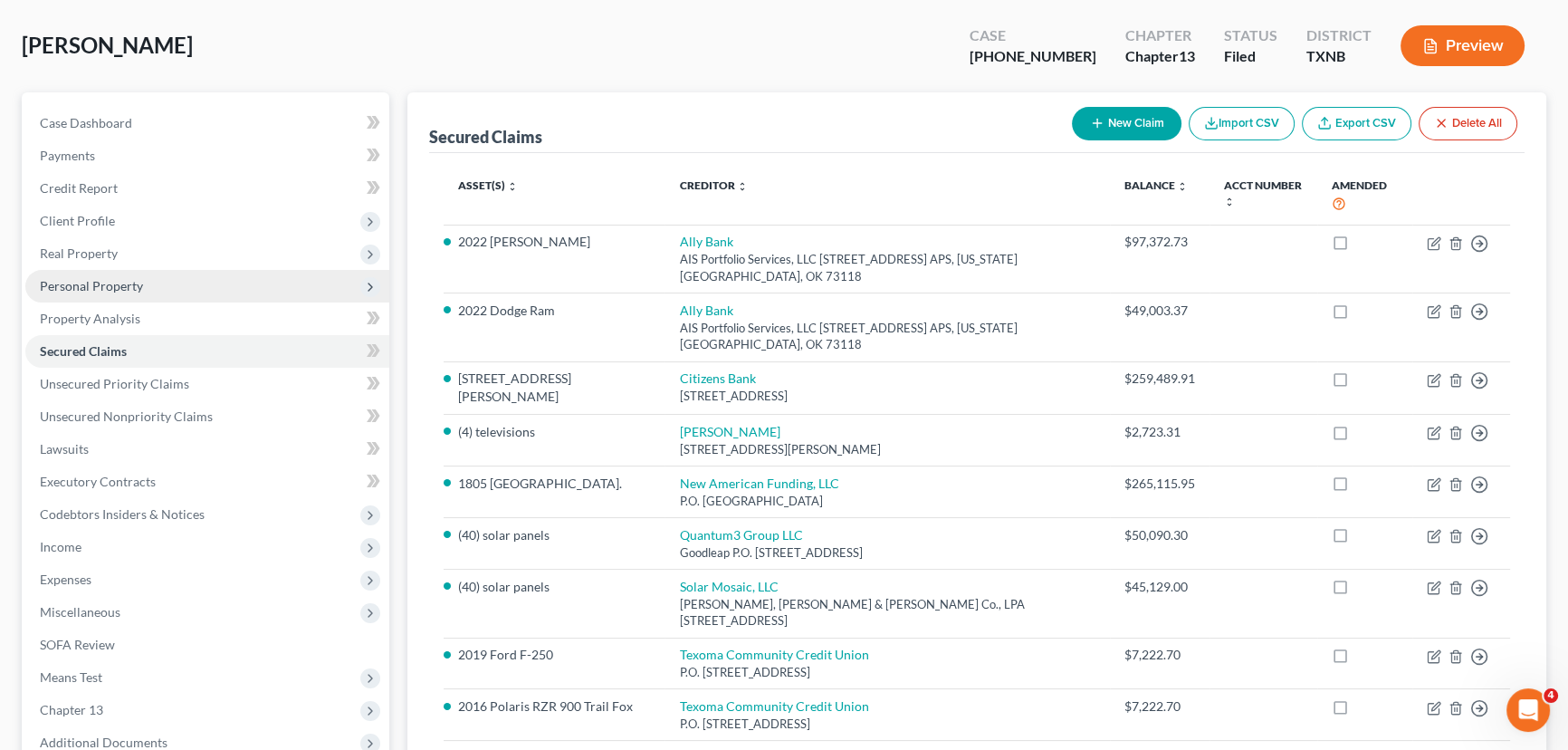
click at [115, 286] on span "Personal Property" at bounding box center [92, 286] width 104 height 15
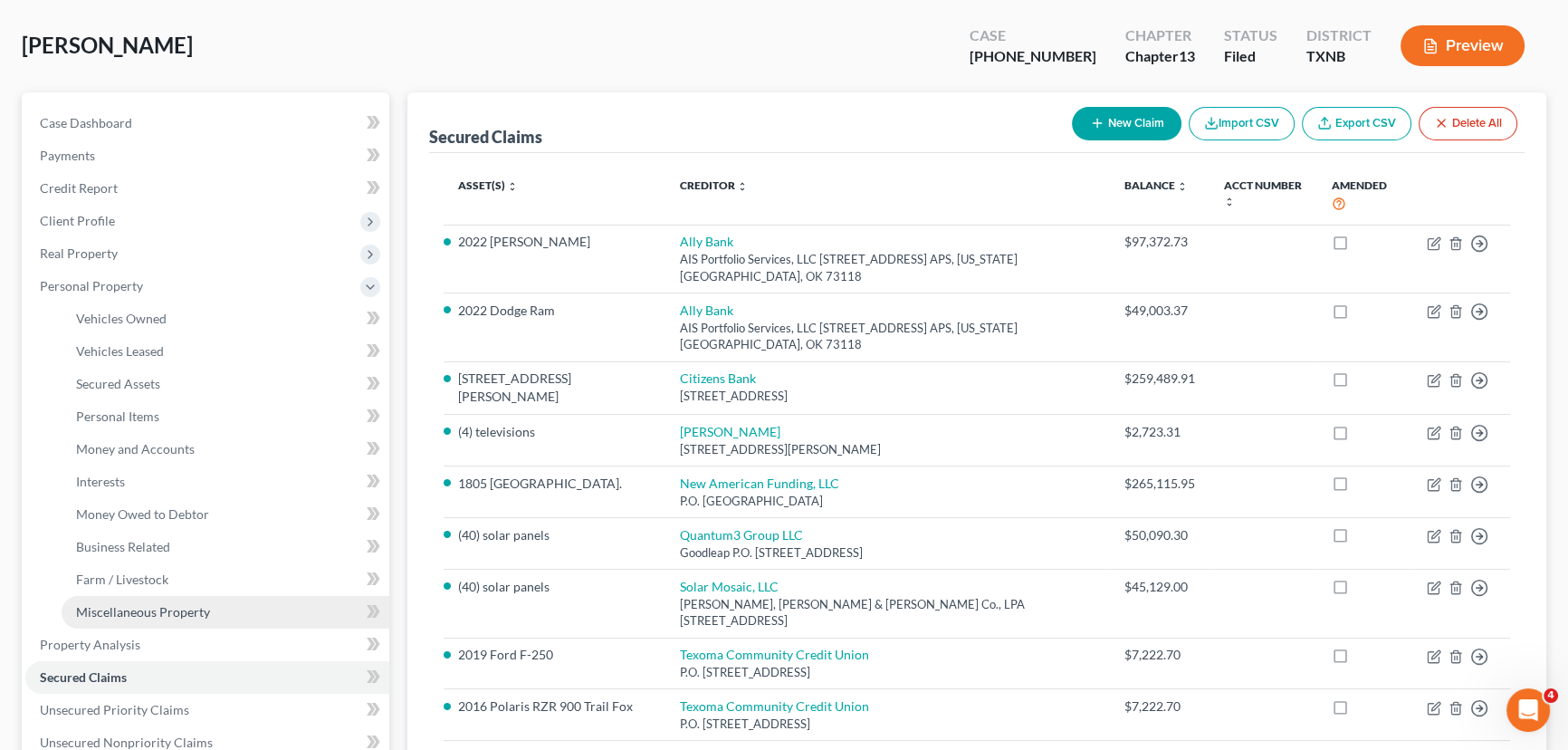
click at [98, 605] on span "Miscellaneous Property" at bounding box center [143, 612] width 134 height 15
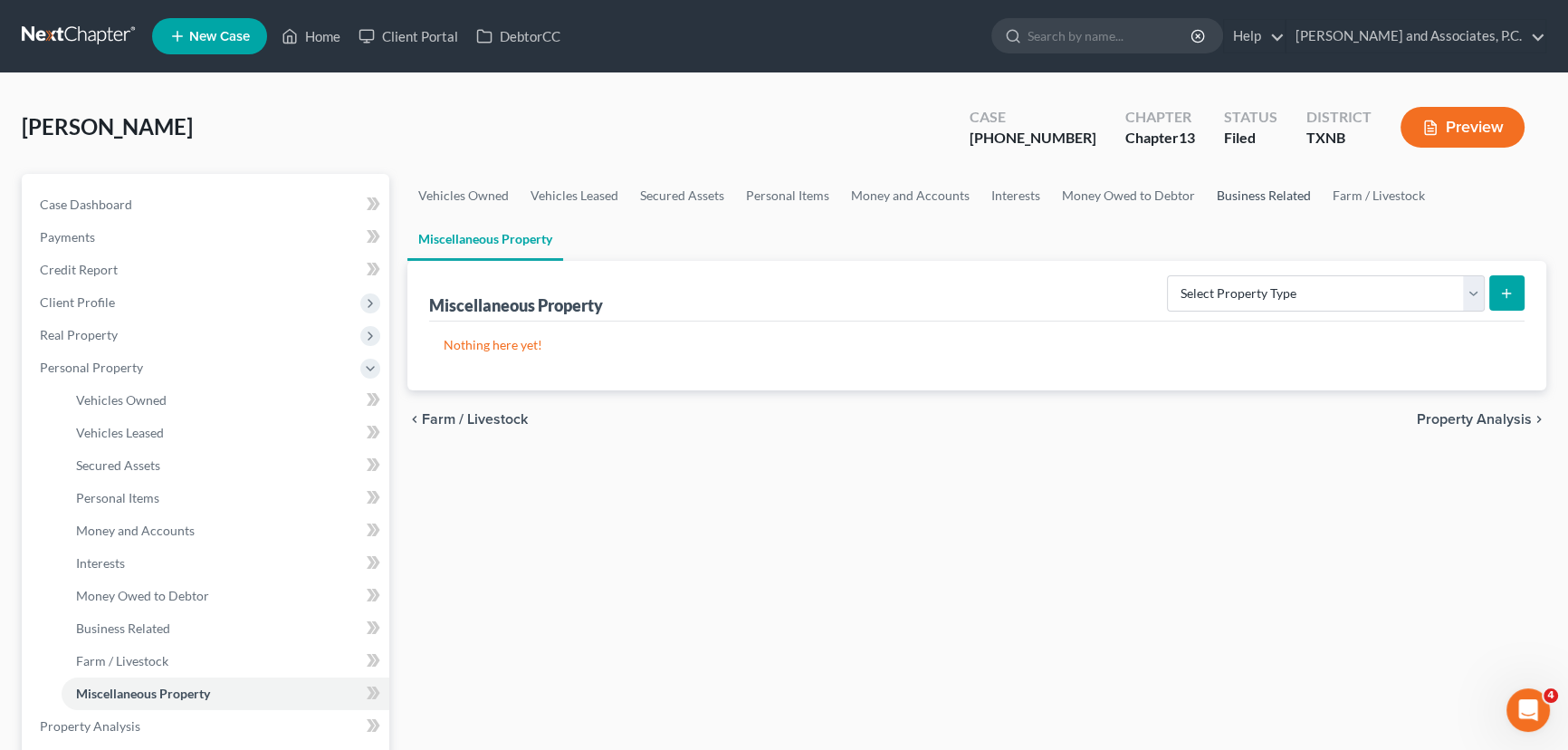
click at [1252, 201] on link "Business Related" at bounding box center [1263, 195] width 116 height 43
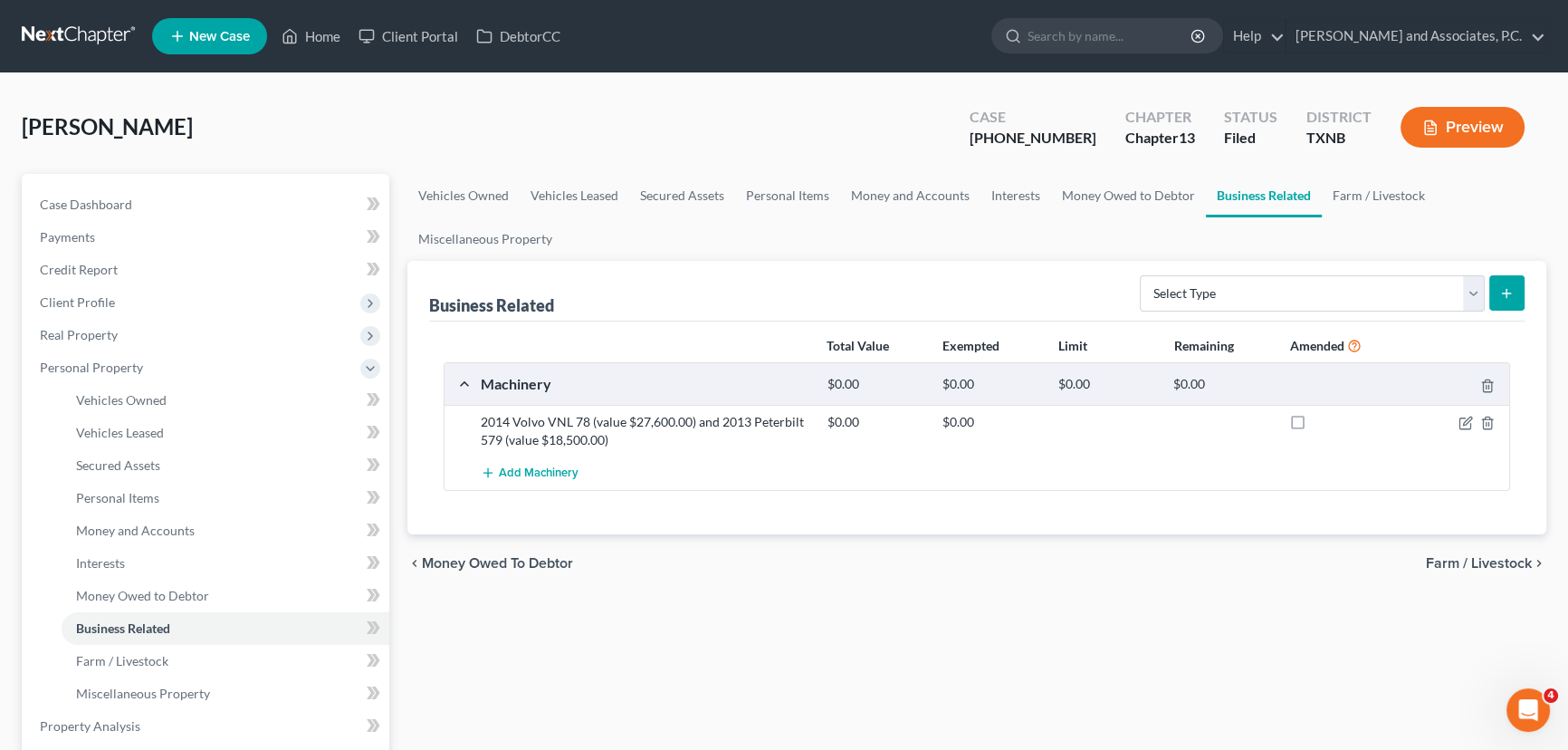
click at [796, 607] on div "Vehicles Owned Vehicles Leased Secured Assets Personal Items Money and Accounts…" at bounding box center [976, 729] width 1157 height 1111
click at [94, 267] on span "Credit Report" at bounding box center [79, 270] width 78 height 15
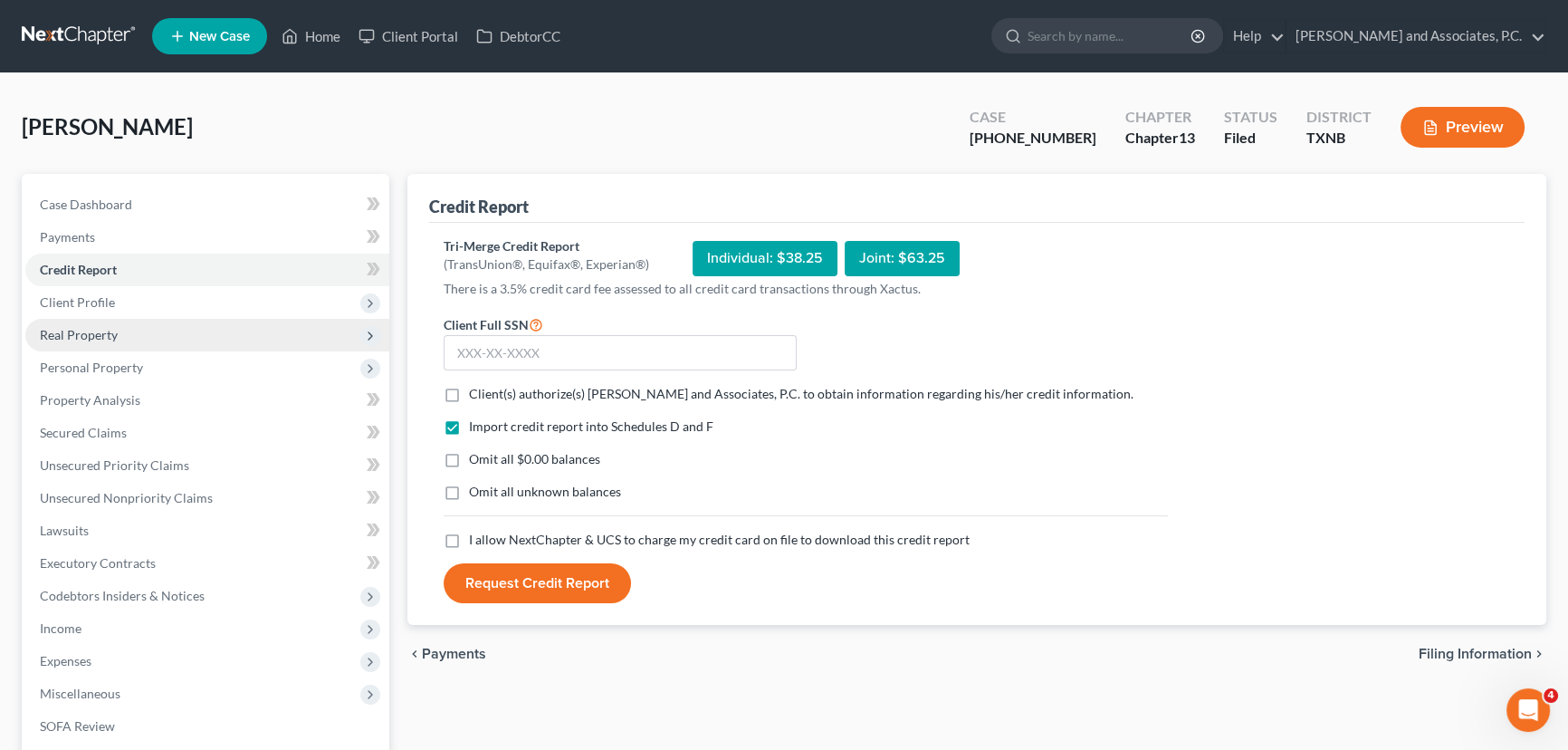
click at [90, 335] on span "Real Property" at bounding box center [79, 335] width 78 height 15
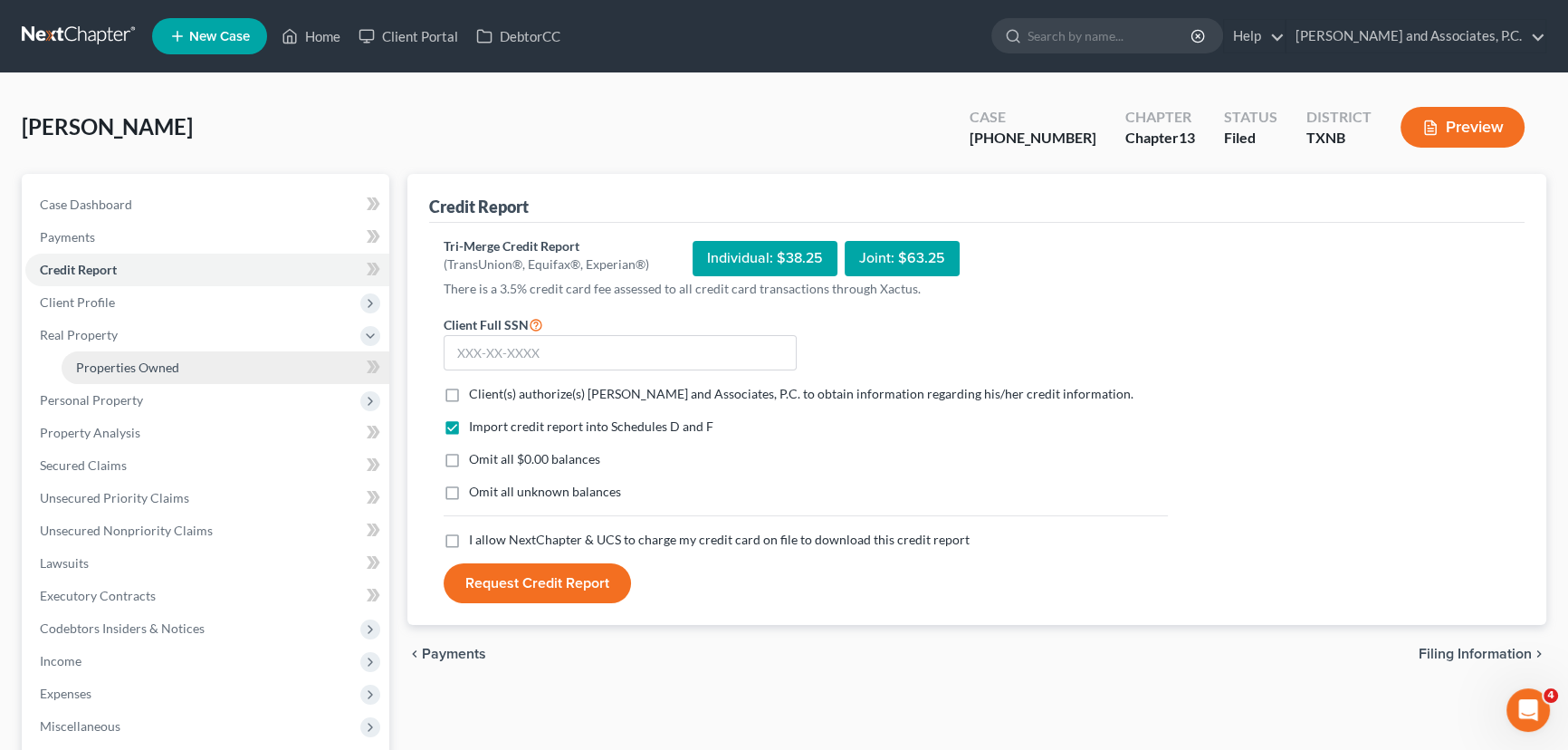
click at [91, 367] on span "Properties Owned" at bounding box center [128, 367] width 104 height 15
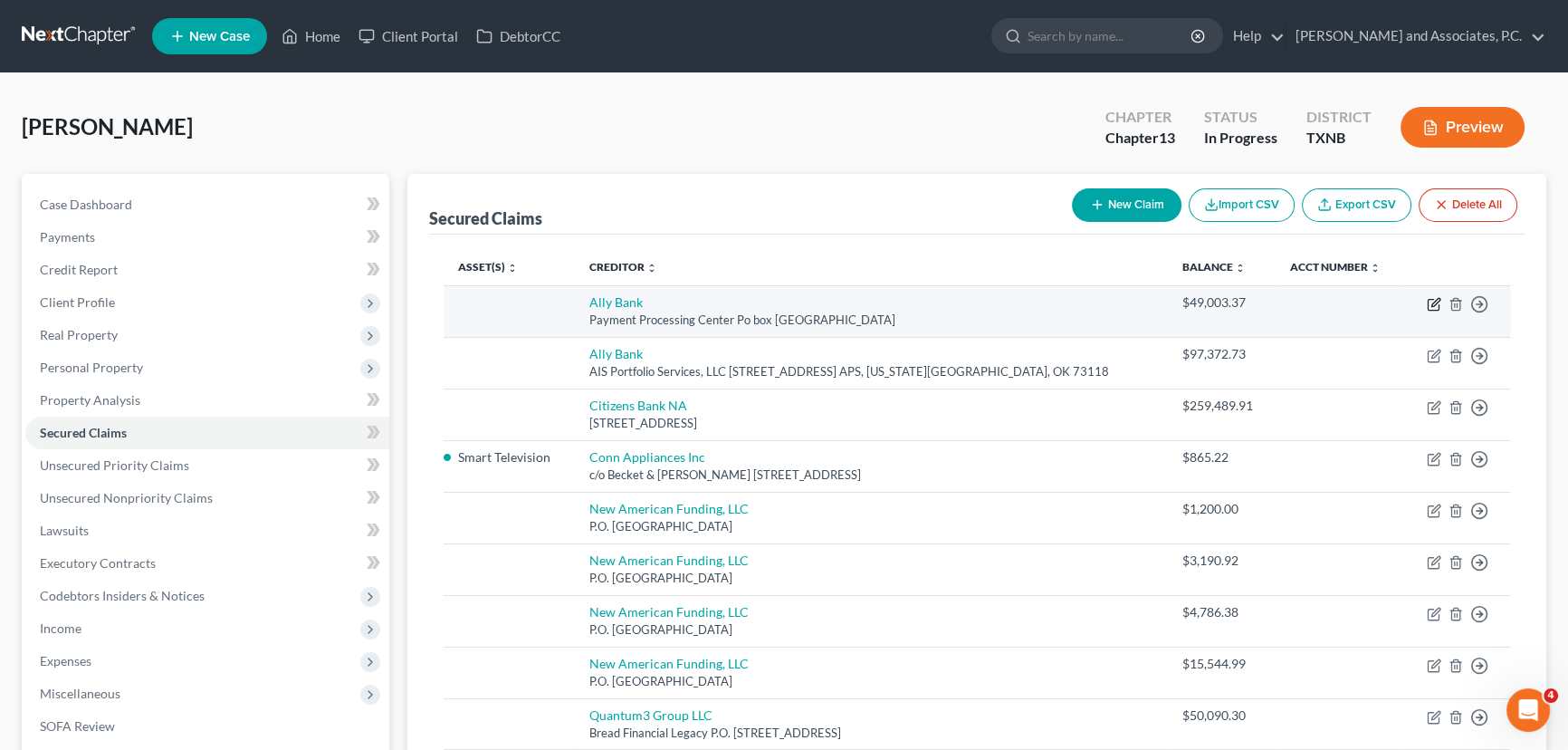
click at [1431, 304] on icon "button" at bounding box center [1435, 302] width 8 height 8
select select "3"
select select "0"
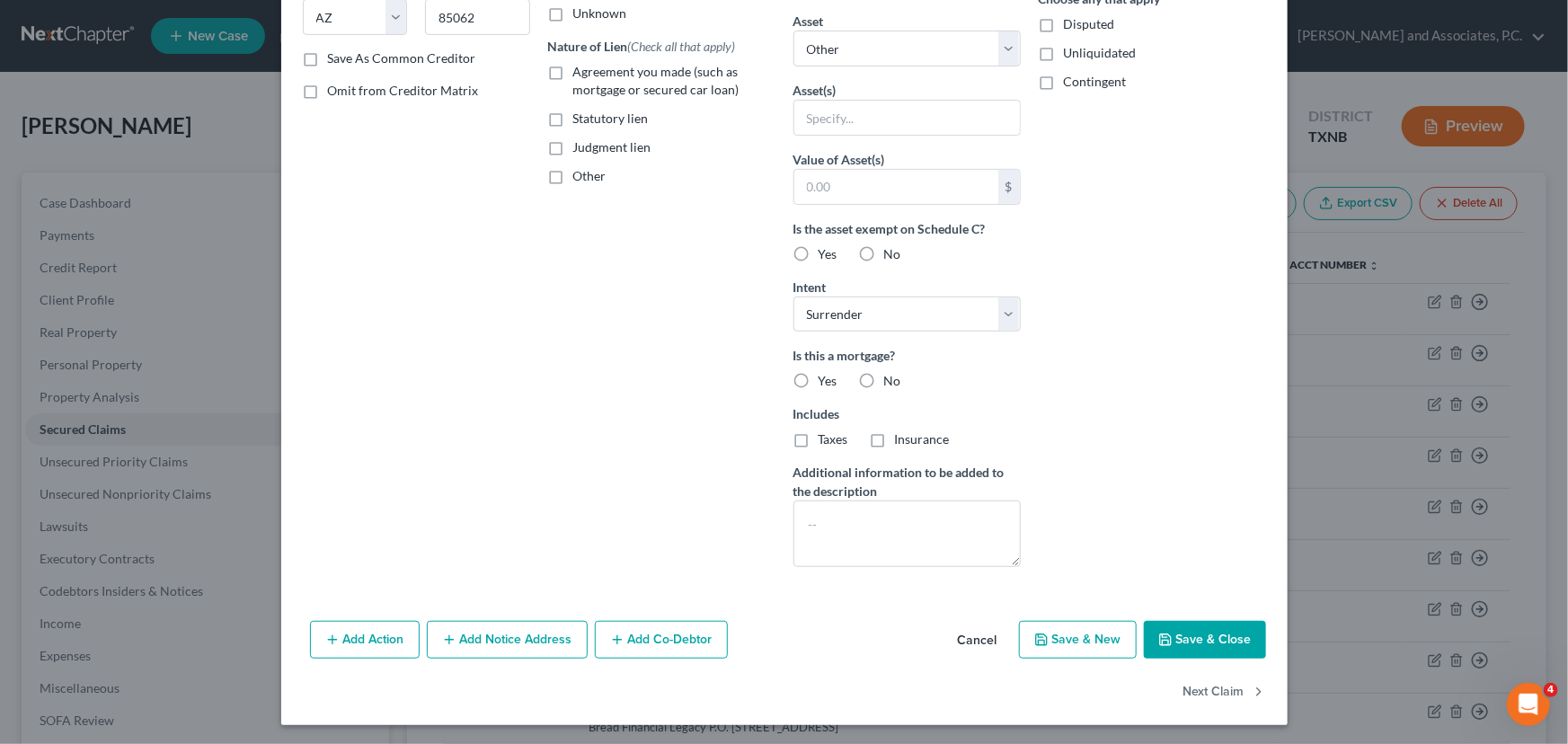
scroll to position [303, 0]
click at [1195, 645] on button "Save & Close" at bounding box center [1205, 638] width 122 height 38
select select
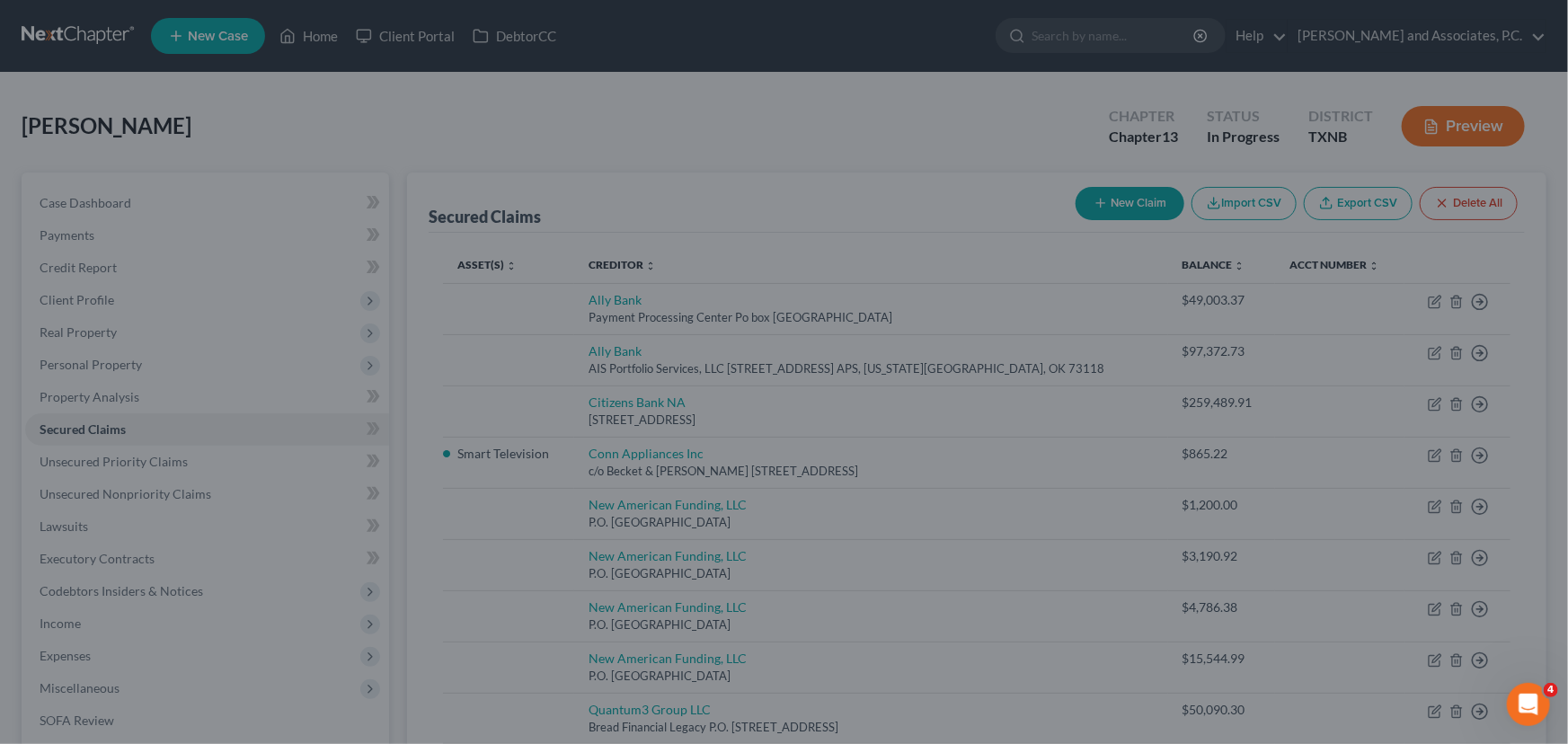
scroll to position [108, 0]
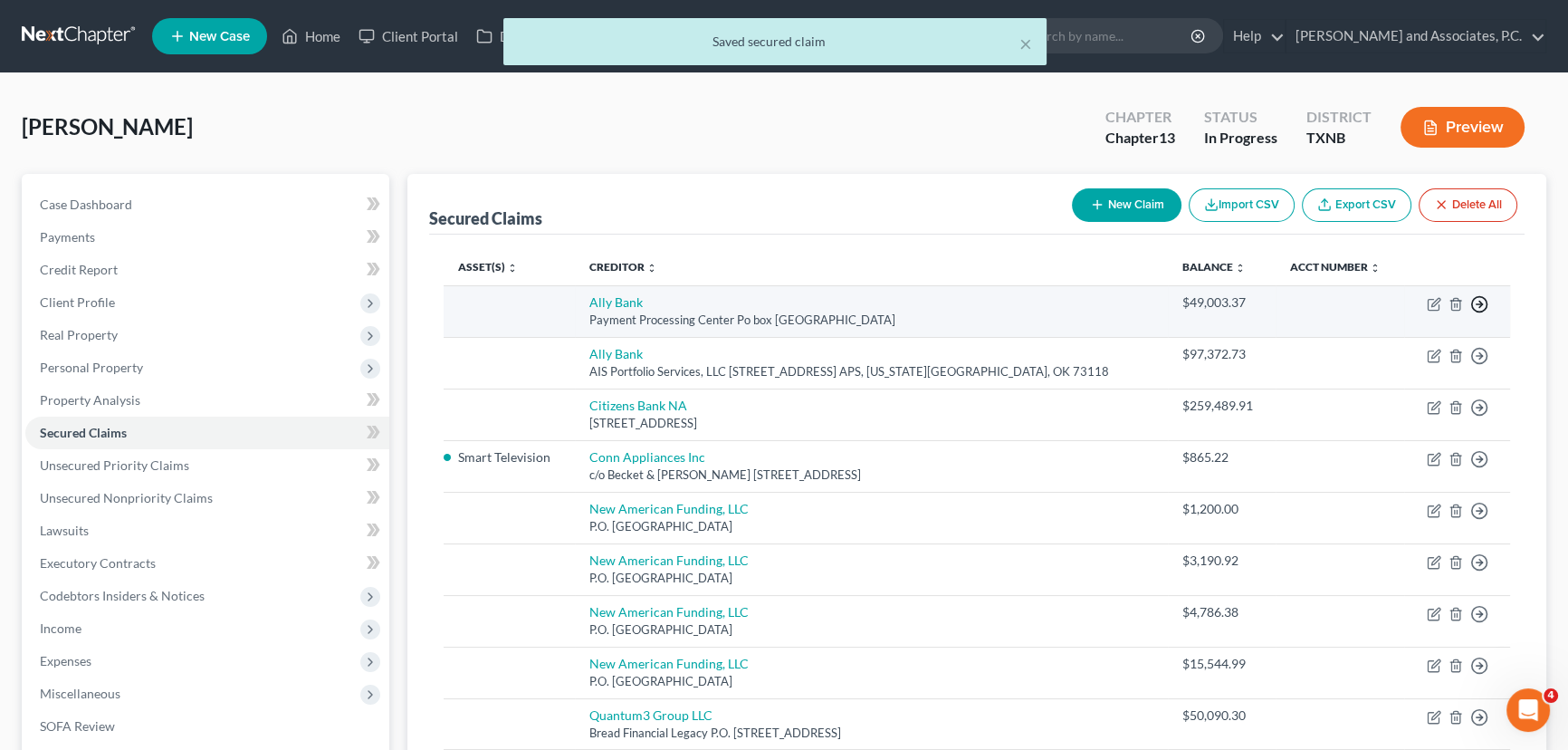
click at [1479, 305] on polyline "button" at bounding box center [1480, 304] width 3 height 7
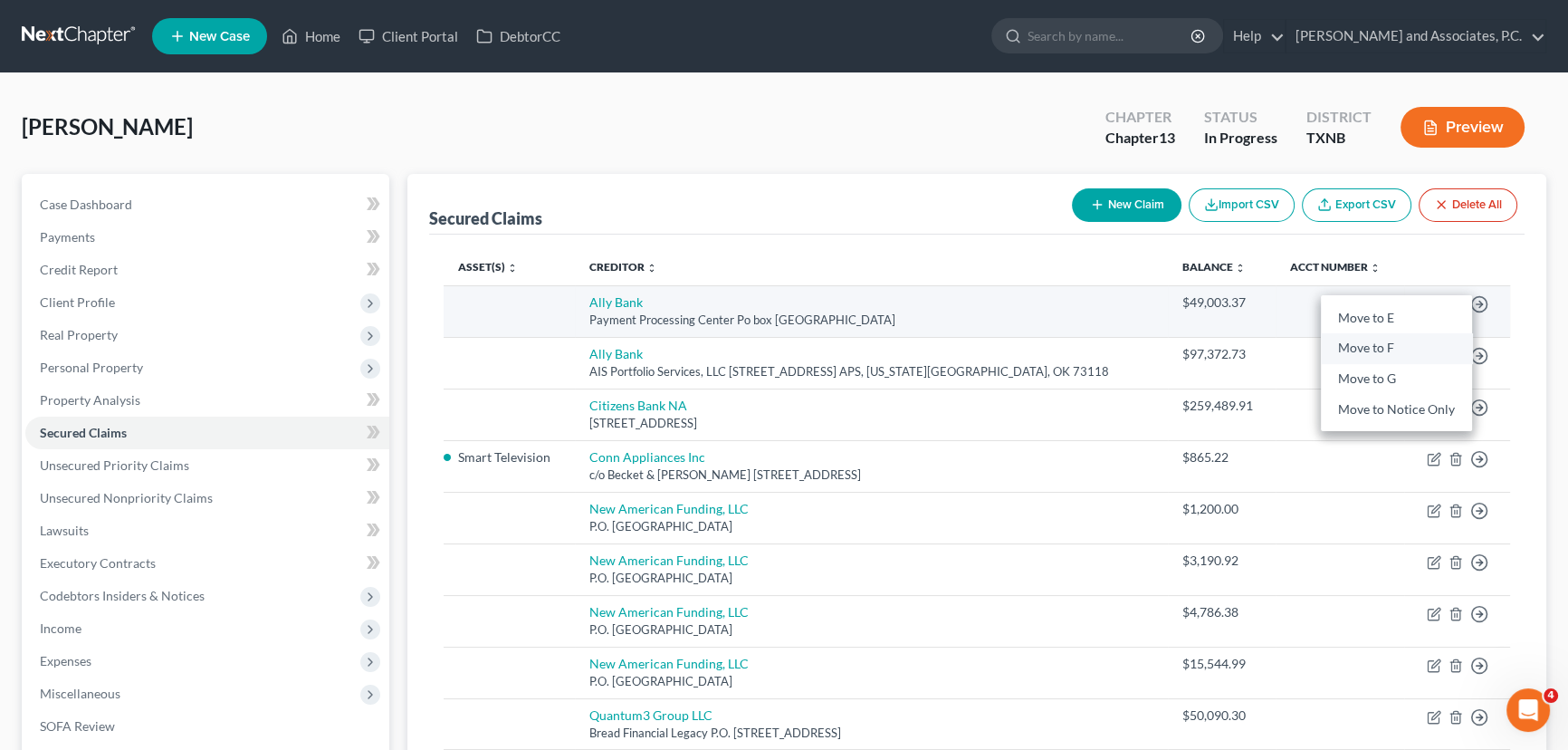
click at [1381, 341] on link "Move to F" at bounding box center [1396, 348] width 152 height 31
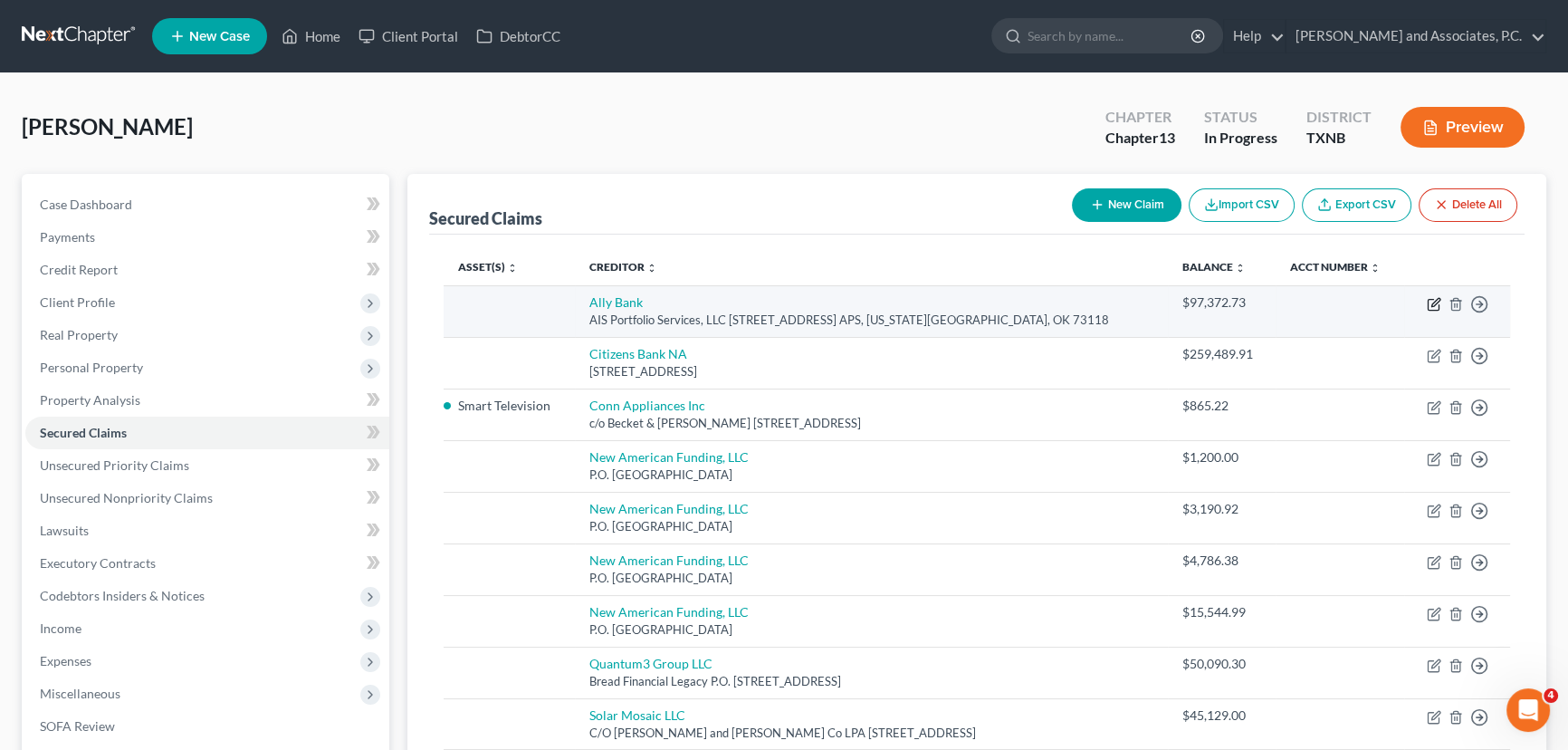
click at [1431, 300] on icon "button" at bounding box center [1434, 304] width 14 height 14
select select "37"
select select "0"
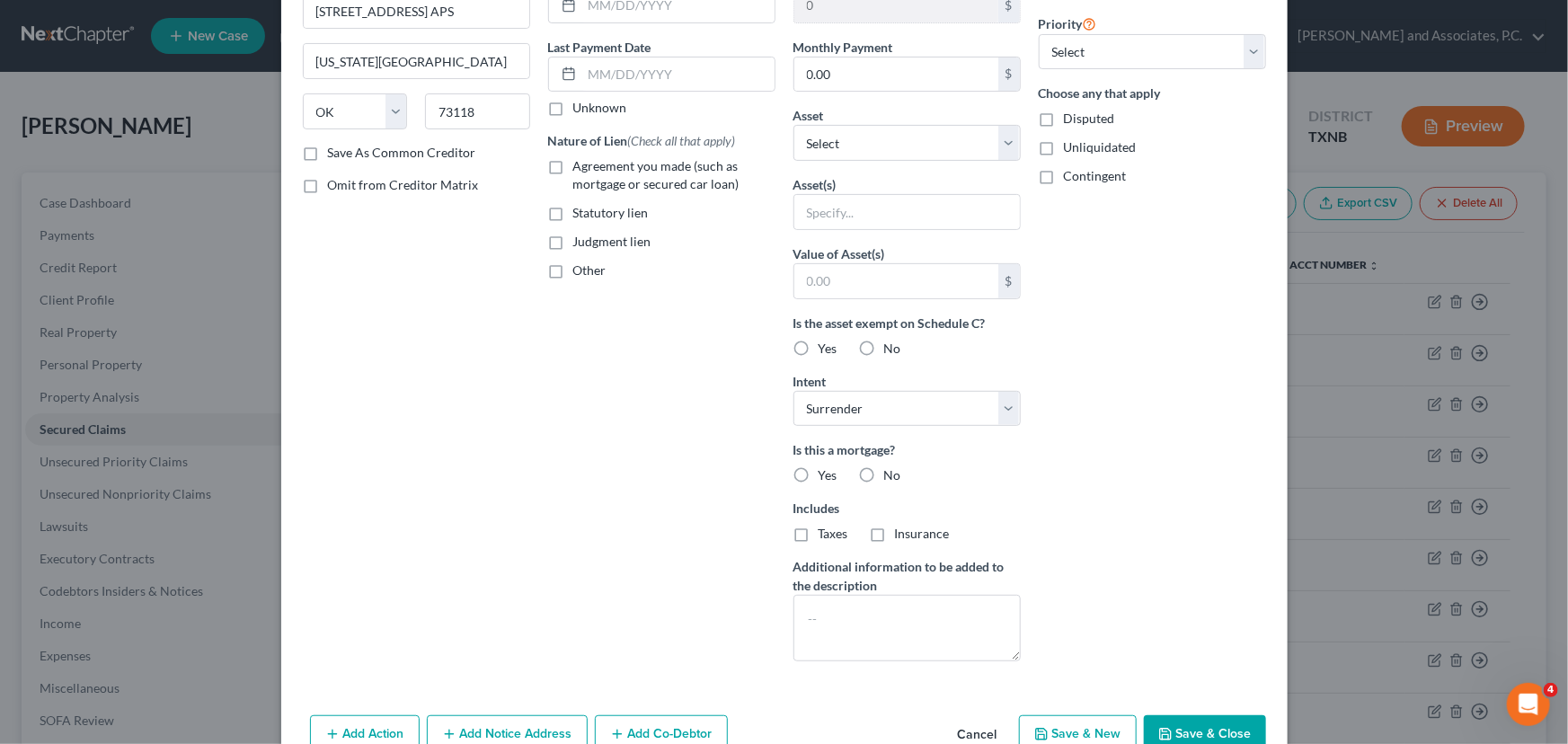
scroll to position [245, 0]
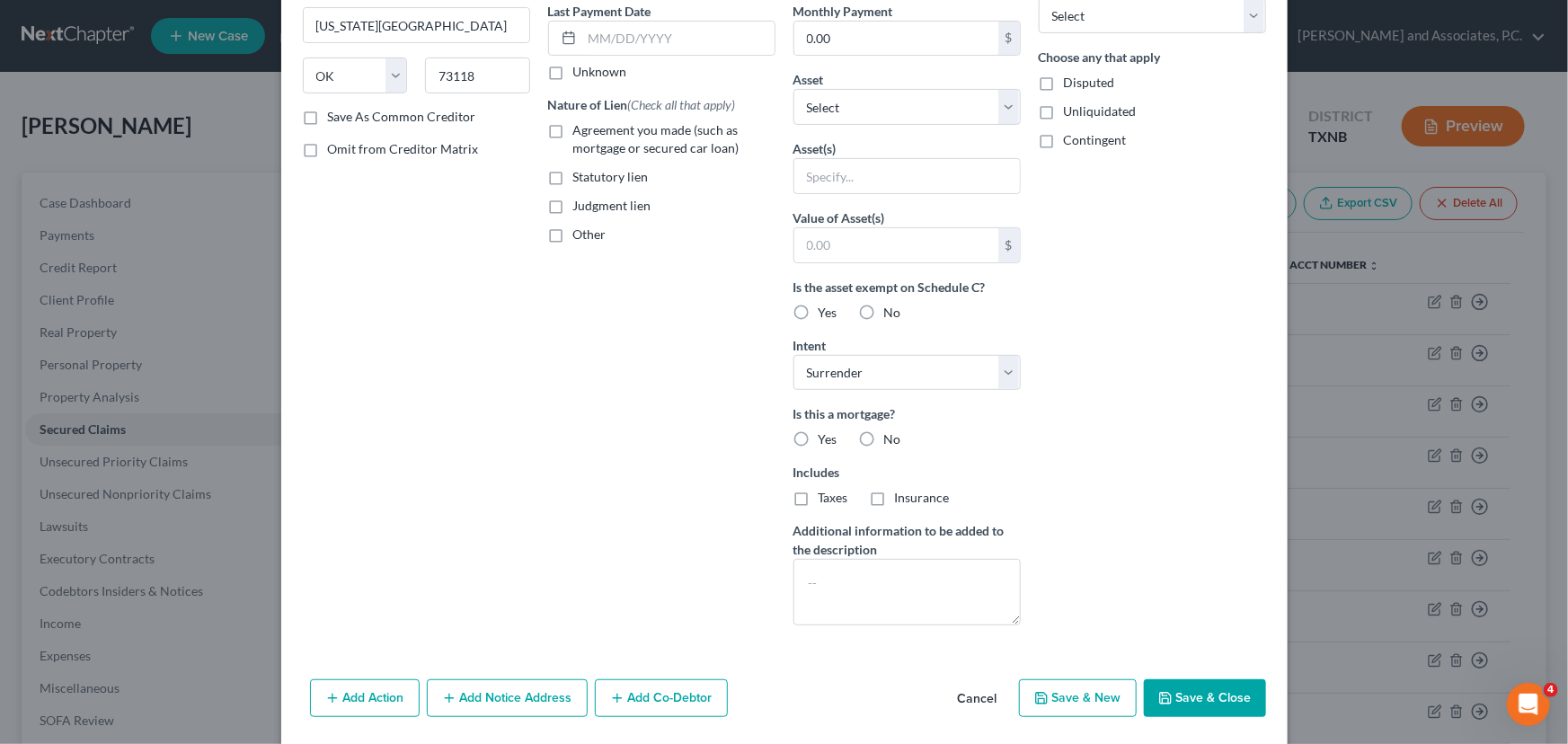
click at [1196, 697] on button "Save & Close" at bounding box center [1205, 698] width 122 height 38
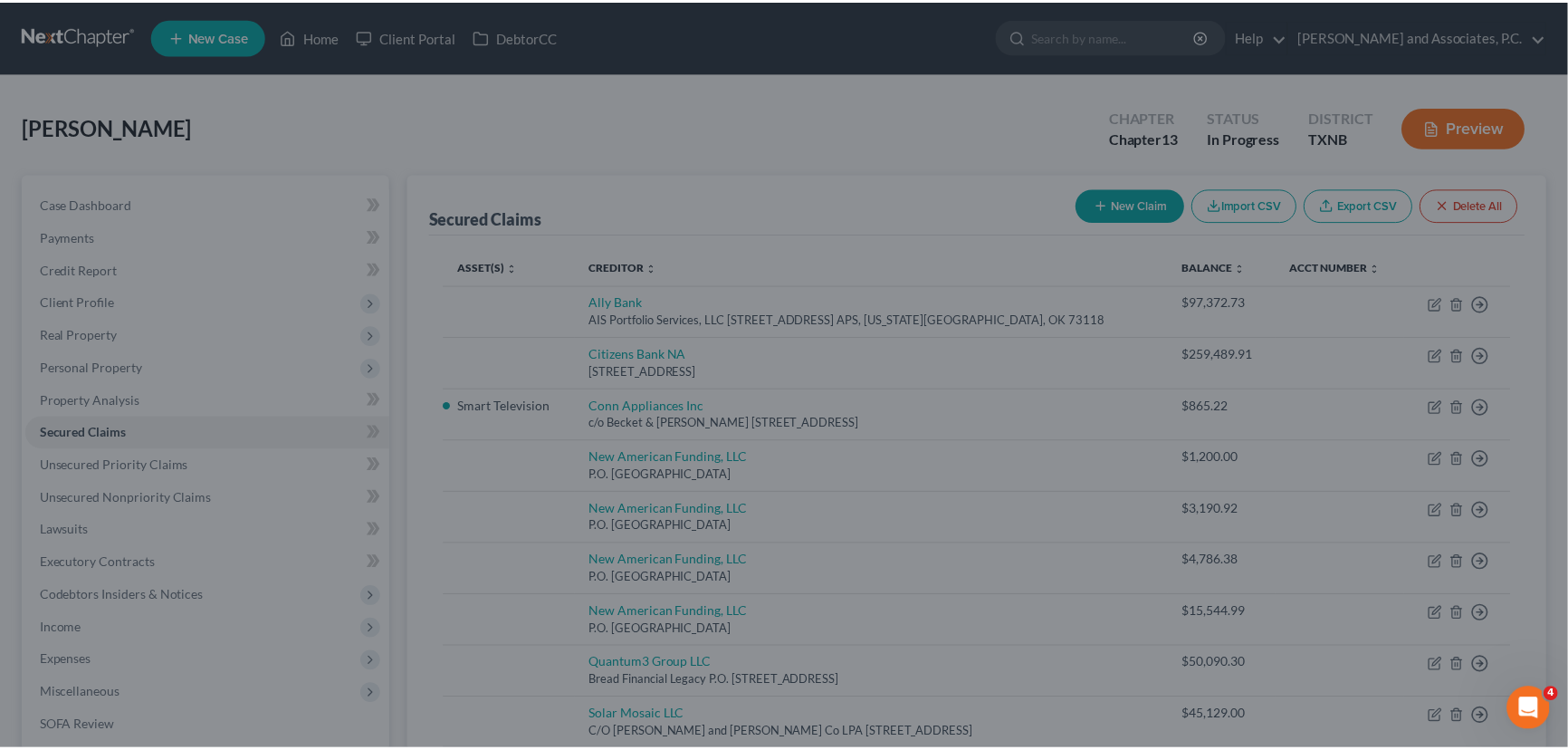
scroll to position [0, 0]
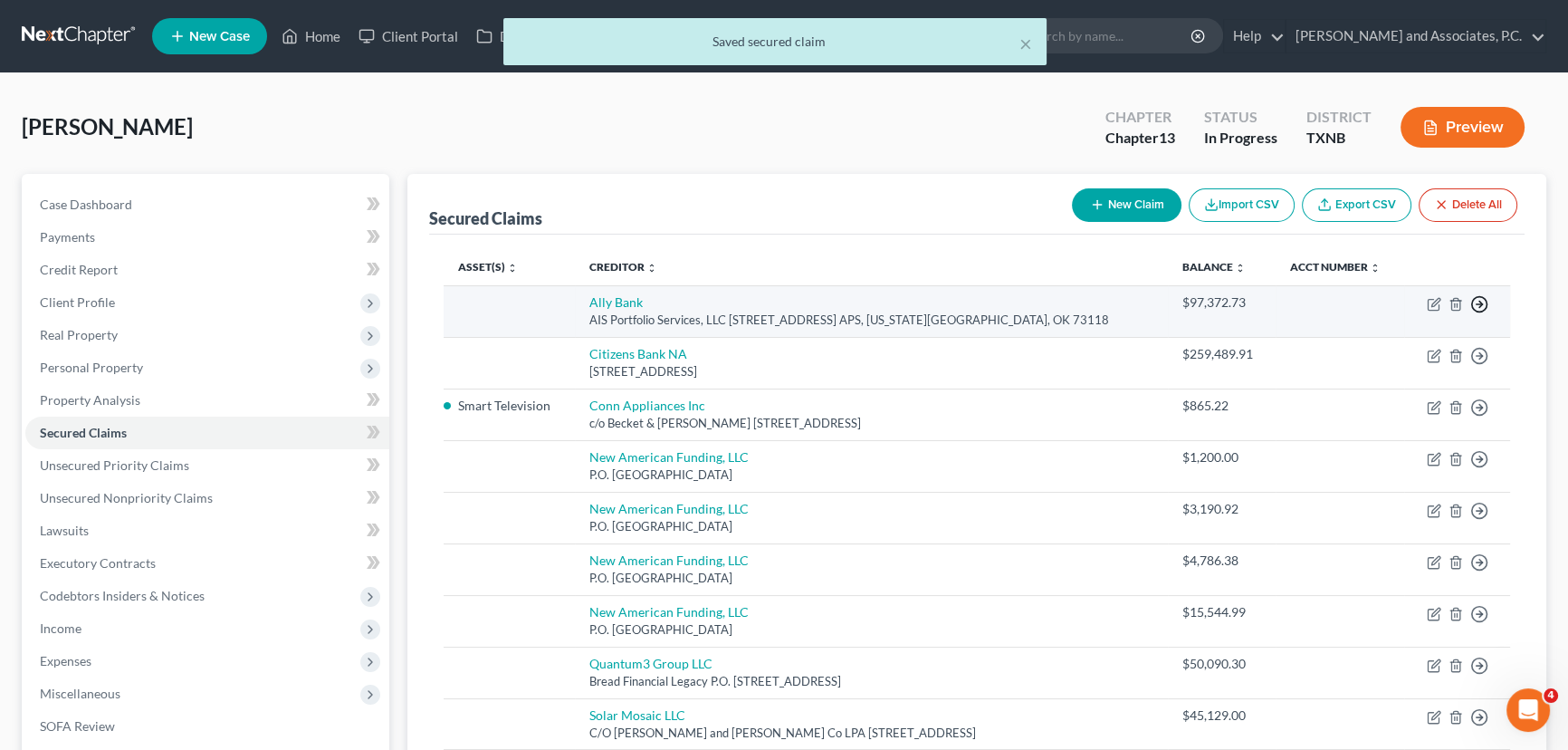
click at [1477, 300] on icon "button" at bounding box center [1479, 304] width 18 height 18
click at [1395, 347] on link "Move to F" at bounding box center [1396, 348] width 152 height 31
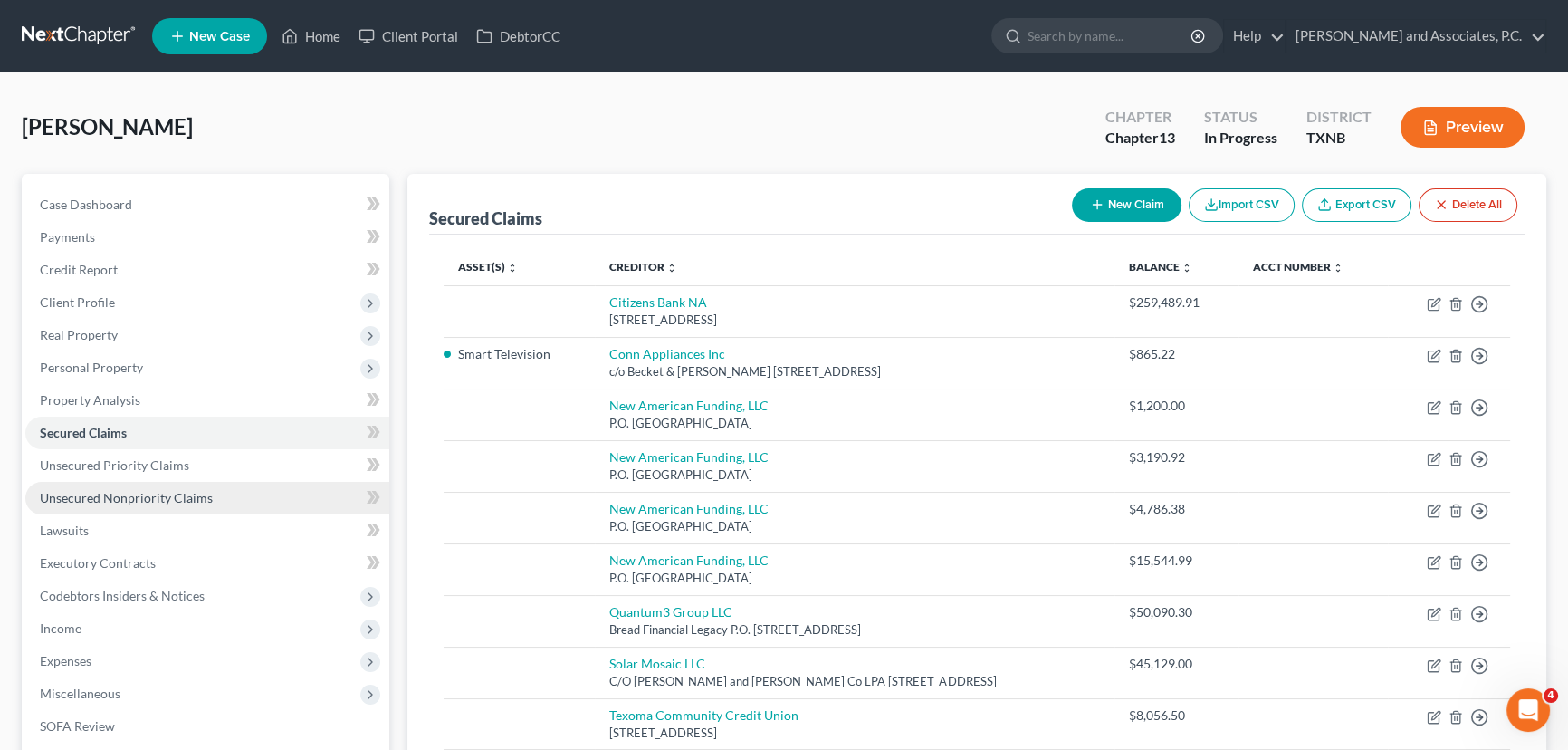
click at [145, 501] on span "Unsecured Nonpriority Claims" at bounding box center [127, 498] width 173 height 15
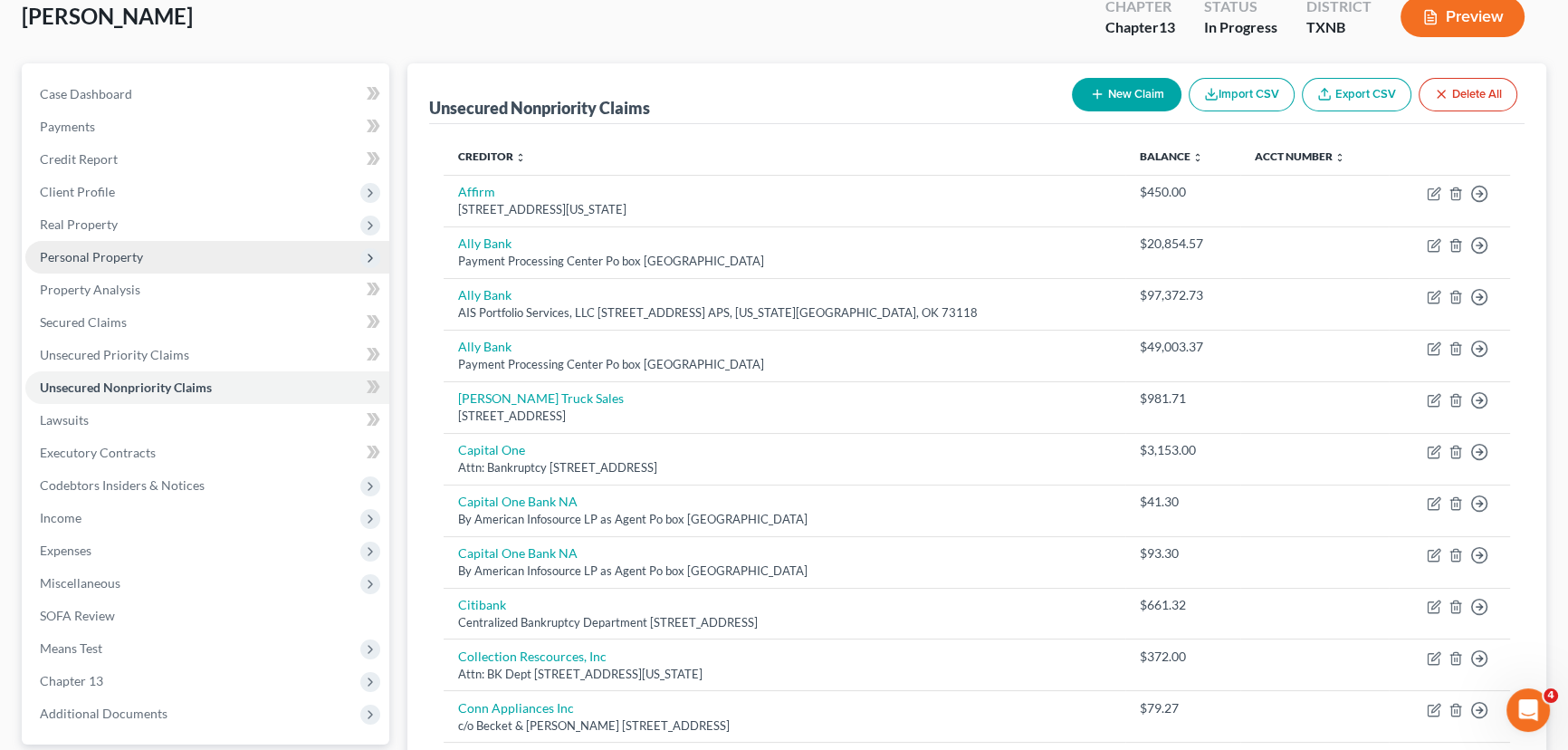
scroll to position [82, 0]
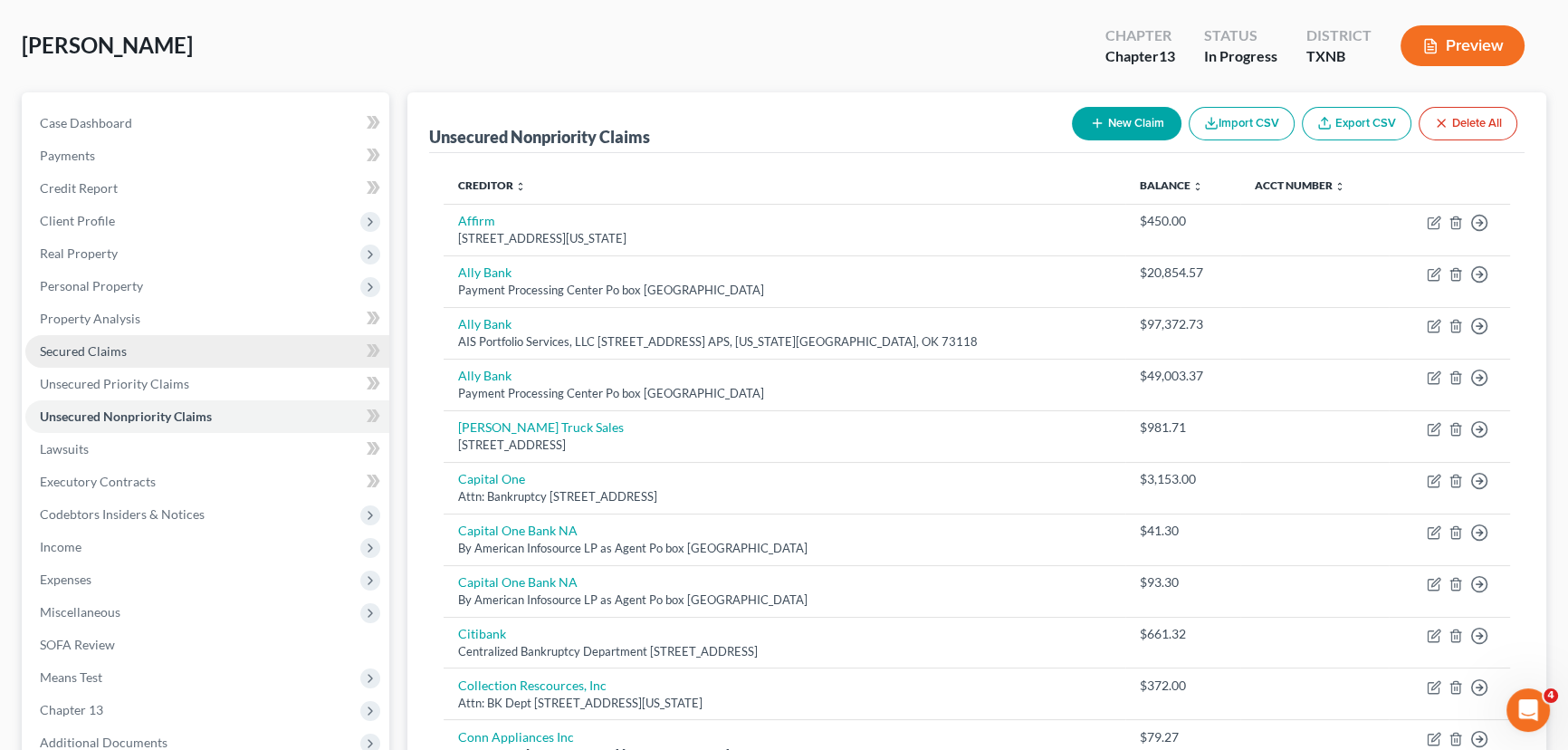
click at [159, 363] on link "Secured Claims" at bounding box center [206, 351] width 363 height 33
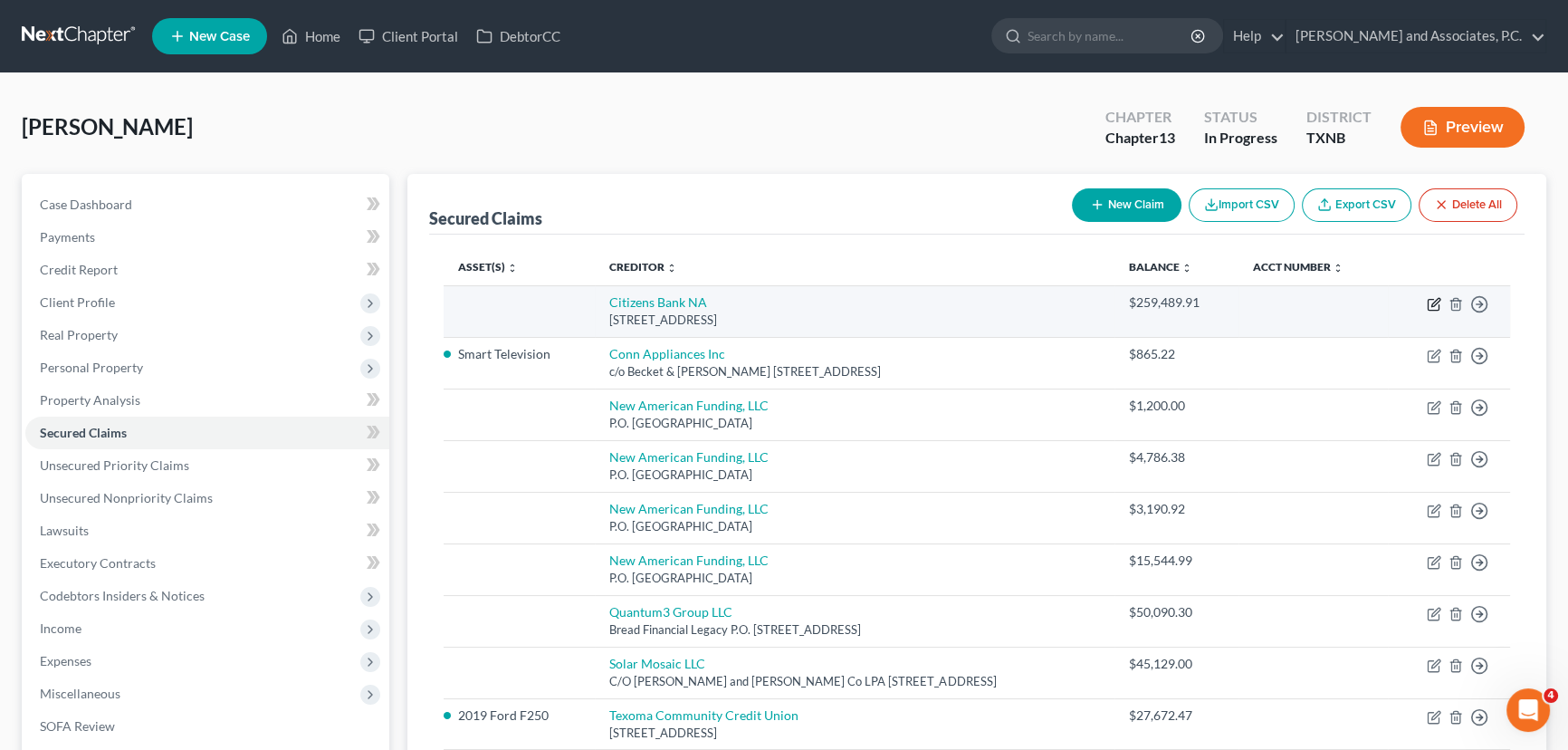
click at [1432, 300] on icon "button" at bounding box center [1434, 304] width 14 height 14
select select "48"
select select "0"
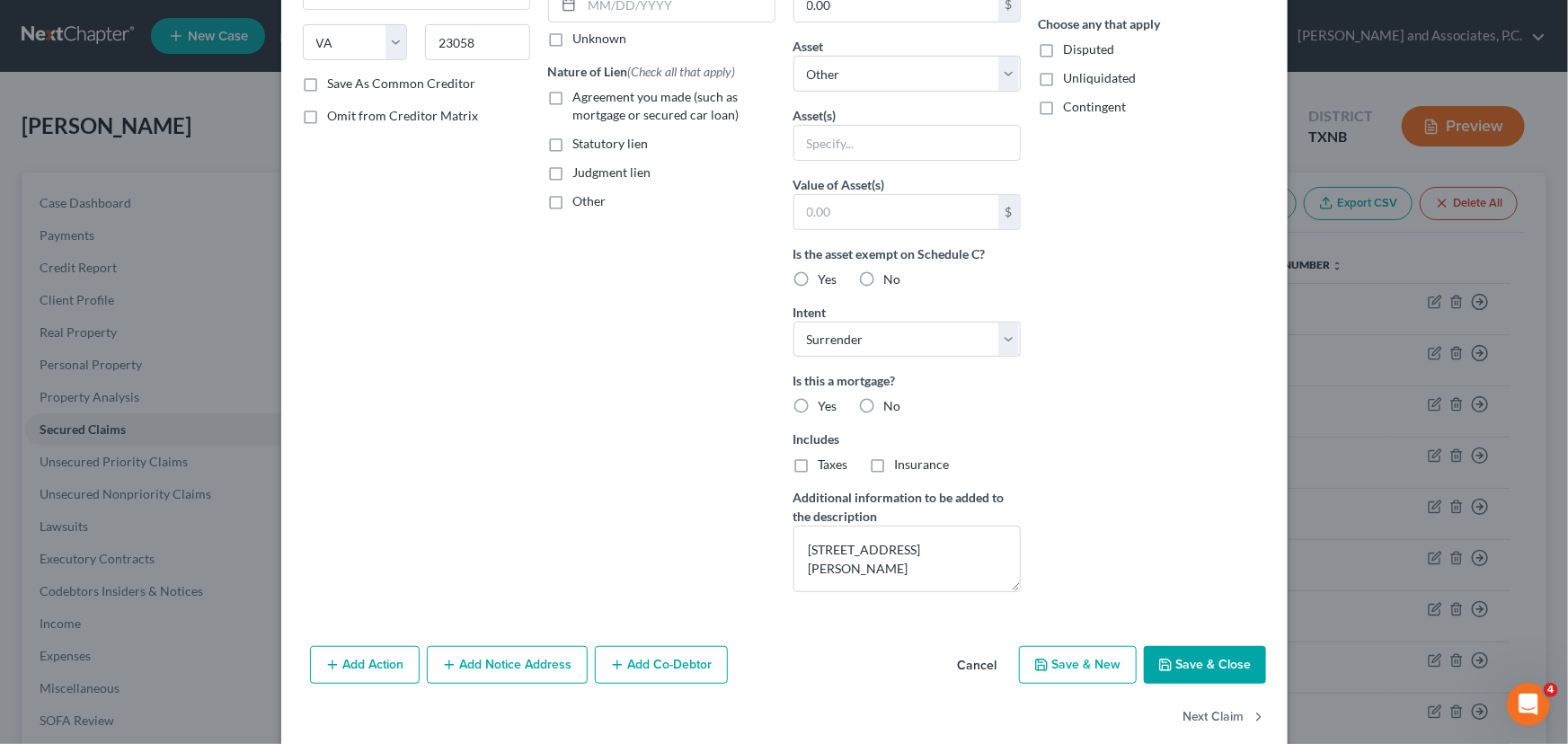
scroll to position [303, 0]
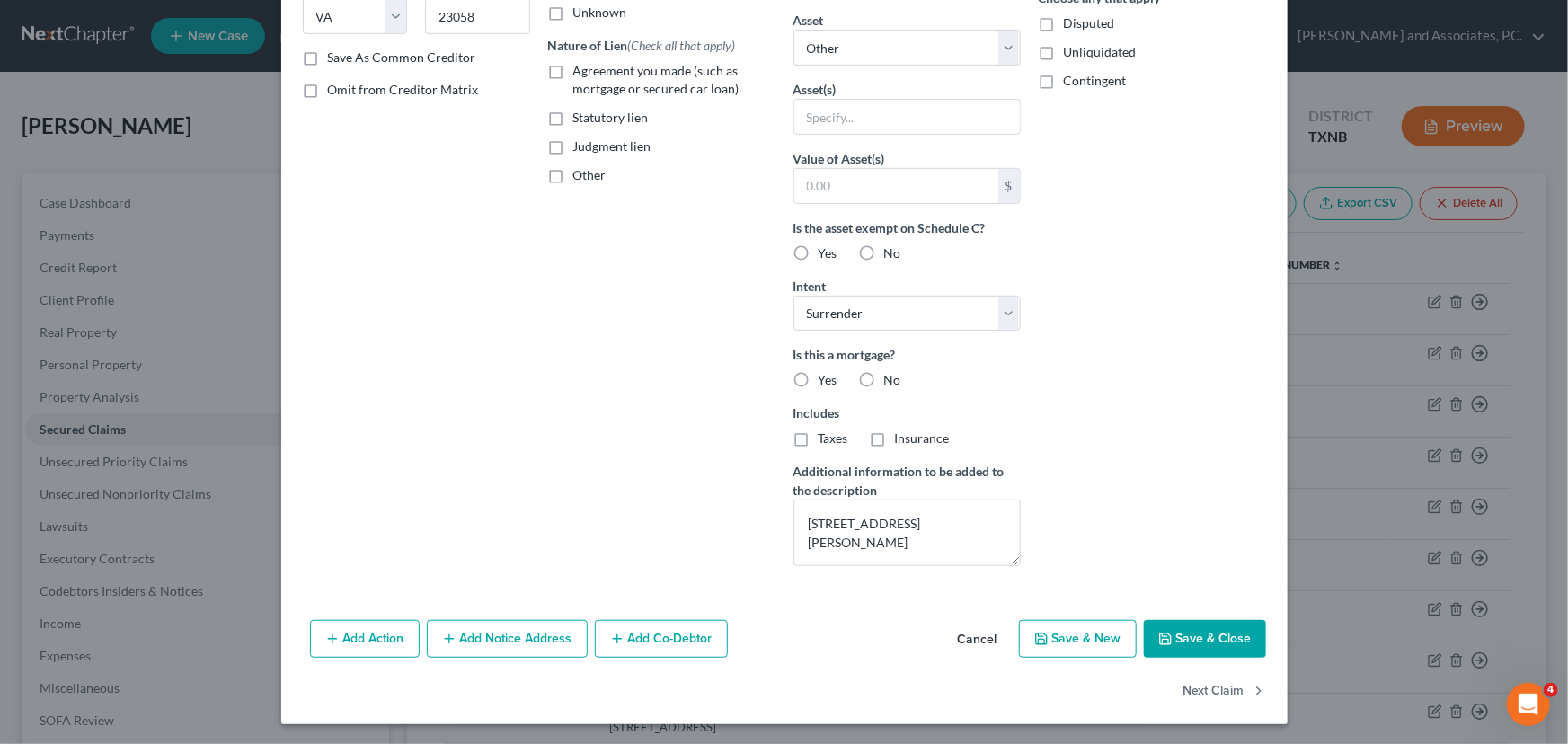
click at [1210, 643] on button "Save & Close" at bounding box center [1205, 638] width 122 height 38
select select
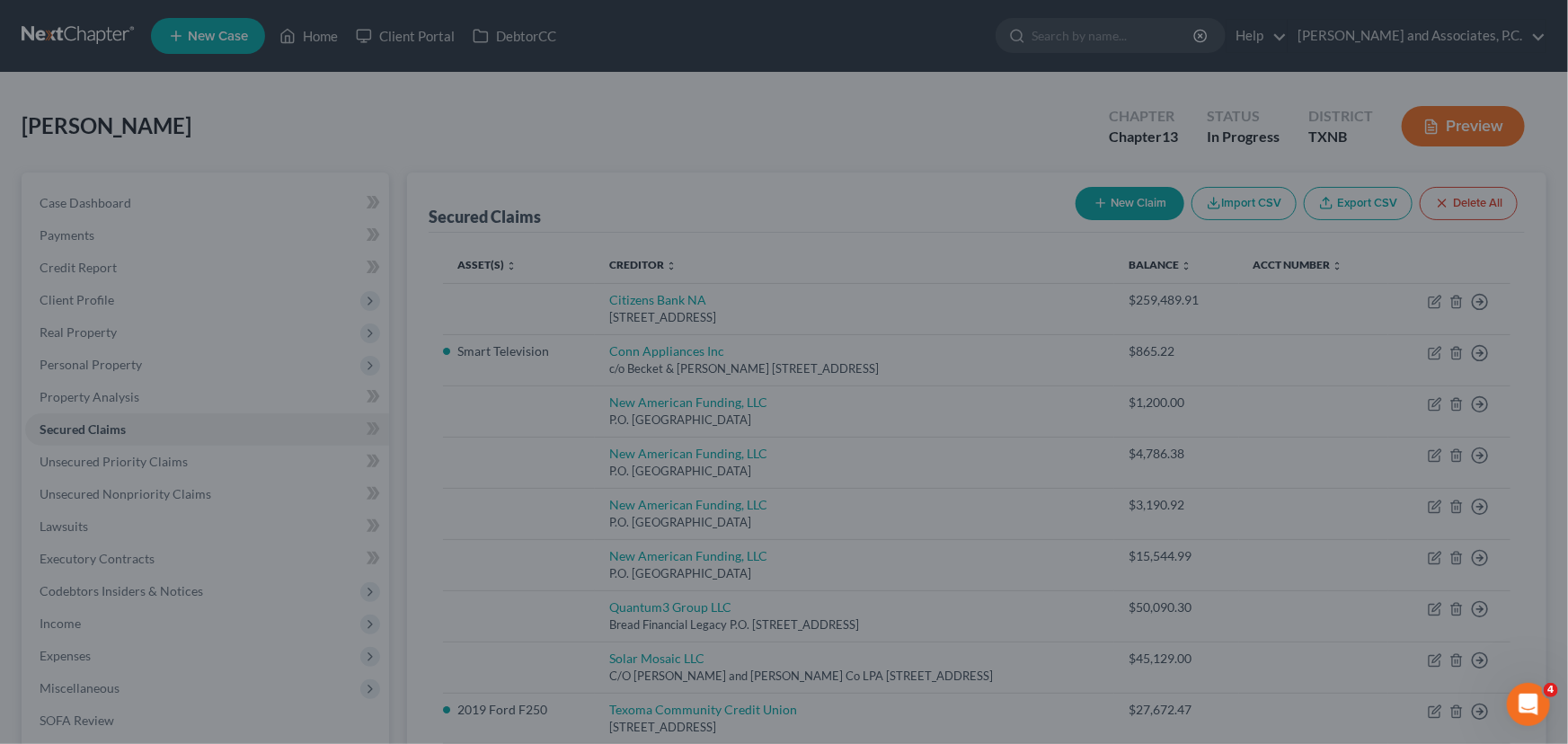
scroll to position [108, 0]
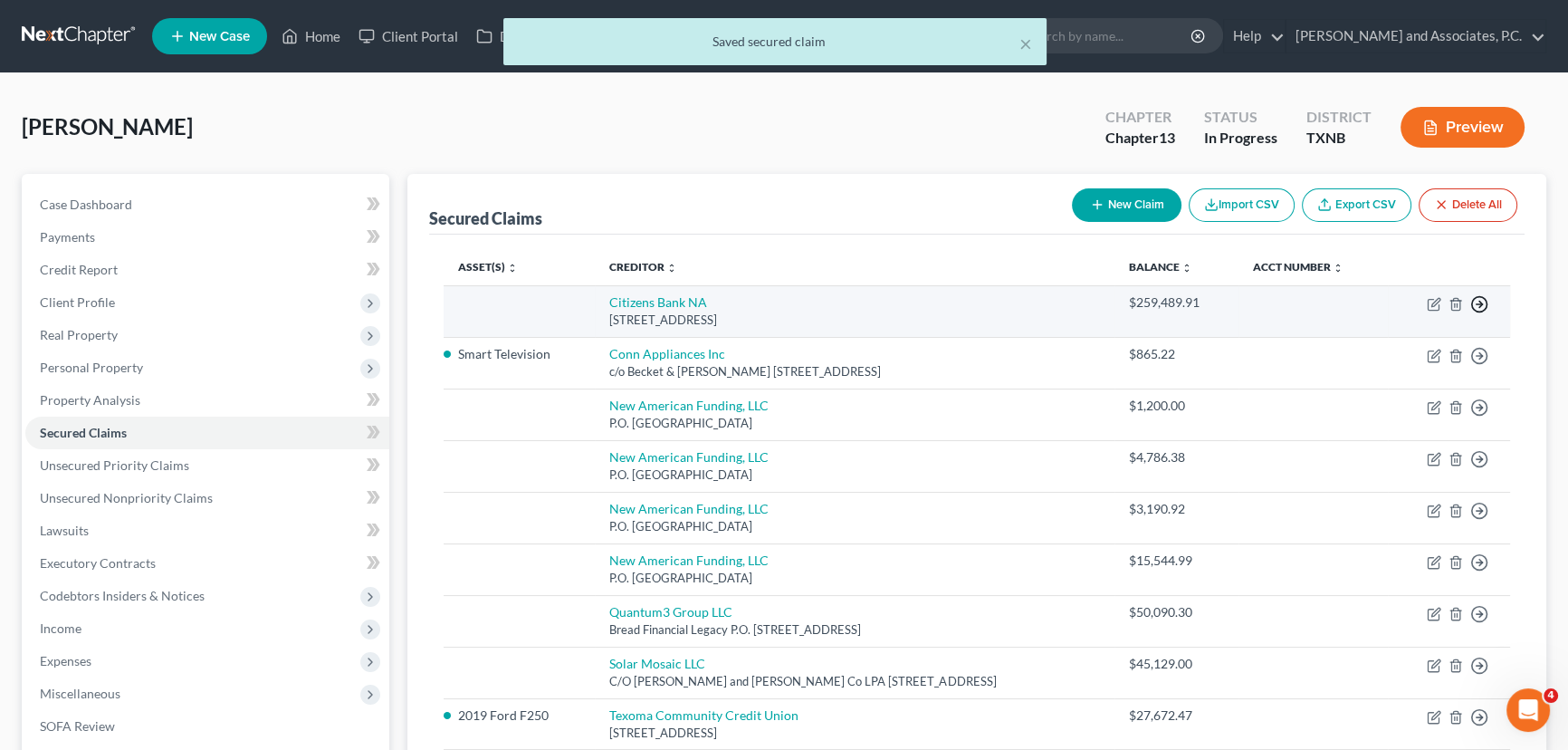
click at [1478, 304] on icon "button" at bounding box center [1479, 304] width 18 height 18
click at [1359, 347] on link "Move to F" at bounding box center [1396, 348] width 152 height 31
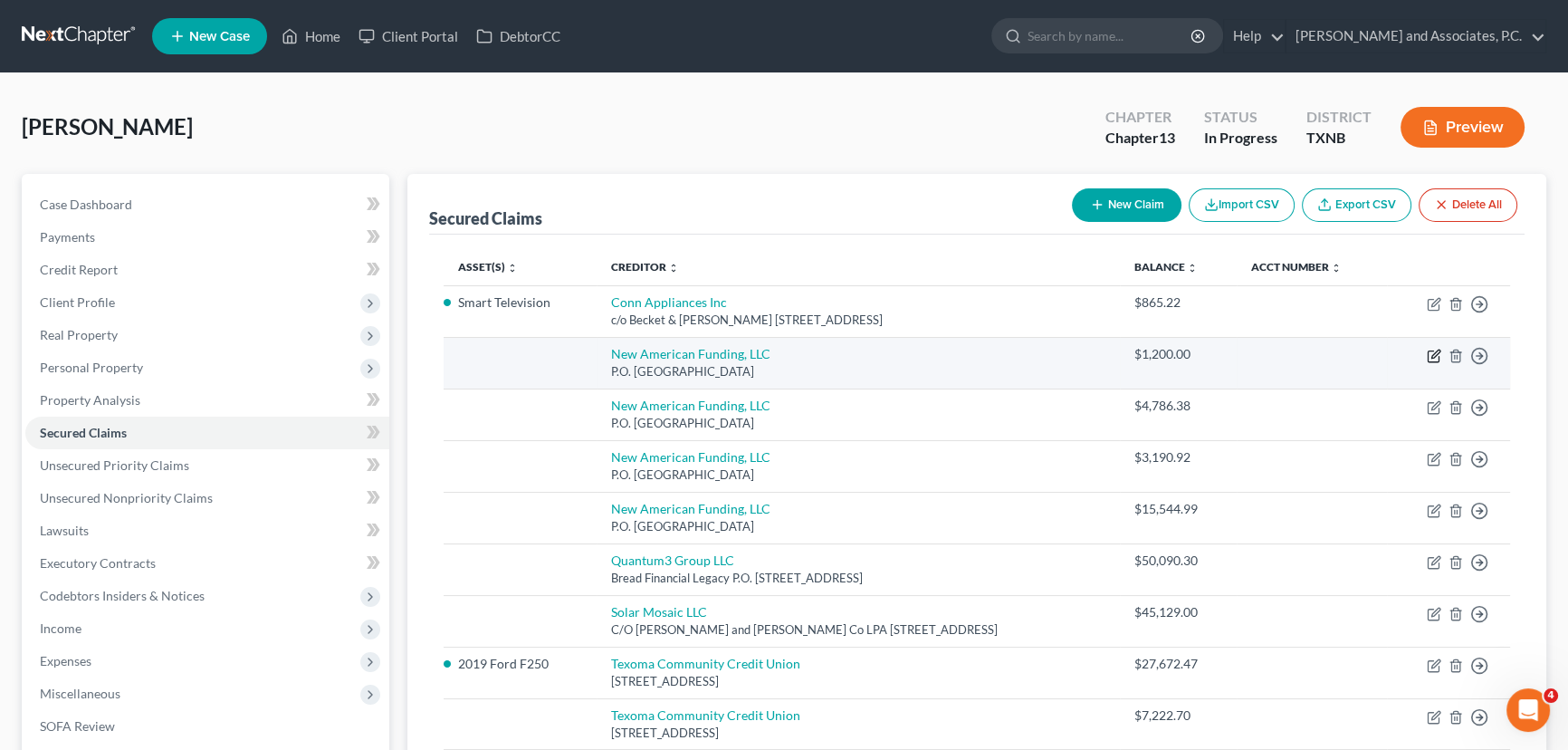
click at [1430, 353] on icon "button" at bounding box center [1434, 355] width 14 height 14
select select "45"
select select "0"
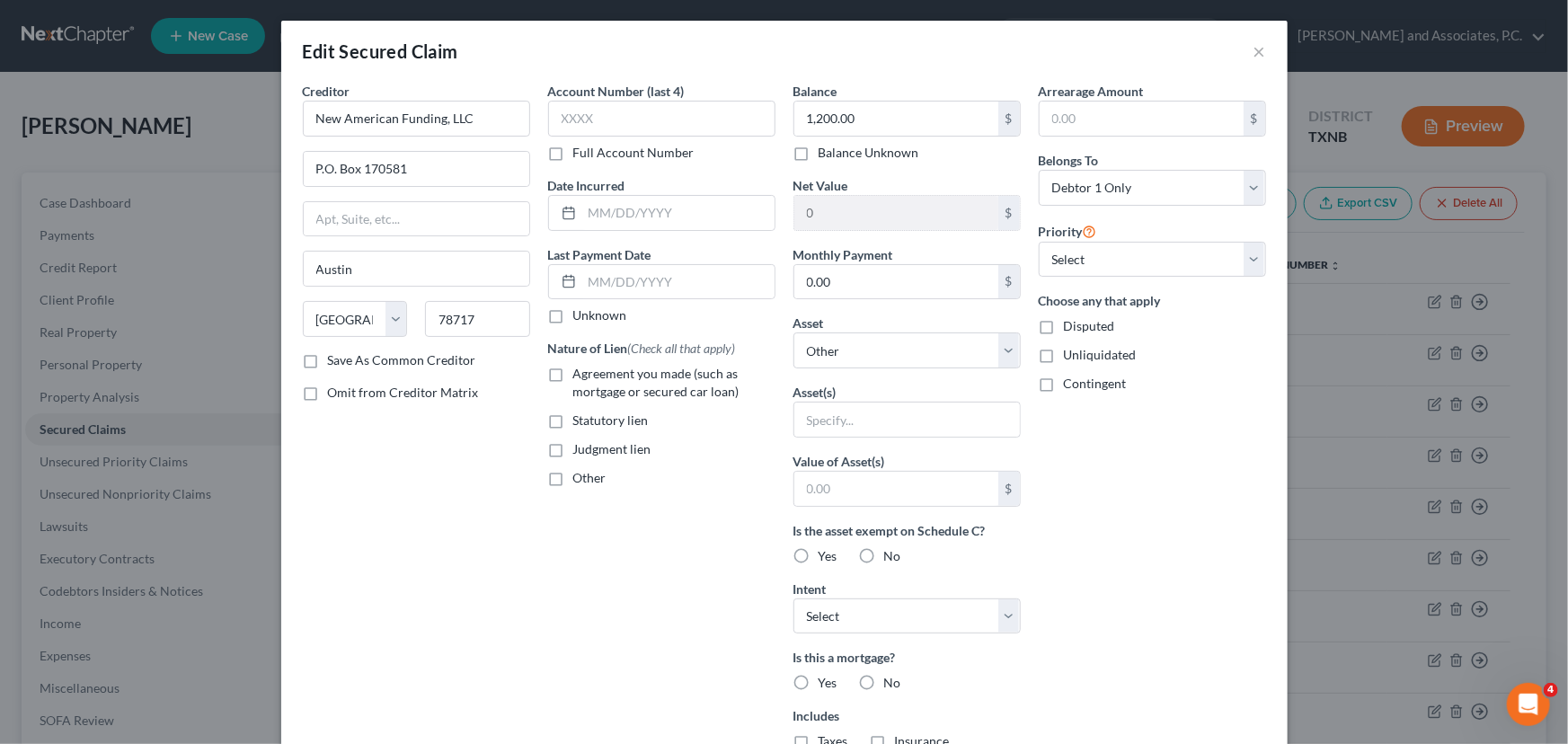
scroll to position [0, 0]
click at [1254, 46] on button "×" at bounding box center [1260, 51] width 12 height 22
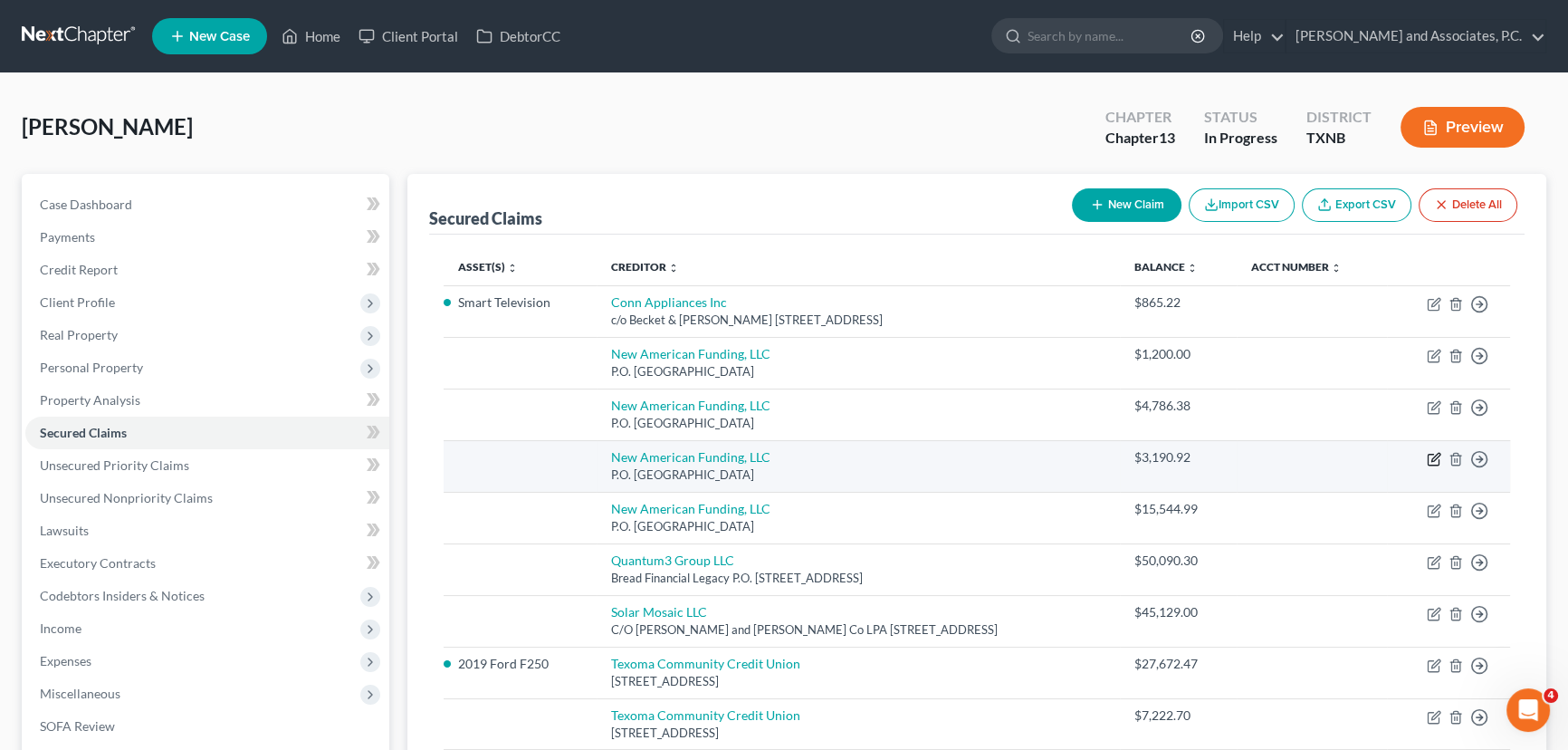
click at [1434, 459] on icon "button" at bounding box center [1434, 458] width 14 height 14
select select "45"
select select "0"
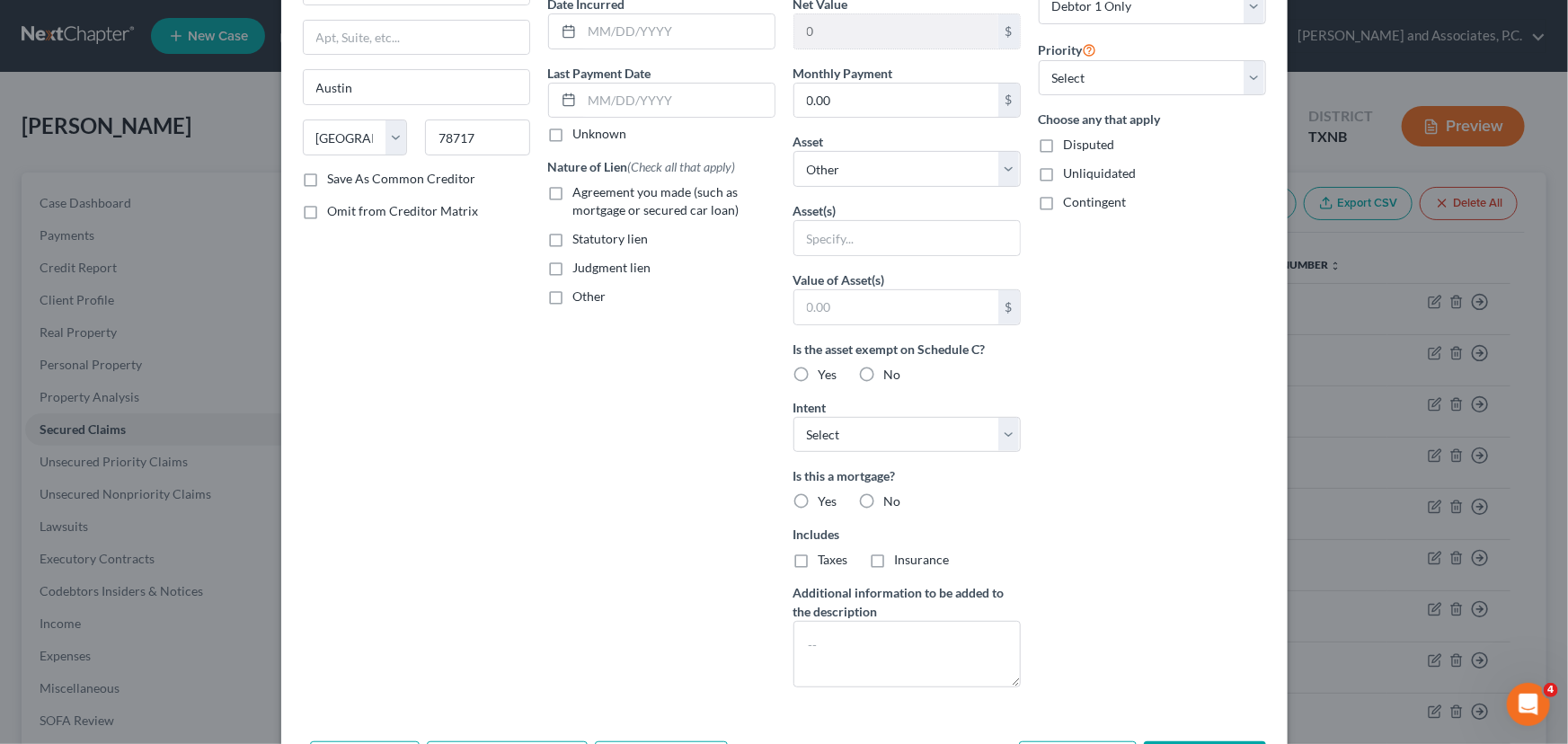
scroll to position [245, 0]
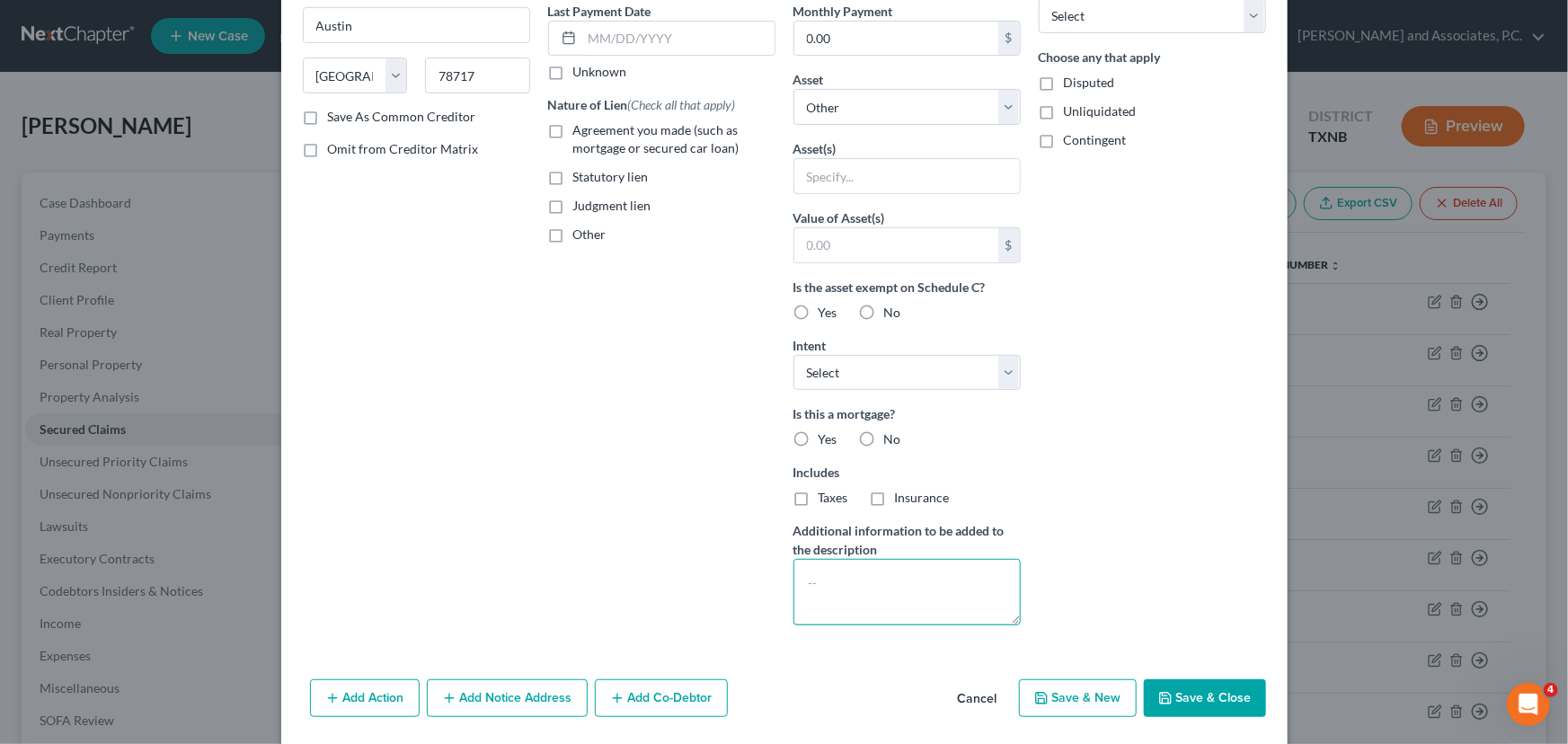
click at [906, 575] on textarea at bounding box center [906, 592] width 228 height 67
type textarea "R"
type textarea "Arrears"
click at [1198, 688] on button "Save & Close" at bounding box center [1205, 698] width 122 height 38
select select
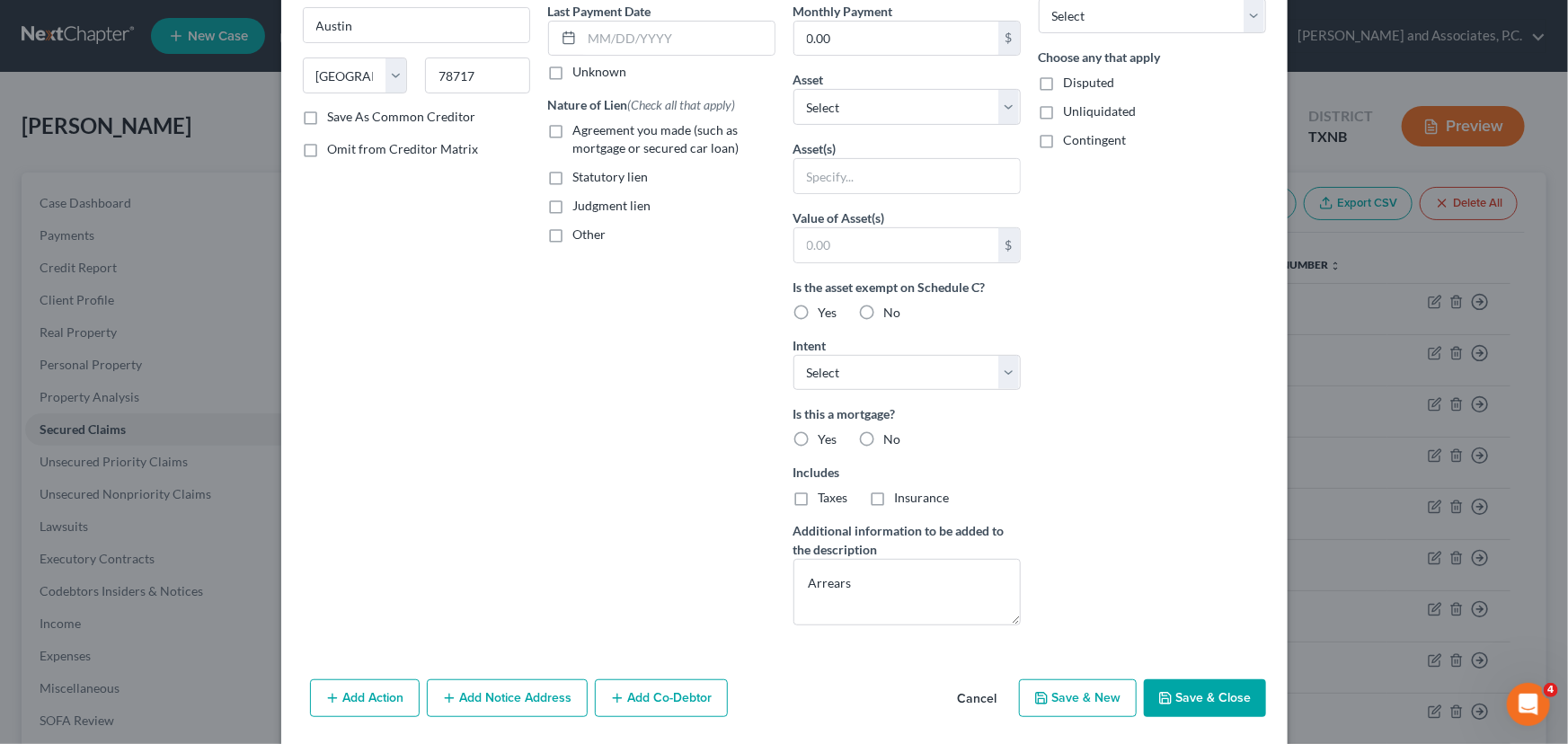
scroll to position [108, 0]
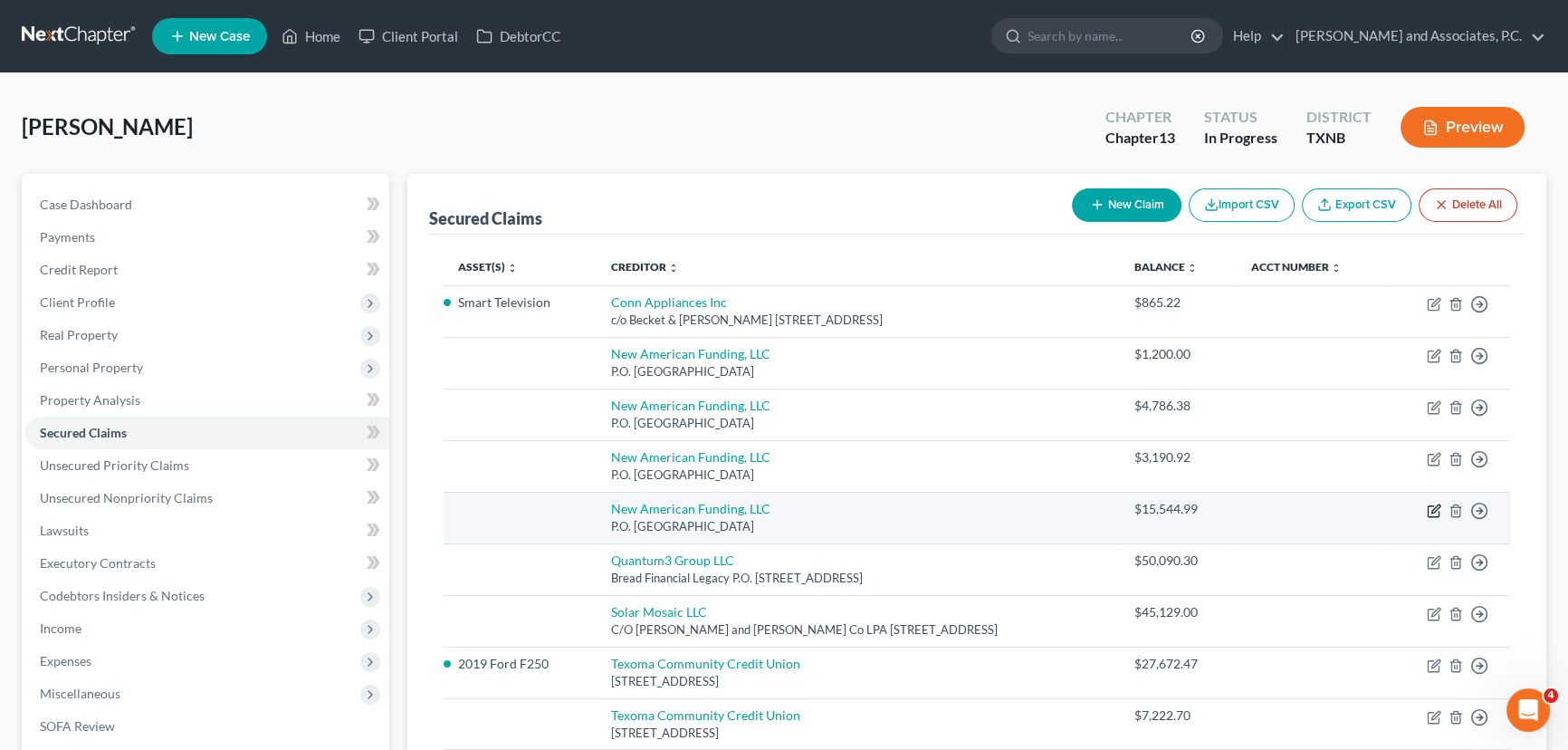
click at [1431, 509] on icon "button" at bounding box center [1435, 508] width 8 height 8
select select "45"
select select "0"
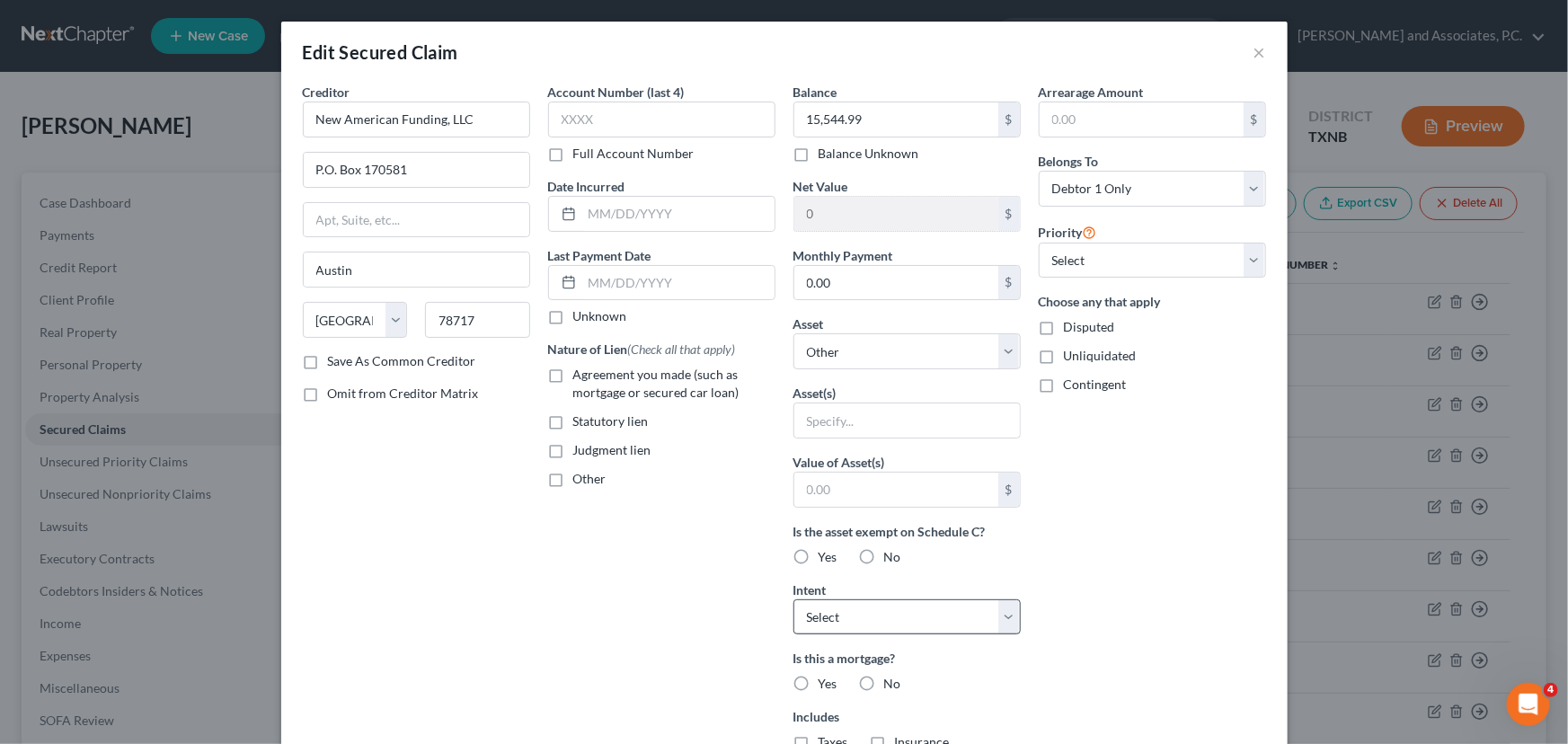
scroll to position [303, 0]
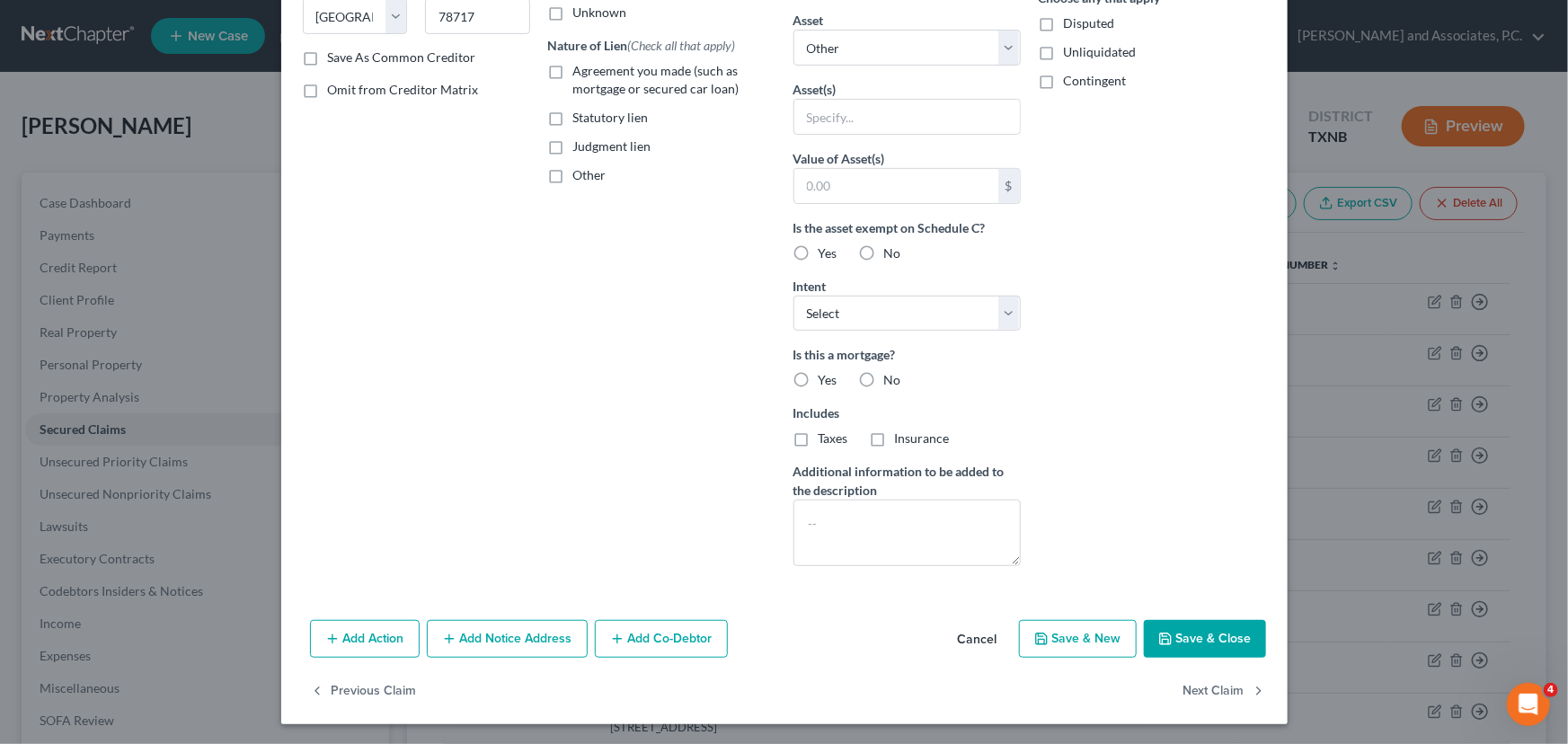
click at [864, 498] on label "Additional information to be added to the description" at bounding box center [906, 480] width 228 height 38
click at [814, 536] on textarea at bounding box center [906, 533] width 228 height 67
type textarea "Pre-Pet 8/2023"
click at [1230, 636] on button "Save & Close" at bounding box center [1205, 638] width 122 height 38
select select
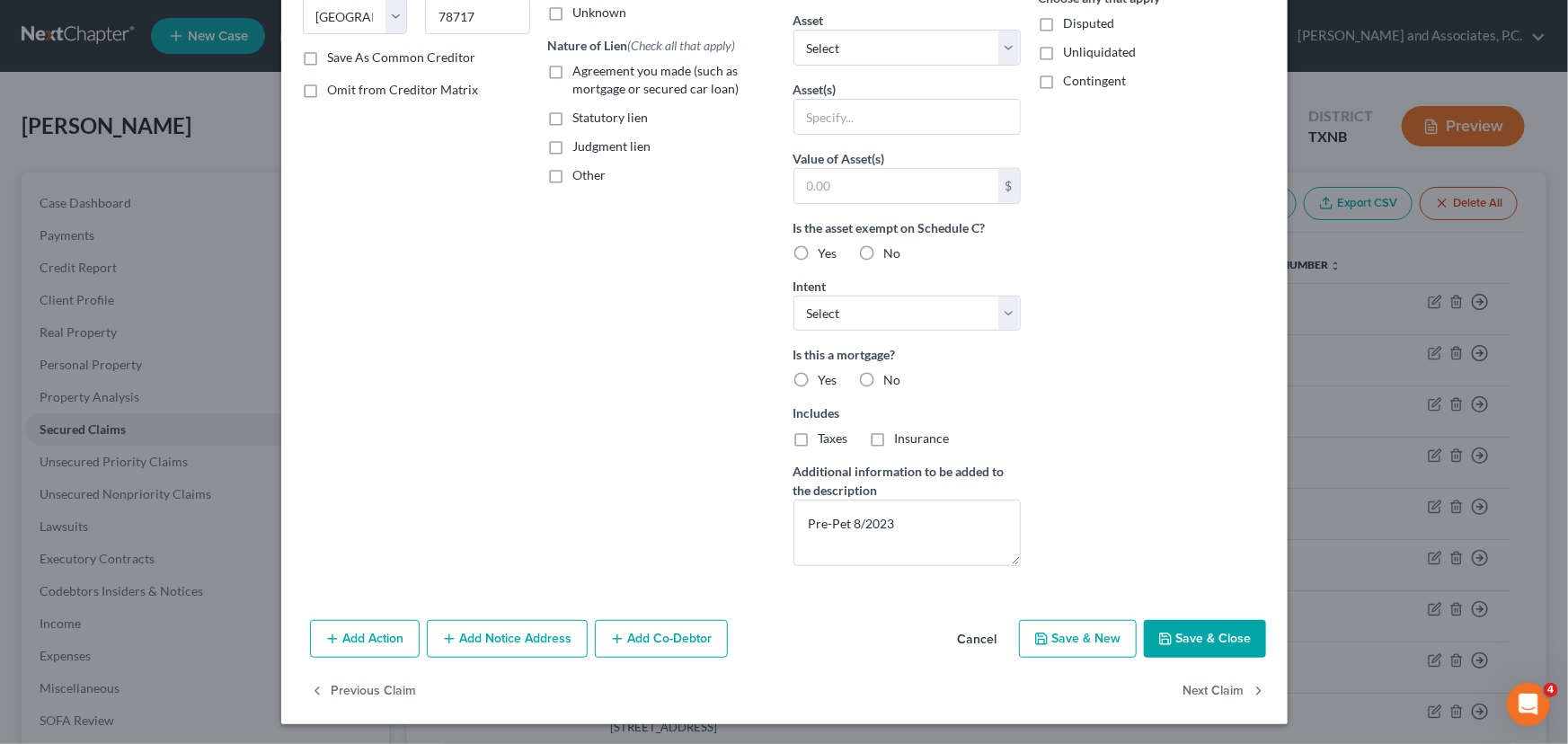
scroll to position [108, 0]
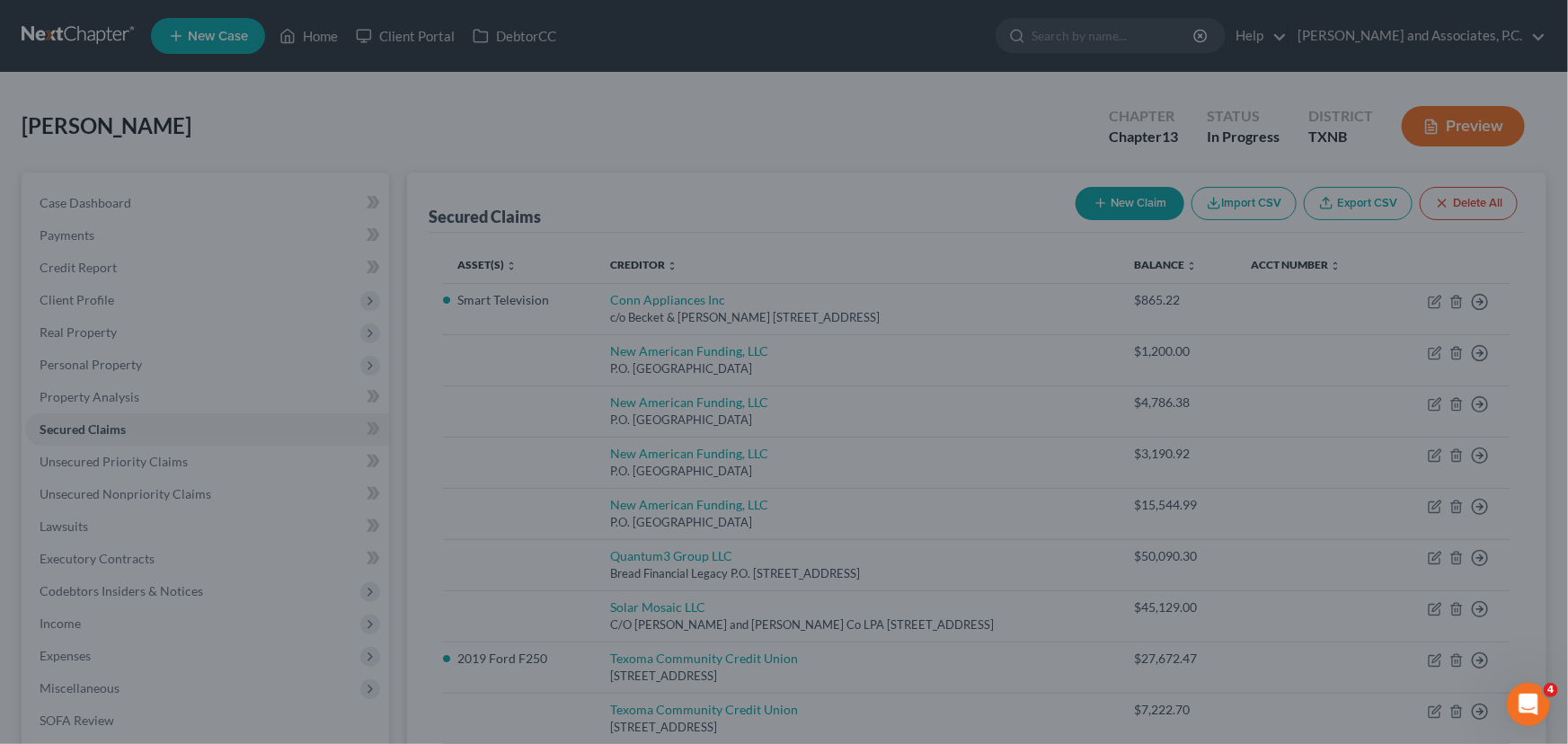
type input "0"
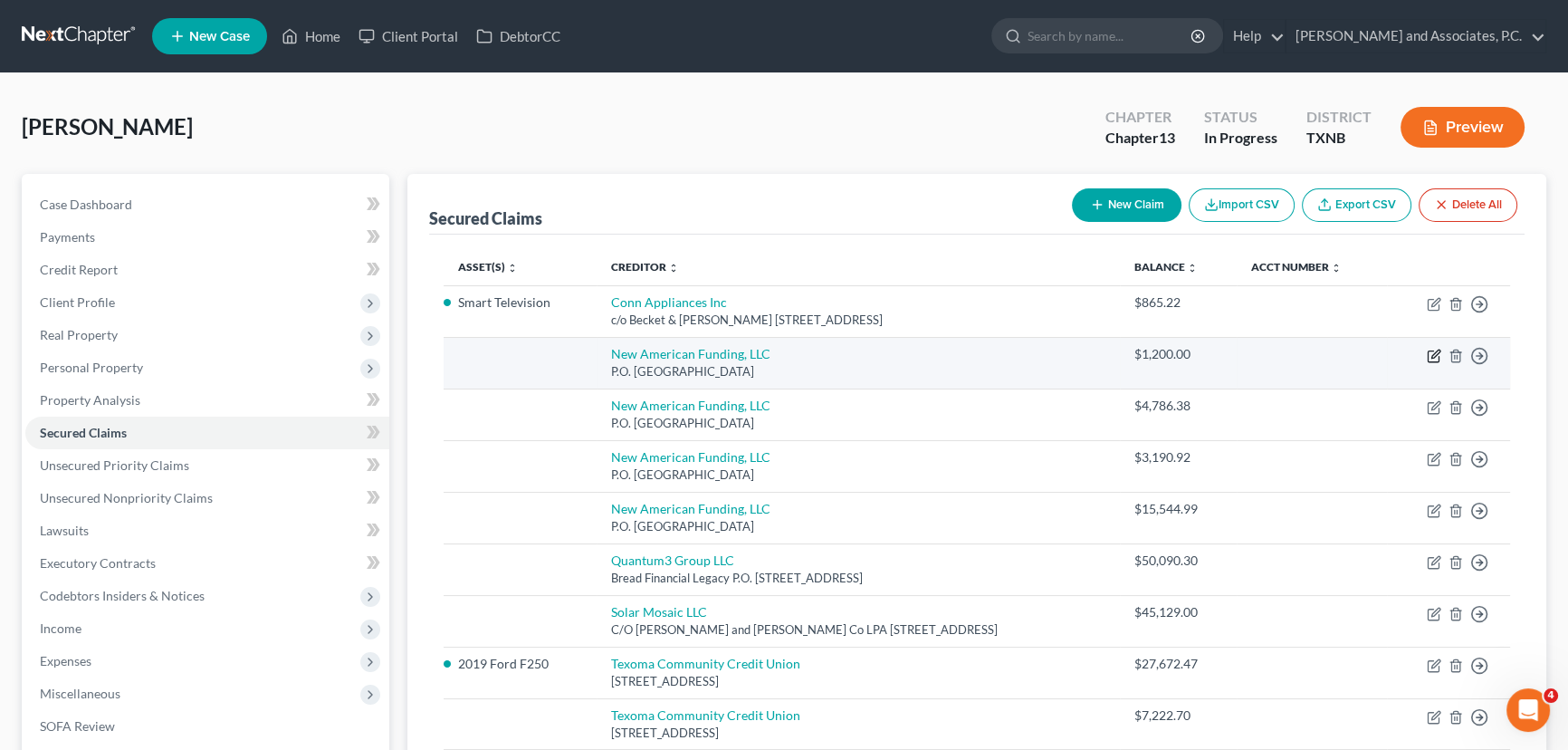
click at [1427, 353] on icon "button" at bounding box center [1432, 356] width 11 height 11
select select "45"
select select "0"
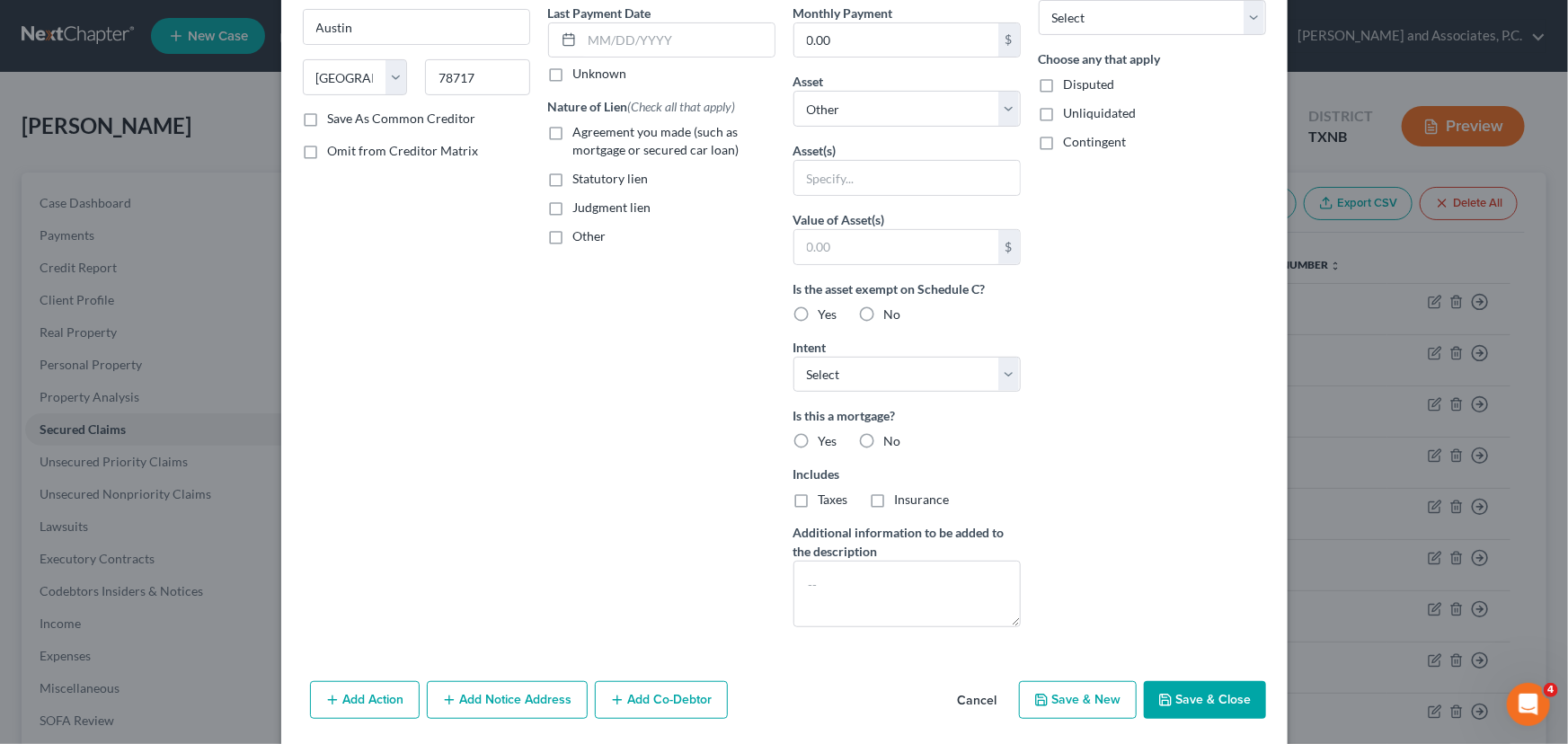
scroll to position [245, 0]
click at [855, 586] on textarea at bounding box center [906, 592] width 228 height 67
type textarea "Post pet [DATE]"
click at [1223, 703] on button "Save & Close" at bounding box center [1205, 698] width 122 height 38
select select
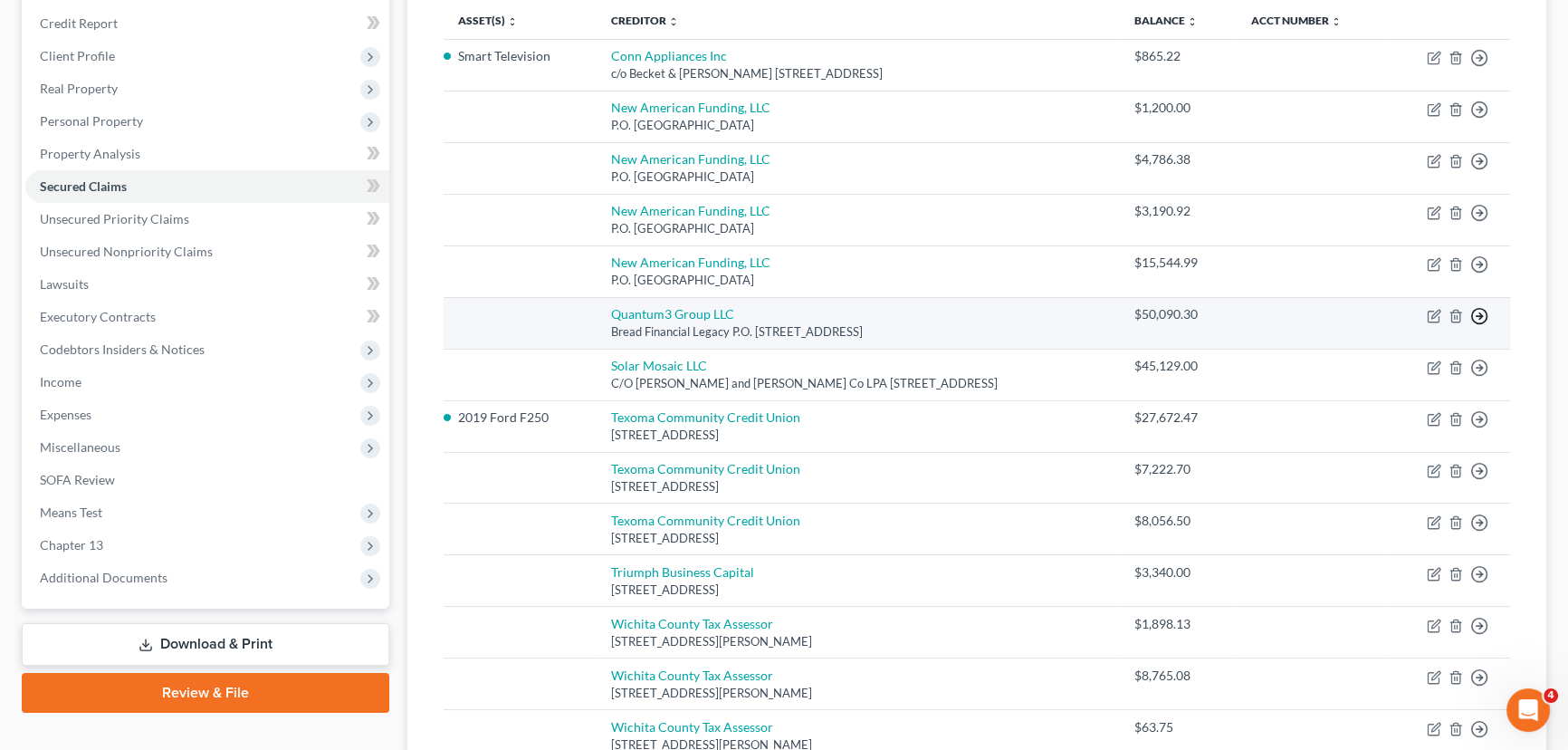
click at [1476, 316] on icon "button" at bounding box center [1479, 316] width 18 height 18
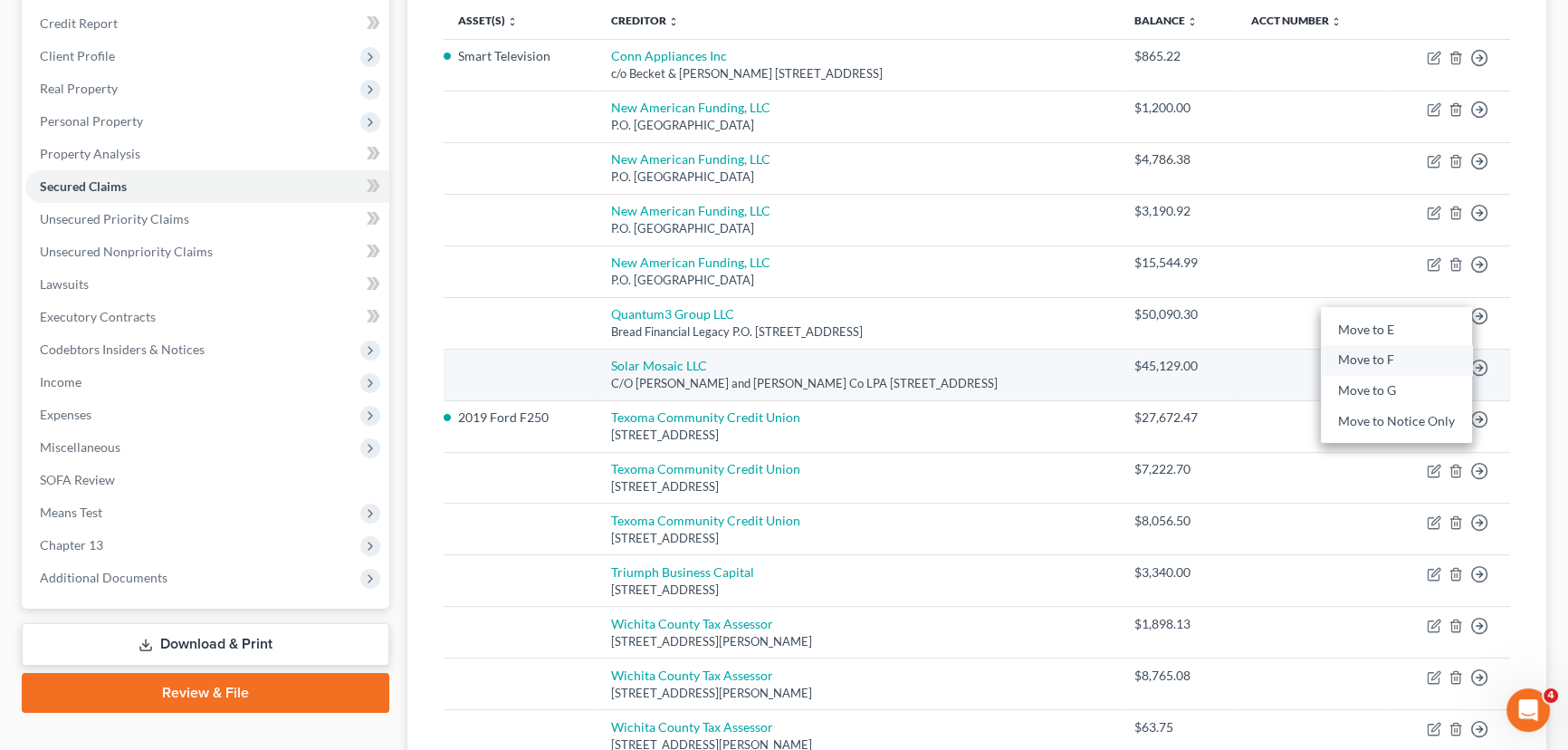
click at [1398, 360] on link "Move to F" at bounding box center [1396, 361] width 152 height 31
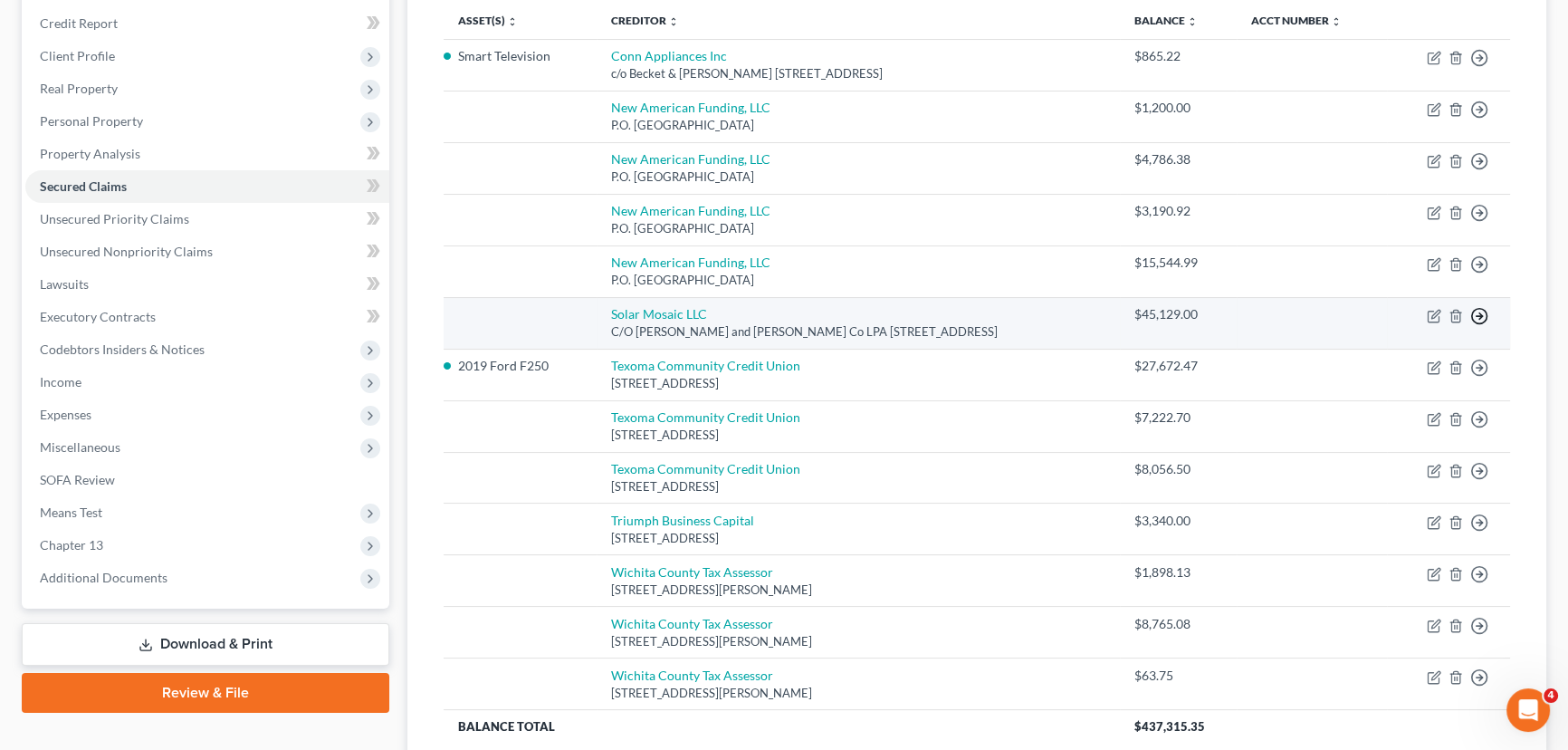
click at [1476, 311] on icon "button" at bounding box center [1479, 316] width 18 height 18
click at [1386, 360] on link "Move to F" at bounding box center [1396, 361] width 152 height 31
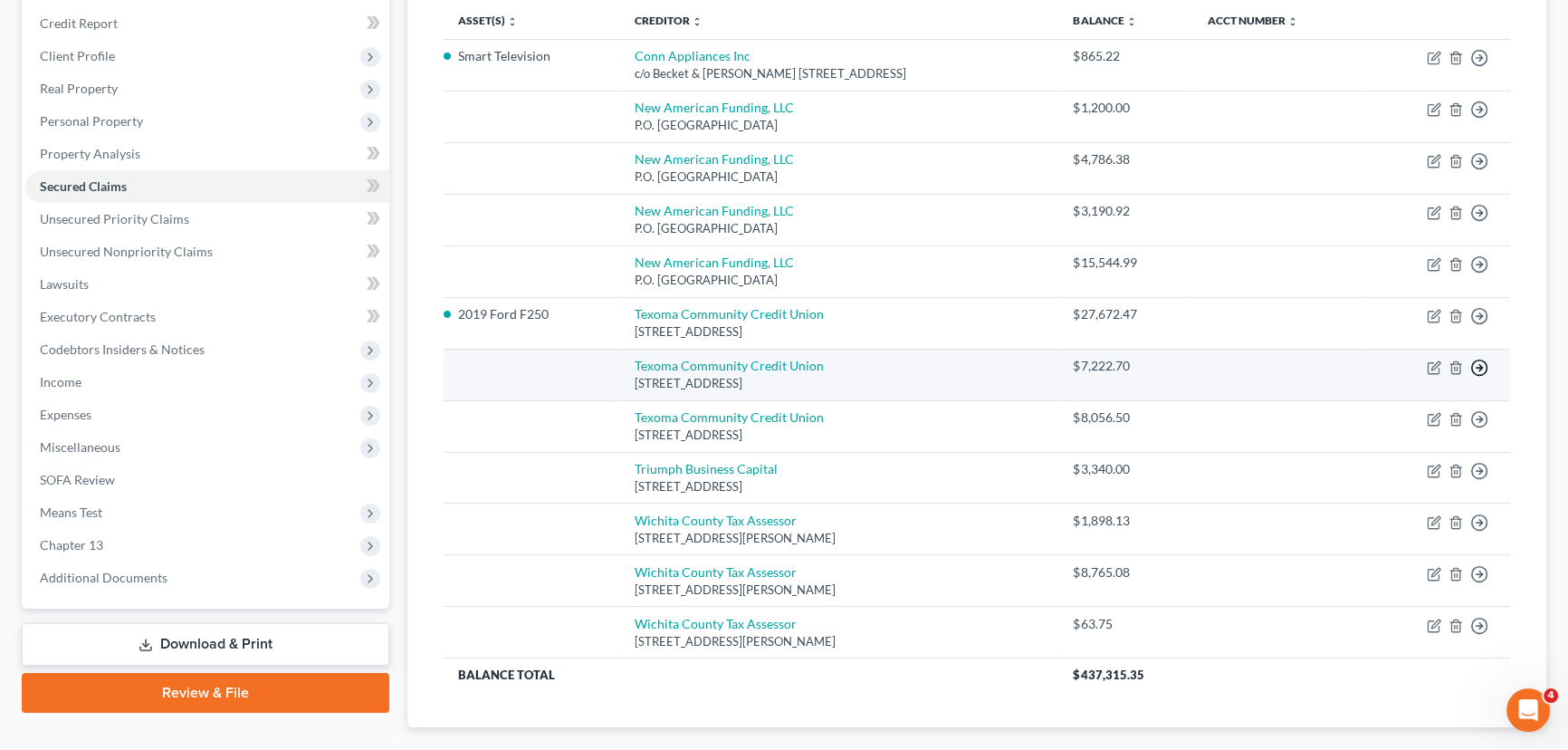
click at [1486, 365] on circle "button" at bounding box center [1480, 367] width 15 height 15
click at [1416, 408] on link "Move to F" at bounding box center [1396, 411] width 152 height 31
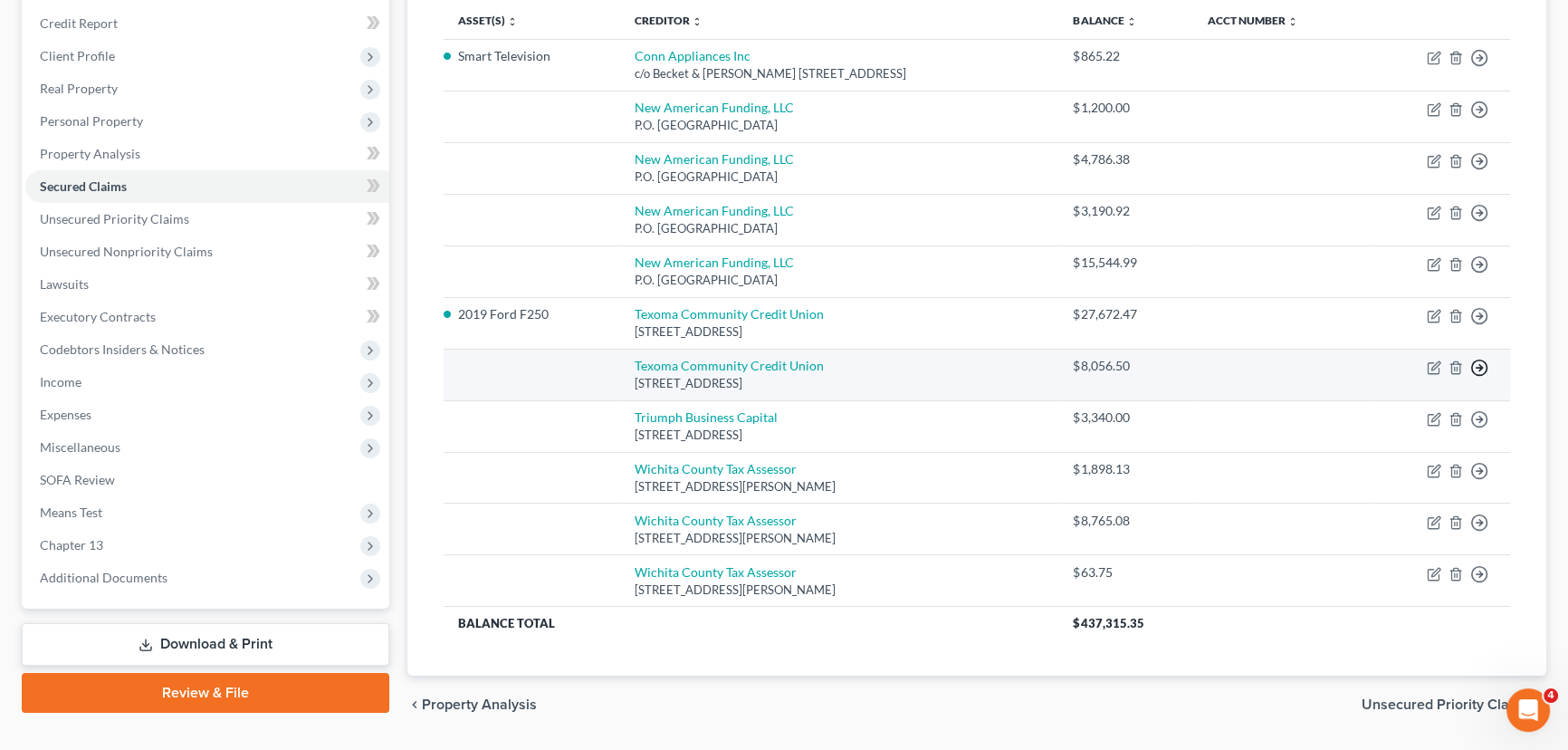
click at [1483, 364] on icon "button" at bounding box center [1479, 367] width 18 height 18
click at [1390, 410] on link "Move to F" at bounding box center [1396, 411] width 152 height 31
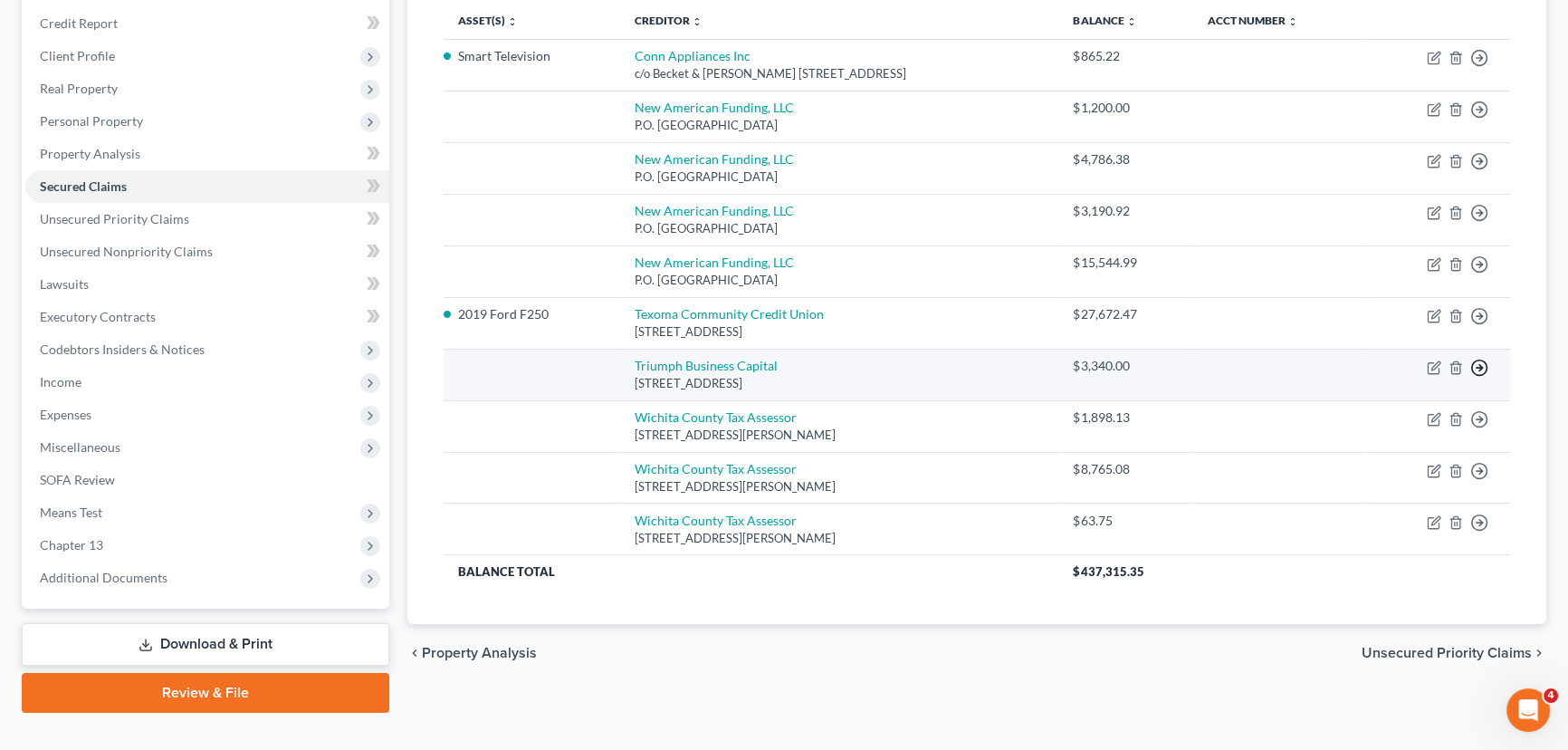
click at [1476, 370] on icon "button" at bounding box center [1479, 367] width 18 height 18
click at [1424, 405] on link "Move to F" at bounding box center [1396, 411] width 152 height 31
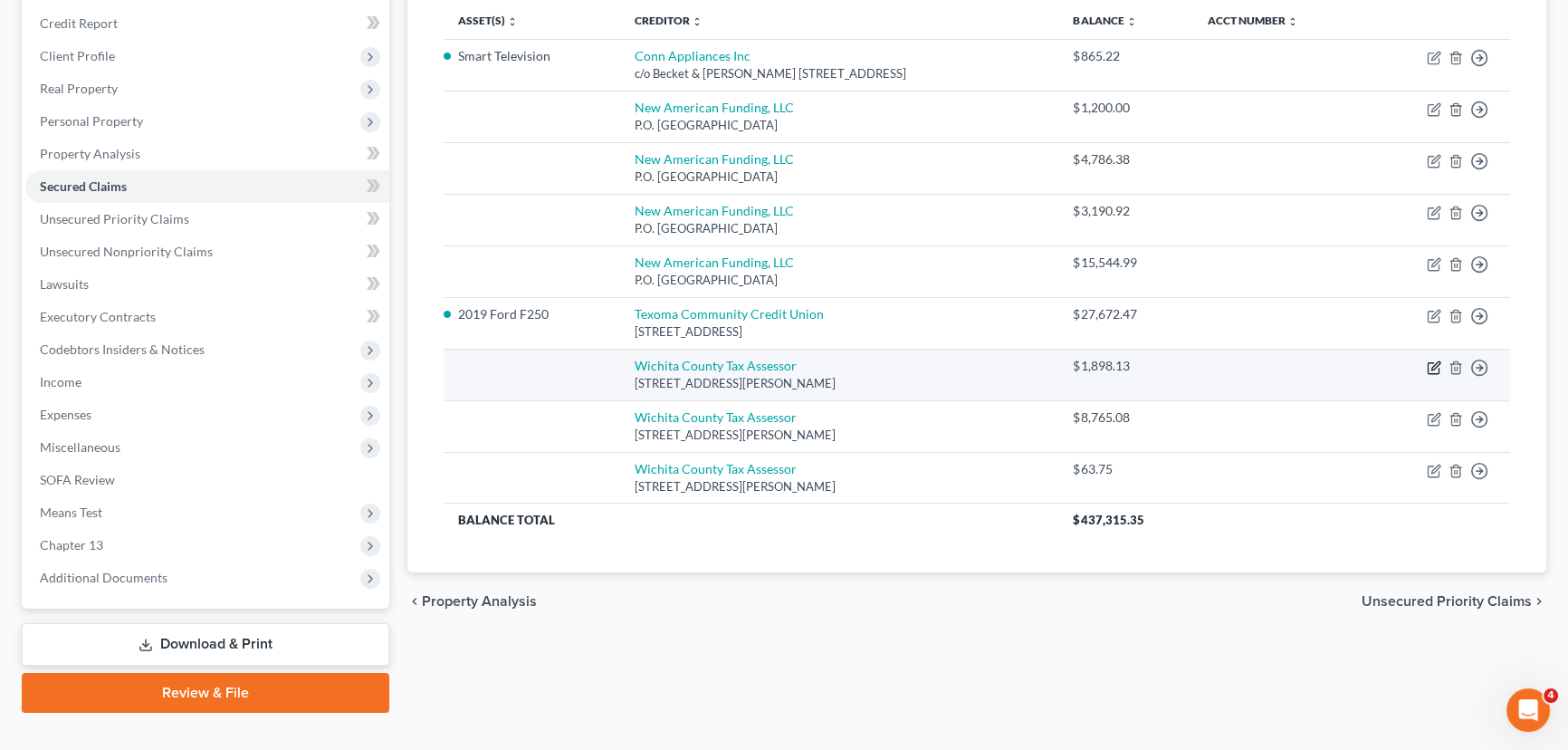
click at [1436, 366] on icon "button" at bounding box center [1434, 367] width 14 height 14
select select "45"
select select "0"
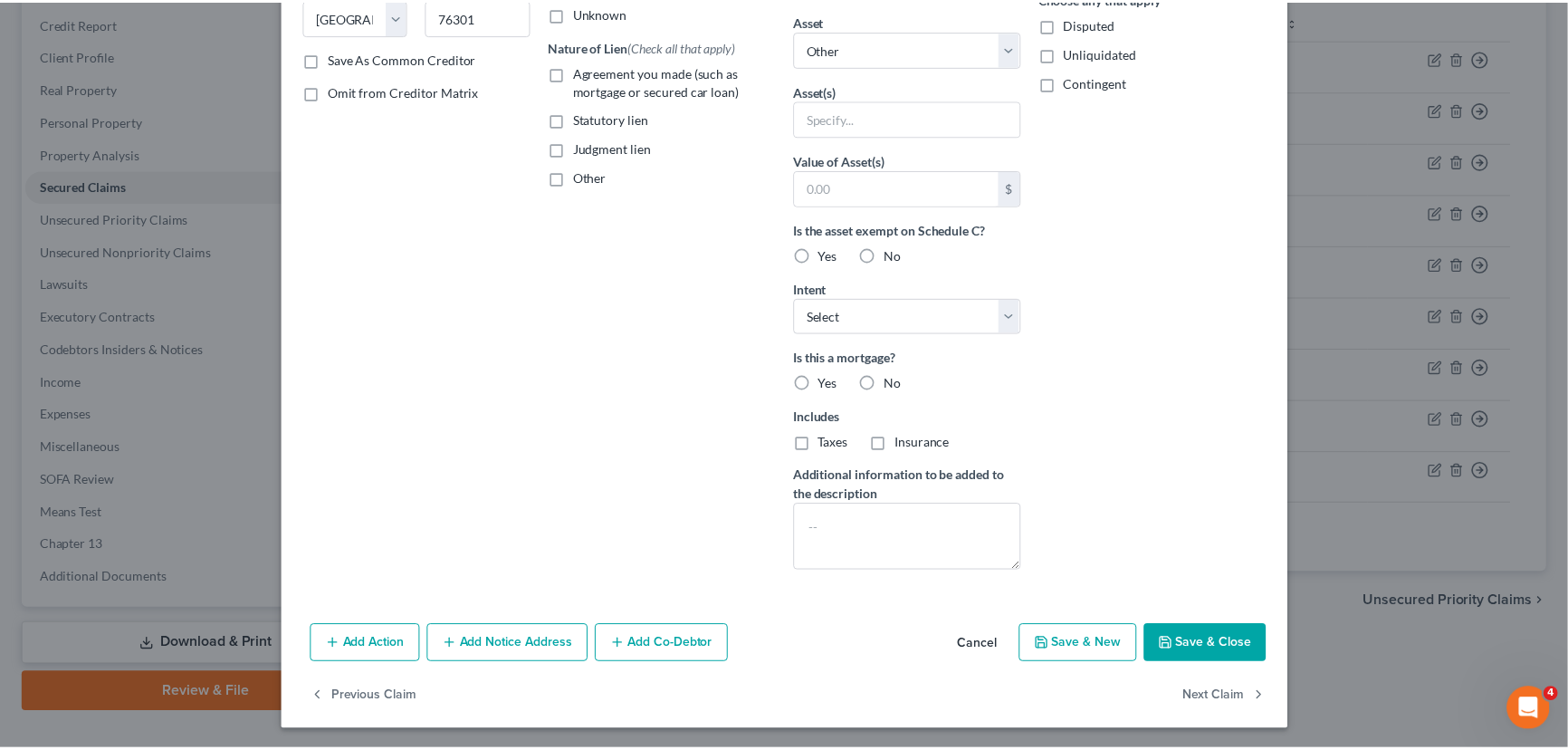
scroll to position [0, 0]
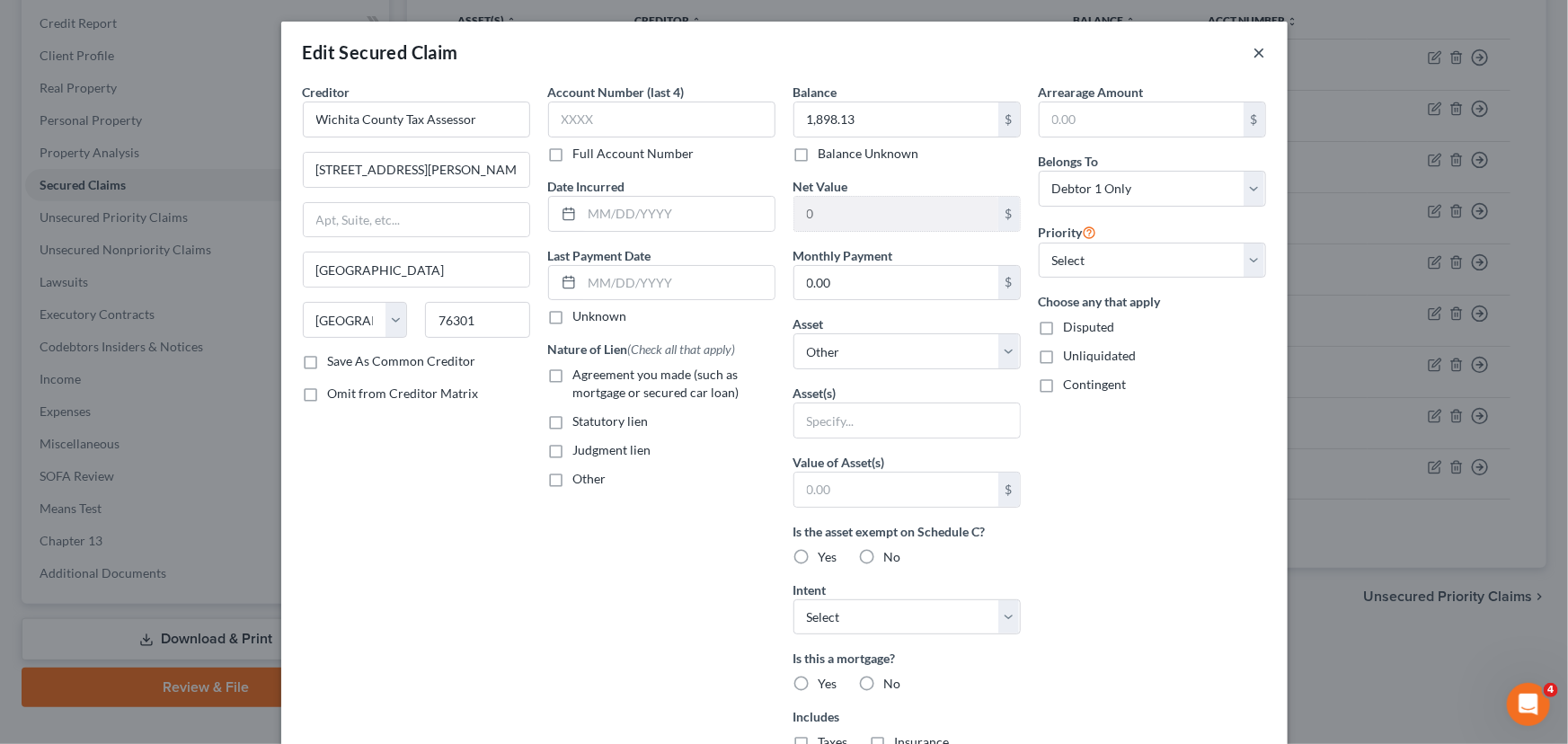
drag, startPoint x: 1249, startPoint y: 53, endPoint x: 1248, endPoint y: 65, distance: 12.0
click at [1248, 65] on div "Edit Secured Claim ×" at bounding box center [784, 52] width 1006 height 61
click at [1254, 56] on button "×" at bounding box center [1260, 51] width 12 height 22
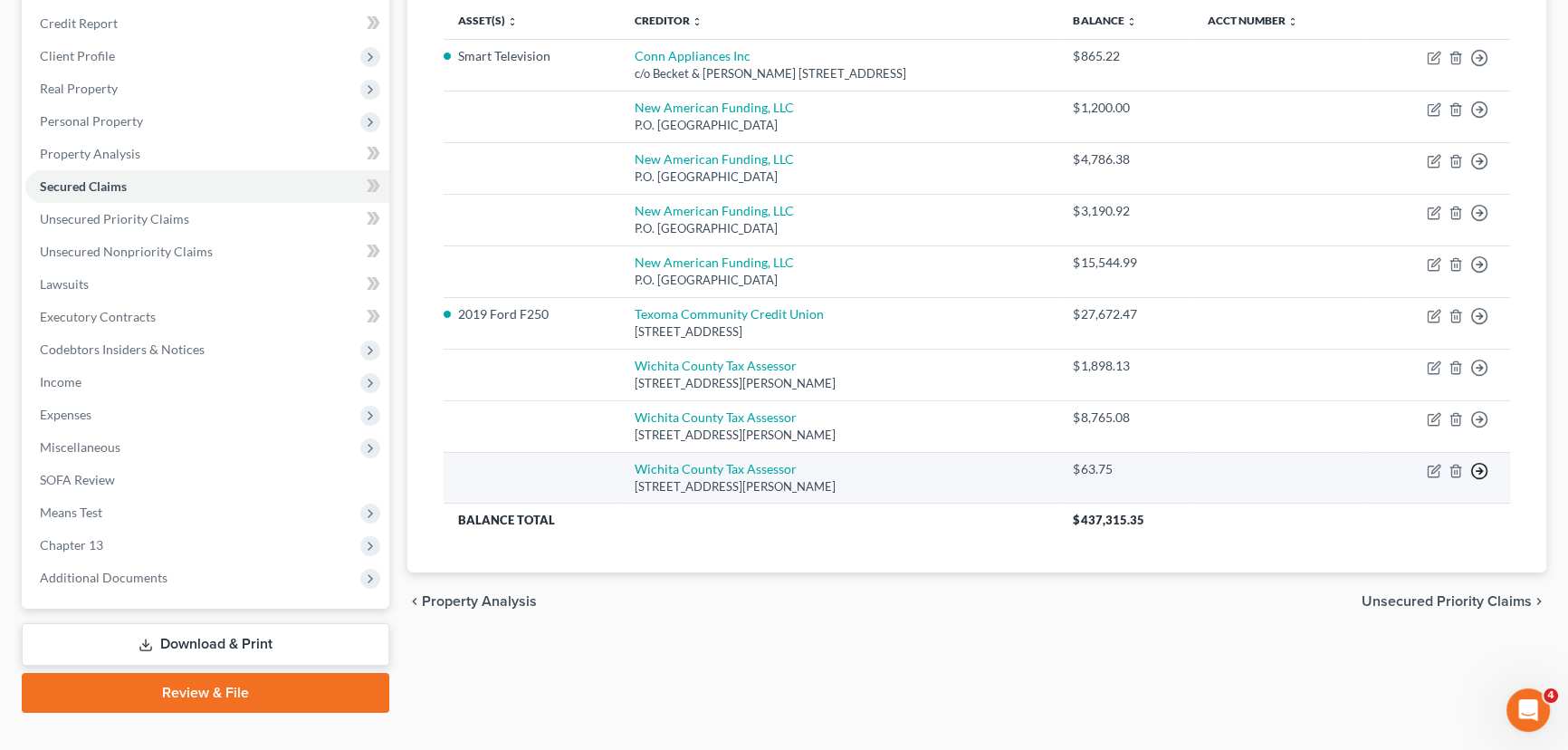
click at [1475, 470] on icon "button" at bounding box center [1479, 470] width 18 height 18
click at [1403, 518] on link "Move to F" at bounding box center [1396, 515] width 152 height 31
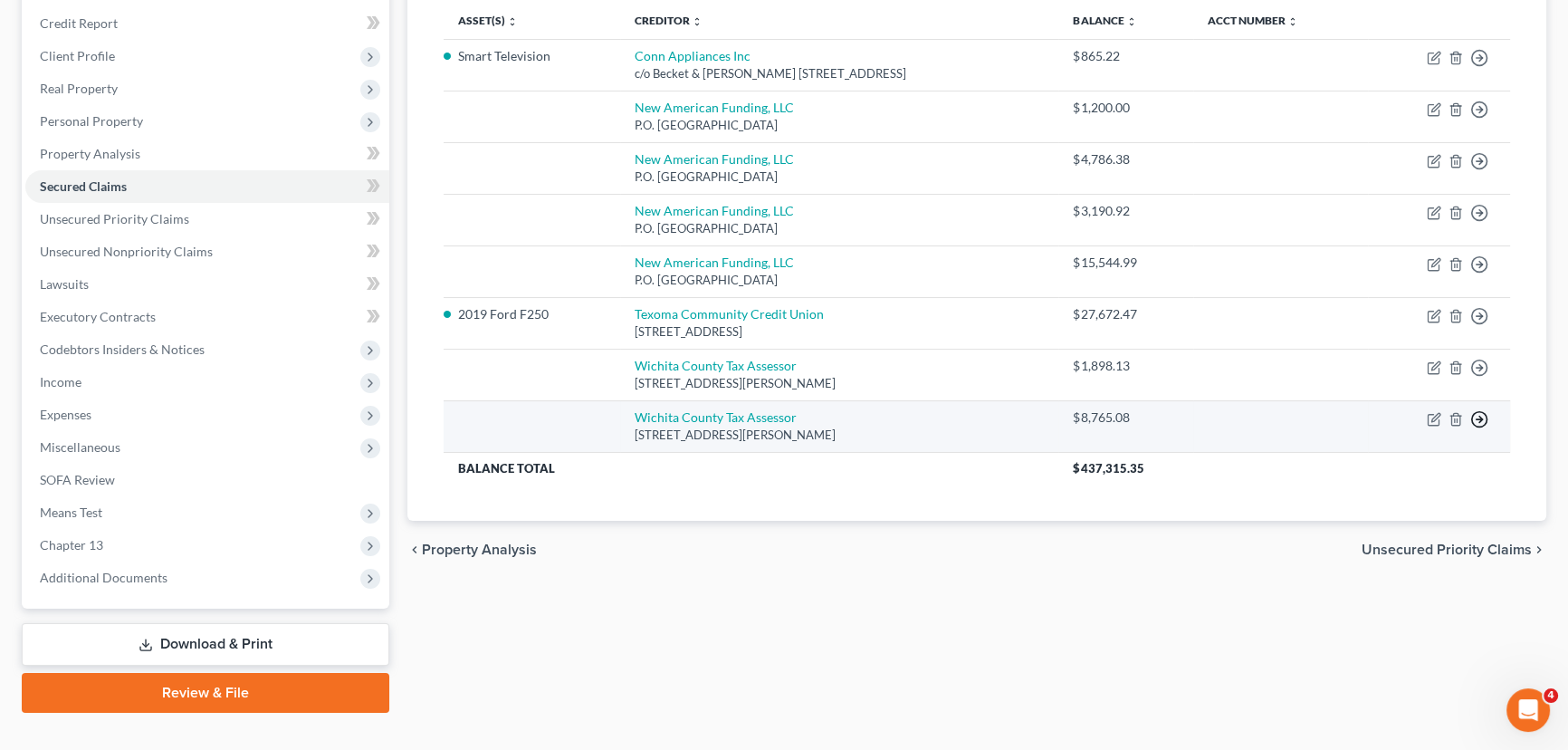
click at [1479, 415] on polyline "button" at bounding box center [1480, 418] width 3 height 7
click at [1359, 460] on link "Move to F" at bounding box center [1396, 463] width 152 height 31
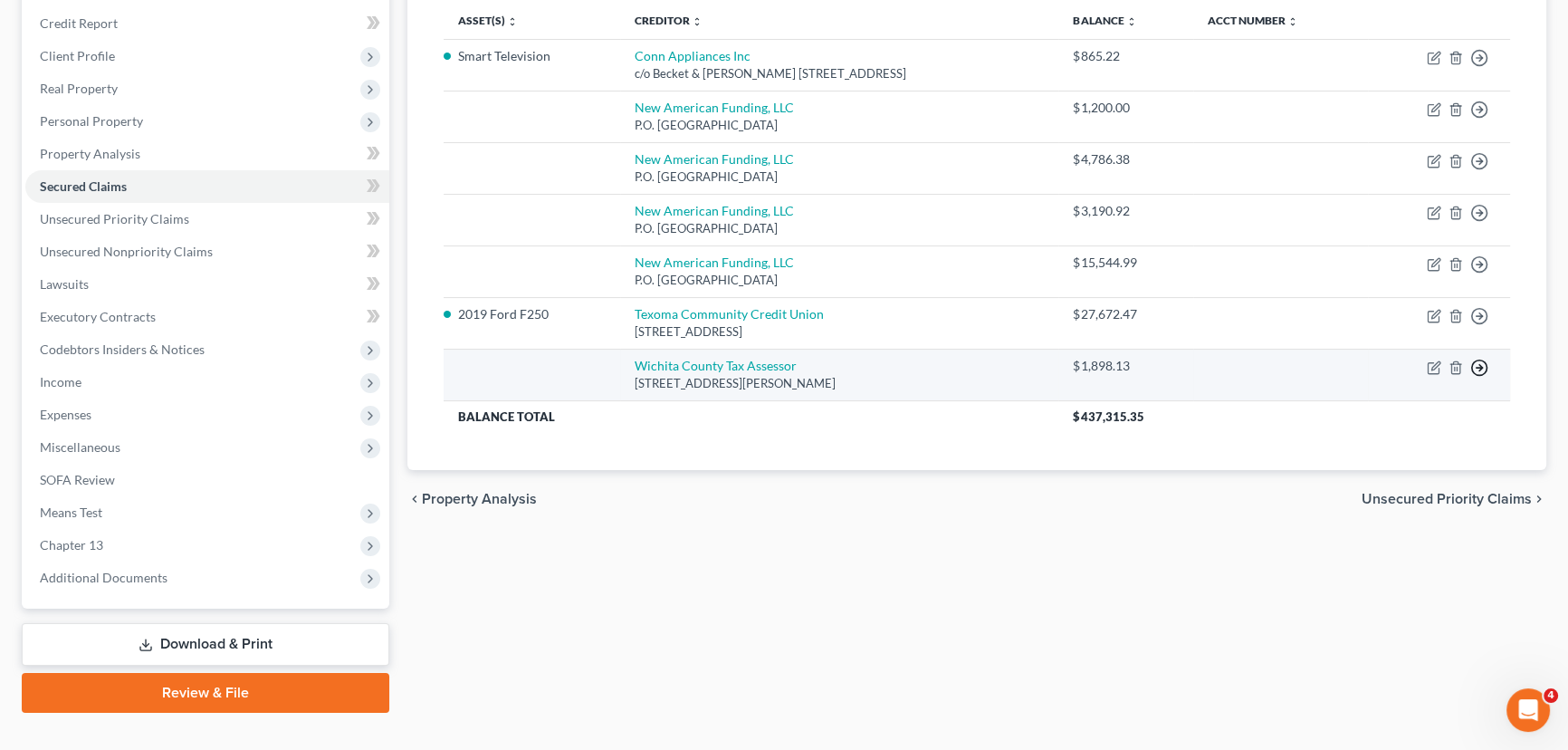
click at [1479, 367] on polyline "button" at bounding box center [1480, 366] width 3 height 7
click at [1401, 411] on link "Move to F" at bounding box center [1396, 411] width 152 height 31
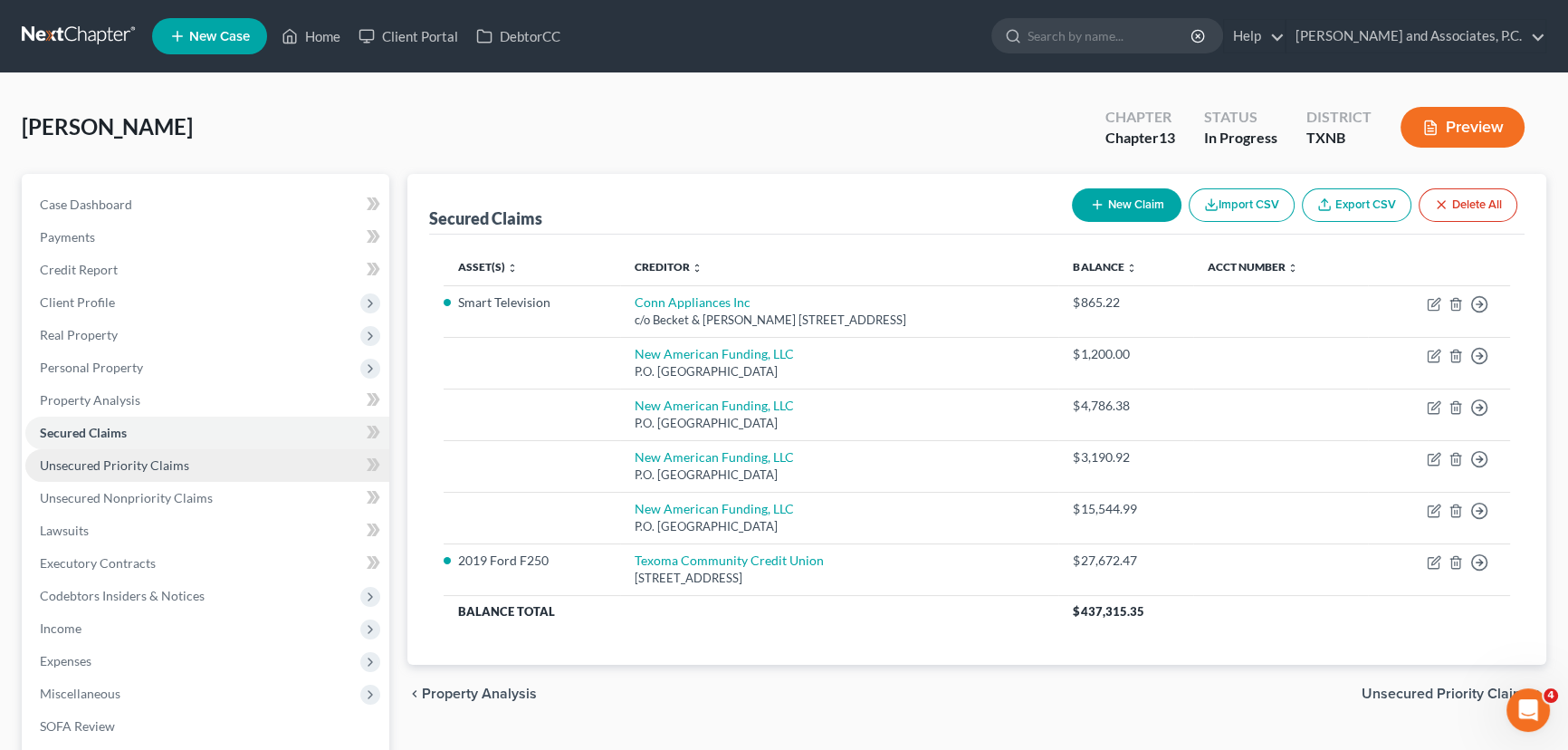
click at [155, 458] on span "Unsecured Priority Claims" at bounding box center [115, 465] width 150 height 15
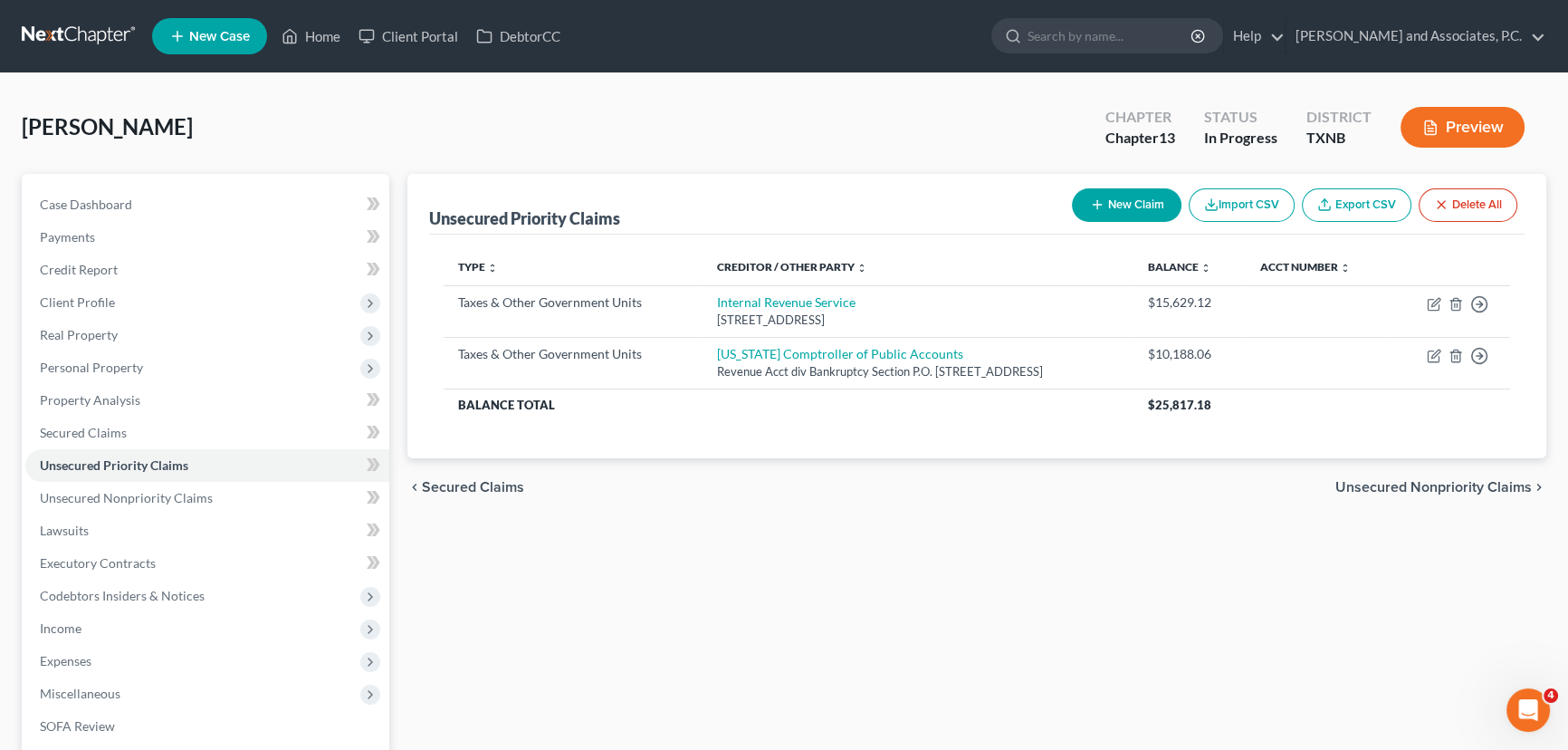
click at [751, 553] on div "Unsecured Priority Claims New Claim Import CSV Export CSV Delete All Type expan…" at bounding box center [976, 566] width 1157 height 785
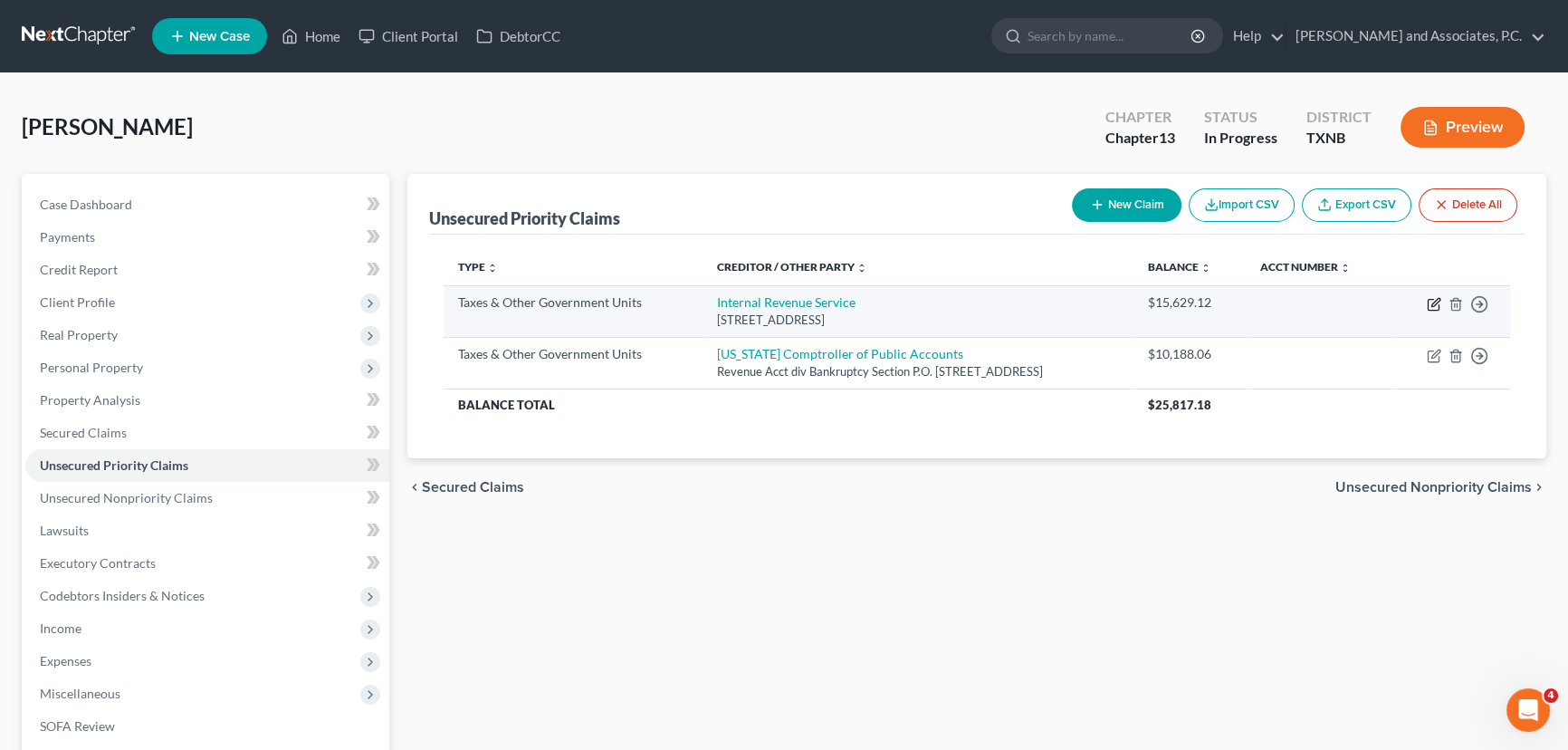
click at [1431, 300] on icon "button" at bounding box center [1434, 304] width 14 height 14
select select "4"
select select "39"
select select "0"
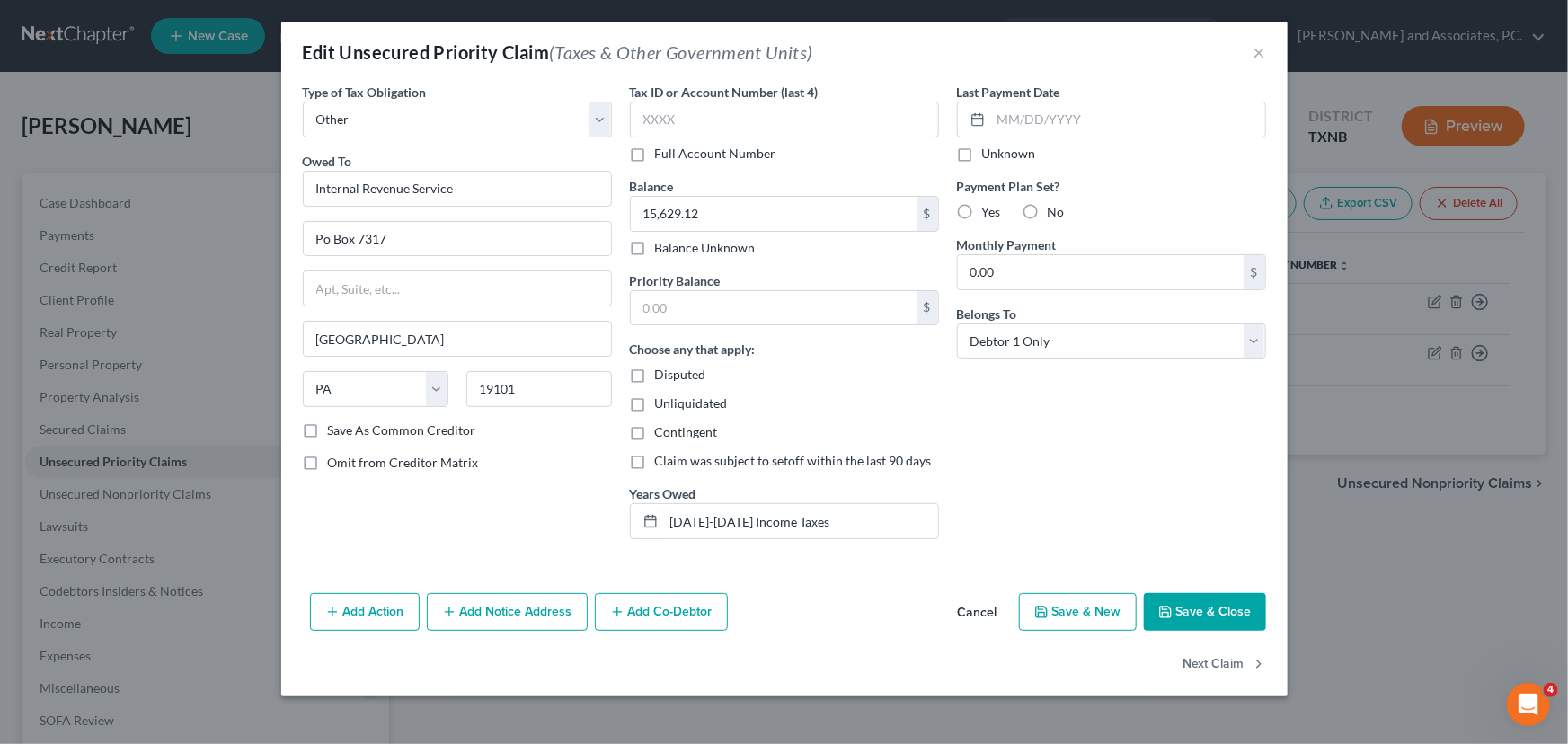
click at [1217, 613] on button "Save & Close" at bounding box center [1205, 612] width 122 height 38
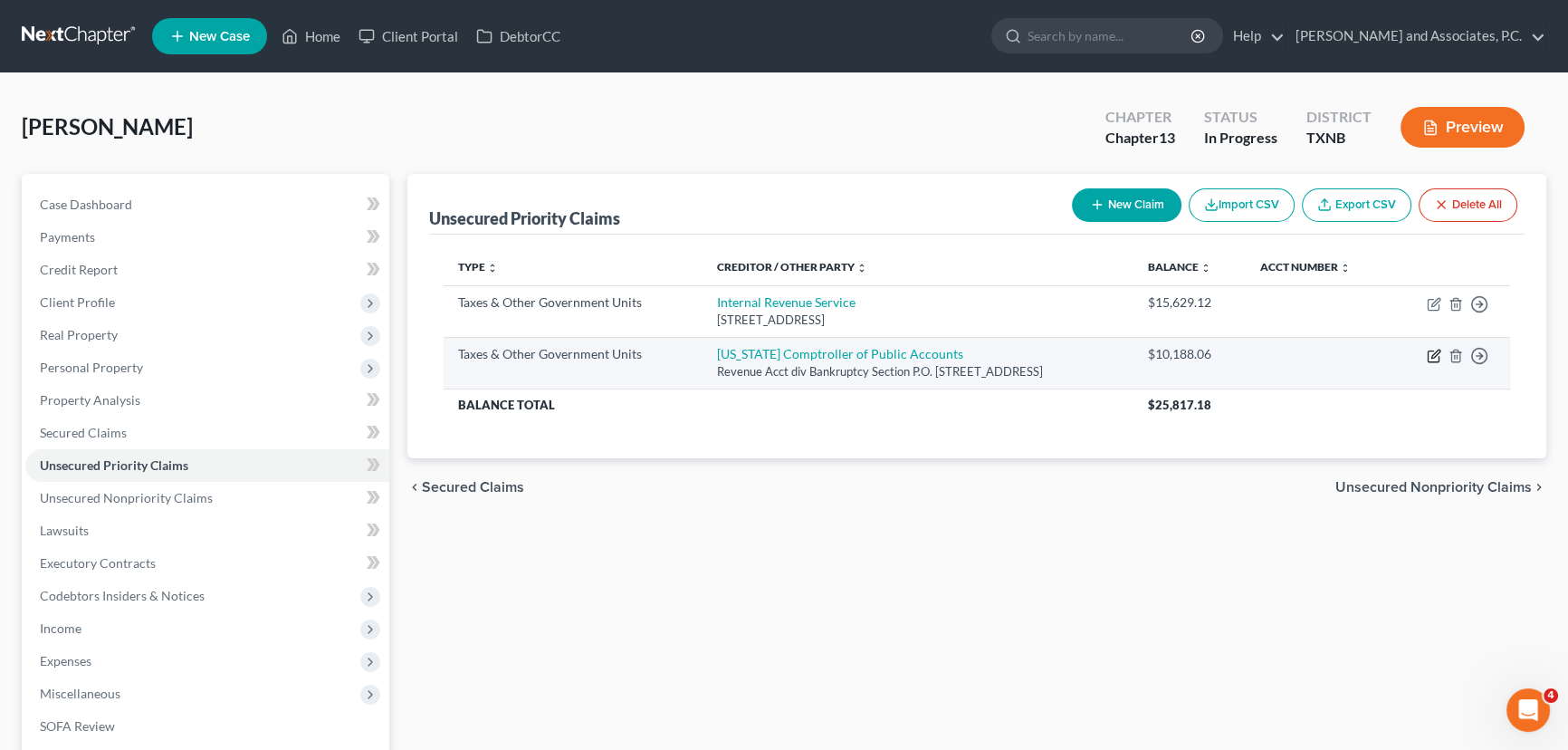
click at [1428, 355] on icon "button" at bounding box center [1434, 355] width 14 height 14
select select "4"
select select "45"
select select "0"
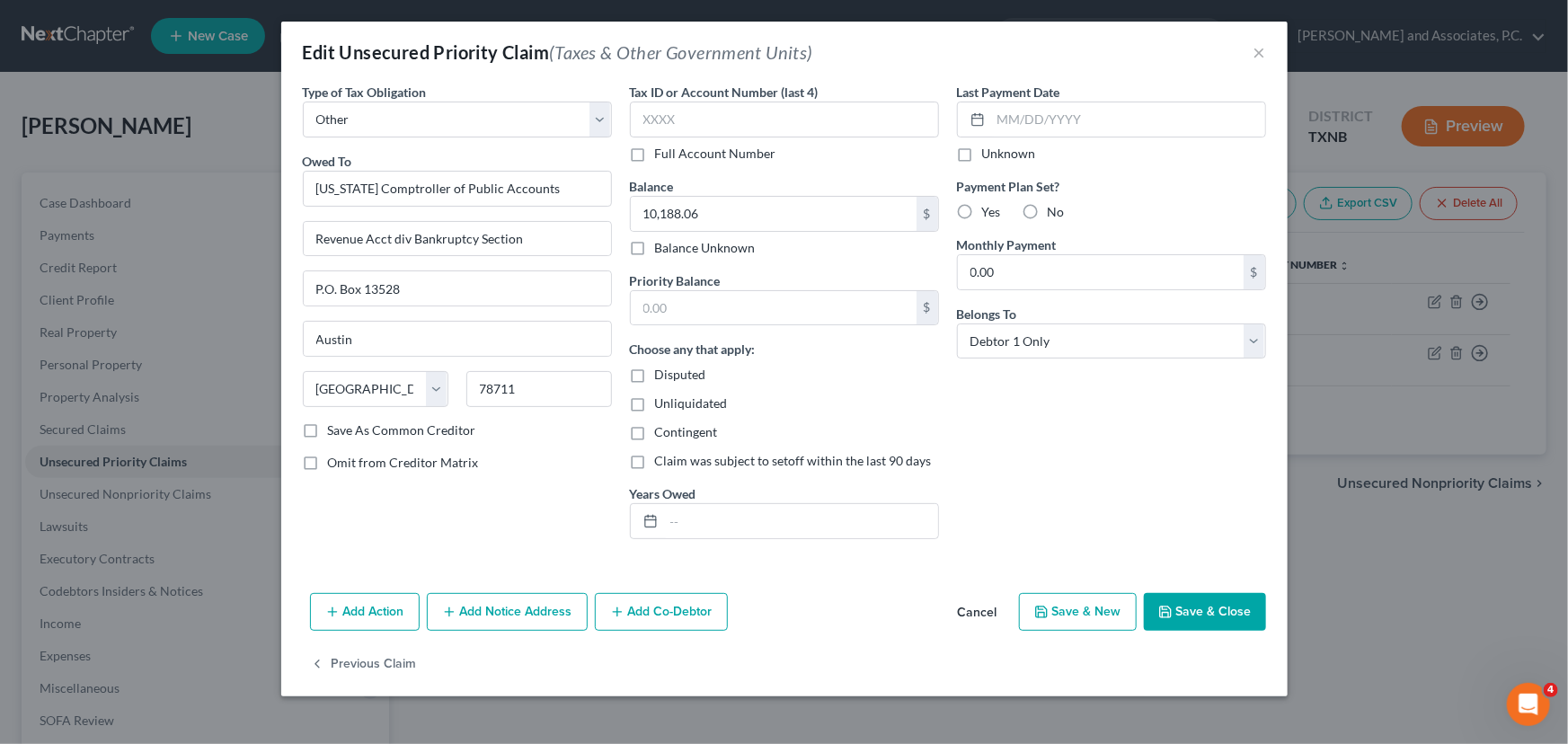
click at [1226, 611] on button "Save & Close" at bounding box center [1205, 612] width 122 height 38
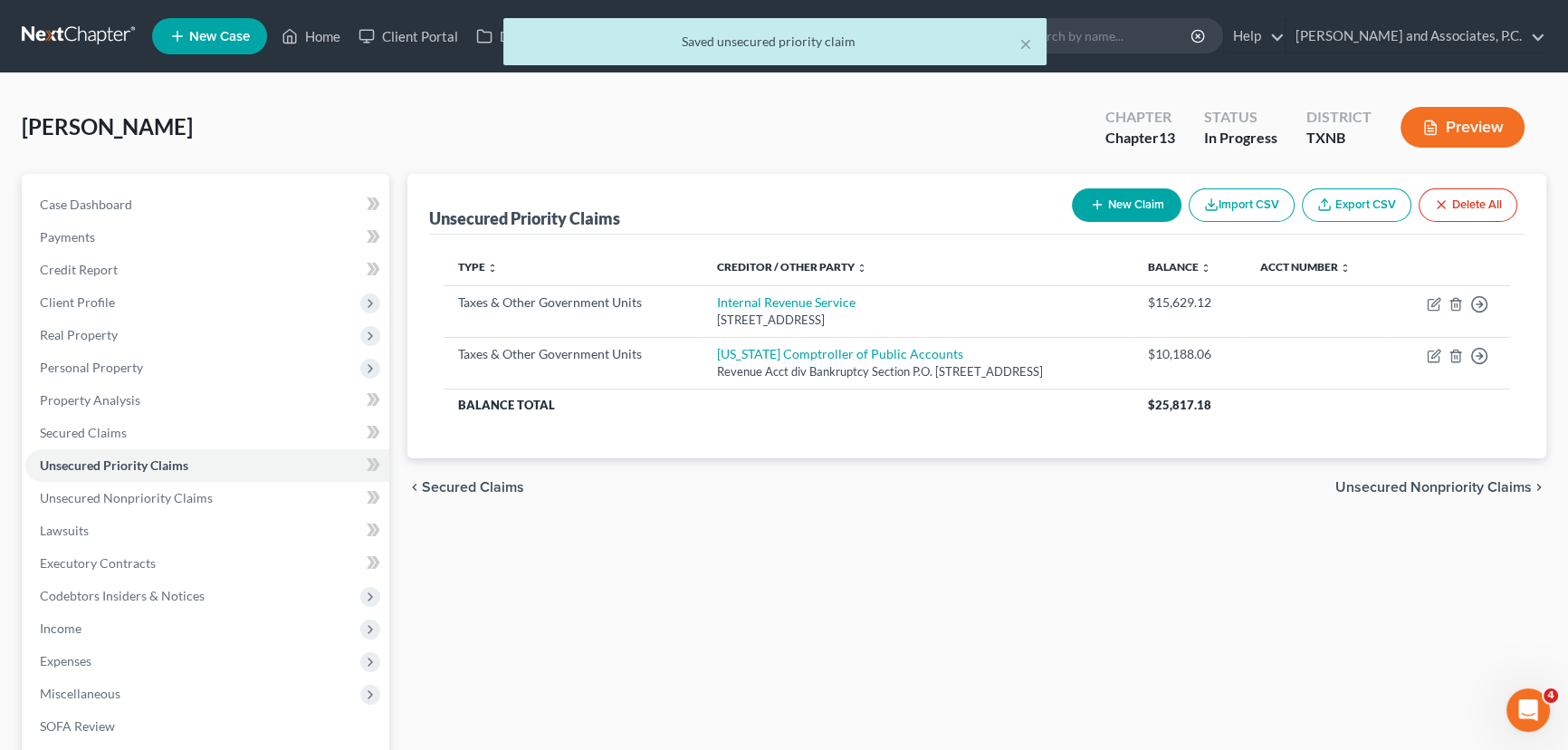
scroll to position [82, 0]
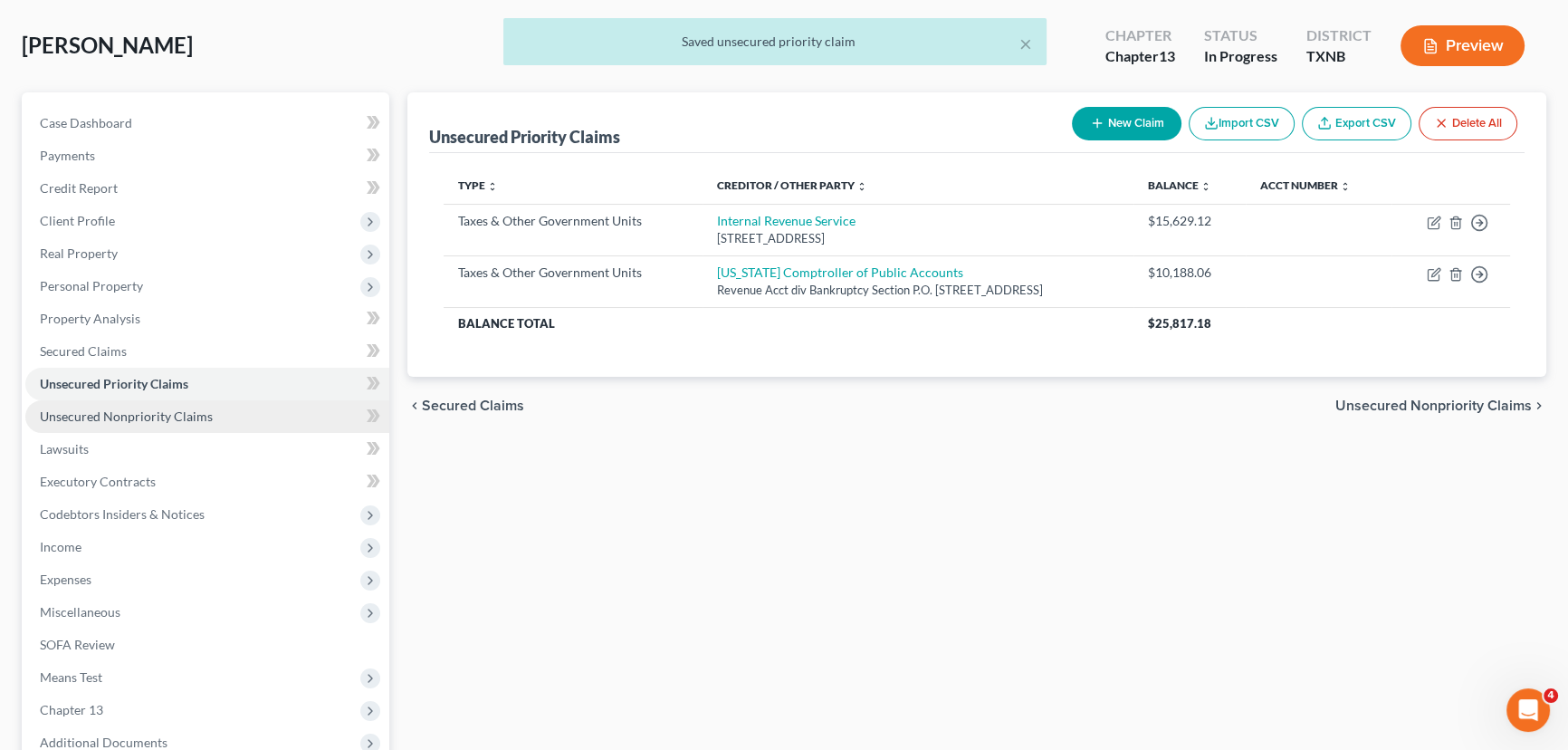
click at [217, 411] on link "Unsecured Nonpriority Claims" at bounding box center [206, 416] width 363 height 33
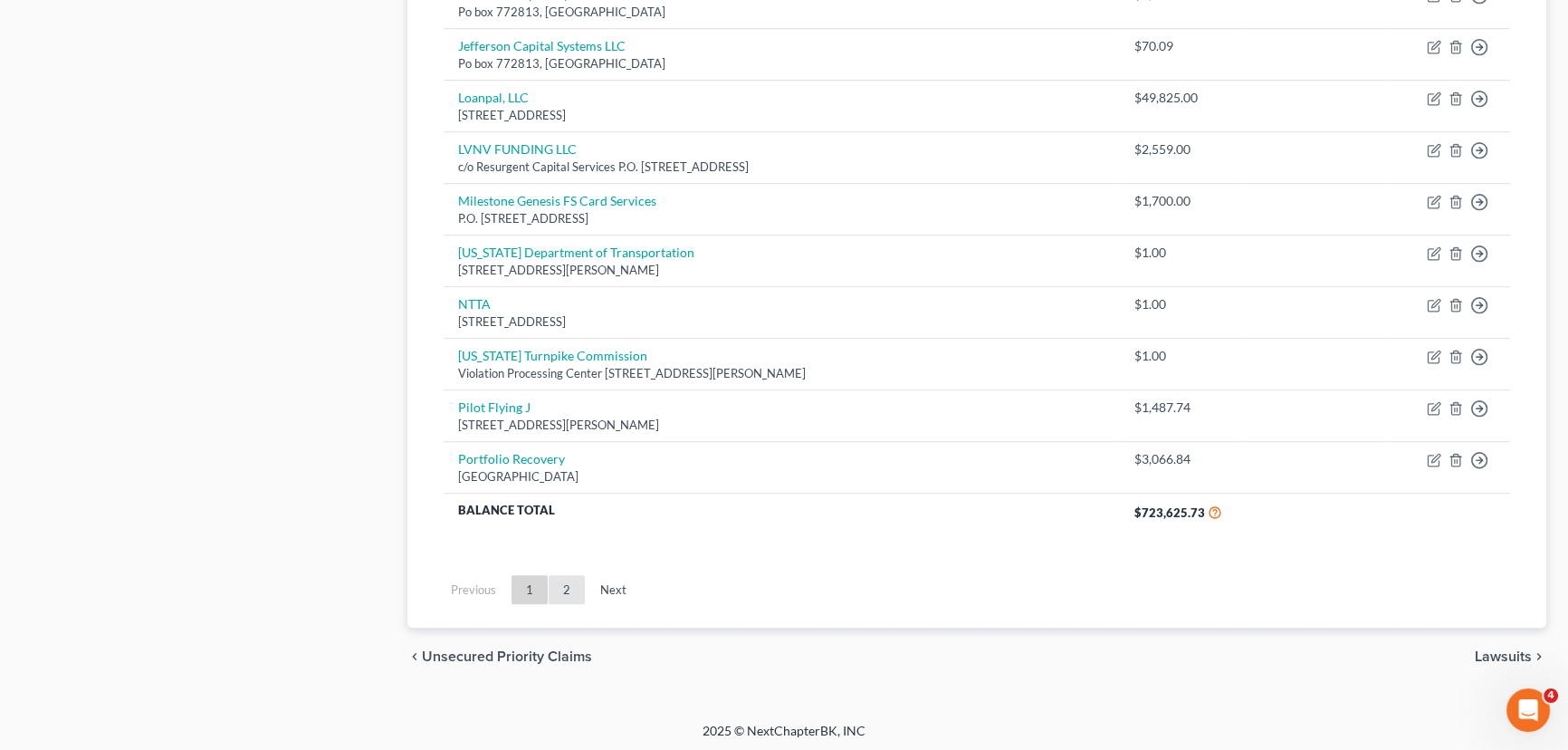
click at [573, 594] on link "2" at bounding box center [567, 589] width 36 height 29
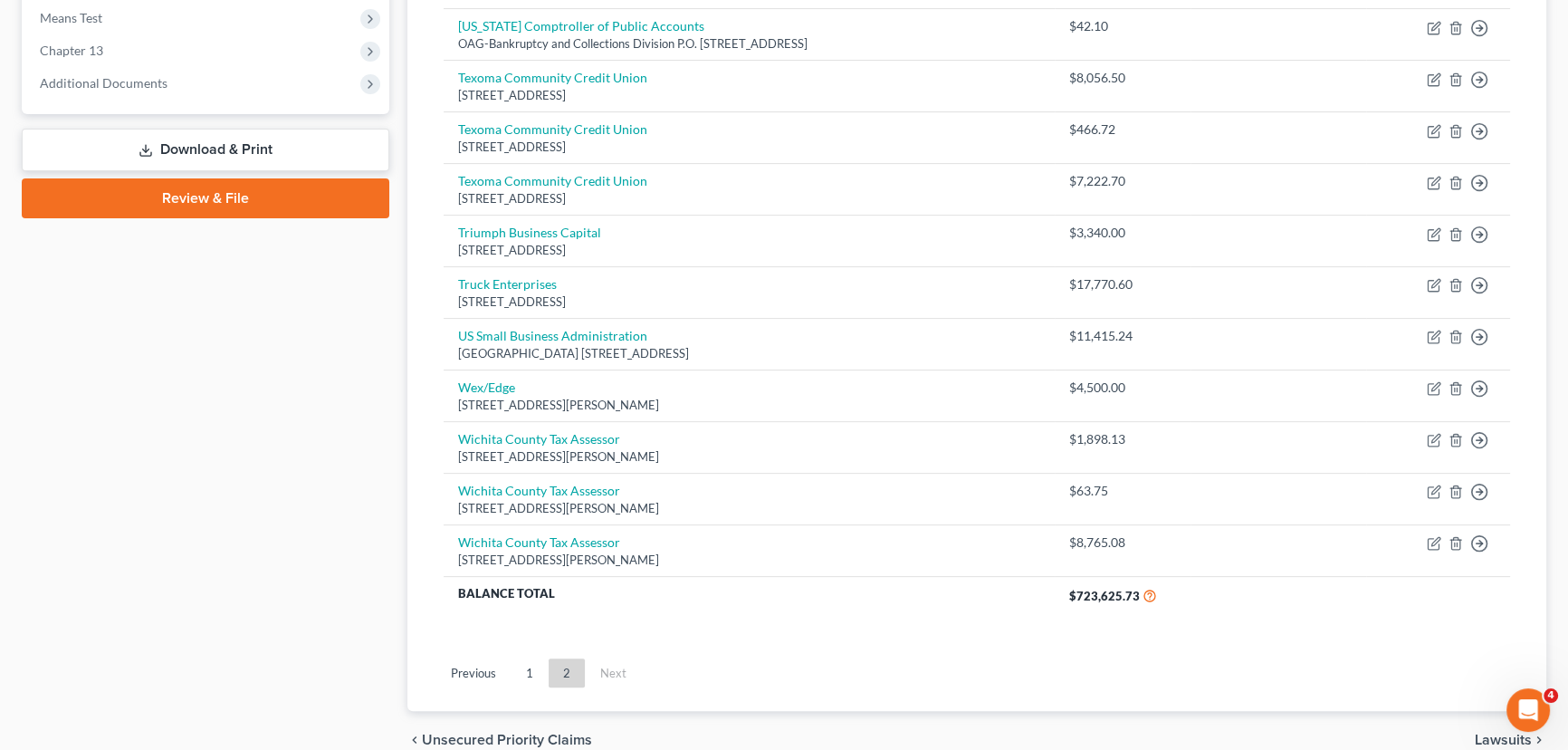
scroll to position [741, 0]
click at [543, 669] on link "1" at bounding box center [529, 671] width 36 height 29
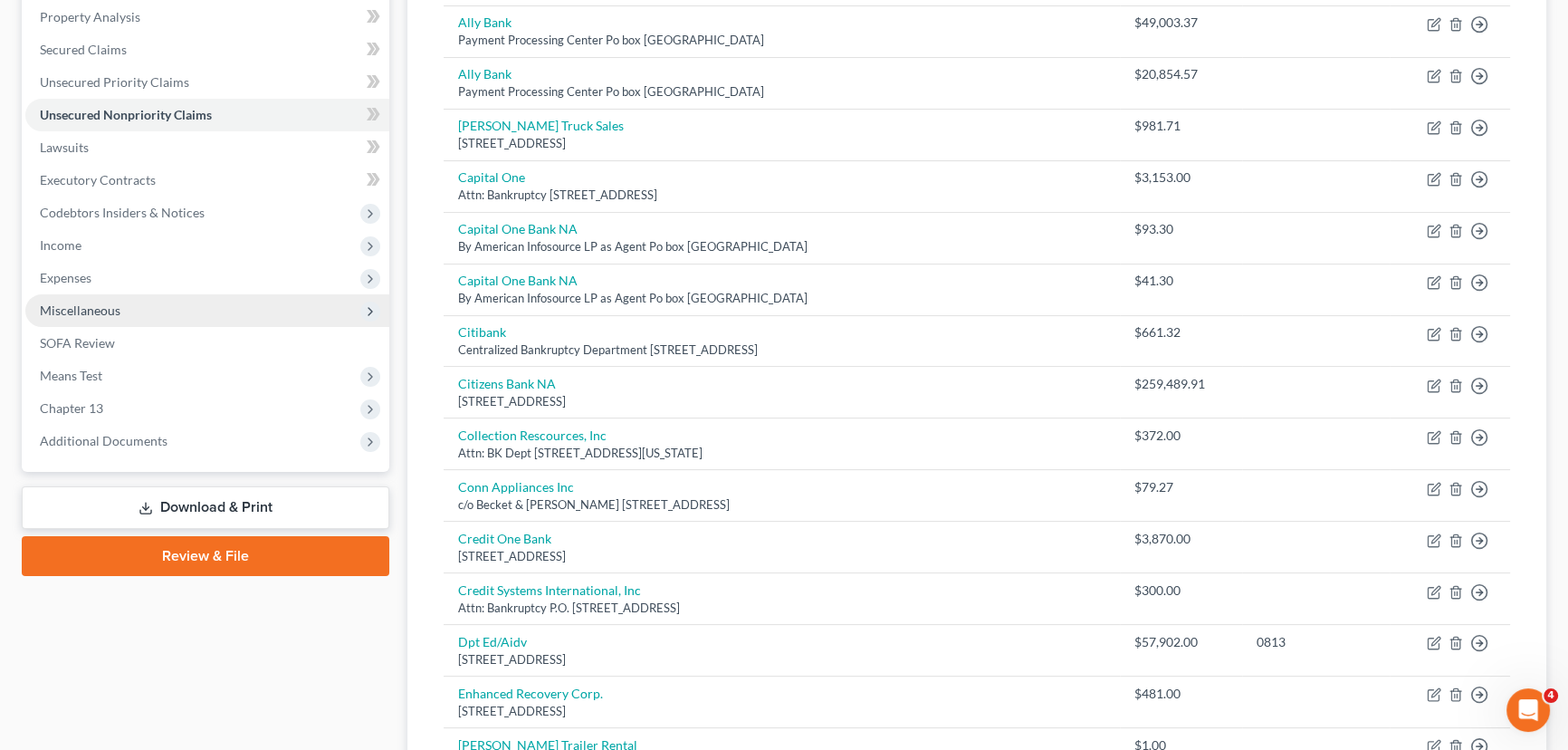
scroll to position [353, 0]
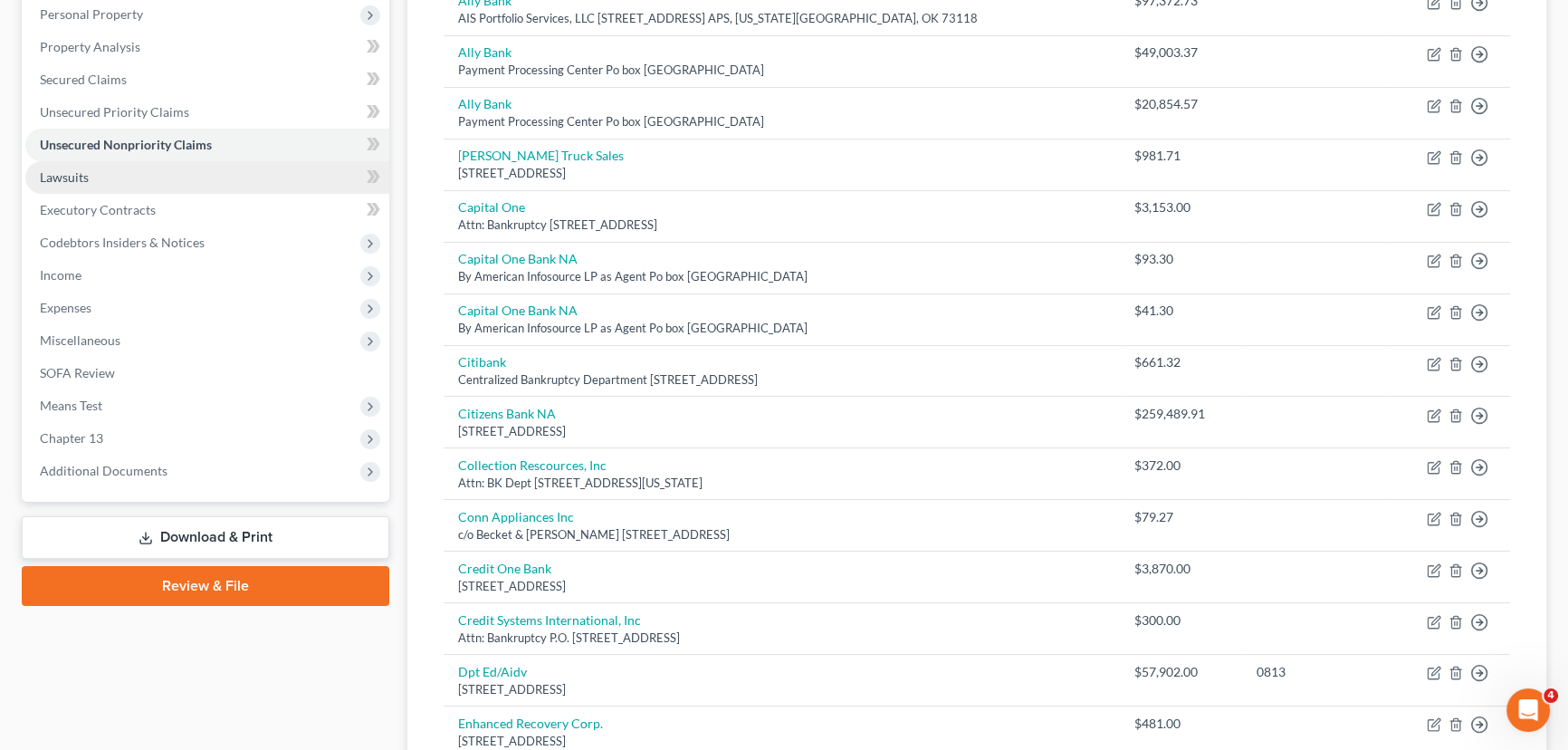
click at [147, 177] on link "Lawsuits" at bounding box center [206, 177] width 363 height 33
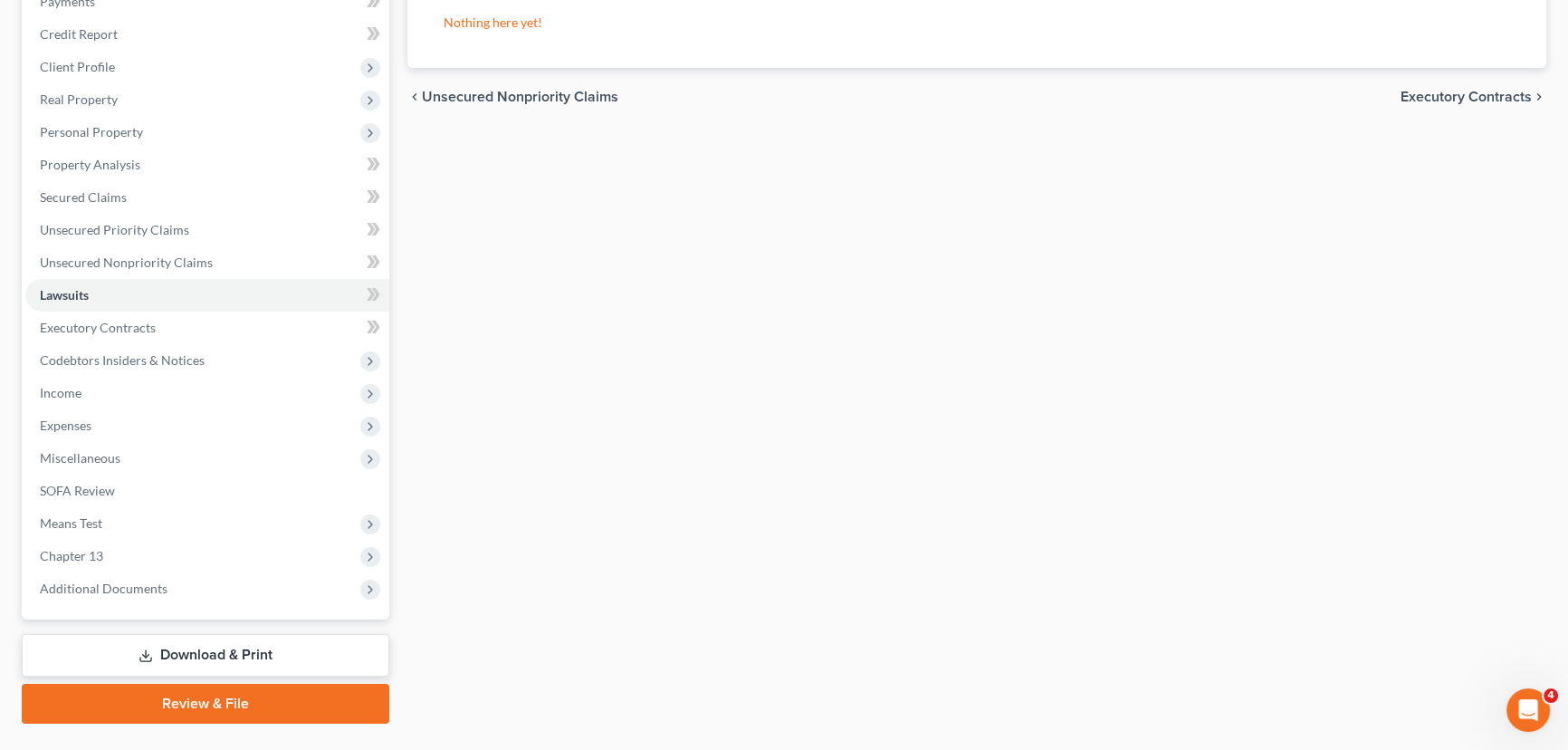
scroll to position [275, 0]
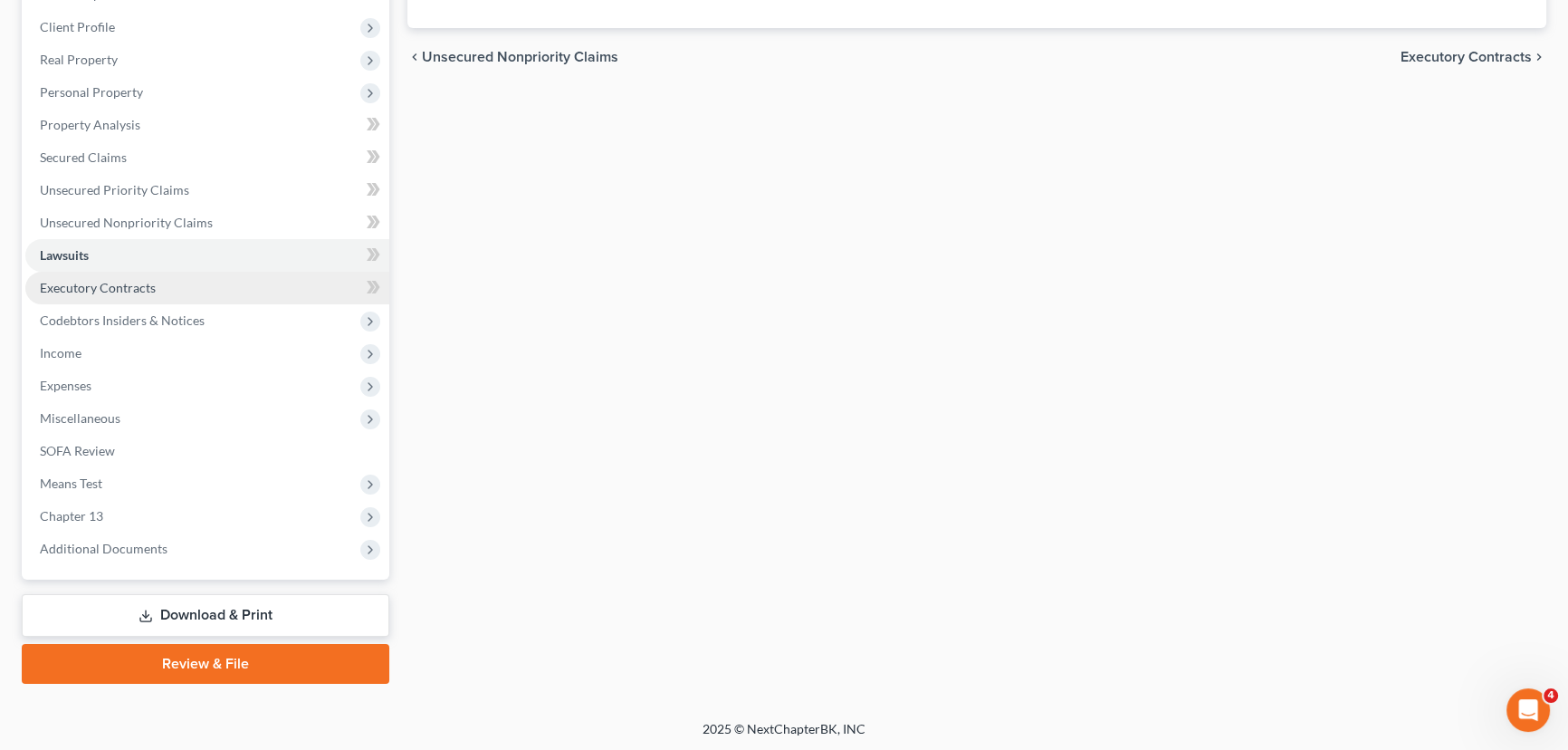
click at [175, 290] on link "Executory Contracts" at bounding box center [206, 288] width 363 height 33
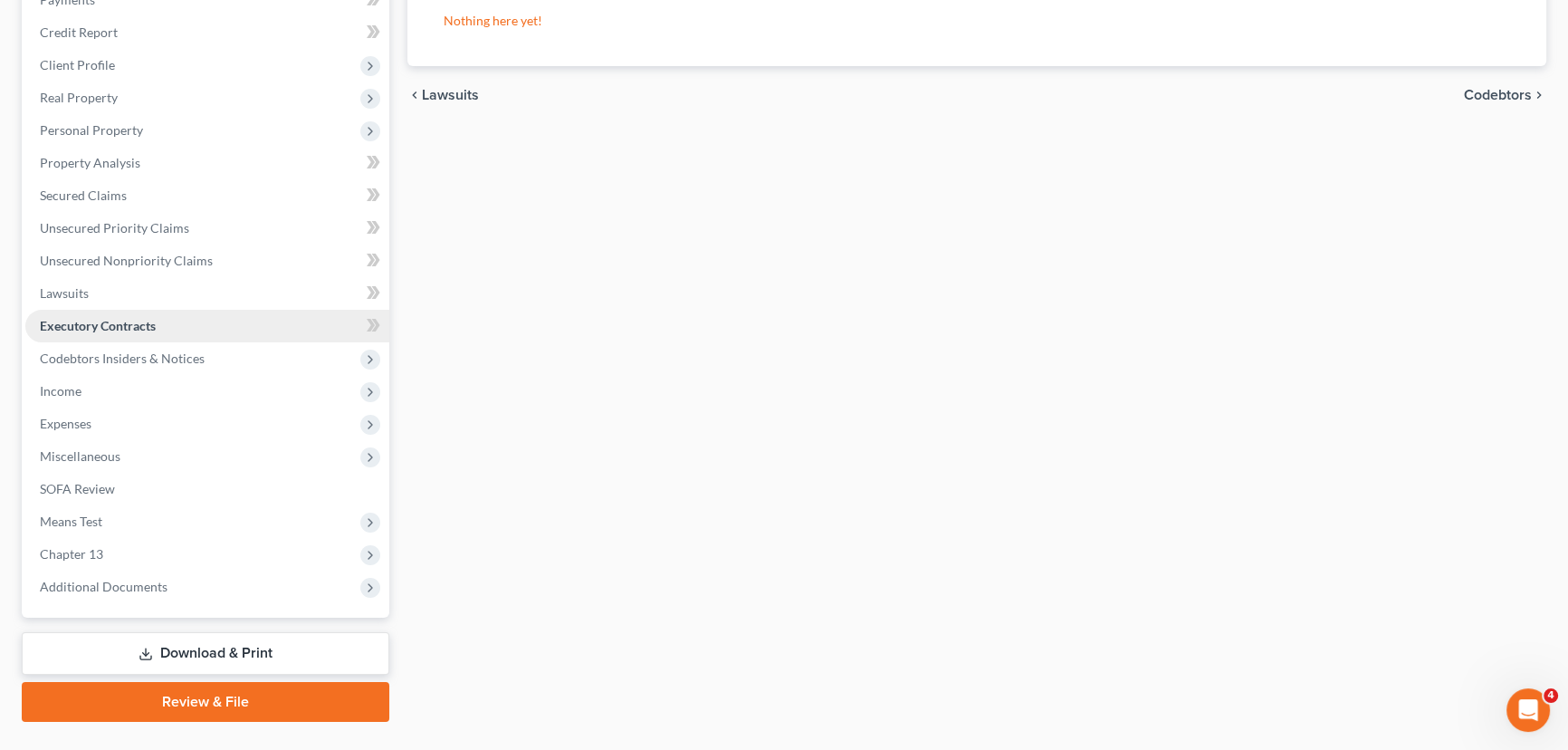
scroll to position [246, 0]
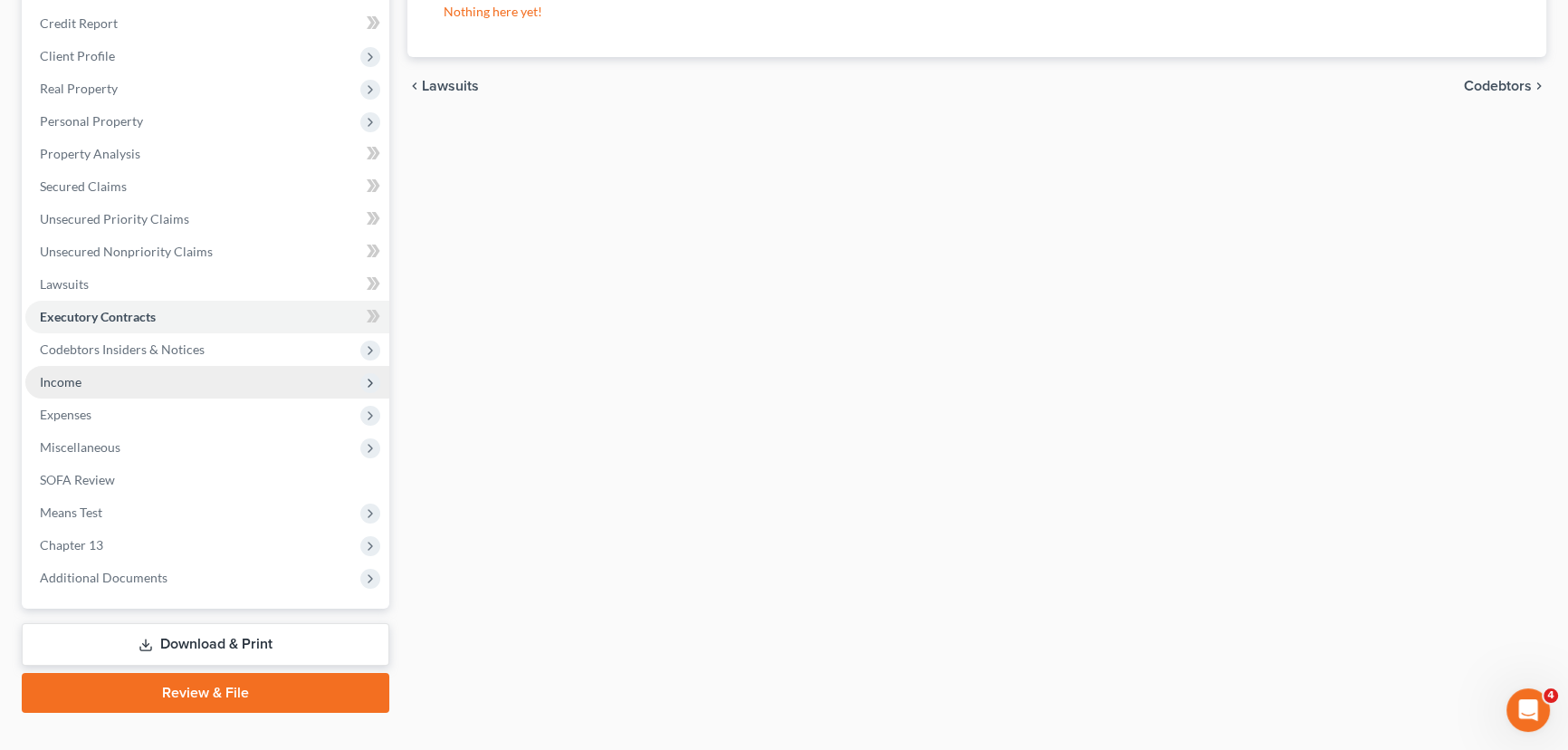
click at [76, 386] on span "Income" at bounding box center [60, 382] width 41 height 15
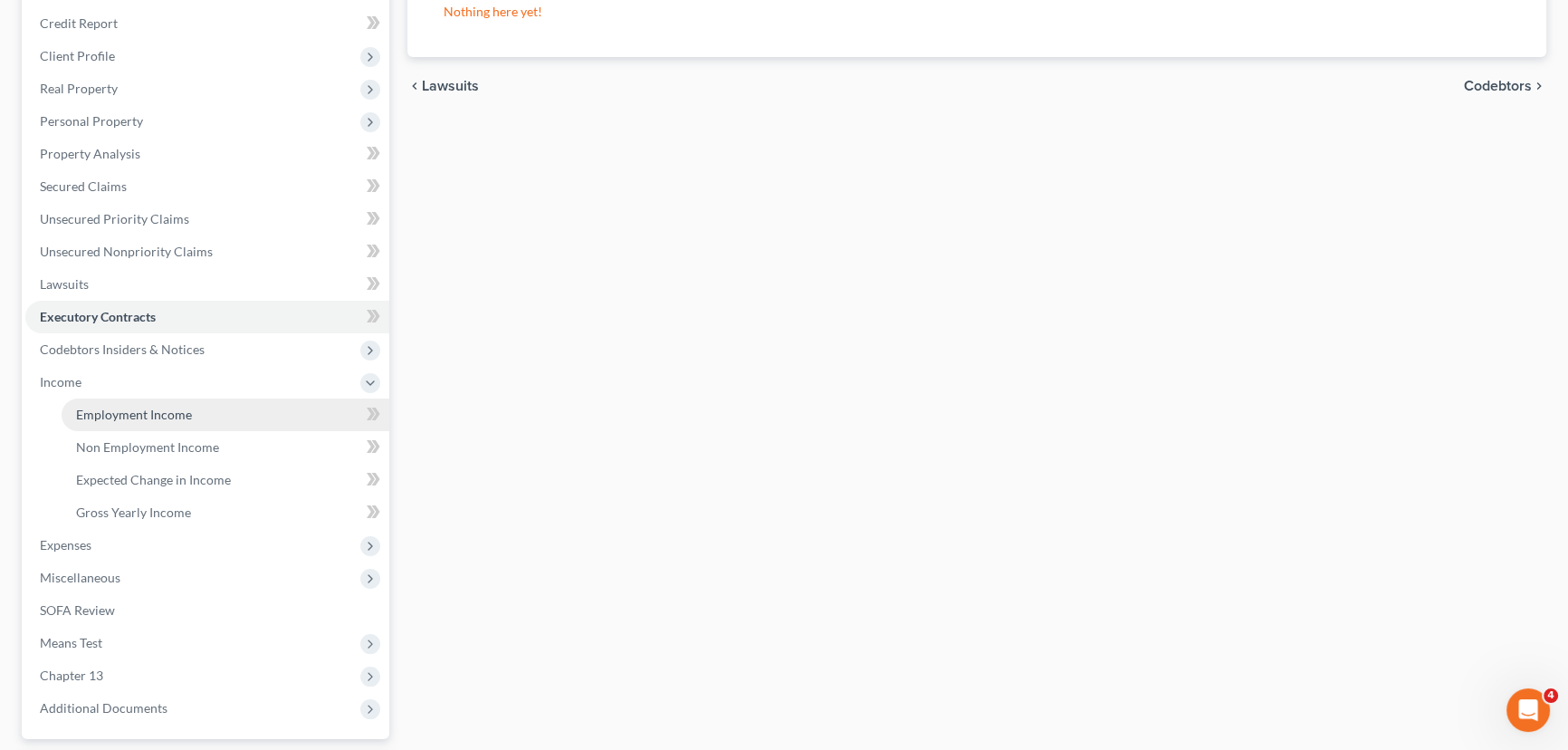
click at [166, 410] on span "Employment Income" at bounding box center [133, 414] width 116 height 15
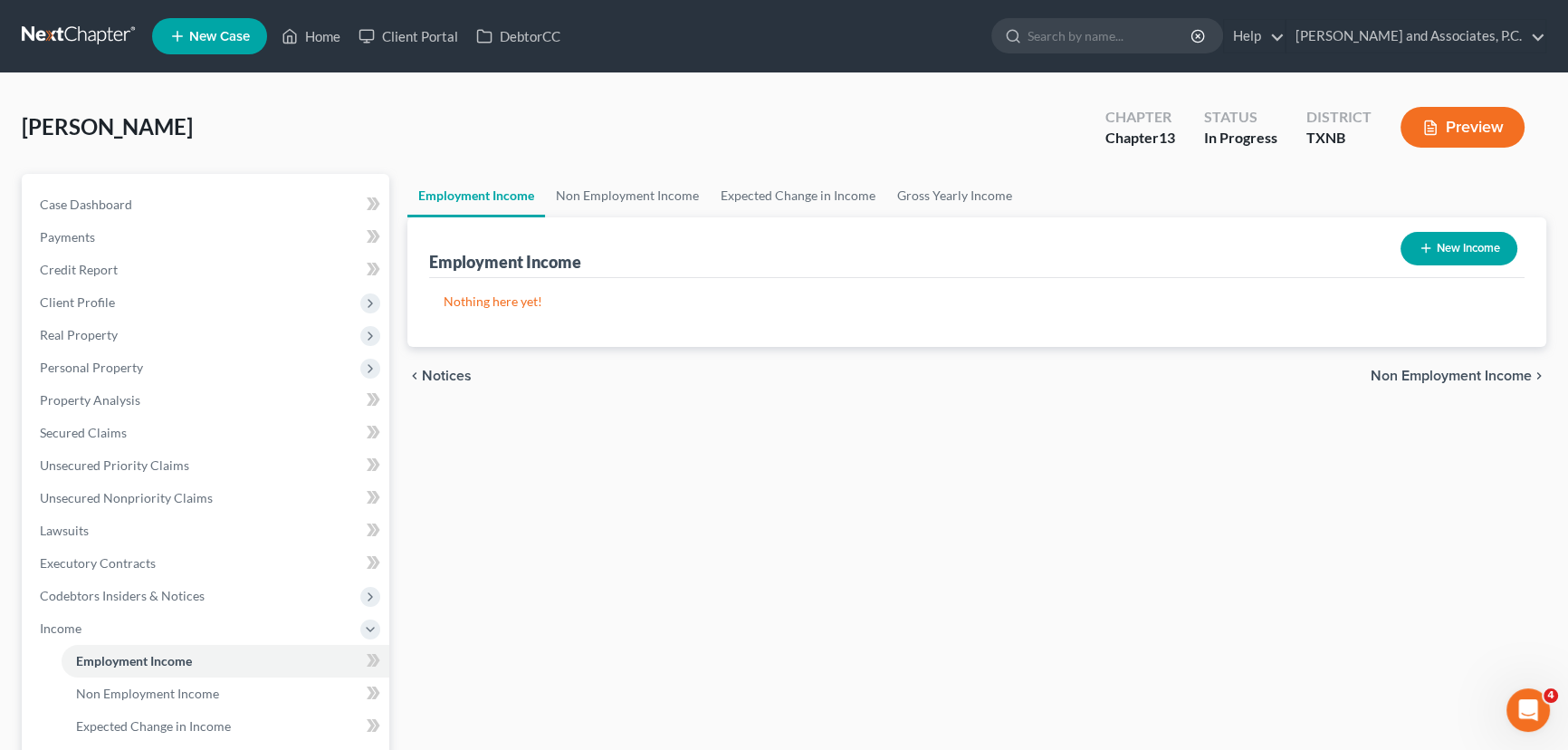
click at [1463, 253] on button "New Income" at bounding box center [1459, 248] width 117 height 34
select select "0"
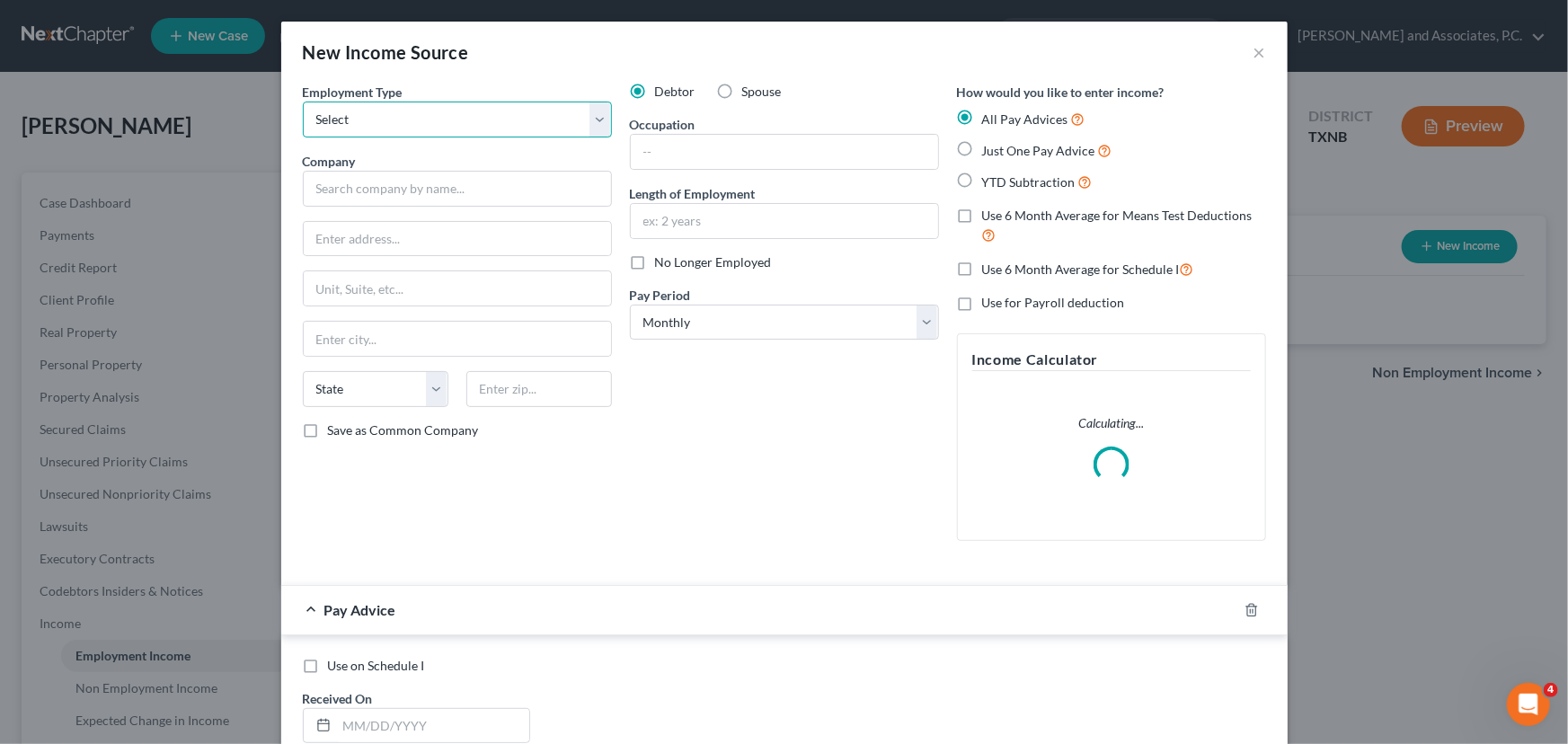
click at [349, 121] on select "Select Full or [DEMOGRAPHIC_DATA] Employment Self Employment" at bounding box center [457, 120] width 309 height 36
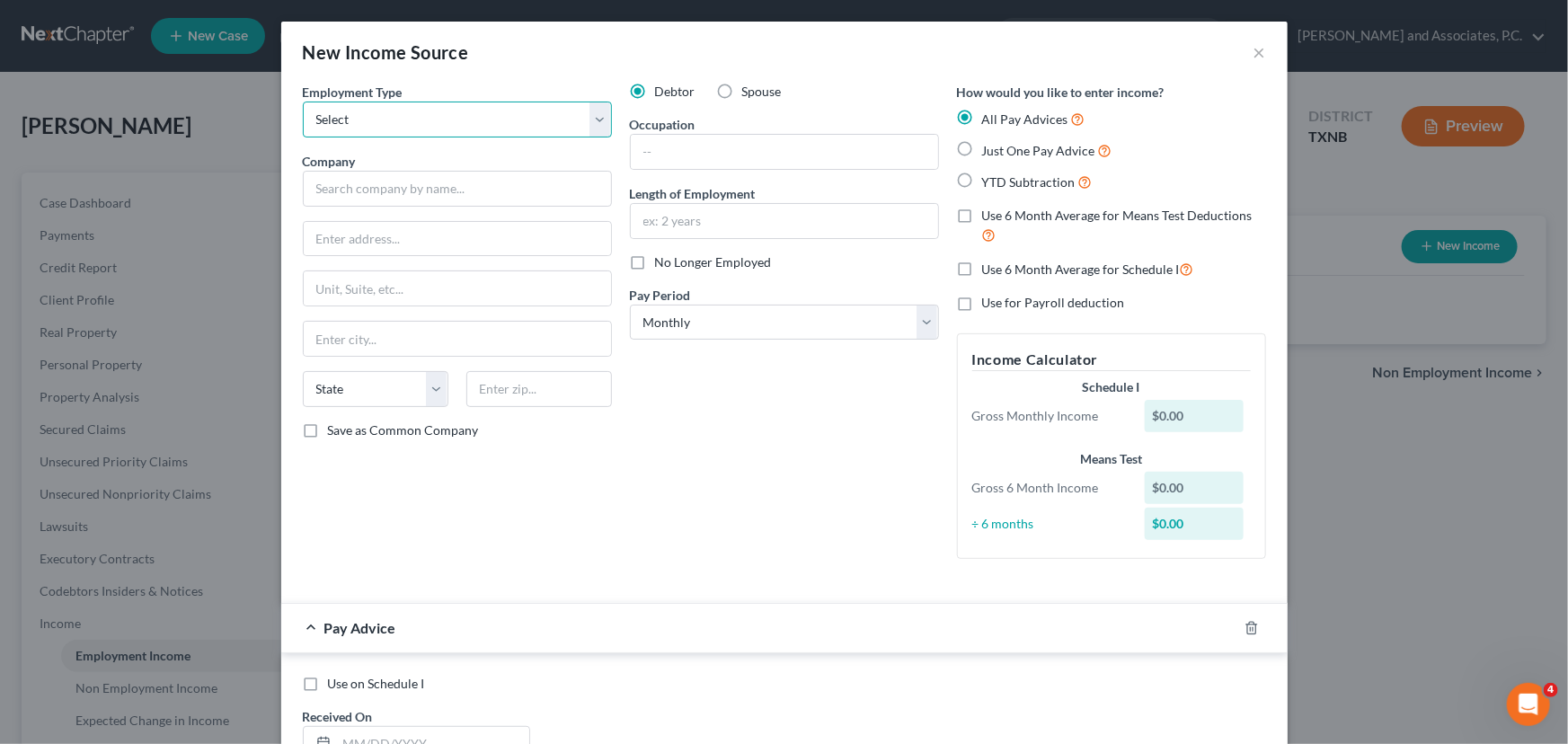
select select "0"
click at [303, 102] on select "Select Full or [DEMOGRAPHIC_DATA] Employment Self Employment" at bounding box center [457, 120] width 309 height 36
click at [332, 197] on input "text" at bounding box center [457, 188] width 309 height 36
click at [697, 145] on input "text" at bounding box center [784, 152] width 308 height 34
drag, startPoint x: 457, startPoint y: 187, endPoint x: 376, endPoint y: 184, distance: 81.1
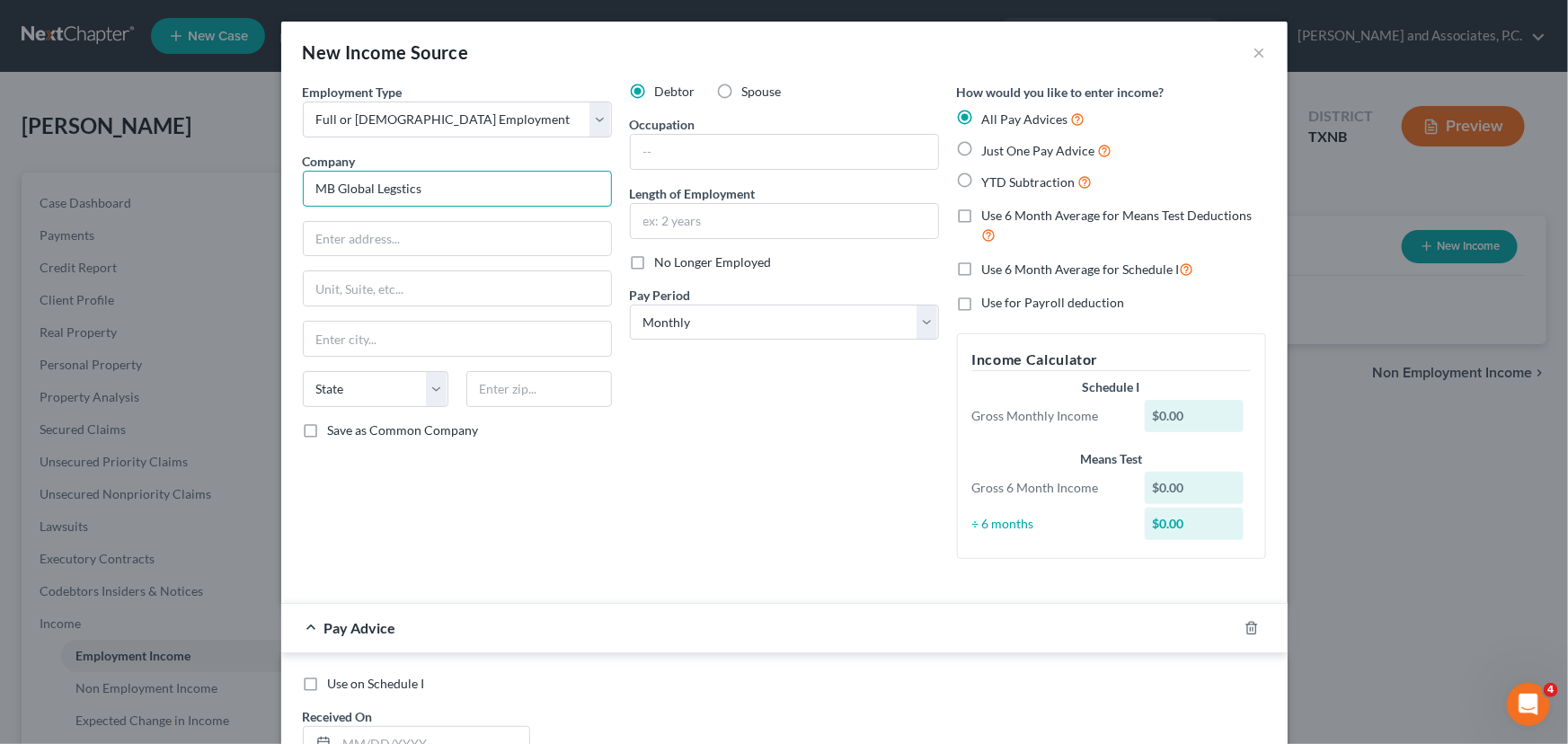
click at [376, 184] on input "MB Global Legstics" at bounding box center [457, 188] width 309 height 36
type input "MB Global Logistics"
click at [667, 147] on input "text" at bounding box center [784, 152] width 308 height 34
type input "Over the road truck driver"
click at [719, 239] on div "Debtor Spouse Occupation Over the road truck driver Length of Employment No Lon…" at bounding box center [784, 327] width 327 height 490
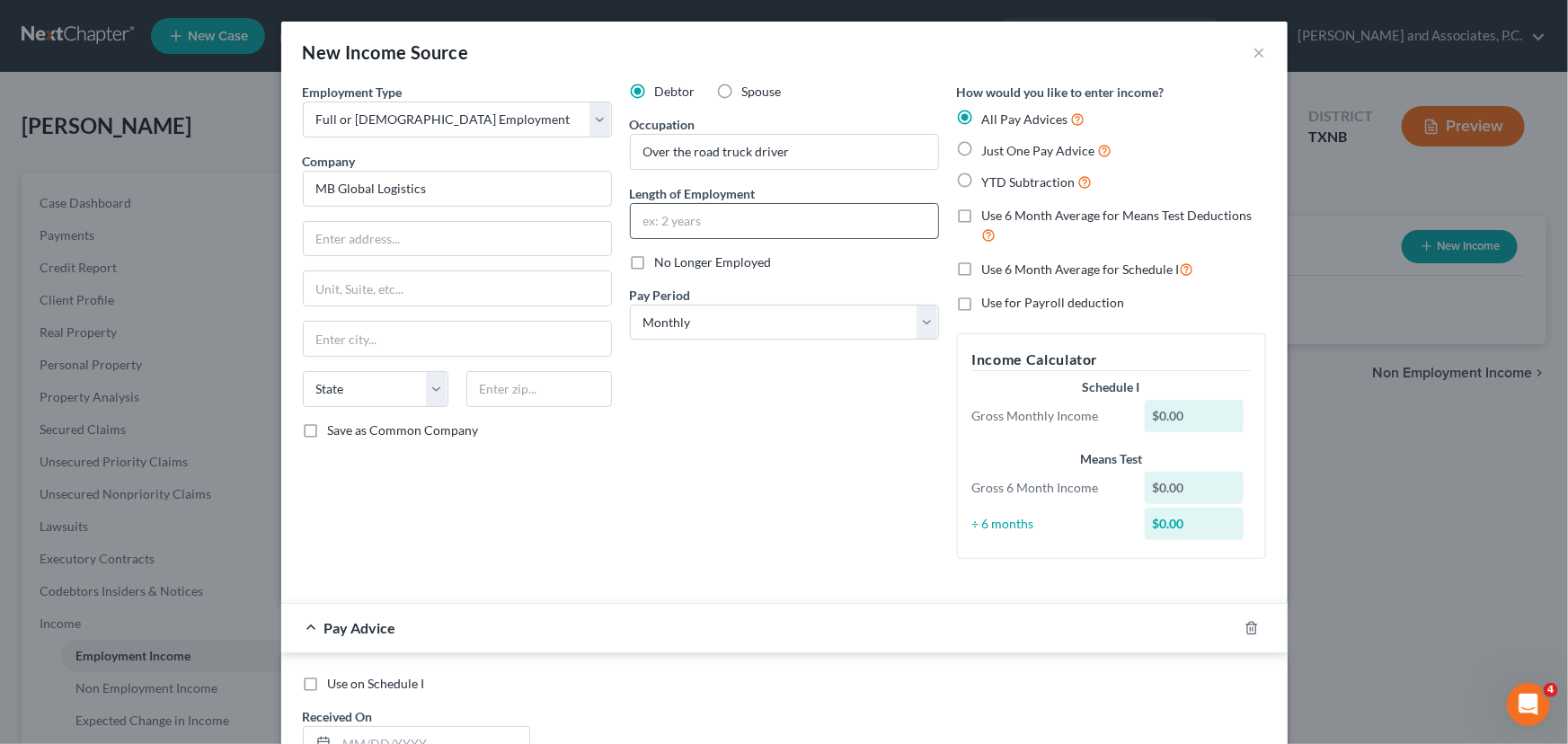
drag, startPoint x: 724, startPoint y: 228, endPoint x: 773, endPoint y: 214, distance: 51.0
click at [724, 228] on input "text" at bounding box center [784, 221] width 308 height 34
type input "7 months"
click at [748, 312] on select "Select Monthly Twice Monthly Every Other Week Weekly" at bounding box center [784, 323] width 309 height 36
select select "3"
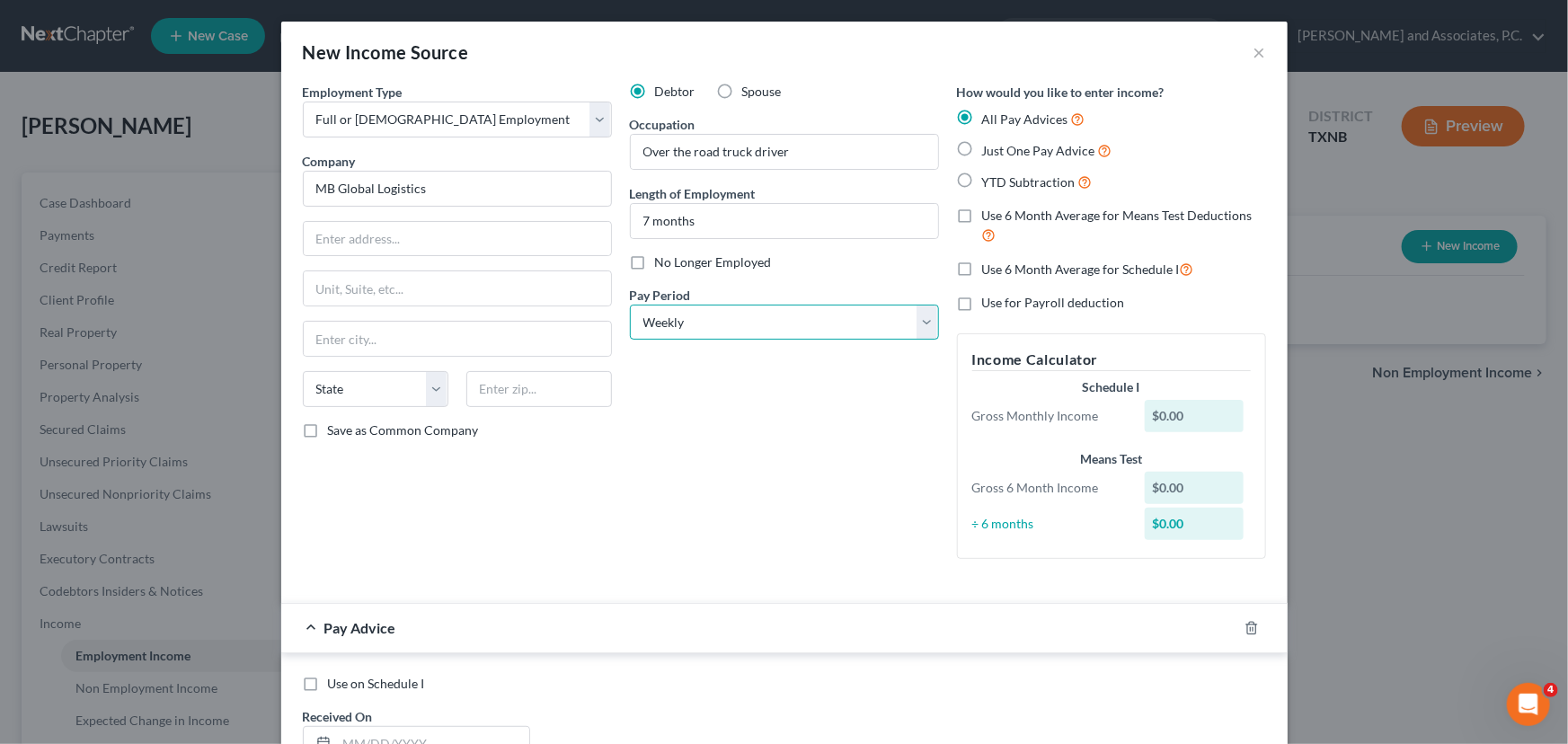
click at [630, 304] on select "Select Monthly Twice Monthly Every Other Week Weekly" at bounding box center [784, 323] width 309 height 36
click at [758, 474] on div "Debtor Spouse Occupation Over the road truck driver Length of Employment 7 mont…" at bounding box center [784, 327] width 327 height 490
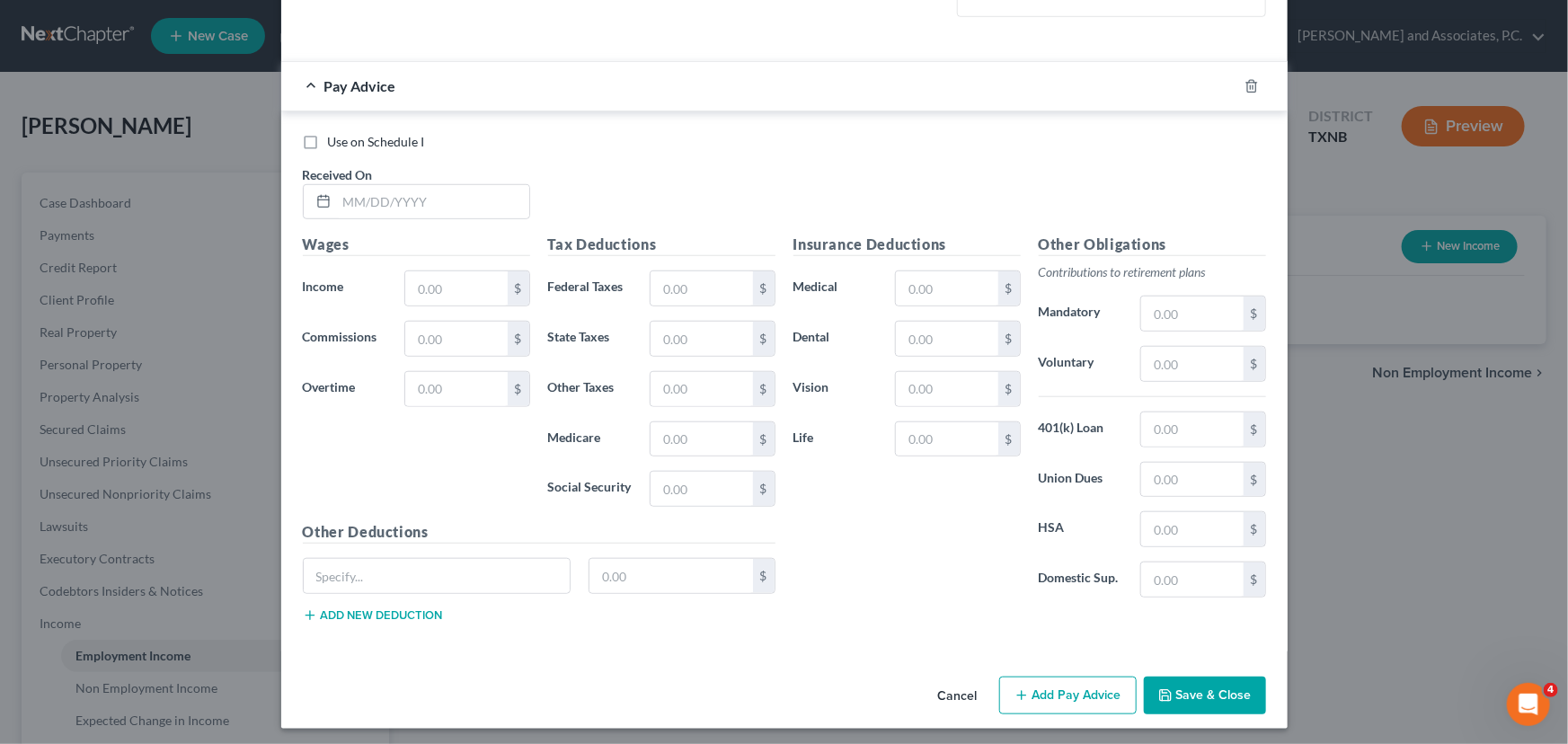
scroll to position [581, 0]
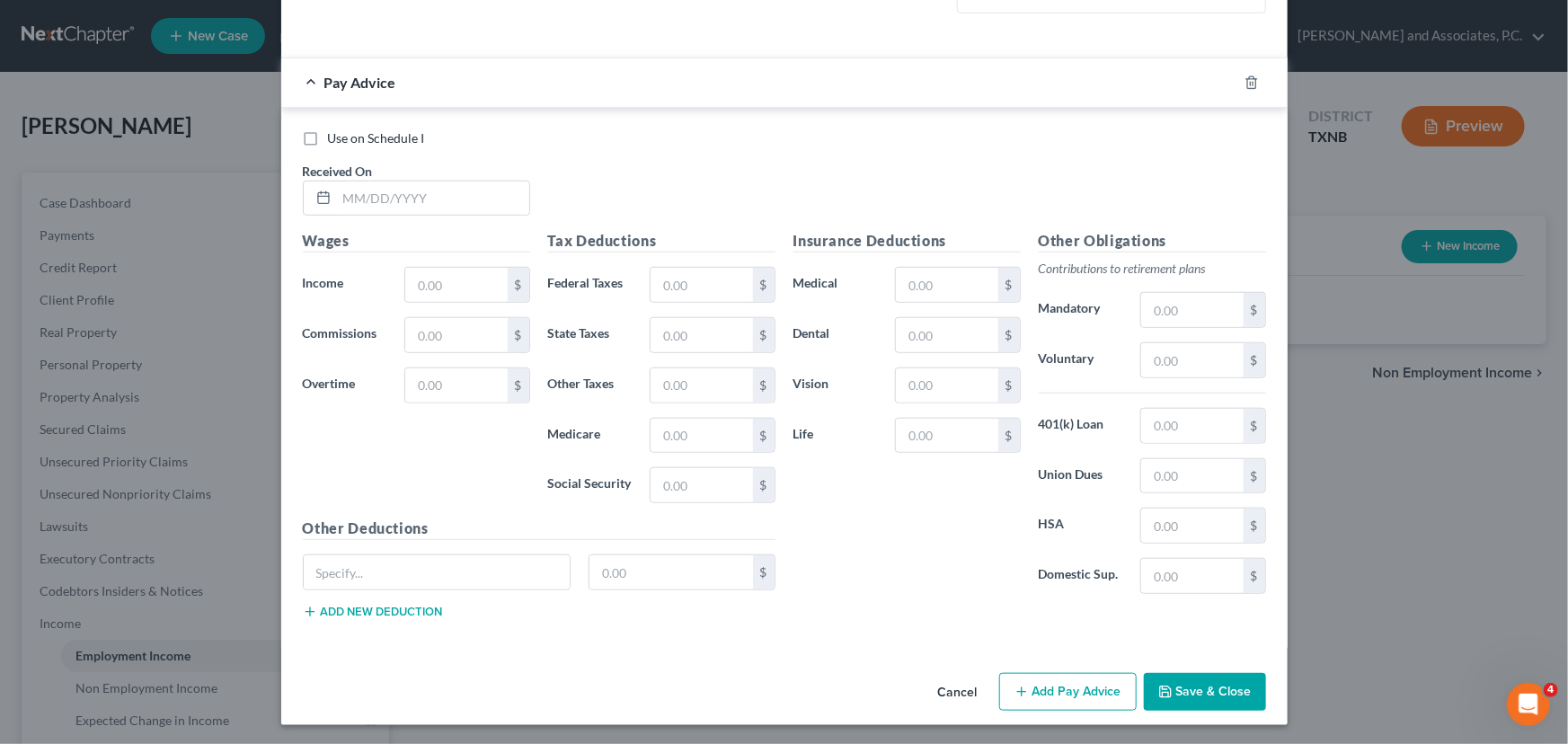
click at [1186, 687] on button "Save & Close" at bounding box center [1205, 692] width 122 height 38
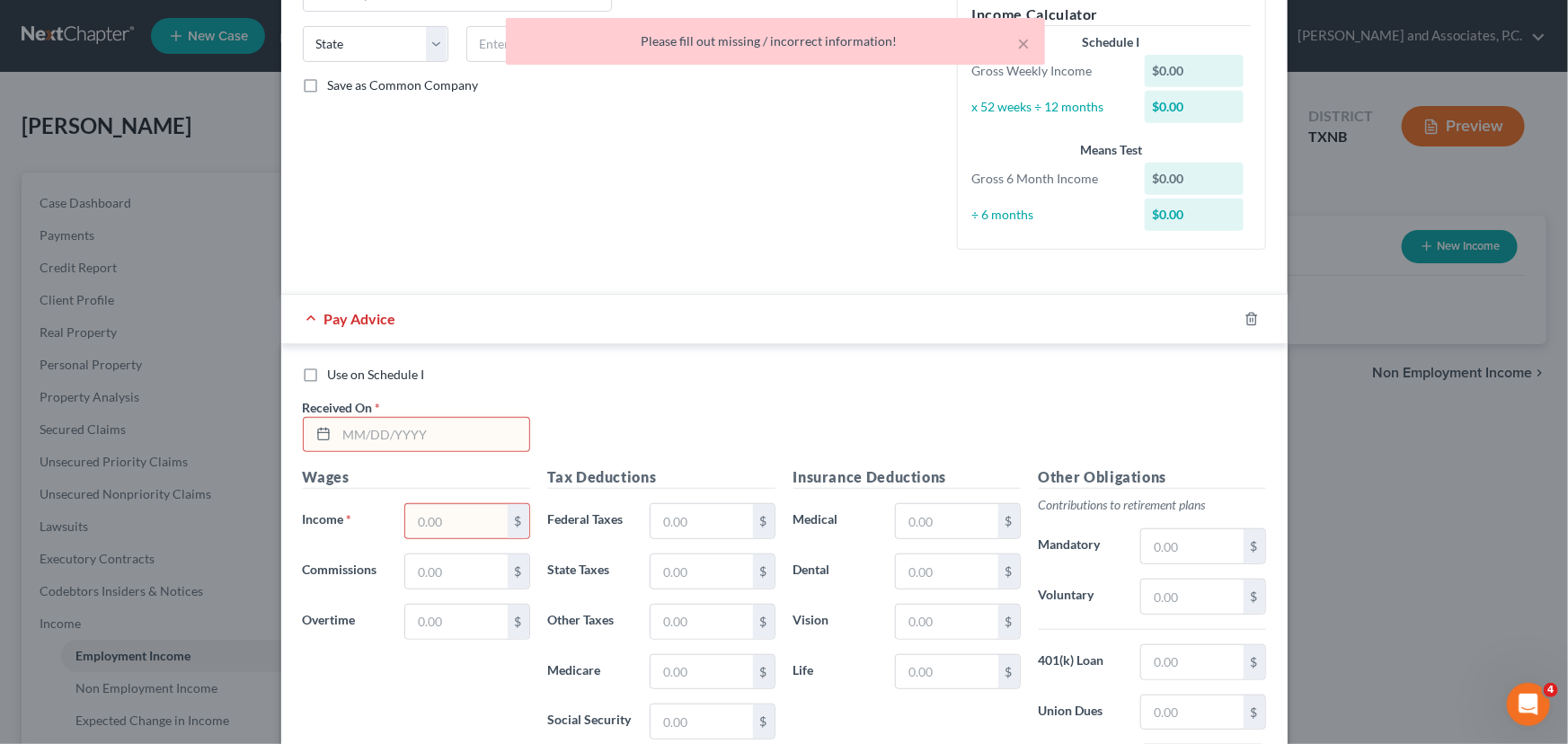
scroll to position [336, 0]
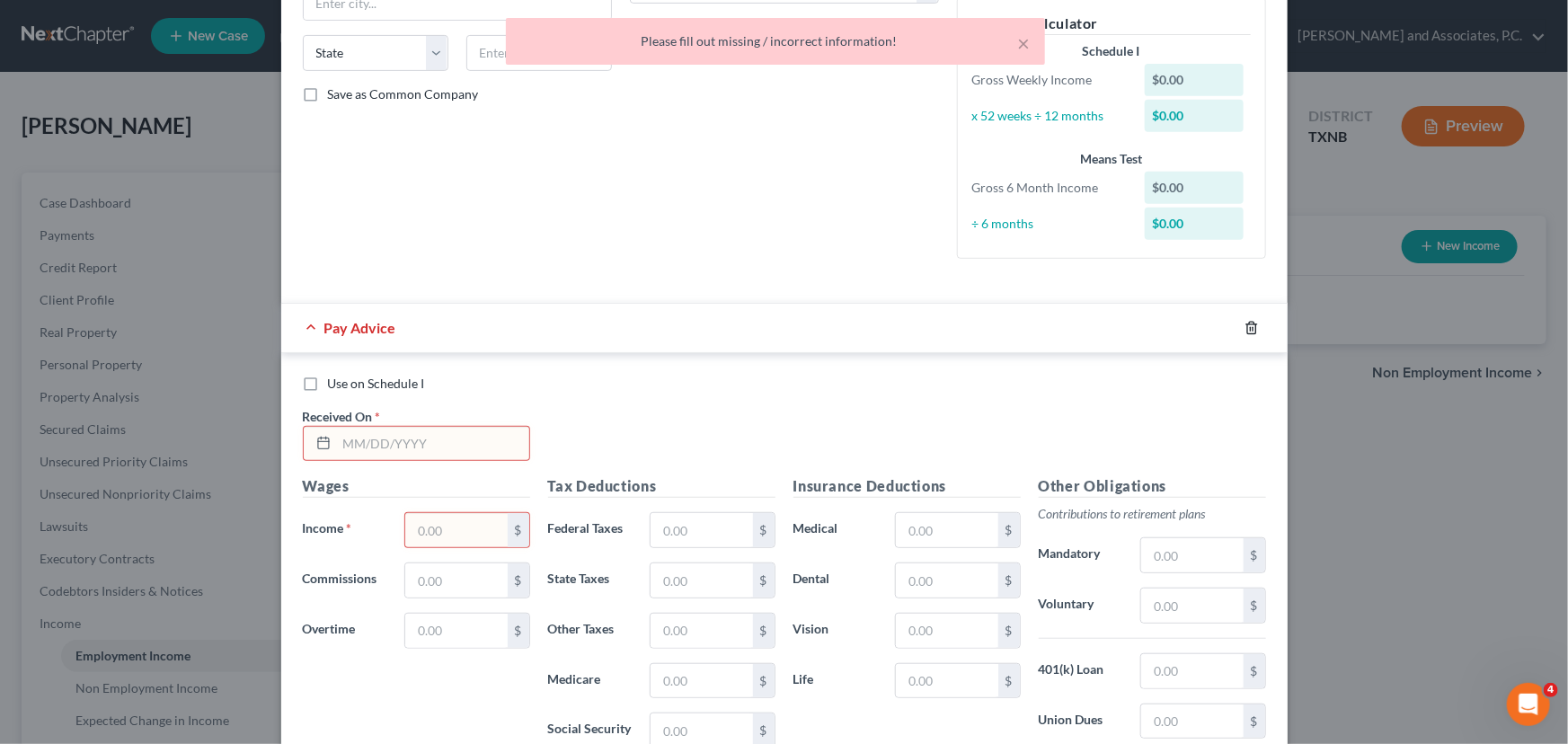
click at [1244, 323] on icon "button" at bounding box center [1251, 327] width 14 height 14
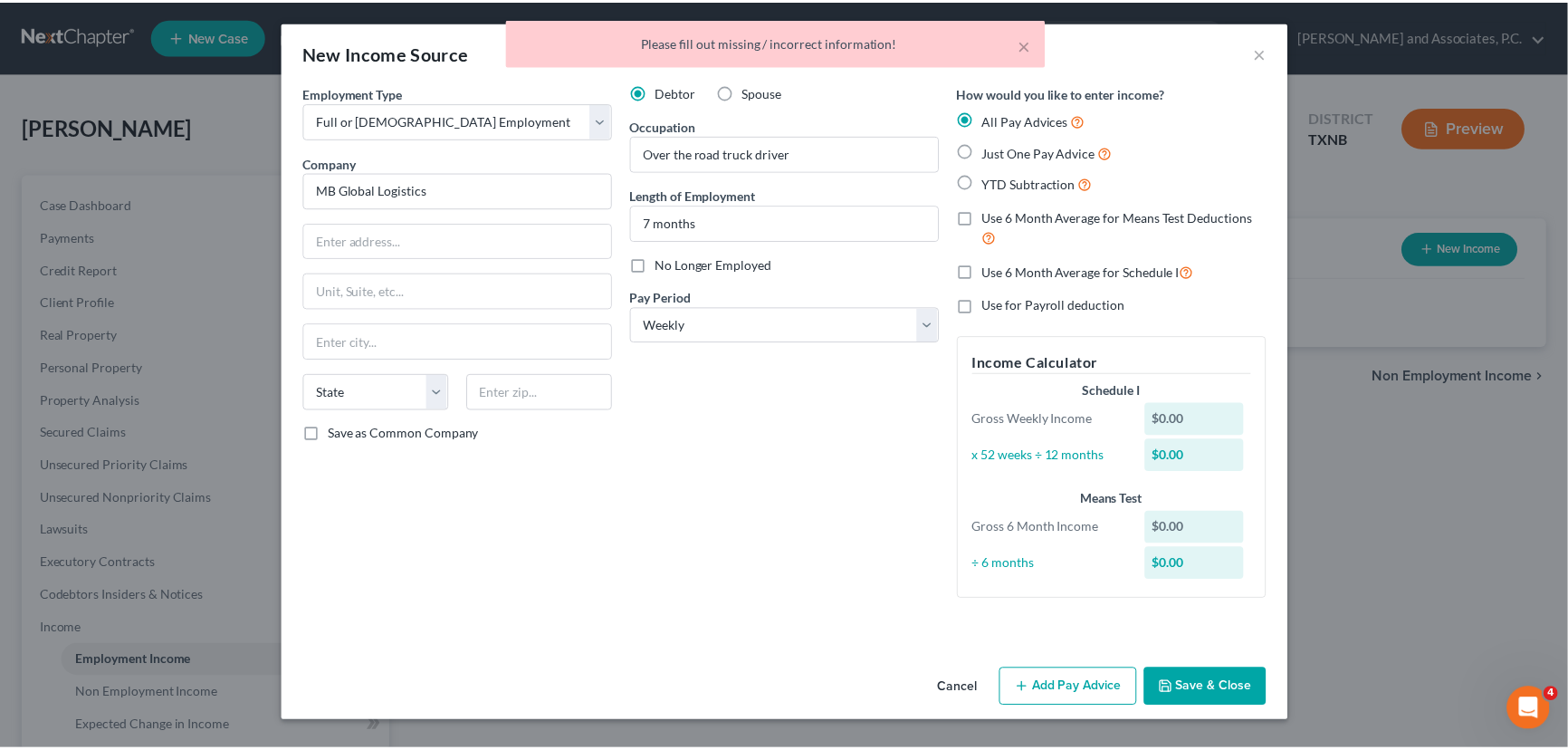
scroll to position [0, 0]
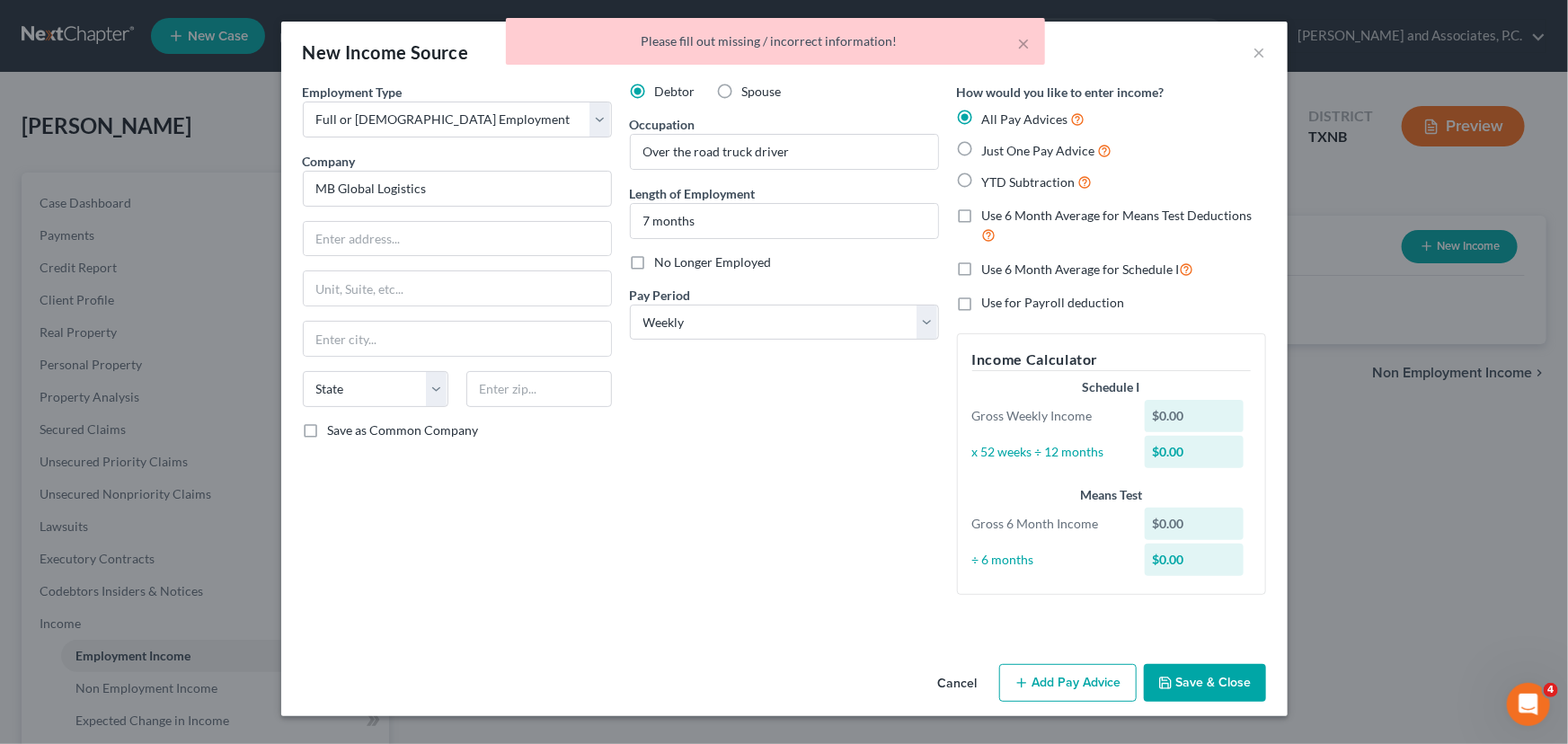
click at [1222, 687] on button "Save & Close" at bounding box center [1205, 683] width 122 height 38
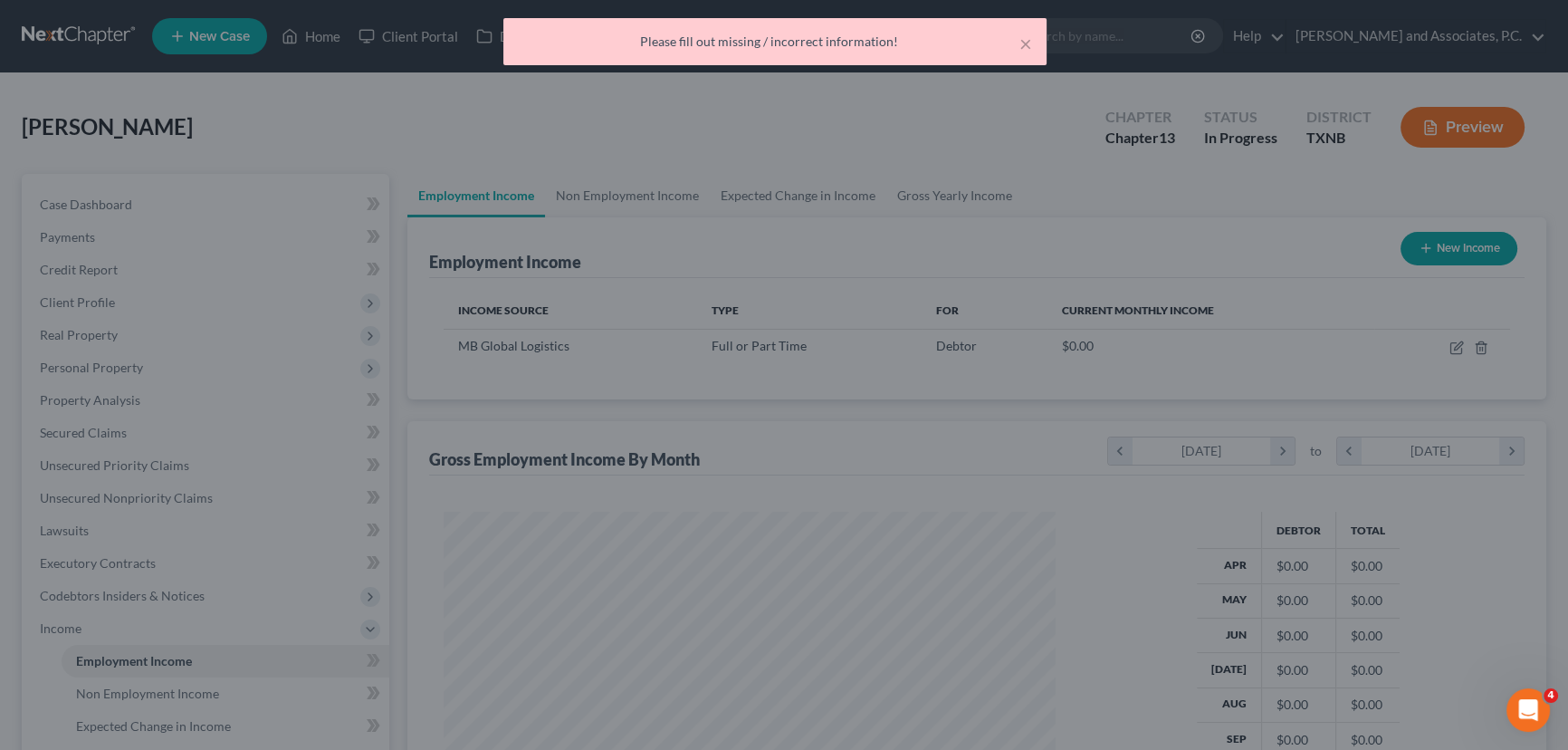
scroll to position [904930, 904557]
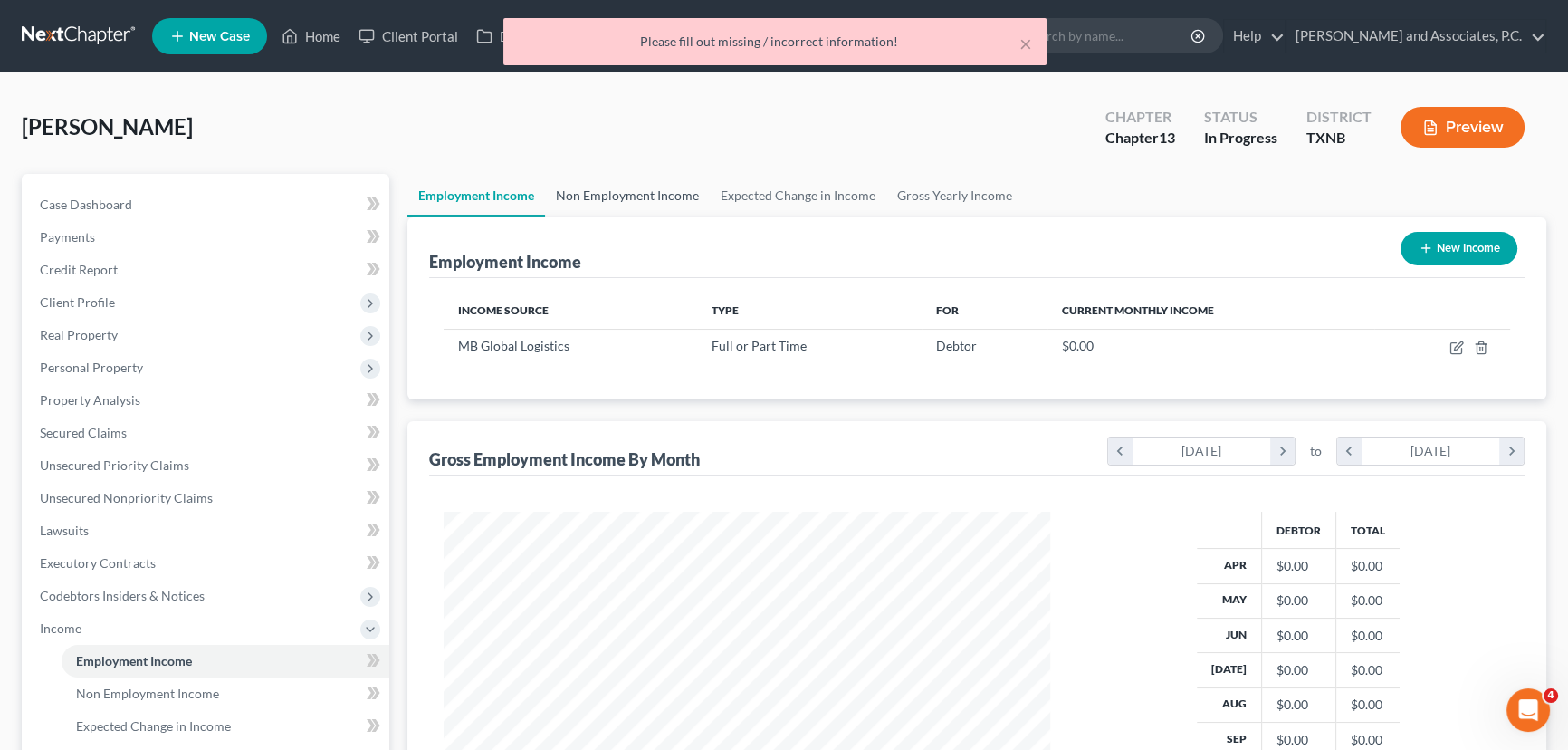
click at [621, 206] on link "Non Employment Income" at bounding box center [627, 195] width 165 height 43
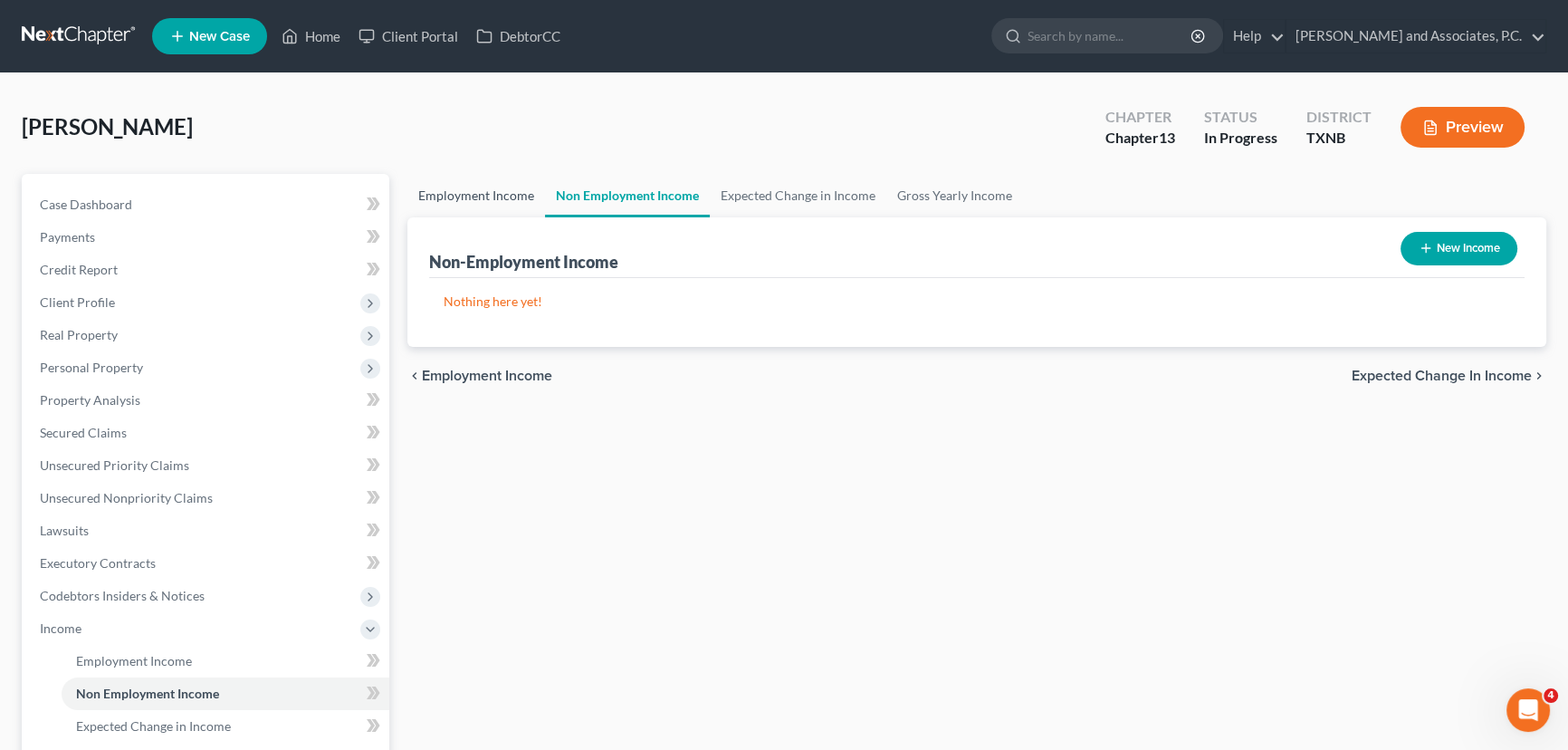
drag, startPoint x: 500, startPoint y: 181, endPoint x: 538, endPoint y: 186, distance: 38.3
click at [500, 181] on link "Employment Income" at bounding box center [476, 195] width 137 height 43
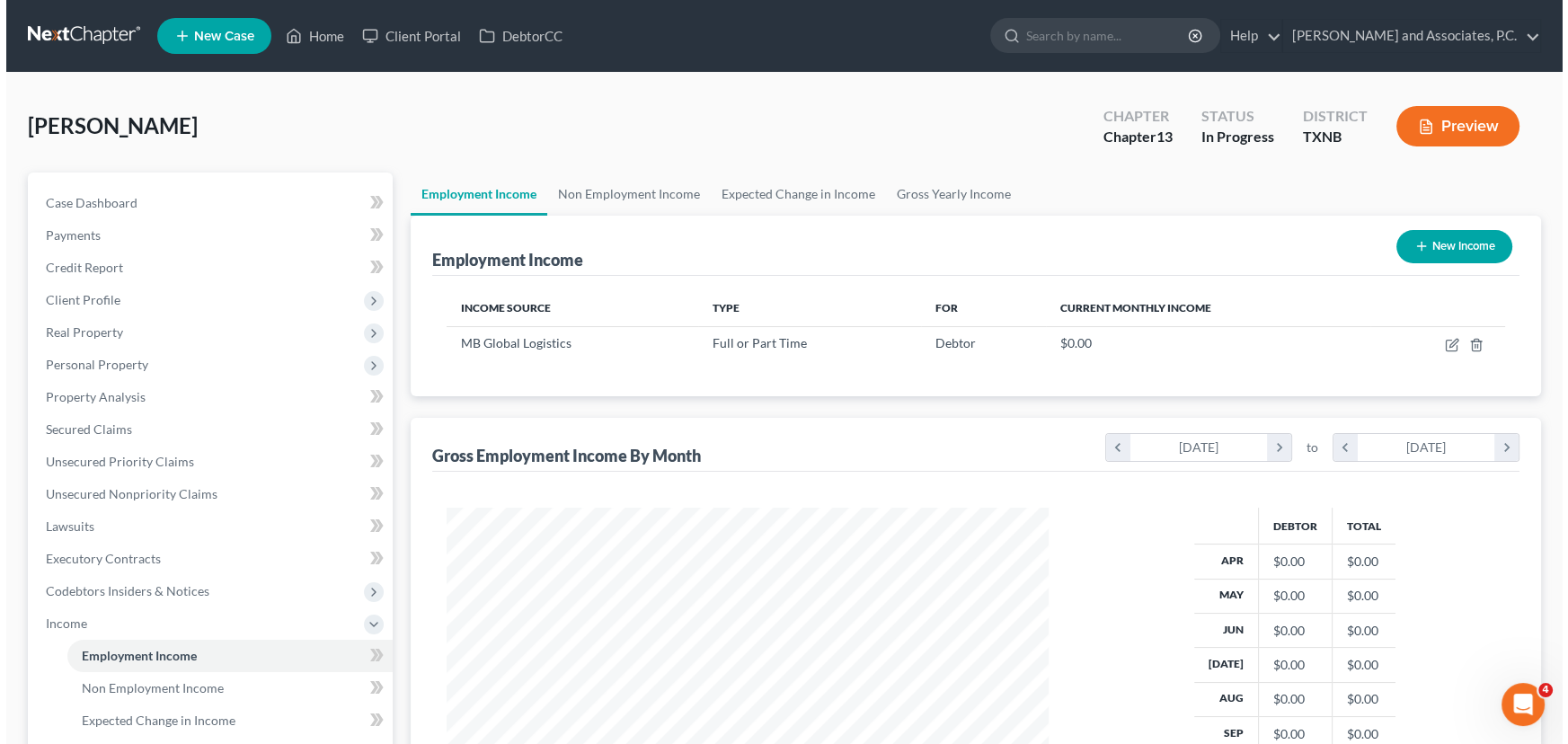
scroll to position [322, 638]
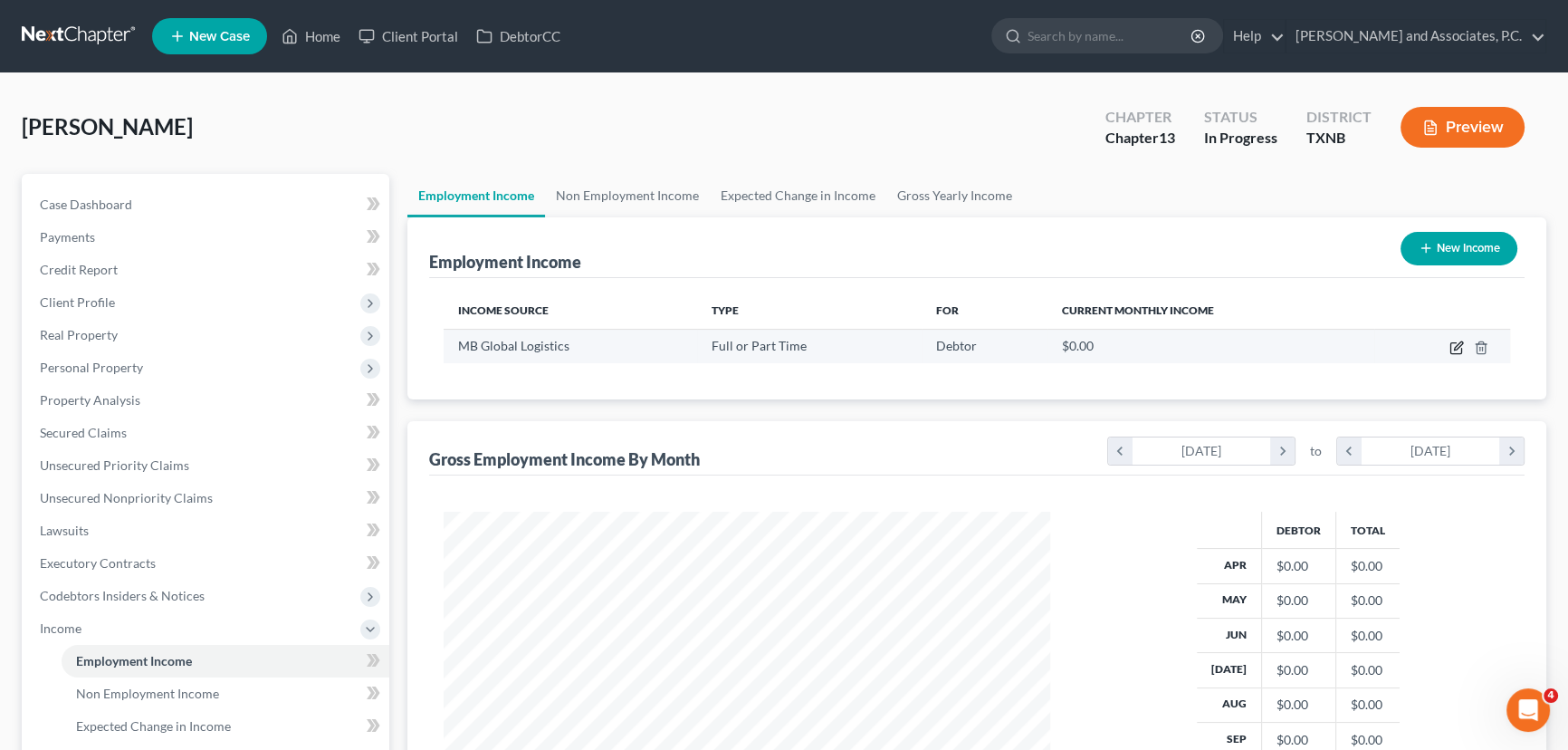
click at [1460, 342] on icon "button" at bounding box center [1456, 347] width 14 height 14
select select "0"
select select "3"
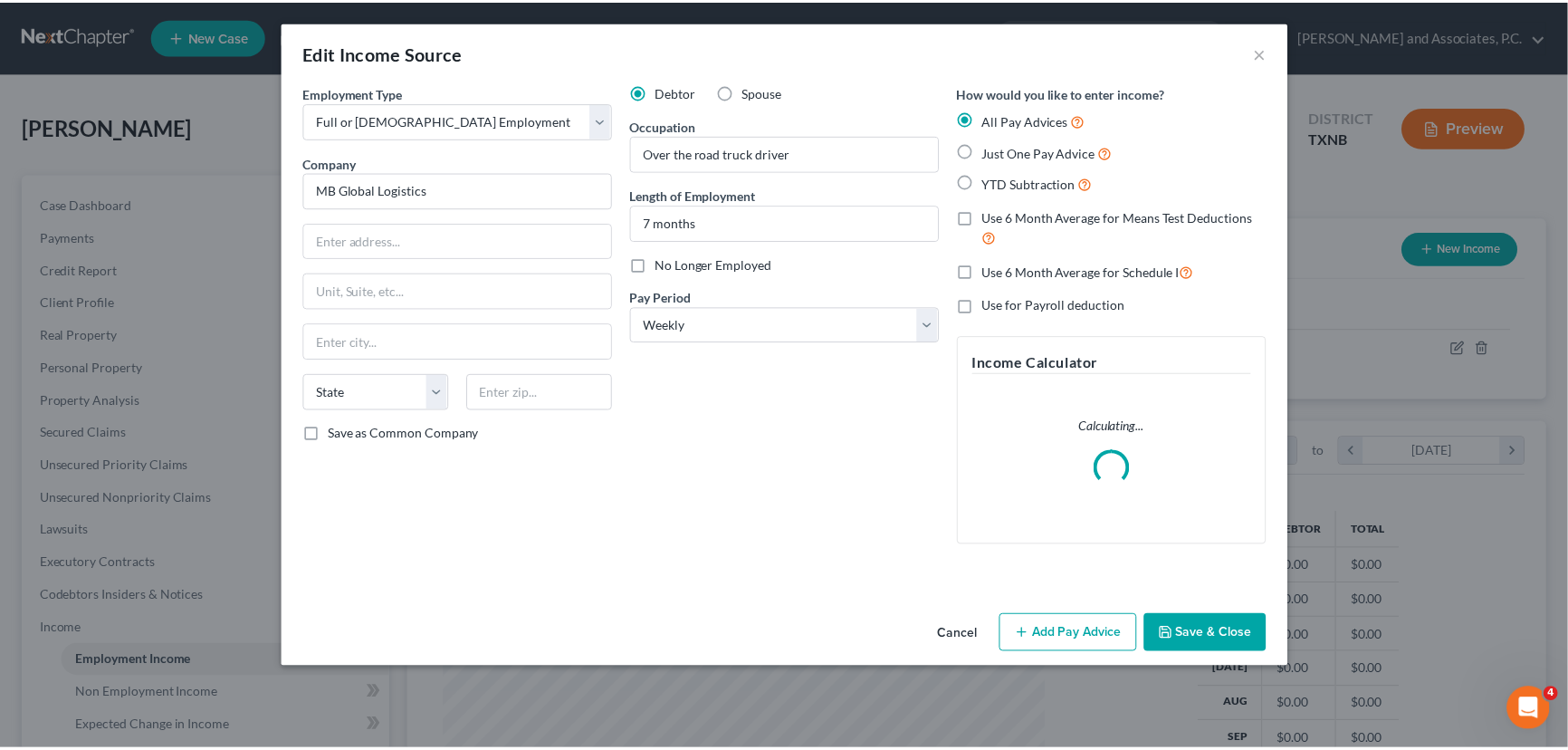
scroll to position [324, 648]
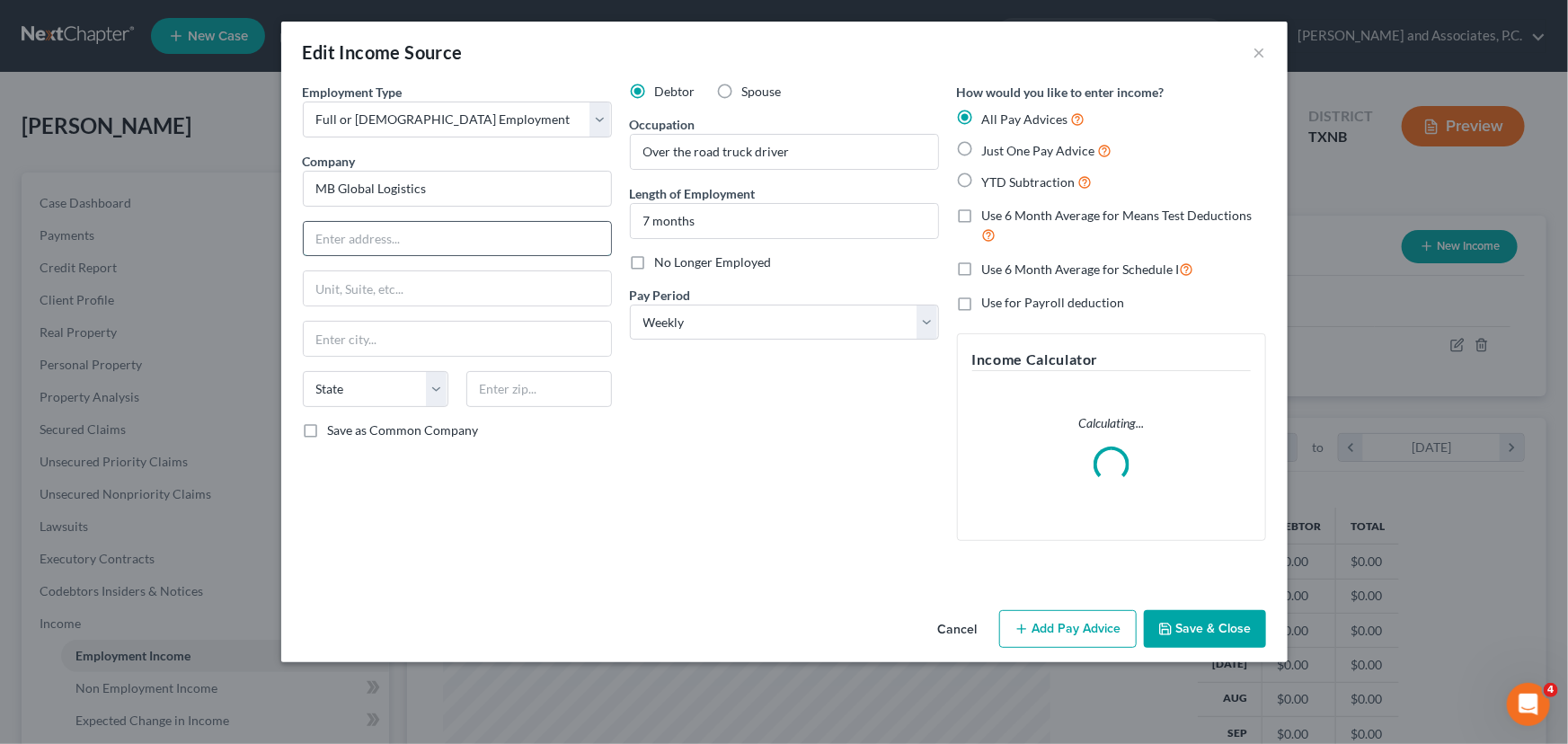
click at [379, 238] on input "text" at bounding box center [457, 239] width 308 height 34
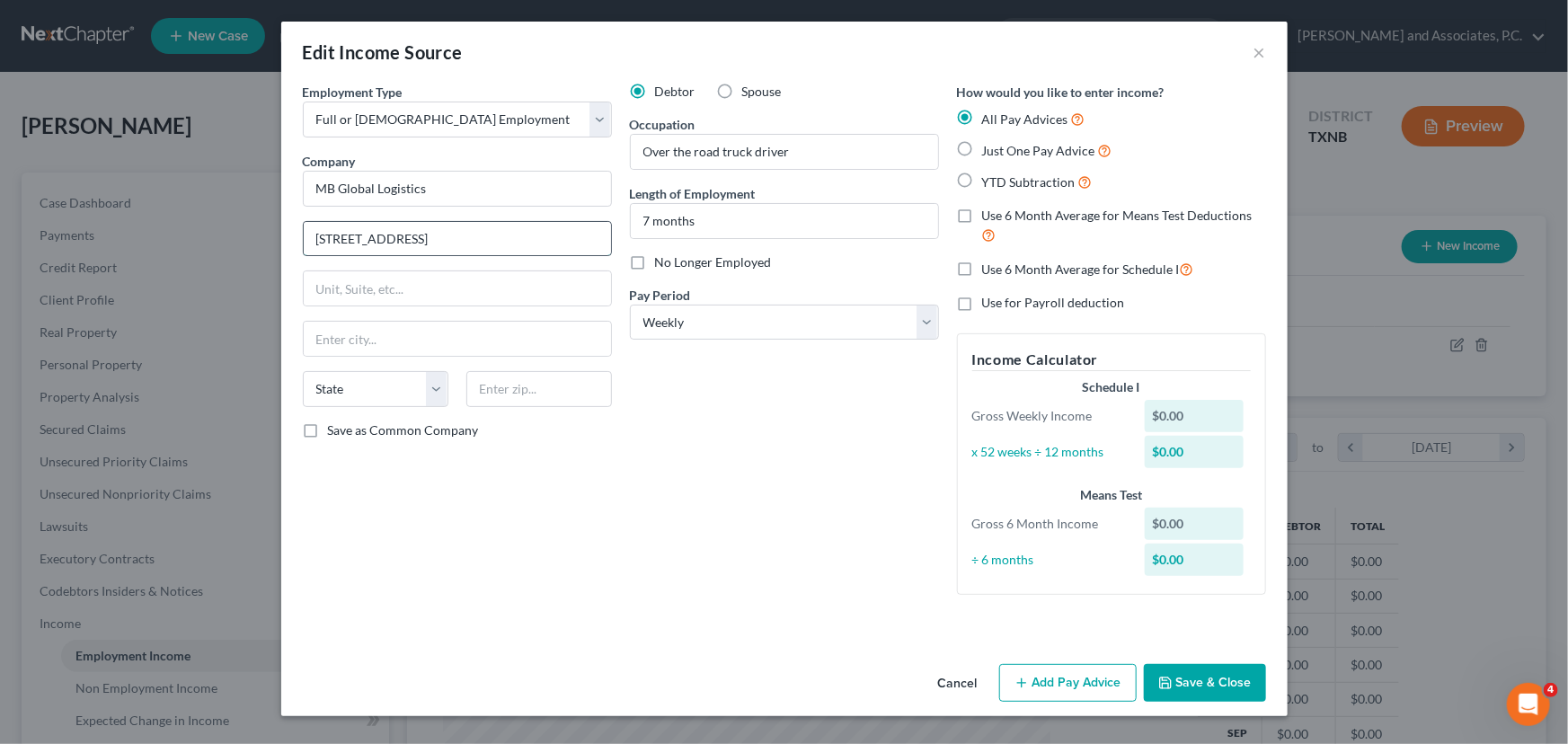
type input "[STREET_ADDRESS]"
drag, startPoint x: 377, startPoint y: 312, endPoint x: 372, endPoint y: 301, distance: 12.1
click at [376, 311] on div "Employment Type * Select Full or [DEMOGRAPHIC_DATA] Employment Self Employment …" at bounding box center [458, 345] width 327 height 526
click at [371, 293] on input "text" at bounding box center [457, 288] width 308 height 34
type input "Unit 111"
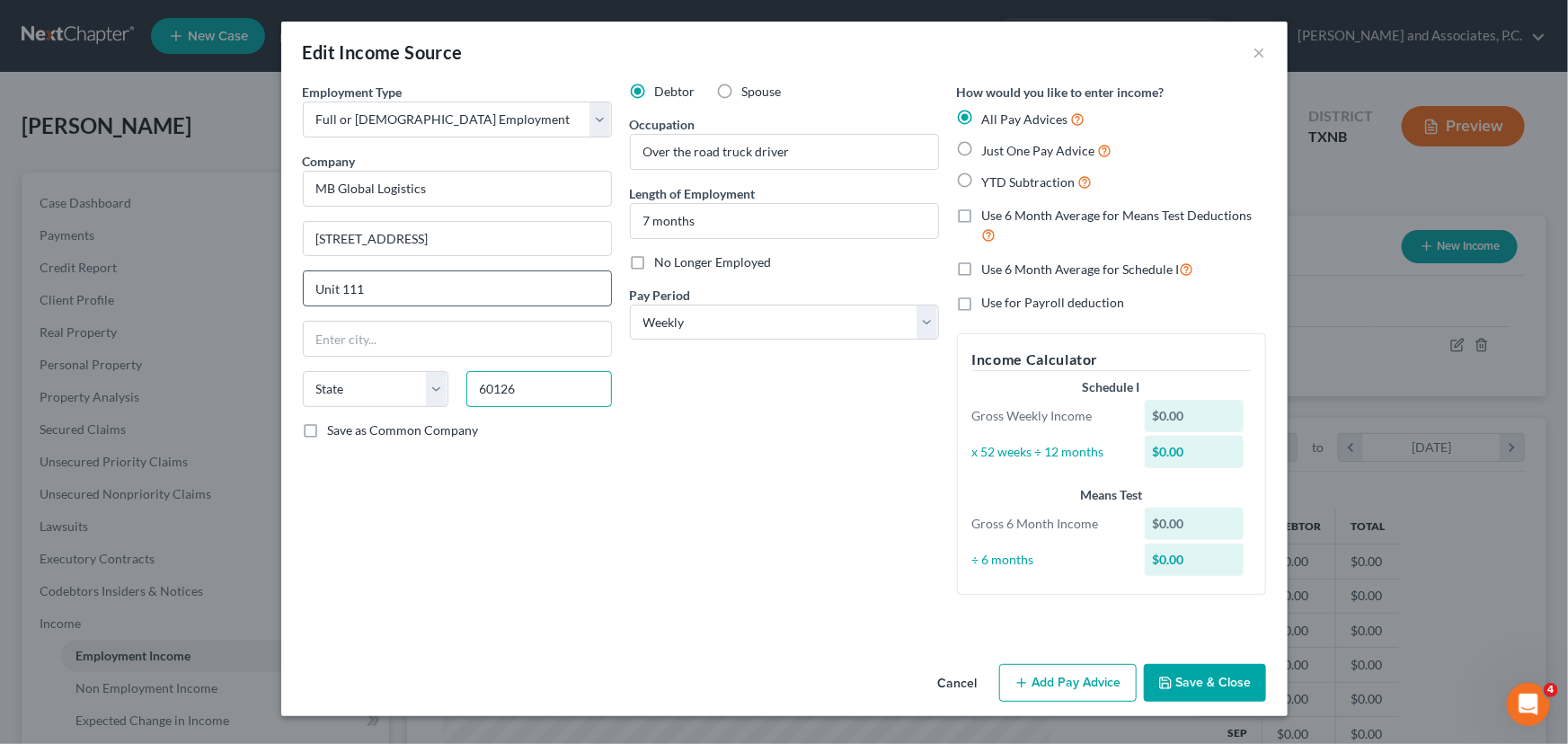
type input "60126"
type input "Elmhurst"
select select "14"
click at [663, 513] on div "Debtor Spouse Occupation Over the road truck driver Length of Employment 7 mont…" at bounding box center [784, 345] width 327 height 526
click at [1159, 664] on button "Save & Close" at bounding box center [1205, 683] width 122 height 38
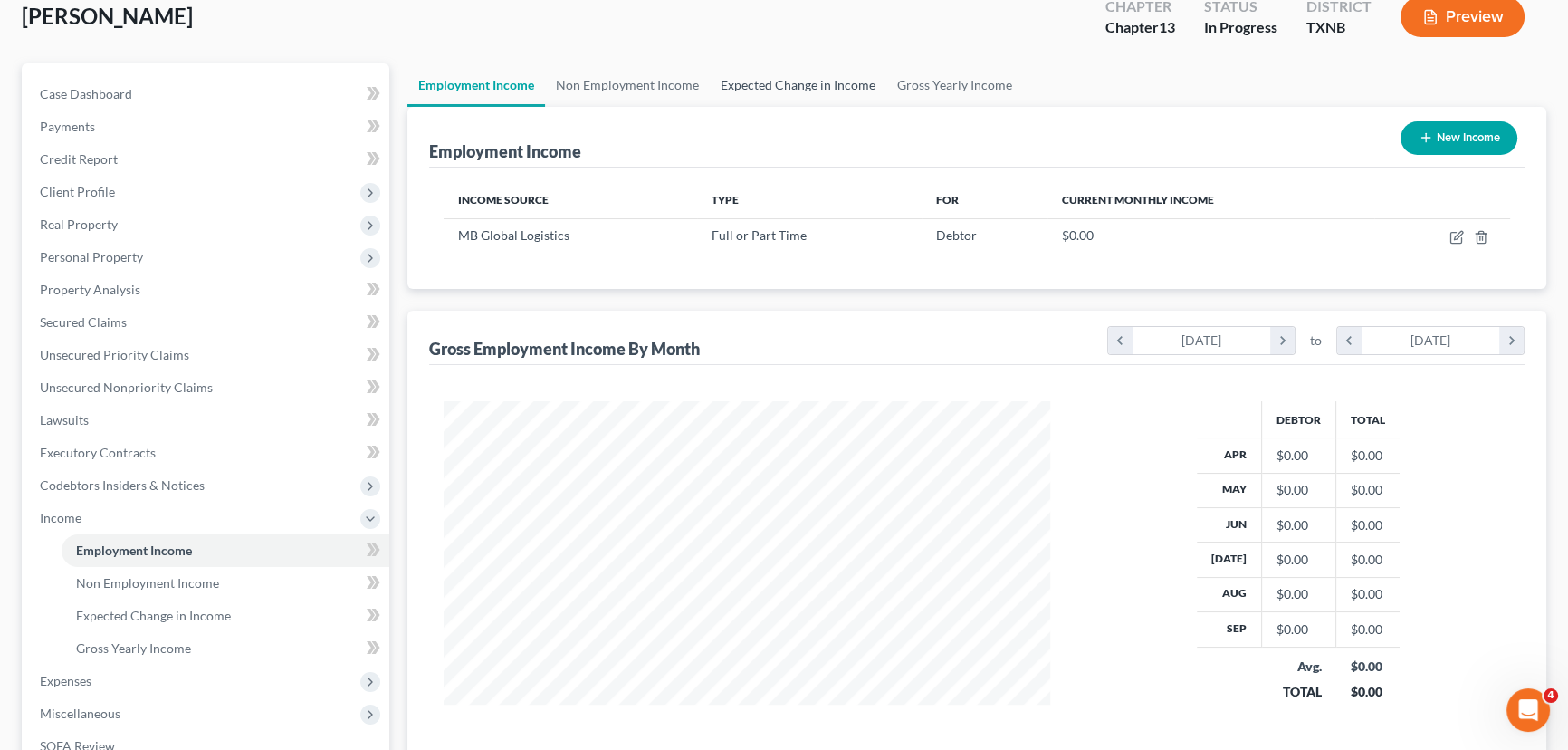
scroll to position [0, 0]
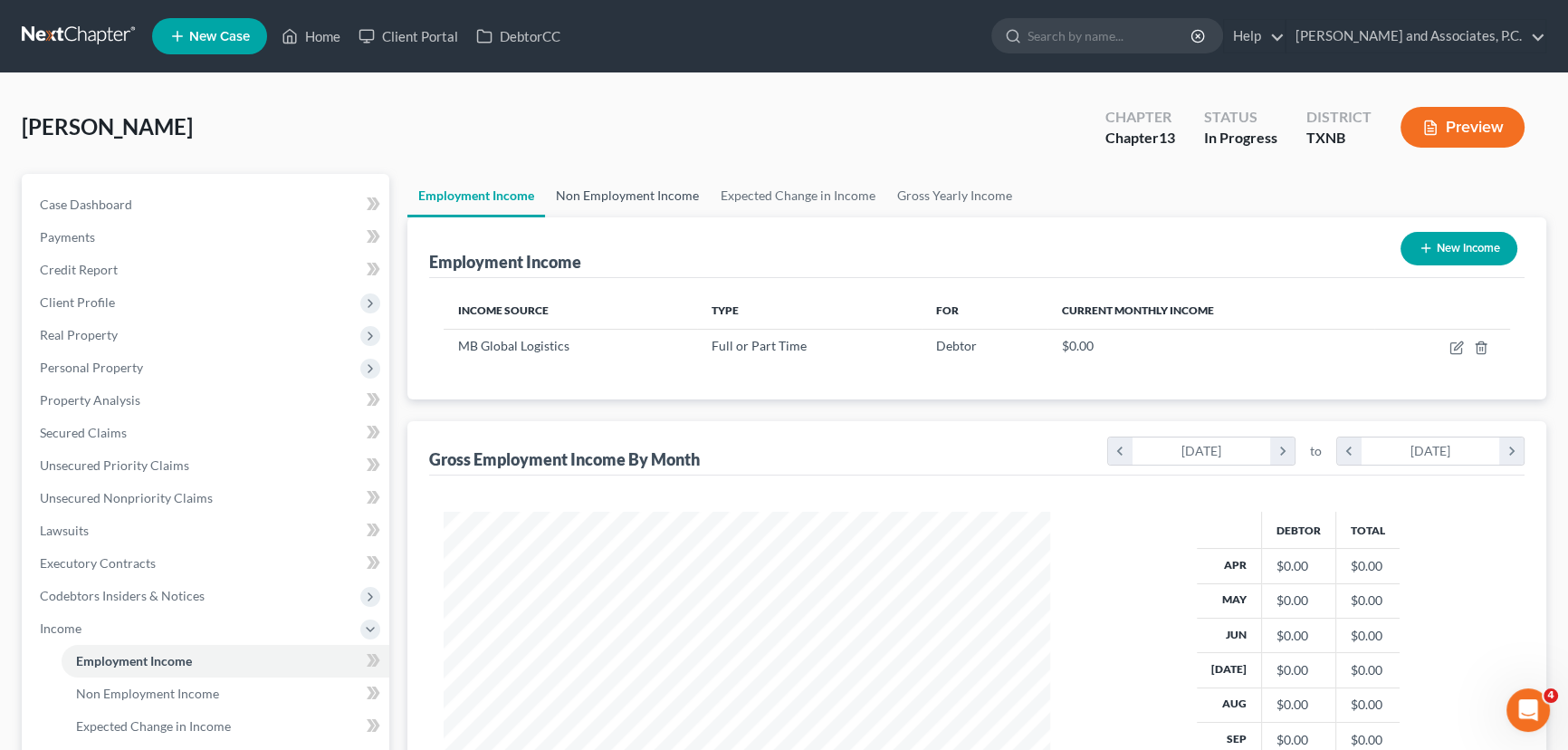
drag, startPoint x: 638, startPoint y: 190, endPoint x: 667, endPoint y: 190, distance: 29.0
click at [638, 190] on link "Non Employment Income" at bounding box center [627, 195] width 165 height 43
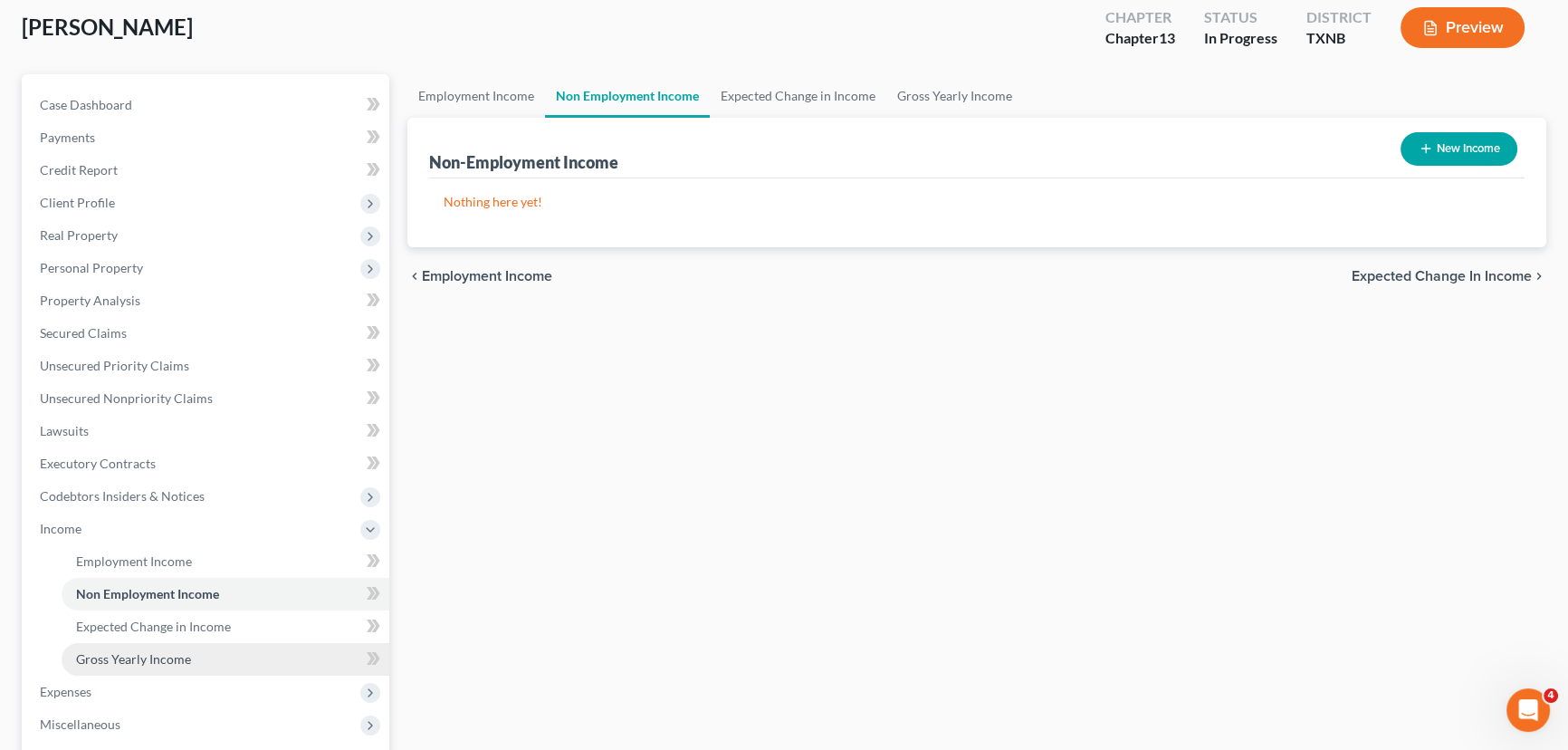
scroll to position [246, 0]
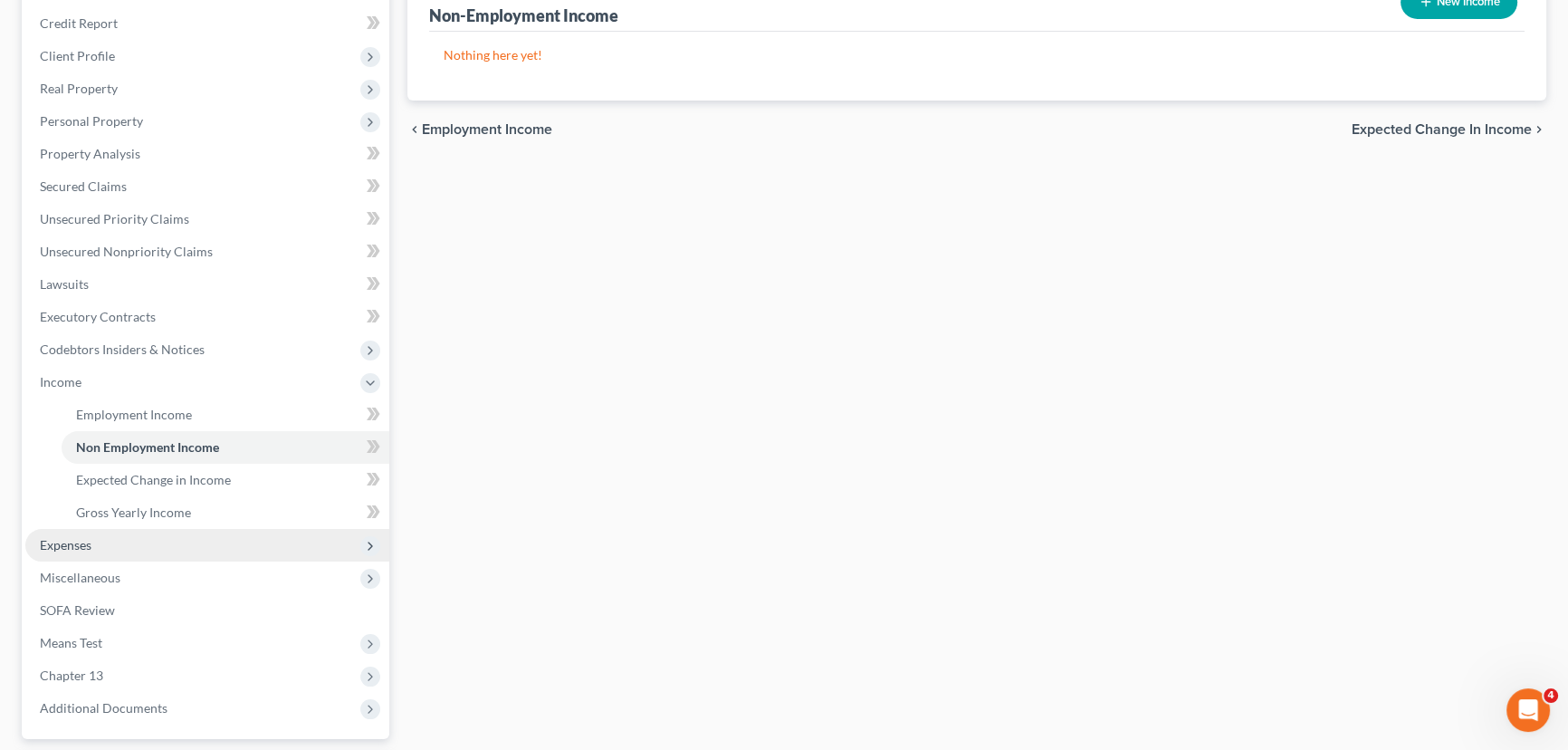
click at [95, 553] on span "Expenses" at bounding box center [206, 545] width 363 height 33
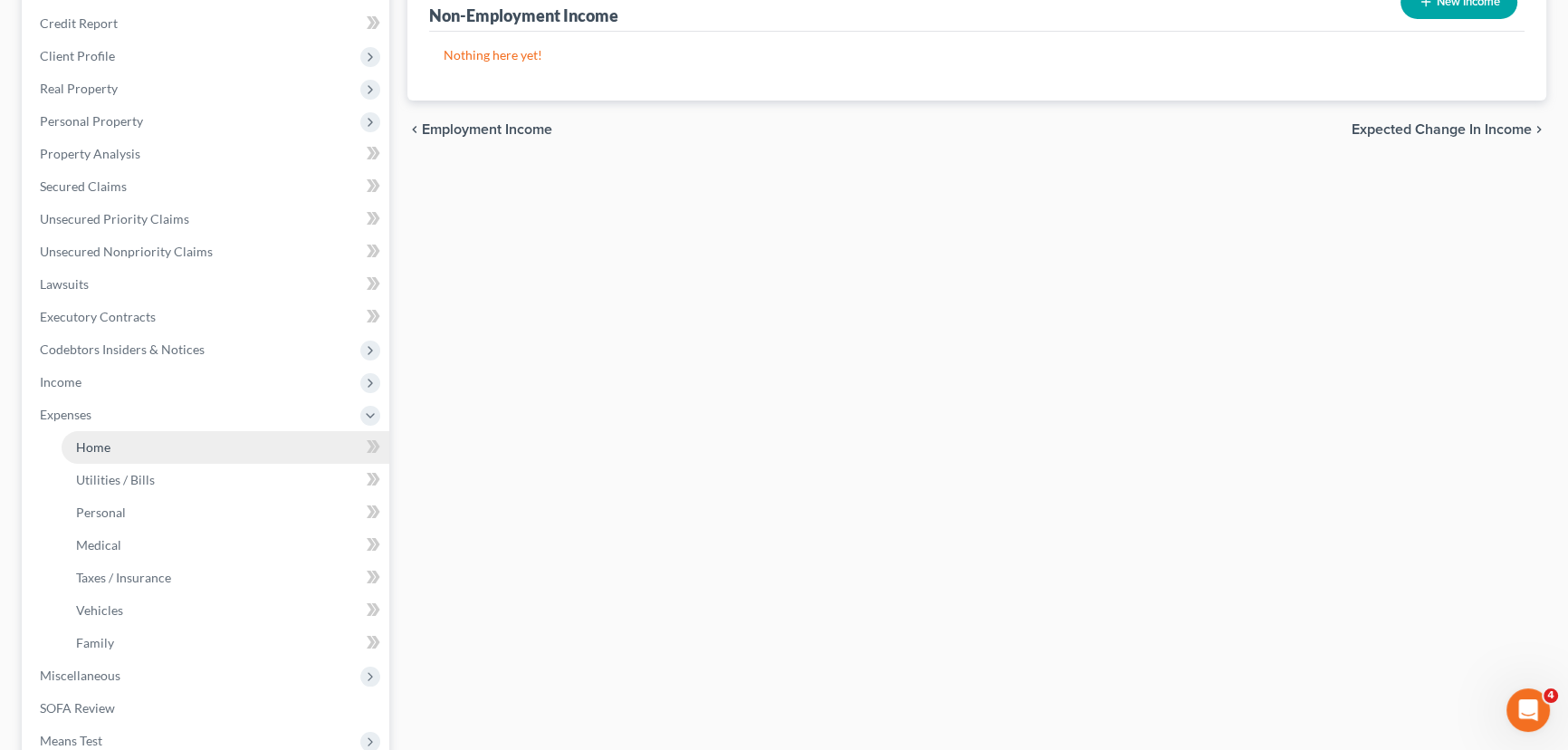
click at [120, 447] on link "Home" at bounding box center [225, 447] width 328 height 33
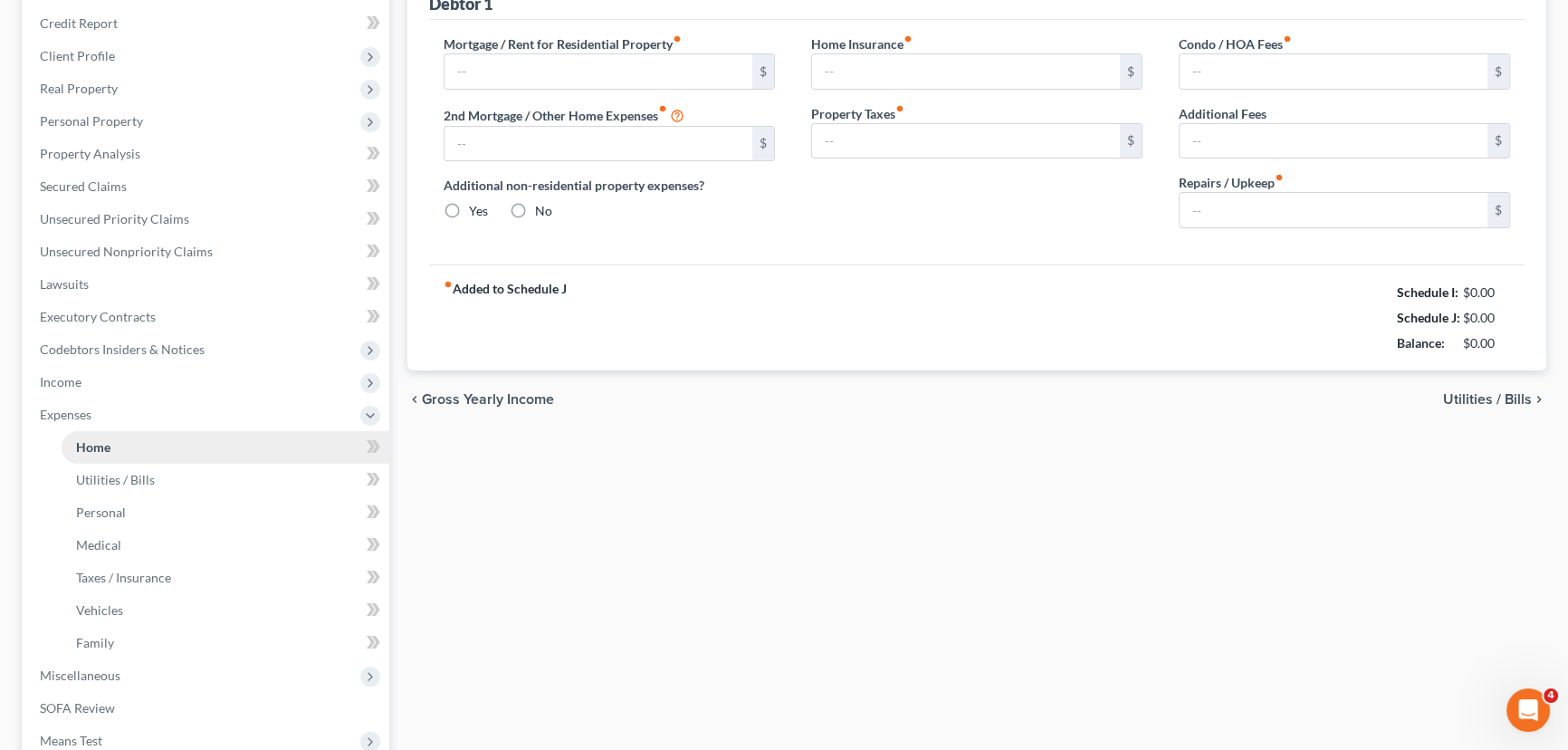
scroll to position [9, 0]
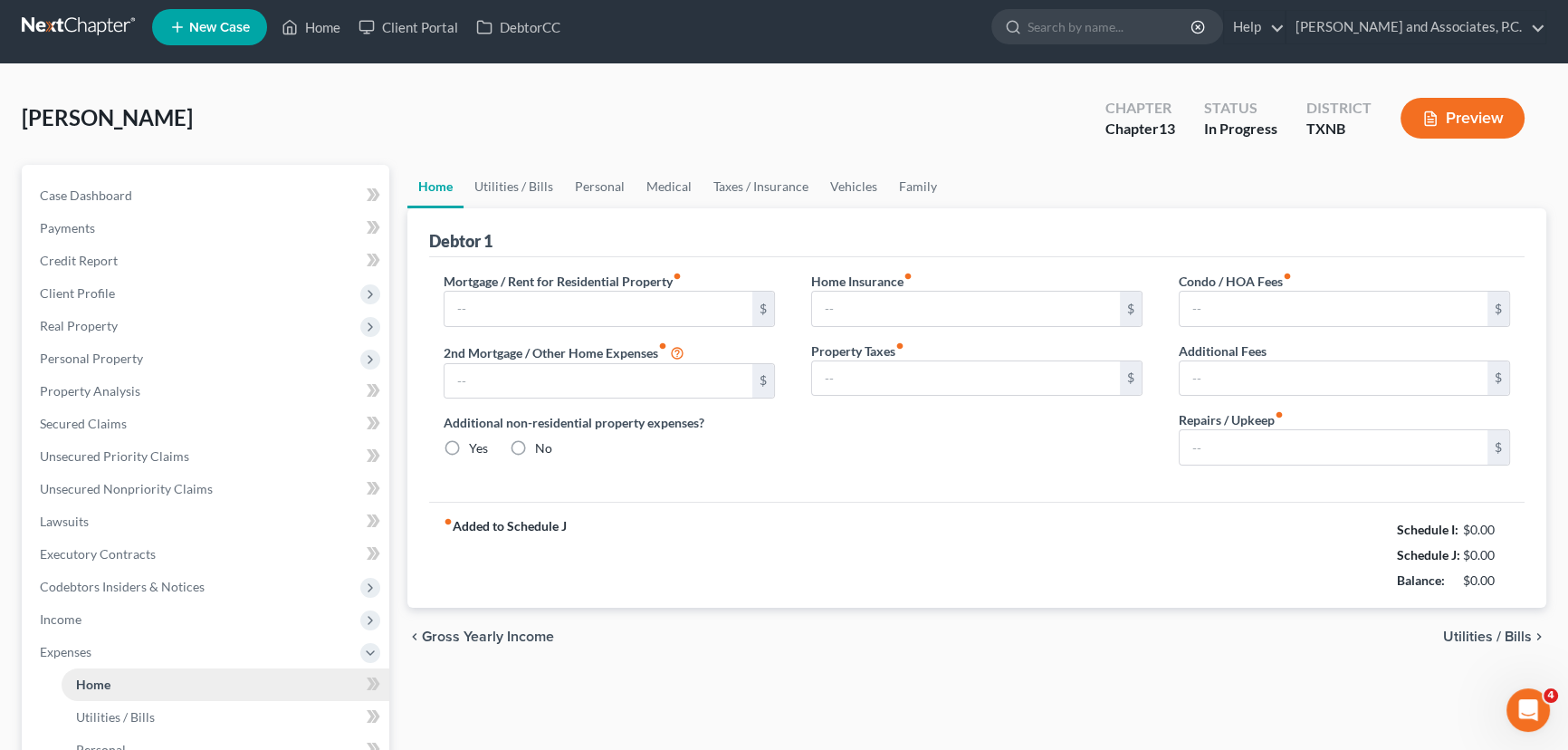
type input "0.00"
radio input "true"
type input "0.00"
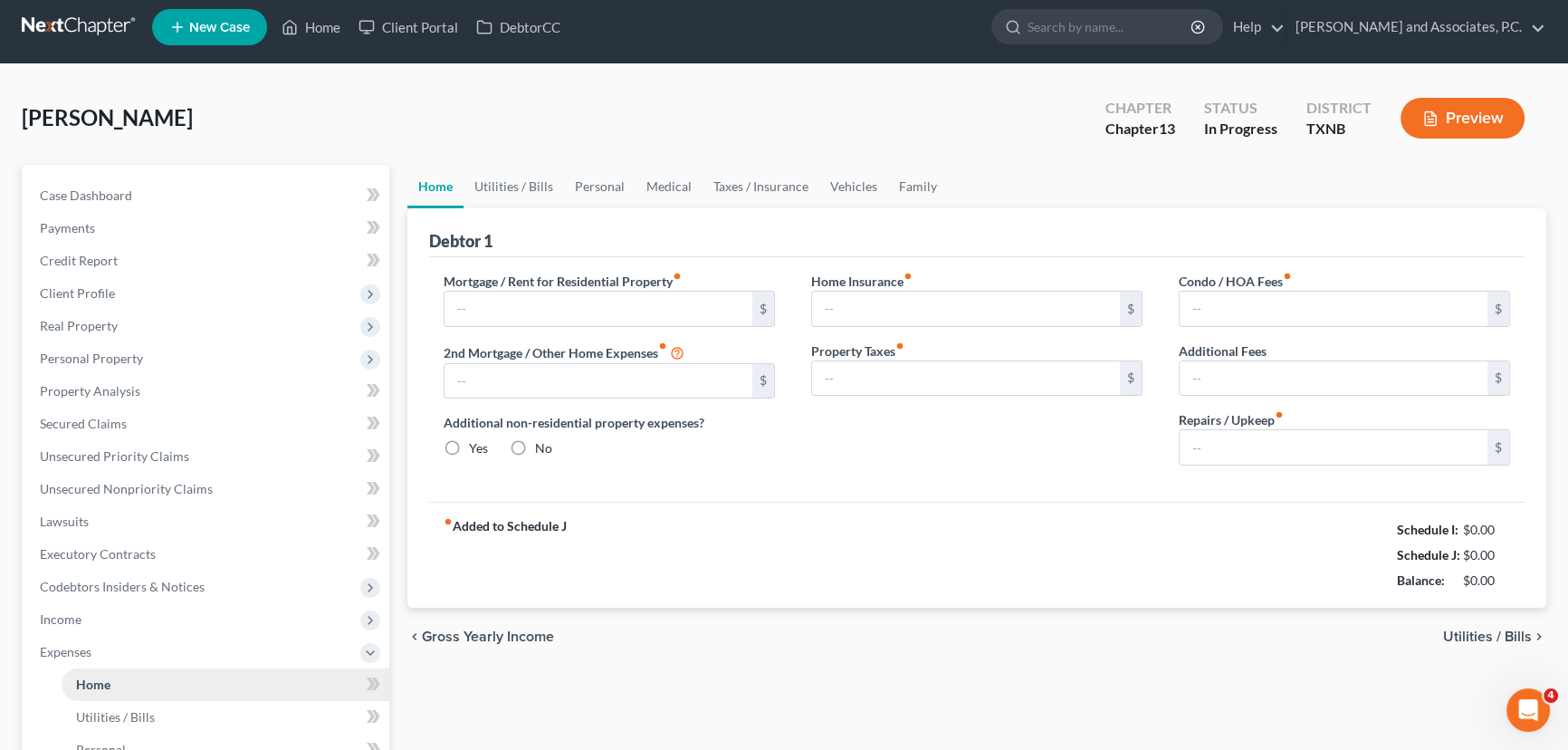
type input "0.00"
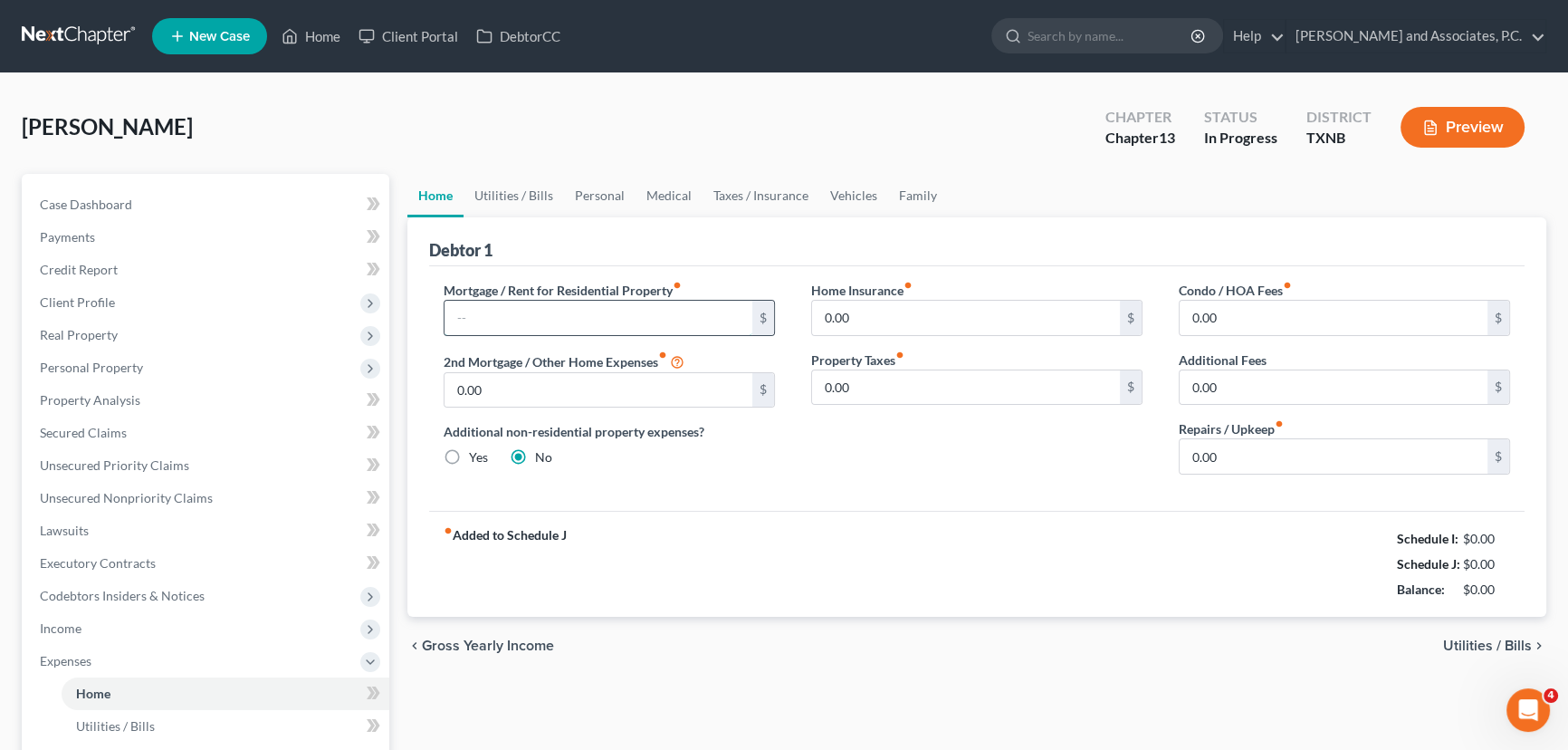
click at [488, 315] on input "text" at bounding box center [597, 317] width 308 height 35
type input "2,610.00"
drag, startPoint x: 494, startPoint y: 199, endPoint x: 505, endPoint y: 199, distance: 11.0
click at [494, 199] on link "Utilities / Bills" at bounding box center [513, 195] width 101 height 43
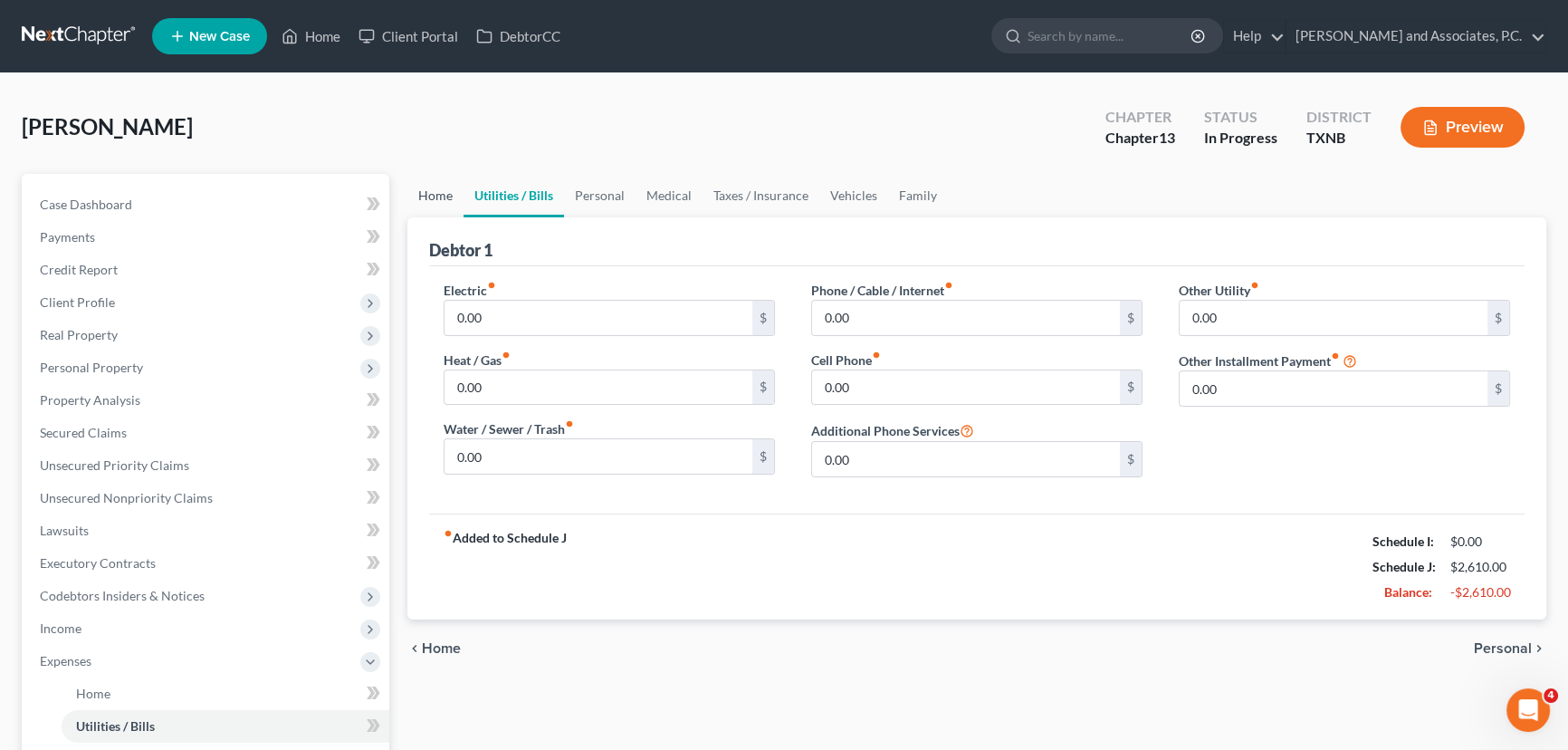
click at [433, 191] on link "Home" at bounding box center [435, 195] width 57 height 43
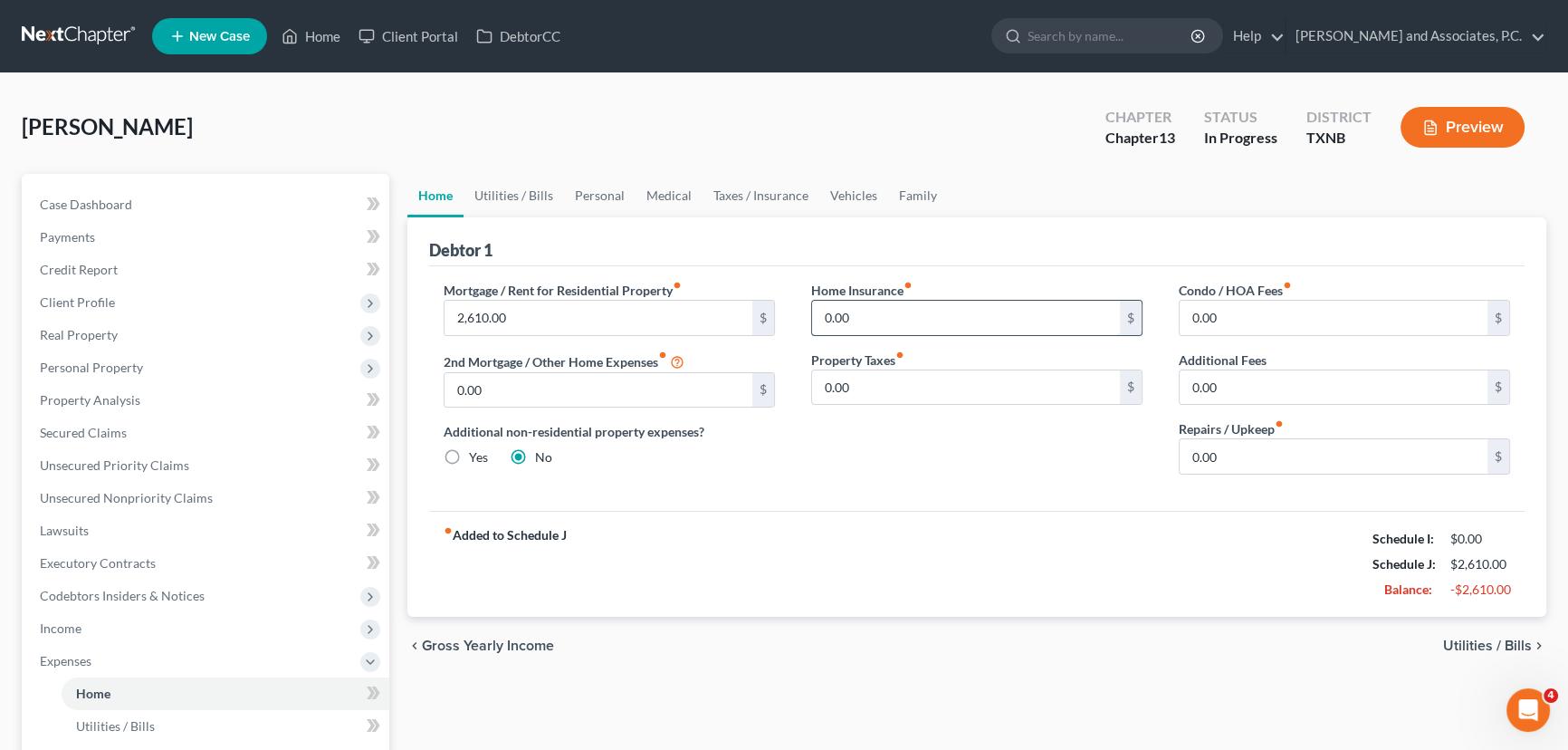
click at [913, 320] on input "0.00" at bounding box center [966, 317] width 308 height 35
click at [505, 179] on link "Utilities / Bills" at bounding box center [513, 195] width 101 height 43
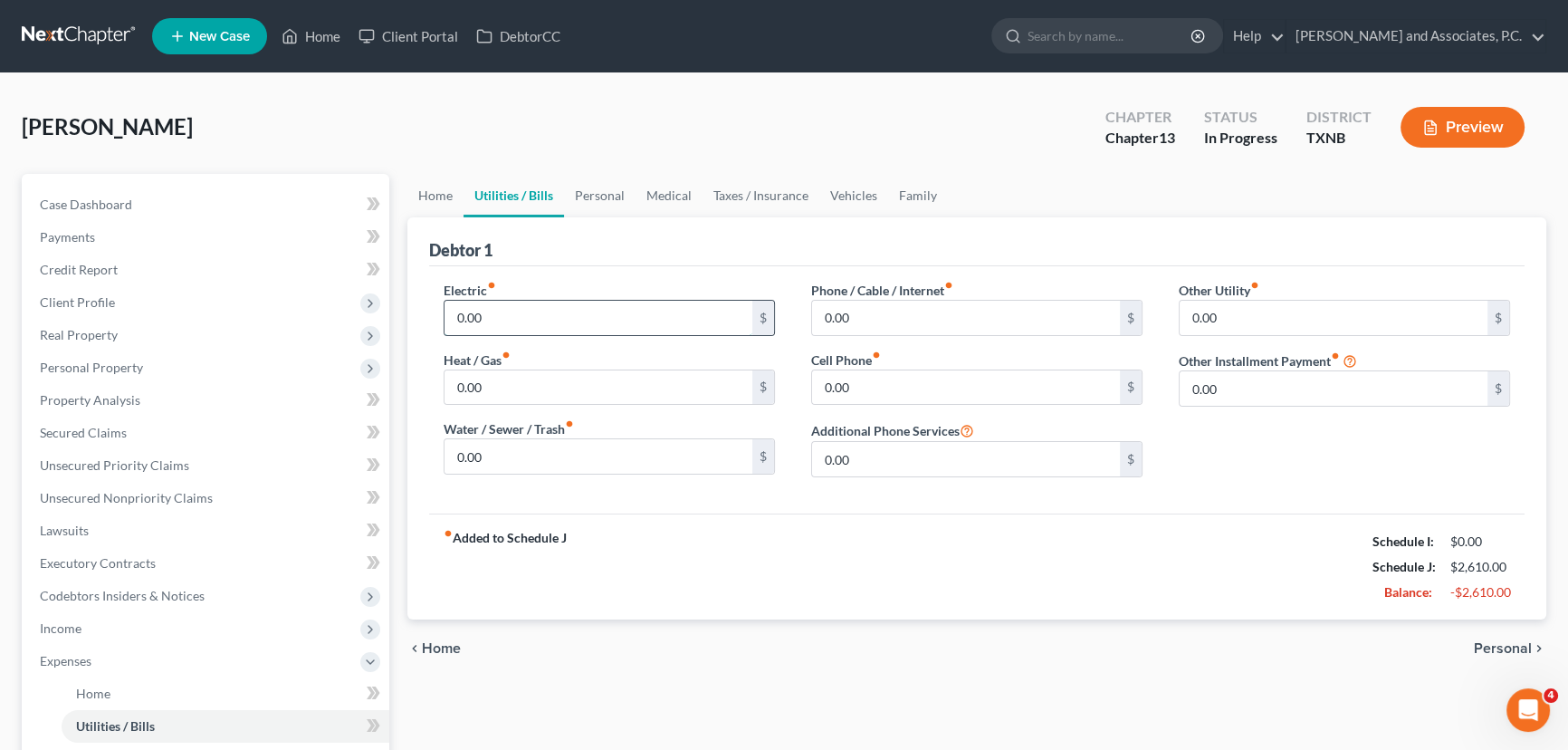
click at [539, 311] on input "0.00" at bounding box center [597, 317] width 308 height 35
drag, startPoint x: 443, startPoint y: 198, endPoint x: 469, endPoint y: 206, distance: 27.2
click at [443, 198] on link "Home" at bounding box center [435, 195] width 57 height 43
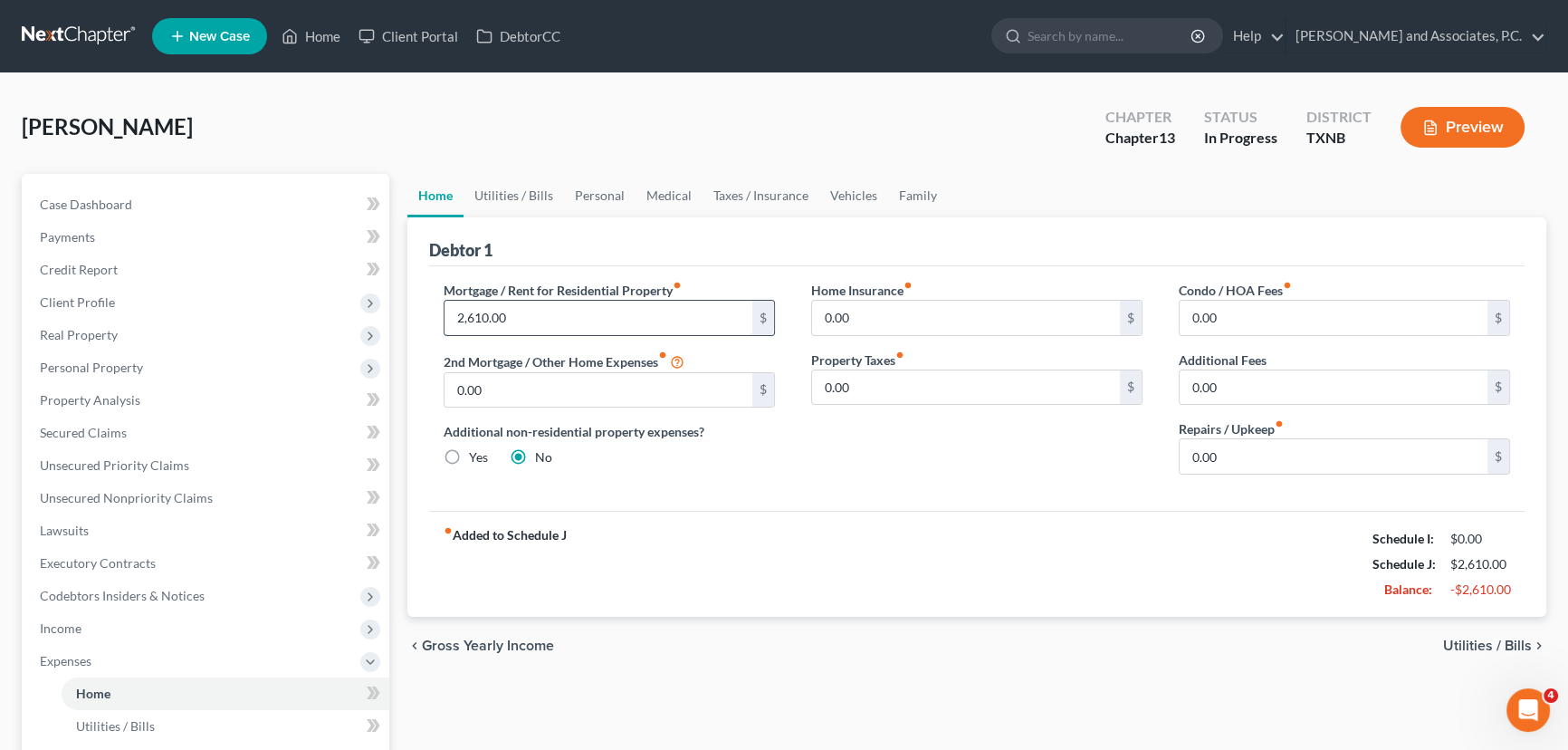
click at [541, 320] on input "2,610.00" at bounding box center [597, 317] width 308 height 35
type input "1,900.00"
click at [511, 192] on link "Utilities / Bills" at bounding box center [513, 195] width 101 height 43
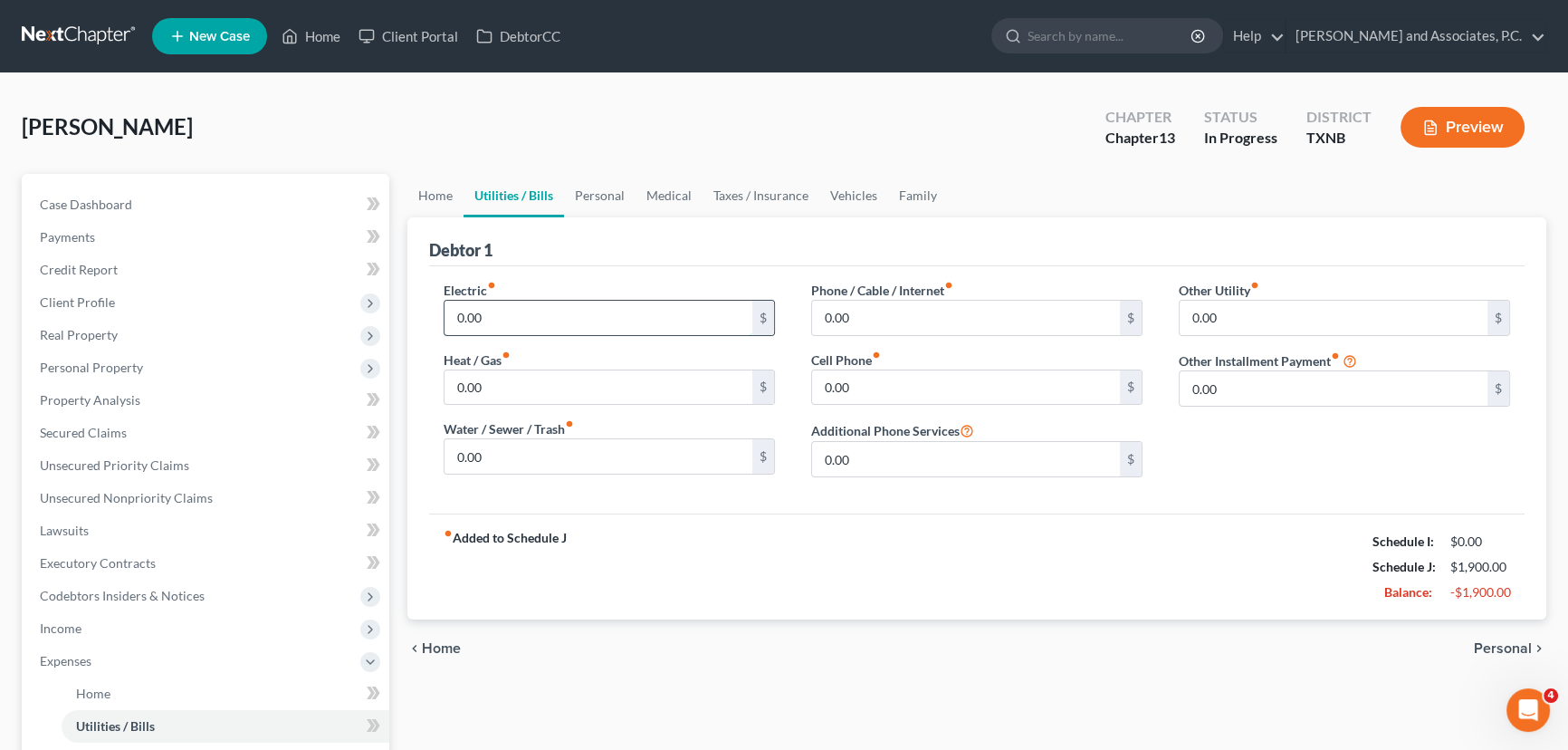
click at [529, 319] on input "0.00" at bounding box center [597, 317] width 308 height 35
click at [444, 191] on link "Home" at bounding box center [435, 195] width 57 height 43
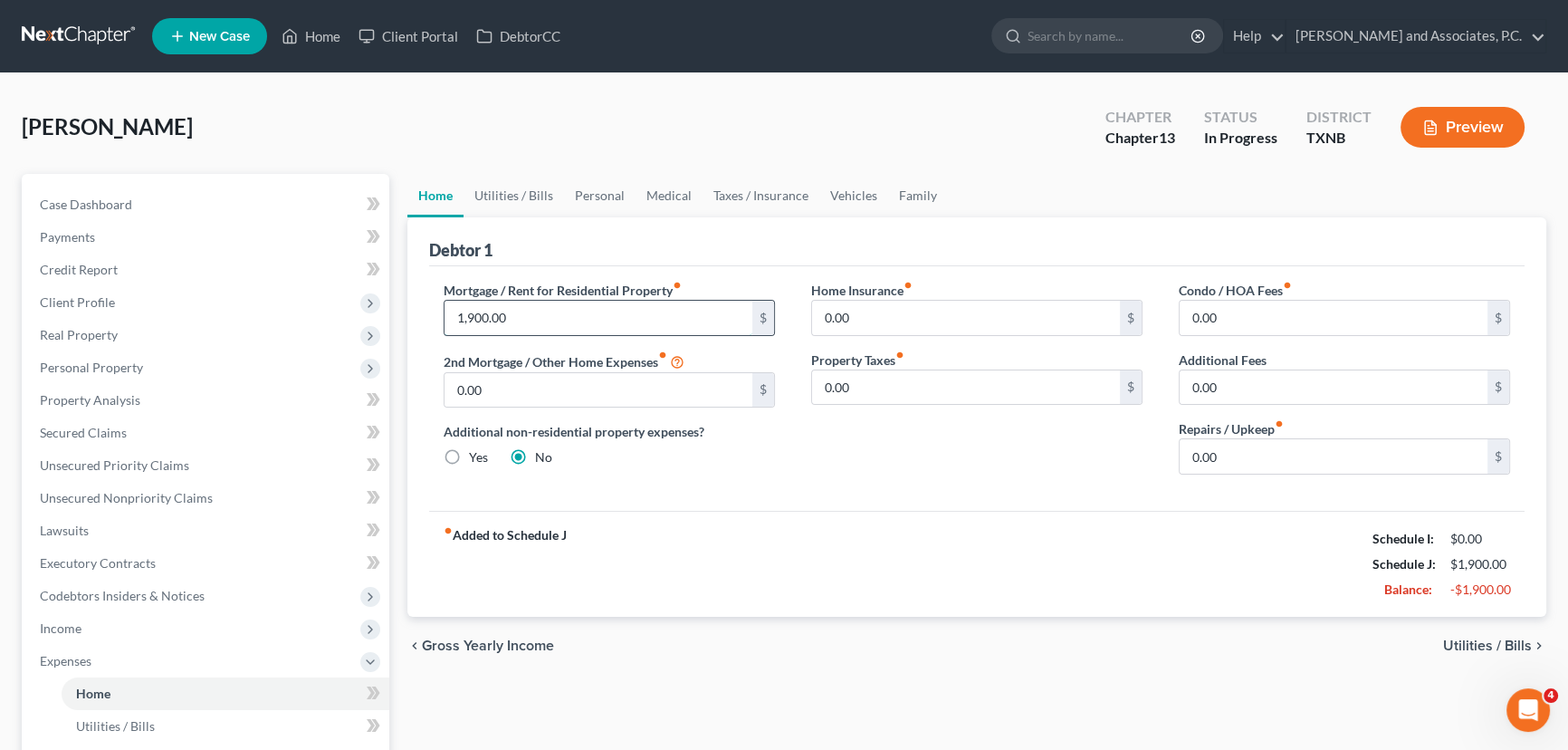
click at [521, 315] on input "1,900.00" at bounding box center [597, 317] width 308 height 35
type input "1,000.00"
click at [507, 202] on link "Utilities / Bills" at bounding box center [513, 195] width 101 height 43
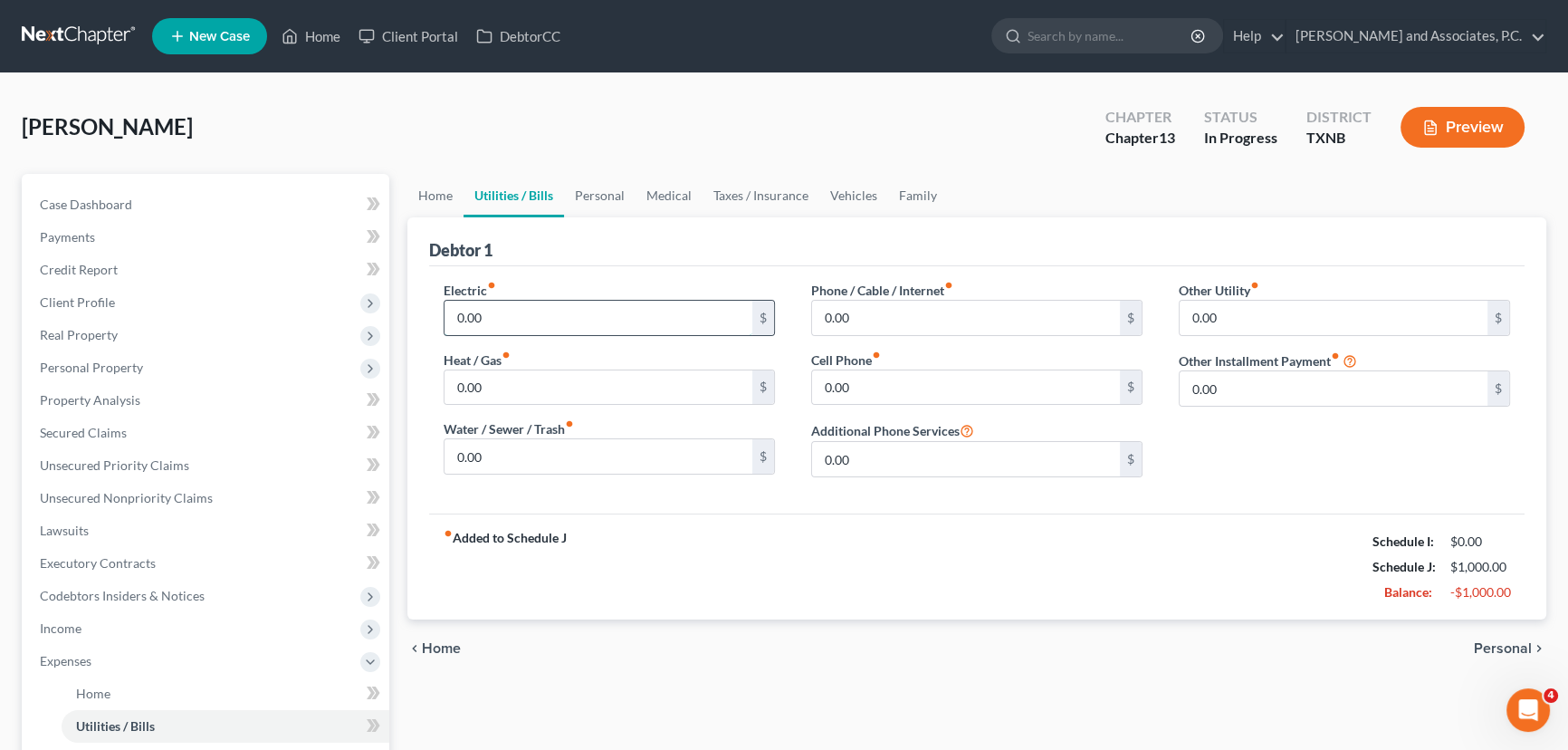
click at [521, 324] on input "0.00" at bounding box center [597, 317] width 308 height 35
type input "400.00"
click at [513, 383] on input "0.00" at bounding box center [597, 387] width 308 height 35
type input "100.00"
click at [508, 470] on input "0.00" at bounding box center [597, 457] width 308 height 35
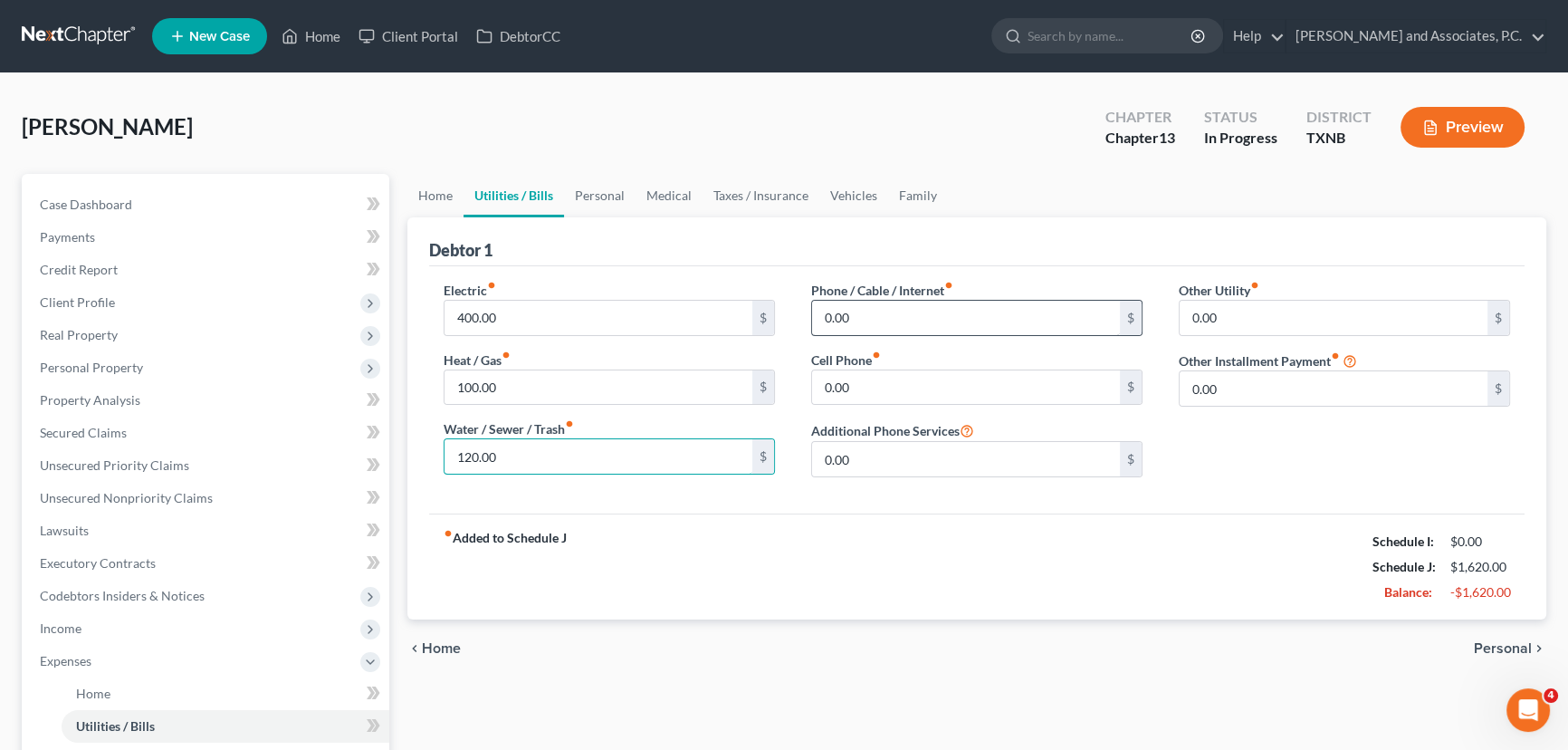
type input "120.00"
click at [887, 313] on input "0.00" at bounding box center [966, 317] width 308 height 35
type input "95.00"
click at [890, 391] on input "0.00" at bounding box center [966, 387] width 308 height 35
type input "130.00"
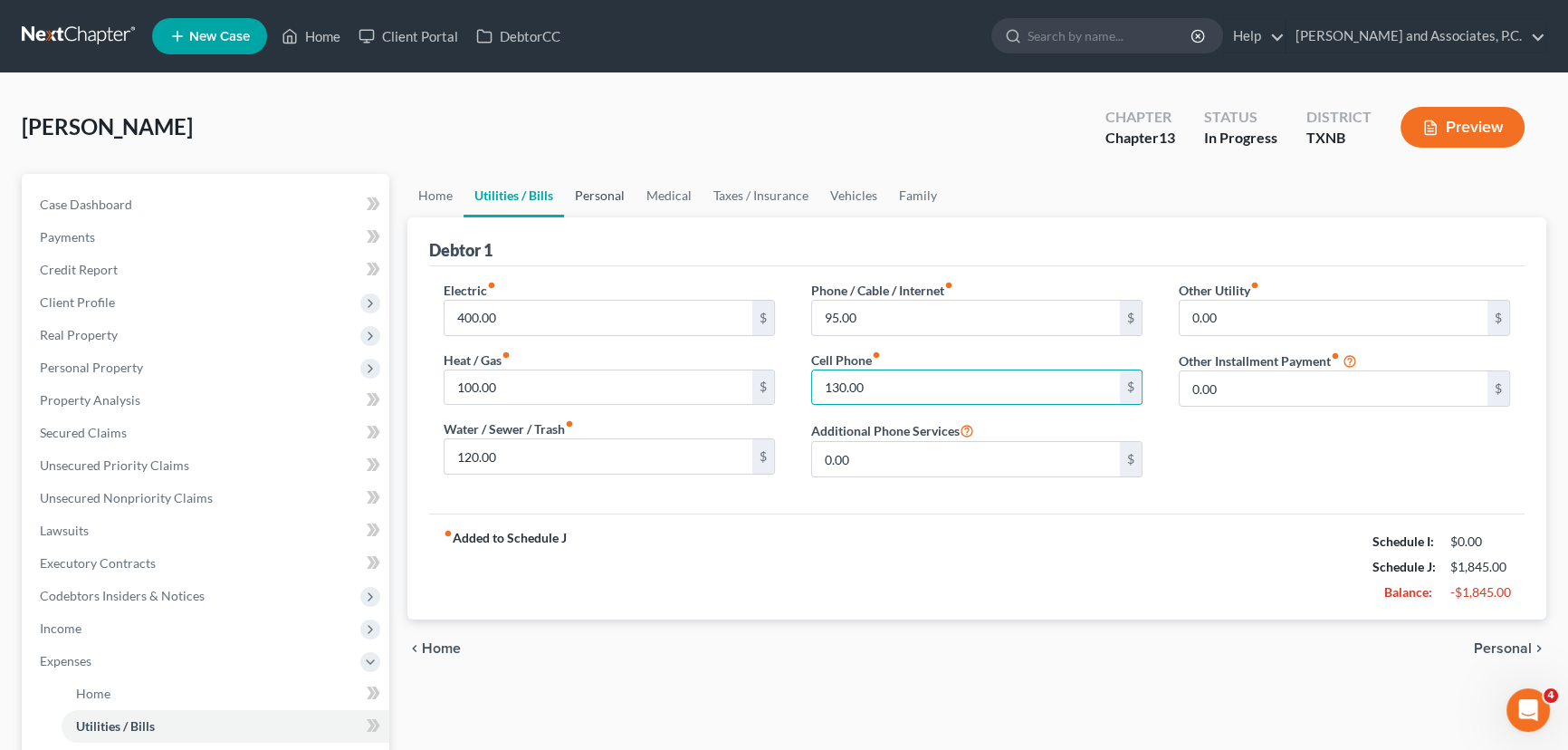
click at [582, 200] on link "Personal" at bounding box center [599, 195] width 72 height 43
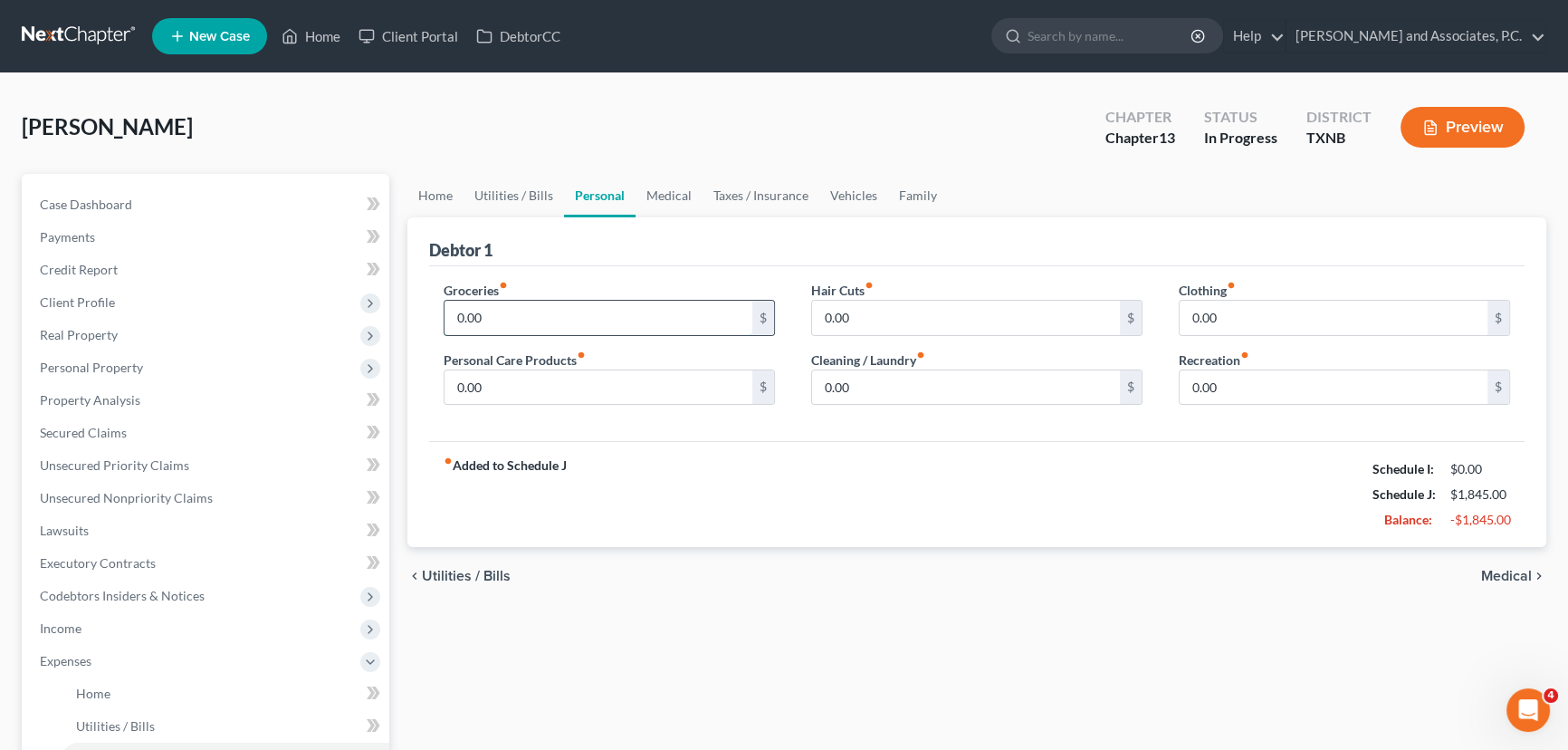
click at [512, 327] on input "0.00" at bounding box center [597, 317] width 308 height 35
type input "600.00"
click at [653, 201] on link "Medical" at bounding box center [669, 195] width 67 height 43
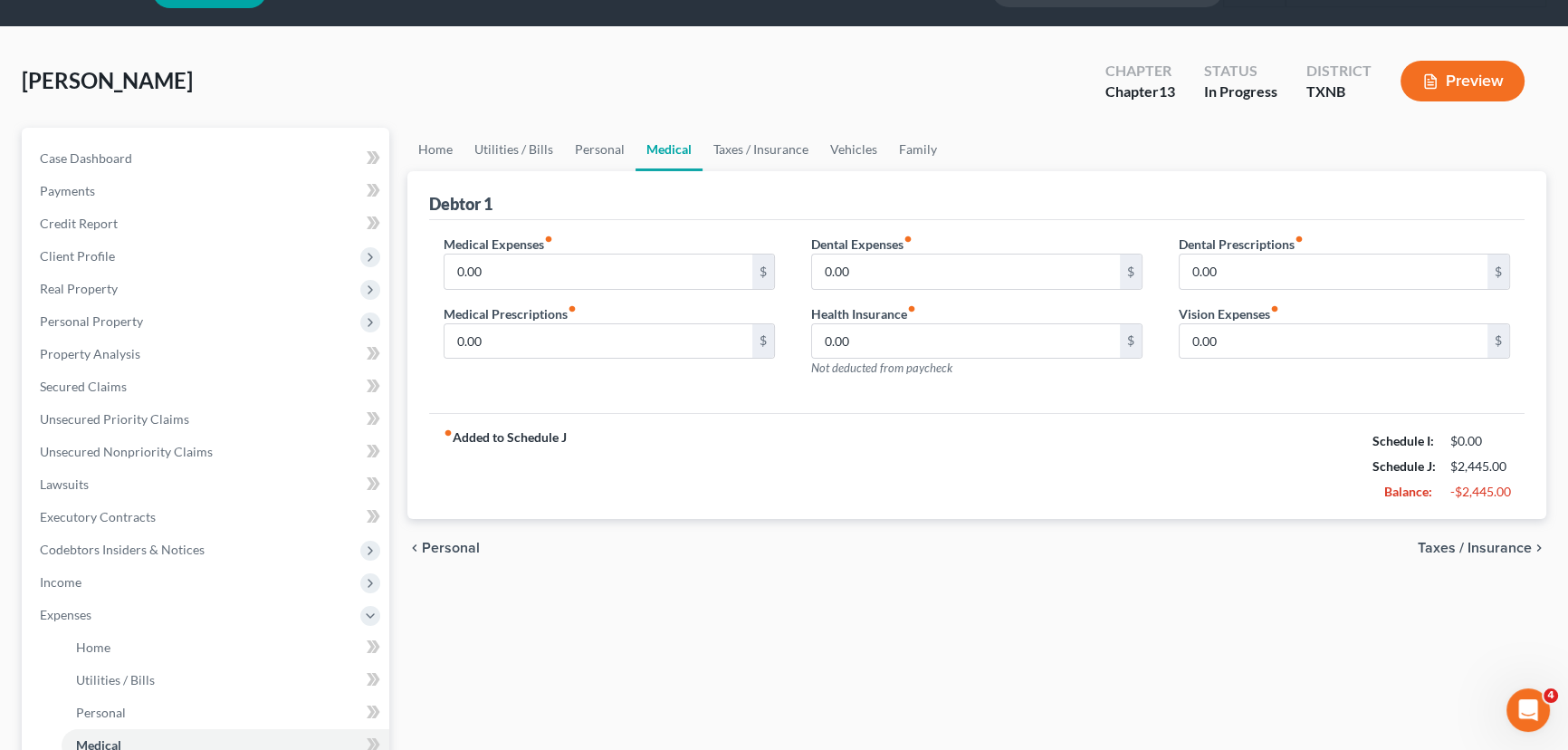
scroll to position [164, 0]
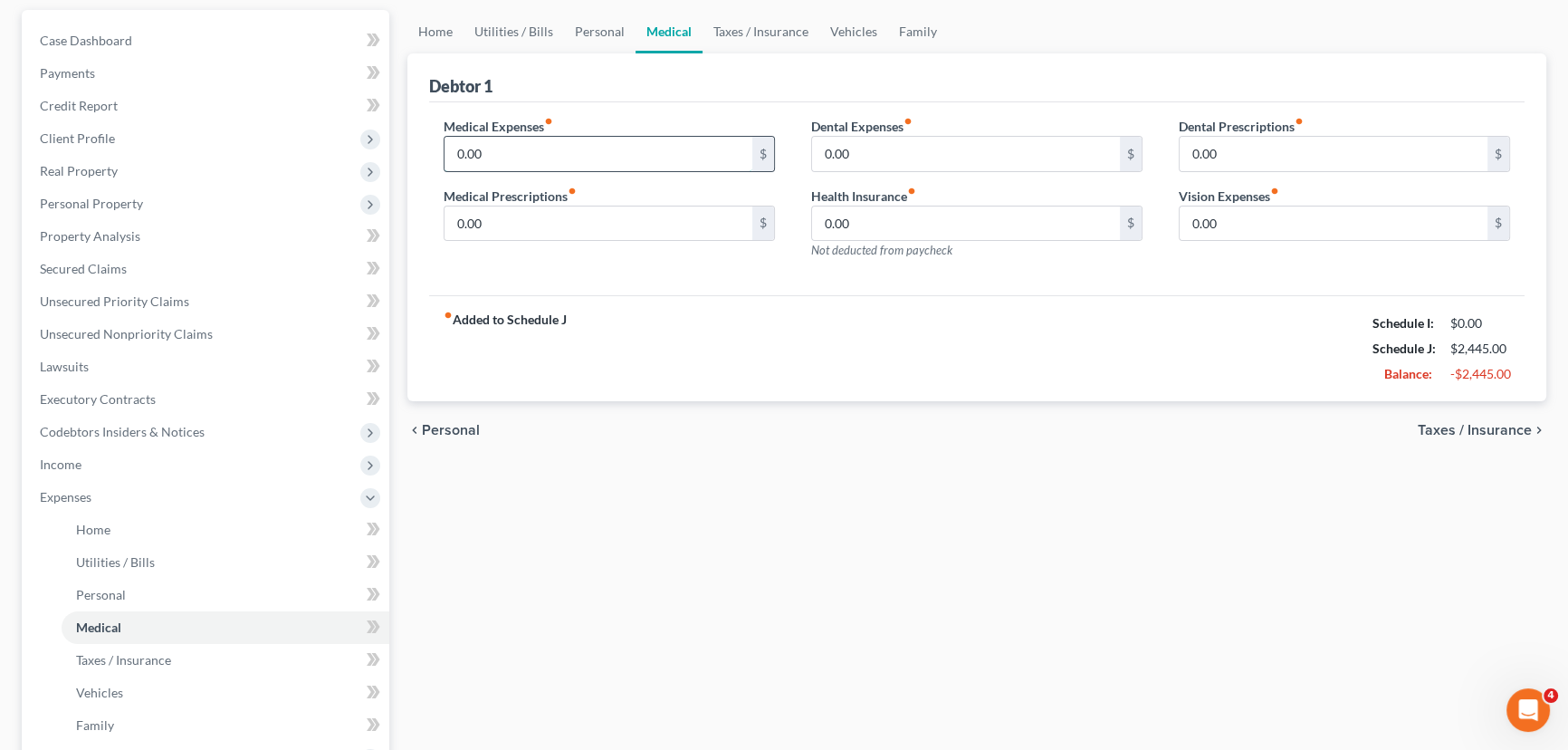
click at [525, 147] on input "0.00" at bounding box center [597, 154] width 308 height 35
click at [506, 220] on input "0.00" at bounding box center [597, 223] width 308 height 35
click at [502, 224] on input "0.00" at bounding box center [597, 223] width 308 height 35
drag, startPoint x: 502, startPoint y: 224, endPoint x: 429, endPoint y: 235, distance: 73.8
click at [429, 235] on div "Medical Expenses fiber_manual_record 0.00 $ Medical Prescriptions fiber_manual_…" at bounding box center [609, 196] width 367 height 157
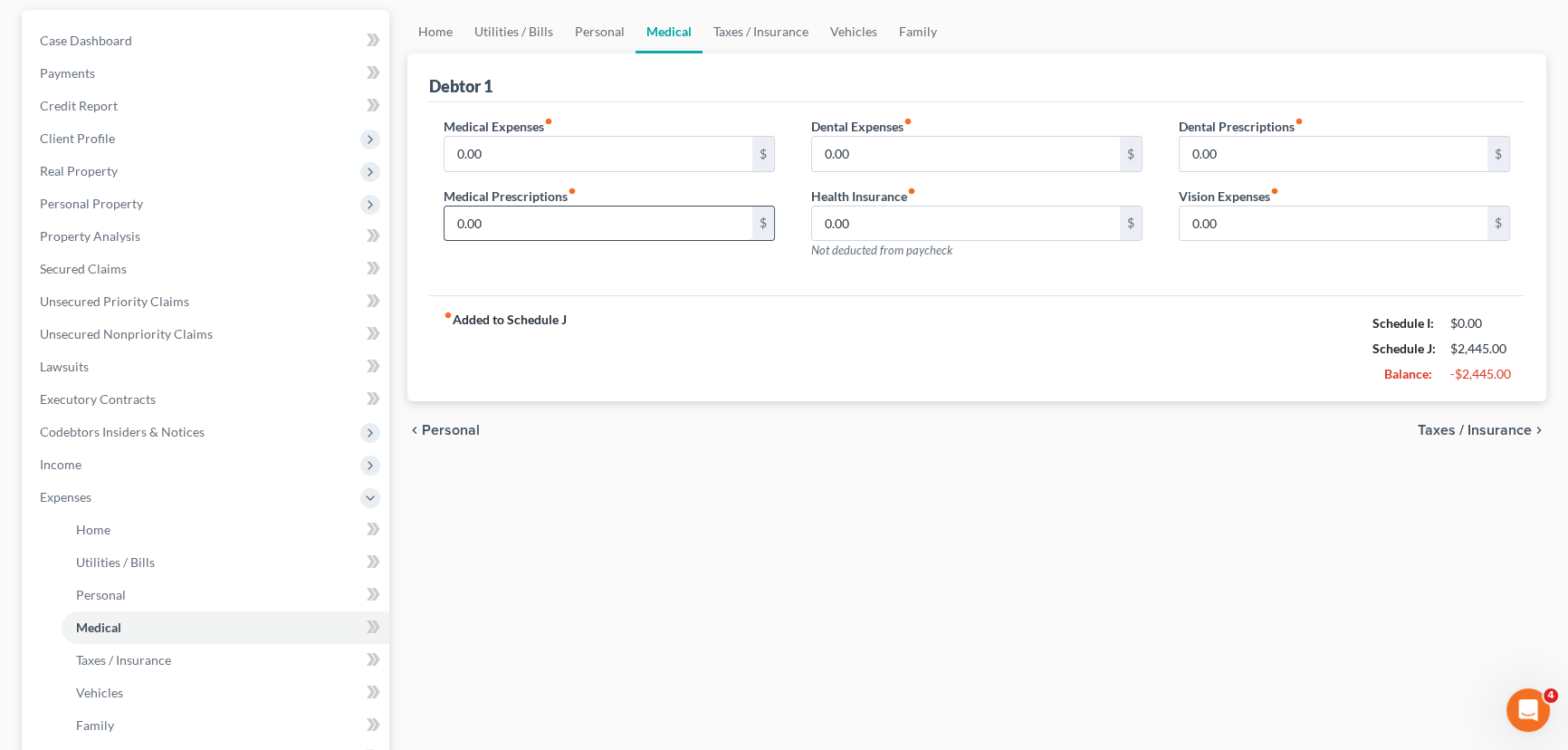
click at [524, 225] on input "0.00" at bounding box center [597, 223] width 308 height 35
drag, startPoint x: 524, startPoint y: 225, endPoint x: 395, endPoint y: 215, distance: 129.4
click at [395, 215] on div "Petition Navigation Case Dashboard Payments Invoices Payments Payments Credit R…" at bounding box center [784, 516] width 1542 height 1013
type input "85.00"
click at [947, 155] on input "0.00" at bounding box center [966, 154] width 308 height 35
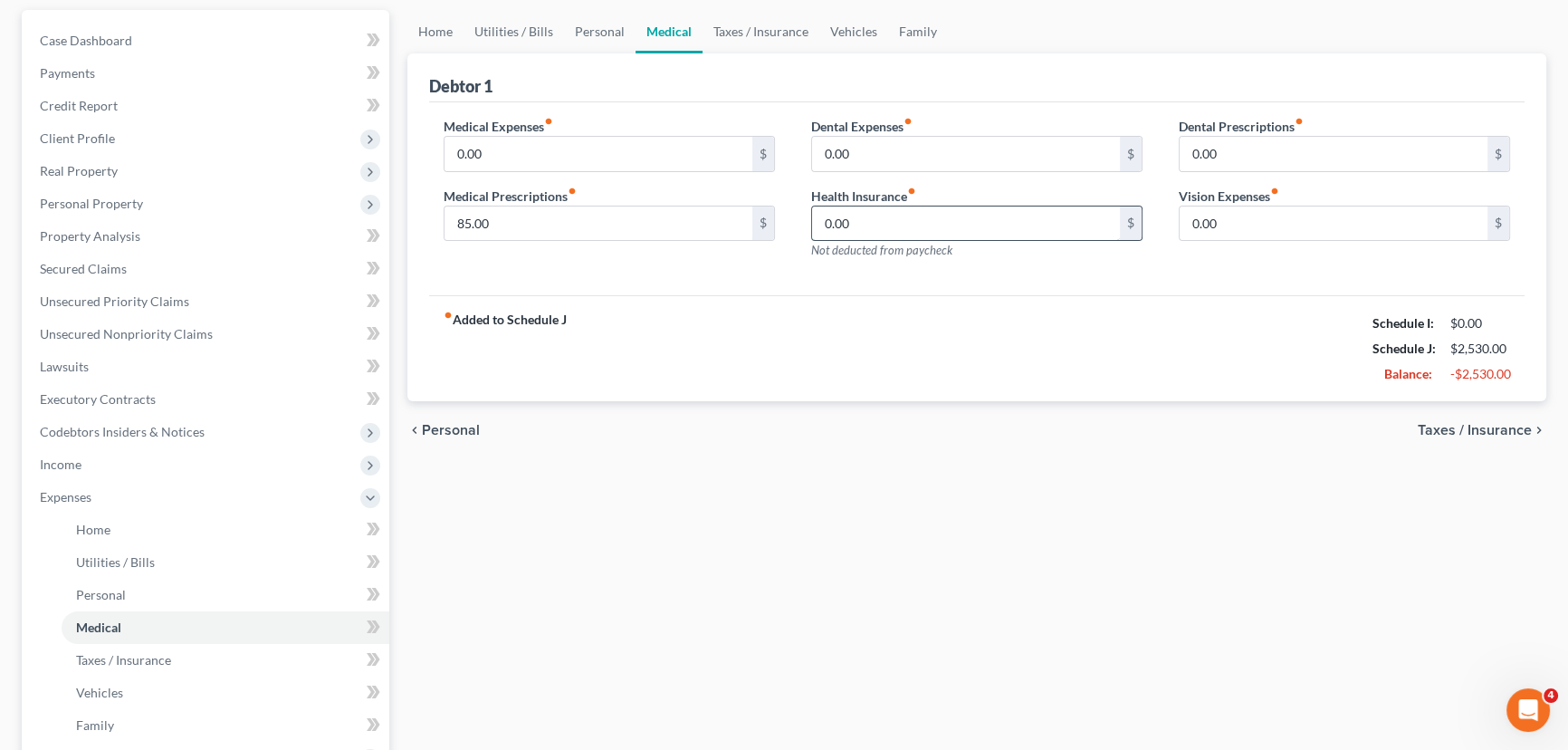
click at [924, 220] on input "0.00" at bounding box center [966, 223] width 308 height 35
click at [1322, 156] on input "0.00" at bounding box center [1333, 154] width 308 height 35
click at [1280, 218] on input "0.00" at bounding box center [1333, 223] width 308 height 35
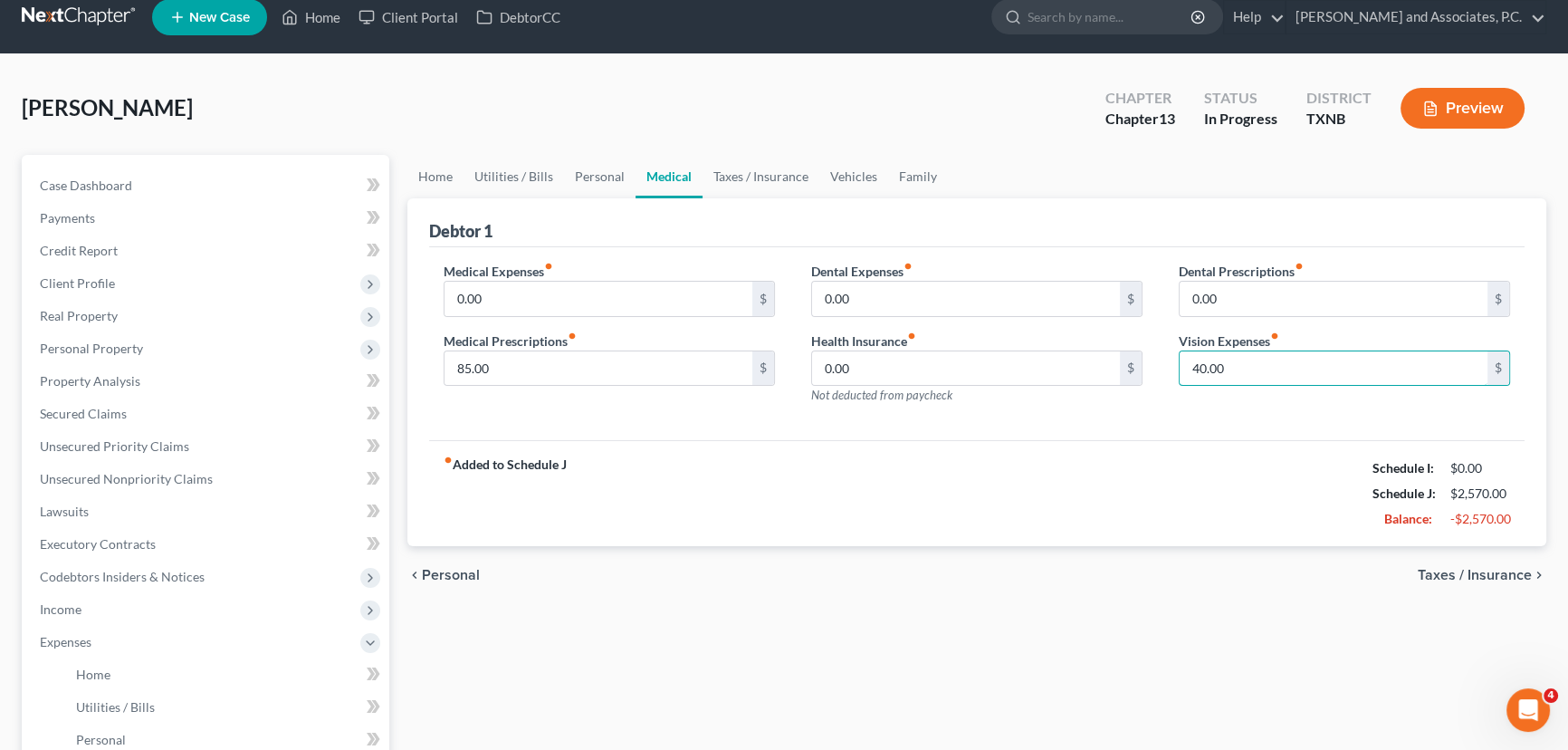
scroll to position [0, 0]
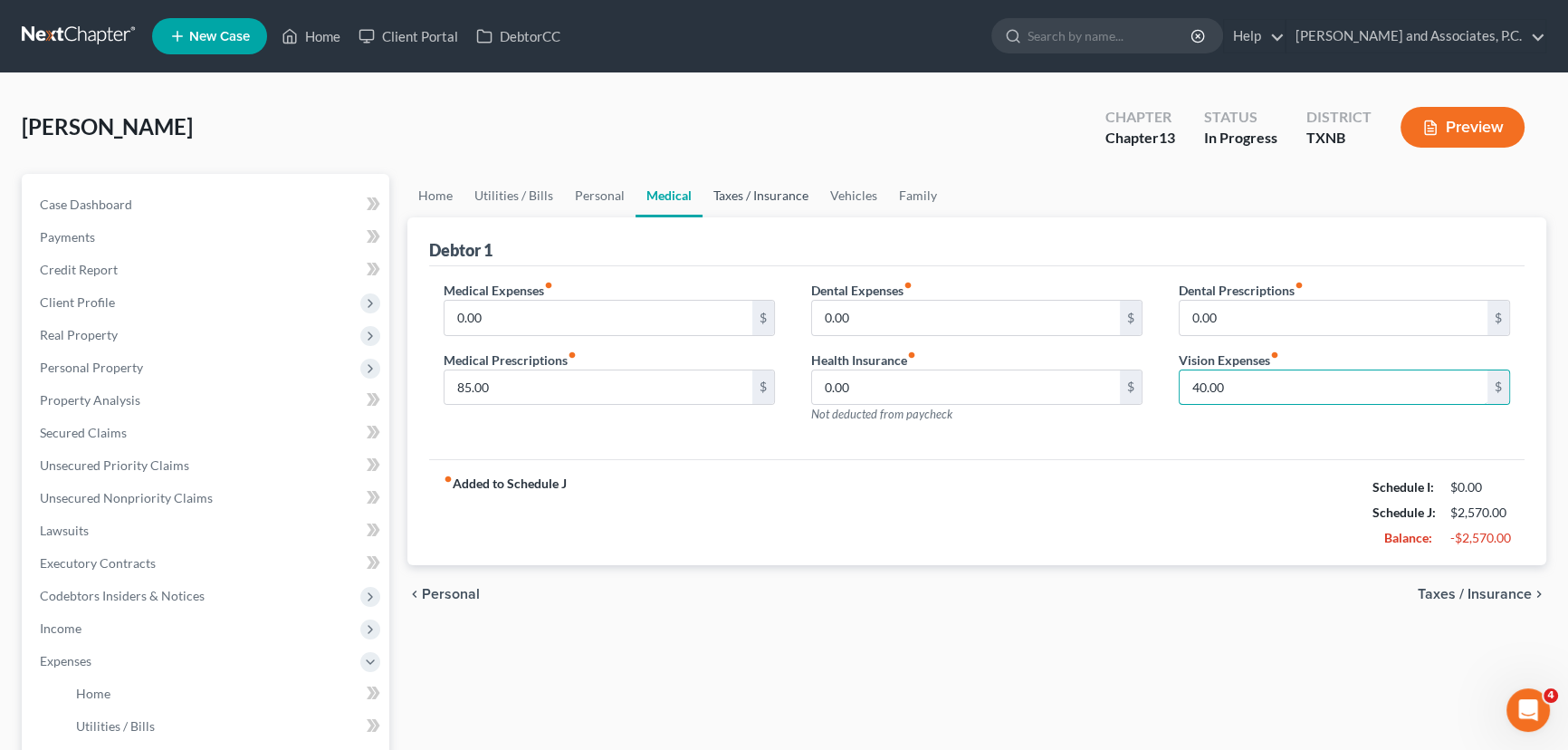
type input "40.00"
click at [734, 196] on link "Taxes / Insurance" at bounding box center [761, 195] width 117 height 43
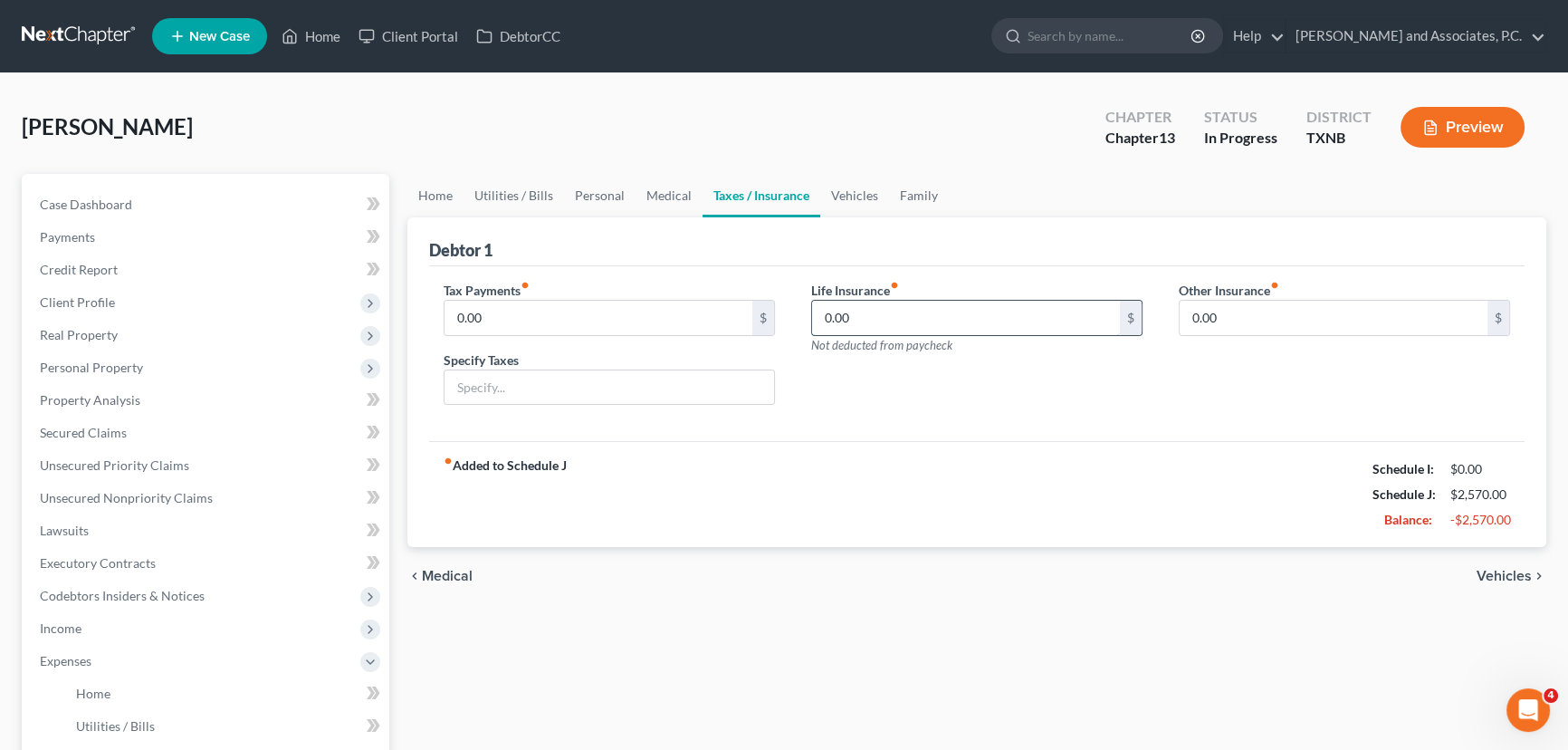
click at [942, 324] on input "0.00" at bounding box center [966, 317] width 308 height 35
click at [520, 310] on input "0.00" at bounding box center [597, 317] width 308 height 35
click at [863, 312] on input "0.00" at bounding box center [966, 317] width 308 height 35
click at [880, 315] on input "0.00" at bounding box center [966, 317] width 308 height 35
drag, startPoint x: 879, startPoint y: 314, endPoint x: 801, endPoint y: 341, distance: 82.5
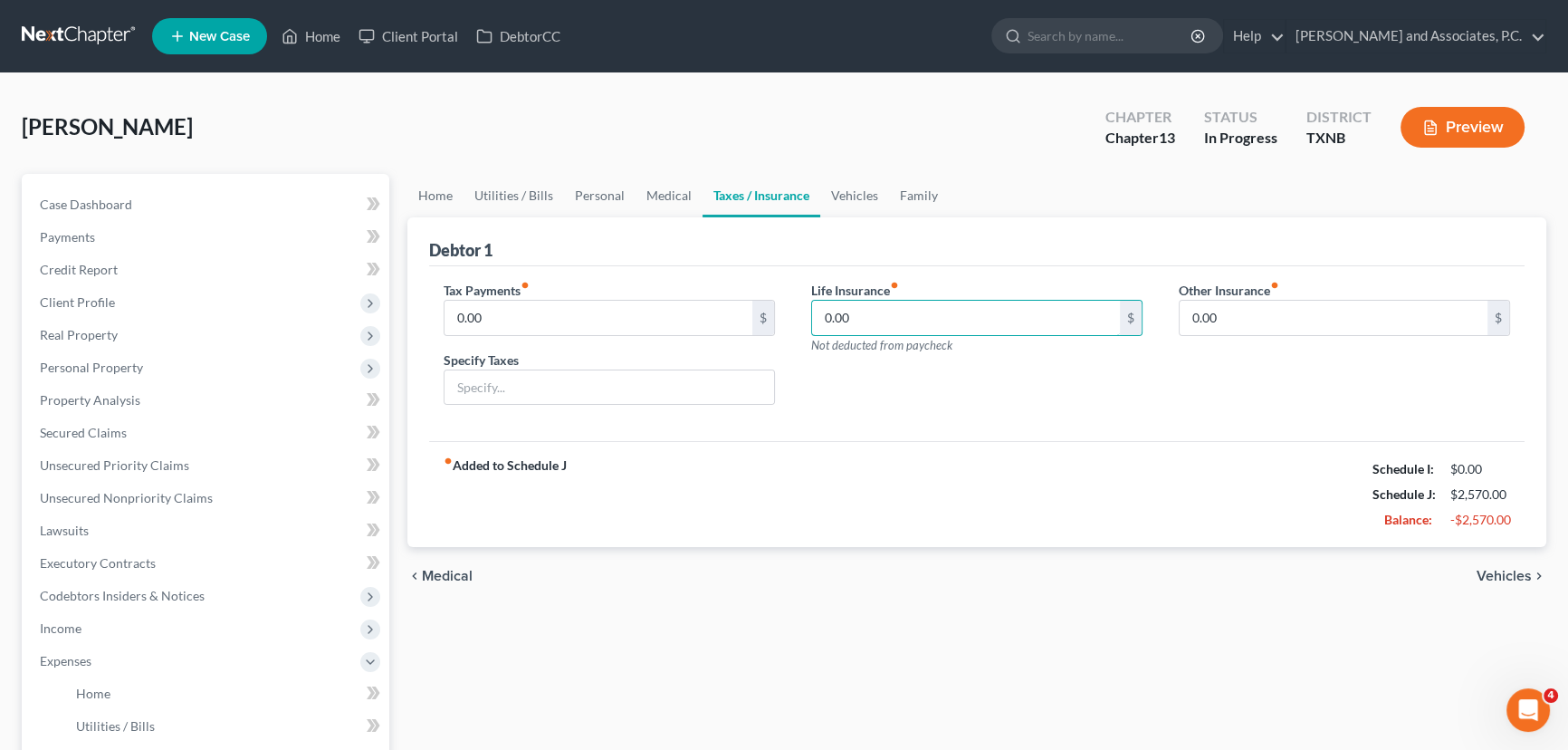
click at [801, 341] on div "Life Insurance fiber_manual_record 0.00 $ Not deducted from paycheck" at bounding box center [976, 350] width 367 height 139
click at [854, 195] on link "Vehicles" at bounding box center [854, 195] width 69 height 43
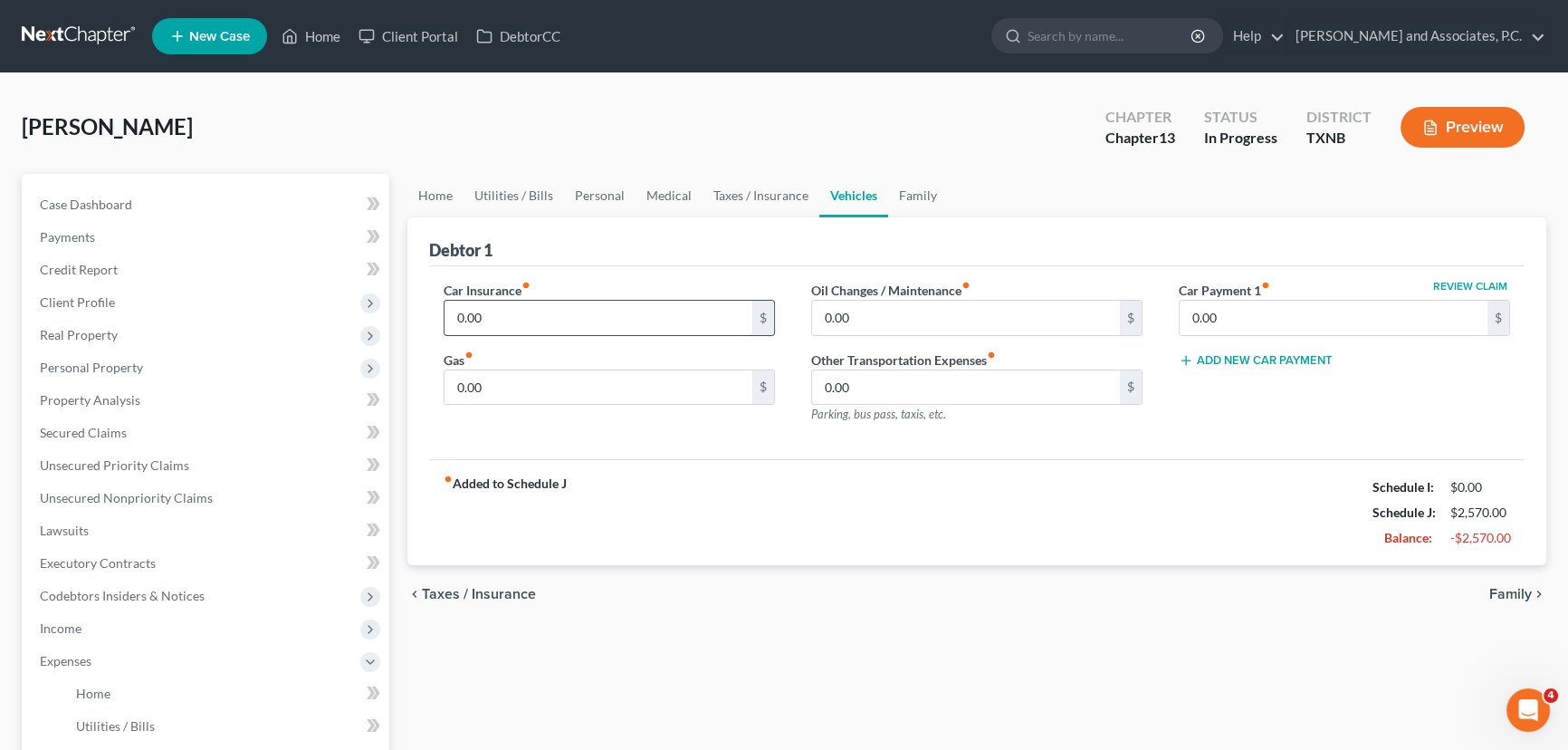
click at [568, 316] on input "0.00" at bounding box center [597, 317] width 308 height 35
click at [526, 386] on input "0.00" at bounding box center [597, 387] width 308 height 35
click at [534, 316] on input "350.00" at bounding box center [597, 317] width 308 height 35
type input "280.00"
click at [524, 373] on input "0.00" at bounding box center [597, 387] width 308 height 35
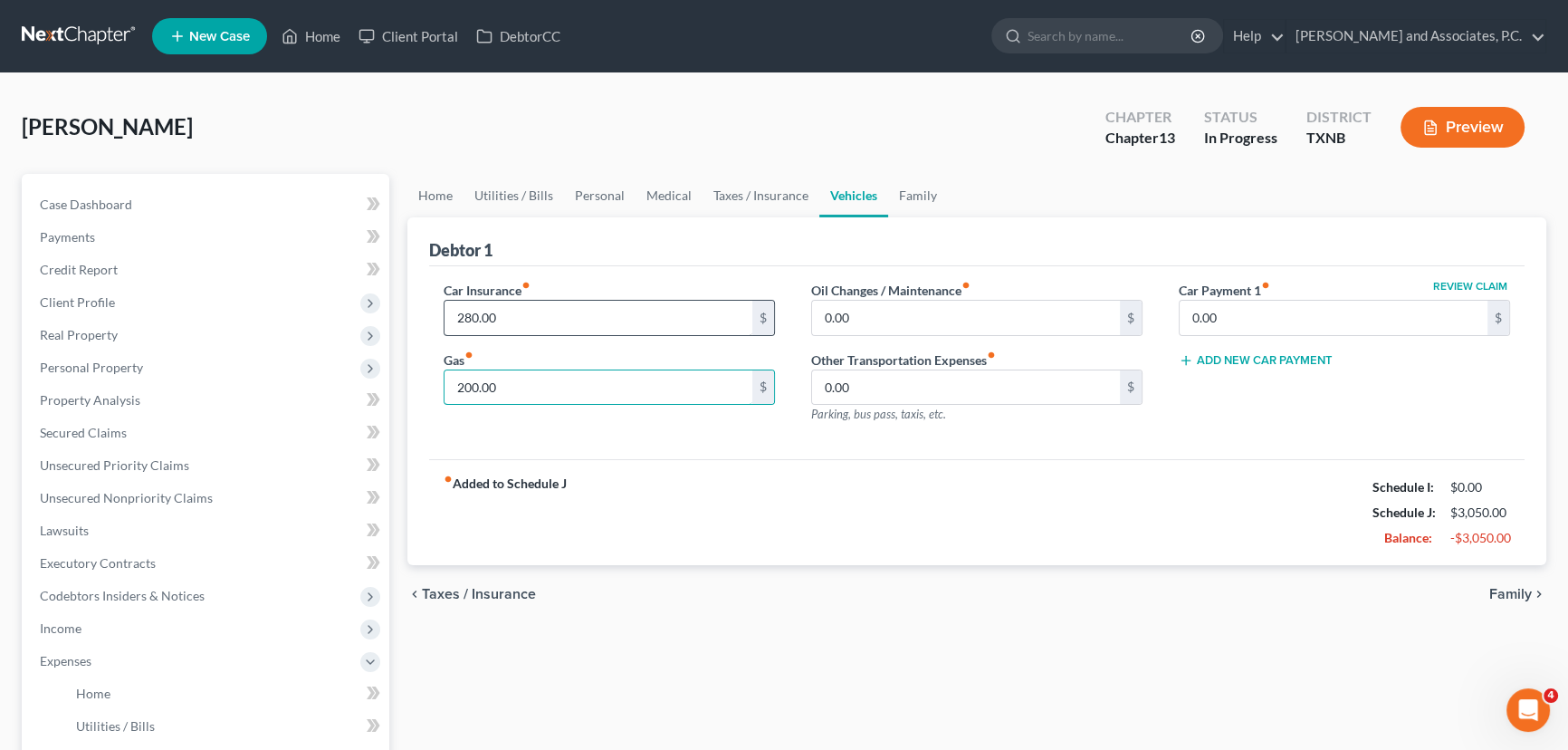
type input "200.00"
click at [527, 319] on input "280.00" at bounding box center [597, 317] width 308 height 35
type input "280.64"
click at [930, 193] on link "Family" at bounding box center [918, 195] width 59 height 43
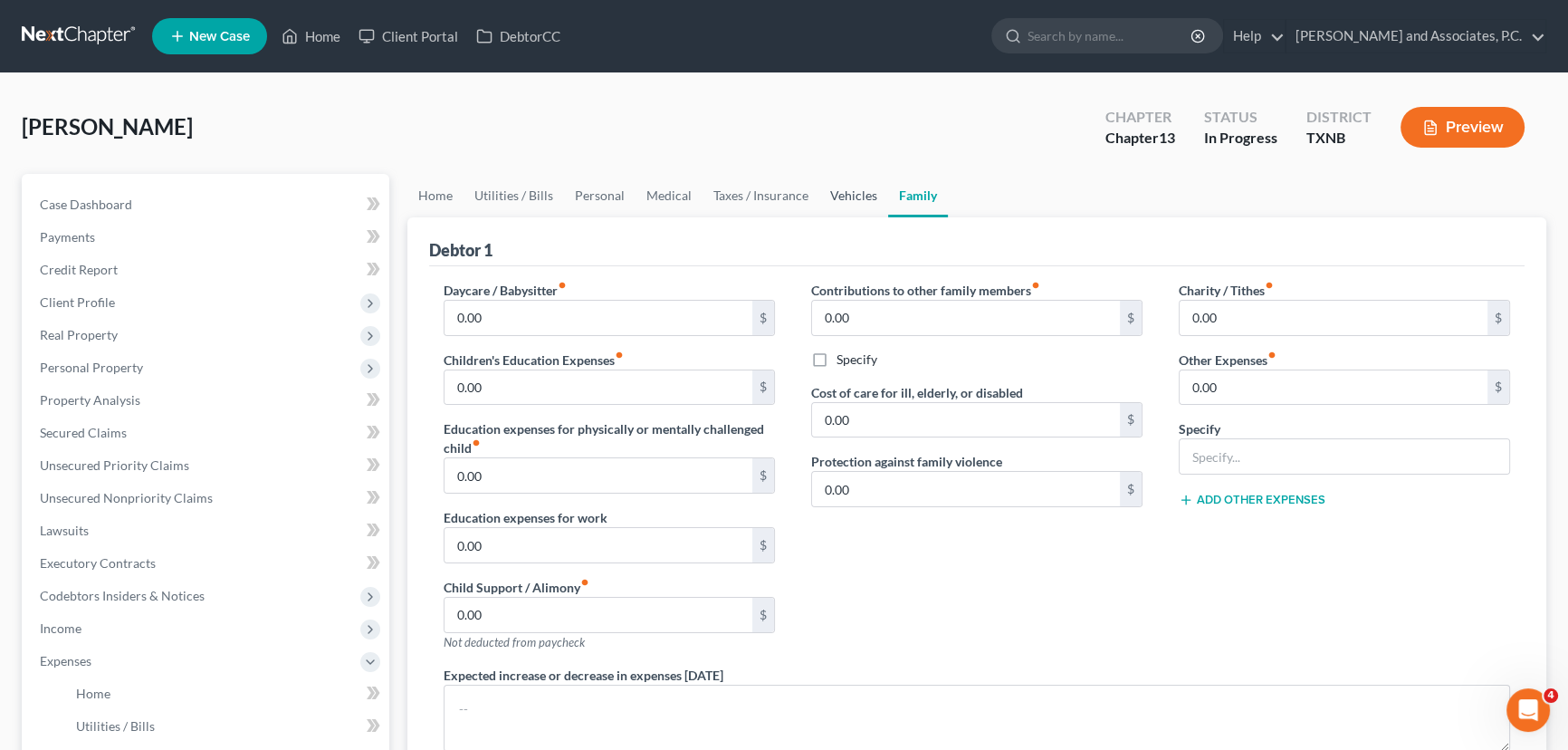
click at [823, 176] on link "Vehicles" at bounding box center [854, 195] width 69 height 43
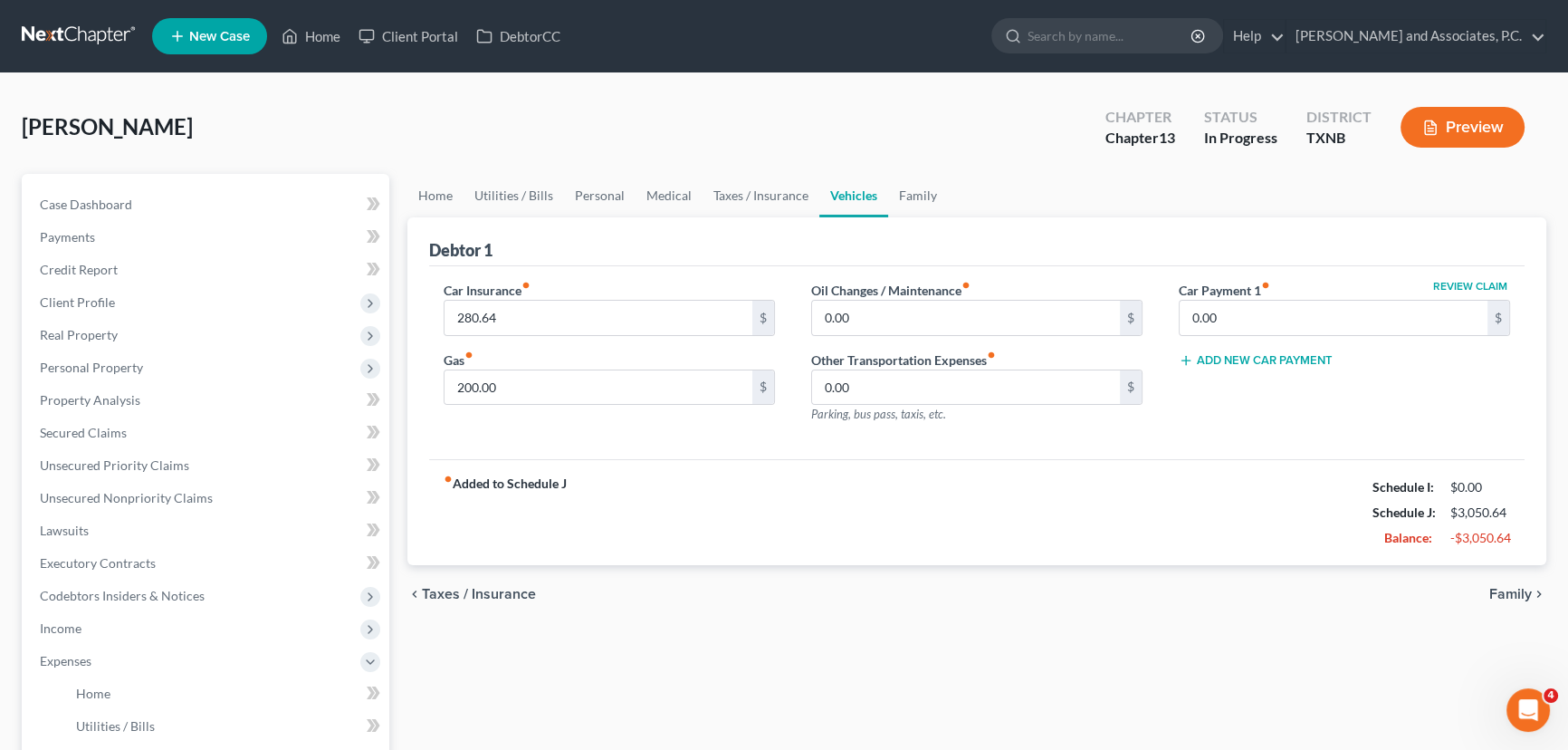
click at [1053, 492] on div "fiber_manual_record Added to Schedule J Schedule I: $0.00 Schedule J: $3,050.64…" at bounding box center [976, 512] width 1095 height 105
click at [428, 181] on link "Home" at bounding box center [435, 195] width 57 height 43
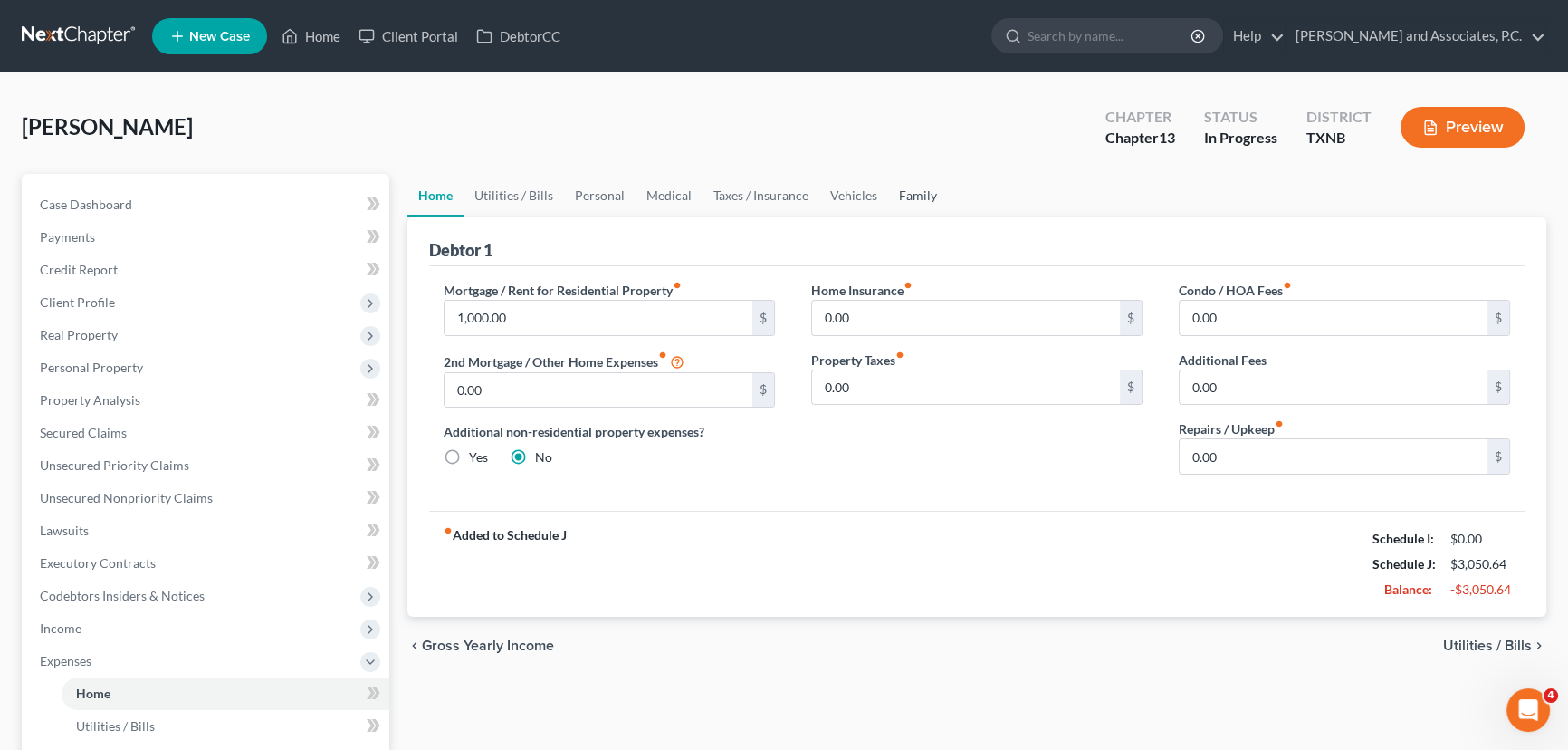
click at [899, 195] on link "Family" at bounding box center [918, 195] width 59 height 43
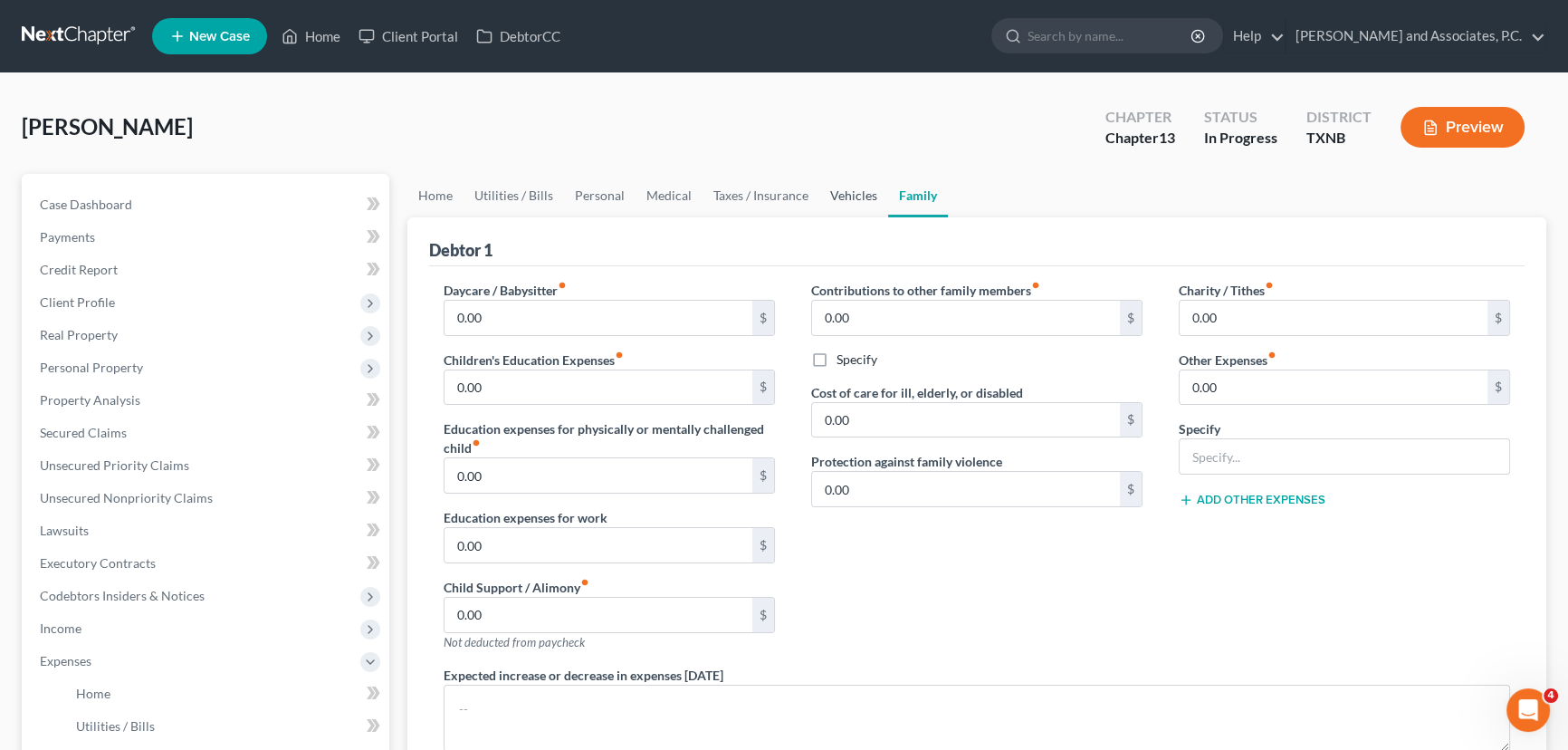
click at [833, 190] on link "Vehicles" at bounding box center [854, 195] width 69 height 43
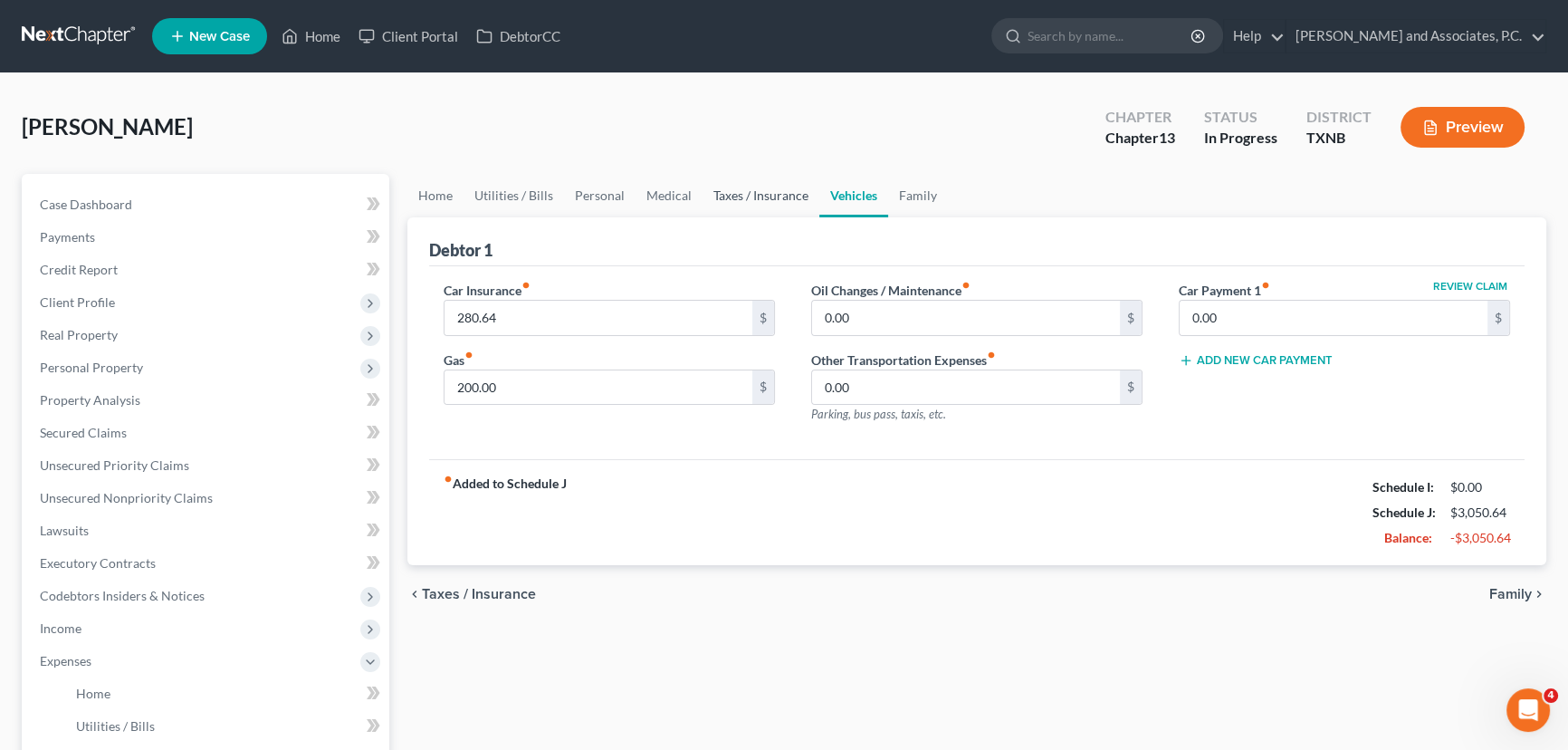
click at [752, 196] on link "Taxes / Insurance" at bounding box center [761, 195] width 117 height 43
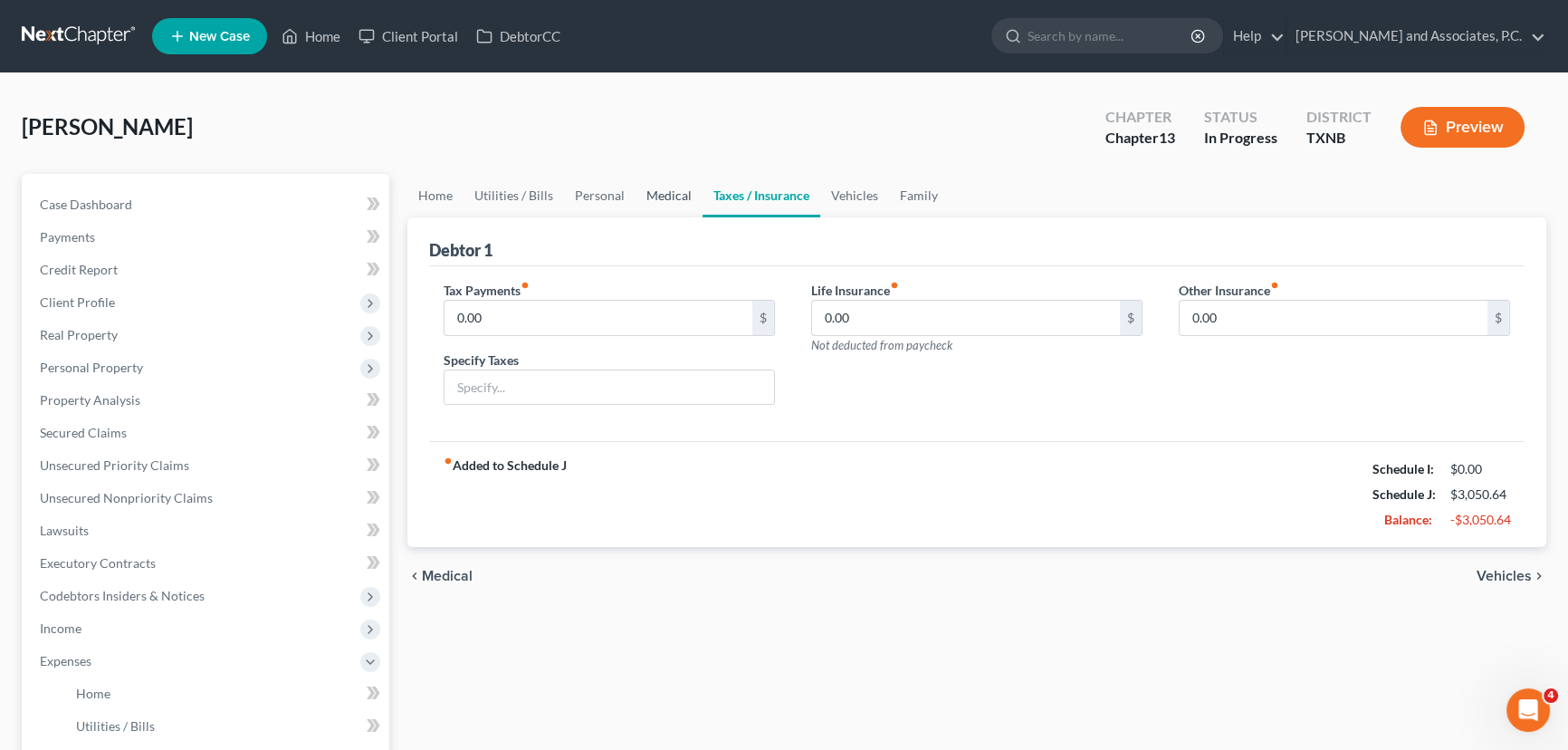
click at [665, 202] on link "Medical" at bounding box center [669, 195] width 67 height 43
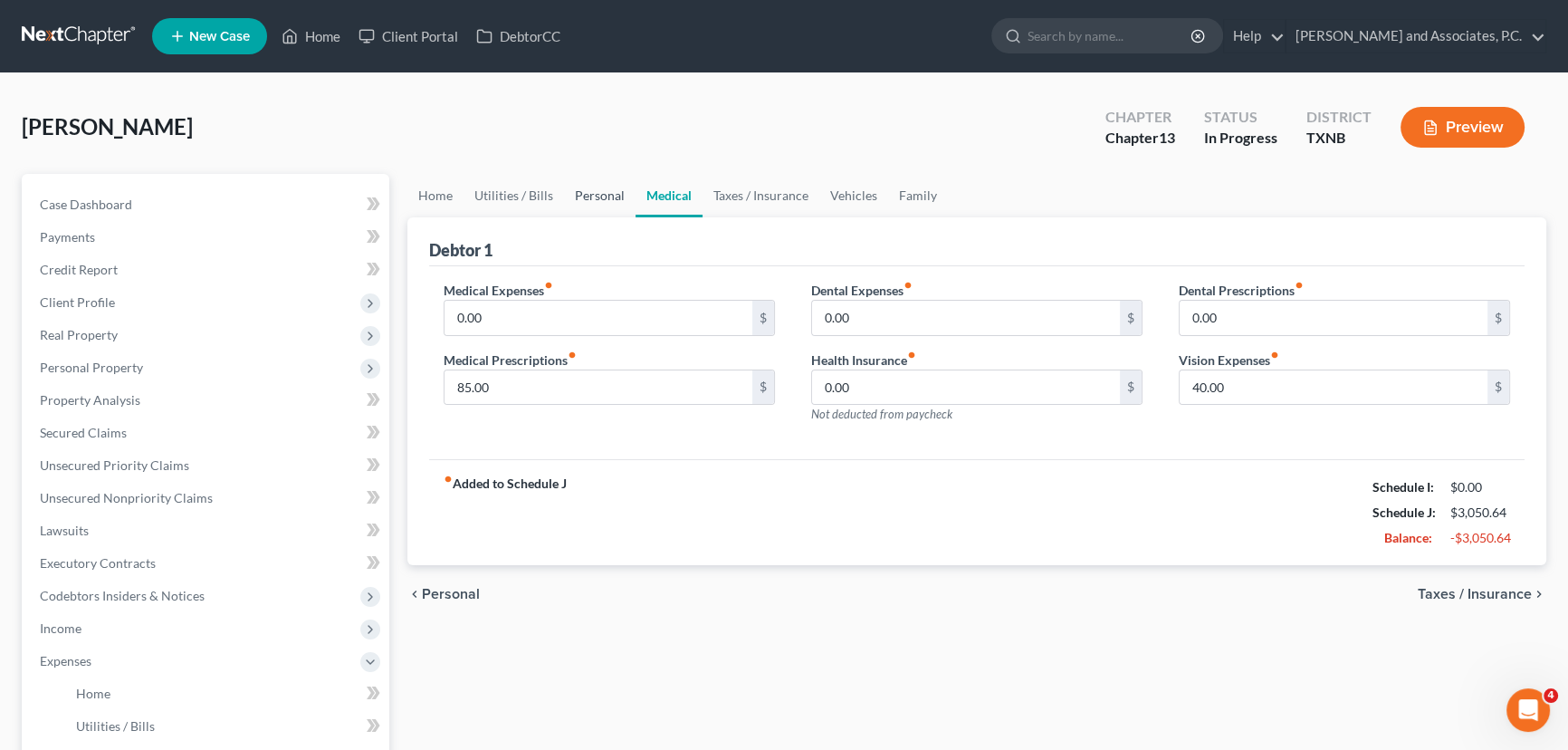
click at [599, 194] on link "Personal" at bounding box center [599, 195] width 72 height 43
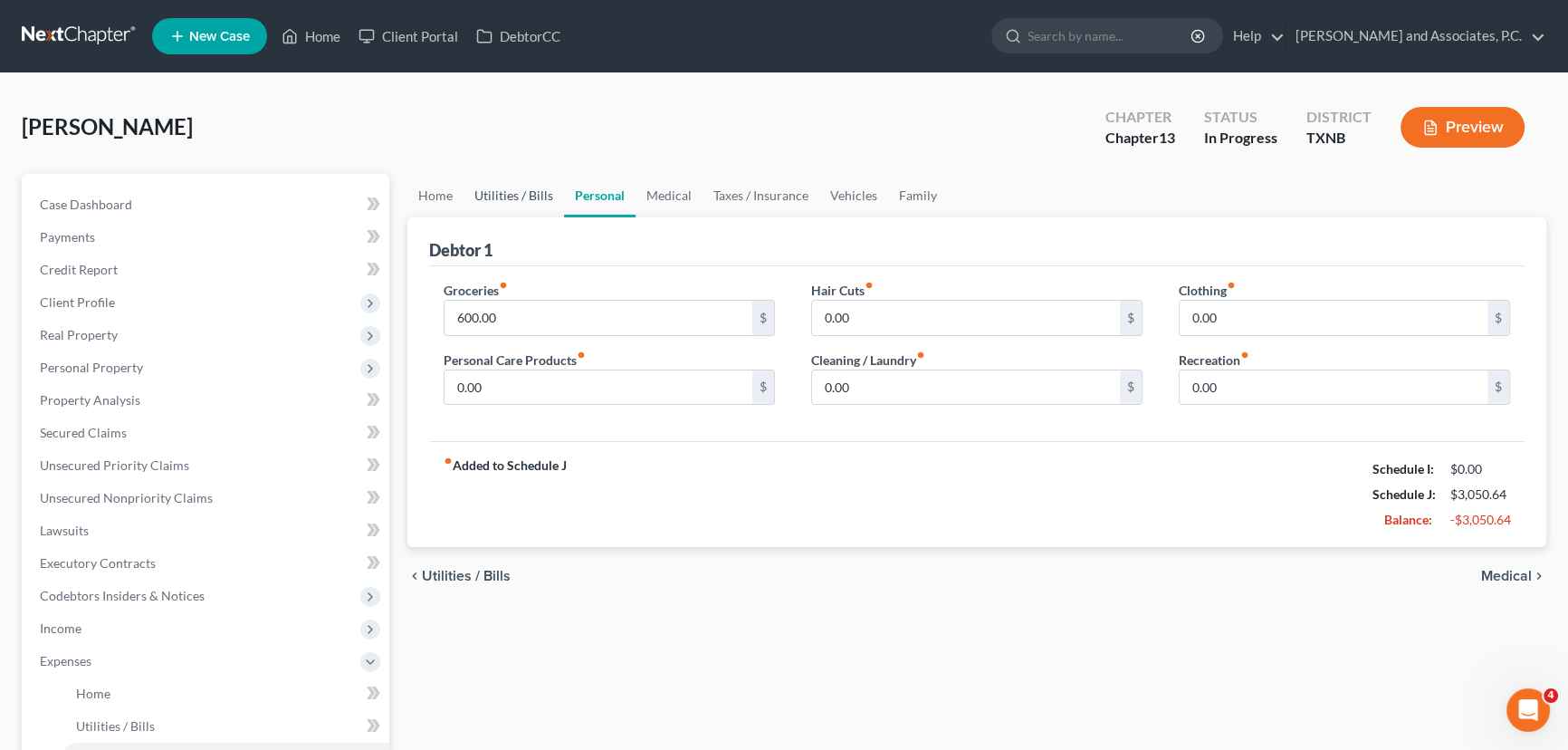
click at [532, 185] on link "Utilities / Bills" at bounding box center [513, 195] width 101 height 43
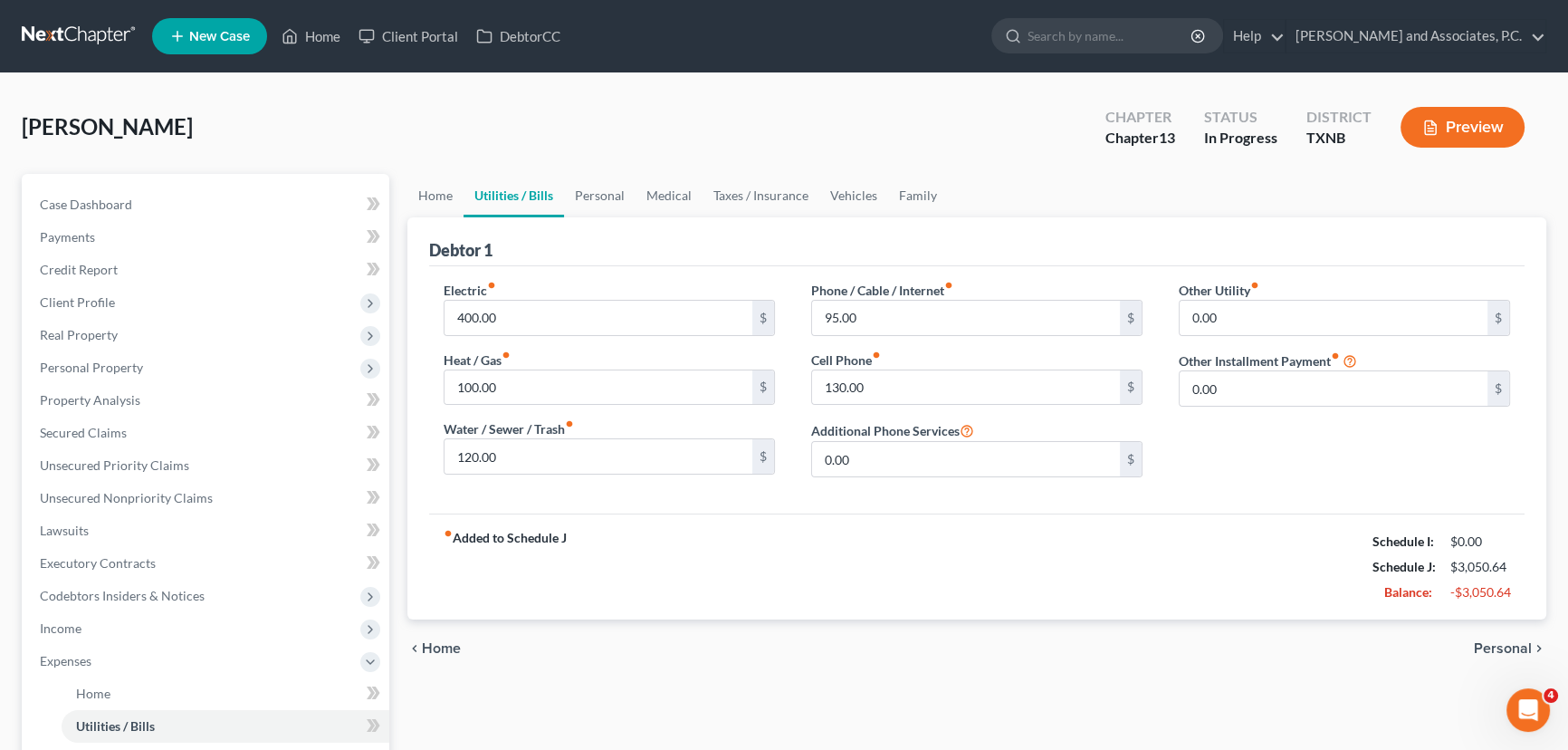
click at [1213, 525] on div "fiber_manual_record Added to Schedule J Schedule I: $0.00 Schedule J: $3,050.64…" at bounding box center [976, 566] width 1095 height 105
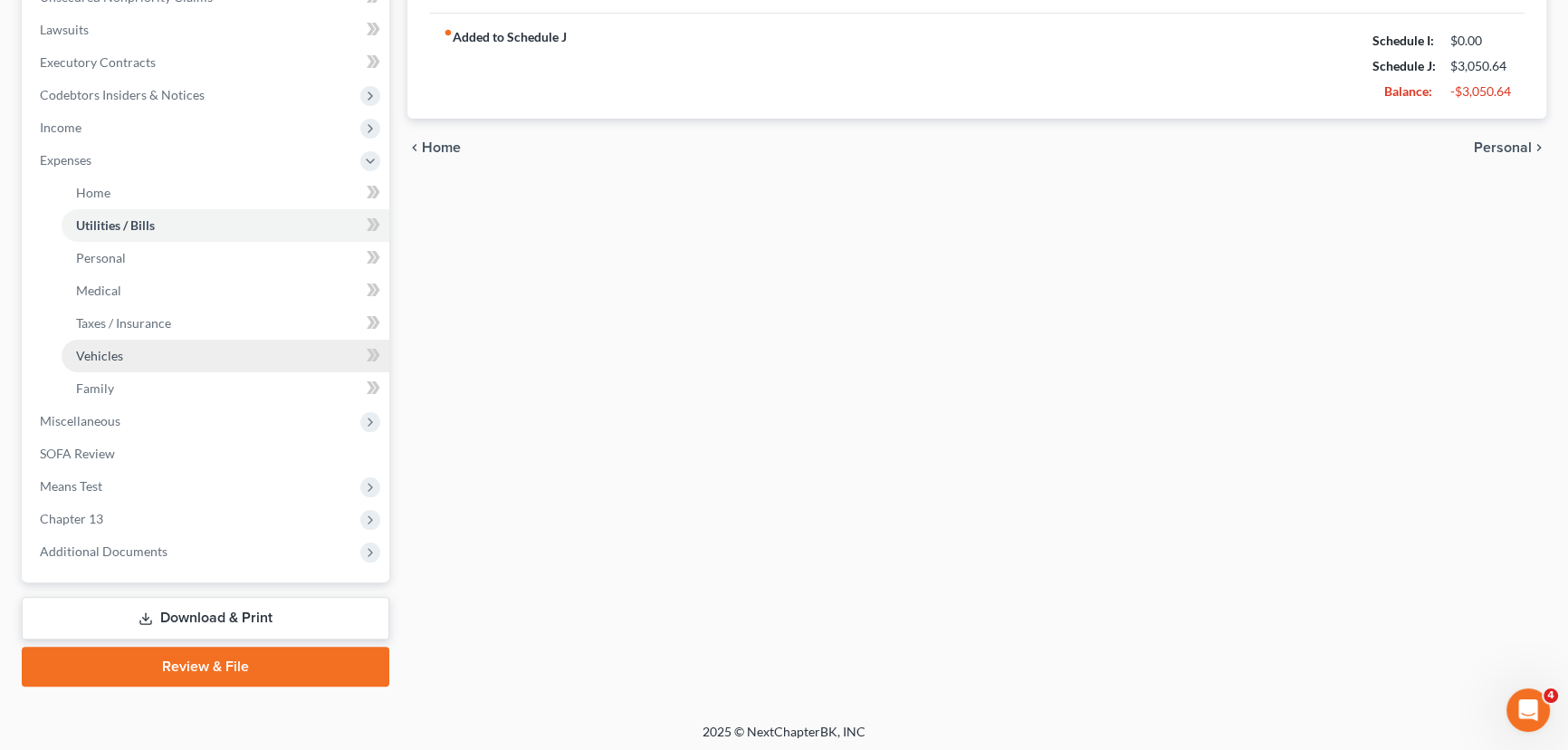
scroll to position [504, 0]
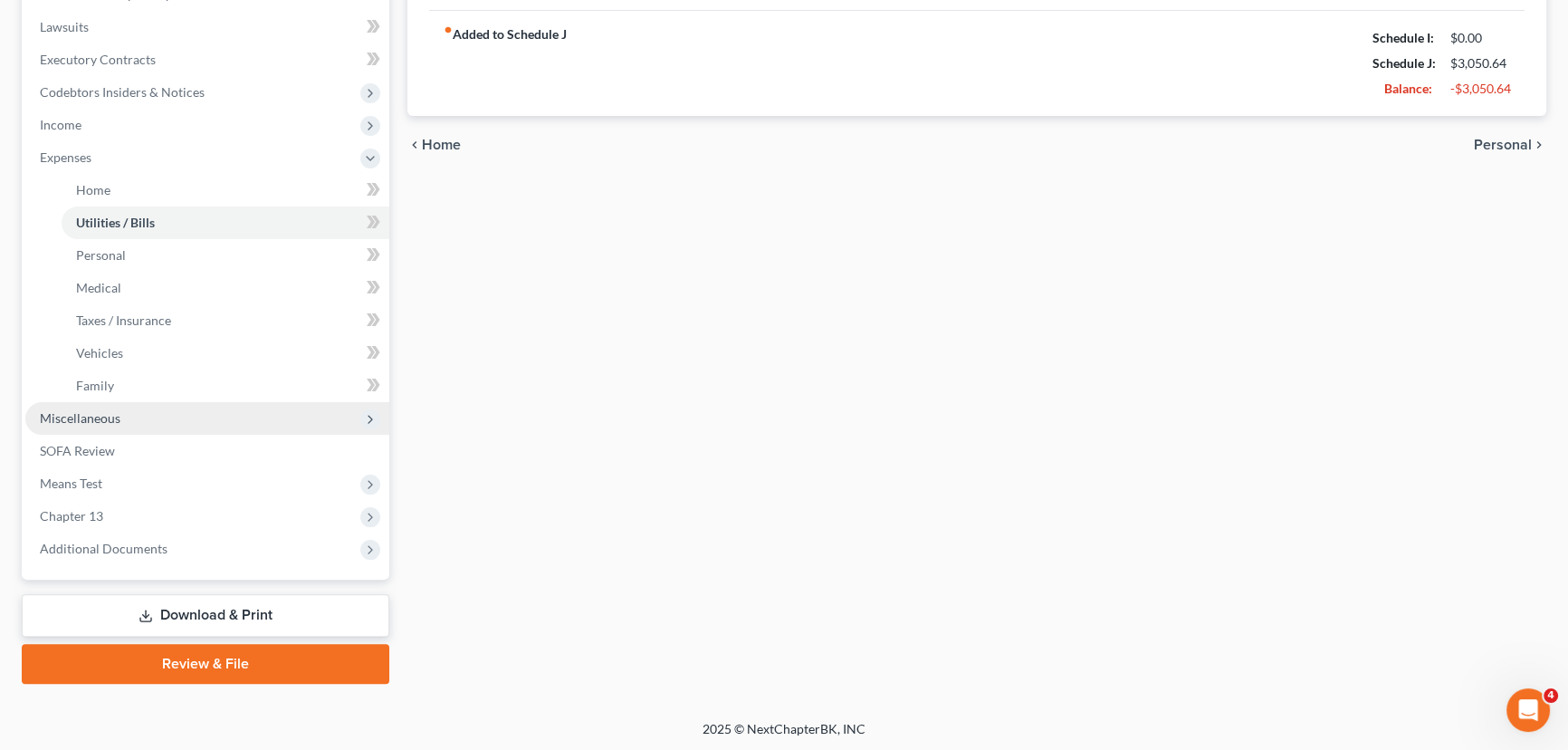
click at [127, 411] on span "Miscellaneous" at bounding box center [206, 418] width 363 height 33
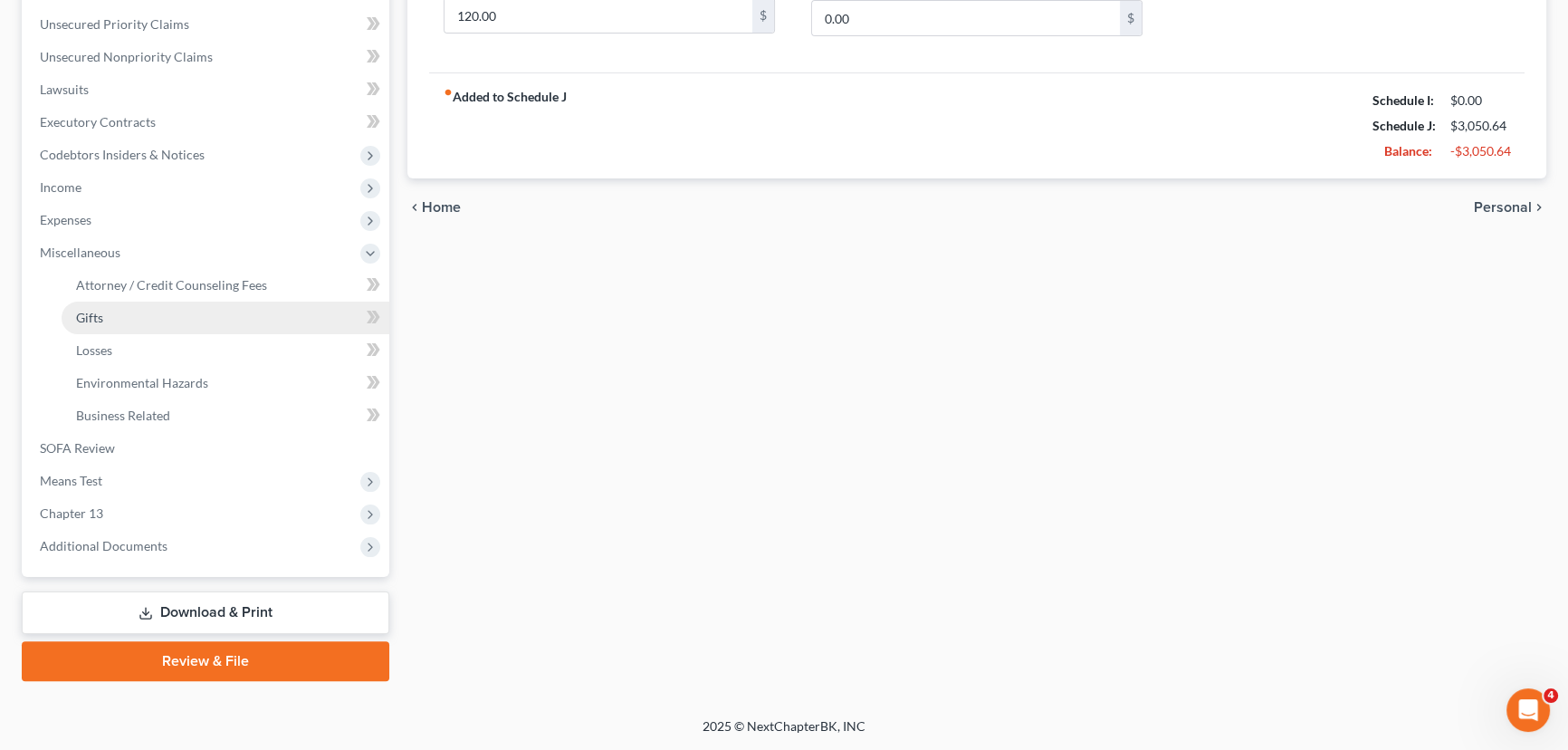
scroll to position [438, 0]
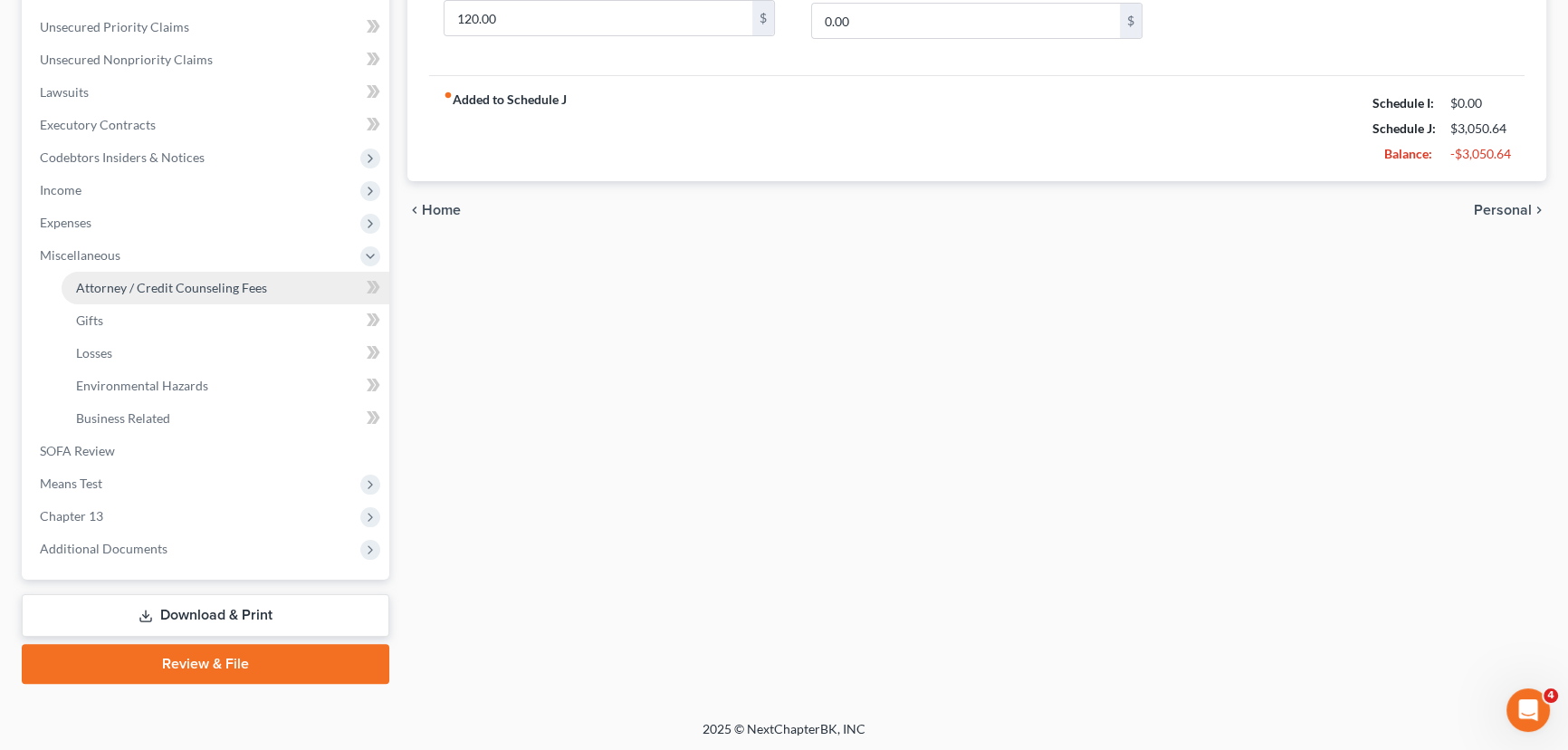
click at [121, 282] on span "Attorney / Credit Counseling Fees" at bounding box center [171, 288] width 191 height 15
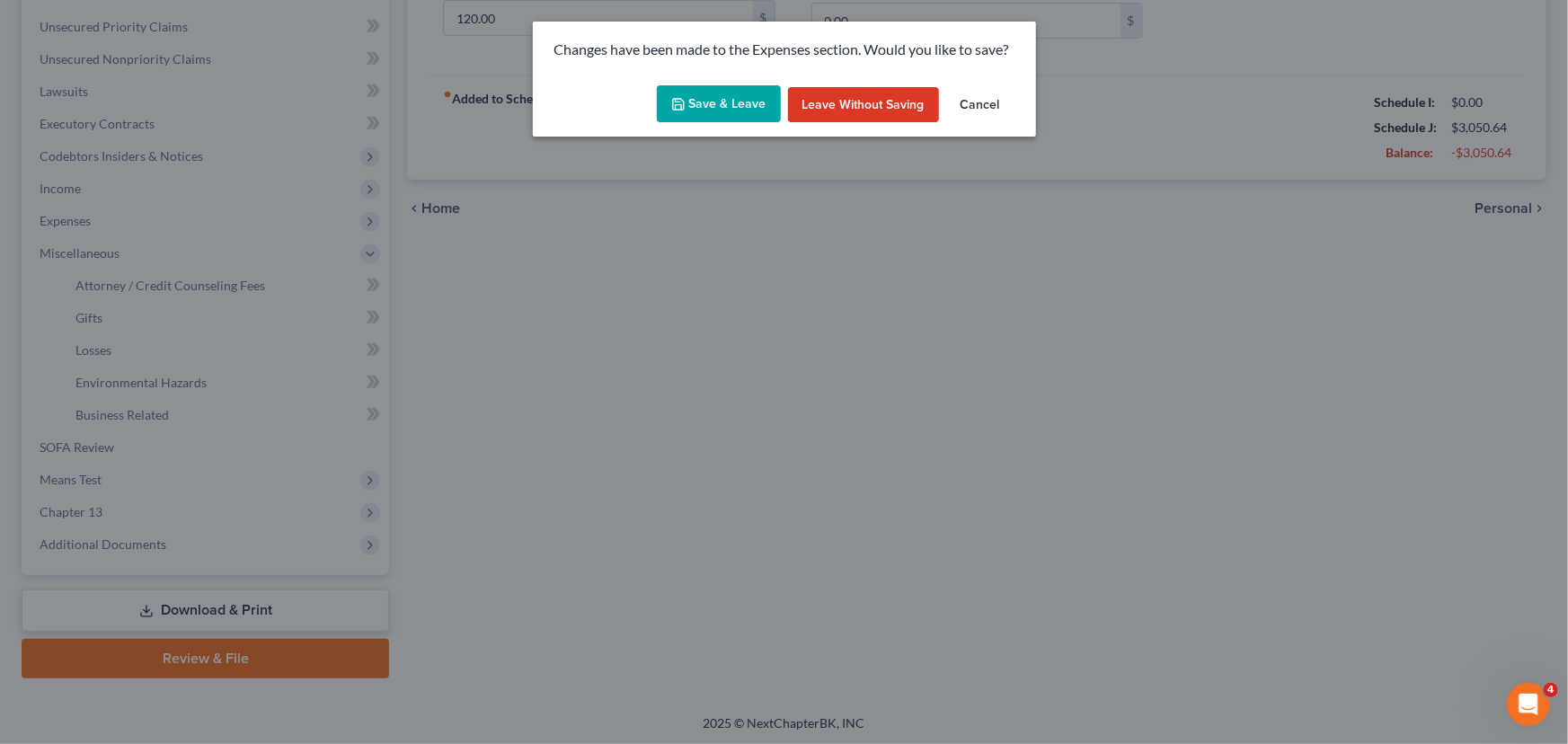
click at [685, 124] on div "Save & Leave Leave without Saving Cancel" at bounding box center [784, 108] width 504 height 59
click at [683, 105] on icon "button" at bounding box center [678, 104] width 14 height 14
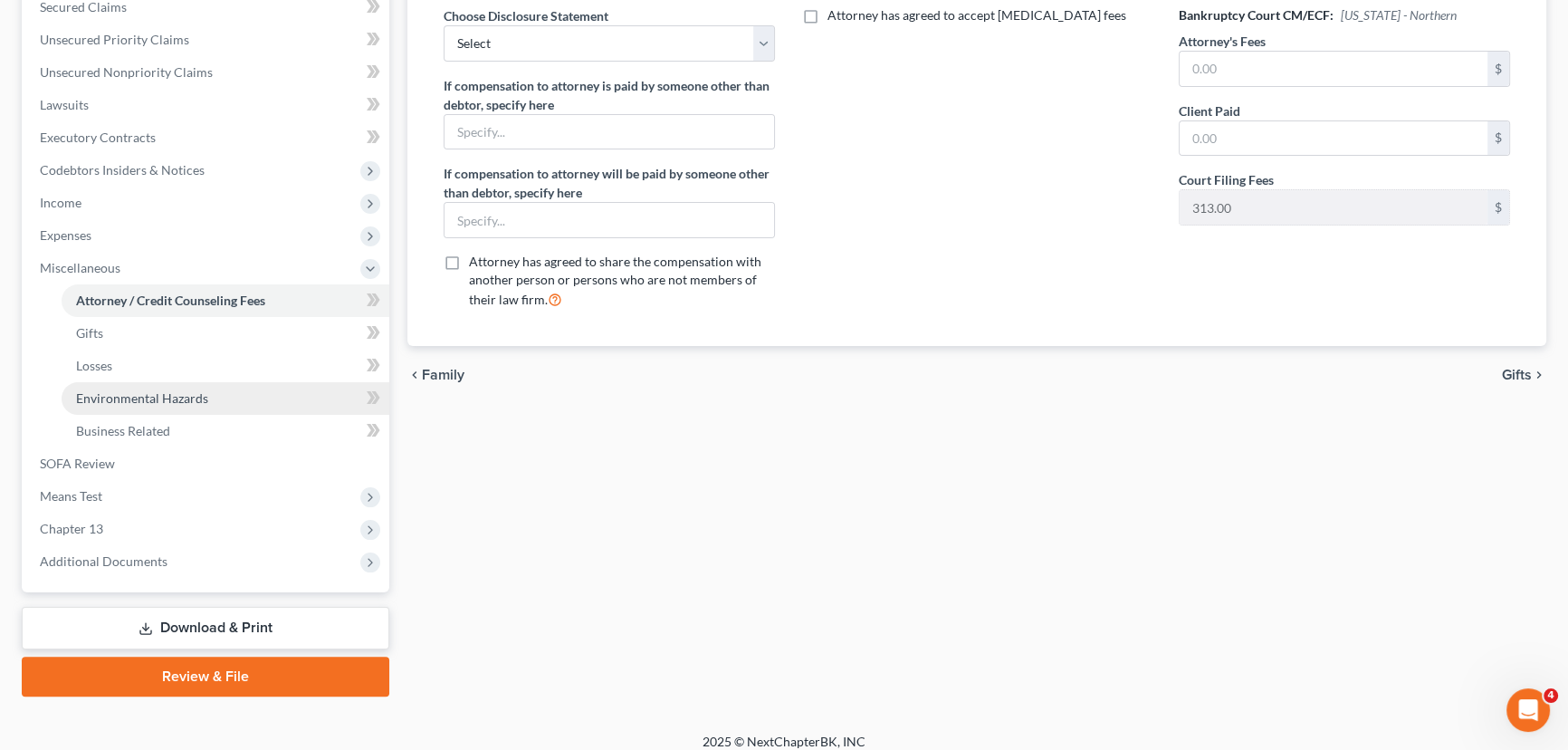
scroll to position [438, 0]
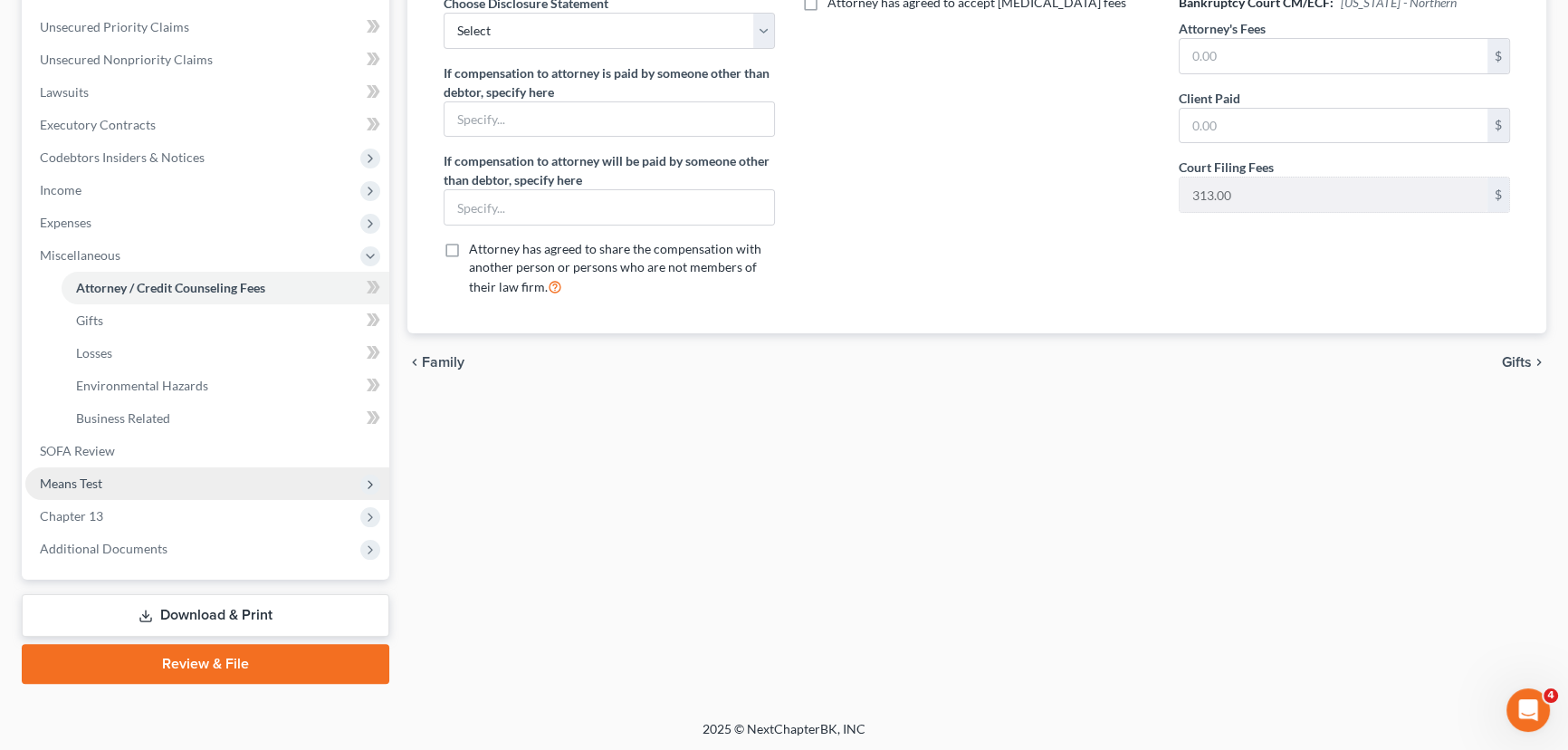
click at [80, 486] on span "Means Test" at bounding box center [71, 483] width 62 height 15
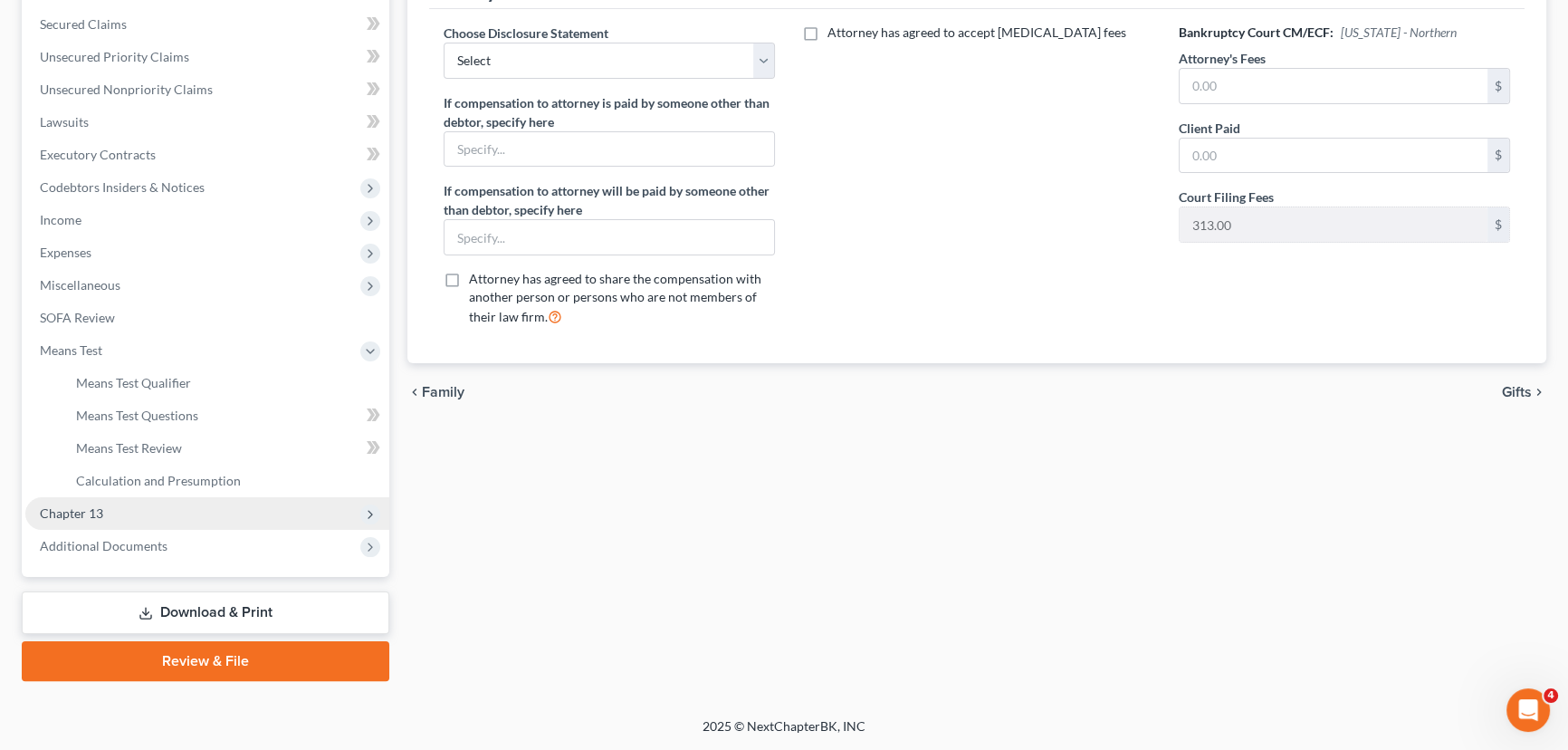
scroll to position [406, 0]
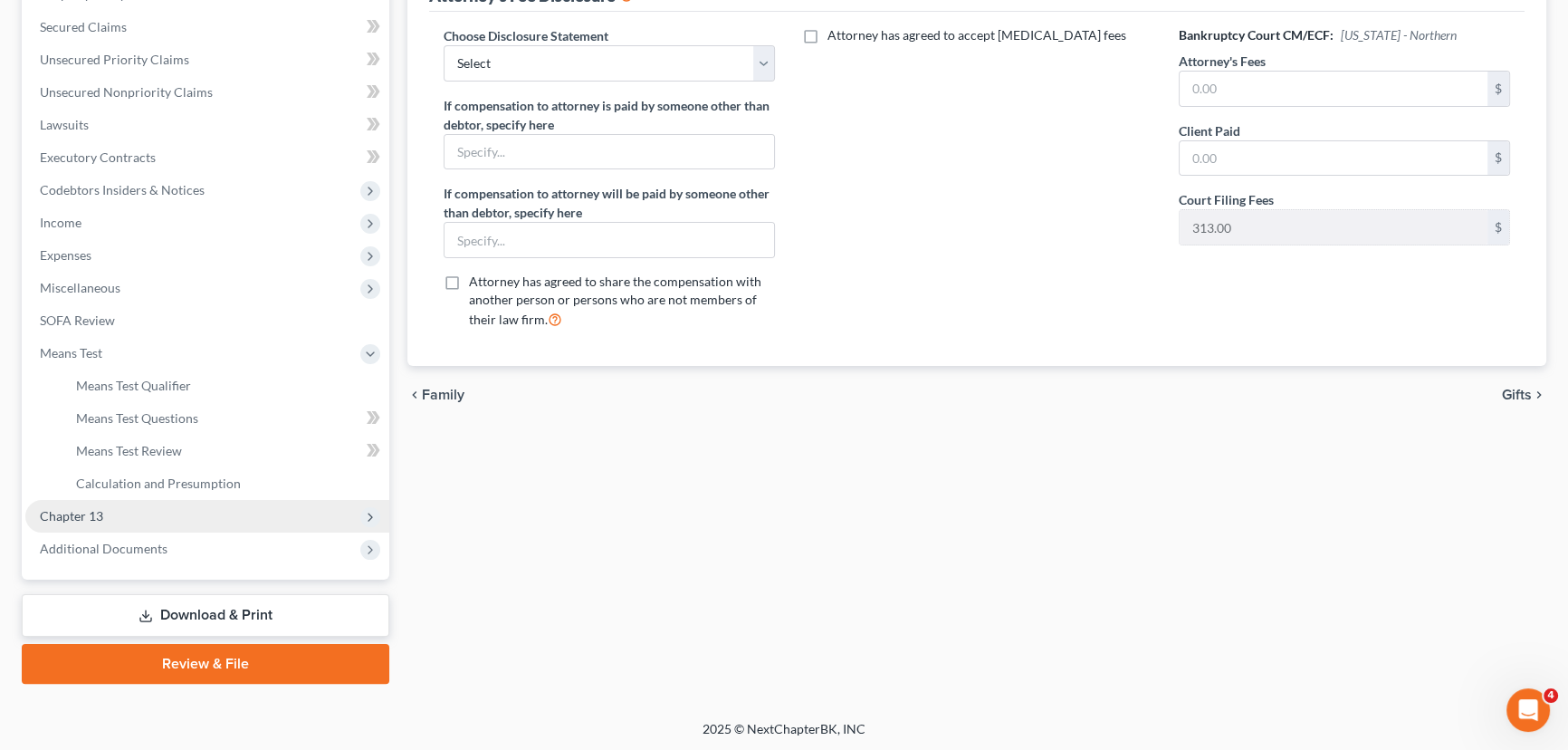
click at [102, 516] on span "Chapter 13" at bounding box center [206, 516] width 363 height 33
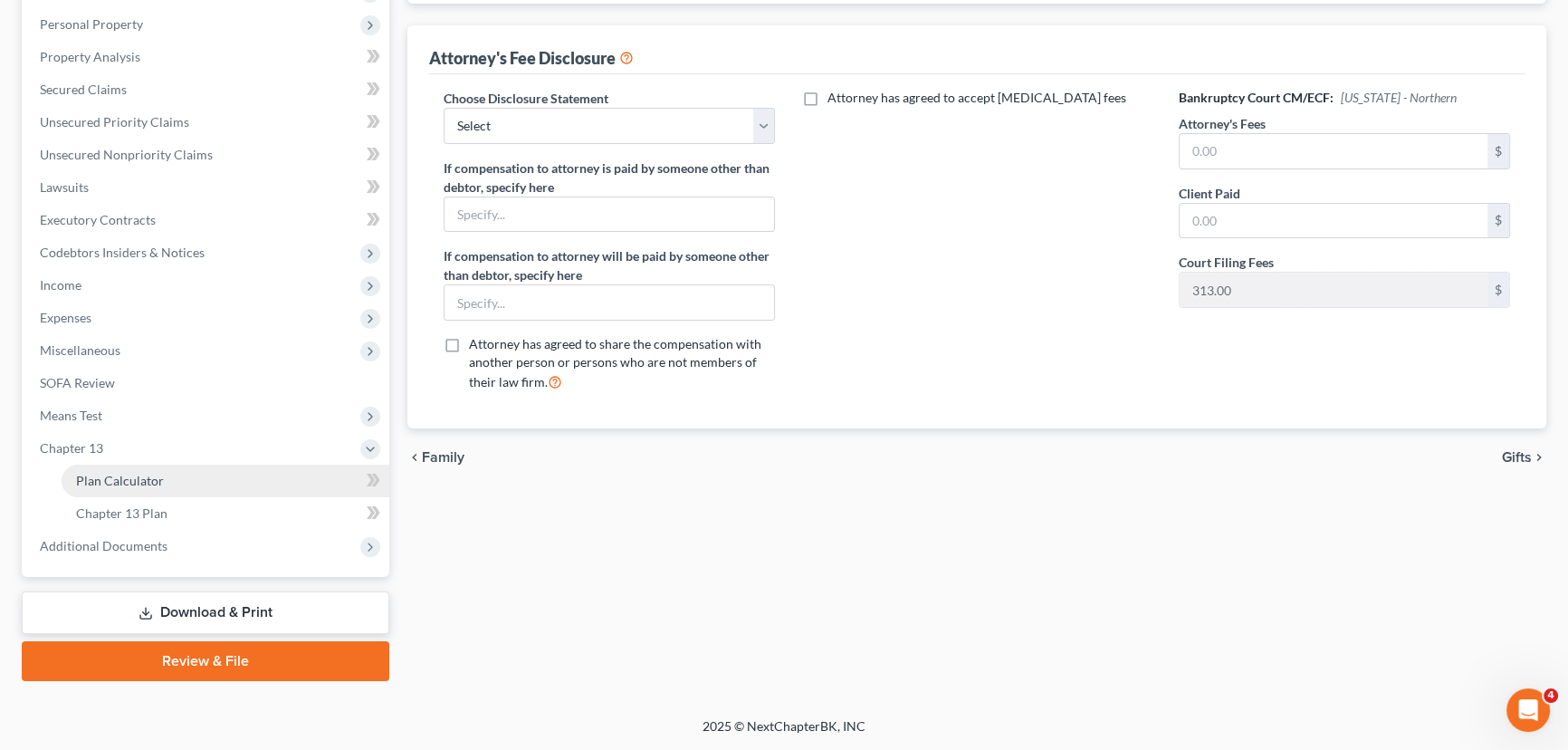
scroll to position [340, 0]
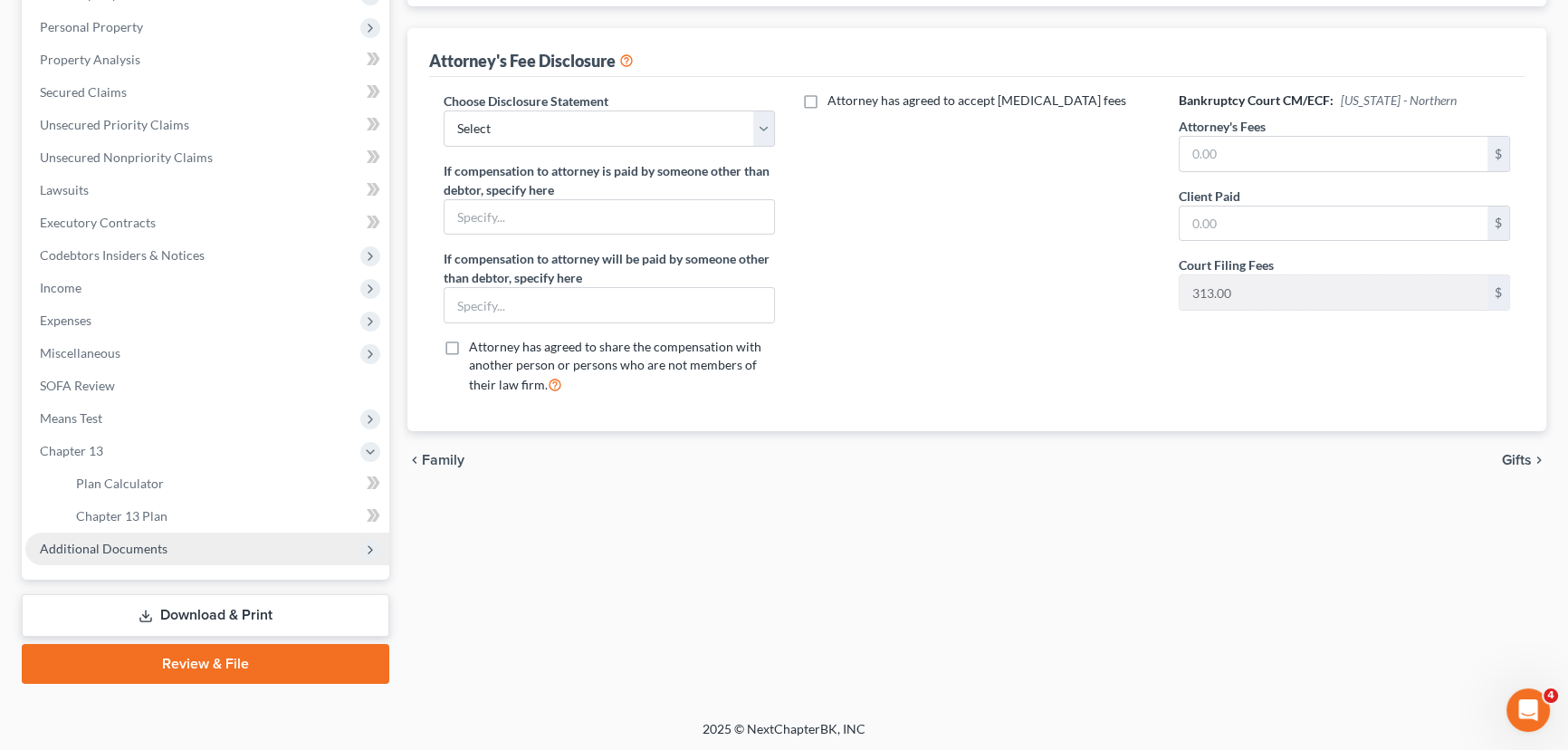
click at [90, 548] on span "Additional Documents" at bounding box center [104, 548] width 128 height 15
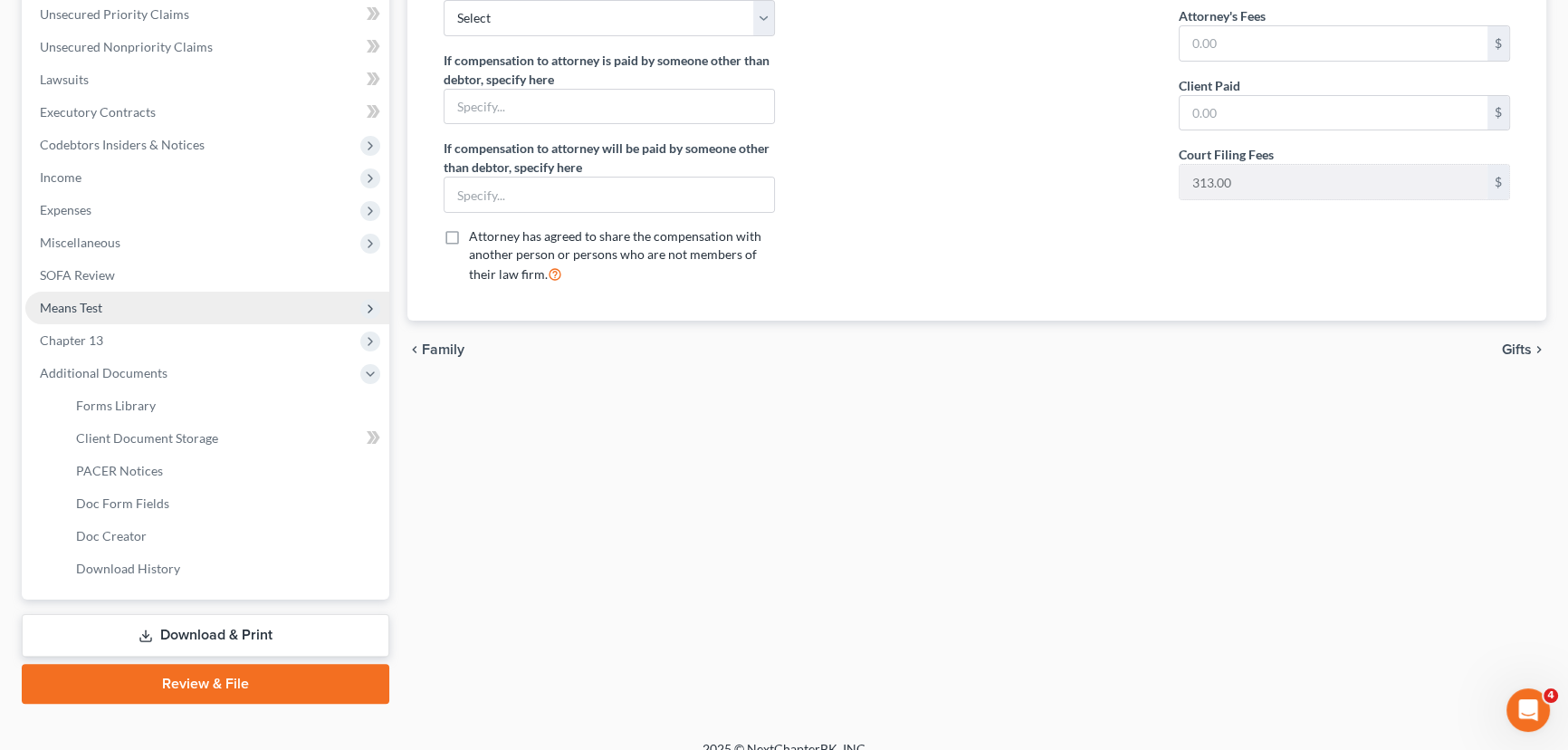
scroll to position [471, 0]
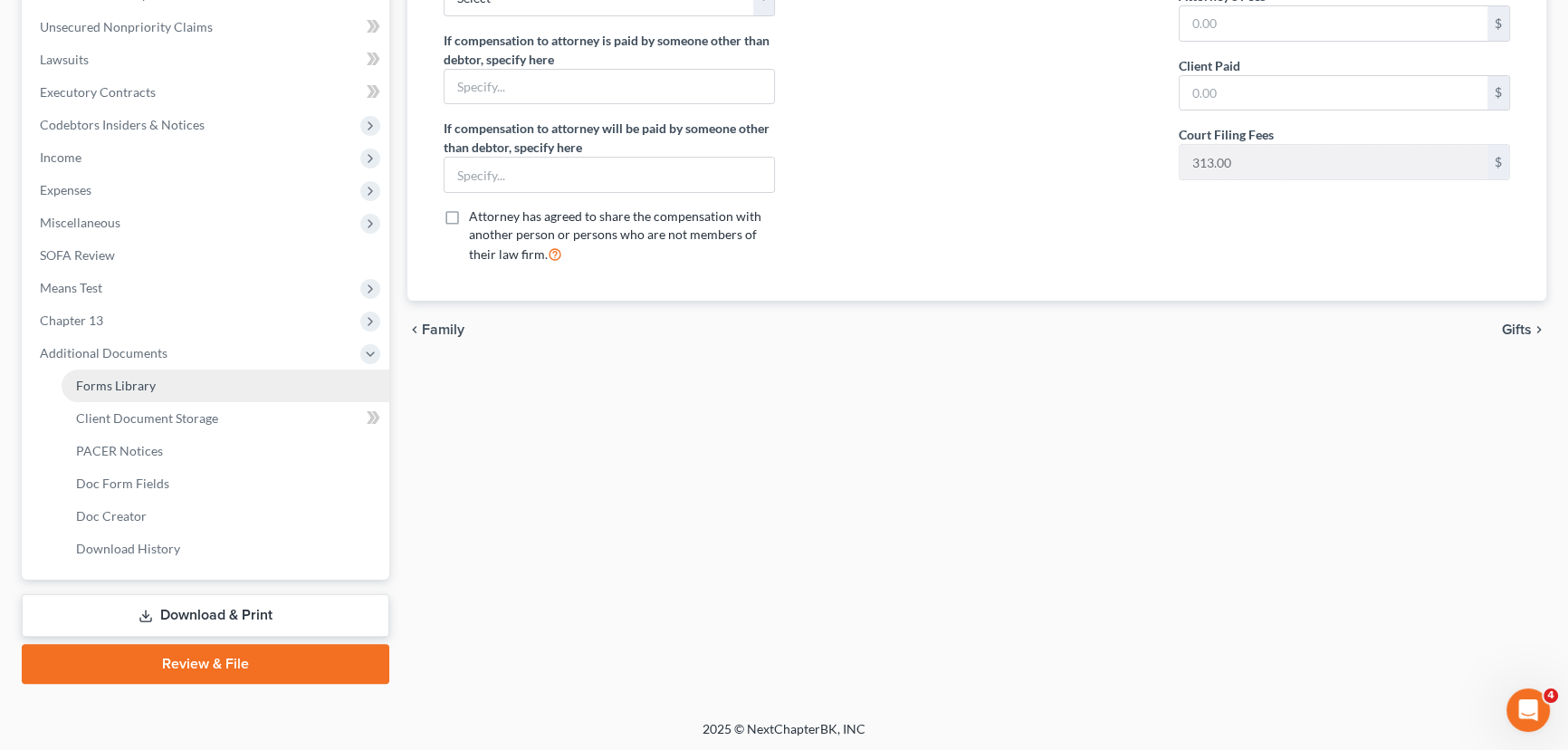
click at [115, 392] on link "Forms Library" at bounding box center [225, 386] width 328 height 33
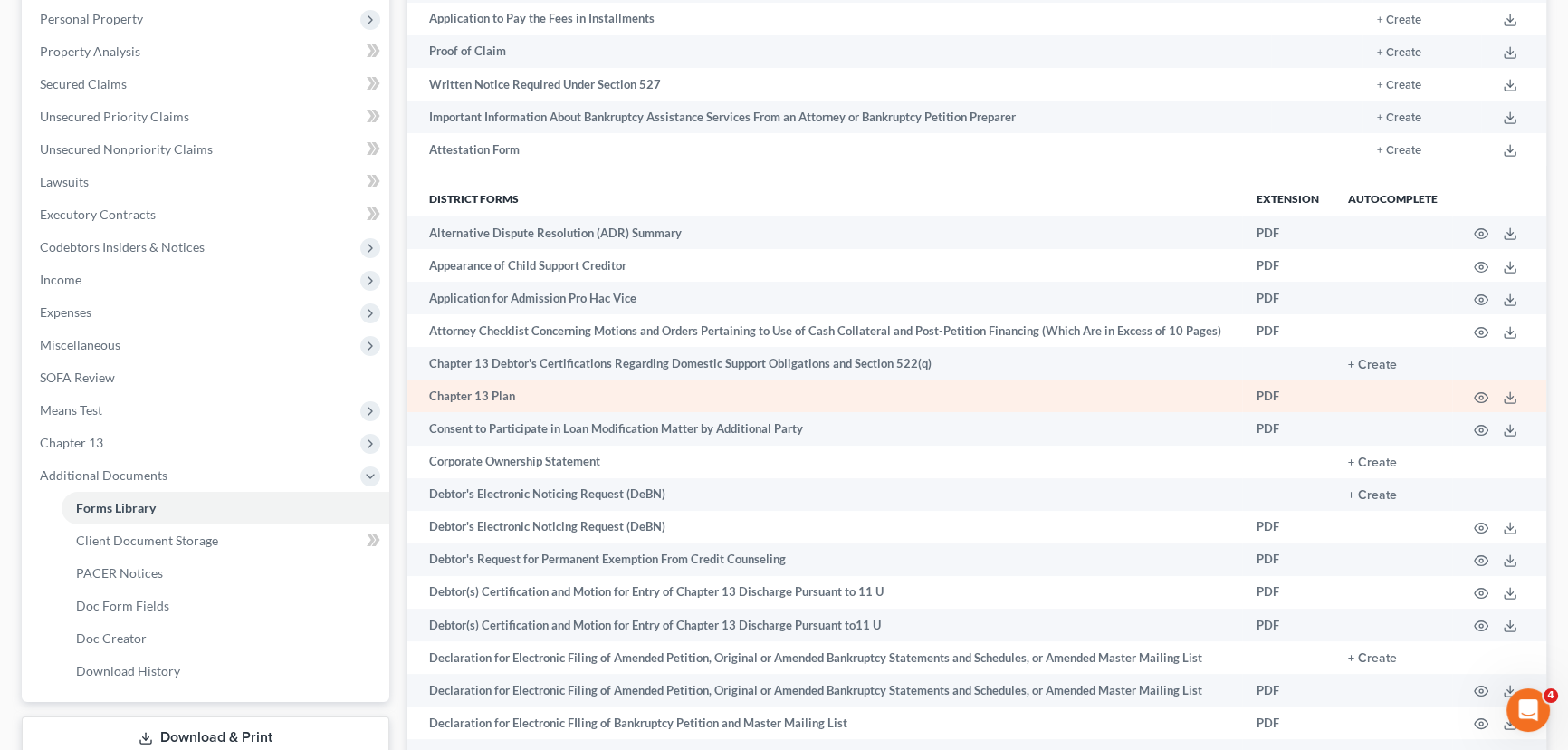
scroll to position [411, 0]
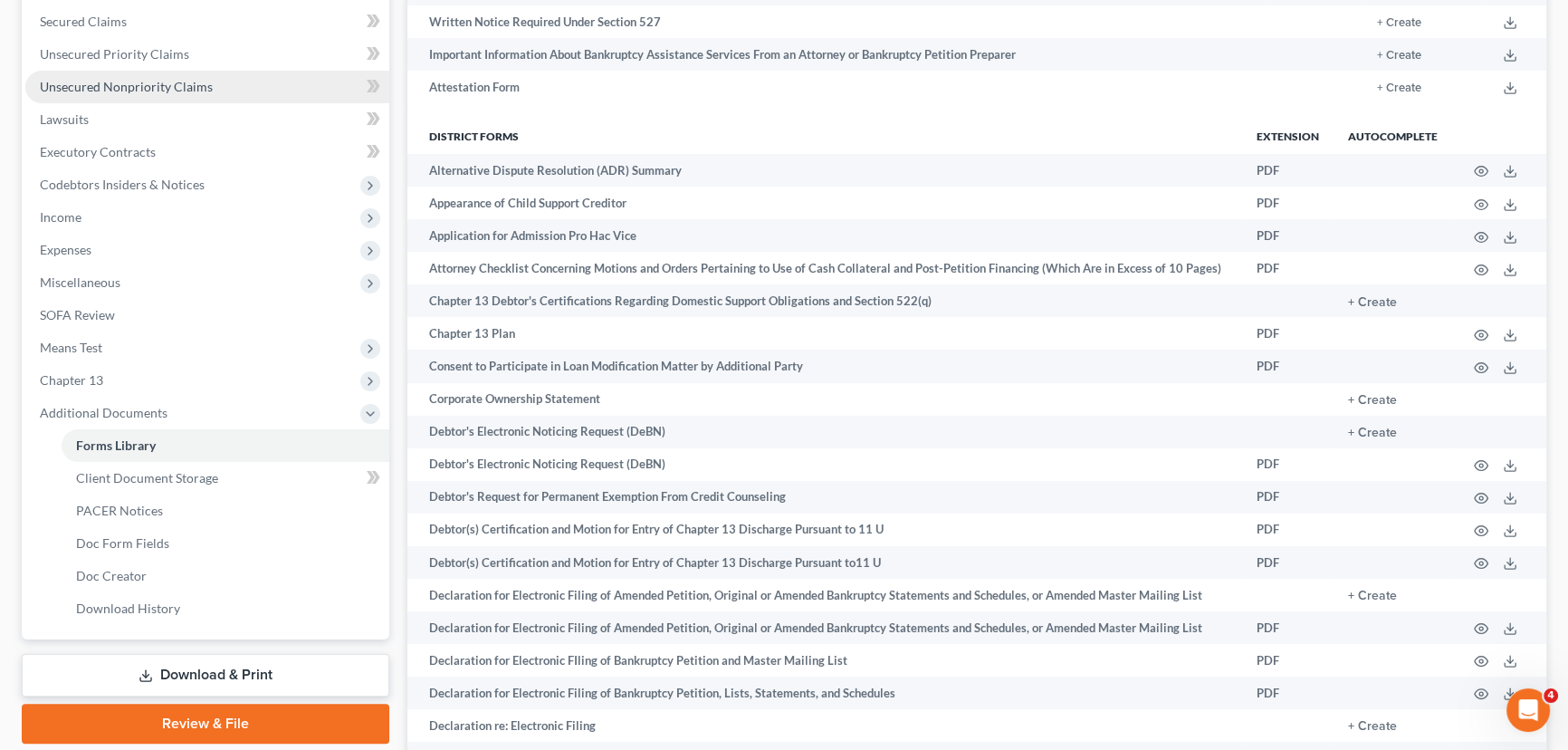
click at [137, 90] on span "Unsecured Nonpriority Claims" at bounding box center [127, 86] width 173 height 15
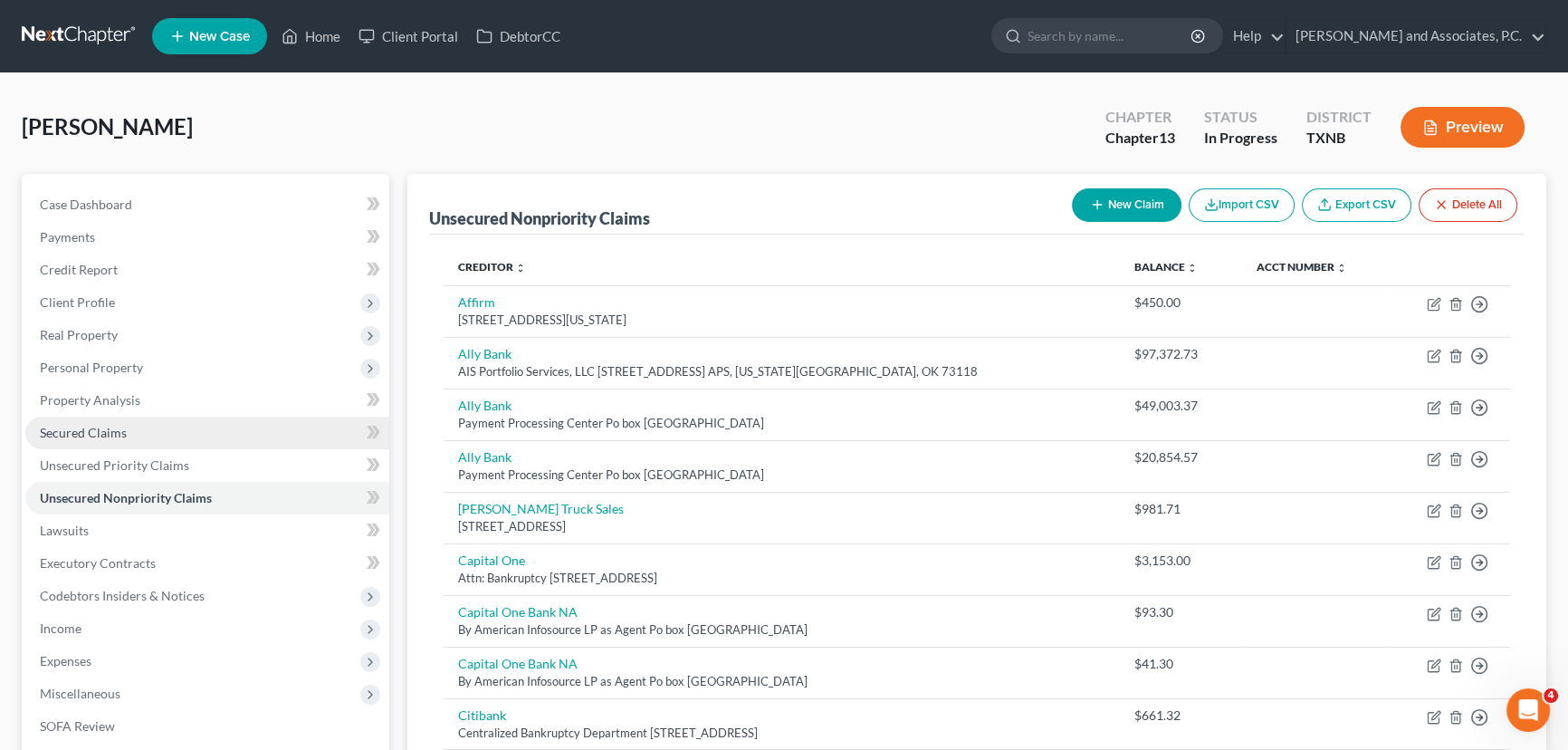
click at [139, 430] on link "Secured Claims" at bounding box center [206, 433] width 363 height 33
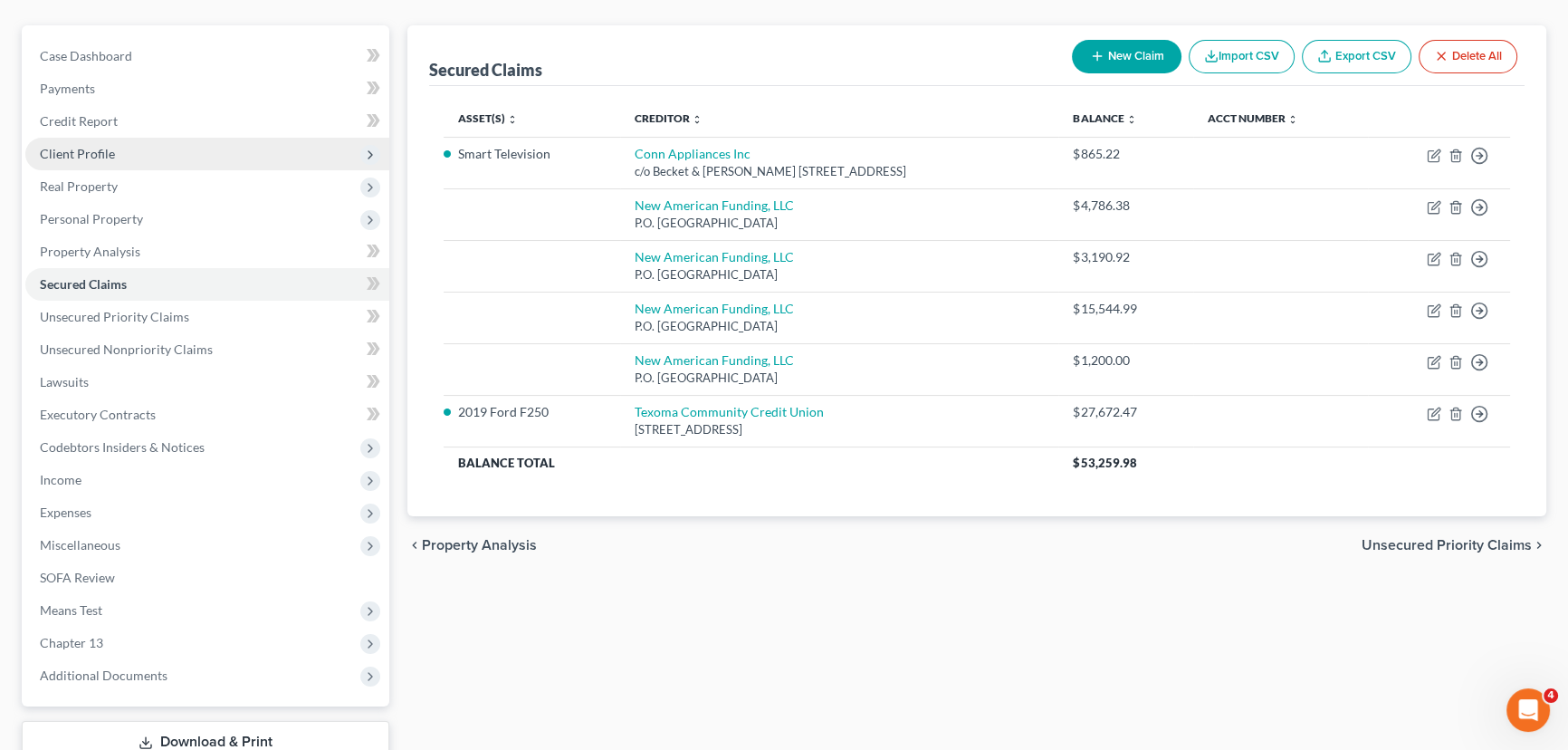
scroll to position [164, 0]
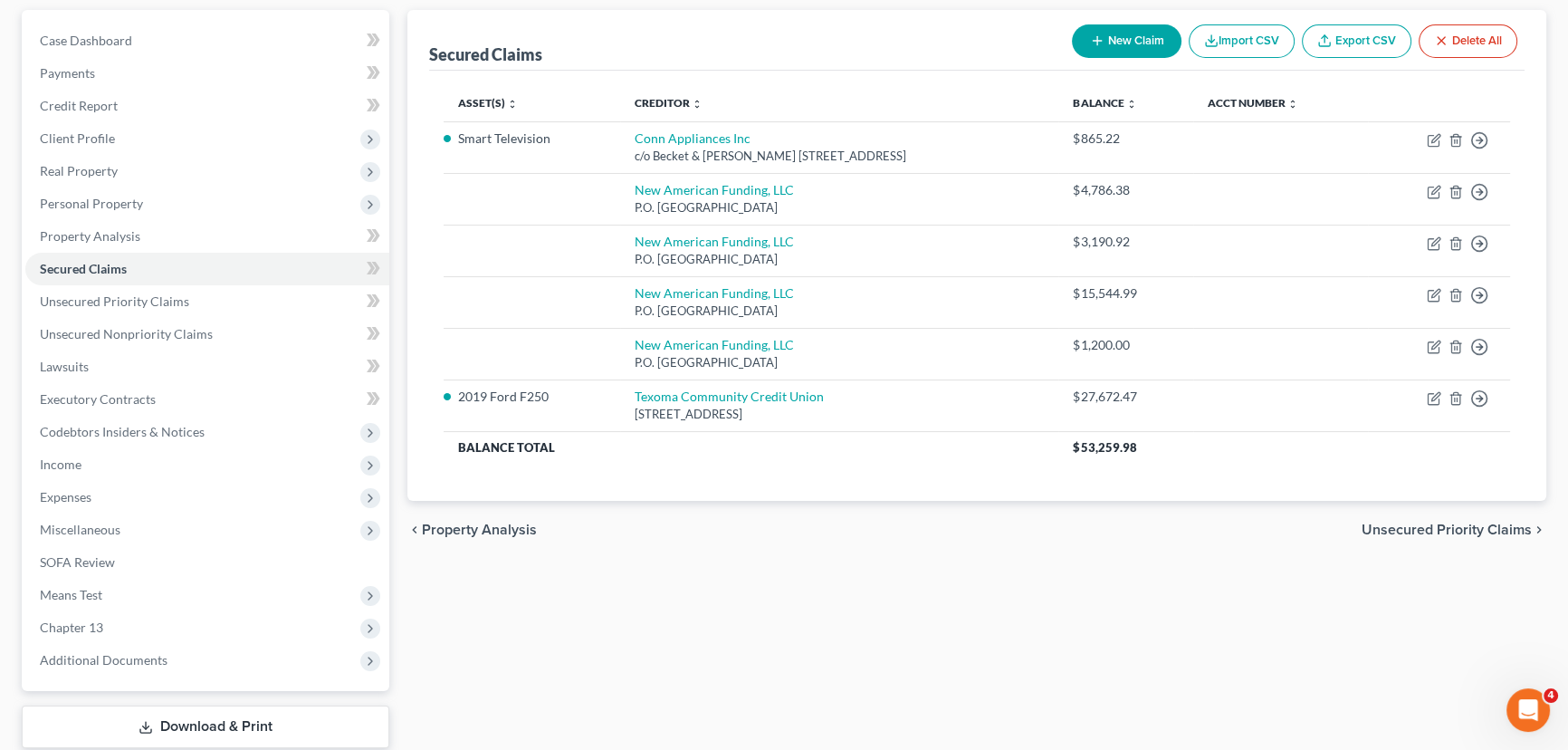
click at [914, 629] on div "Secured Claims New Claim Import CSV Export CSV Delete All Asset(s) expand_more …" at bounding box center [976, 402] width 1157 height 785
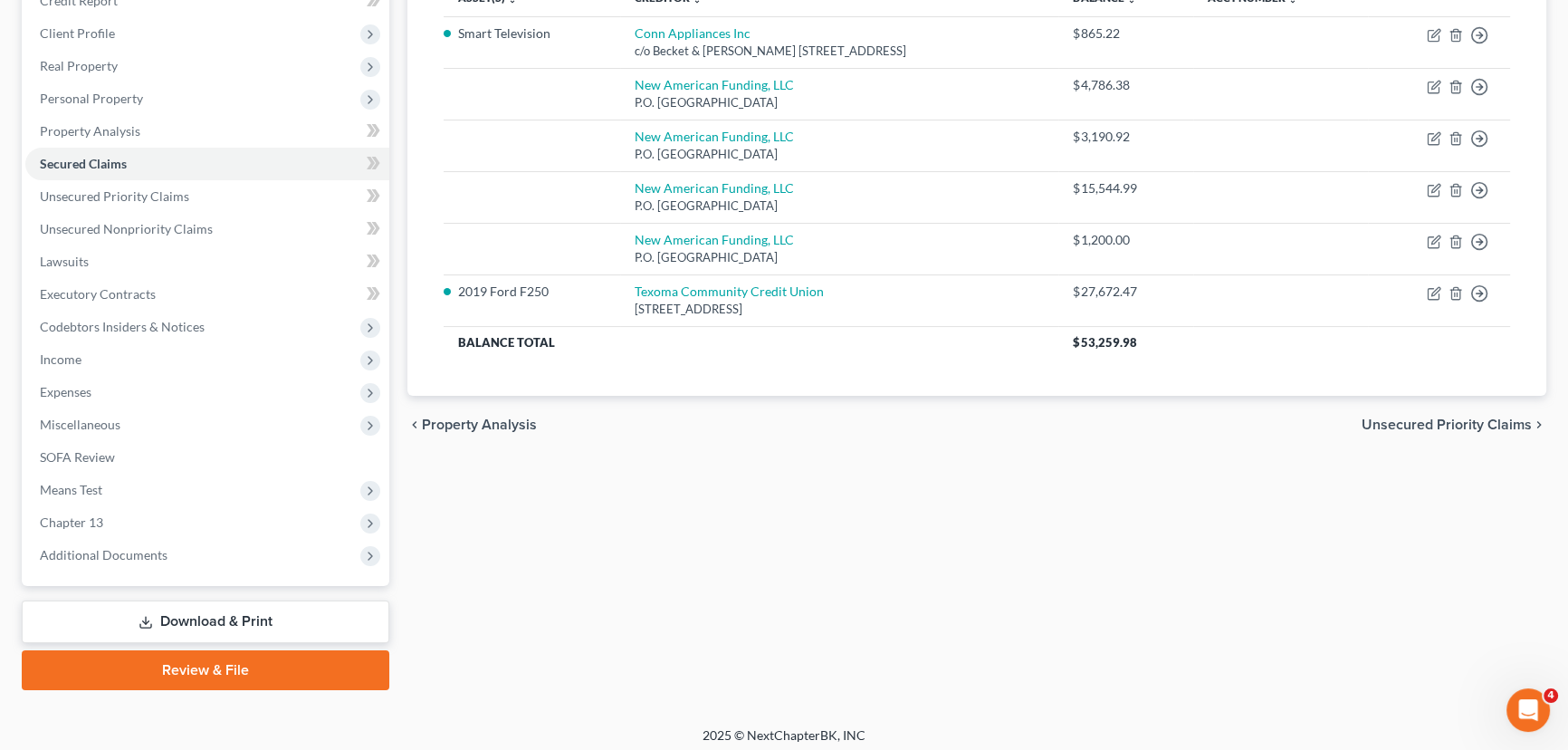
scroll to position [275, 0]
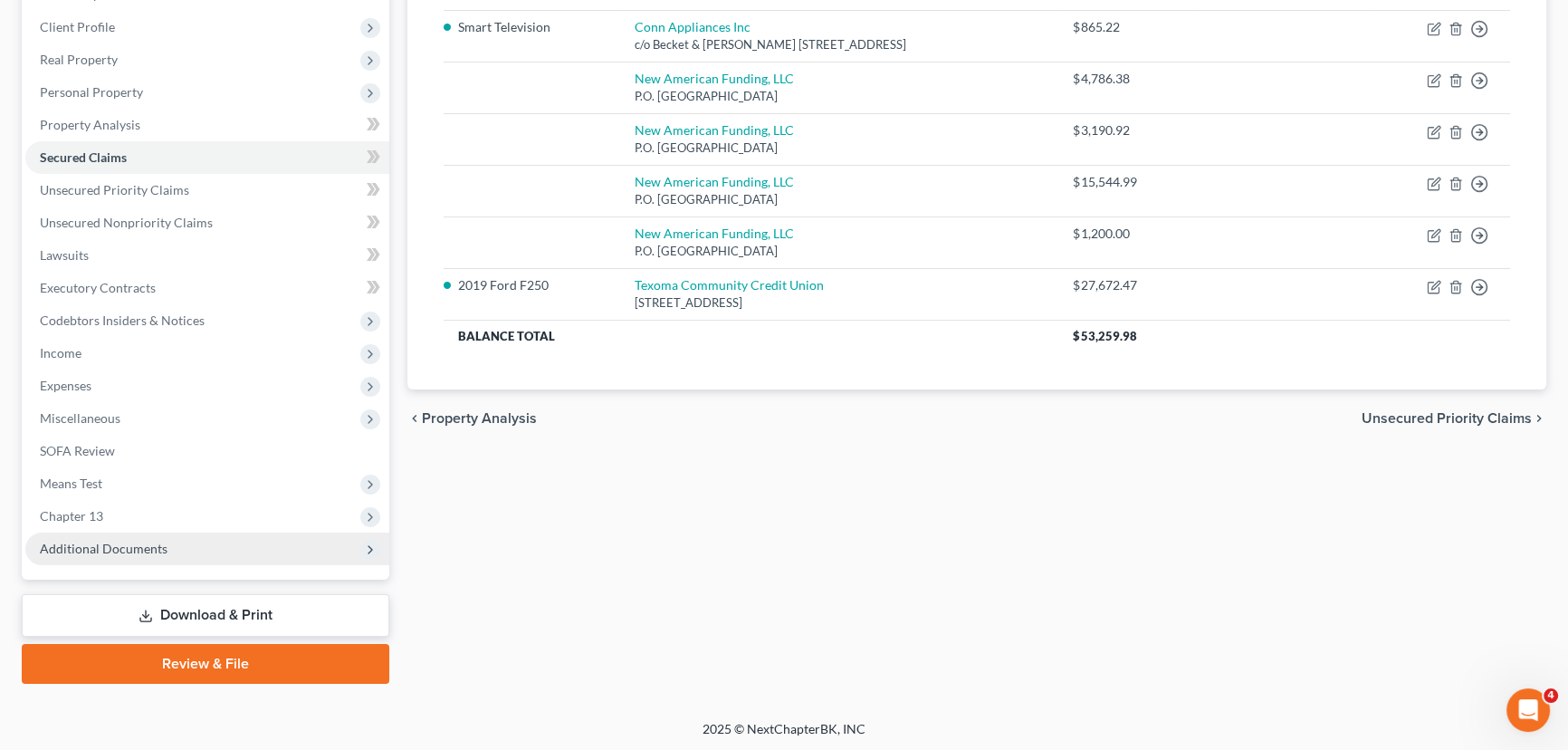
click at [85, 553] on span "Additional Documents" at bounding box center [206, 549] width 363 height 33
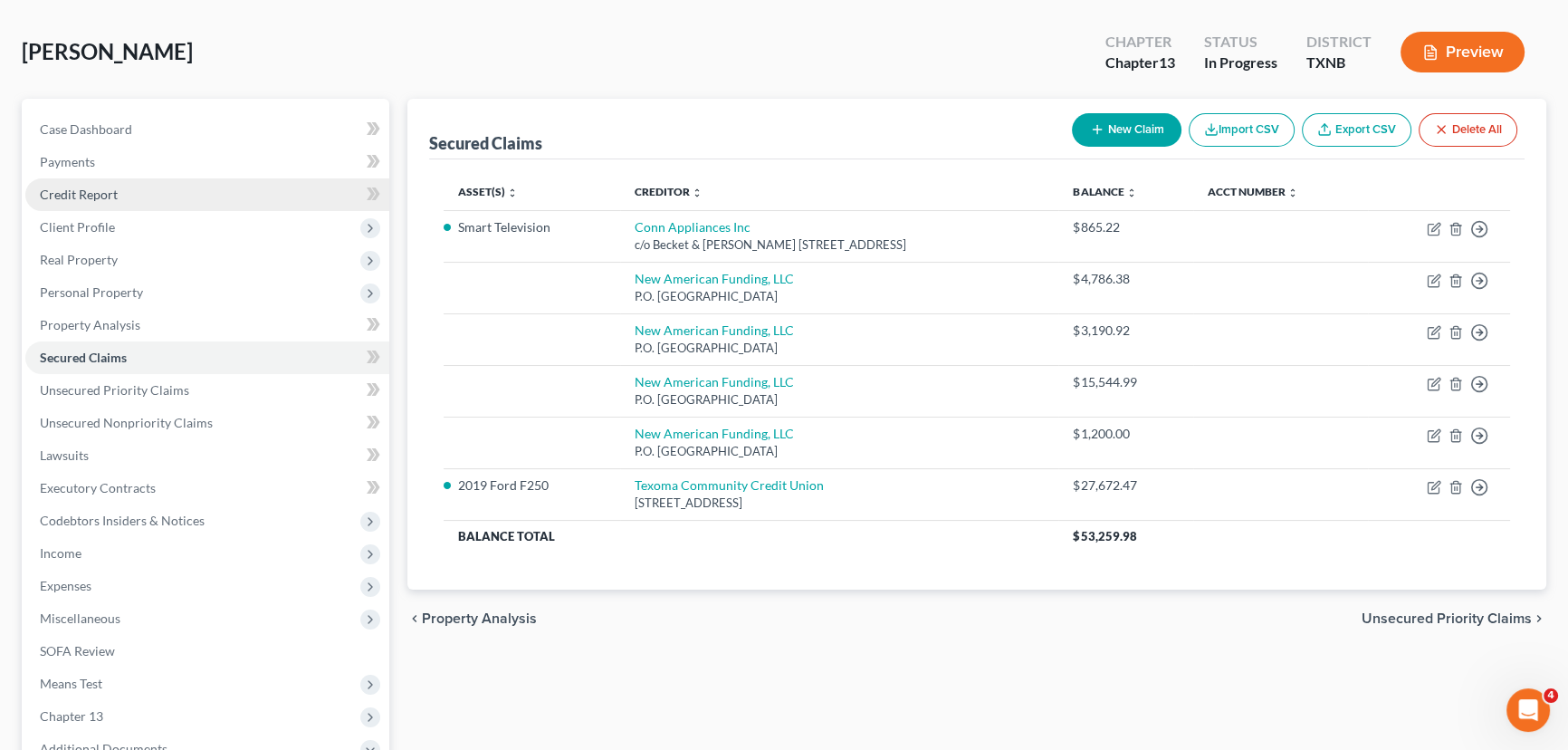
scroll to position [0, 0]
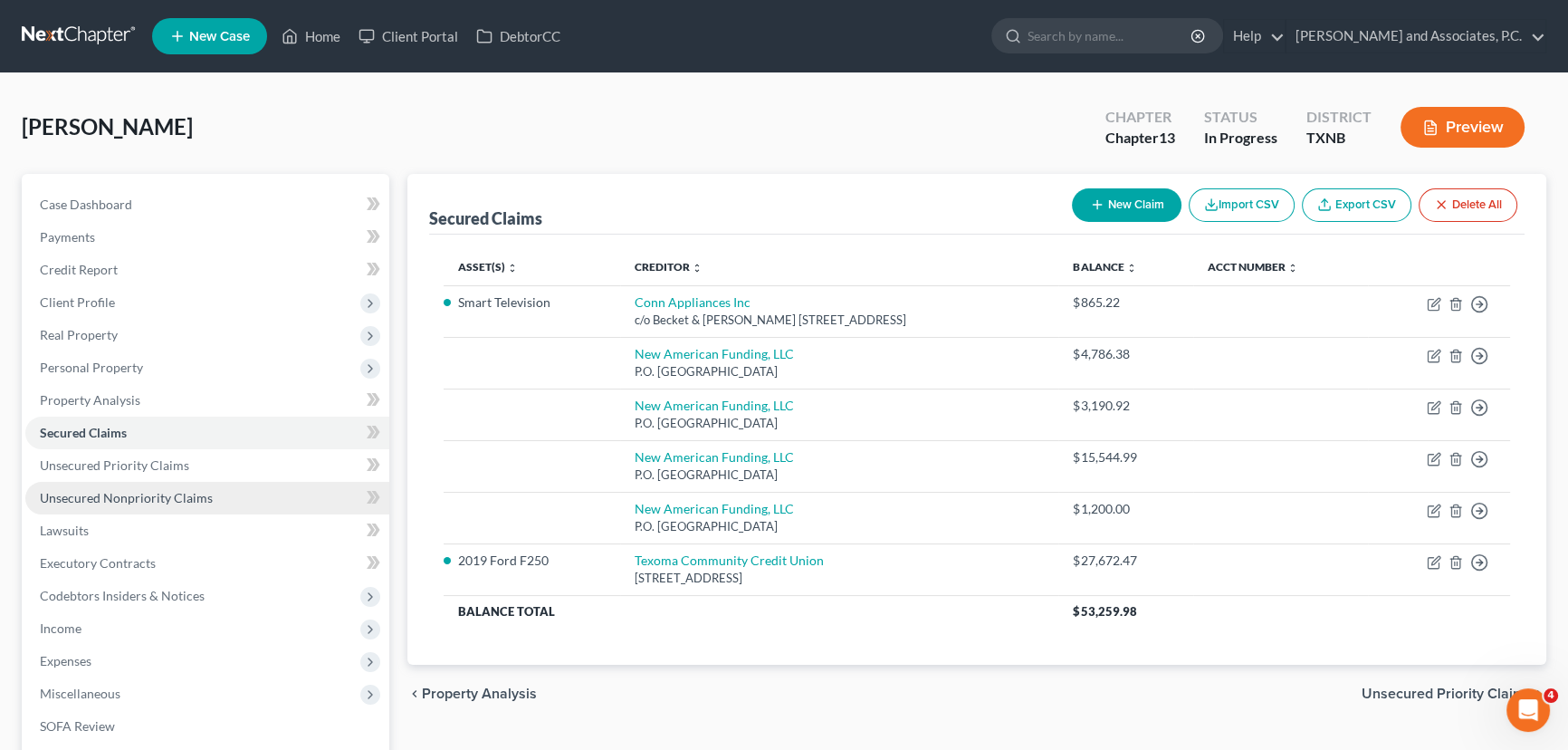
click at [132, 498] on span "Unsecured Nonpriority Claims" at bounding box center [127, 498] width 173 height 15
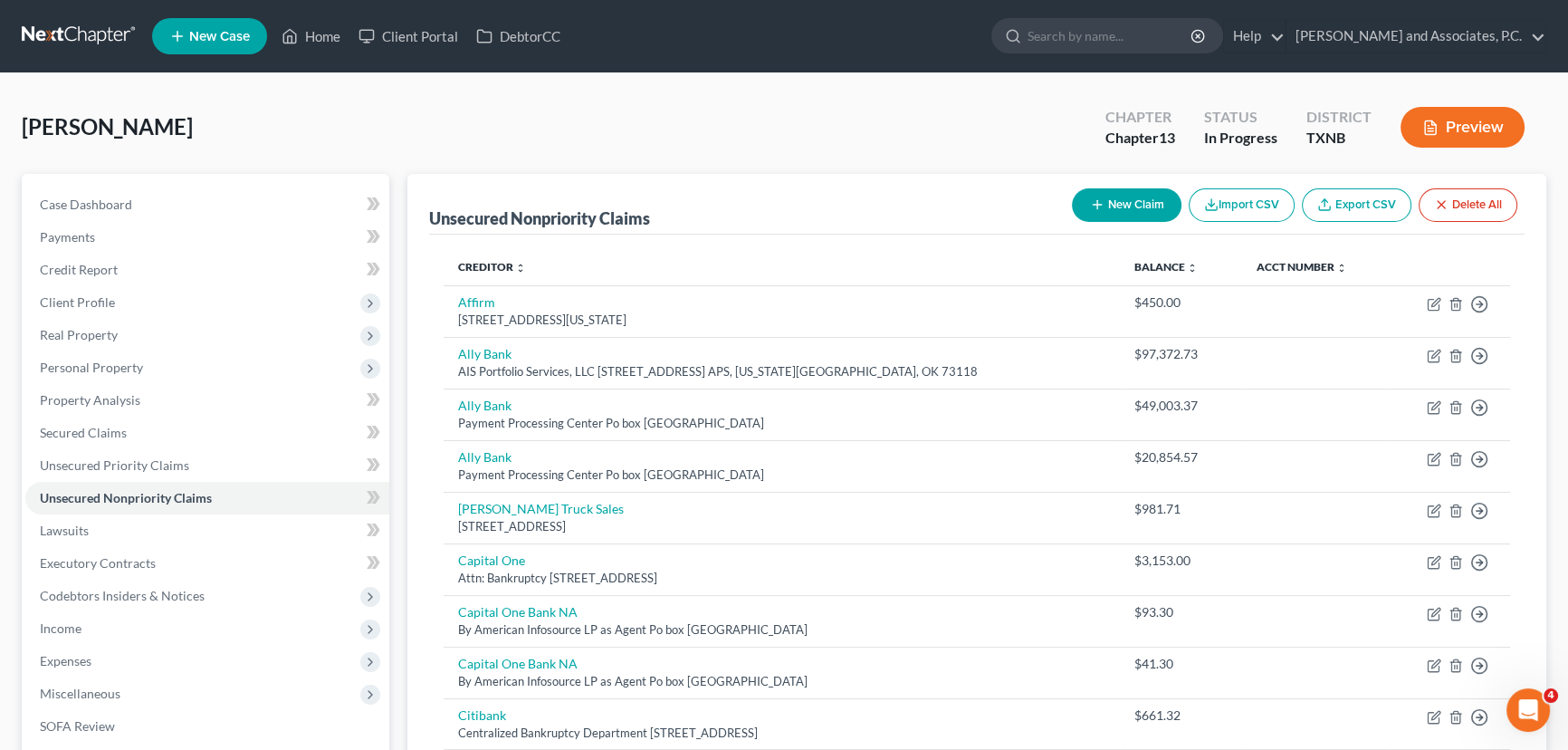
click at [1133, 203] on button "New Claim" at bounding box center [1127, 204] width 109 height 34
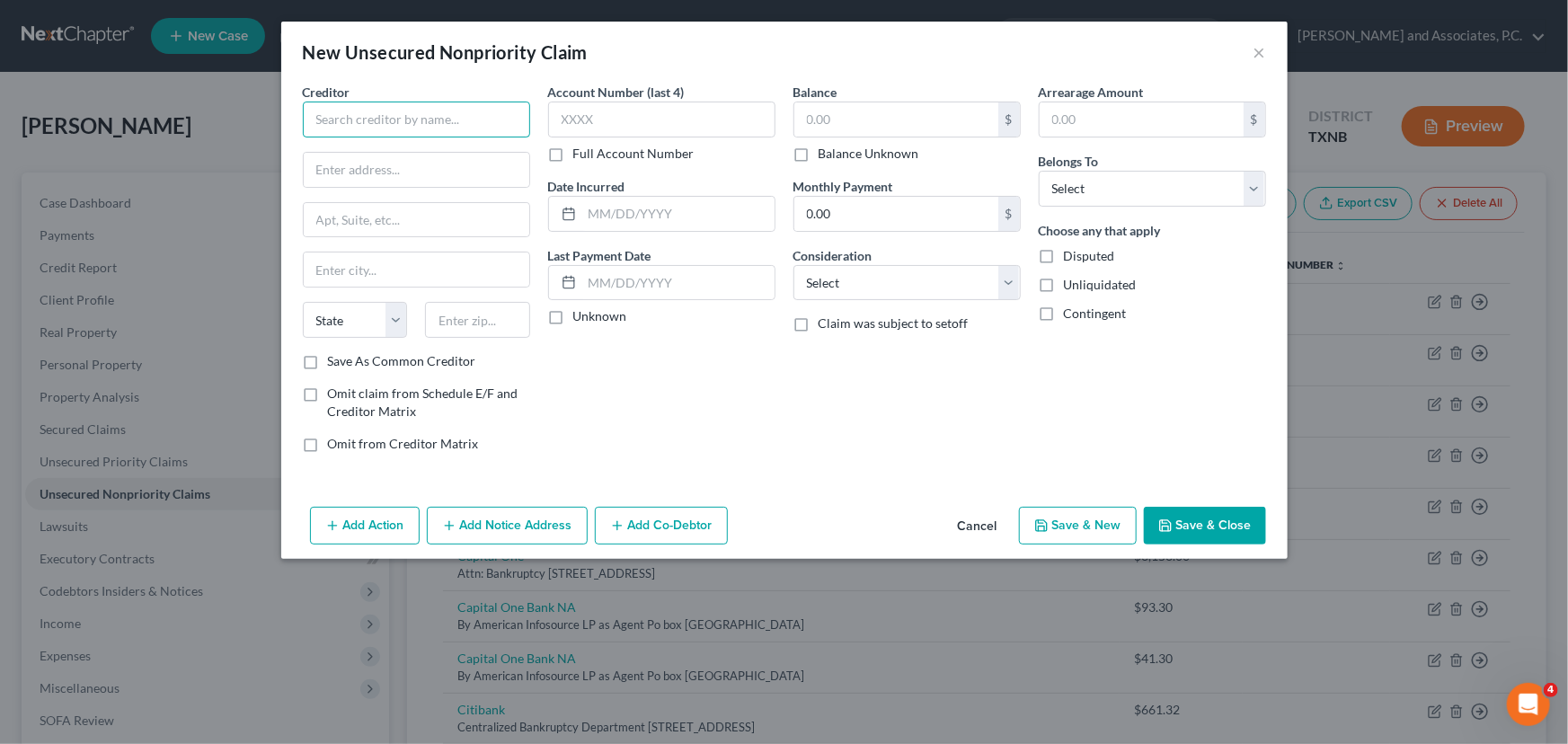
click at [426, 123] on input "text" at bounding box center [416, 120] width 228 height 36
type input "Advanced America"
click at [405, 155] on div "Advanced America" at bounding box center [410, 150] width 187 height 18
type input "[STREET_ADDRESS]"
type input "[GEOGRAPHIC_DATA]"
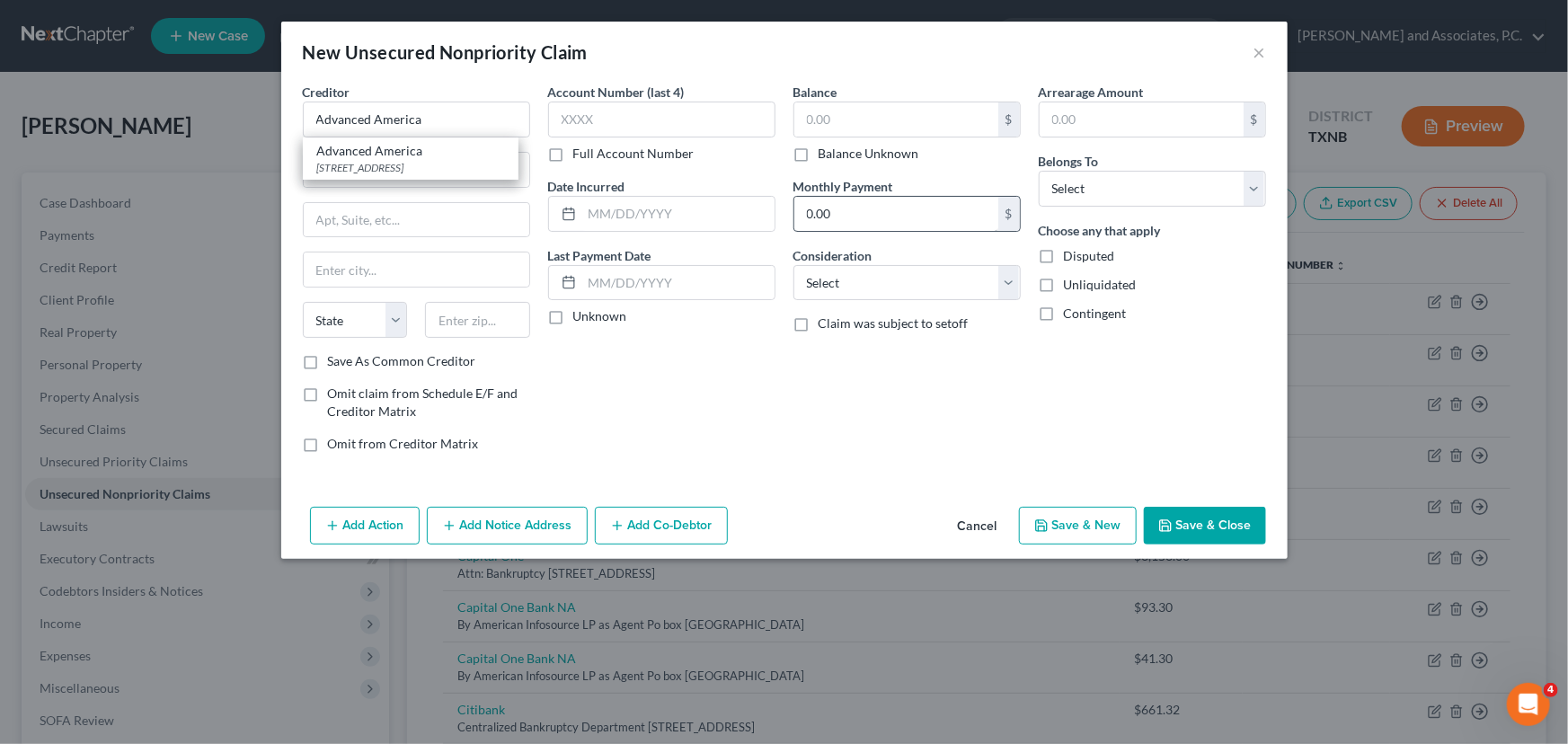
select select "45"
type input "76306"
click at [888, 116] on input "text" at bounding box center [896, 120] width 204 height 34
type input "1.00"
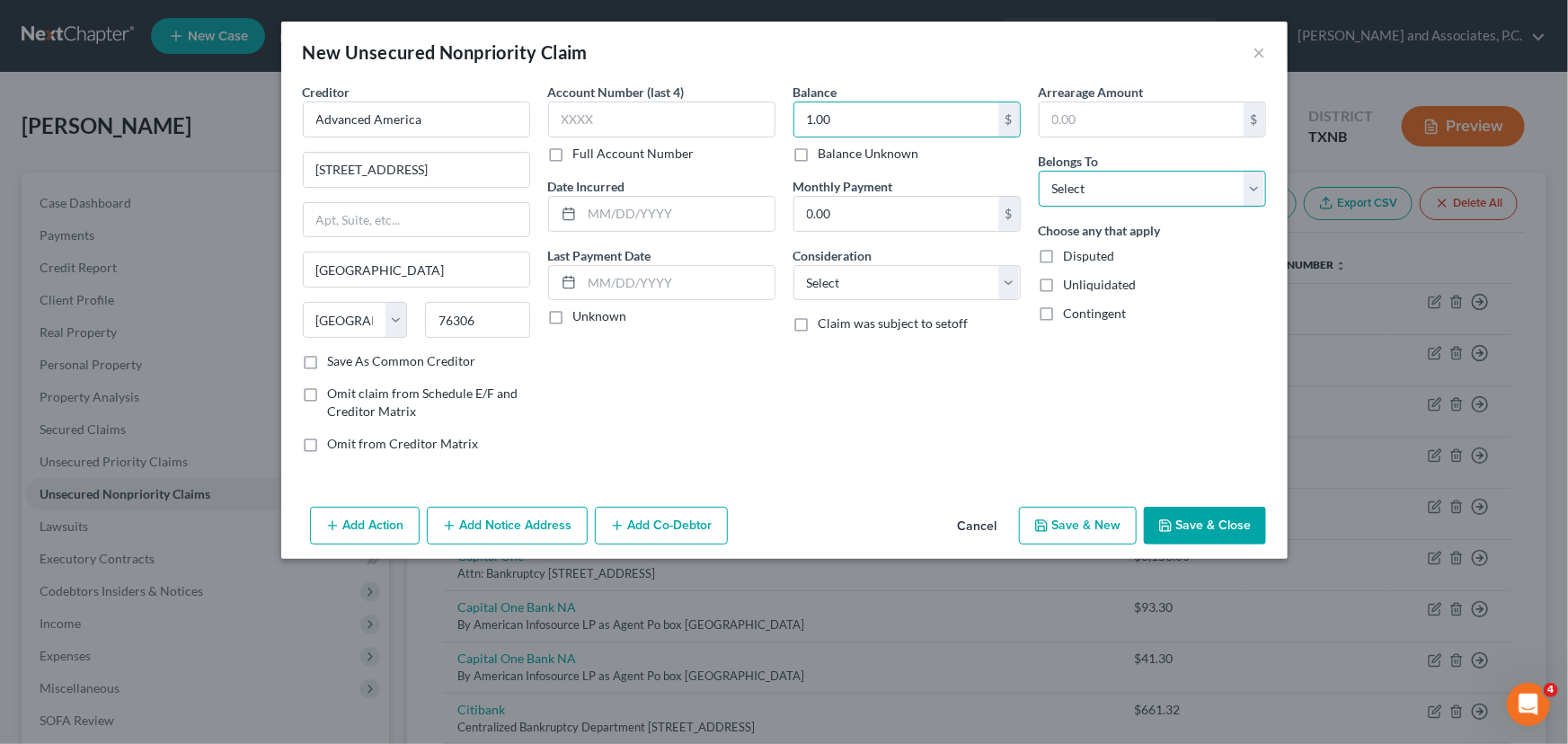
click at [1132, 189] on select "Select Debtor 1 Only Debtor 2 Only Debtor 1 And Debtor 2 Only At Least One Of T…" at bounding box center [1152, 188] width 228 height 36
select select "0"
click at [1039, 170] on select "Select Debtor 1 Only Debtor 2 Only Debtor 1 And Debtor 2 Only At Least One Of T…" at bounding box center [1152, 188] width 228 height 36
click at [1222, 534] on button "Save & Close" at bounding box center [1205, 525] width 122 height 38
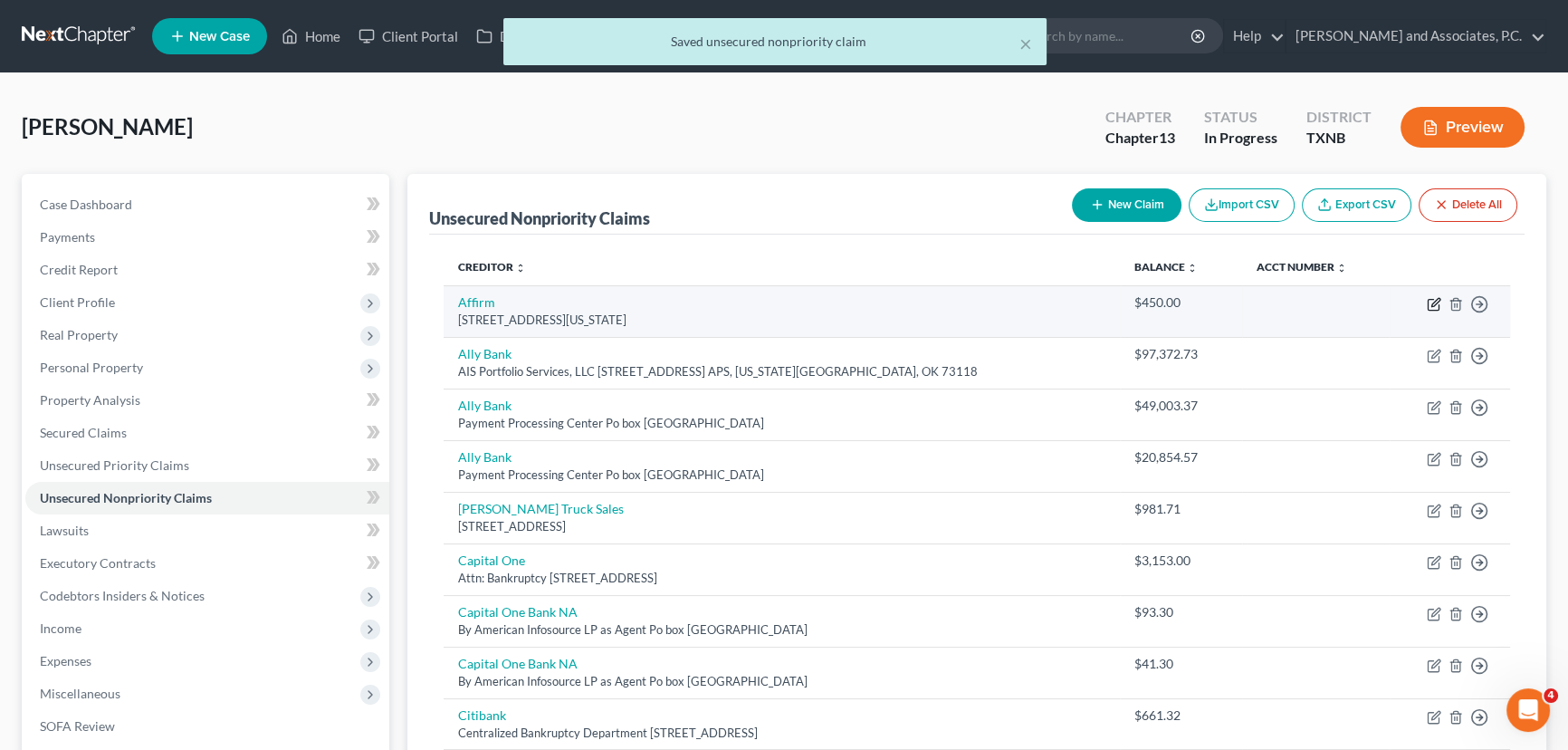
click at [1429, 308] on icon "button" at bounding box center [1432, 304] width 11 height 11
select select "4"
select select "0"
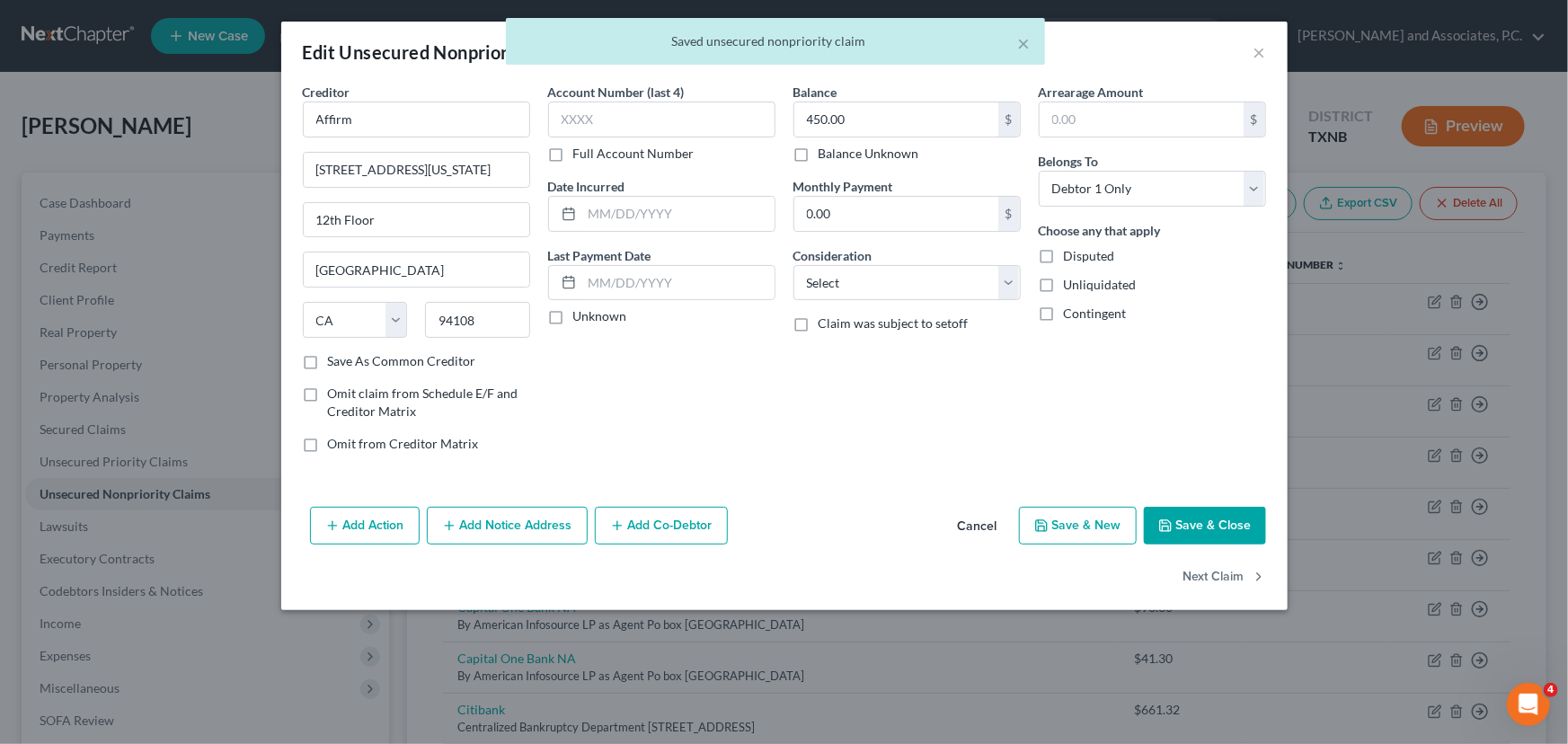
click at [1249, 517] on button "Save & Close" at bounding box center [1205, 525] width 122 height 38
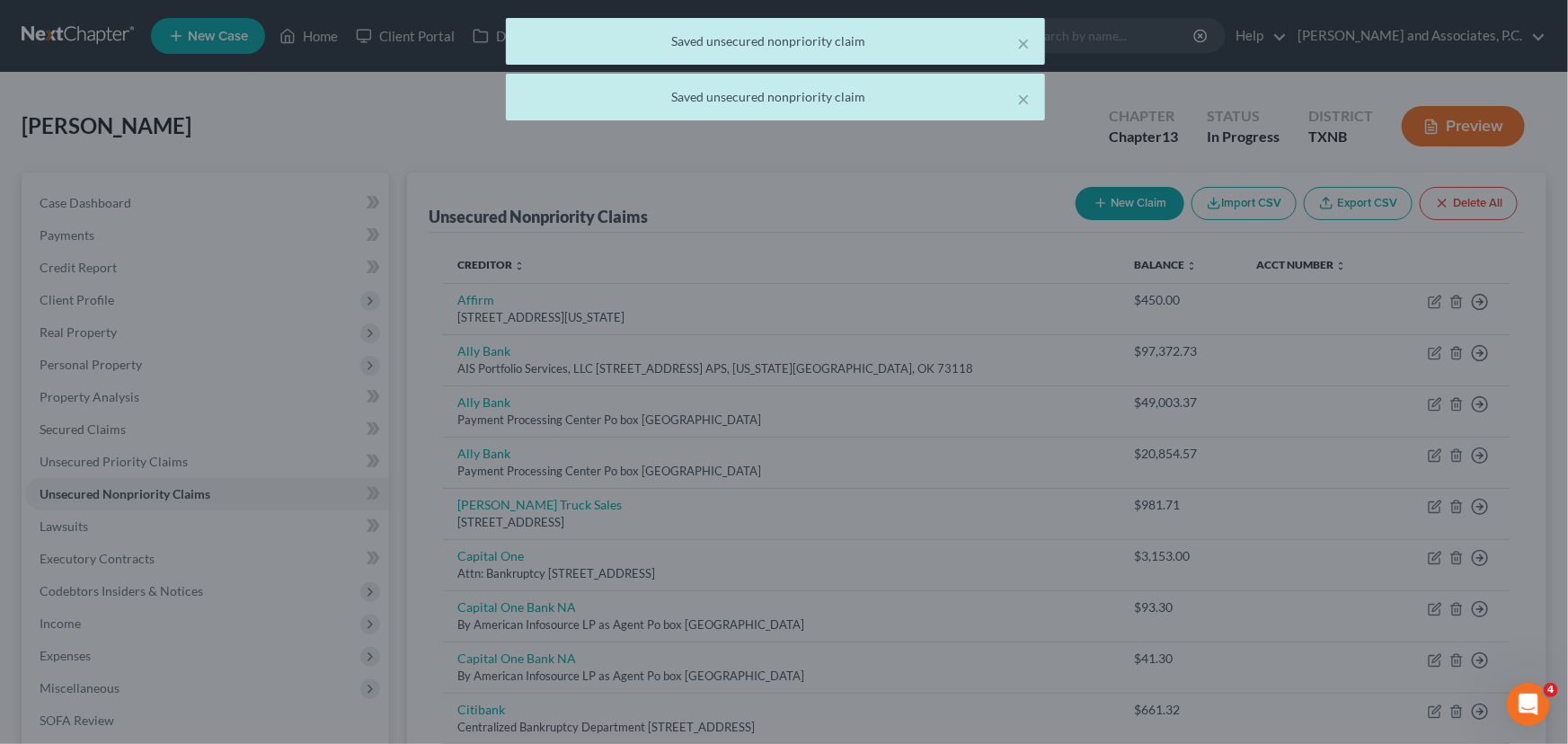
type input "0"
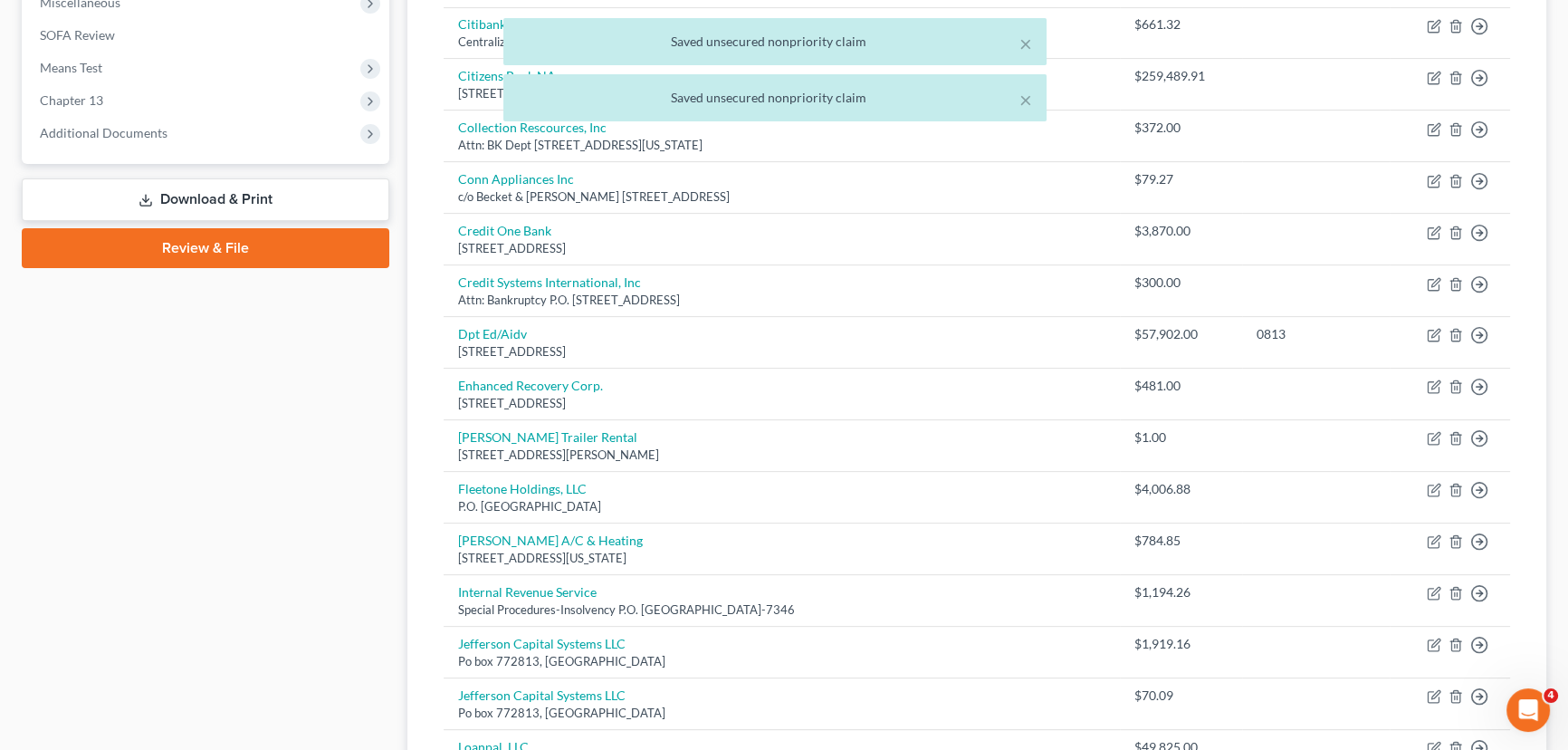
scroll to position [658, 0]
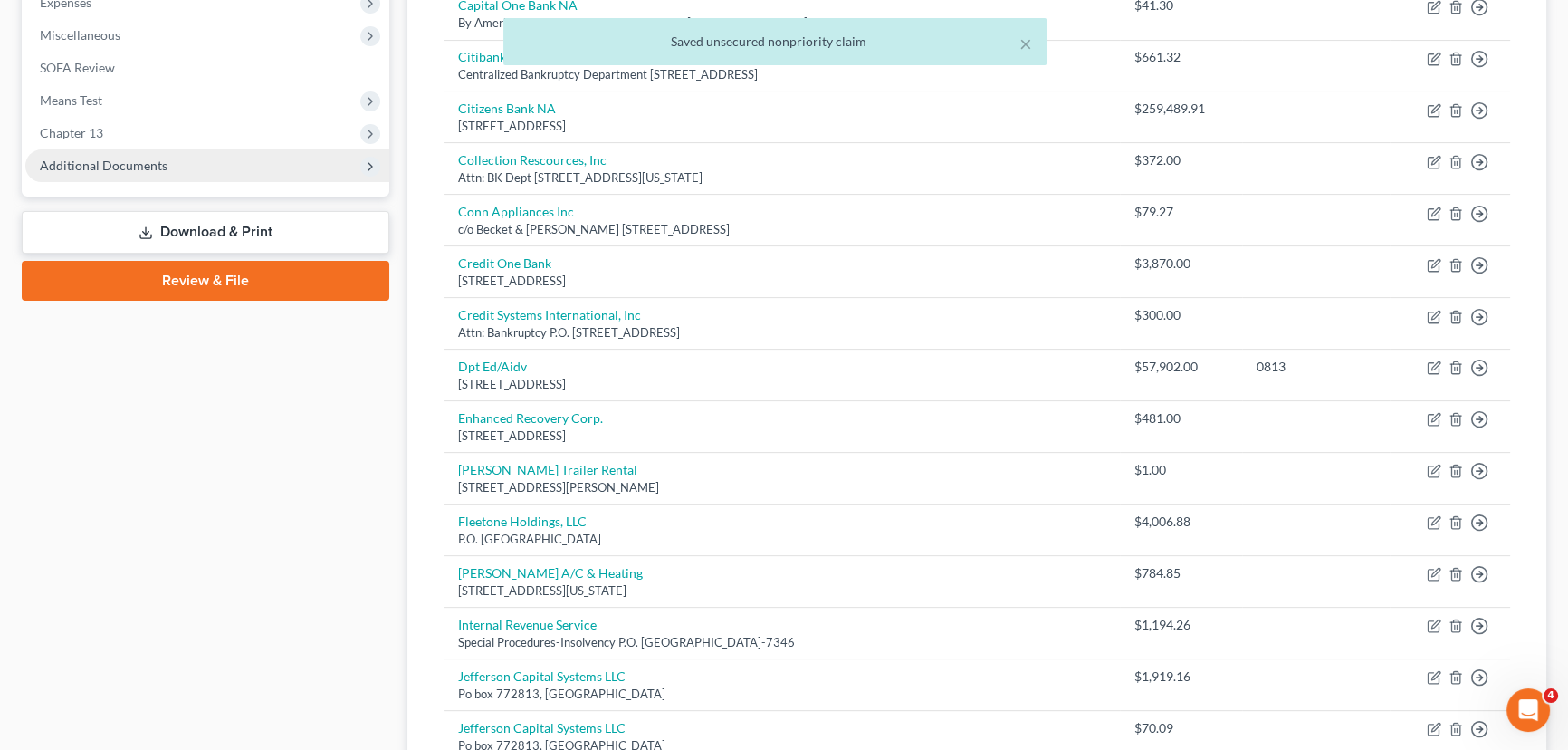
click at [175, 167] on span "Additional Documents" at bounding box center [206, 166] width 363 height 33
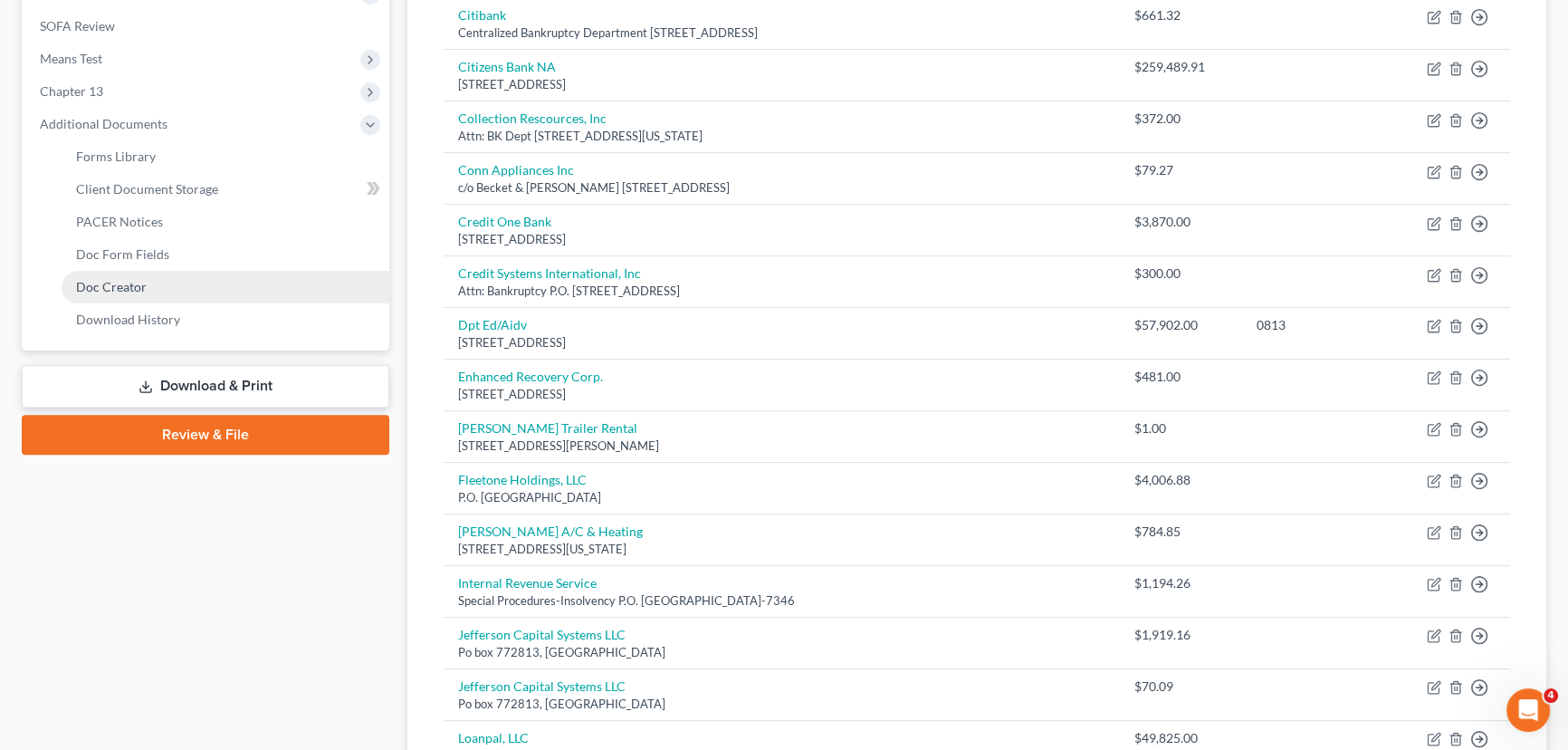
scroll to position [740, 0]
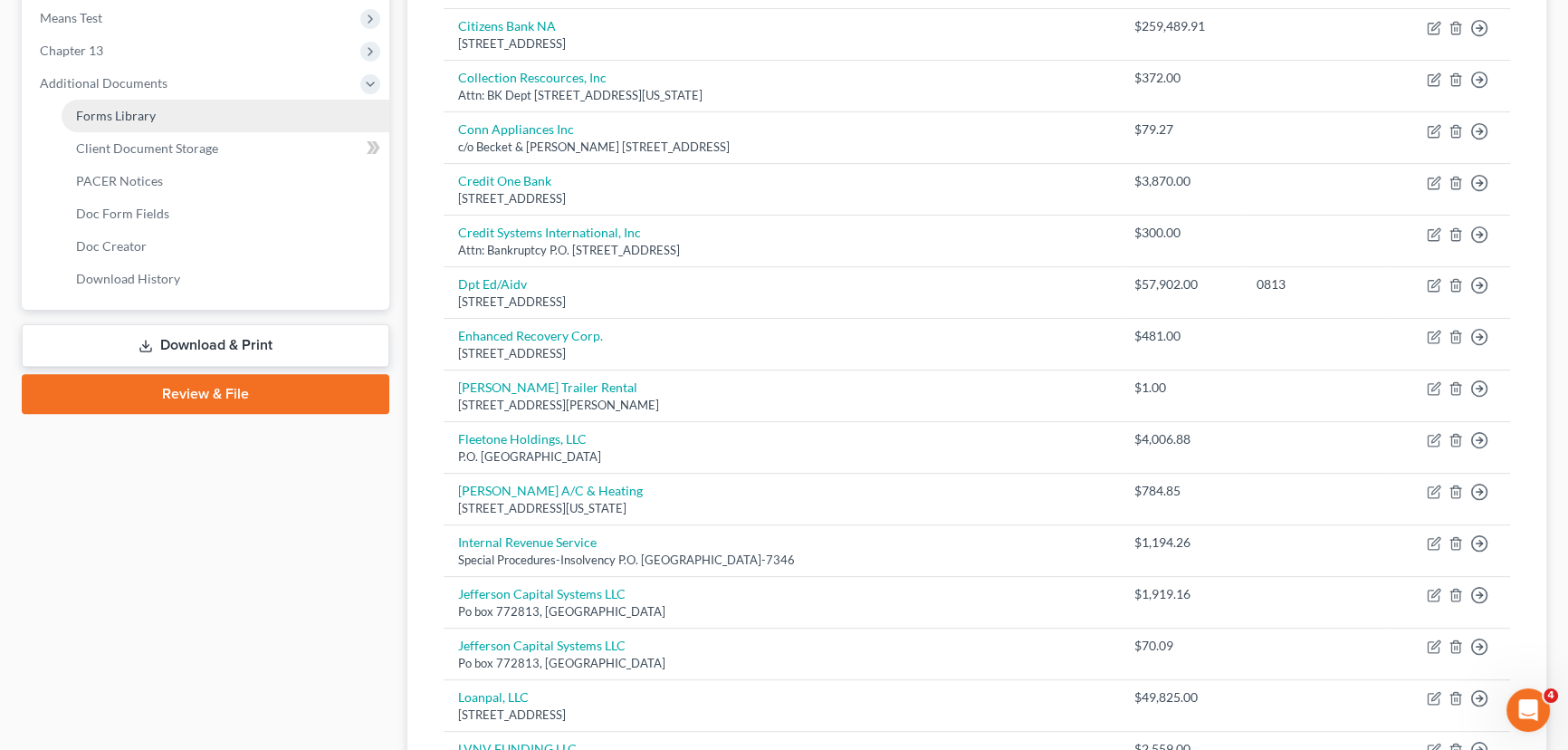
click at [154, 111] on link "Forms Library" at bounding box center [225, 116] width 328 height 33
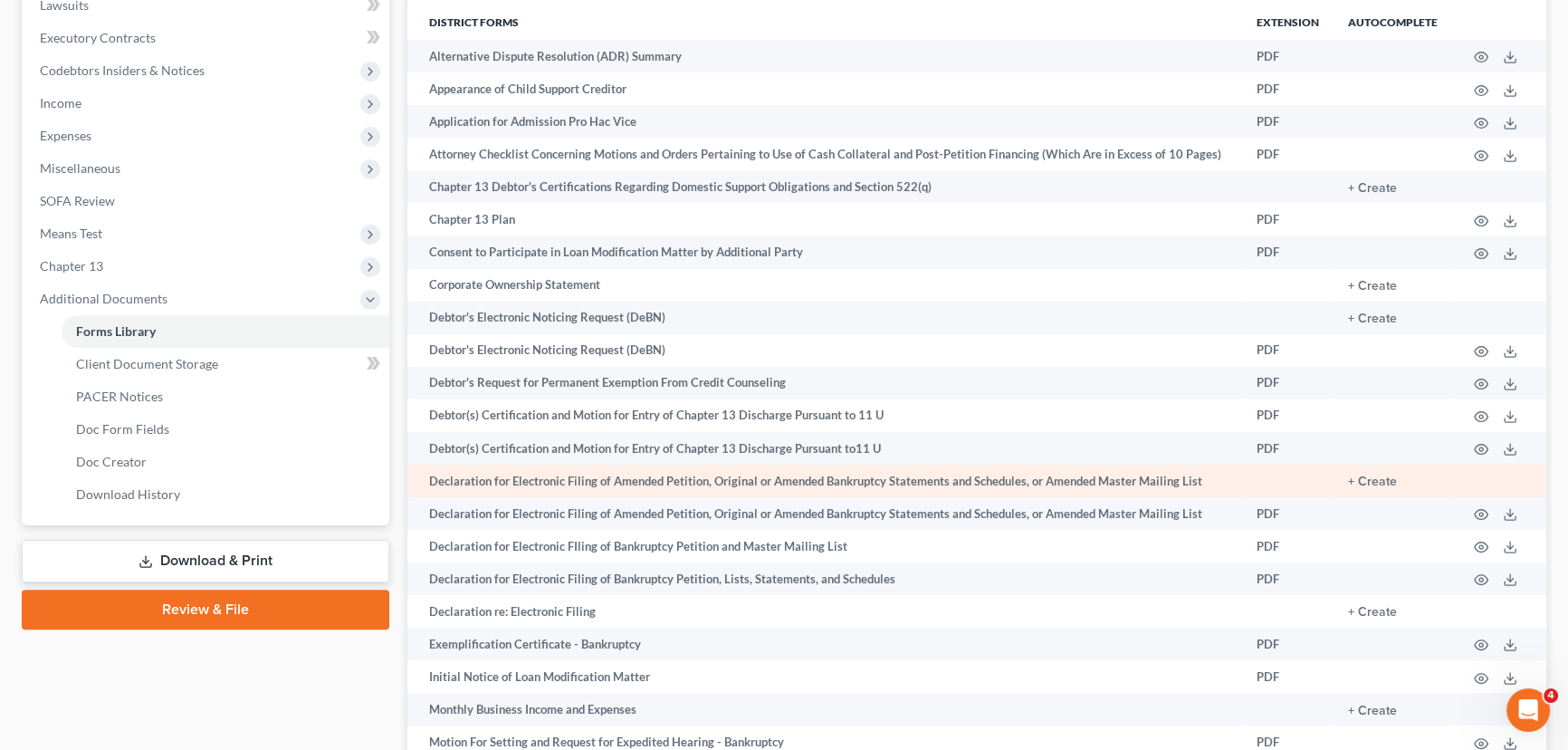
scroll to position [553, 0]
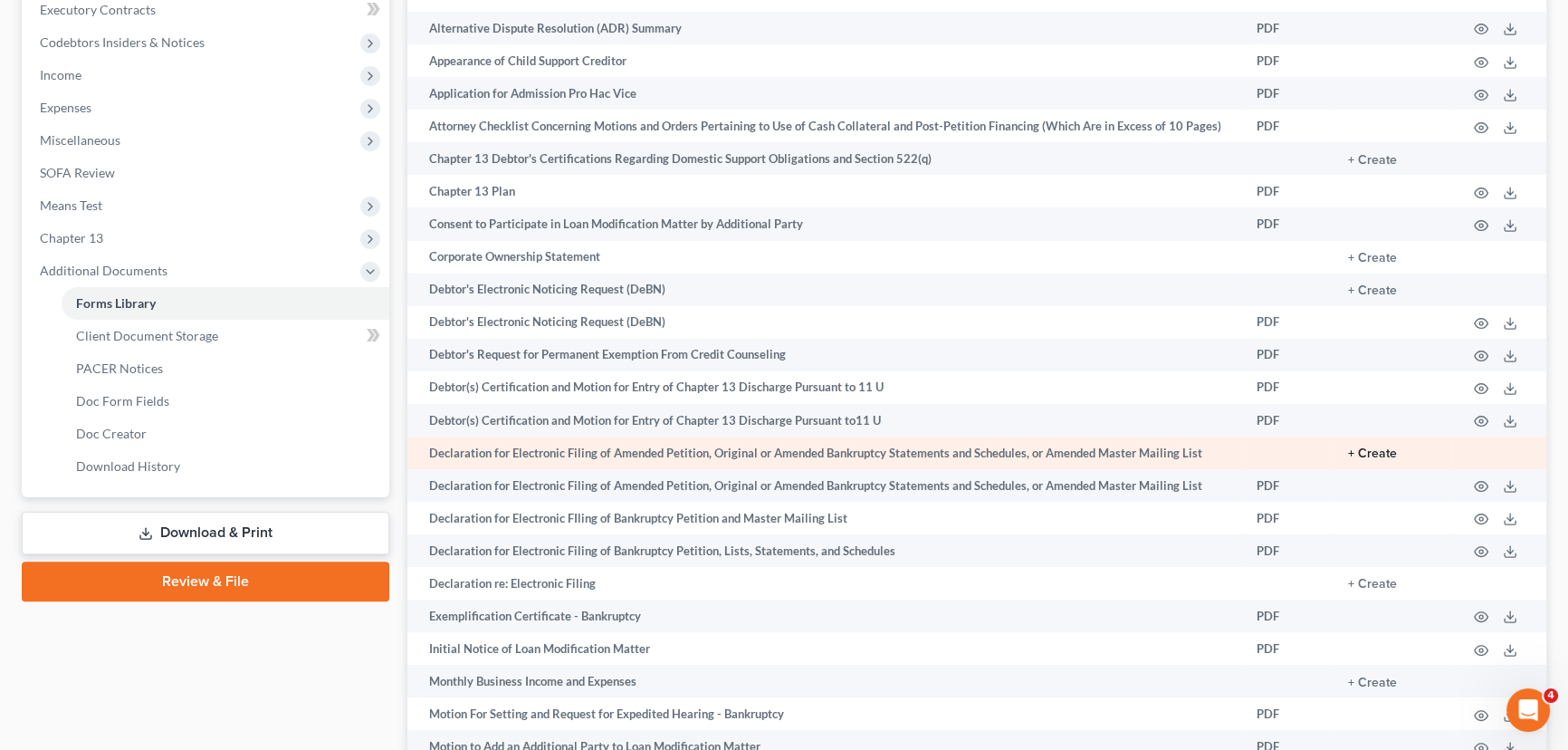
click at [1381, 449] on button "+ Create" at bounding box center [1371, 453] width 49 height 12
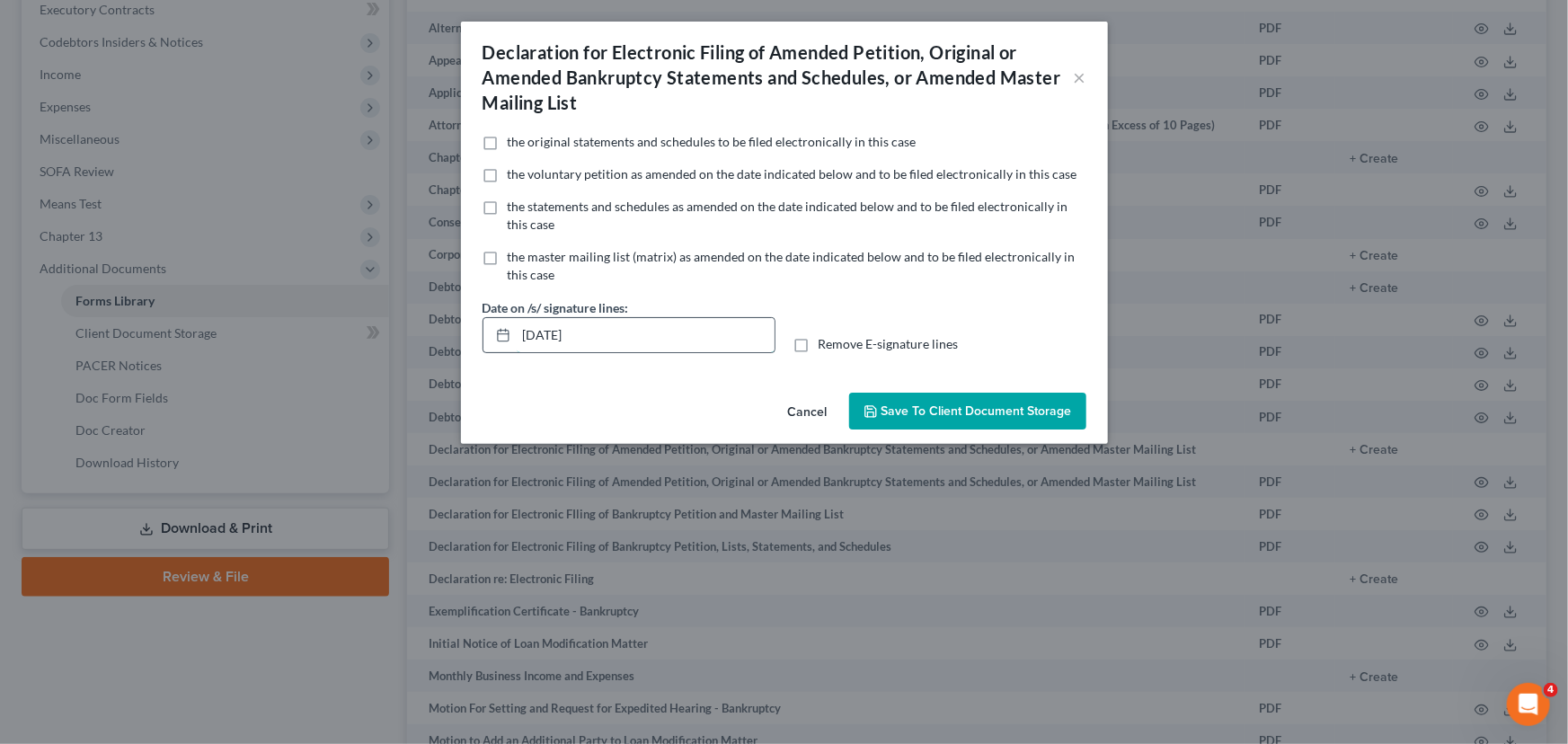
drag, startPoint x: 593, startPoint y: 343, endPoint x: 483, endPoint y: 350, distance: 110.2
click at [483, 350] on div "[DATE]" at bounding box center [629, 335] width 293 height 36
click at [819, 342] on label "Remove E-signature lines" at bounding box center [888, 343] width 140 height 18
click at [825, 342] on input "Remove E-signature lines" at bounding box center [831, 341] width 11 height 11
checkbox input "true"
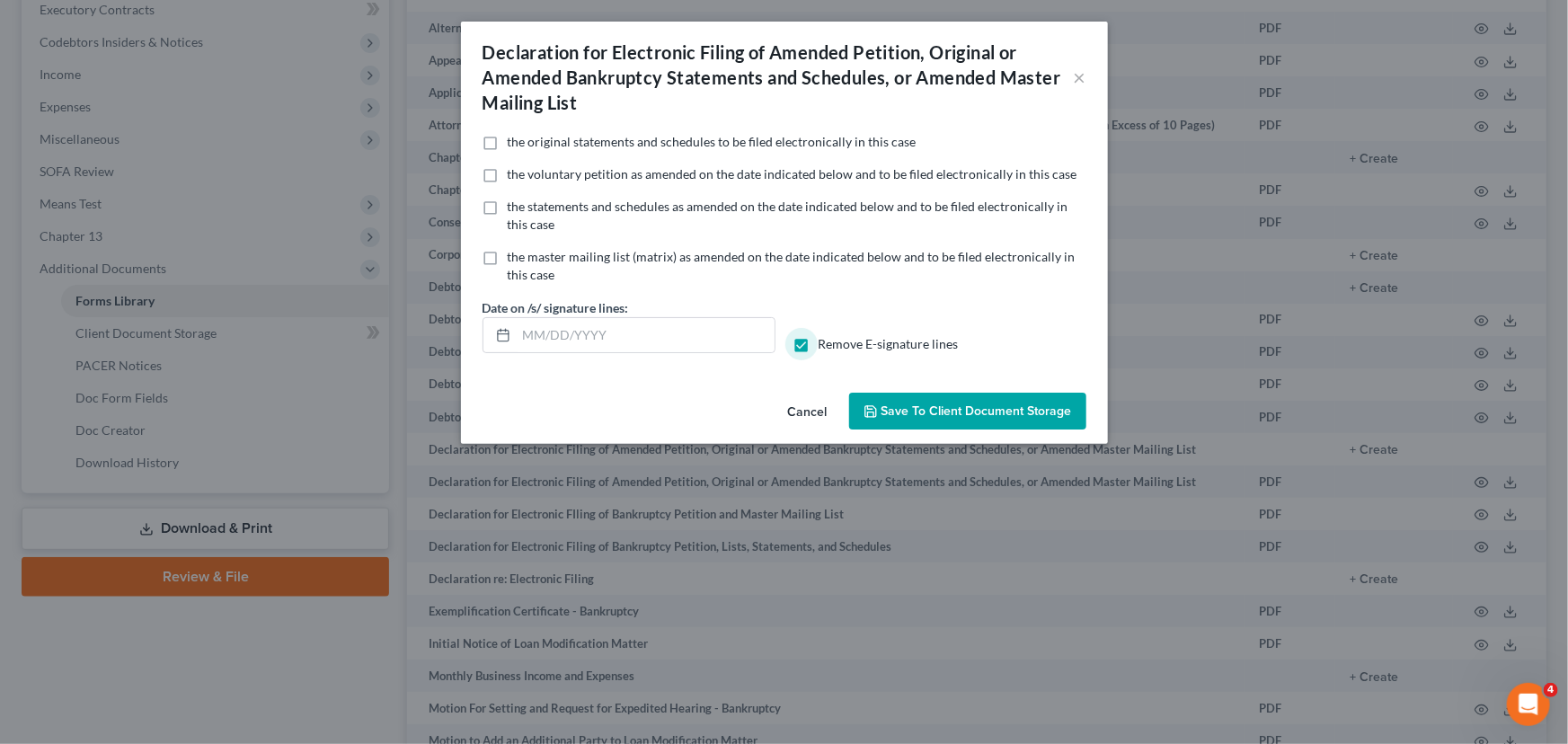
click at [961, 411] on span "Save to Client Document Storage" at bounding box center [977, 411] width 190 height 15
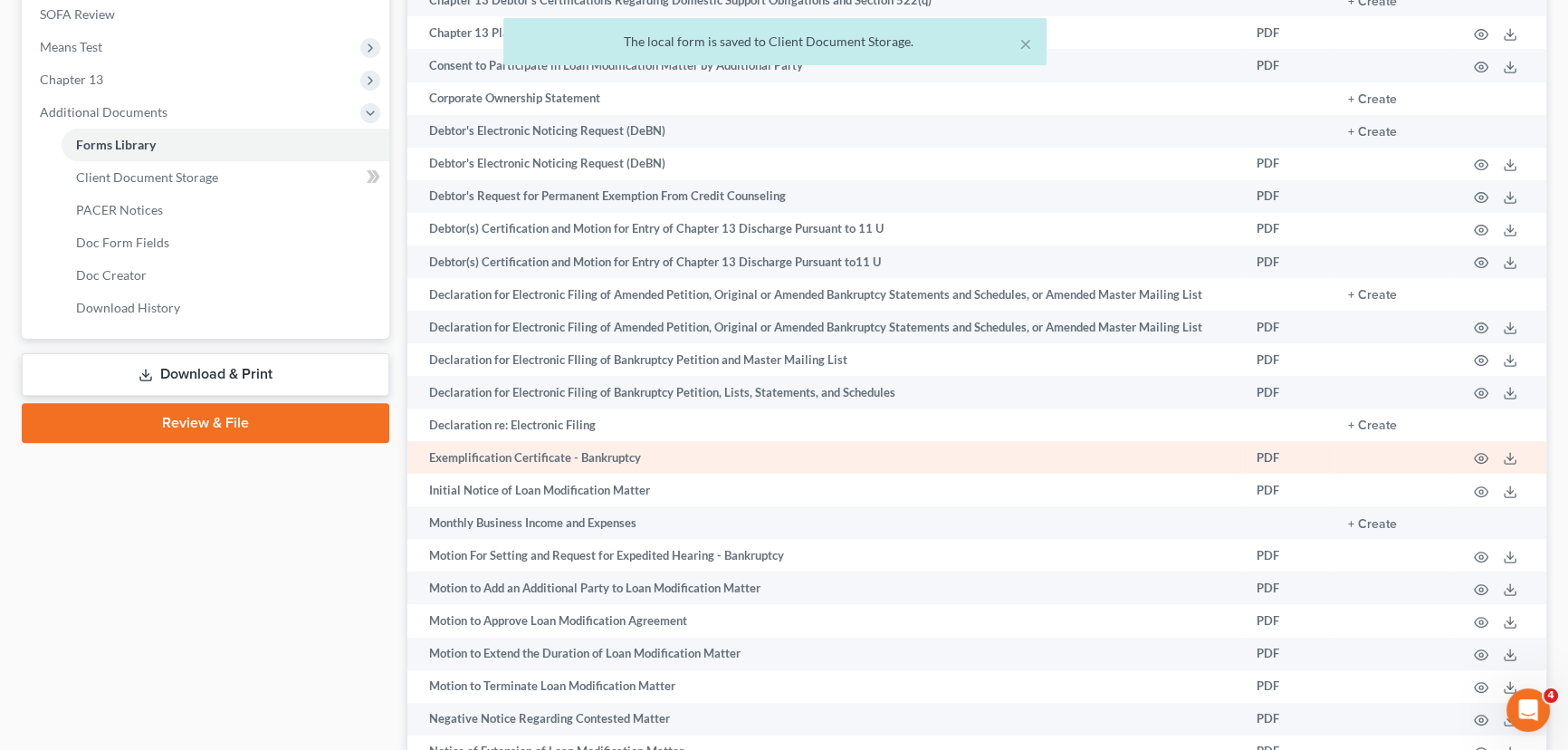
scroll to position [717, 0]
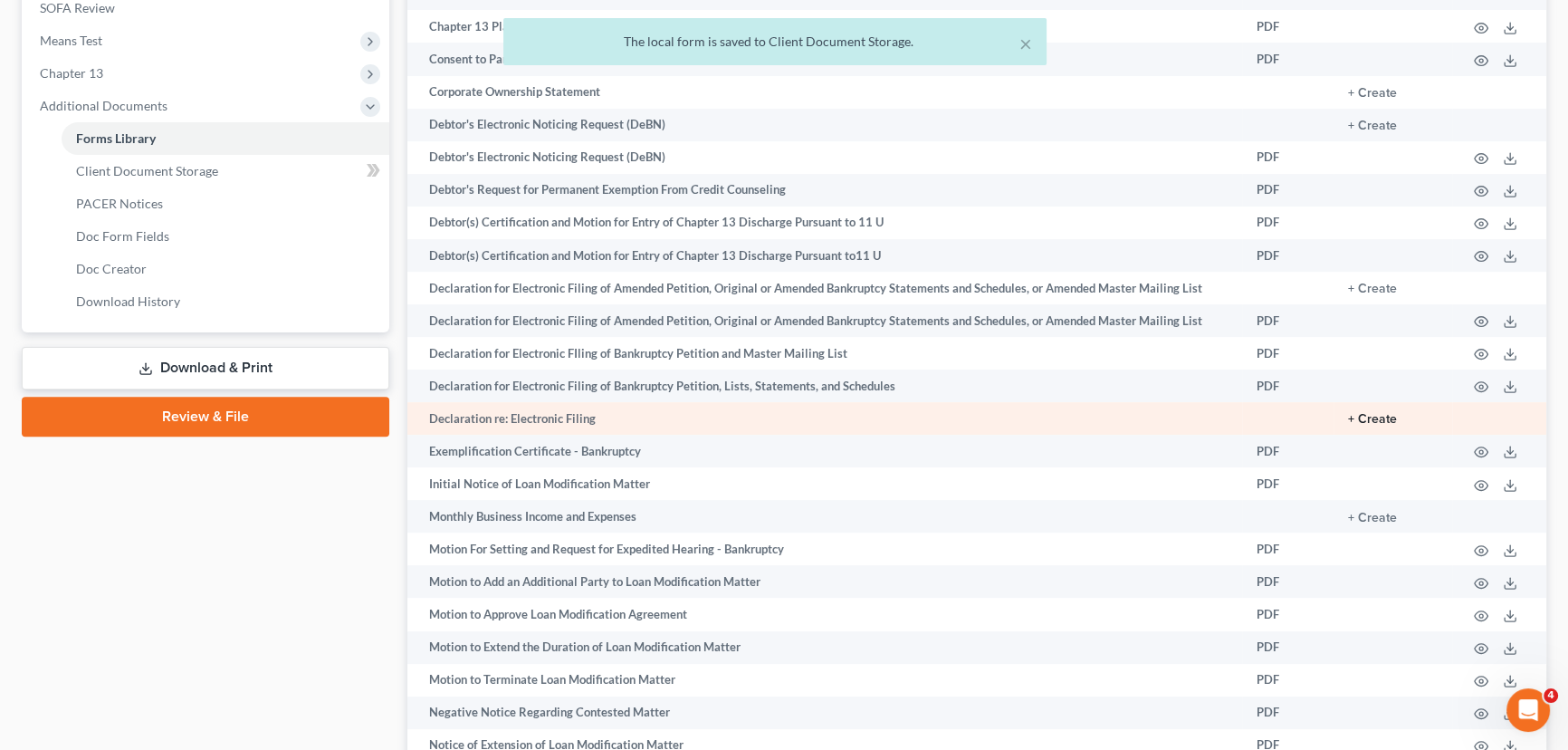
click at [1354, 413] on button "+ Create" at bounding box center [1371, 418] width 49 height 12
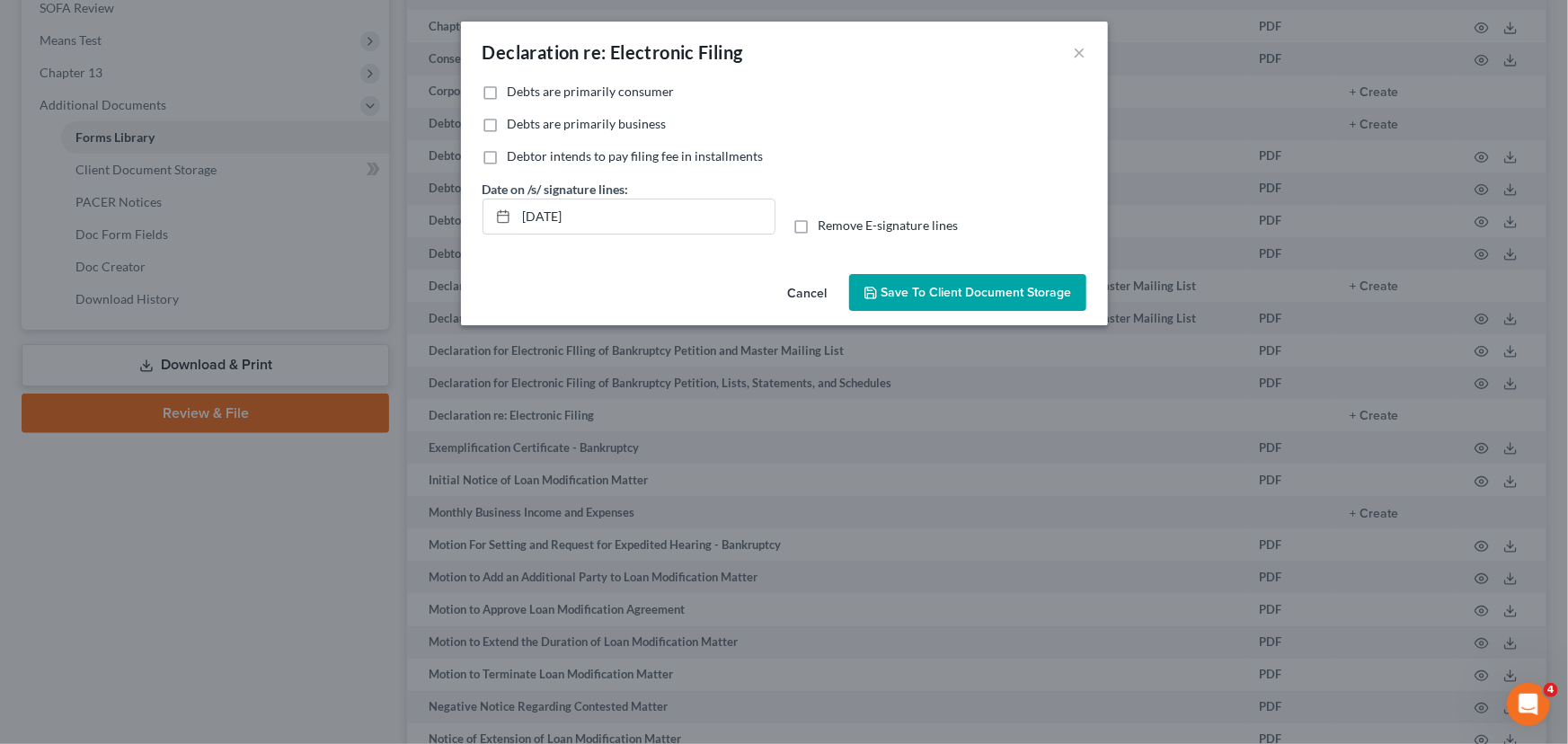
click at [507, 91] on label "Debts are primarily consumer" at bounding box center [591, 91] width 168 height 18
click at [515, 91] on input "Debts are primarily consumer" at bounding box center [521, 88] width 11 height 11
checkbox input "true"
click at [819, 225] on label "Remove E-signature lines" at bounding box center [888, 225] width 140 height 18
click at [825, 225] on input "Remove E-signature lines" at bounding box center [831, 222] width 11 height 11
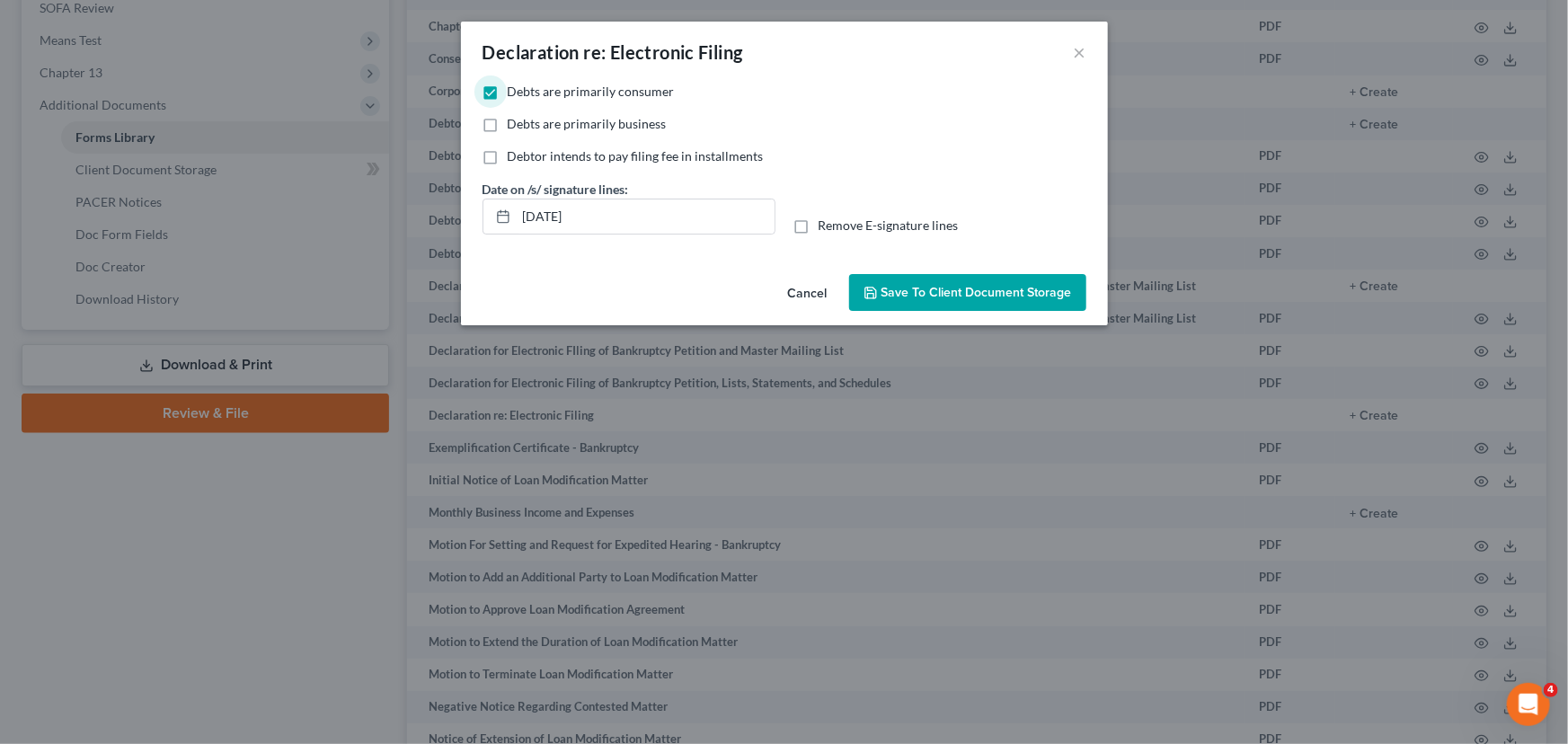
checkbox input "true"
click at [961, 297] on span "Save to Client Document Storage" at bounding box center [977, 292] width 190 height 15
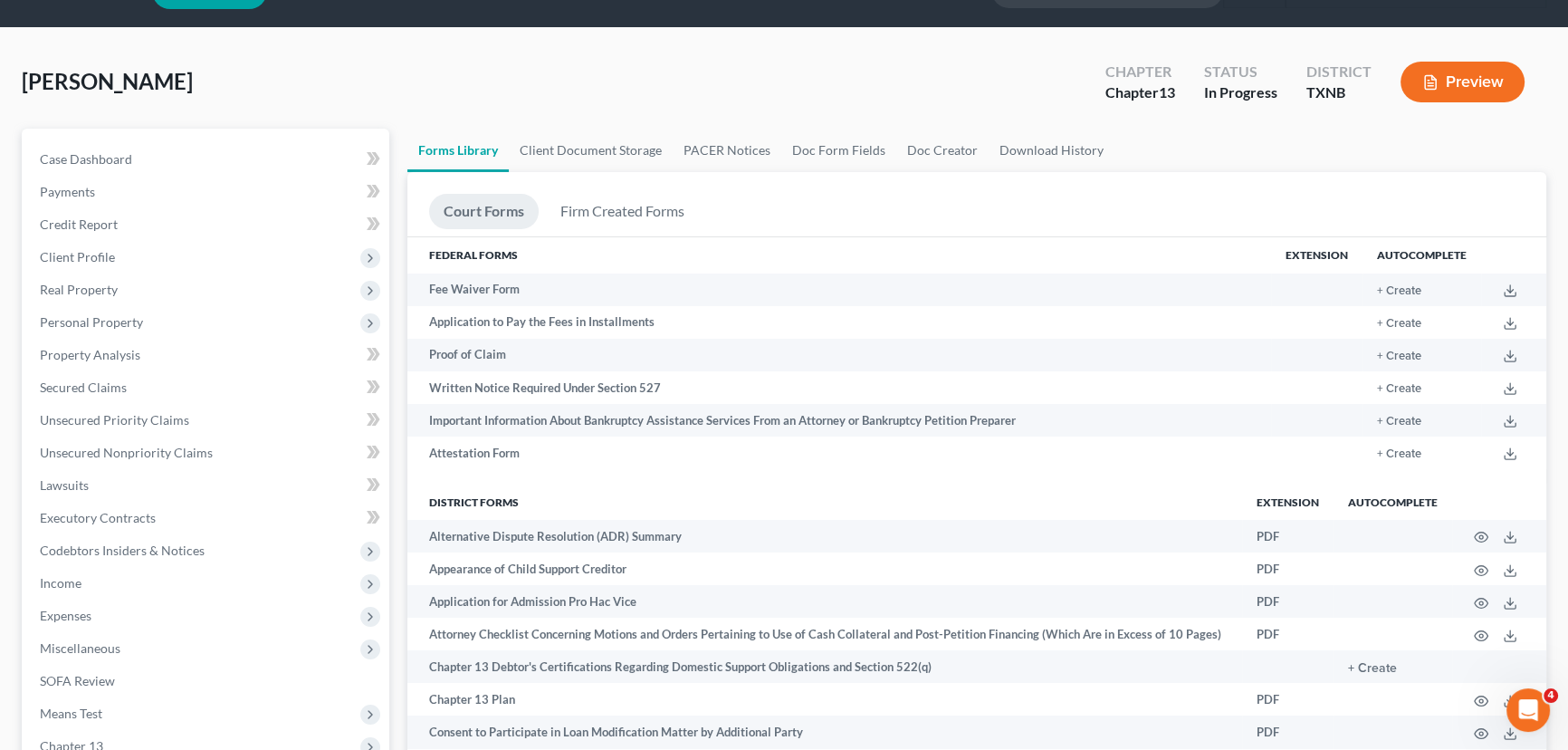
scroll to position [0, 0]
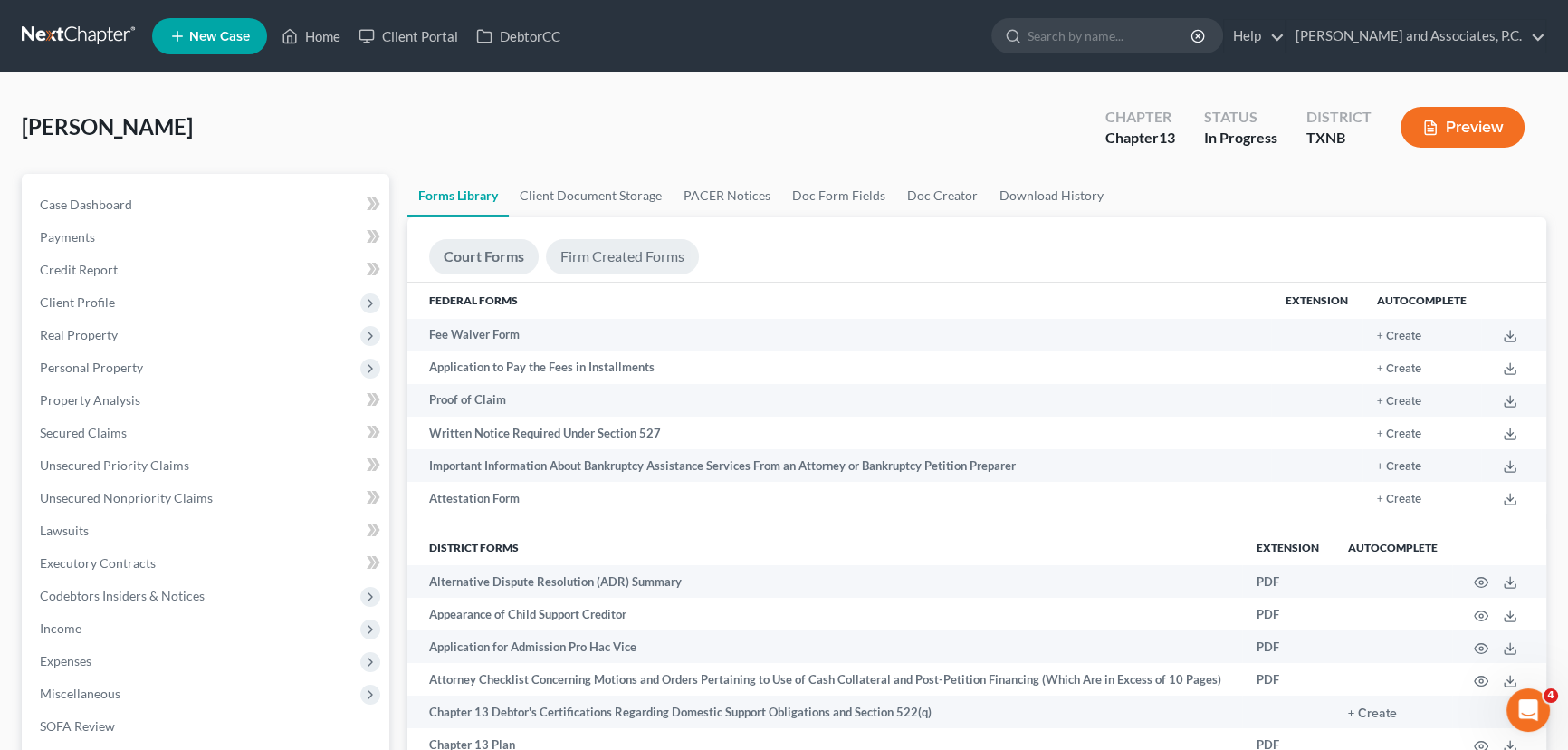
drag, startPoint x: 595, startPoint y: 246, endPoint x: 585, endPoint y: 253, distance: 12.2
click at [595, 246] on link "Firm Created Forms" at bounding box center [622, 256] width 153 height 35
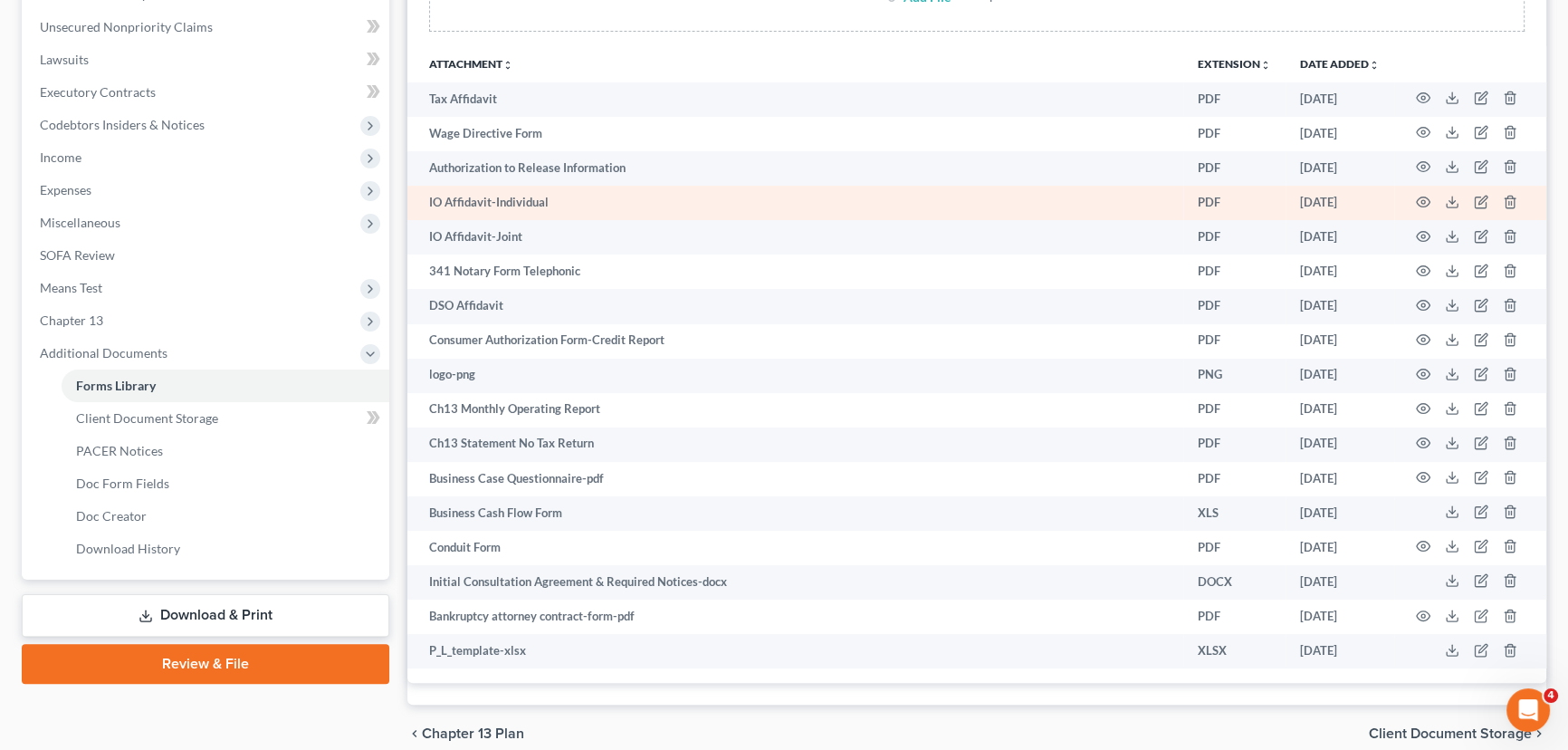
scroll to position [493, 0]
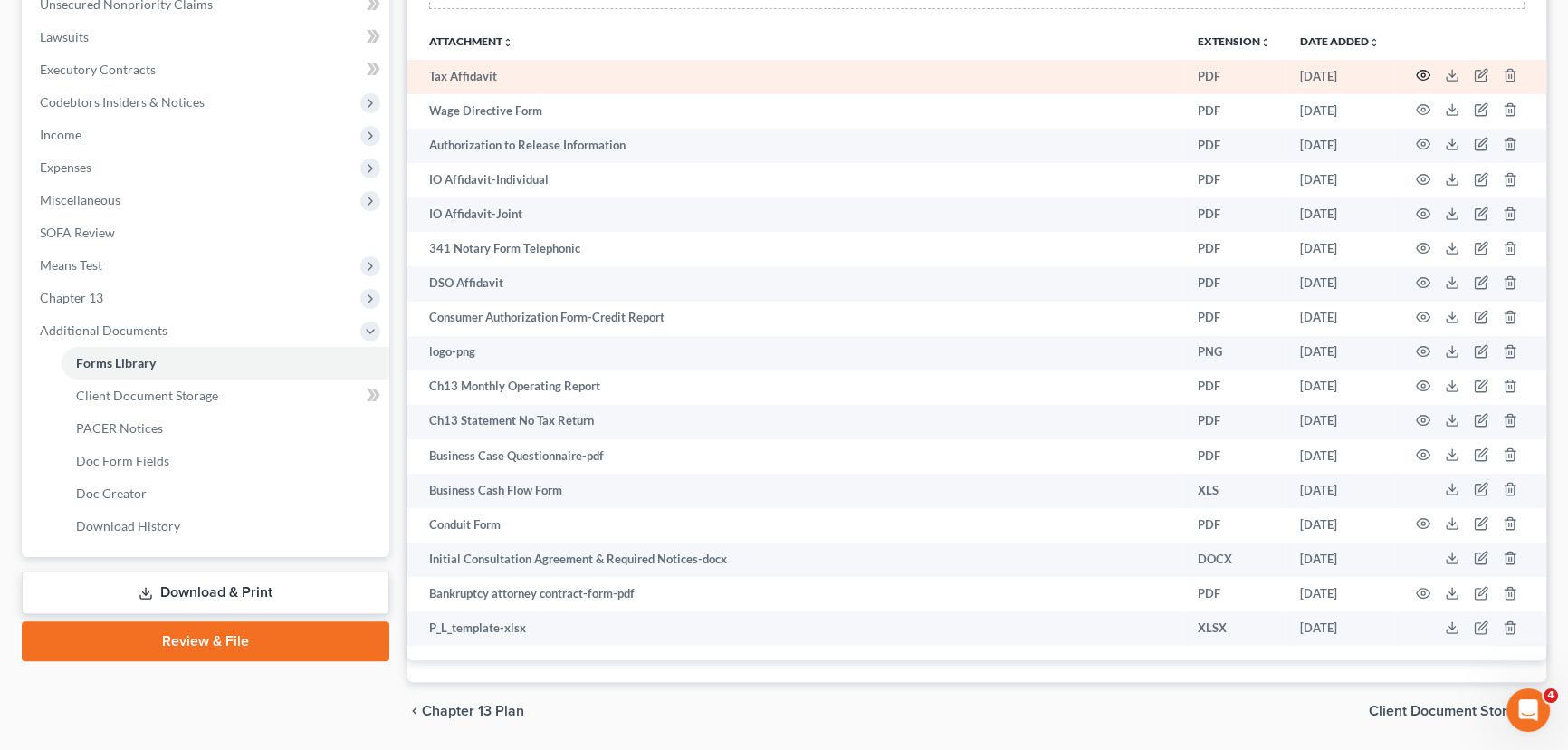
click at [1422, 73] on circle "button" at bounding box center [1423, 75] width 4 height 4
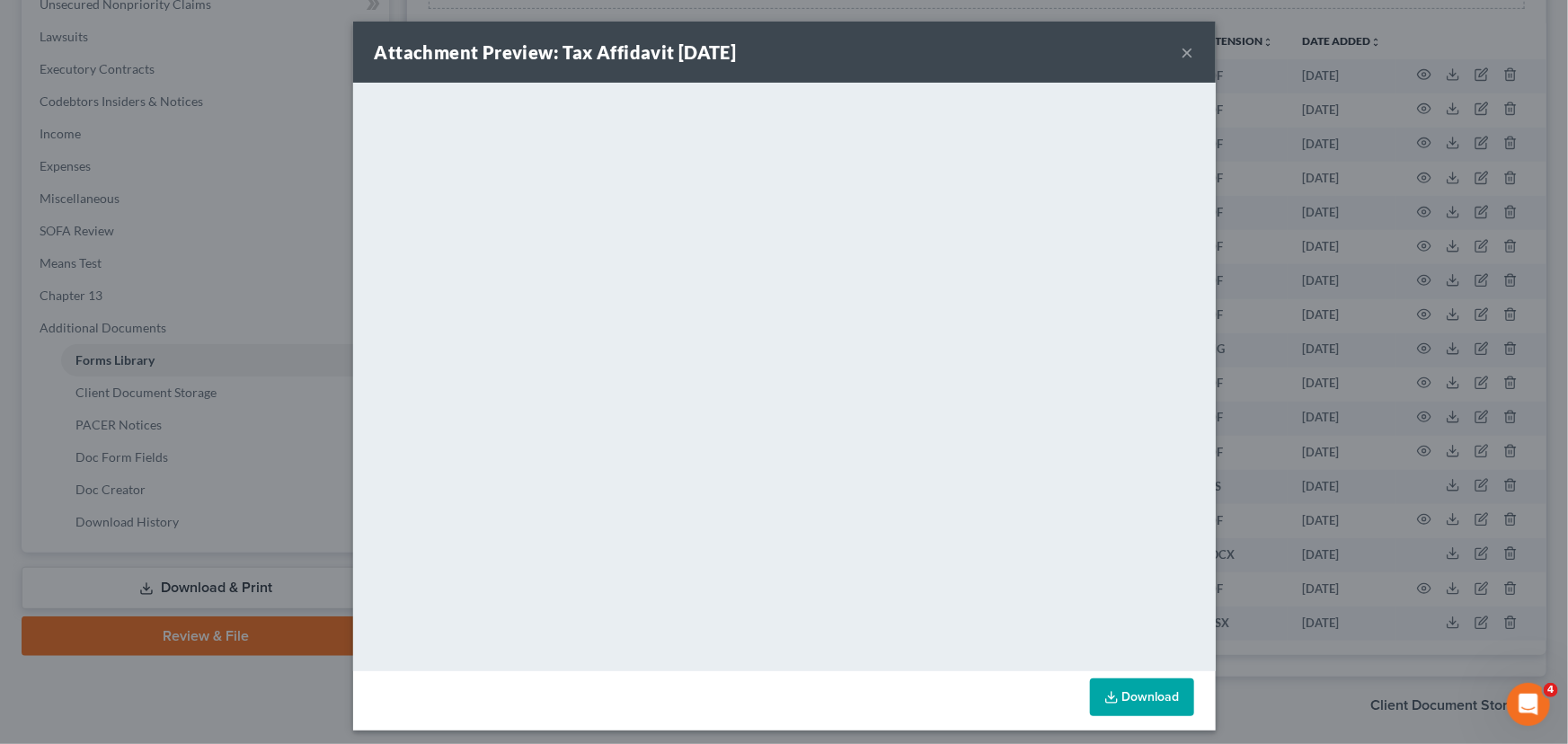
click at [1181, 49] on button "×" at bounding box center [1187, 51] width 12 height 22
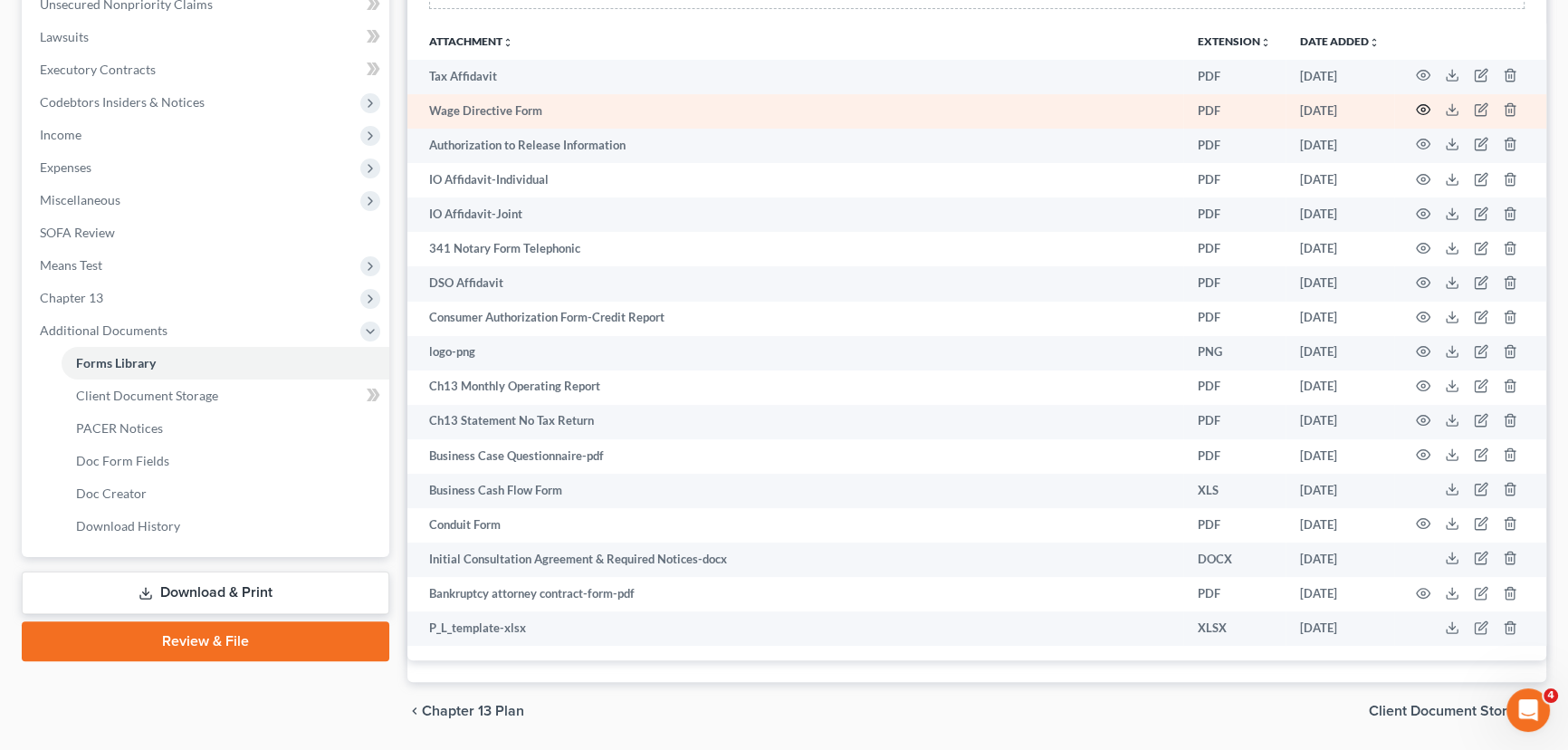
click at [1424, 105] on icon "button" at bounding box center [1423, 109] width 13 height 10
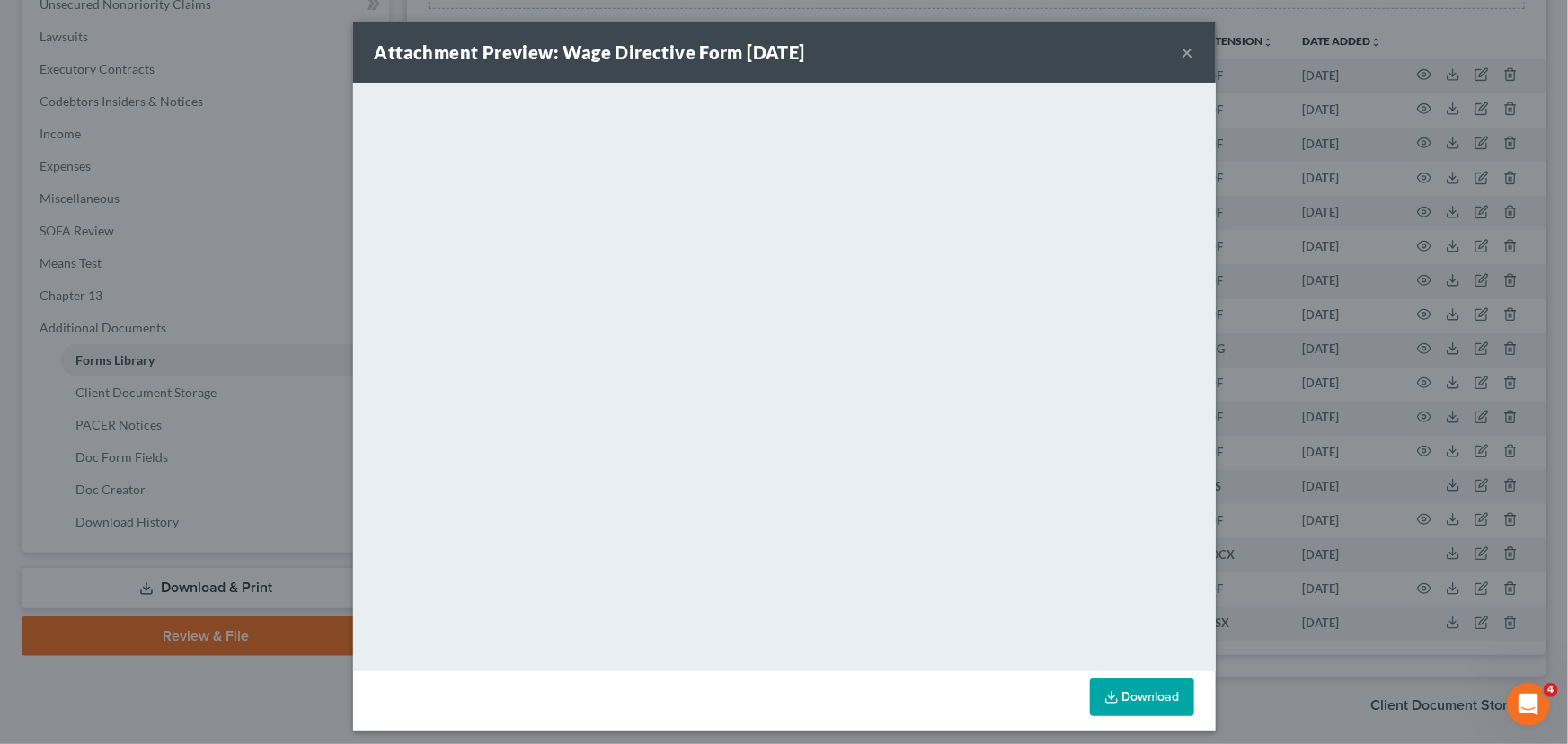
click at [1181, 50] on button "×" at bounding box center [1187, 51] width 12 height 22
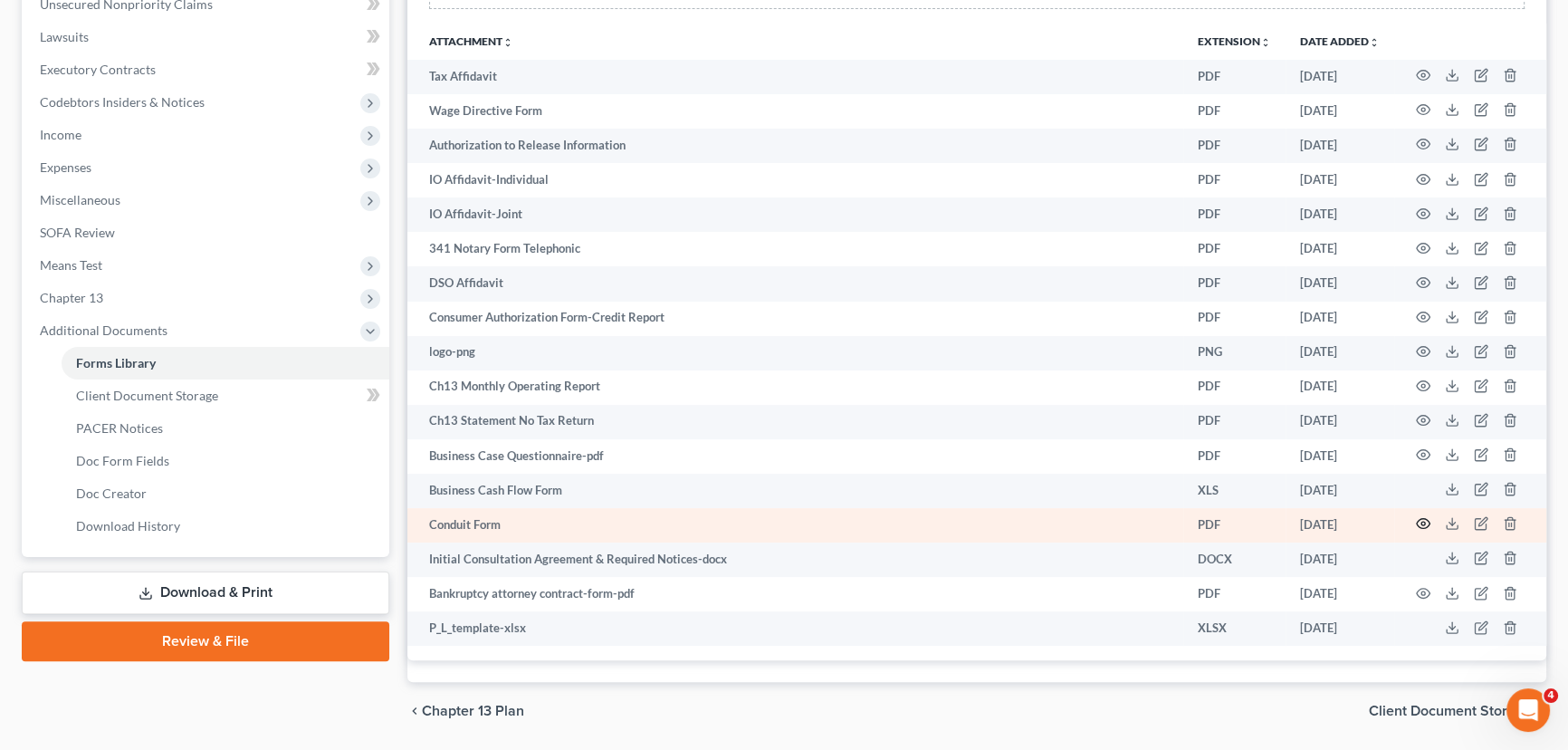
click at [1417, 516] on icon "button" at bounding box center [1422, 523] width 14 height 14
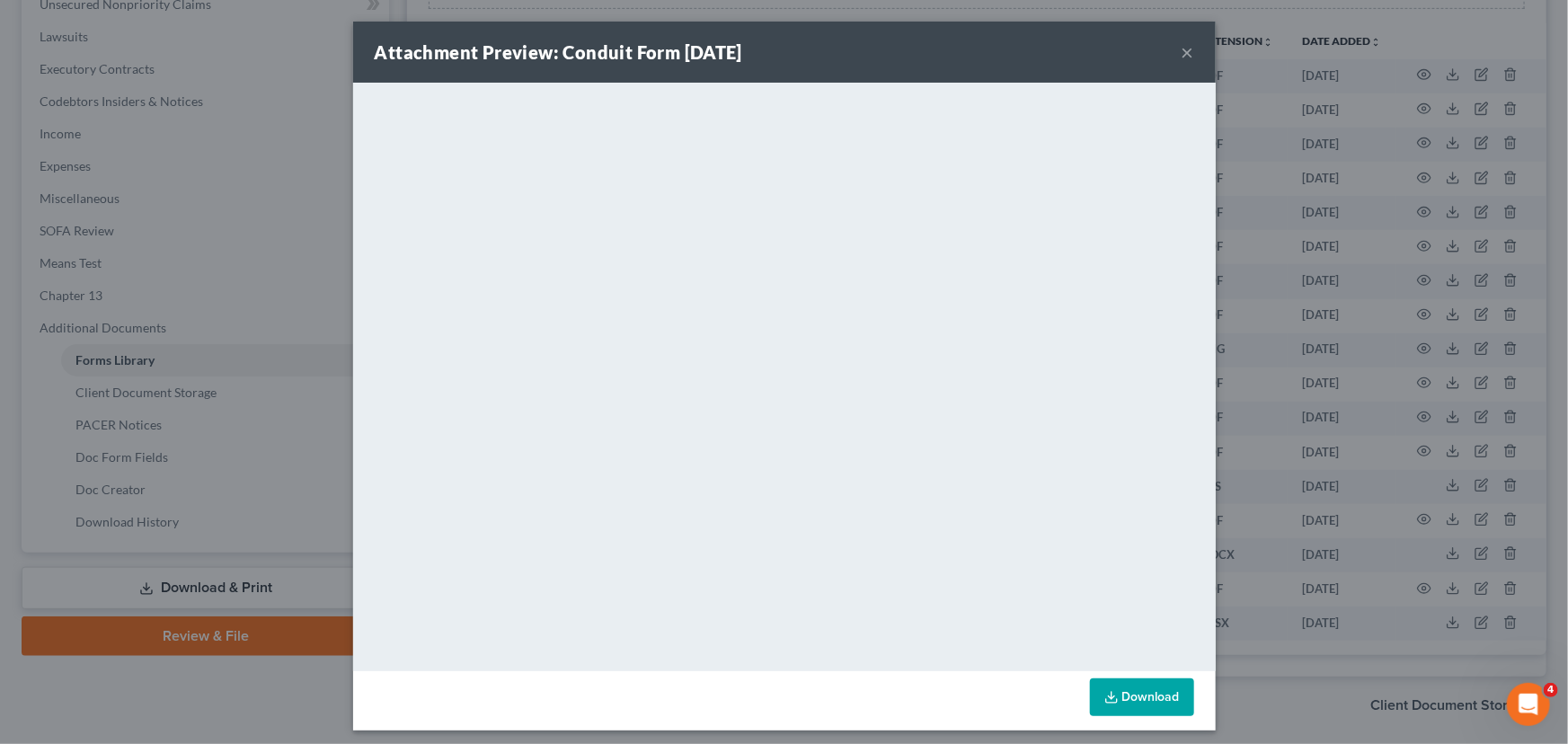
click at [1181, 53] on button "×" at bounding box center [1187, 51] width 12 height 22
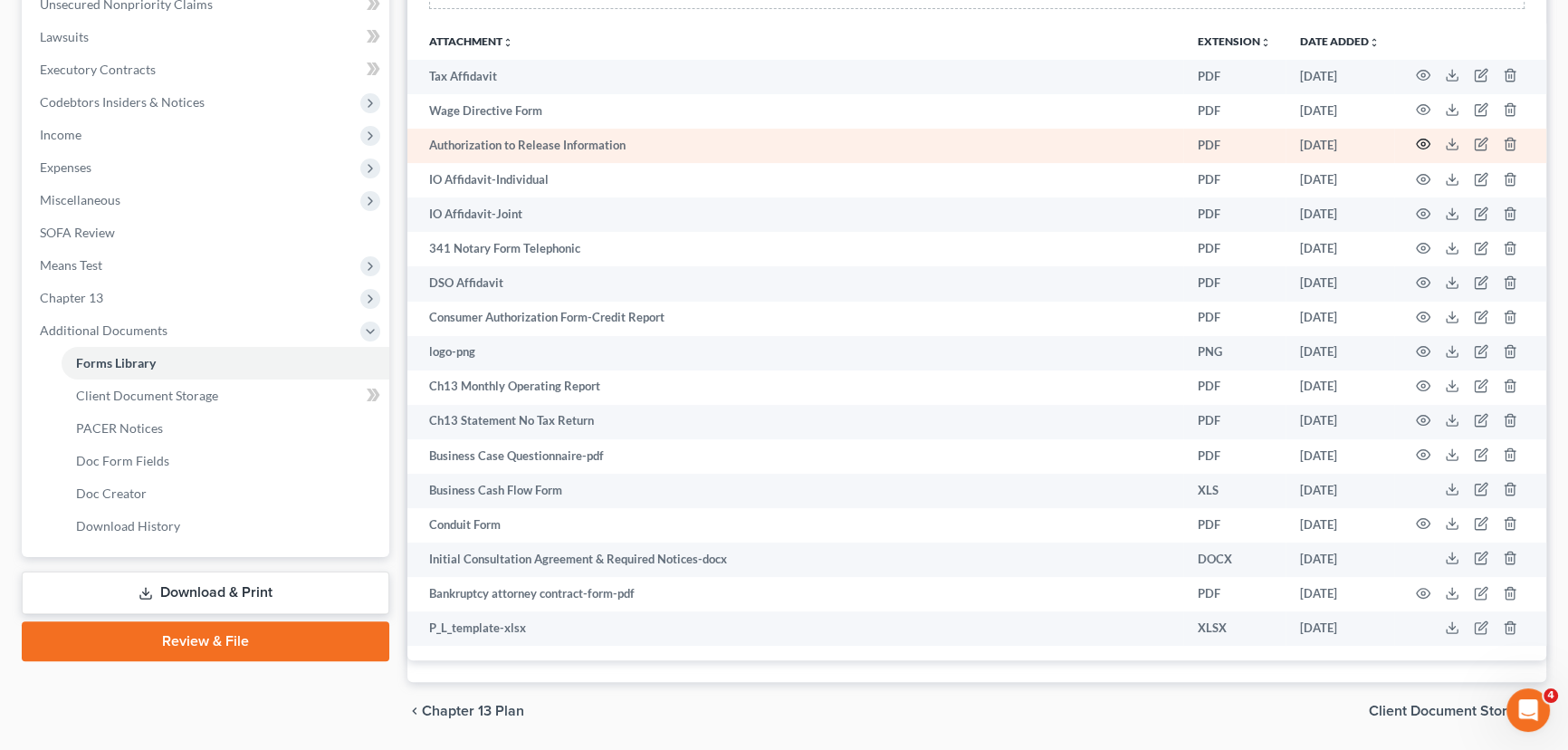
click at [1420, 138] on icon "button" at bounding box center [1422, 144] width 14 height 14
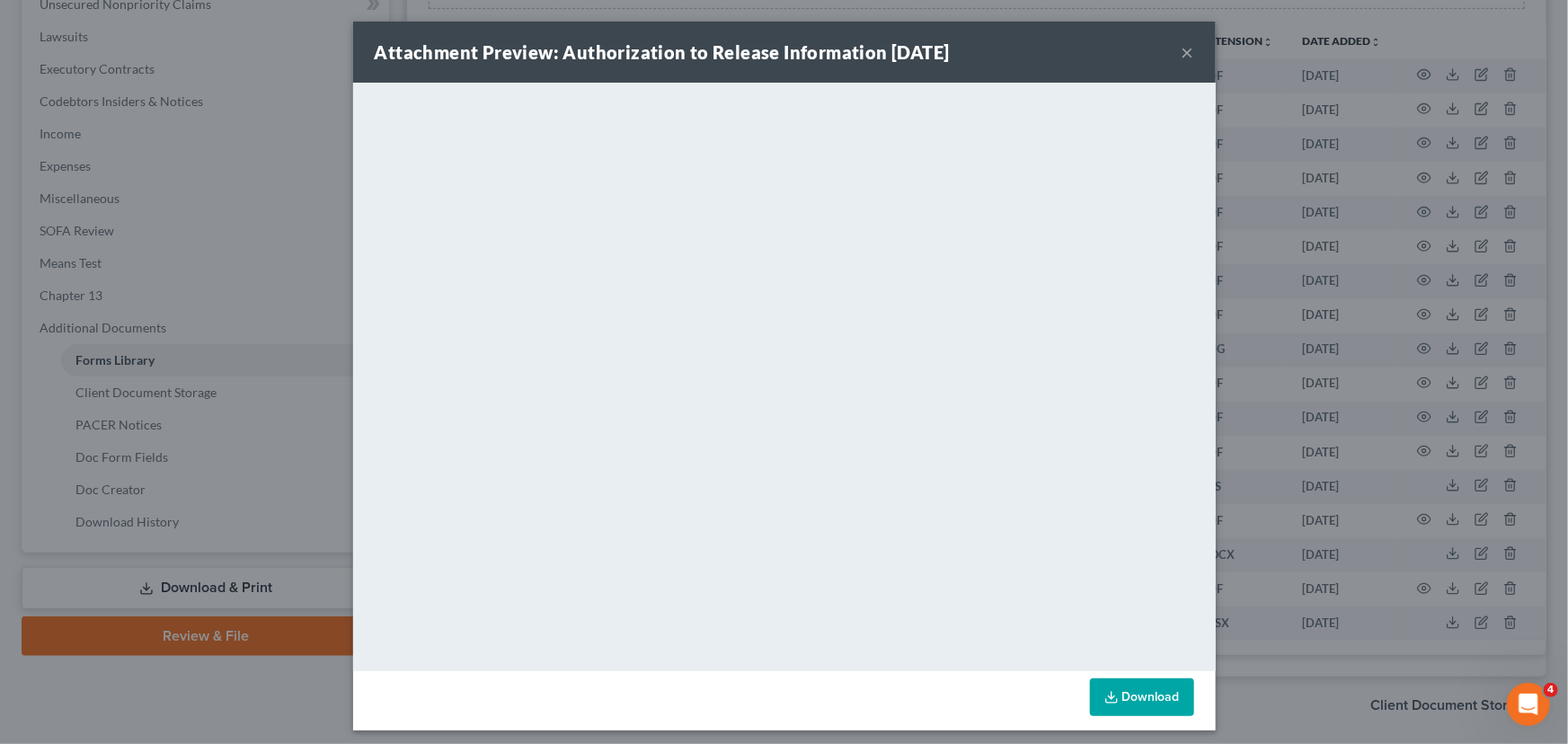
click at [1181, 57] on button "×" at bounding box center [1187, 51] width 12 height 22
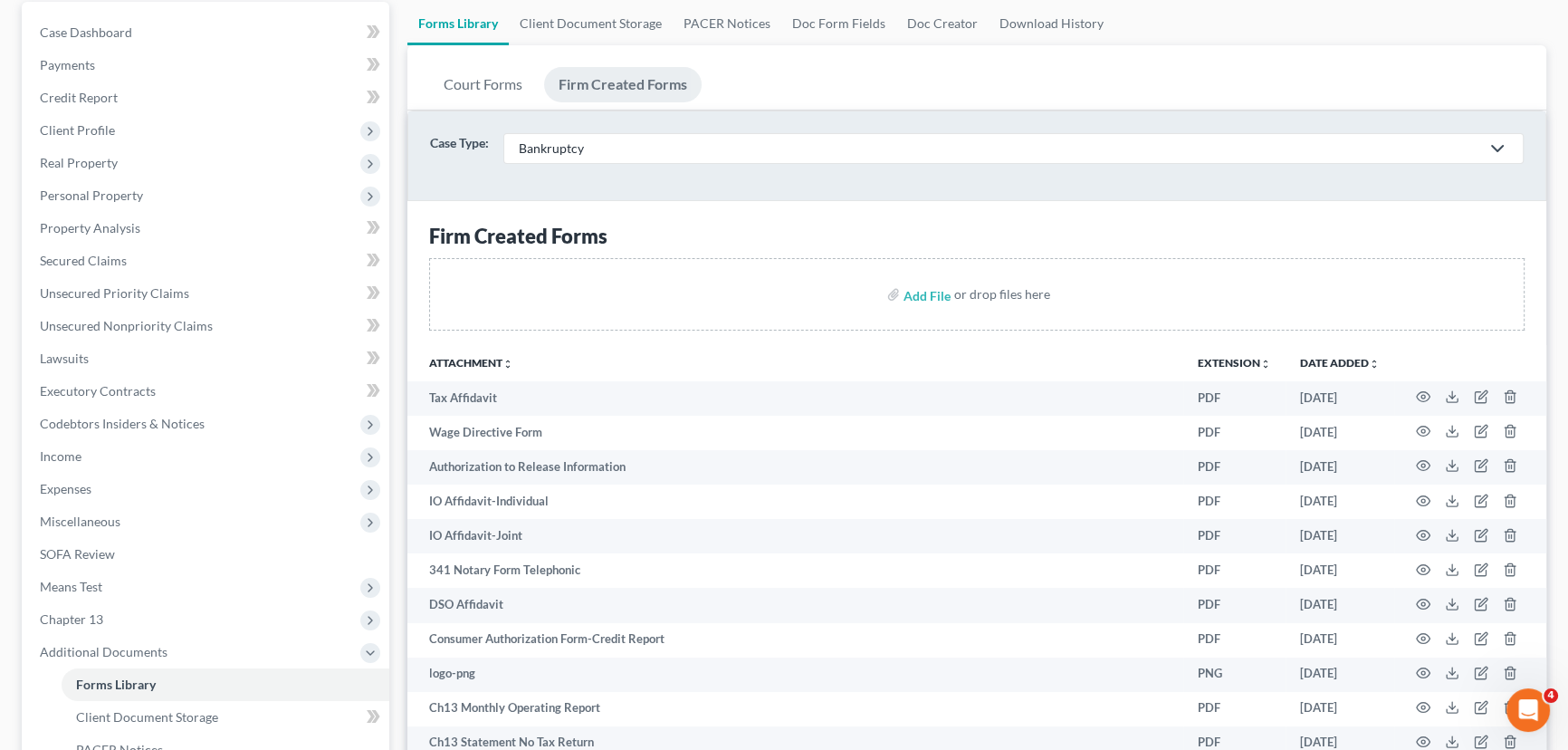
scroll to position [164, 0]
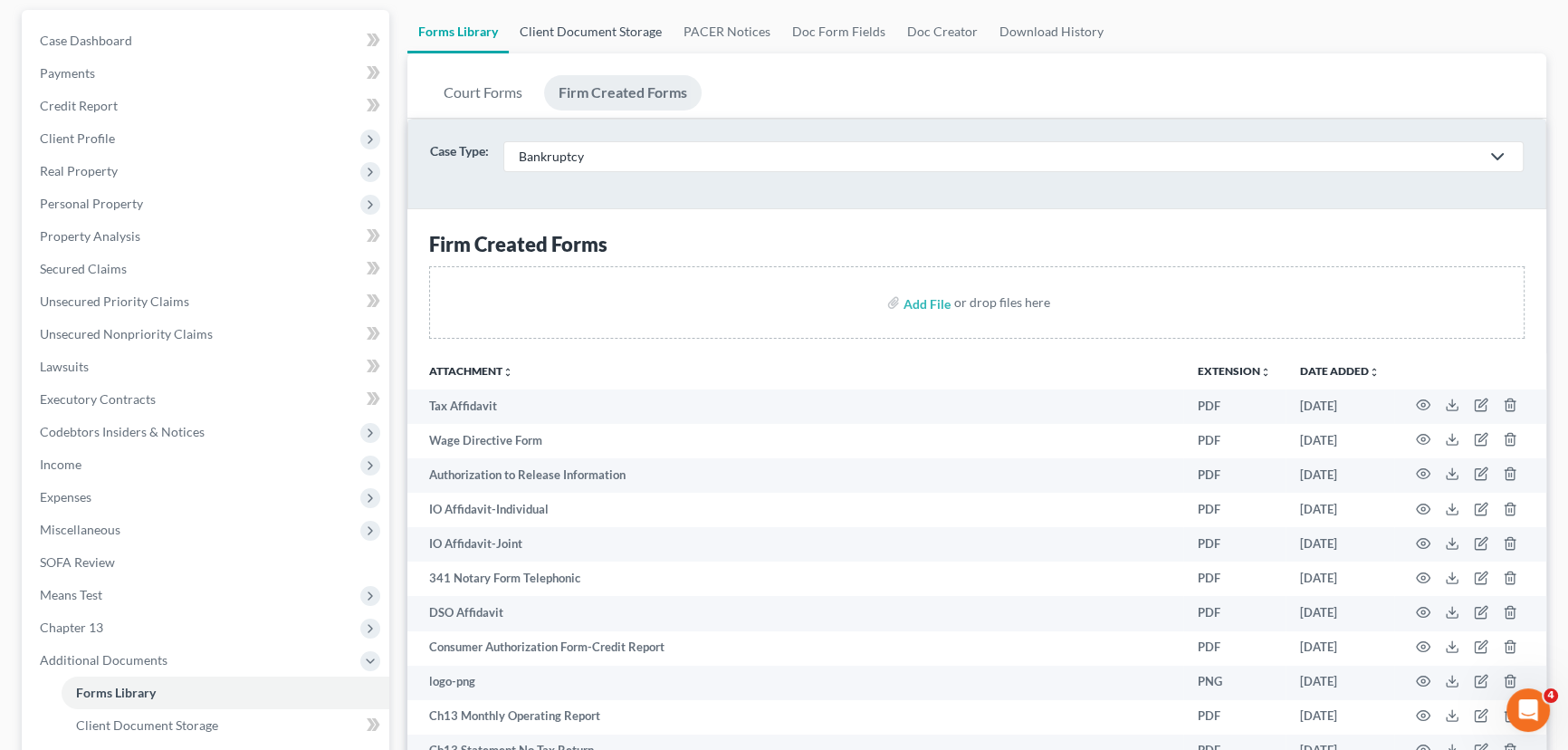
click at [557, 24] on link "Client Document Storage" at bounding box center [590, 31] width 164 height 43
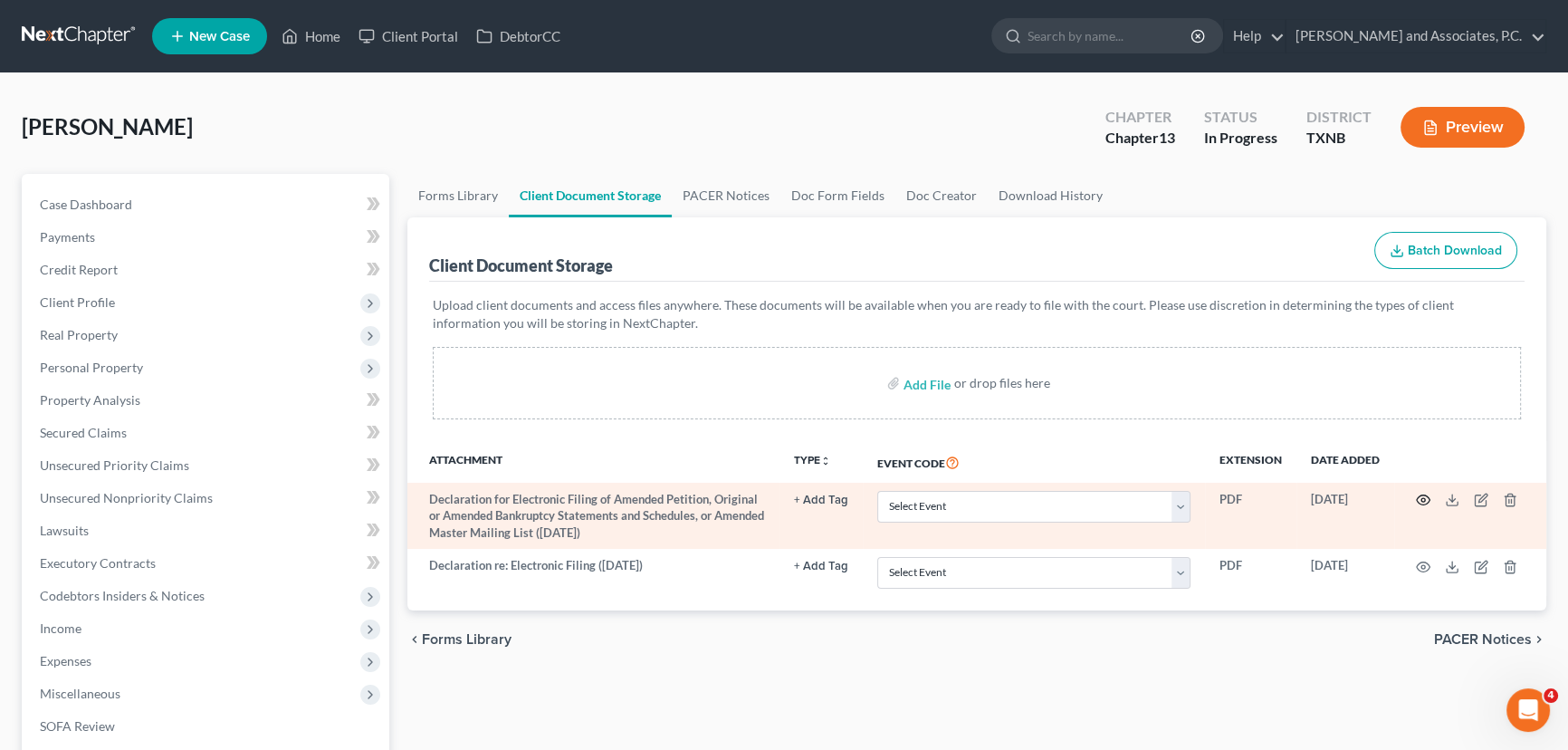
click at [1423, 498] on circle "button" at bounding box center [1423, 500] width 4 height 4
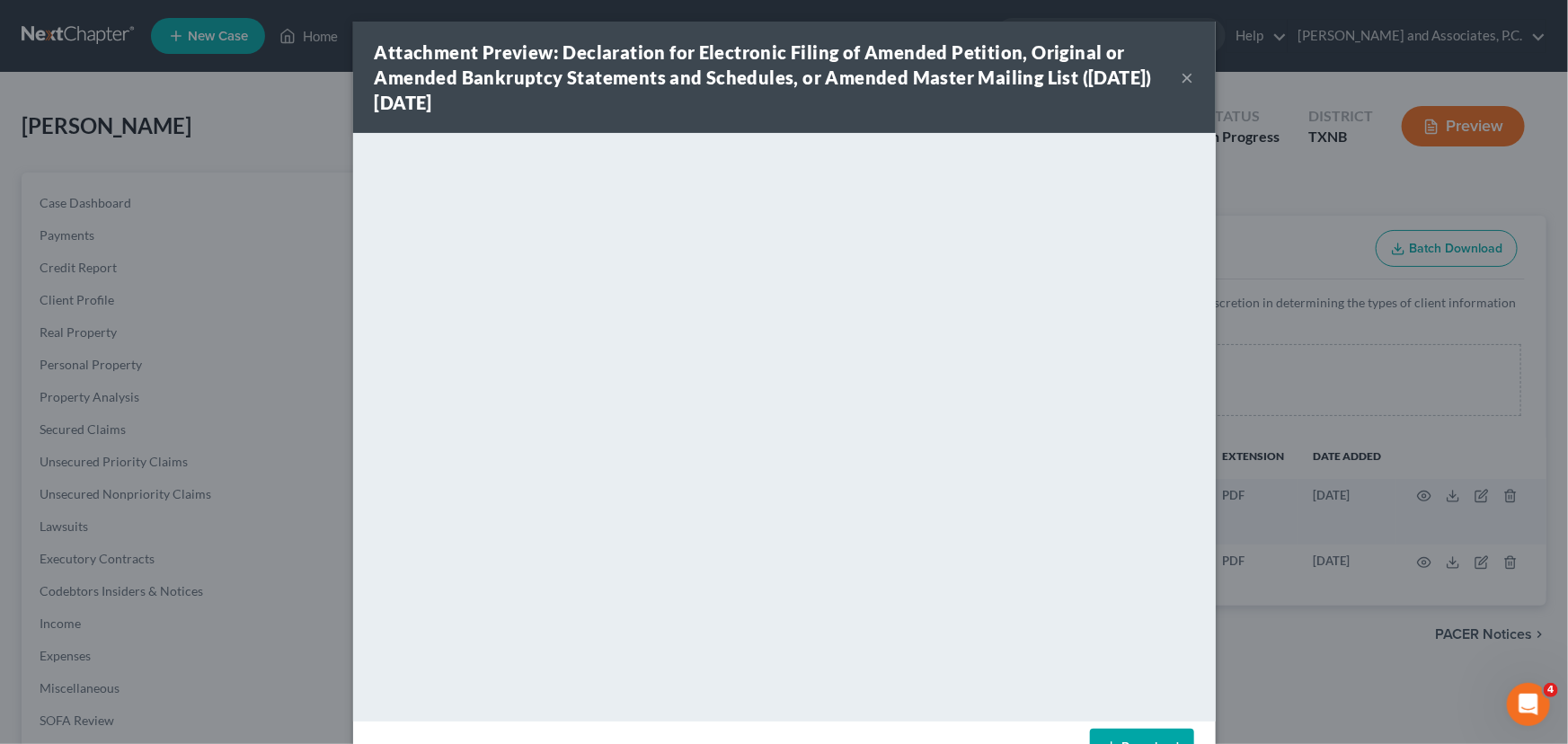
click at [1181, 74] on button "×" at bounding box center [1187, 77] width 12 height 22
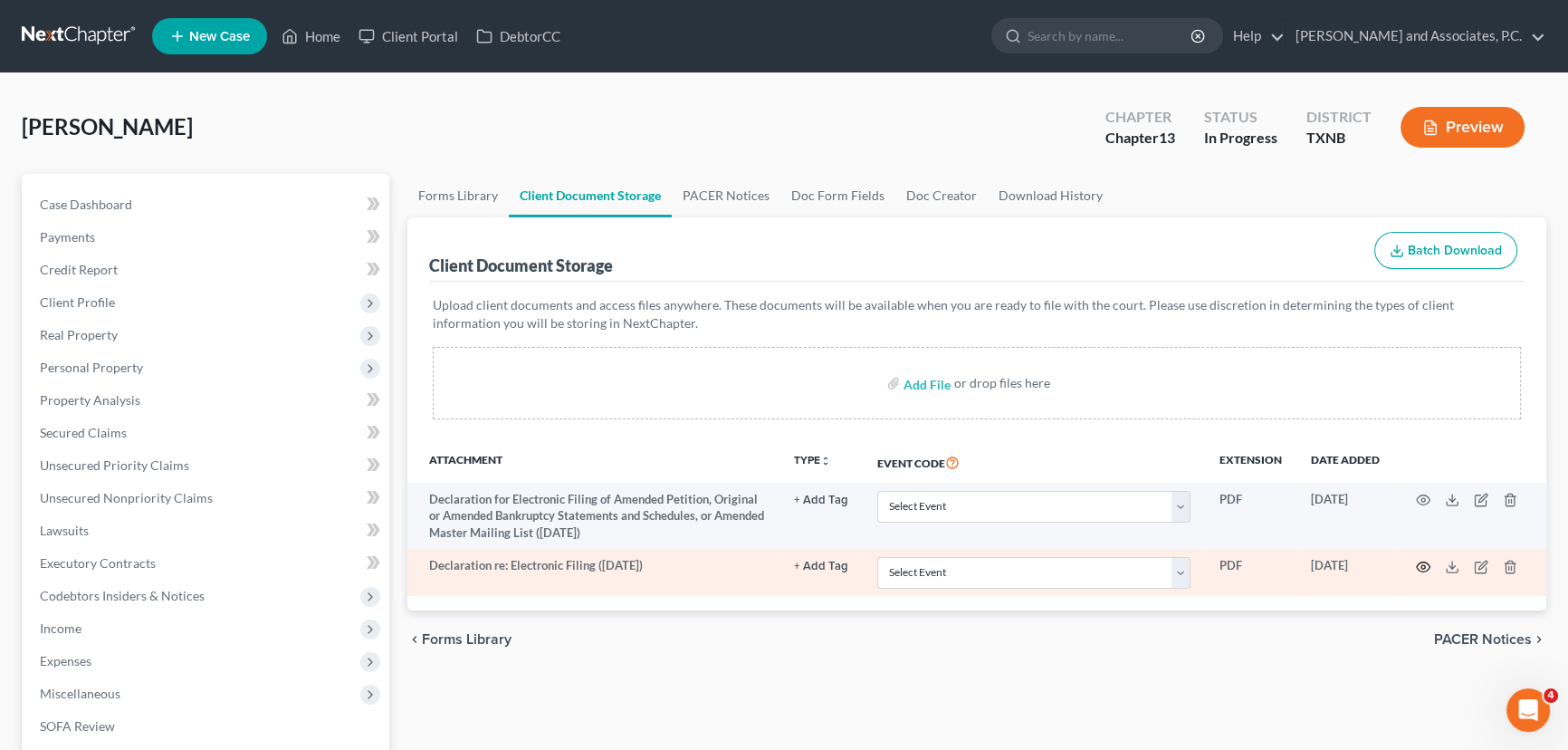
click at [1423, 565] on circle "button" at bounding box center [1423, 567] width 4 height 4
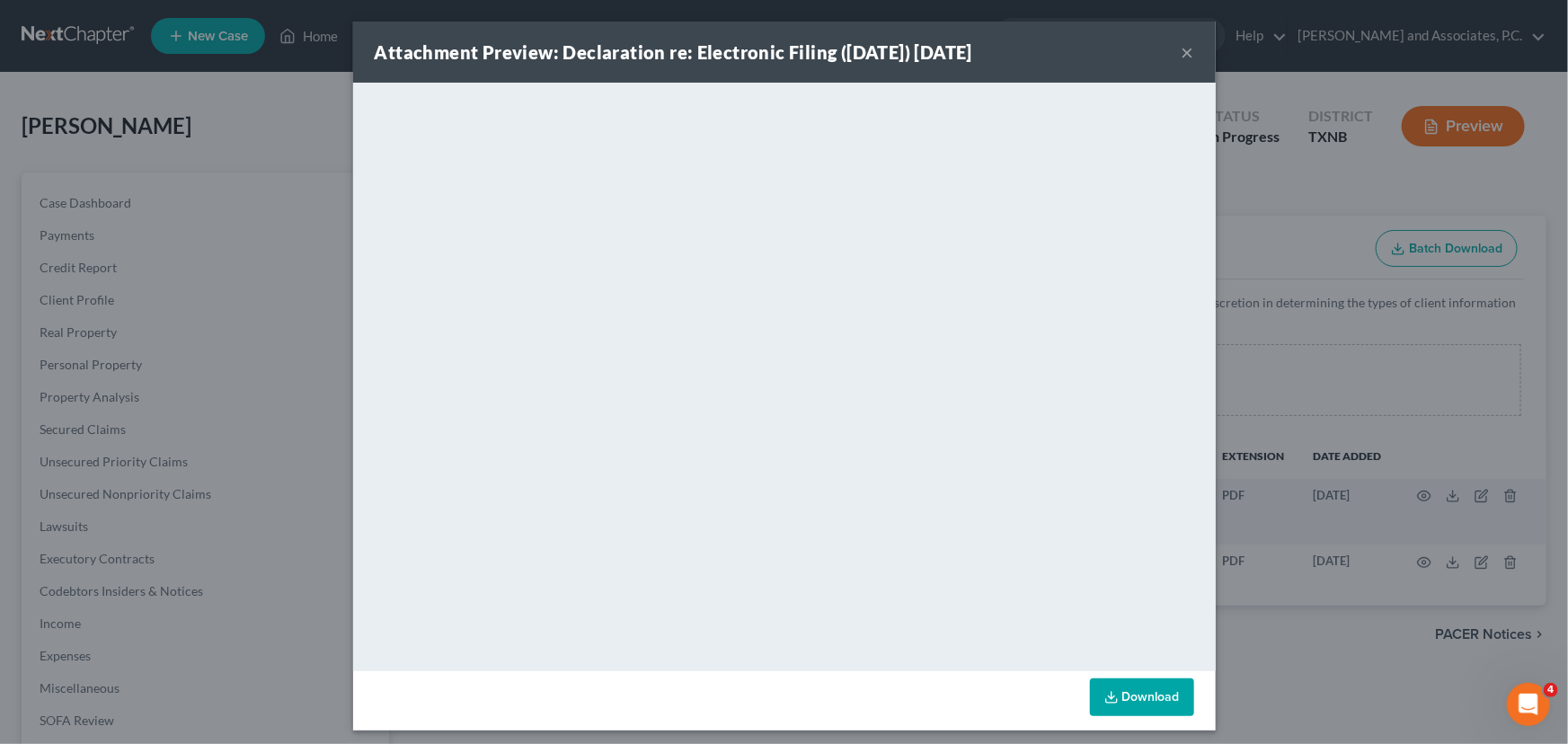
click at [1181, 52] on button "×" at bounding box center [1187, 51] width 12 height 22
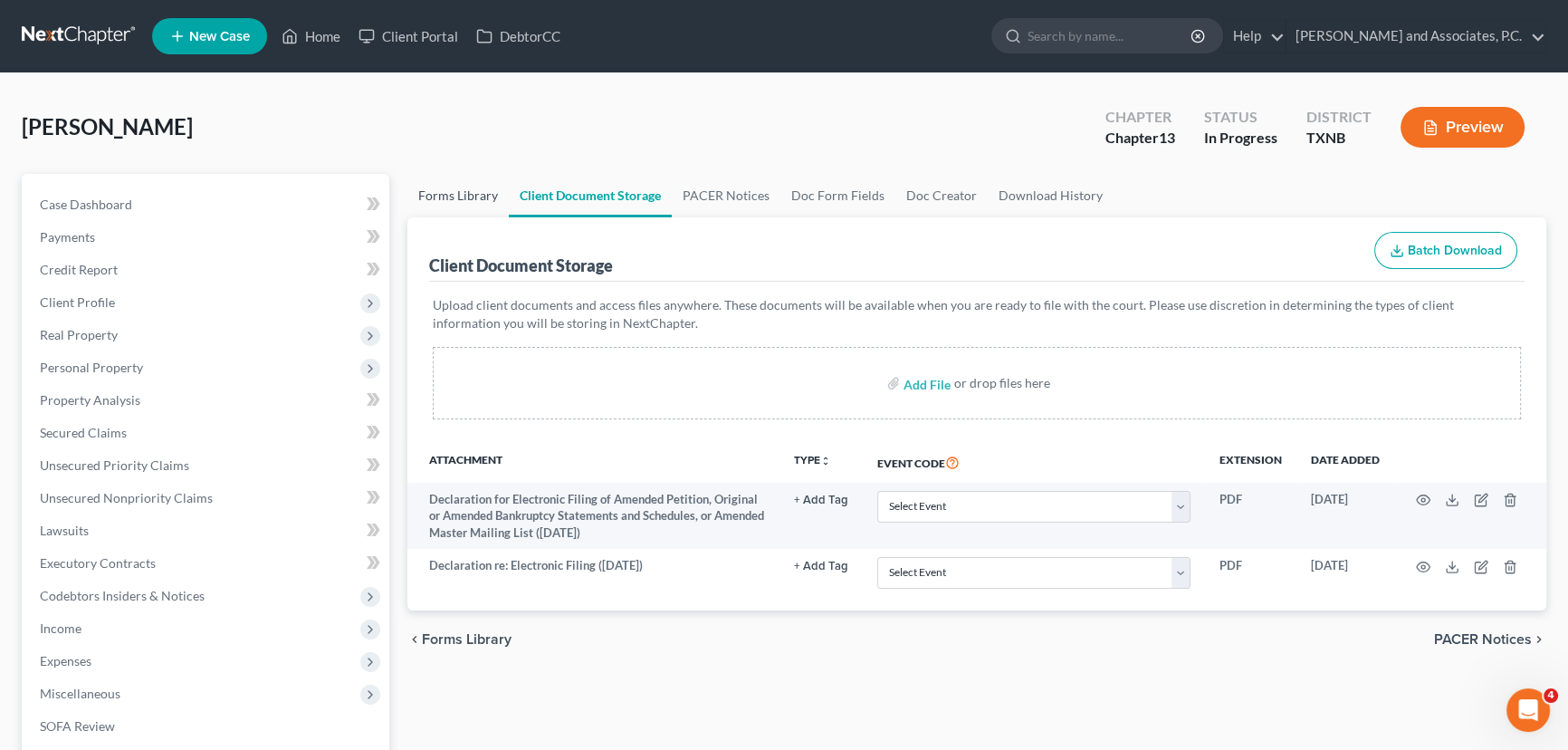
click at [459, 190] on link "Forms Library" at bounding box center [458, 195] width 102 height 43
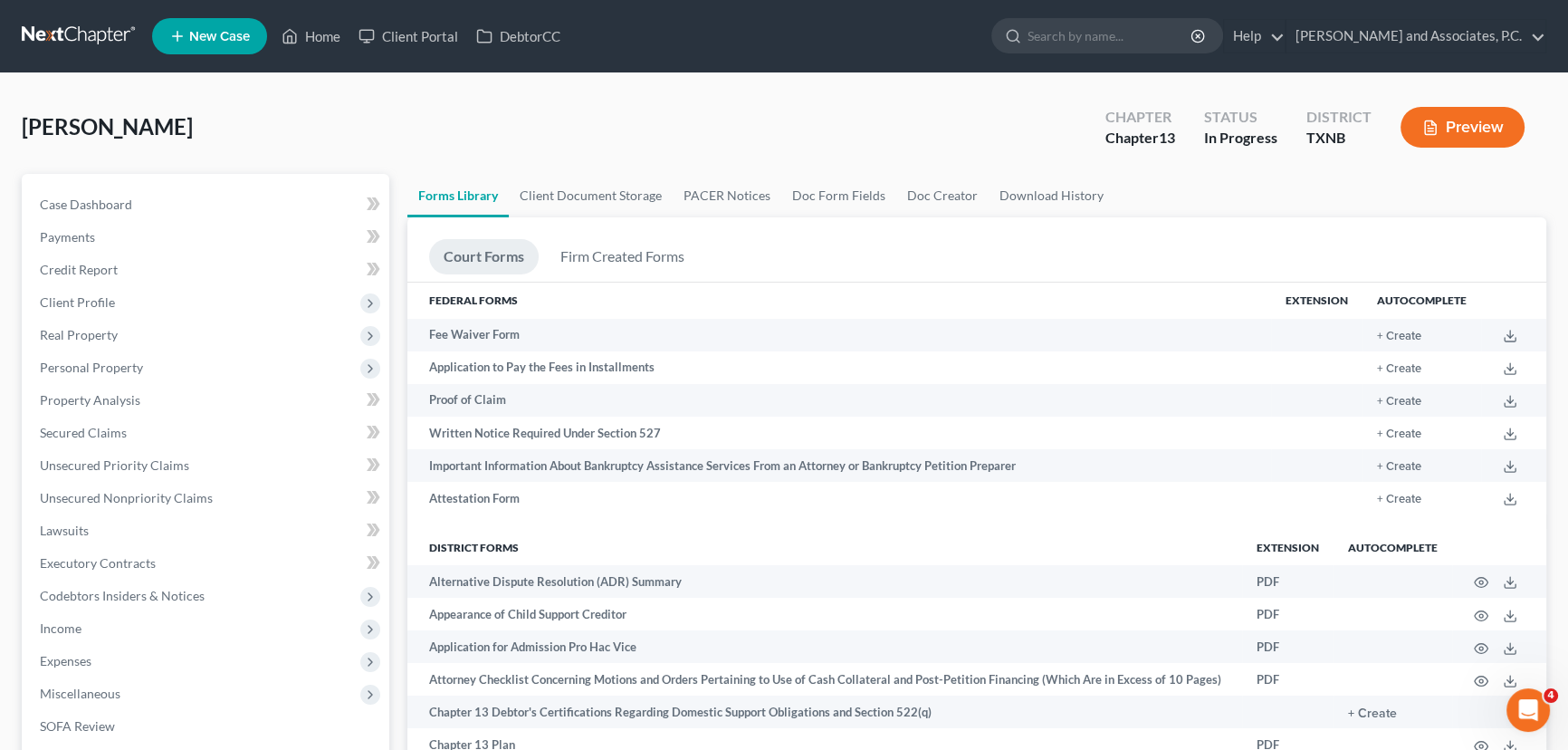
scroll to position [164, 0]
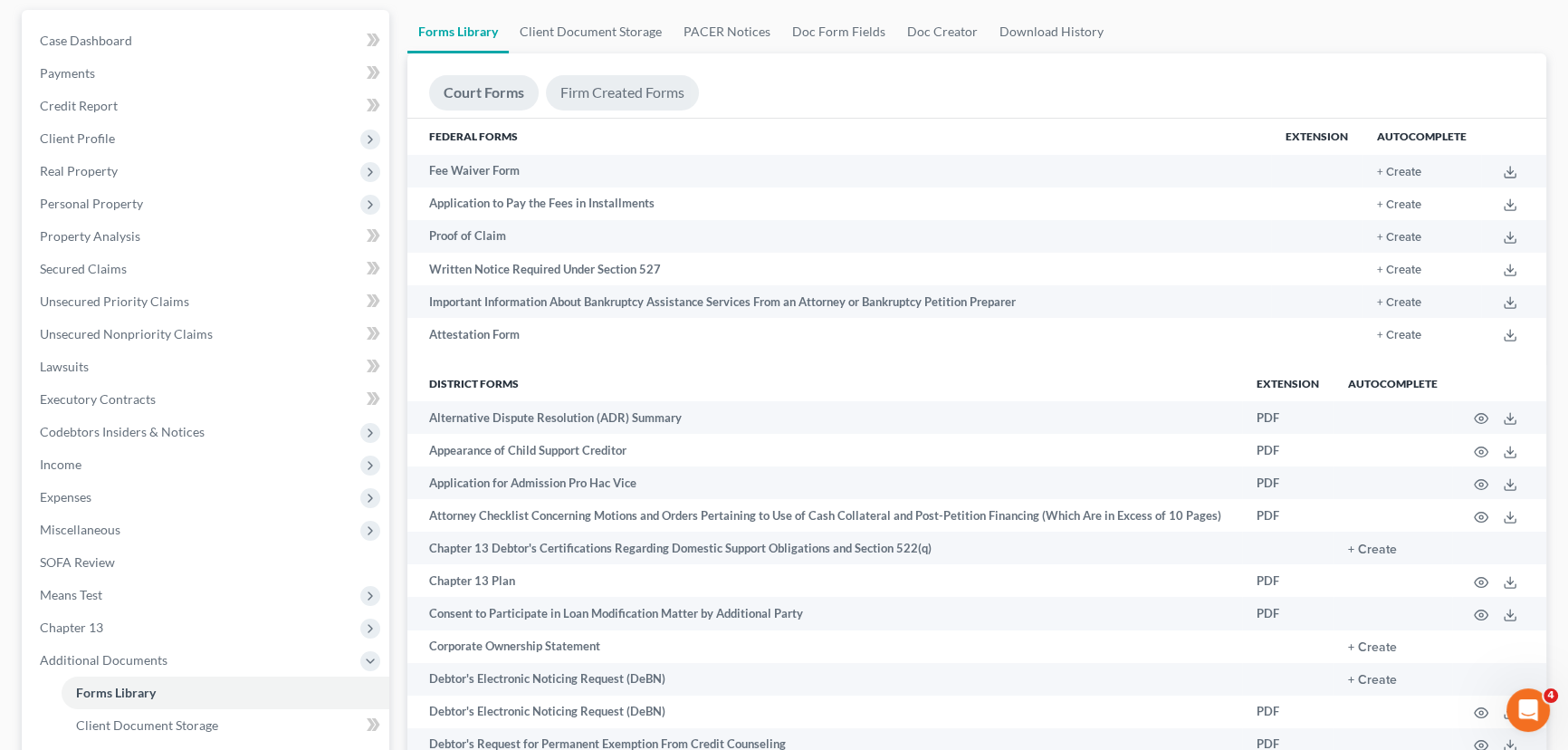
click at [608, 100] on link "Firm Created Forms" at bounding box center [622, 92] width 153 height 35
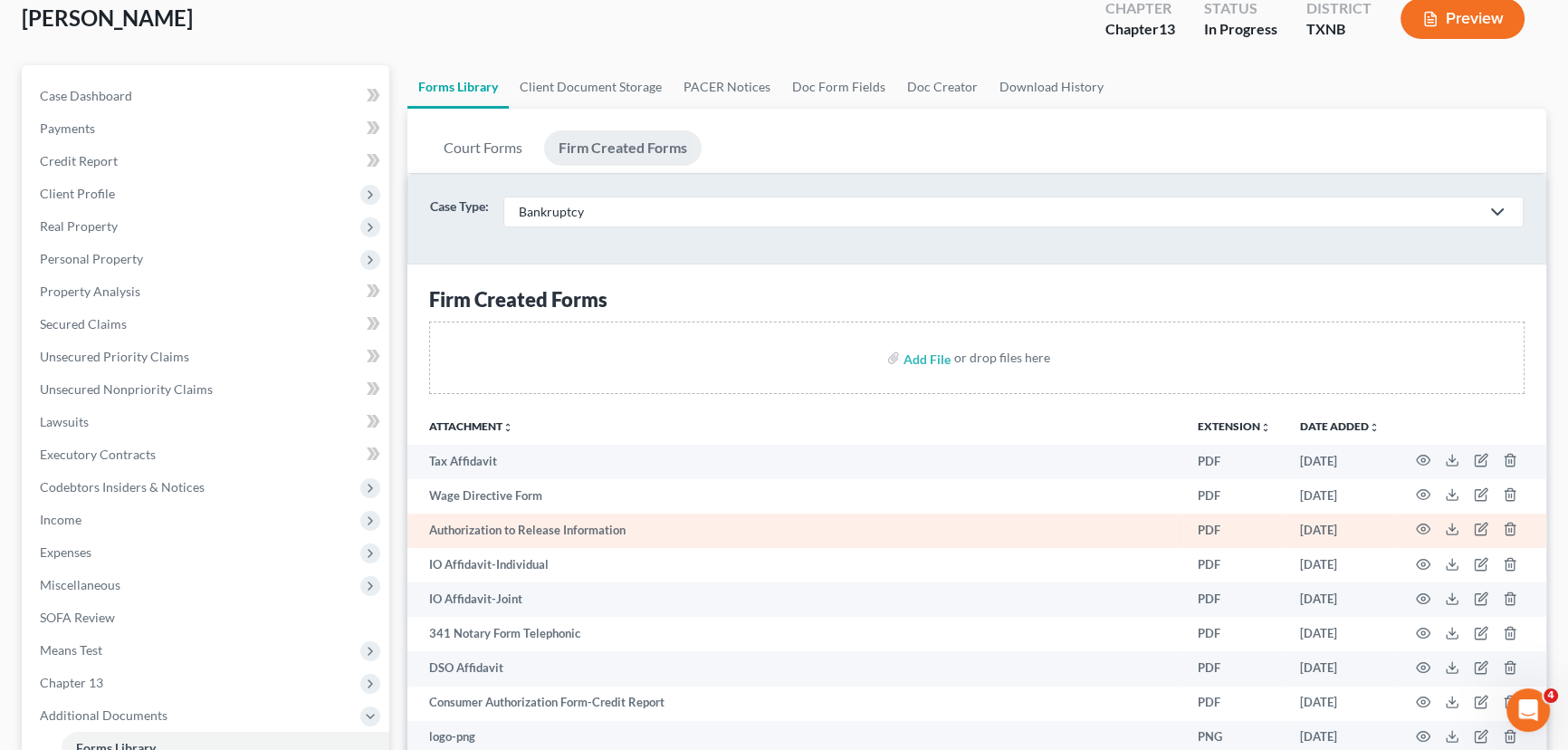
scroll to position [0, 0]
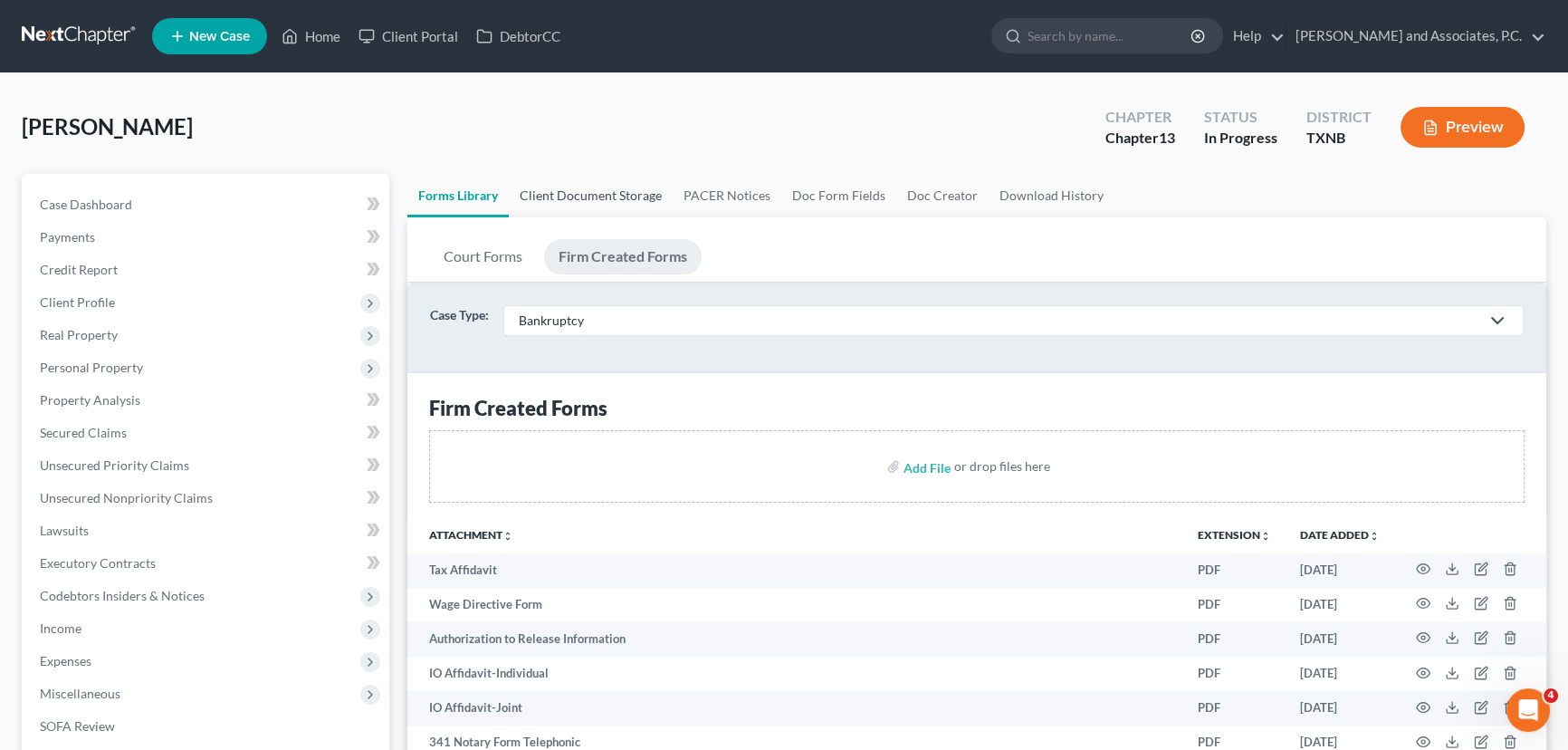
click at [552, 185] on link "Client Document Storage" at bounding box center [590, 195] width 164 height 43
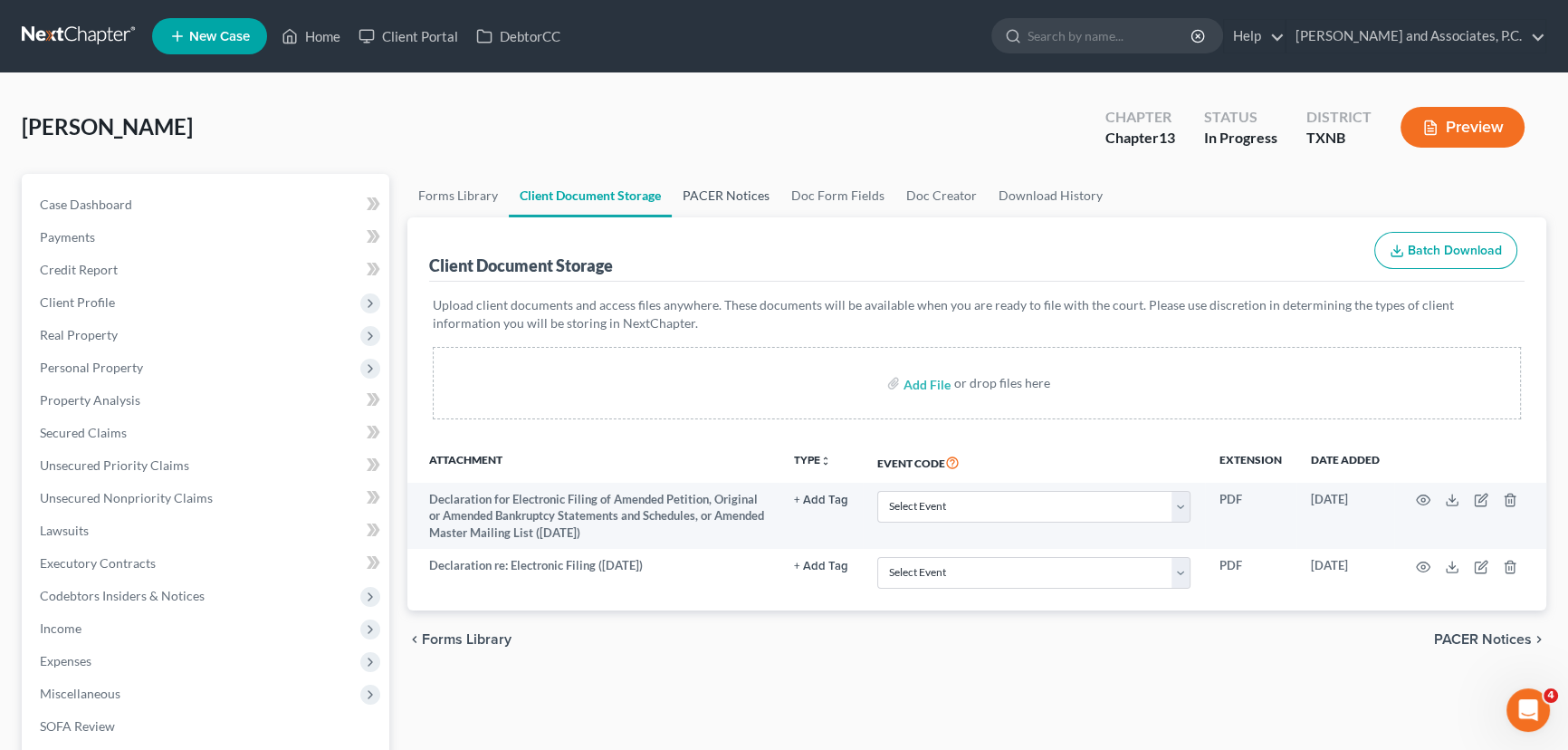
click at [728, 185] on link "PACER Notices" at bounding box center [725, 195] width 108 height 43
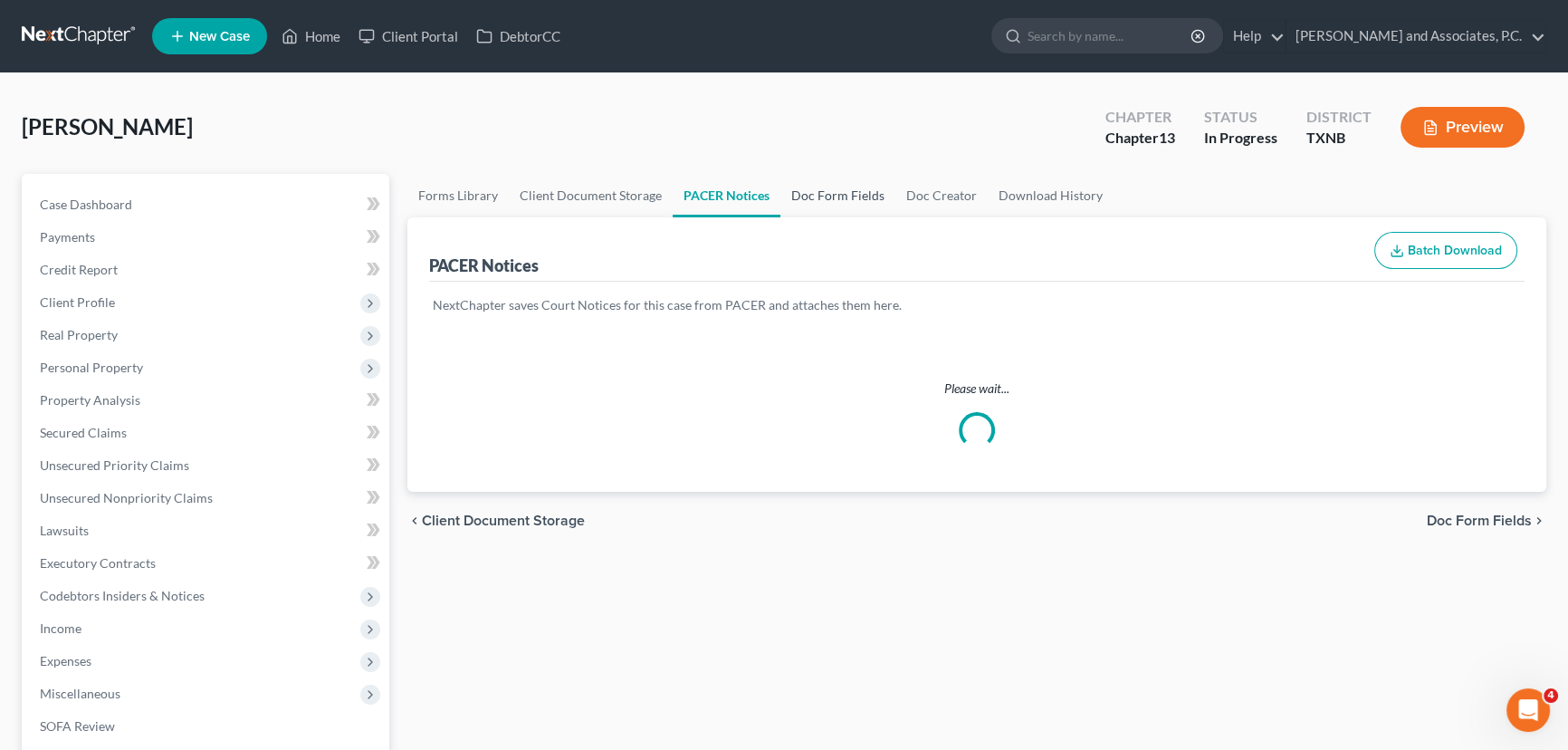
click at [833, 200] on link "Doc Form Fields" at bounding box center [838, 195] width 115 height 43
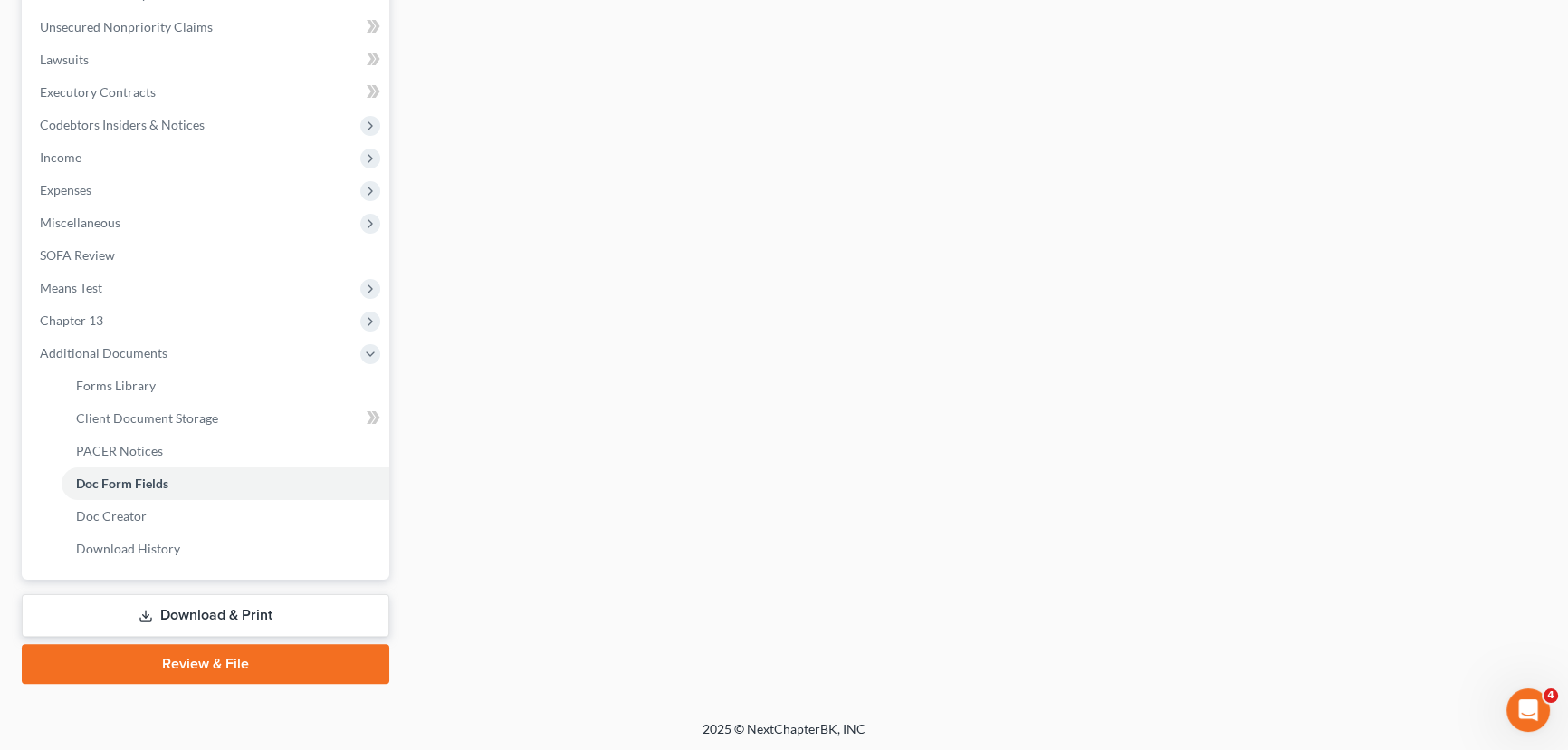
click at [195, 611] on link "Download & Print" at bounding box center [205, 615] width 367 height 42
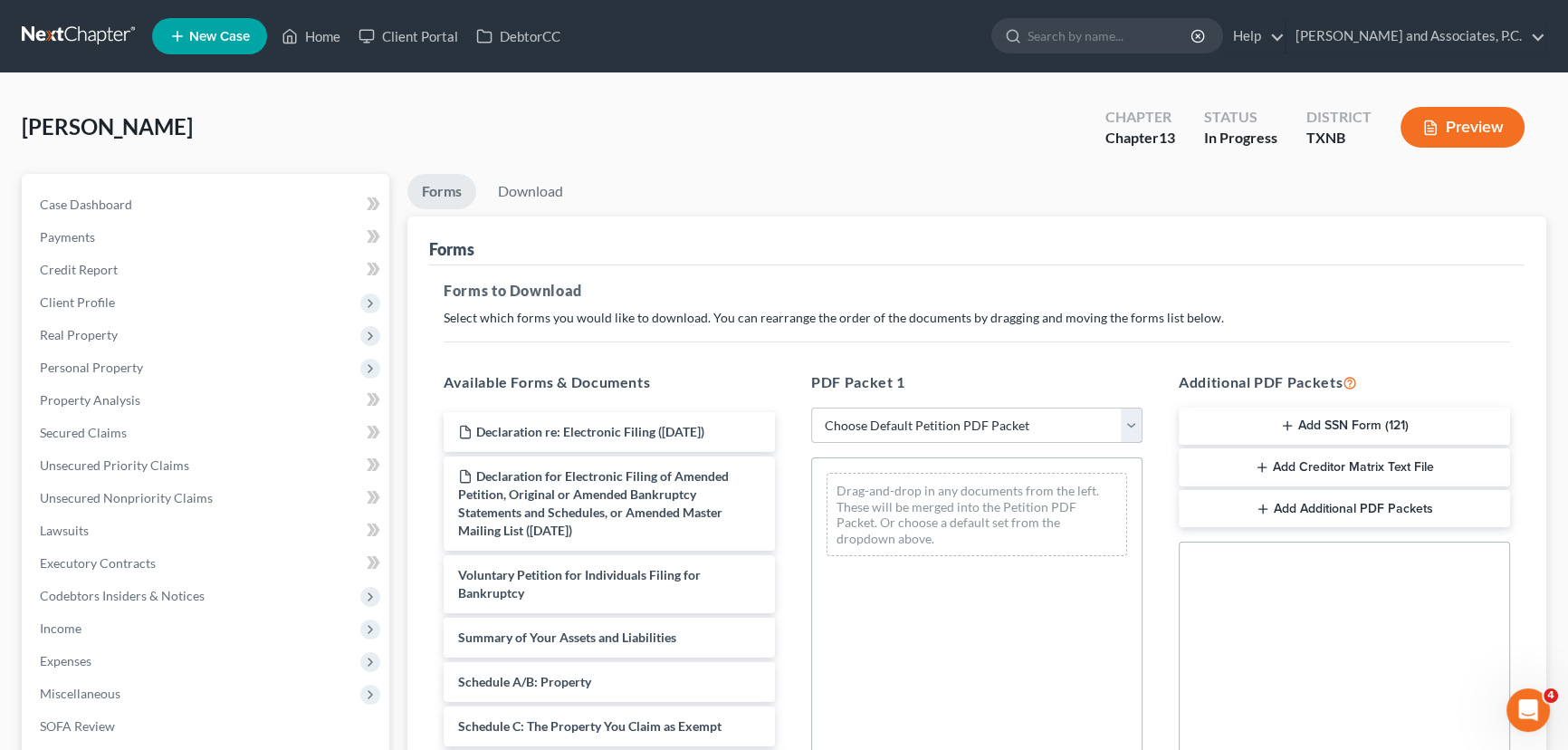
click at [982, 430] on select "Choose Default Petition PDF Packet Complete Bankruptcy Petition (all forms and …" at bounding box center [976, 426] width 331 height 36
select select "3"
click at [811, 408] on select "Choose Default Petition PDF Packet Complete Bankruptcy Petition (all forms and …" at bounding box center [976, 426] width 331 height 36
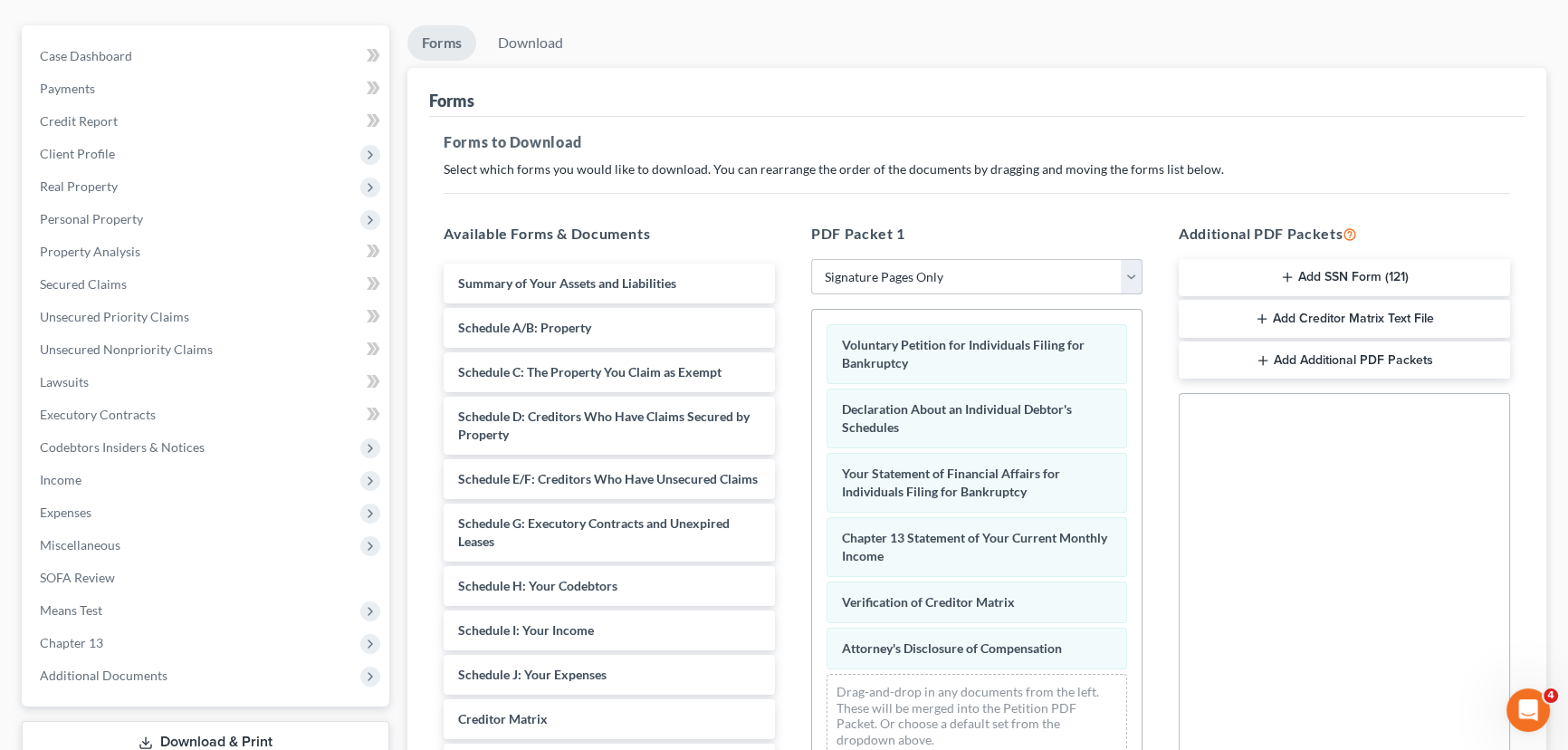
scroll to position [164, 0]
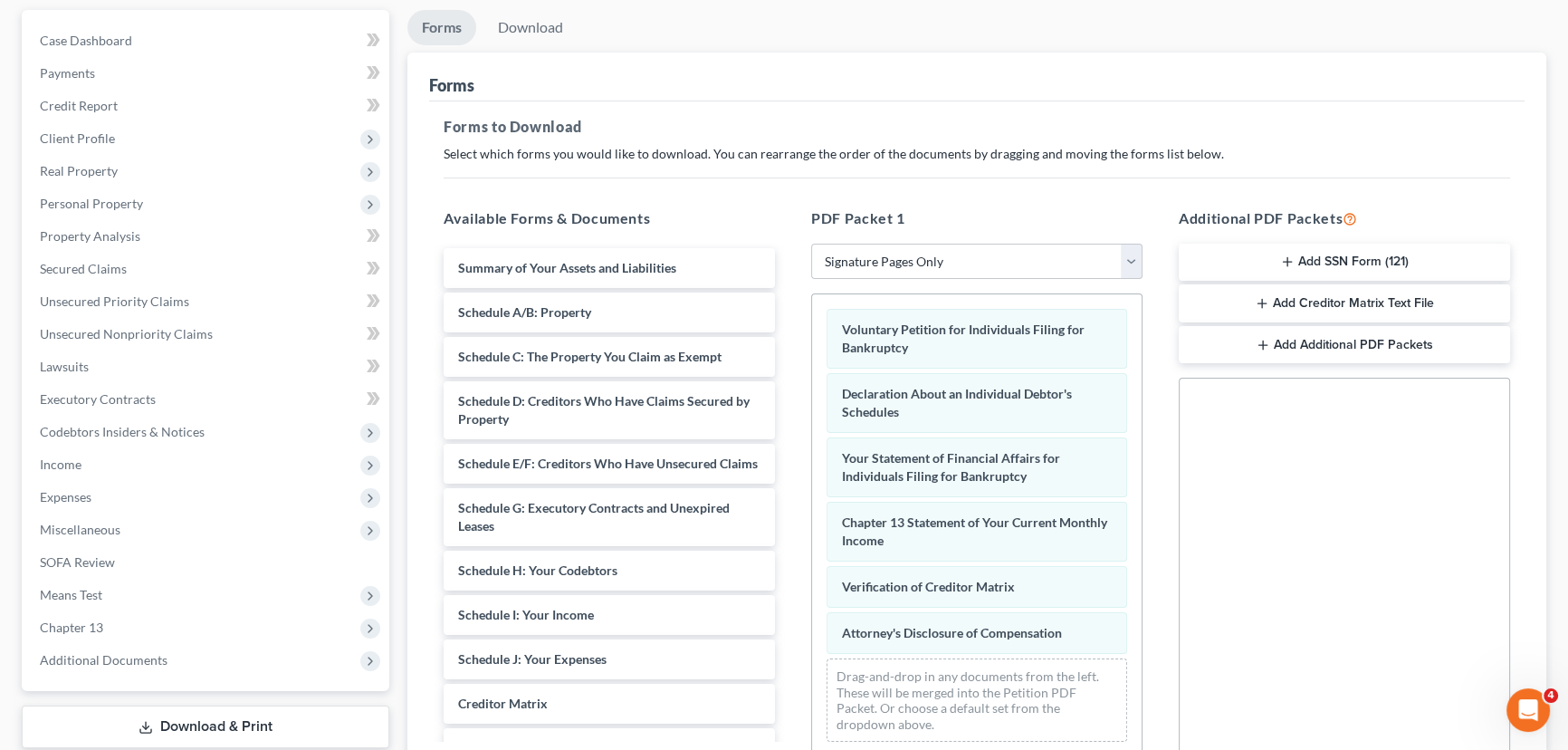
click at [1309, 266] on button "Add SSN Form (121)" at bounding box center [1344, 263] width 331 height 38
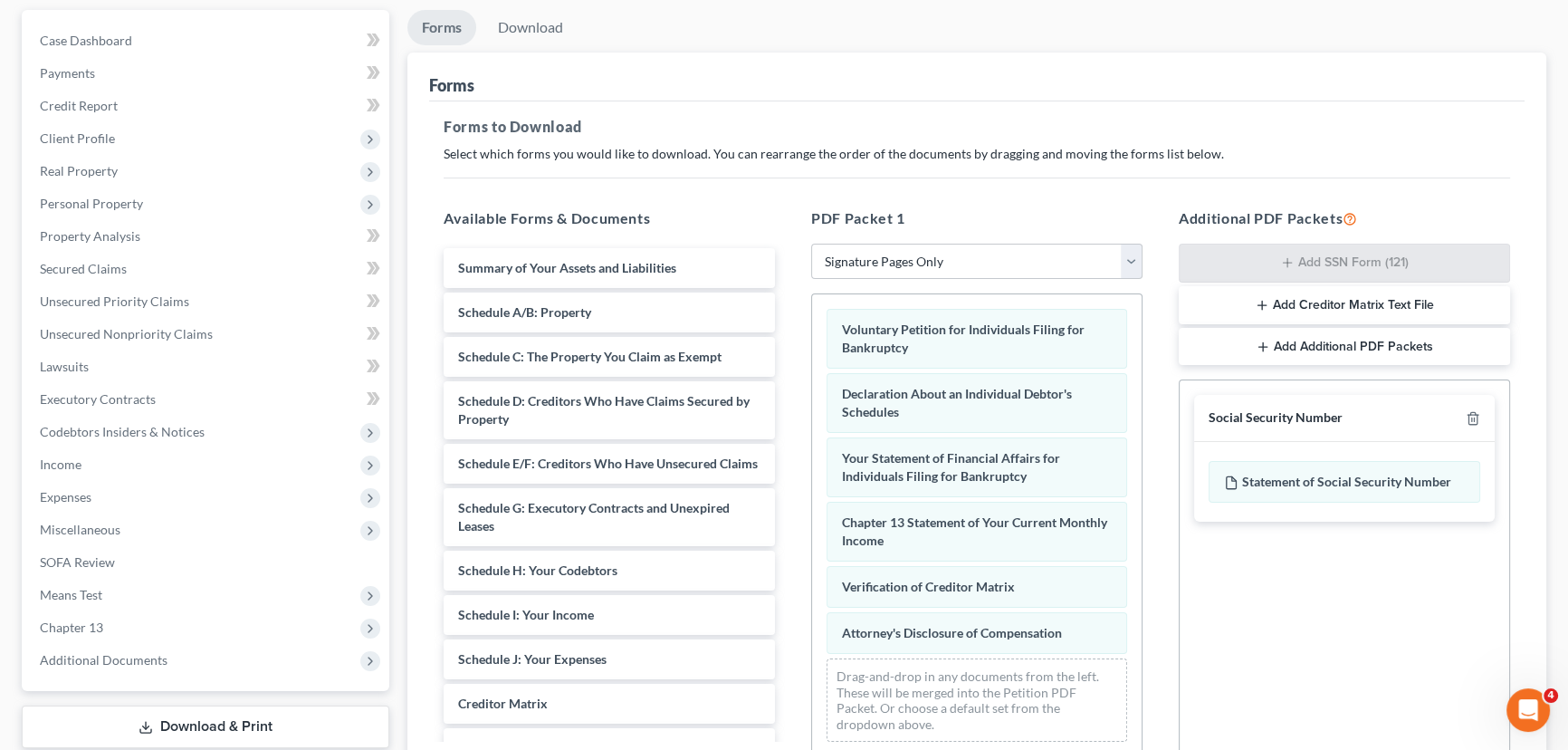
click at [1313, 300] on button "Add Creditor Matrix Text File" at bounding box center [1344, 305] width 331 height 38
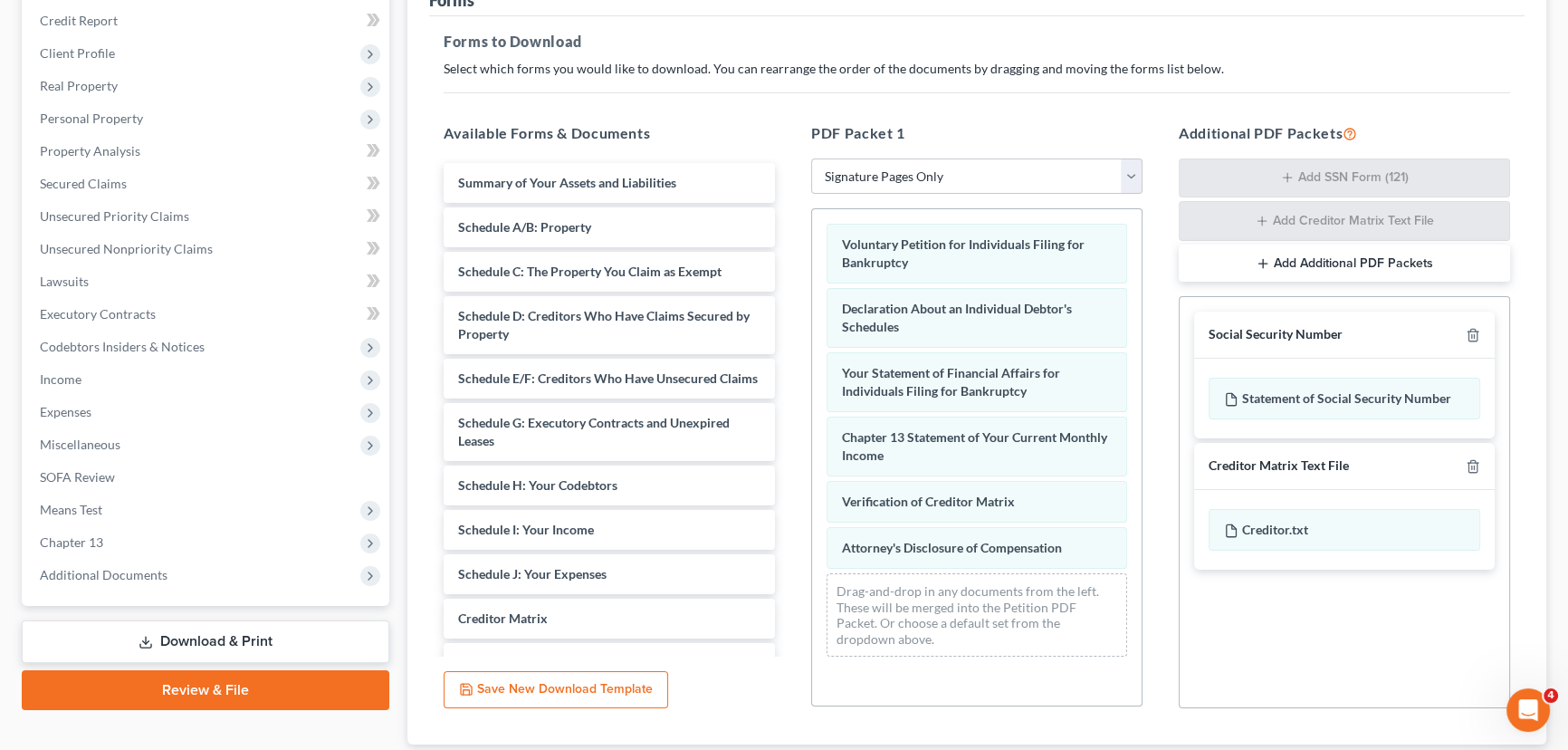
scroll to position [368, 0]
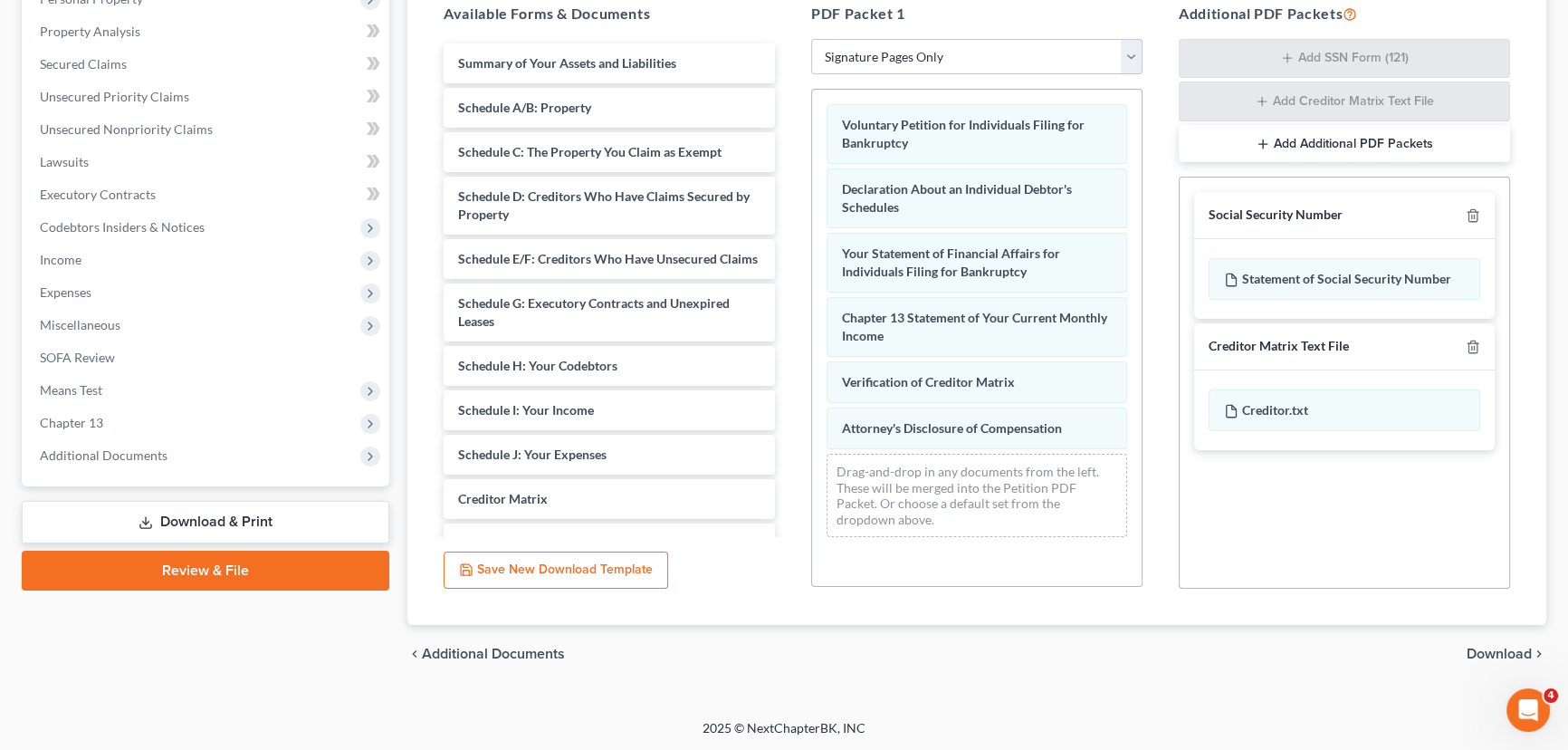
click at [1471, 652] on span "Download" at bounding box center [1499, 653] width 65 height 14
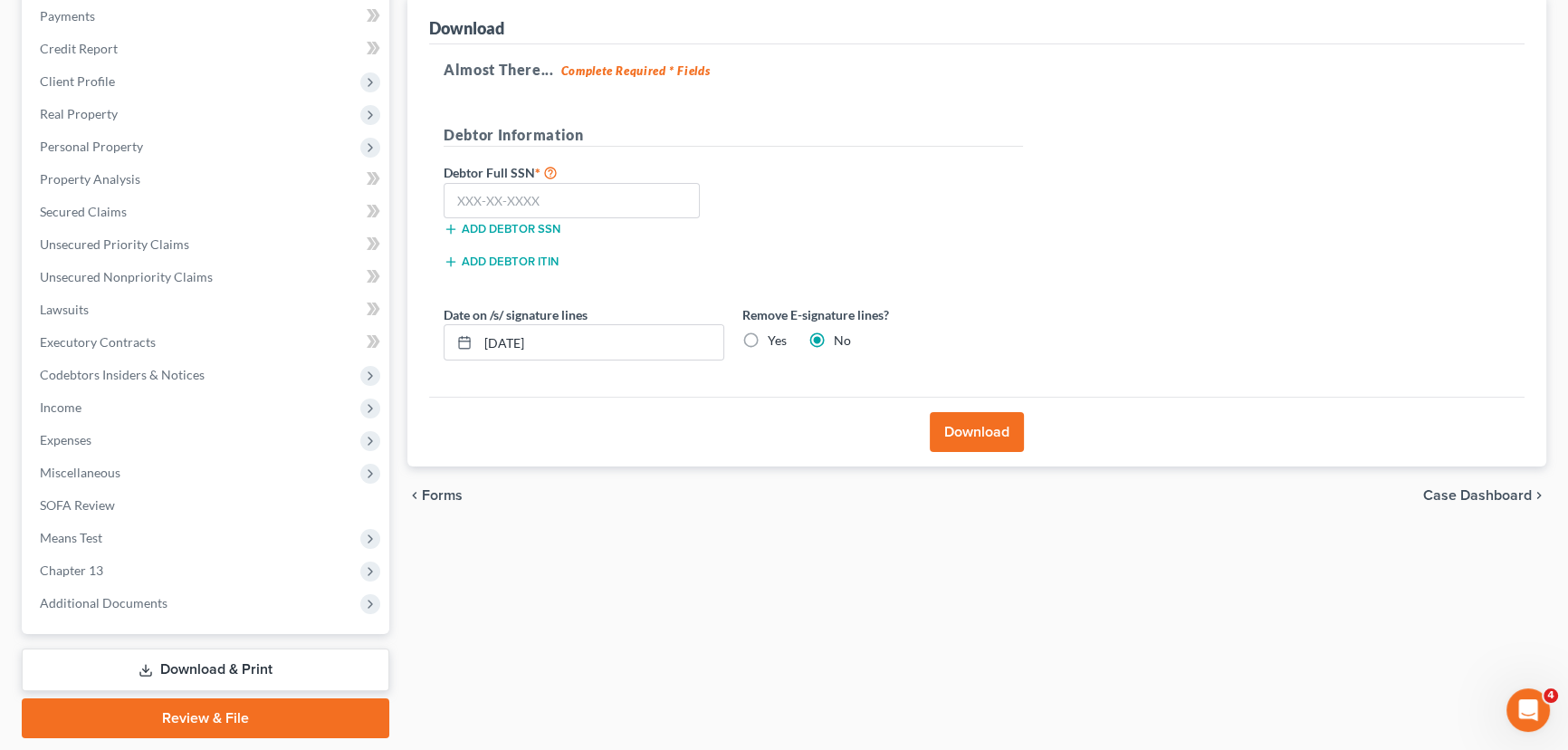
scroll to position [193, 0]
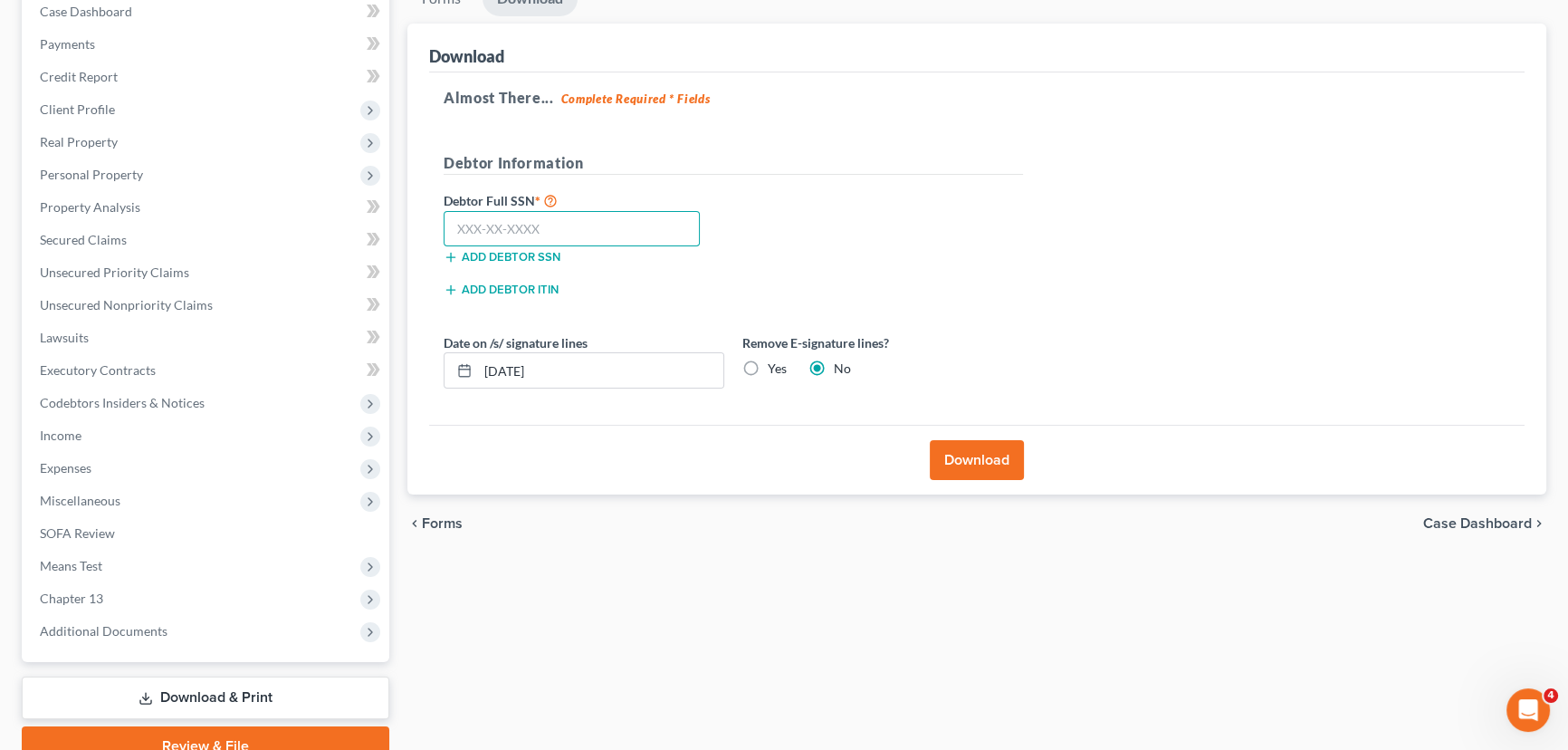
click at [579, 229] on input "text" at bounding box center [572, 229] width 256 height 36
click at [594, 230] on input "text" at bounding box center [572, 229] width 256 height 36
type input "525-49-0625"
click at [767, 365] on label "Yes" at bounding box center [777, 368] width 19 height 18
click at [775, 365] on input "Yes" at bounding box center [781, 365] width 12 height 12
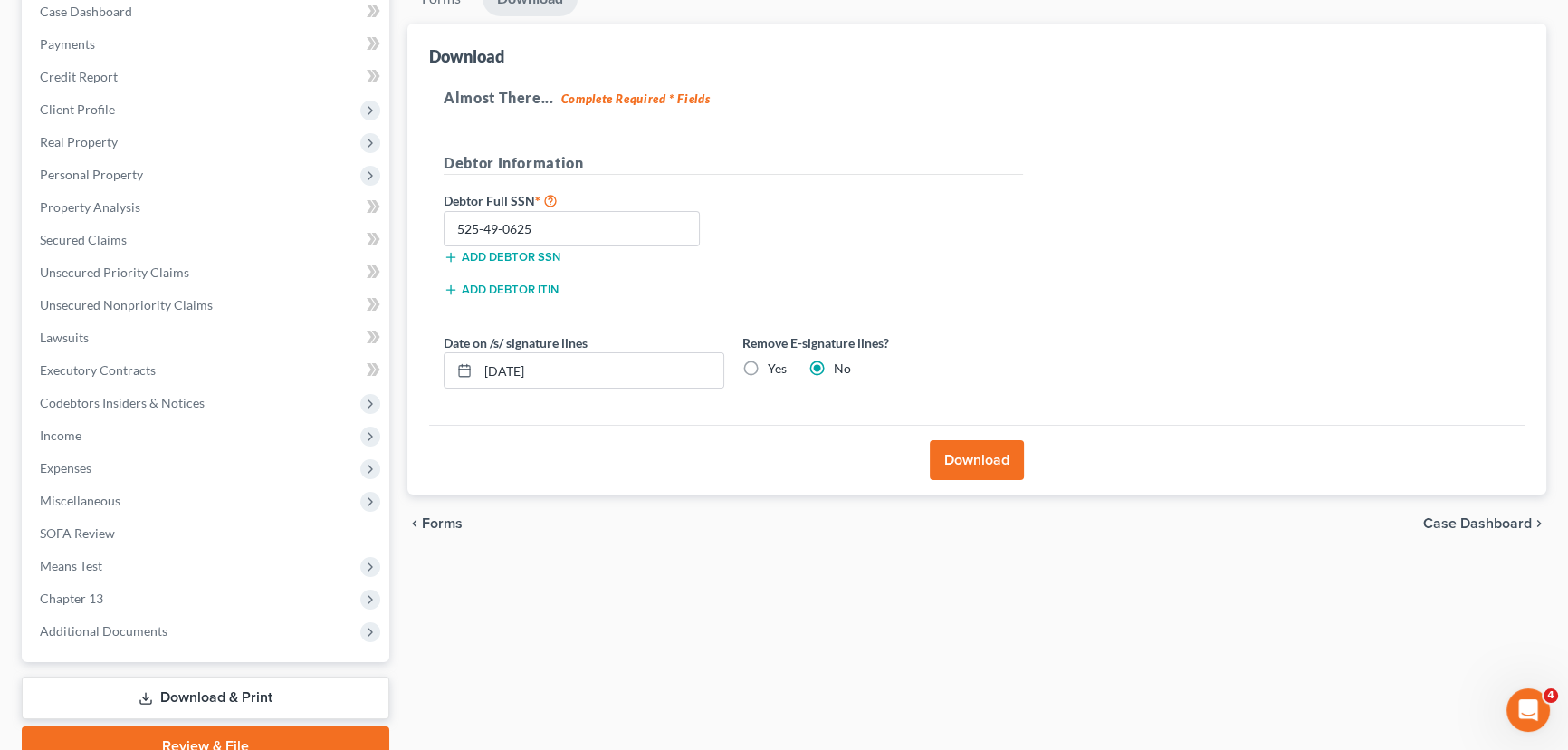
radio input "true"
radio input "false"
click at [990, 452] on button "Download" at bounding box center [976, 460] width 94 height 40
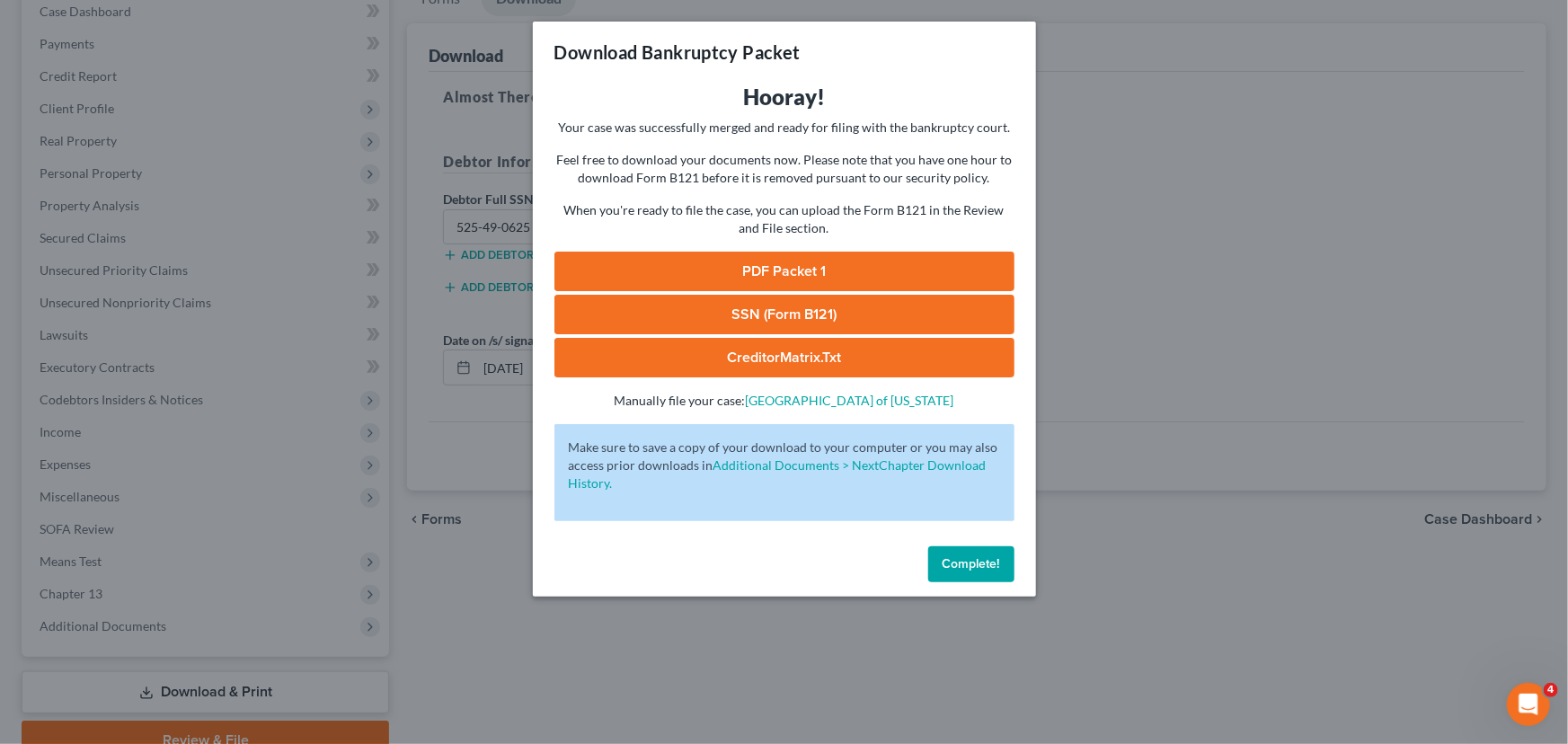
click at [687, 272] on link "PDF Packet 1" at bounding box center [784, 271] width 460 height 40
click at [804, 320] on link "SSN (Form B121)" at bounding box center [784, 315] width 460 height 40
click at [774, 357] on link "CreditorMatrix.txt" at bounding box center [784, 358] width 460 height 40
click at [950, 558] on span "Complete!" at bounding box center [971, 563] width 57 height 15
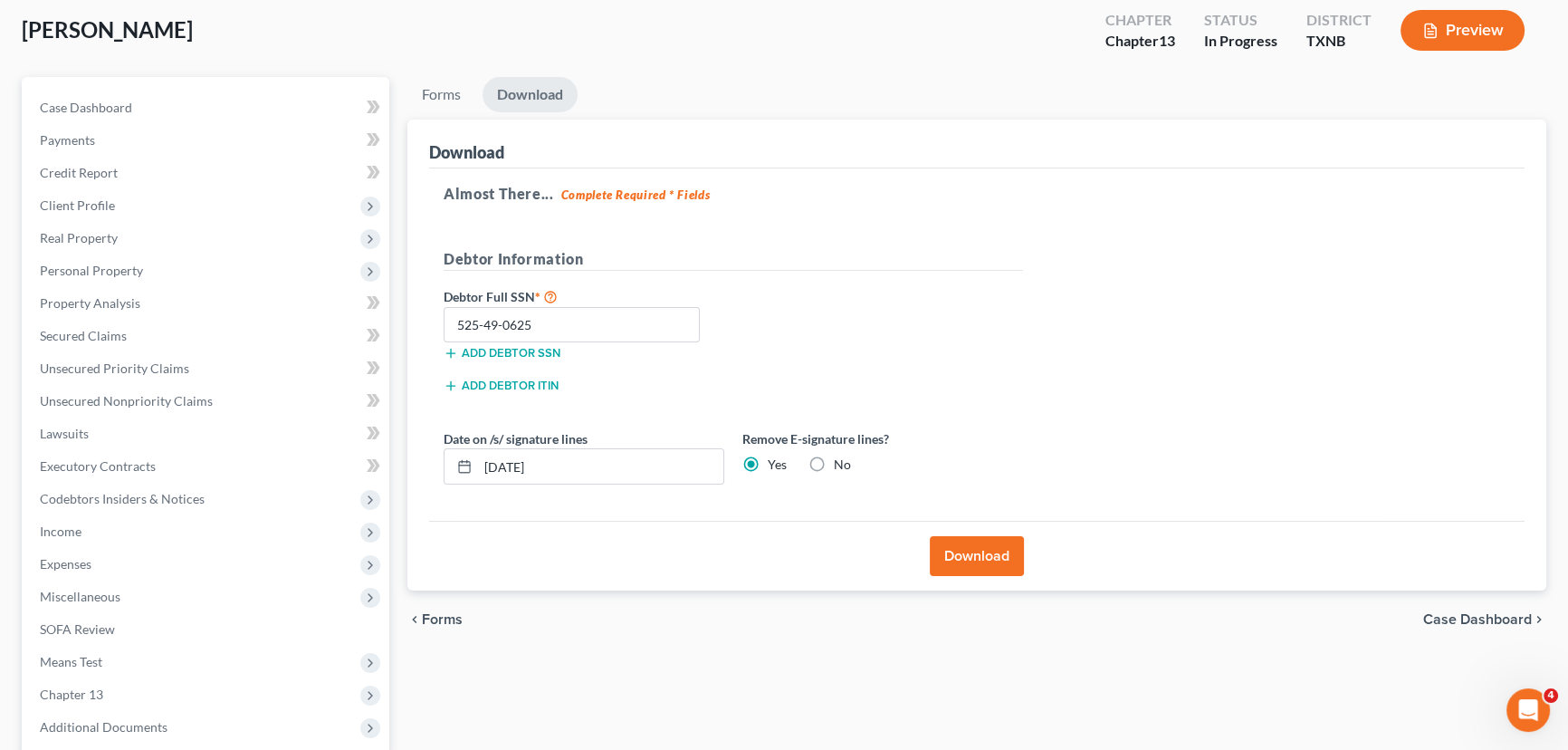
scroll to position [0, 0]
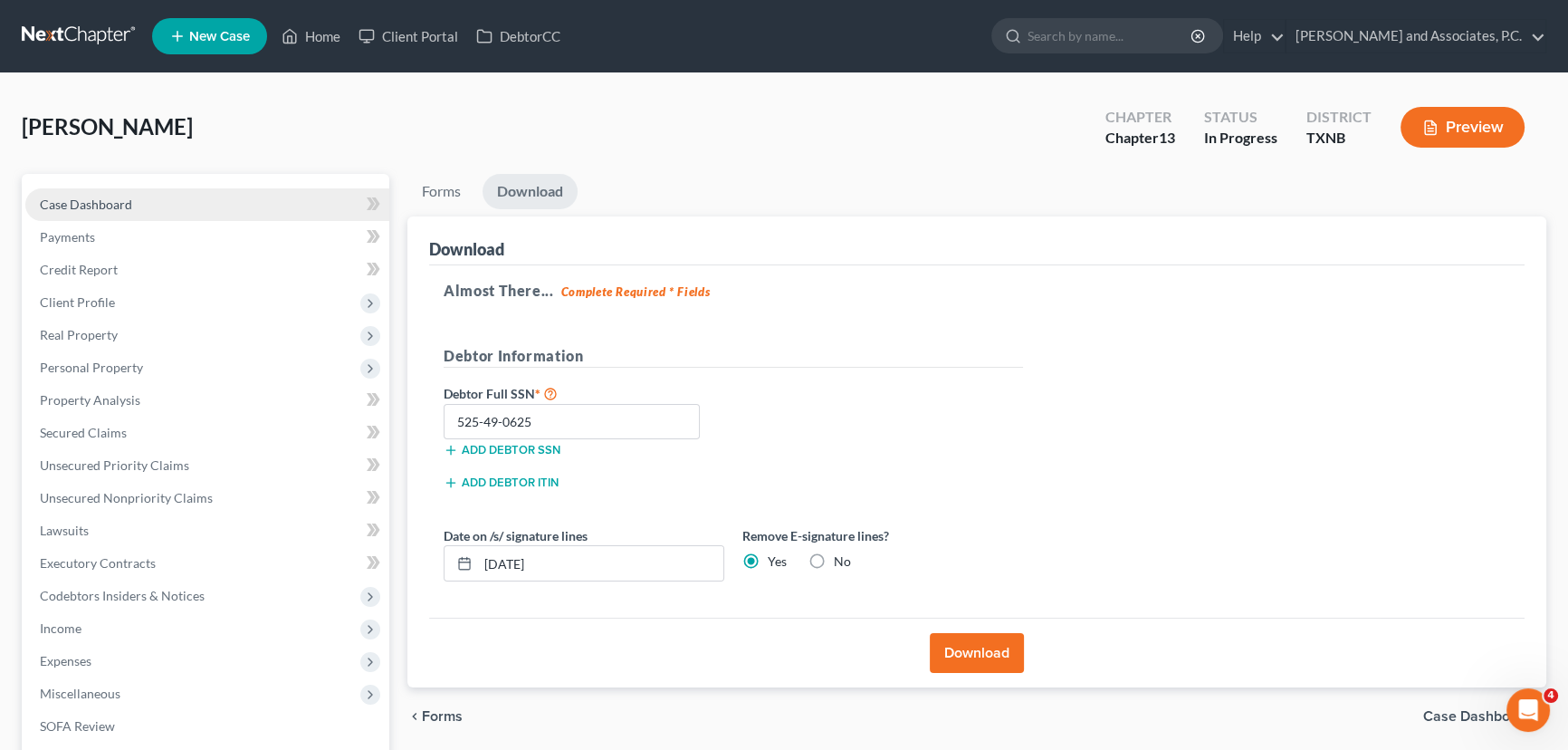
click at [118, 199] on span "Case Dashboard" at bounding box center [86, 204] width 92 height 15
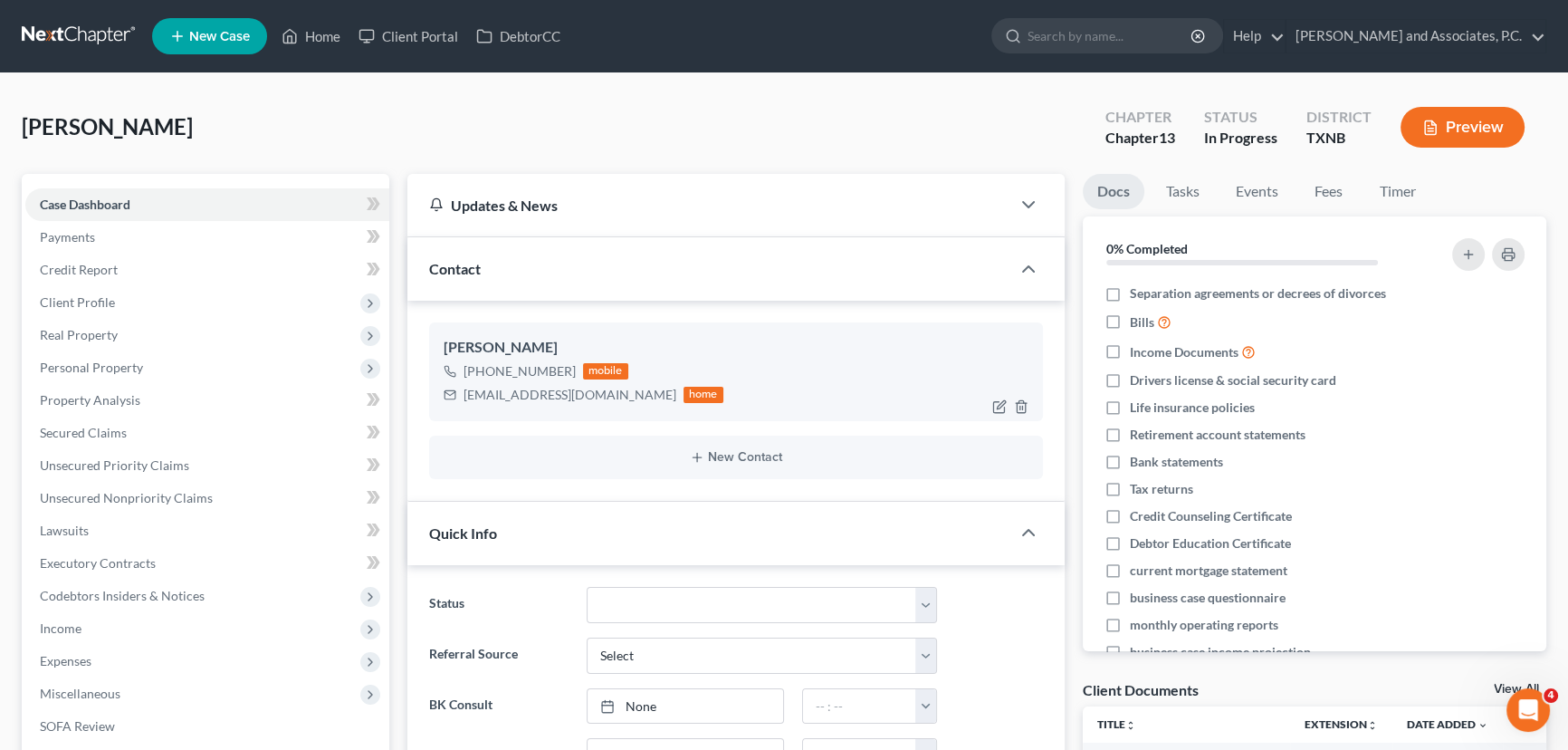
scroll to position [5895, 0]
drag, startPoint x: 616, startPoint y: 397, endPoint x: 452, endPoint y: 395, distance: 164.0
click at [452, 395] on div "[EMAIL_ADDRESS][DOMAIN_NAME] home" at bounding box center [584, 394] width 280 height 24
copy div "[EMAIL_ADDRESS][DOMAIN_NAME]"
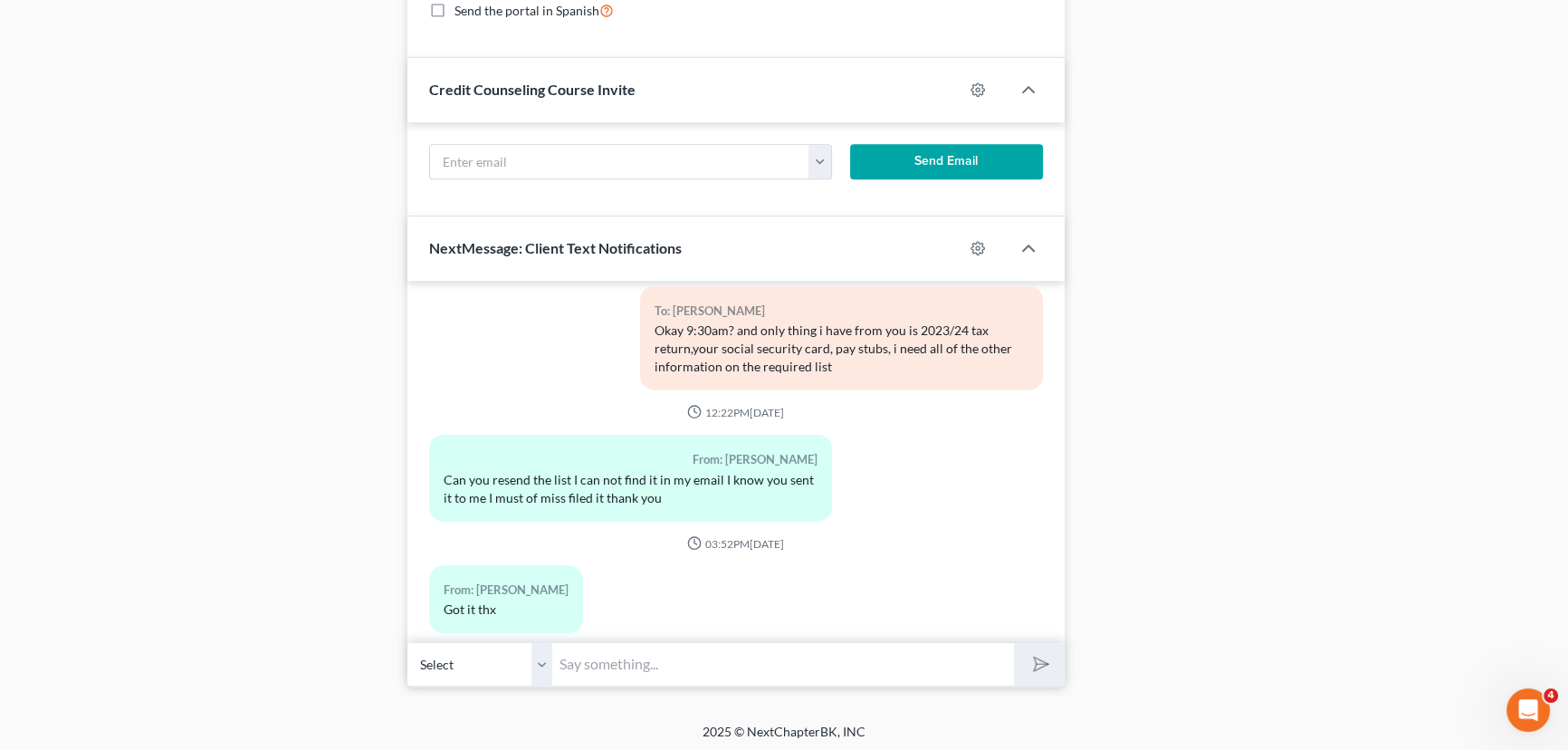
scroll to position [5730, 0]
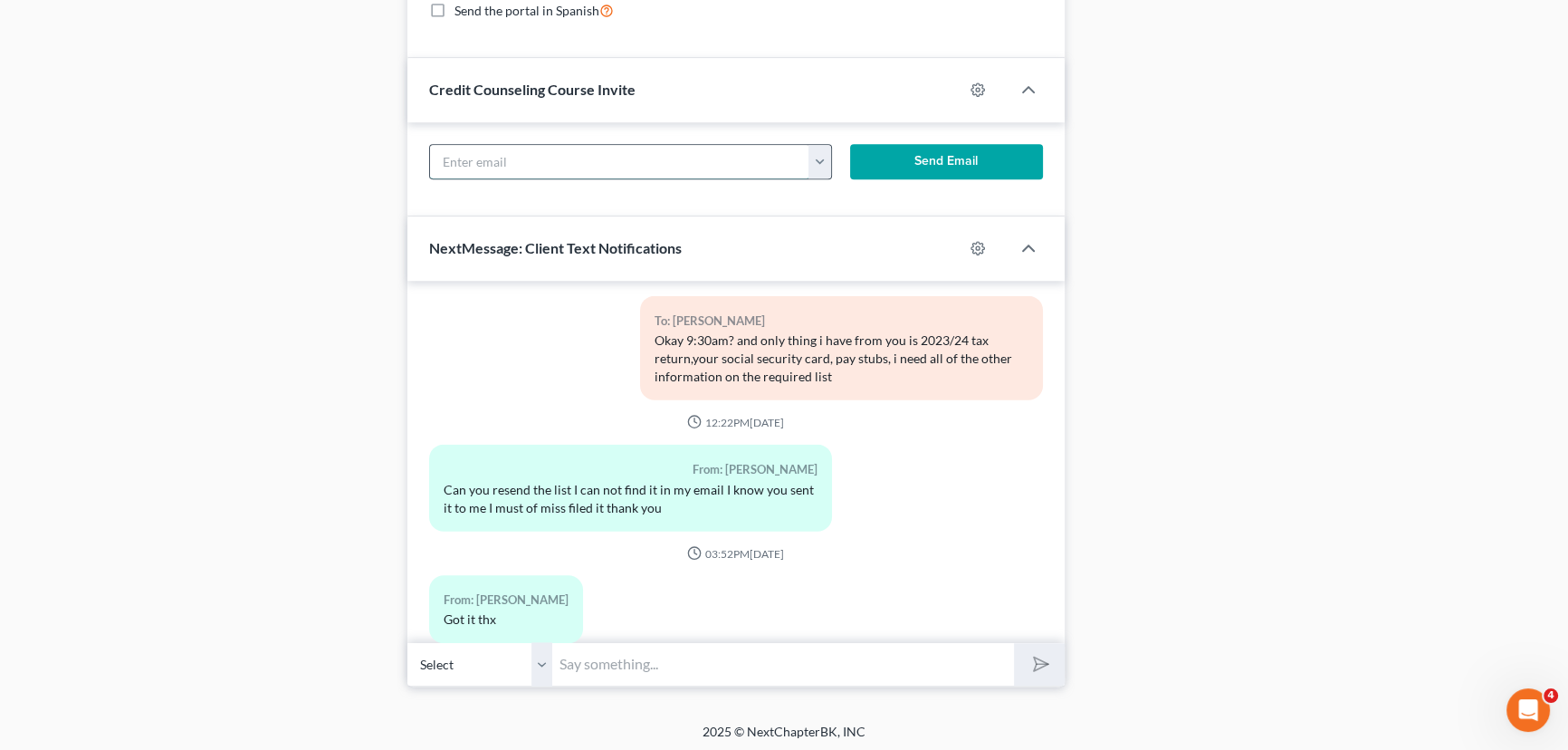
click at [460, 149] on input "text" at bounding box center [619, 162] width 379 height 35
paste input "[EMAIL_ADDRESS][DOMAIN_NAME]"
type input "[EMAIL_ADDRESS][DOMAIN_NAME]"
click at [884, 156] on button "Send Email" at bounding box center [946, 162] width 193 height 36
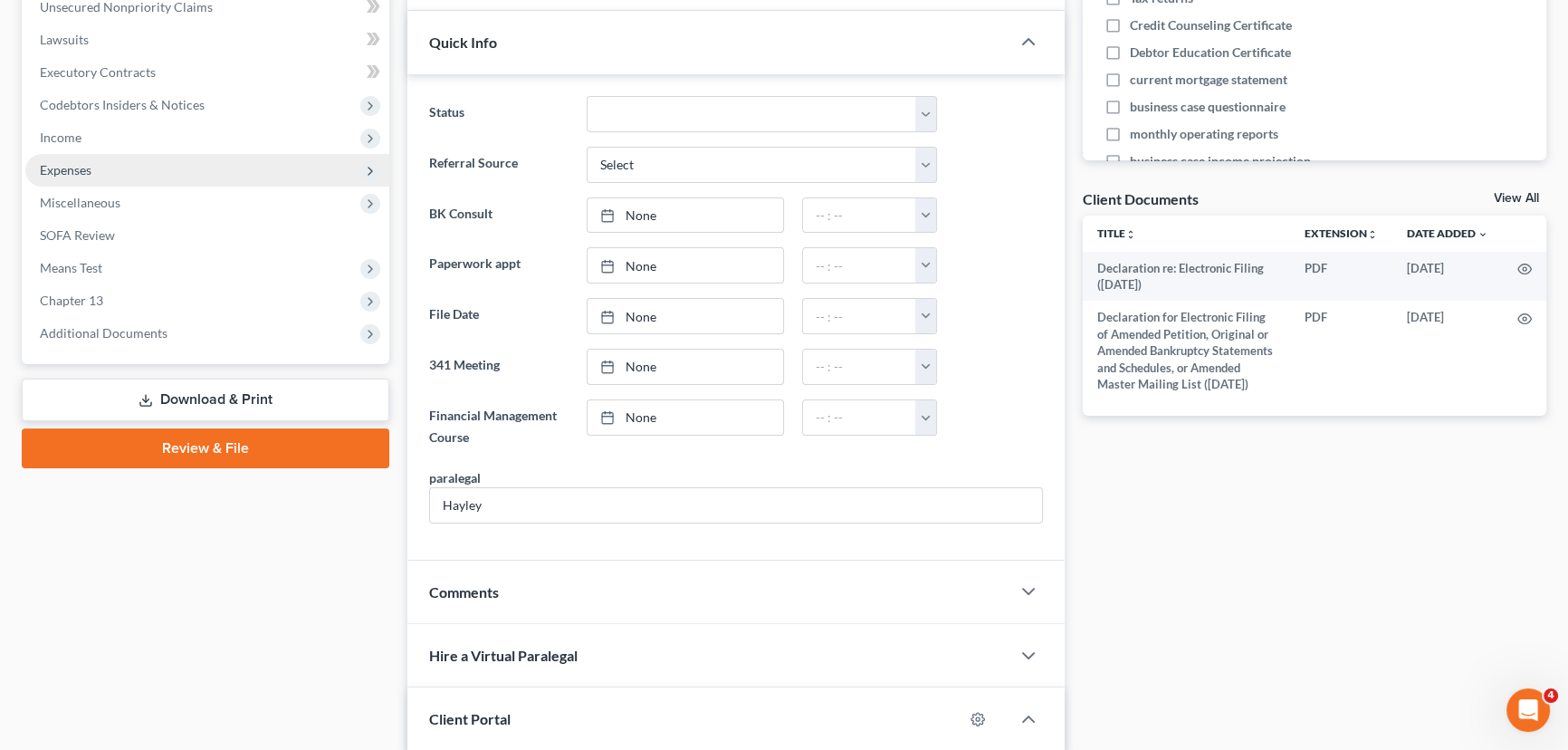
scroll to position [0, 0]
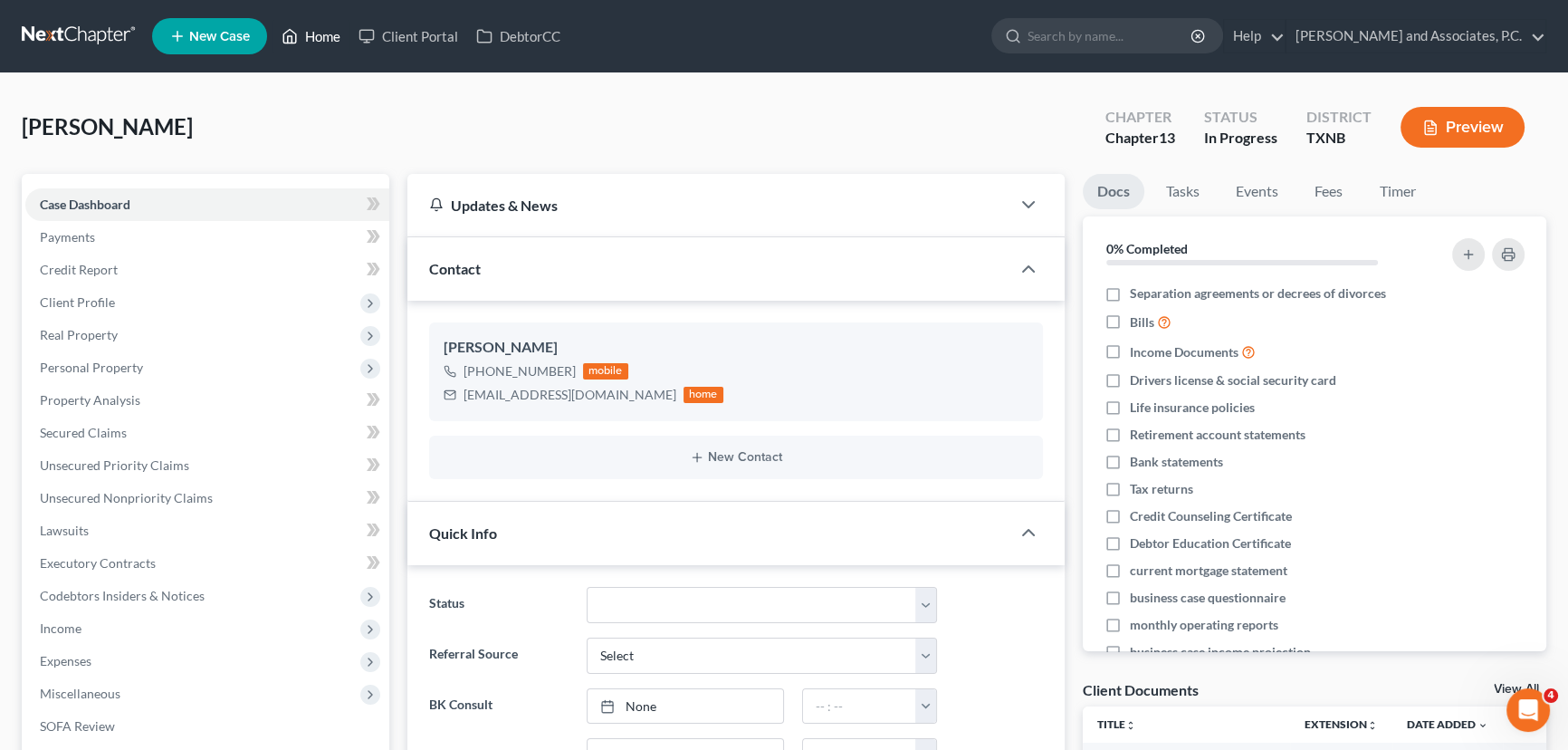
drag, startPoint x: 318, startPoint y: 39, endPoint x: 663, endPoint y: 104, distance: 351.1
click at [318, 39] on link "Home" at bounding box center [311, 36] width 77 height 33
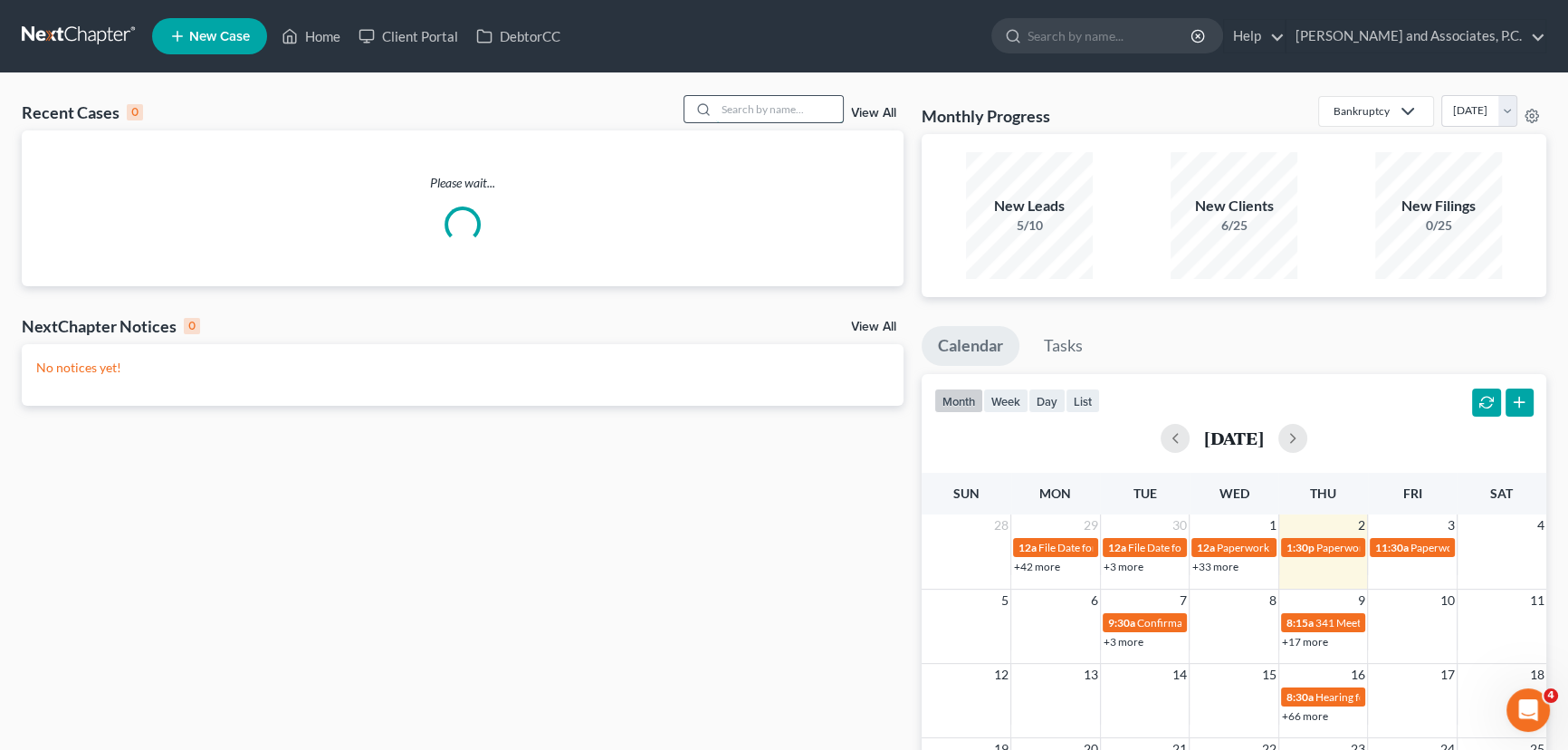
click at [780, 100] on input "search" at bounding box center [780, 108] width 127 height 26
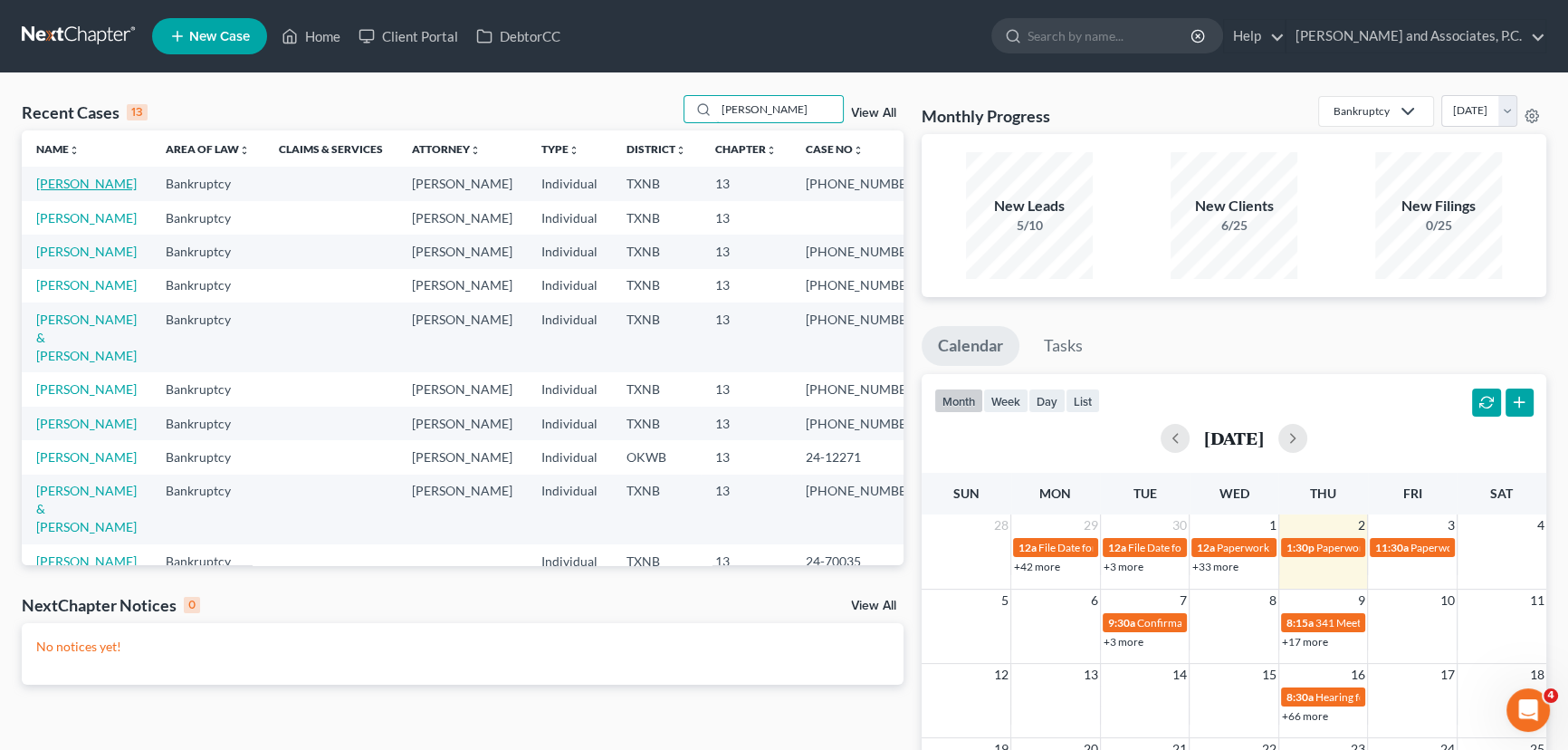
type input "[PERSON_NAME]"
click at [99, 184] on link "[PERSON_NAME]" at bounding box center [86, 183] width 101 height 15
select select "1"
